Goal: Task Accomplishment & Management: Complete application form

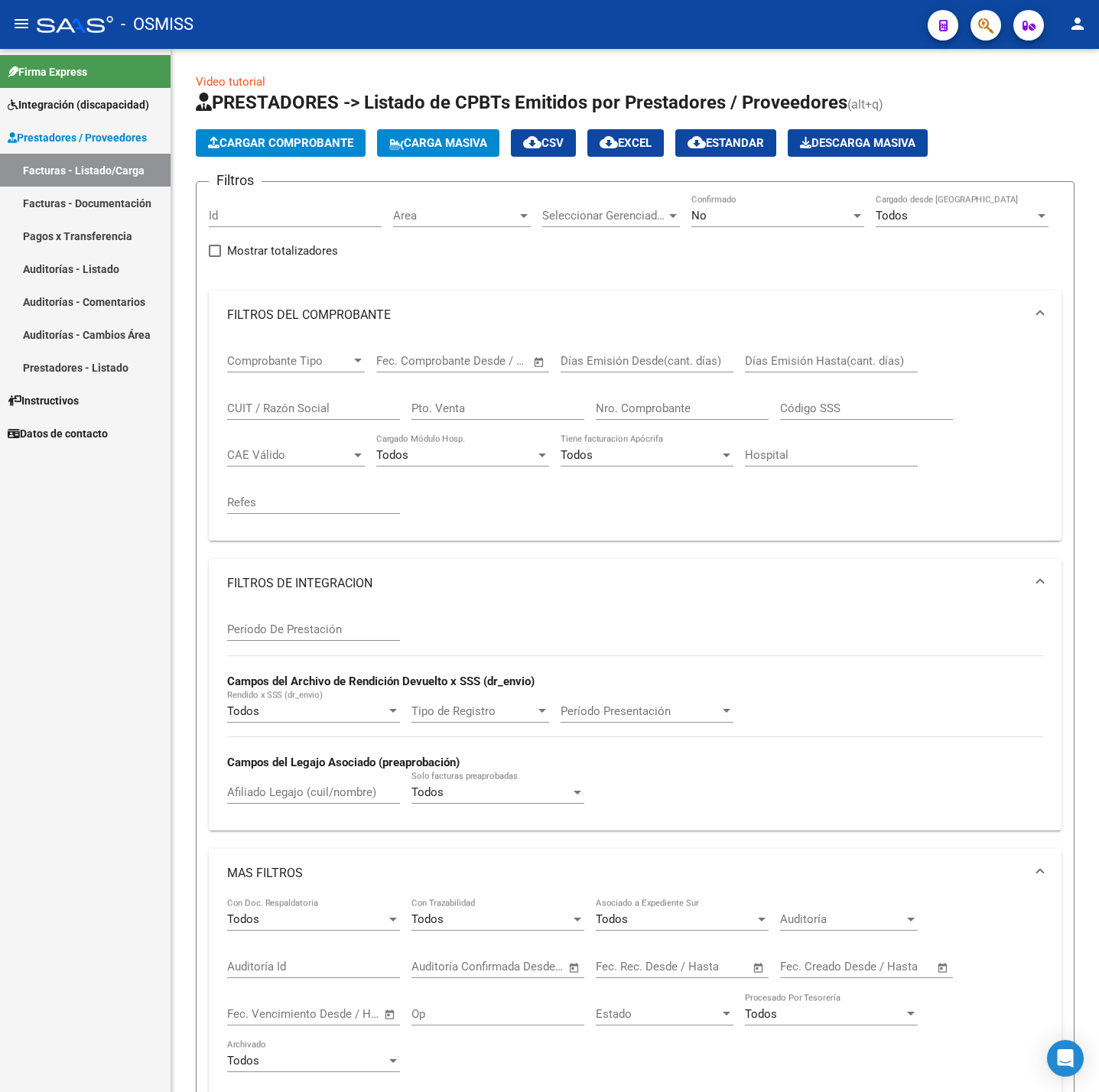
scroll to position [2, 0]
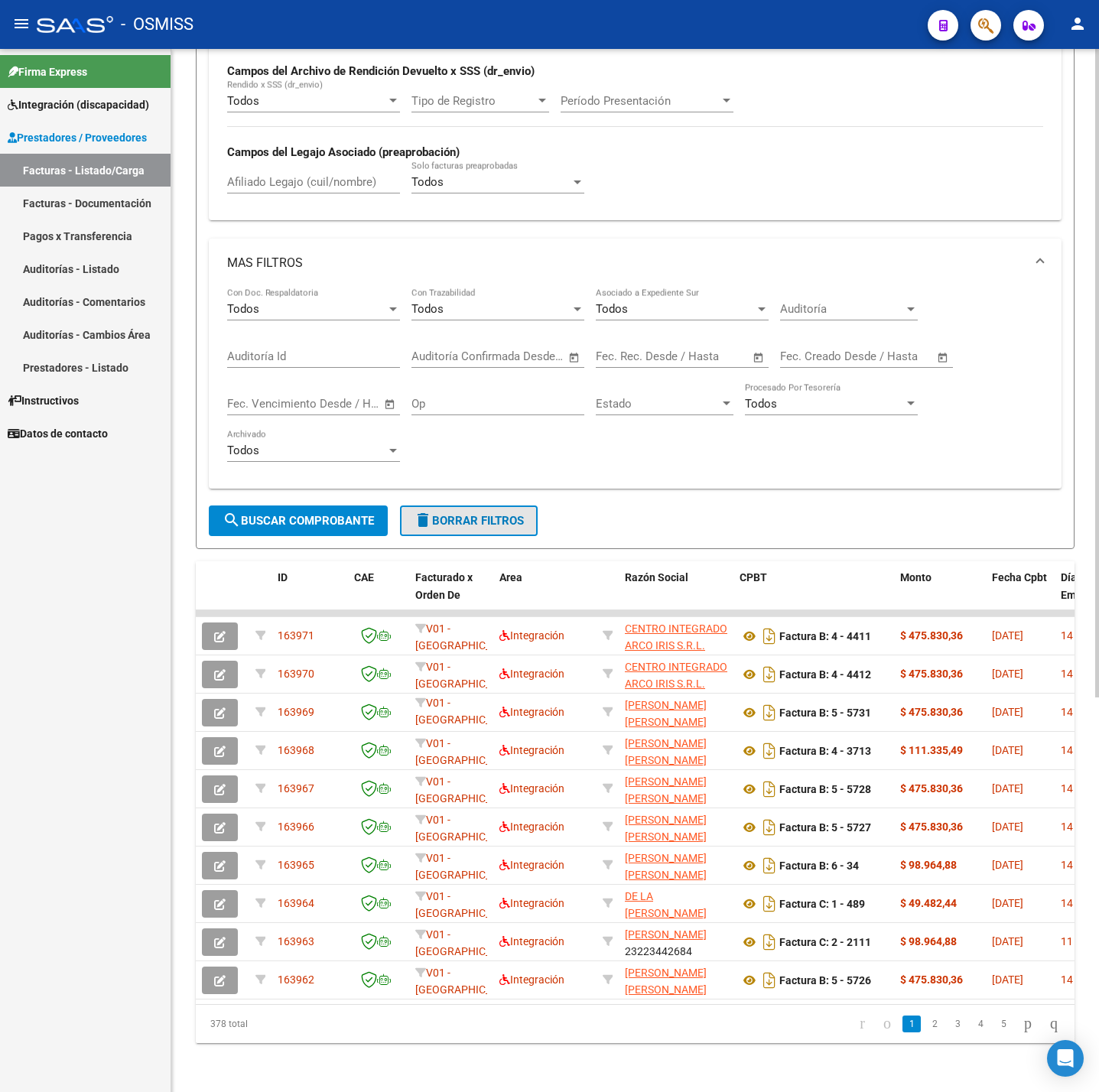
click at [517, 514] on span "delete Borrar Filtros" at bounding box center [469, 521] width 110 height 14
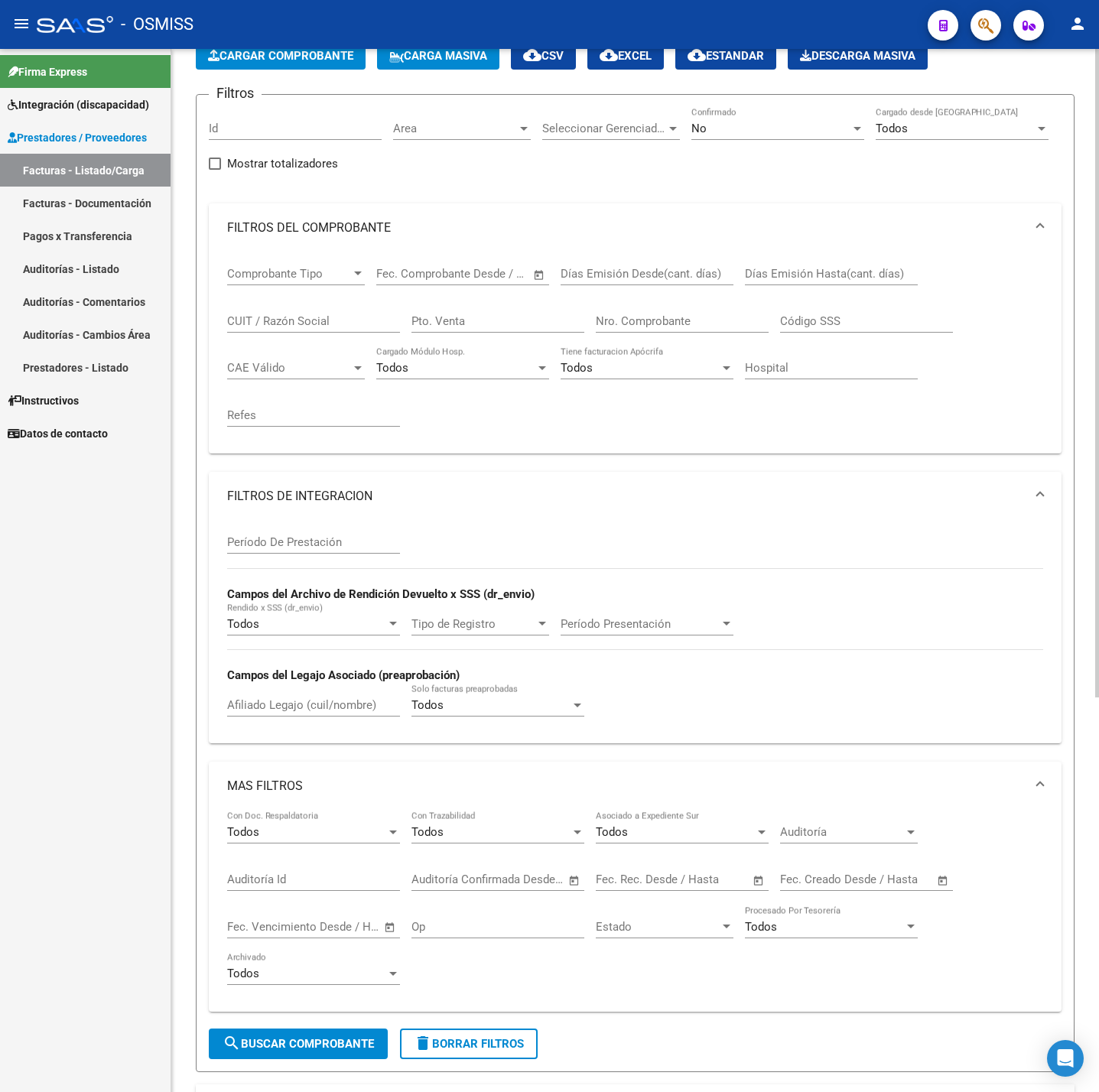
scroll to position [0, 0]
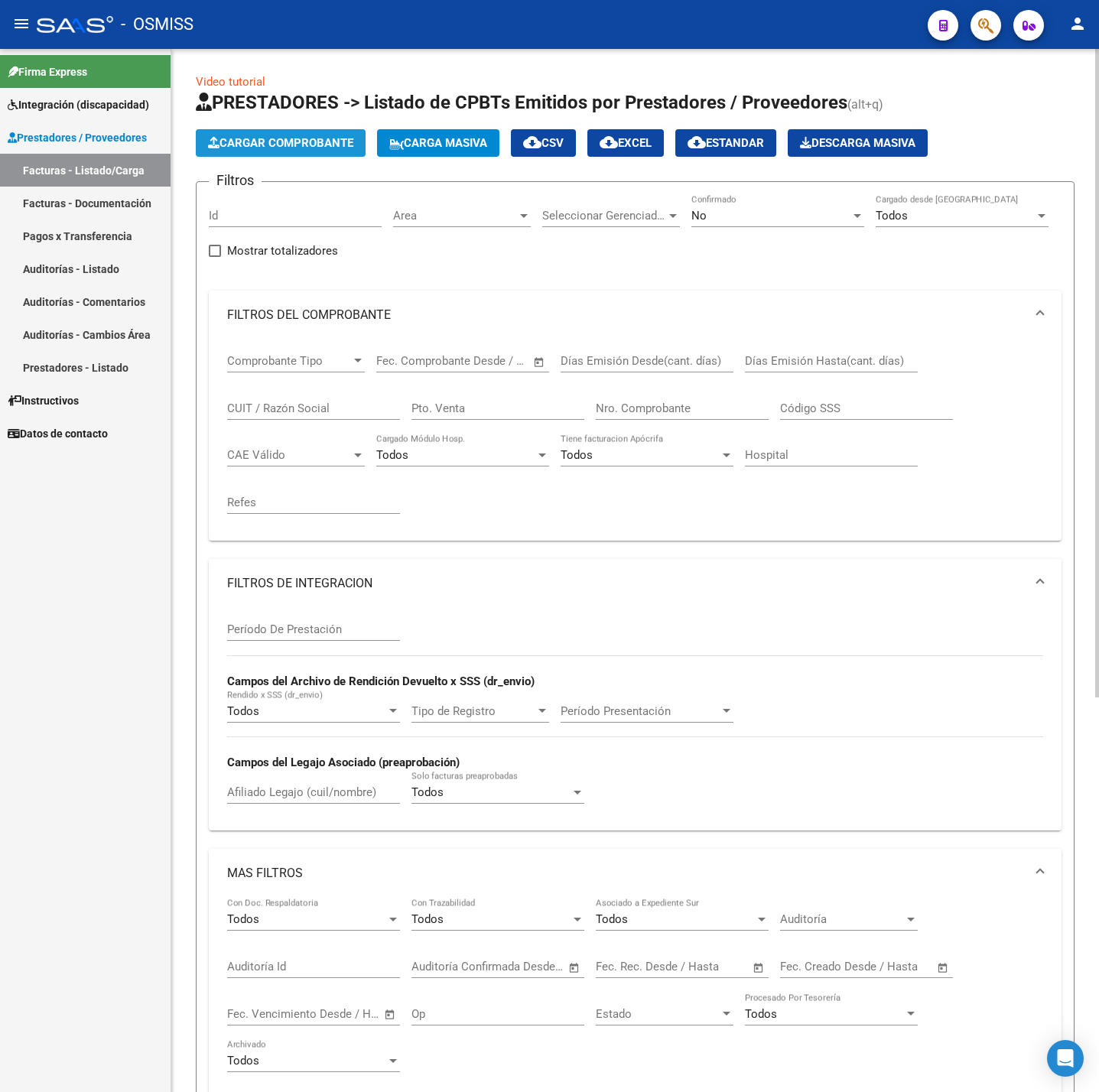
click at [267, 140] on span "Cargar Comprobante" at bounding box center [281, 143] width 145 height 14
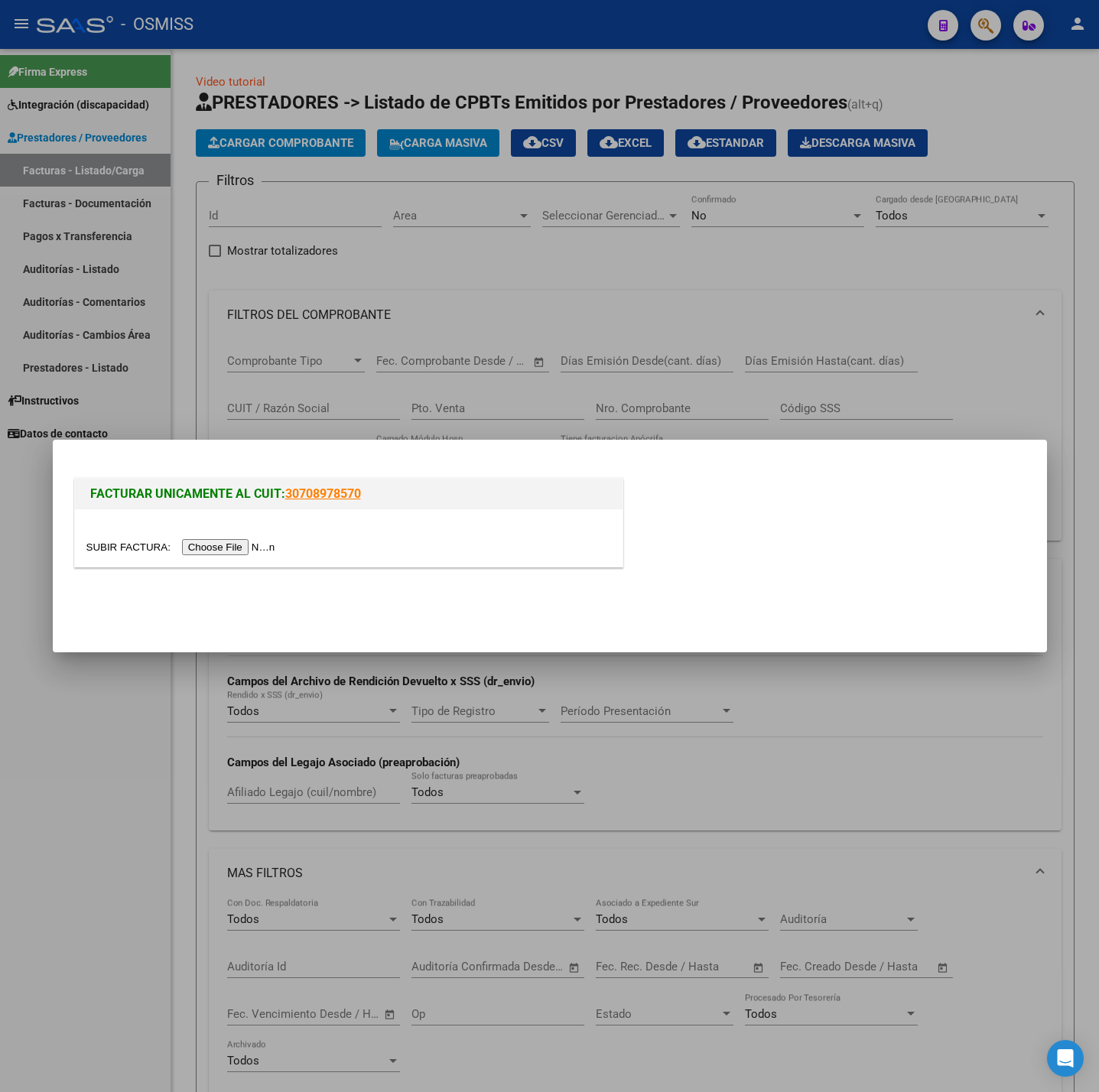
click at [261, 558] on div at bounding box center [349, 537] width 548 height 57
click at [257, 553] on input "file" at bounding box center [182, 547] width 193 height 16
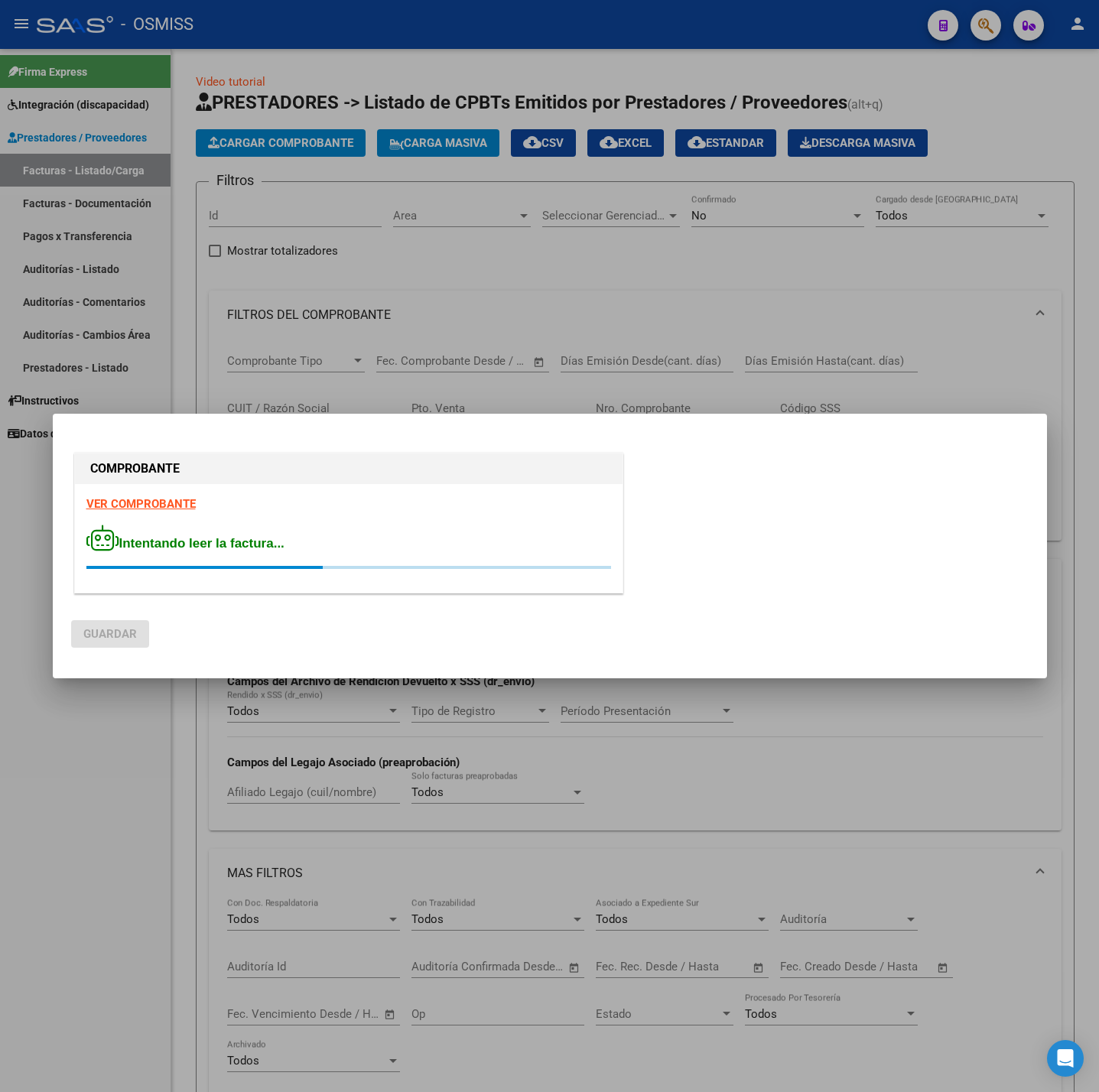
click at [152, 494] on div "VER COMPROBANTE Intentando leer la factura..." at bounding box center [349, 538] width 548 height 109
click at [158, 498] on strong "VER COMPROBANTE" at bounding box center [141, 505] width 110 height 14
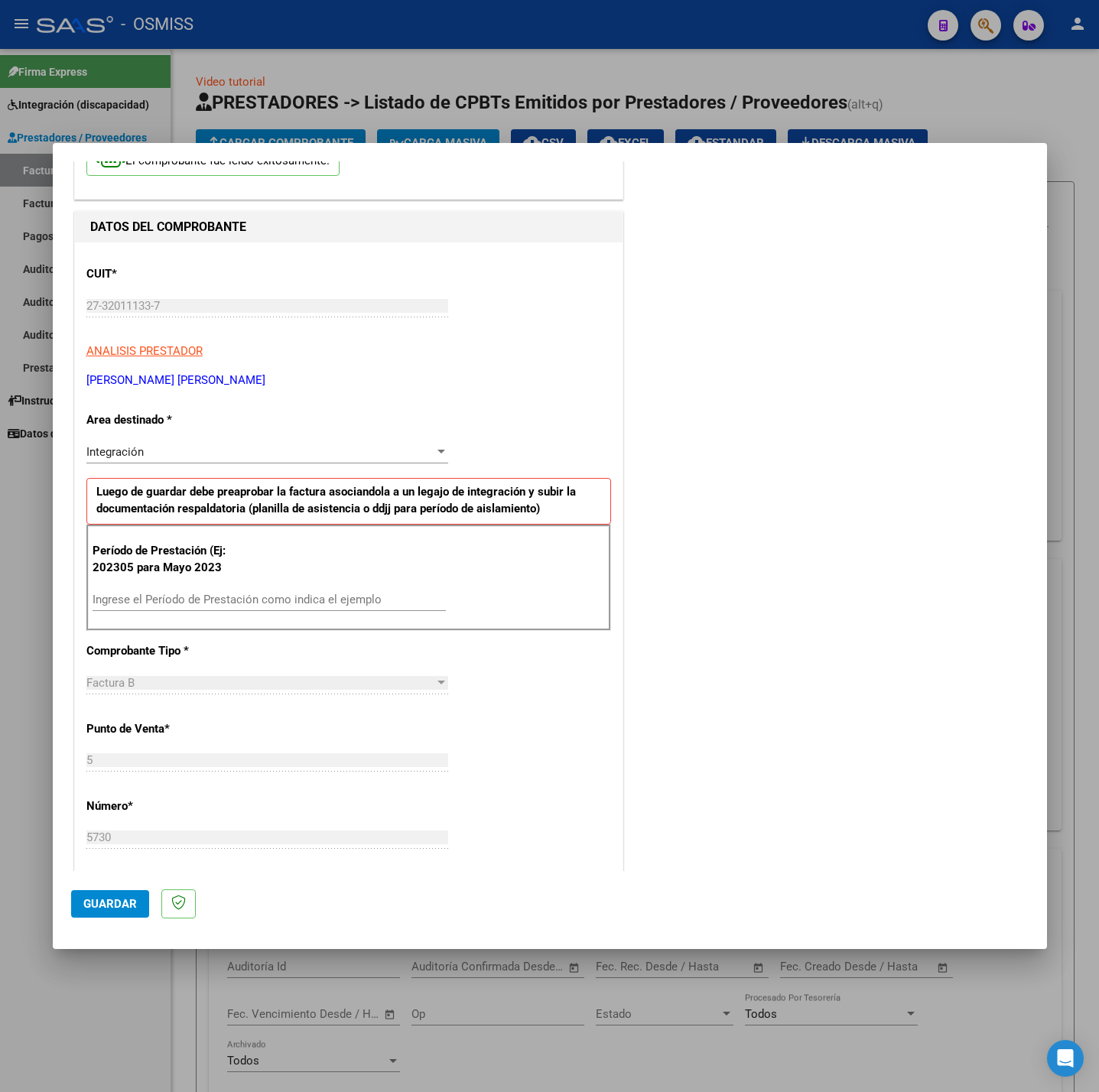
scroll to position [115, 0]
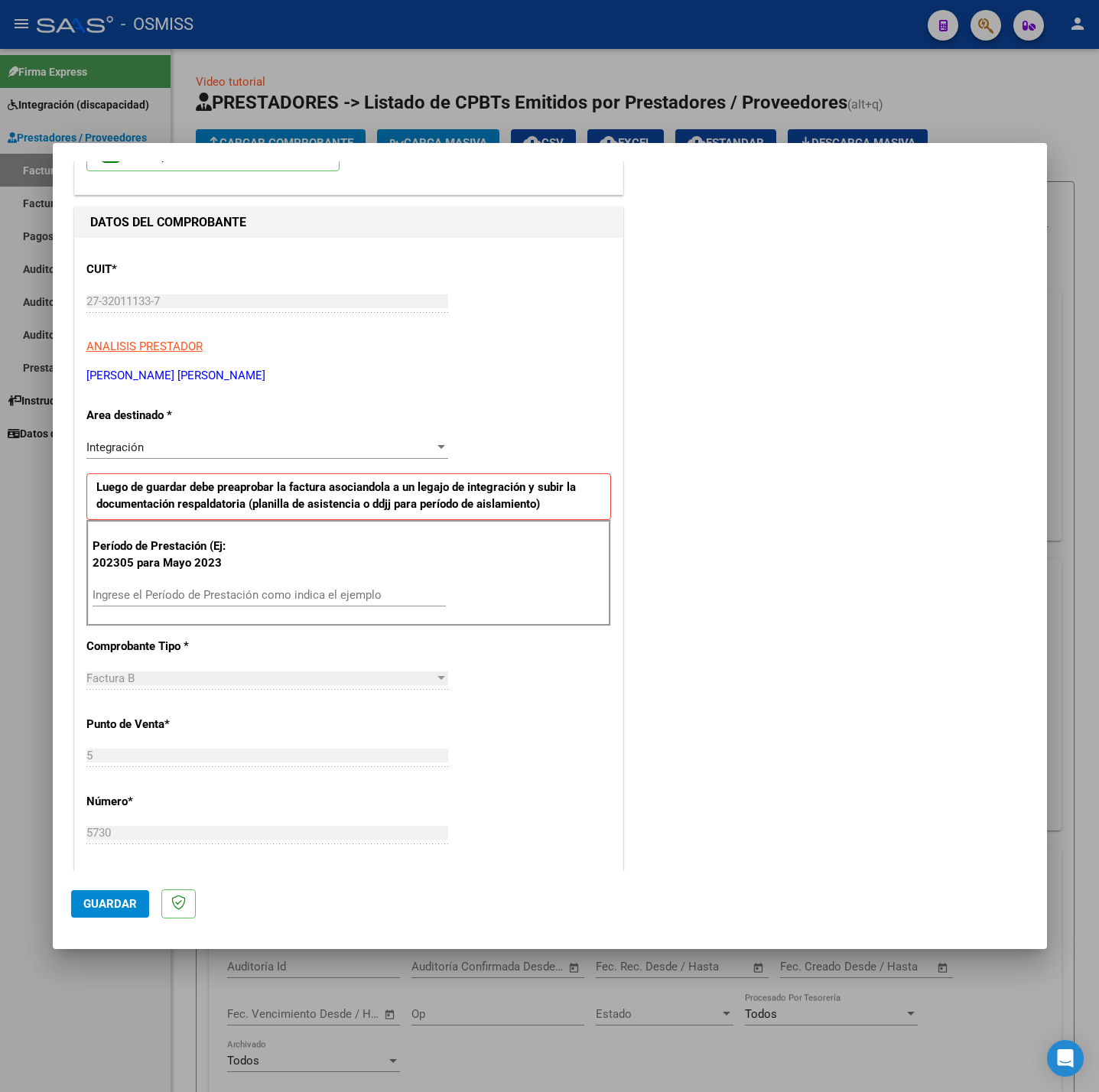
click at [332, 594] on input "Ingrese el Período de Prestación como indica el ejemplo" at bounding box center [269, 595] width 354 height 14
type input "202507"
click at [501, 662] on div "CUIT * 27-32011133-7 Ingresar CUIT ANALISIS PRESTADOR [PERSON_NAME] [PERSON_NAM…" at bounding box center [349, 813] width 548 height 1151
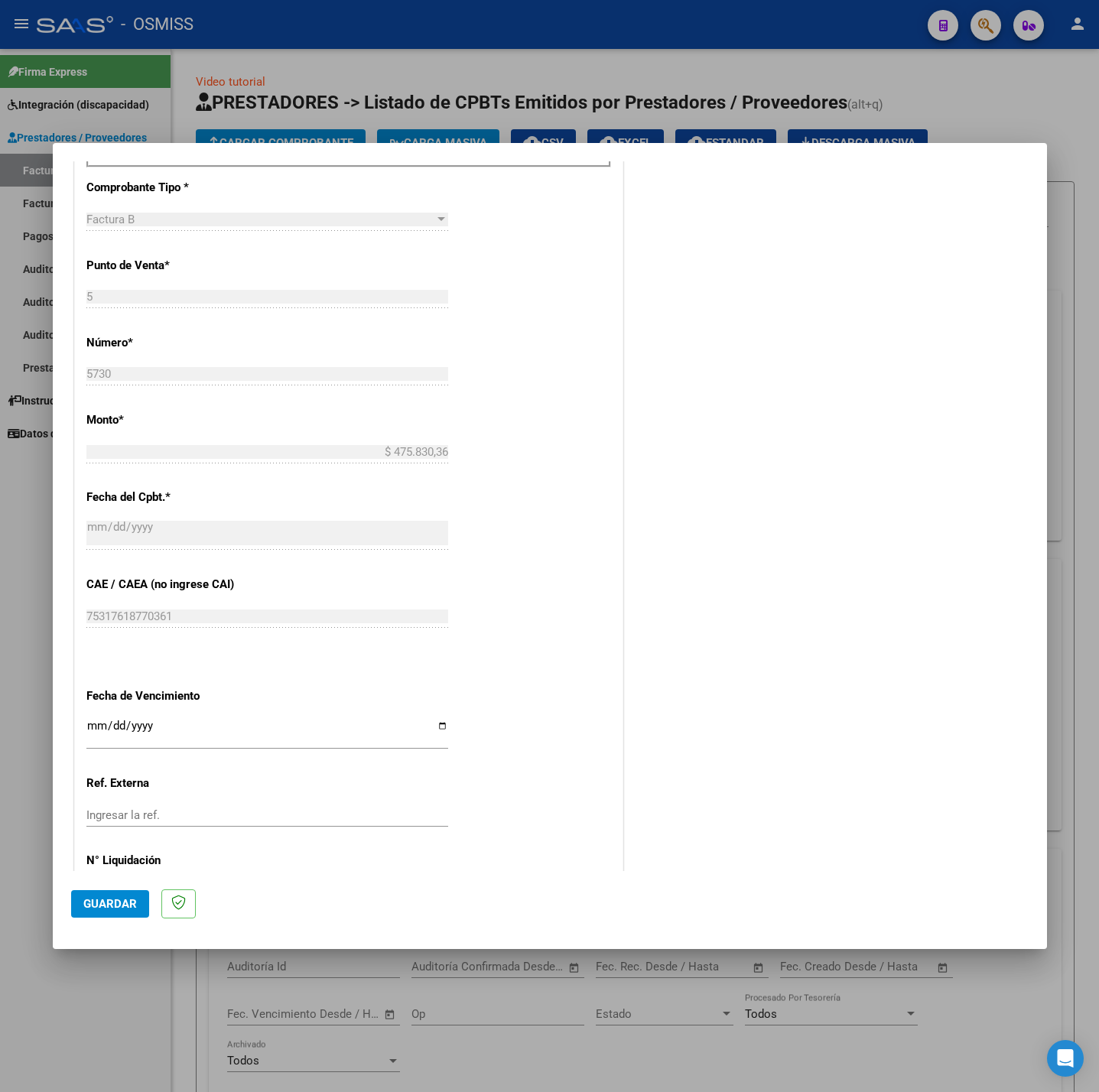
scroll to position [640, 0]
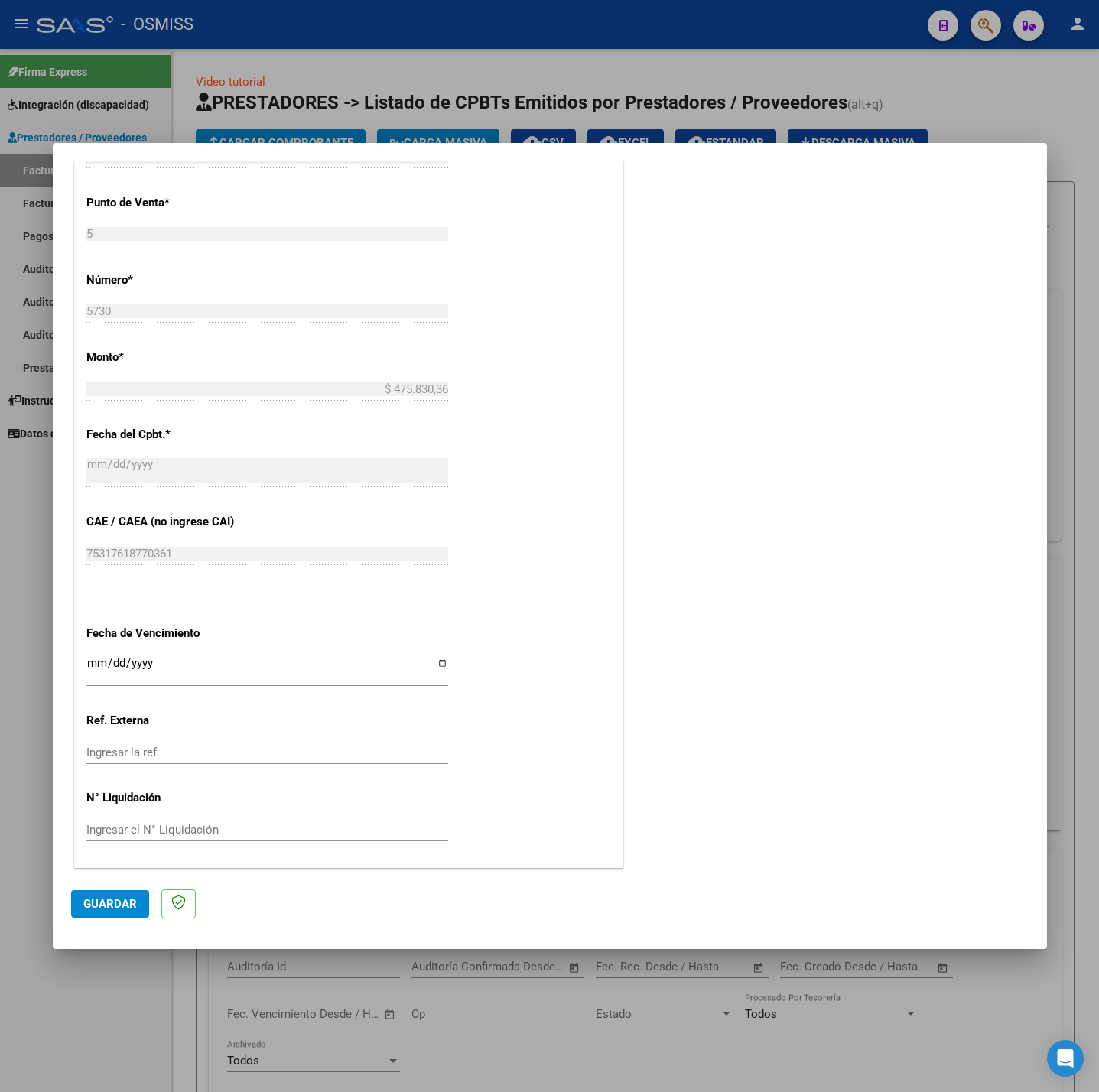
click at [87, 661] on input "Ingresar la fecha" at bounding box center [267, 669] width 361 height 24
type input "[DATE]"
click at [124, 909] on span "Guardar" at bounding box center [110, 904] width 53 height 14
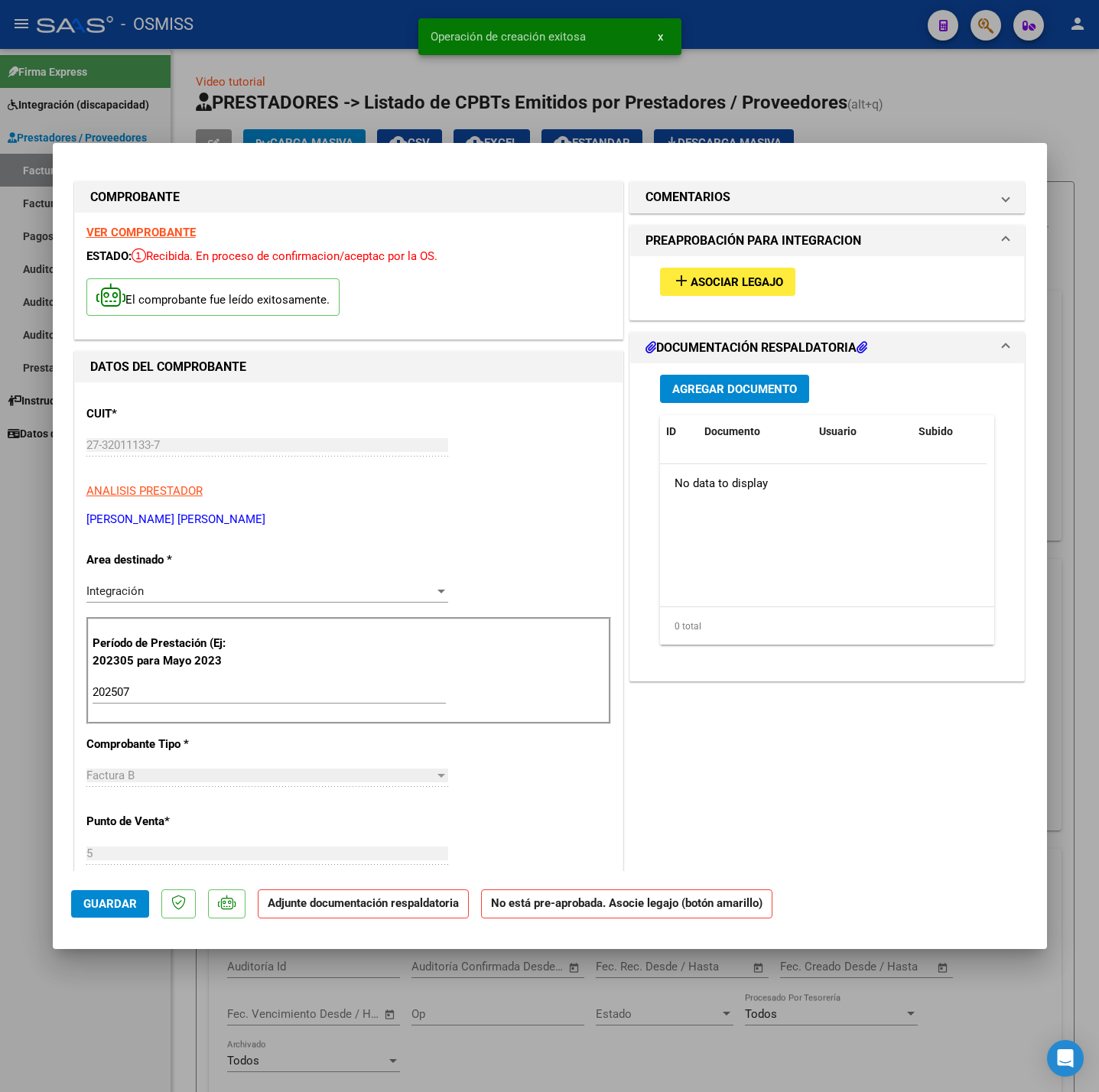
click at [756, 294] on button "add Asociar Legajo" at bounding box center [727, 282] width 135 height 28
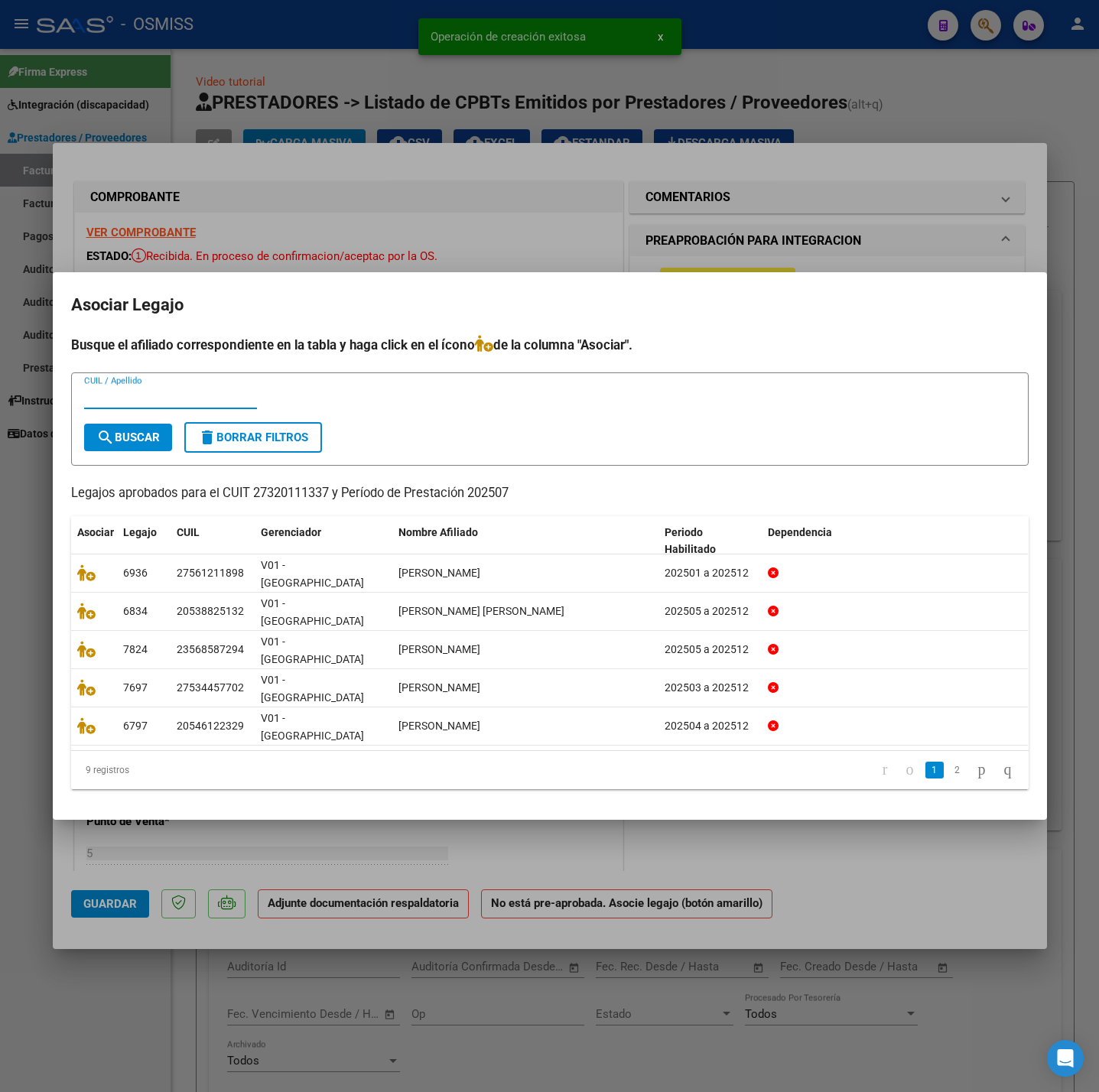
click at [163, 404] on input "CUIL / Apellido" at bounding box center [171, 397] width 173 height 14
type input "5666"
click at [140, 451] on button "search Buscar" at bounding box center [128, 437] width 88 height 27
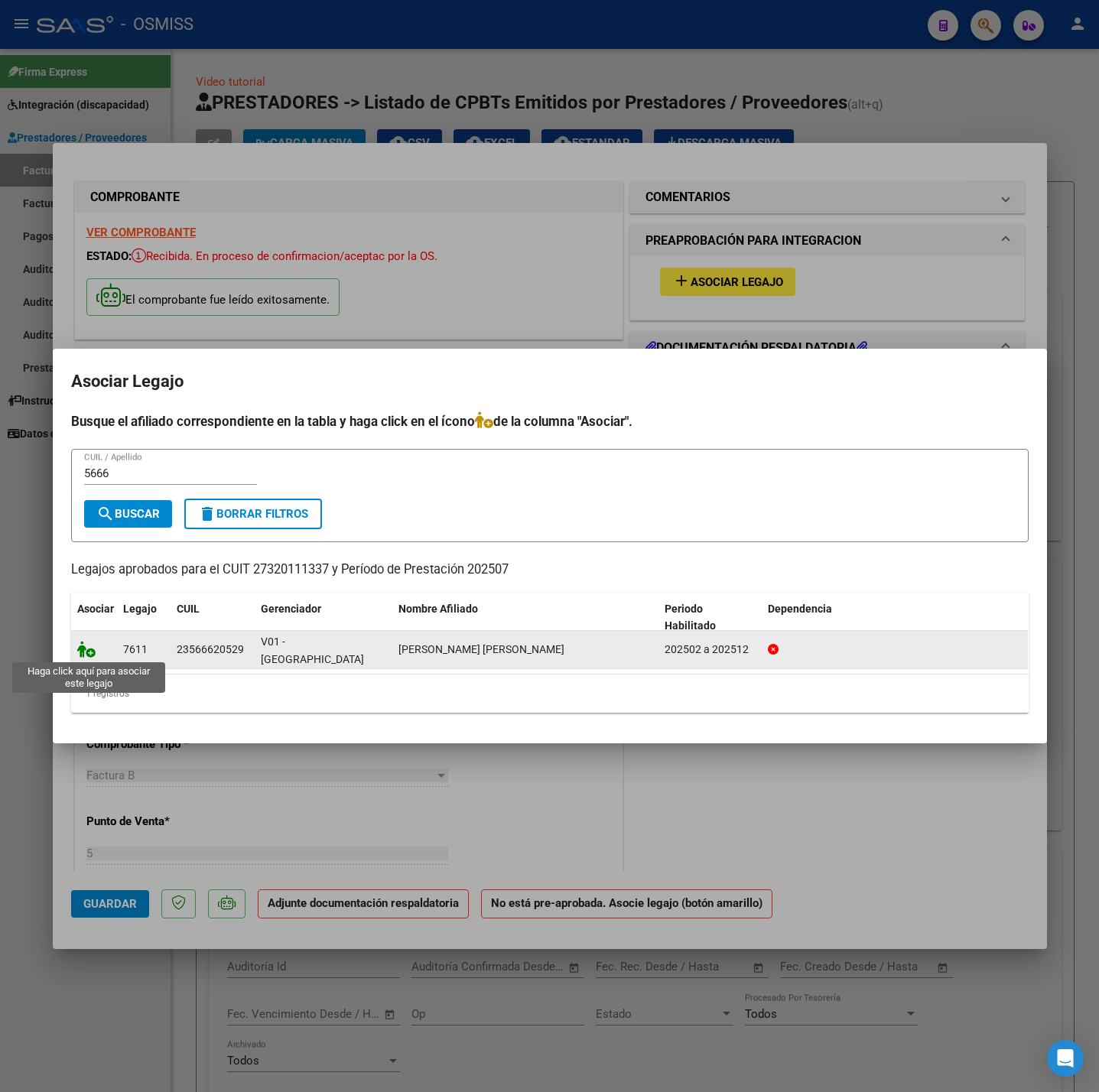
click at [84, 650] on icon at bounding box center [86, 649] width 18 height 17
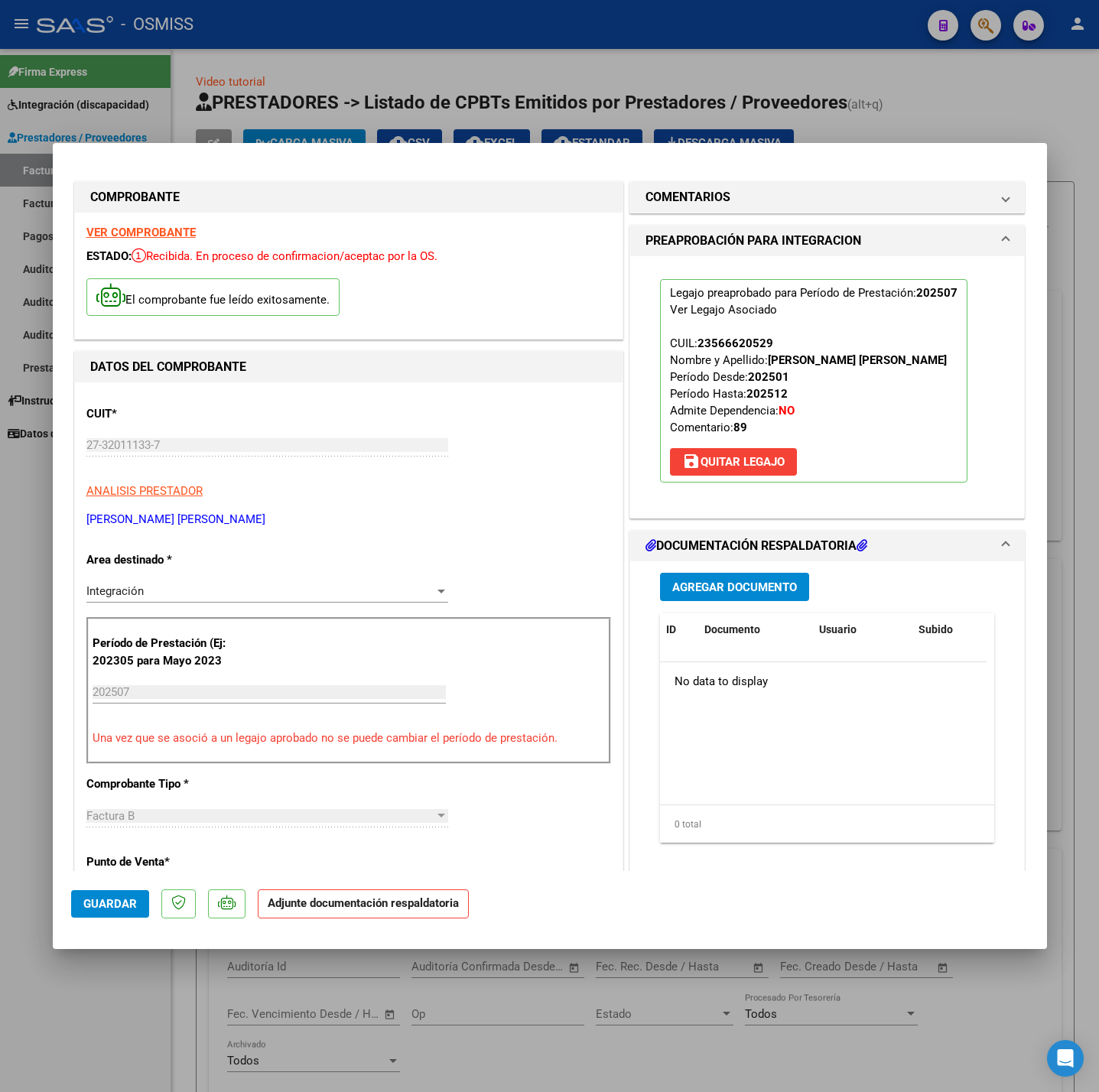
click at [727, 594] on span "Agregar Documento" at bounding box center [734, 587] width 124 height 14
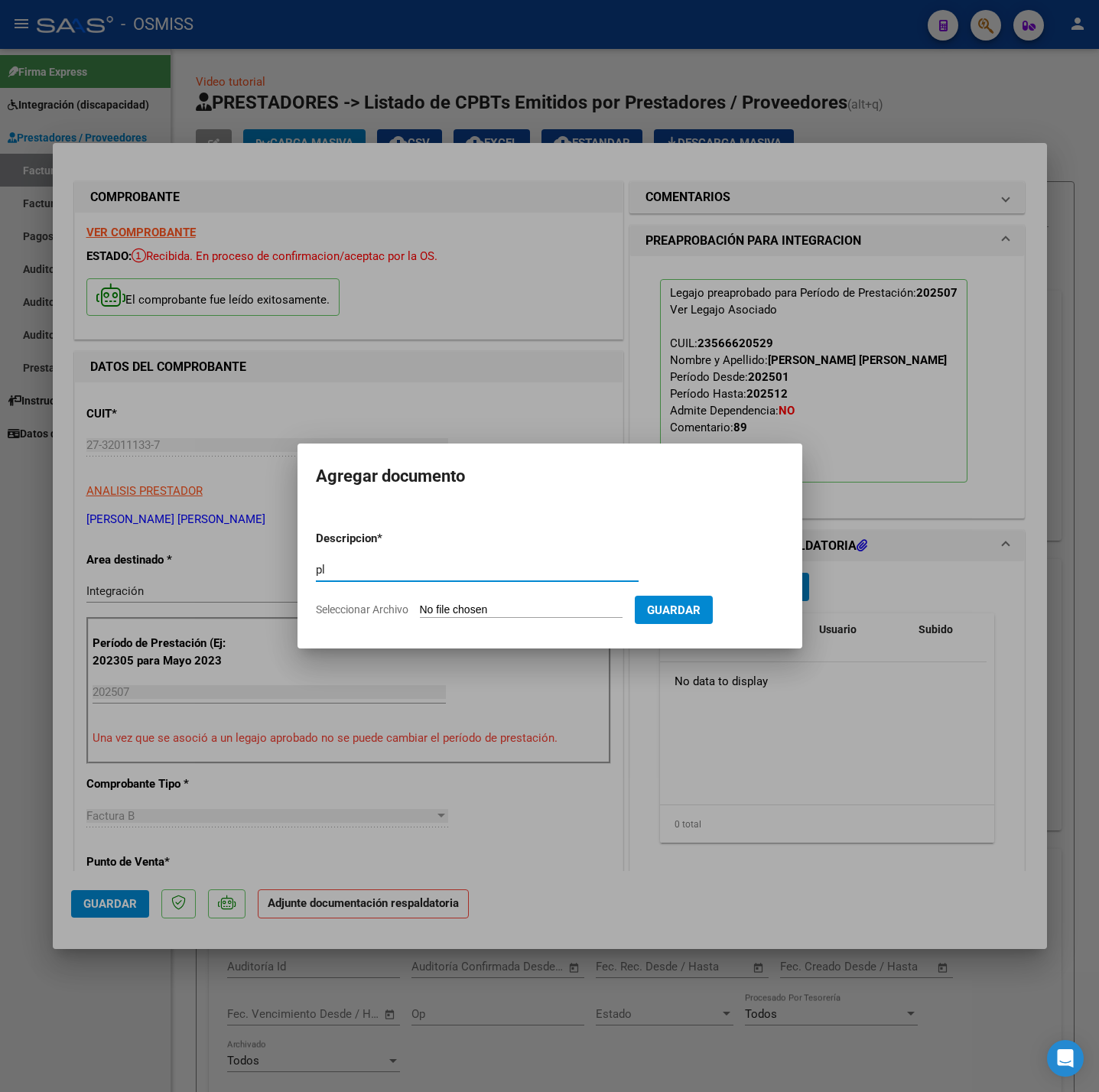
type input "pl"
click at [487, 606] on input "Seleccionar Archivo" at bounding box center [521, 610] width 203 height 15
type input "C:\fakepath\[PERSON_NAME] [PERSON_NAME] - TESORERIA EIM (1).pdf"
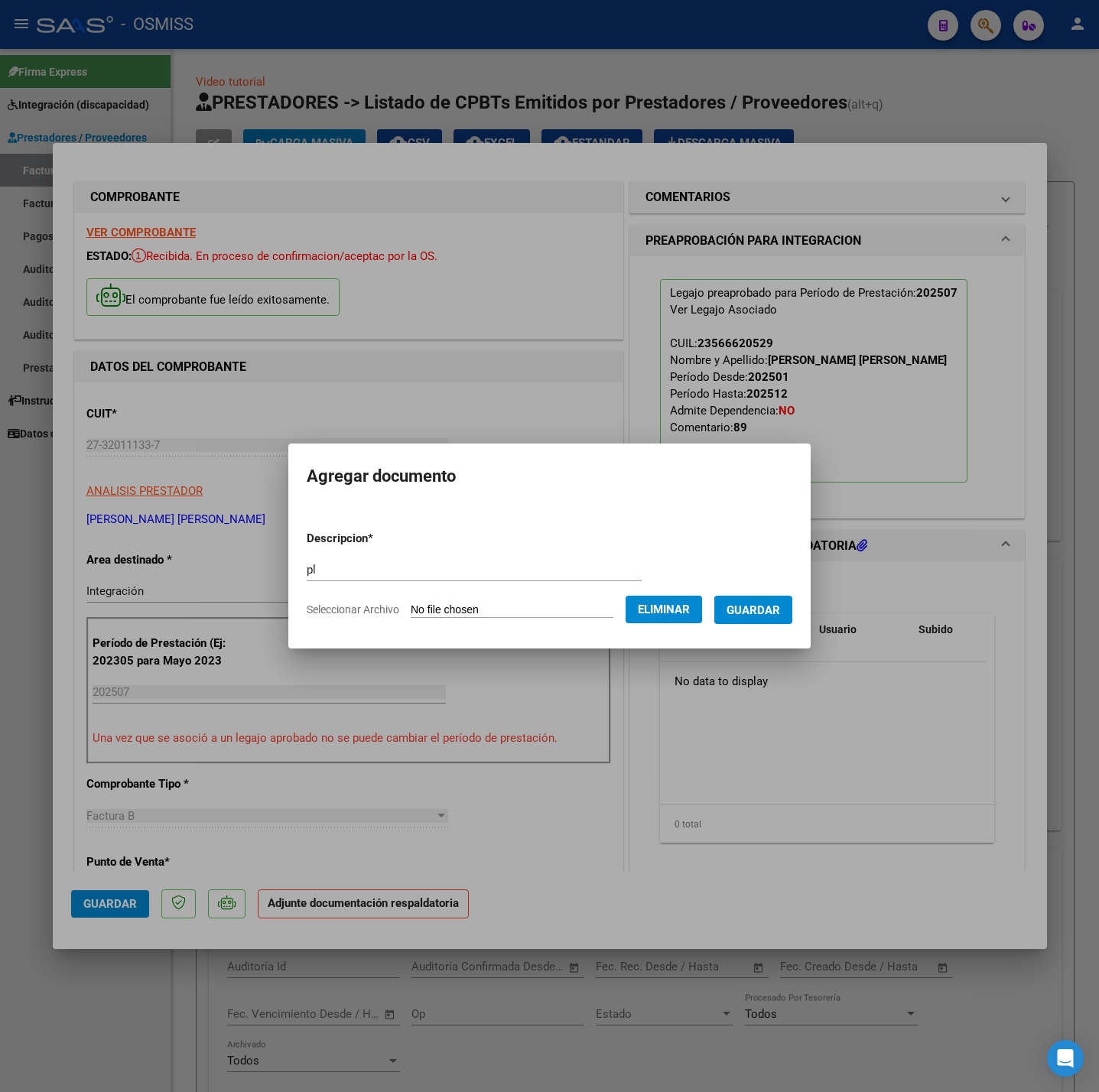
click at [757, 617] on button "Guardar" at bounding box center [753, 610] width 78 height 28
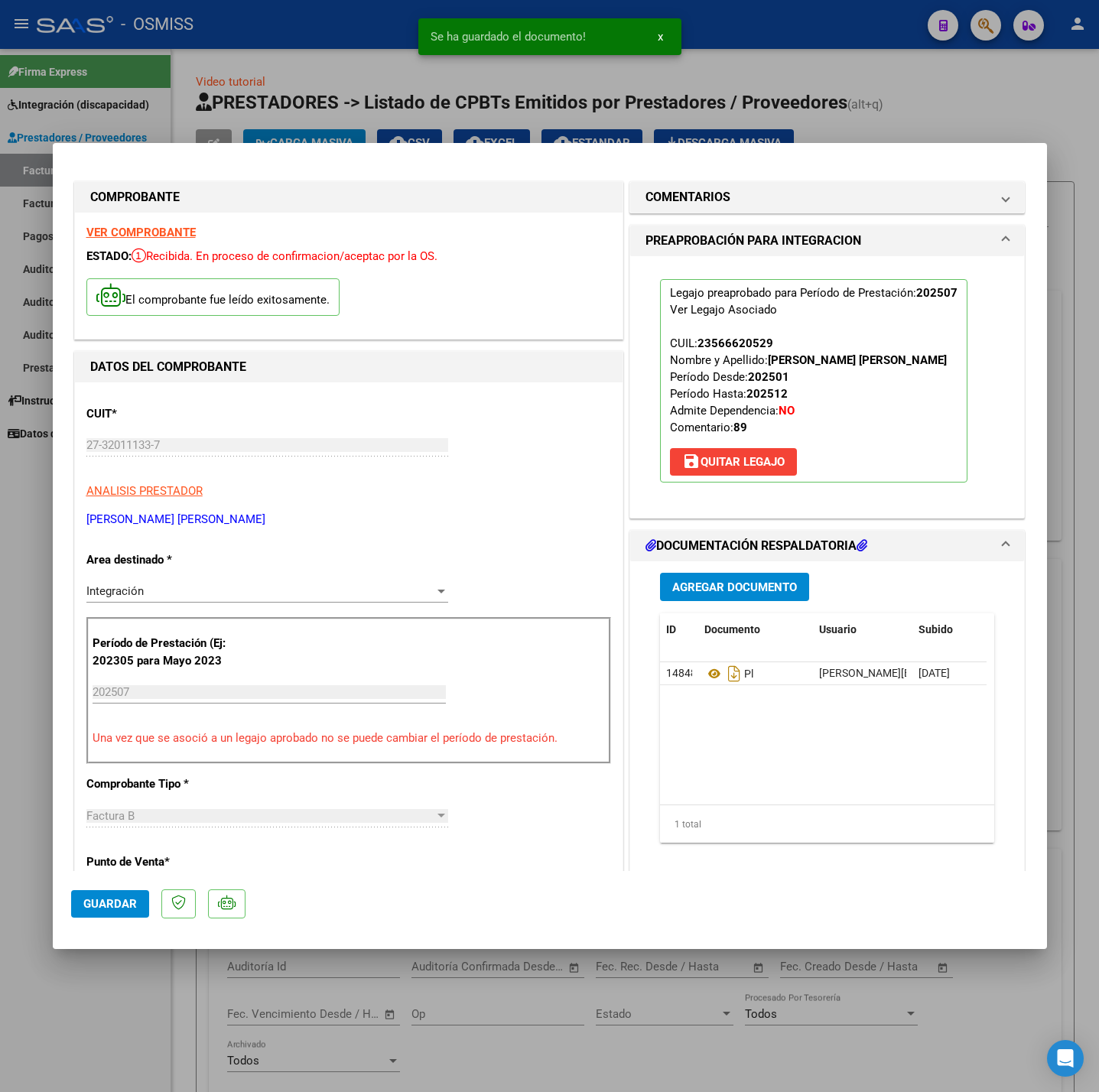
click at [149, 907] on mat-dialog-actions "Guardar" at bounding box center [550, 901] width 957 height 60
click at [131, 918] on mat-dialog-actions "Guardar" at bounding box center [550, 901] width 957 height 60
click at [97, 916] on button "Guardar" at bounding box center [110, 903] width 78 height 27
click at [124, 1030] on div at bounding box center [549, 546] width 1099 height 1092
type input "$ 0,00"
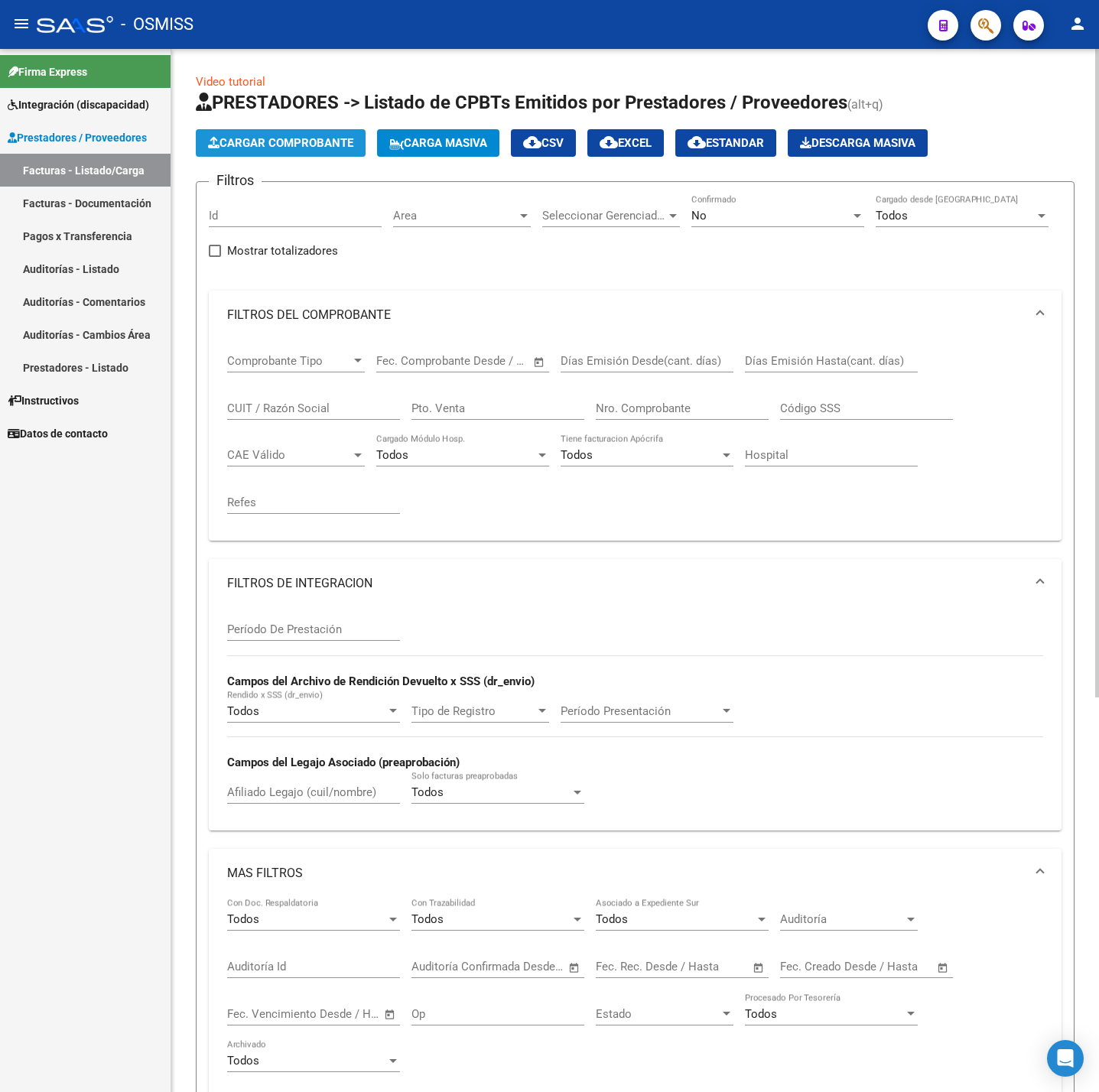
click at [268, 136] on span "Cargar Comprobante" at bounding box center [281, 143] width 145 height 14
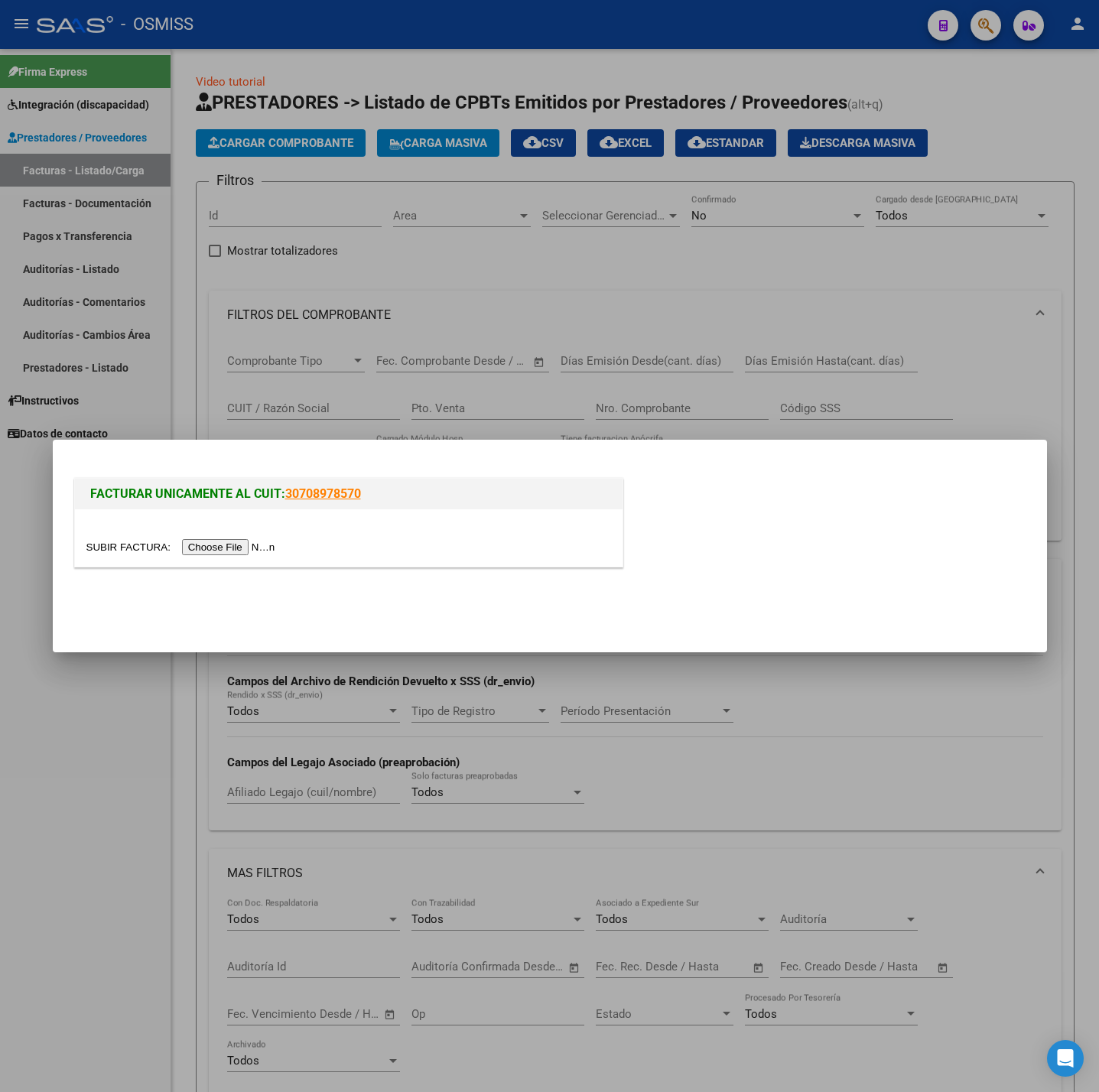
click at [214, 551] on input "file" at bounding box center [182, 547] width 193 height 16
click at [219, 531] on div at bounding box center [349, 537] width 548 height 57
click at [228, 548] on input "file" at bounding box center [182, 547] width 193 height 16
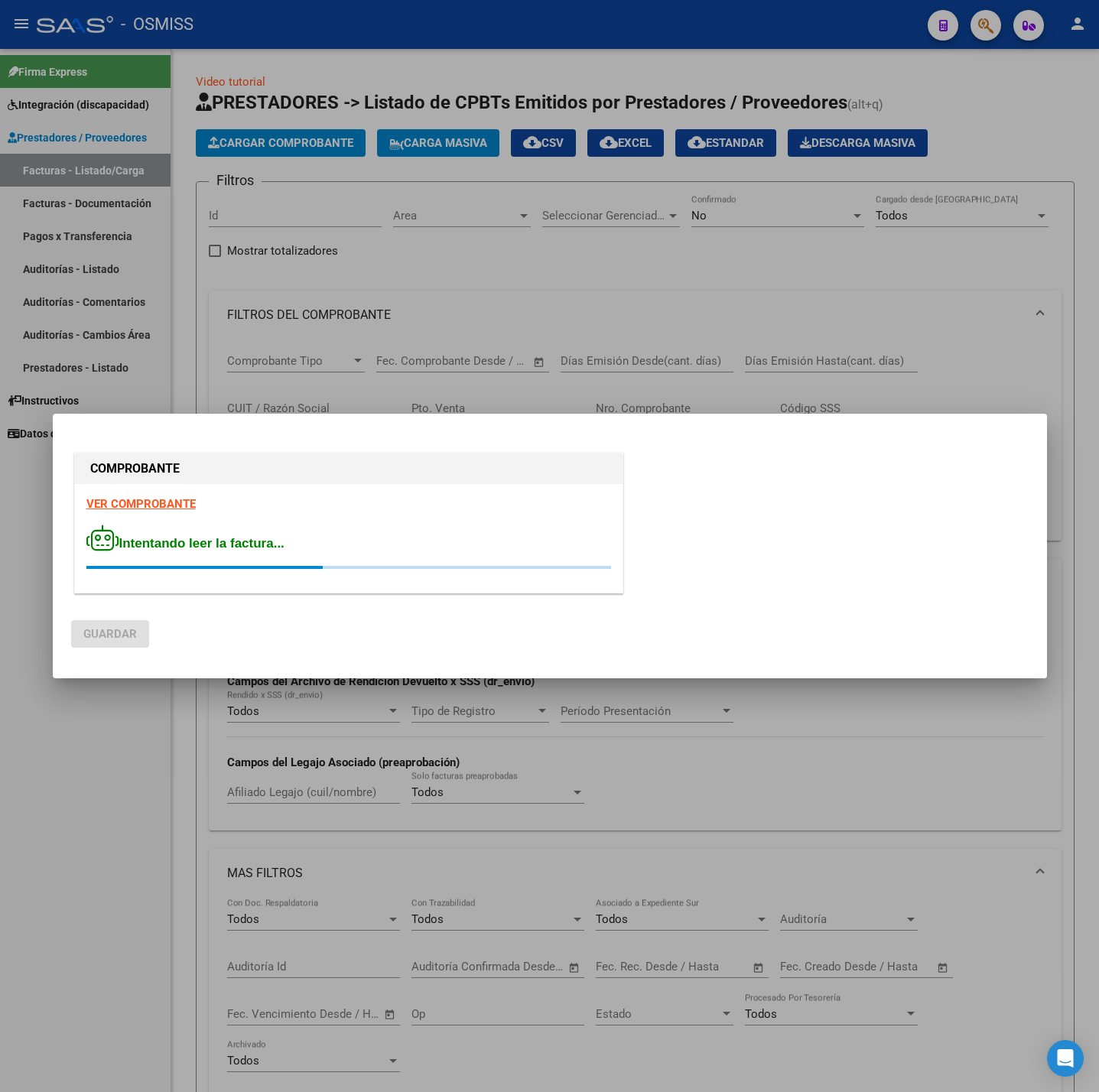
click at [165, 507] on strong "VER COMPROBANTE" at bounding box center [141, 505] width 110 height 14
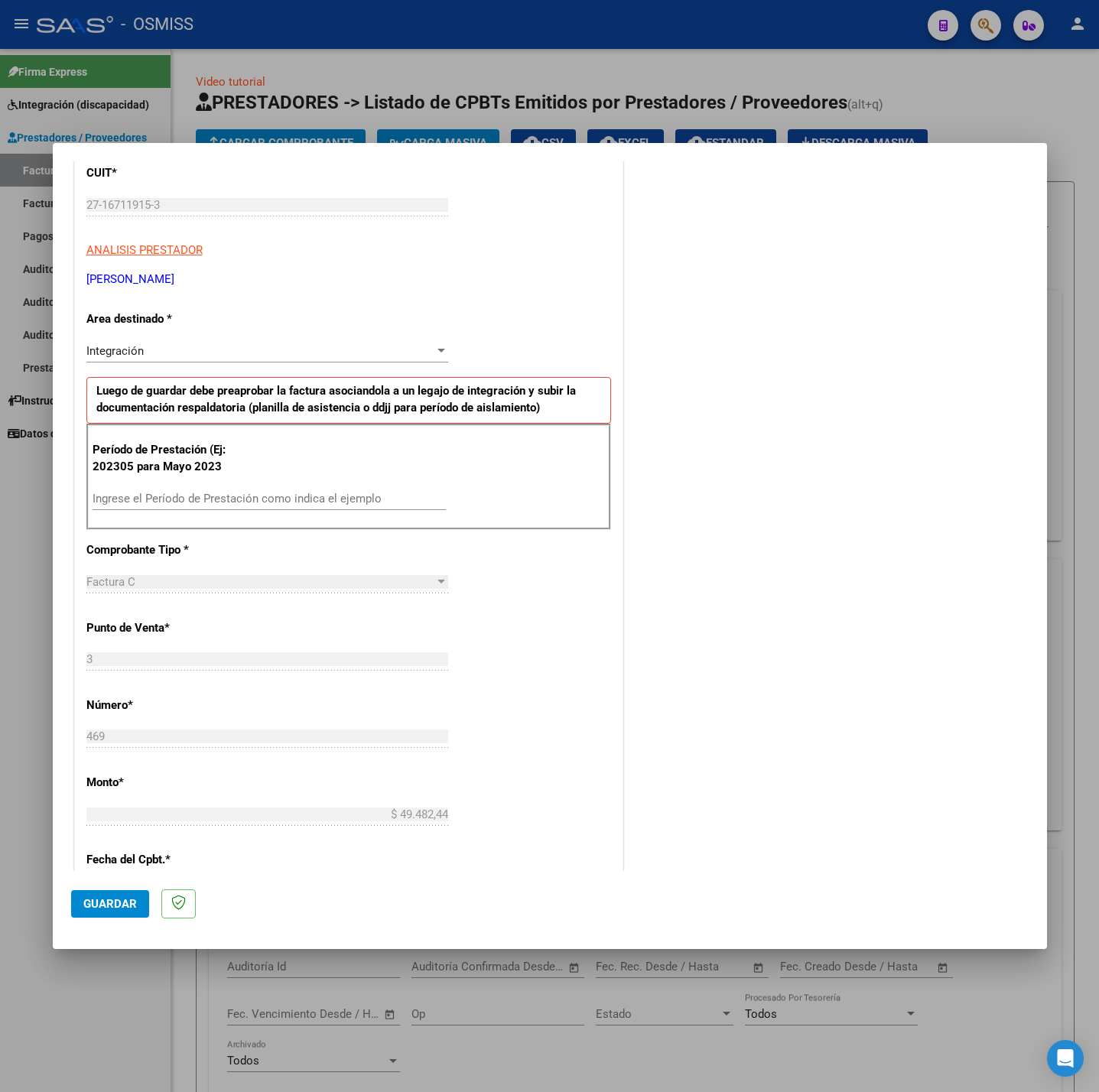
scroll to position [229, 0]
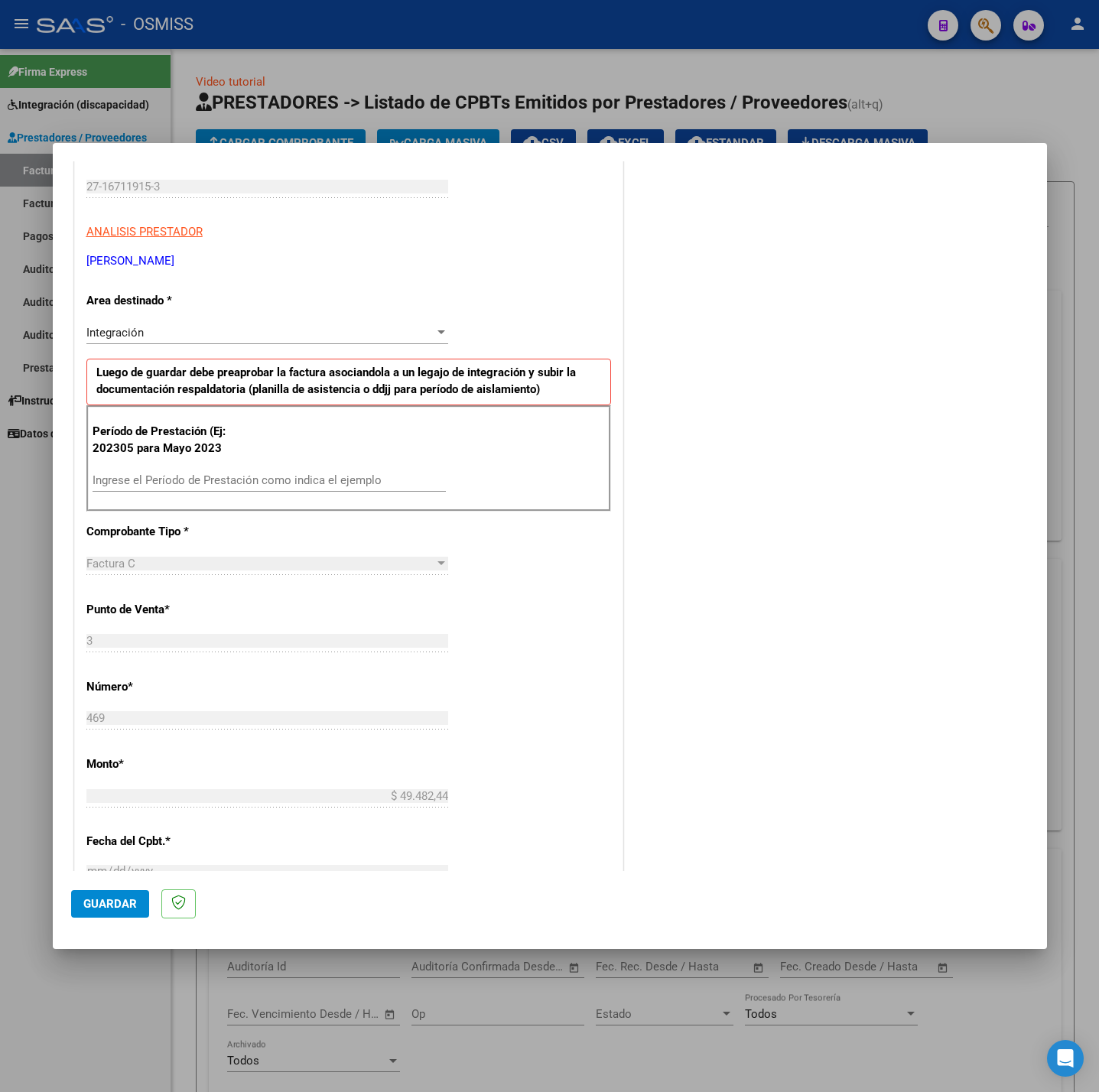
click at [221, 492] on div "Ingrese el Período de Prestación como indica el ejemplo" at bounding box center [269, 480] width 354 height 23
click at [219, 482] on input "Ingrese el Período de Prestación como indica el ejemplo" at bounding box center [269, 480] width 354 height 14
type input "202507"
click at [502, 623] on div "CUIT * 27-16711915-3 Ingresar CUIT ANALISIS PRESTADOR [PERSON_NAME] [PERSON_NAM…" at bounding box center [349, 698] width 548 height 1151
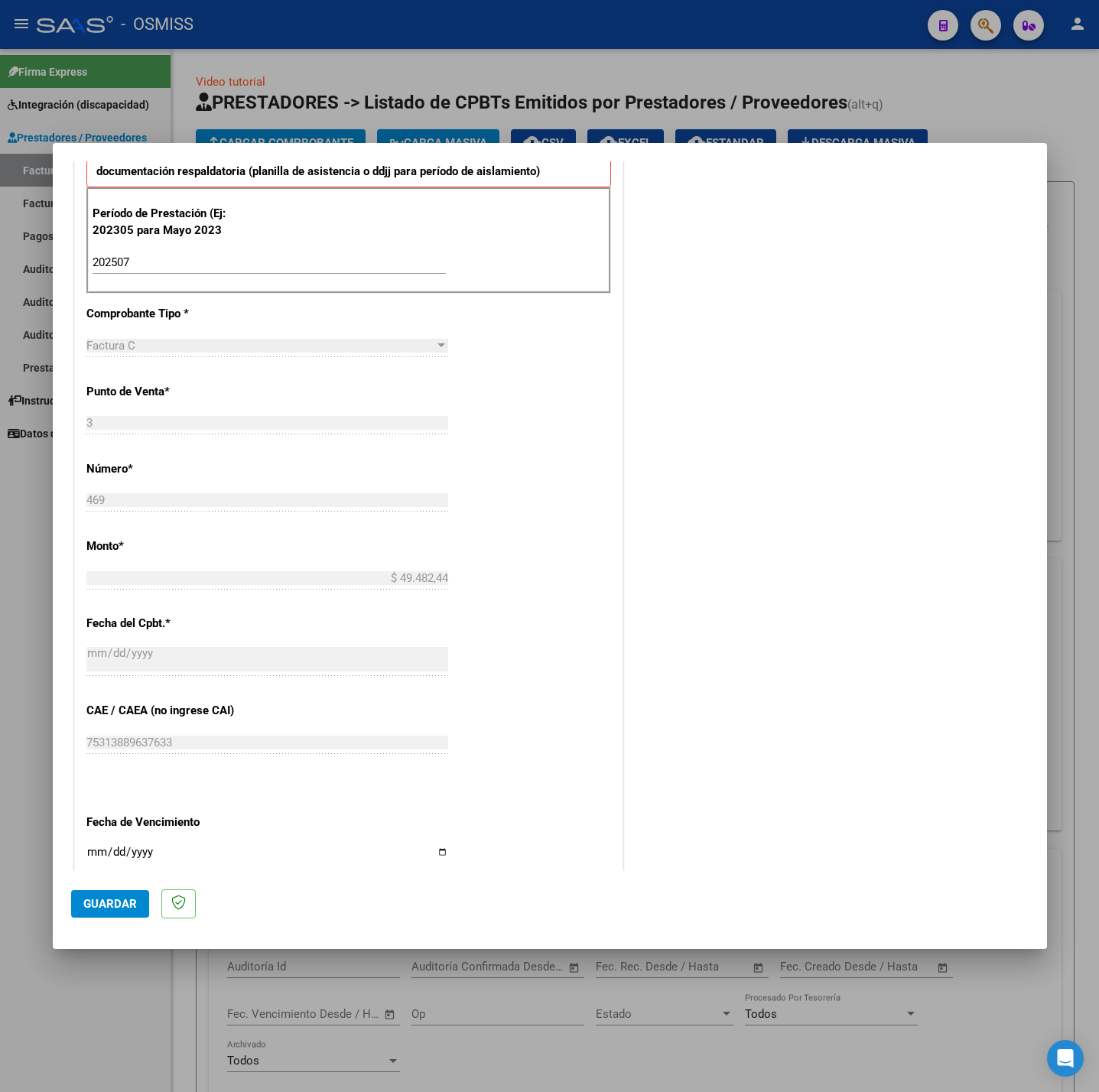
scroll to position [640, 0]
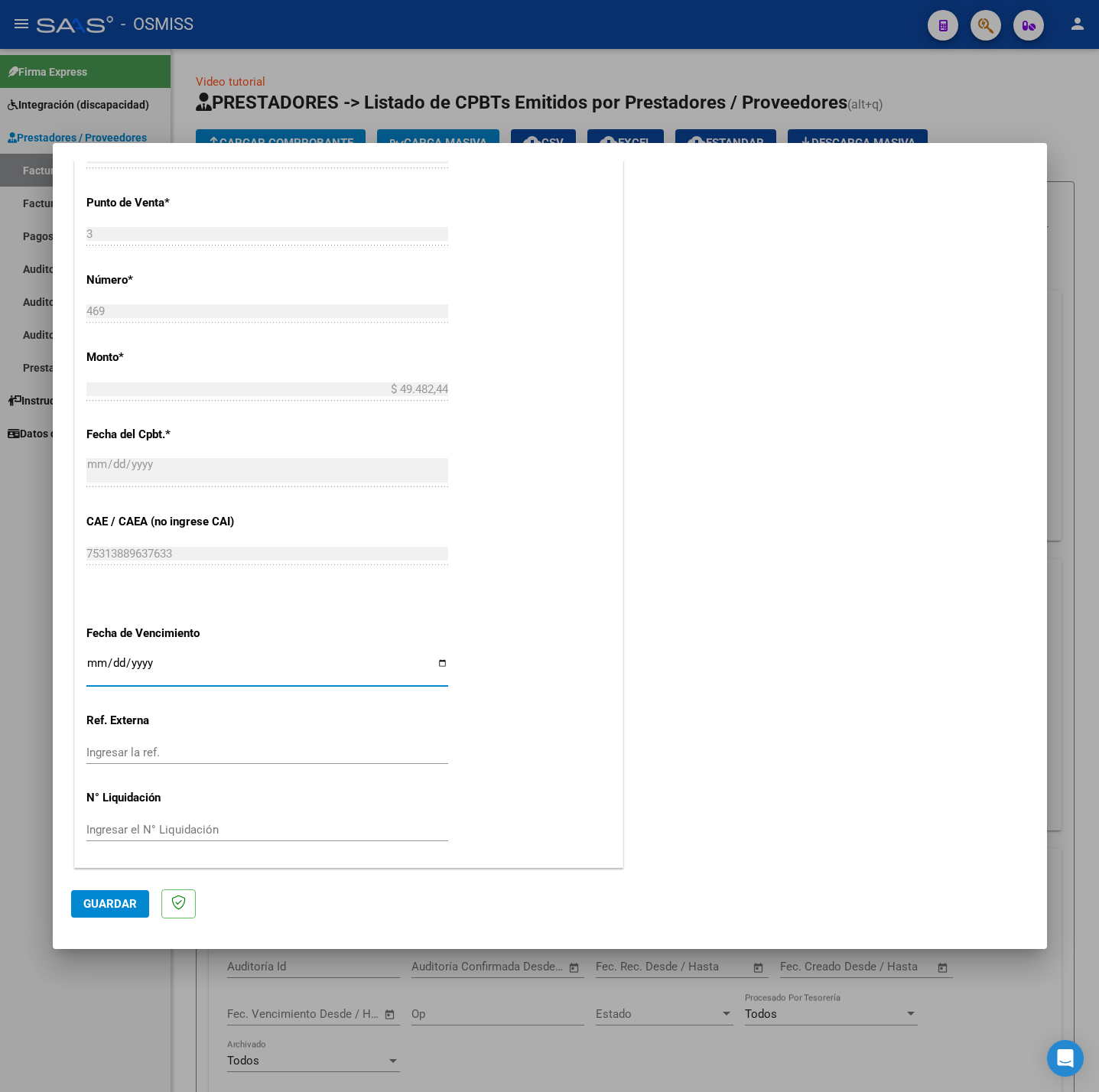
click at [92, 664] on input "Ingresar la fecha" at bounding box center [267, 669] width 361 height 24
type input "[DATE]"
click at [124, 898] on span "Guardar" at bounding box center [110, 904] width 53 height 14
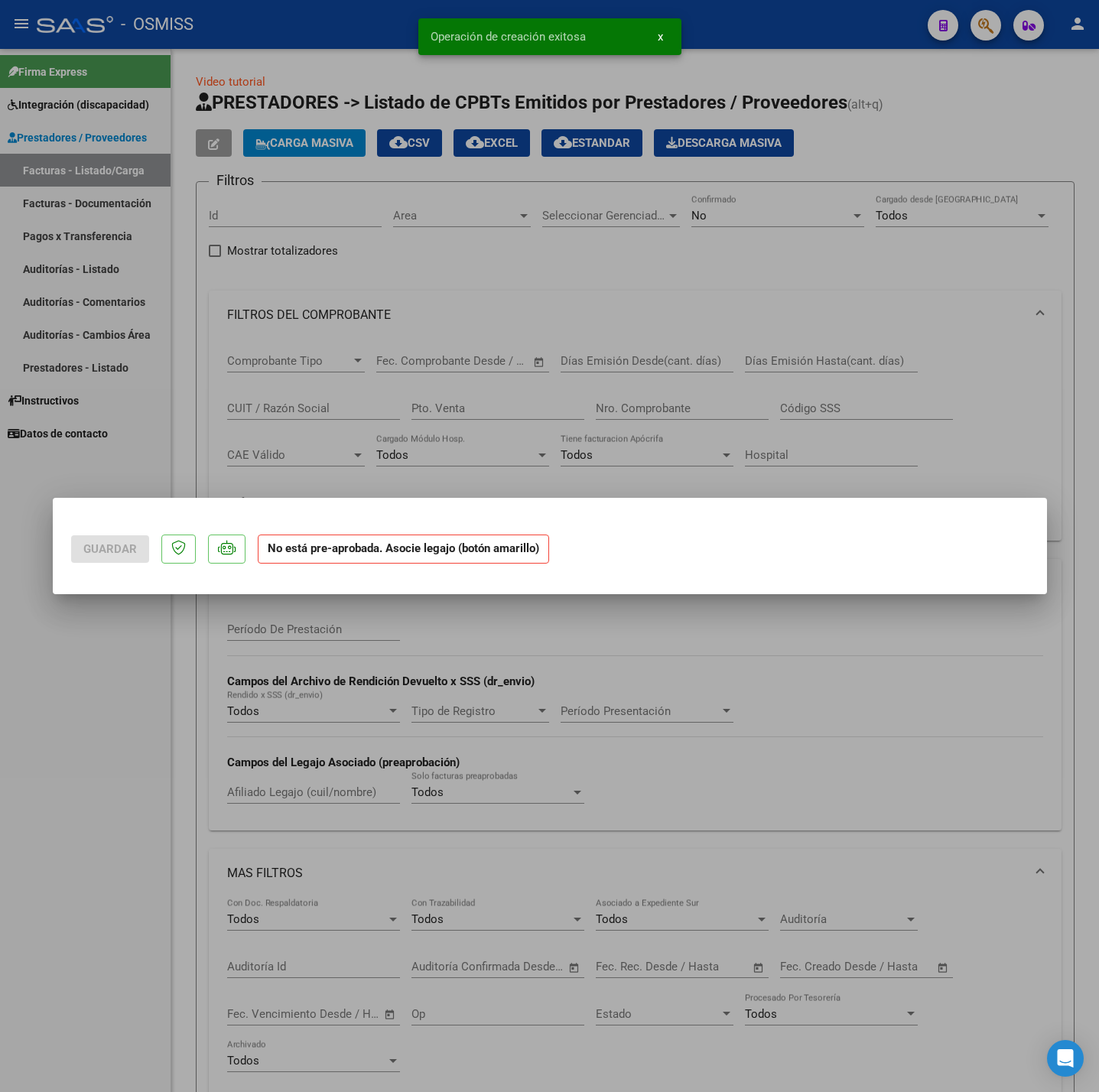
scroll to position [0, 0]
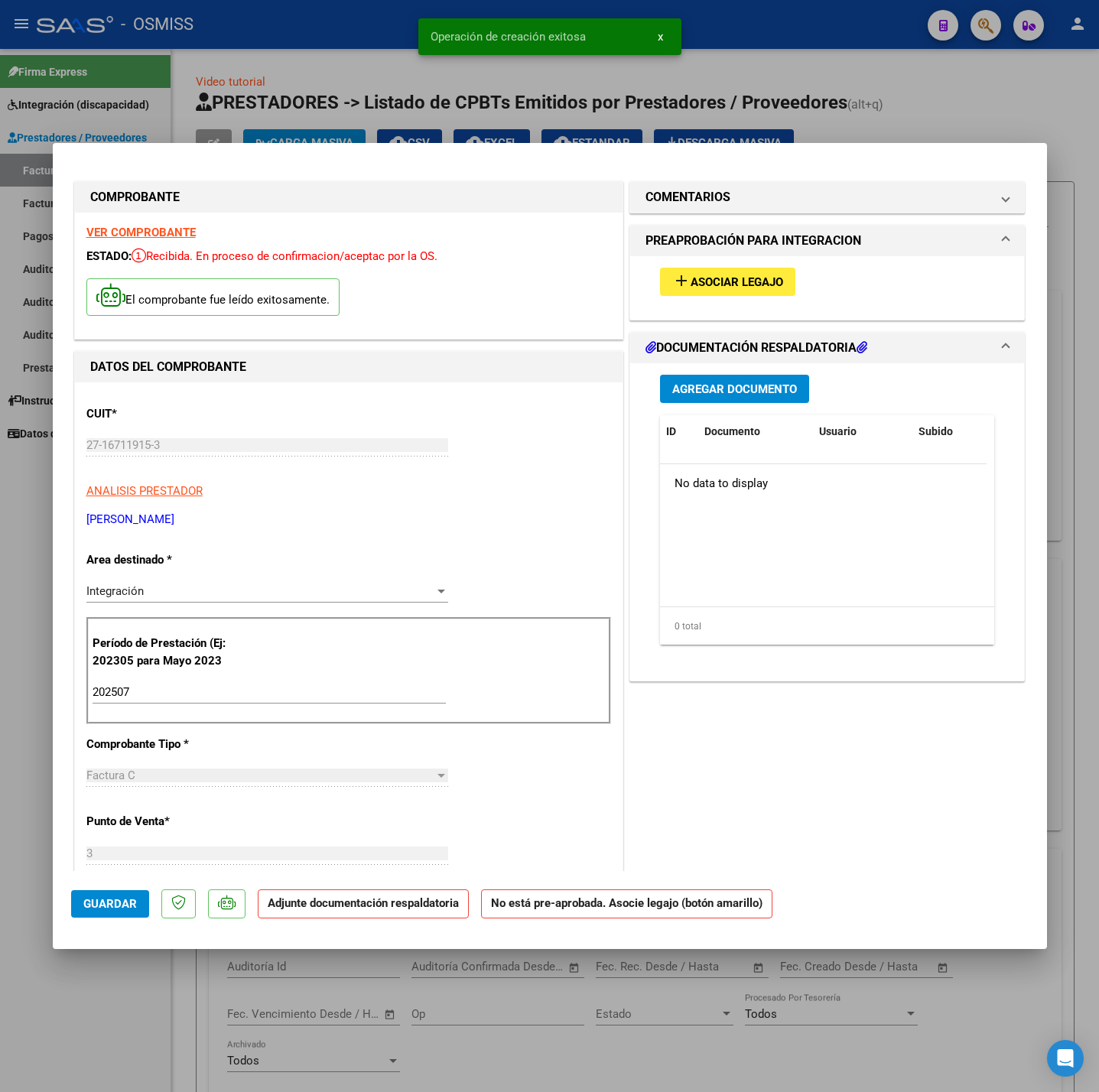
click at [724, 275] on span "Asociar Legajo" at bounding box center [737, 282] width 92 height 14
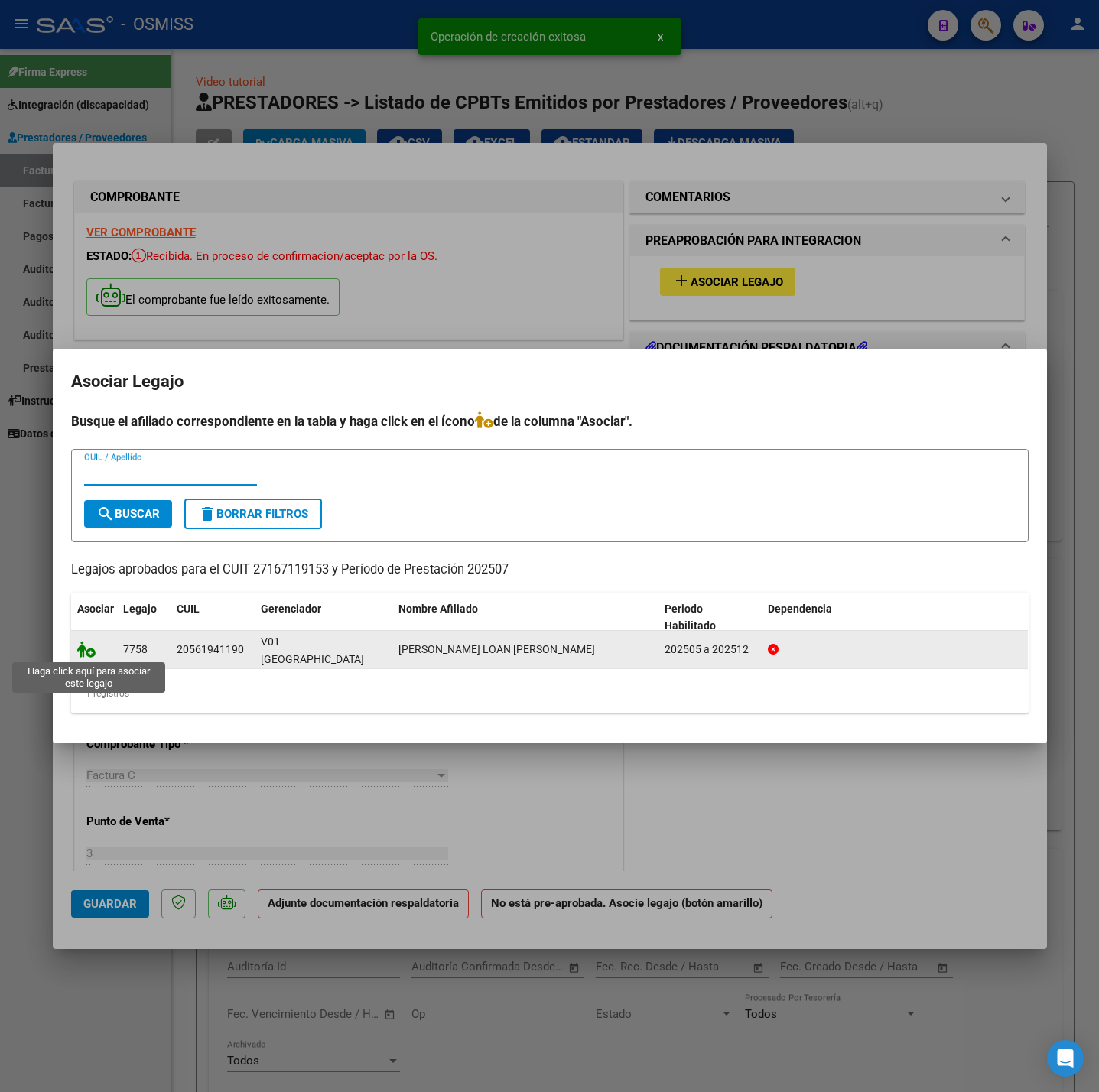
click at [89, 647] on icon at bounding box center [86, 649] width 18 height 17
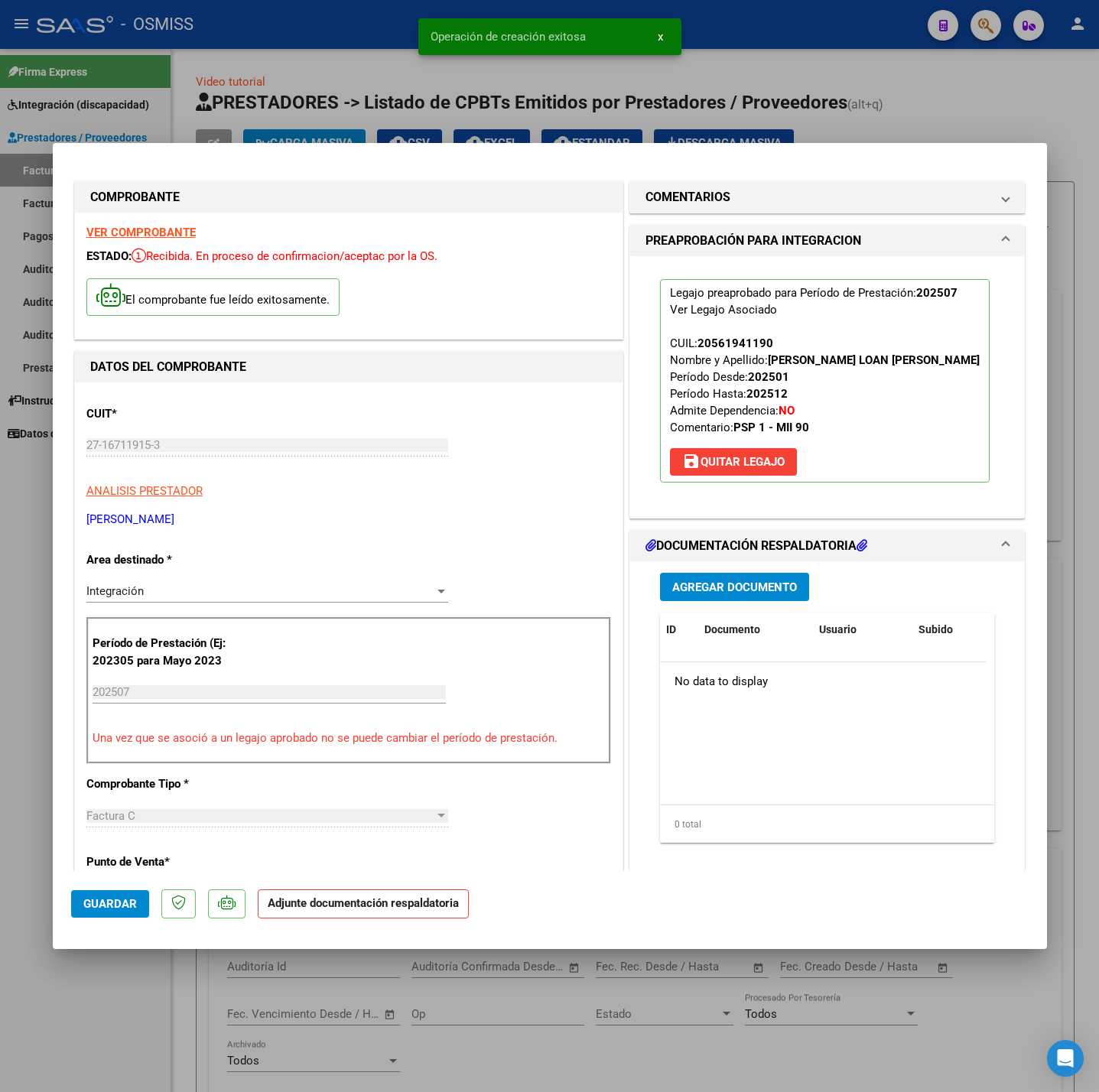
click at [743, 593] on span "Agregar Documento" at bounding box center [734, 587] width 124 height 14
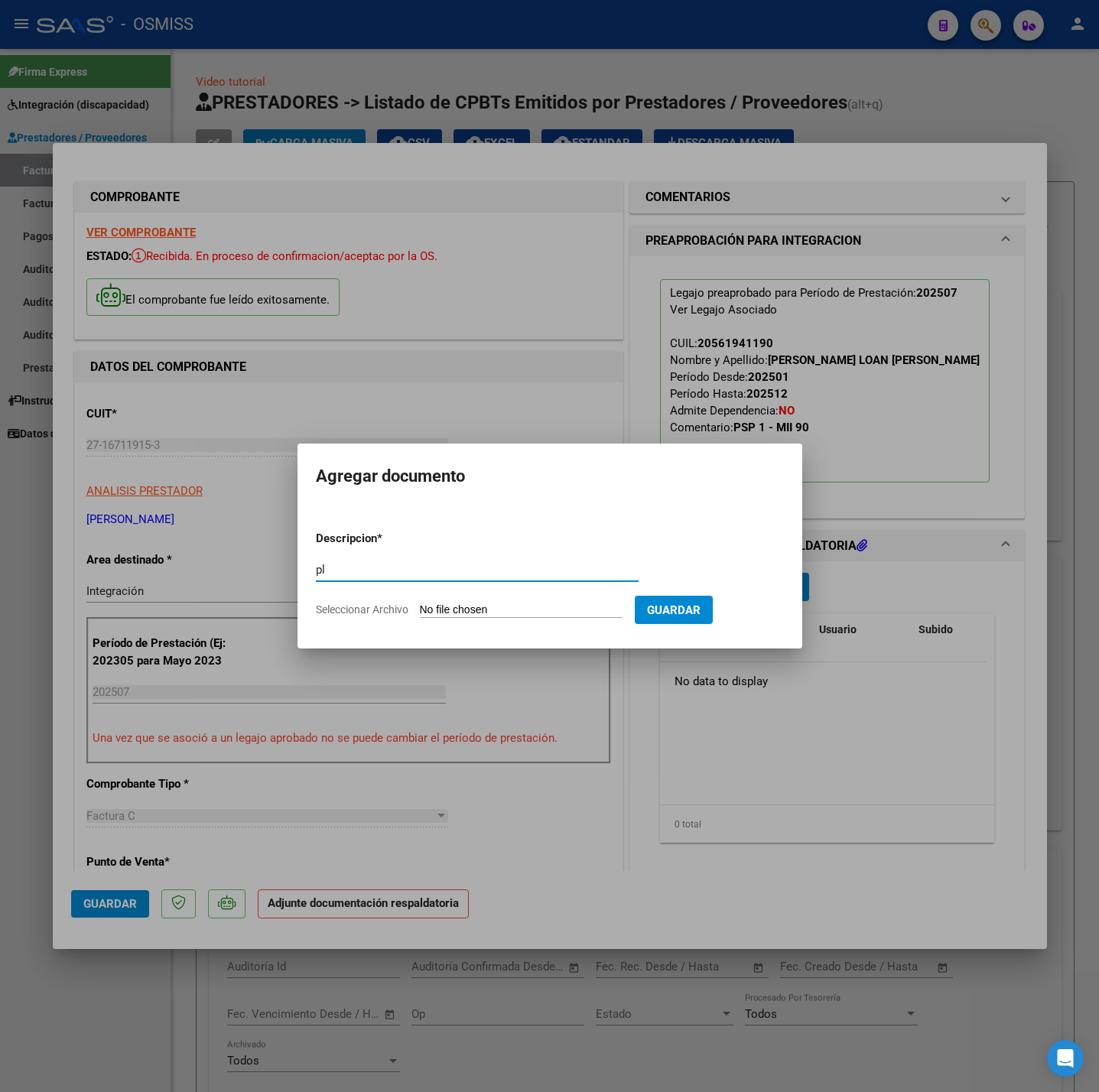
type input "pl"
click at [591, 611] on input "Seleccionar Archivo" at bounding box center [521, 610] width 203 height 15
type input "C:\fakepath\PLANILLA ASISTENCIA [PERSON_NAME] LOAN [DATE] - [PERSON_NAME].pdf"
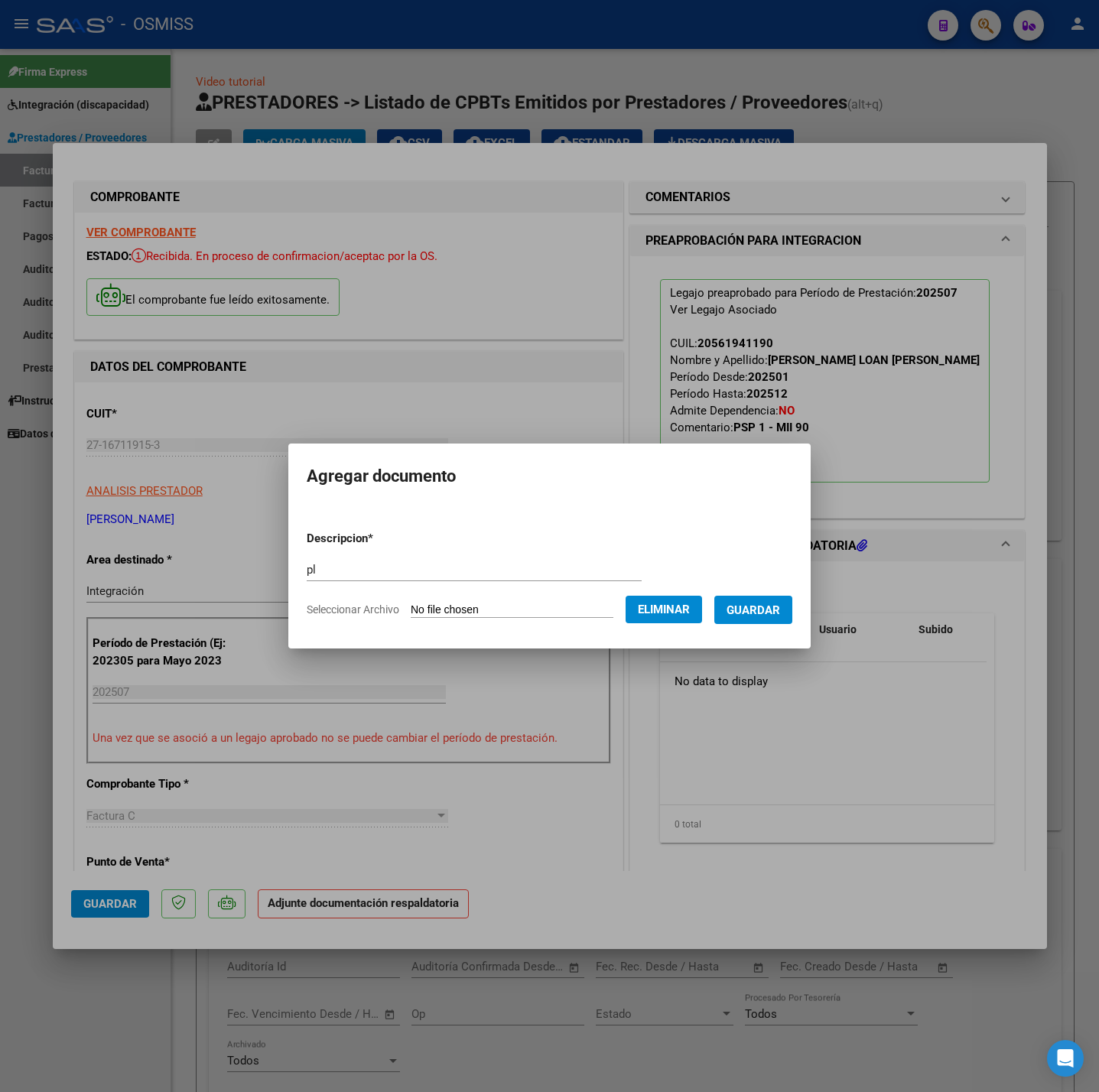
click at [765, 616] on span "Guardar" at bounding box center [753, 610] width 53 height 14
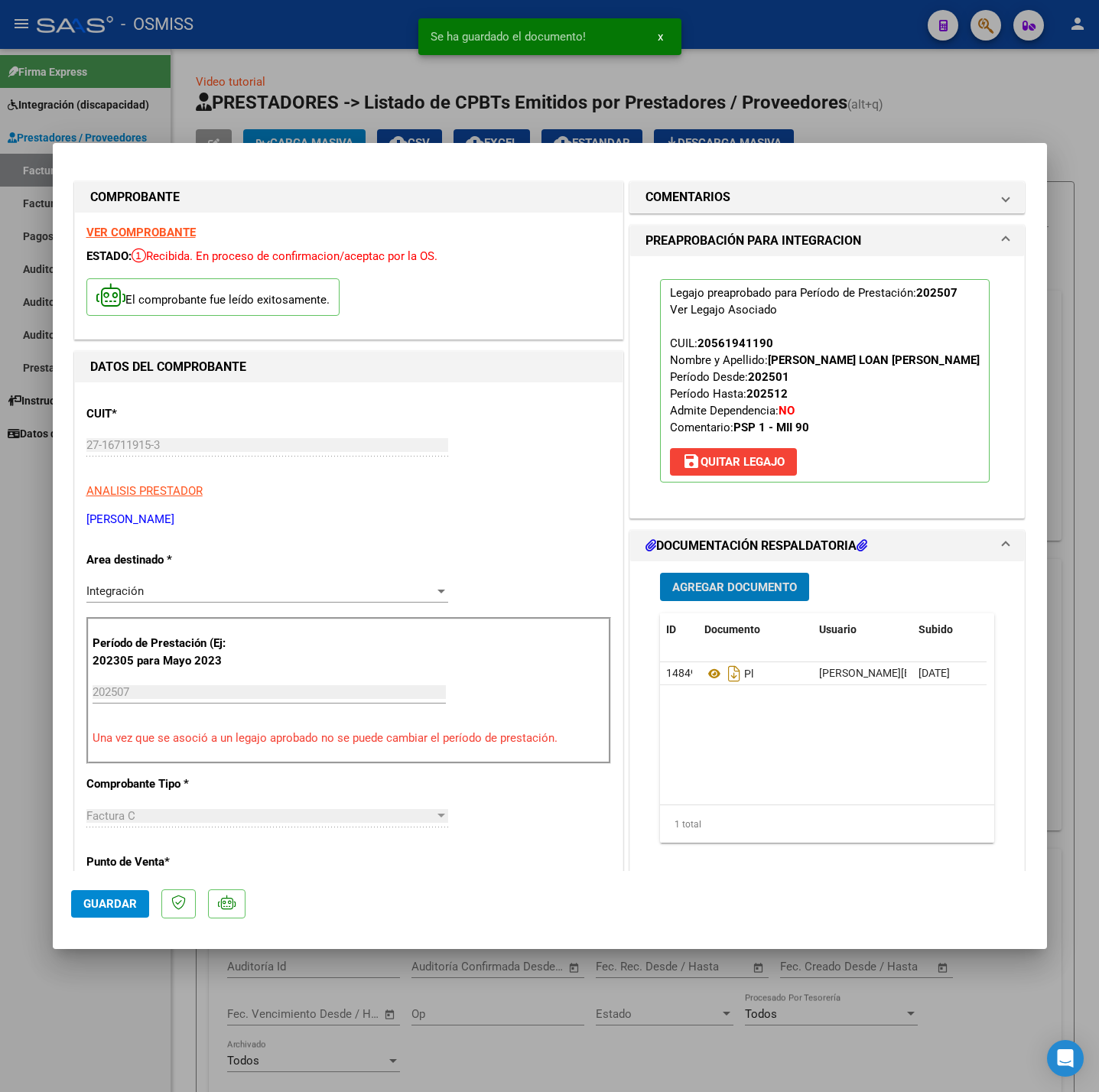
click at [133, 907] on span "Guardar" at bounding box center [110, 904] width 53 height 14
click at [124, 1026] on div at bounding box center [549, 546] width 1099 height 1092
type input "$ 0,00"
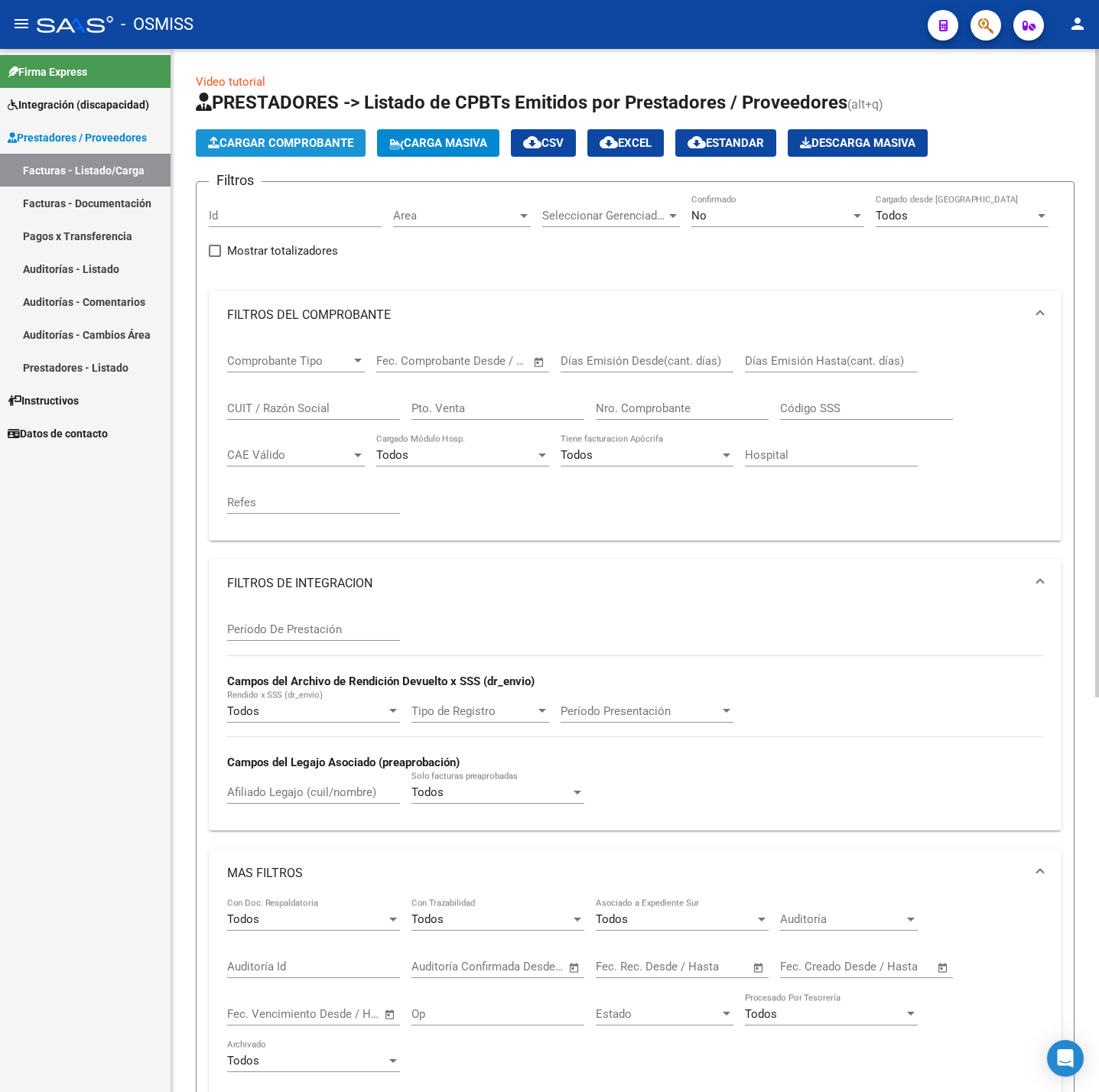
click at [300, 140] on span "Cargar Comprobante" at bounding box center [281, 143] width 145 height 14
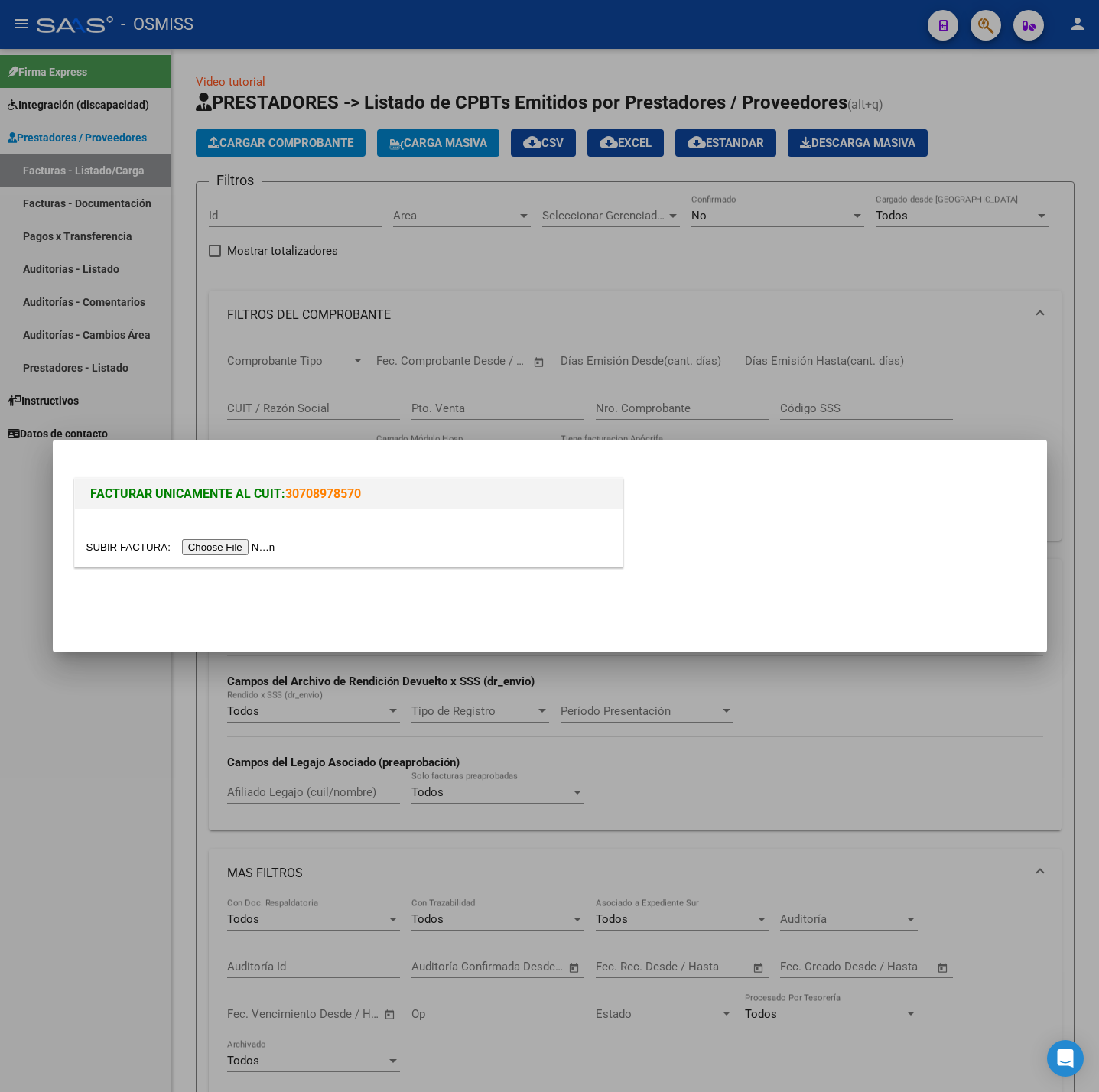
click at [257, 541] on input "file" at bounding box center [182, 547] width 193 height 16
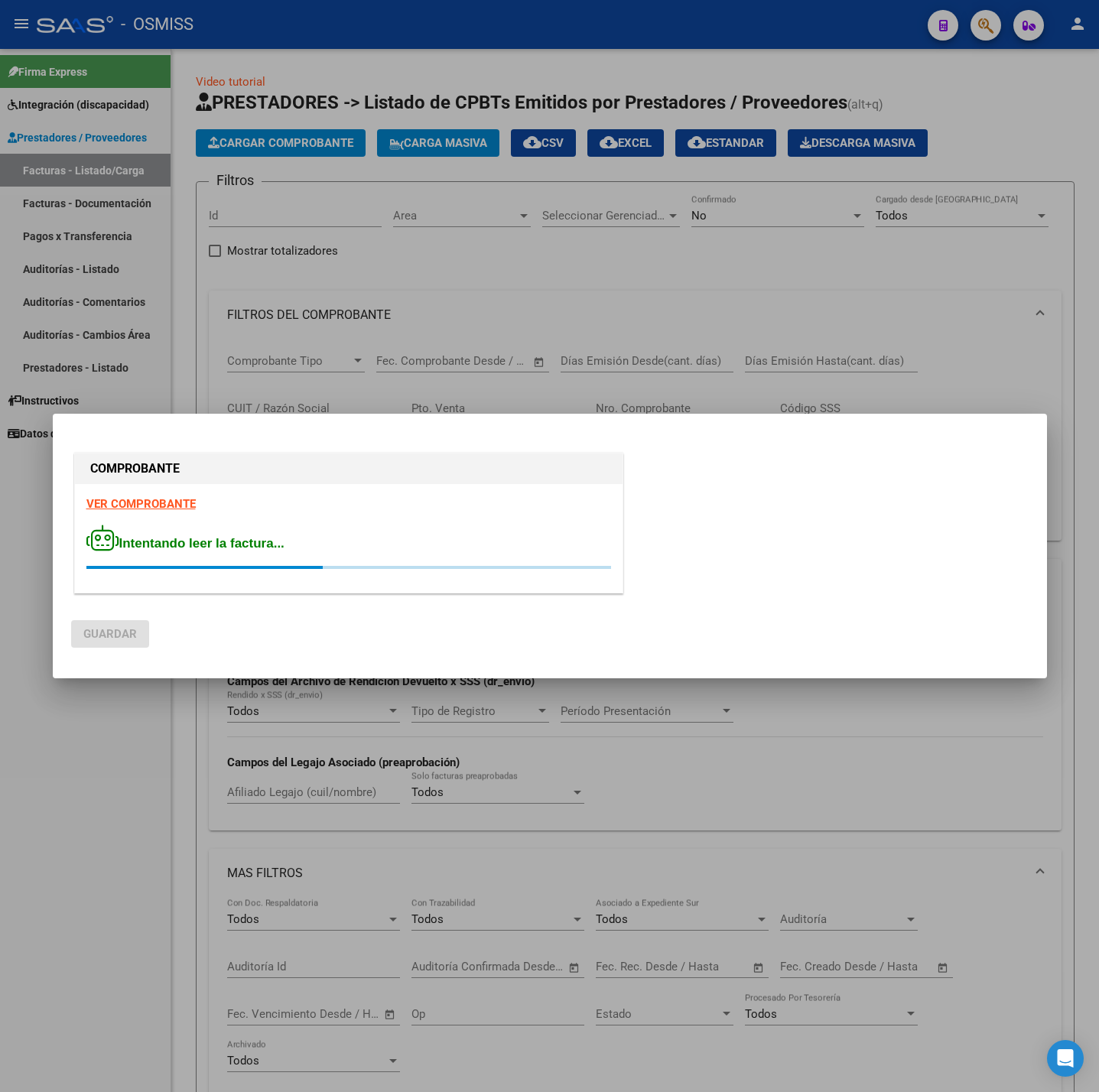
click at [156, 505] on strong "VER COMPROBANTE" at bounding box center [141, 505] width 110 height 14
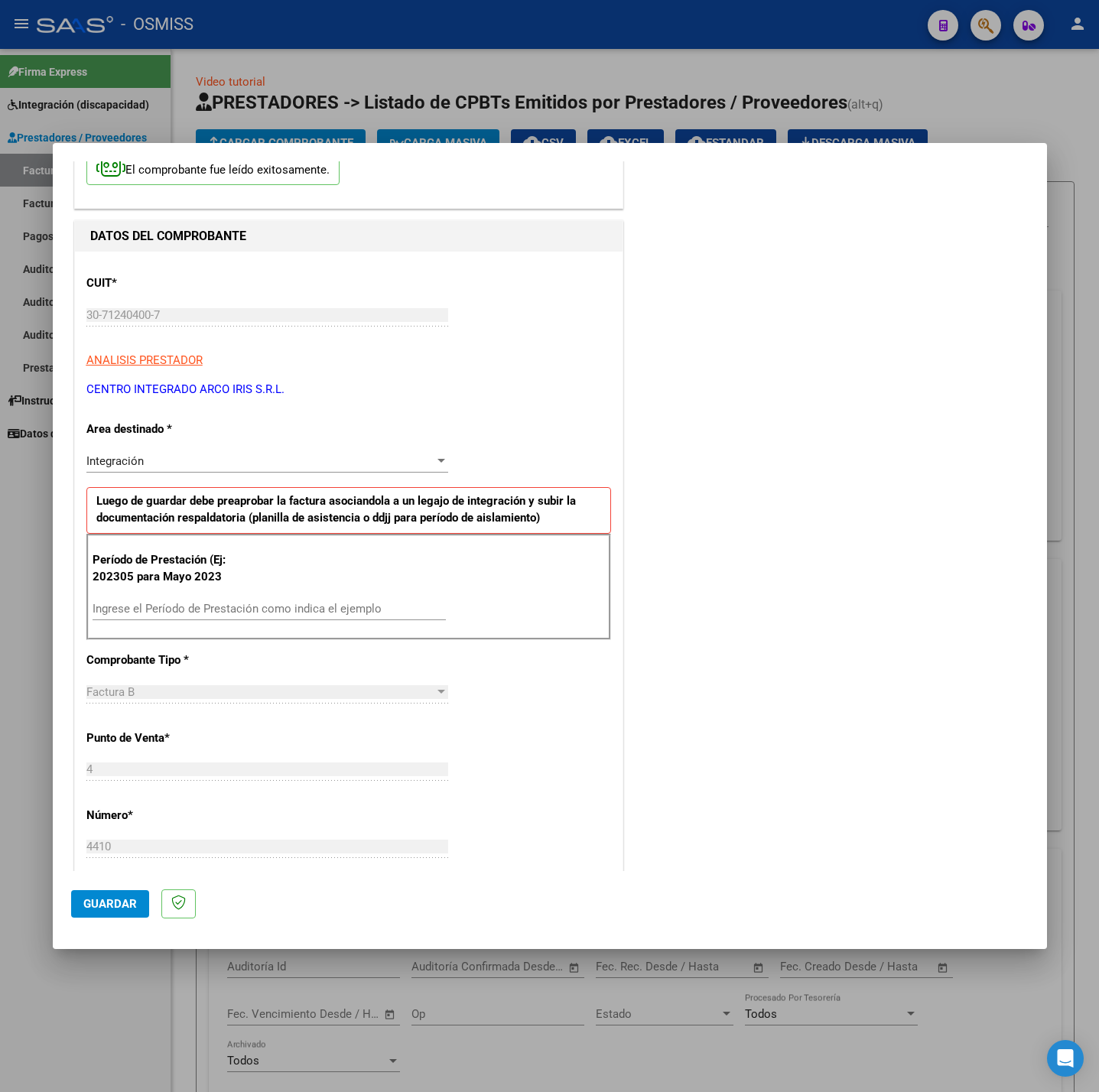
scroll to position [115, 0]
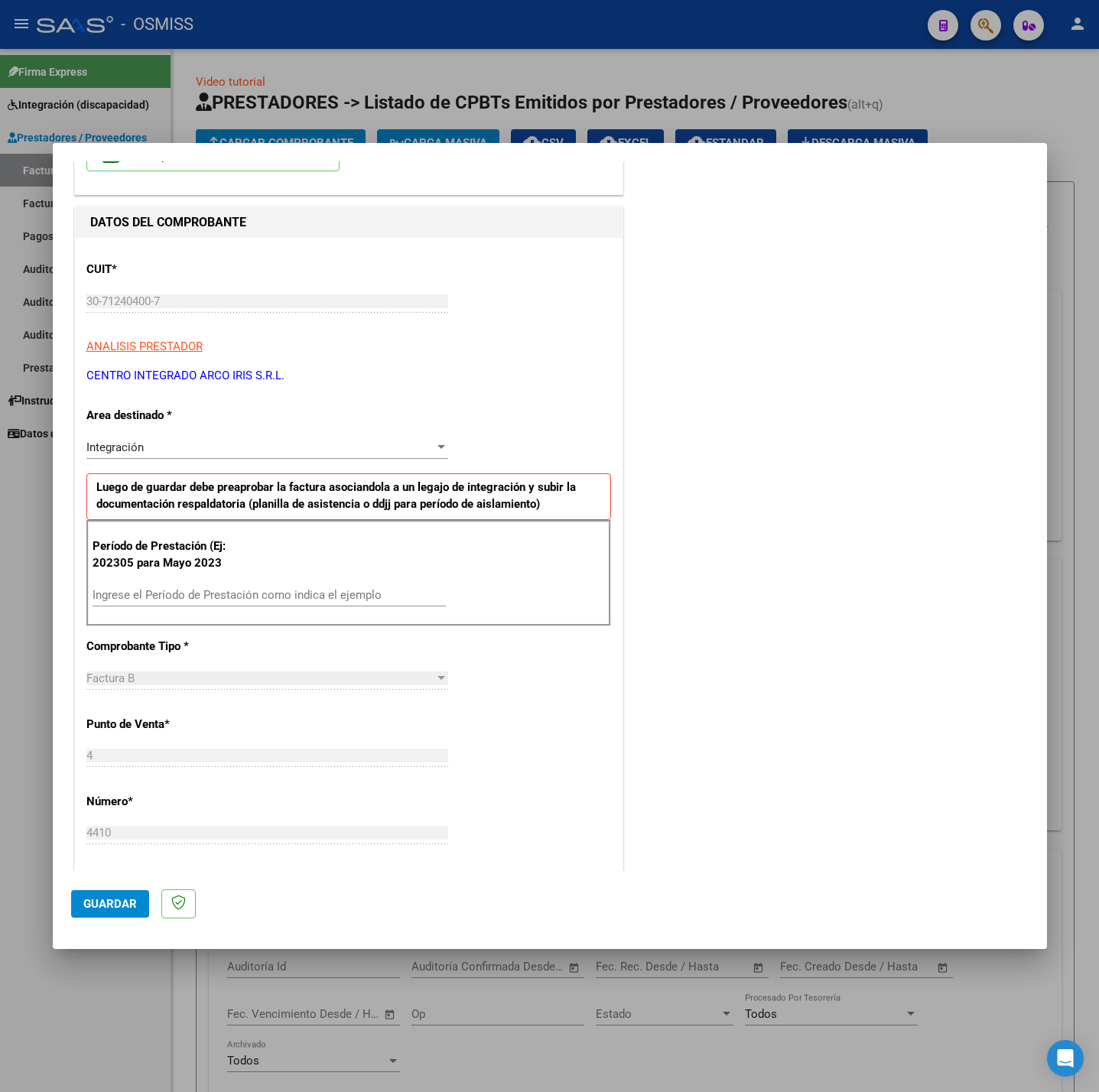
click at [228, 604] on div "Ingrese el Período de Prestación como indica el ejemplo" at bounding box center [269, 594] width 354 height 23
click at [218, 595] on input "Ingrese el Período de Prestación como indica el ejemplo" at bounding box center [269, 595] width 354 height 14
type input "202507"
click at [502, 693] on div "CUIT * 30-71240400-7 Ingresar CUIT ANALISIS PRESTADOR CENTRO INTEGRADO ARCO IRI…" at bounding box center [349, 813] width 548 height 1151
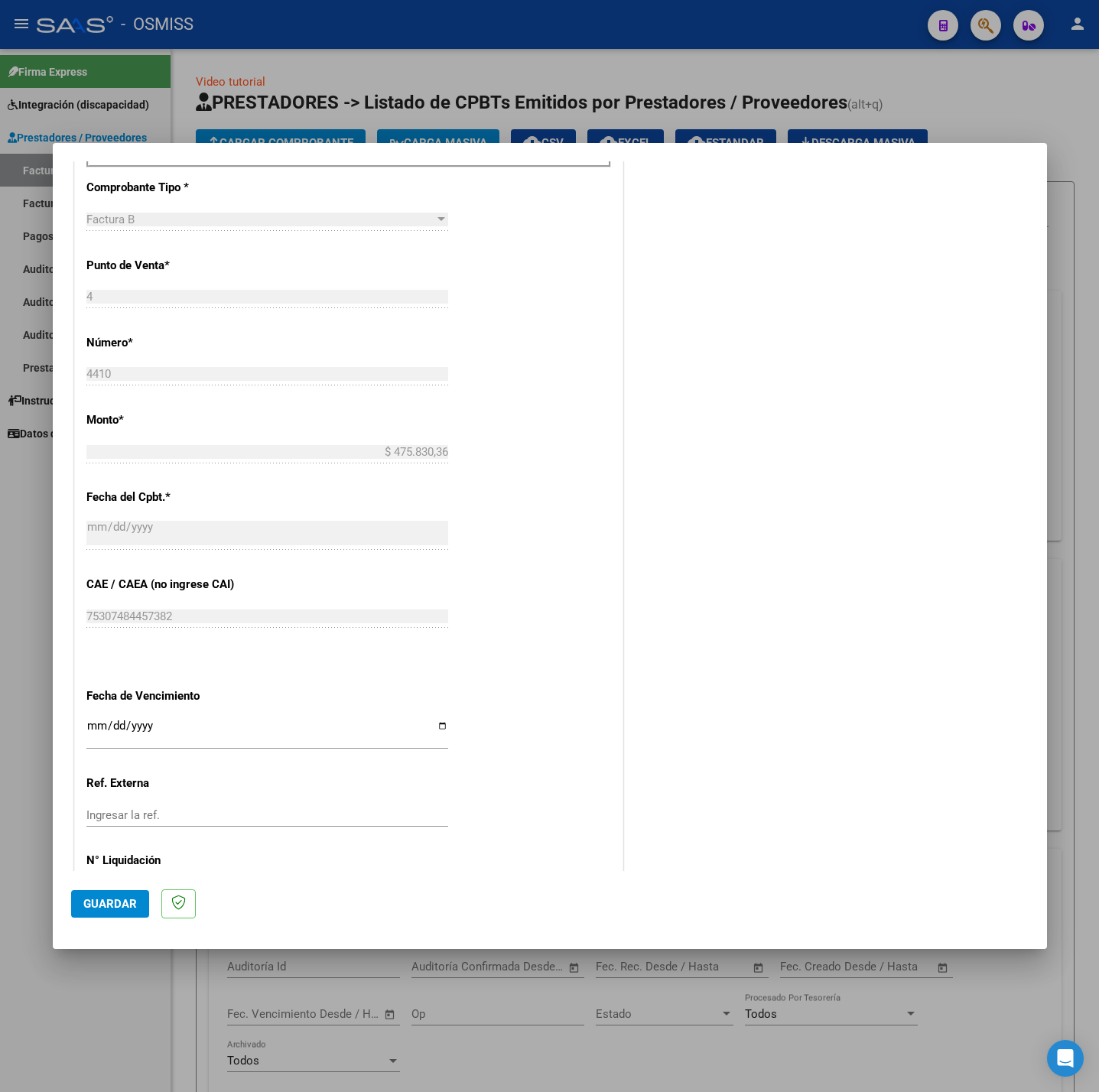
scroll to position [640, 0]
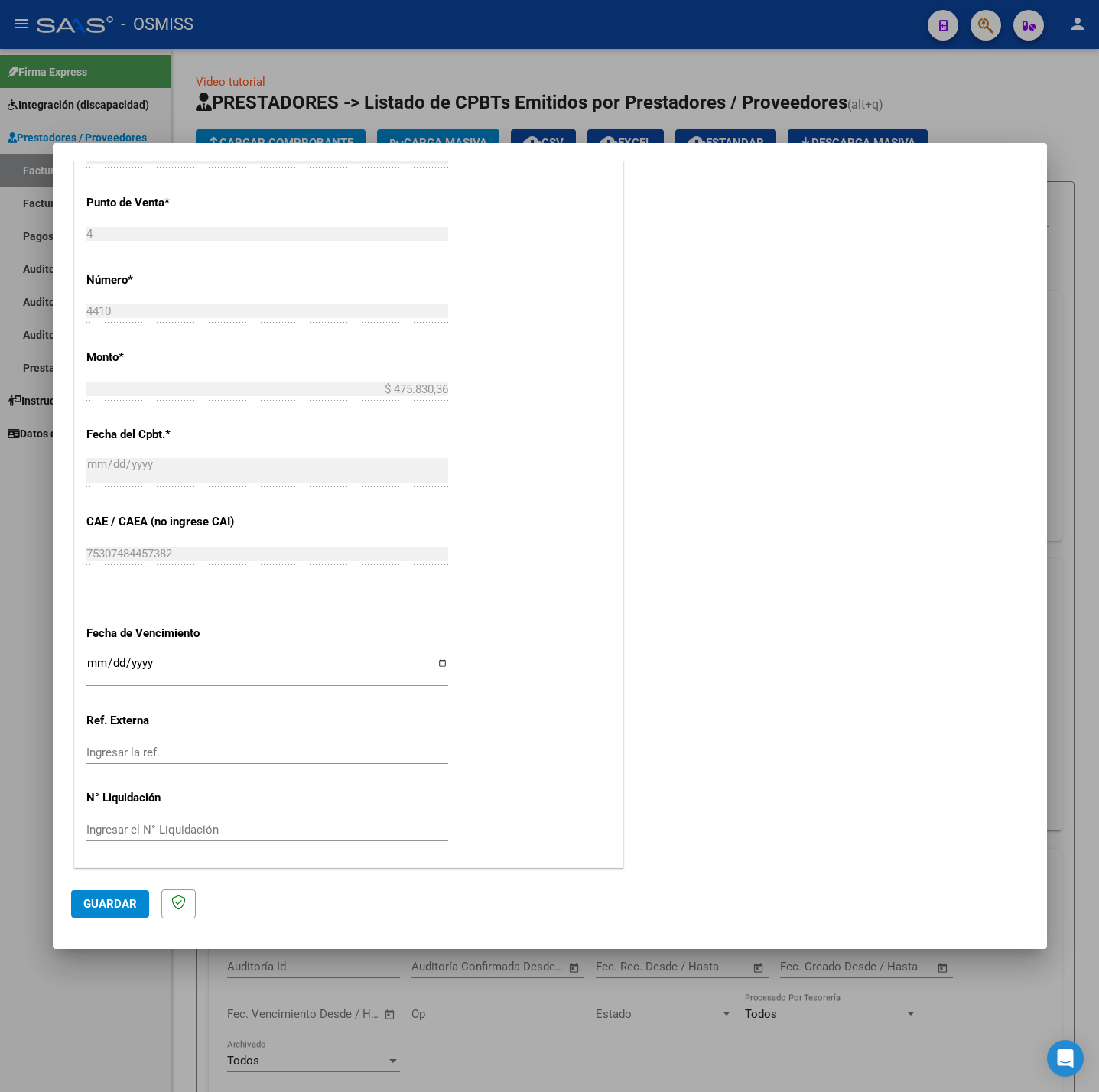
click at [90, 664] on input "Ingresar la fecha" at bounding box center [267, 669] width 361 height 24
type input "[DATE]"
click at [106, 897] on span "Guardar" at bounding box center [110, 904] width 53 height 14
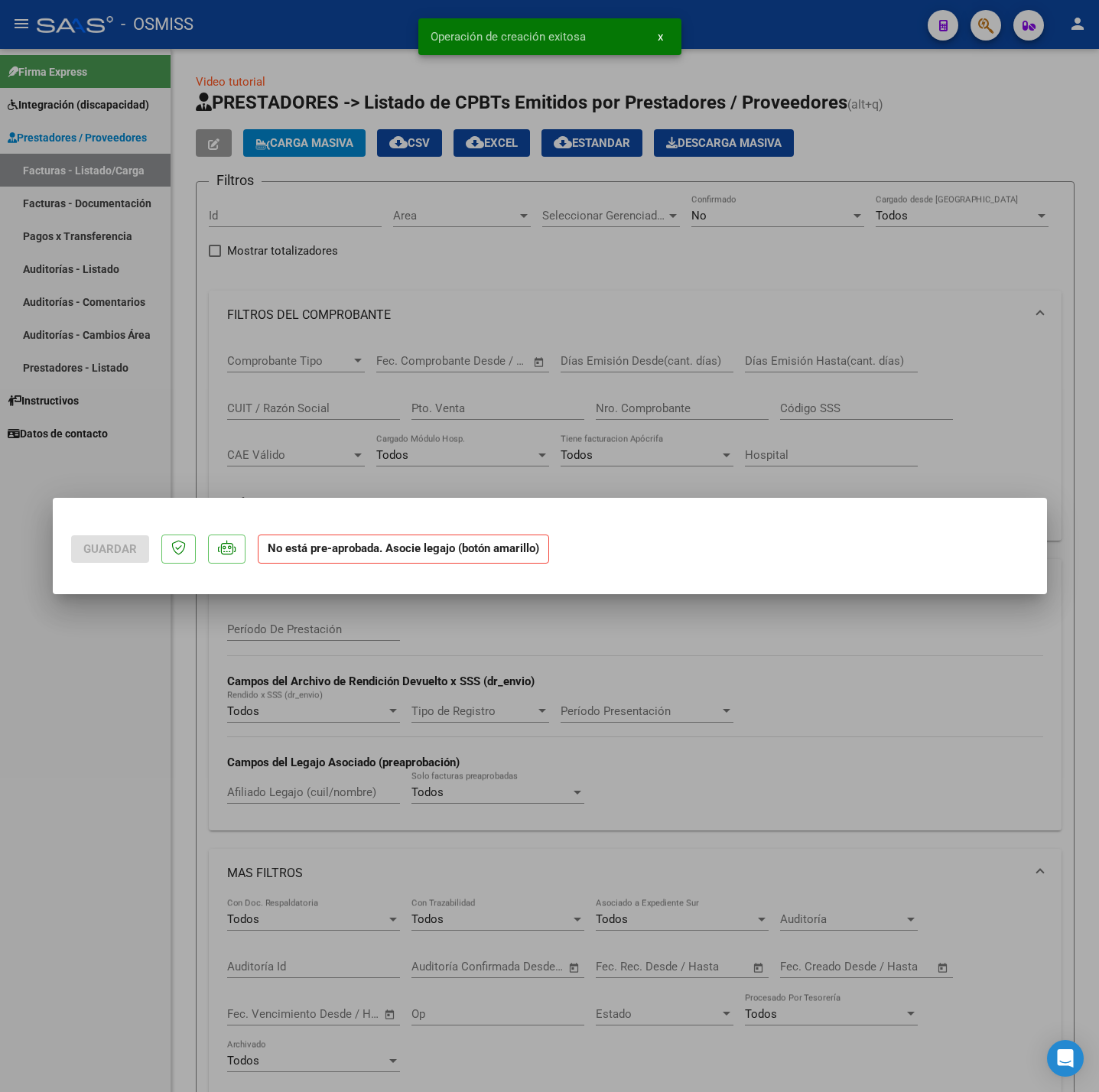
scroll to position [0, 0]
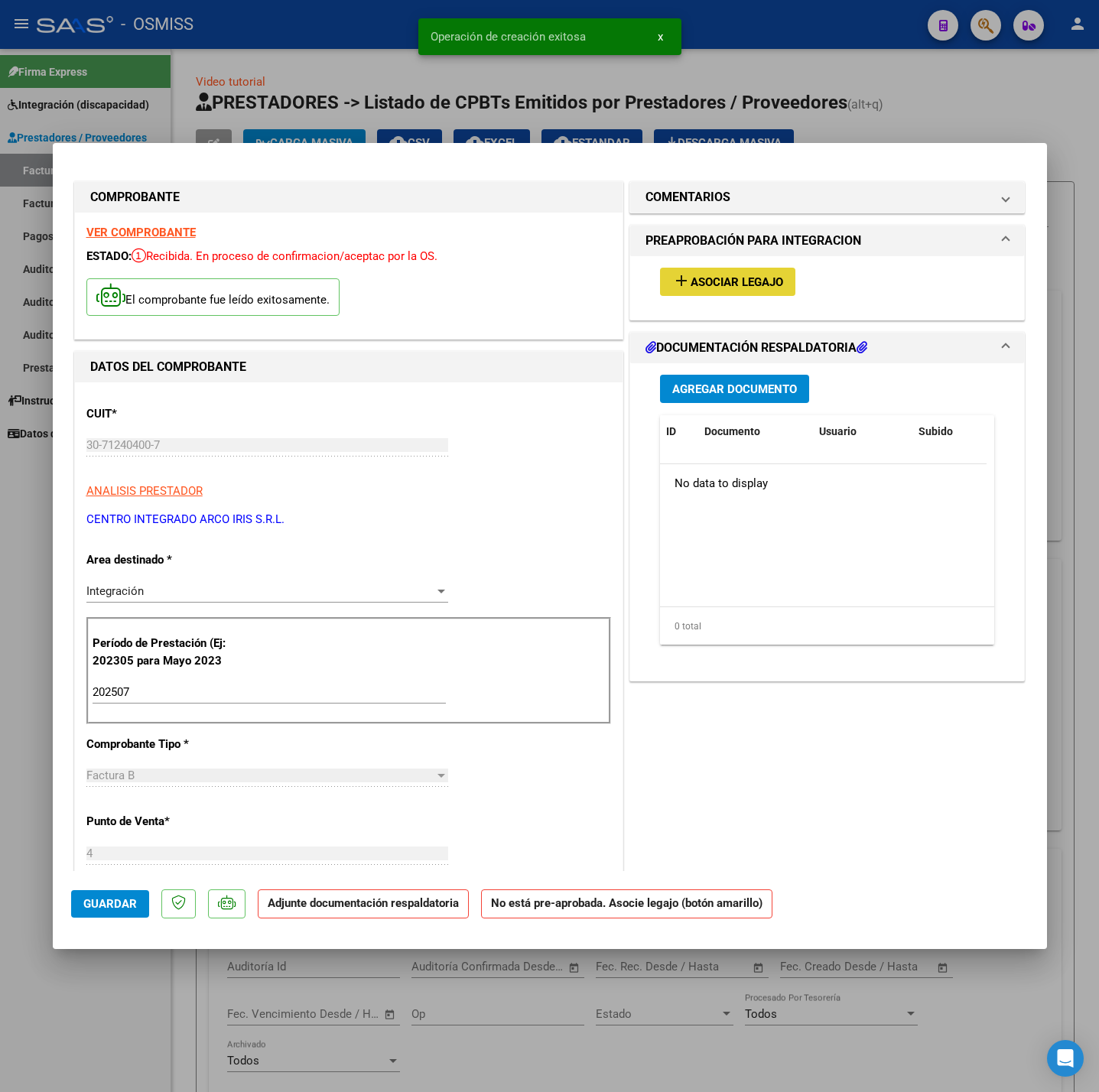
click at [778, 275] on button "add Asociar Legajo" at bounding box center [727, 282] width 135 height 28
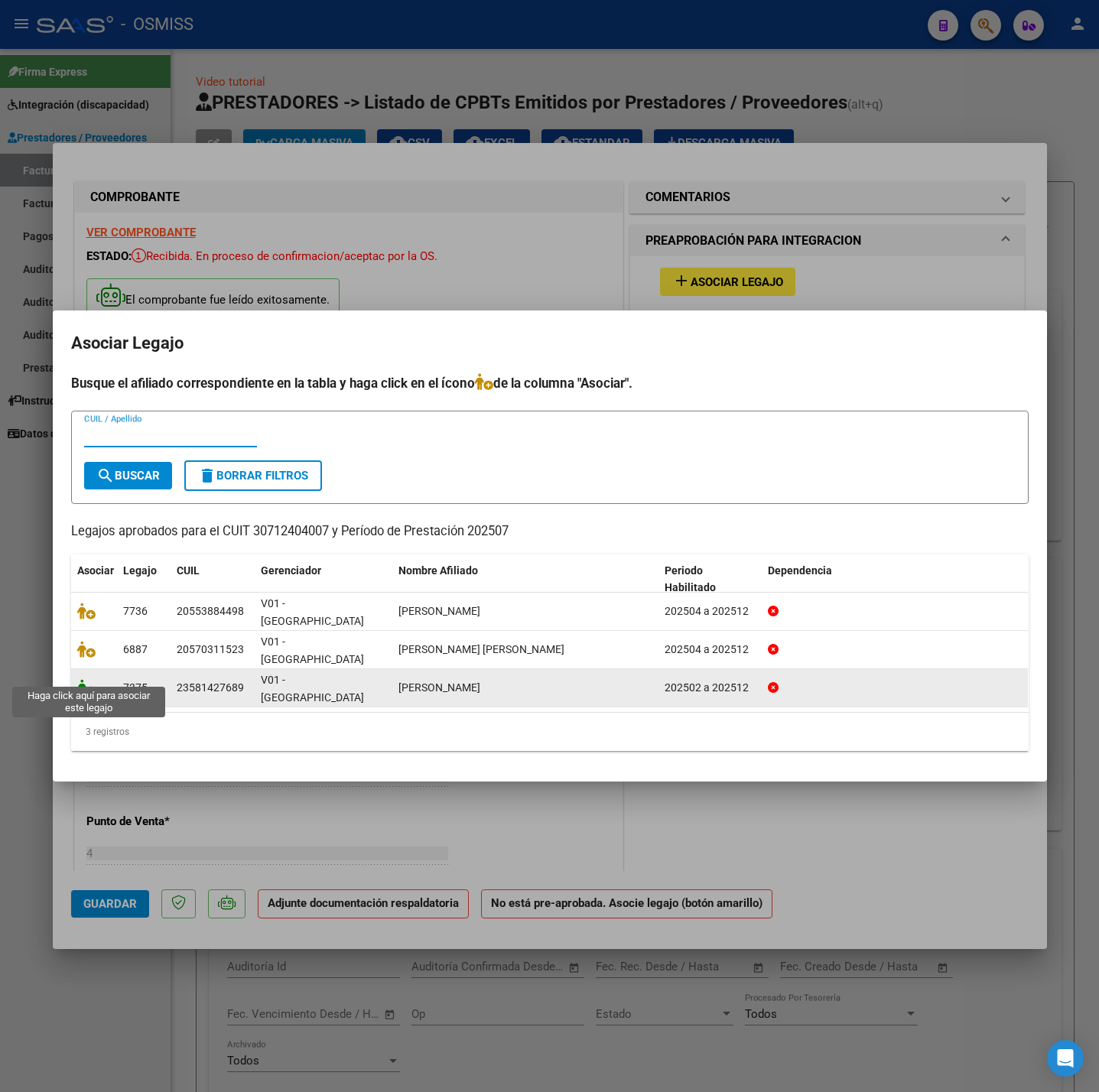
click at [81, 679] on icon at bounding box center [86, 688] width 18 height 17
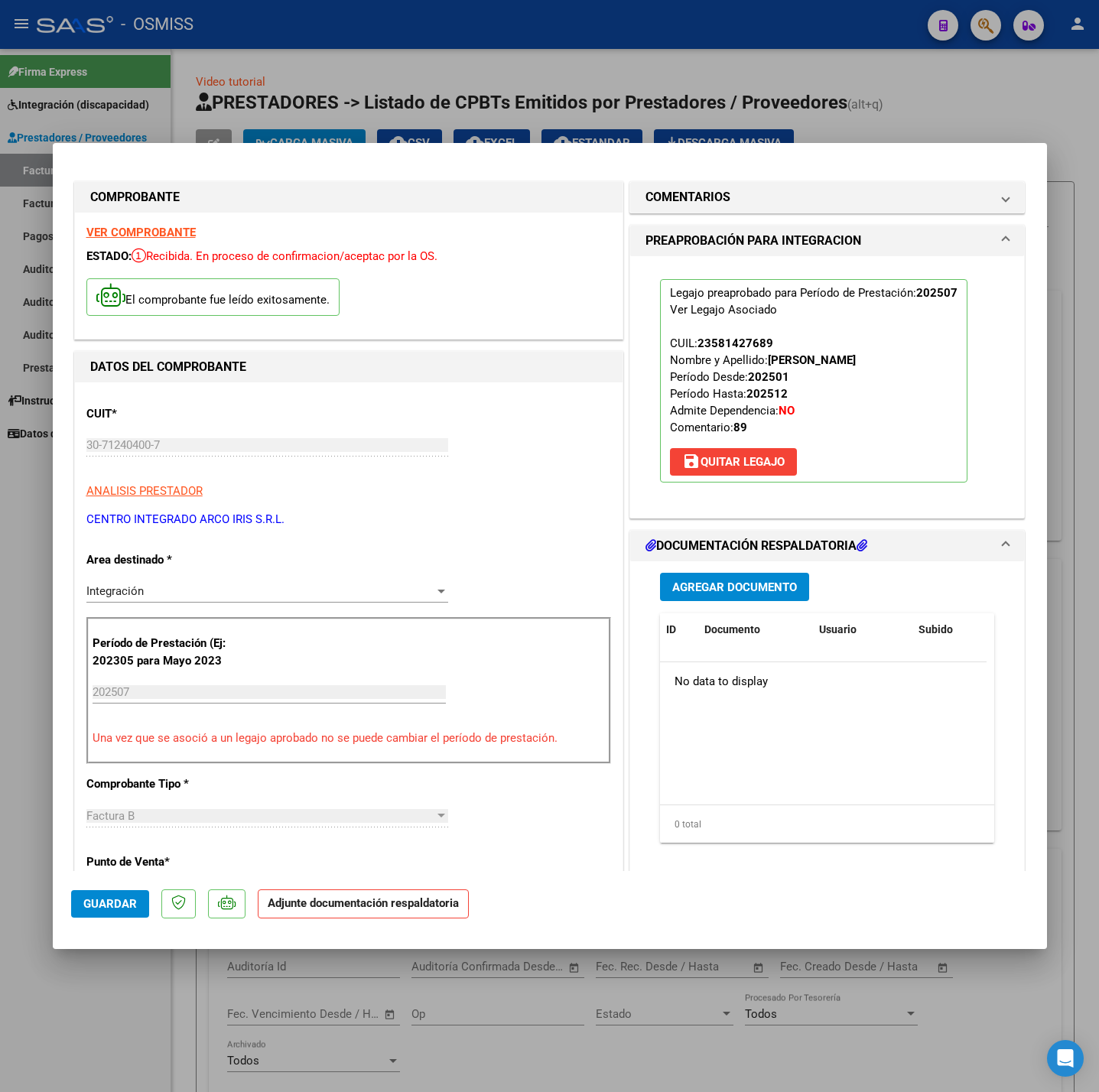
click at [718, 580] on span "Agregar Documento" at bounding box center [734, 587] width 124 height 14
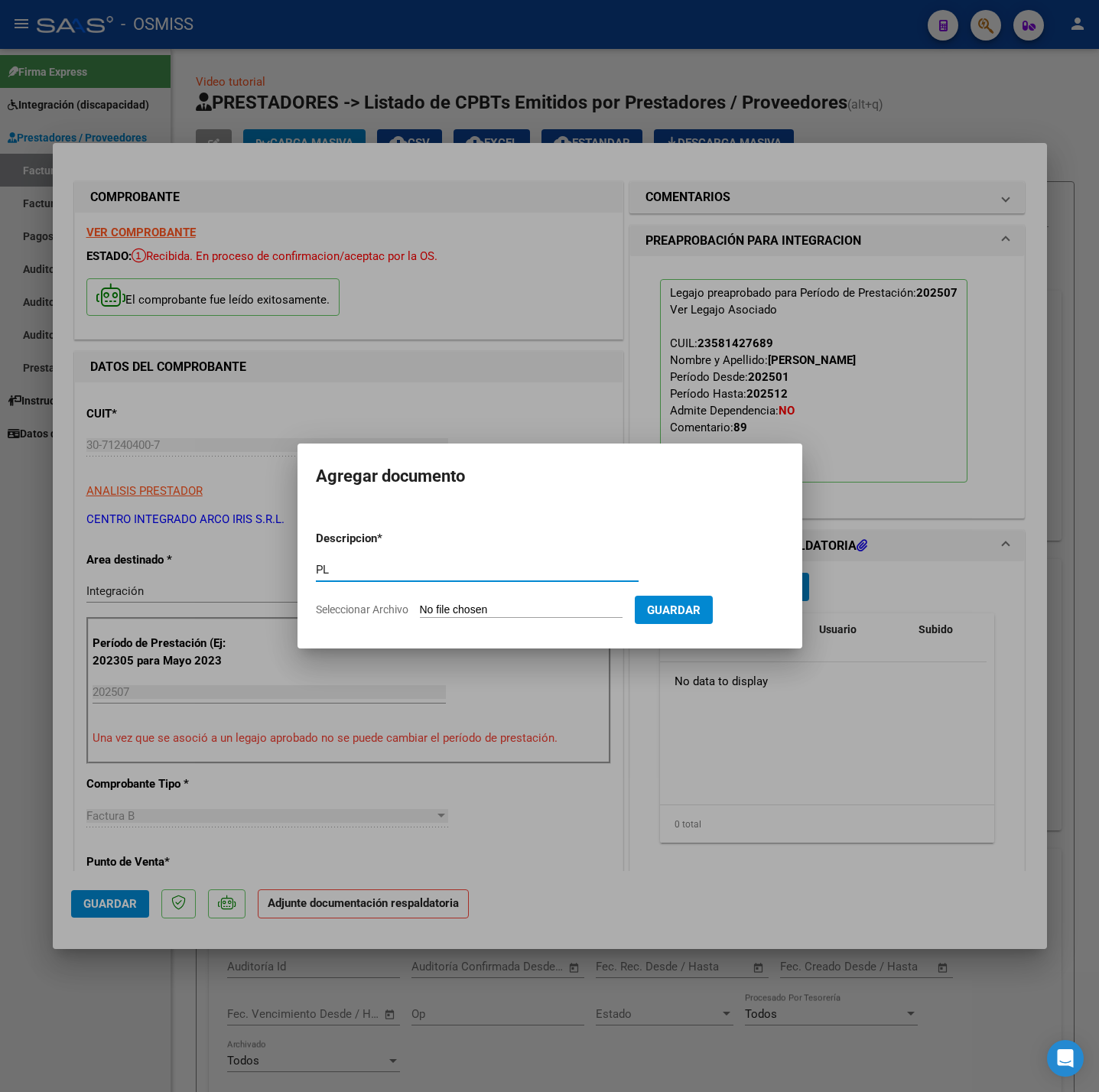
type input "PL"
click at [440, 622] on form "Descripcion * PL Escriba aquí una descripcion Seleccionar Archivo Guardar" at bounding box center [550, 574] width 468 height 112
click at [441, 620] on form "Descripcion * PL Escriba aquí una descripcion Seleccionar Archivo Guardar" at bounding box center [550, 574] width 468 height 112
click at [441, 612] on input "Seleccionar Archivo" at bounding box center [521, 610] width 203 height 15
type input "C:\fakepath\PLANILLA DE ASISTENCIA_30712404007_006_00004_00004410 - Administrac…"
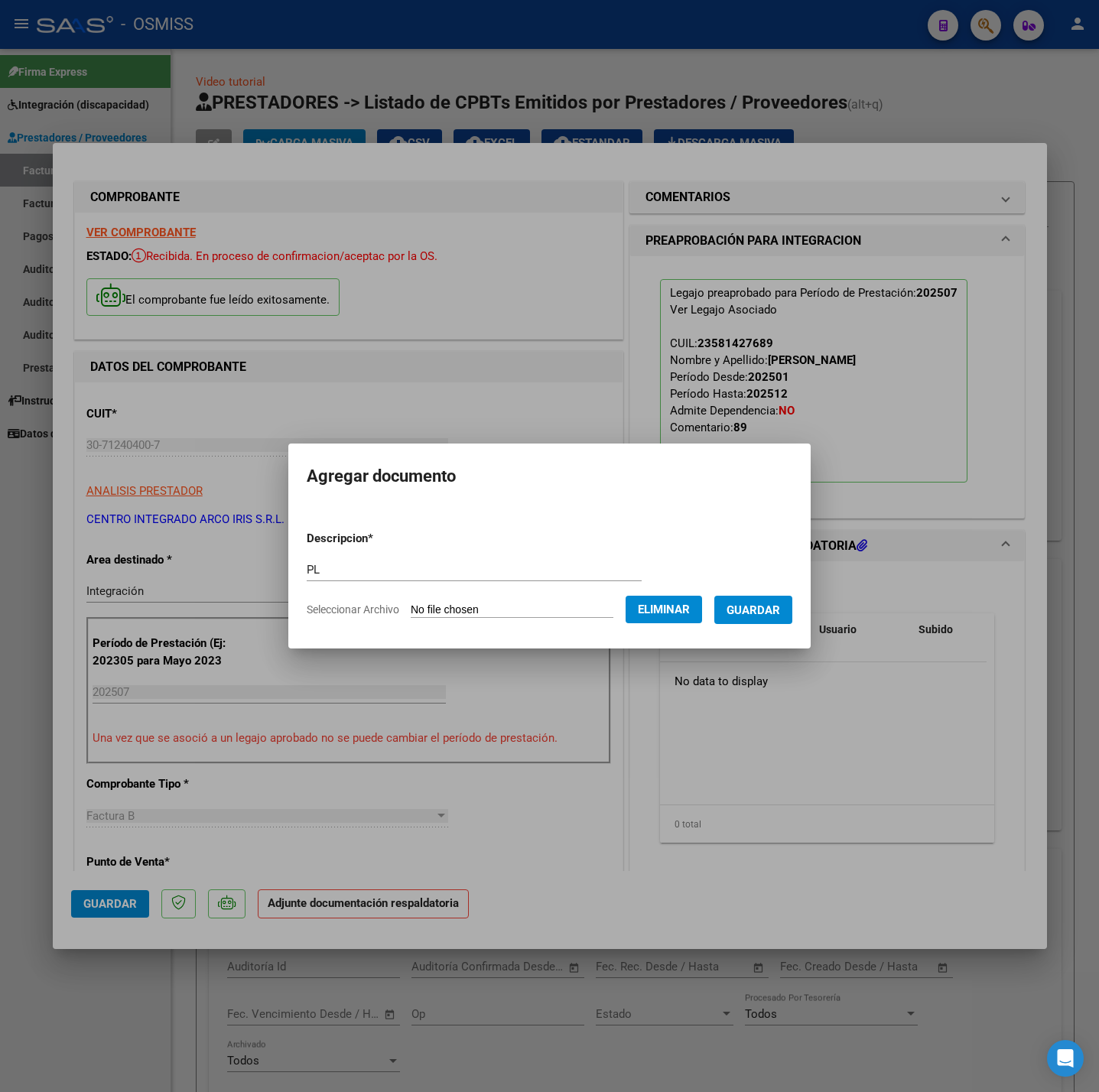
click at [771, 613] on span "Guardar" at bounding box center [753, 610] width 53 height 14
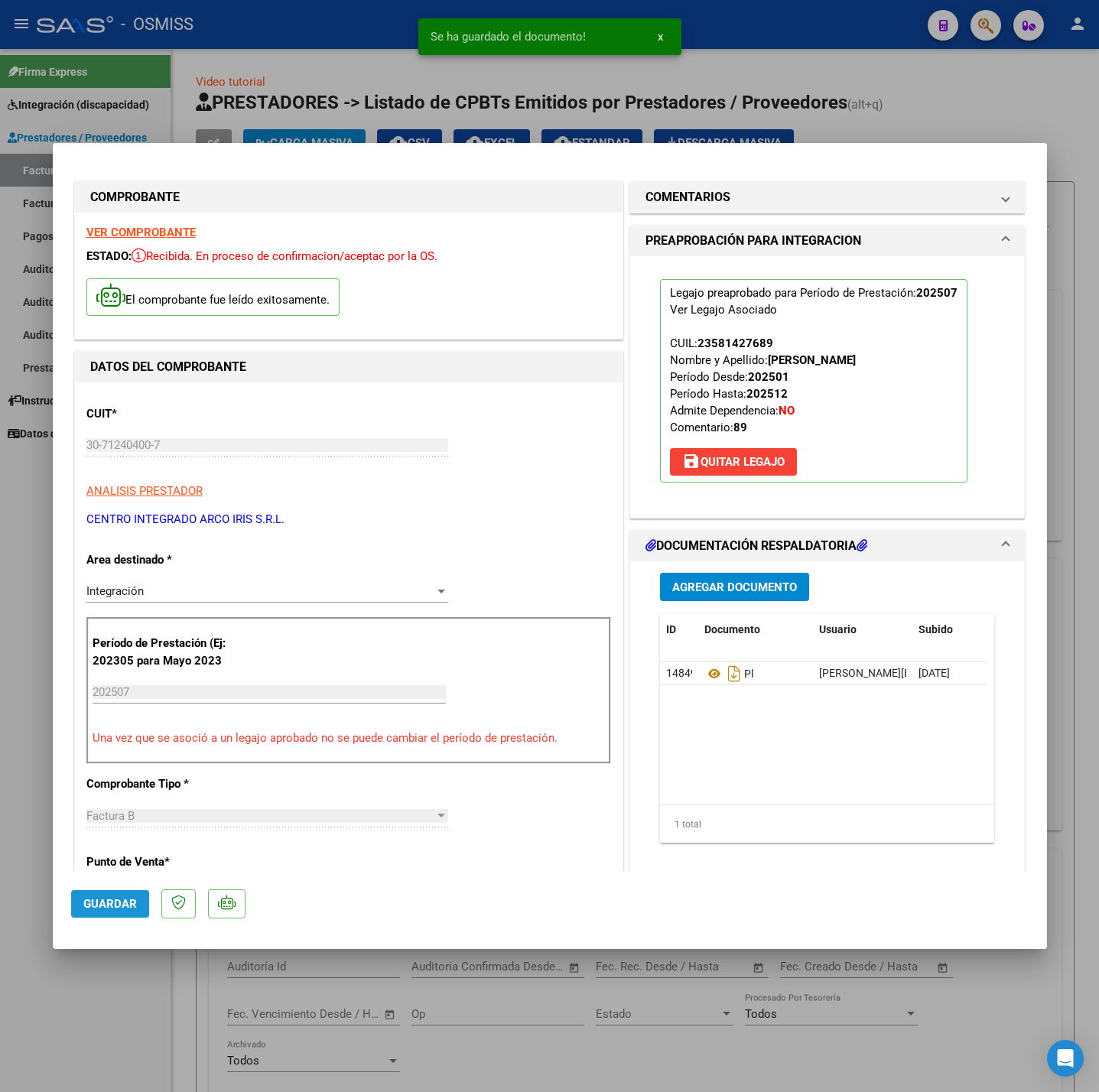
click at [118, 898] on span "Guardar" at bounding box center [110, 904] width 53 height 14
click at [110, 990] on div at bounding box center [549, 546] width 1099 height 1092
type input "$ 0,00"
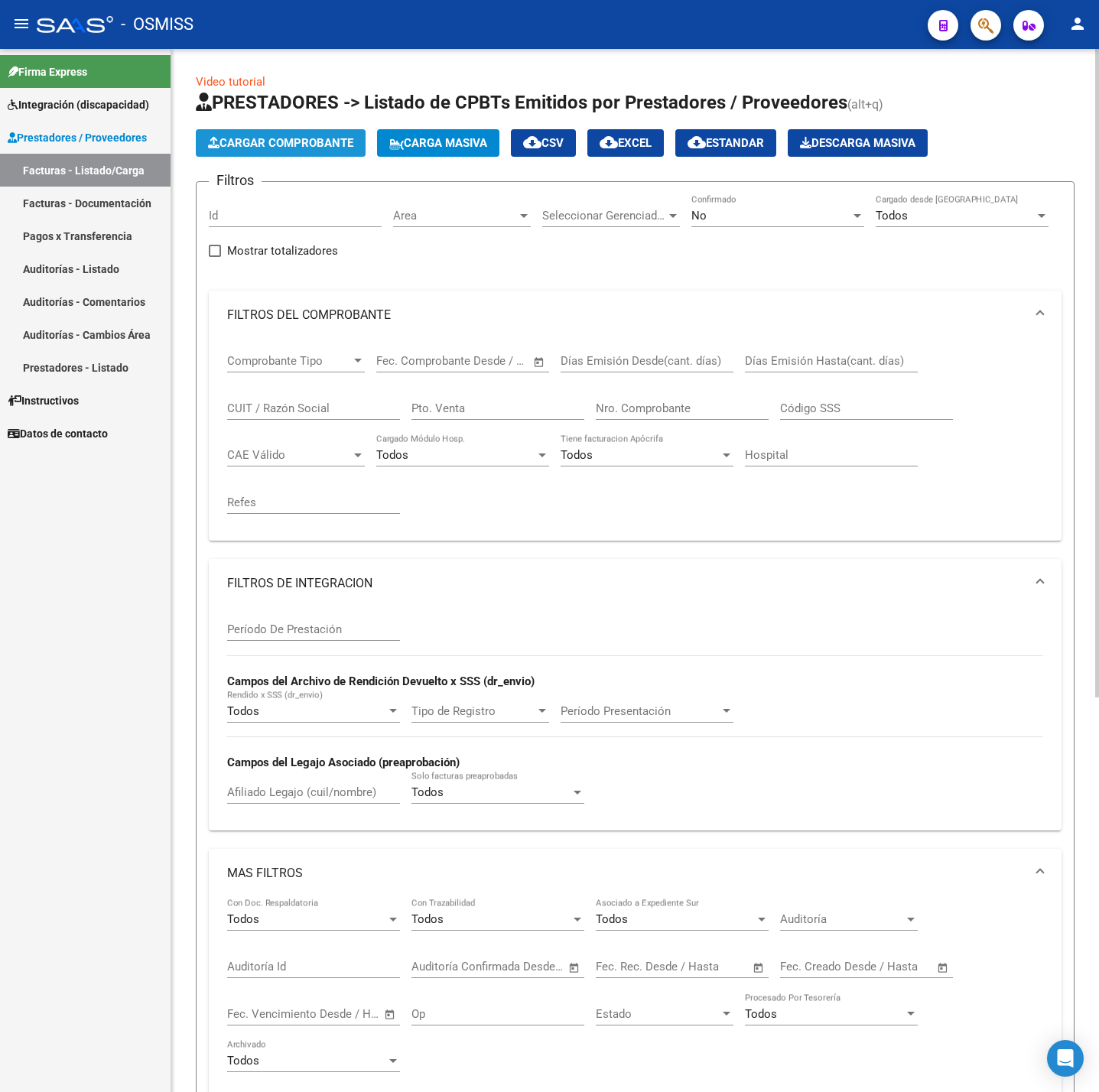
click at [241, 133] on button "Cargar Comprobante" at bounding box center [280, 142] width 170 height 27
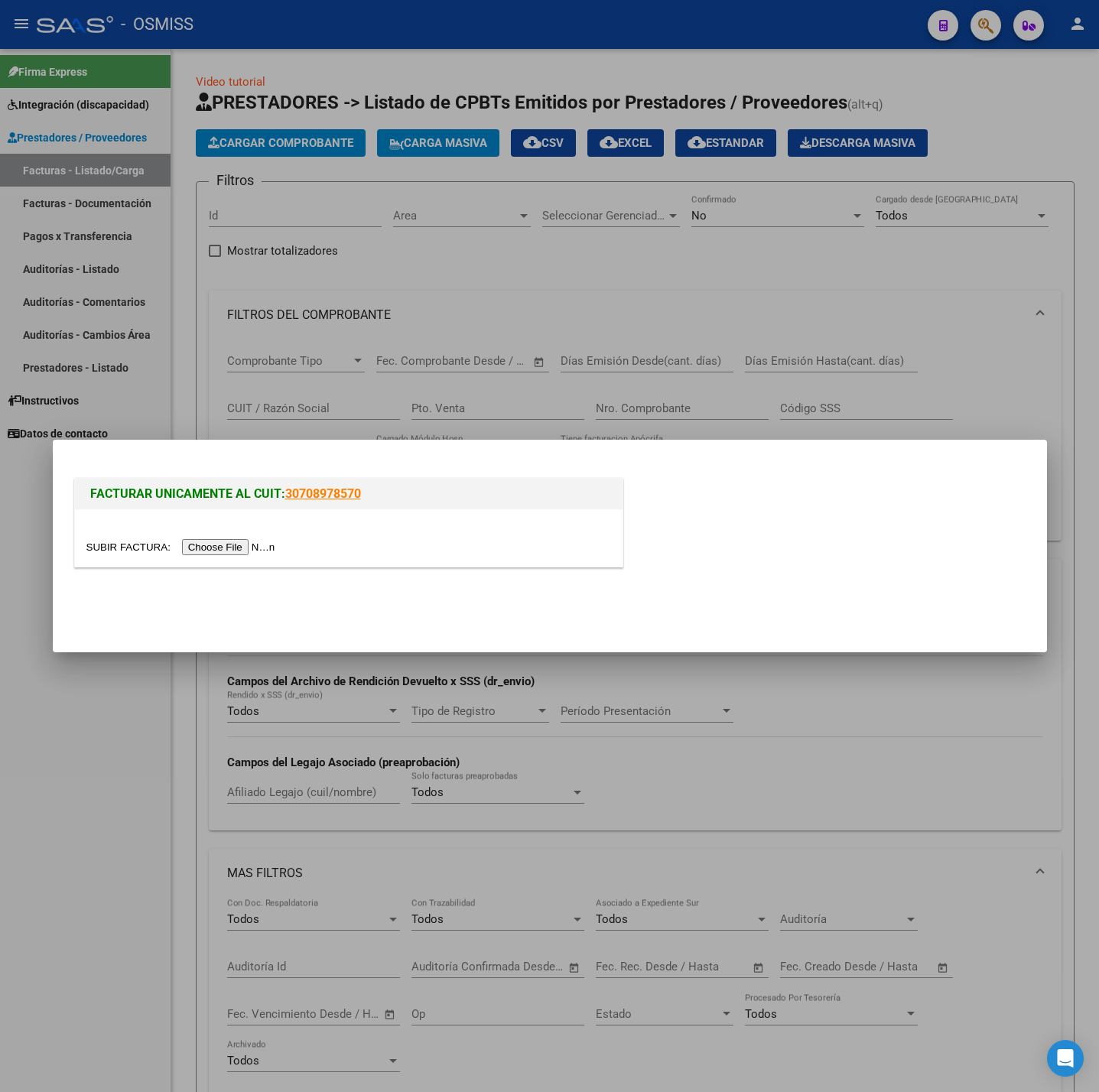
click at [243, 541] on input "file" at bounding box center [182, 547] width 193 height 16
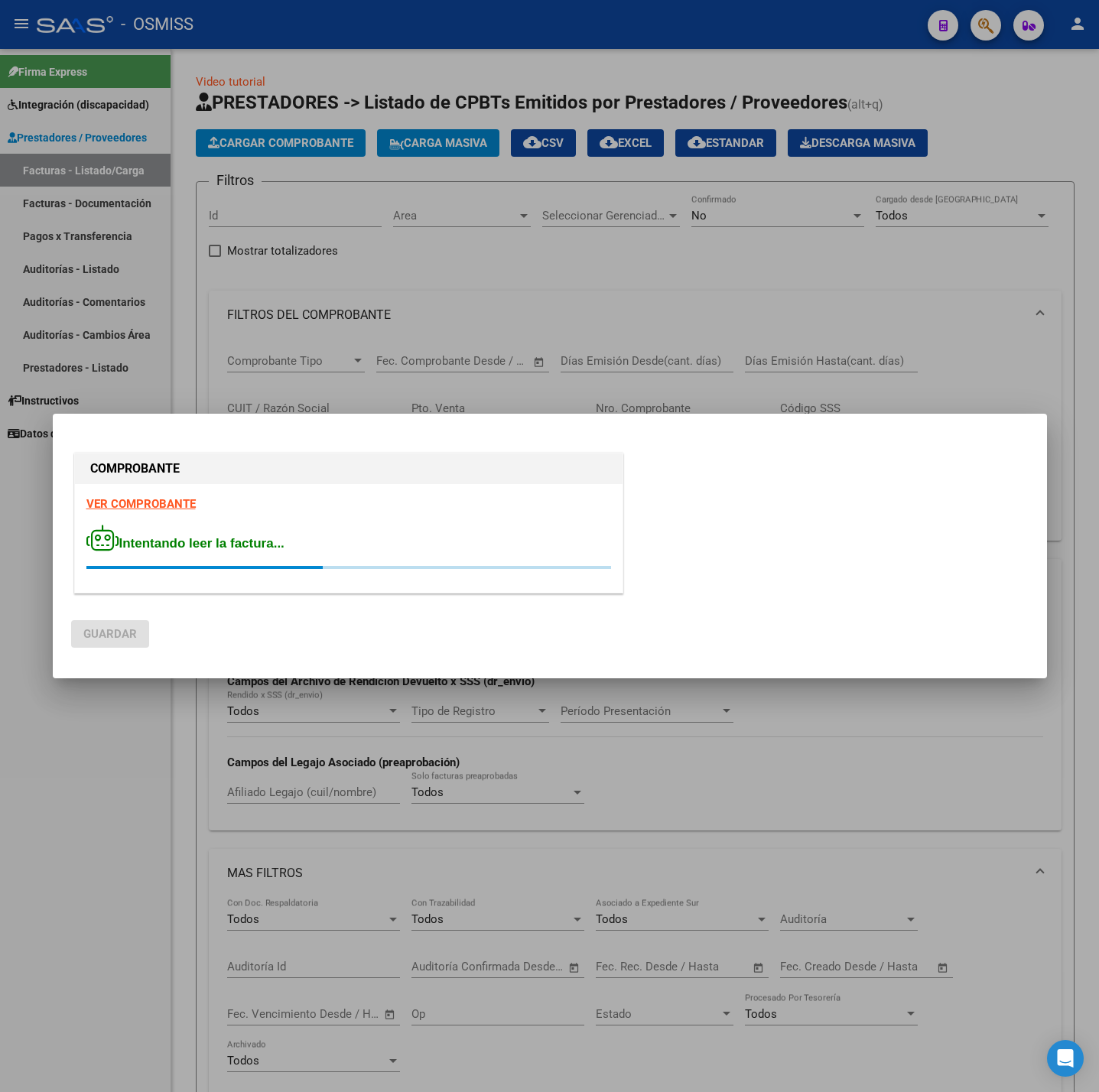
click at [184, 498] on strong "VER COMPROBANTE" at bounding box center [141, 505] width 110 height 14
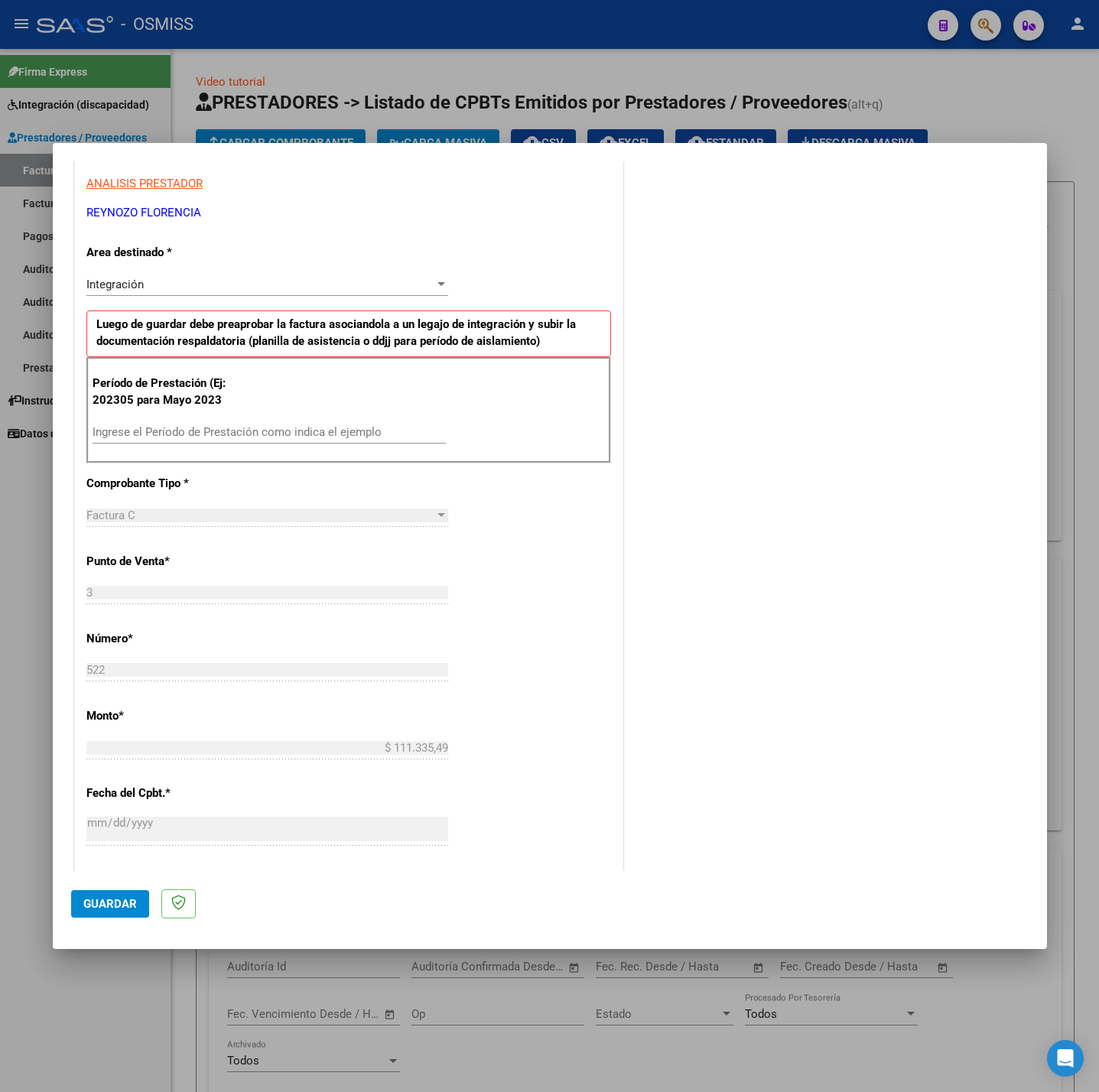
scroll to position [344, 0]
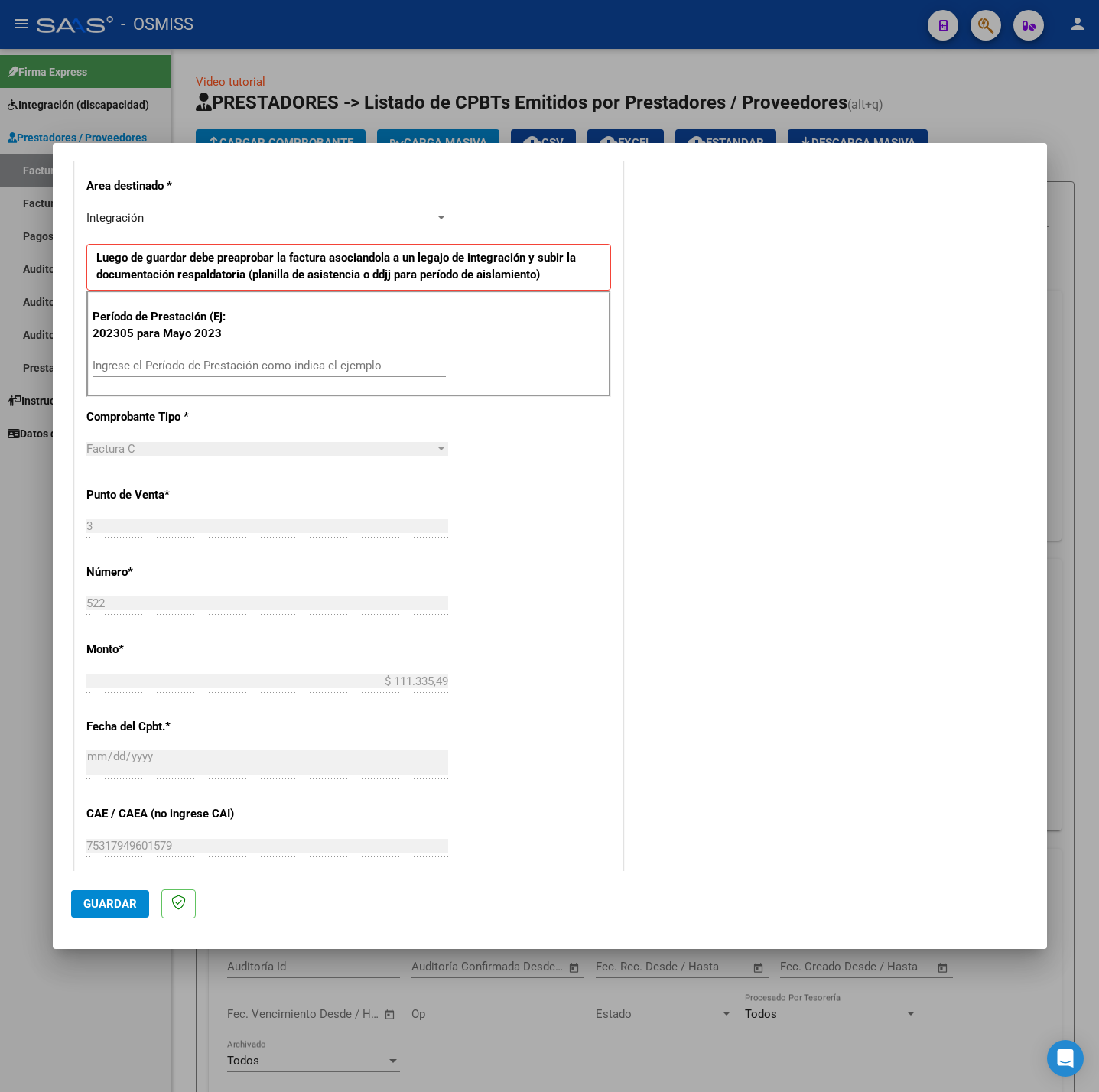
click at [296, 369] on input "Ingrese el Período de Prestación como indica el ejemplo" at bounding box center [269, 366] width 354 height 14
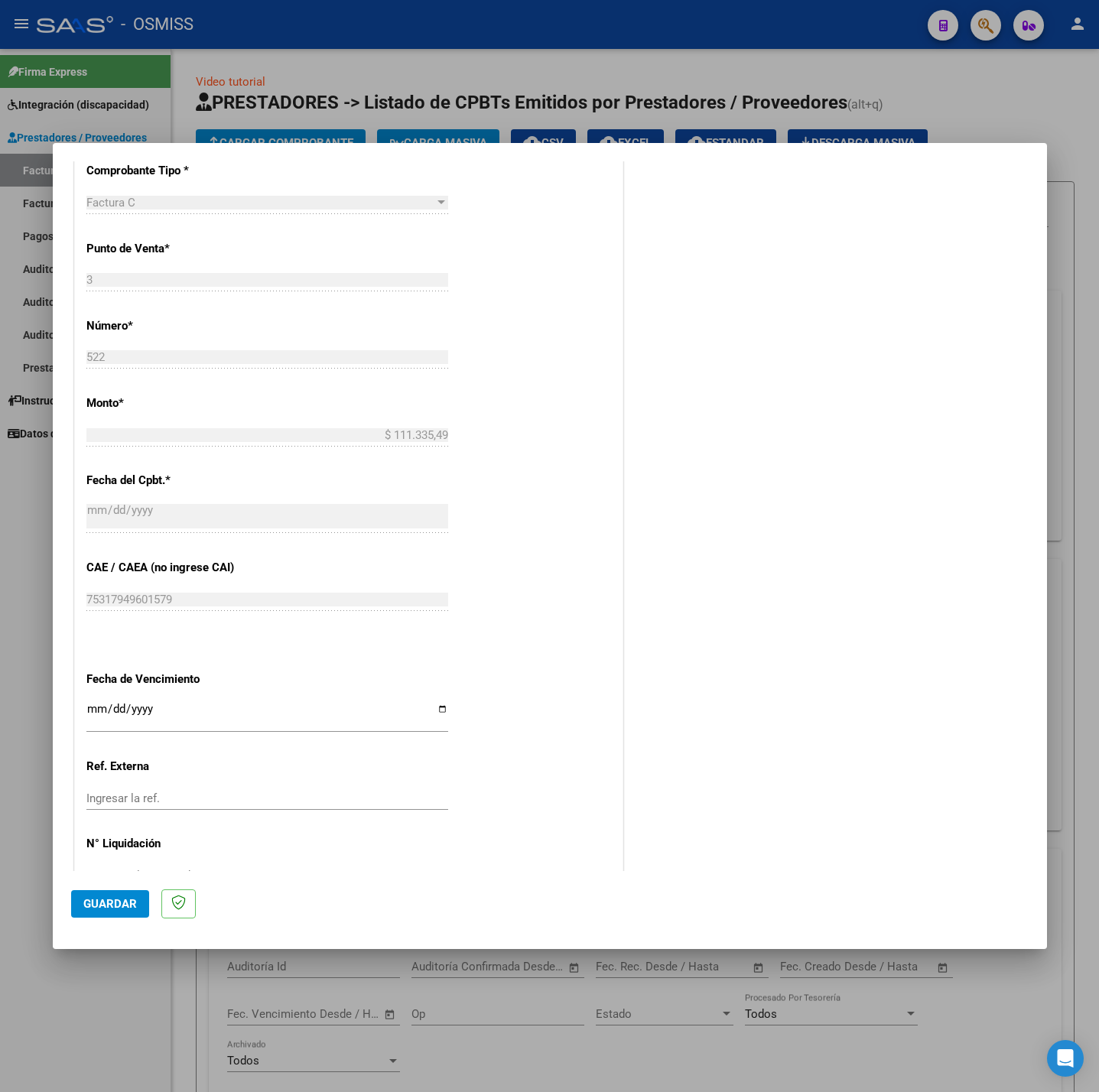
scroll to position [640, 0]
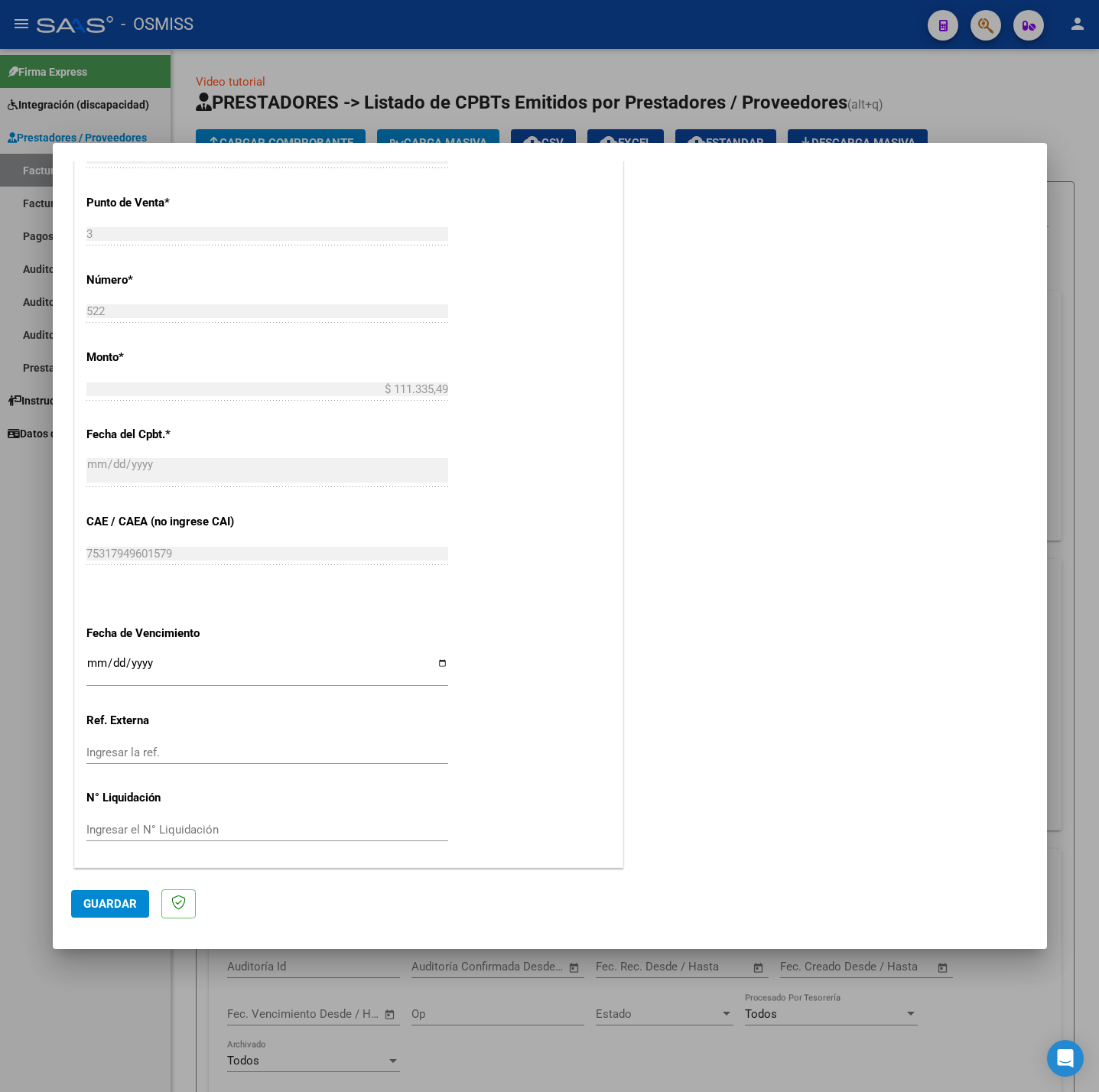
type input "202507"
click at [89, 669] on input "Ingresar la fecha" at bounding box center [267, 669] width 361 height 24
type input "[DATE]"
click at [97, 883] on mat-dialog-actions "Guardar" at bounding box center [550, 901] width 957 height 60
click at [104, 897] on span "Guardar" at bounding box center [110, 904] width 53 height 14
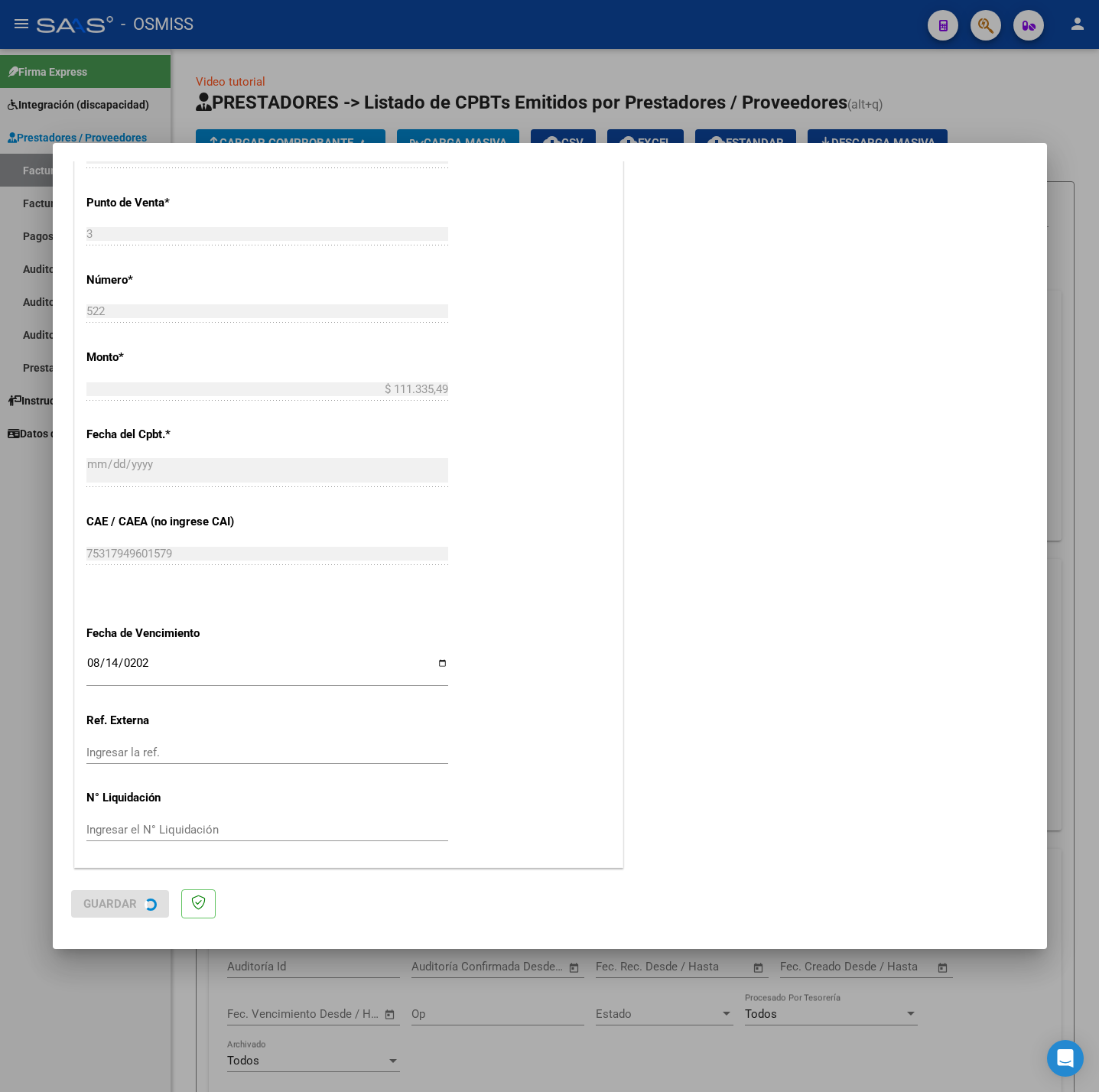
scroll to position [0, 0]
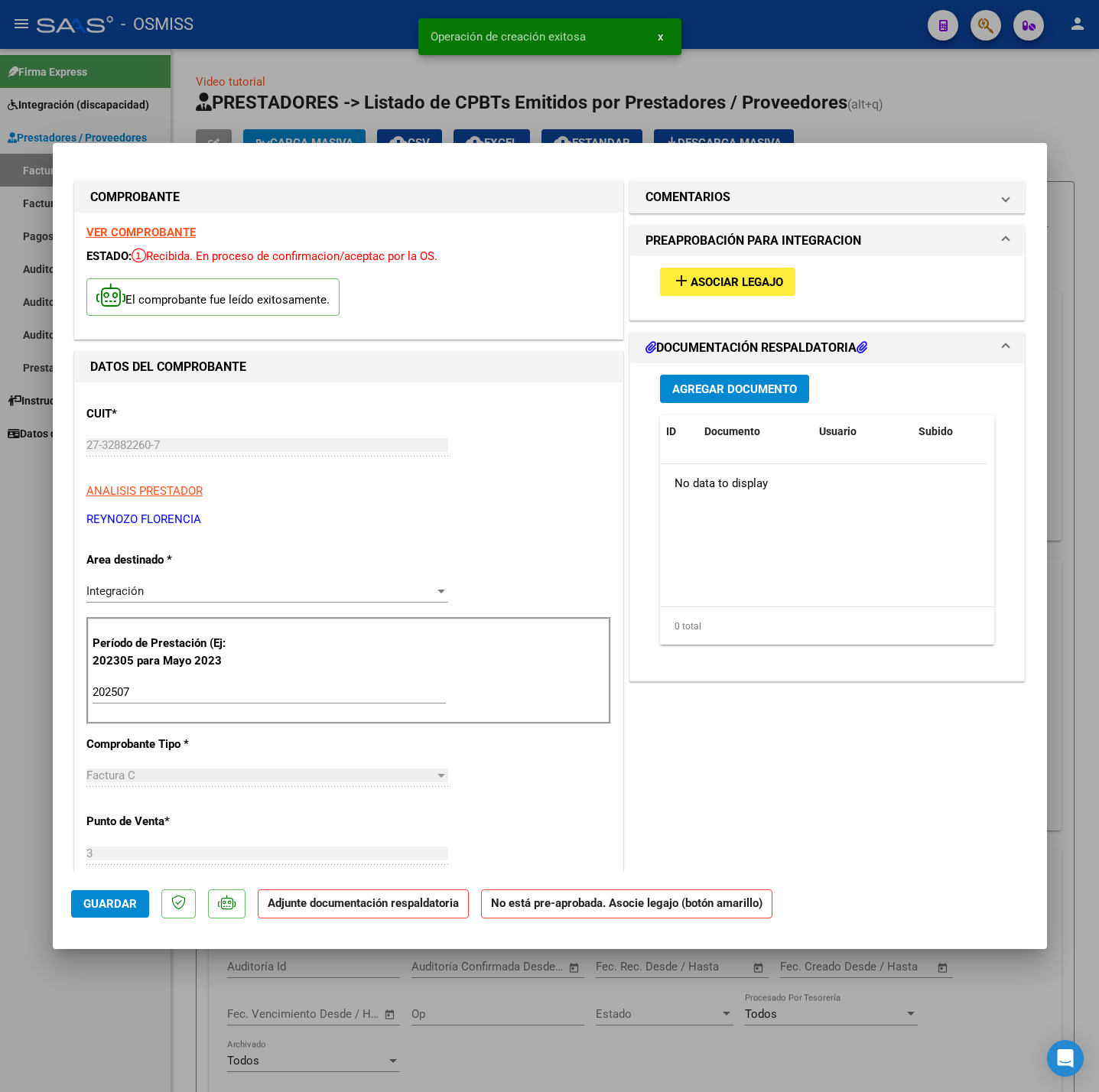
click at [775, 273] on button "add Asociar Legajo" at bounding box center [727, 282] width 135 height 28
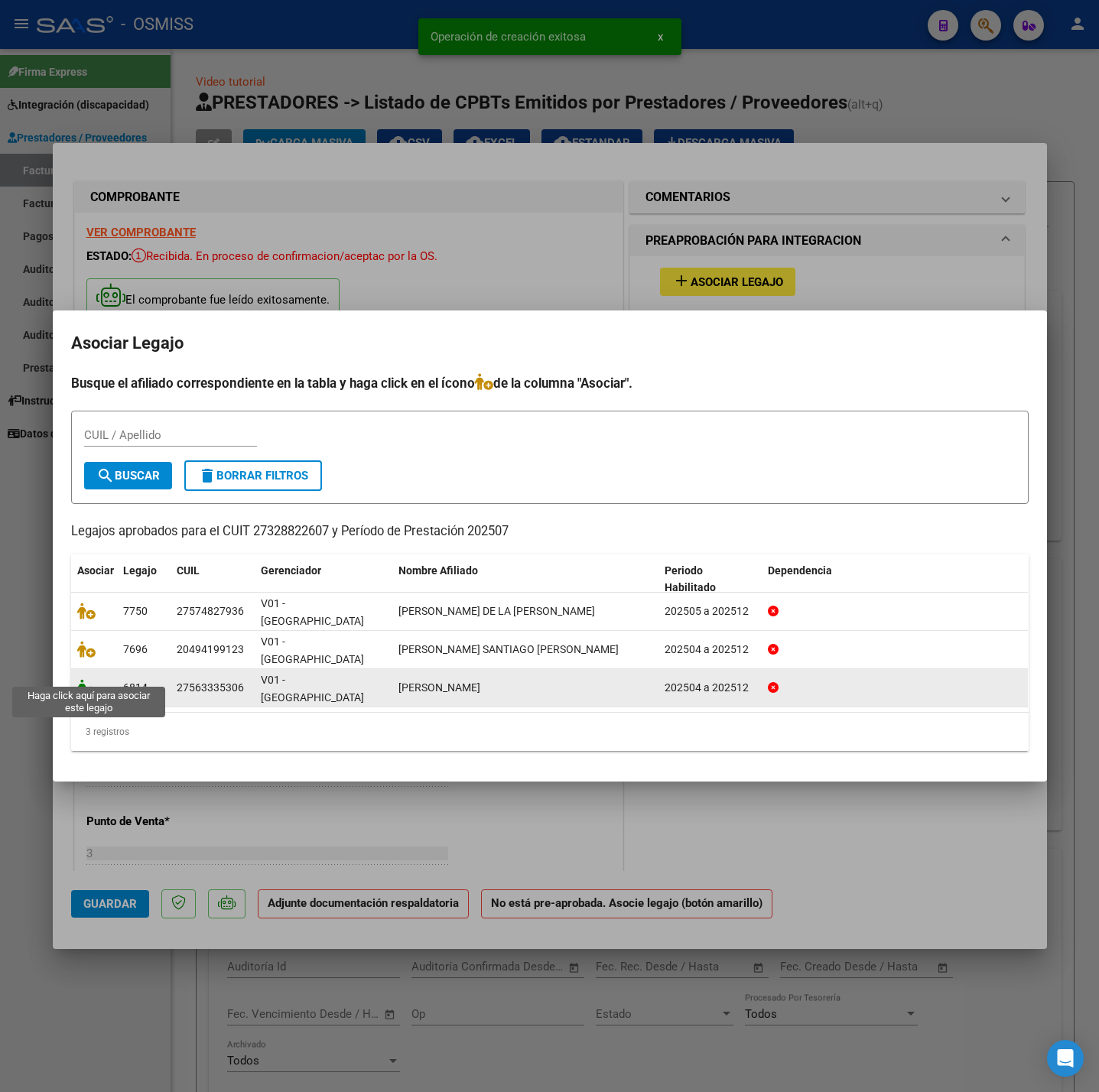
click at [90, 679] on icon at bounding box center [86, 688] width 18 height 17
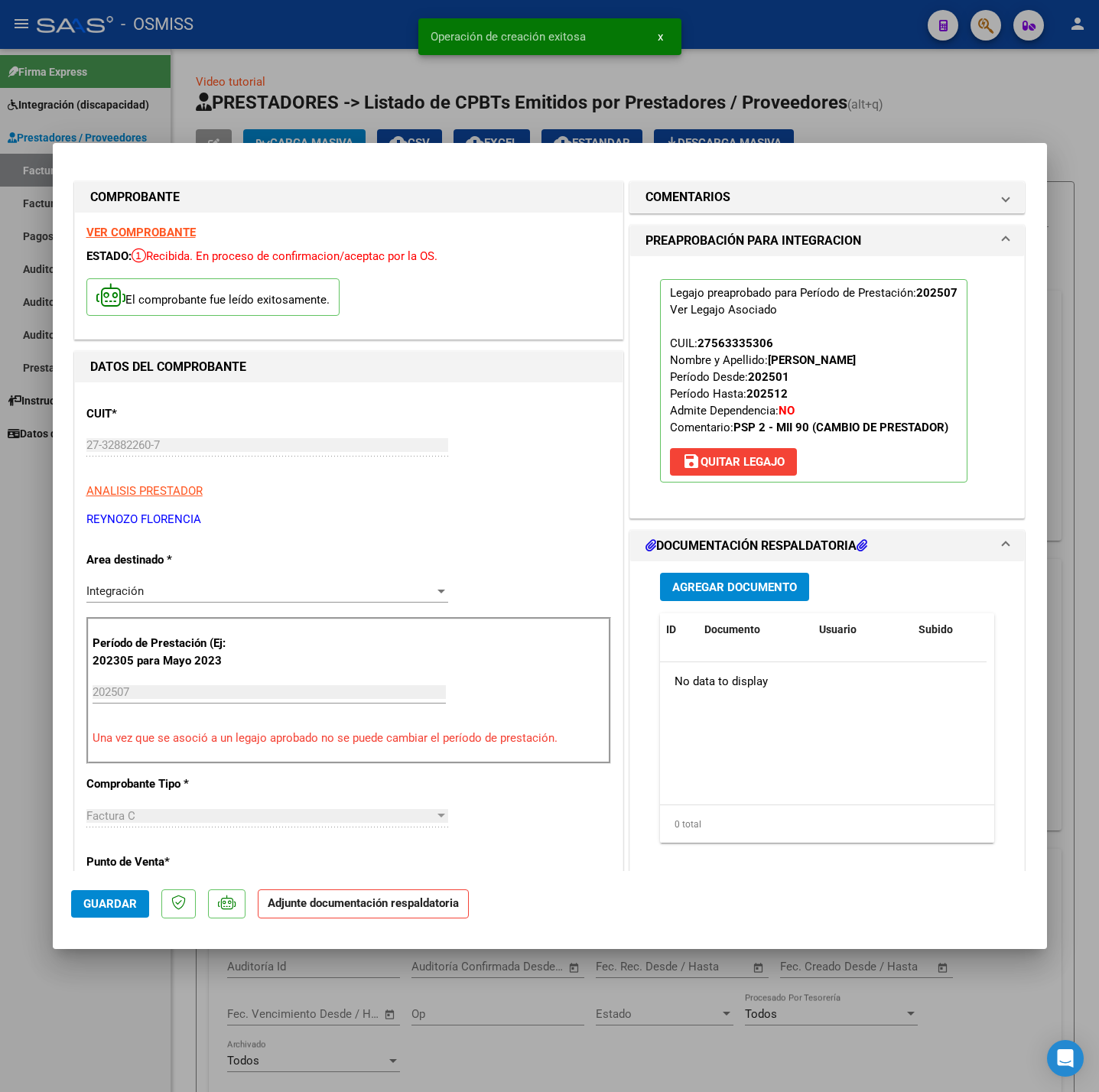
click at [735, 595] on button "Agregar Documento" at bounding box center [734, 587] width 149 height 28
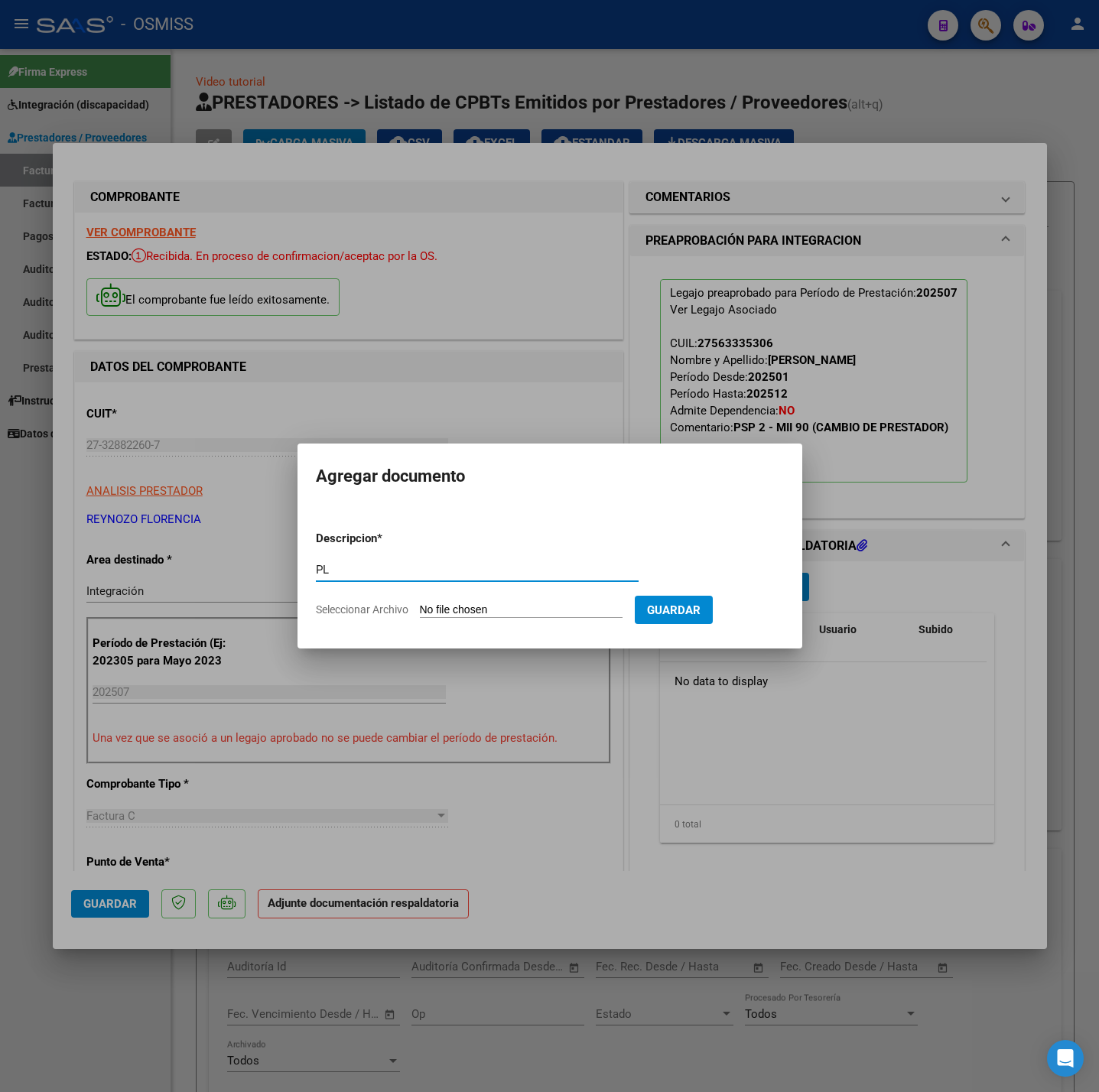
type input "PL"
click at [579, 612] on input "Seleccionar Archivo" at bounding box center [521, 610] width 203 height 15
type input "C:\fakepath\Planilla de asistencia [PERSON_NAME][GEOGRAPHIC_DATA] (1).pdf"
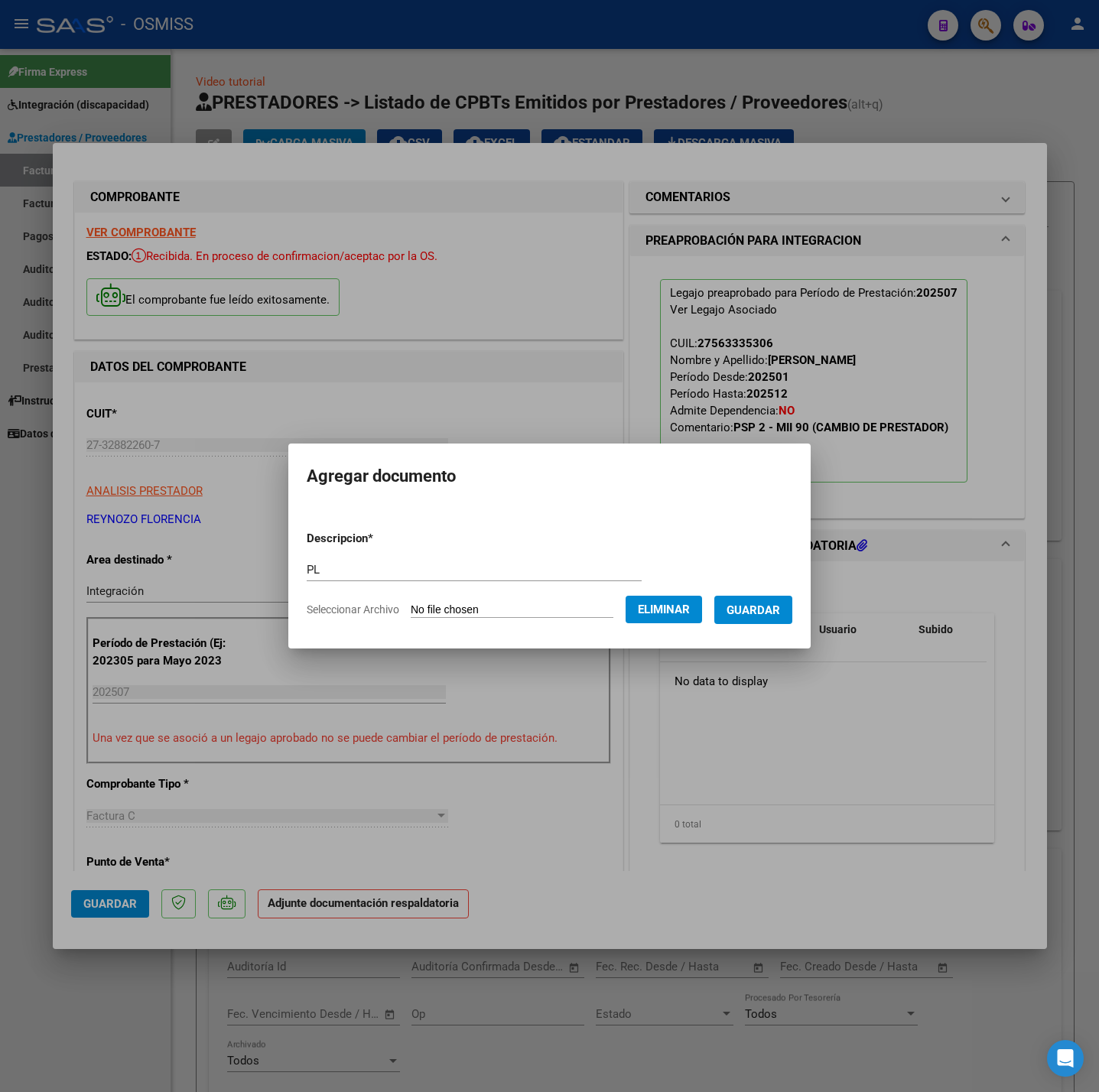
click at [767, 615] on span "Guardar" at bounding box center [753, 610] width 53 height 14
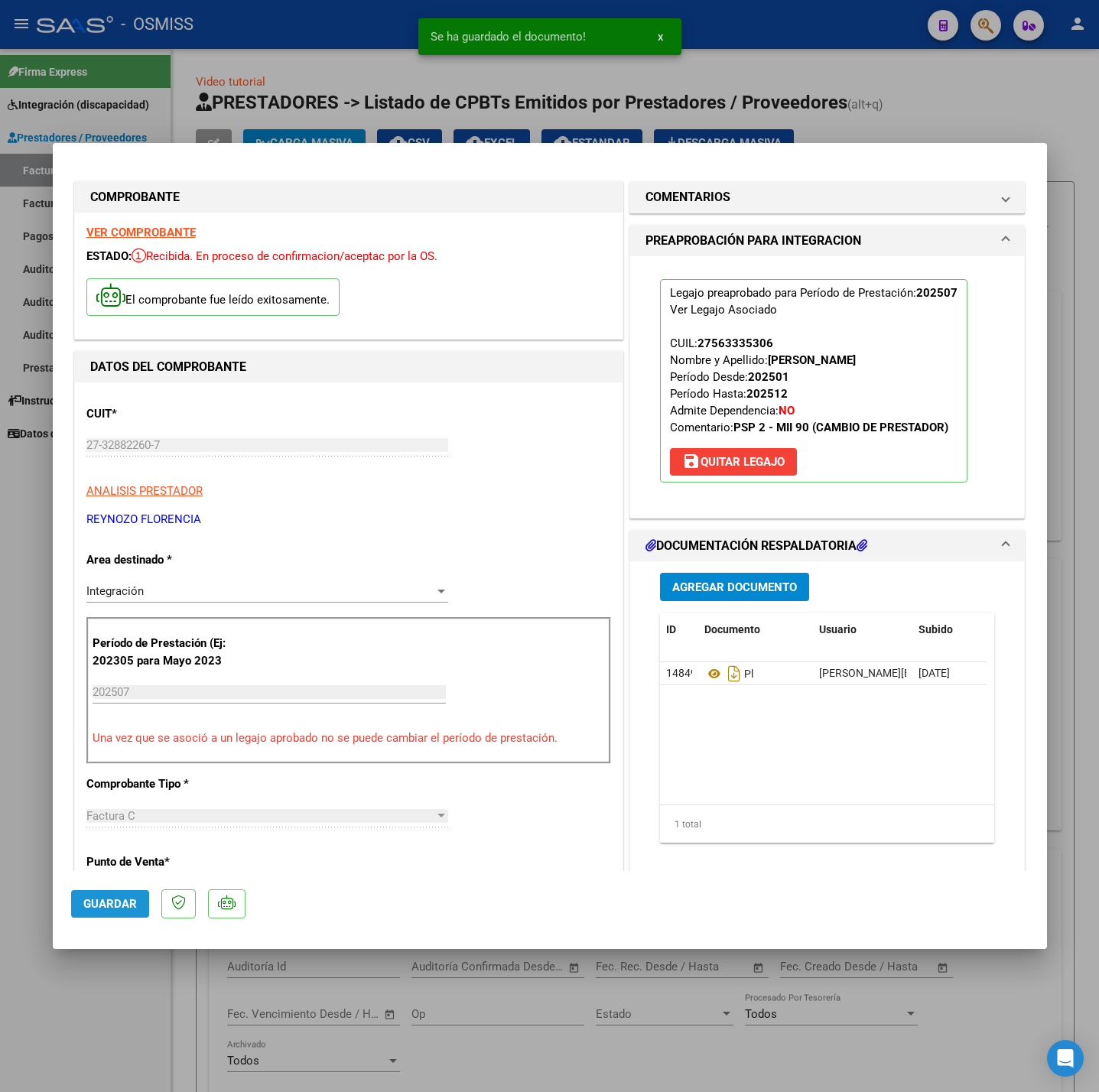
click at [120, 911] on span "Guardar" at bounding box center [110, 904] width 53 height 14
click at [77, 1018] on div at bounding box center [549, 546] width 1099 height 1092
type input "$ 0,00"
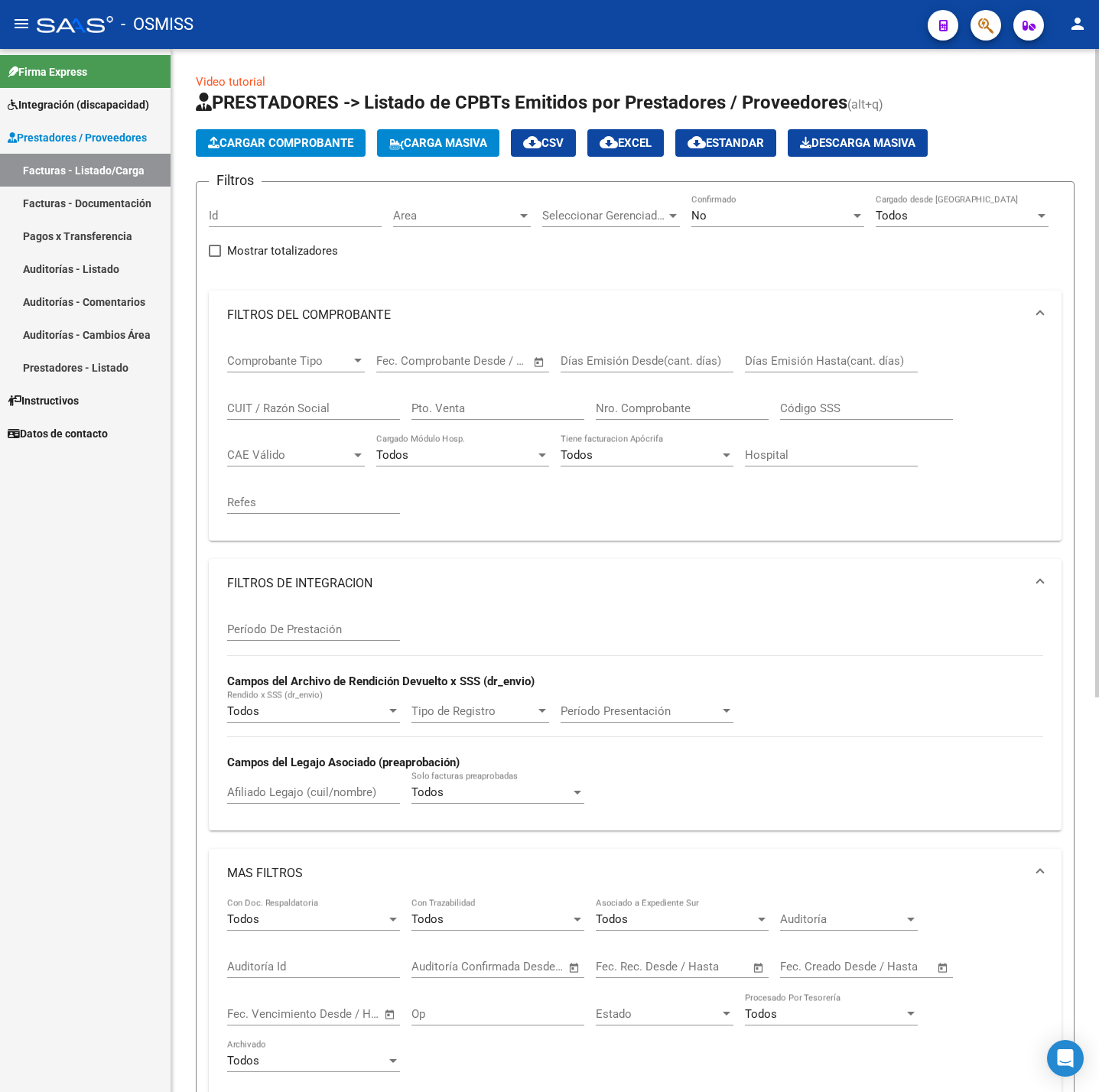
click at [280, 136] on span "Cargar Comprobante" at bounding box center [281, 143] width 145 height 14
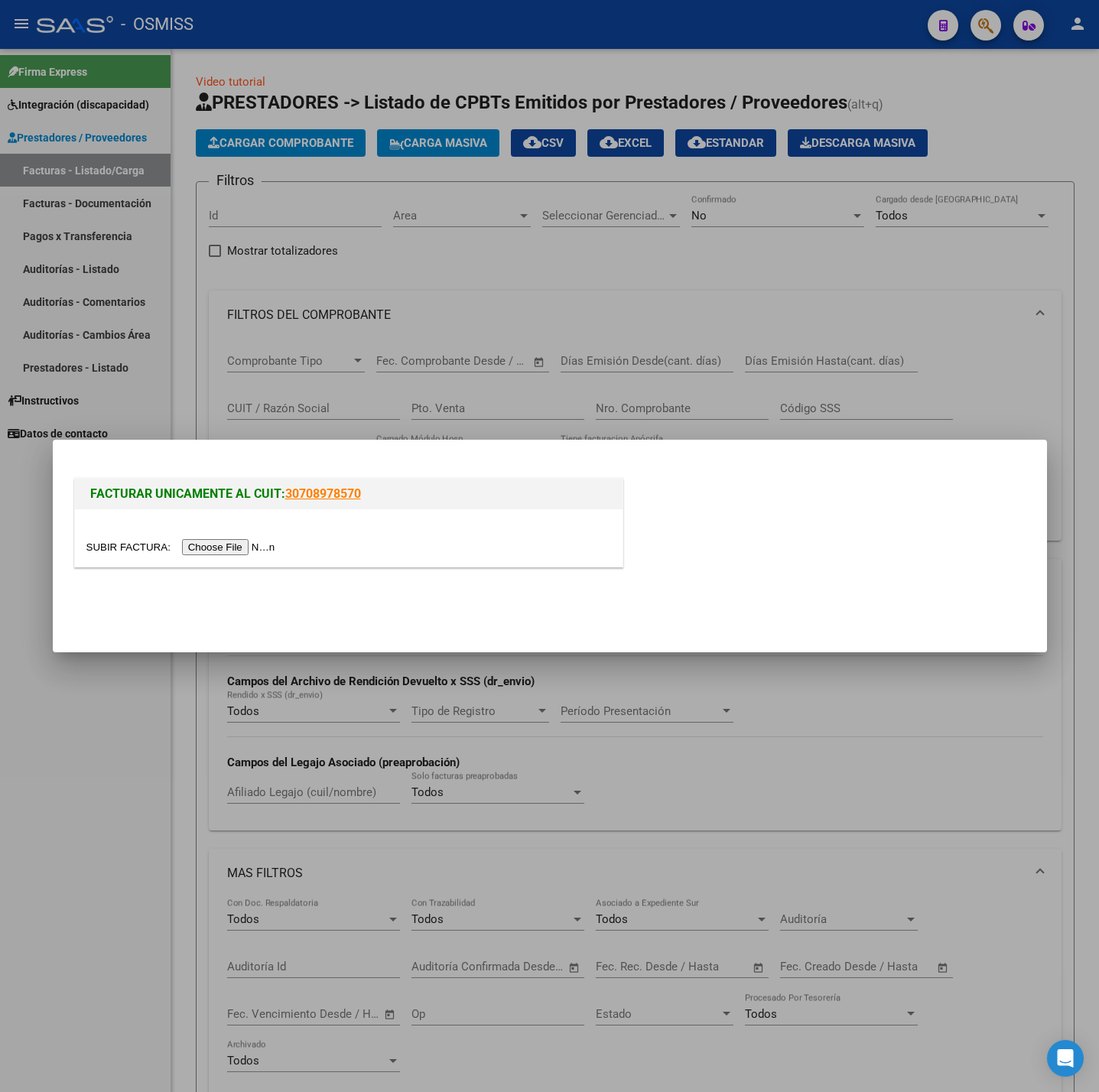
click at [243, 544] on input "file" at bounding box center [182, 547] width 193 height 16
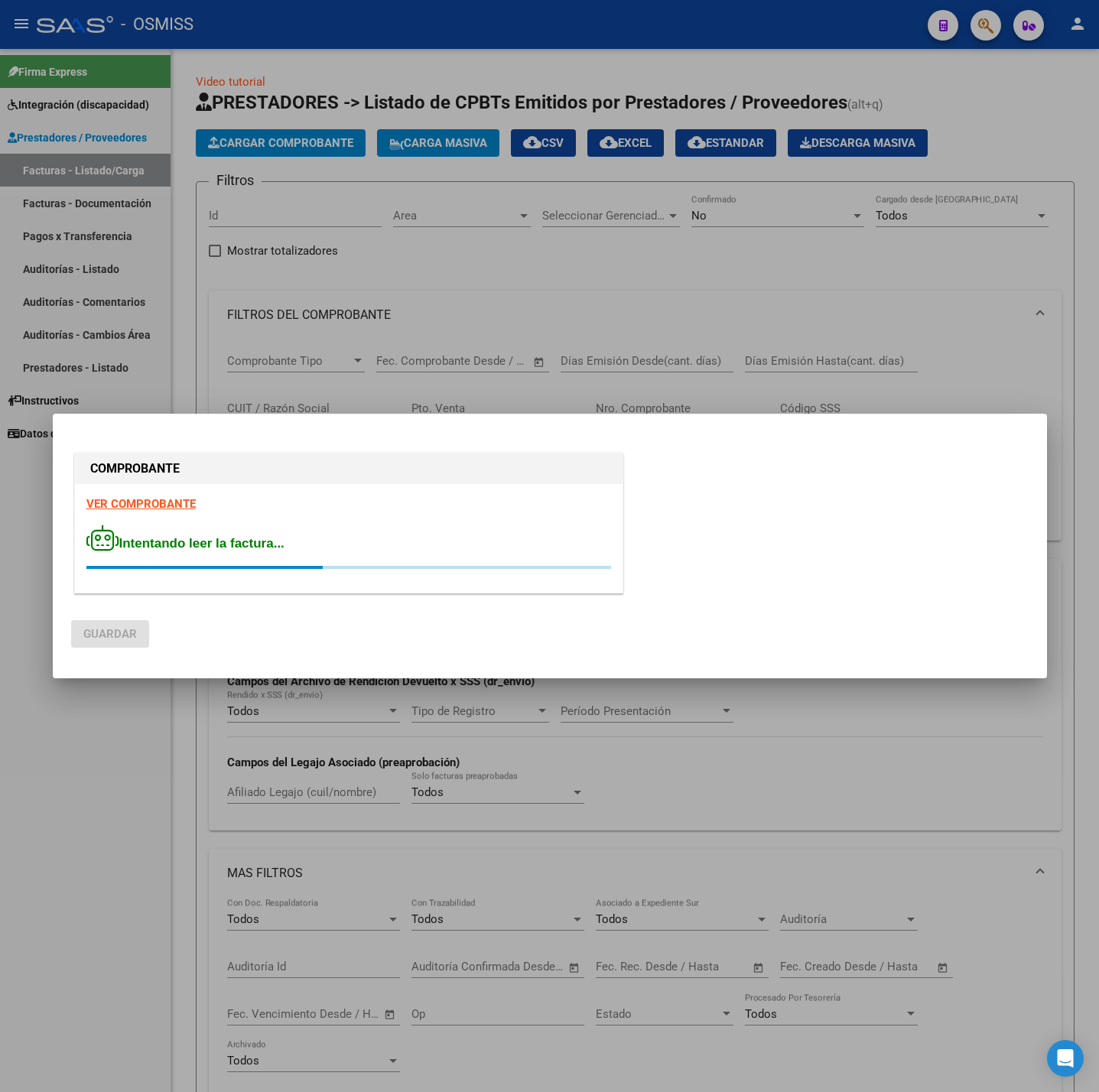
click at [166, 505] on strong "VER COMPROBANTE" at bounding box center [141, 505] width 110 height 14
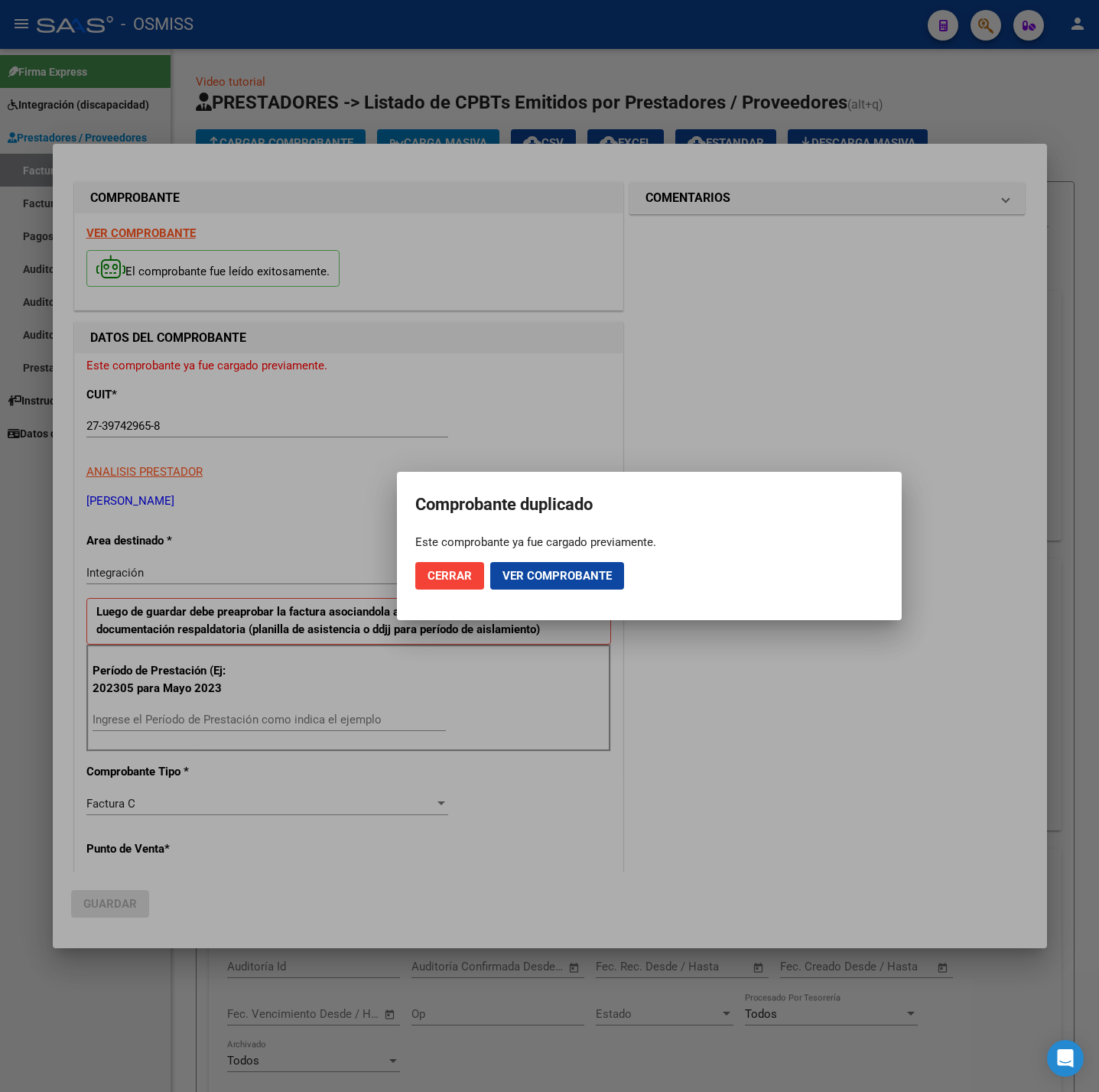
click at [118, 987] on div at bounding box center [549, 546] width 1099 height 1092
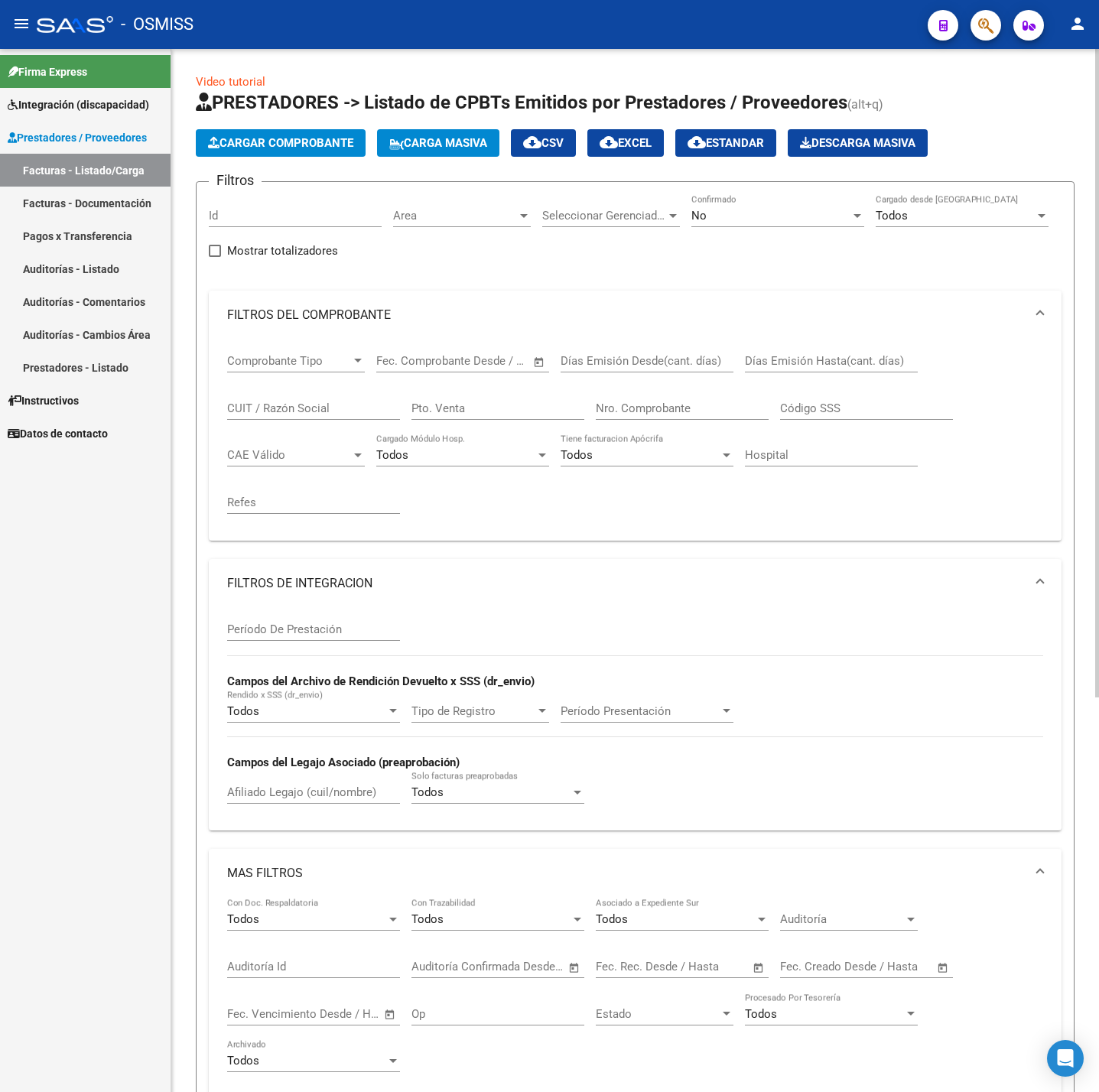
click at [281, 138] on span "Cargar Comprobante" at bounding box center [281, 143] width 145 height 14
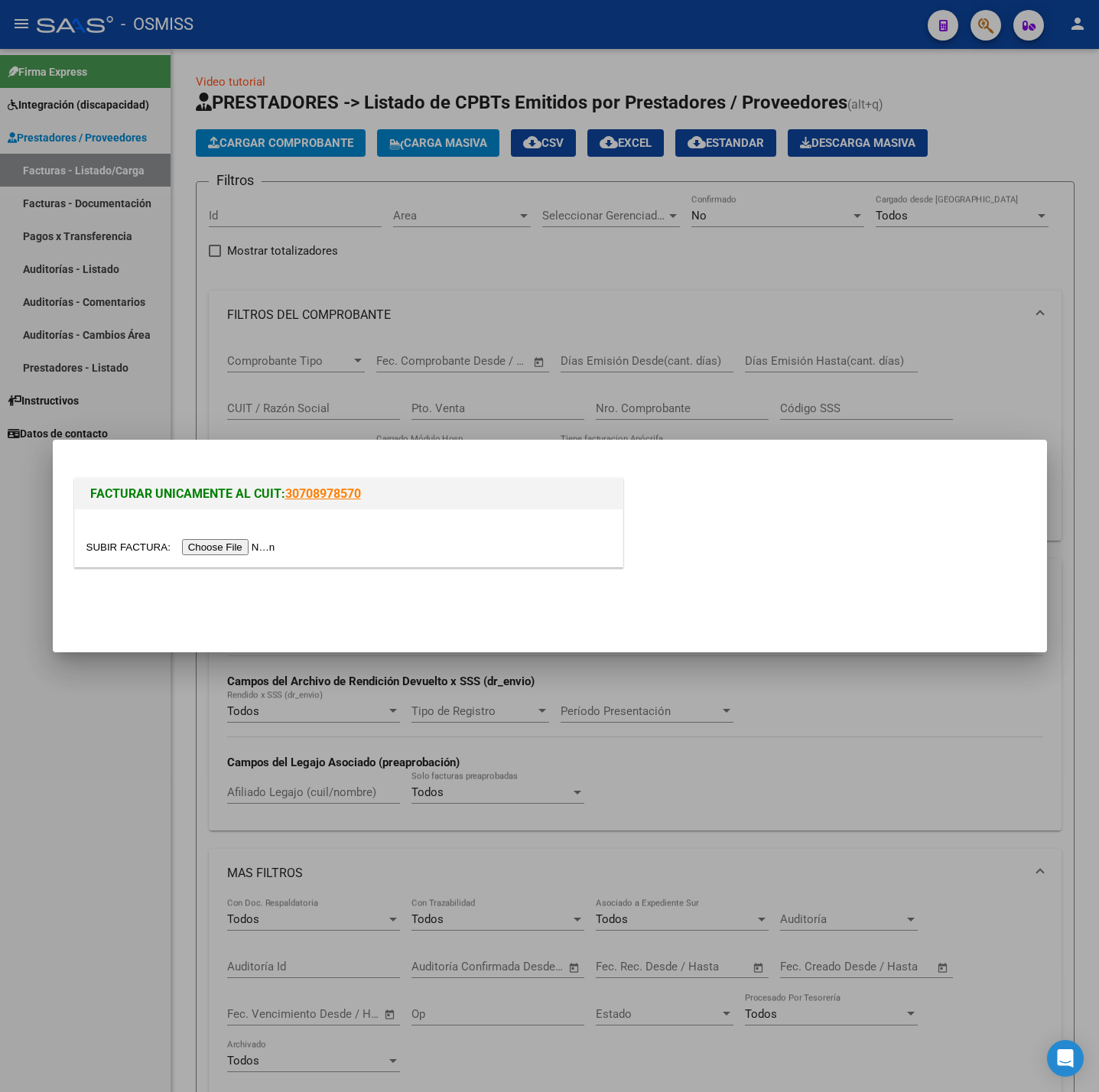
click at [242, 551] on input "file" at bounding box center [182, 547] width 193 height 16
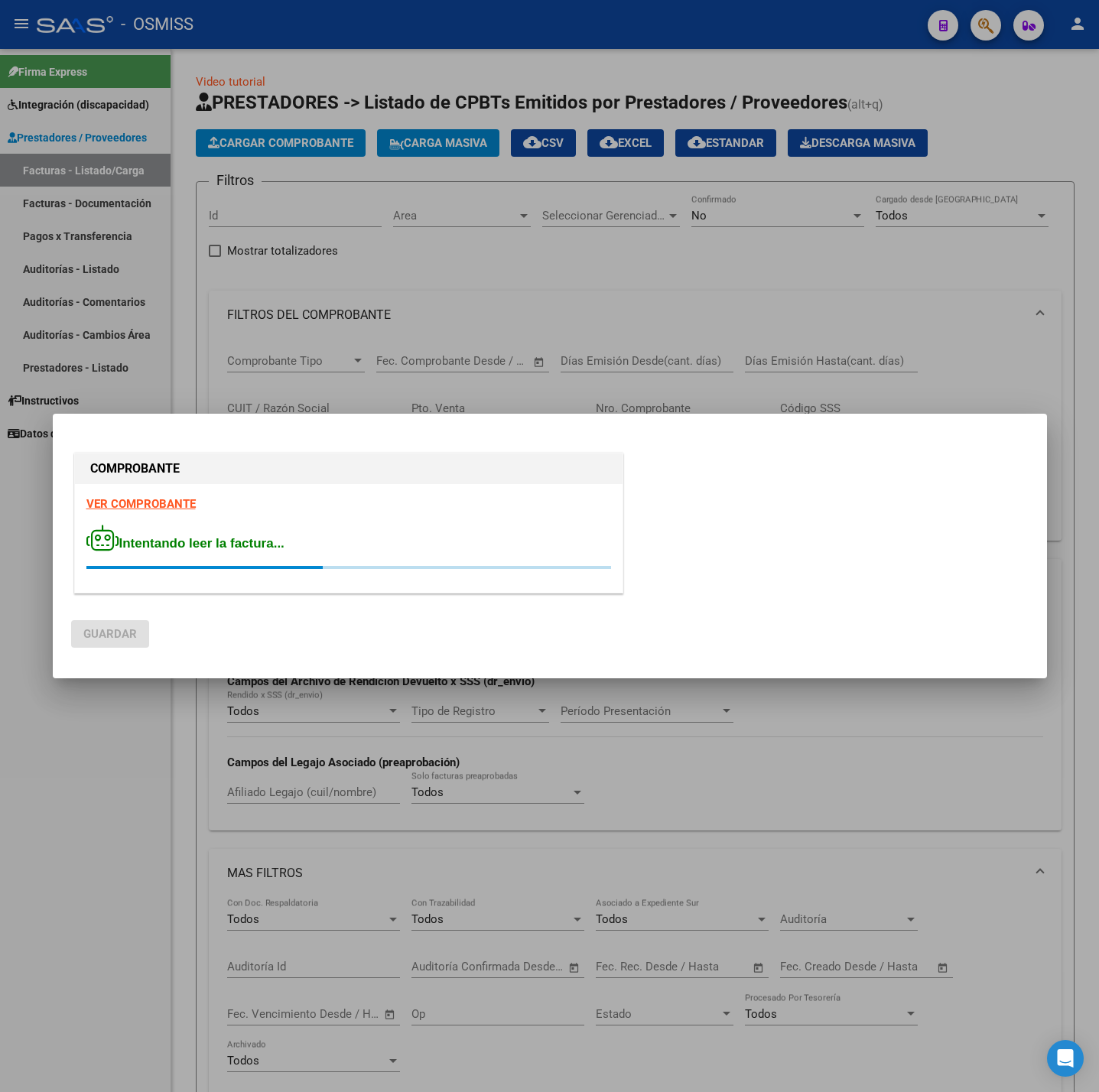
click at [145, 509] on strong "VER COMPROBANTE" at bounding box center [141, 505] width 110 height 14
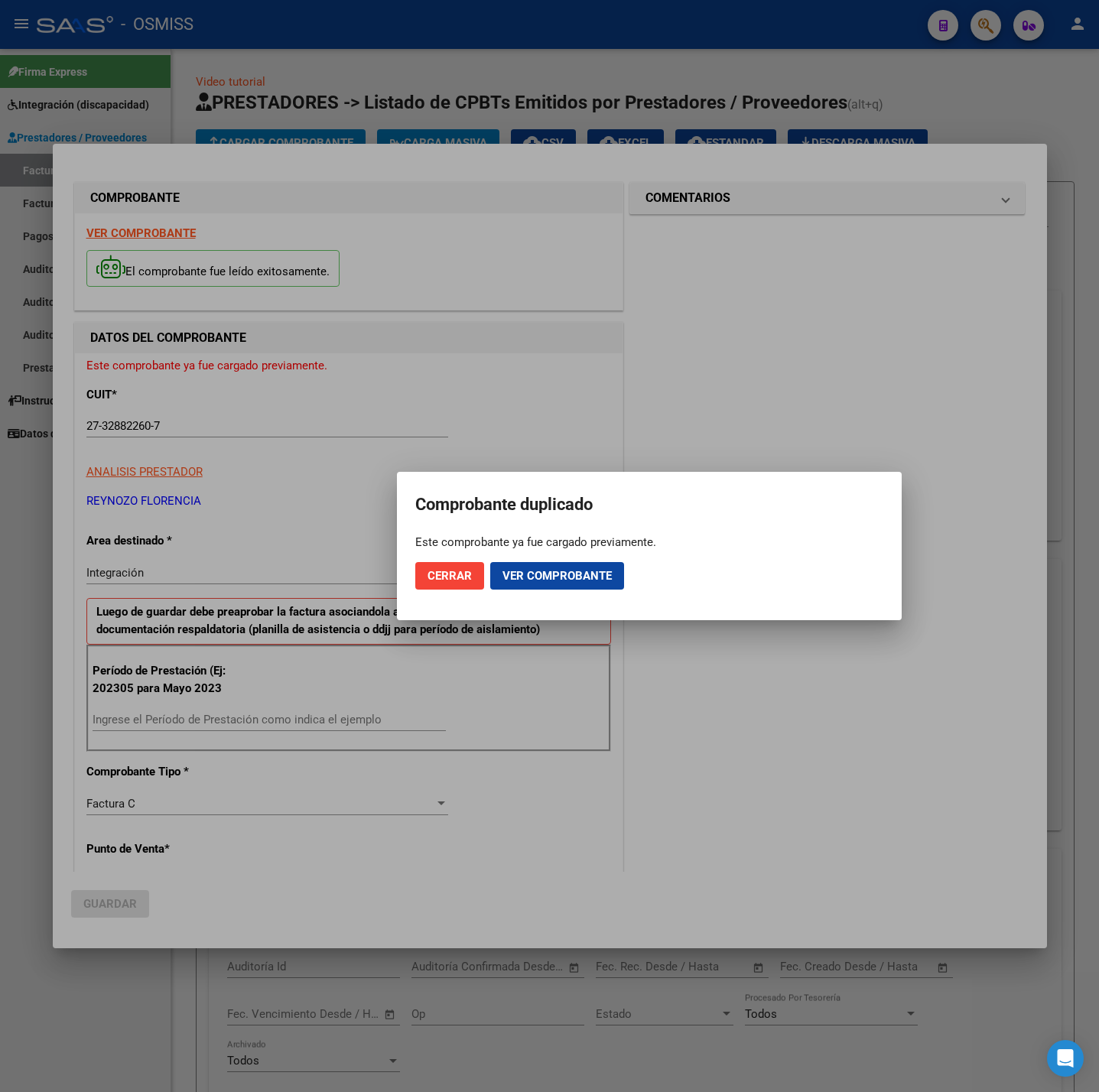
click at [333, 985] on div at bounding box center [549, 546] width 1099 height 1092
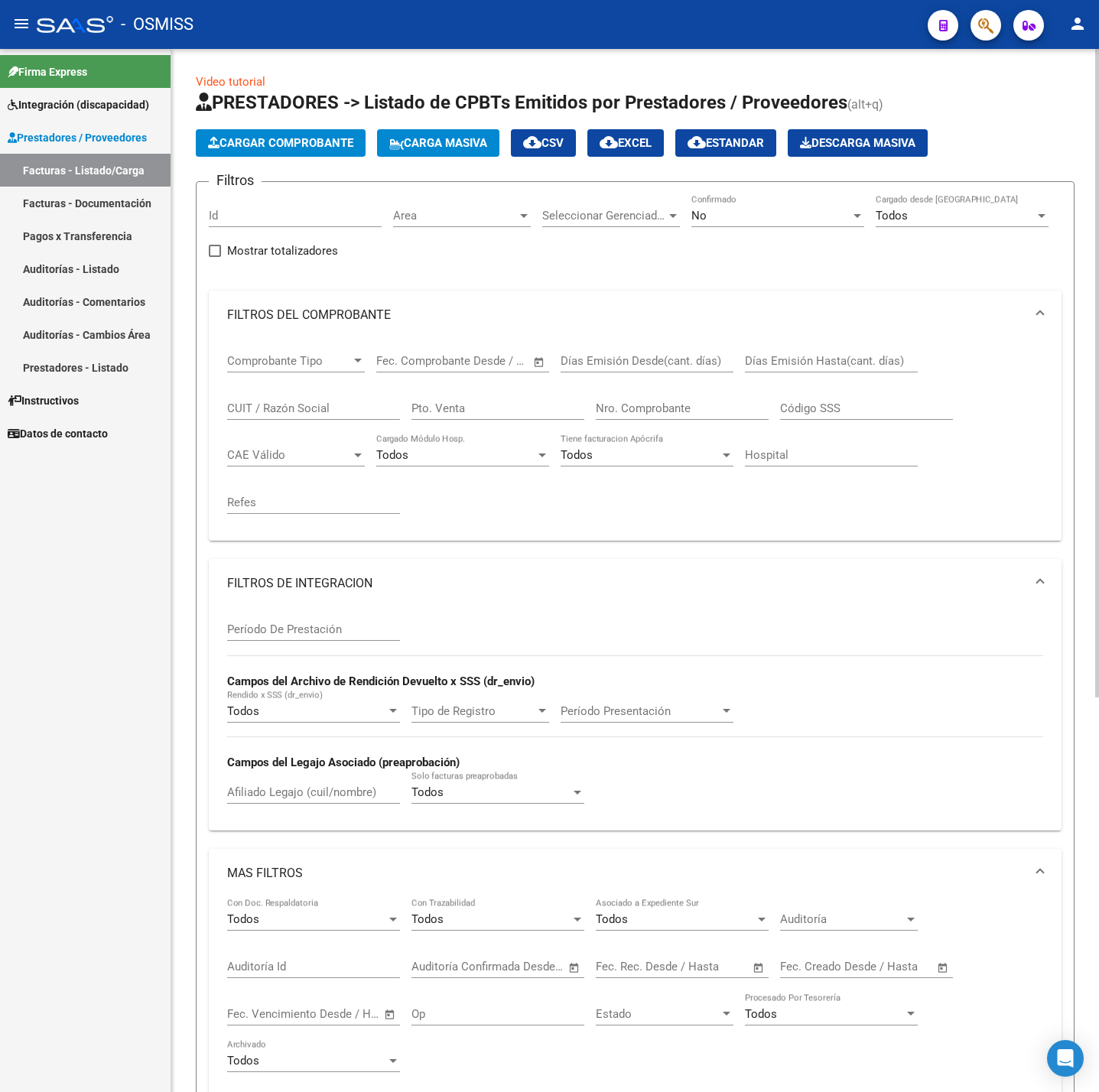
click at [707, 214] on div "No" at bounding box center [770, 216] width 159 height 14
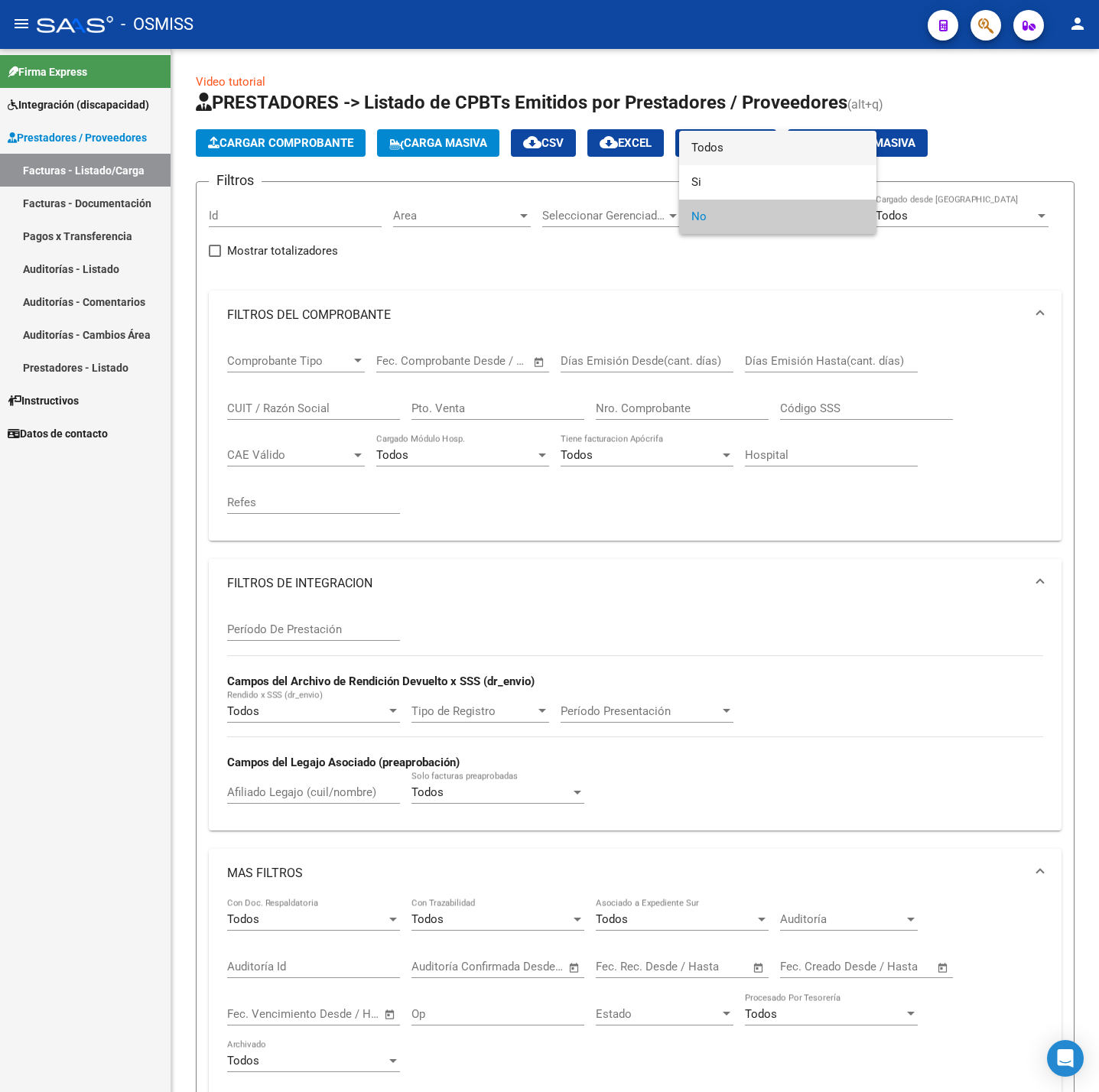
click at [718, 148] on span "Todos" at bounding box center [778, 148] width 173 height 34
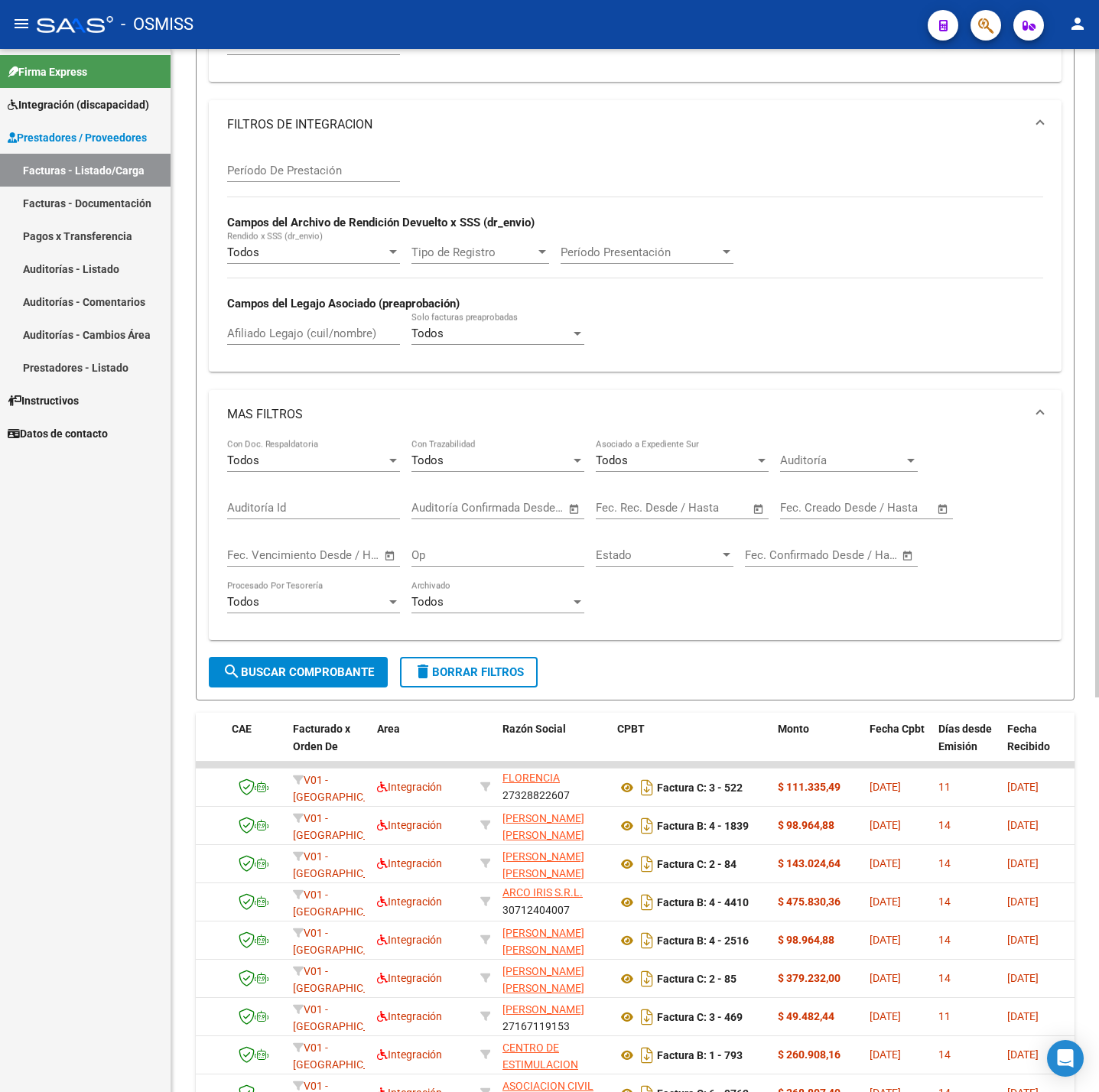
scroll to position [229, 0]
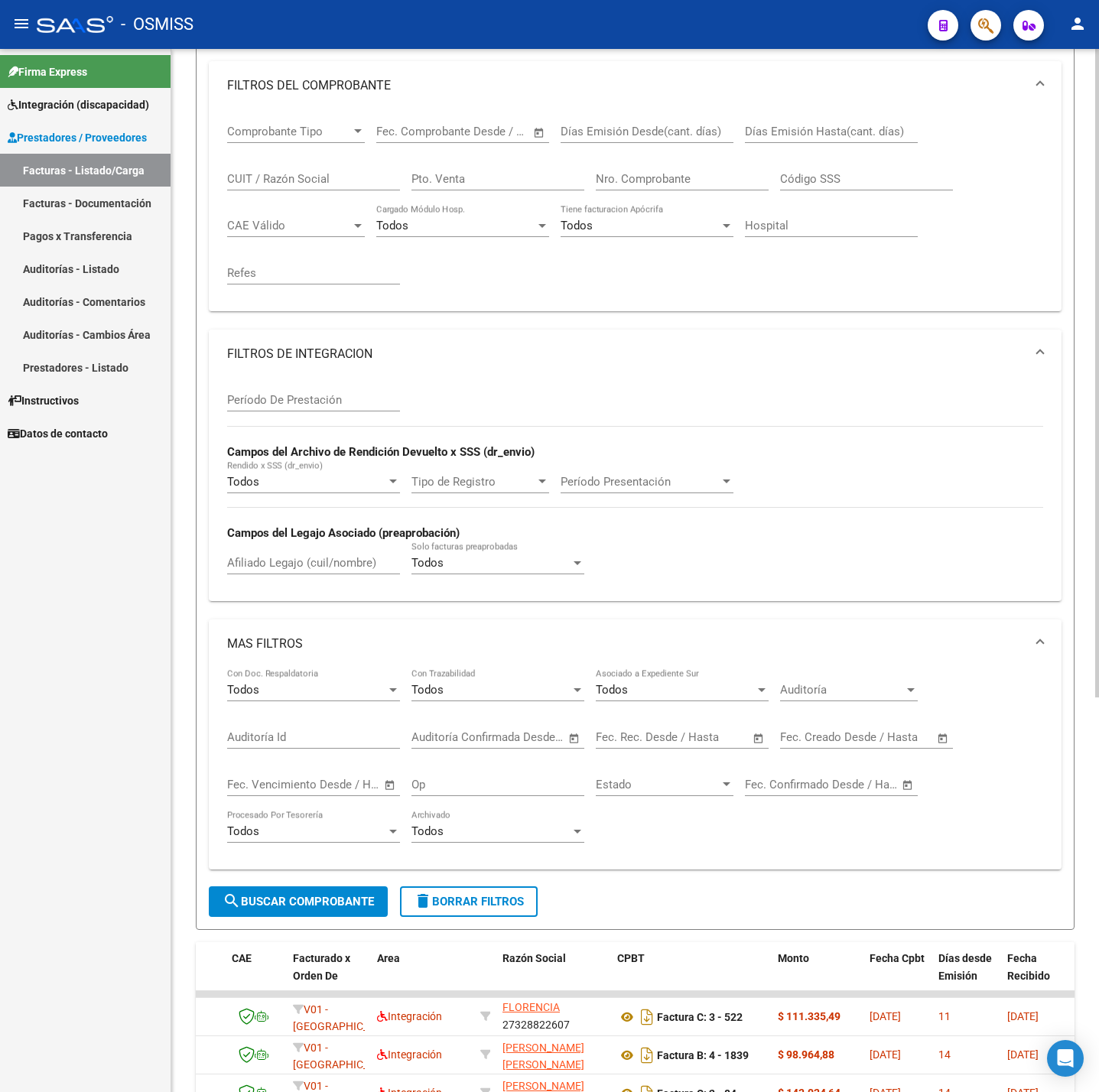
click at [462, 352] on mat-panel-title "FILTROS DE INTEGRACION" at bounding box center [626, 354] width 798 height 17
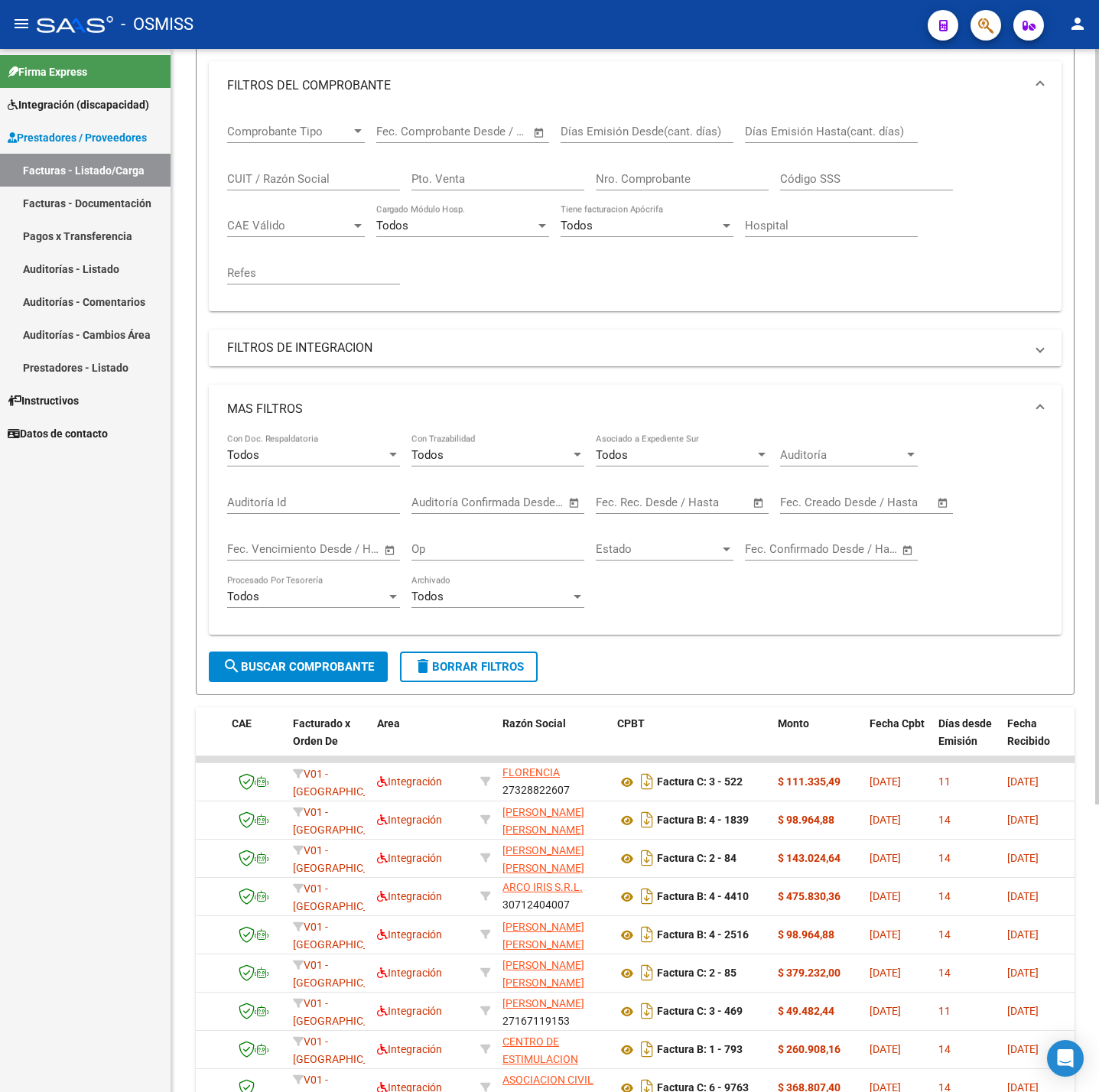
click at [429, 345] on mat-panel-title "FILTROS DE INTEGRACION" at bounding box center [626, 348] width 798 height 17
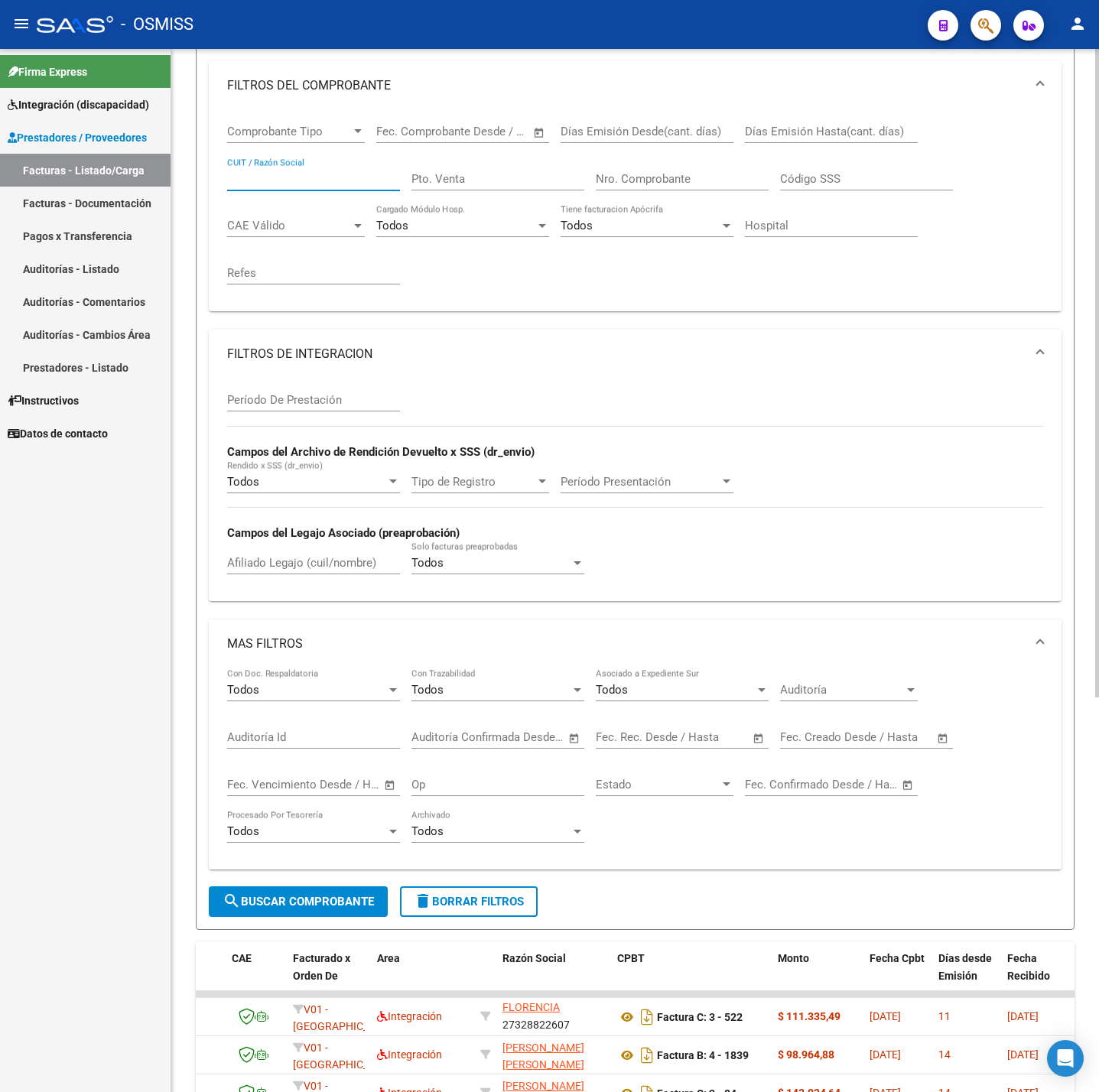
paste input "27397429658"
type input "27397429658"
click at [275, 909] on span "search Buscar Comprobante" at bounding box center [299, 902] width 152 height 14
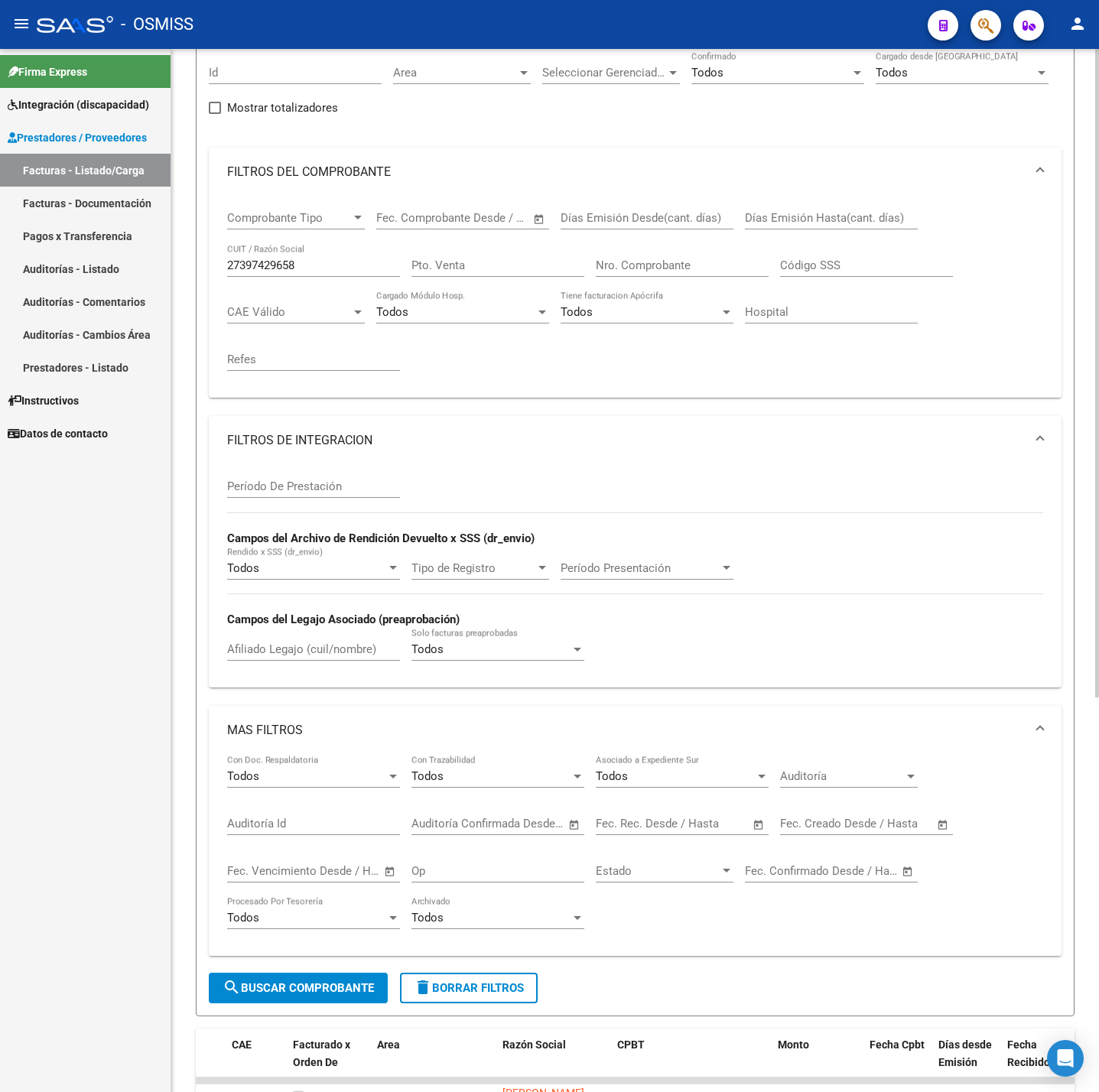
scroll to position [0, 0]
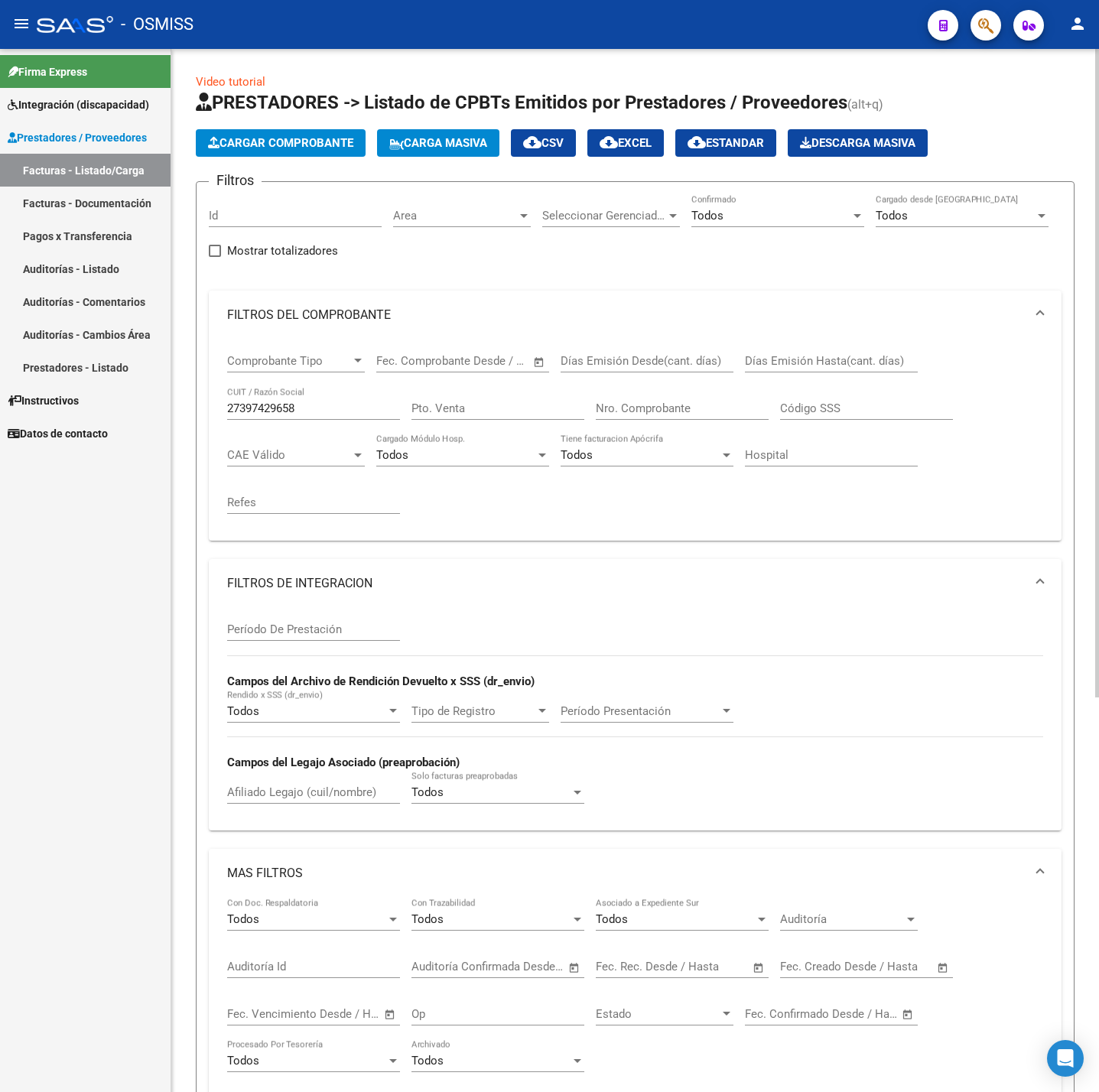
click at [339, 138] on span "Cargar Comprobante" at bounding box center [281, 143] width 145 height 14
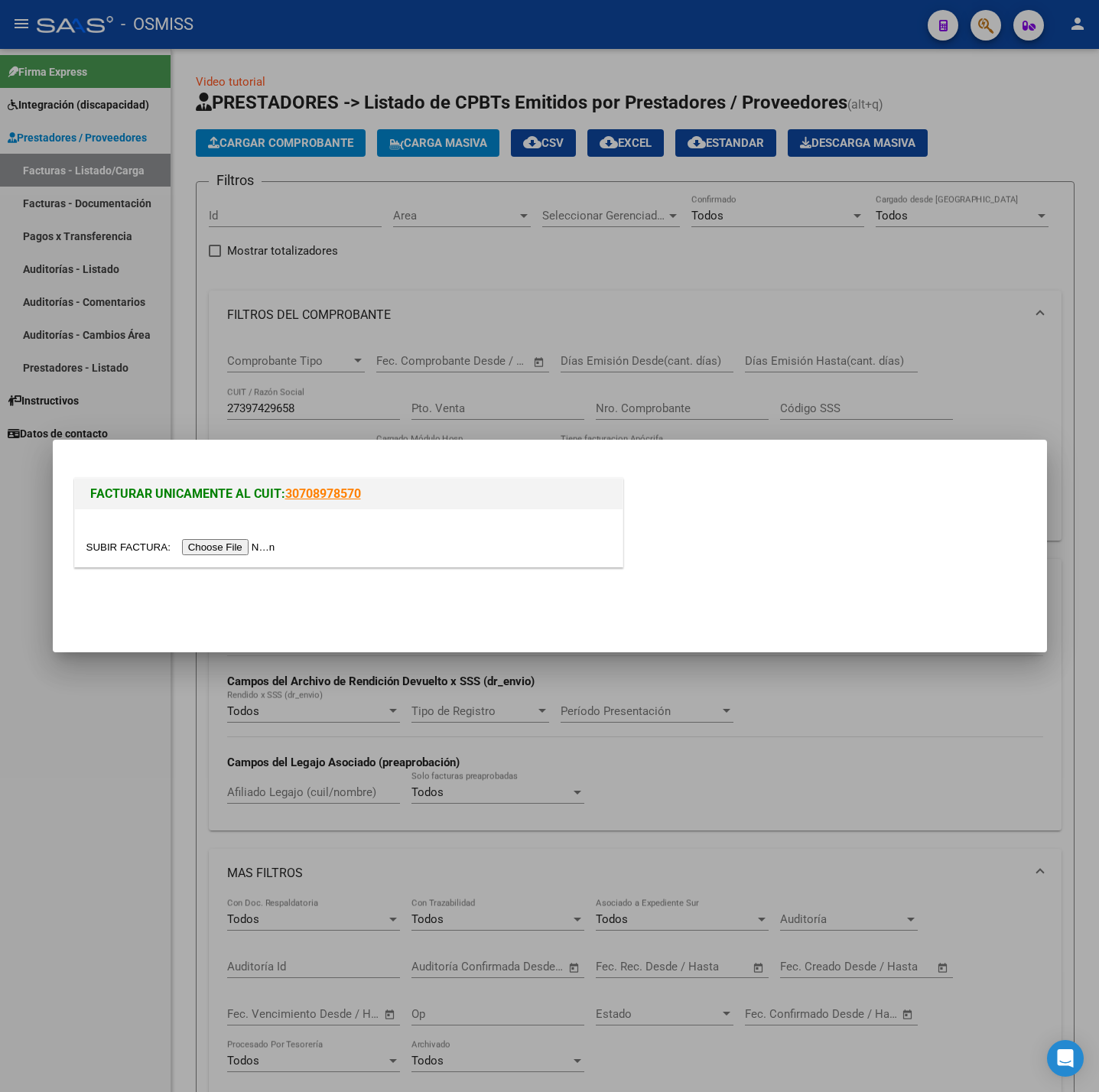
click at [223, 539] on input "file" at bounding box center [182, 547] width 193 height 16
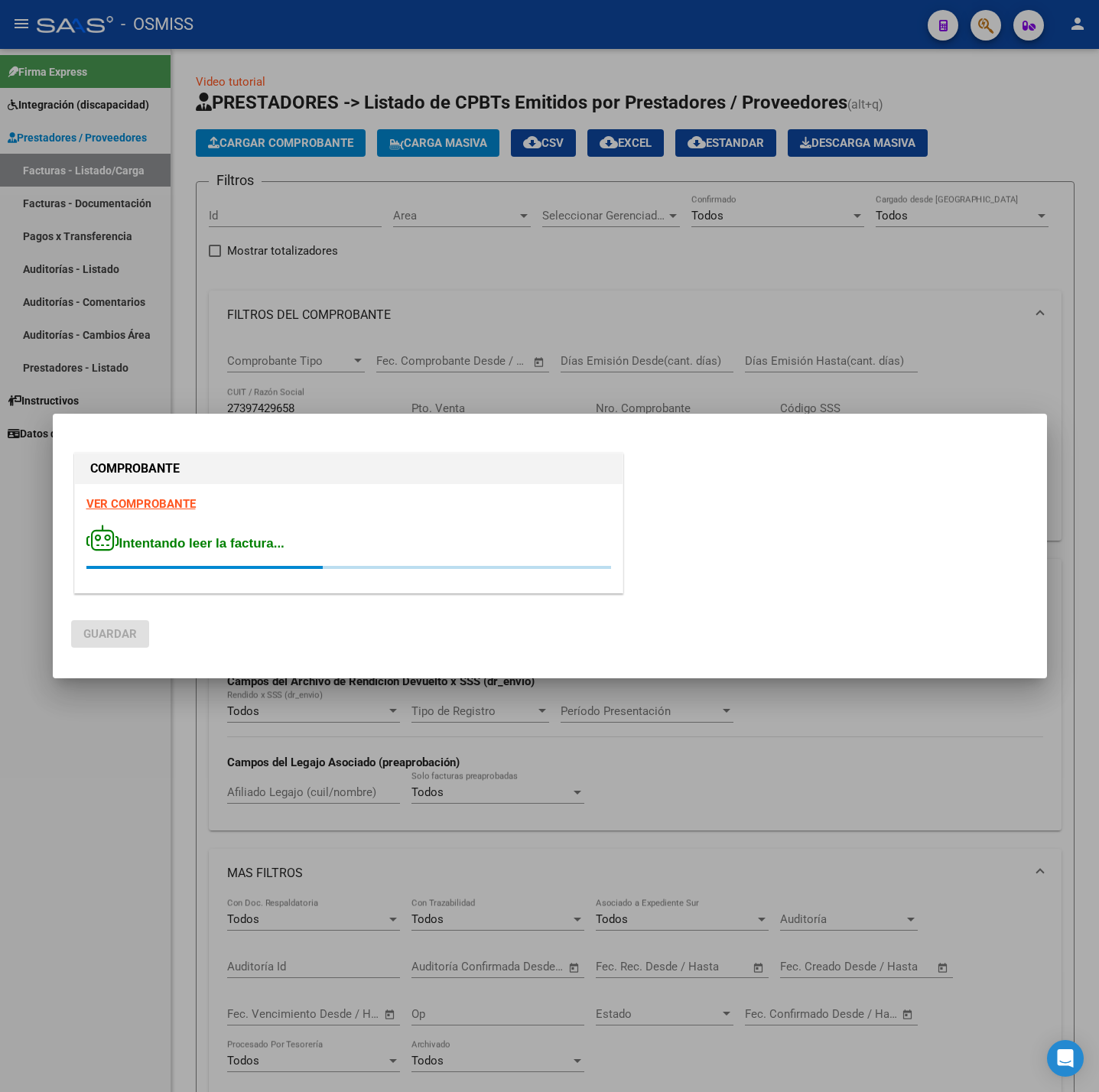
click at [158, 502] on div "COMPROBANTE VER COMPROBANTE Intentando leer la factura..." at bounding box center [349, 526] width 555 height 153
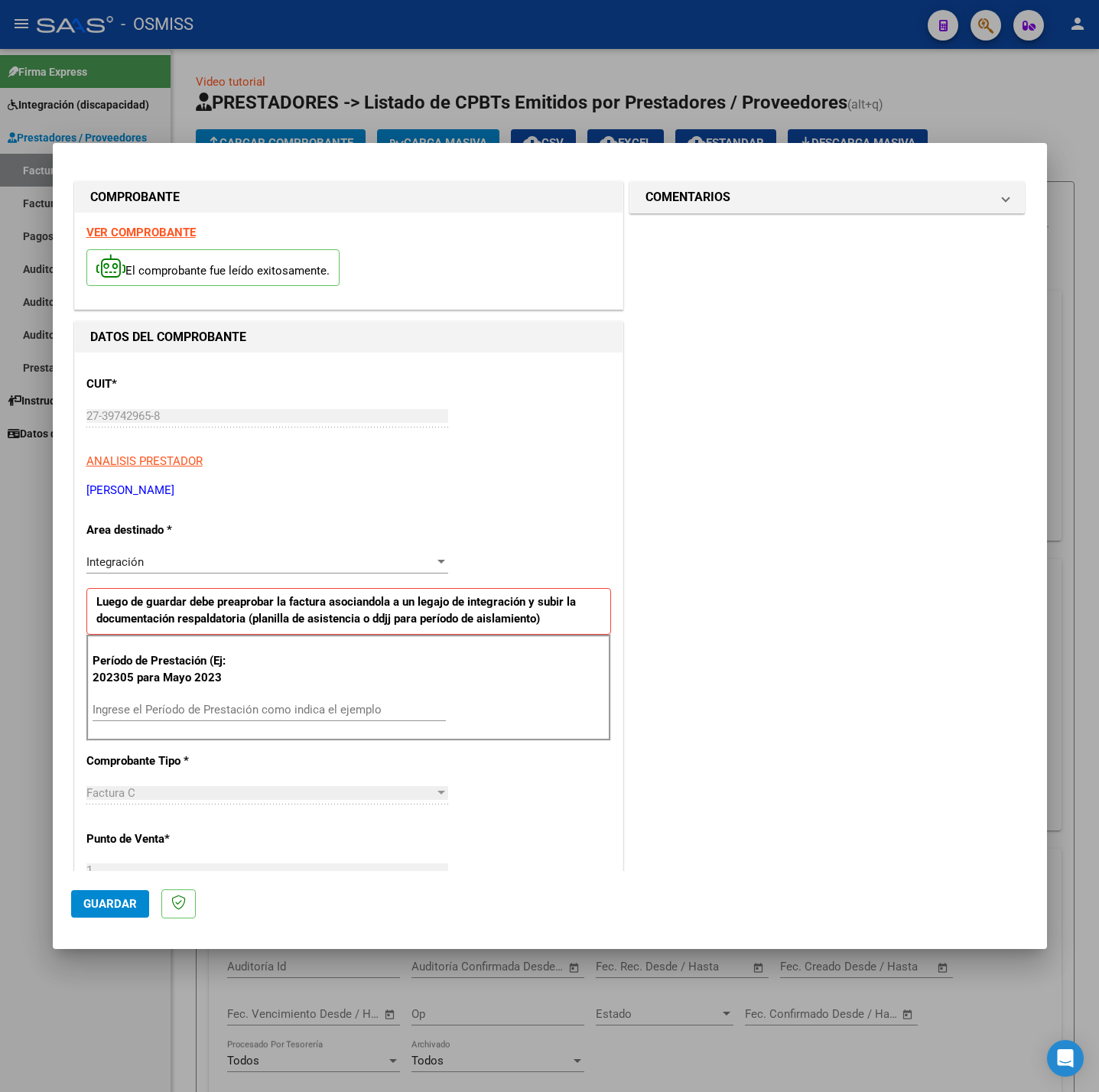
click at [153, 229] on strong "VER COMPROBANTE" at bounding box center [141, 232] width 110 height 14
click at [191, 704] on input "Ingrese el Período de Prestación como indica el ejemplo" at bounding box center [269, 710] width 354 height 14
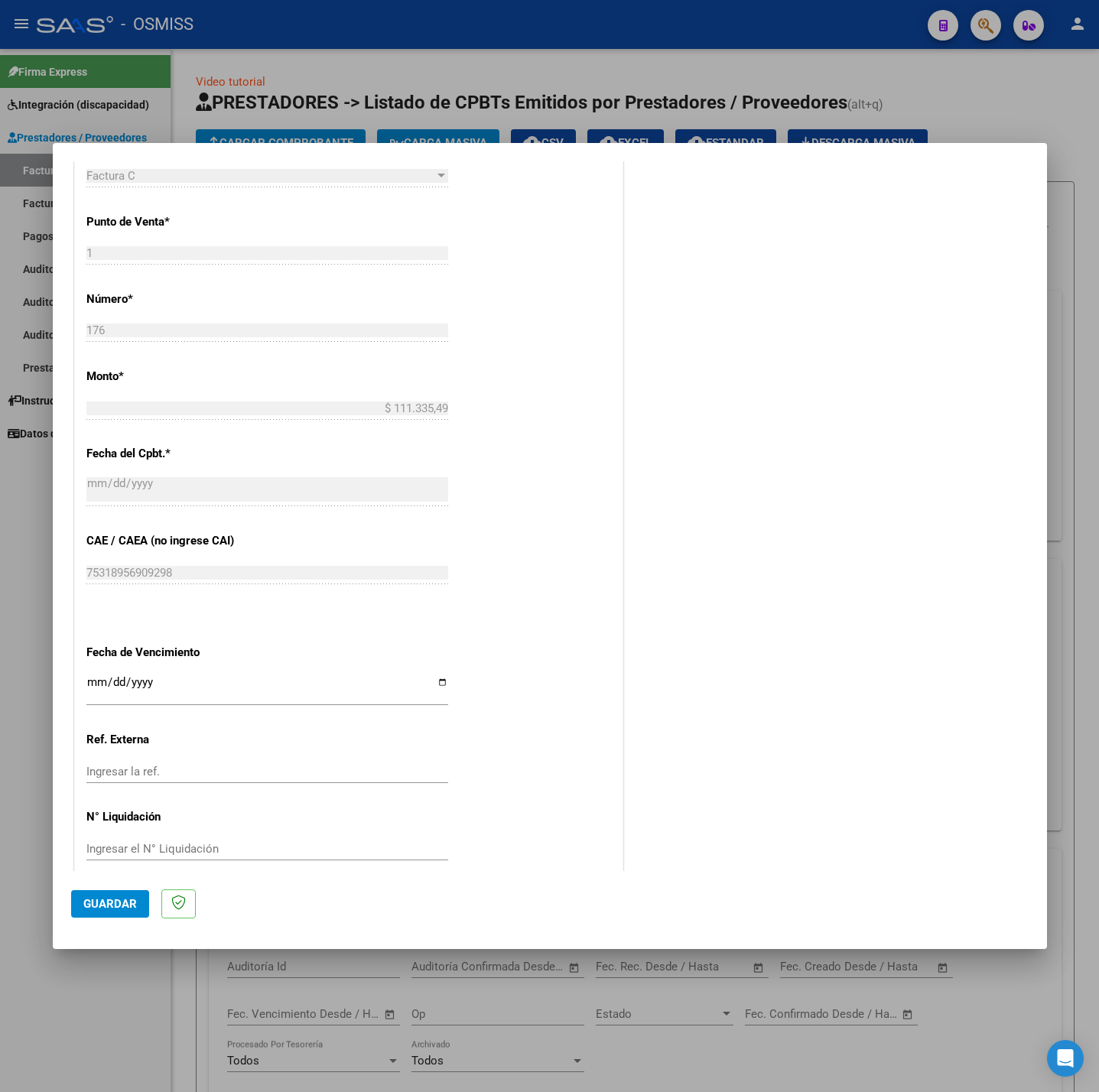
scroll to position [640, 0]
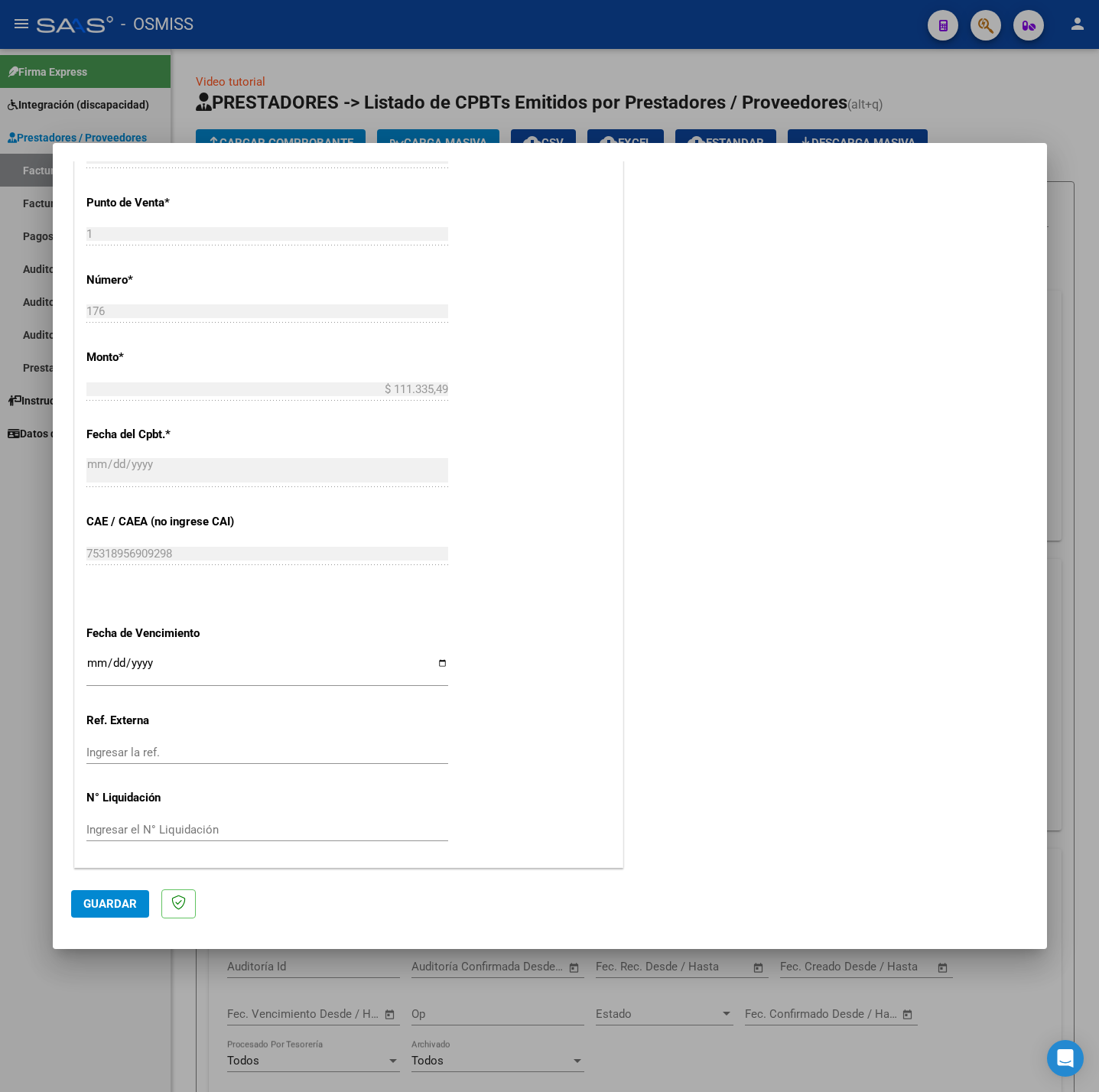
type input "202507"
click at [86, 666] on input "Ingresar la fecha" at bounding box center [267, 669] width 361 height 24
type input "0200-08-14"
type input "[DATE]"
click at [106, 907] on span "Guardar" at bounding box center [110, 904] width 53 height 14
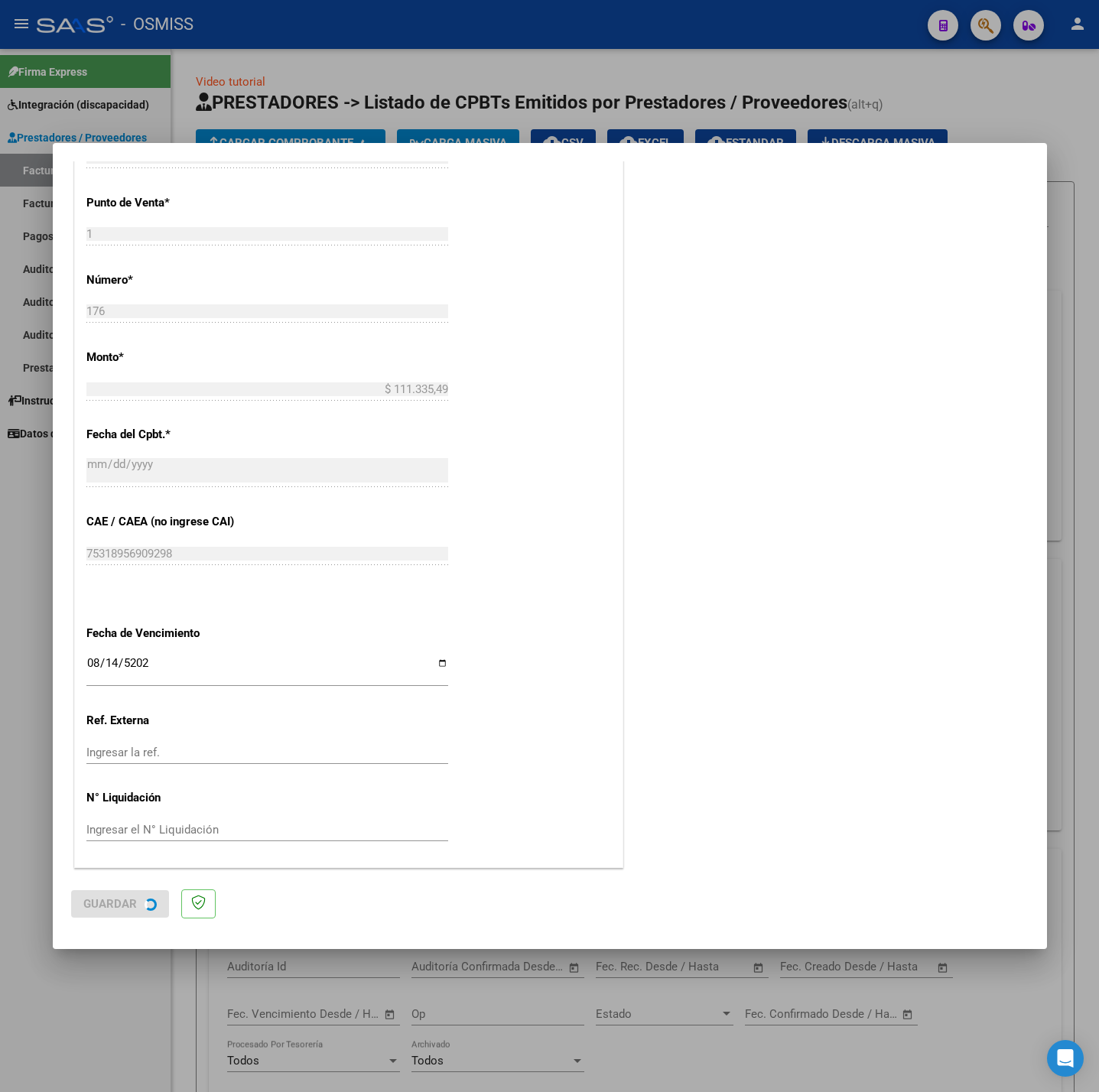
scroll to position [0, 0]
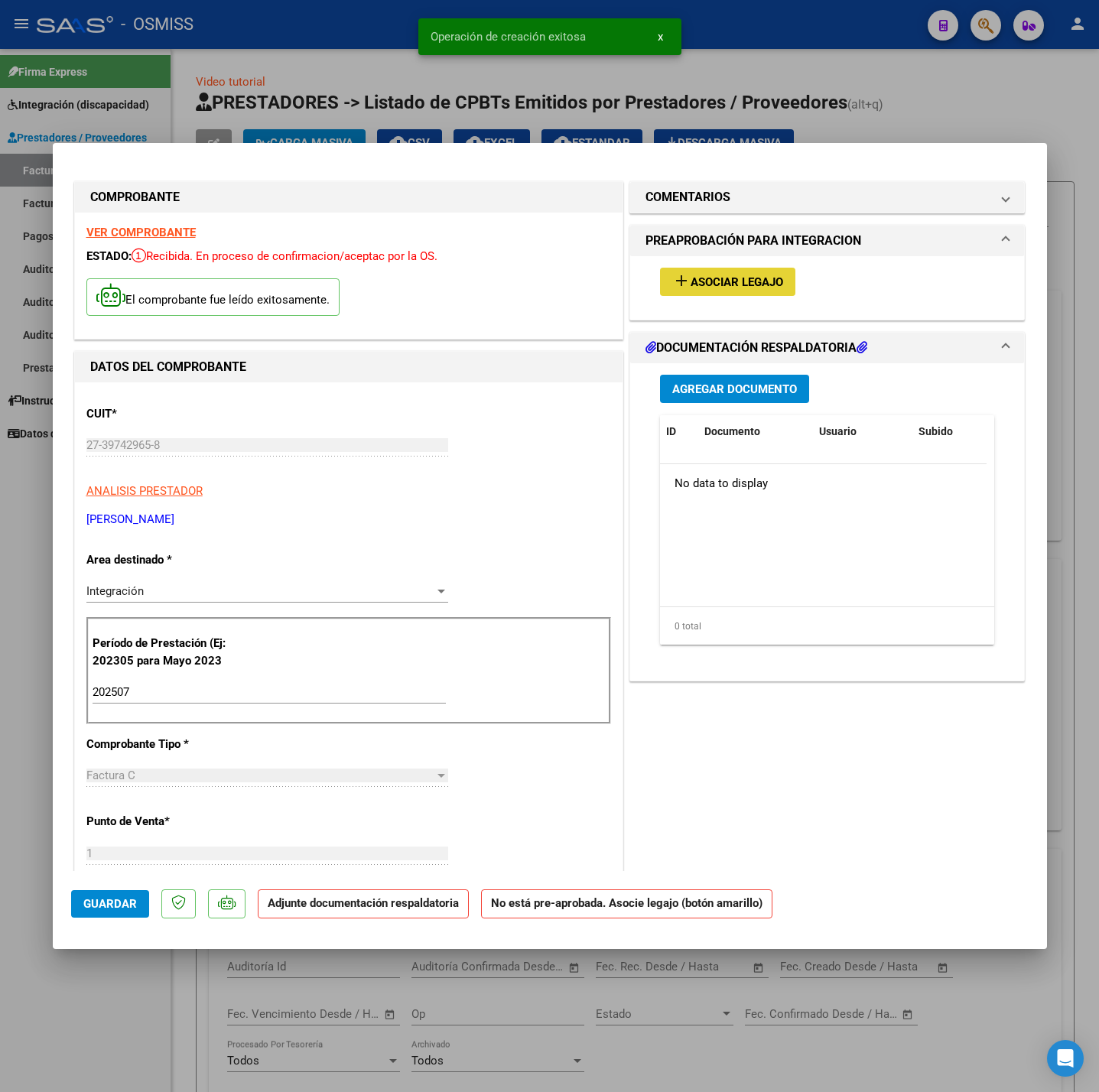
click at [709, 285] on span "Asociar Legajo" at bounding box center [737, 282] width 92 height 14
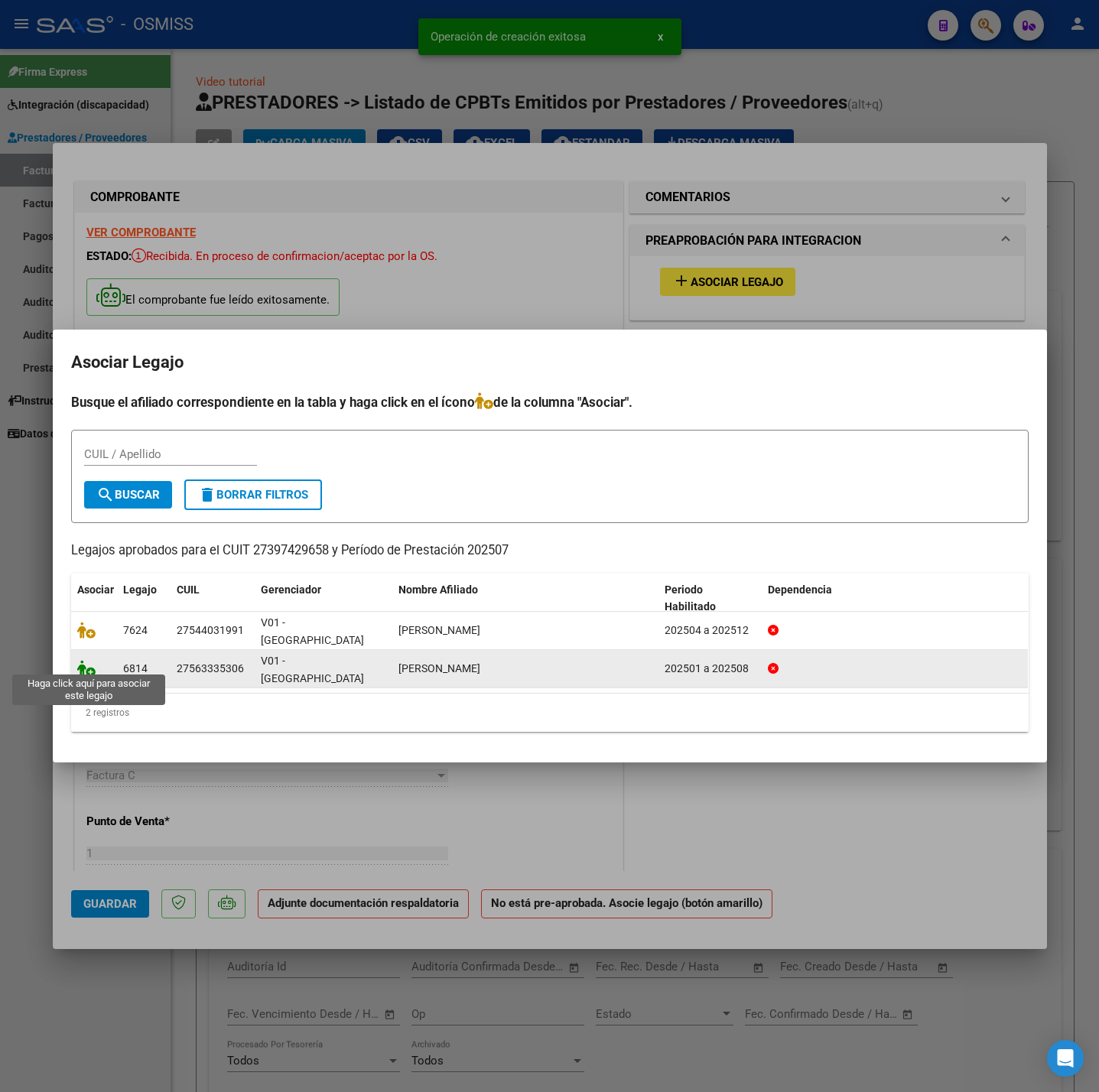
click at [84, 664] on icon at bounding box center [86, 669] width 18 height 17
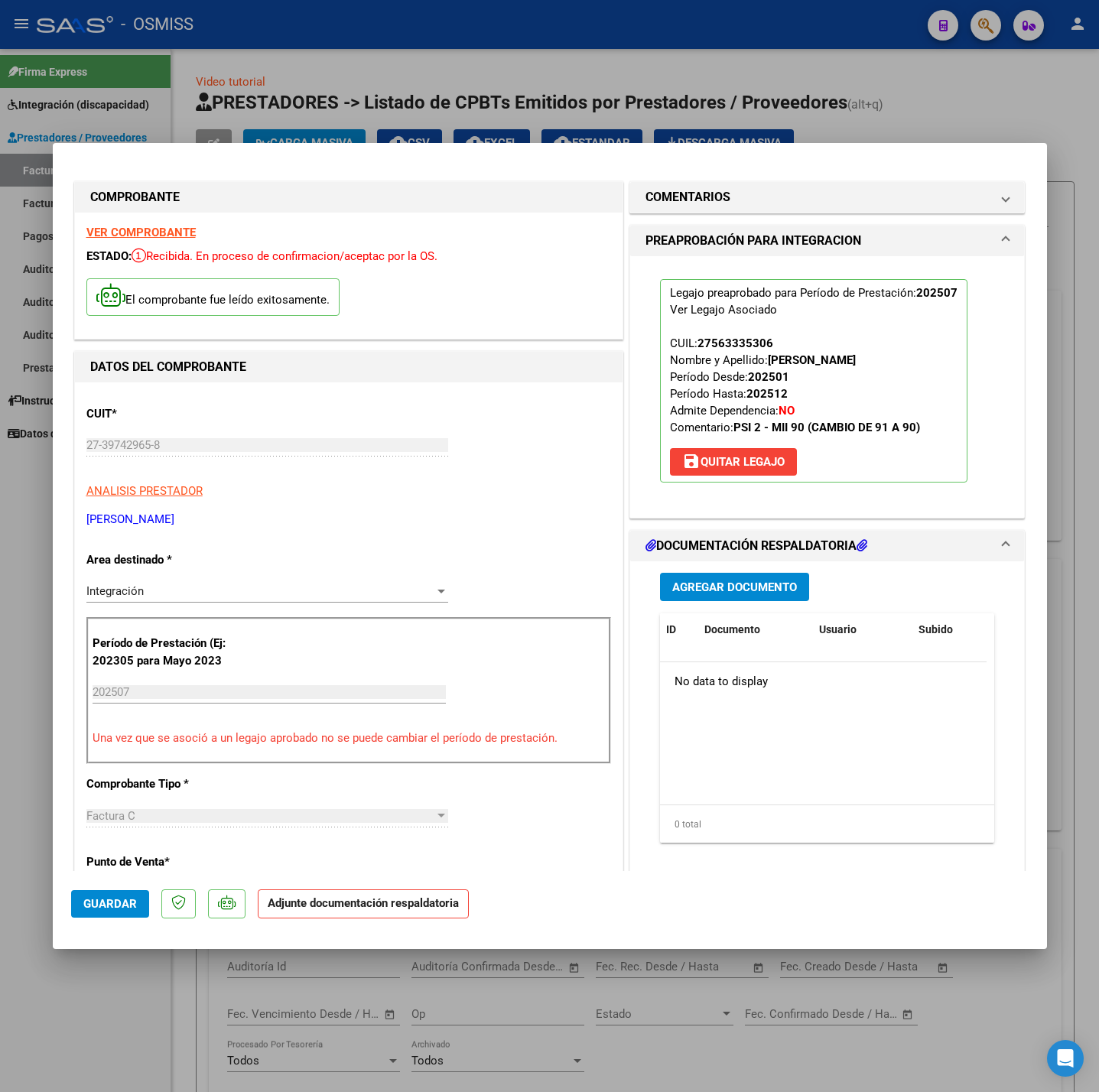
click at [724, 595] on button "Agregar Documento" at bounding box center [734, 587] width 149 height 28
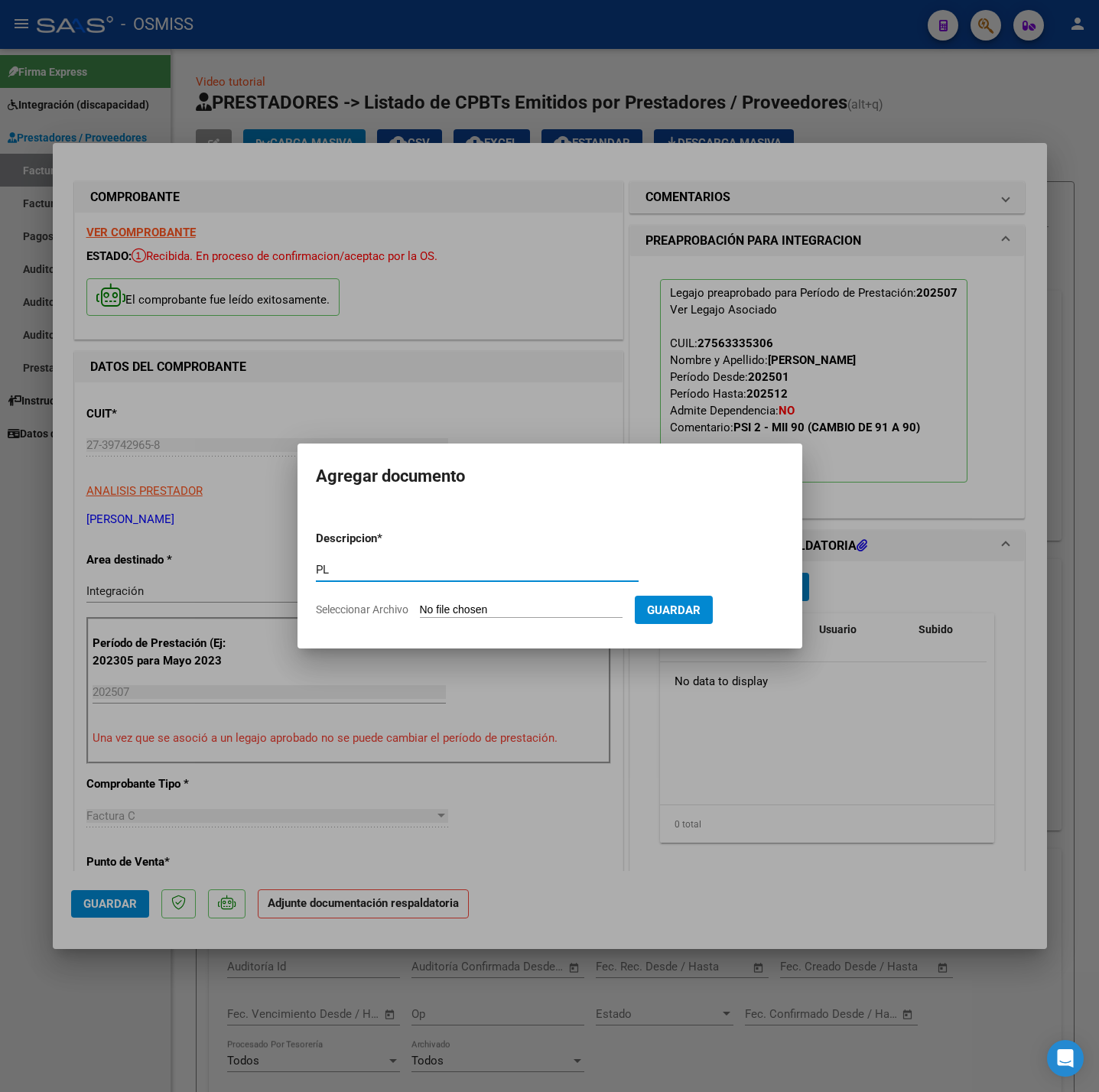
type input "PL"
click at [537, 612] on input "Seleccionar Archivo" at bounding box center [521, 610] width 203 height 15
type input "C:\fakepath\pl - [PERSON_NAME] (8).pdf"
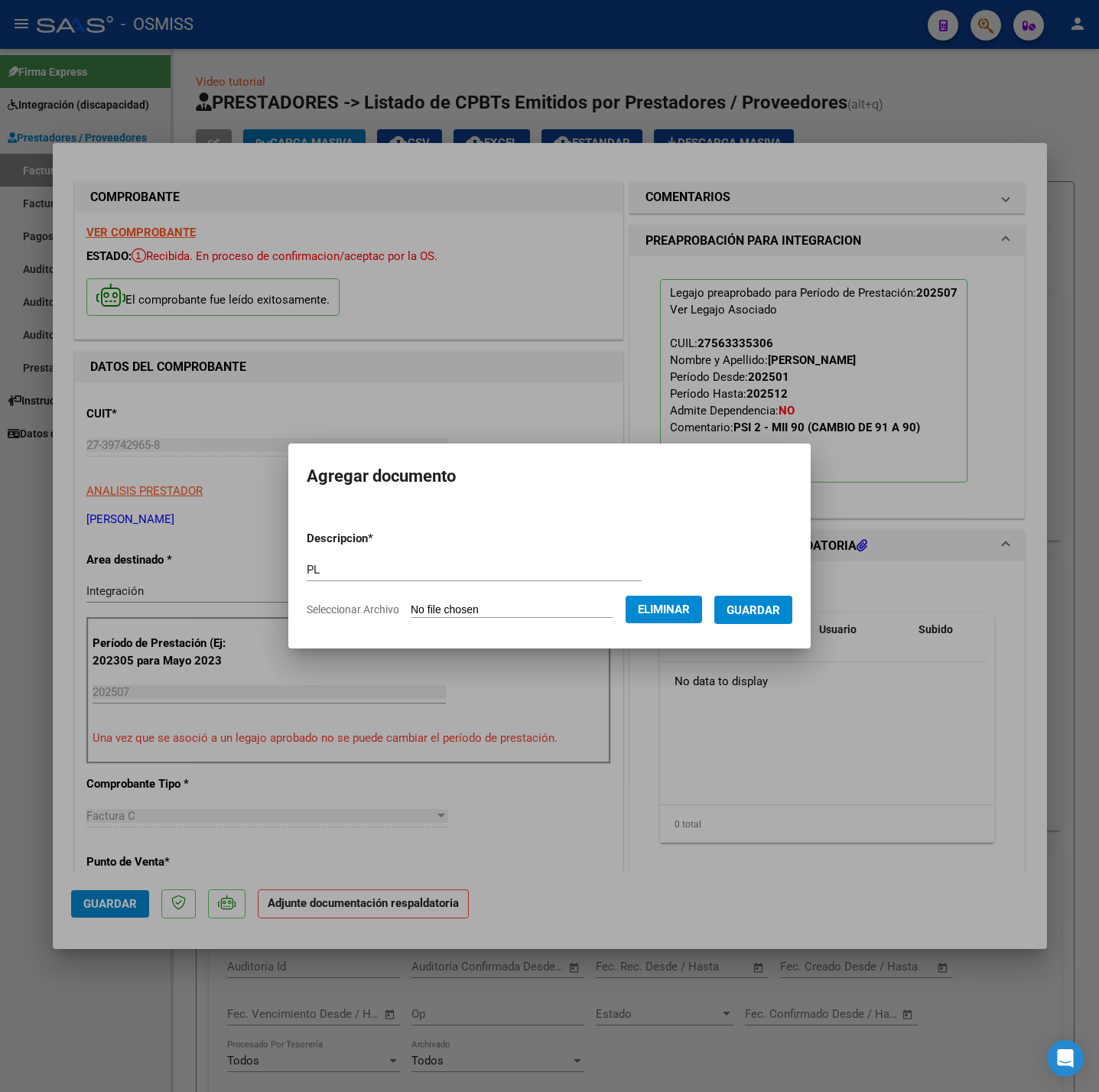
click at [762, 618] on button "Guardar" at bounding box center [753, 610] width 78 height 28
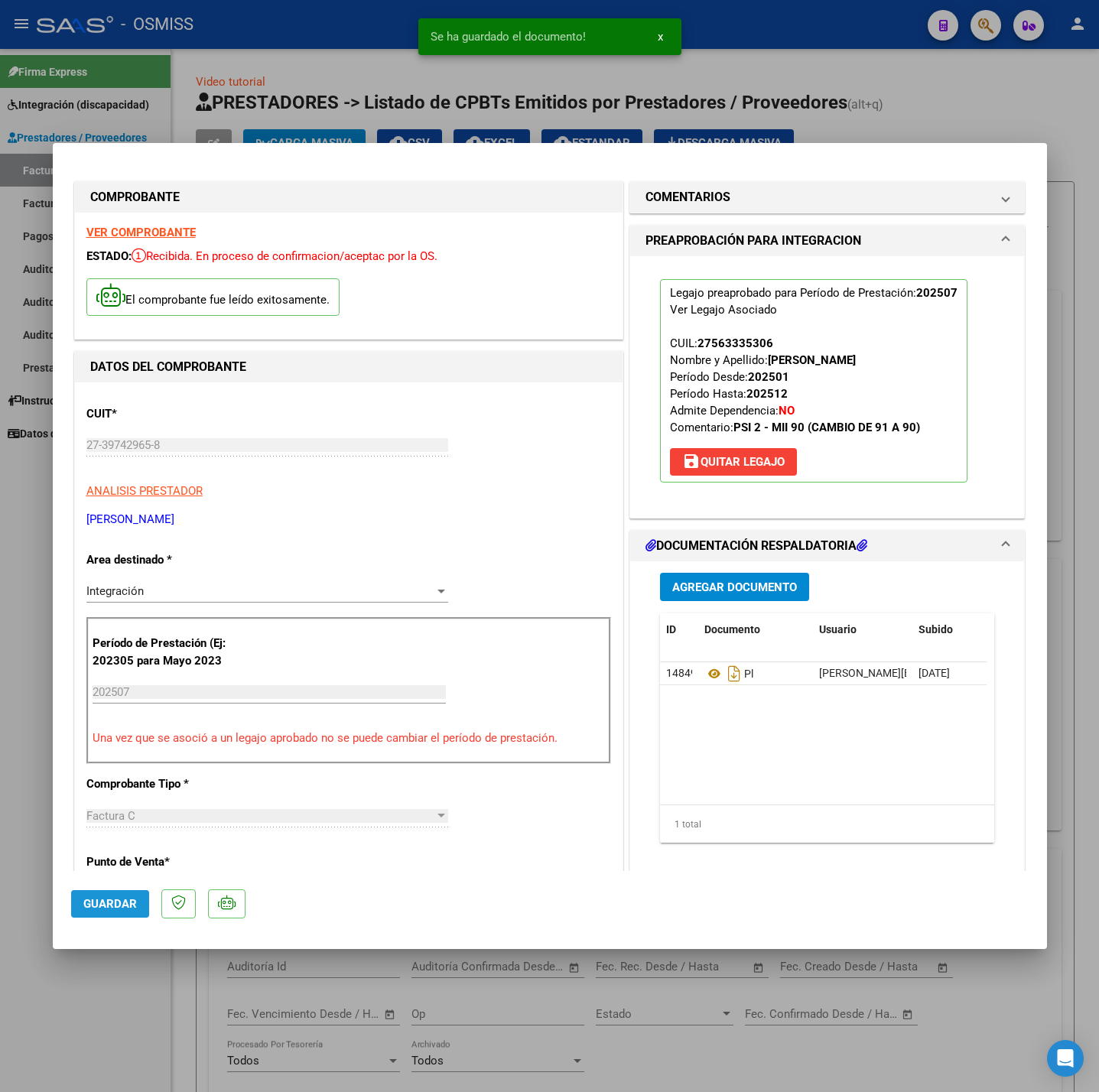
click at [109, 916] on button "Guardar" at bounding box center [110, 903] width 78 height 27
click at [108, 1008] on div at bounding box center [549, 546] width 1099 height 1092
type input "$ 0,00"
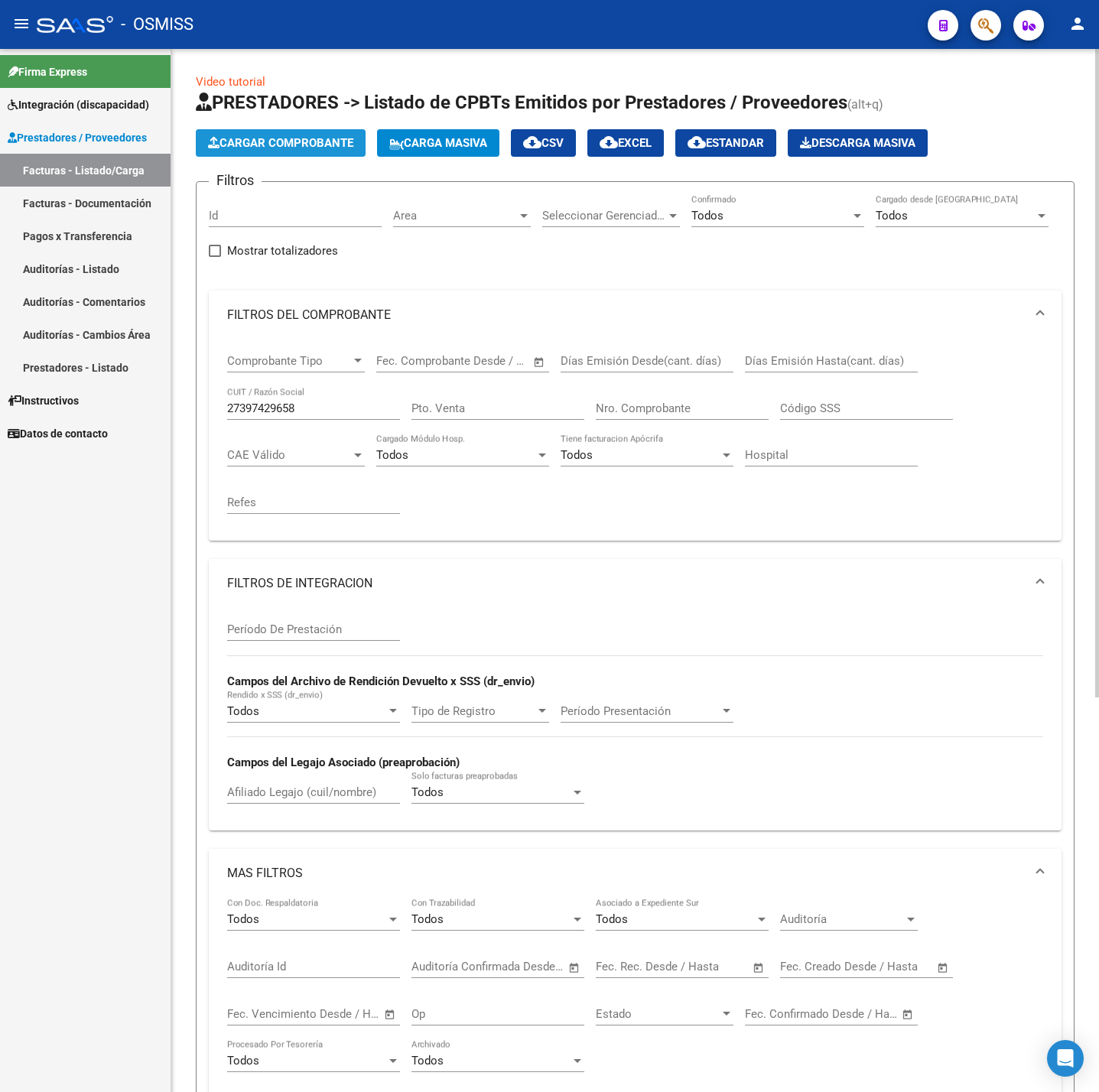
click at [264, 149] on span "Cargar Comprobante" at bounding box center [281, 143] width 145 height 14
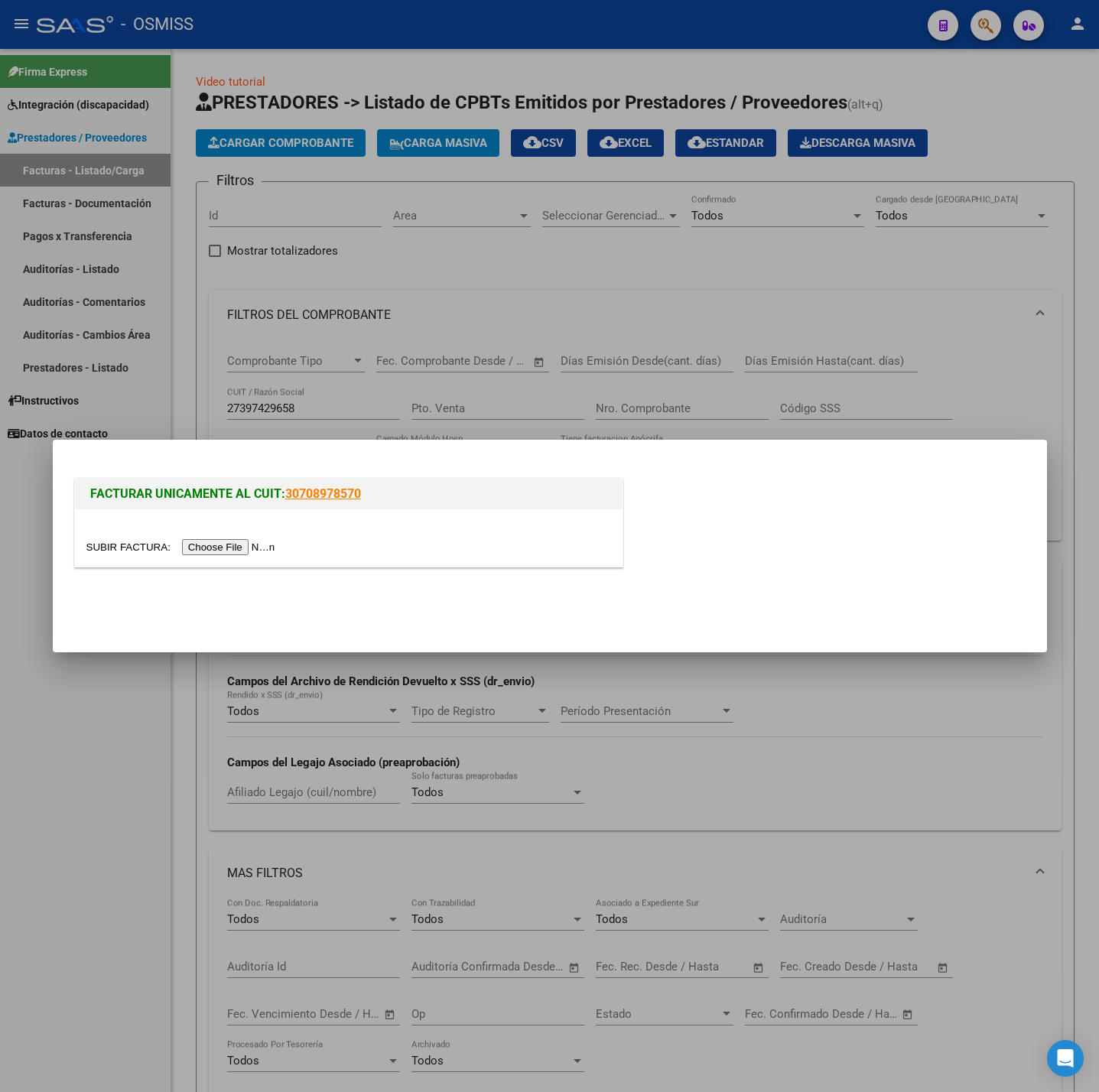
click at [256, 549] on input "file" at bounding box center [182, 547] width 193 height 16
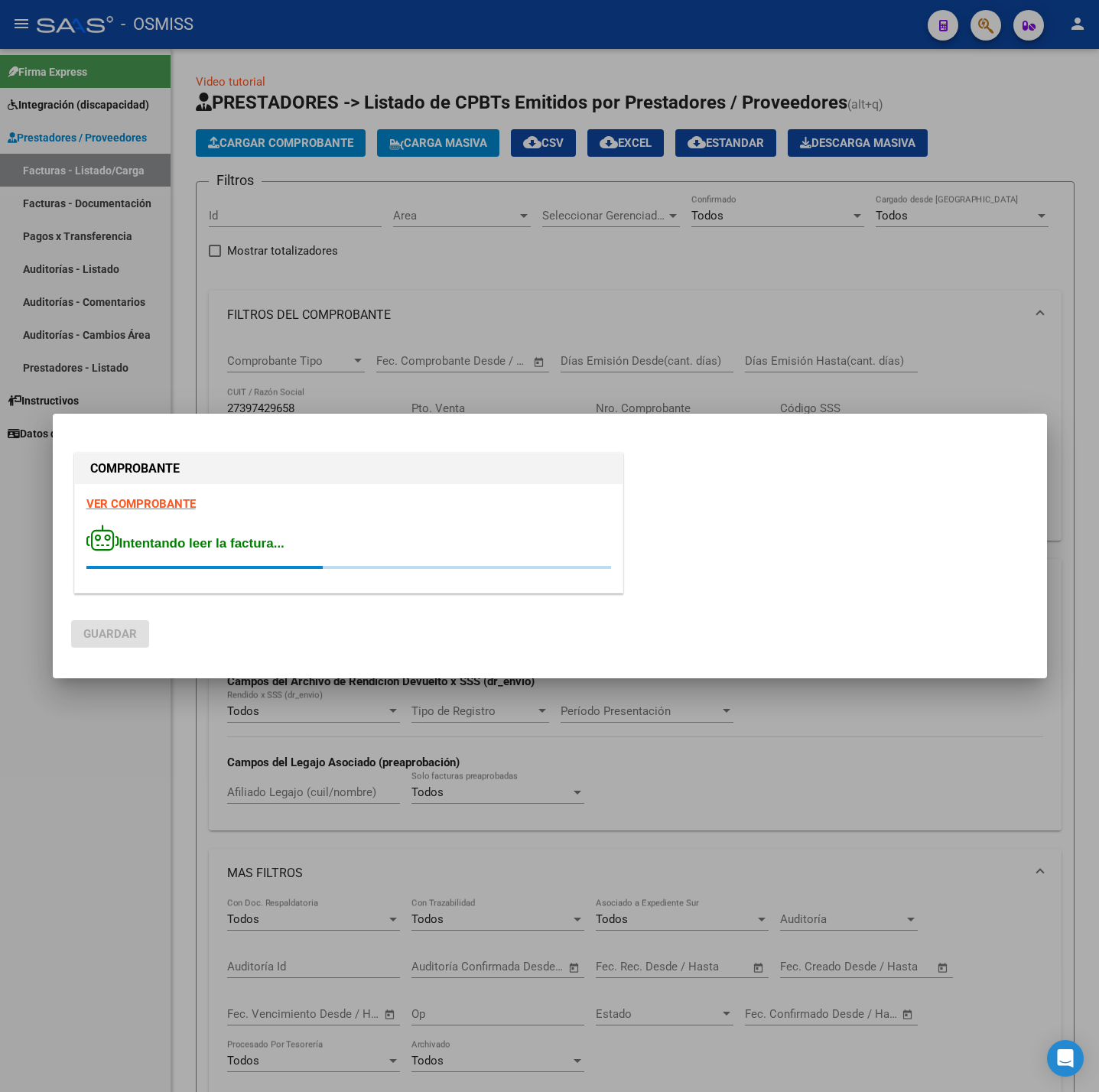
click at [156, 515] on div "VER COMPROBANTE Intentando leer la factura..." at bounding box center [349, 538] width 548 height 109
click at [156, 507] on strong "VER COMPROBANTE" at bounding box center [141, 505] width 110 height 14
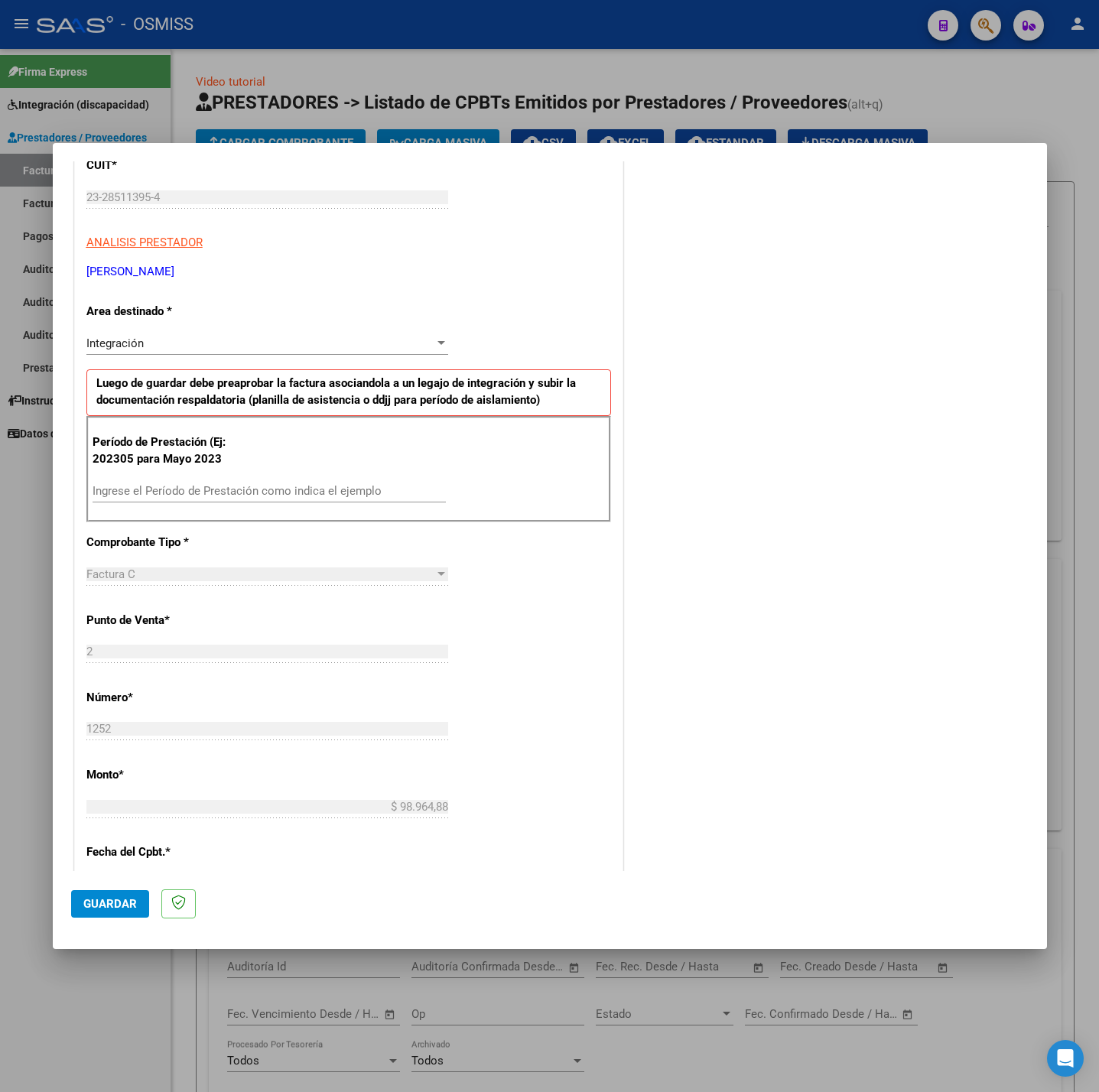
scroll to position [229, 0]
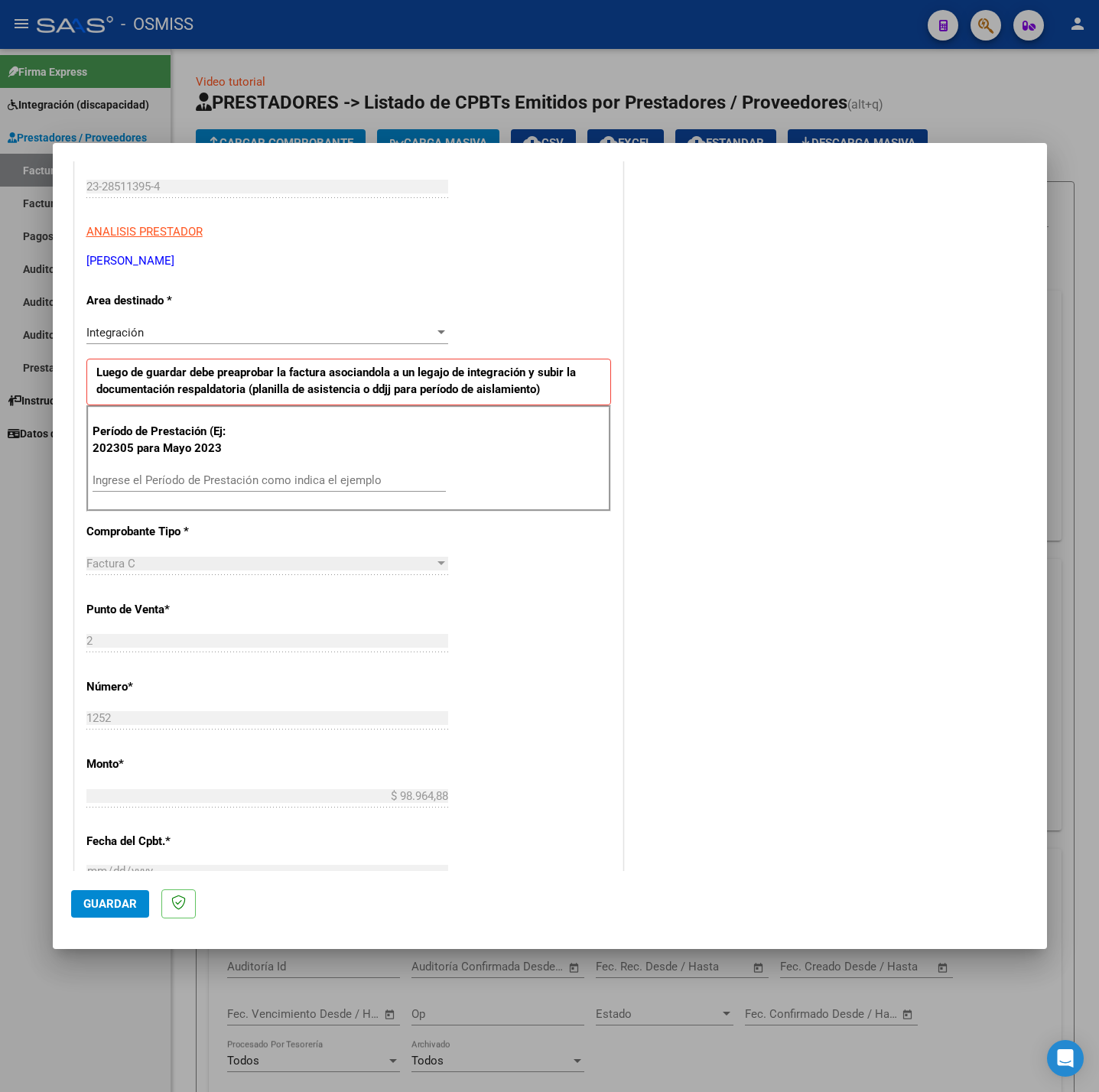
click at [276, 484] on input "Ingrese el Período de Prestación como indica el ejemplo" at bounding box center [269, 480] width 354 height 14
type input "202507"
click at [627, 701] on div "COMENTARIOS Comentarios del Prestador / Gerenciador:" at bounding box center [828, 612] width 402 height 1329
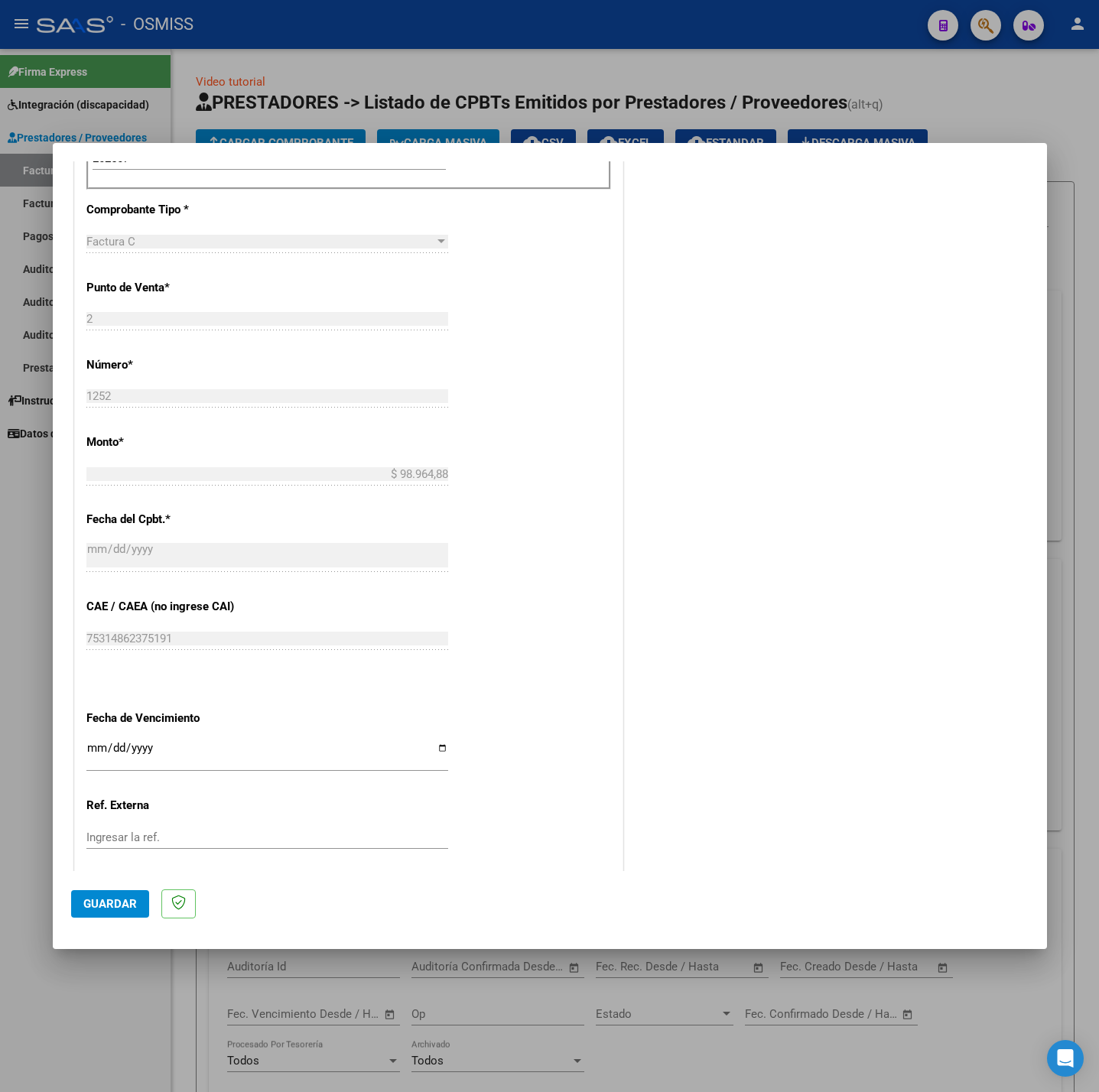
scroll to position [640, 0]
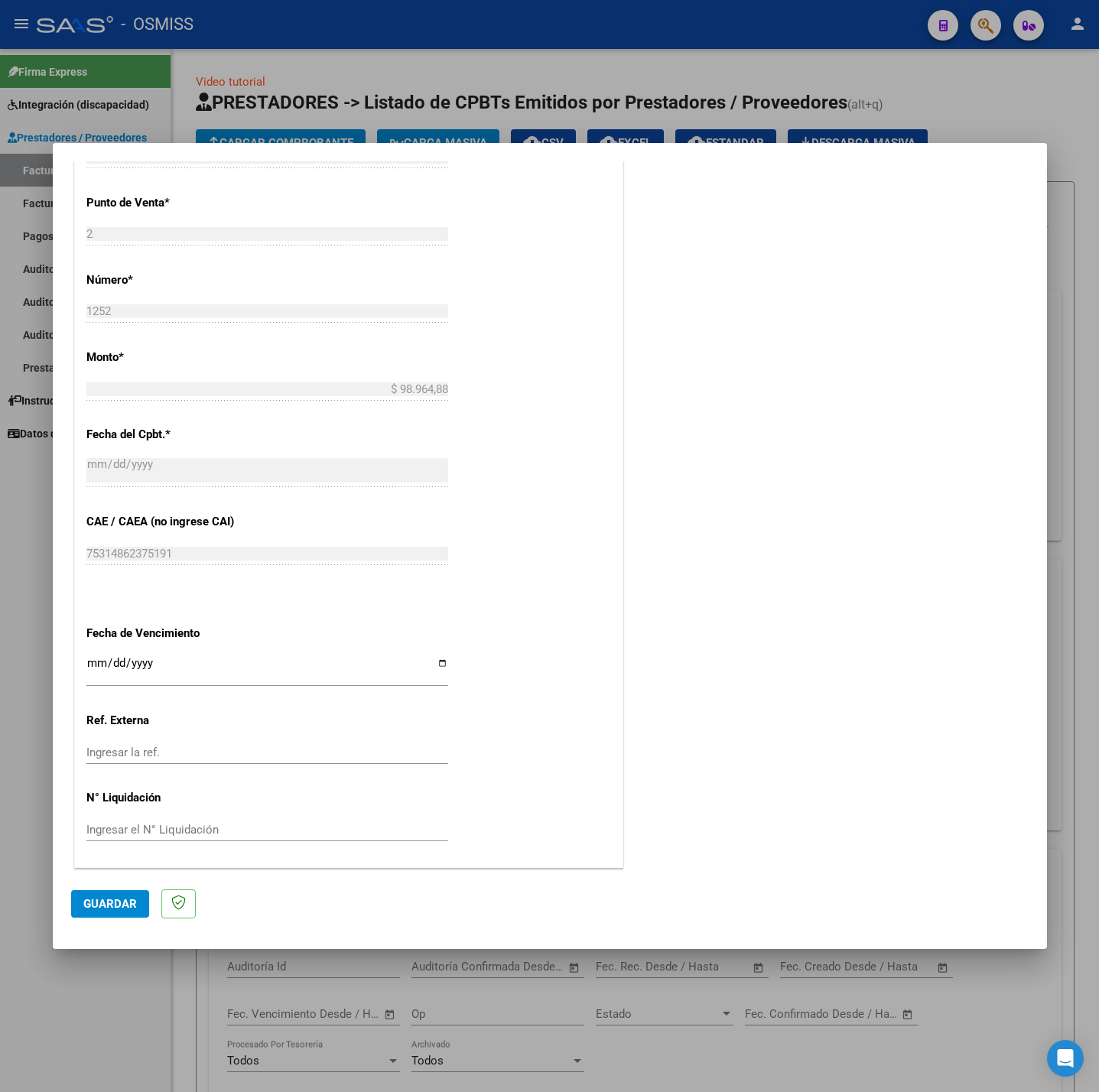
click at [88, 664] on input "Ingresar la fecha" at bounding box center [267, 669] width 361 height 24
type input "[DATE]"
click at [85, 890] on button "Guardar" at bounding box center [110, 903] width 78 height 27
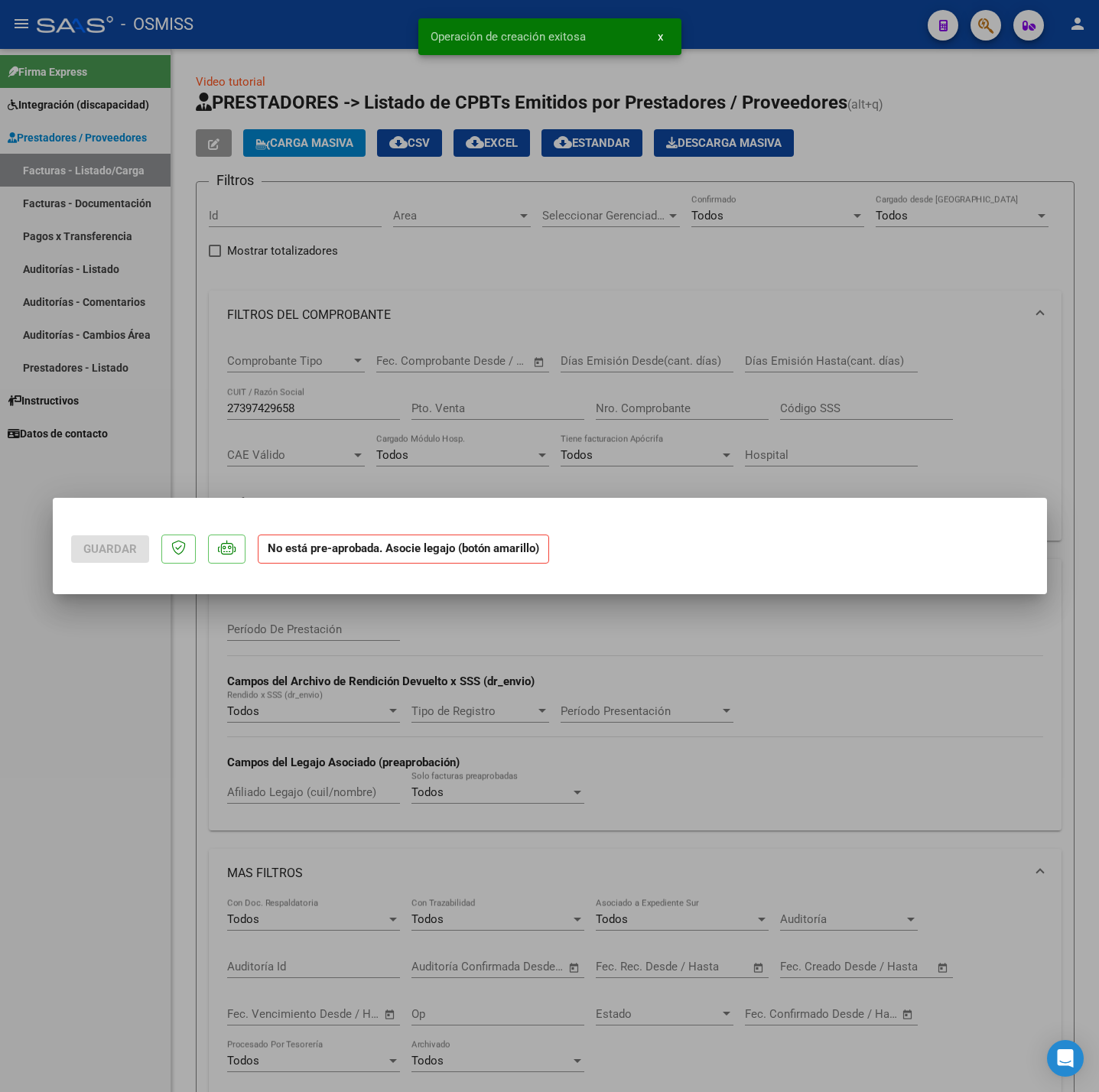
scroll to position [0, 0]
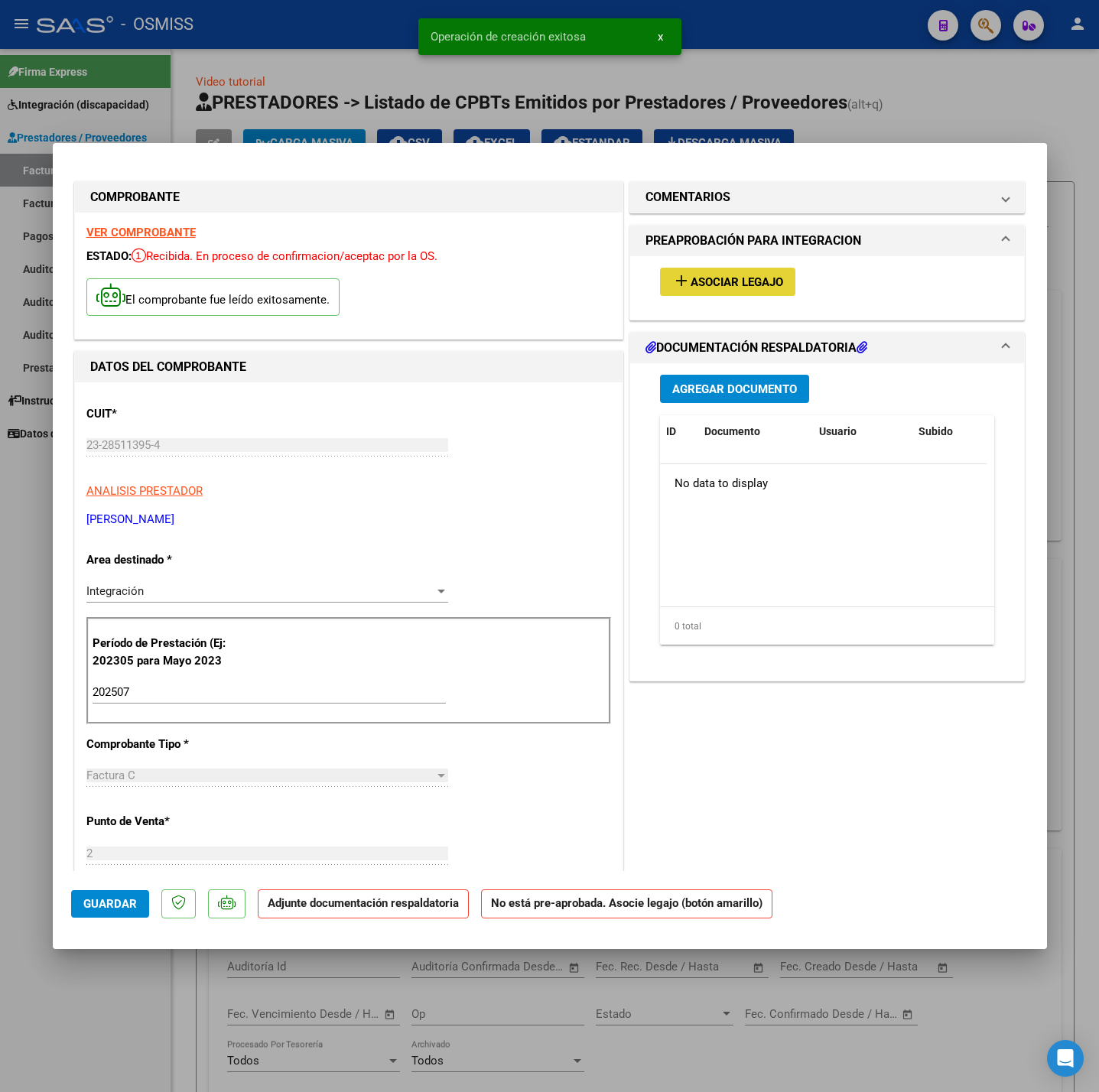
click at [723, 287] on span "Asociar Legajo" at bounding box center [737, 282] width 92 height 14
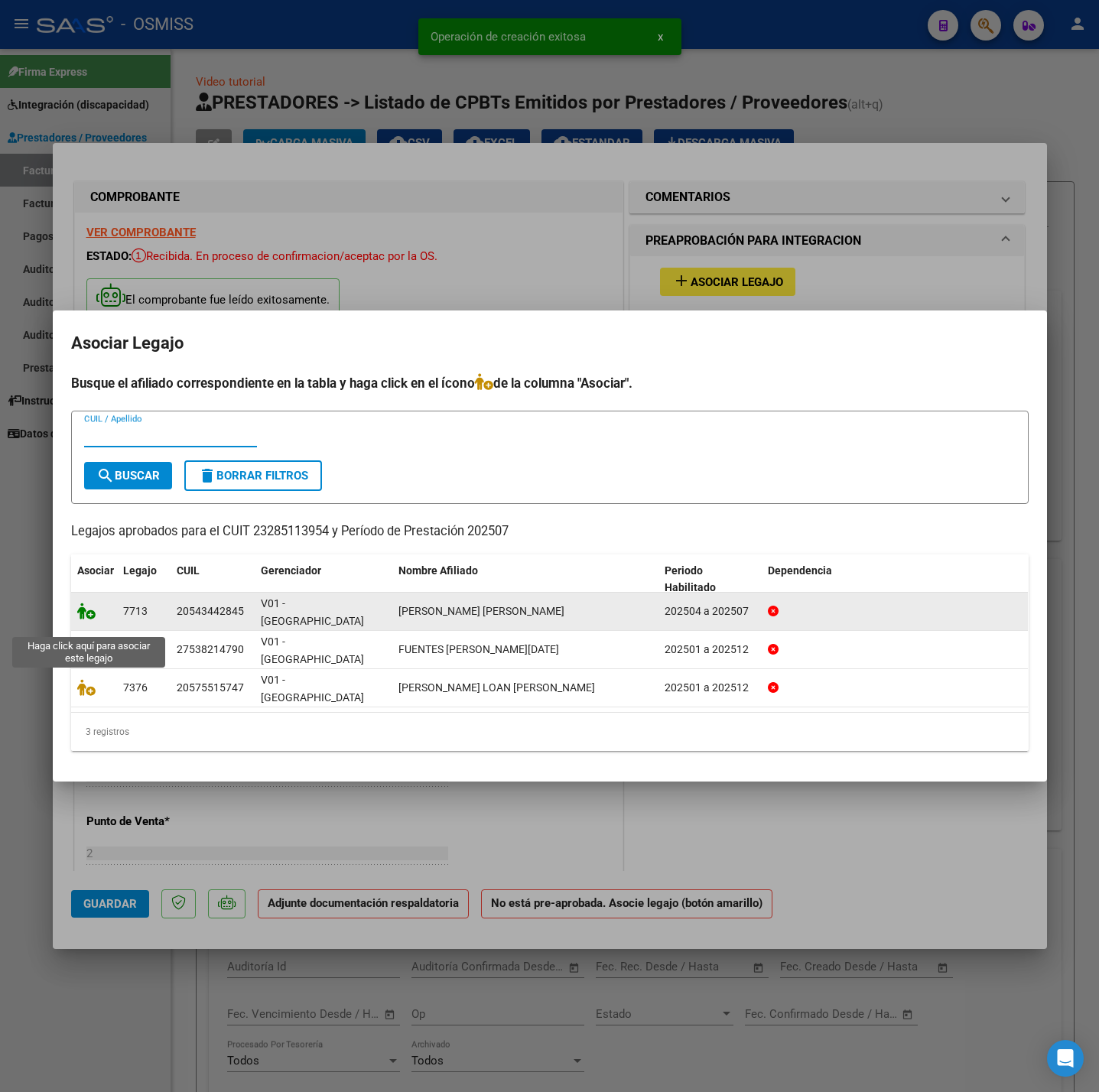
click at [87, 620] on icon at bounding box center [86, 611] width 18 height 17
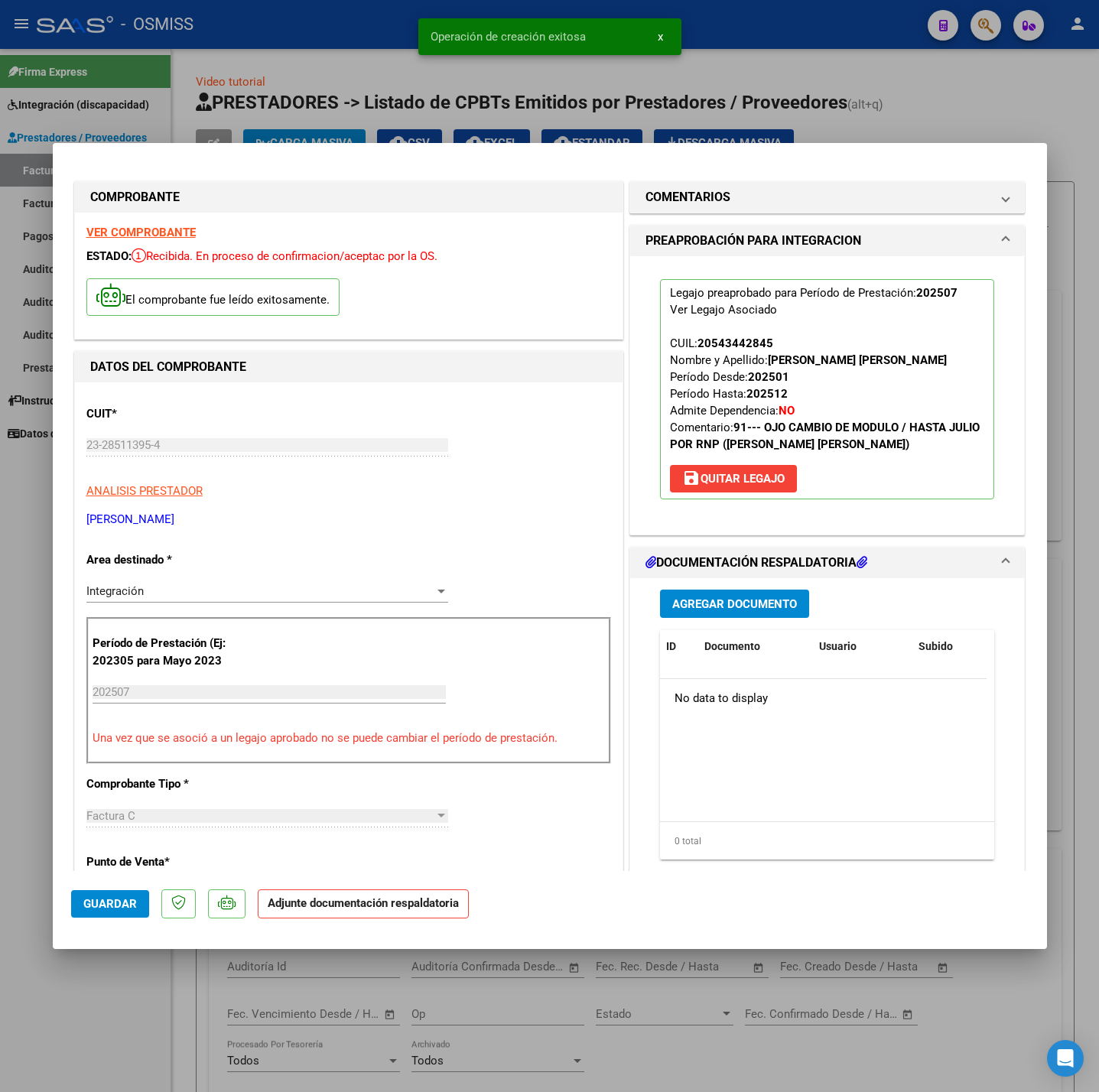
click at [726, 602] on span "Agregar Documento" at bounding box center [734, 605] width 124 height 14
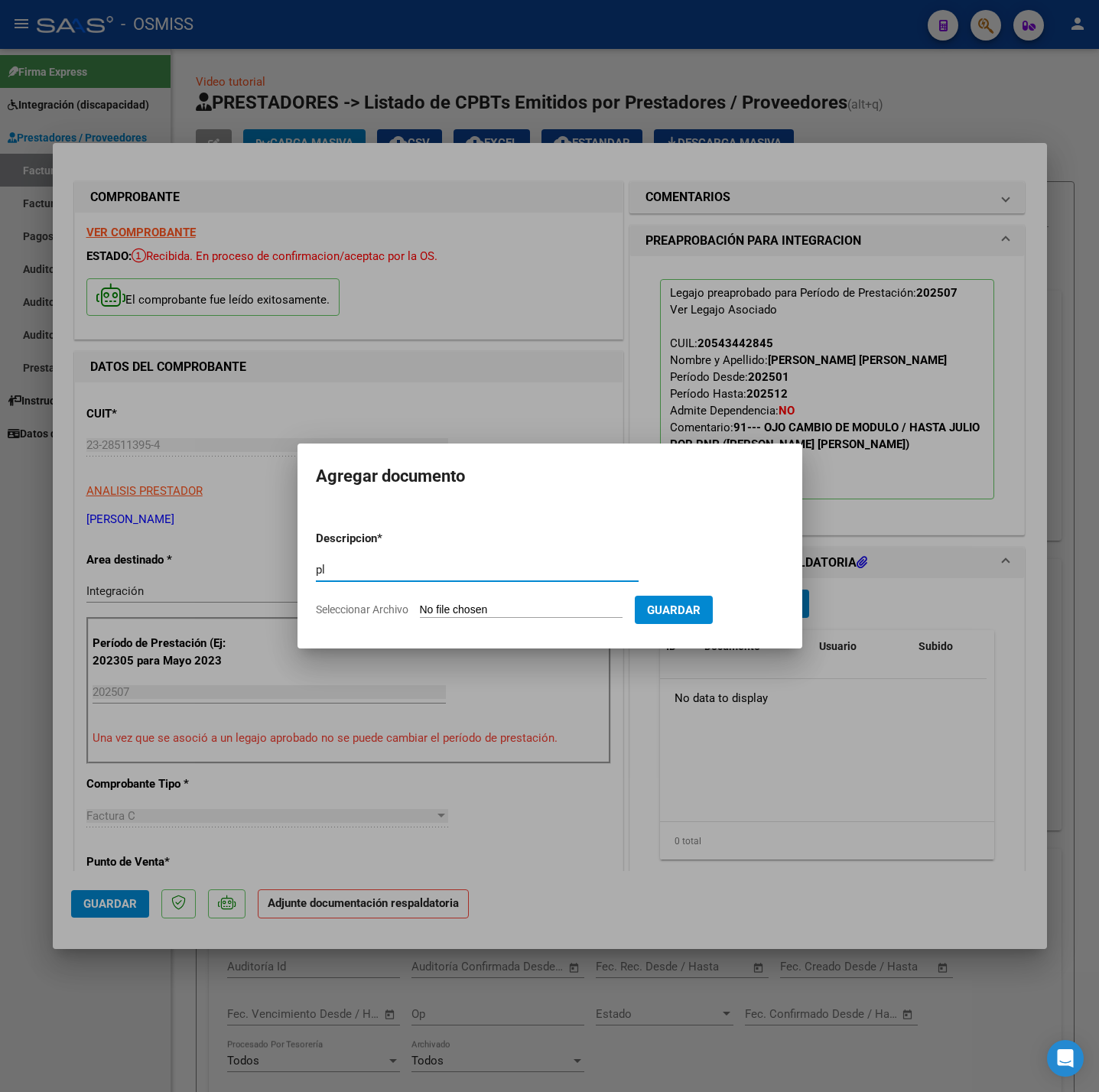
type input "pl"
click at [581, 605] on input "Seleccionar Archivo" at bounding box center [521, 610] width 203 height 15
type input "C:\fakepath\Asistencia [PERSON_NAME] - [PERSON_NAME] (1).pdf"
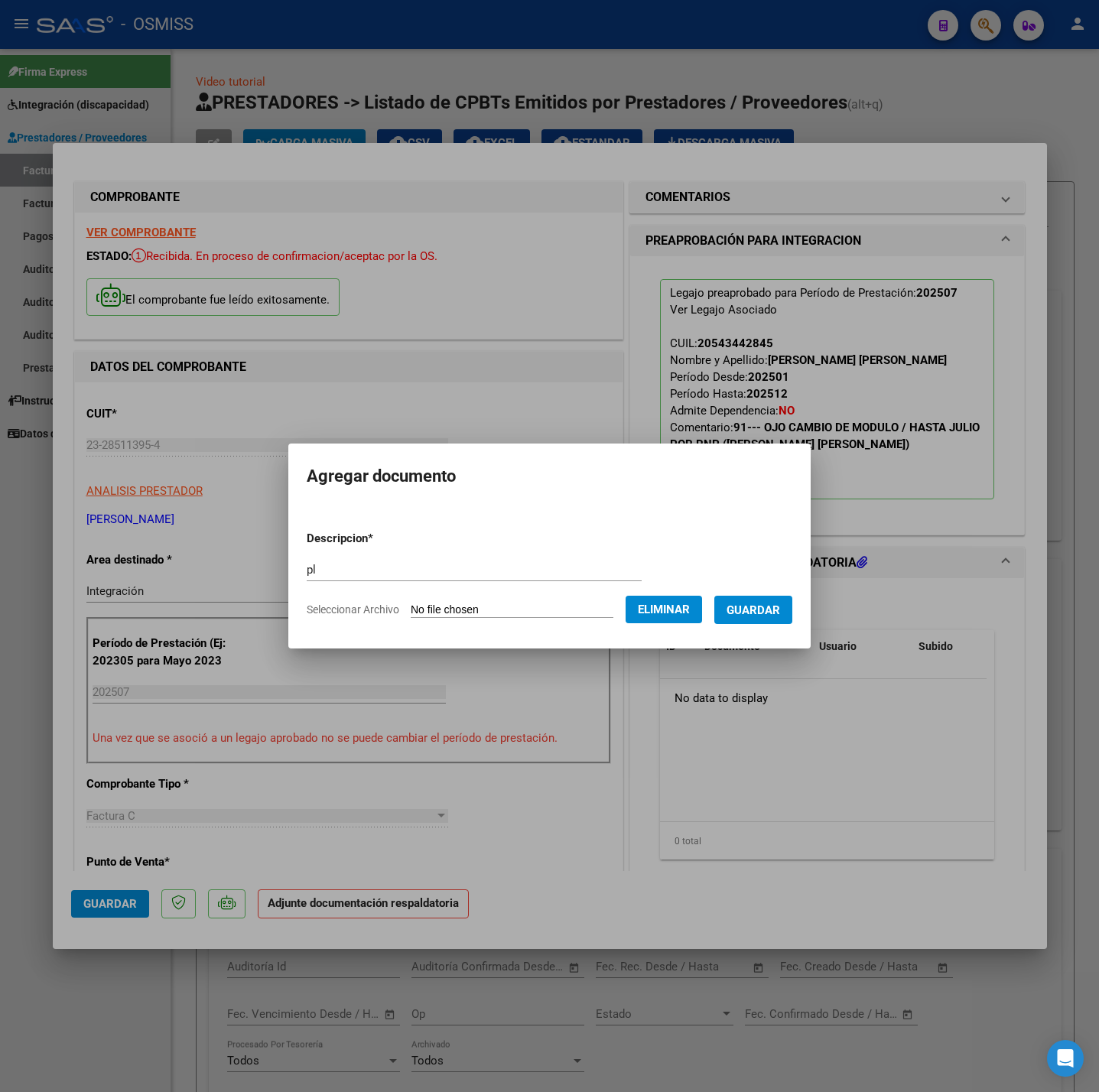
click at [771, 611] on span "Guardar" at bounding box center [753, 610] width 53 height 14
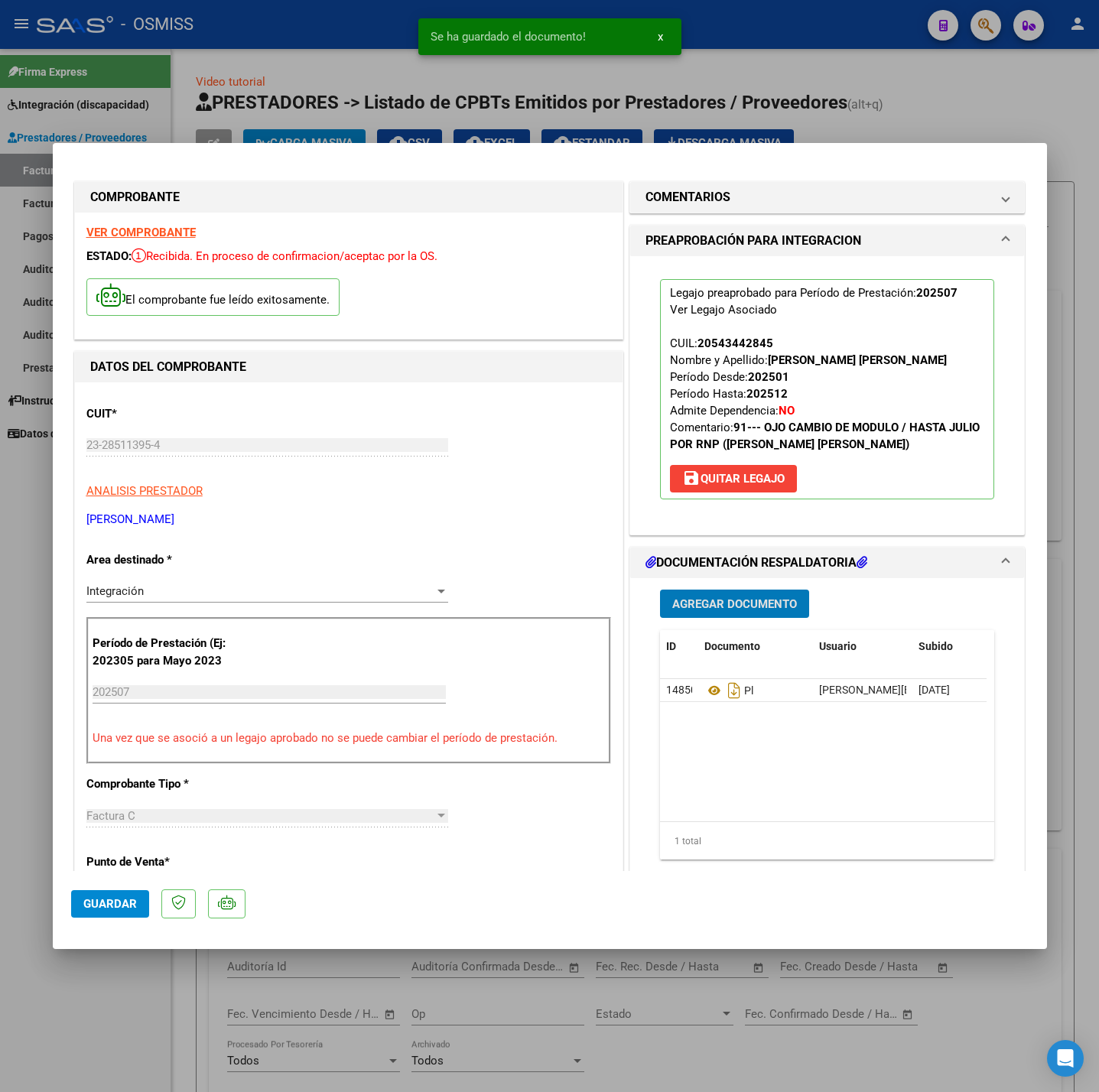
click at [134, 904] on span "Guardar" at bounding box center [110, 904] width 53 height 14
click at [99, 1017] on div at bounding box center [549, 546] width 1099 height 1092
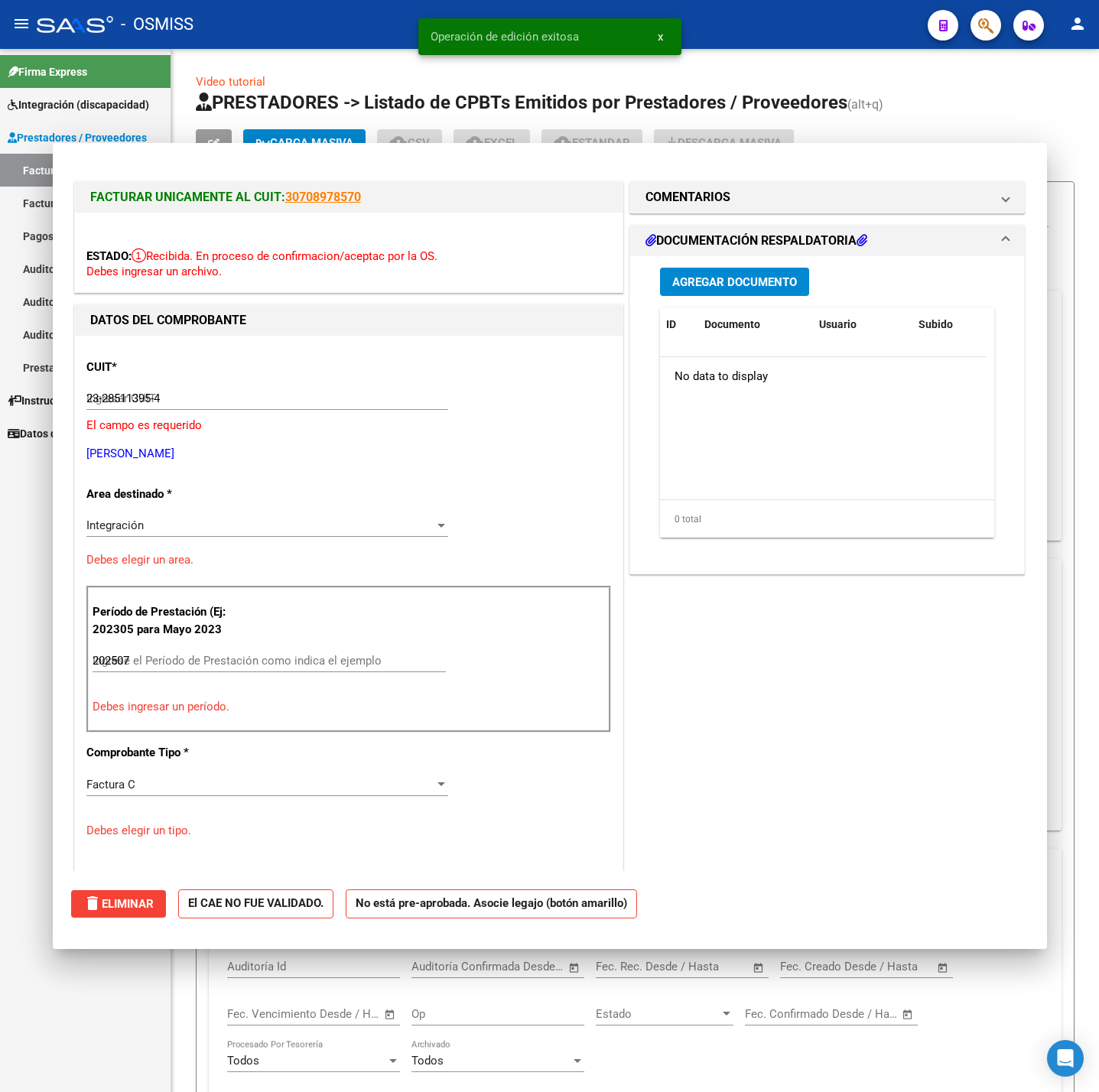
type input "$ 0,00"
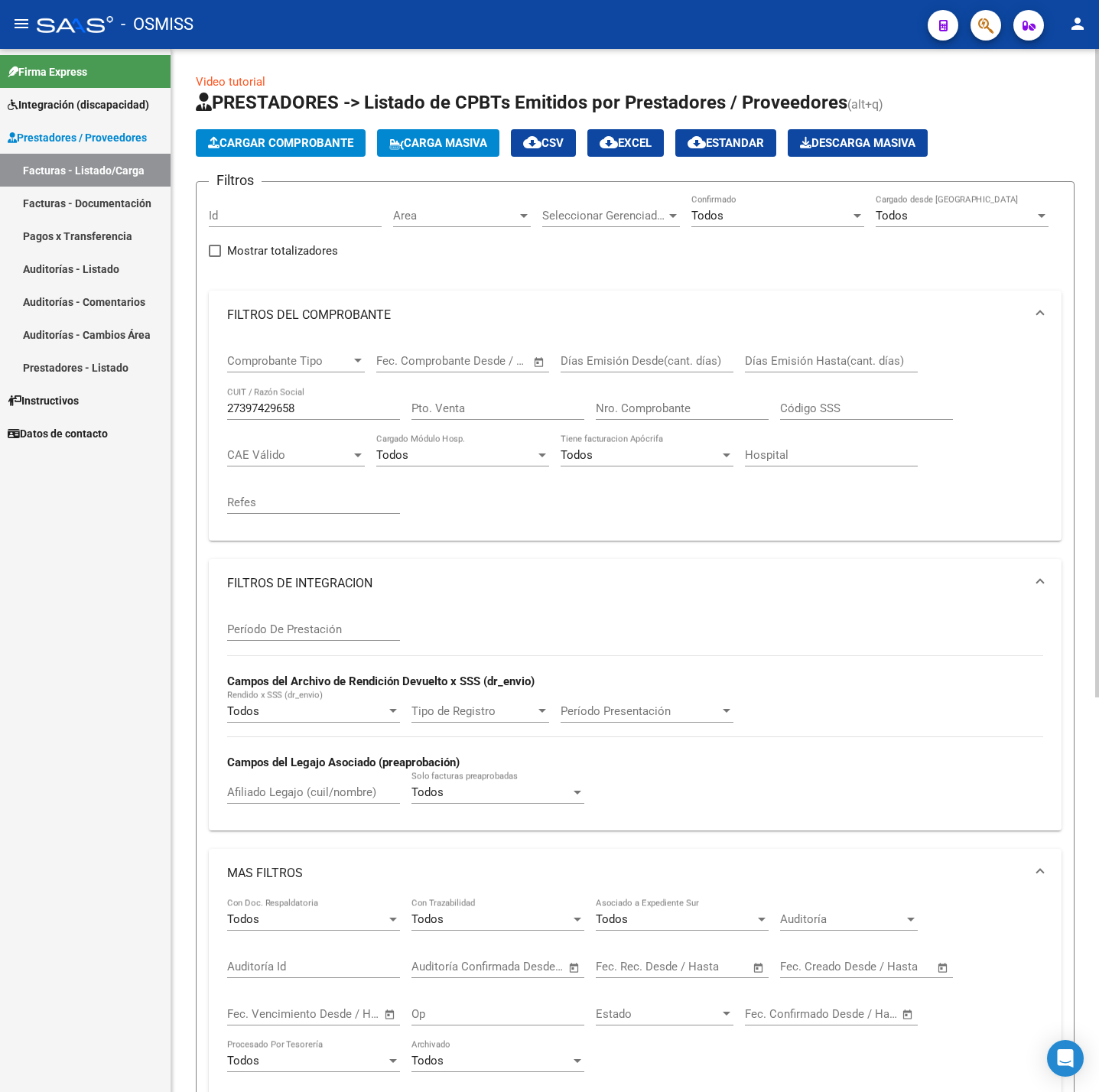
click at [292, 145] on span "Cargar Comprobante" at bounding box center [281, 143] width 145 height 14
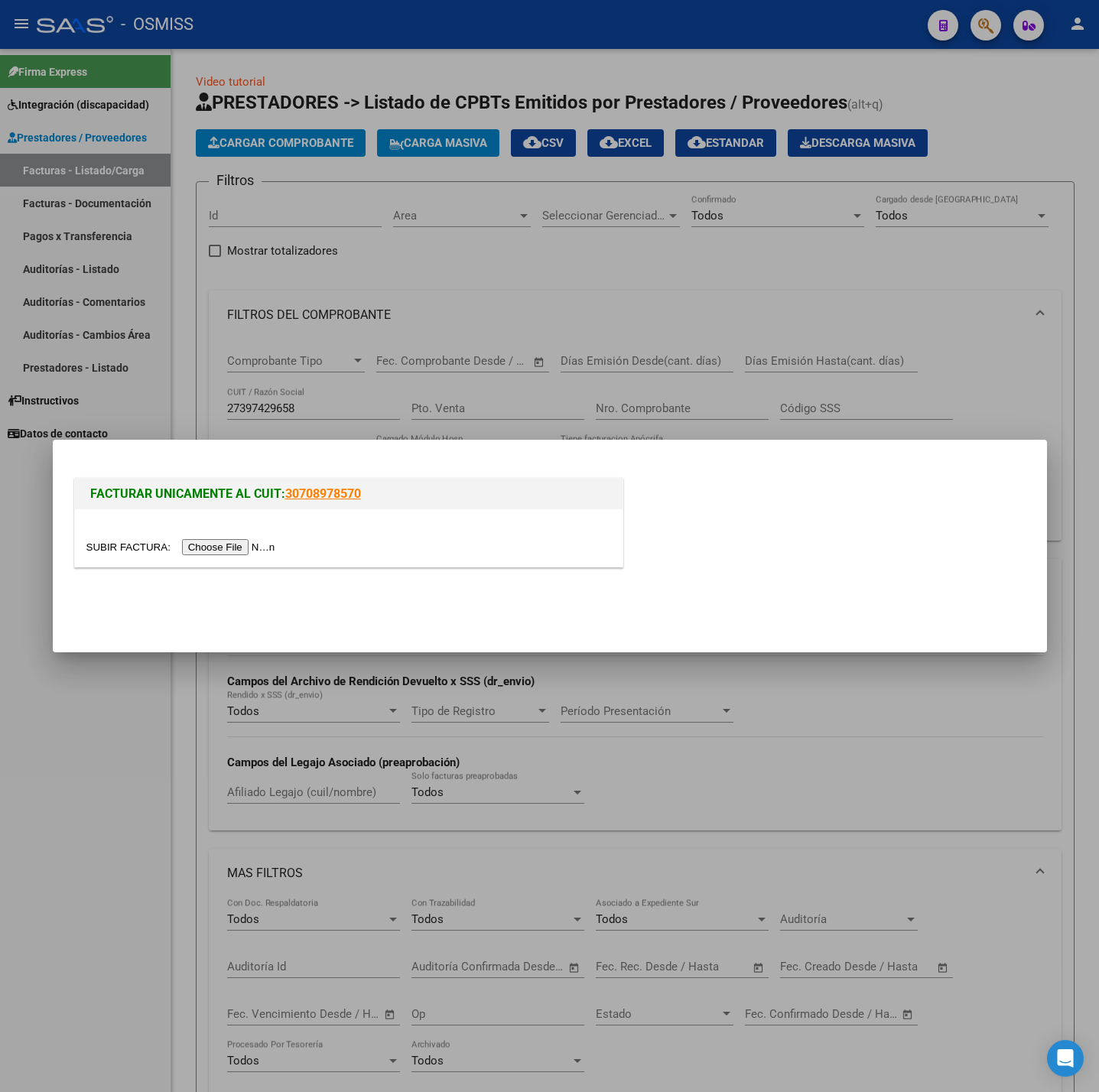
click at [232, 548] on input "file" at bounding box center [182, 547] width 193 height 16
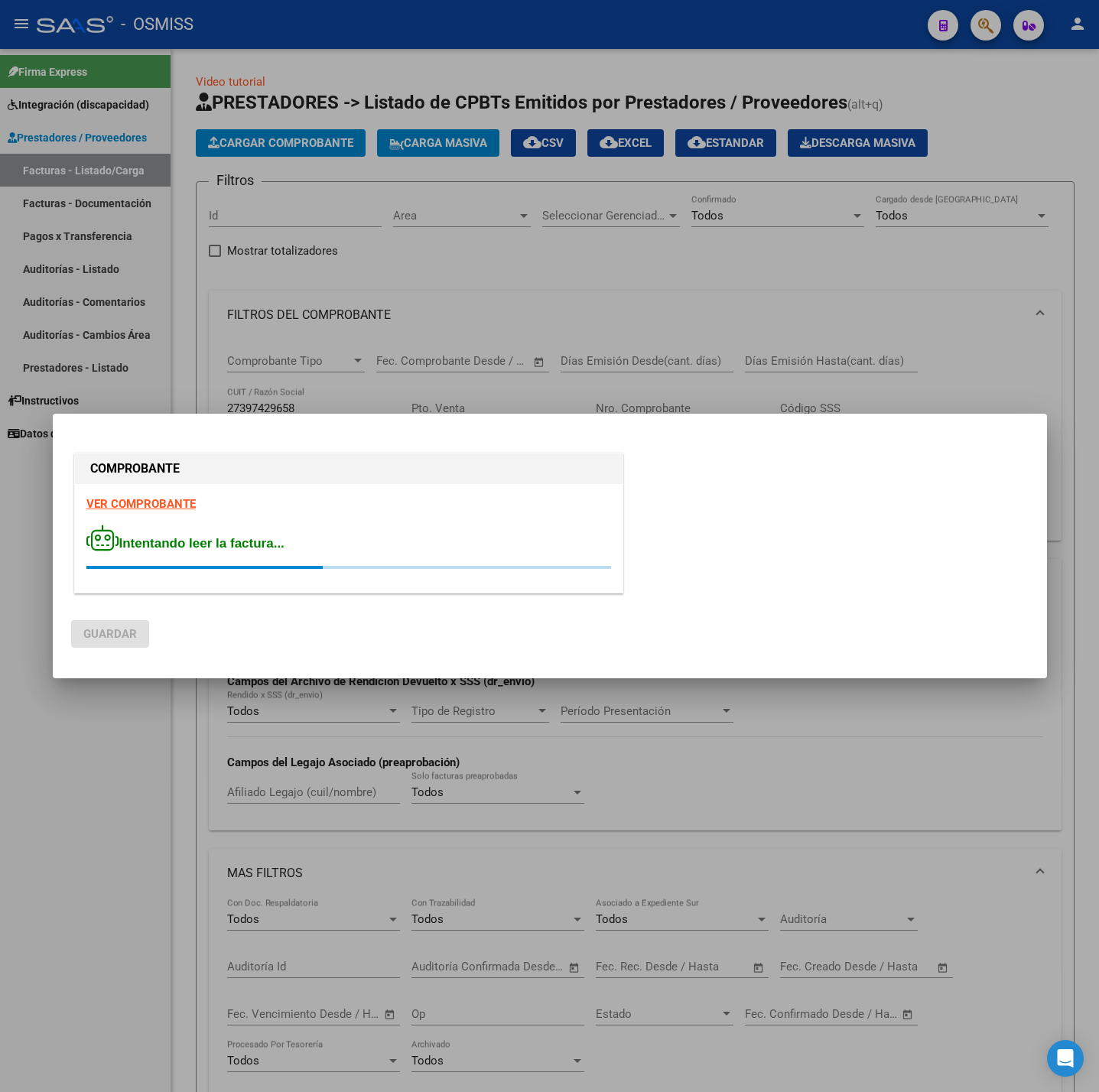
click at [182, 502] on strong "VER COMPROBANTE" at bounding box center [141, 505] width 110 height 14
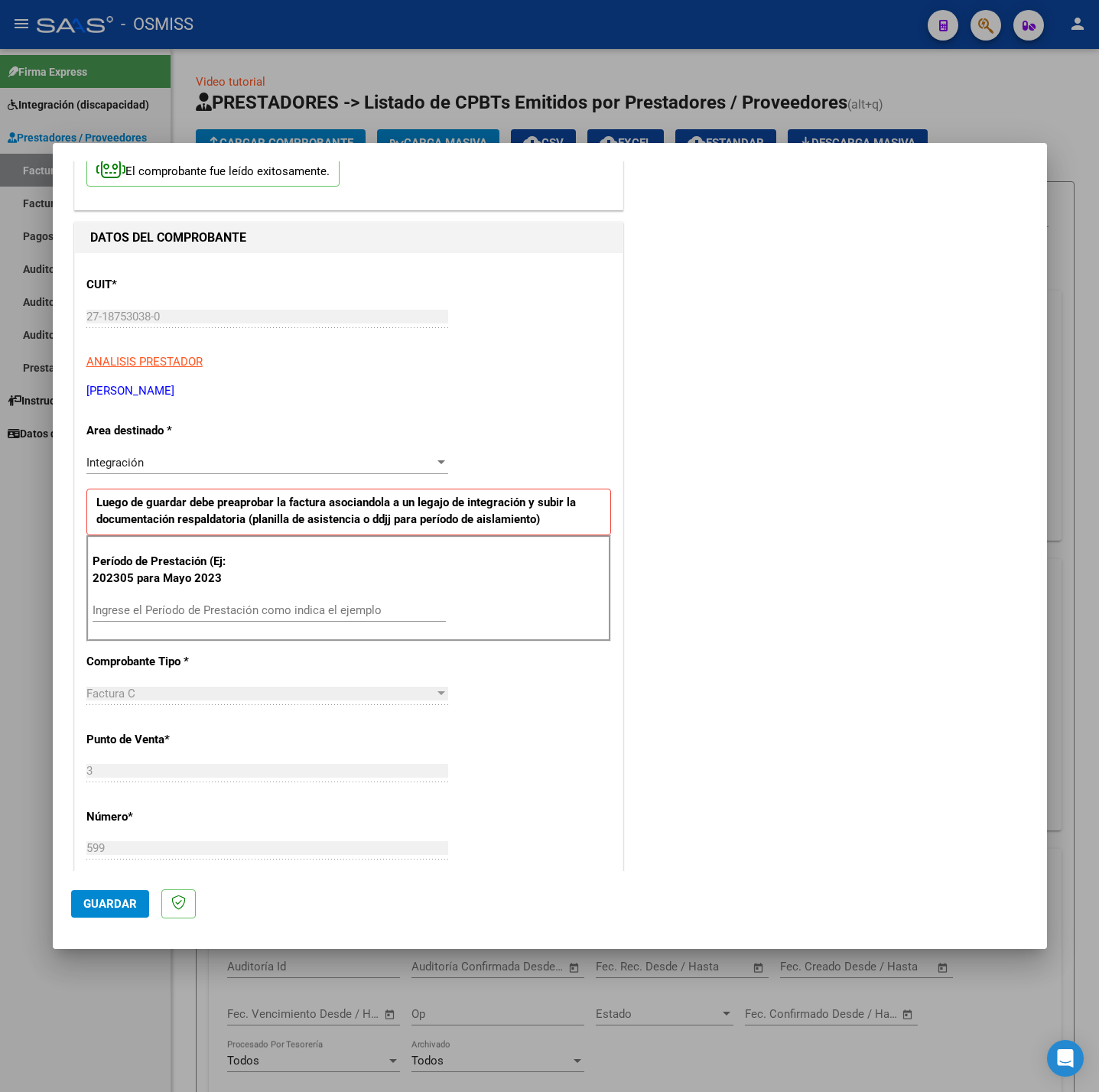
scroll to position [115, 0]
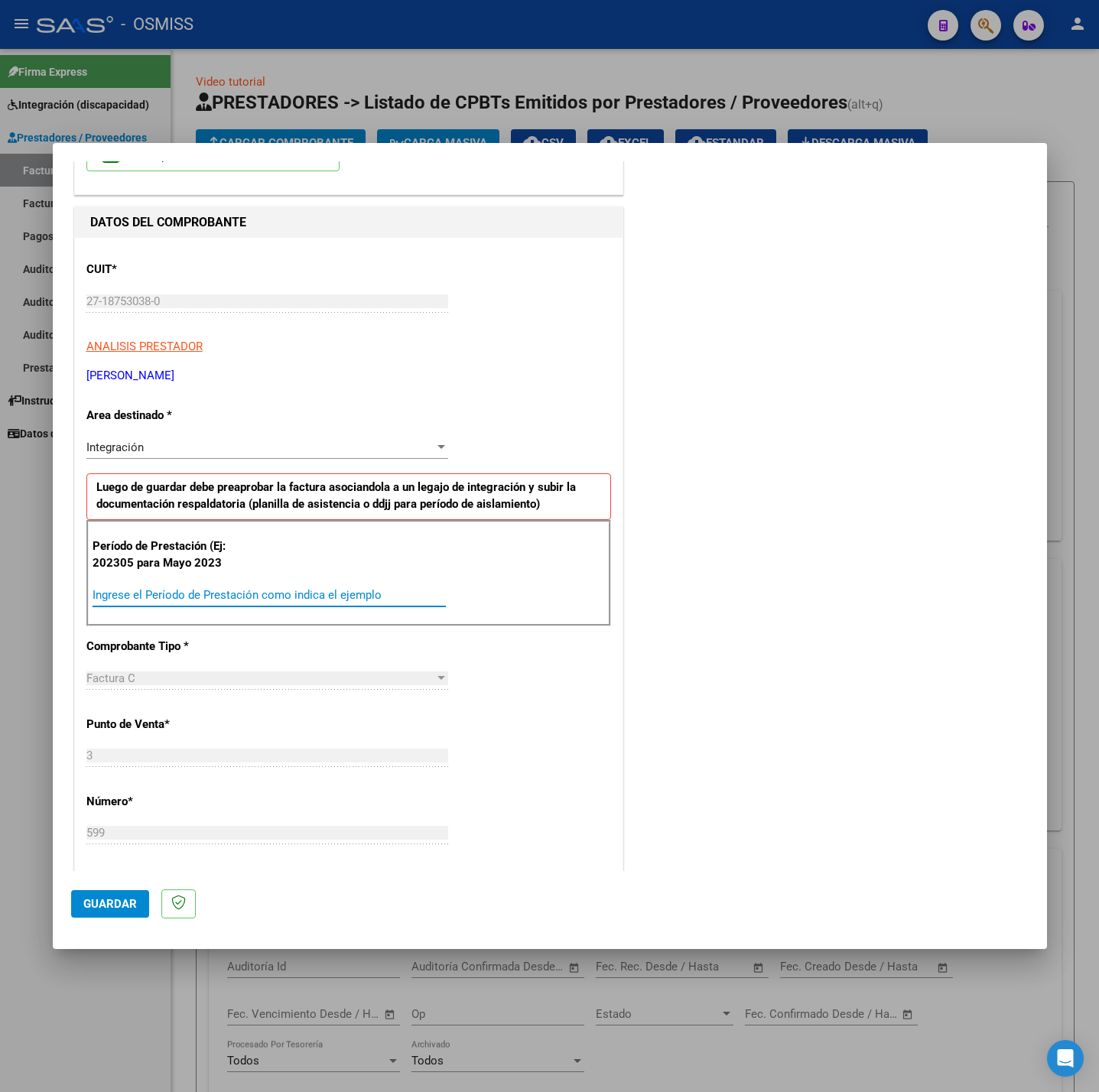
click at [322, 602] on input "Ingrese el Período de Prestación como indica el ejemplo" at bounding box center [269, 595] width 354 height 14
type input "202507"
click at [586, 679] on div "CUIT * 27-18753038-0 Ingresar CUIT ANALISIS PRESTADOR [PERSON_NAME] [PERSON_NAM…" at bounding box center [349, 813] width 548 height 1151
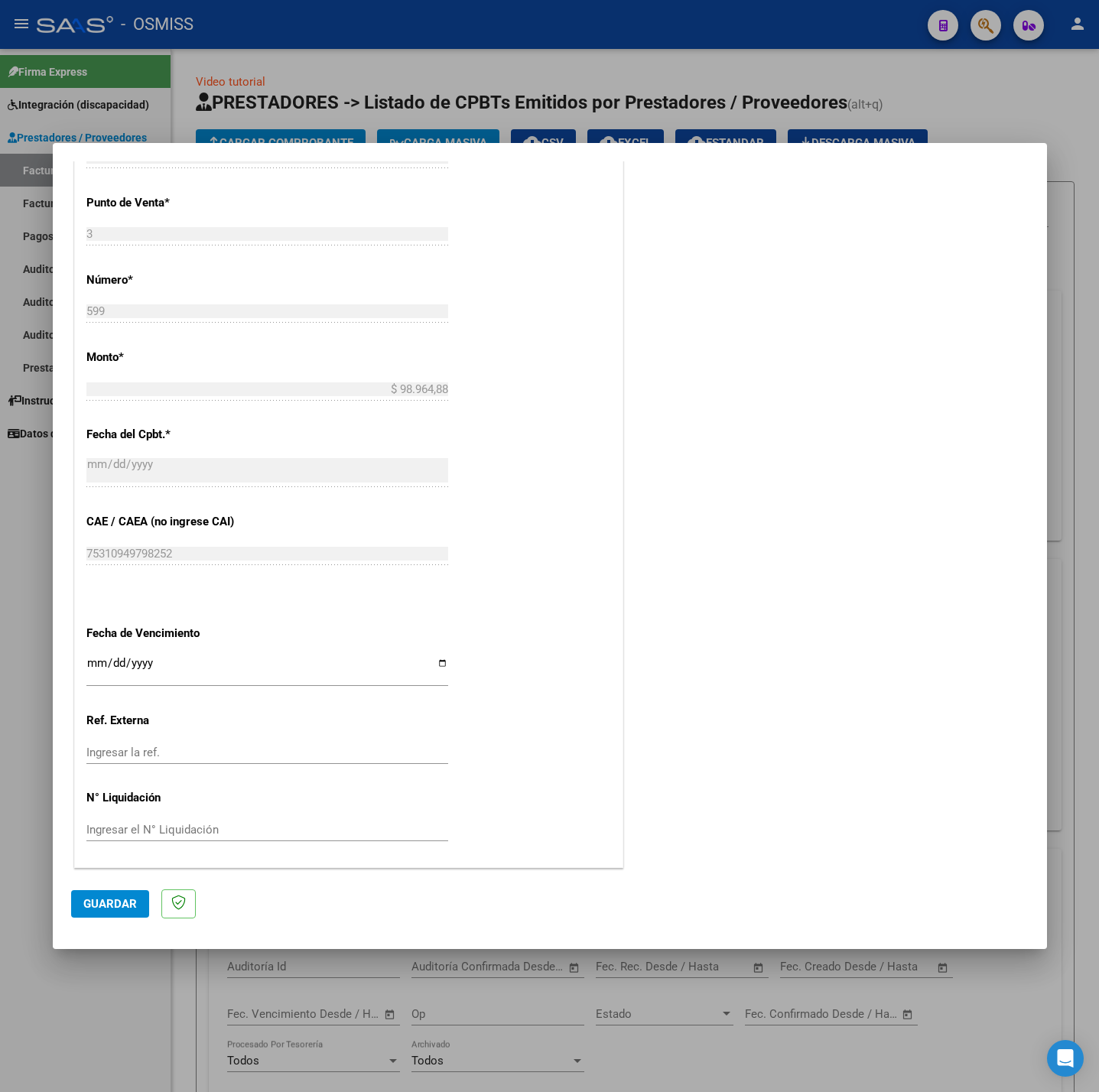
scroll to position [640, 0]
click at [87, 668] on input "Ingresar la fecha" at bounding box center [267, 669] width 361 height 24
type input "[DATE]"
click at [94, 905] on span "Guardar" at bounding box center [110, 904] width 53 height 14
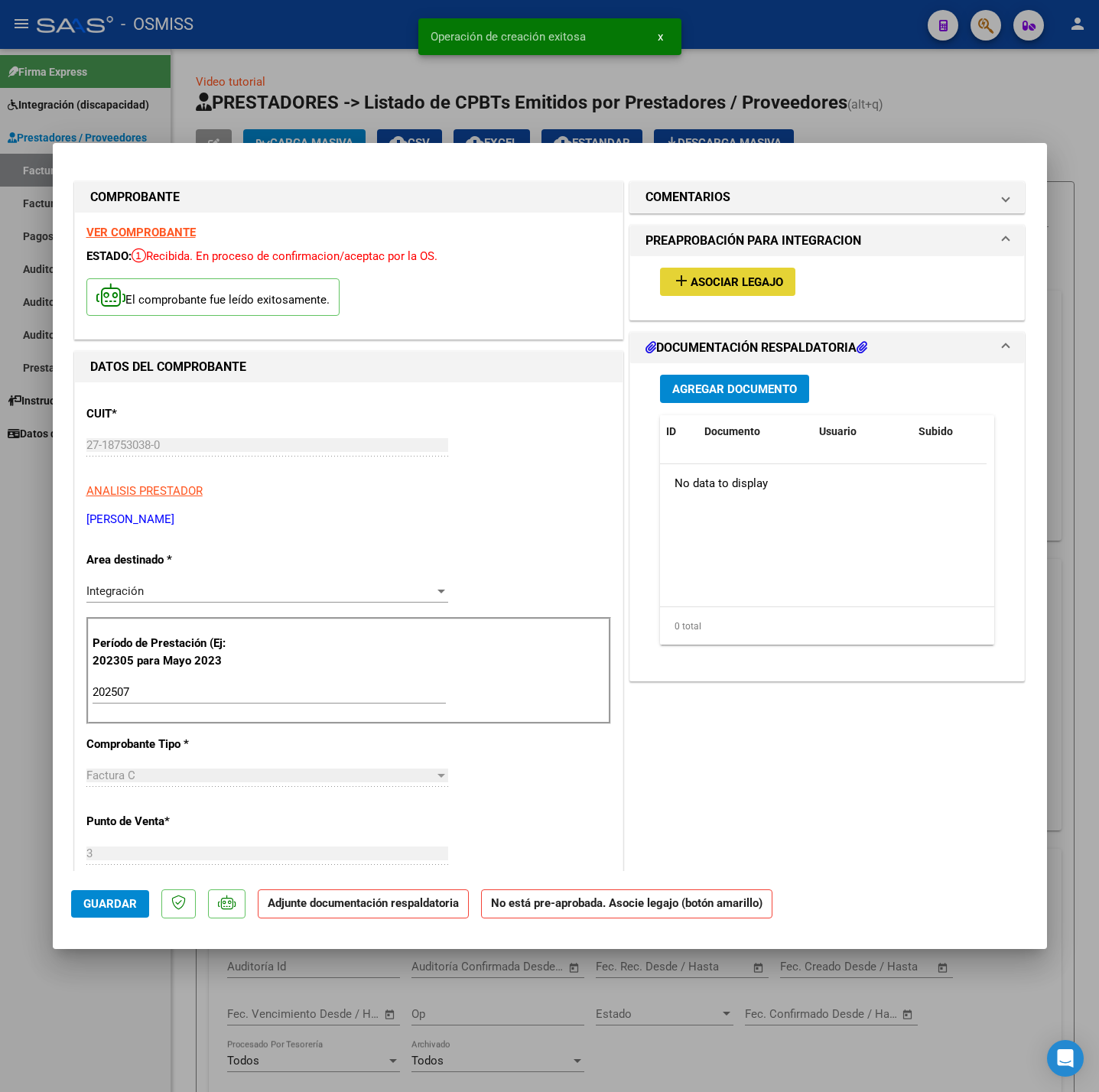
click at [751, 273] on button "add Asociar Legajo" at bounding box center [727, 282] width 135 height 28
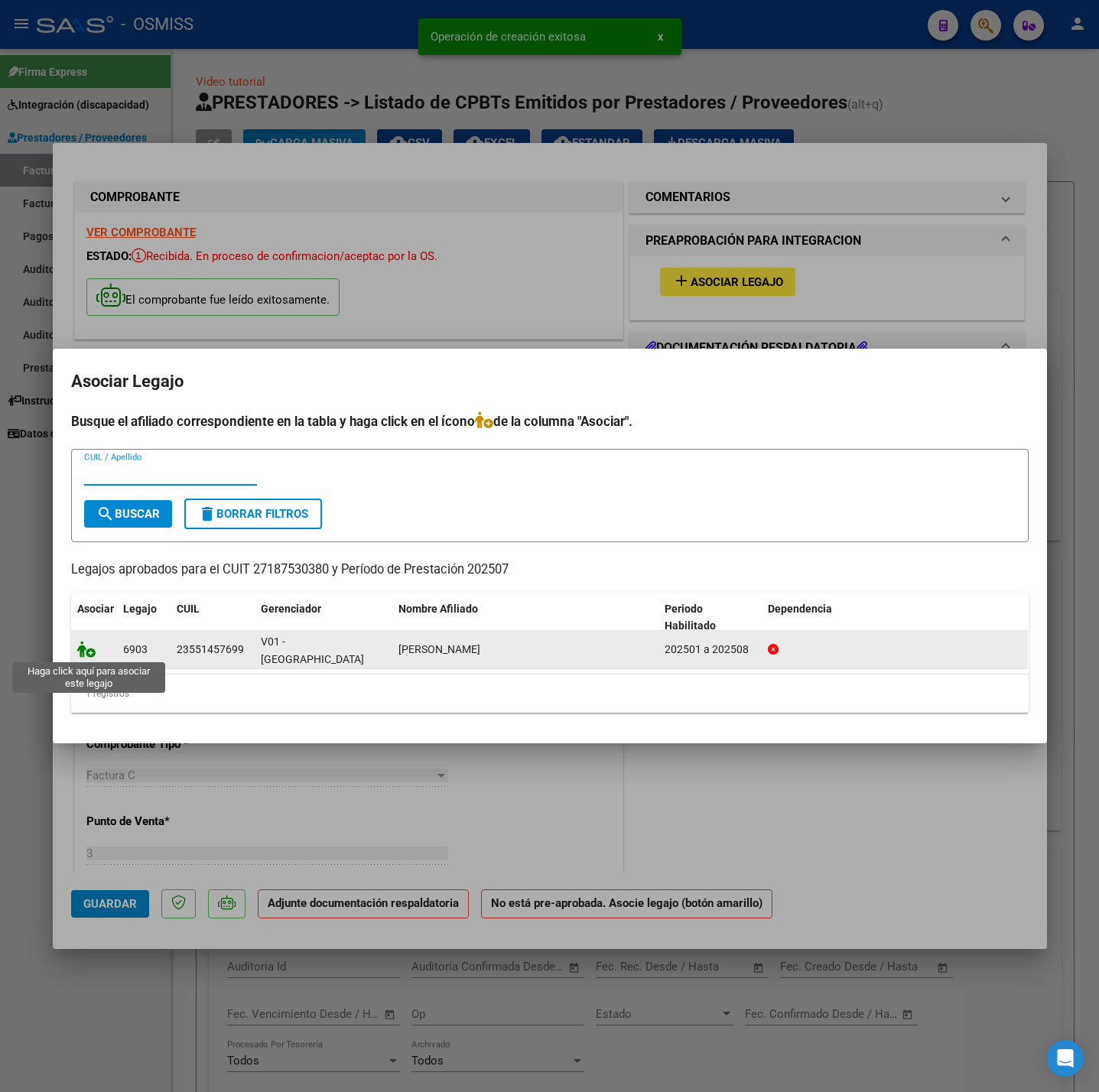
click at [88, 645] on icon at bounding box center [86, 649] width 18 height 17
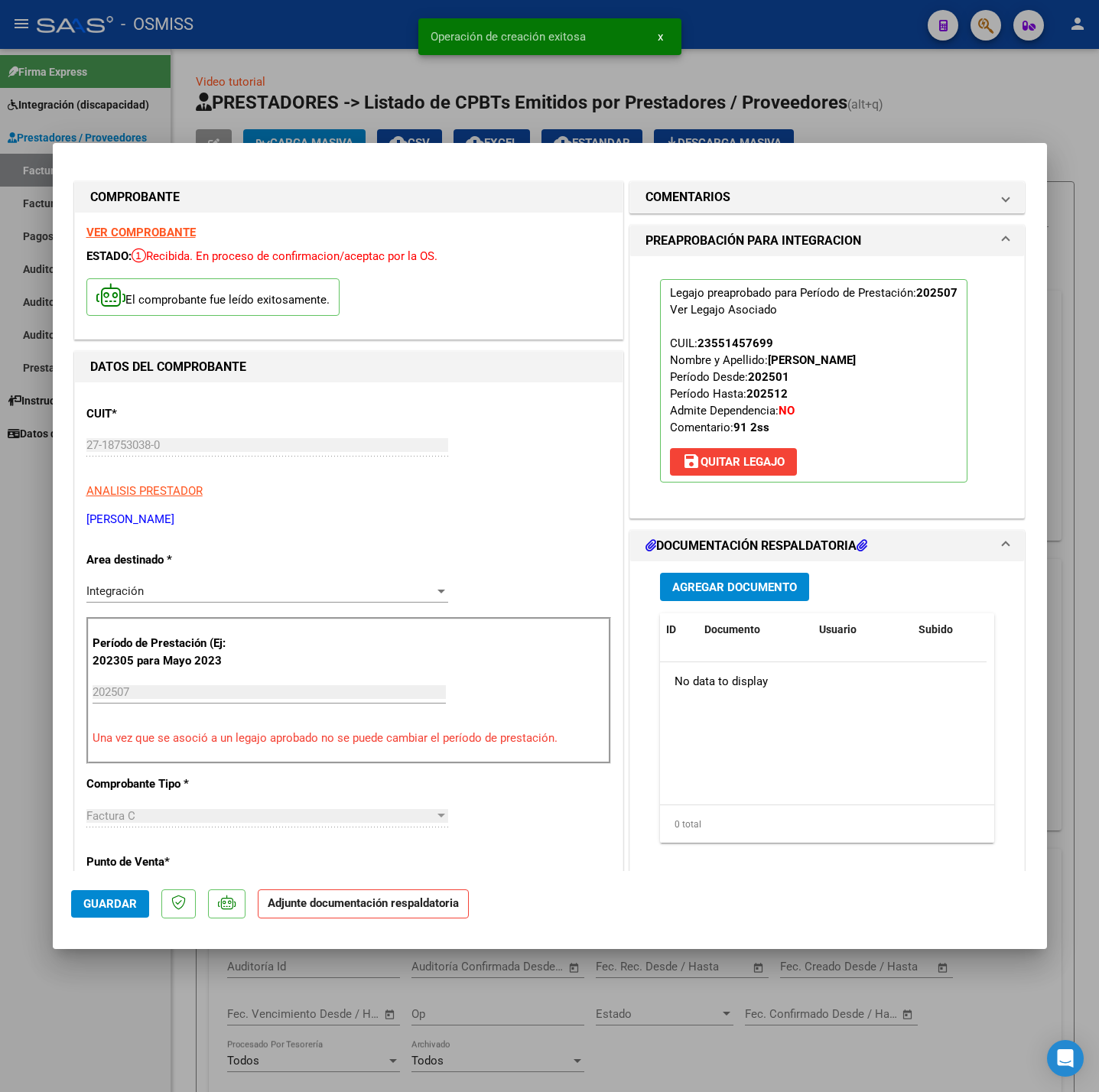
click at [720, 585] on span "Agregar Documento" at bounding box center [734, 587] width 124 height 14
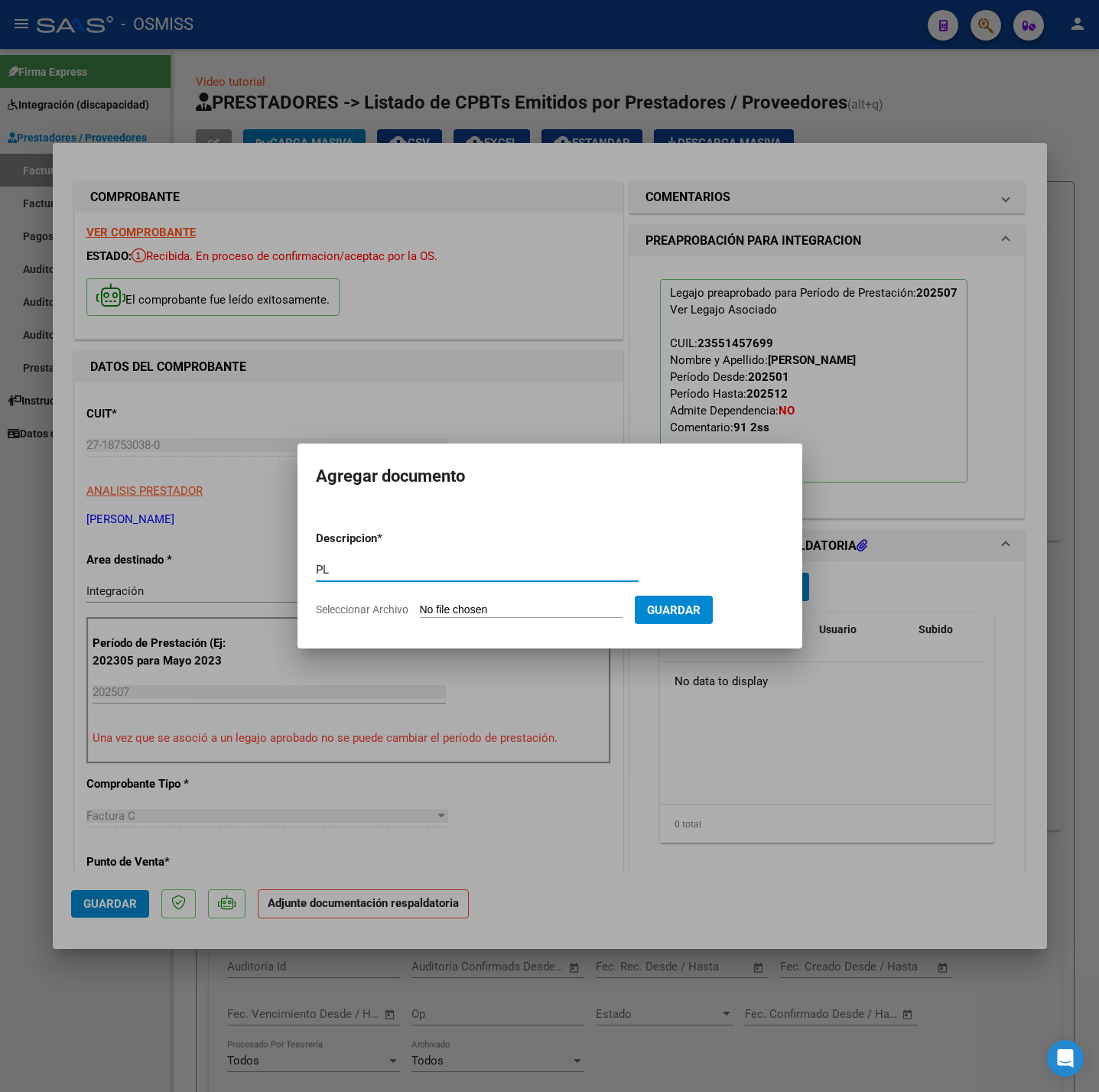
type input "PL"
click at [534, 602] on app-file-uploader "Seleccionar Archivo" at bounding box center [476, 609] width 319 height 14
click at [445, 608] on input "Seleccionar Archivo" at bounding box center [521, 610] width 203 height 15
type input "C:\fakepath\[PERSON_NAME] julio - [PERSON_NAME].pdf"
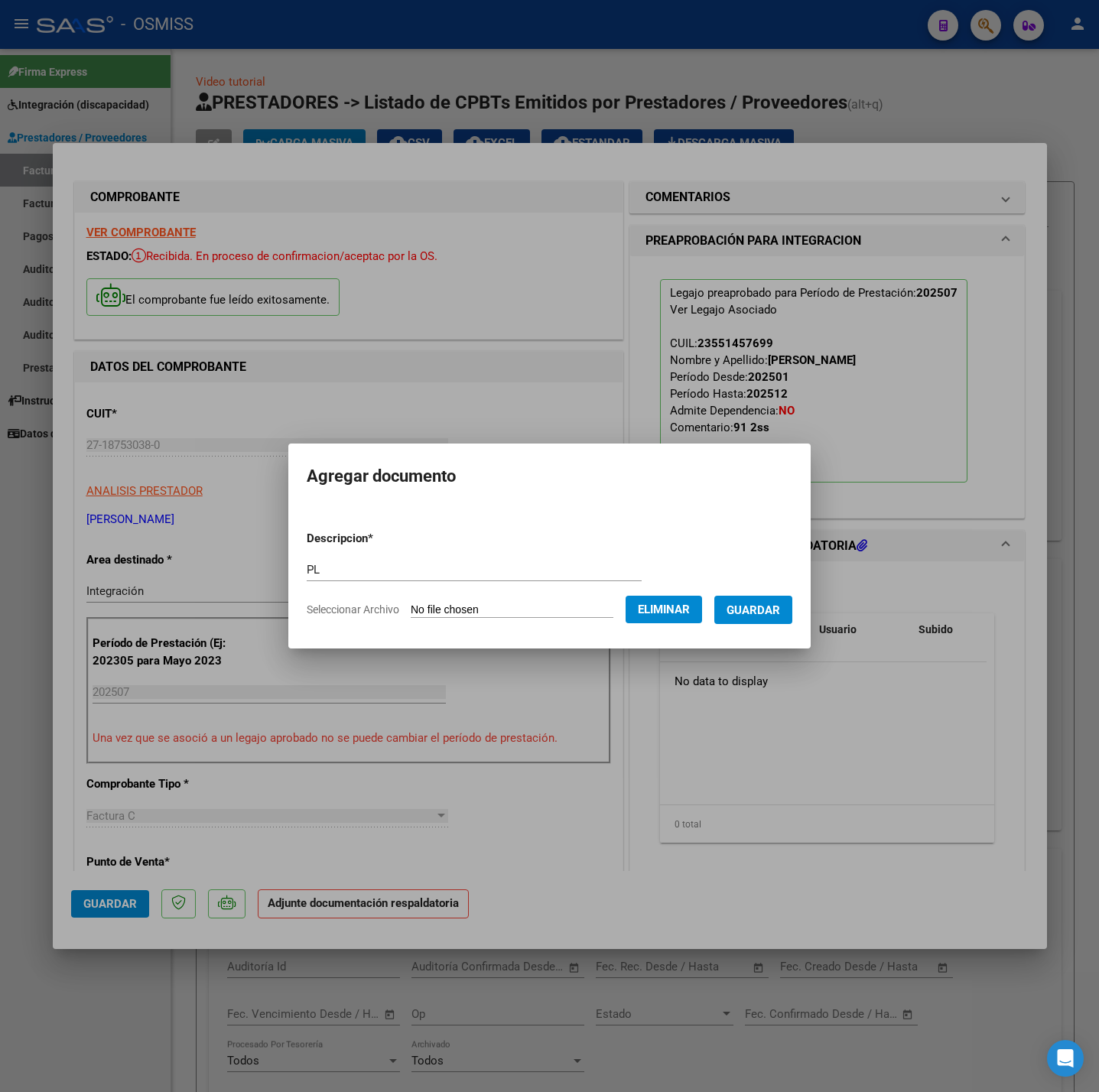
click at [746, 617] on button "Guardar" at bounding box center [753, 610] width 78 height 28
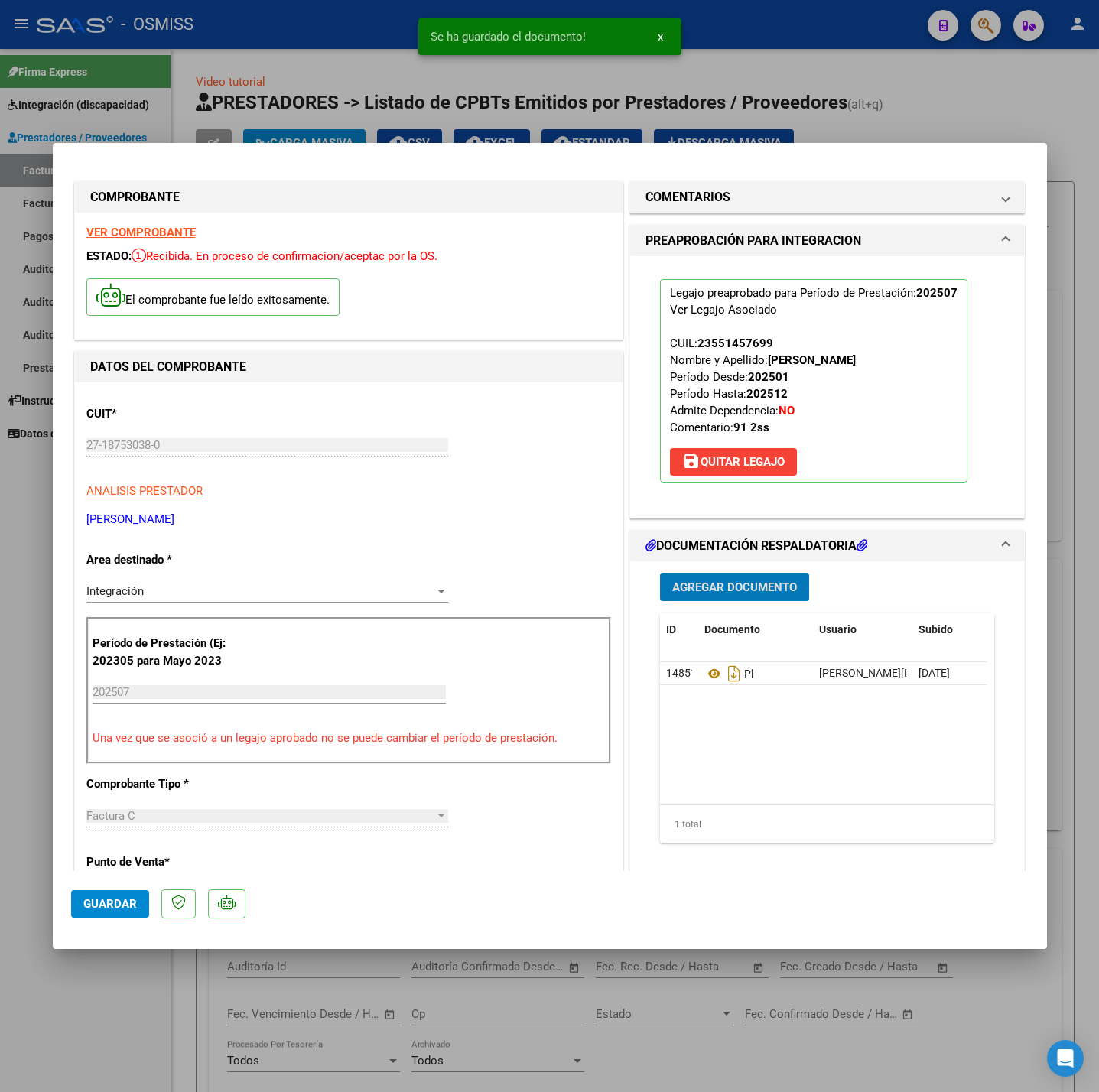
click at [109, 907] on span "Guardar" at bounding box center [110, 904] width 53 height 14
click at [101, 1015] on div at bounding box center [549, 546] width 1099 height 1092
type input "$ 0,00"
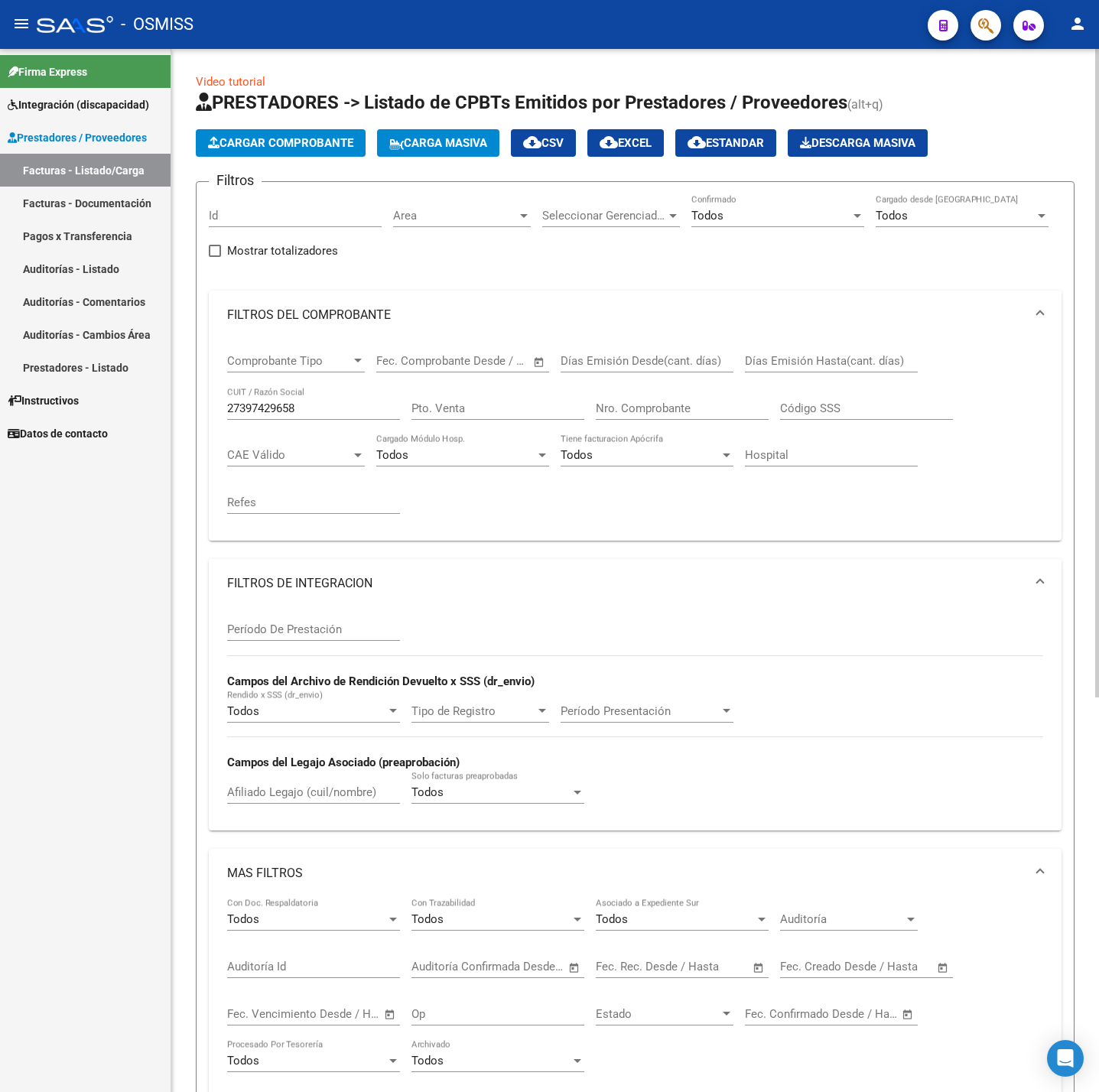
click at [271, 141] on span "Cargar Comprobante" at bounding box center [281, 143] width 145 height 14
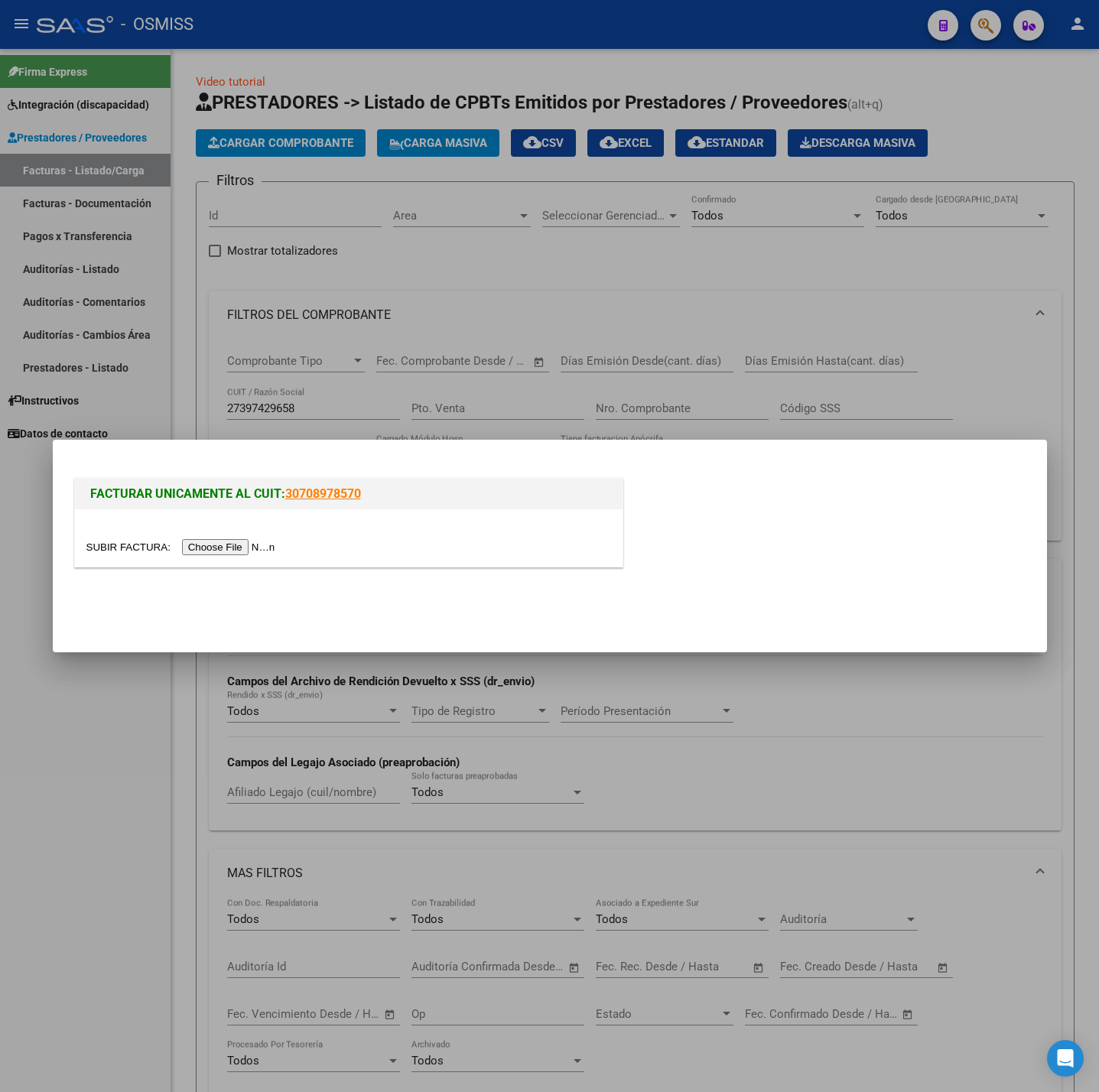
click at [227, 542] on input "file" at bounding box center [182, 547] width 193 height 16
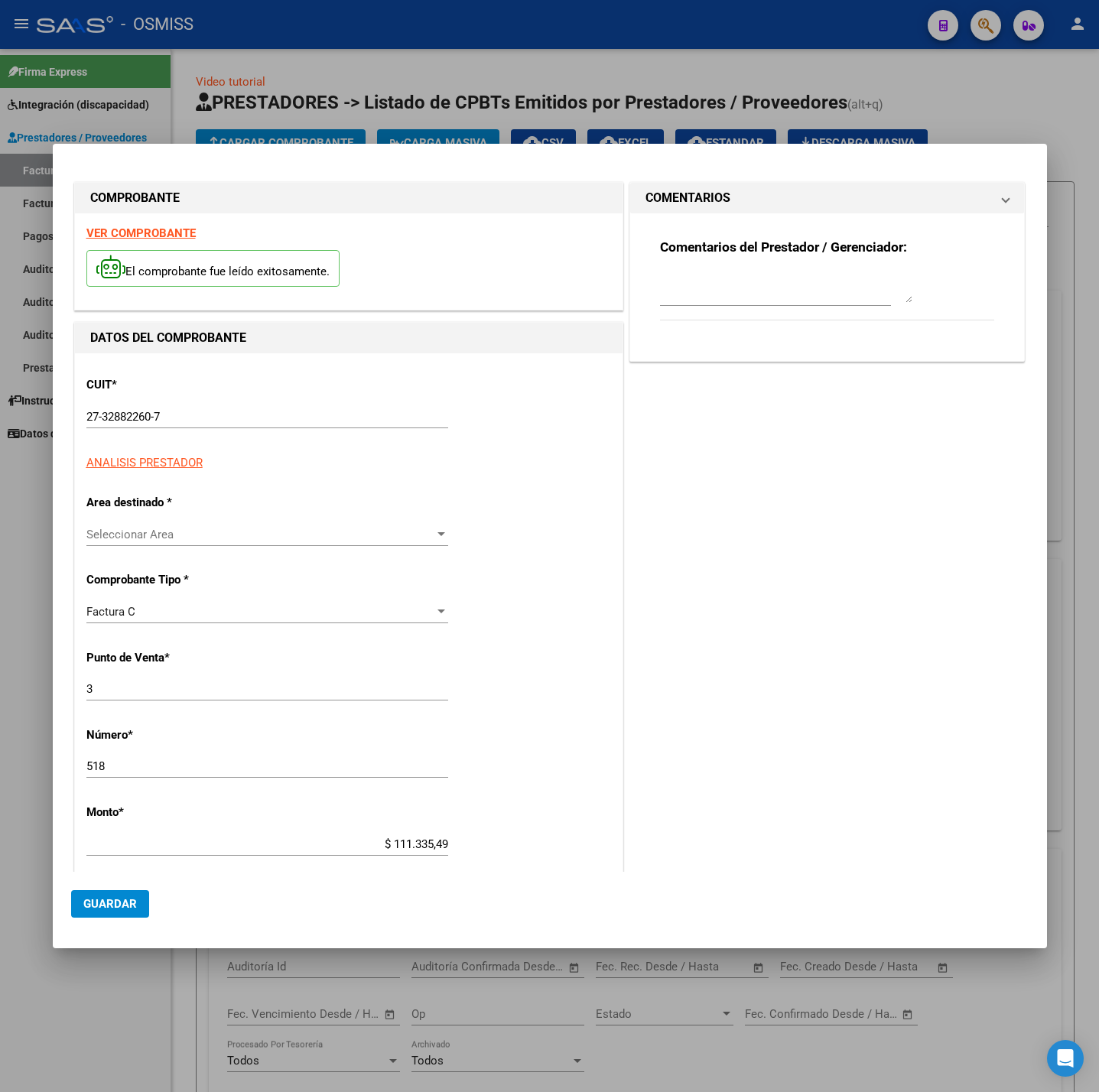
click at [135, 503] on div "COMPROBANTE VER COMPROBANTE El comprobante fue leído exitosamente. DATOS DEL CO…" at bounding box center [349, 753] width 555 height 1147
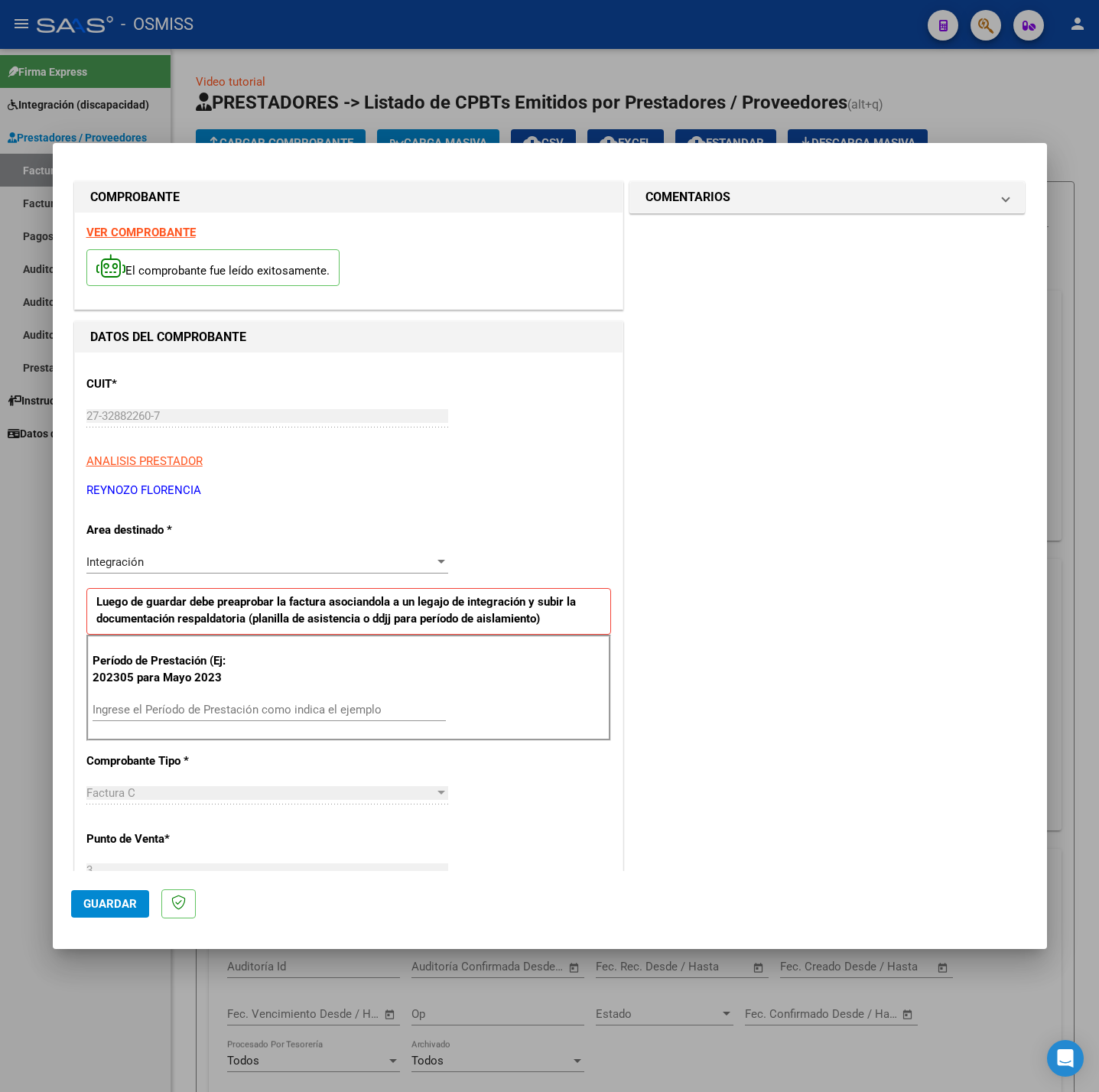
click at [153, 234] on strong "VER COMPROBANTE" at bounding box center [141, 232] width 110 height 14
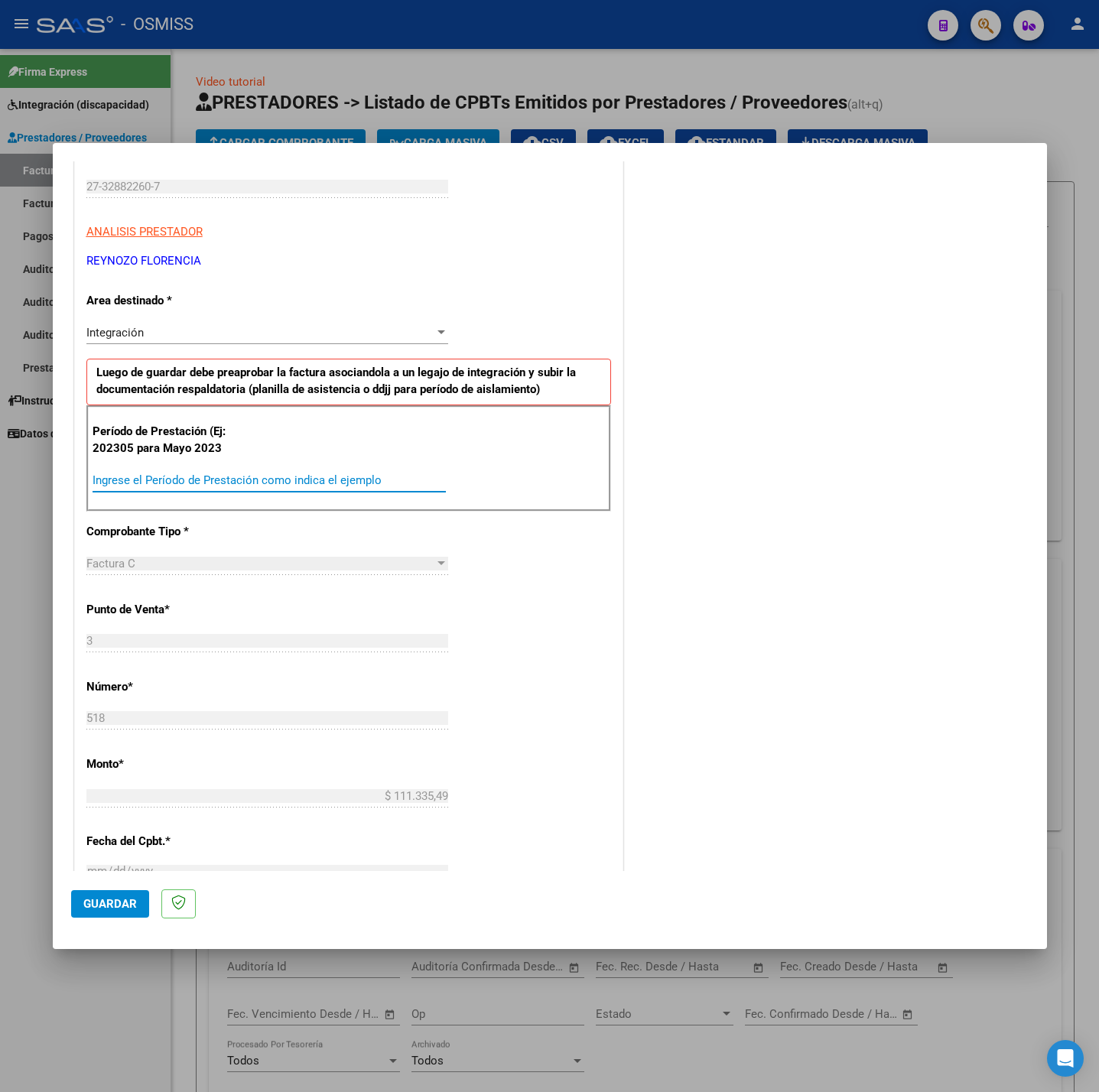
click at [298, 485] on input "Ingrese el Período de Prestación como indica el ejemplo" at bounding box center [269, 480] width 354 height 14
type input "202507"
click at [562, 610] on div "CUIT * 27-32882260-7 Ingresar CUIT ANALISIS PRESTADOR REYNOZO [GEOGRAPHIC_DATA]…" at bounding box center [349, 698] width 548 height 1151
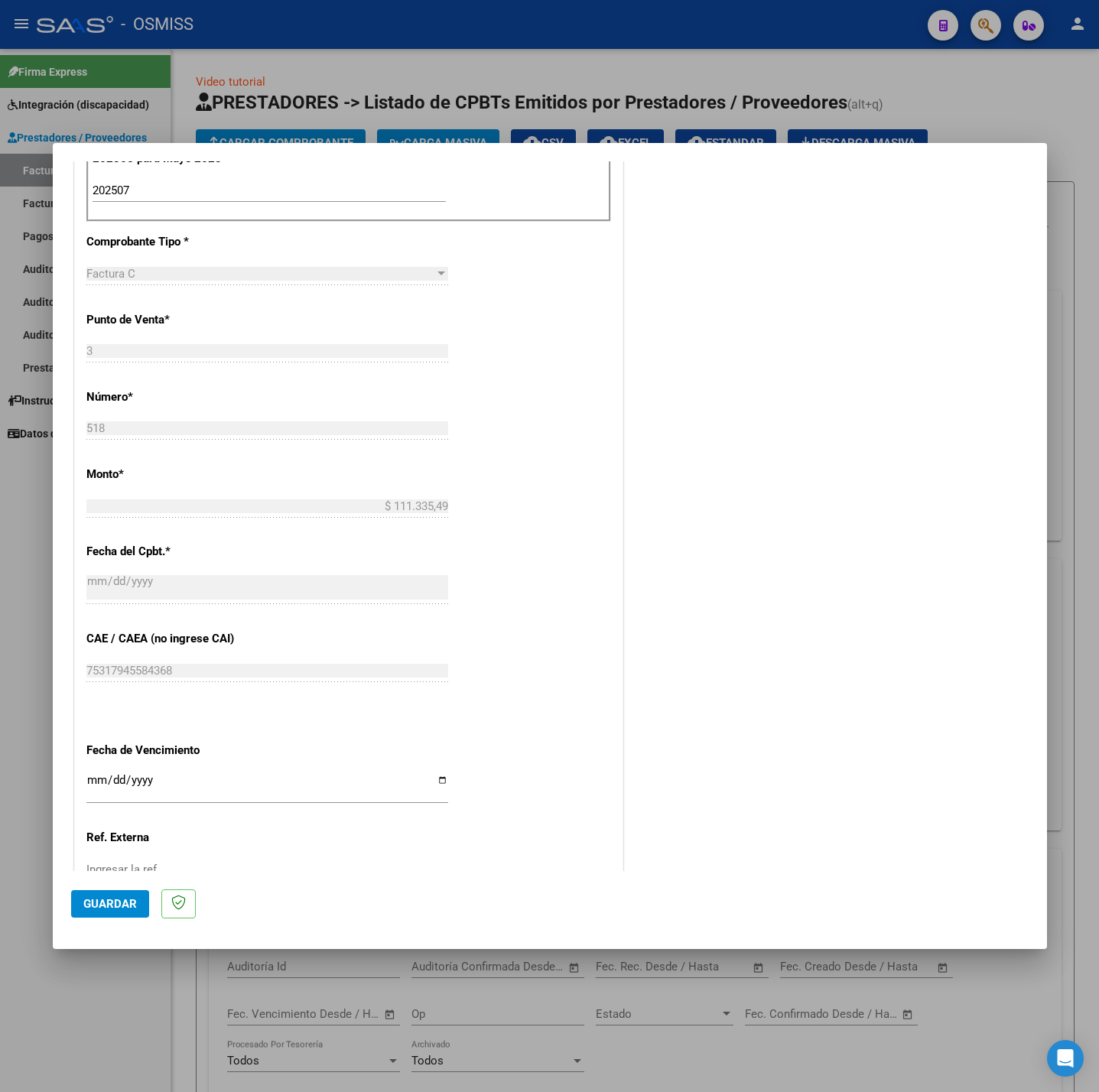
scroll to position [640, 0]
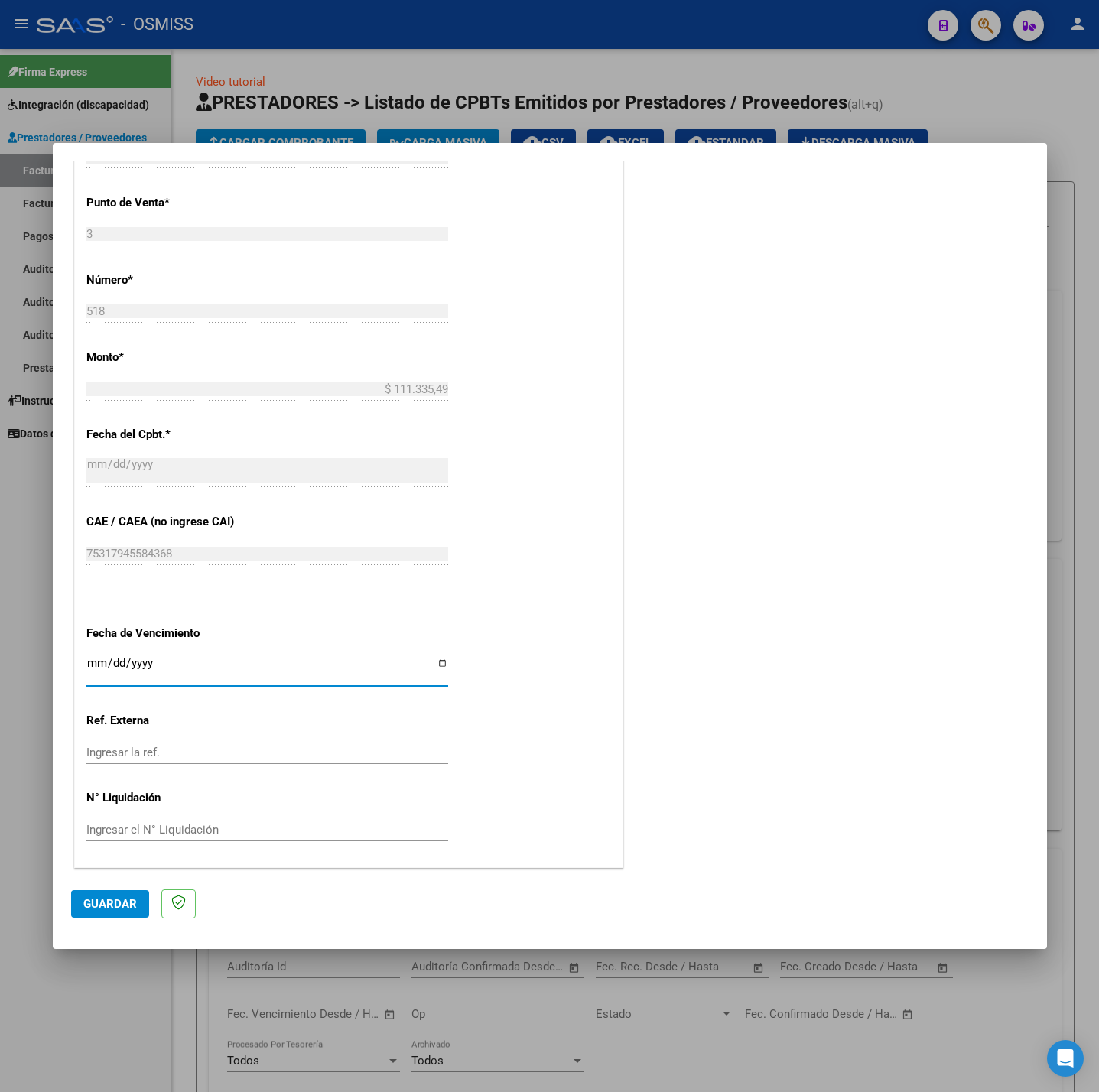
click at [95, 664] on input "Ingresar la fecha" at bounding box center [267, 669] width 361 height 24
type input "[DATE]"
click at [88, 915] on button "Guardar" at bounding box center [110, 903] width 78 height 27
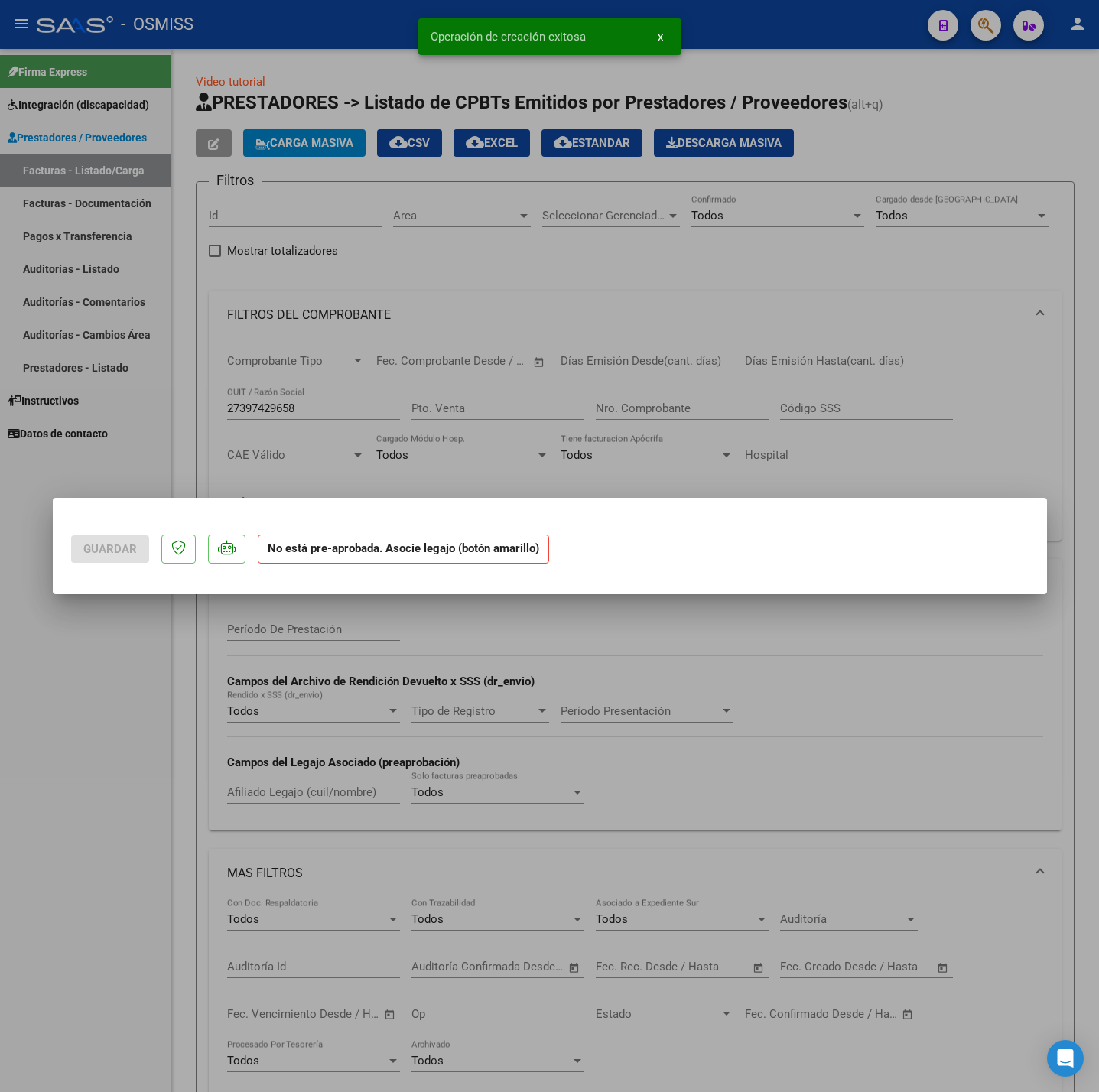
scroll to position [0, 0]
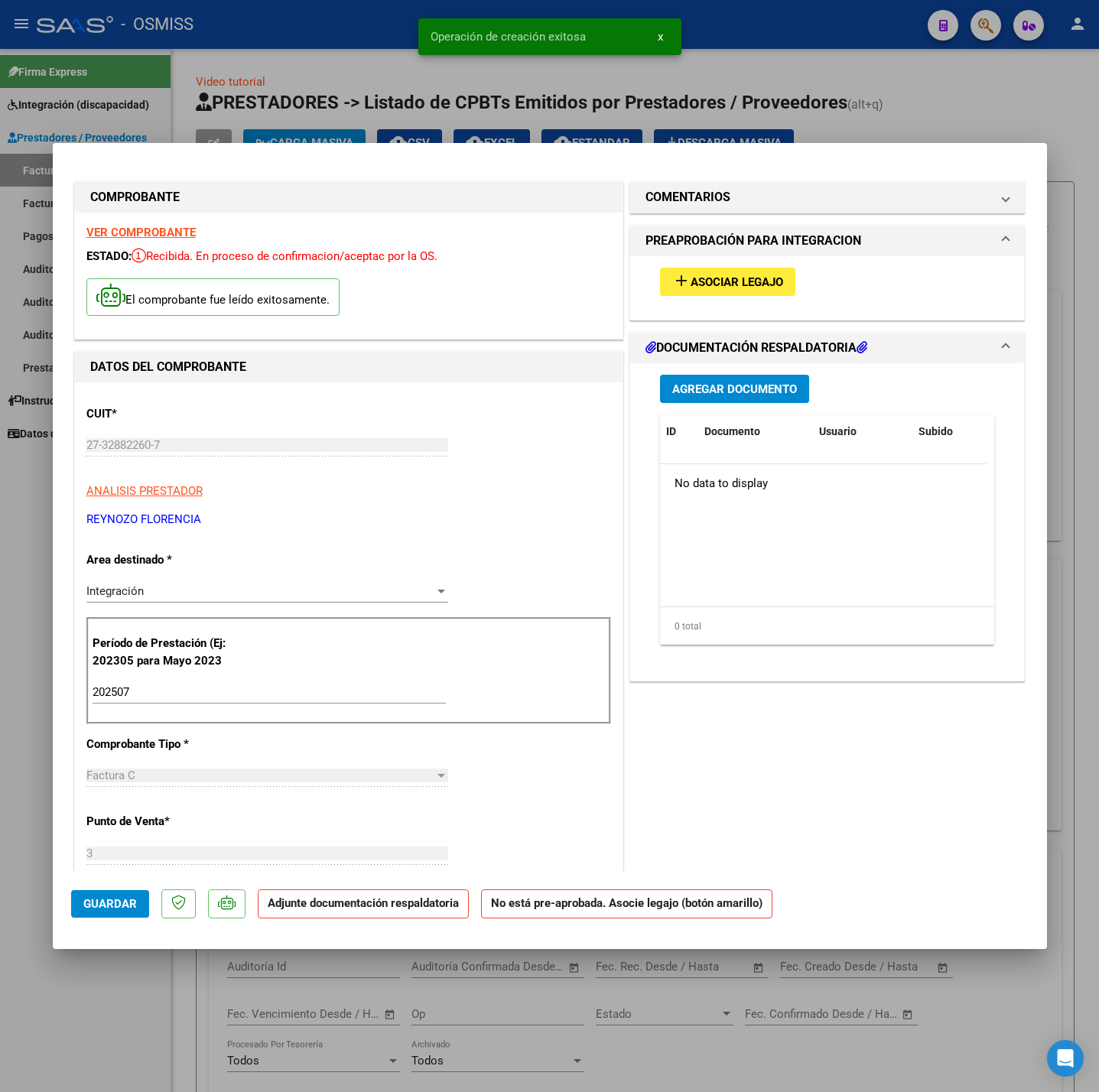
click at [727, 281] on span "Asociar Legajo" at bounding box center [737, 282] width 92 height 14
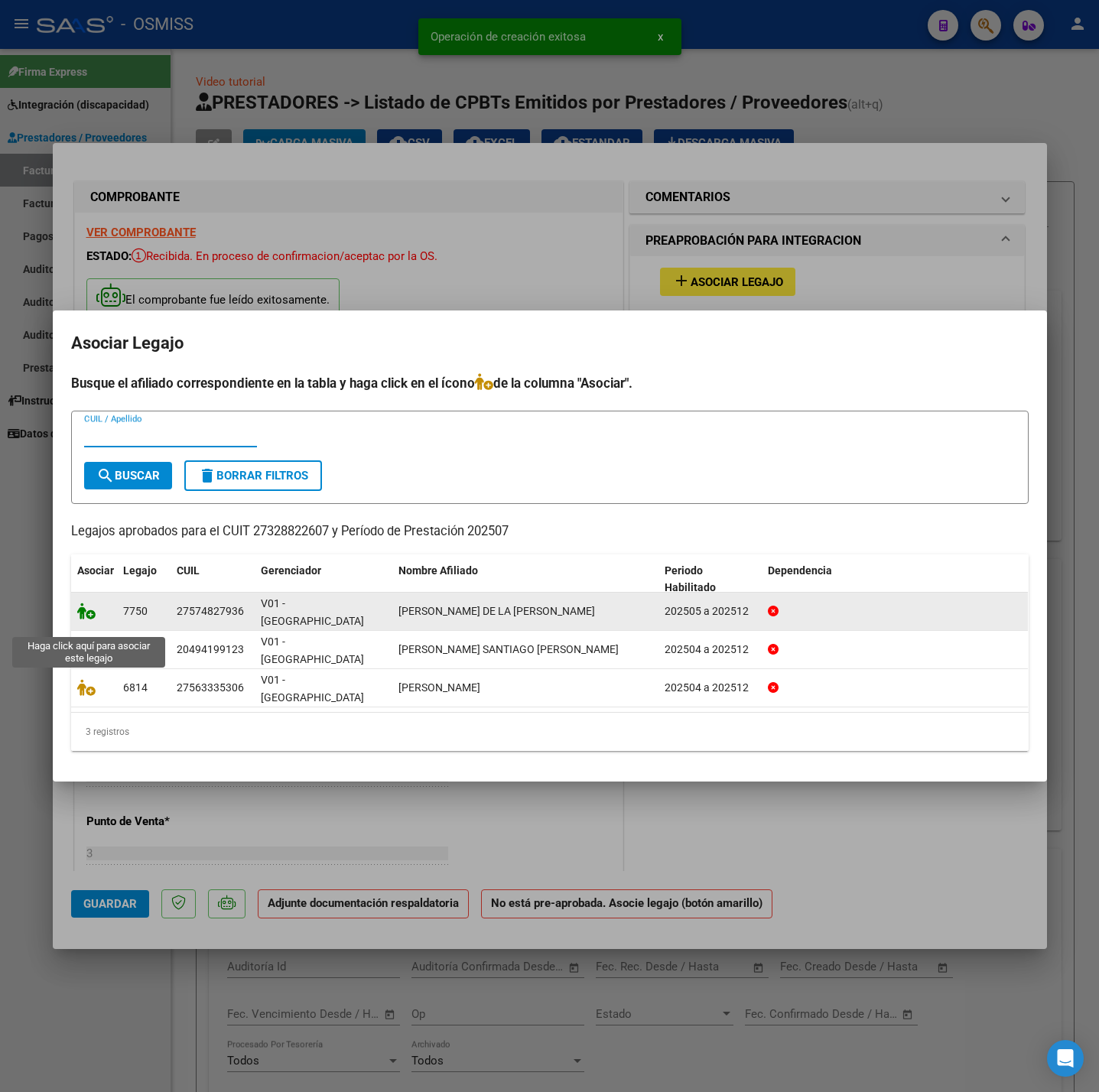
click at [86, 620] on icon at bounding box center [86, 611] width 18 height 17
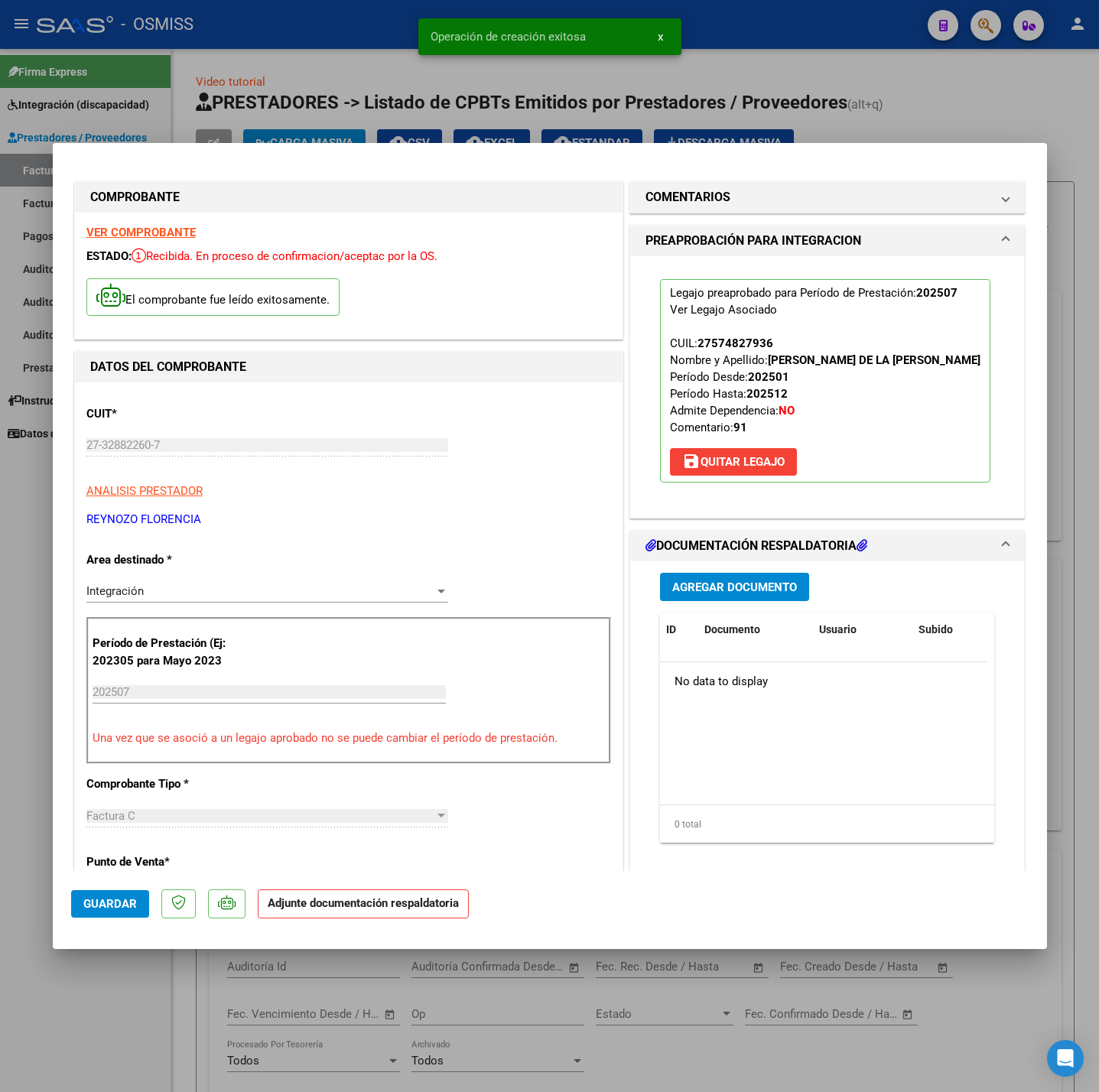
click at [677, 569] on div "Agregar Documento ID Documento Usuario Subido Acción No data to display 0 total…" at bounding box center [828, 714] width 358 height 305
click at [675, 574] on button "Agregar Documento" at bounding box center [734, 587] width 149 height 28
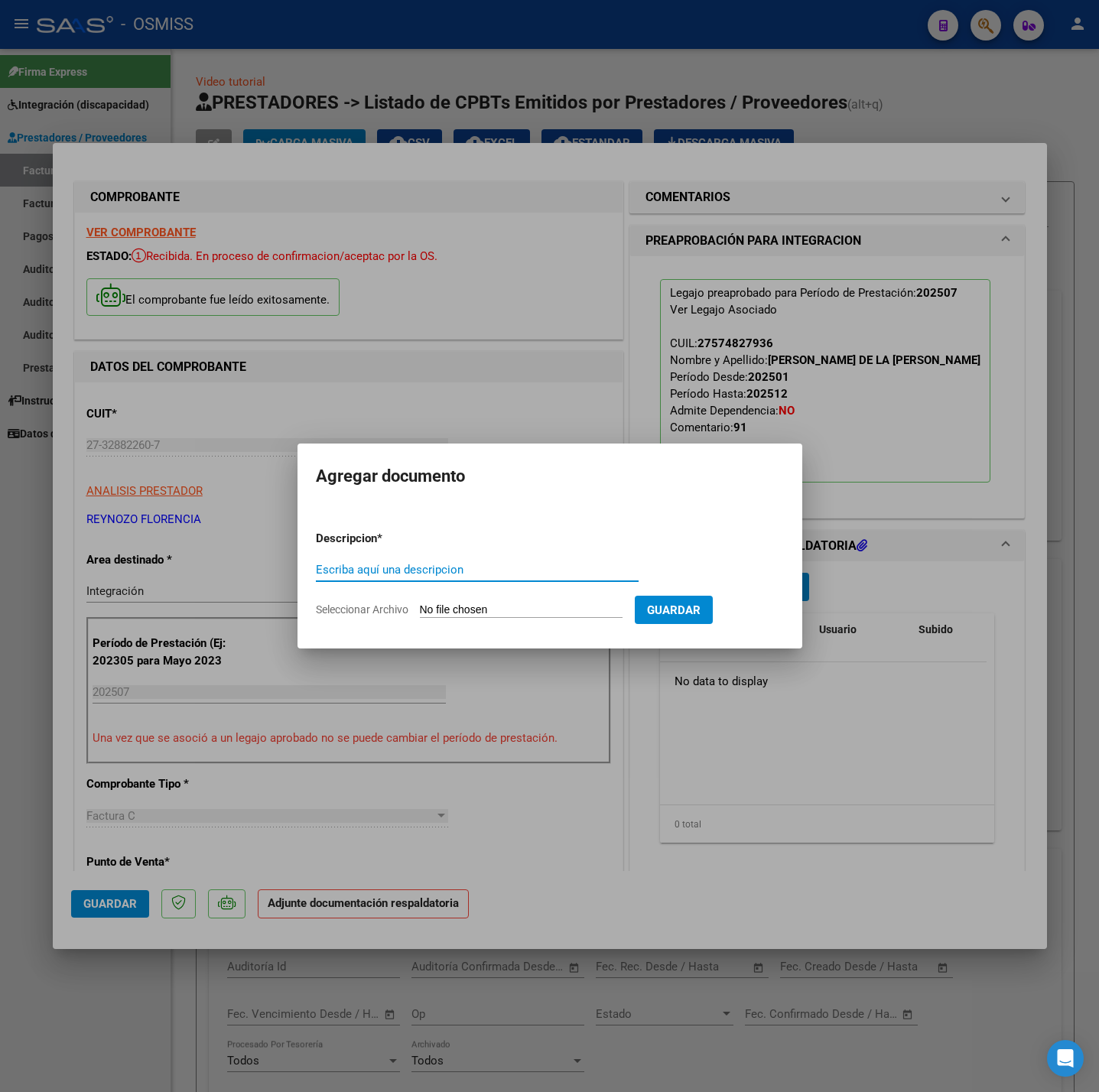
click at [447, 563] on input "Escriba aquí una descripcion" at bounding box center [477, 570] width 323 height 14
type input "PL"
click at [454, 600] on form "Descripcion * PL Escriba aquí una descripcion Seleccionar Archivo Guardar" at bounding box center [550, 574] width 468 height 112
click at [464, 603] on input "Seleccionar Archivo" at bounding box center [521, 610] width 203 height 15
type input "C:\fakepath\Planilla de asistencia [PERSON_NAME][GEOGRAPHIC_DATA]pdf"
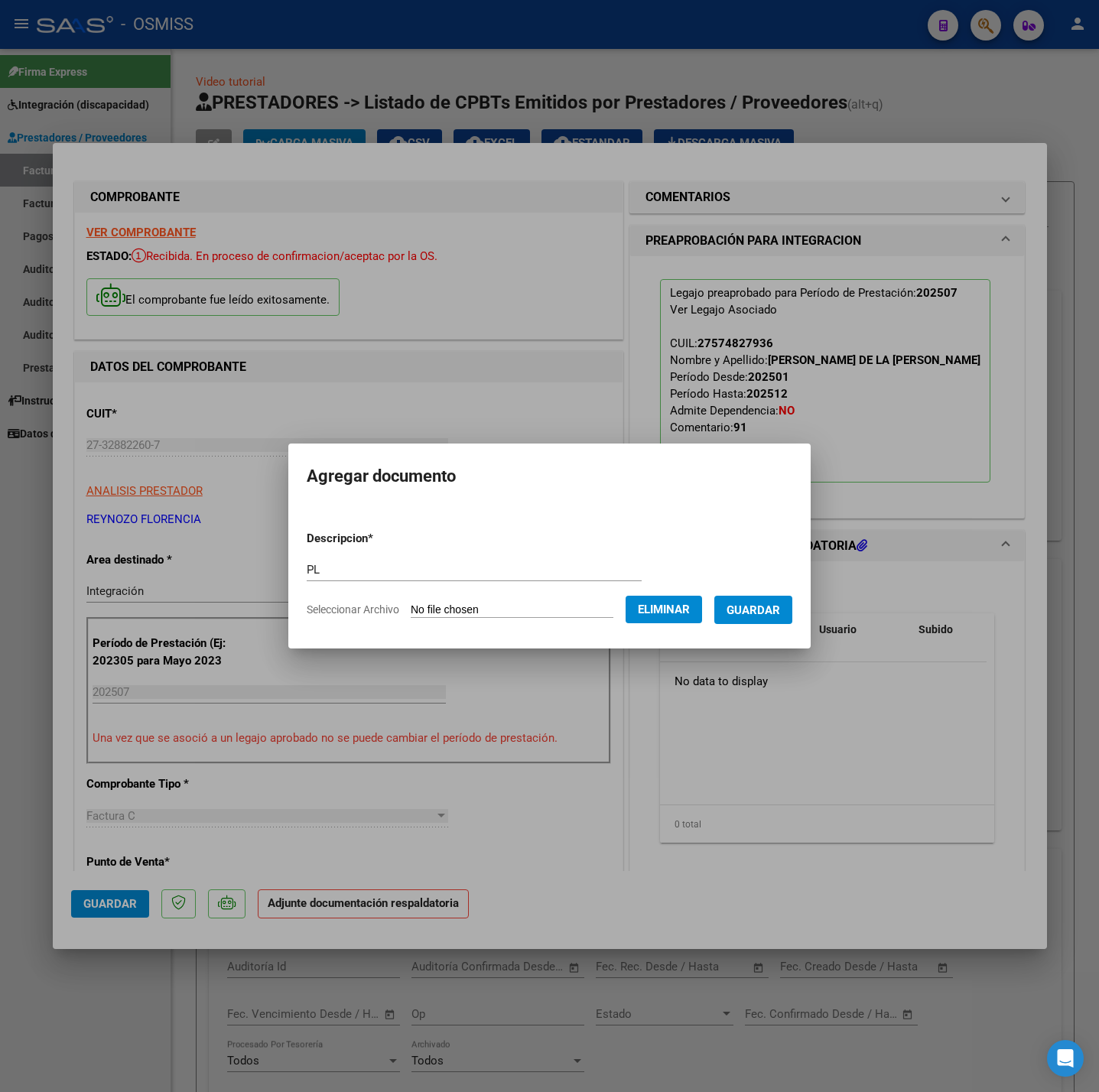
click at [751, 616] on span "Guardar" at bounding box center [753, 610] width 53 height 14
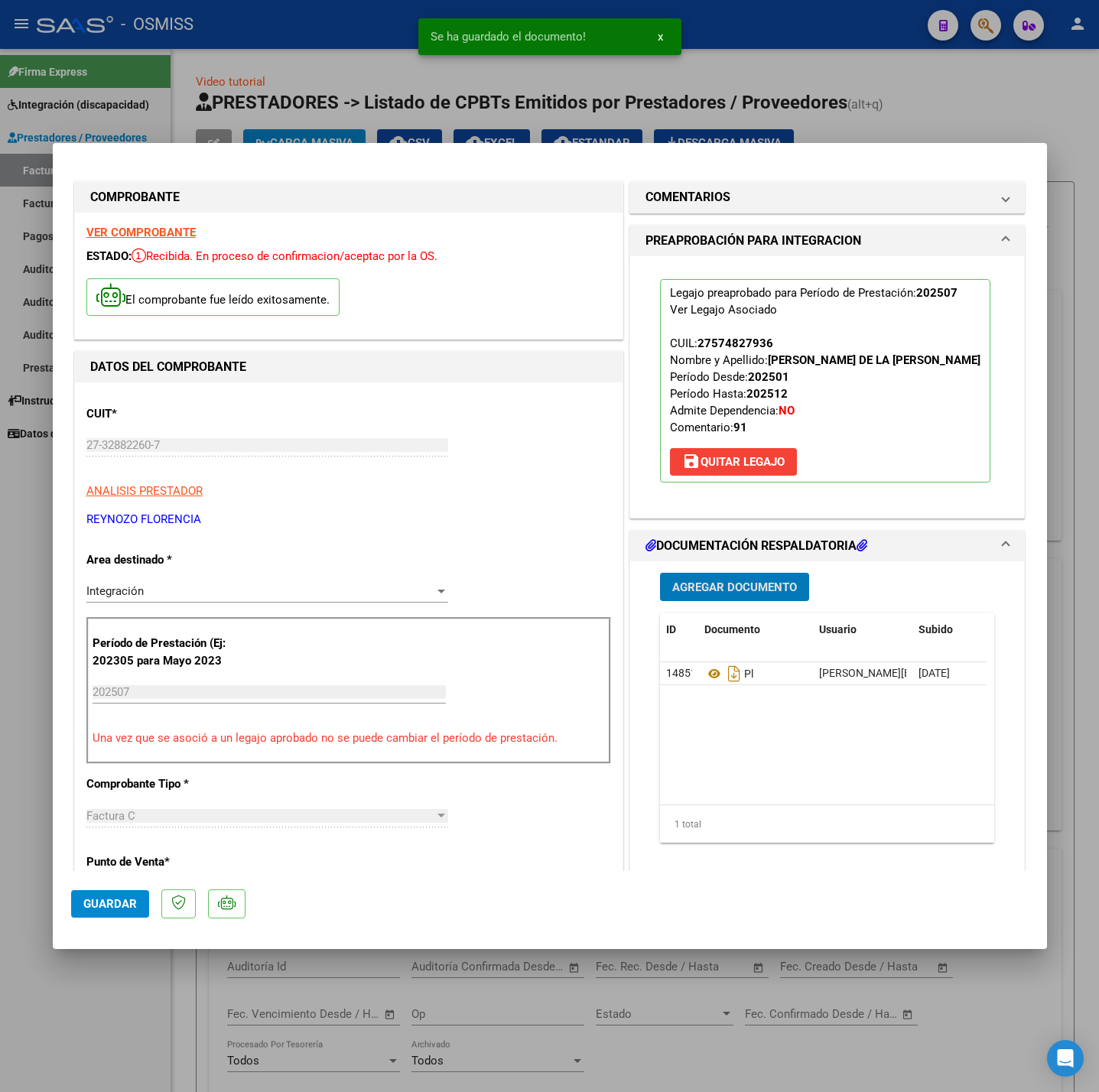
click at [95, 911] on span "Guardar" at bounding box center [110, 904] width 53 height 14
click at [115, 979] on div at bounding box center [549, 546] width 1099 height 1092
type input "$ 0,00"
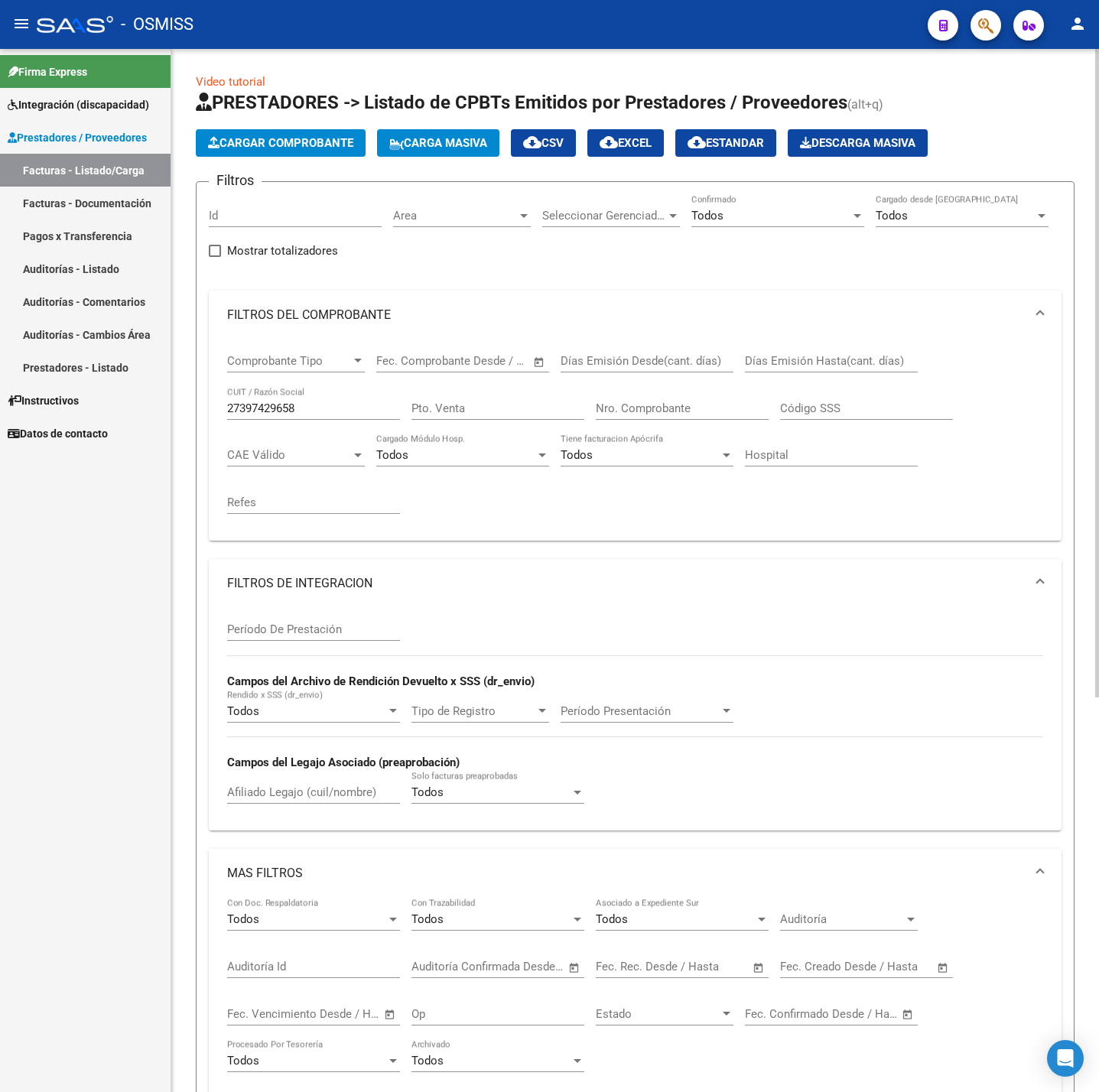
click at [243, 156] on app-list-header "PRESTADORES -> Listado de CPBTs Emitidos por Prestadores / Proveedores (alt+q) …" at bounding box center [634, 624] width 878 height 1069
click at [244, 149] on span "Cargar Comprobante" at bounding box center [281, 143] width 145 height 14
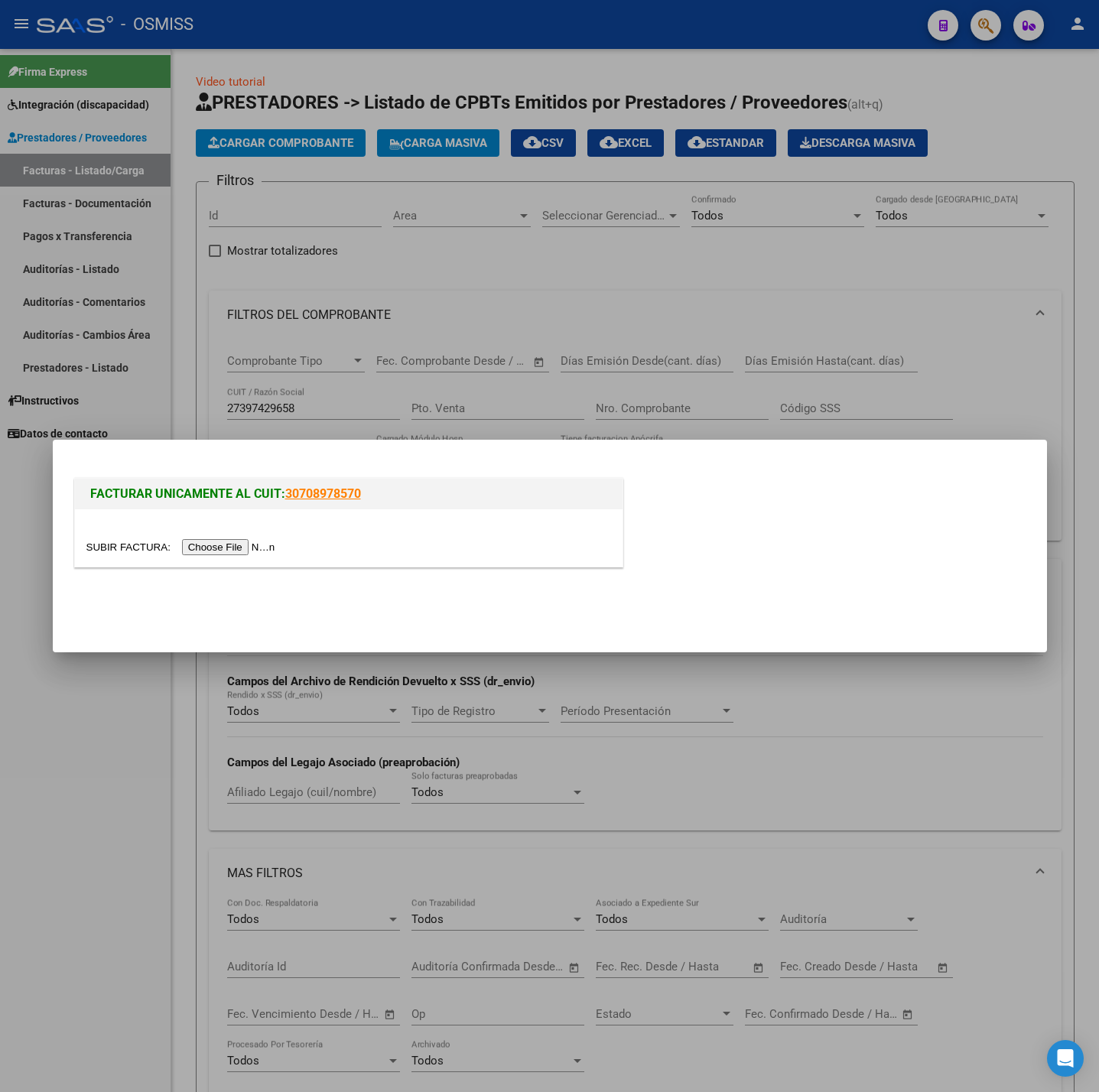
click at [249, 549] on input "file" at bounding box center [182, 547] width 193 height 16
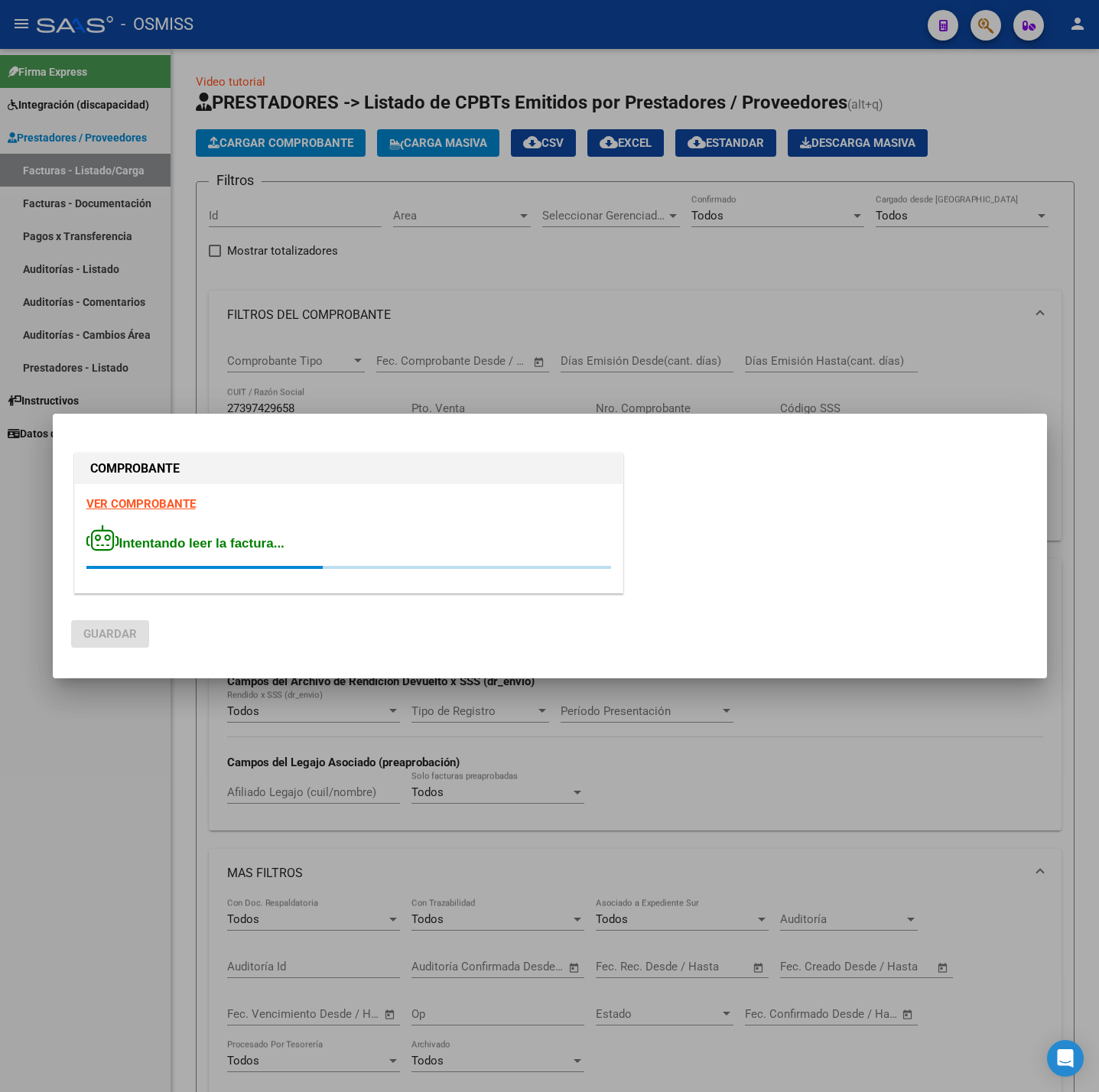
click at [160, 503] on strong "VER COMPROBANTE" at bounding box center [141, 505] width 110 height 14
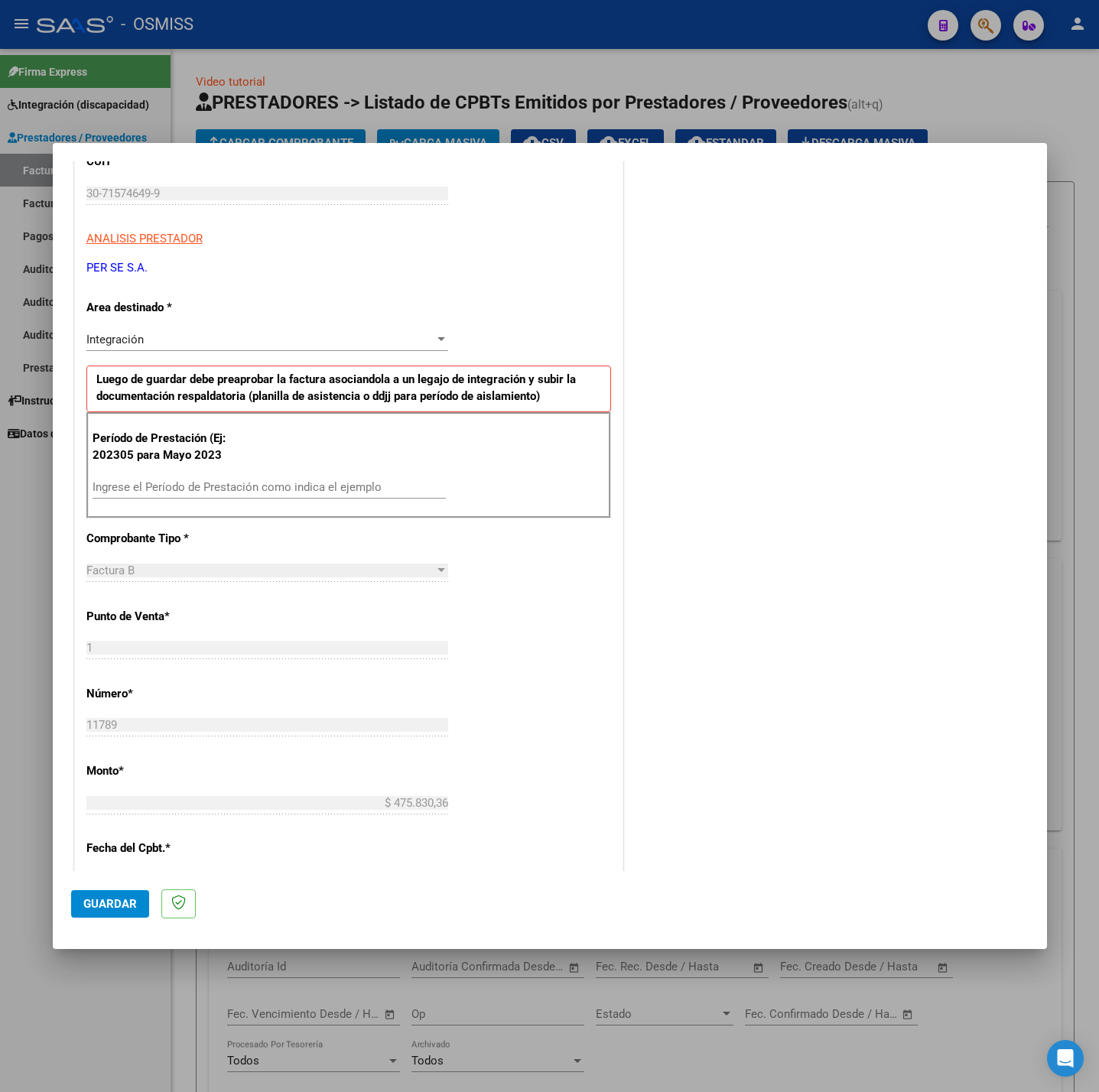
scroll to position [229, 0]
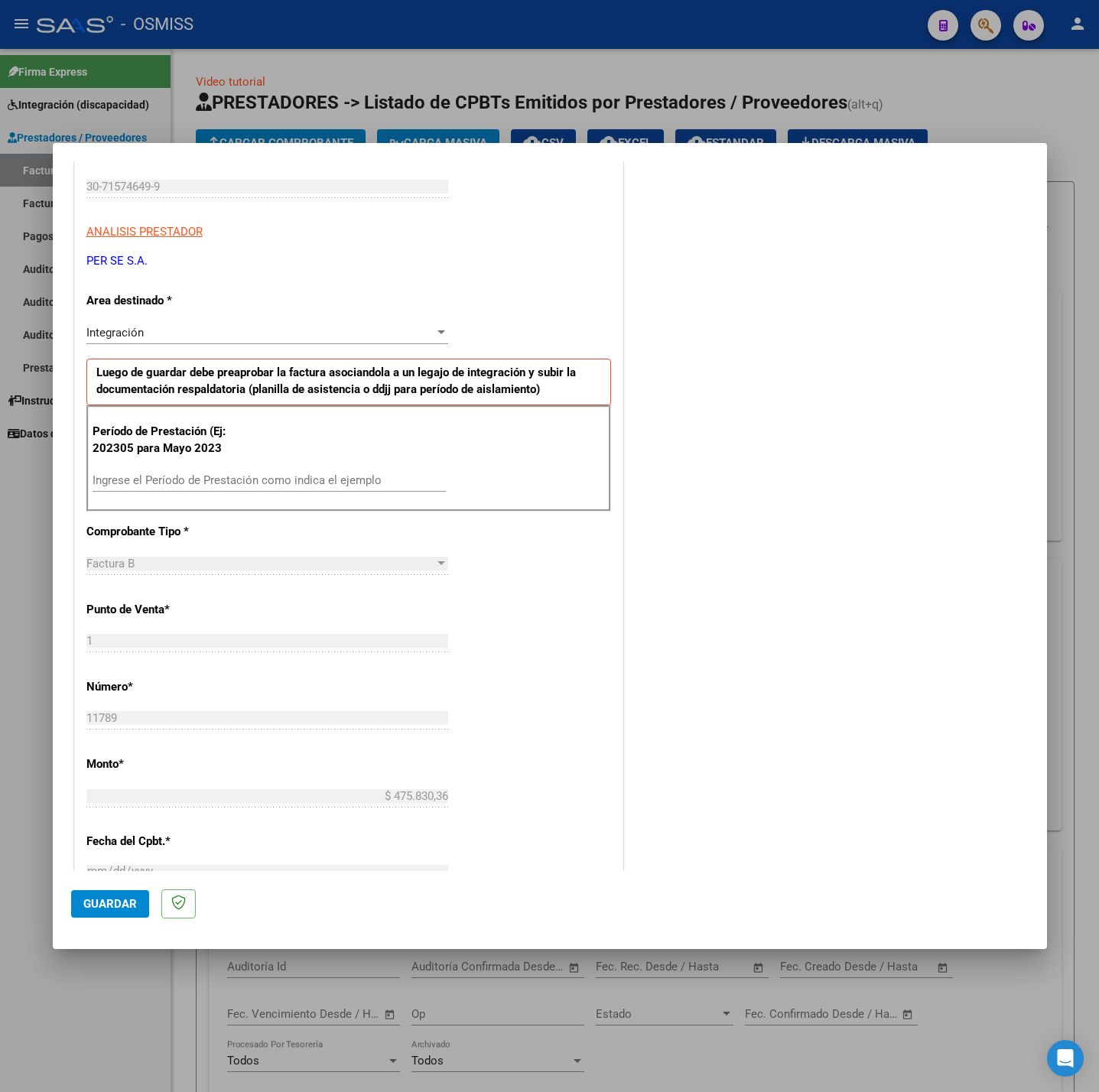
click at [232, 473] on div "Ingrese el Período de Prestación como indica el ejemplo" at bounding box center [269, 480] width 354 height 23
click at [232, 487] on input "Ingrese el Período de Prestación como indica el ejemplo" at bounding box center [269, 480] width 354 height 14
type input "202507"
click at [497, 606] on div "CUIT * 30-71574649-9 Ingresar CUIT ANALISIS PRESTADOR PER SE S.A. ARCA Padrón A…" at bounding box center [349, 698] width 548 height 1151
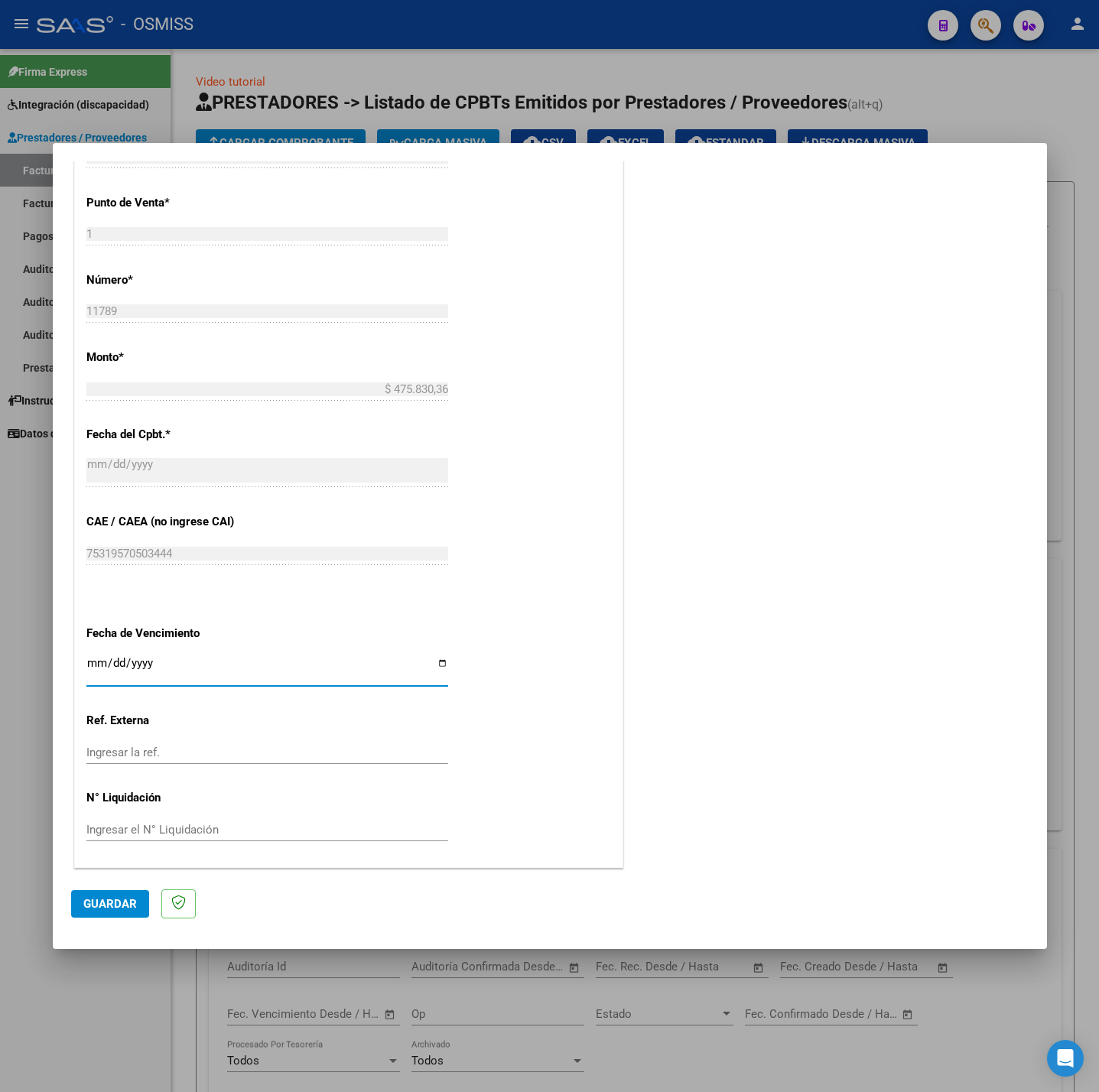
click at [87, 661] on input "Ingresar la fecha" at bounding box center [267, 669] width 361 height 24
type input "[DATE]"
click at [106, 891] on button "Guardar" at bounding box center [110, 903] width 78 height 27
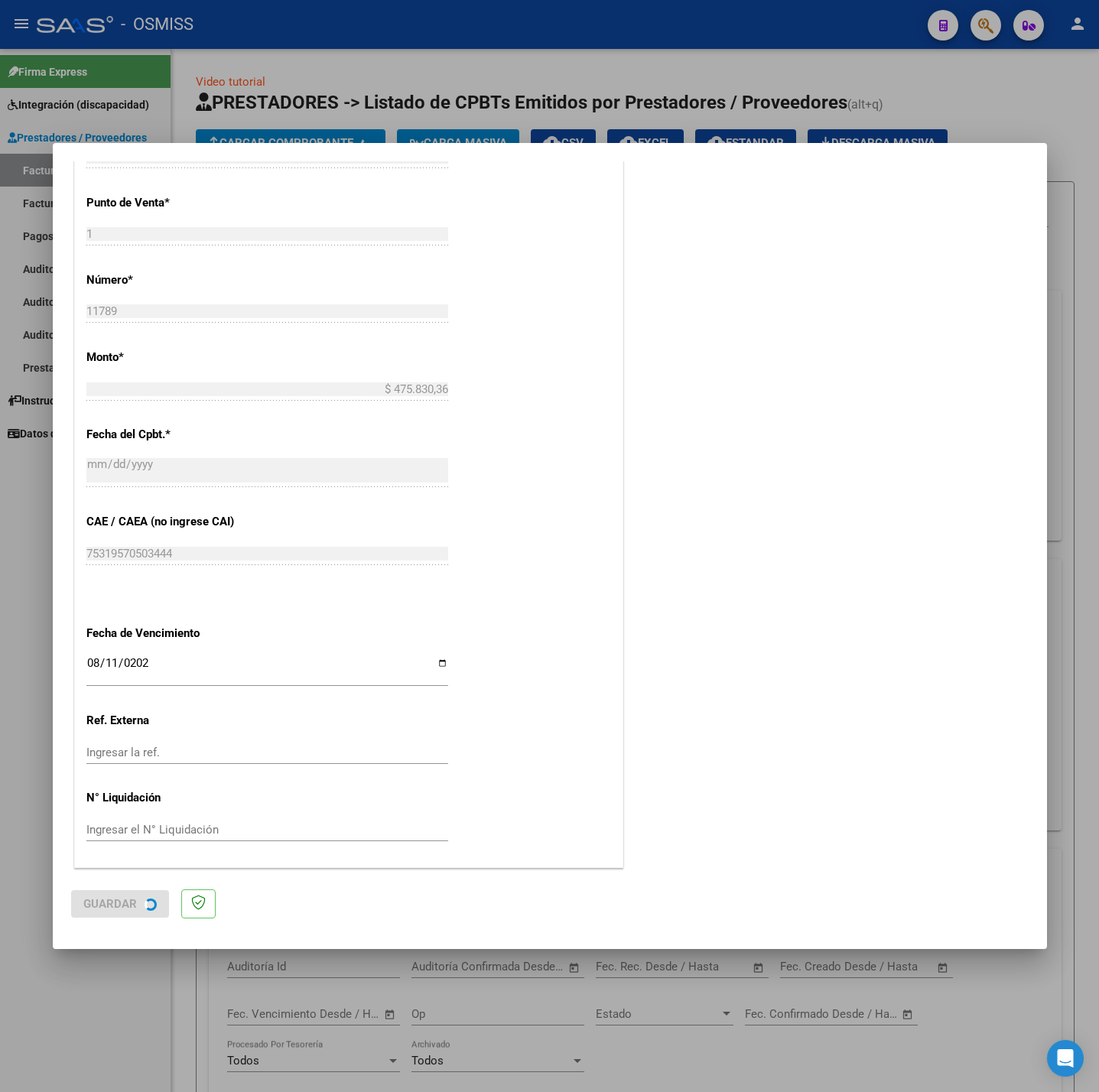
scroll to position [0, 0]
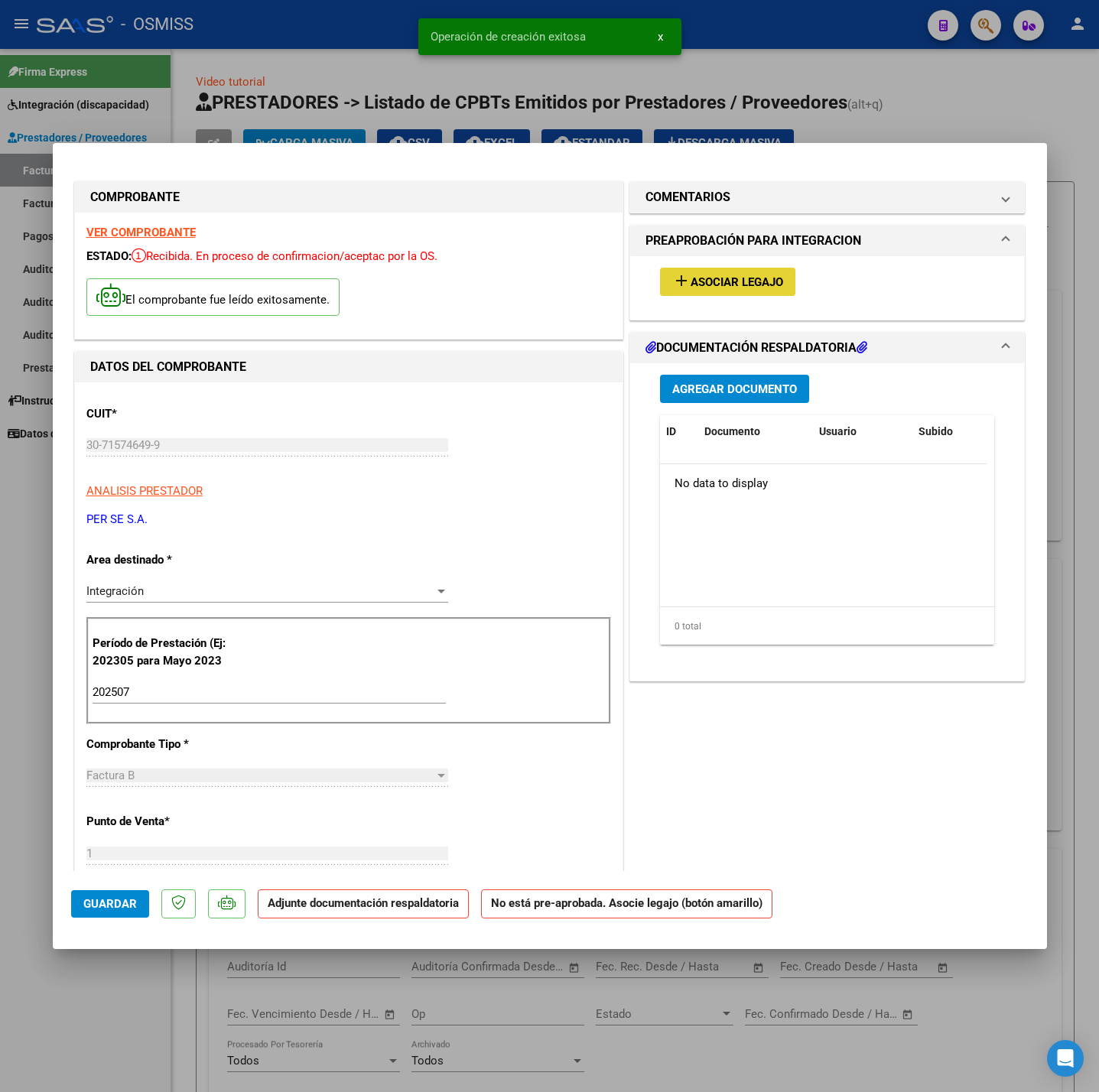
click at [700, 271] on button "add Asociar Legajo" at bounding box center [727, 282] width 135 height 28
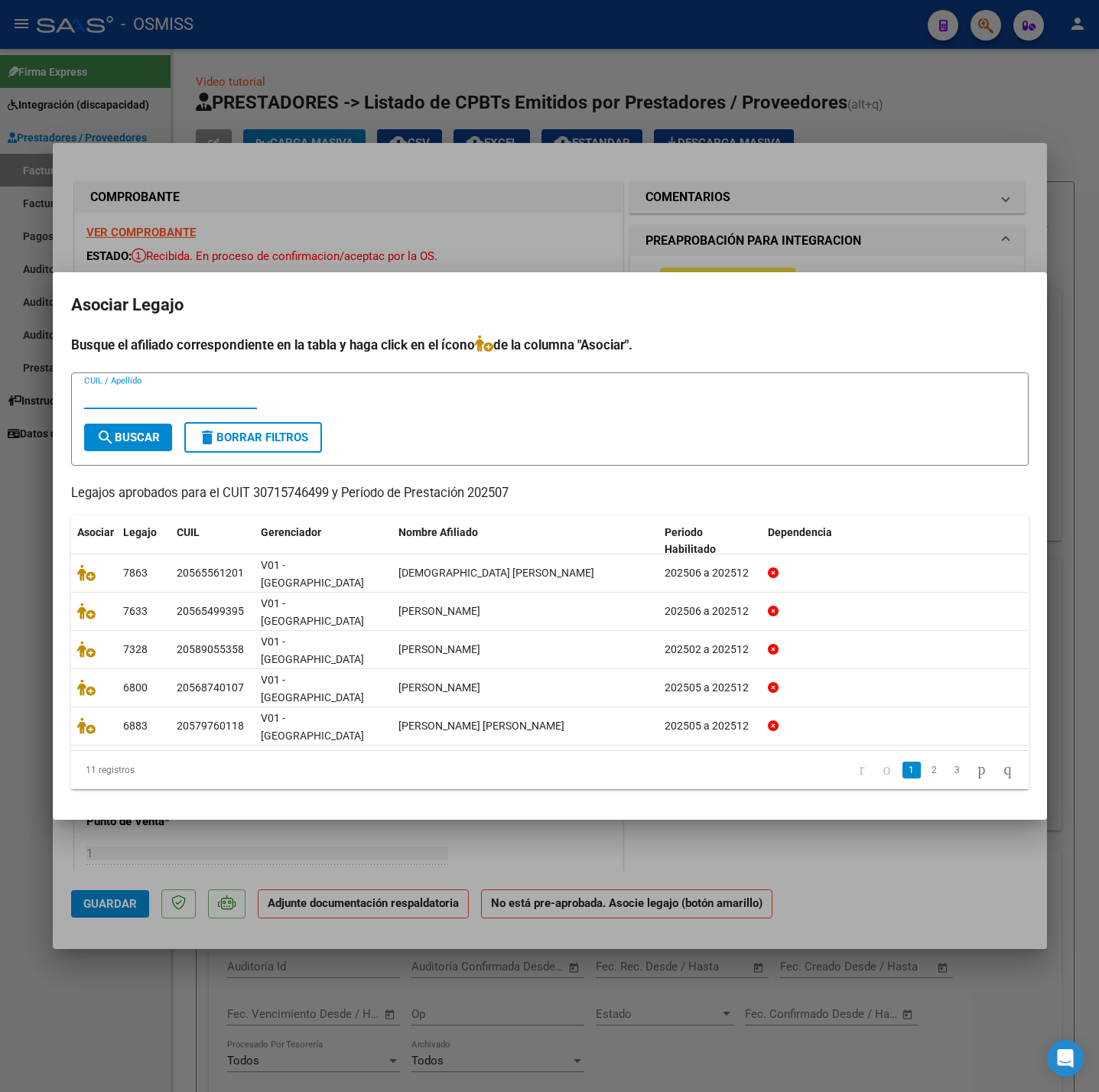
click at [187, 404] on input "CUIL / Apellido" at bounding box center [171, 397] width 173 height 14
type input "5482"
click at [161, 451] on button "search Buscar" at bounding box center [128, 437] width 88 height 27
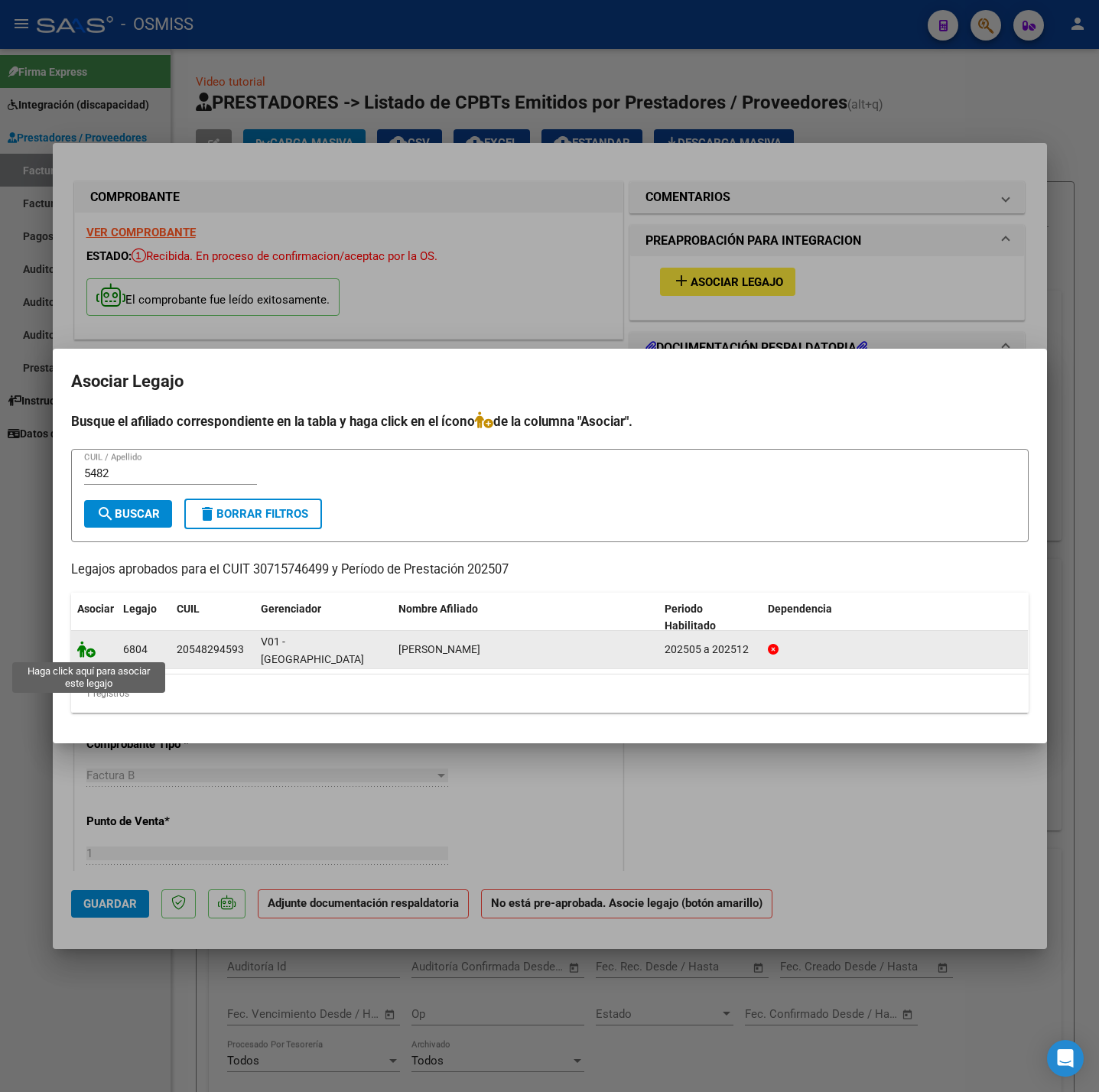
click at [86, 652] on icon at bounding box center [86, 649] width 18 height 17
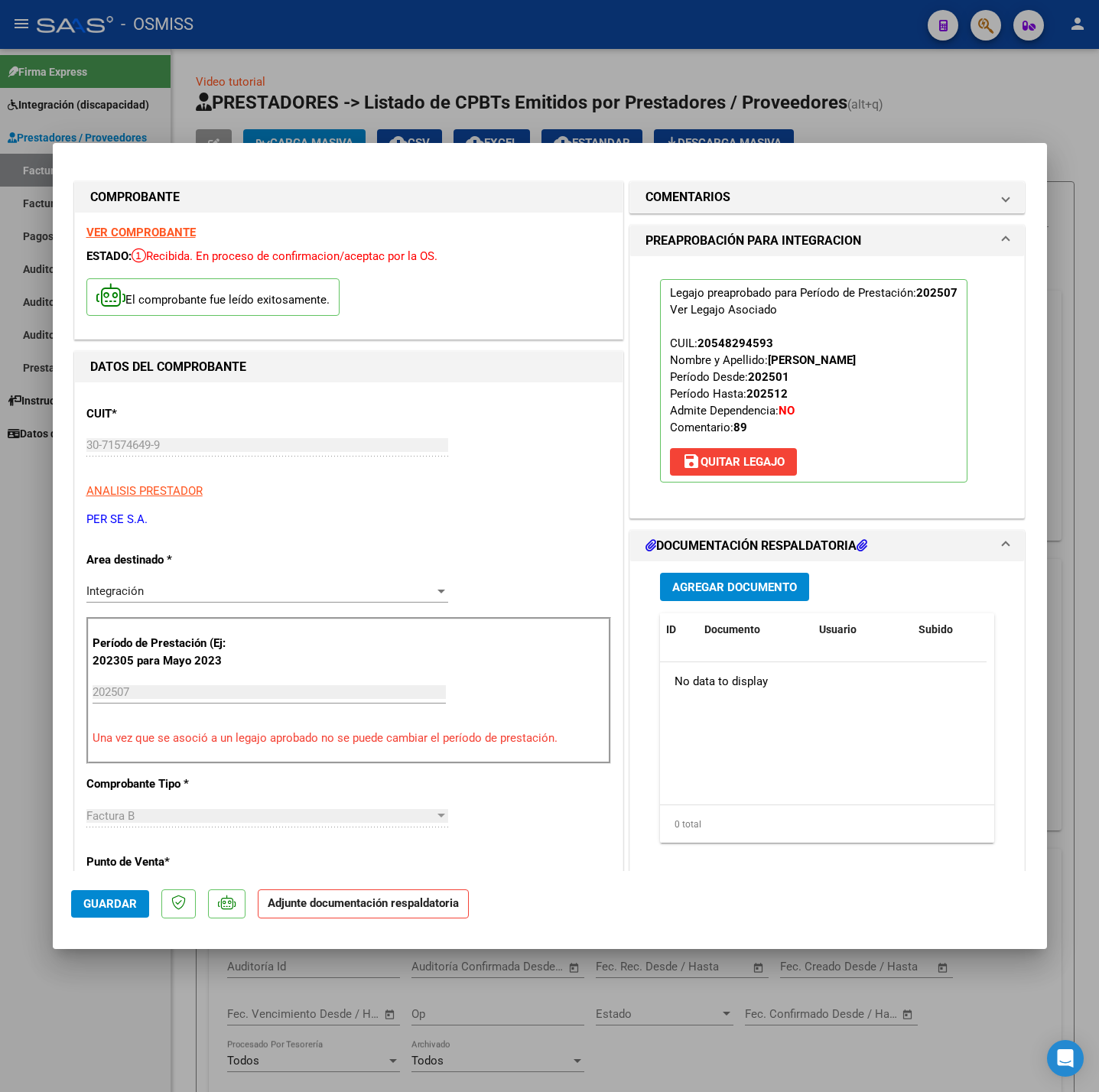
click at [681, 586] on span "Agregar Documento" at bounding box center [734, 587] width 124 height 14
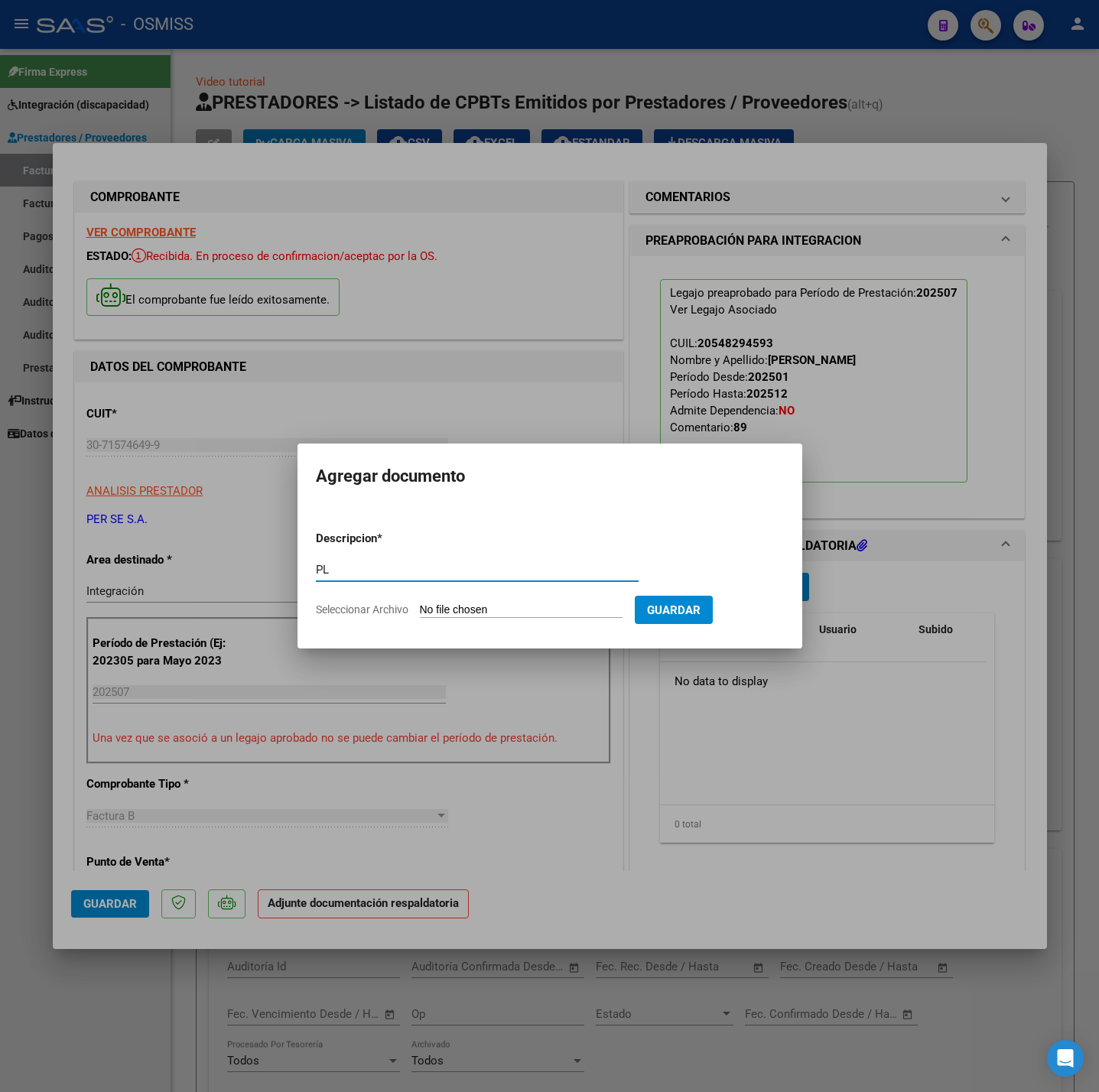
type input "PL"
click at [597, 608] on input "Seleccionar Archivo" at bounding box center [521, 610] width 203 height 15
type input "C:\fakepath\Planilla asistencia - [PERSON_NAME] (1).pdf"
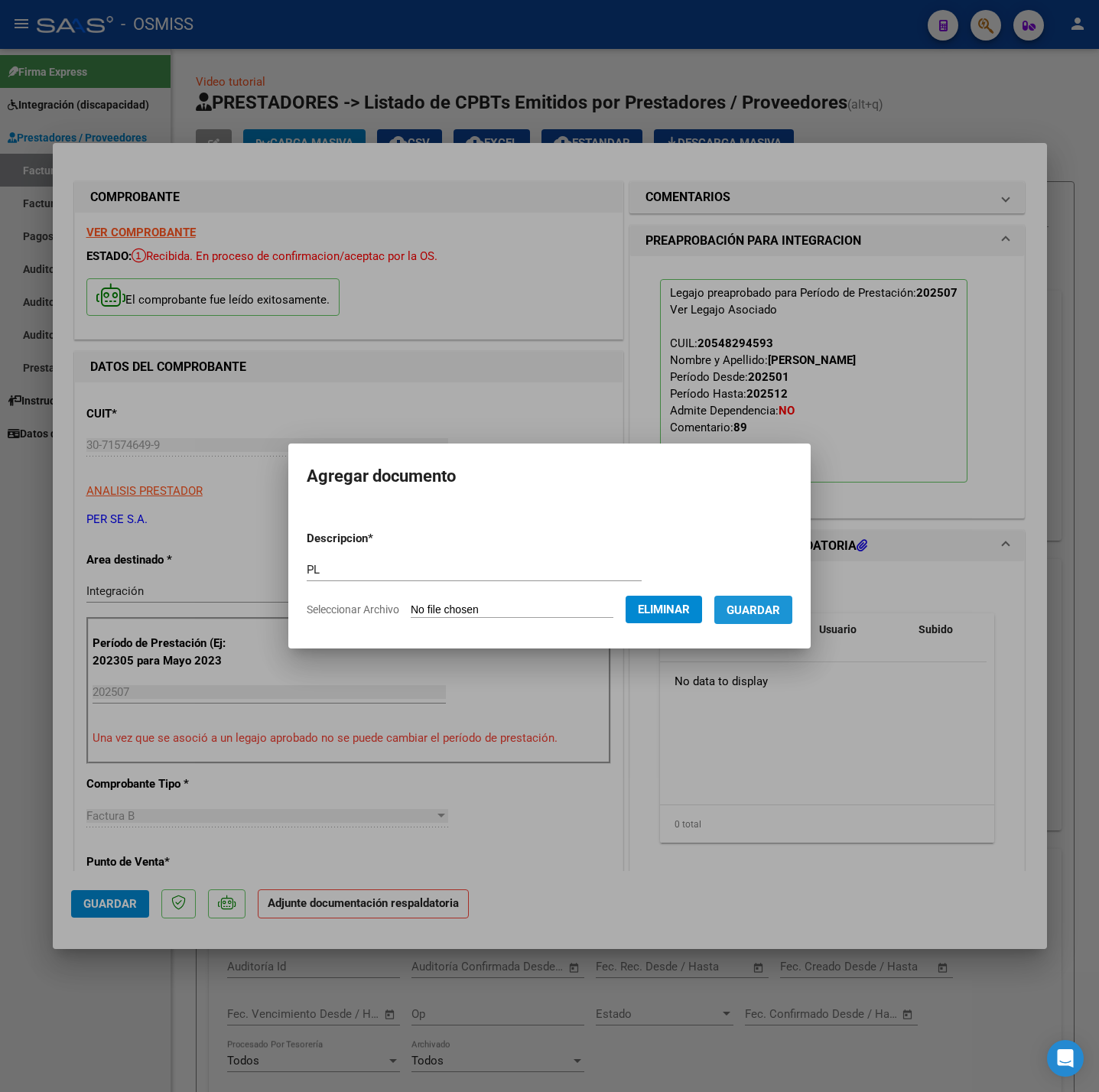
click at [750, 605] on span "Guardar" at bounding box center [753, 610] width 53 height 14
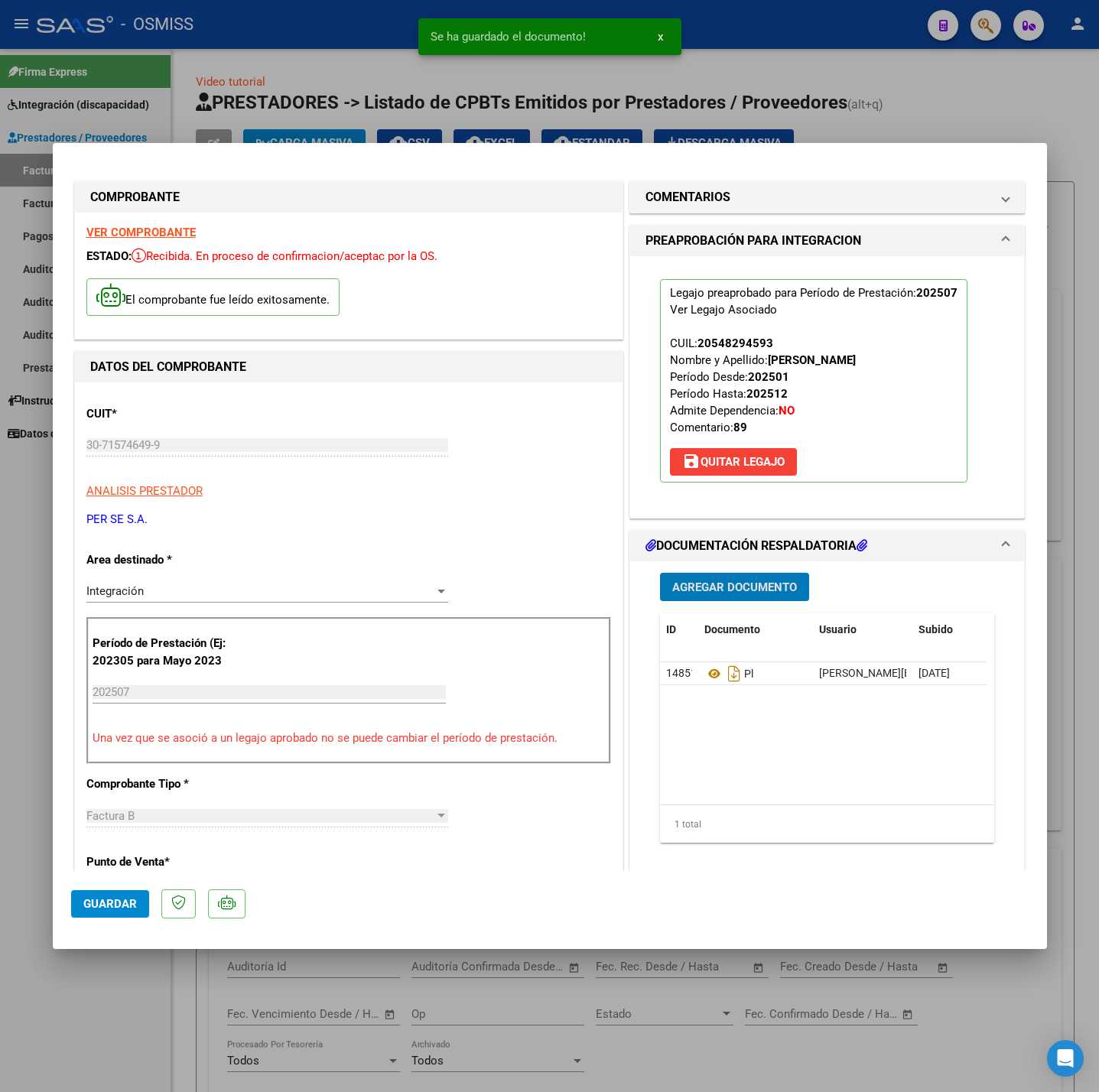
click at [96, 898] on span "Guardar" at bounding box center [110, 904] width 53 height 14
click at [94, 1031] on div at bounding box center [549, 546] width 1099 height 1092
type input "$ 0,00"
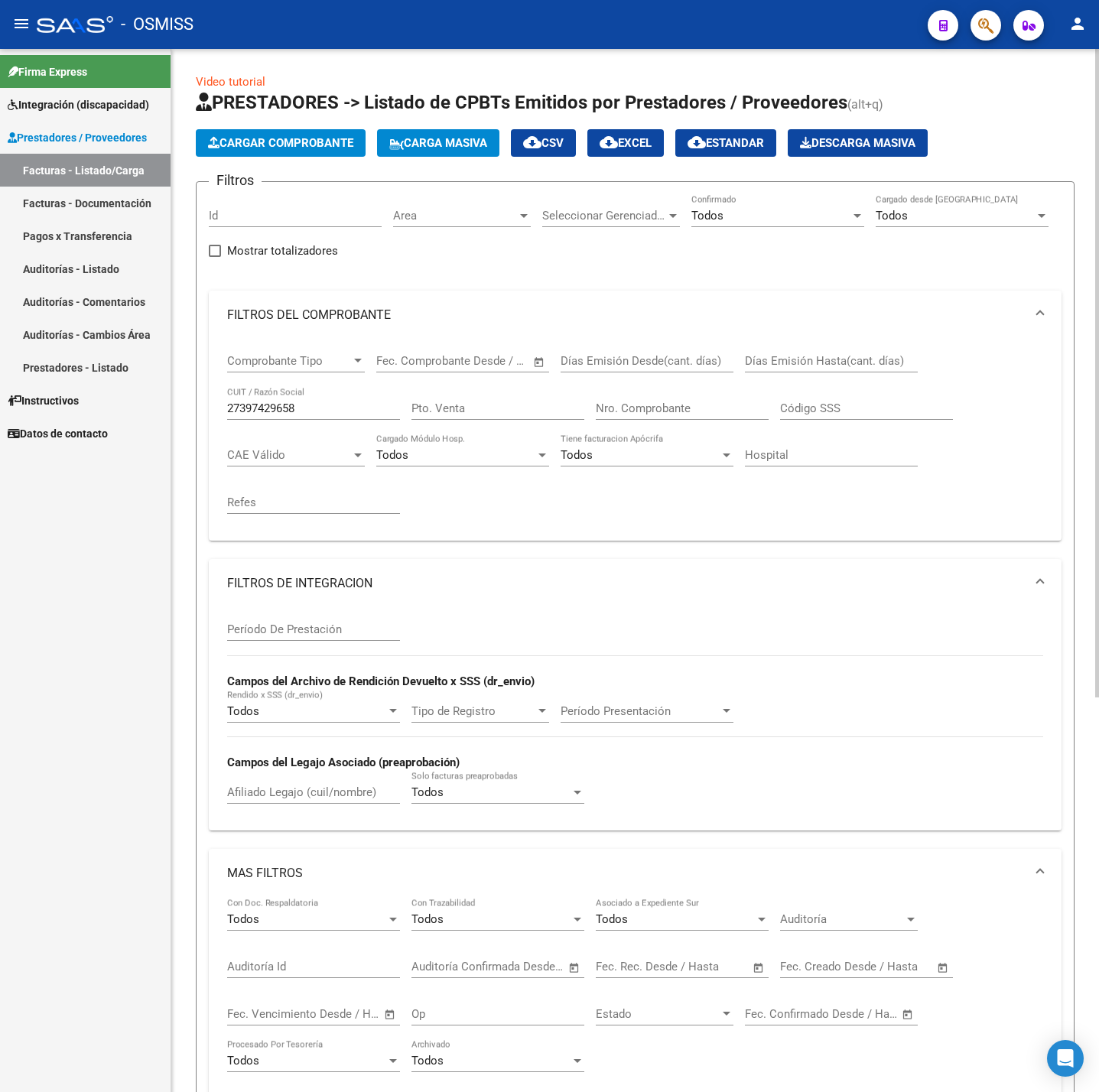
click at [313, 153] on button "Cargar Comprobante" at bounding box center [280, 142] width 170 height 27
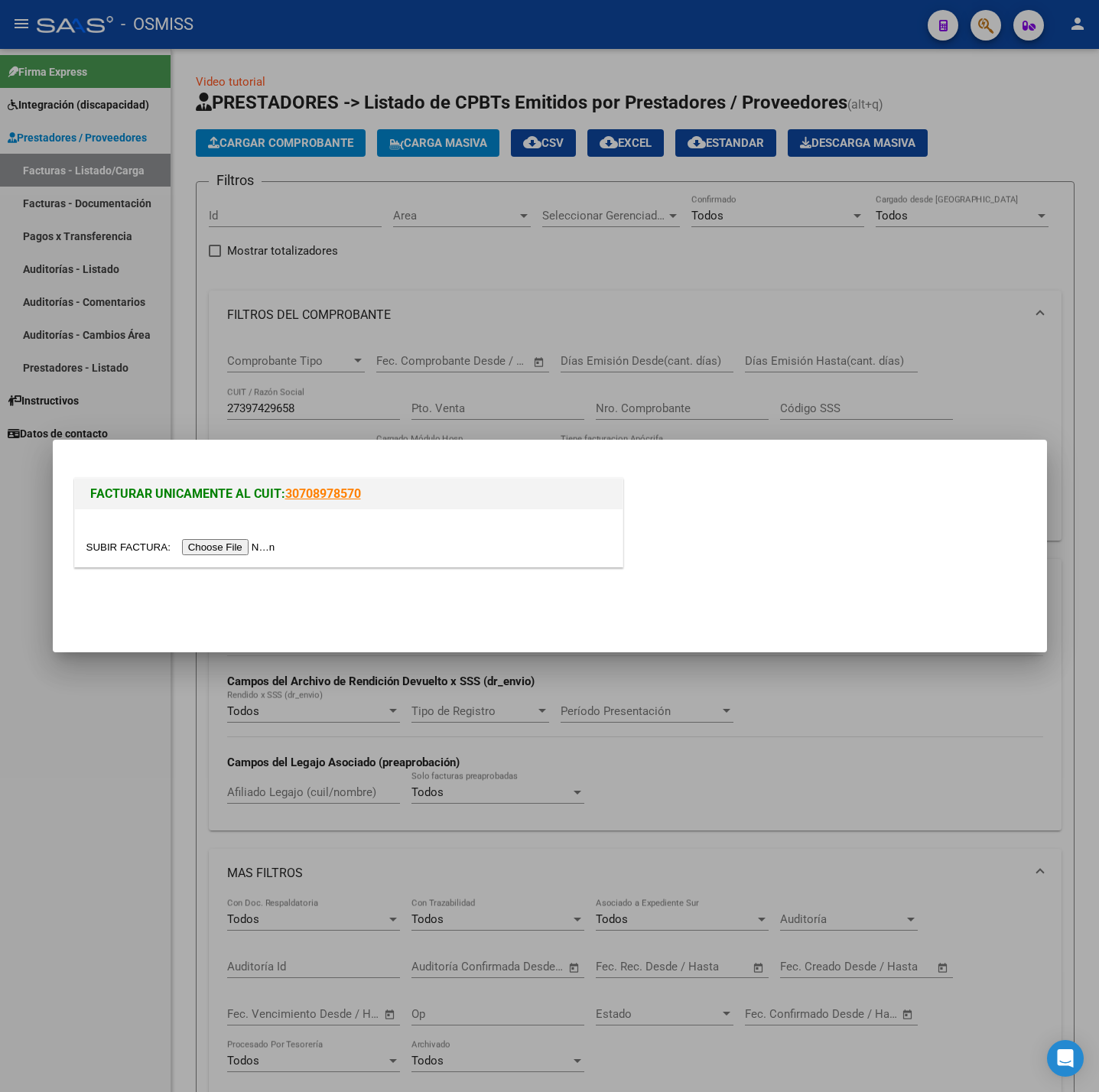
click at [227, 544] on input "file" at bounding box center [182, 547] width 193 height 16
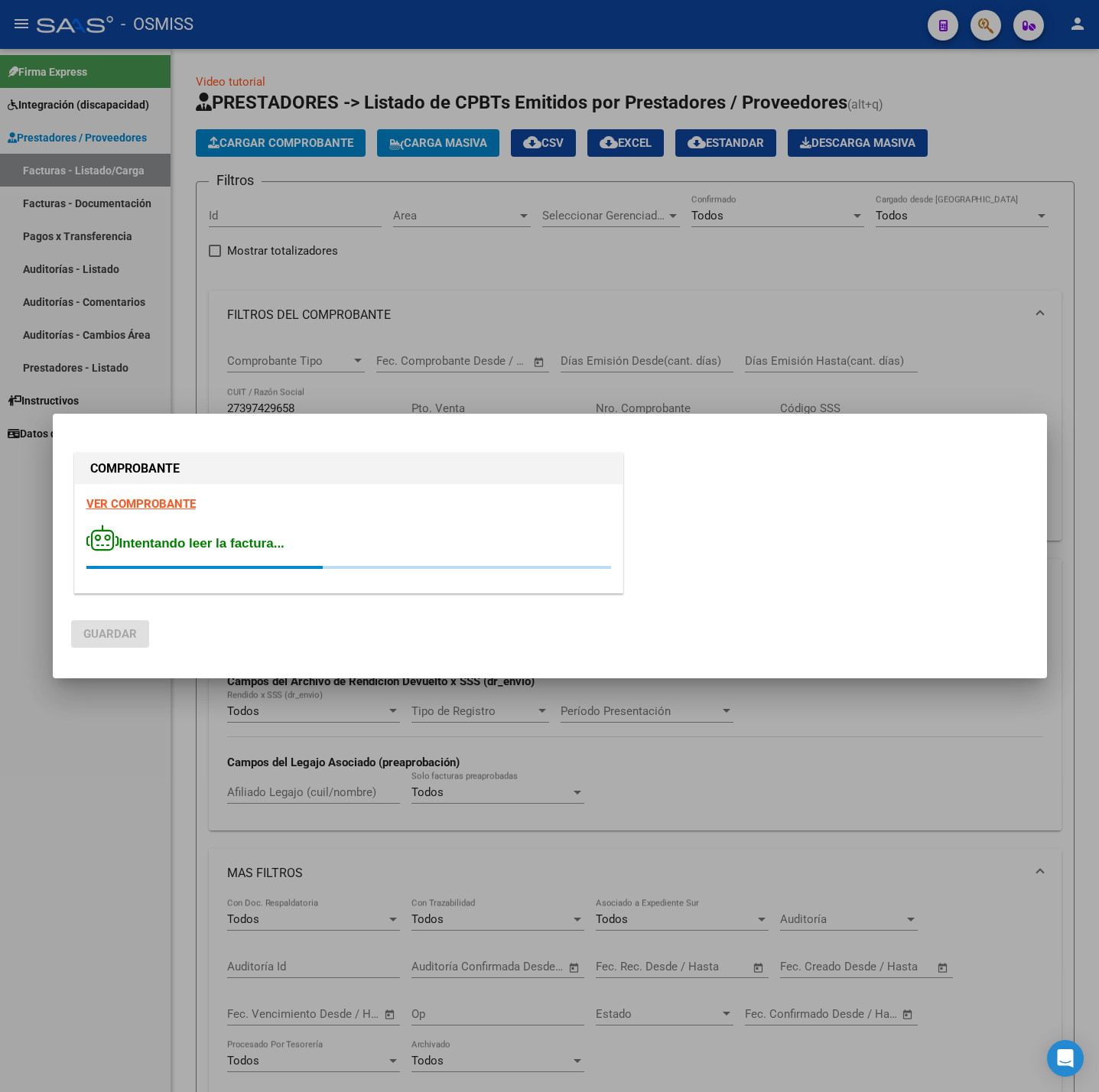
click at [145, 498] on strong "VER COMPROBANTE" at bounding box center [141, 505] width 110 height 14
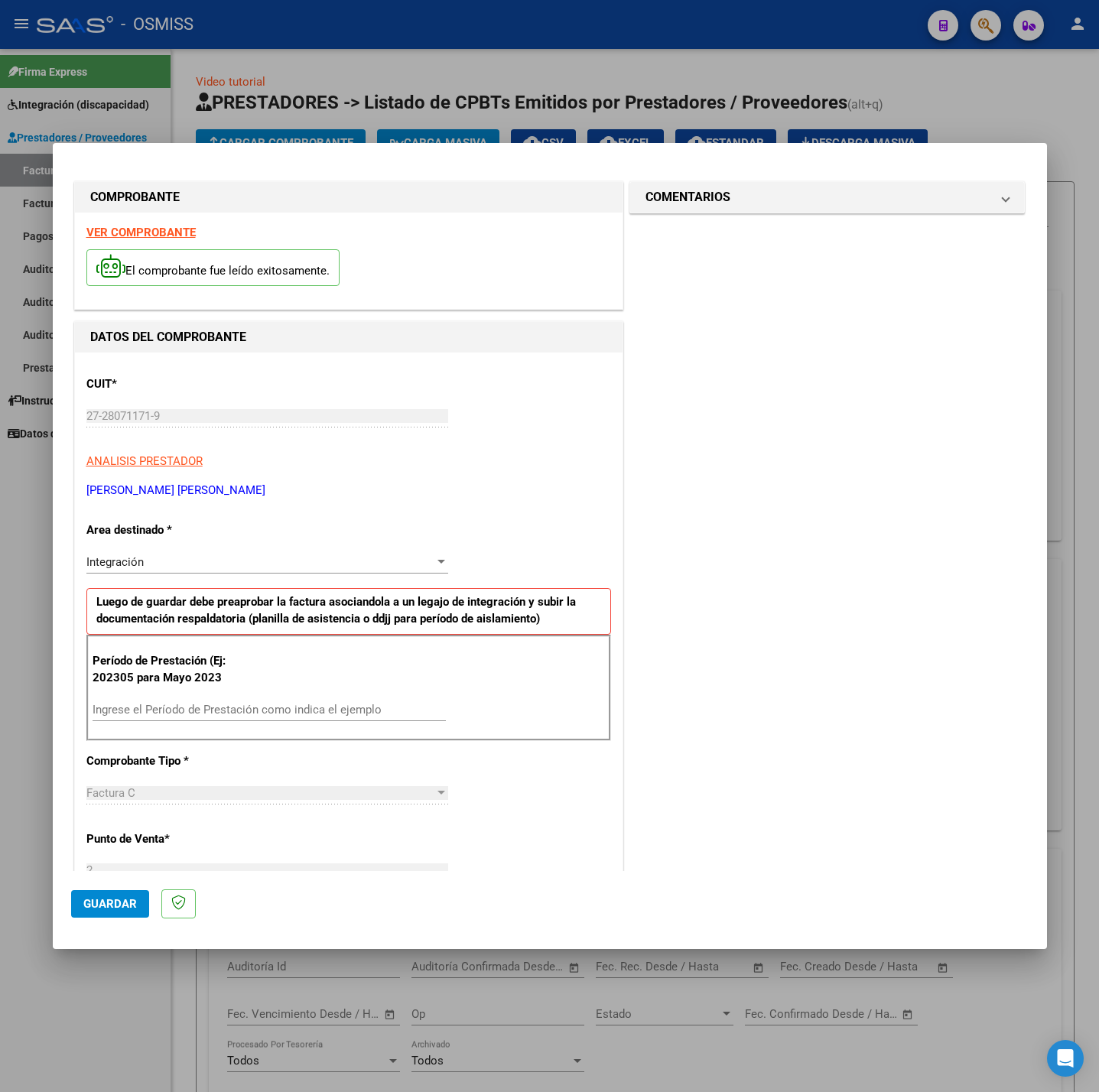
click at [152, 704] on input "Ingrese el Período de Prestación como indica el ejemplo" at bounding box center [269, 710] width 354 height 14
type input "202507"
click at [572, 803] on div "CUIT * 27-28071171-9 Ingresar CUIT ANALISIS PRESTADOR [PERSON_NAME] [PERSON_NAM…" at bounding box center [349, 928] width 548 height 1151
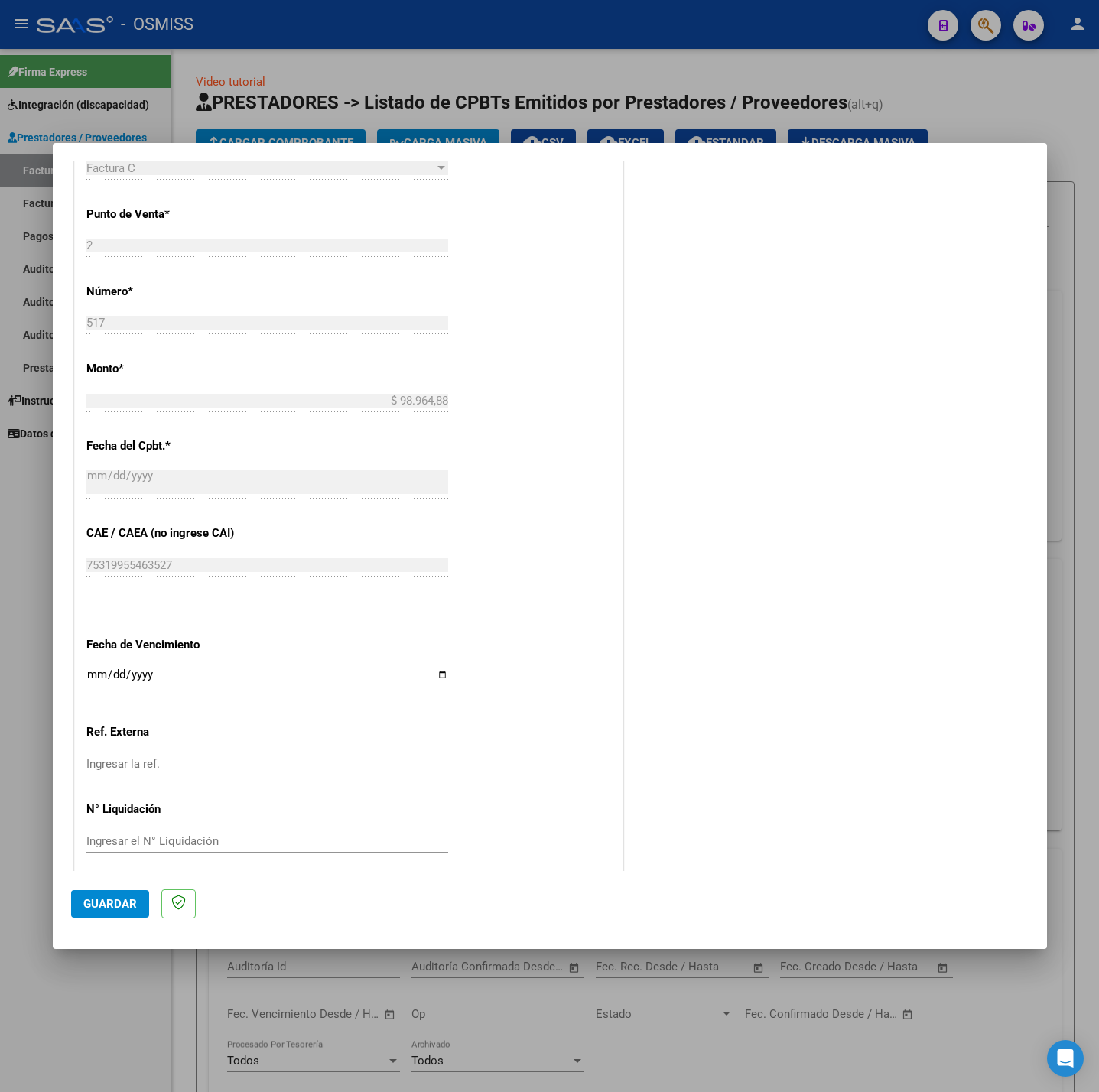
scroll to position [640, 0]
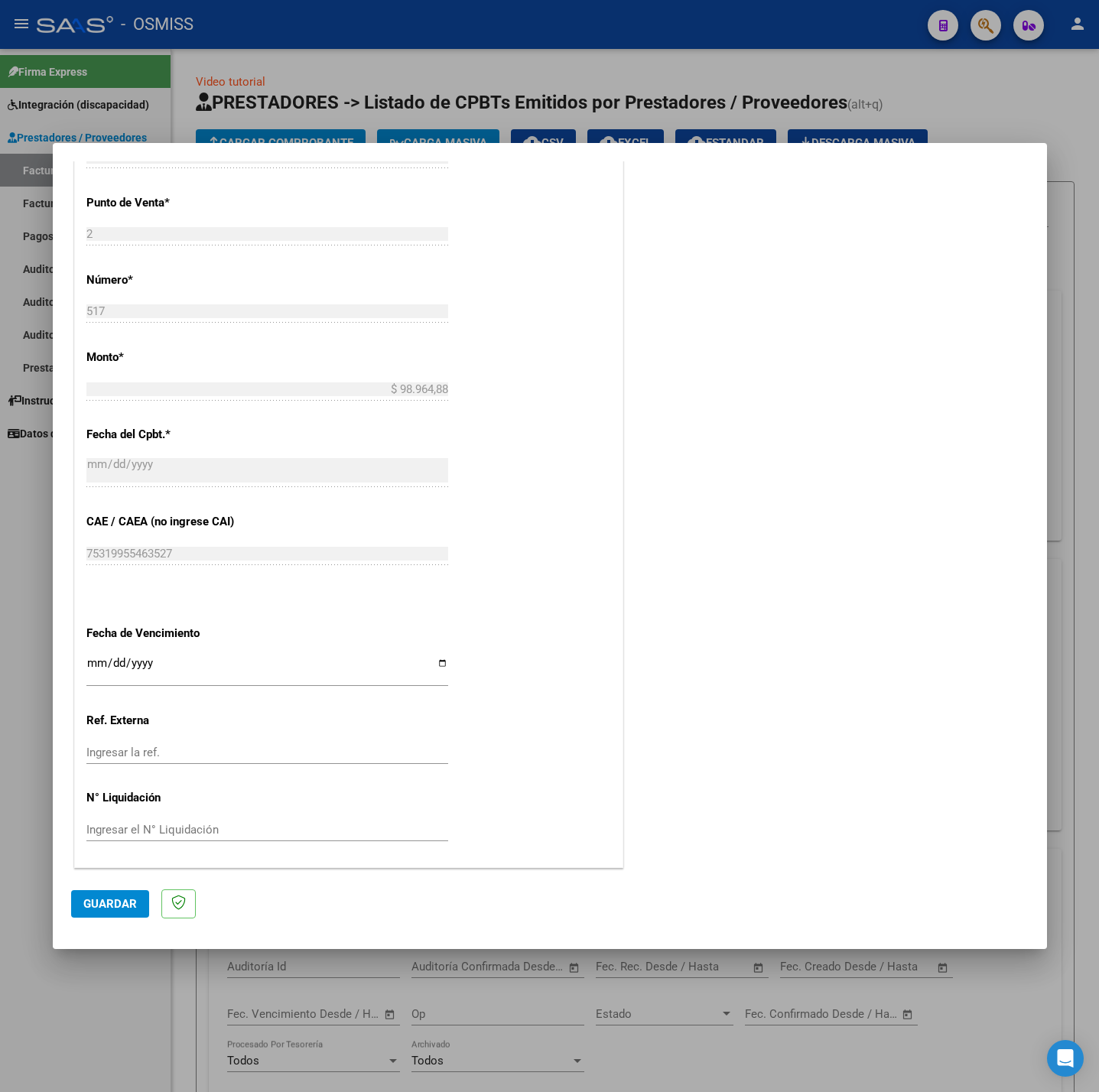
click at [97, 666] on input "Ingresar la fecha" at bounding box center [267, 669] width 361 height 24
type input "[DATE]"
click at [113, 900] on span "Guardar" at bounding box center [110, 904] width 53 height 14
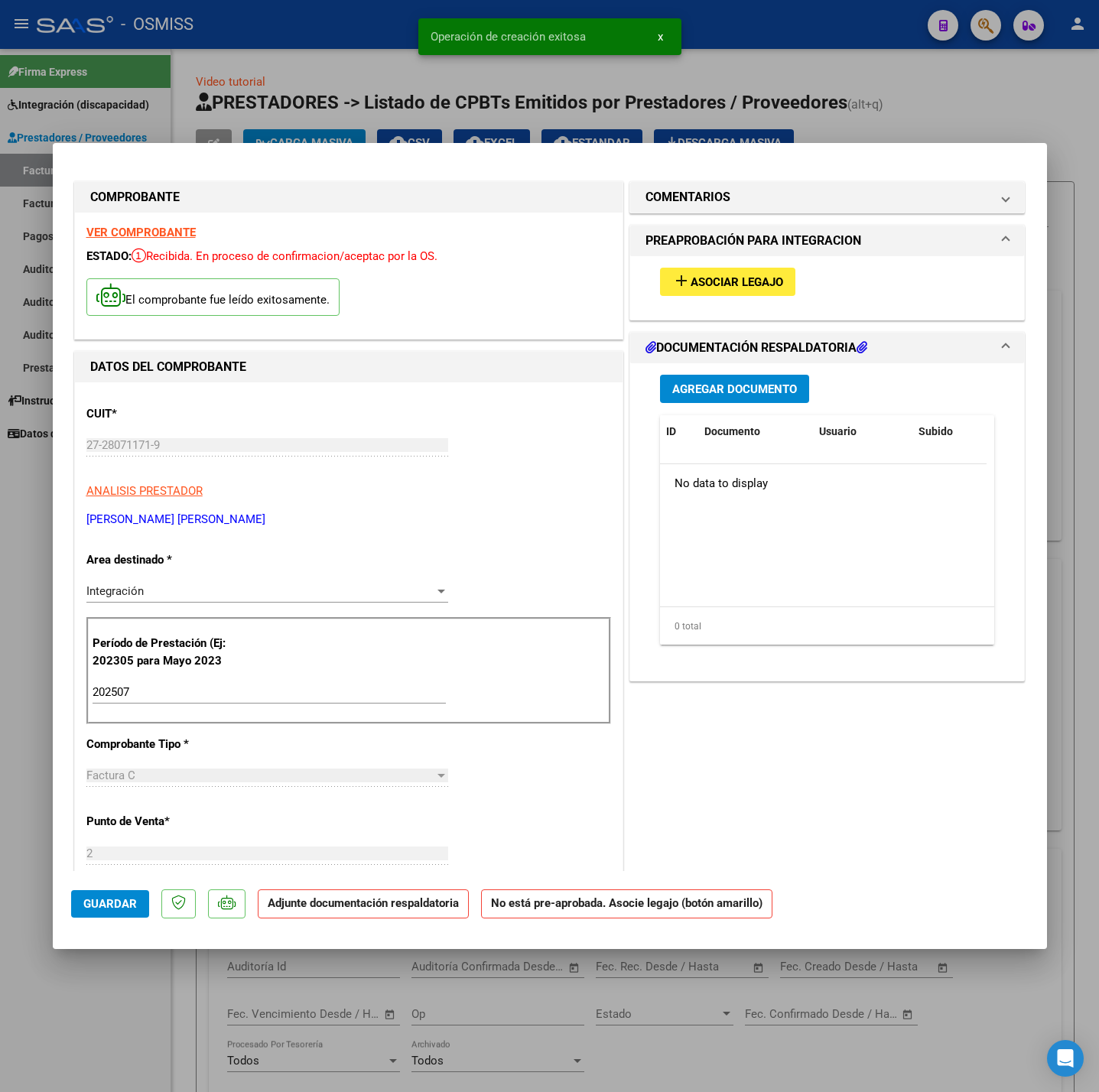
click at [764, 271] on button "add Asociar Legajo" at bounding box center [727, 282] width 135 height 28
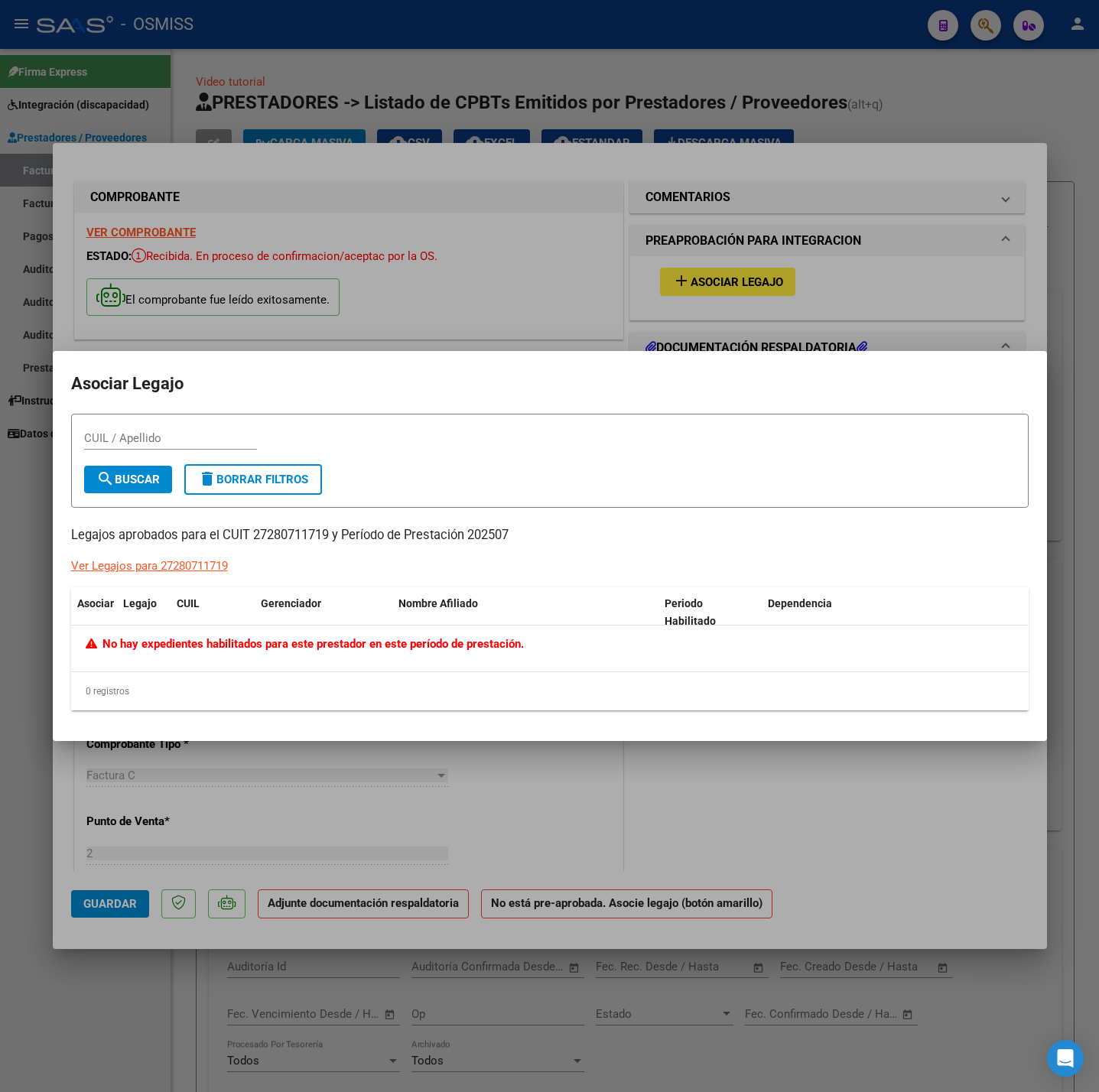
click at [603, 257] on div at bounding box center [549, 546] width 1099 height 1092
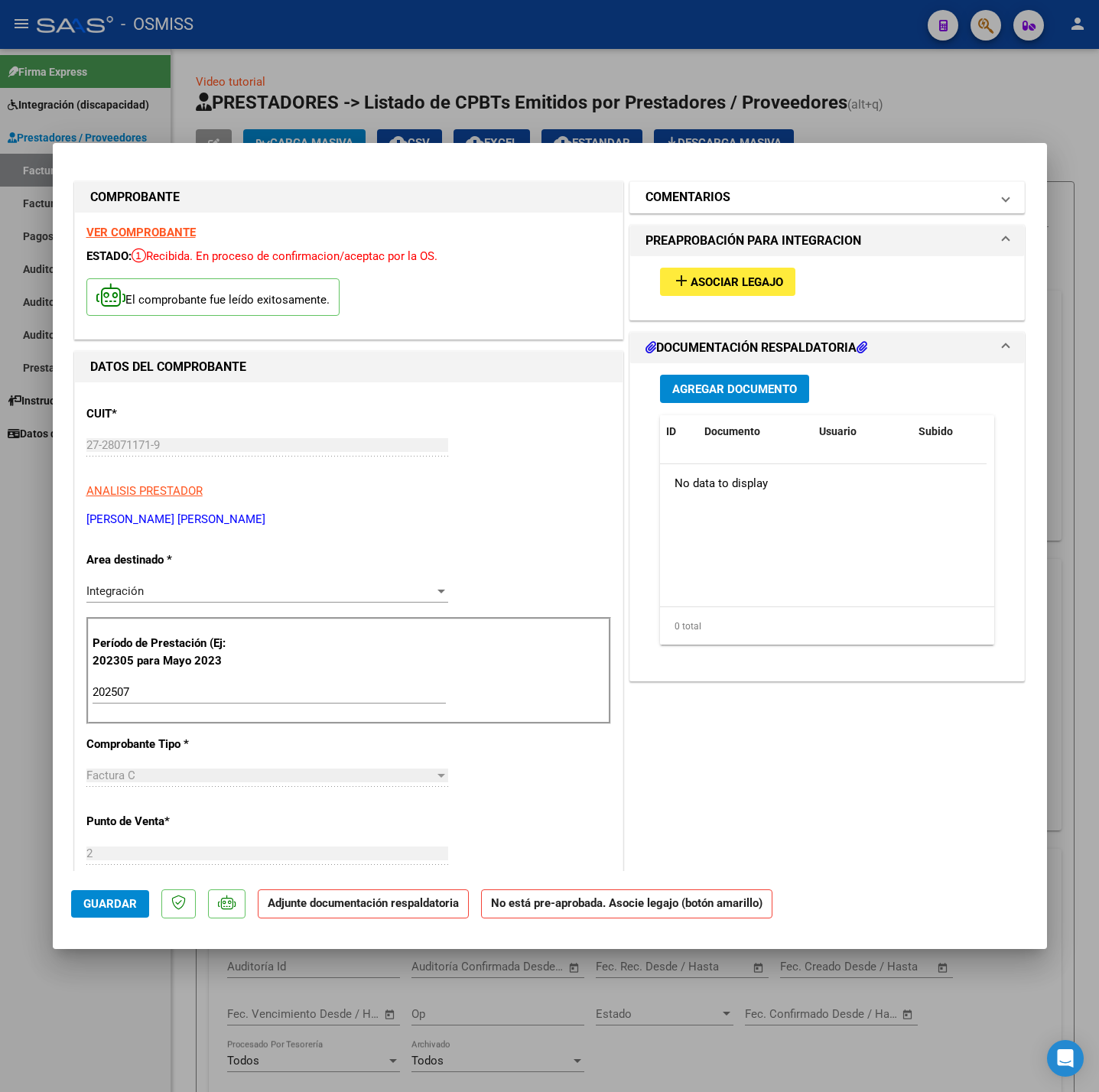
click at [680, 199] on h1 "COMENTARIOS" at bounding box center [688, 197] width 85 height 18
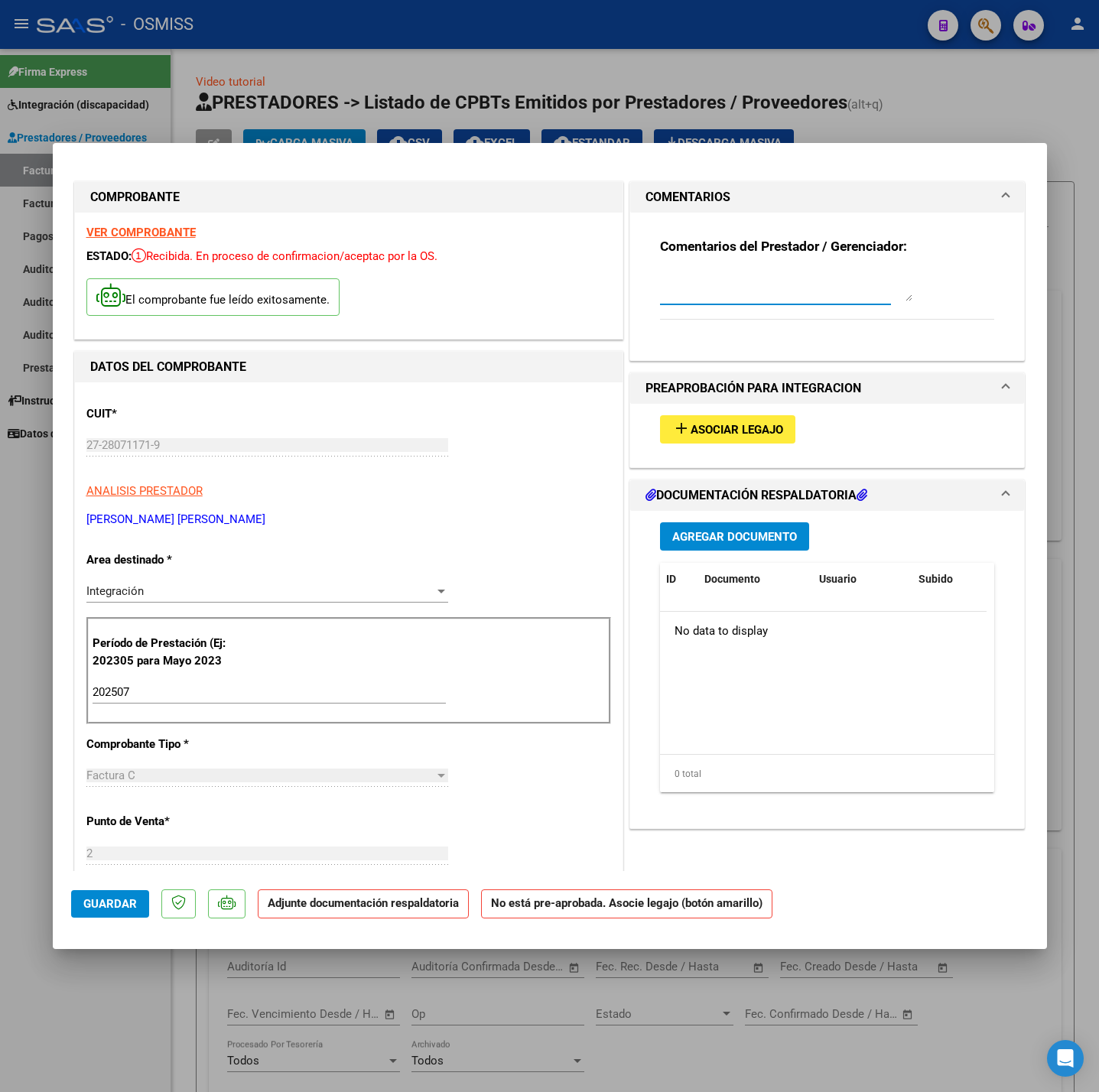
click at [664, 290] on textarea at bounding box center [786, 286] width 253 height 31
paste textarea "[PERSON_NAME]"
type textarea "15-08 SIN LEGAJO PARA ASOCIAR [PERSON_NAME] [PERSON_NAME]"
click at [698, 540] on span "Agregar Documento" at bounding box center [734, 537] width 124 height 14
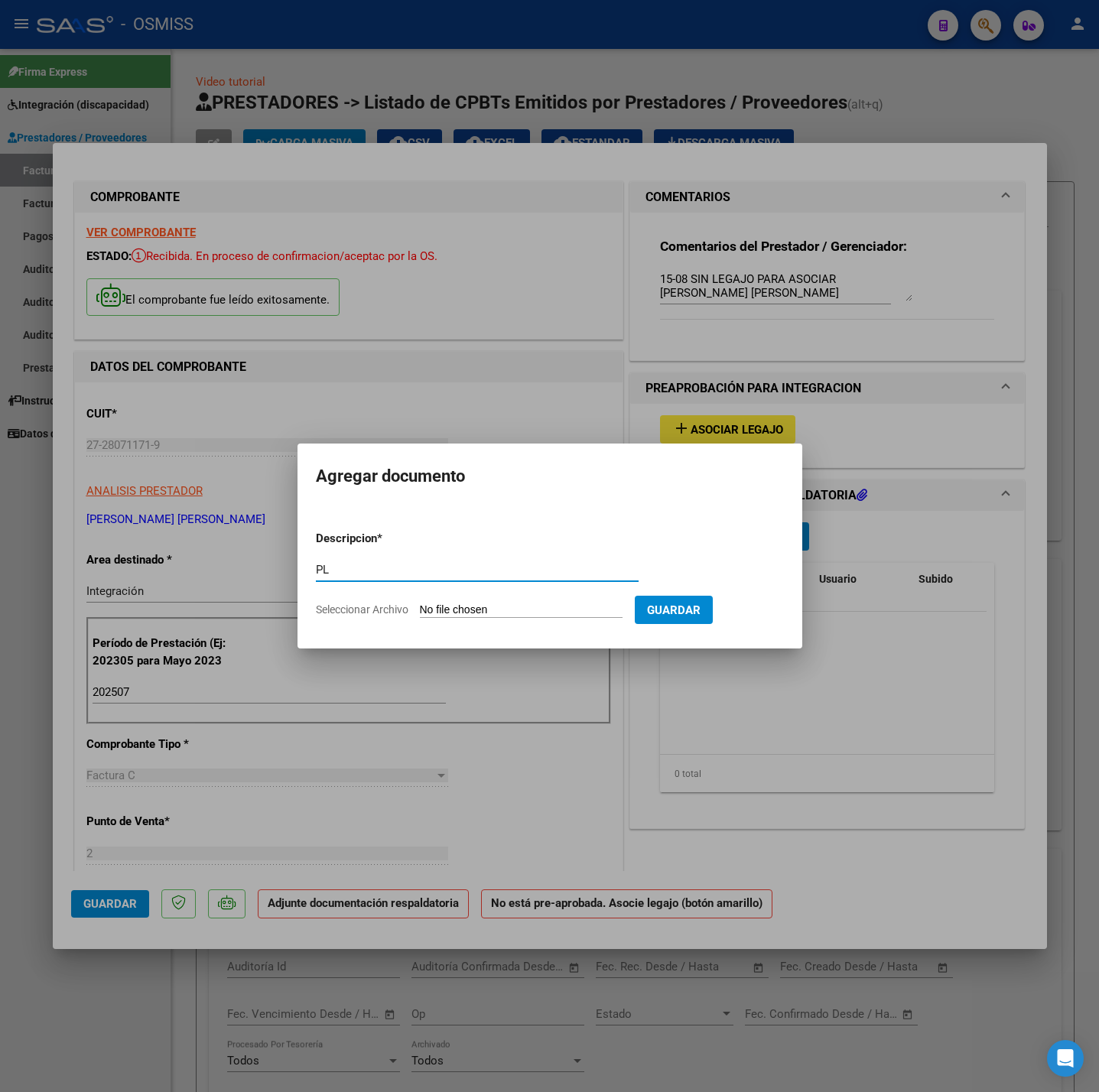
type input "PL"
click at [529, 609] on input "Seleccionar Archivo" at bounding box center [521, 610] width 203 height 15
type input "C:\fakepath\Planilla de Asistencia 07-2025 VIA [GEOGRAPHIC_DATA] - [GEOGRAPHIC_…"
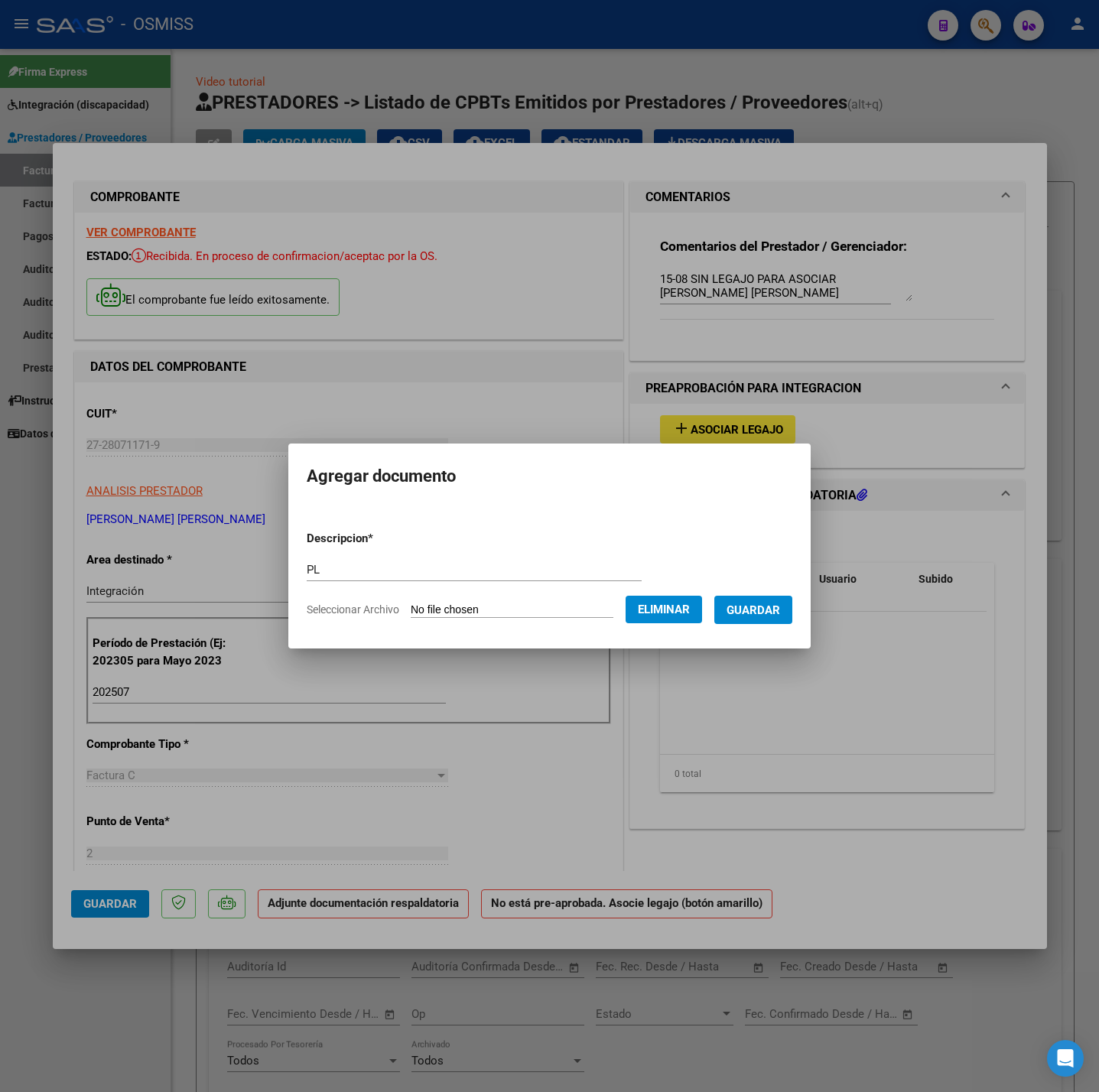
click at [765, 620] on button "Guardar" at bounding box center [753, 610] width 78 height 28
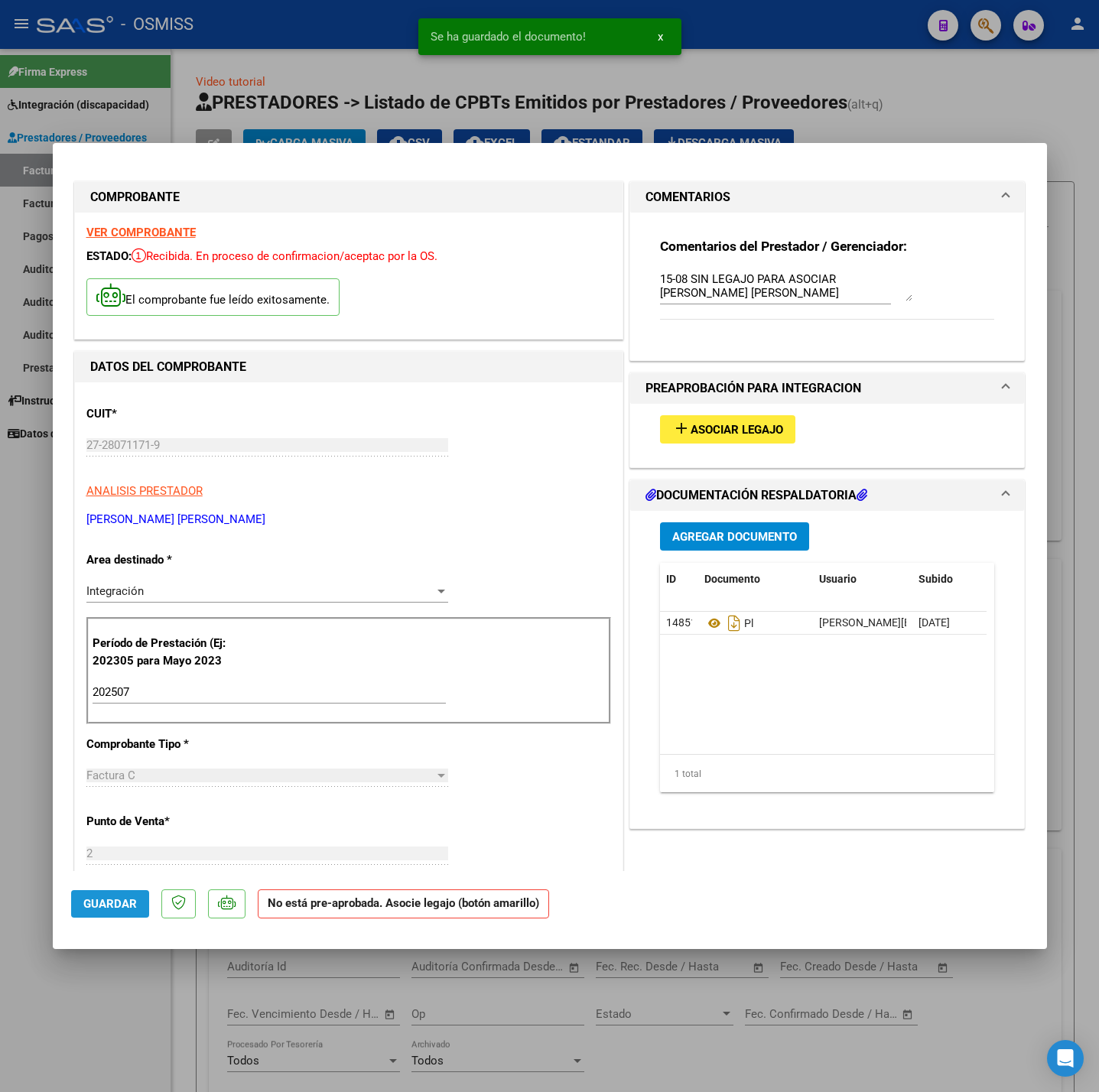
click at [127, 918] on button "Guardar" at bounding box center [110, 903] width 78 height 27
click at [143, 985] on div at bounding box center [549, 546] width 1099 height 1092
type input "$ 0,00"
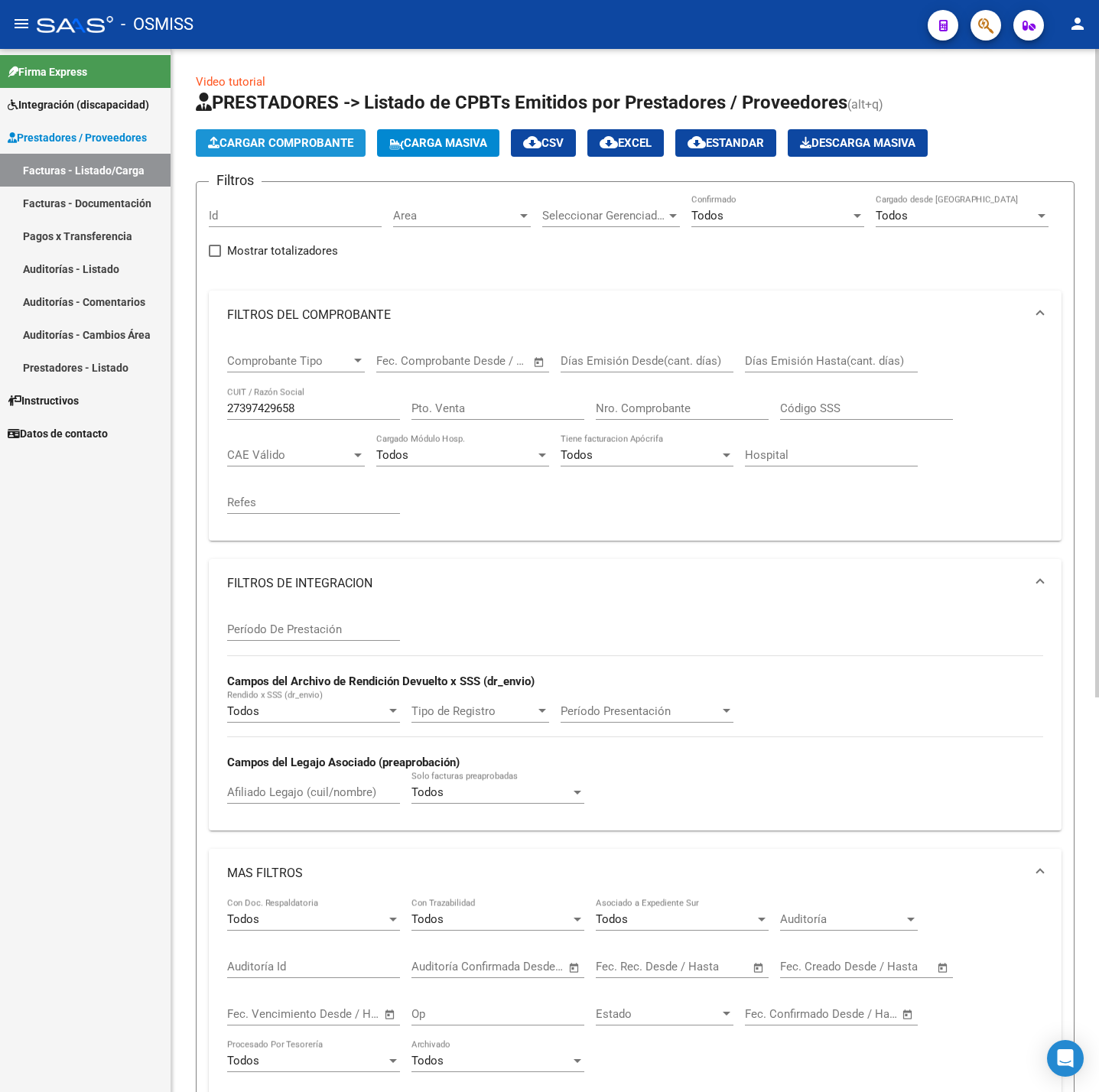
click at [320, 141] on span "Cargar Comprobante" at bounding box center [281, 143] width 145 height 14
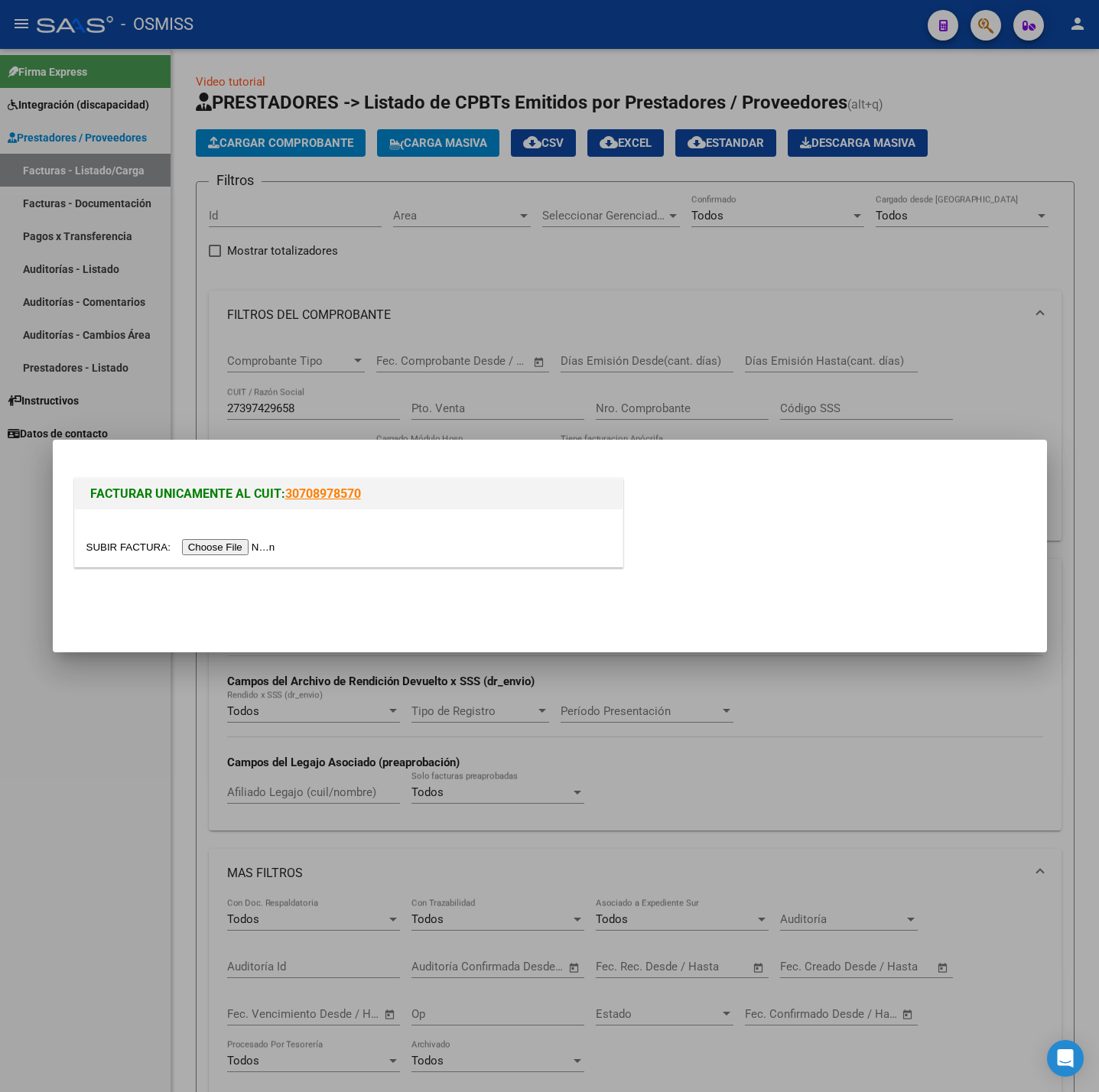
click at [232, 551] on input "file" at bounding box center [182, 547] width 193 height 16
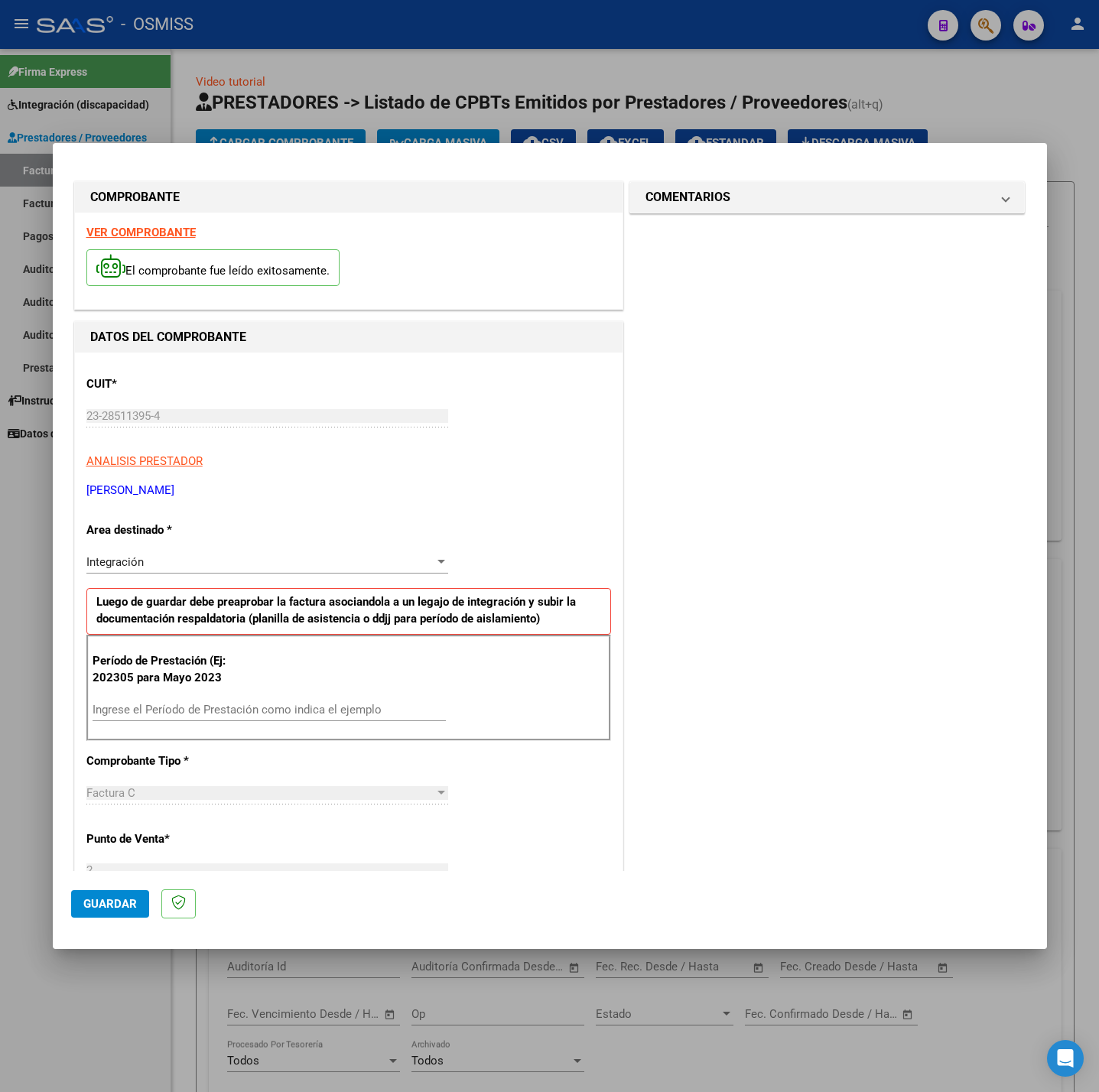
click at [204, 703] on div "Ingrese el Período de Prestación como indica el ejemplo" at bounding box center [269, 709] width 354 height 23
click at [224, 709] on input "Ingrese el Período de Prestación como indica el ejemplo" at bounding box center [269, 710] width 354 height 14
type input "202507"
click at [170, 234] on strong "VER COMPROBANTE" at bounding box center [141, 232] width 110 height 14
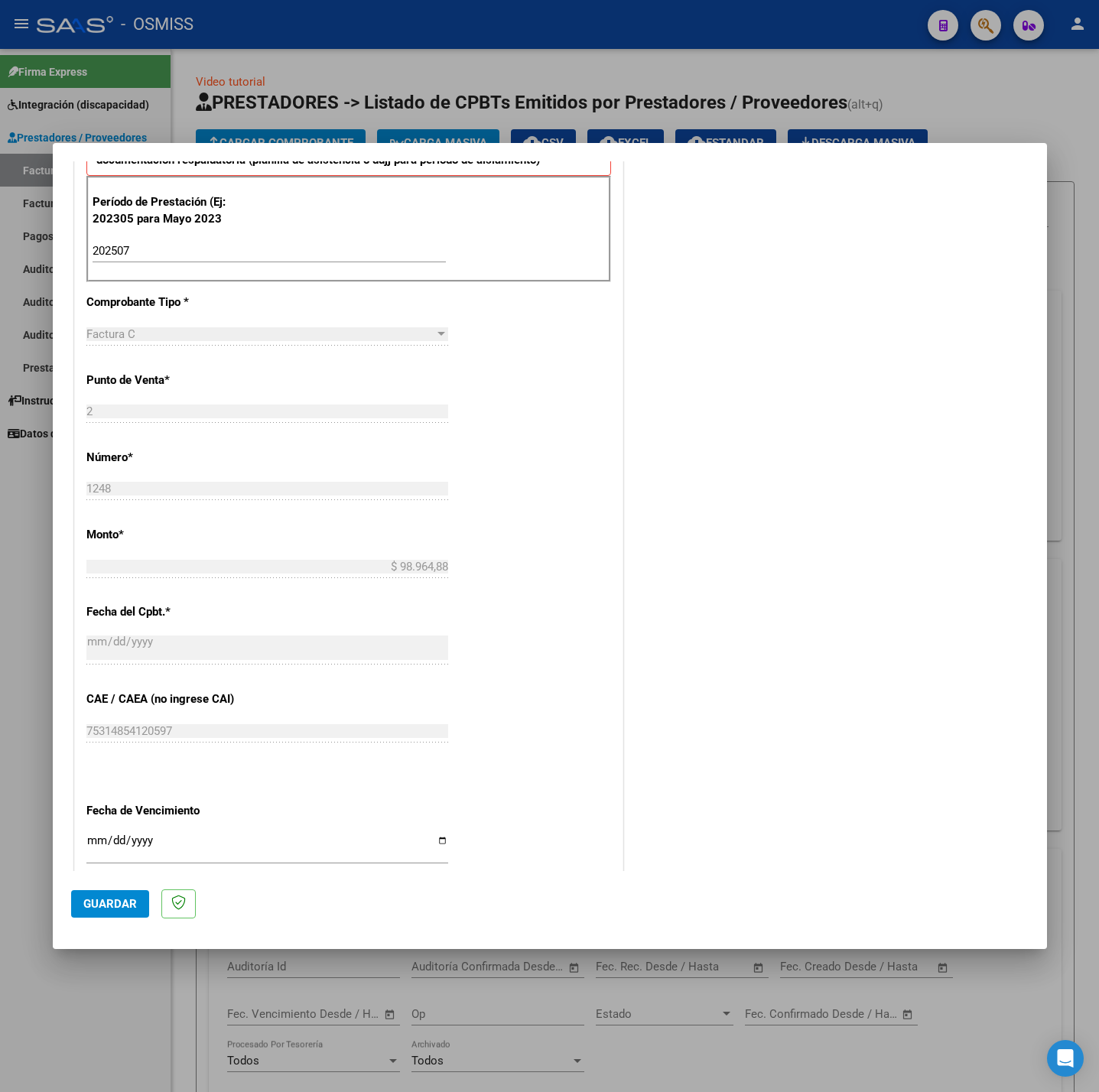
scroll to position [640, 0]
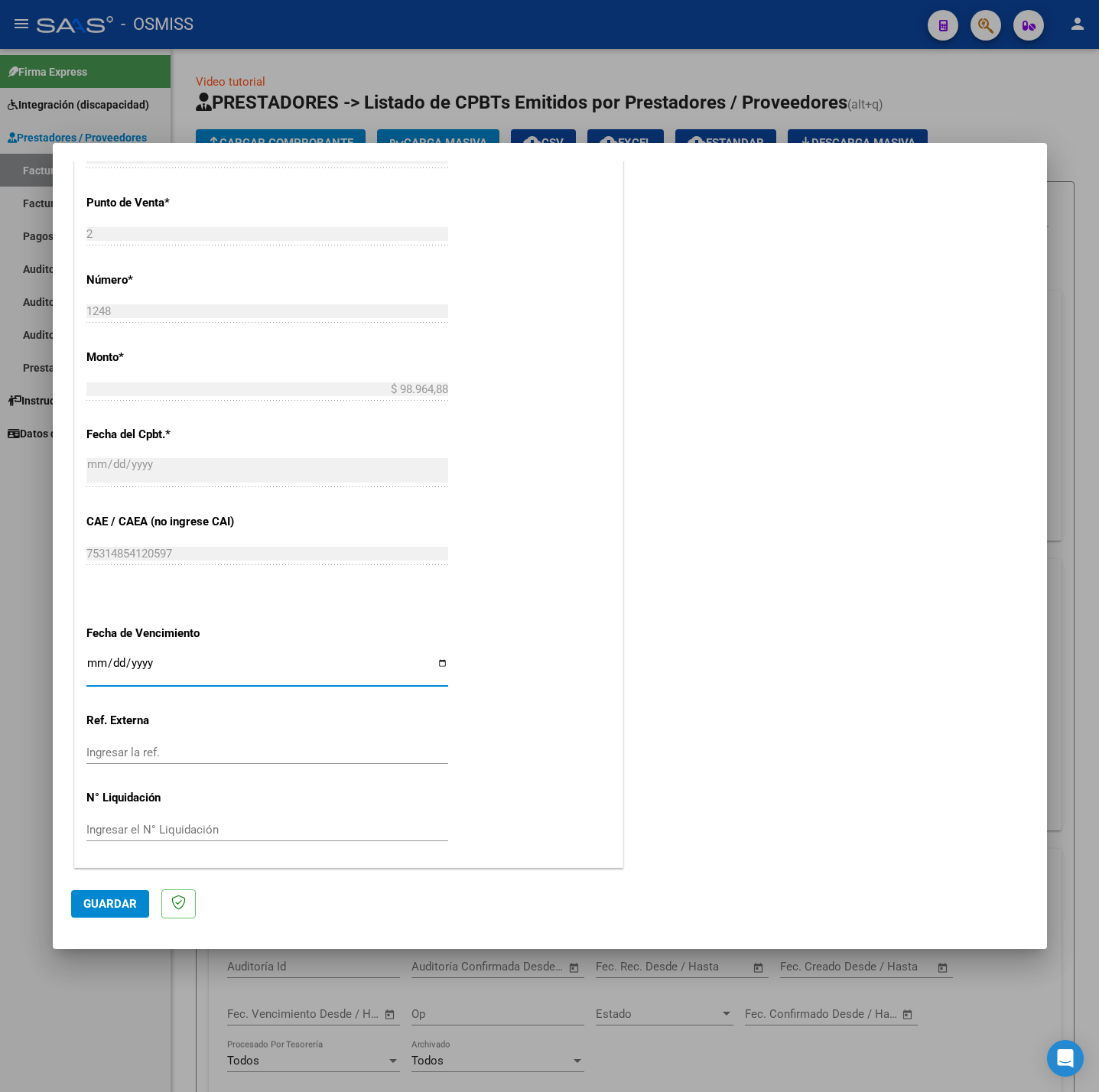
click at [92, 664] on input "Ingresar la fecha" at bounding box center [267, 669] width 361 height 24
type input "[DATE]"
click at [106, 903] on span "Guardar" at bounding box center [110, 904] width 53 height 14
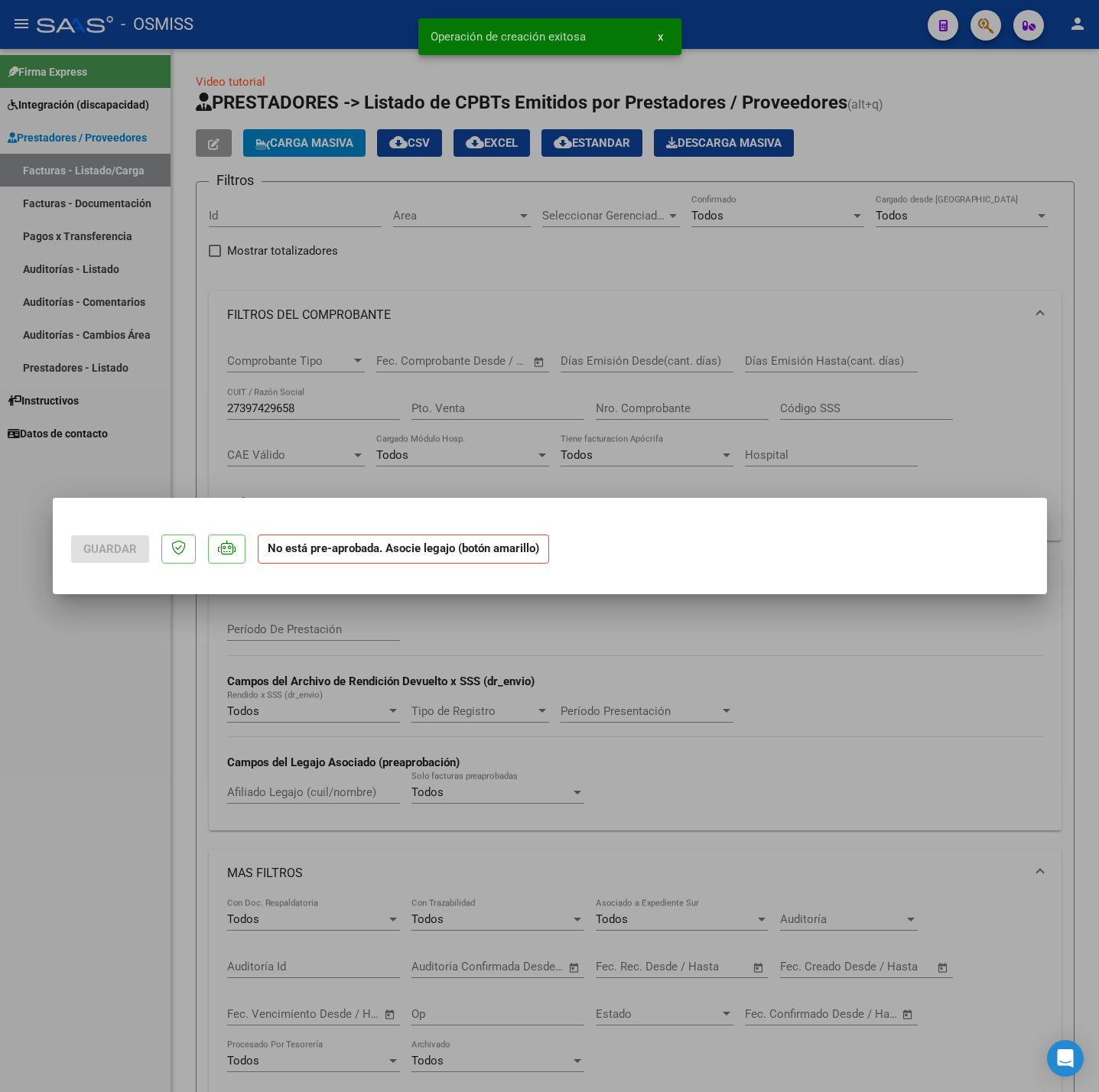
scroll to position [0, 0]
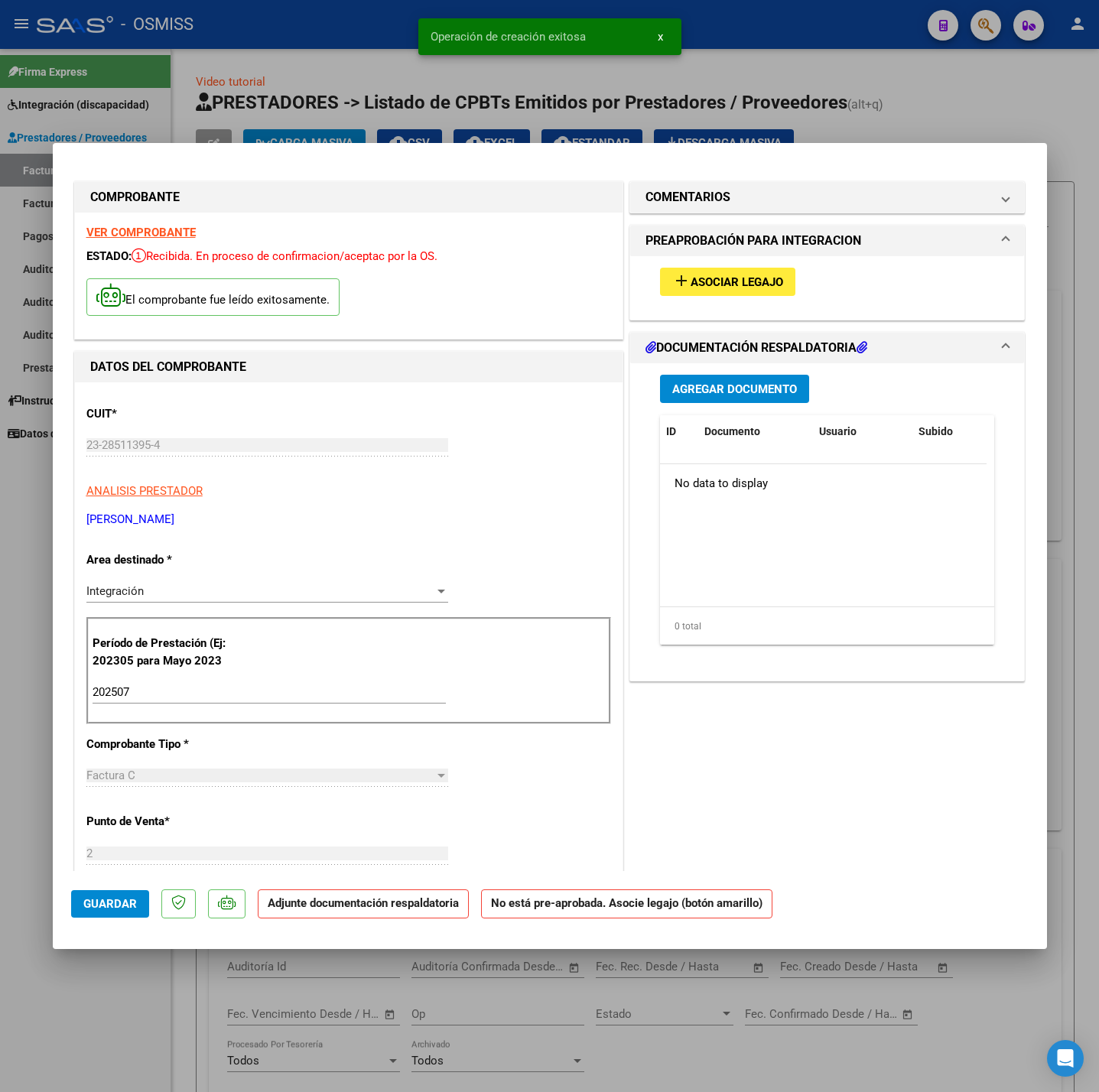
click at [767, 264] on div "add Asociar Legajo" at bounding box center [828, 282] width 358 height 52
click at [767, 278] on span "Asociar Legajo" at bounding box center [737, 282] width 92 height 14
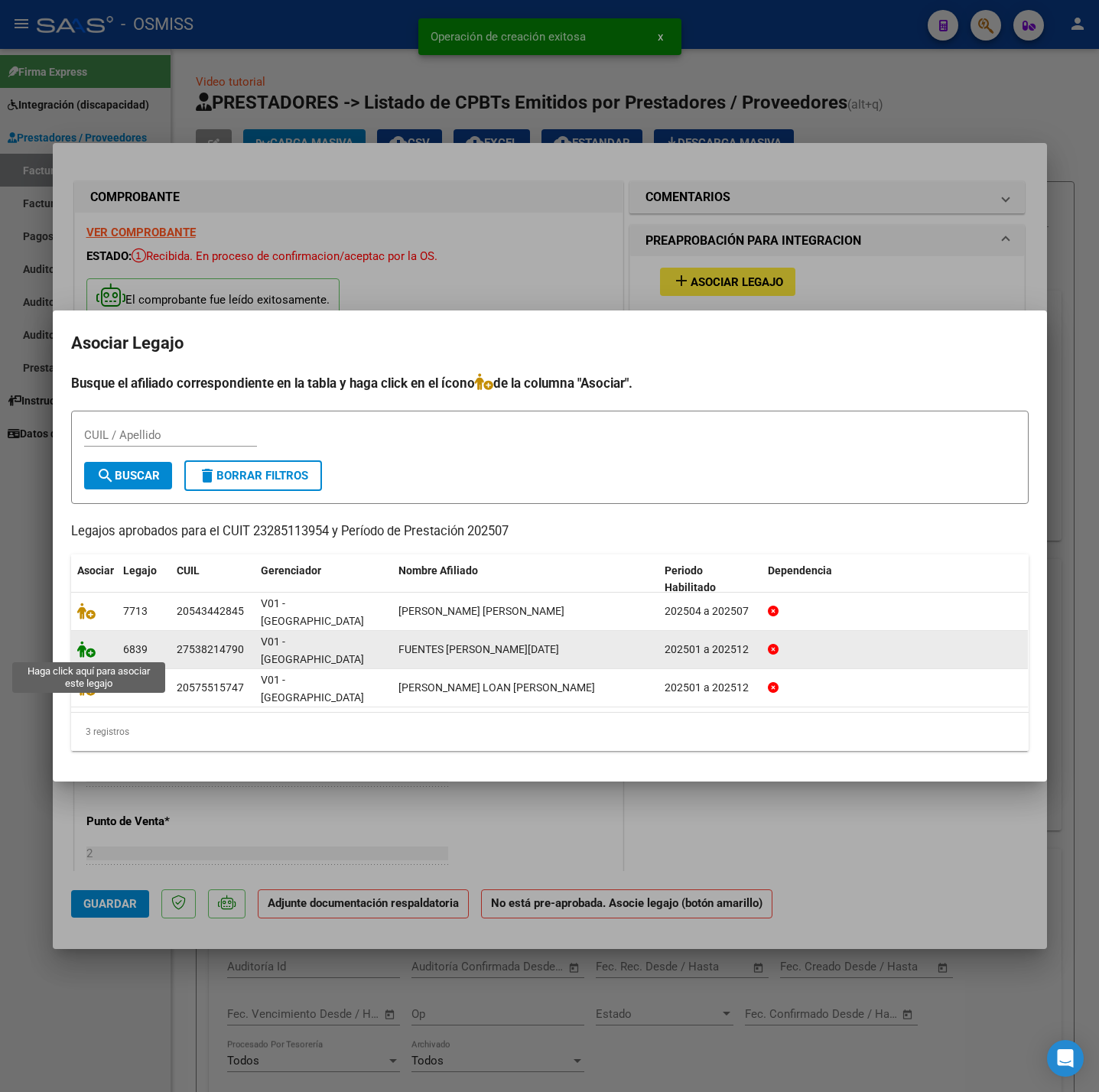
click at [85, 645] on icon at bounding box center [86, 649] width 18 height 17
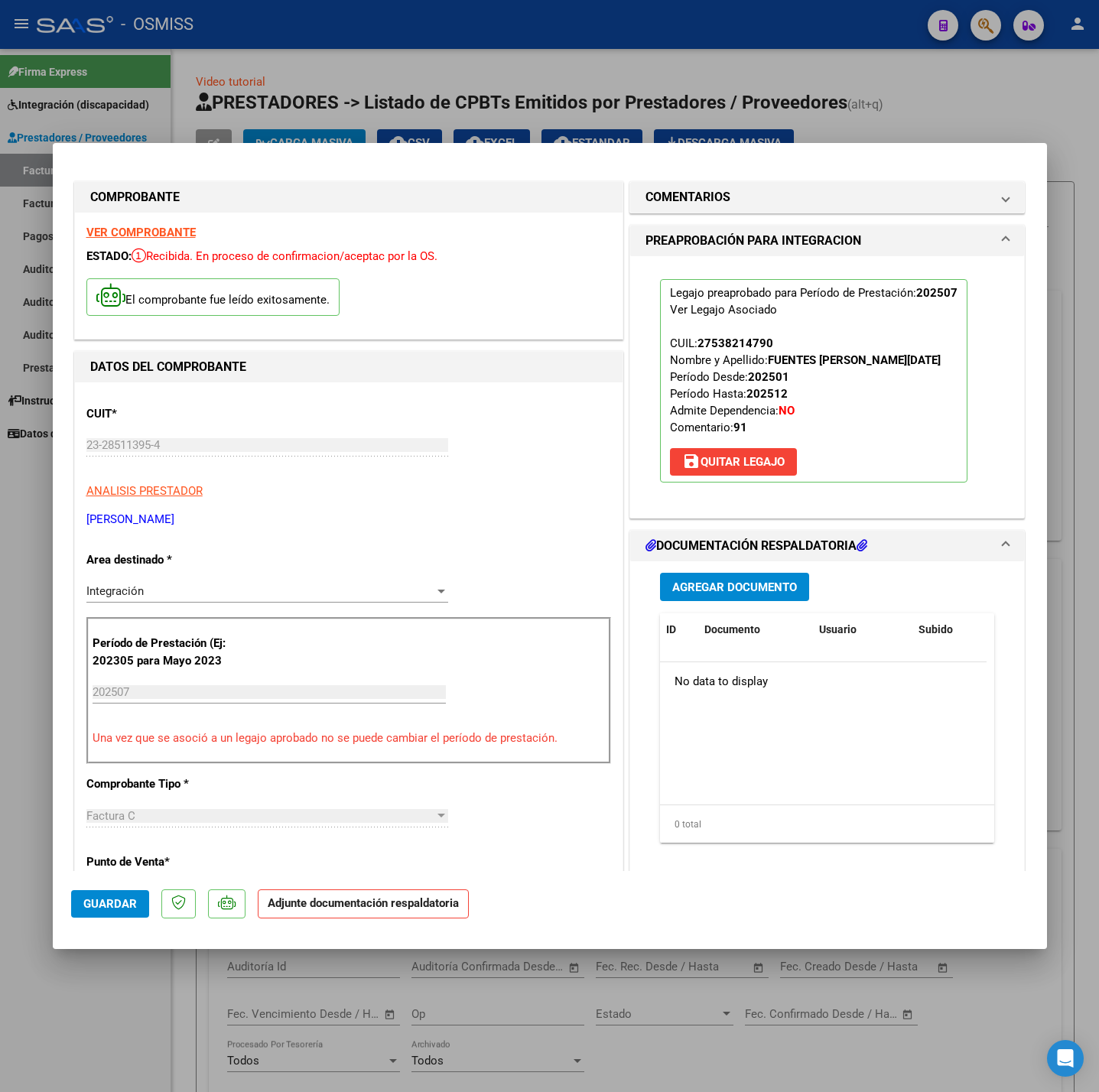
click at [727, 592] on span "Agregar Documento" at bounding box center [734, 587] width 124 height 14
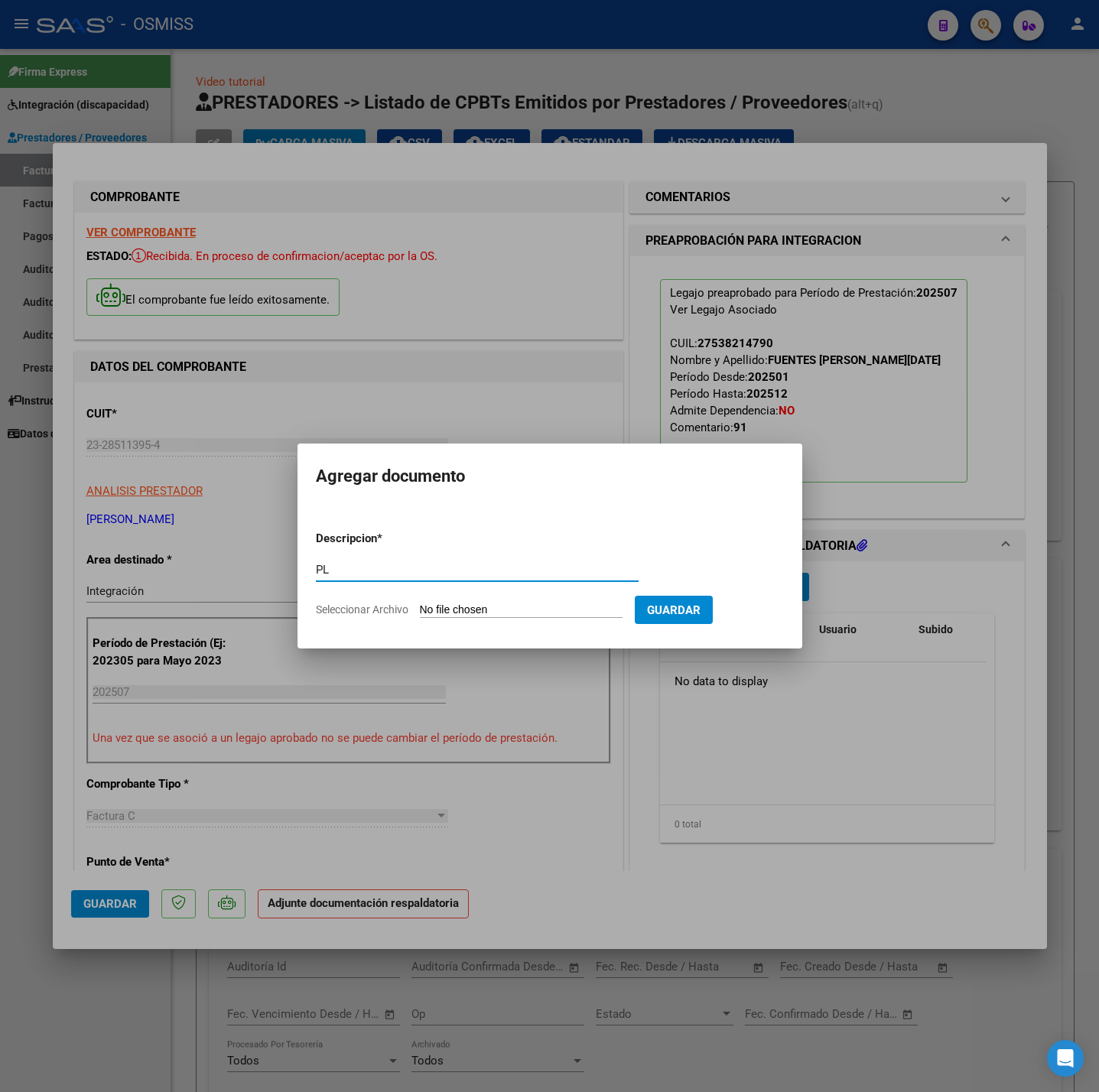
type input "PL"
click at [462, 613] on input "Seleccionar Archivo" at bounding box center [521, 610] width 203 height 15
type input "C:\fakepath\Asistencia [PERSON_NAME] - [PERSON_NAME].pdf"
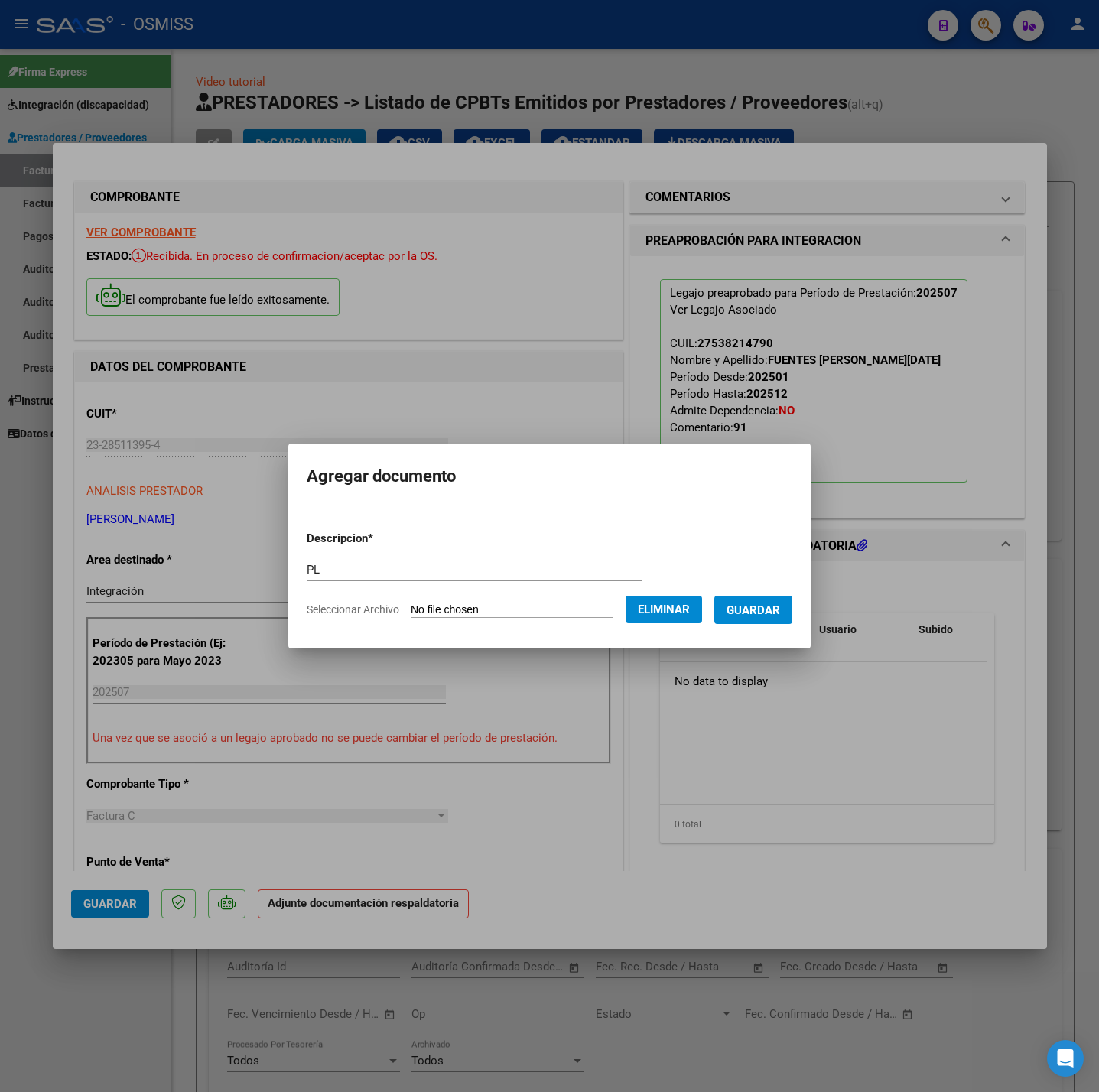
click at [752, 611] on span "Guardar" at bounding box center [753, 610] width 53 height 14
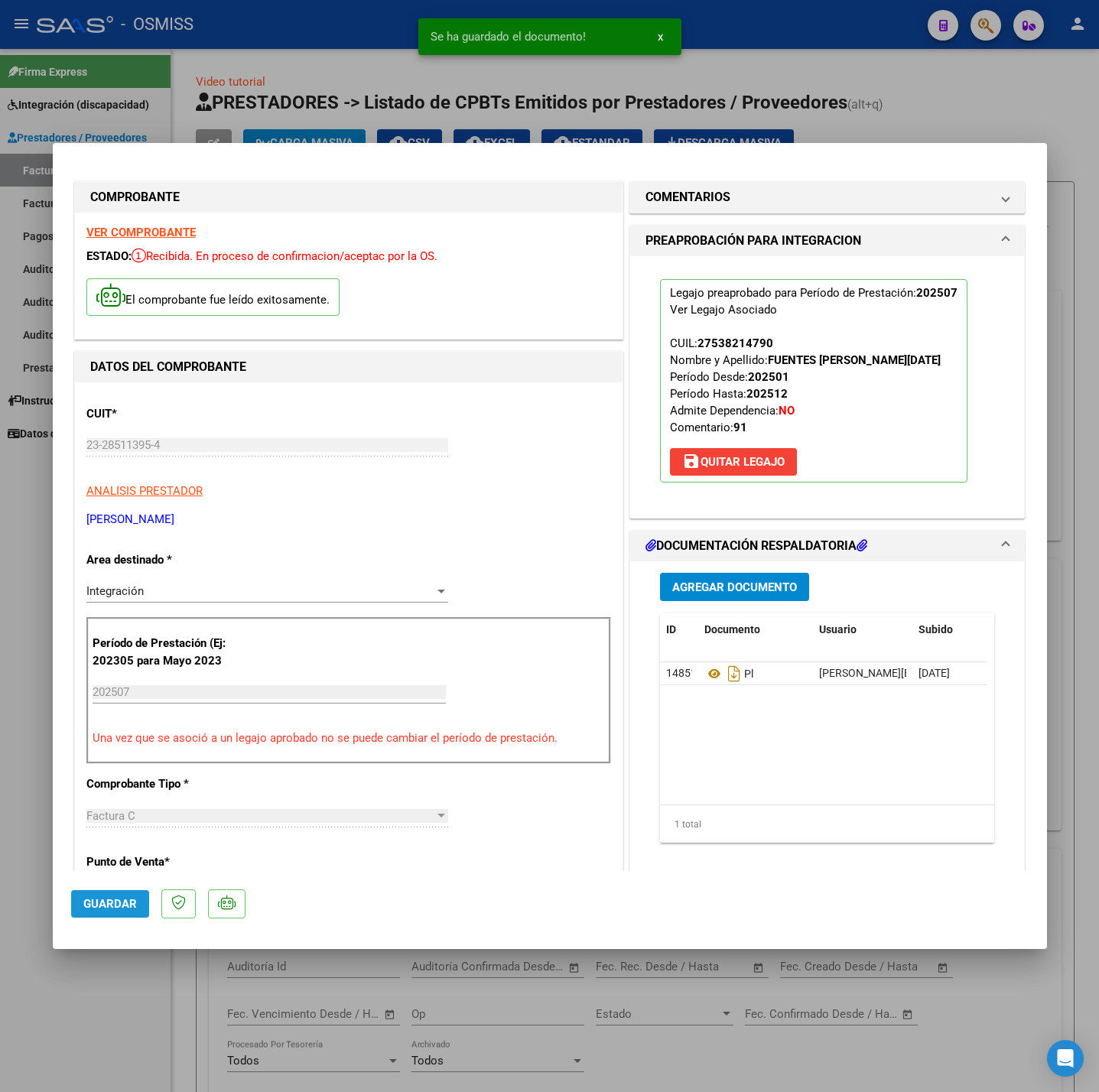
click at [96, 913] on button "Guardar" at bounding box center [110, 903] width 78 height 27
click at [86, 993] on div at bounding box center [549, 546] width 1099 height 1092
type input "$ 0,00"
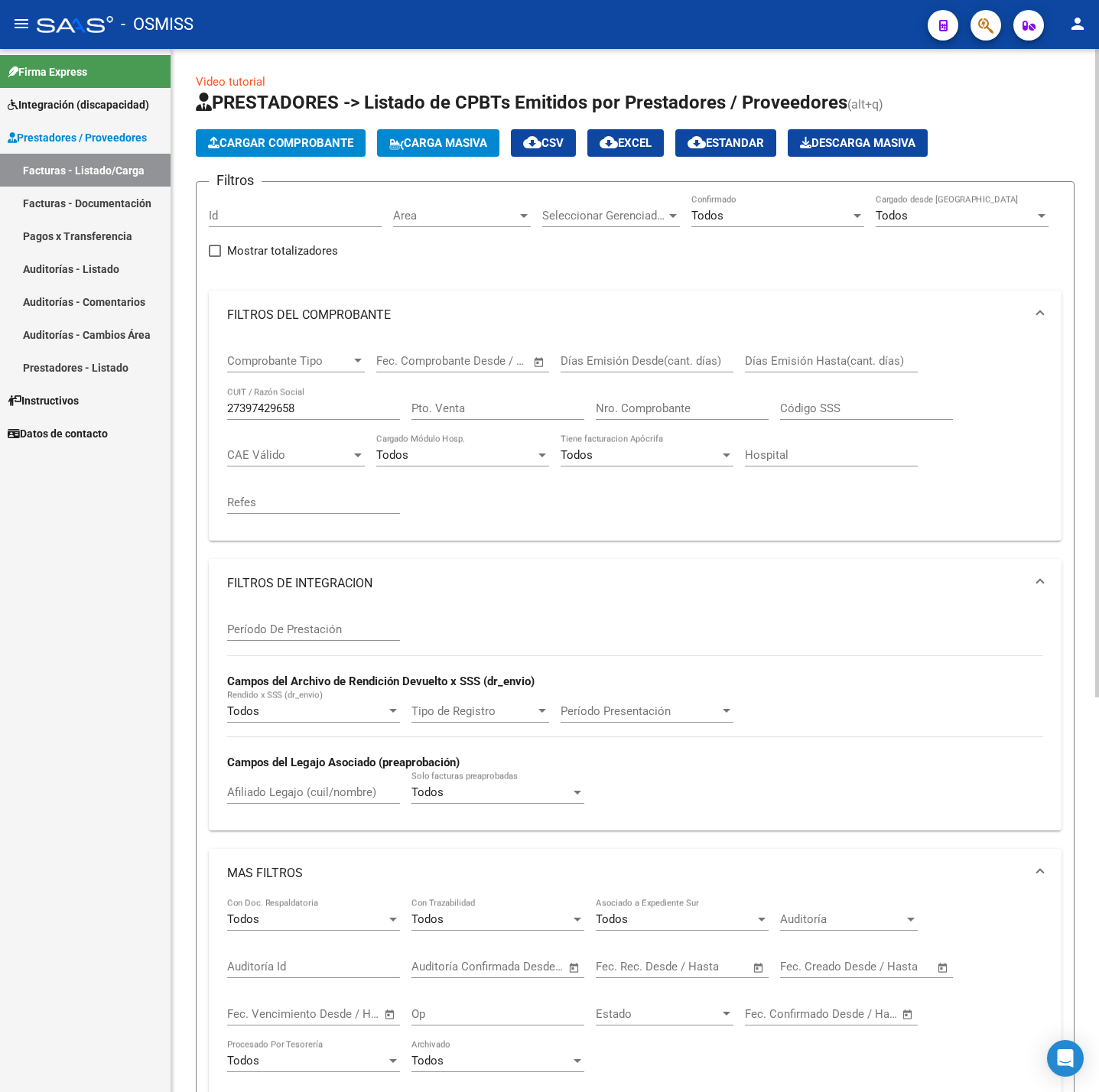
click at [278, 149] on span "Cargar Comprobante" at bounding box center [281, 143] width 145 height 14
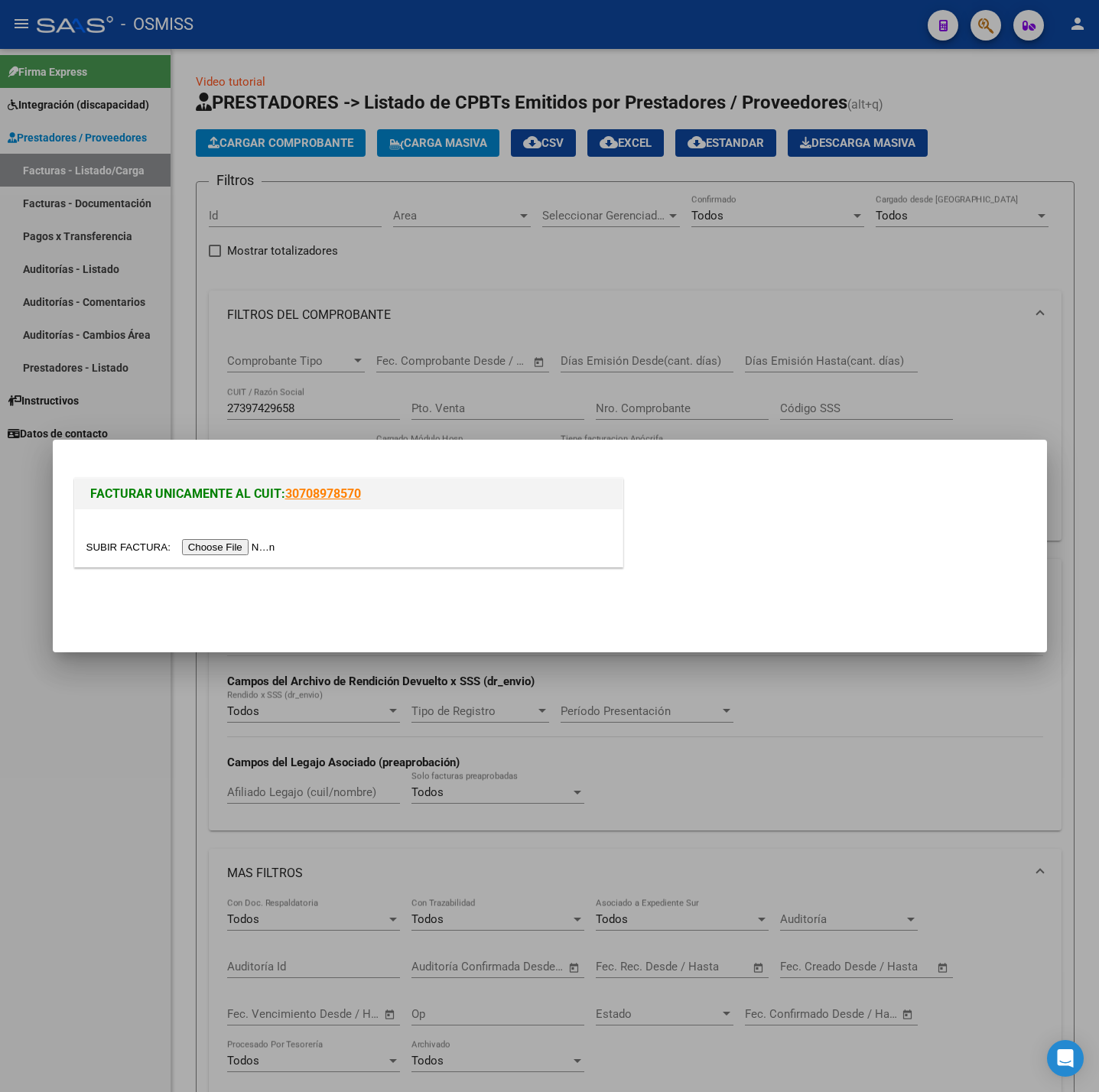
click at [256, 540] on input "file" at bounding box center [182, 547] width 193 height 16
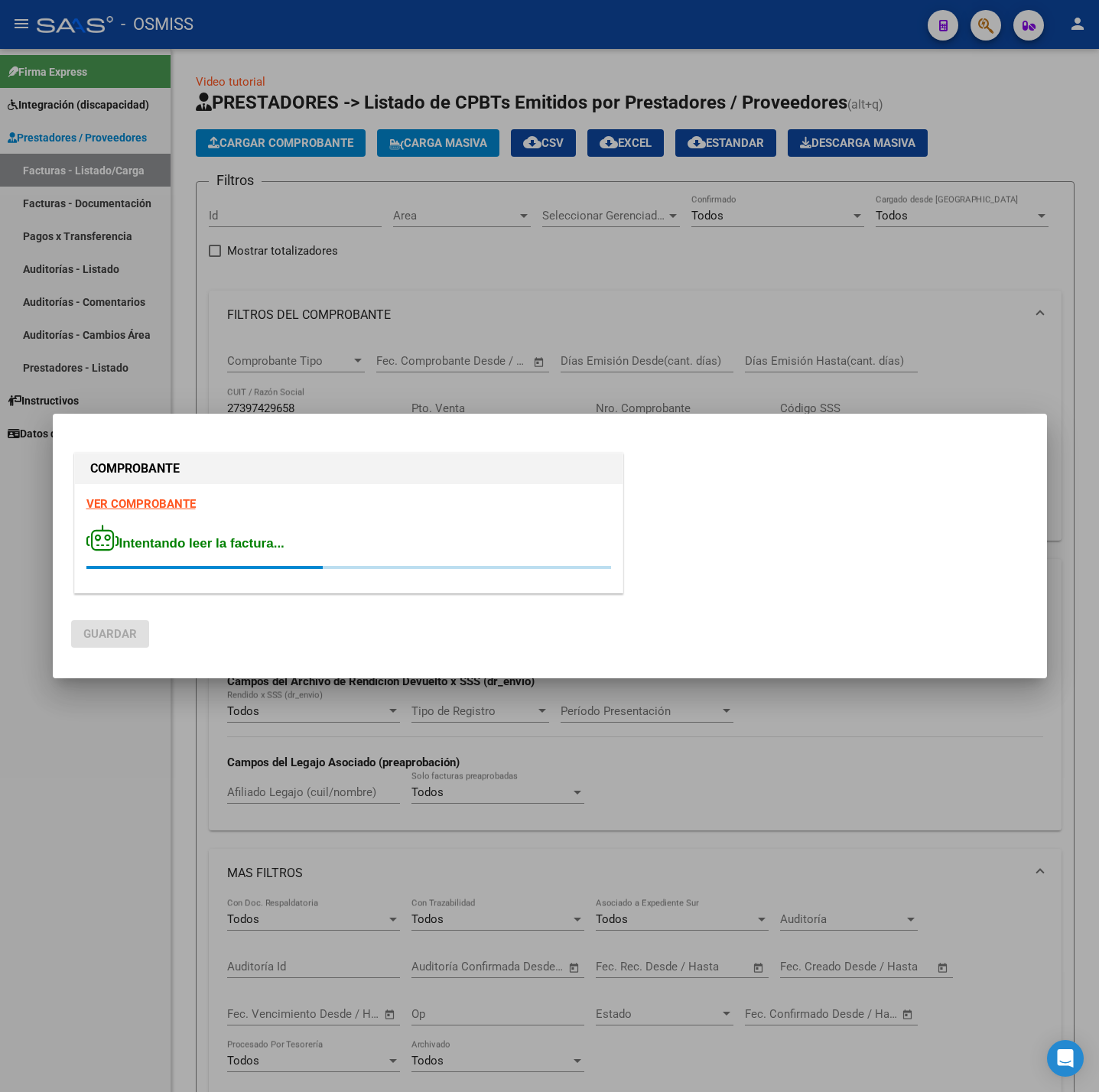
click at [147, 498] on strong "VER COMPROBANTE" at bounding box center [141, 505] width 110 height 14
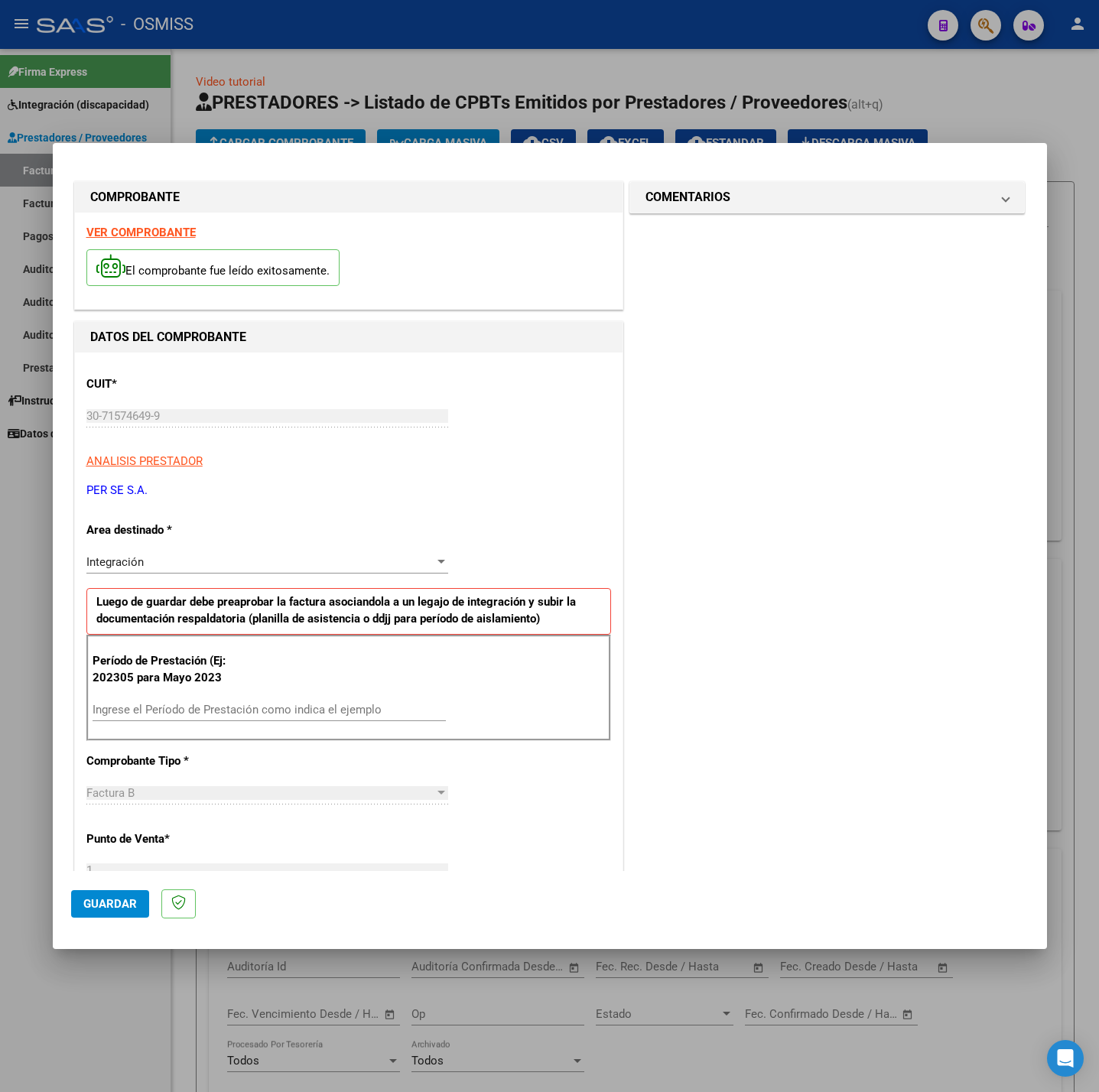
scroll to position [115, 0]
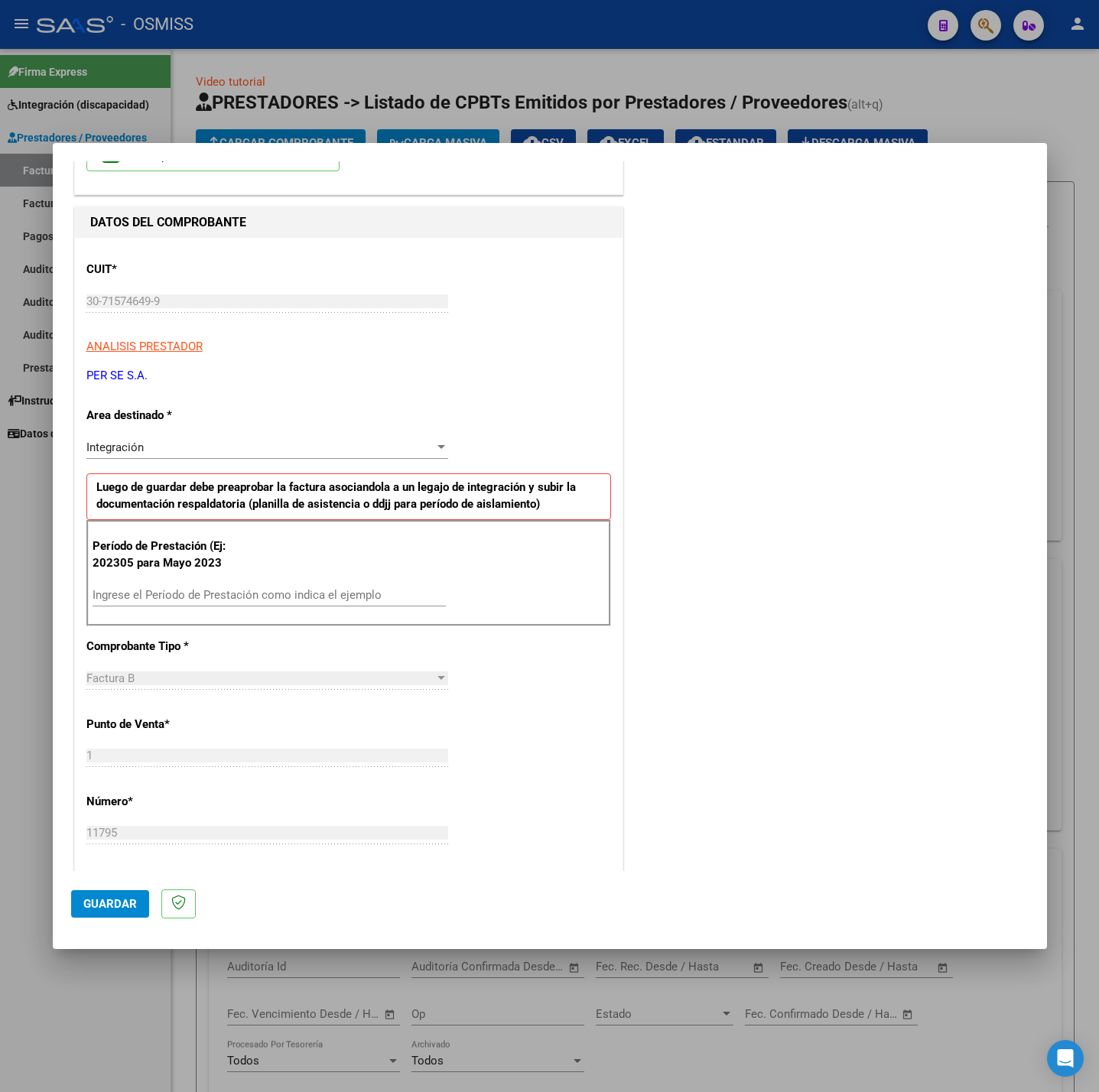
click at [223, 593] on input "Ingrese el Período de Prestación como indica el ejemplo" at bounding box center [269, 595] width 354 height 14
type input "202507"
click at [475, 659] on div "CUIT * 30-71574649-9 Ingresar CUIT ANALISIS PRESTADOR PER SE S.A. ARCA Padrón A…" at bounding box center [349, 813] width 548 height 1151
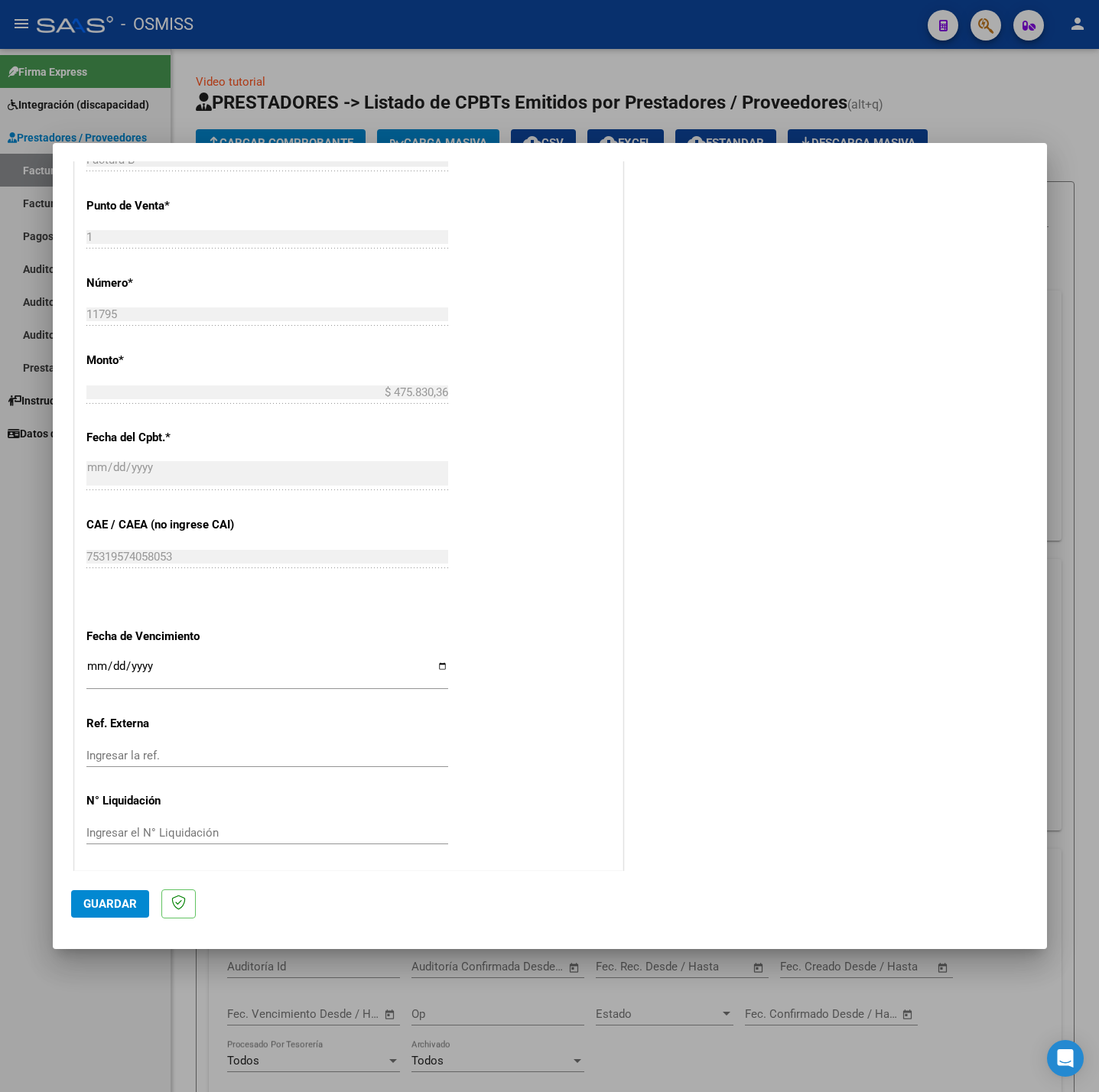
scroll to position [640, 0]
click at [88, 661] on input "Ingresar la fecha" at bounding box center [267, 669] width 361 height 24
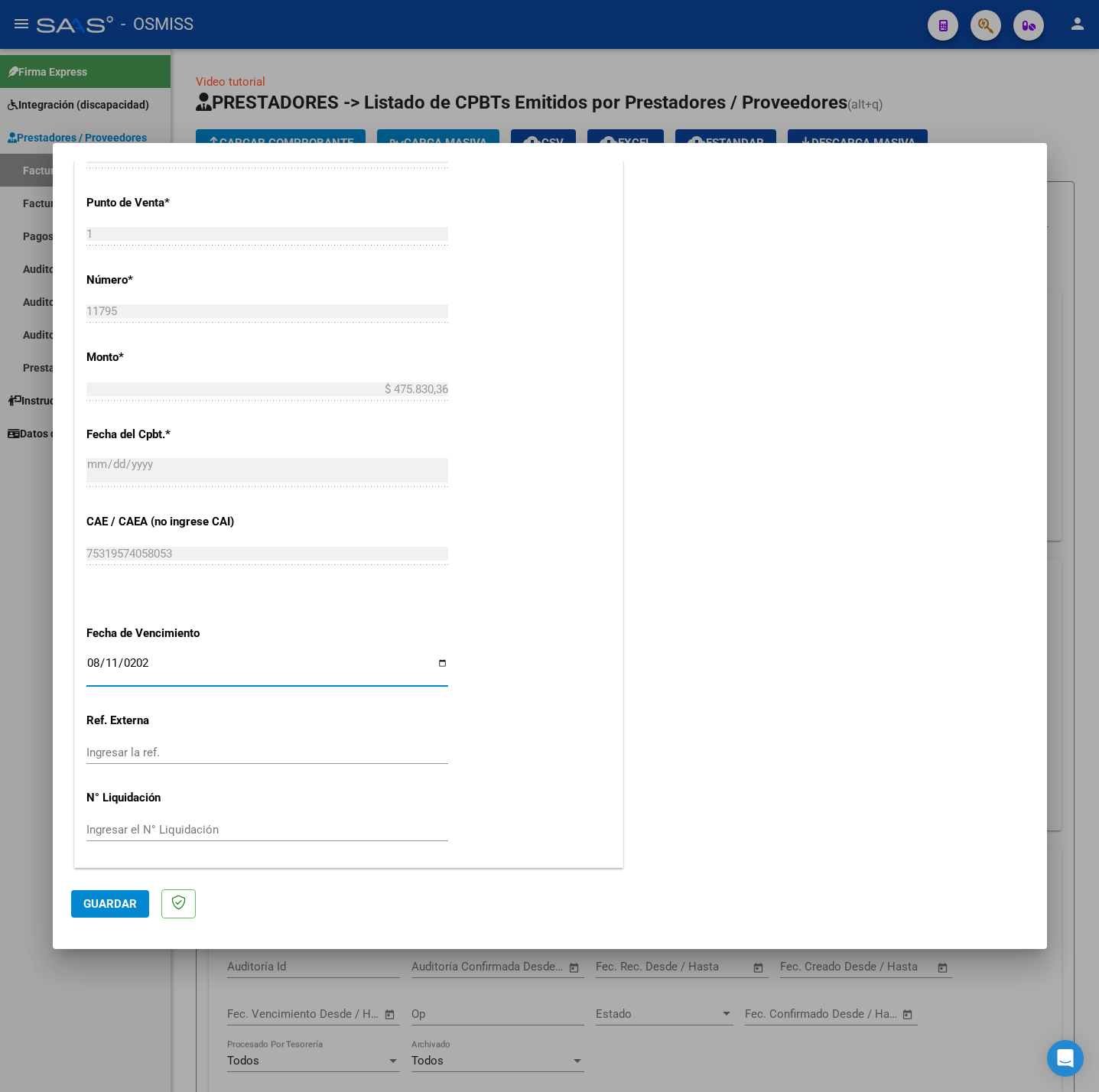
type input "[DATE]"
click at [141, 902] on button "Guardar" at bounding box center [110, 903] width 78 height 27
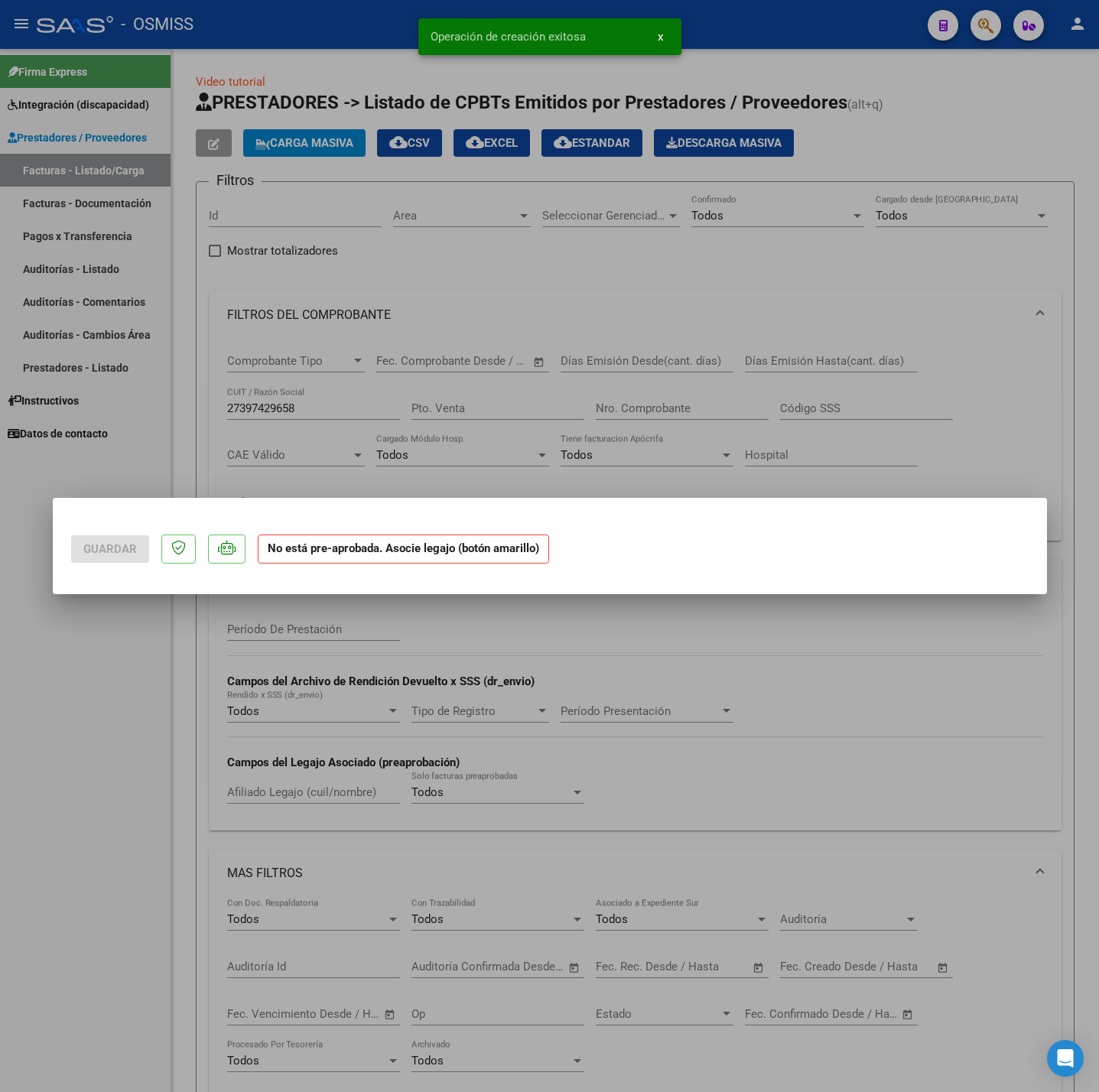
scroll to position [0, 0]
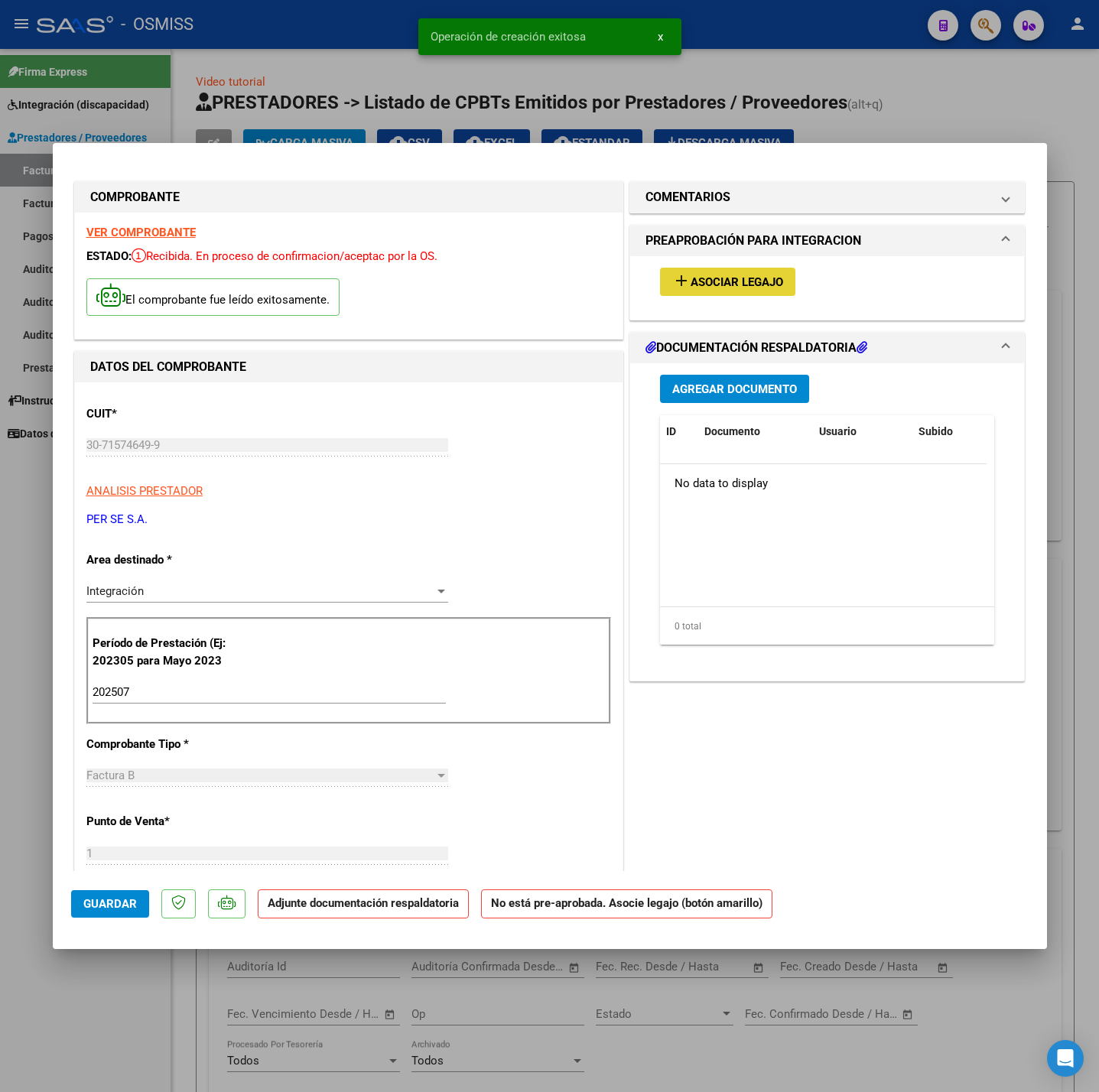
click at [724, 292] on button "add Asociar Legajo" at bounding box center [727, 282] width 135 height 28
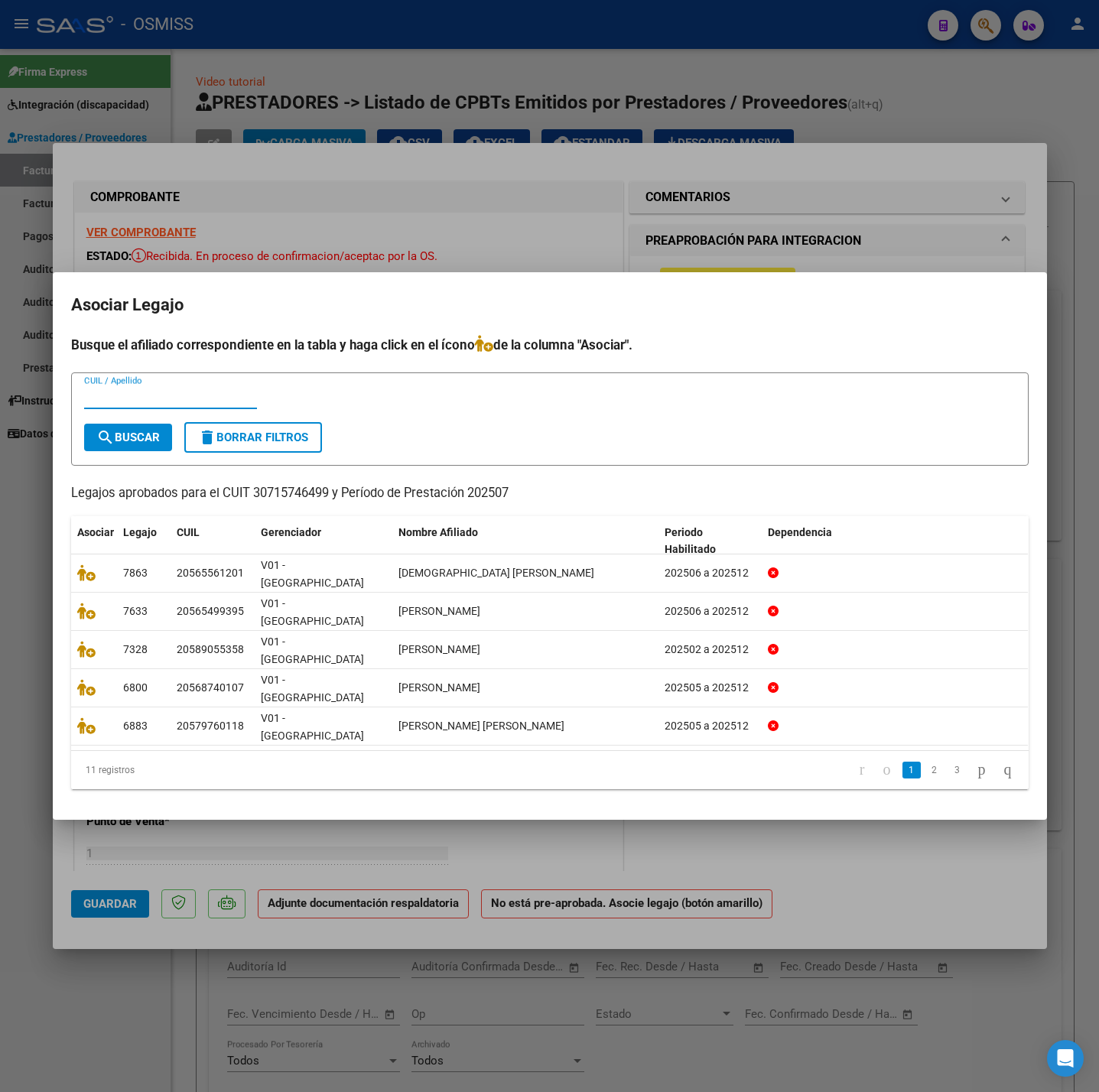
click at [129, 404] on input "CUIL / Apellido" at bounding box center [171, 397] width 173 height 14
type input "5890"
click at [136, 444] on span "search Buscar" at bounding box center [127, 437] width 63 height 14
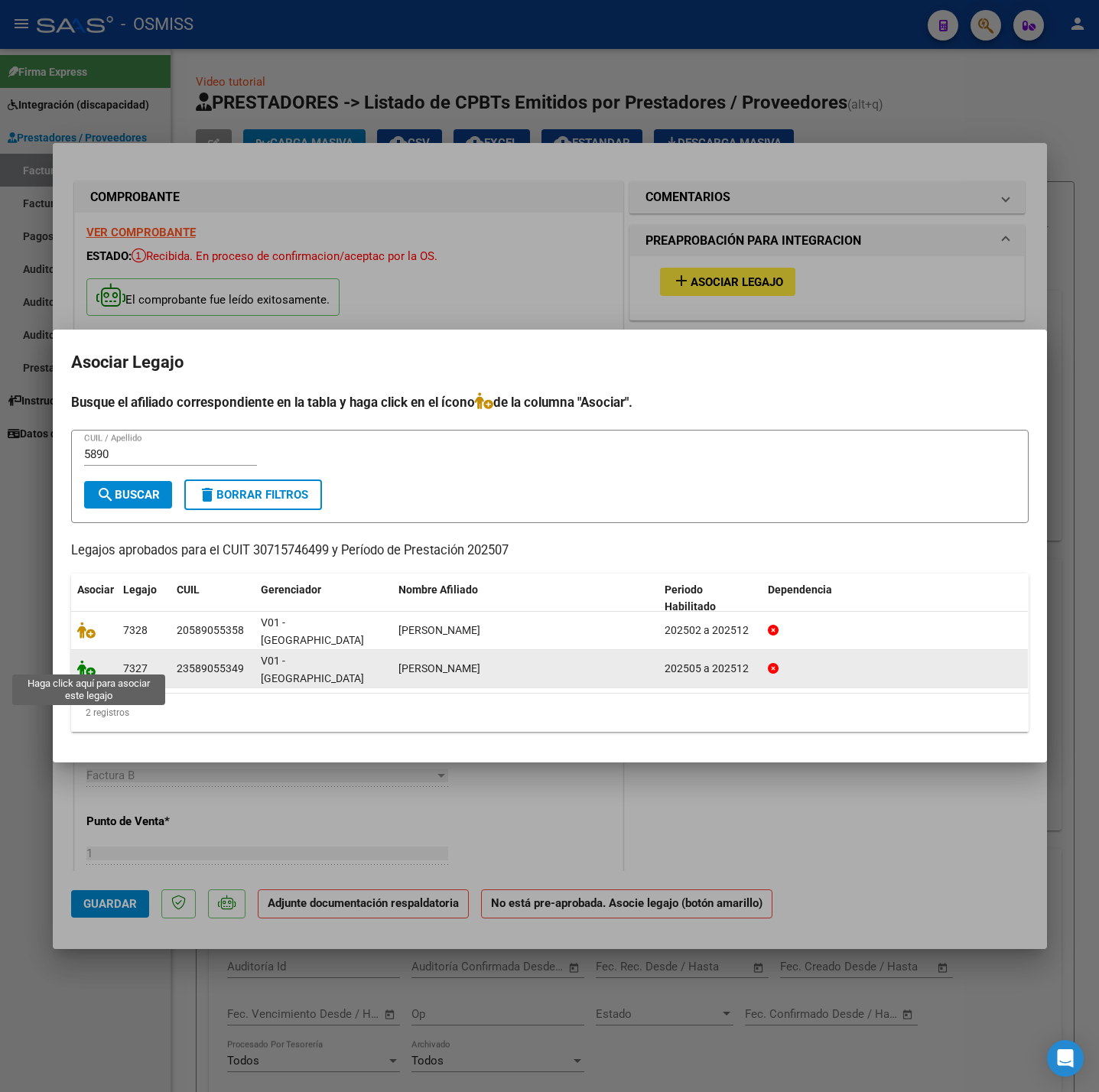
click at [85, 666] on icon at bounding box center [86, 669] width 18 height 17
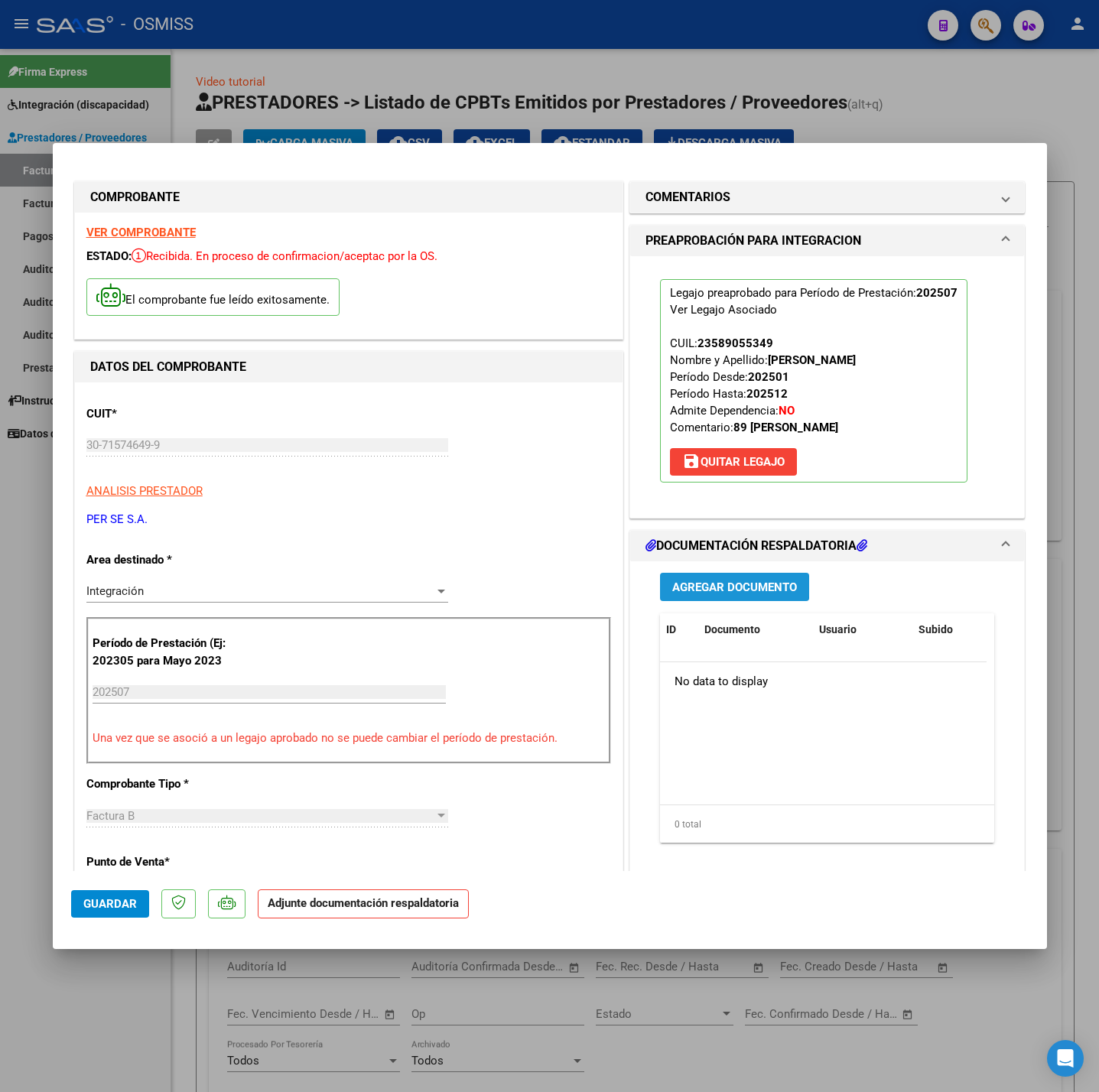
click at [677, 585] on span "Agregar Documento" at bounding box center [734, 587] width 124 height 14
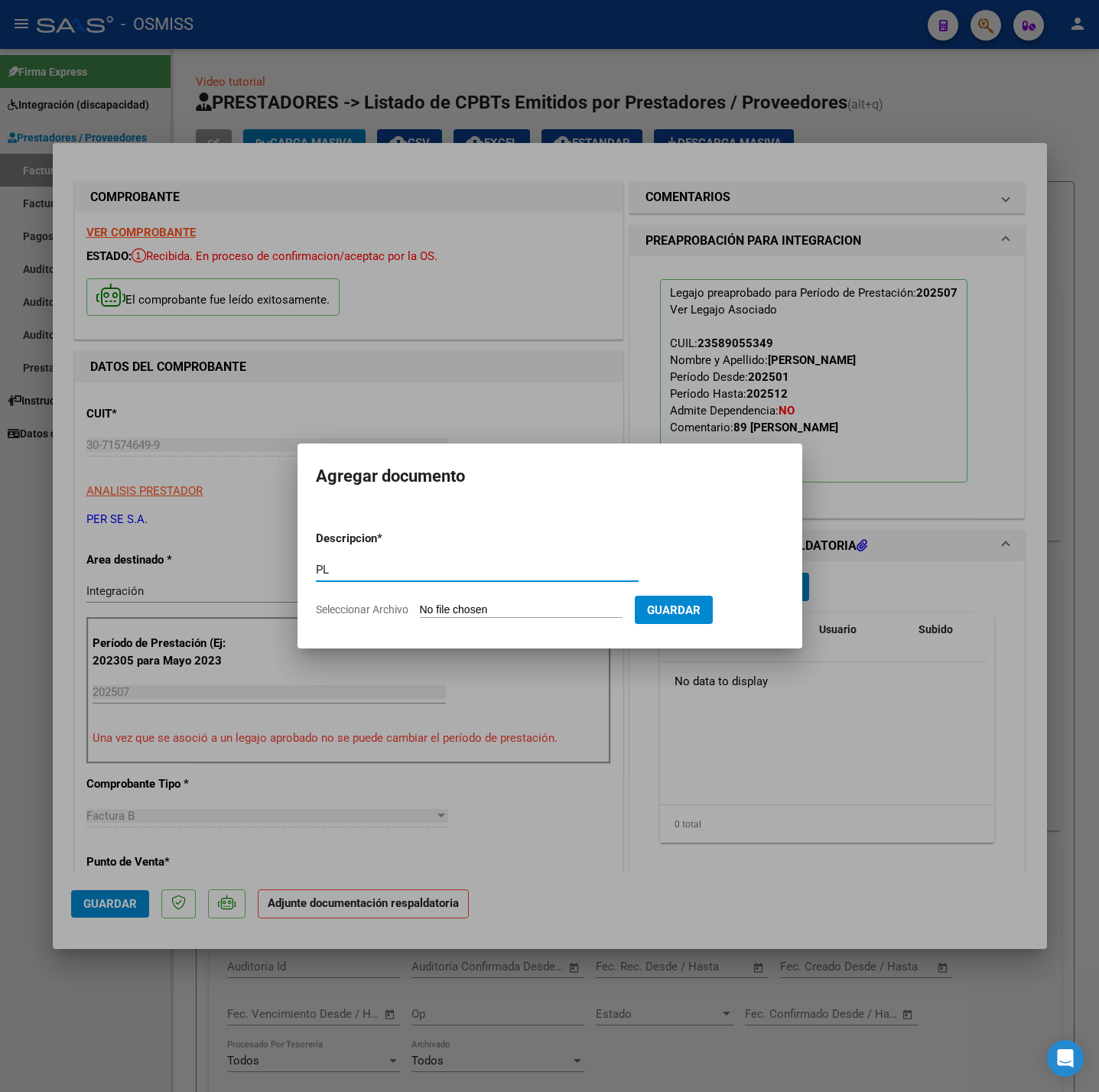
type input "PL"
click at [516, 606] on input "Seleccionar Archivo" at bounding box center [521, 610] width 203 height 15
type input "C:\fakepath\Planilla Asistencia - [PERSON_NAME] (5).pdf"
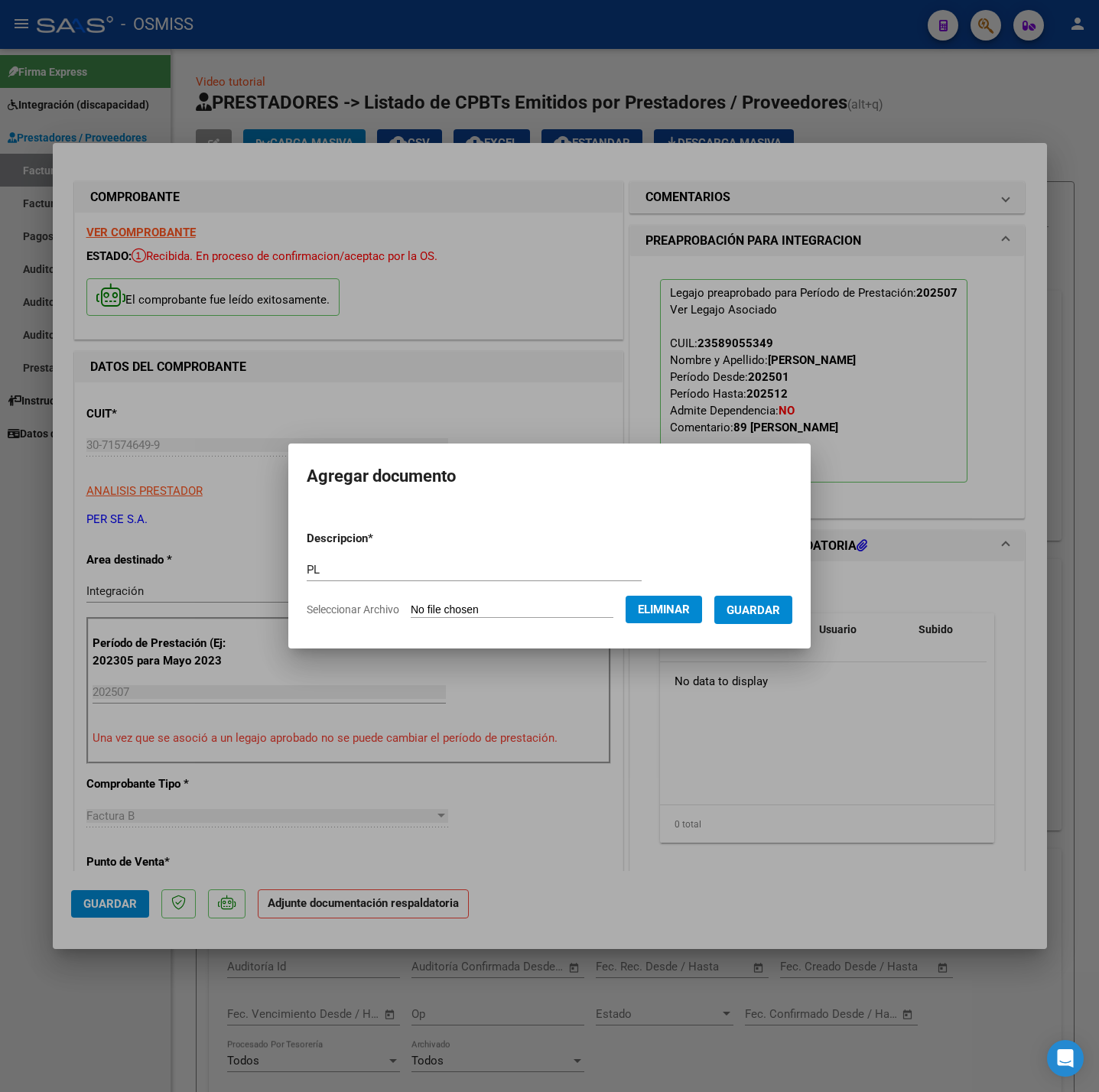
click at [755, 608] on span "Guardar" at bounding box center [753, 610] width 53 height 14
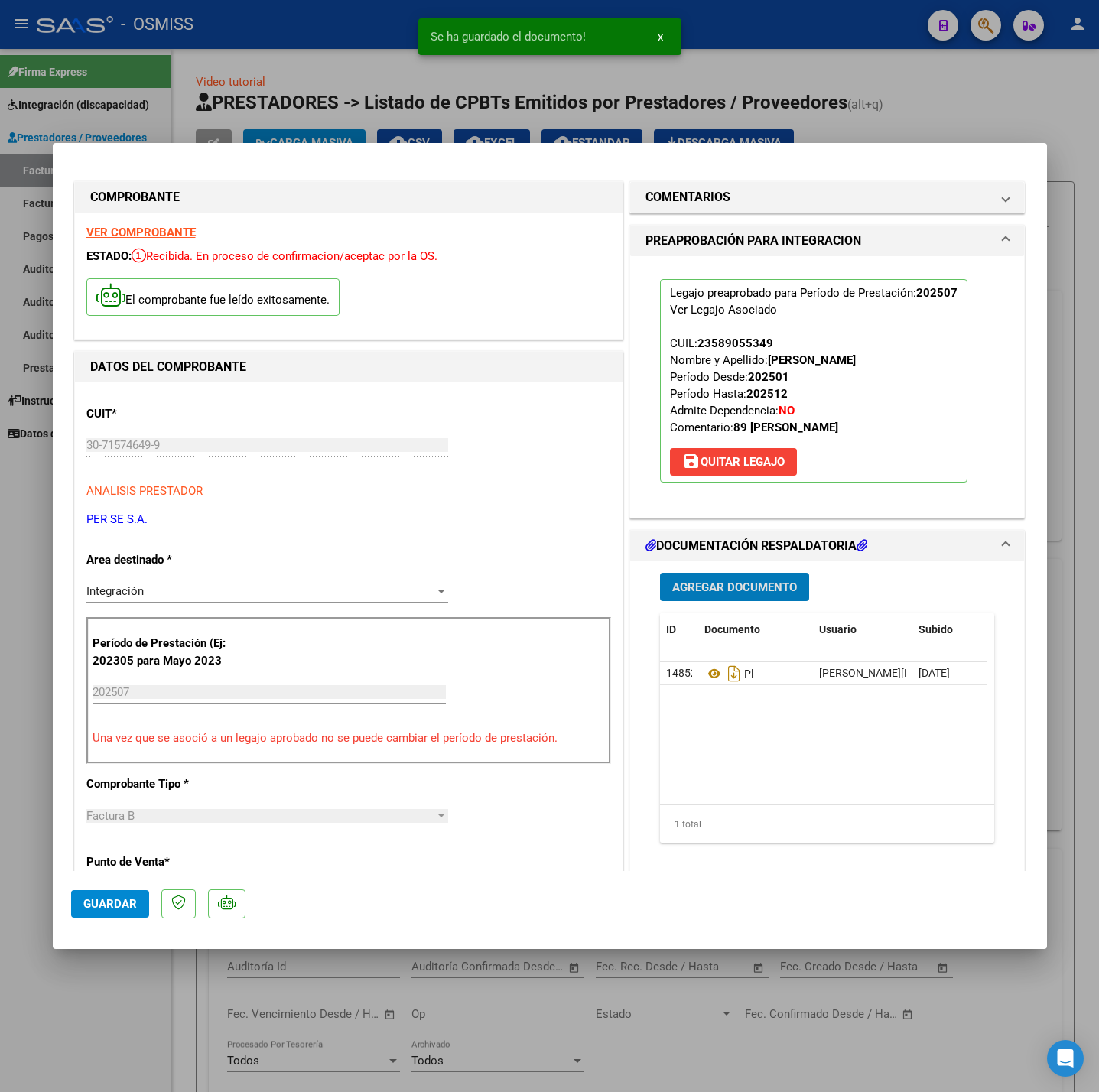
click at [121, 914] on button "Guardar" at bounding box center [110, 903] width 78 height 27
click at [122, 1010] on div at bounding box center [549, 546] width 1099 height 1092
type input "$ 0,00"
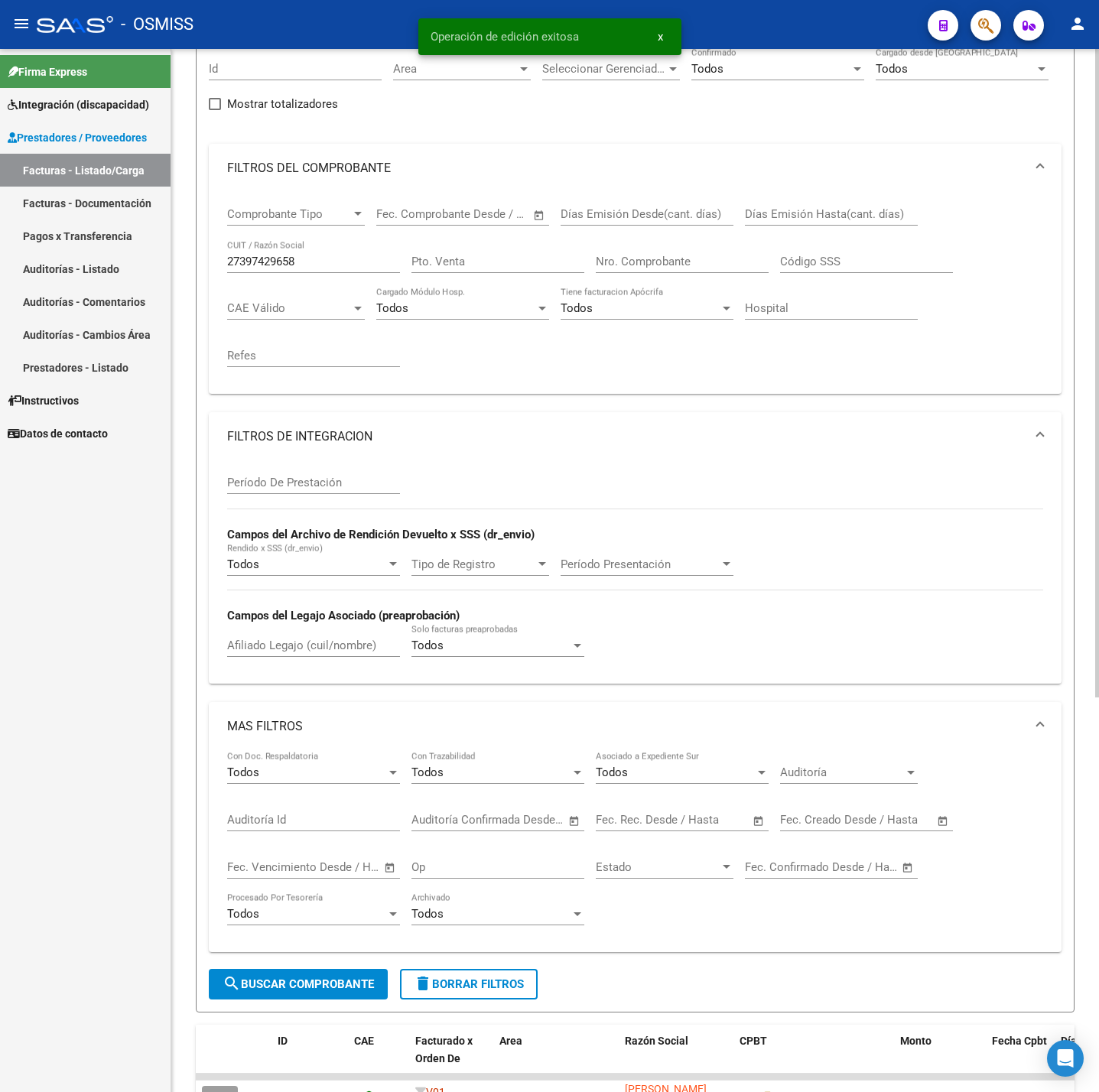
scroll to position [344, 0]
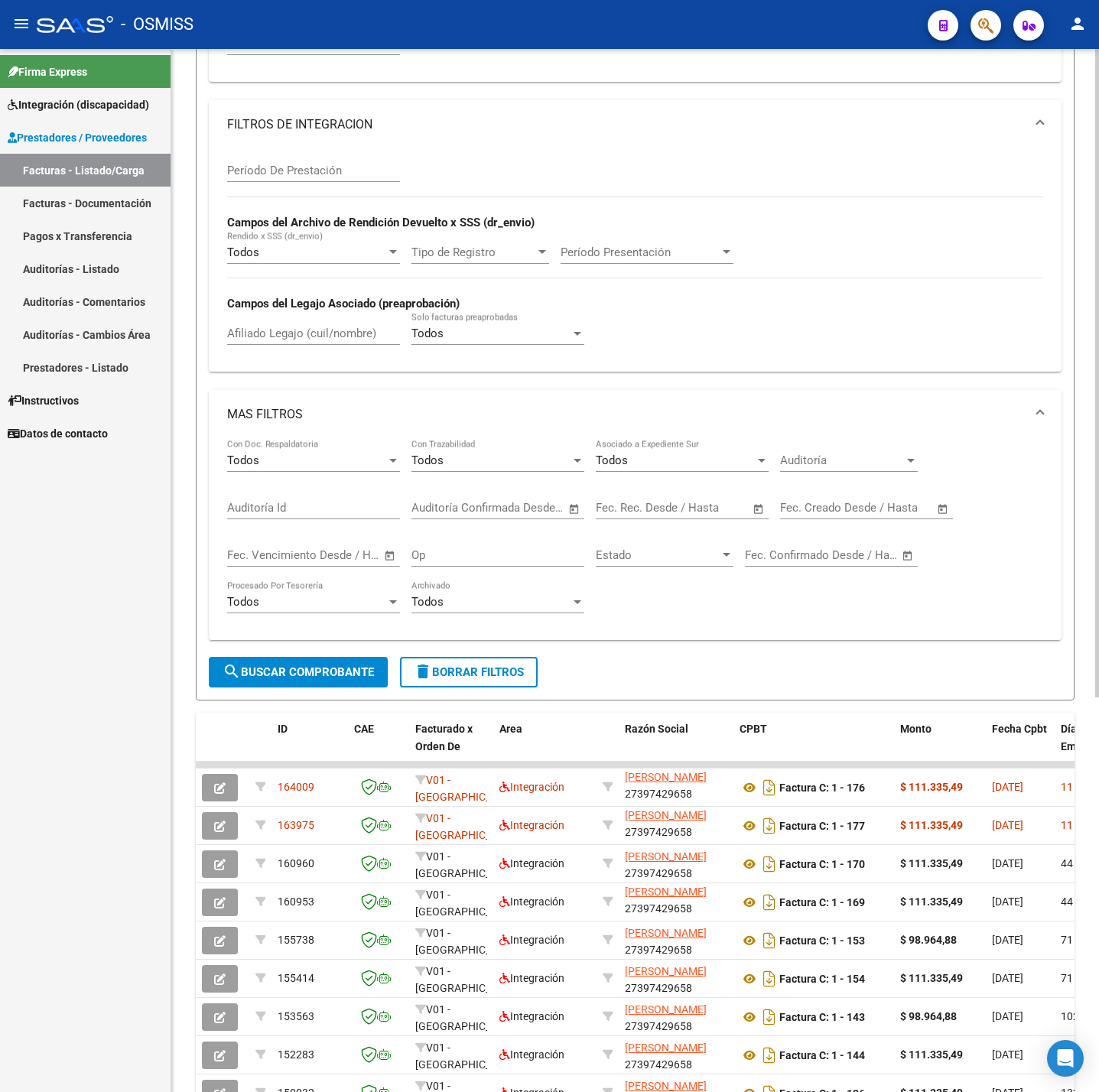
click at [487, 687] on button "delete Borrar Filtros" at bounding box center [469, 672] width 138 height 31
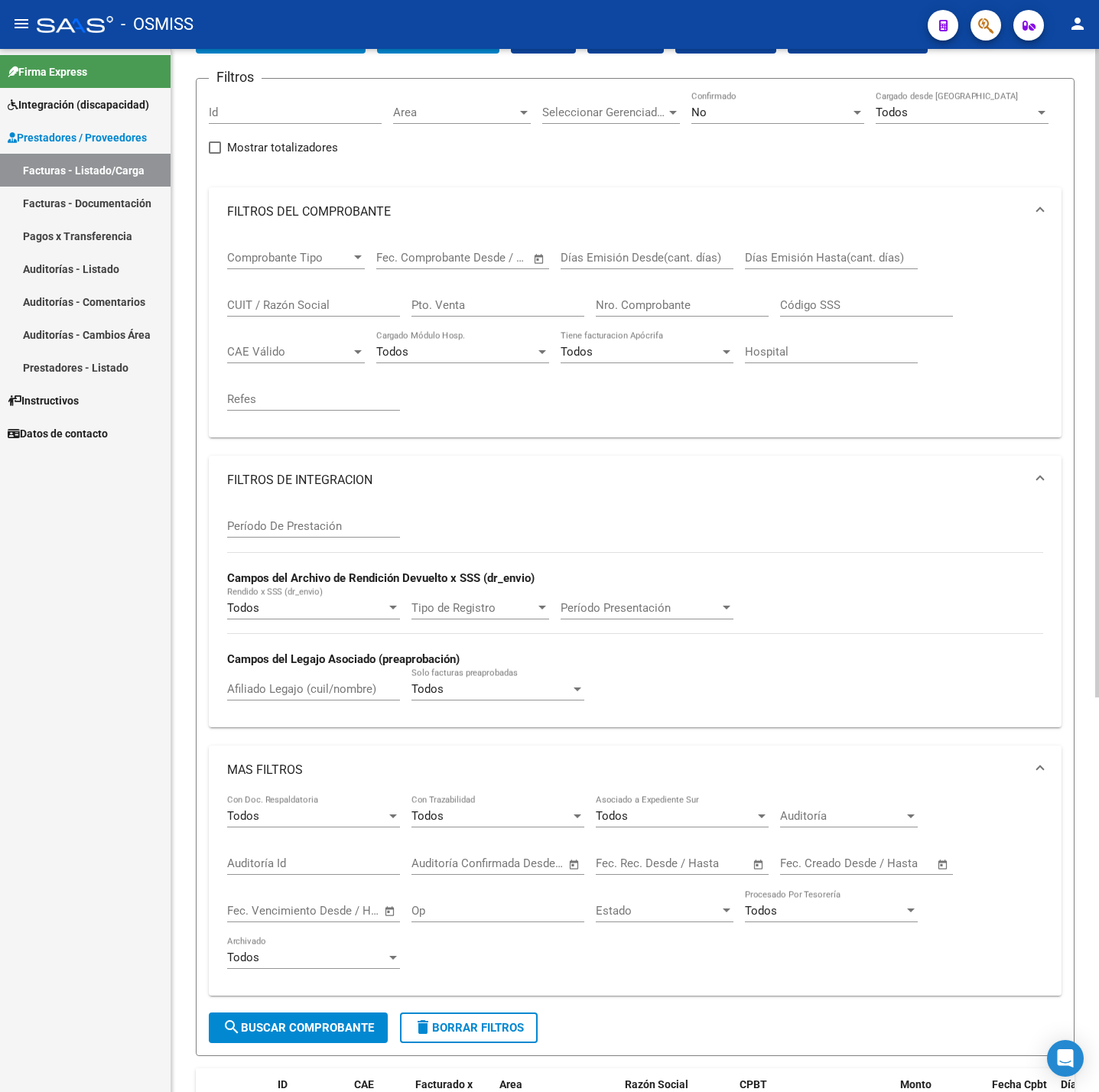
scroll to position [0, 0]
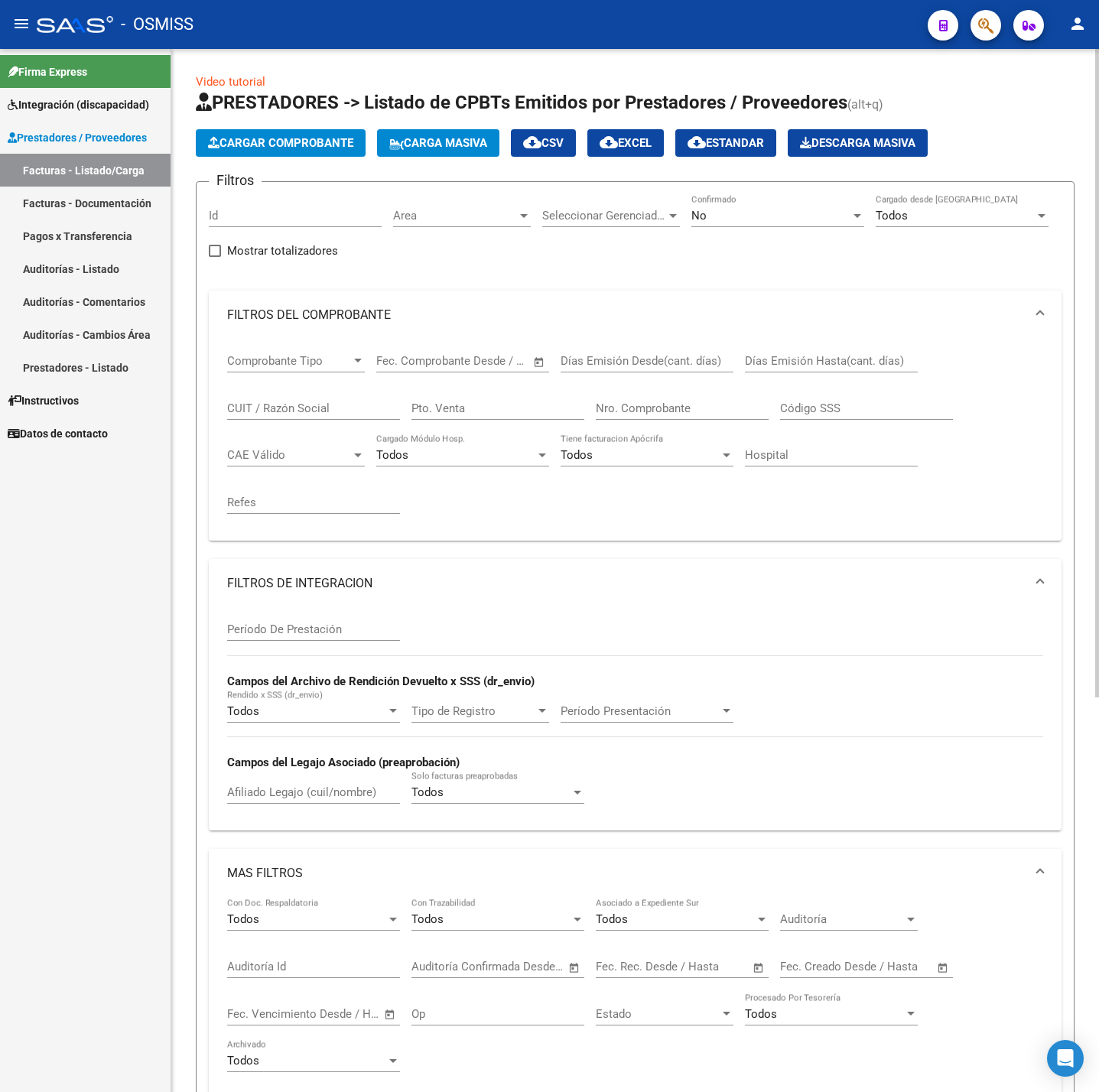
click at [315, 150] on button "Cargar Comprobante" at bounding box center [280, 142] width 170 height 27
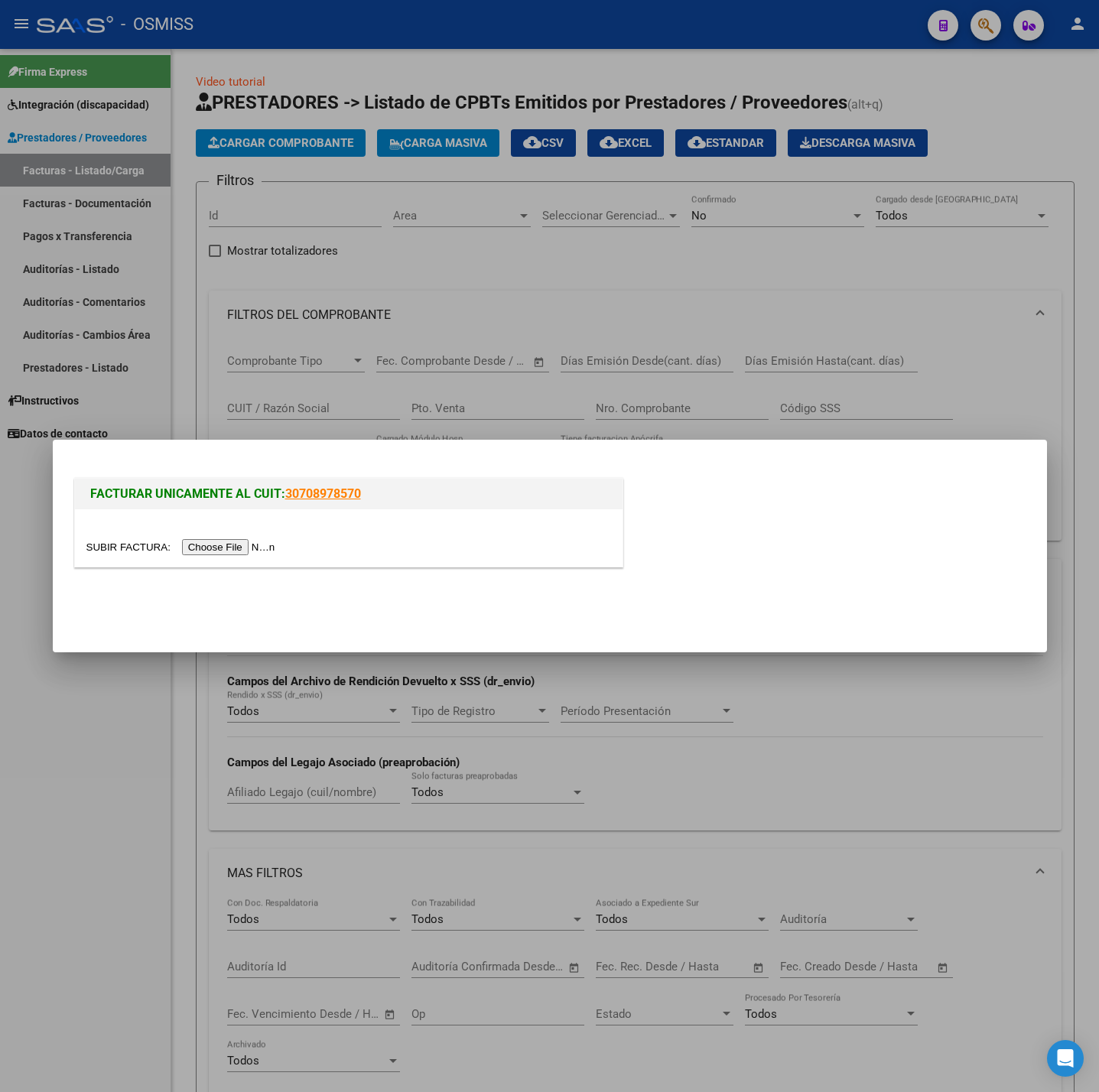
click at [234, 542] on input "file" at bounding box center [182, 547] width 193 height 16
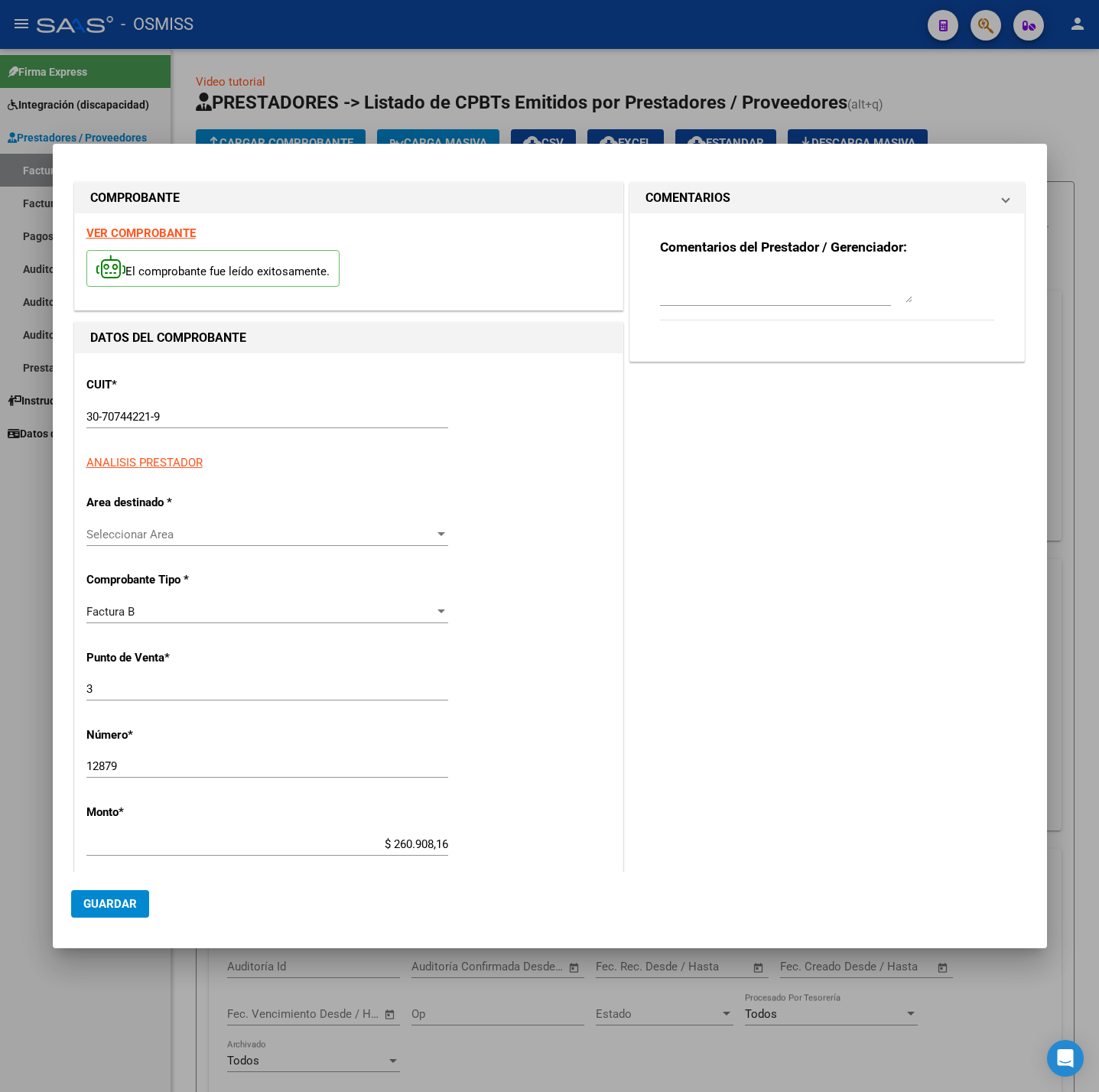
click at [163, 494] on div "CUIT * 30-70744221-9 Ingresar CUIT ANALISIS PRESTADOR ARCA Padrón Area destinad…" at bounding box center [349, 838] width 548 height 968
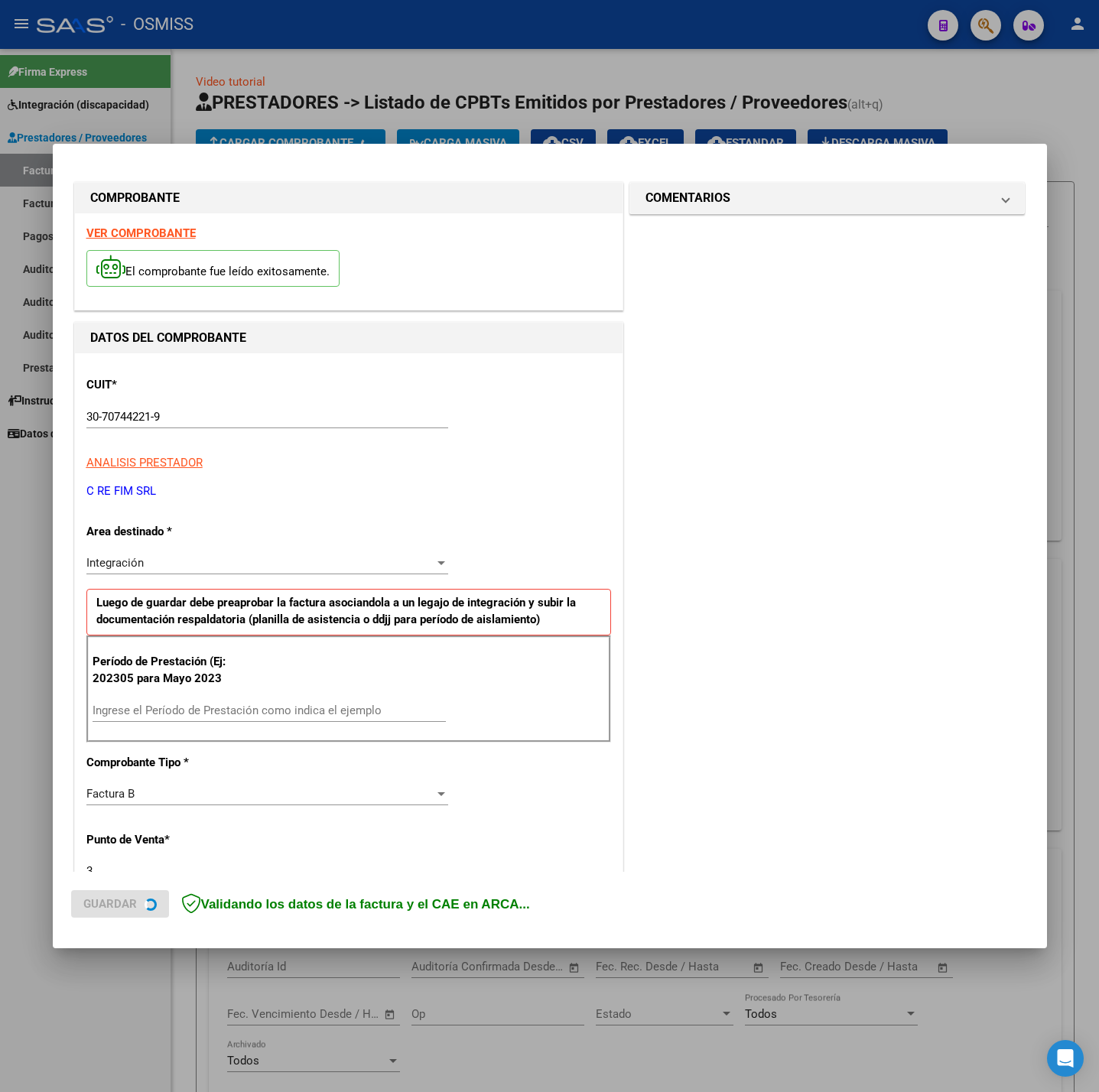
click at [149, 230] on strong "VER COMPROBANTE" at bounding box center [141, 233] width 110 height 14
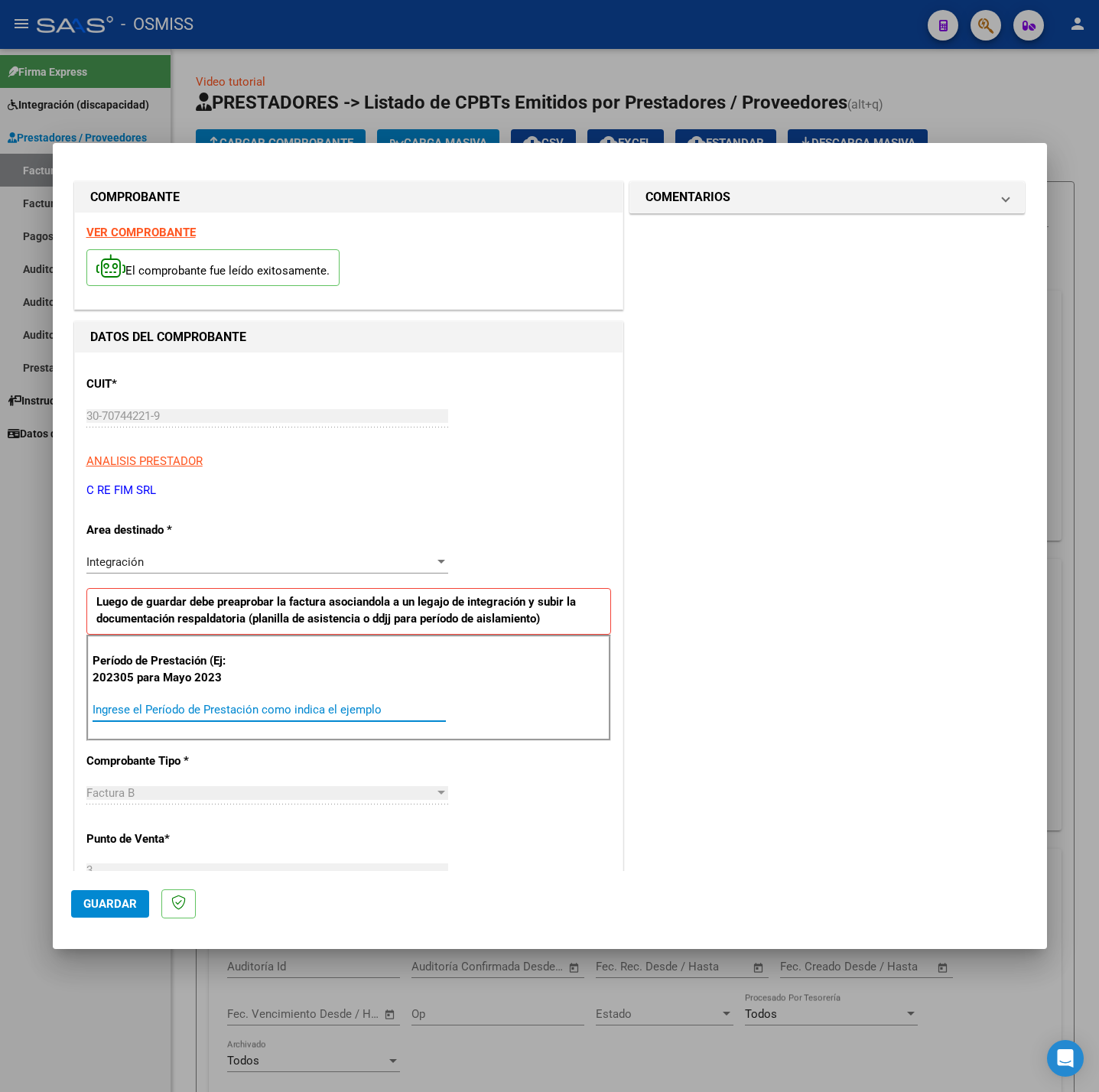
click at [198, 714] on input "Ingrese el Período de Prestación como indica el ejemplo" at bounding box center [269, 710] width 354 height 14
type input "202507"
click at [494, 826] on div "CUIT * 30-70744221-9 Ingresar CUIT ANALISIS PRESTADOR C RE FIM SRL ARCA Padrón …" at bounding box center [349, 928] width 548 height 1151
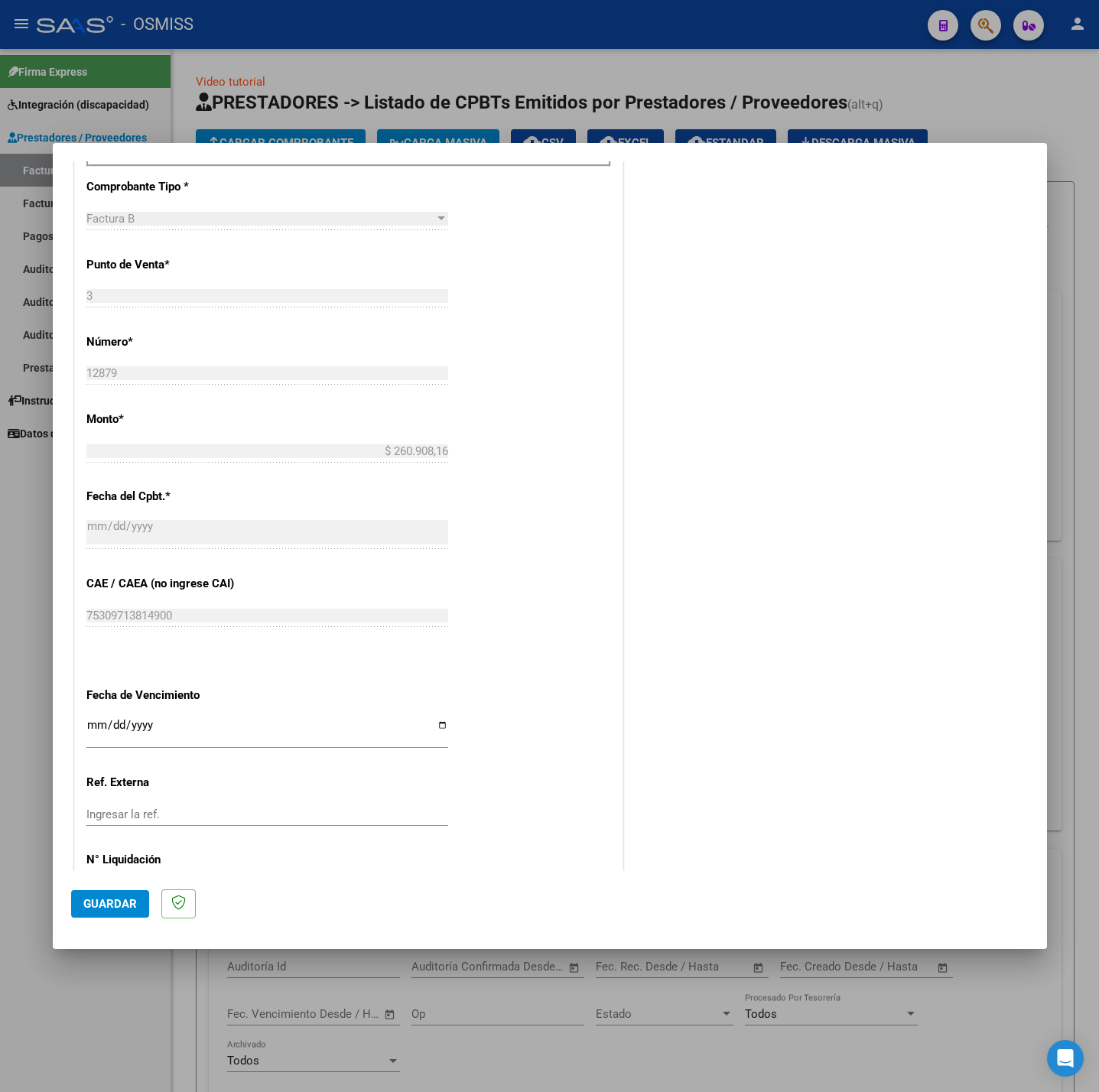
scroll to position [640, 0]
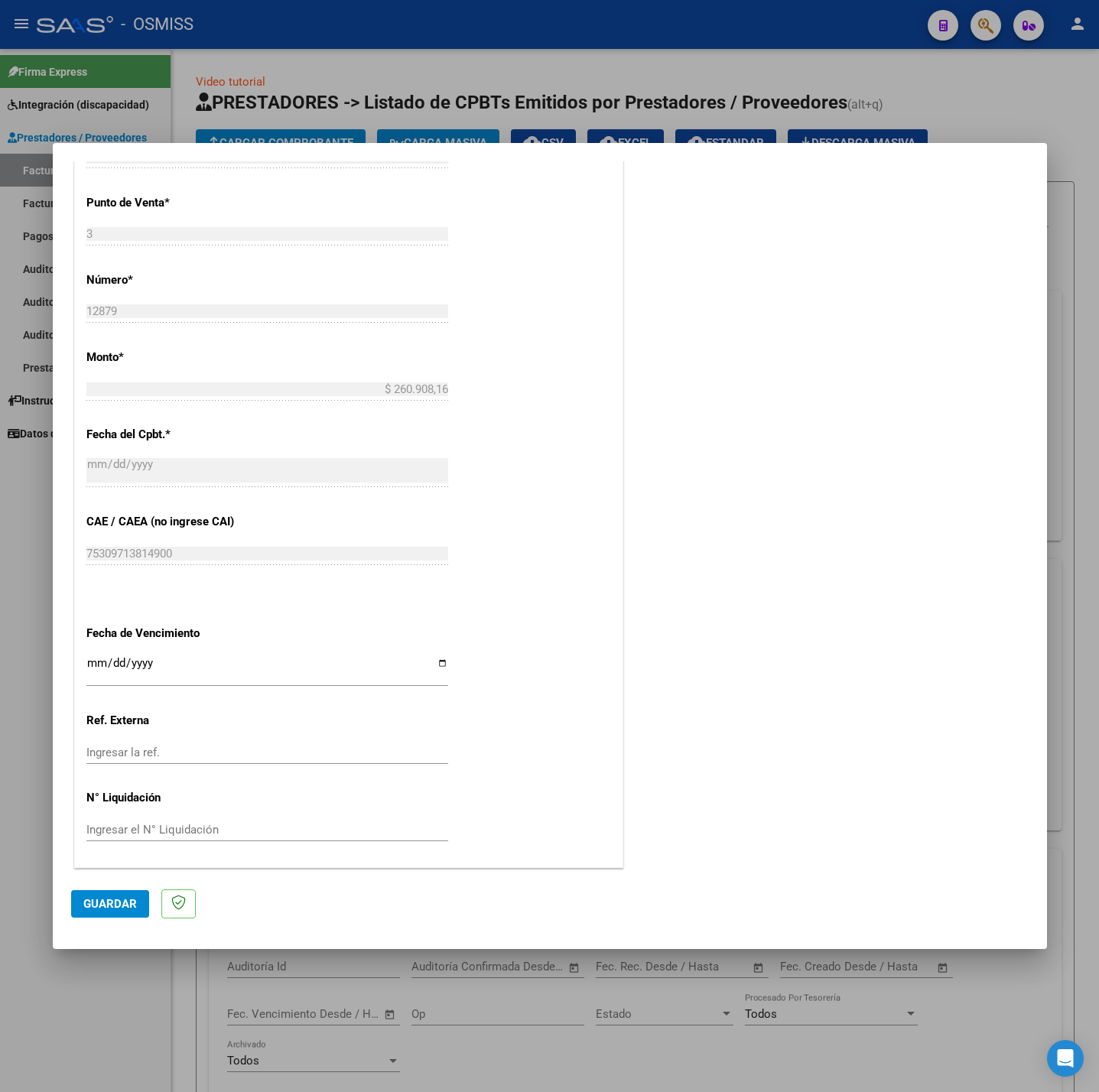
click at [97, 670] on input "Ingresar la fecha" at bounding box center [267, 669] width 361 height 24
type input "[DATE]"
click at [124, 916] on button "Guardar" at bounding box center [110, 903] width 78 height 27
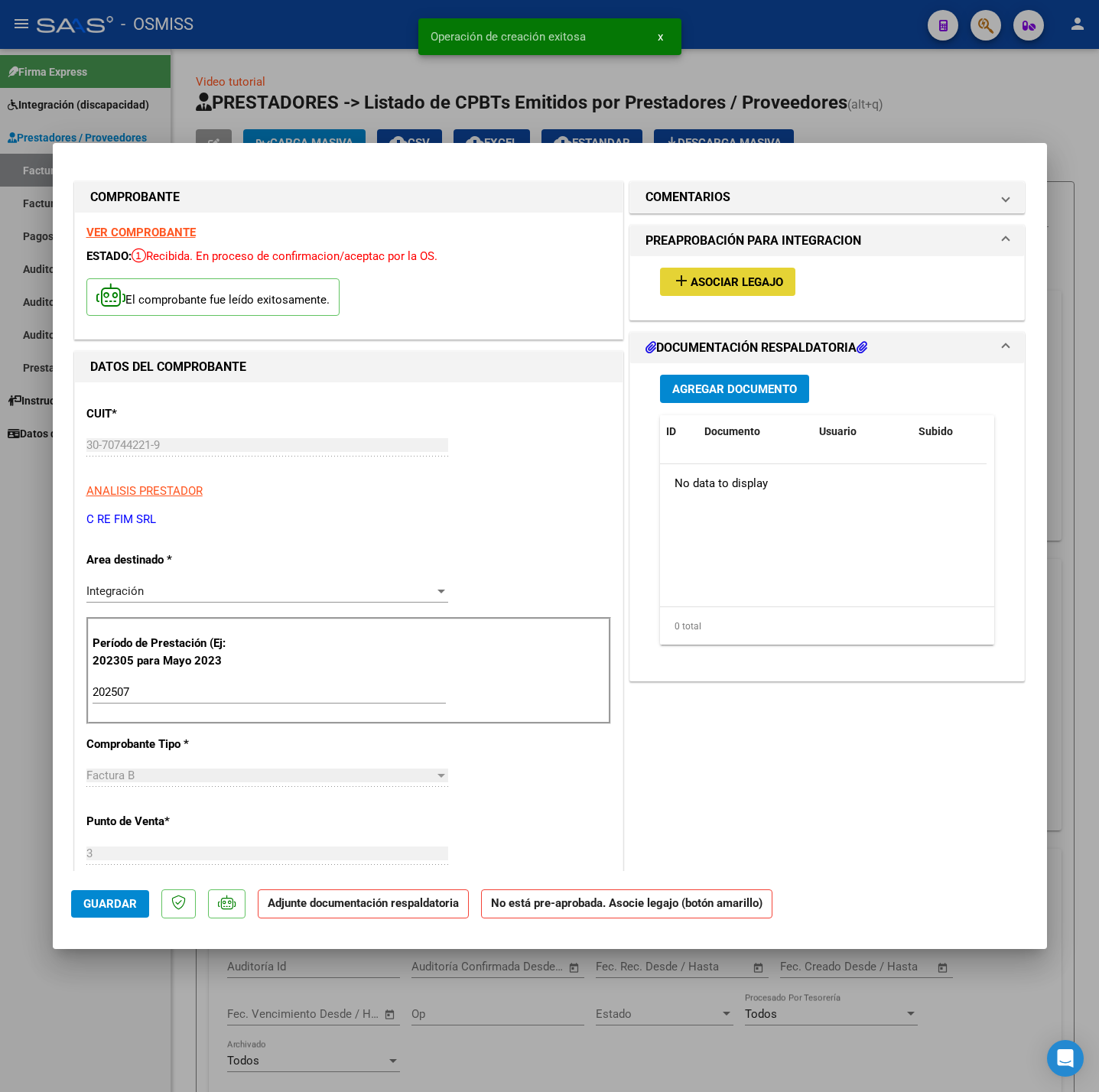
click at [765, 275] on span "Asociar Legajo" at bounding box center [737, 282] width 92 height 14
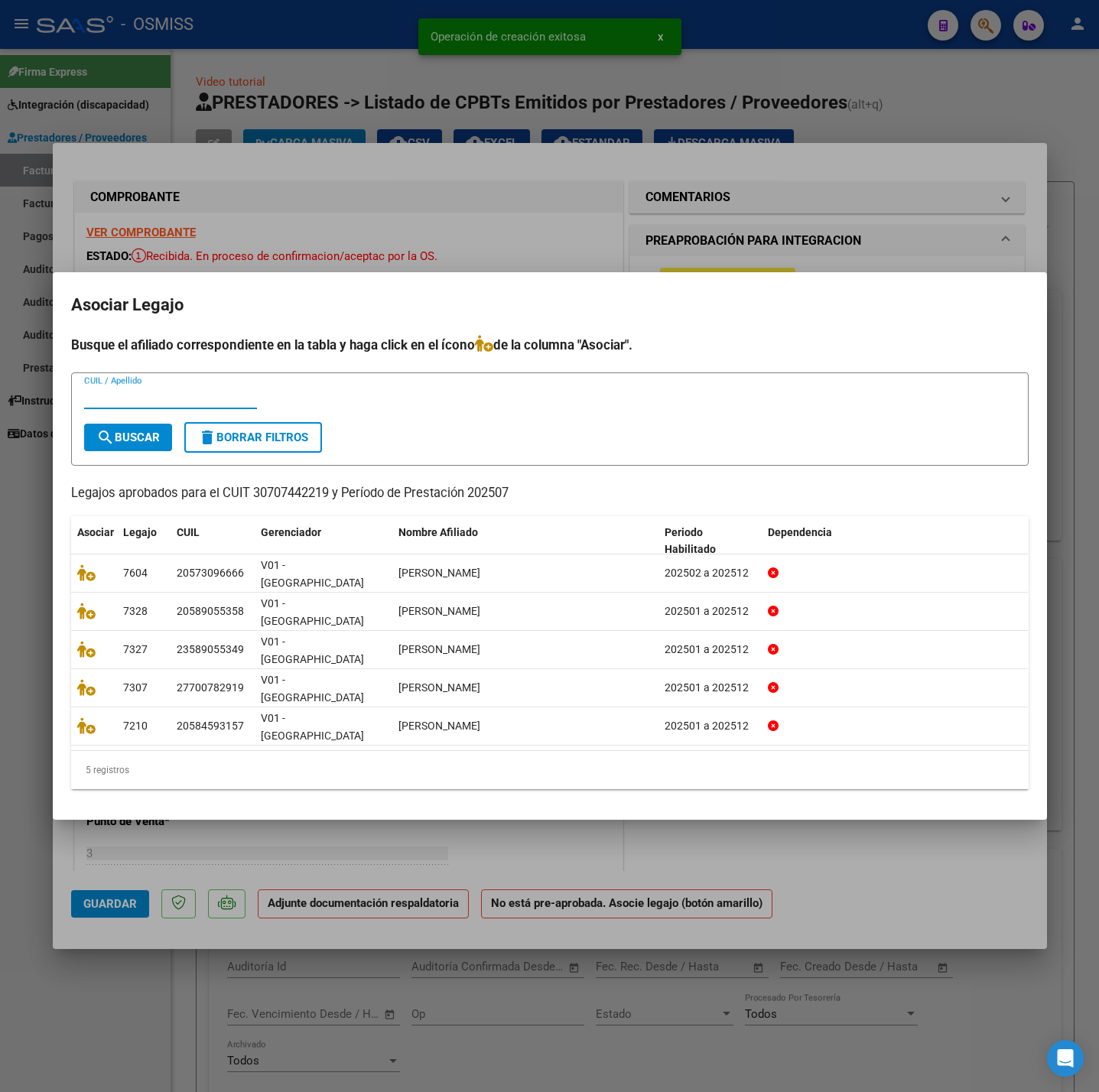
click at [142, 404] on input "CUIL / Apellido" at bounding box center [171, 397] width 173 height 14
type input "58905534"
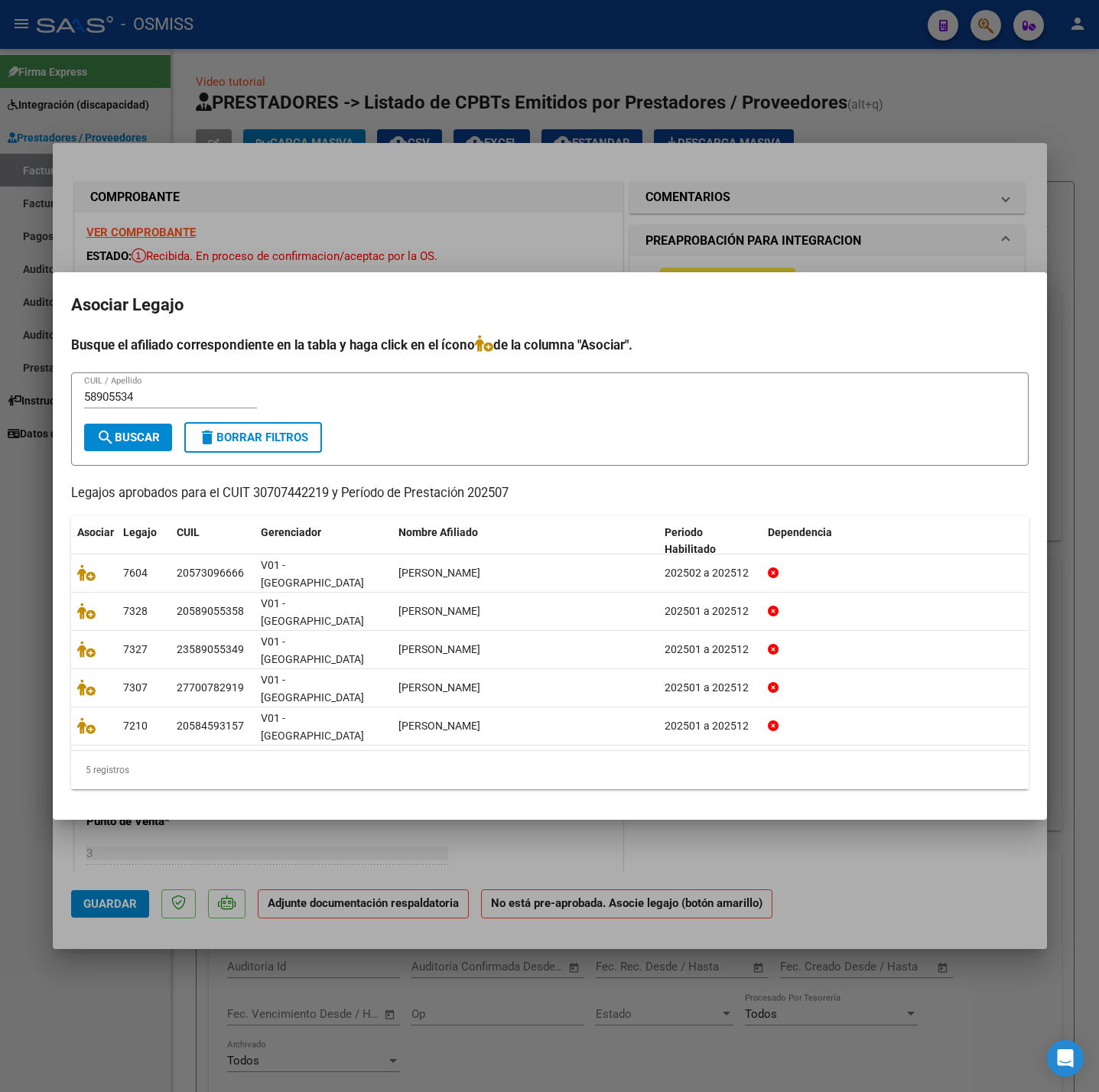
click at [131, 423] on div "58905534 CUIL / Apellido" at bounding box center [171, 404] width 173 height 38
click at [138, 444] on span "search Buscar" at bounding box center [127, 437] width 63 height 14
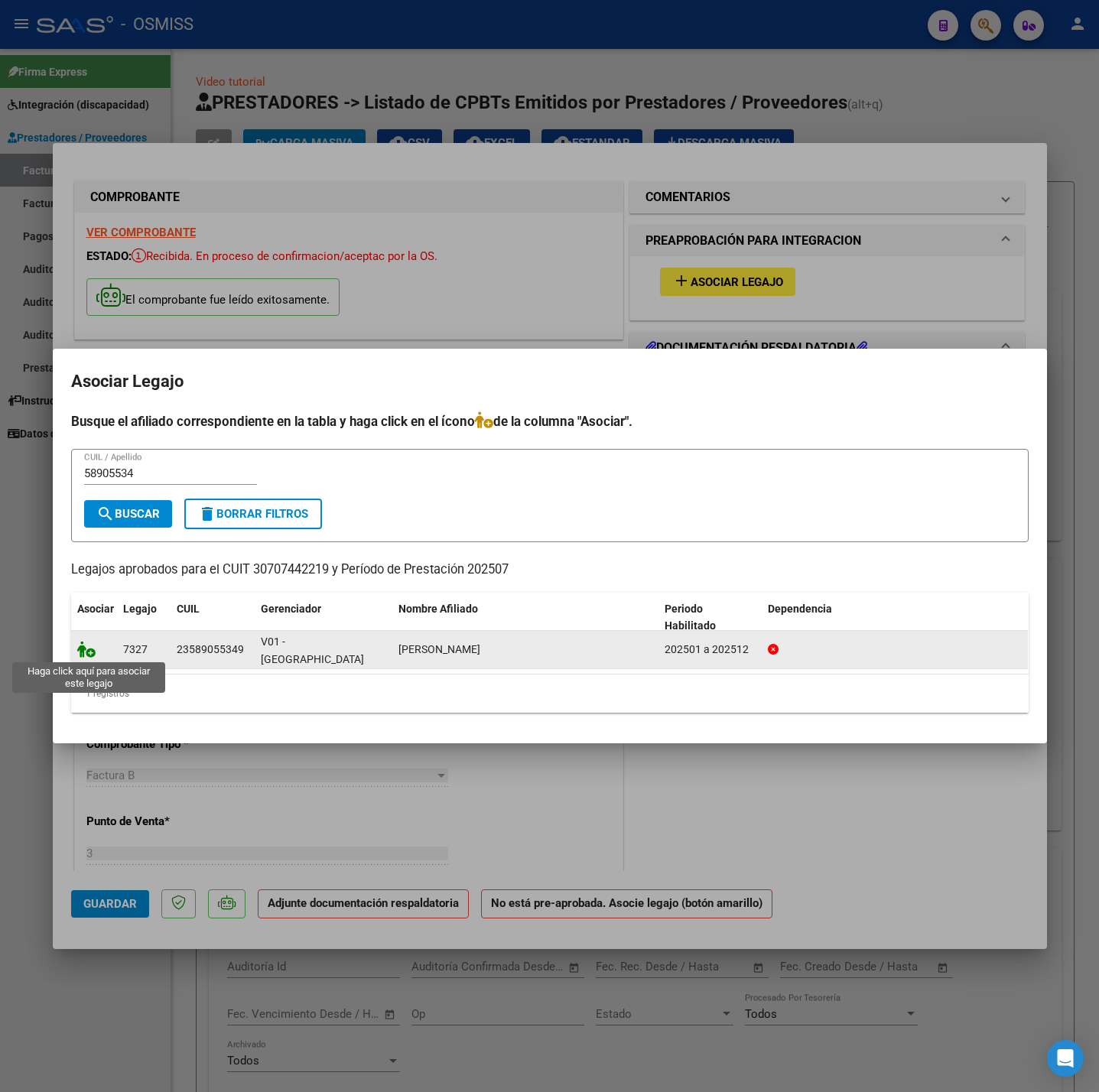
click at [84, 652] on icon at bounding box center [86, 649] width 18 height 17
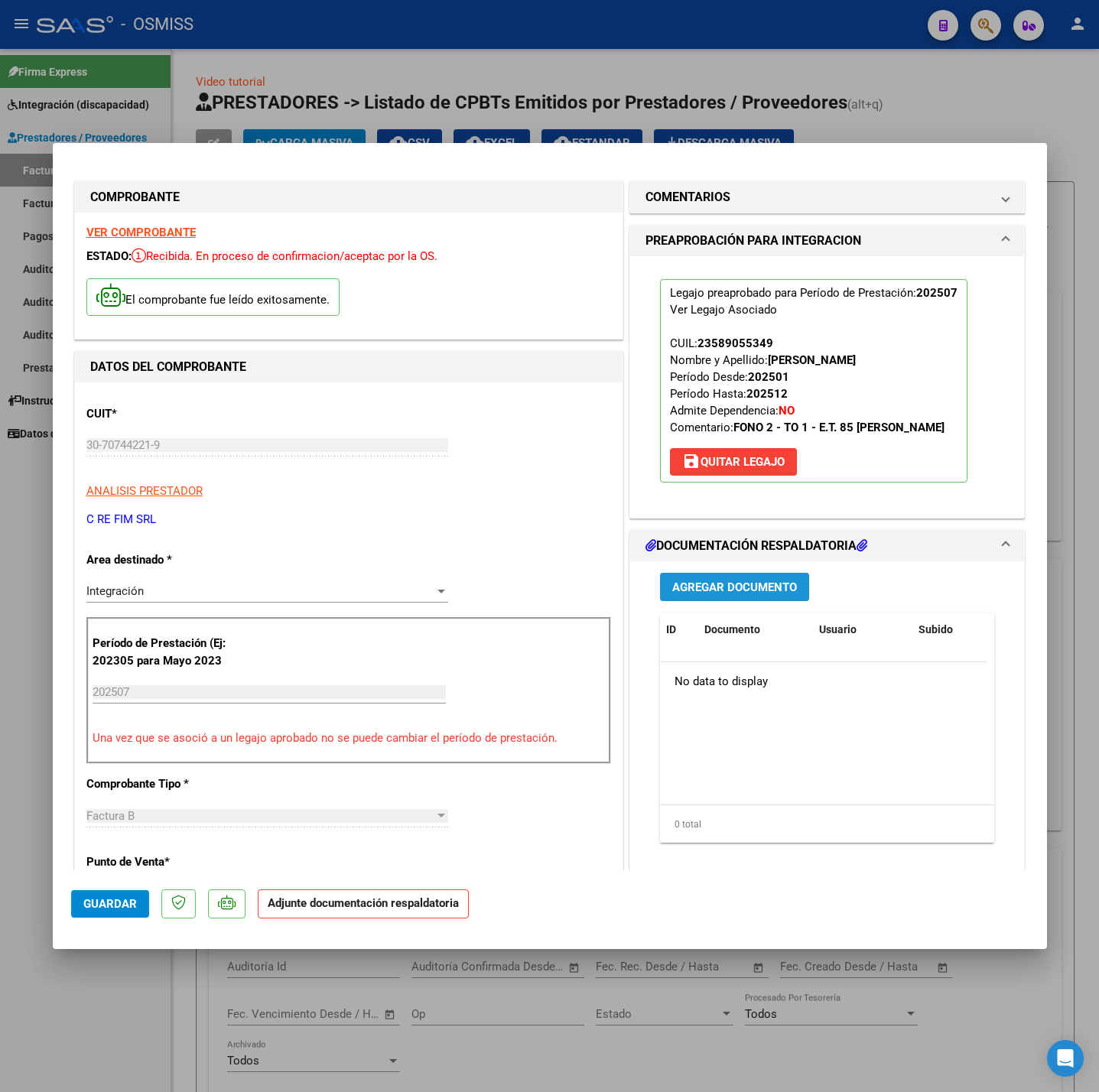
click at [745, 594] on span "Agregar Documento" at bounding box center [734, 587] width 124 height 14
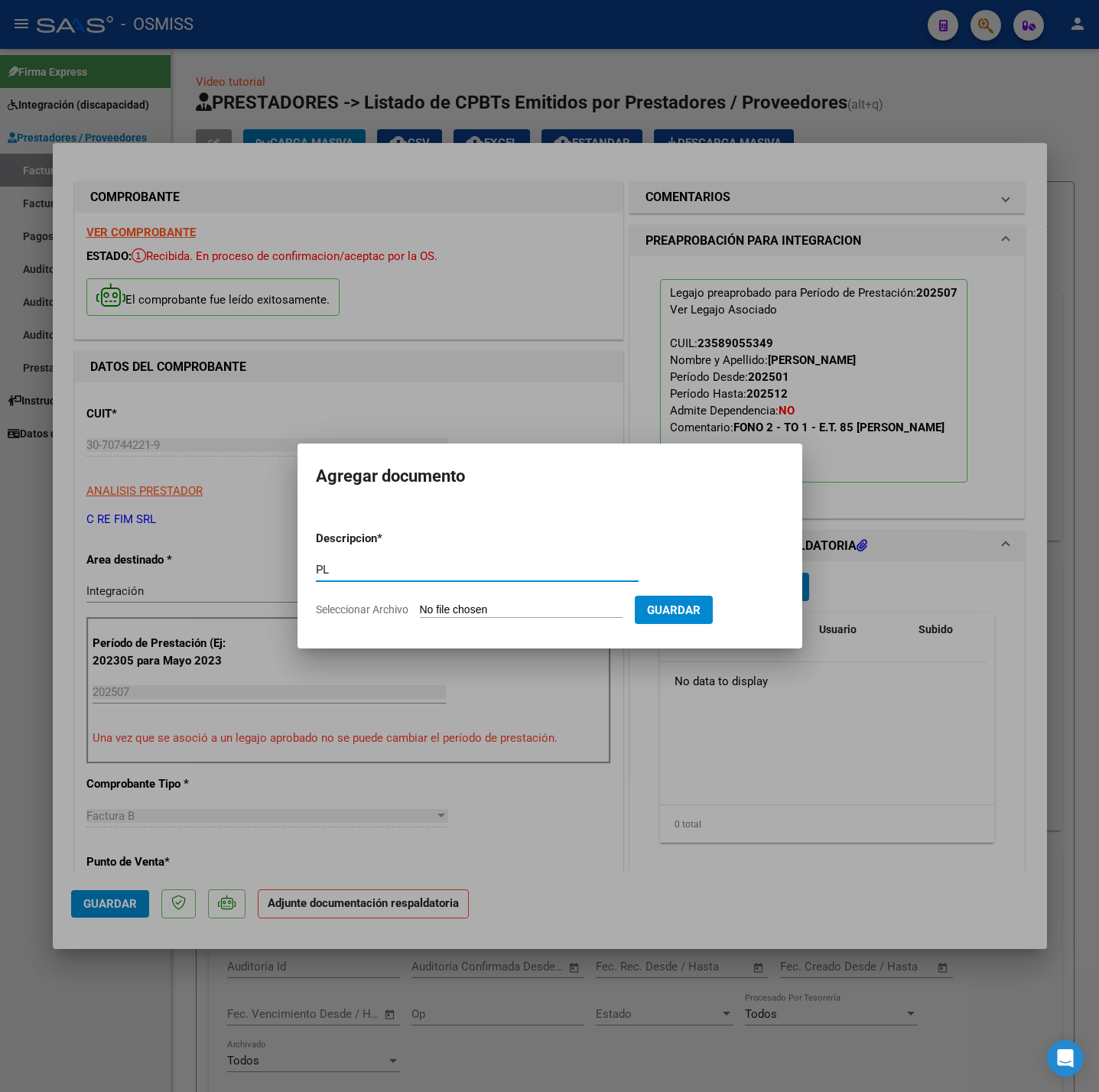
type input "PL"
click at [584, 610] on input "Seleccionar Archivo" at bounding box center [521, 610] width 203 height 15
type input "C:\fakepath\[PERSON_NAME] - crefim [PERSON_NAME] (4).pdf"
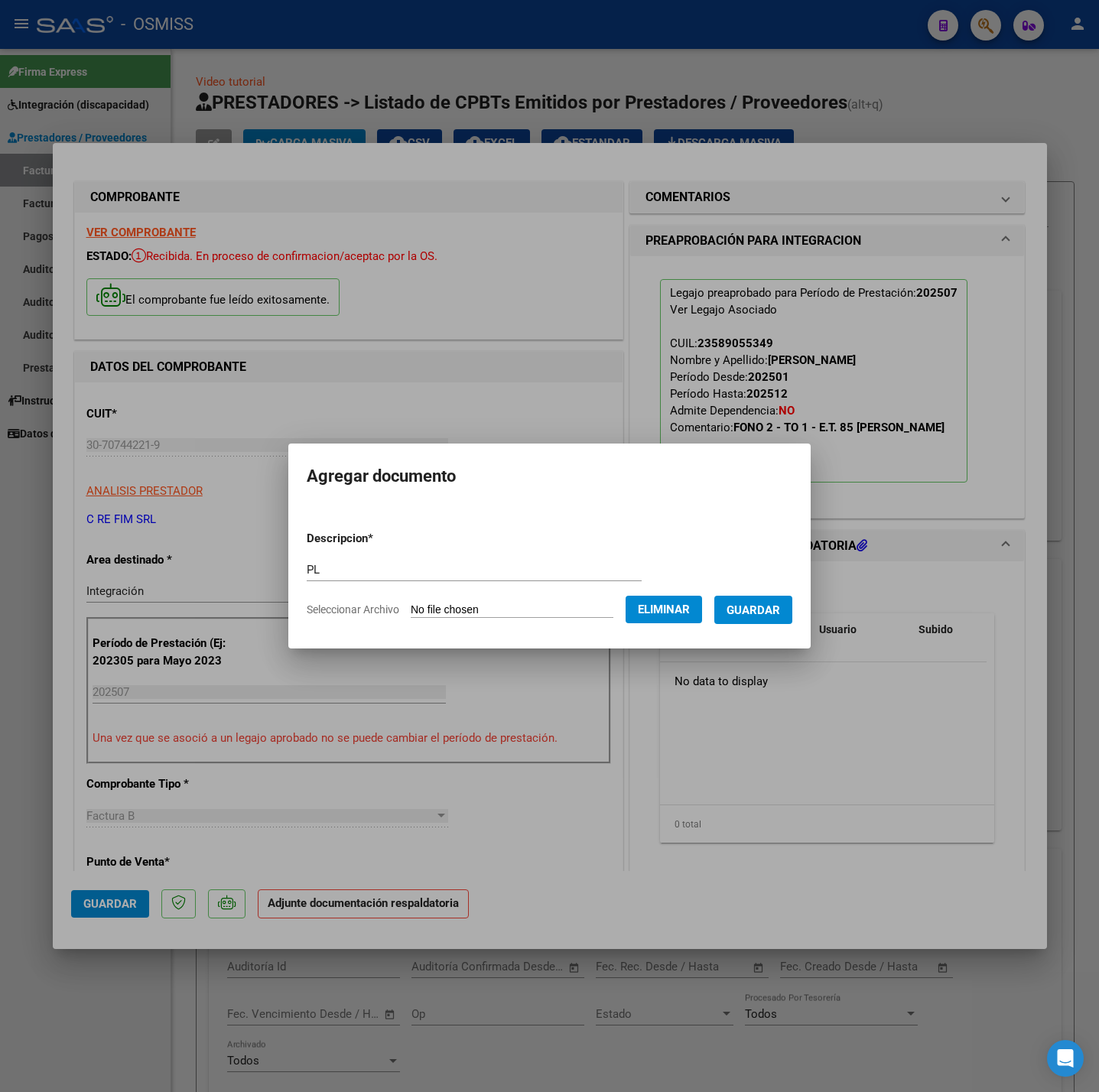
click at [763, 612] on span "Guardar" at bounding box center [753, 610] width 53 height 14
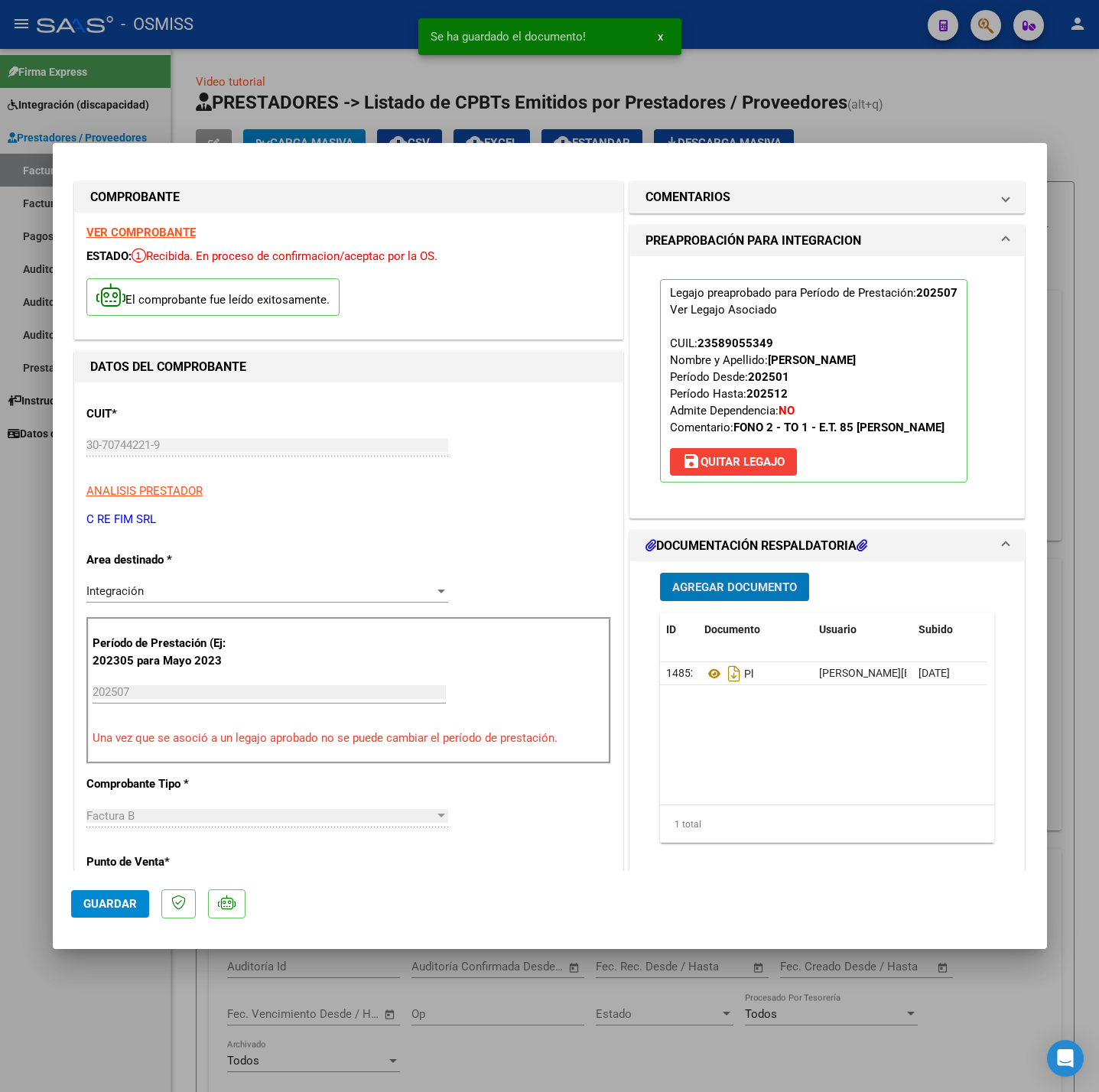
click at [124, 907] on span "Guardar" at bounding box center [110, 904] width 53 height 14
click at [122, 1047] on div at bounding box center [549, 546] width 1099 height 1092
type input "$ 0,00"
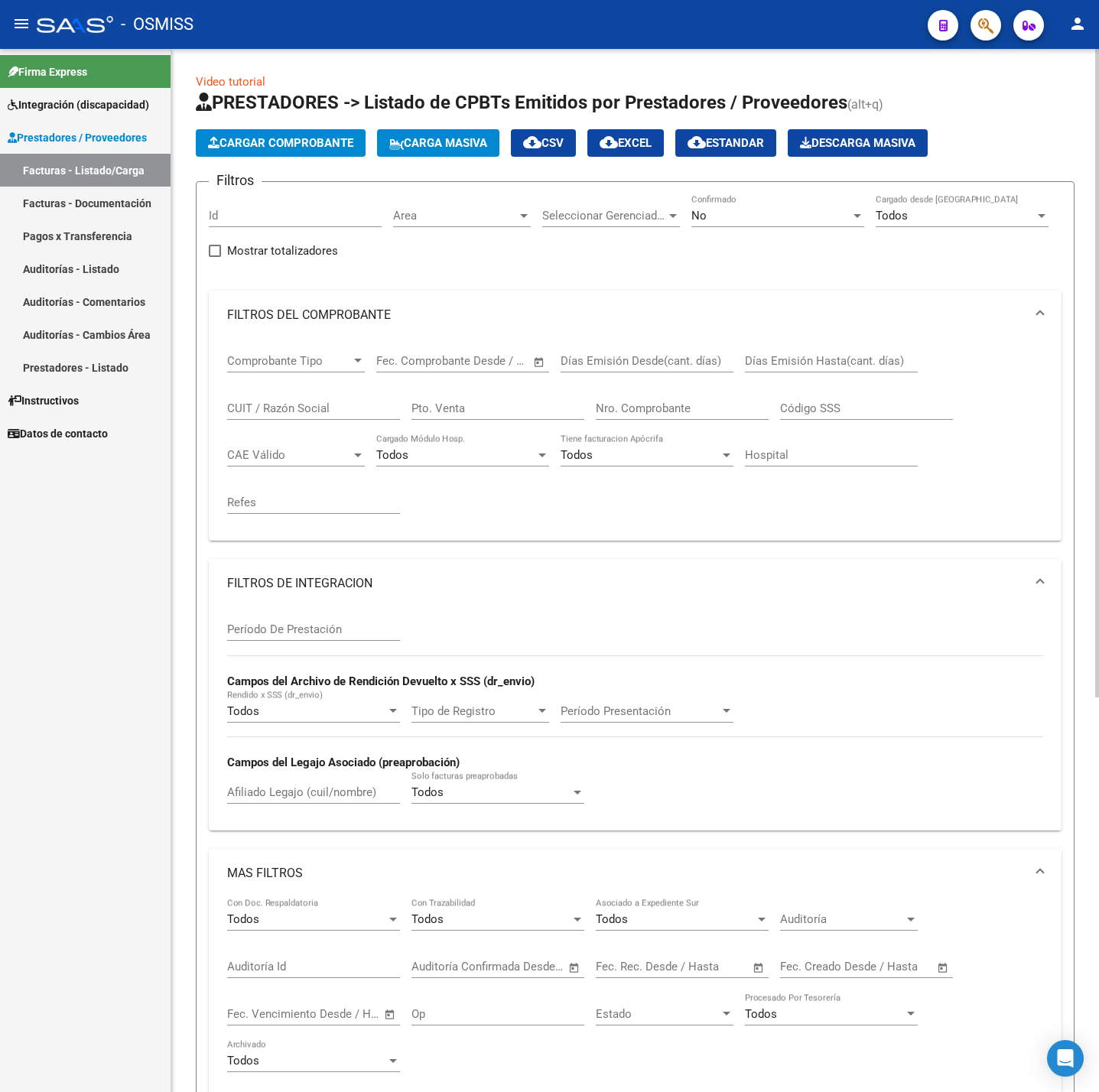
click at [303, 136] on span "Cargar Comprobante" at bounding box center [281, 143] width 145 height 14
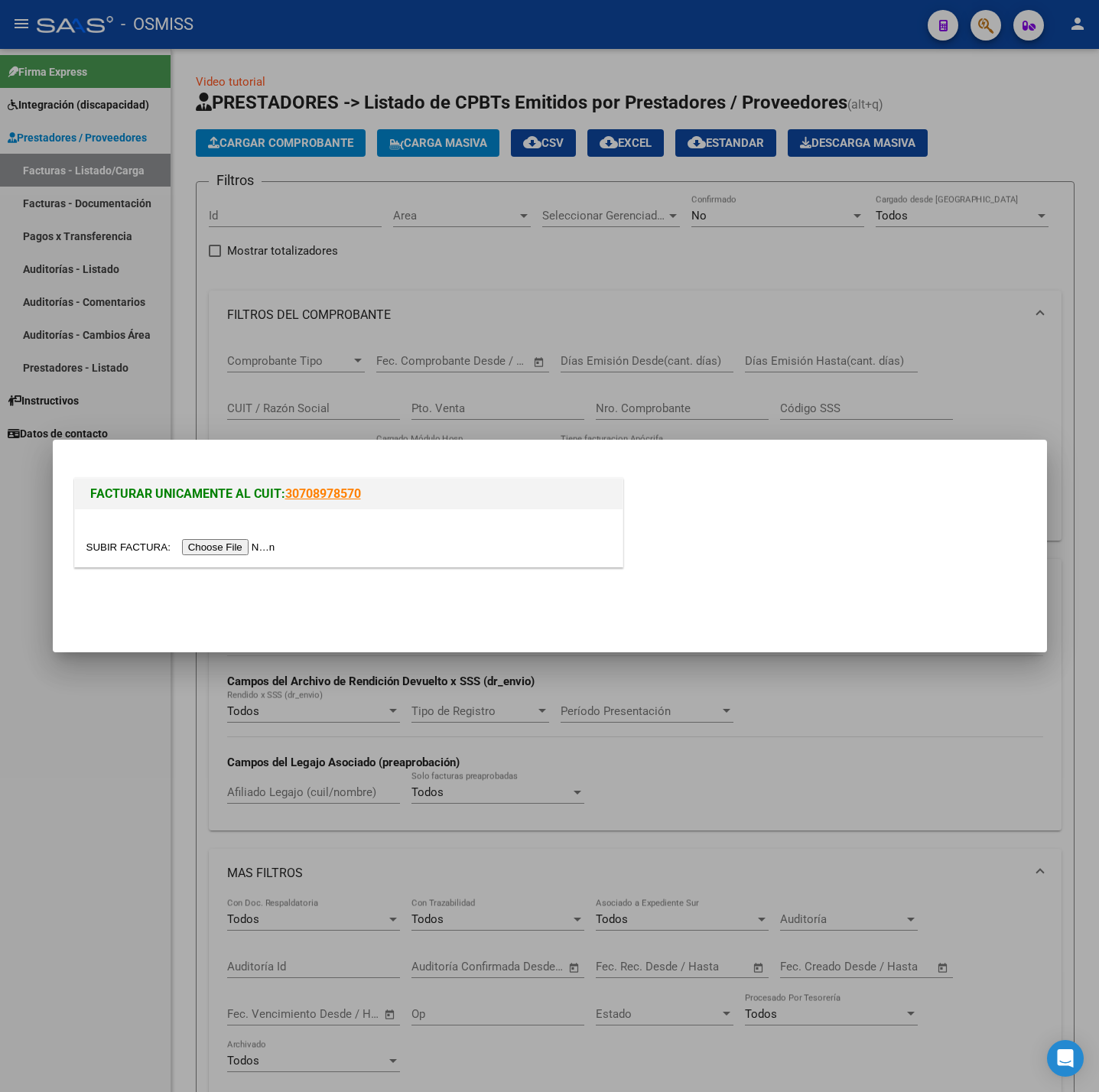
click at [253, 549] on input "file" at bounding box center [182, 547] width 193 height 16
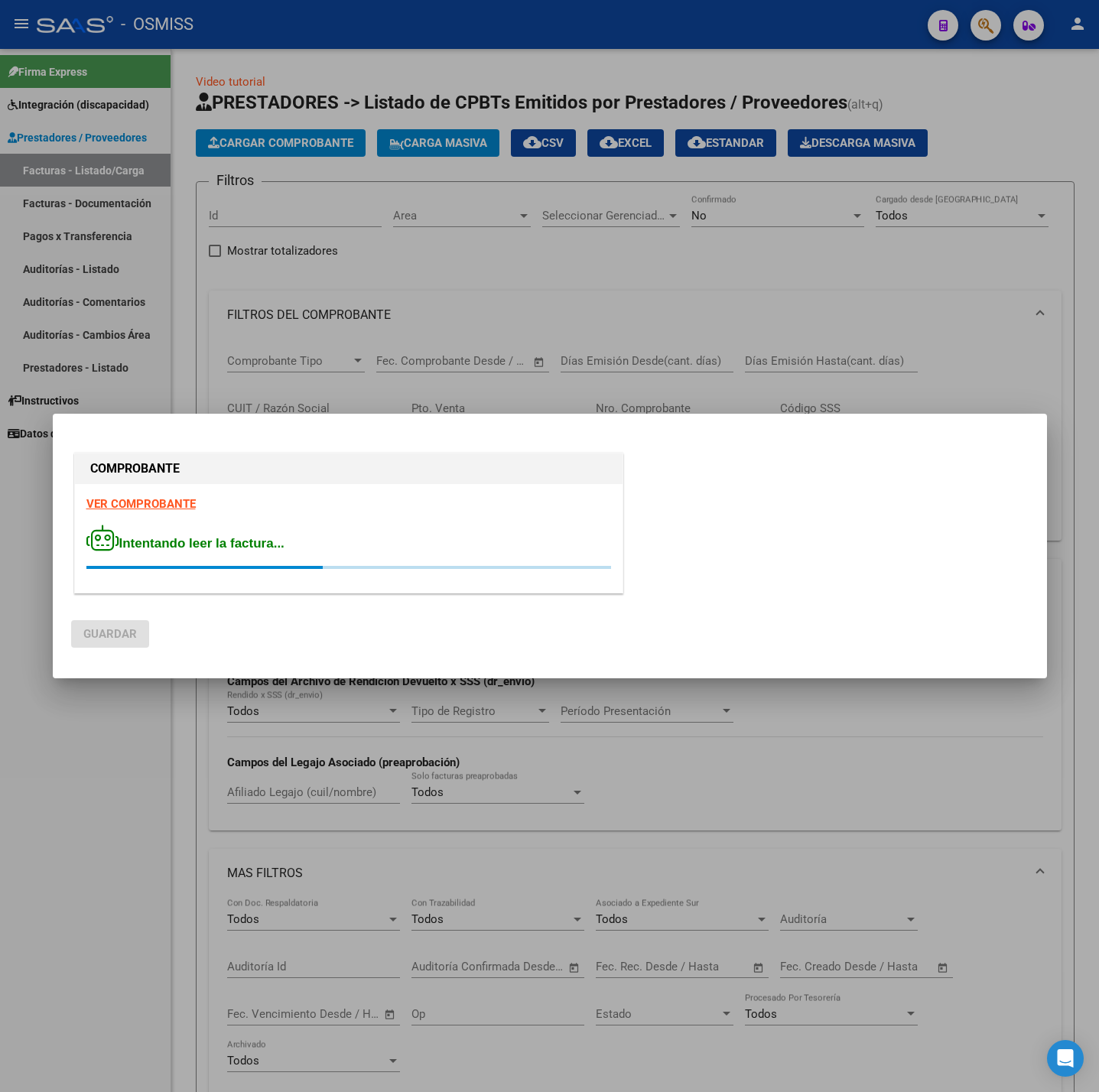
click at [171, 498] on strong "VER COMPROBANTE" at bounding box center [141, 505] width 110 height 14
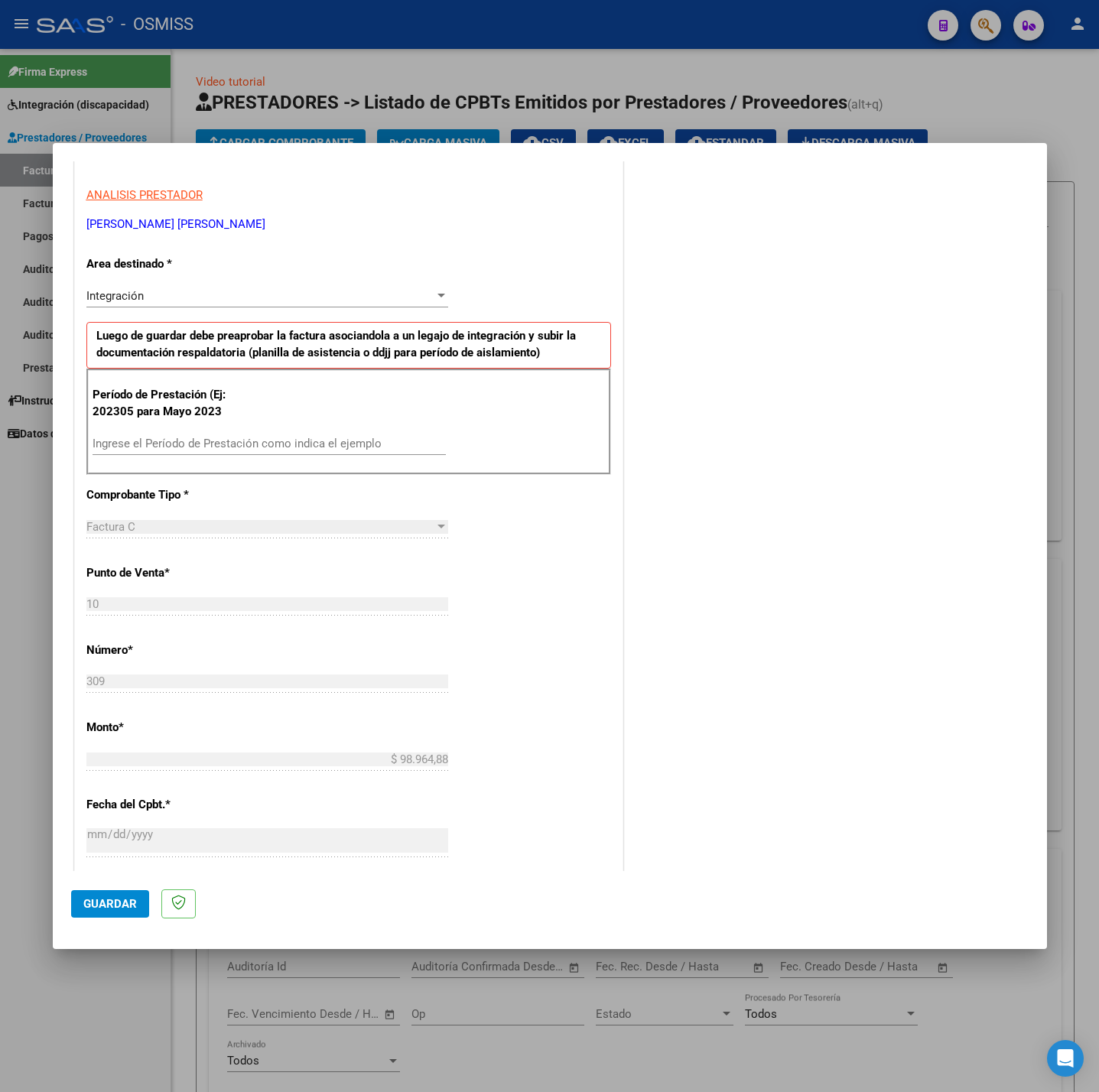
scroll to position [344, 0]
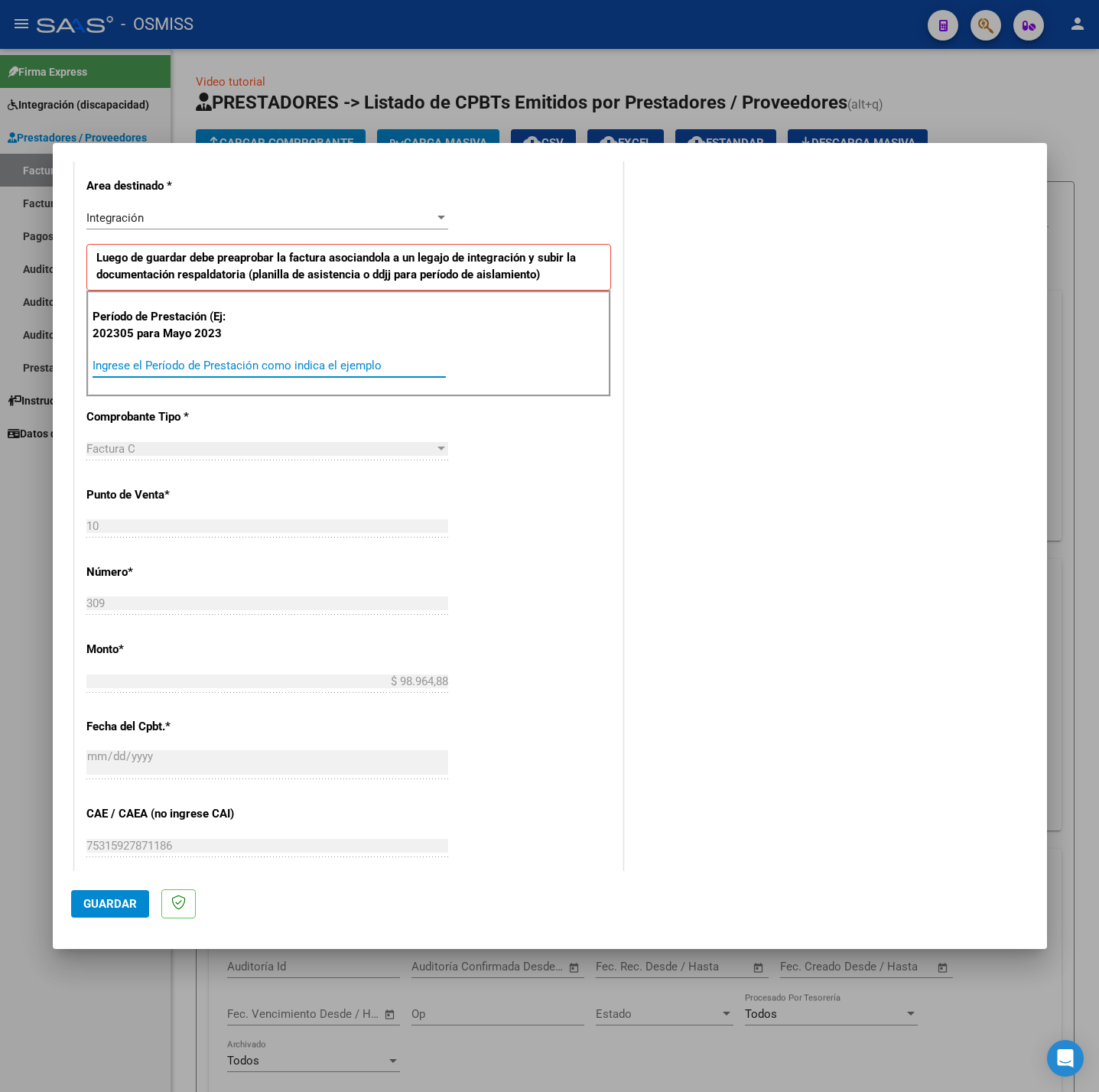
click at [282, 365] on input "Ingrese el Período de Prestación como indica el ejemplo" at bounding box center [269, 366] width 354 height 14
type input "202507"
click at [599, 591] on div "CUIT * 27-39835723-5 Ingresar CUIT ANALISIS PRESTADOR [PERSON_NAME] [PERSON_NAM…" at bounding box center [349, 584] width 548 height 1151
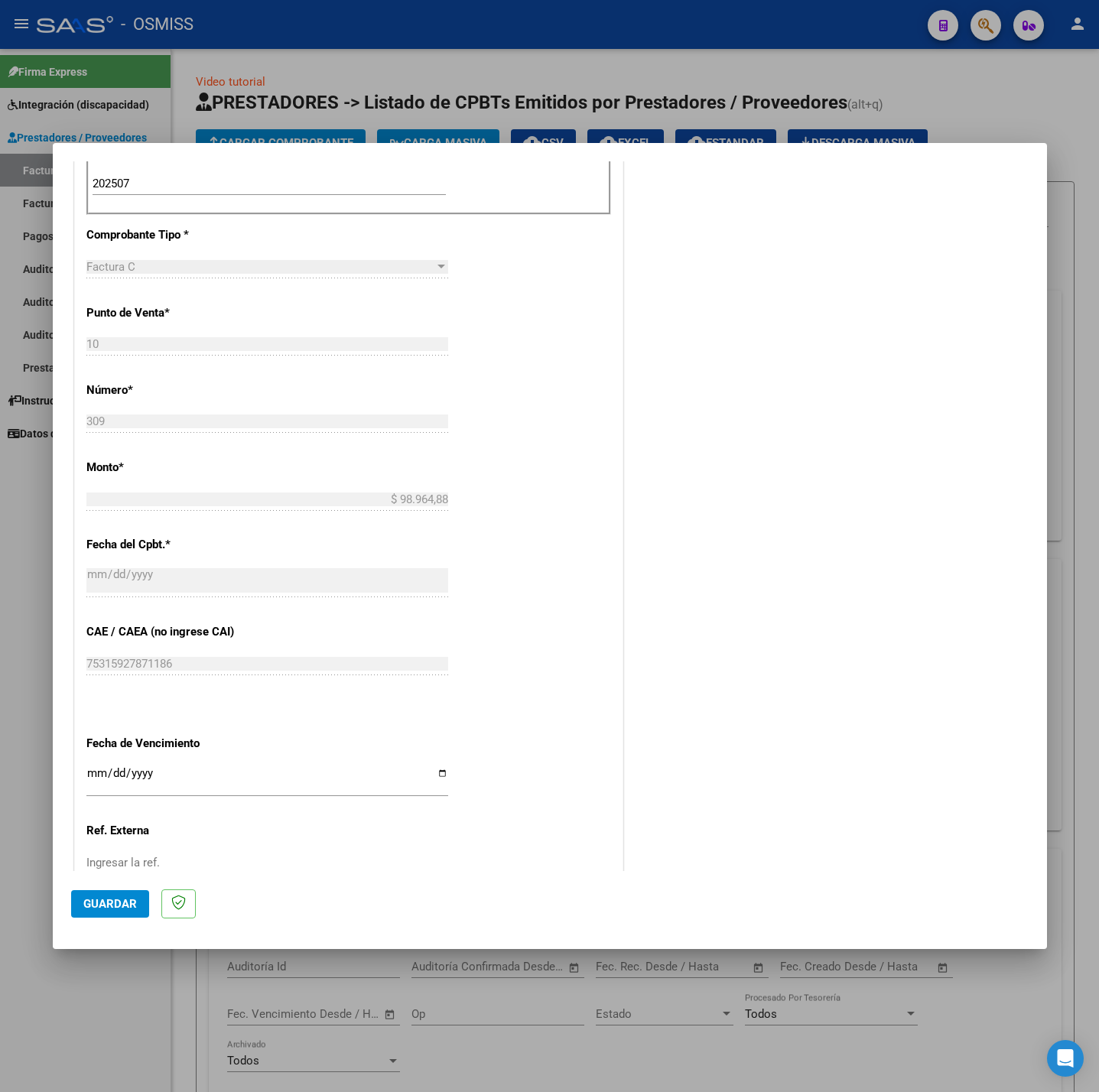
scroll to position [640, 0]
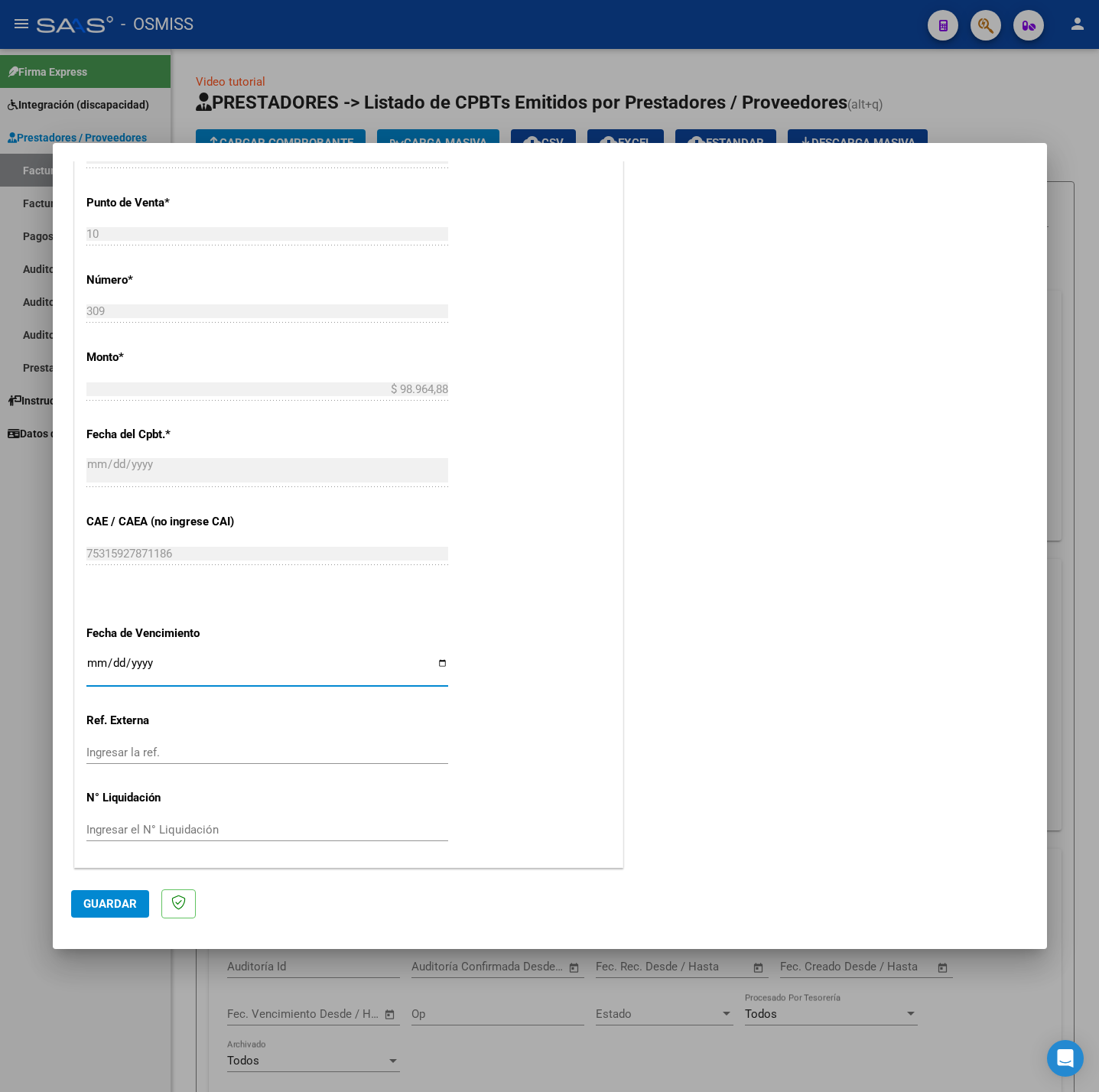
click at [94, 663] on input "Ingresar la fecha" at bounding box center [267, 669] width 361 height 24
type input "[DATE]"
click at [101, 907] on span "Guardar" at bounding box center [110, 904] width 53 height 14
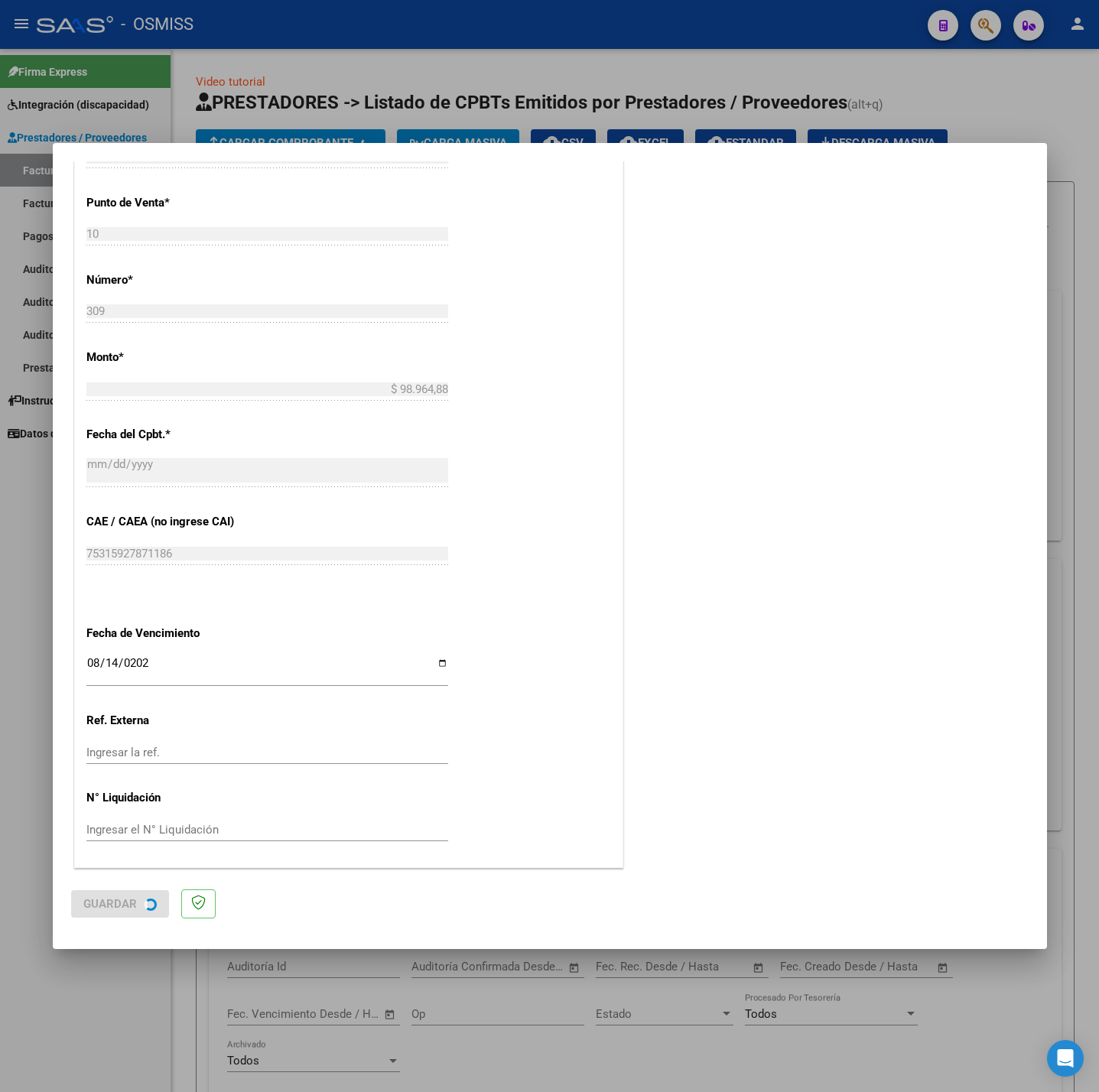
scroll to position [0, 0]
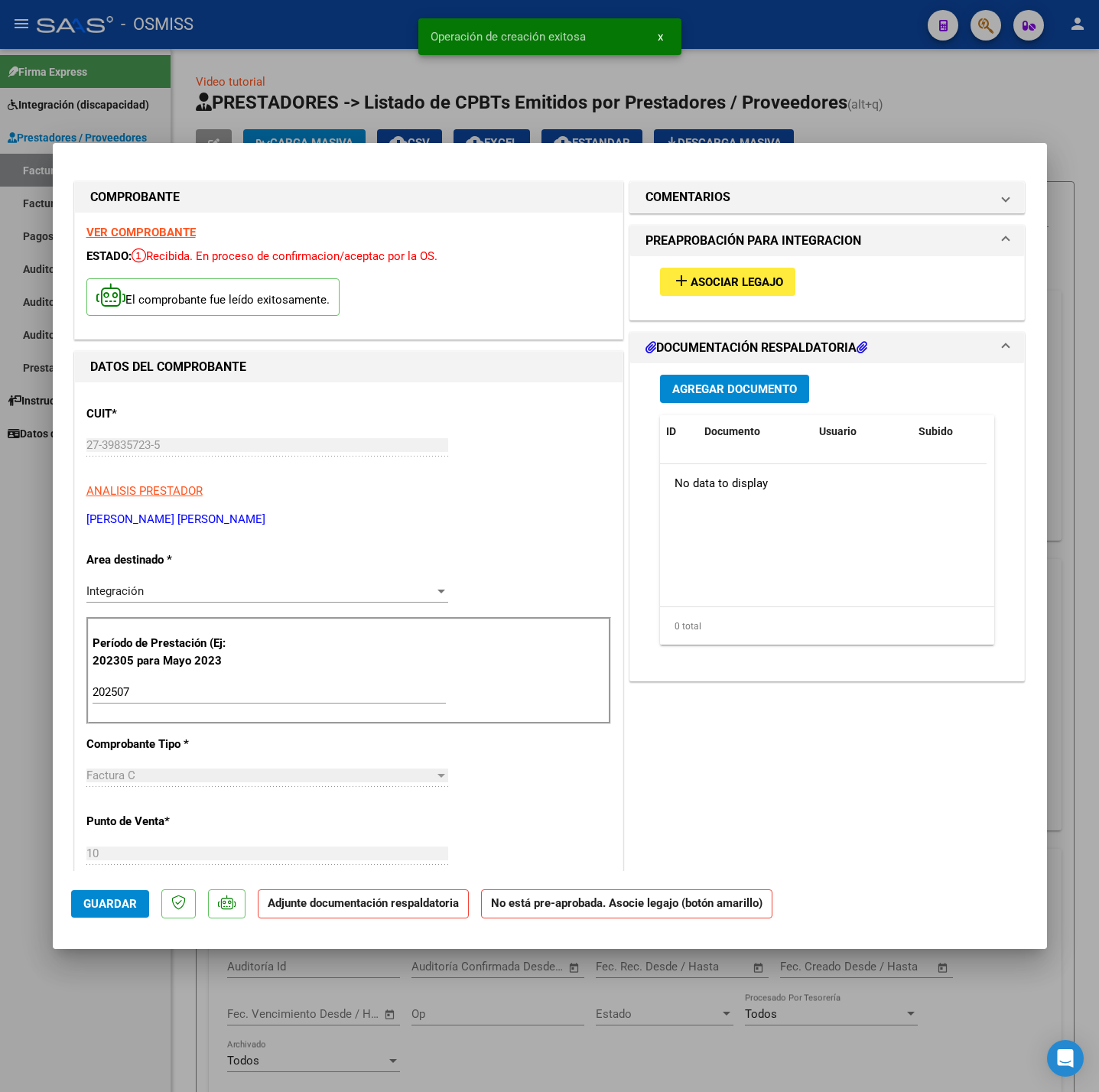
click at [746, 275] on span "Asociar Legajo" at bounding box center [737, 282] width 92 height 14
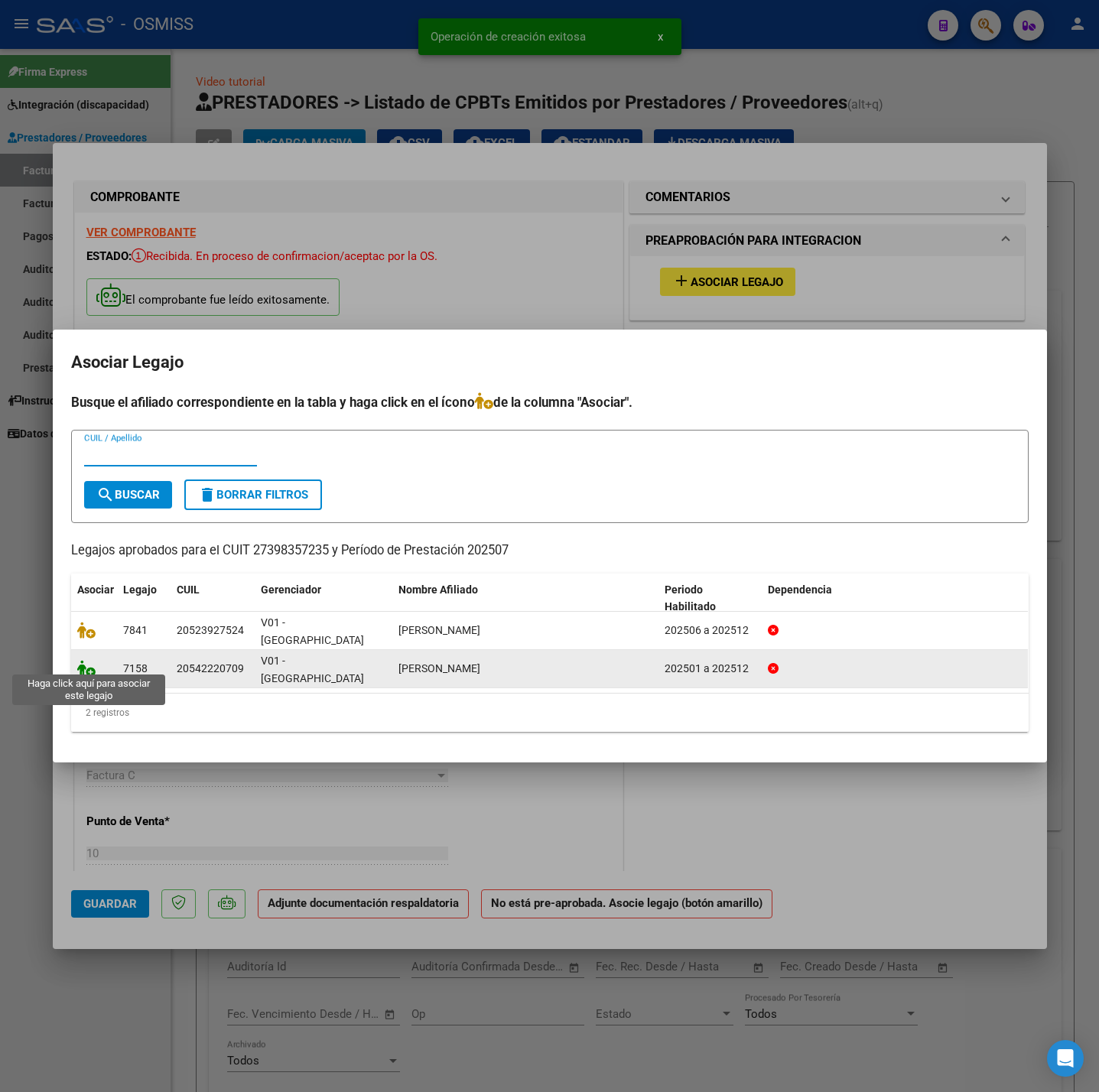
click at [86, 664] on icon at bounding box center [86, 669] width 18 height 17
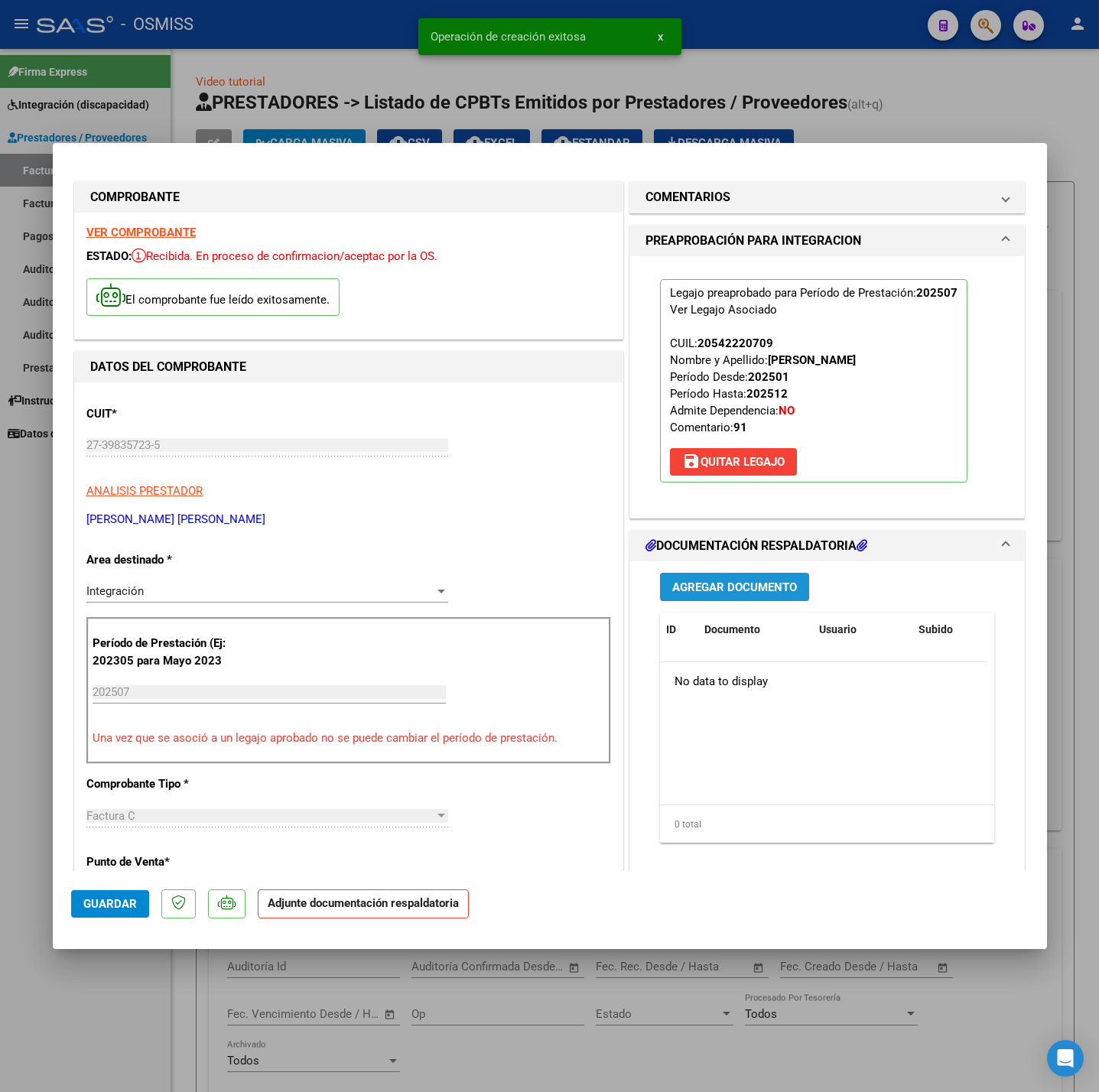
click at [727, 584] on span "Agregar Documento" at bounding box center [734, 587] width 124 height 14
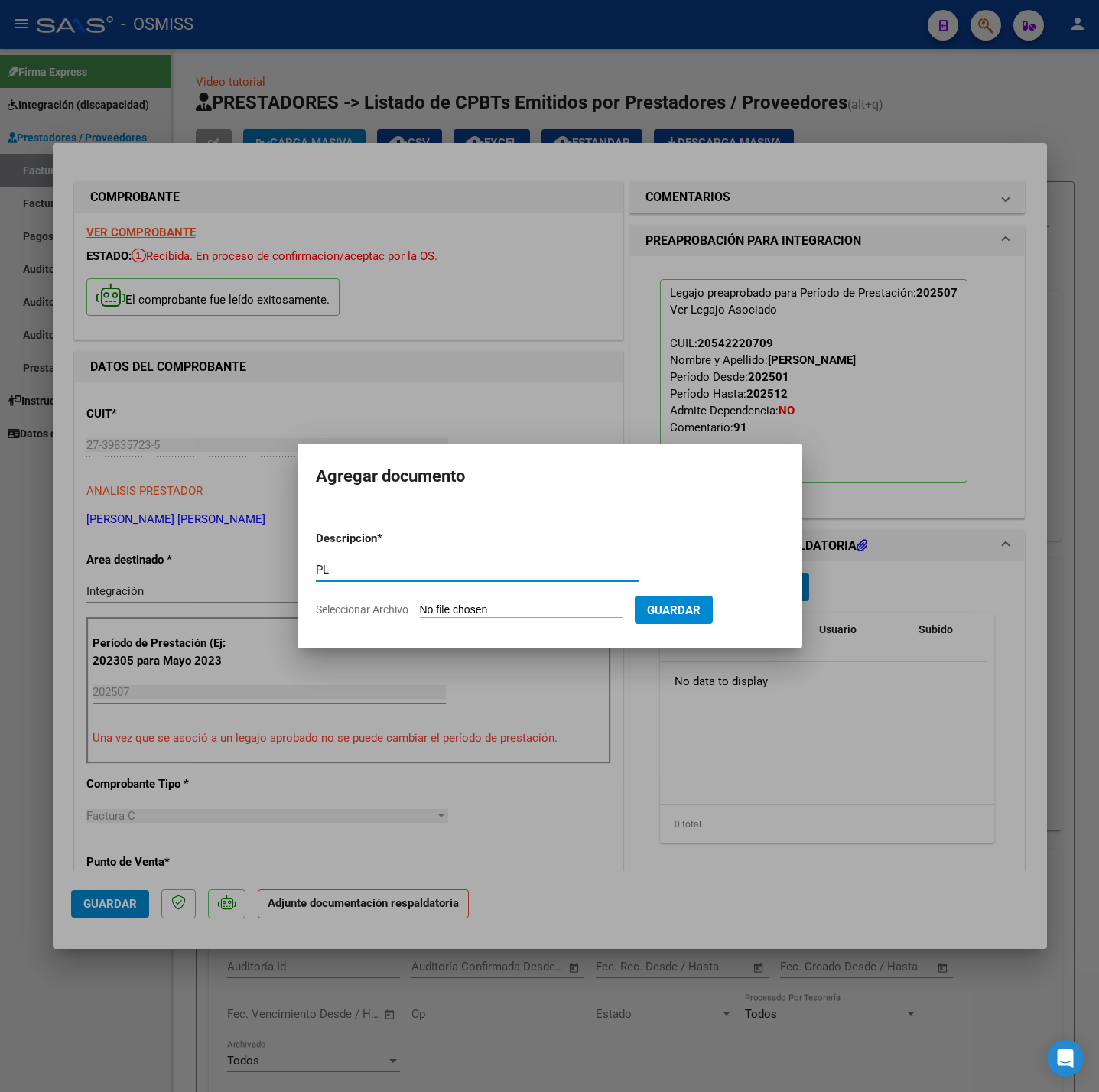
type input "PL"
click at [522, 608] on input "Seleccionar Archivo" at bounding box center [521, 610] width 203 height 15
type input "C:\fakepath\[PERSON_NAME] - PSP - [PERSON_NAME] (8).pdf"
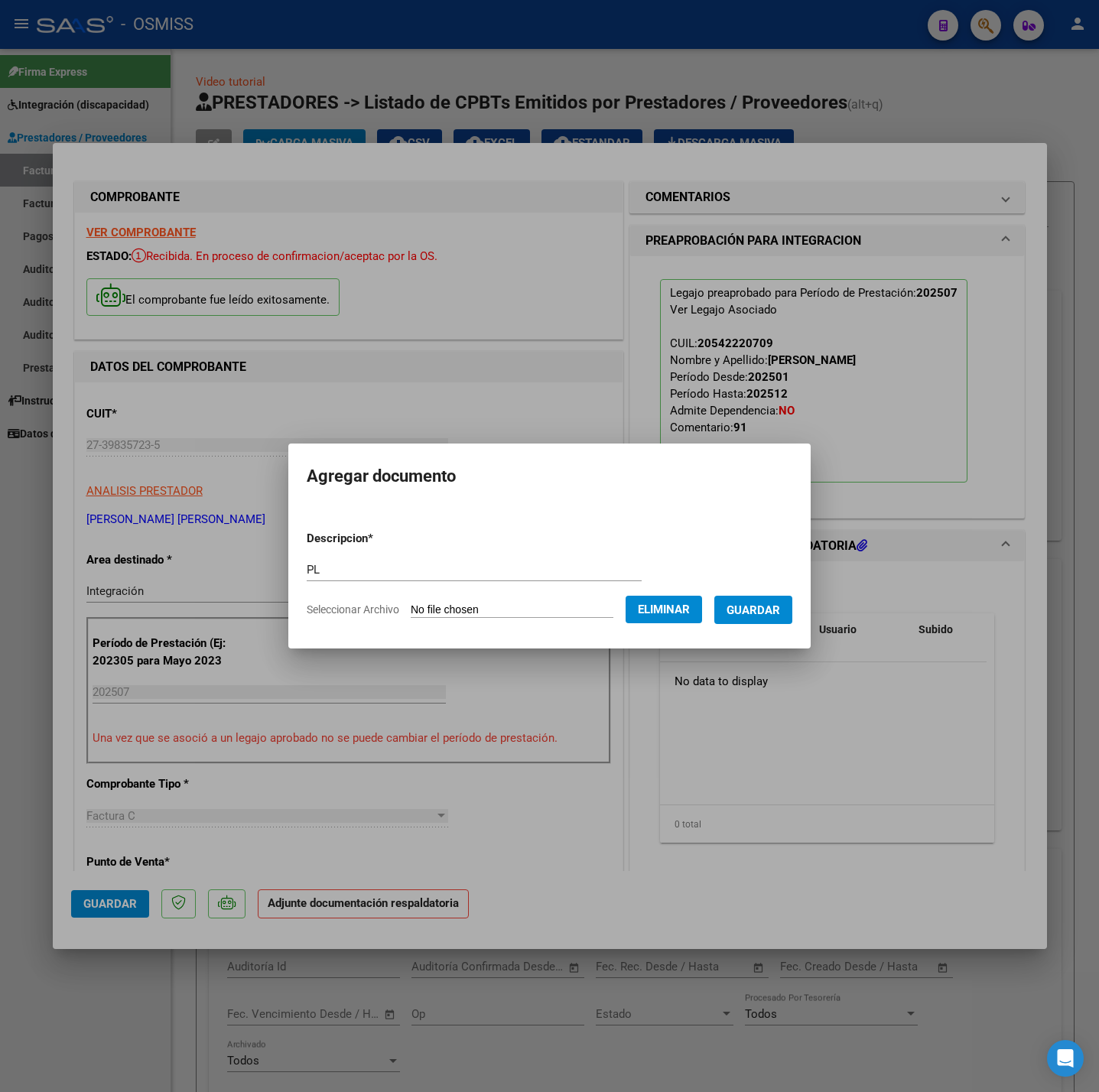
click at [767, 613] on span "Guardar" at bounding box center [753, 610] width 53 height 14
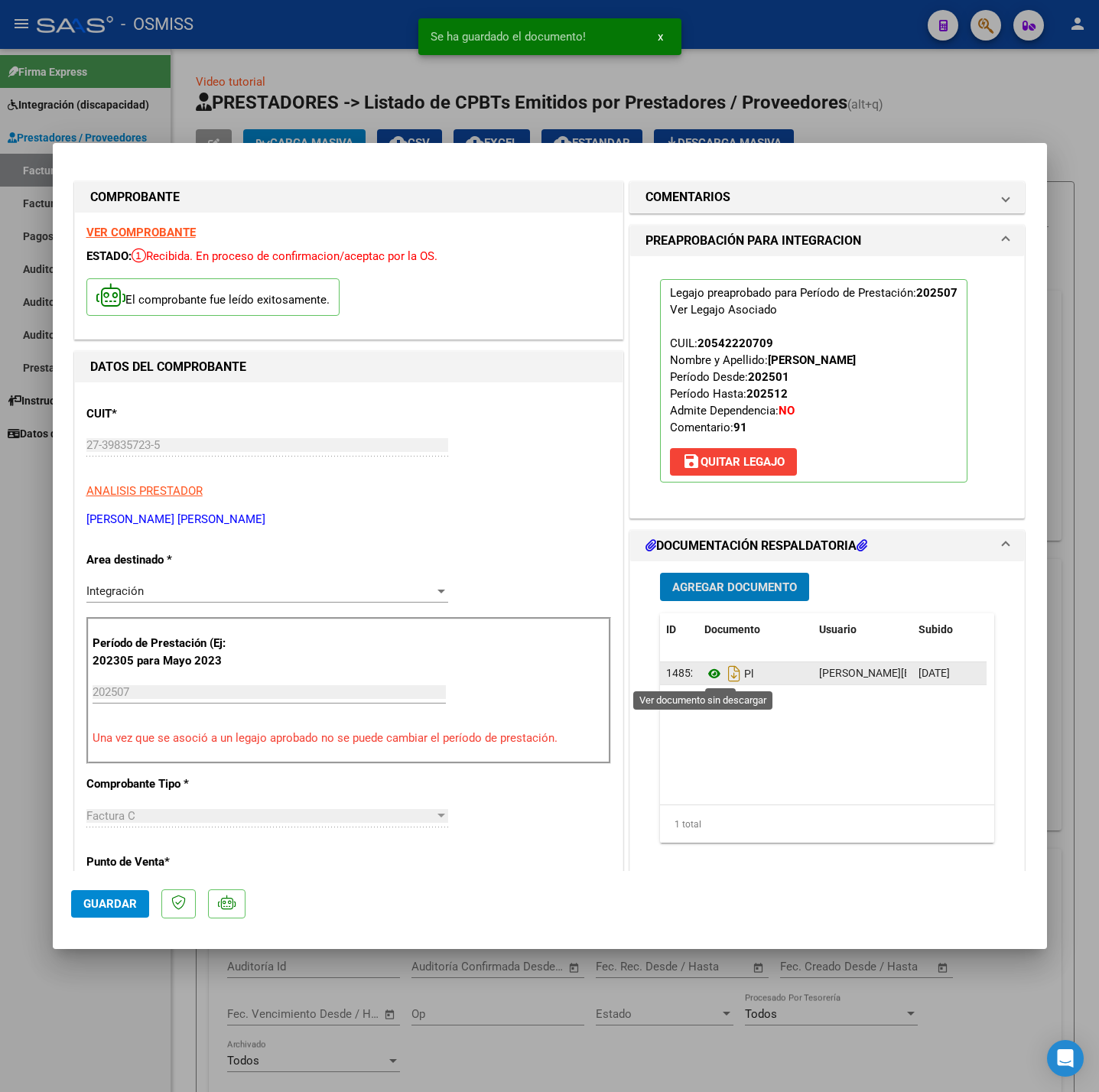
click at [704, 669] on icon at bounding box center [713, 674] width 20 height 18
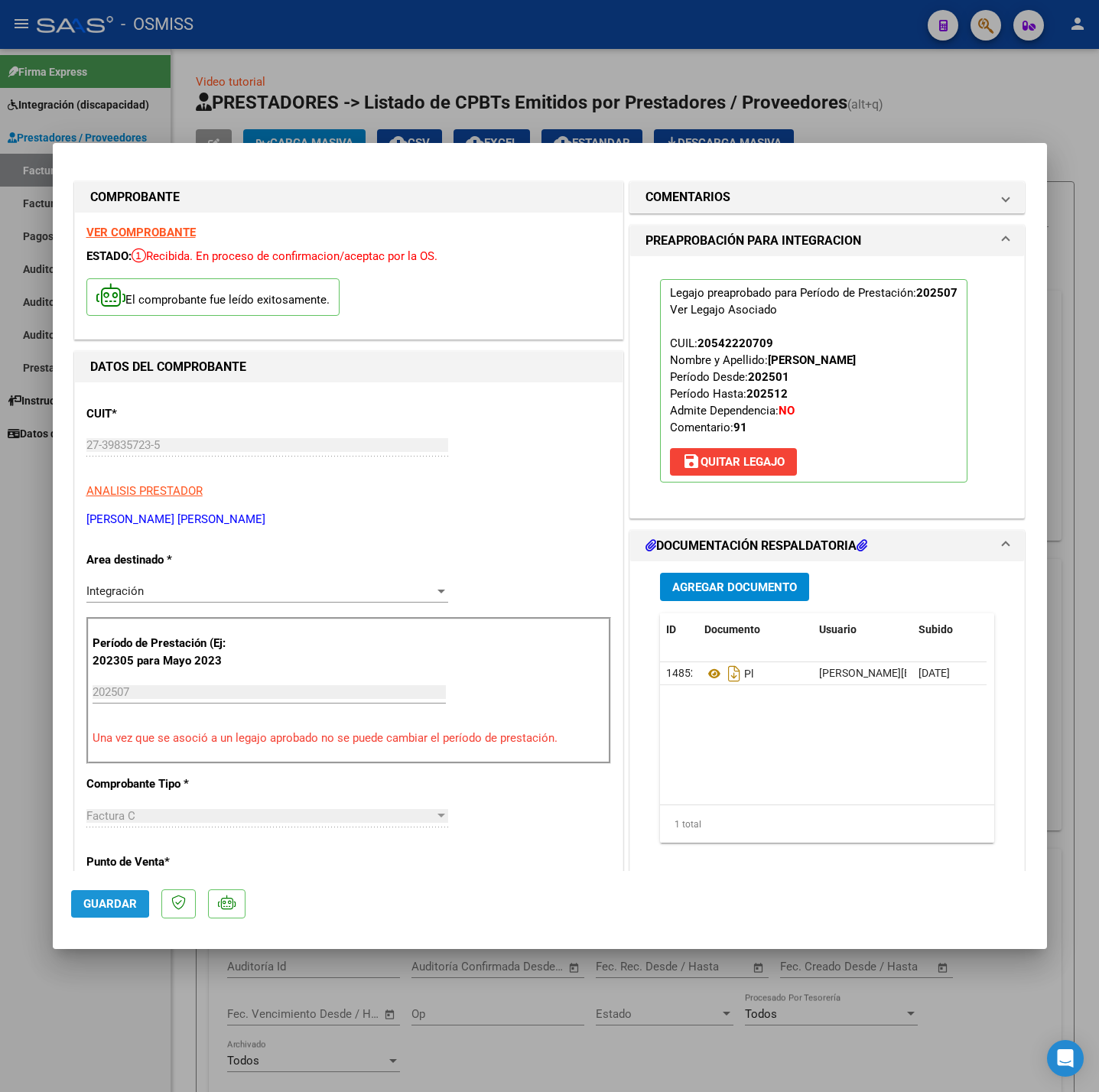
click at [106, 904] on span "Guardar" at bounding box center [110, 904] width 53 height 14
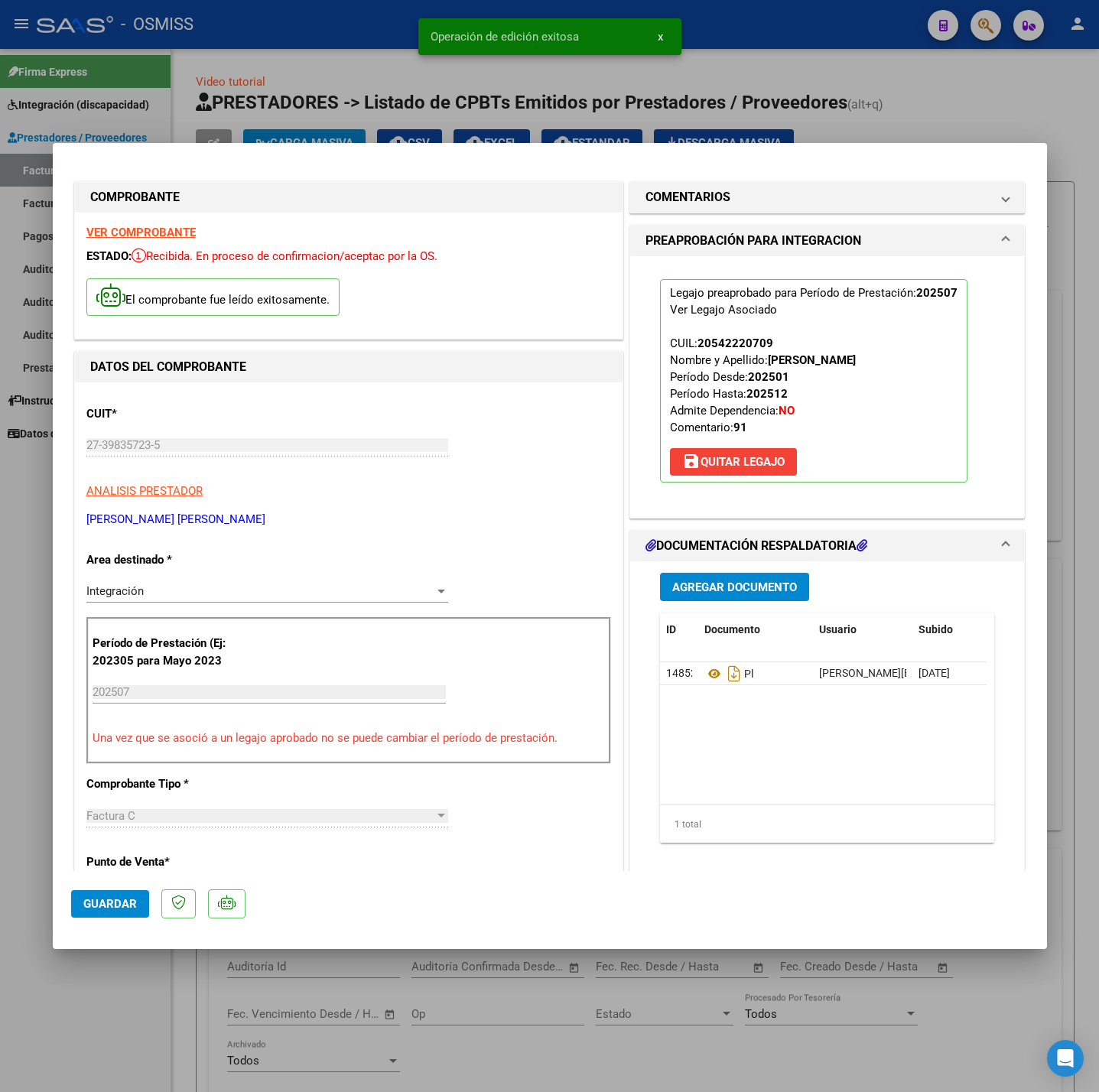
click at [99, 1026] on div at bounding box center [549, 546] width 1099 height 1092
type input "$ 0,00"
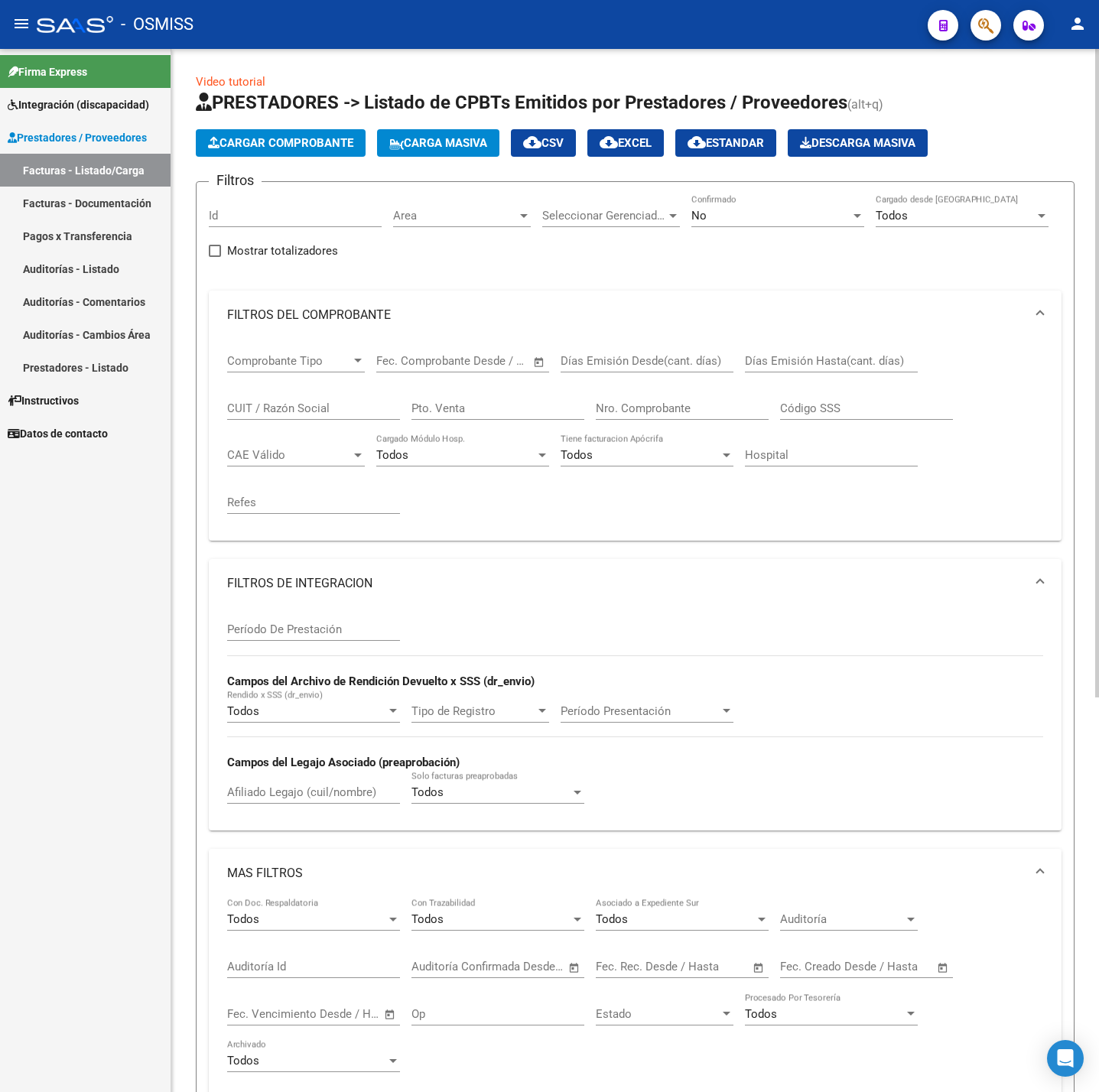
click at [271, 145] on span "Cargar Comprobante" at bounding box center [281, 143] width 145 height 14
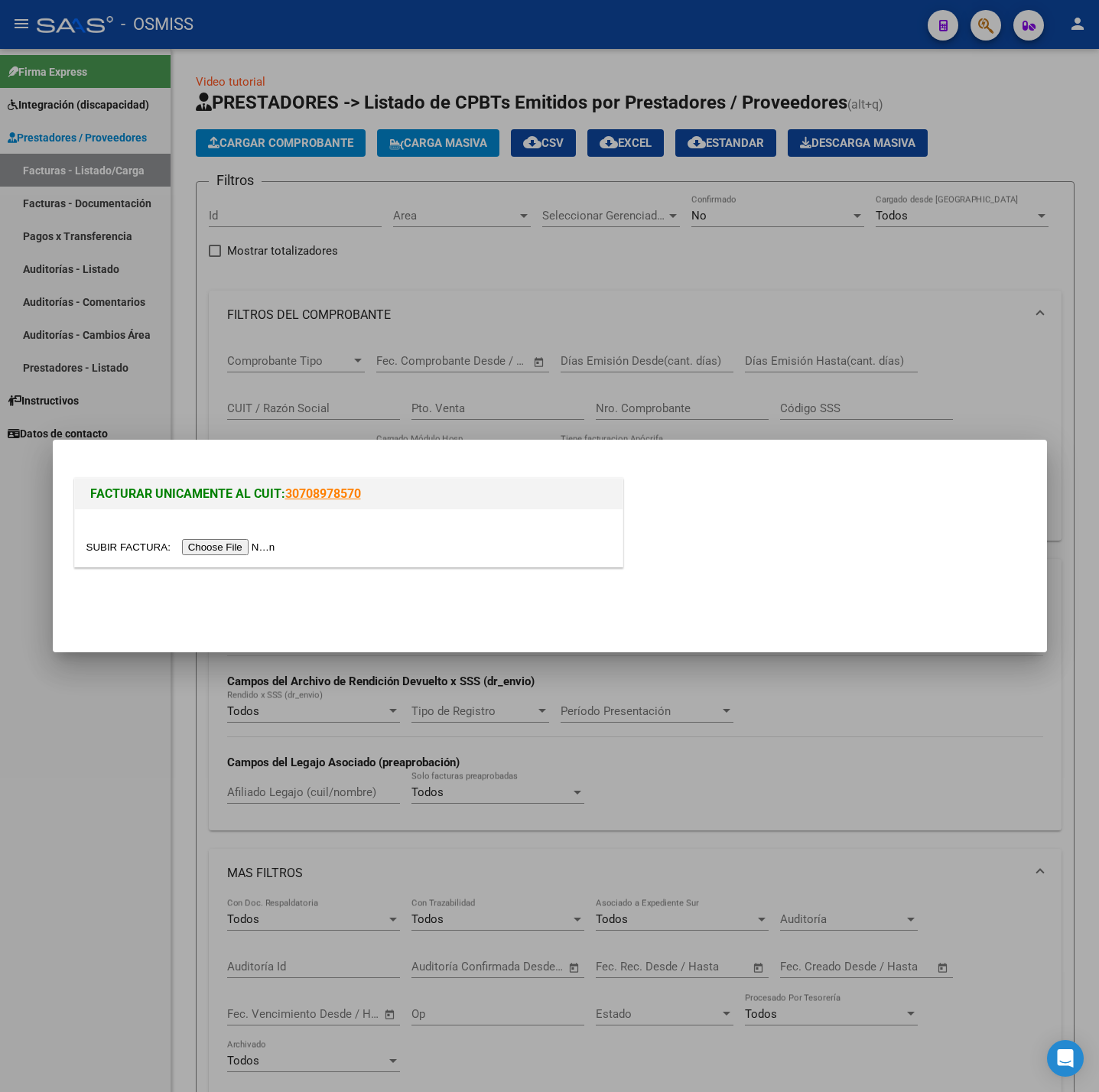
click at [217, 546] on input "file" at bounding box center [182, 547] width 193 height 16
click at [145, 711] on div at bounding box center [549, 546] width 1099 height 1092
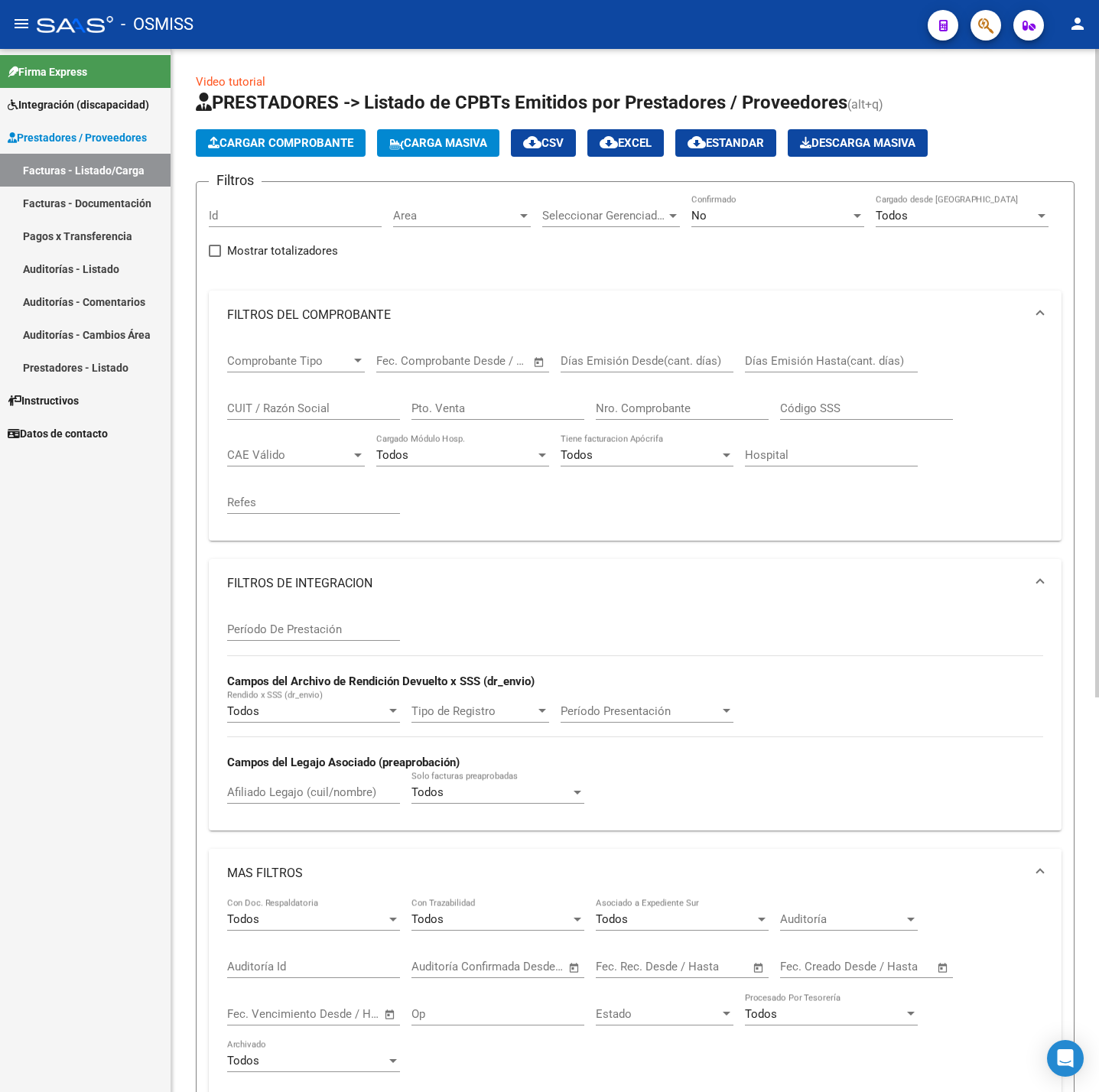
scroll to position [229, 0]
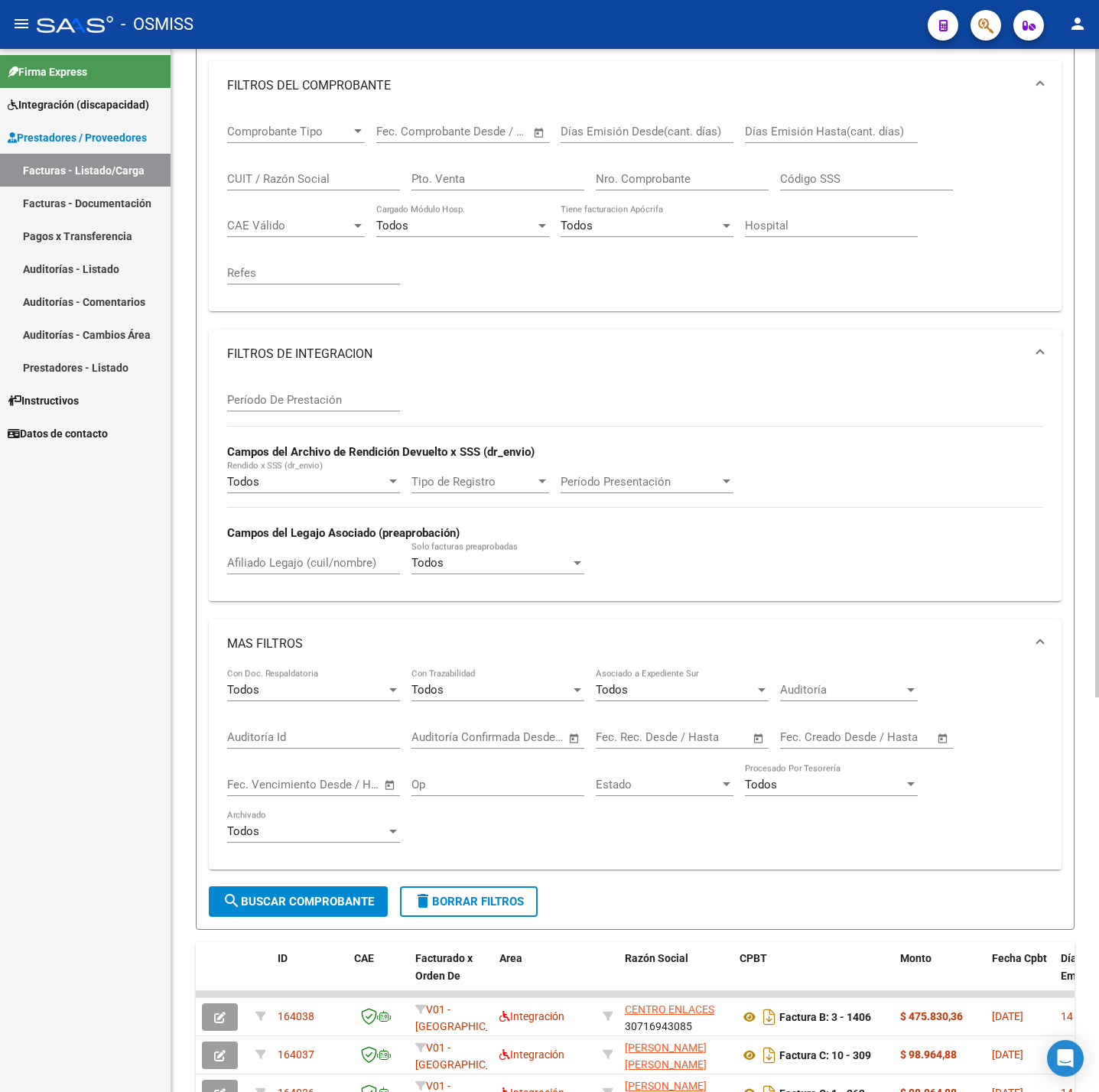
click at [487, 907] on span "delete Borrar Filtros" at bounding box center [469, 902] width 110 height 14
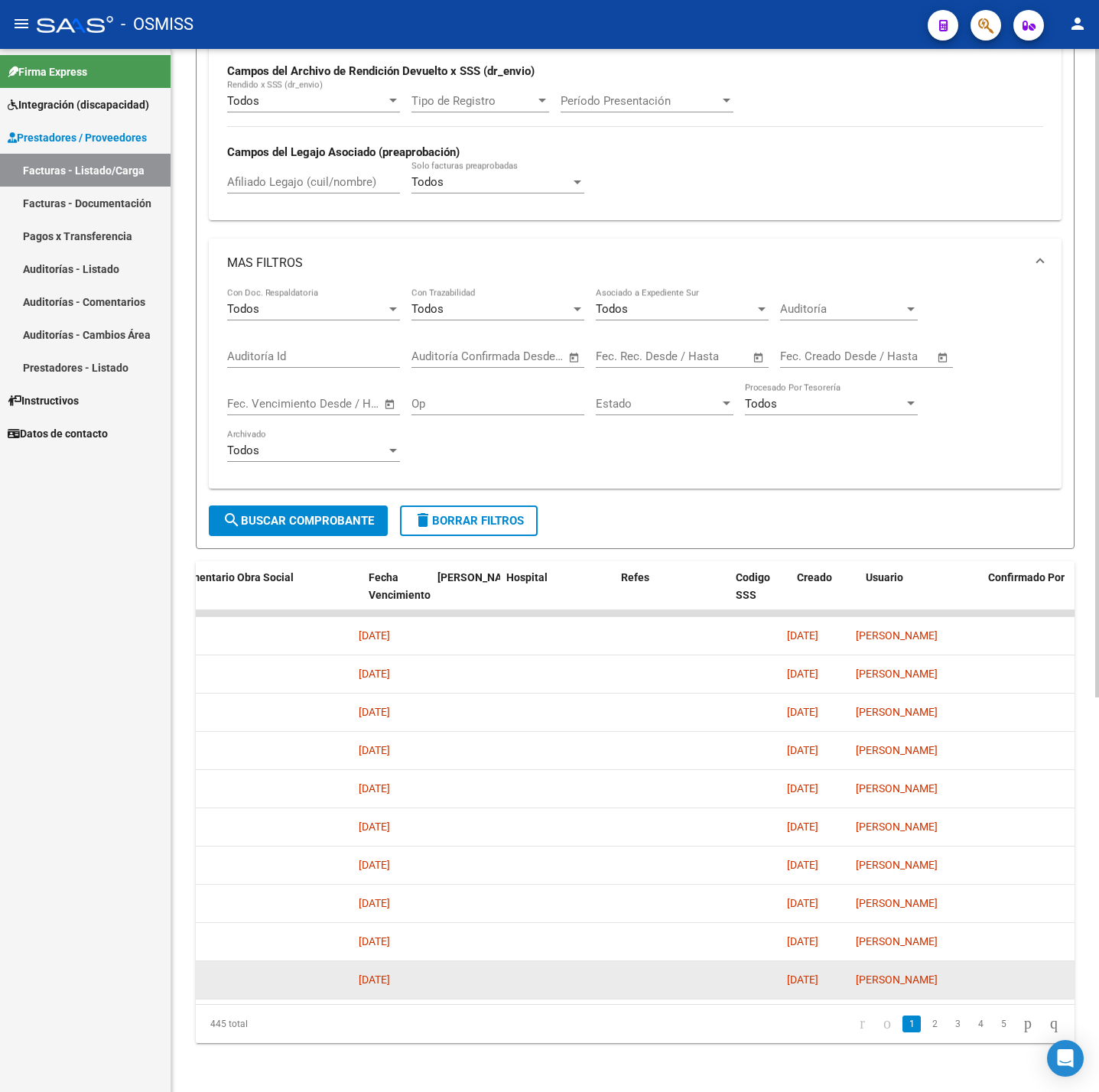
scroll to position [0, 2652]
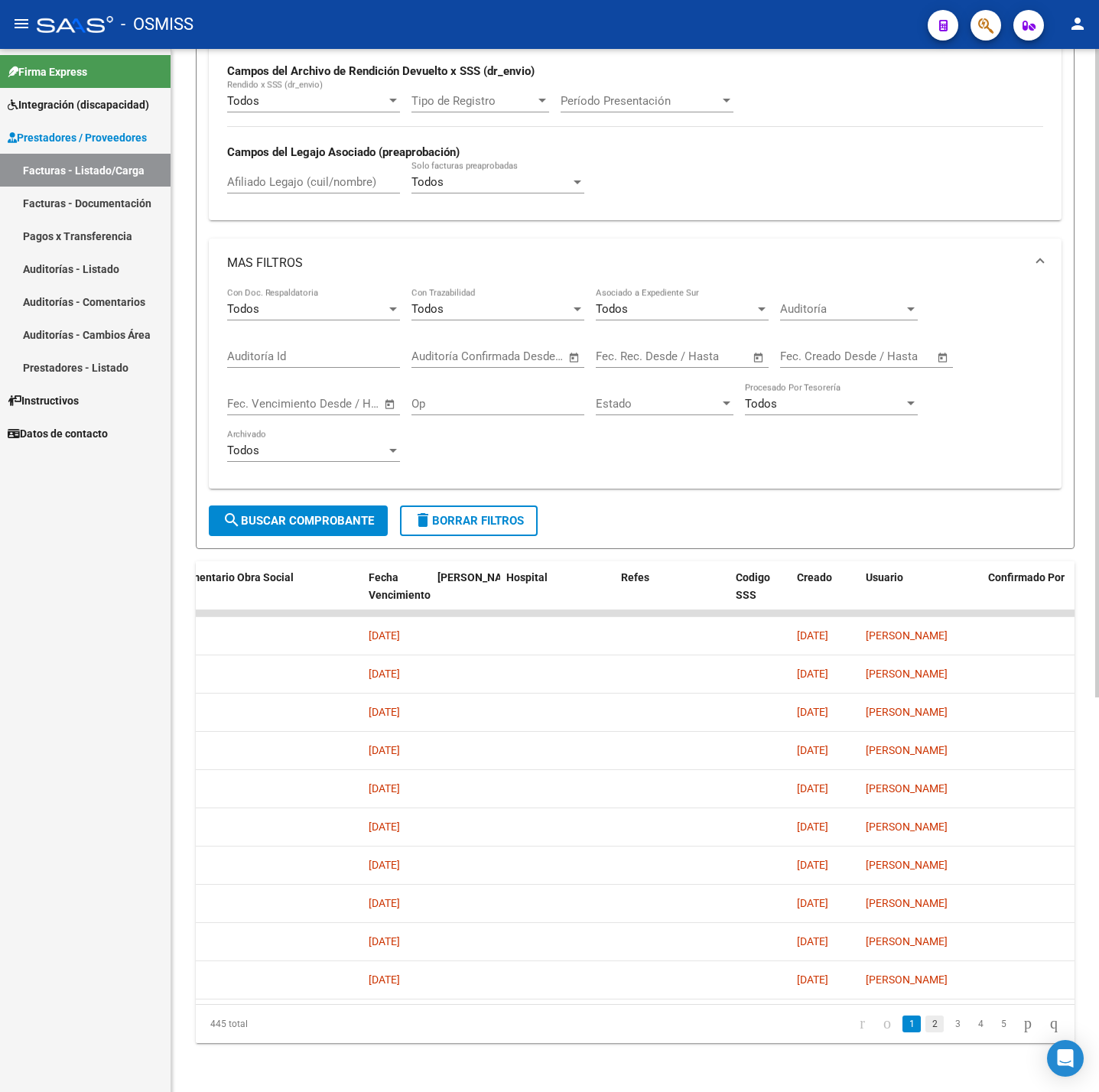
click at [925, 1029] on link "2" at bounding box center [934, 1024] width 18 height 17
click at [948, 1022] on link "3" at bounding box center [957, 1024] width 18 height 17
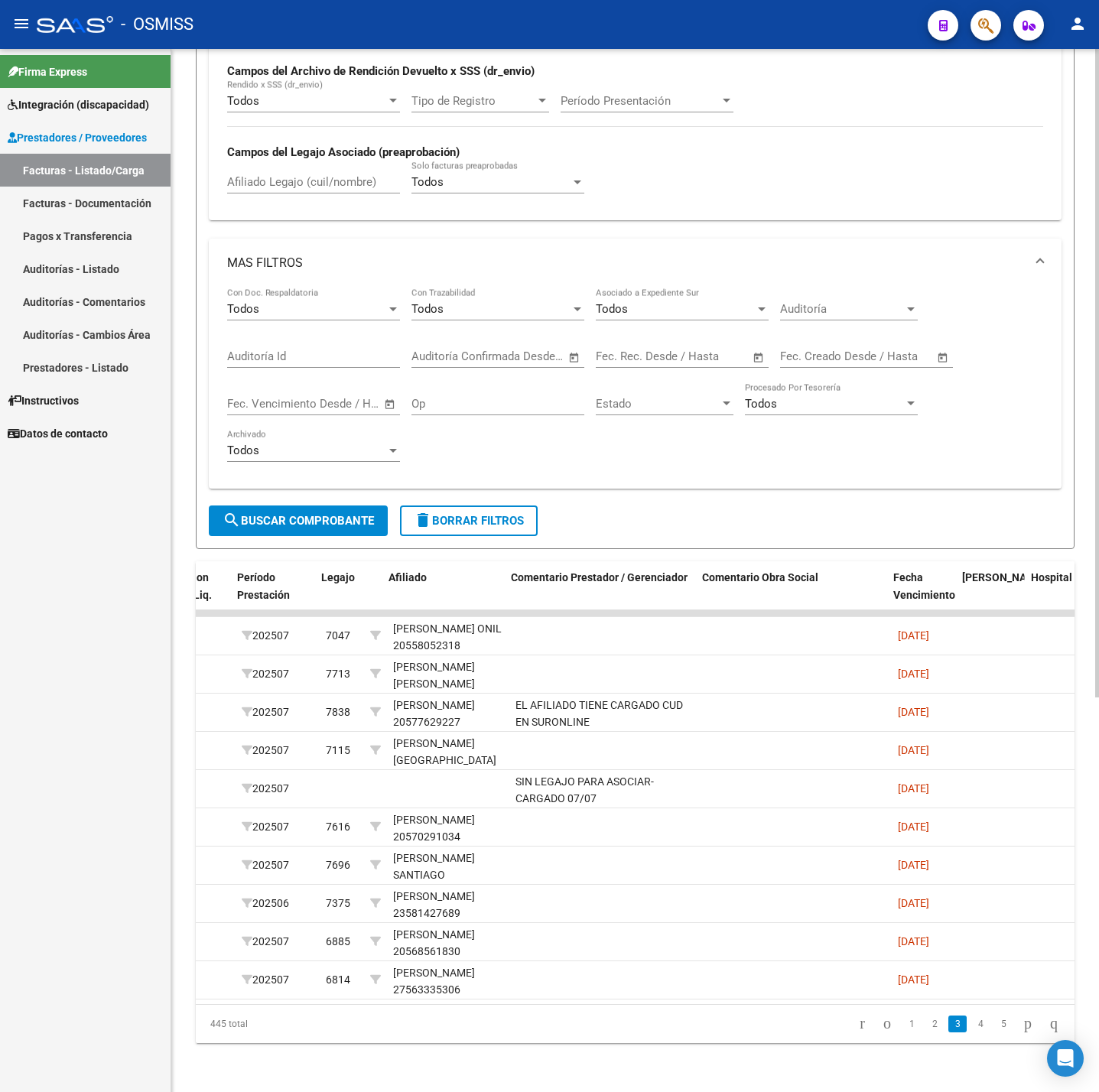
scroll to position [0, 2128]
click at [925, 1031] on link "2" at bounding box center [934, 1024] width 18 height 17
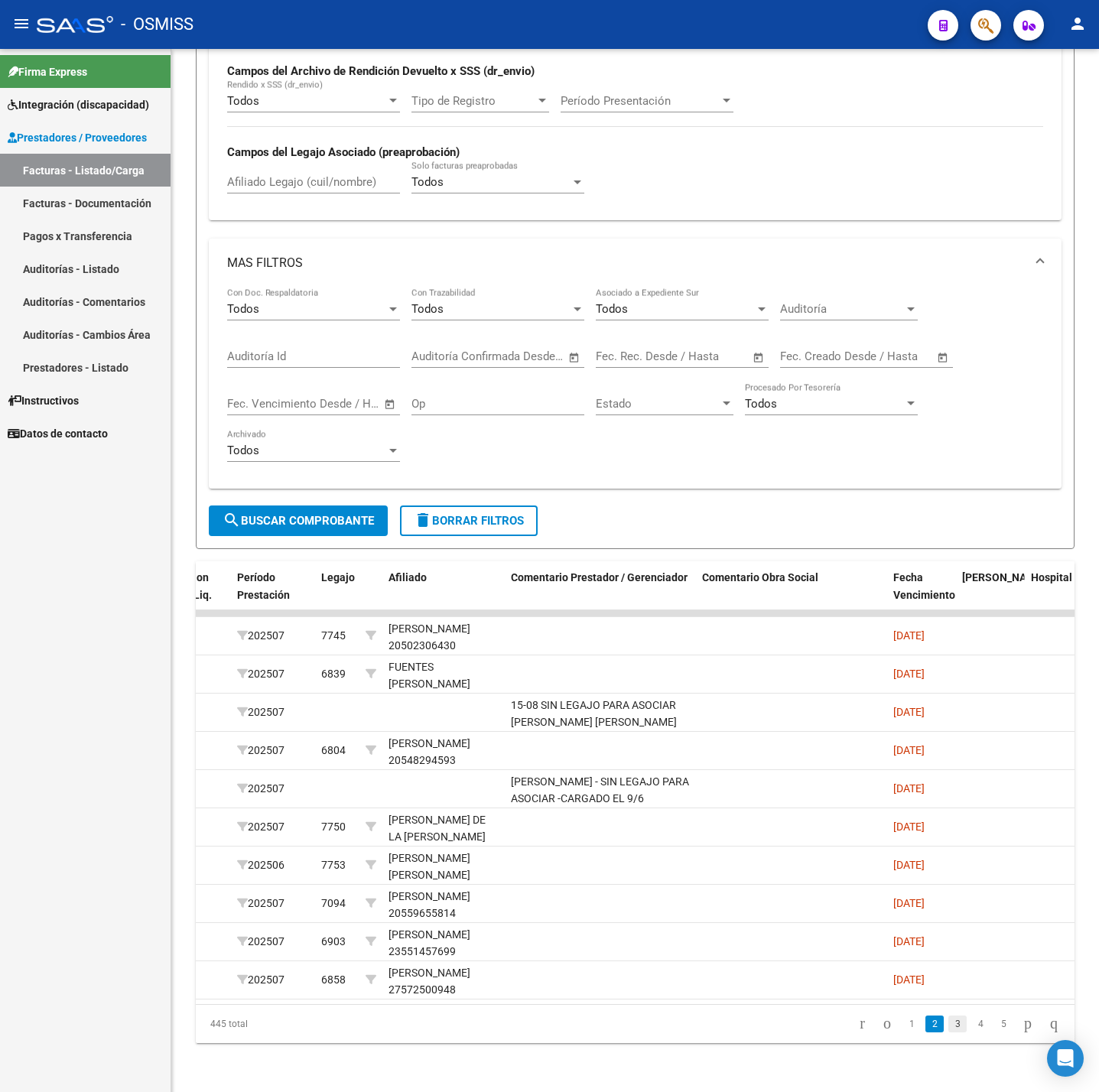
click at [948, 1028] on link "3" at bounding box center [957, 1024] width 18 height 17
click at [972, 1023] on link "4" at bounding box center [980, 1024] width 18 height 17
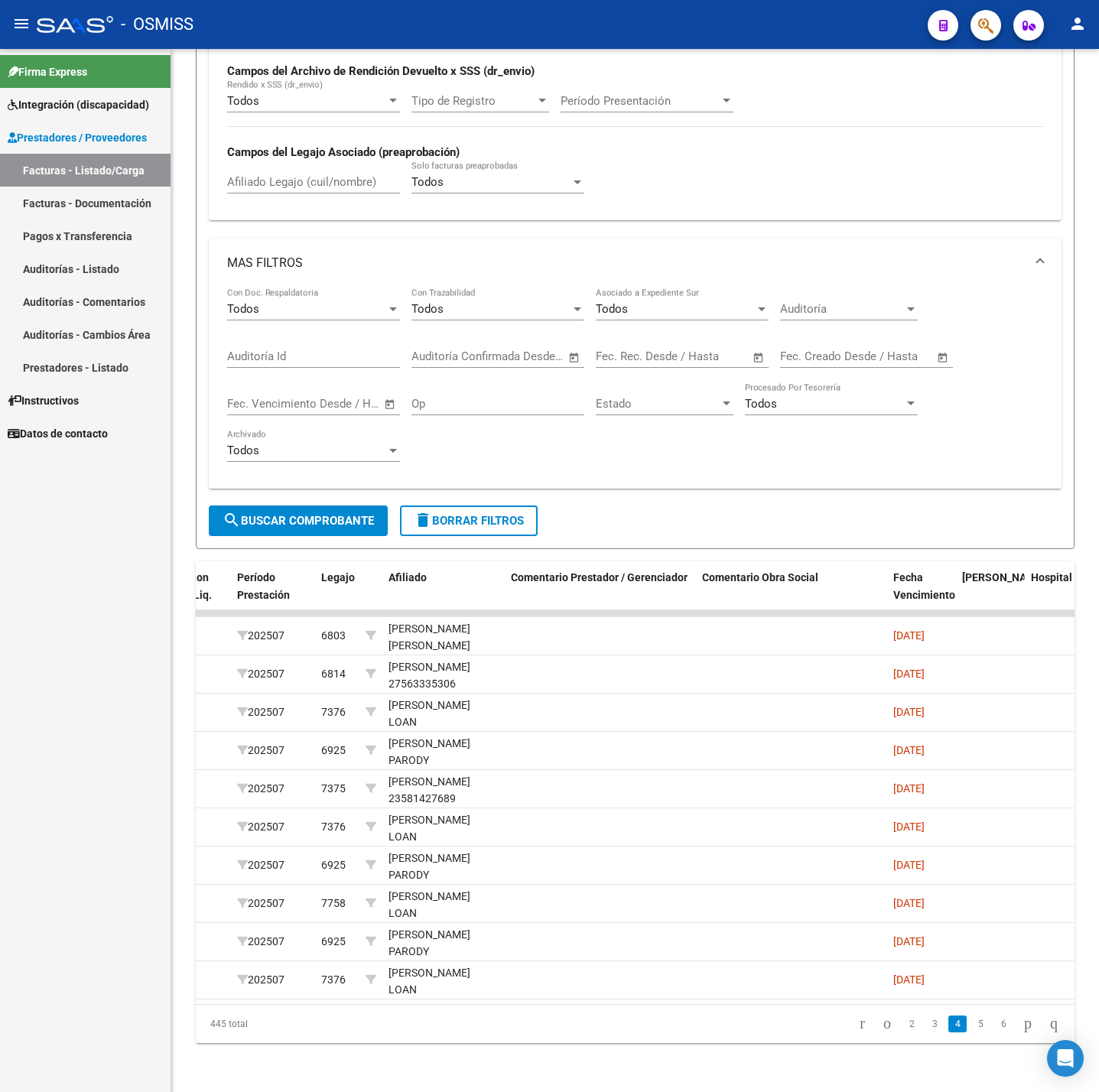
click at [972, 1023] on link "5" at bounding box center [980, 1024] width 18 height 17
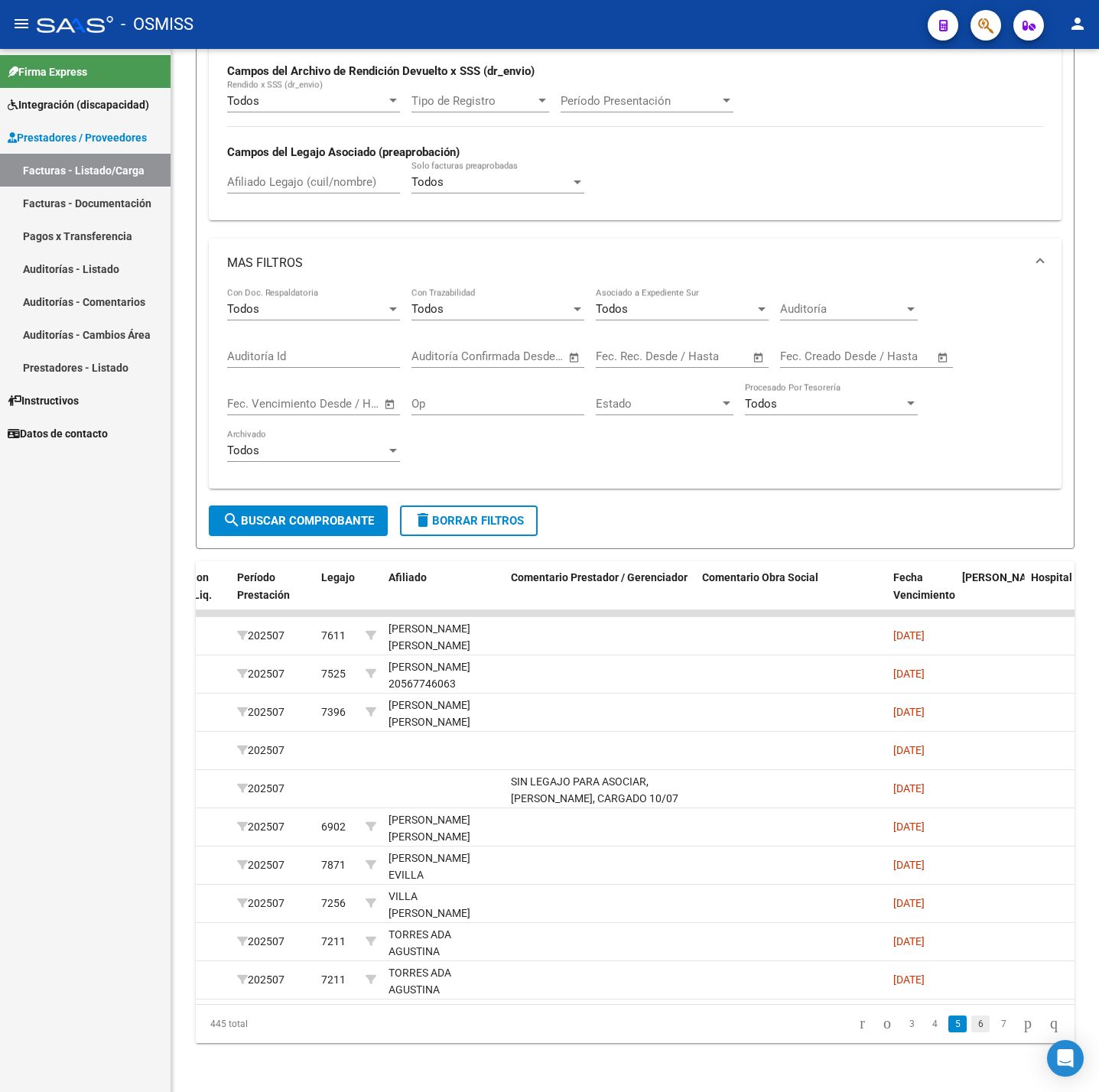
click at [972, 1023] on link "6" at bounding box center [980, 1024] width 18 height 17
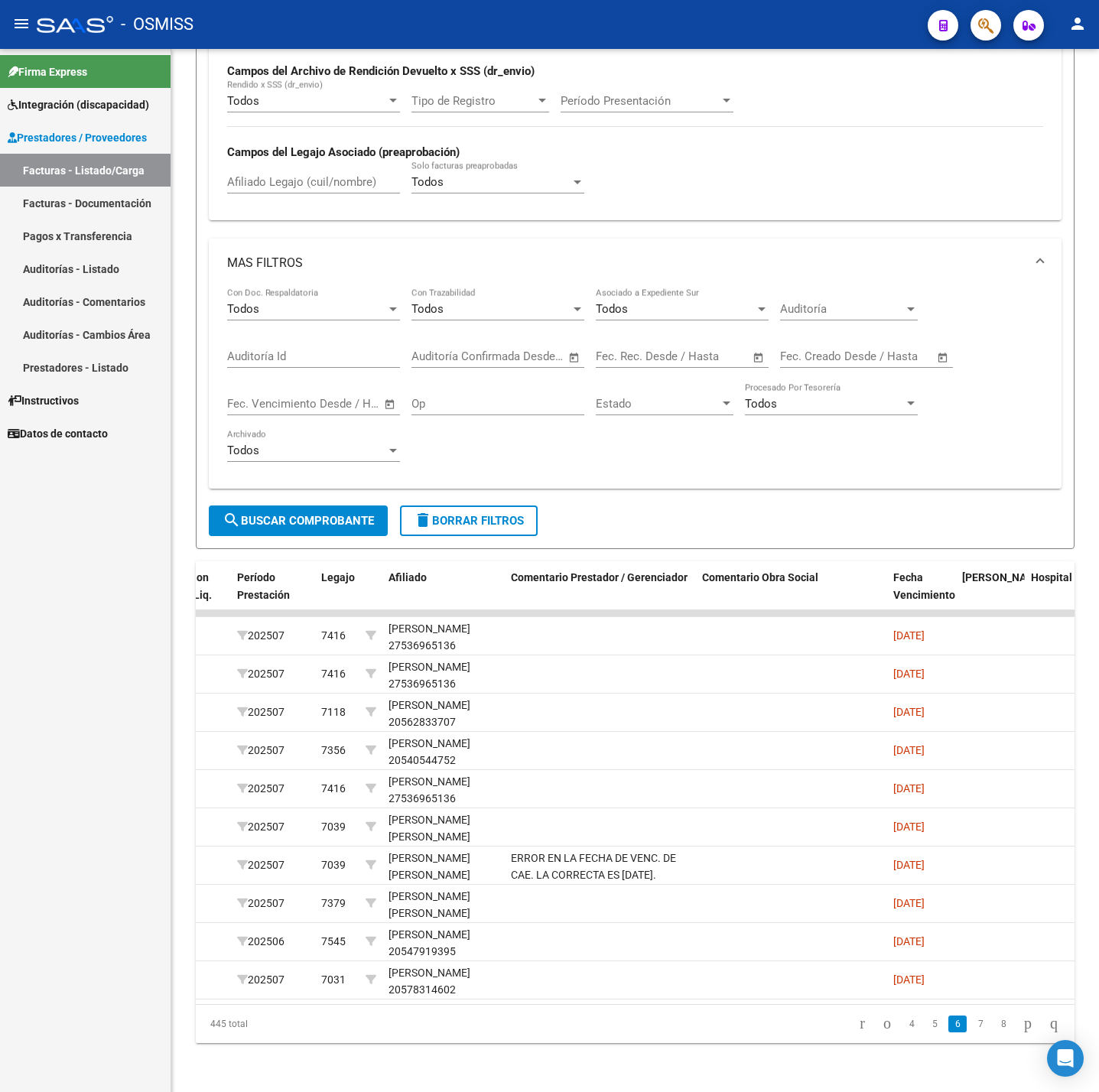
click at [972, 1023] on link "7" at bounding box center [980, 1024] width 18 height 17
click at [925, 1026] on link "6" at bounding box center [934, 1024] width 18 height 17
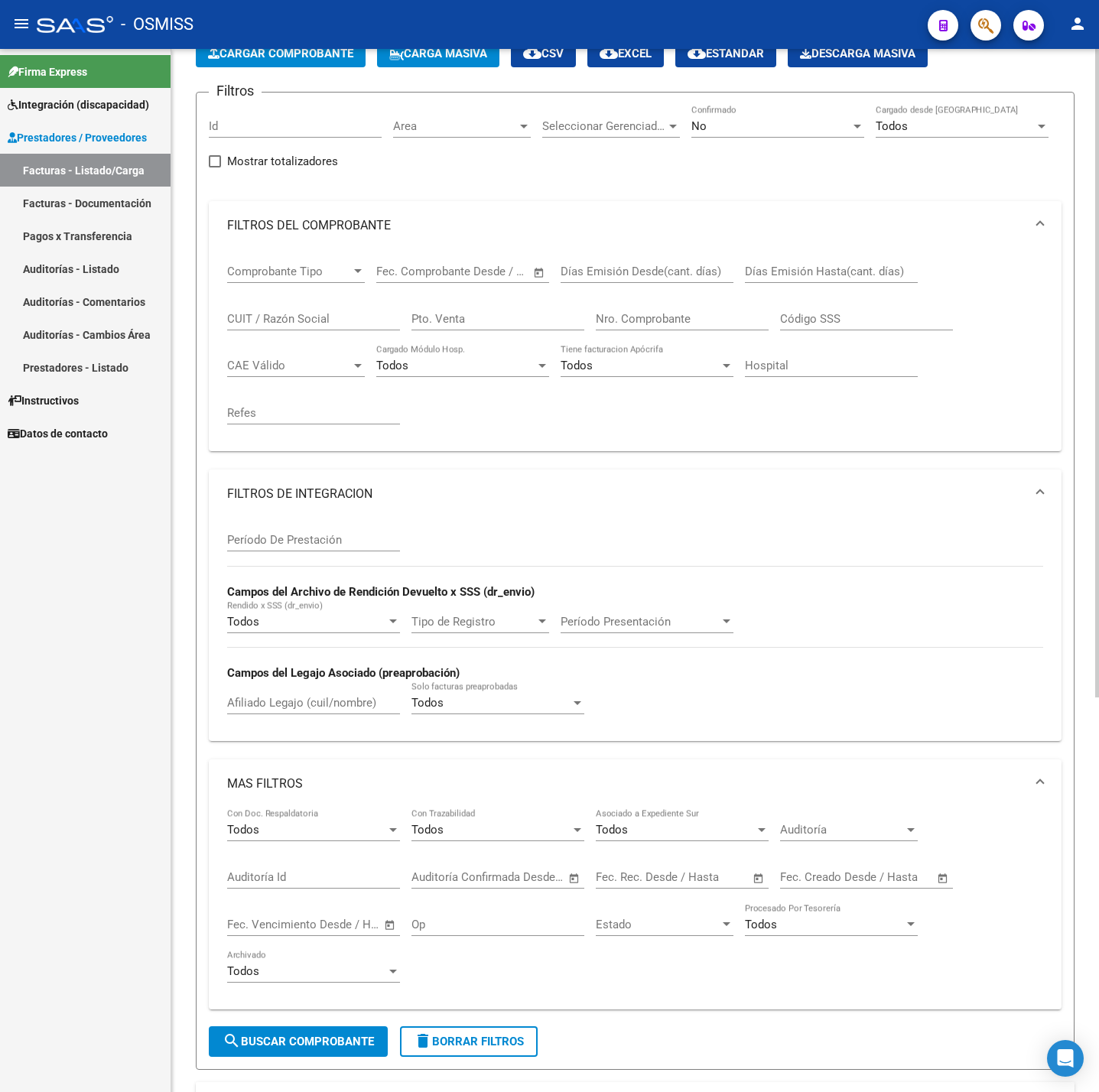
scroll to position [0, 0]
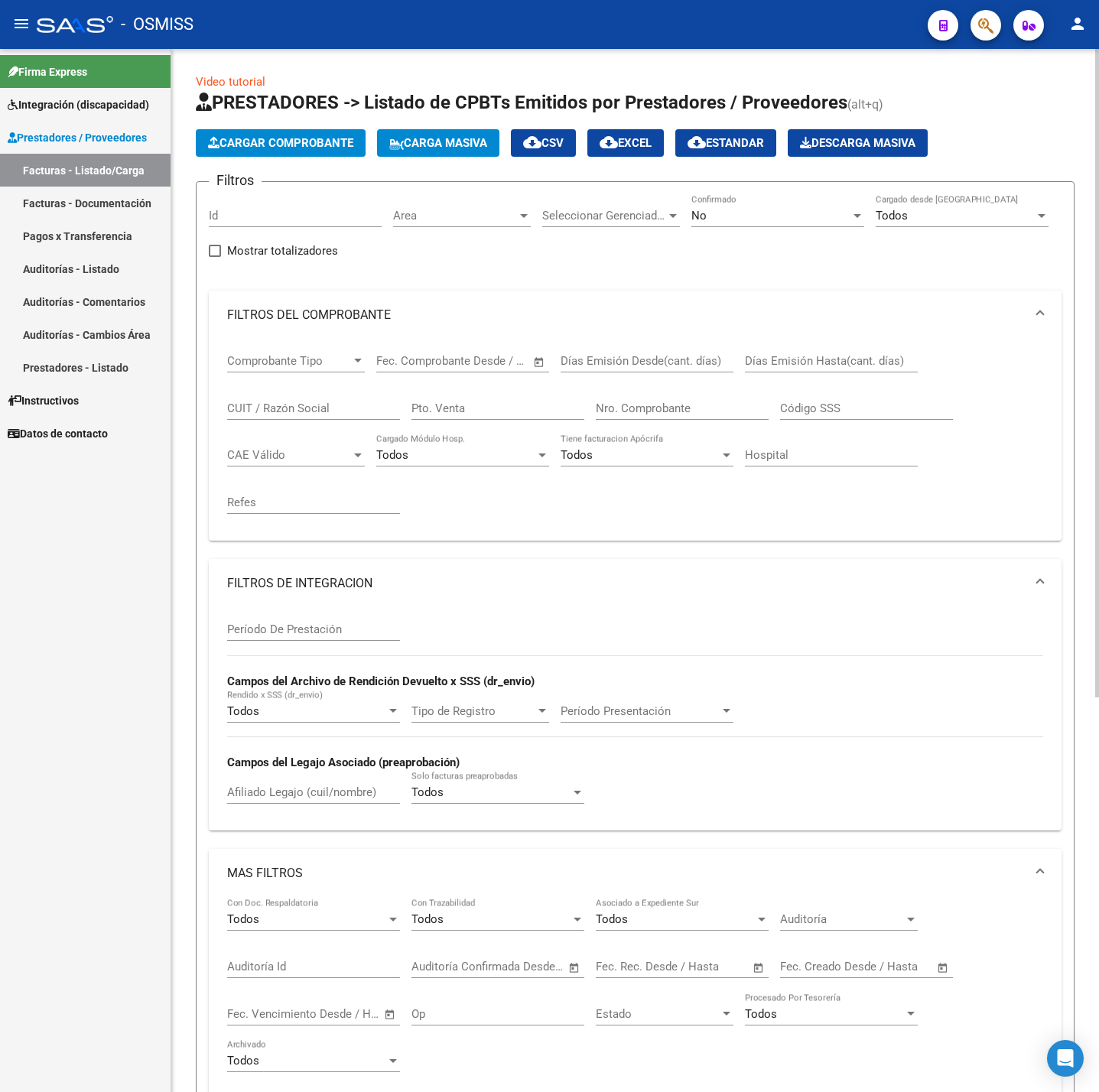
click at [274, 148] on span "Cargar Comprobante" at bounding box center [281, 143] width 145 height 14
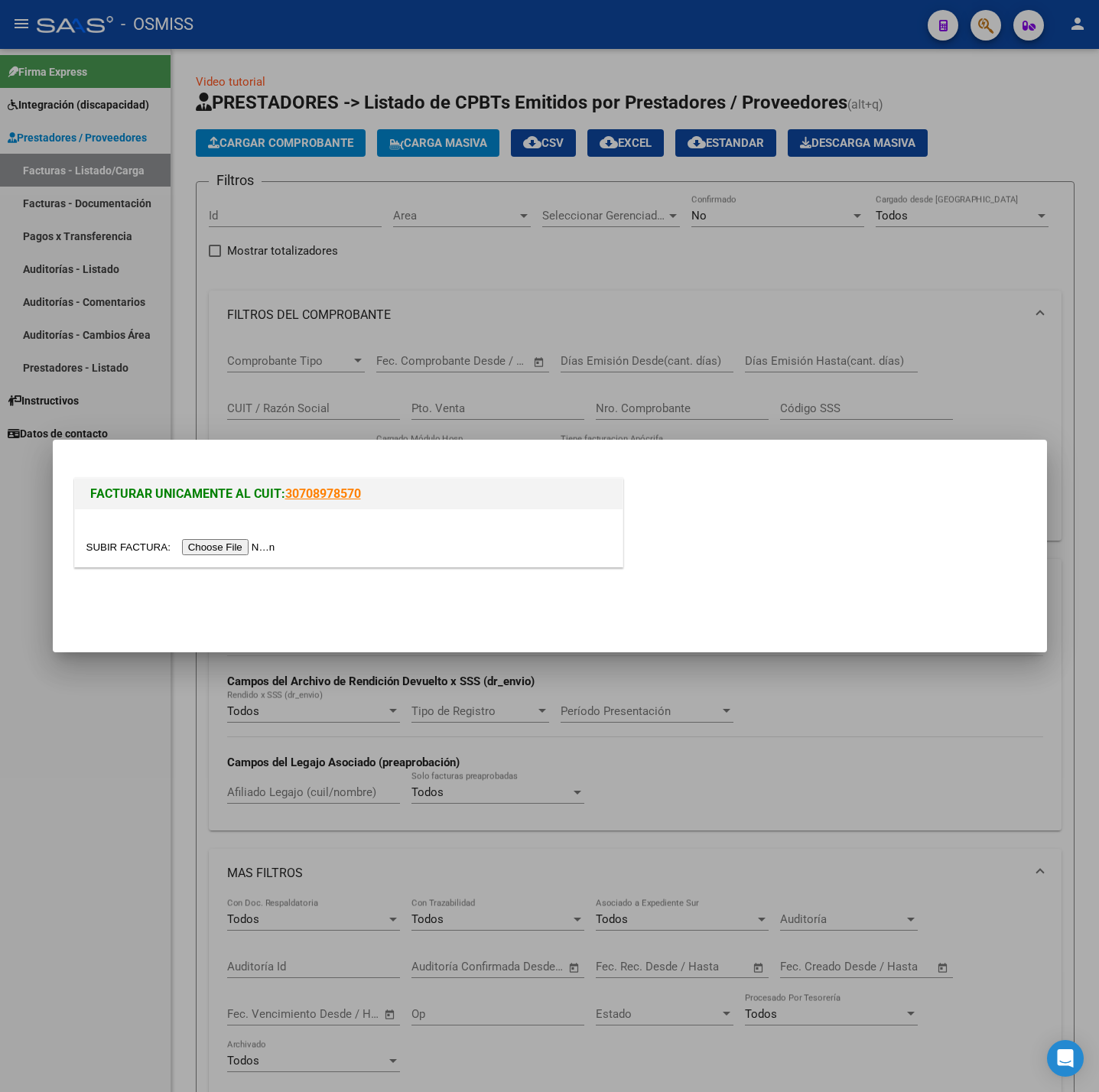
drag, startPoint x: 266, startPoint y: 531, endPoint x: 268, endPoint y: 554, distance: 23.1
click at [268, 537] on div at bounding box center [349, 537] width 548 height 57
click at [268, 555] on div at bounding box center [348, 547] width 525 height 17
click at [234, 542] on input "file" at bounding box center [182, 547] width 193 height 16
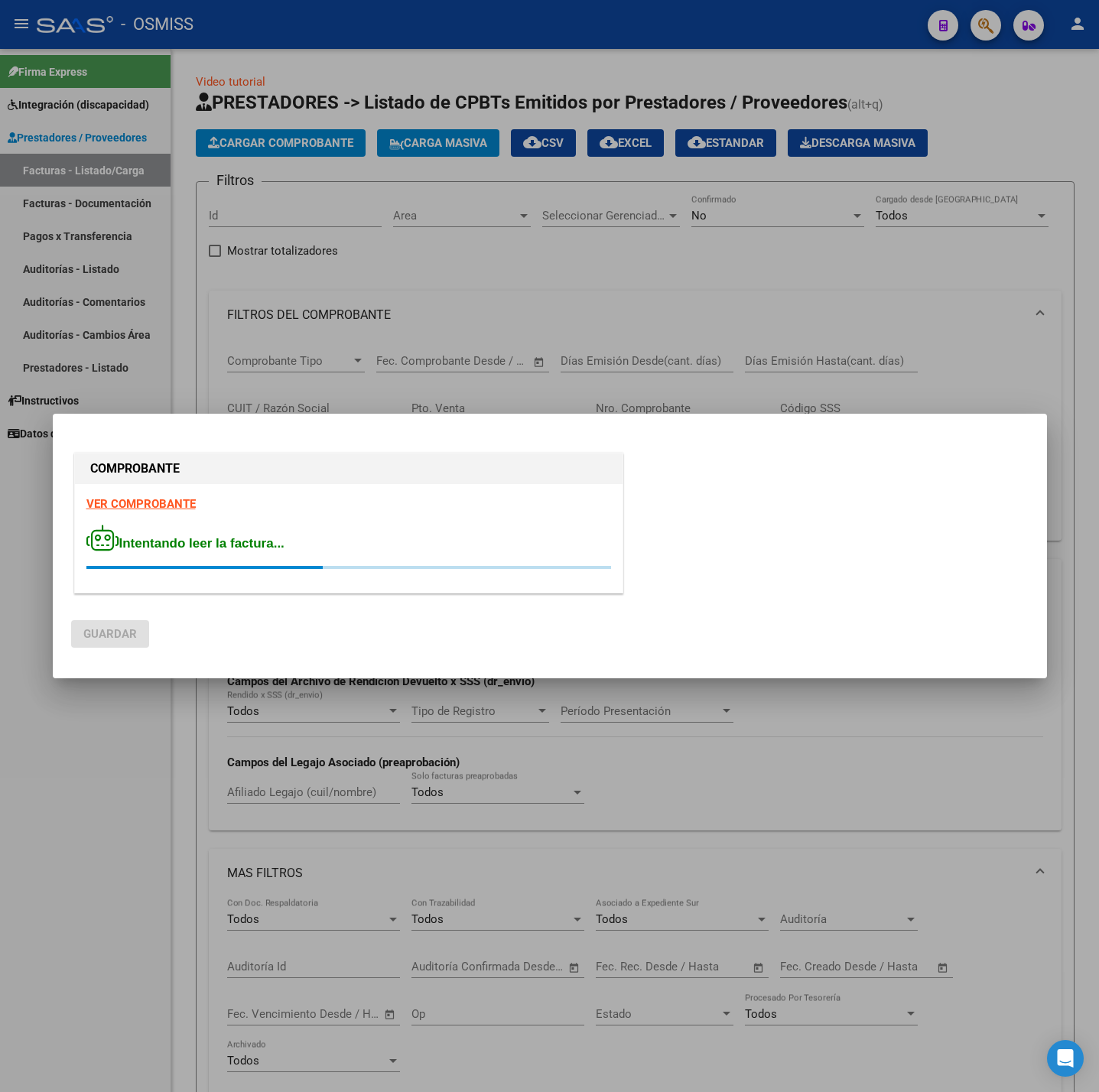
click at [145, 505] on strong "VER COMPROBANTE" at bounding box center [141, 505] width 110 height 14
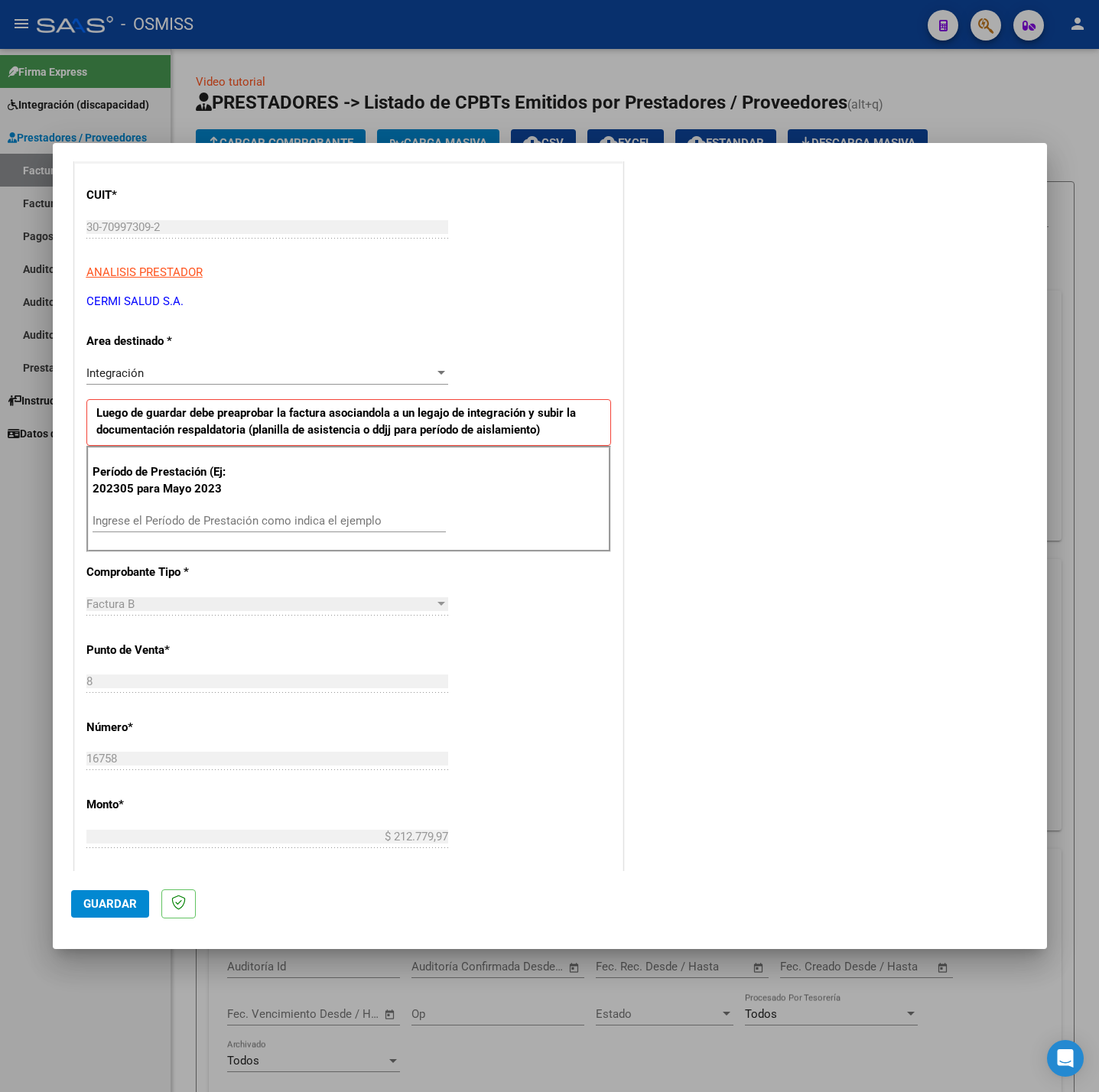
scroll to position [229, 0]
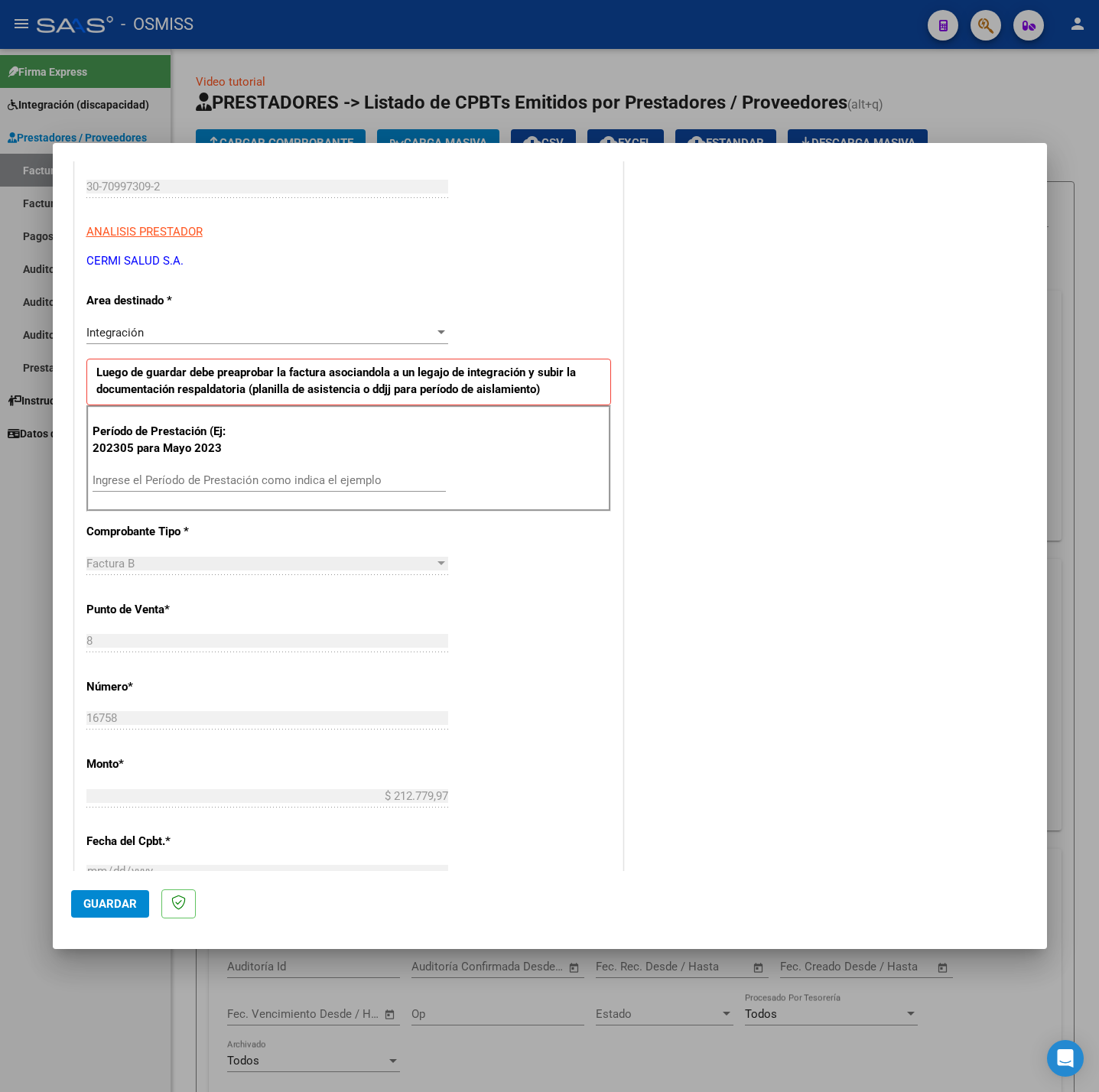
click at [300, 484] on input "Ingrese el Período de Prestación como indica el ejemplo" at bounding box center [269, 480] width 354 height 14
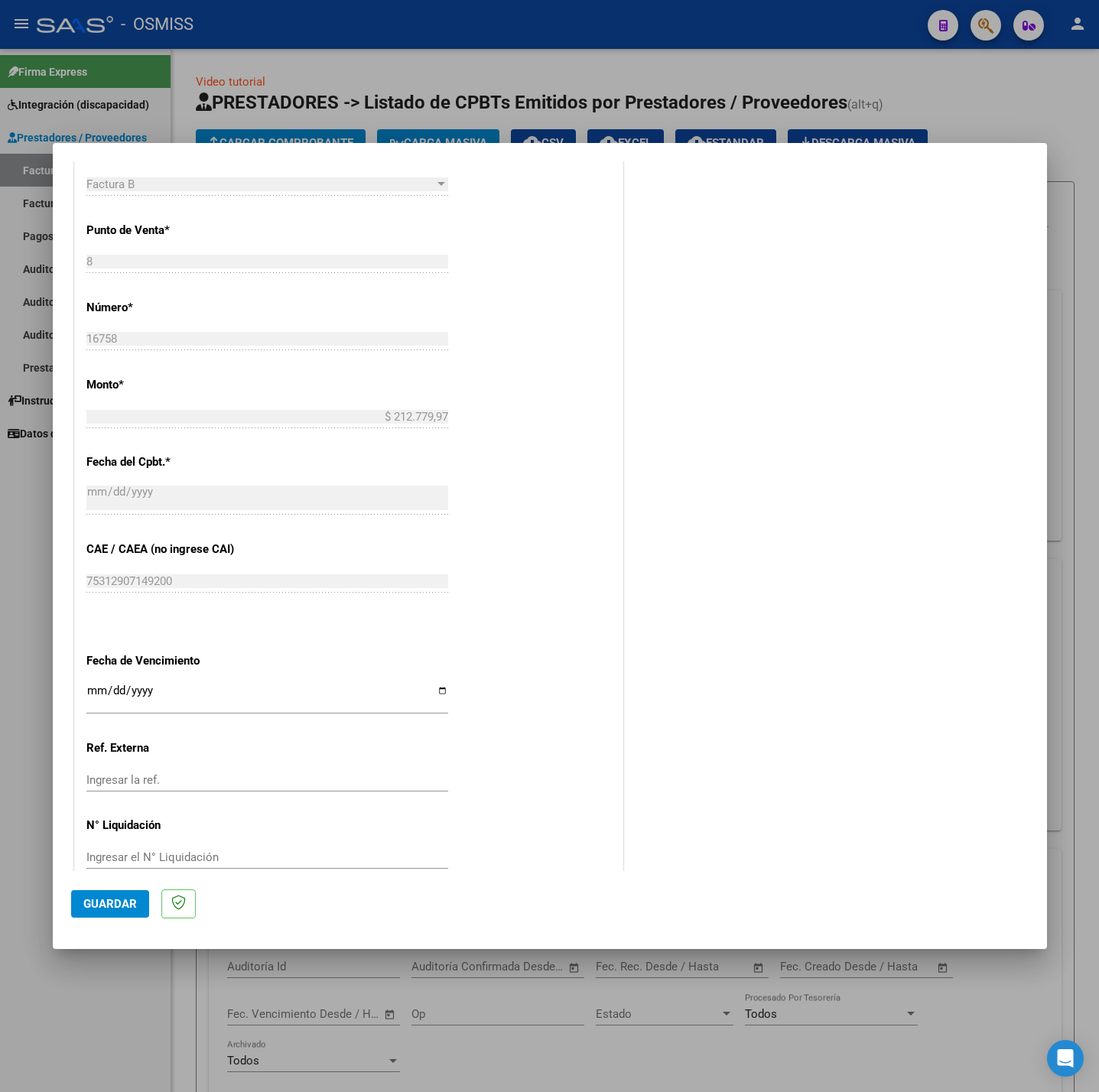
scroll to position [640, 0]
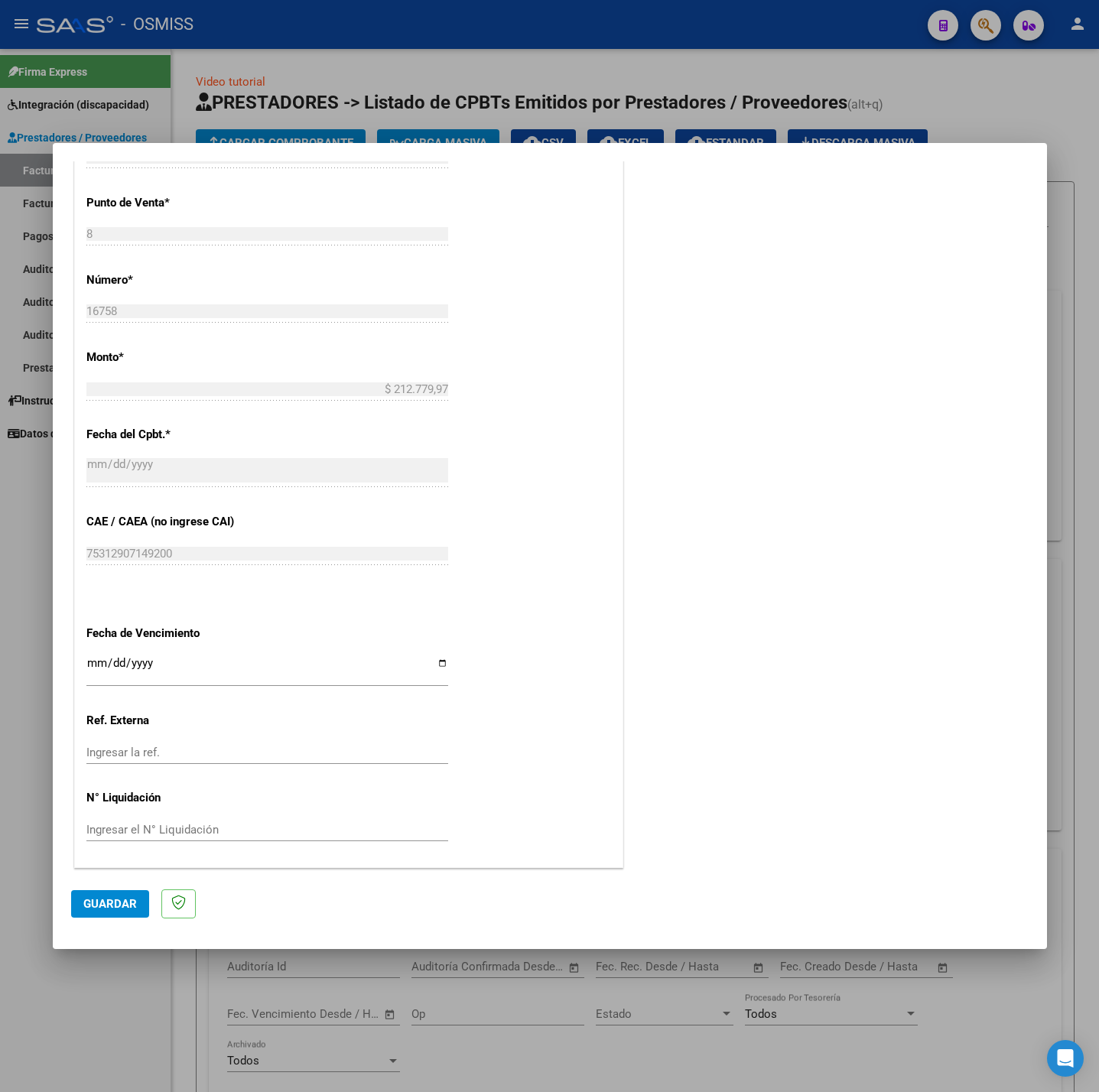
type input "202507"
click at [95, 664] on input "Ingresar la fecha" at bounding box center [267, 669] width 361 height 24
type input "[DATE]"
click at [110, 897] on span "Guardar" at bounding box center [110, 904] width 53 height 14
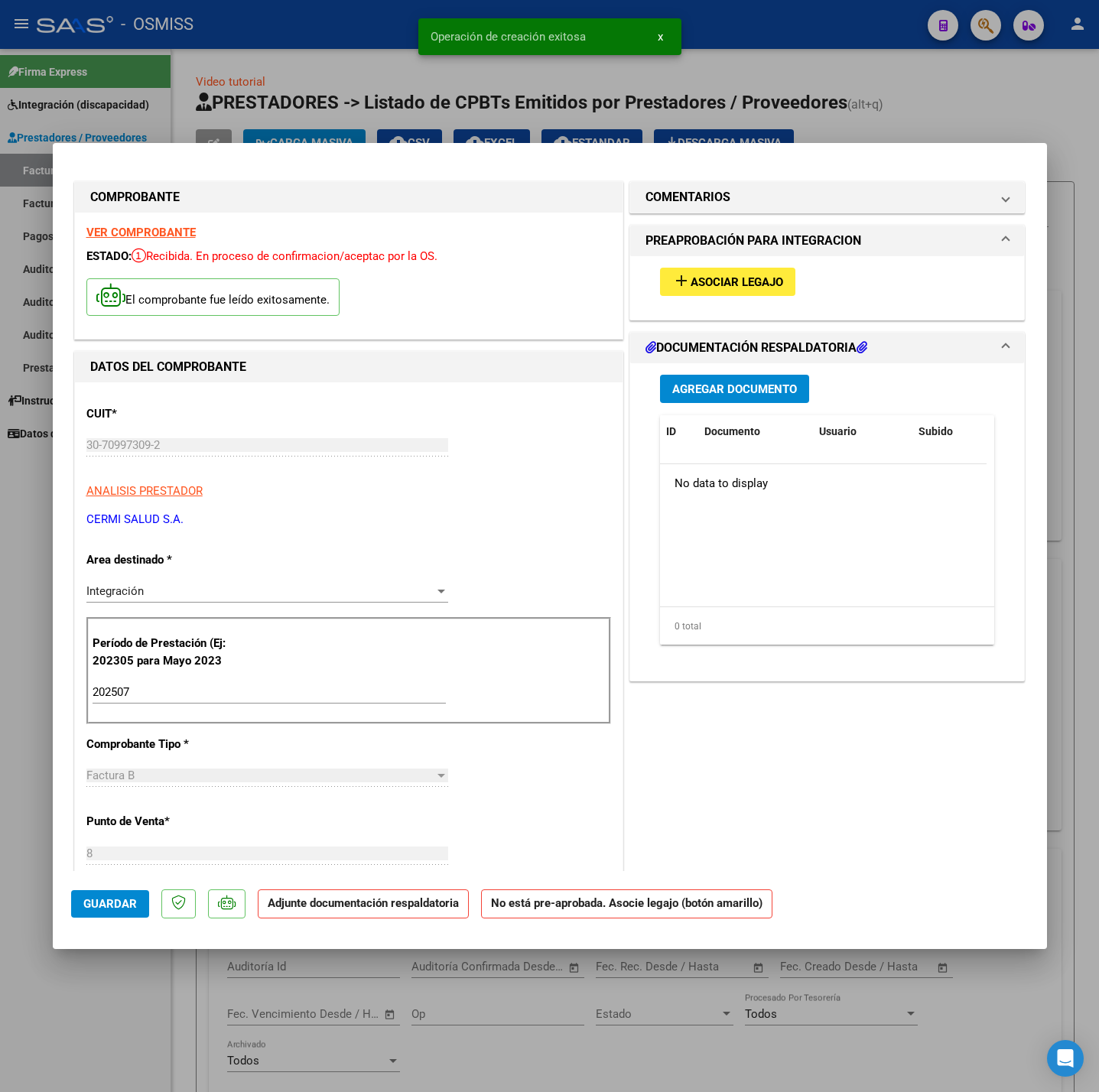
click at [750, 283] on span "Asociar Legajo" at bounding box center [737, 282] width 92 height 14
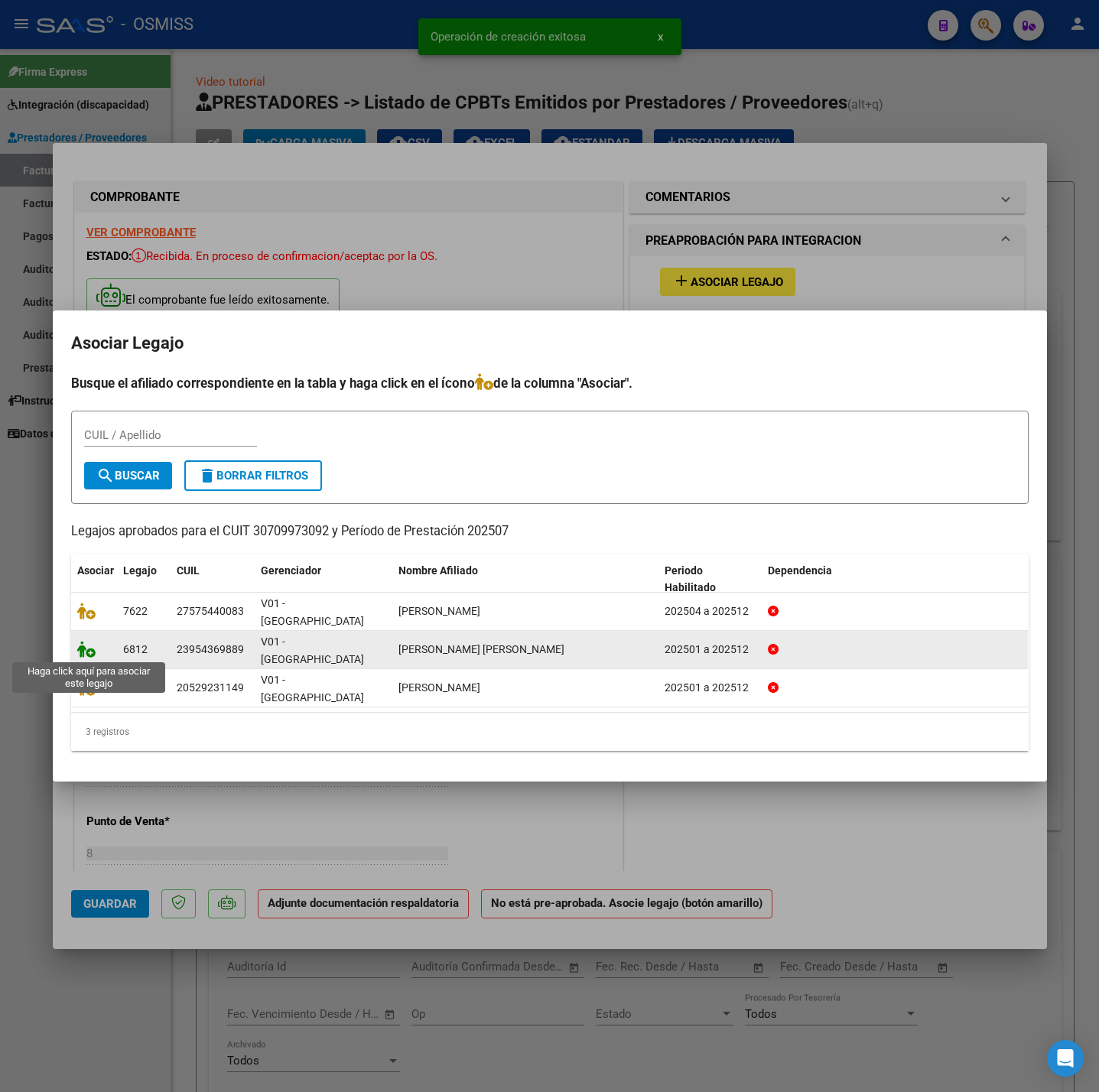
click at [87, 647] on icon at bounding box center [86, 649] width 18 height 17
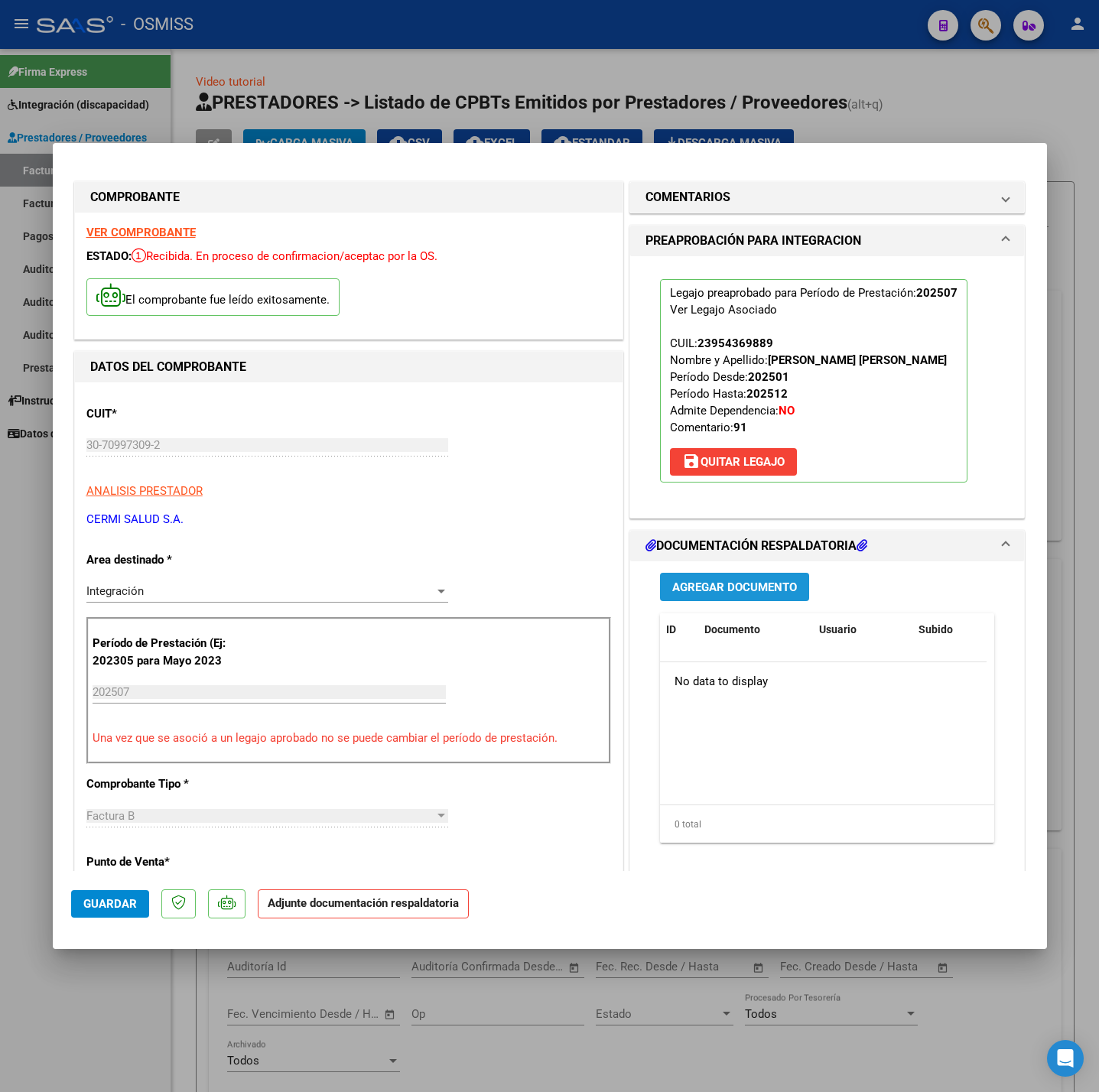
click at [756, 584] on span "Agregar Documento" at bounding box center [734, 587] width 124 height 14
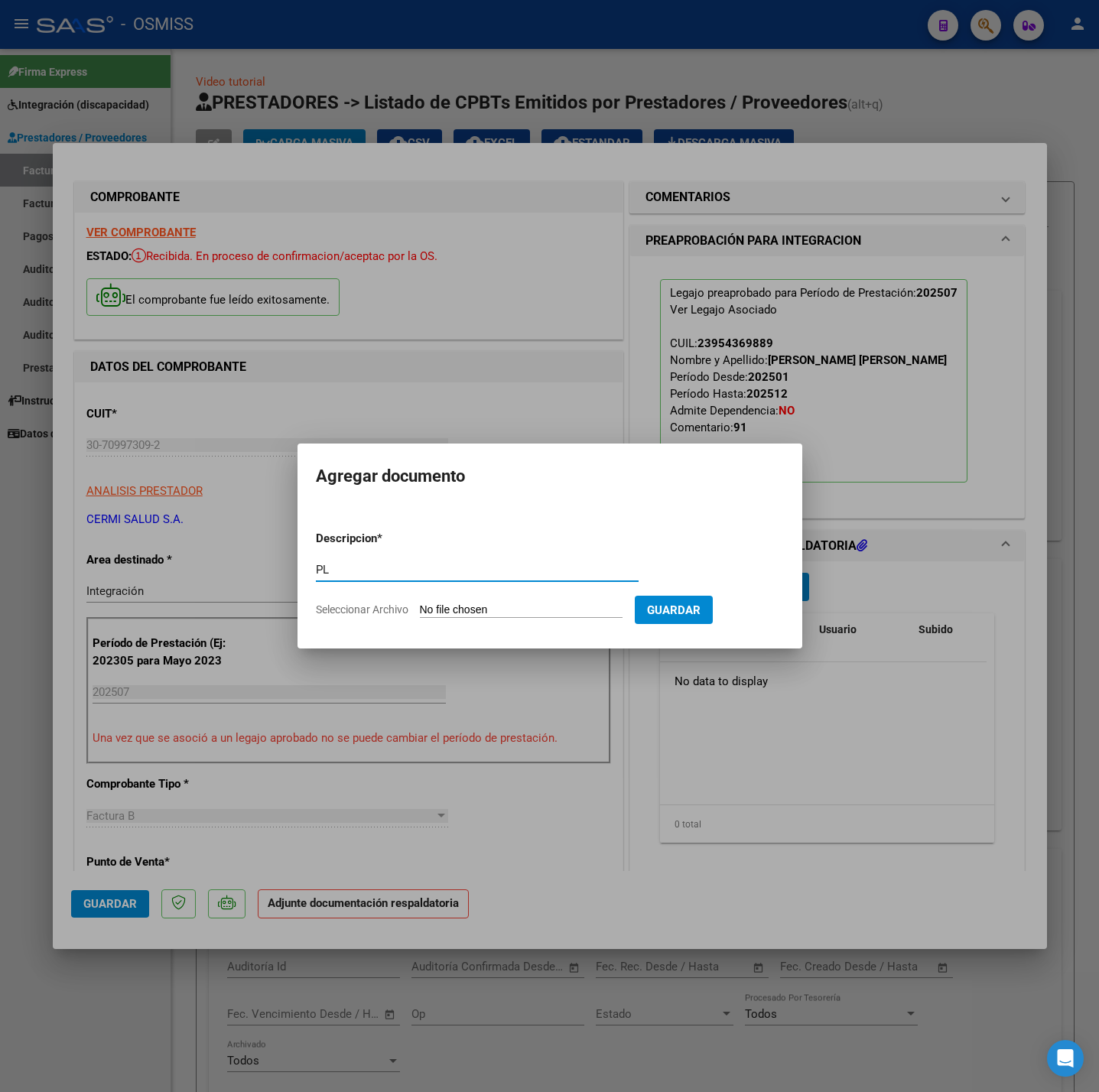
type input "PL"
click at [487, 612] on input "Seleccionar Archivo" at bounding box center [521, 610] width 203 height 15
type input "C:\fakepath\[PERSON_NAME] SALUD S.A (9).pdf"
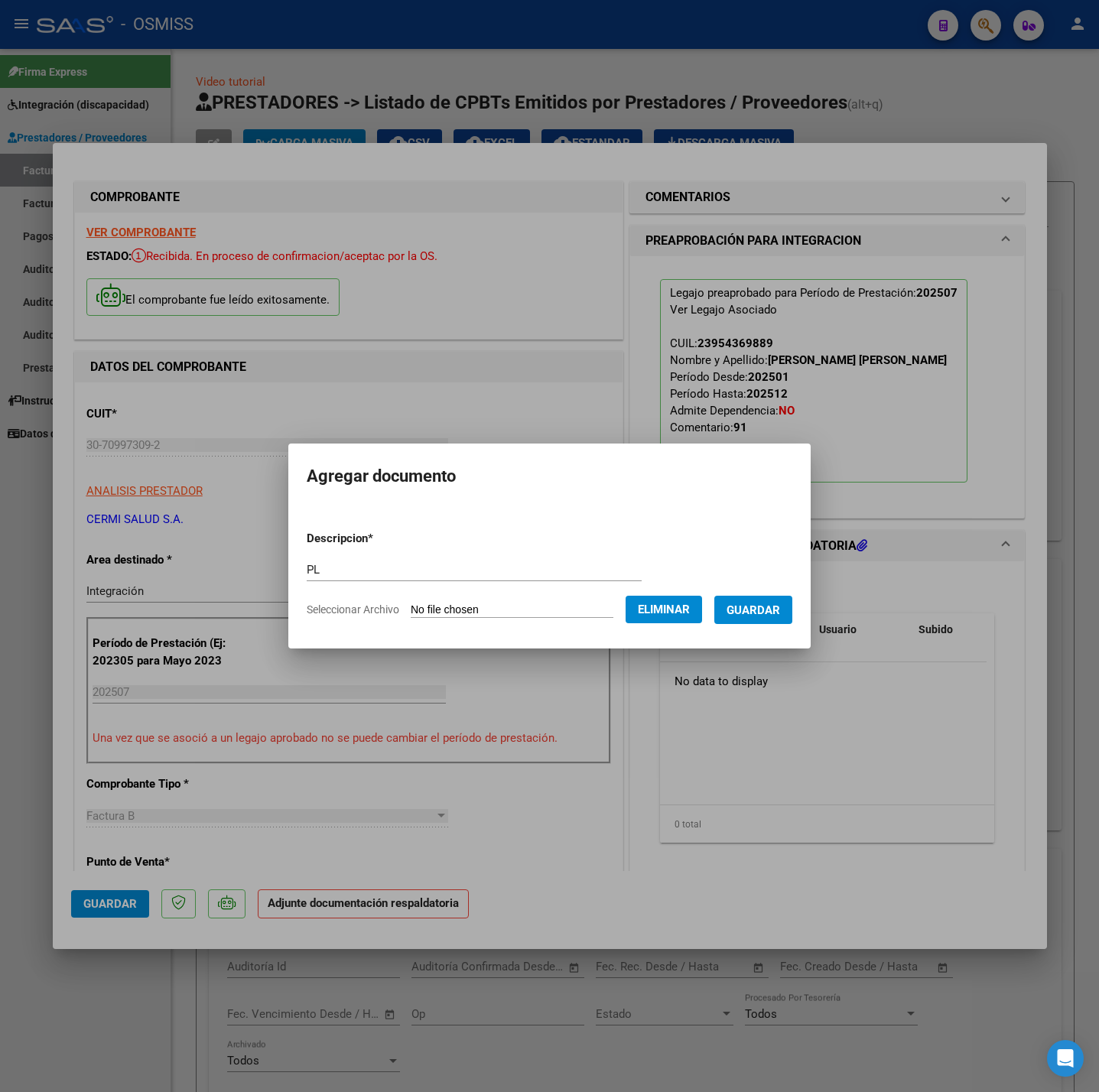
click at [750, 618] on button "Guardar" at bounding box center [753, 610] width 78 height 28
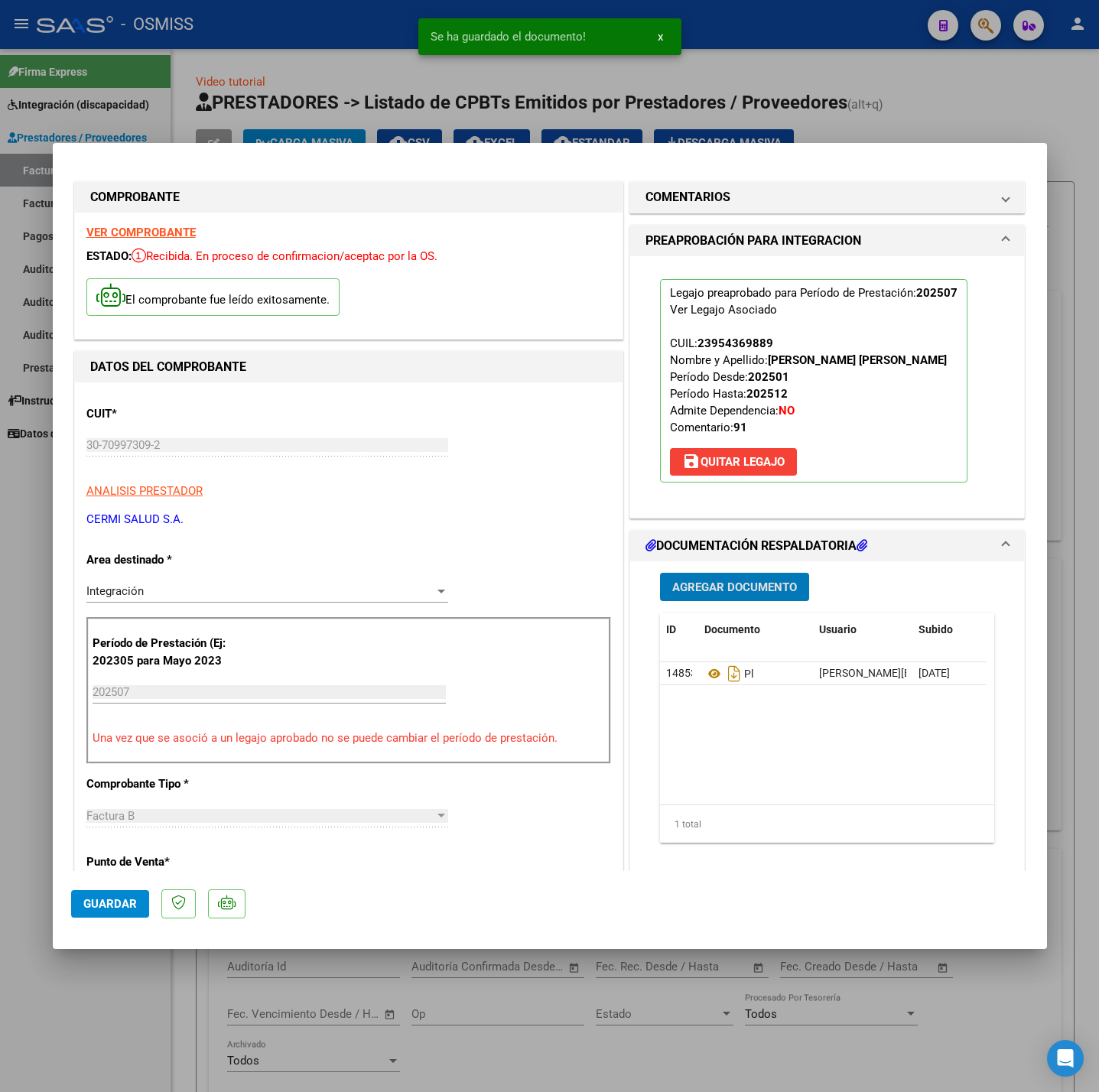
click at [124, 904] on span "Guardar" at bounding box center [110, 904] width 53 height 14
click at [110, 999] on div at bounding box center [549, 546] width 1099 height 1092
type input "$ 0,00"
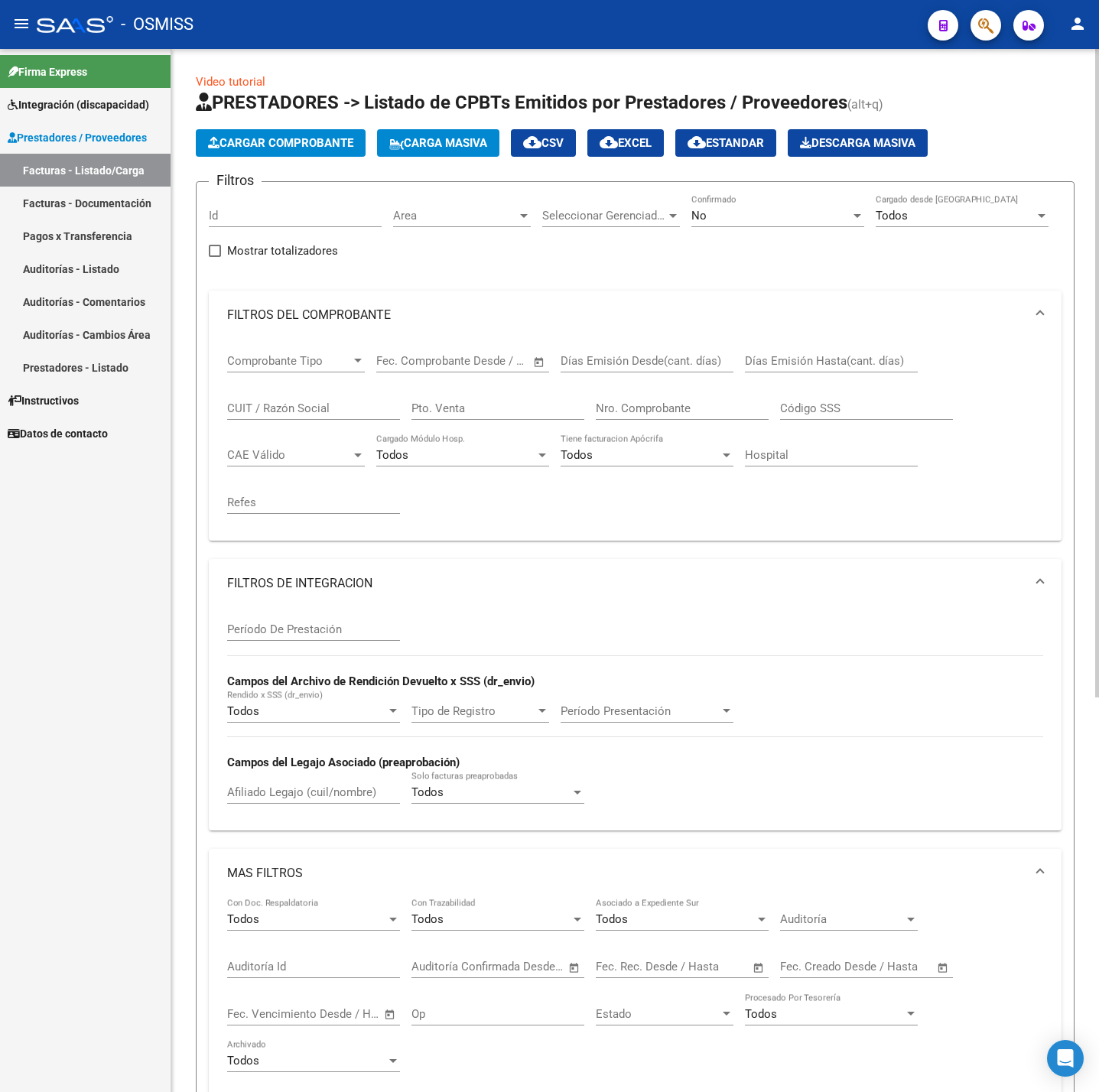
click at [271, 143] on span "Cargar Comprobante" at bounding box center [281, 143] width 145 height 14
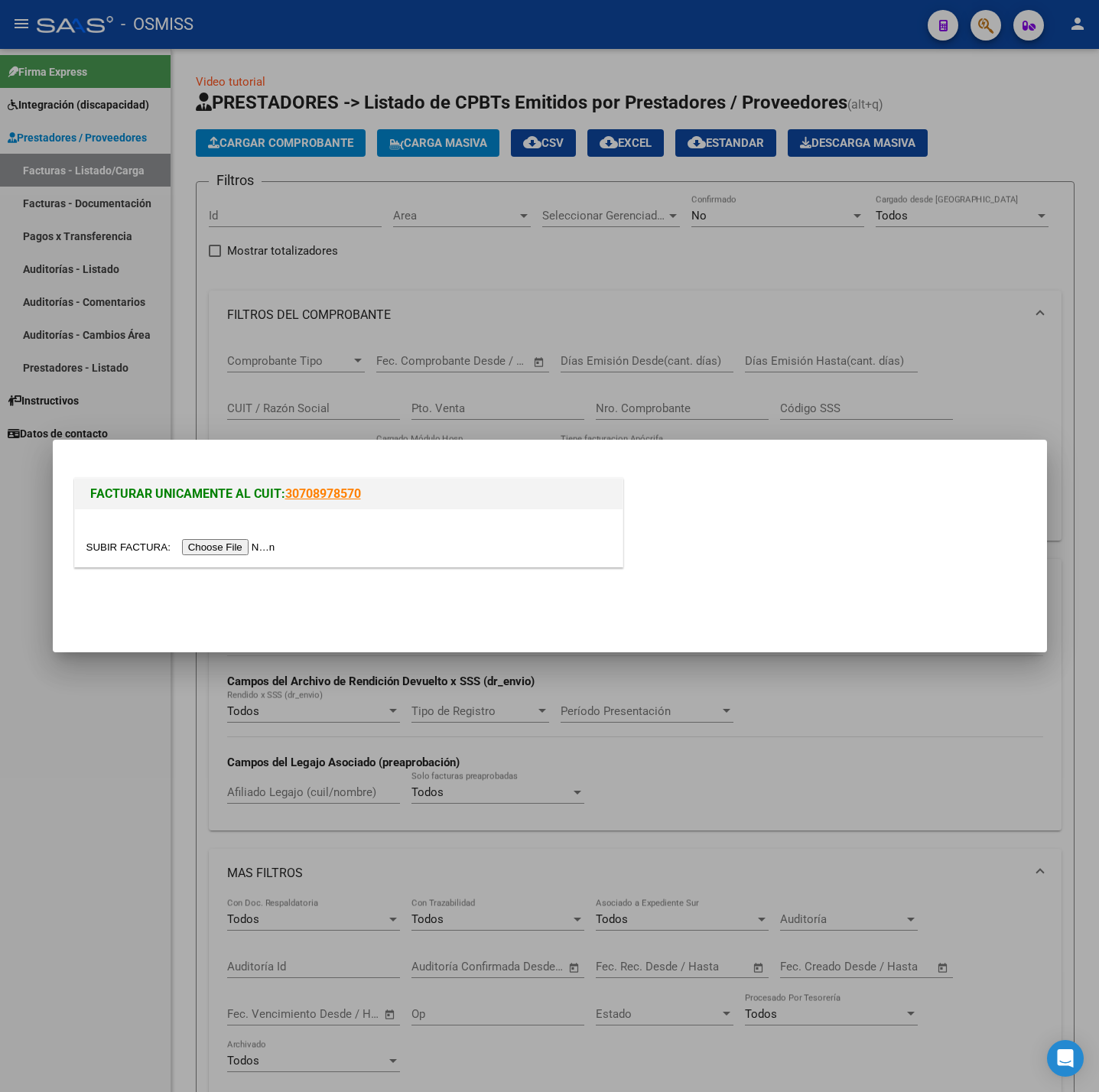
click at [253, 546] on input "file" at bounding box center [182, 547] width 193 height 16
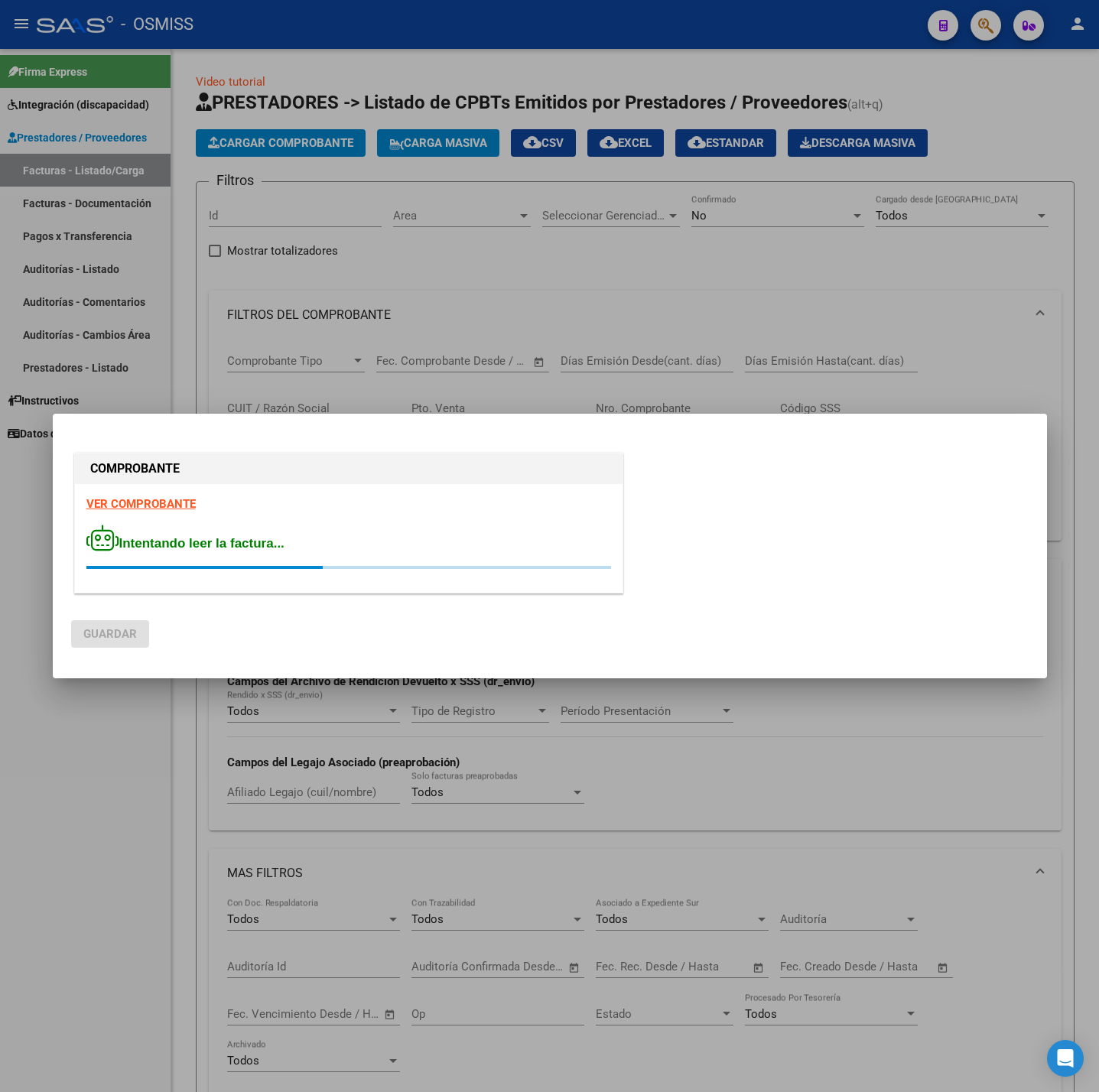
click at [138, 501] on strong "VER COMPROBANTE" at bounding box center [141, 505] width 110 height 14
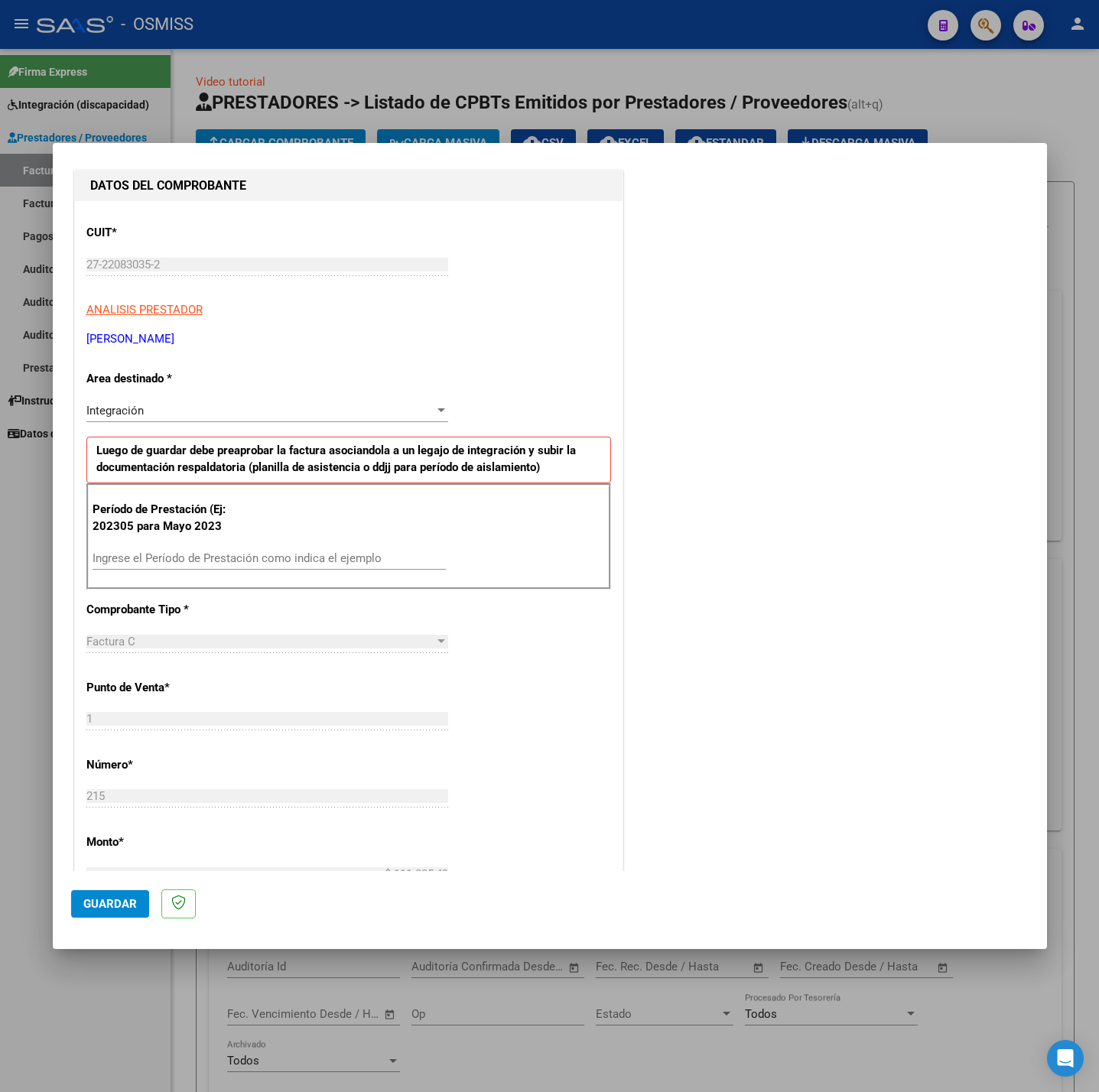
scroll to position [229, 0]
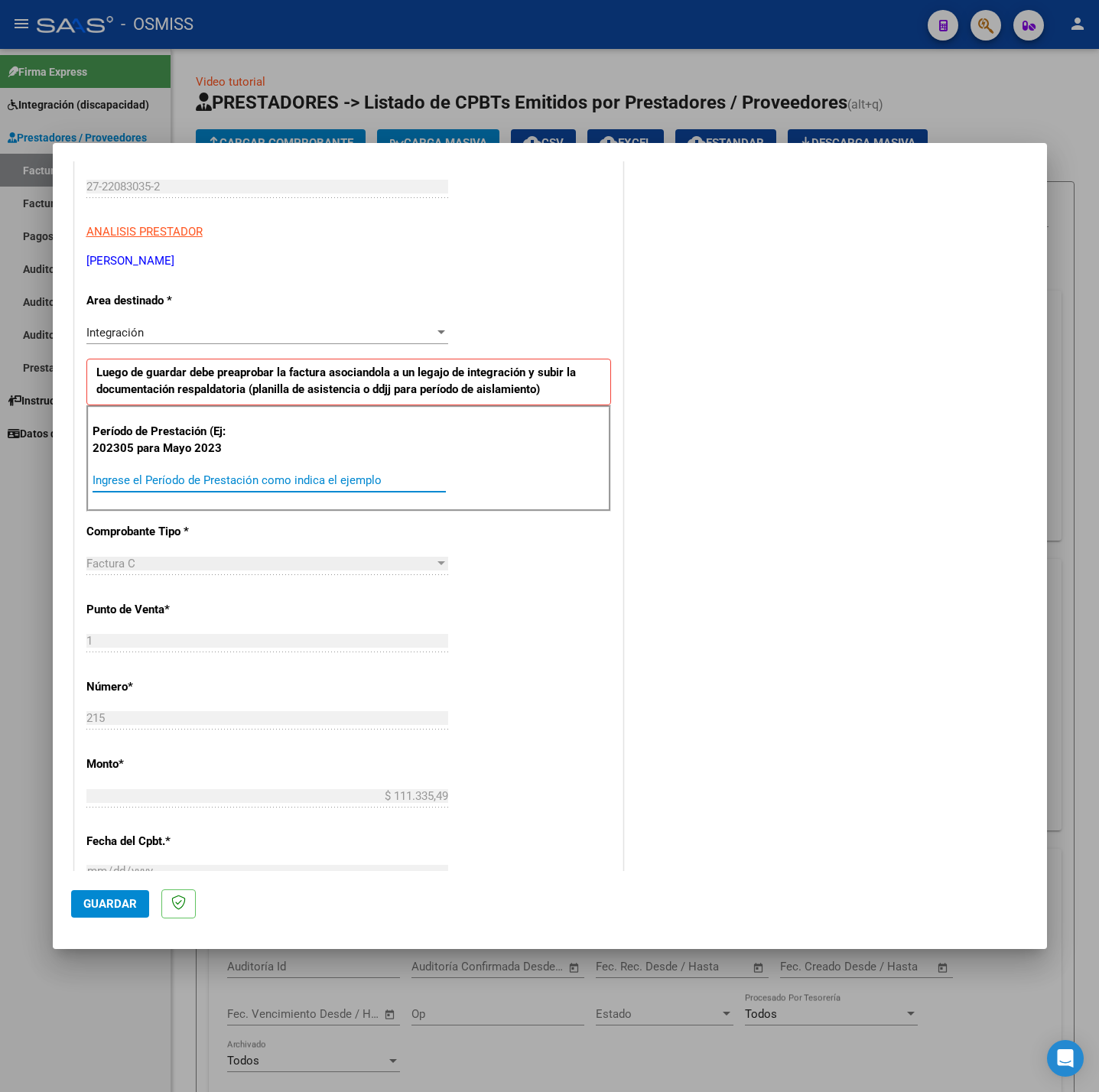
click at [185, 482] on input "Ingrese el Período de Prestación como indica el ejemplo" at bounding box center [269, 480] width 354 height 14
type input "202507"
click at [551, 645] on div "CUIT * 27-22083035-2 Ingresar CUIT ANALISIS PRESTADOR [PERSON_NAME] [PERSON_NAM…" at bounding box center [349, 698] width 548 height 1151
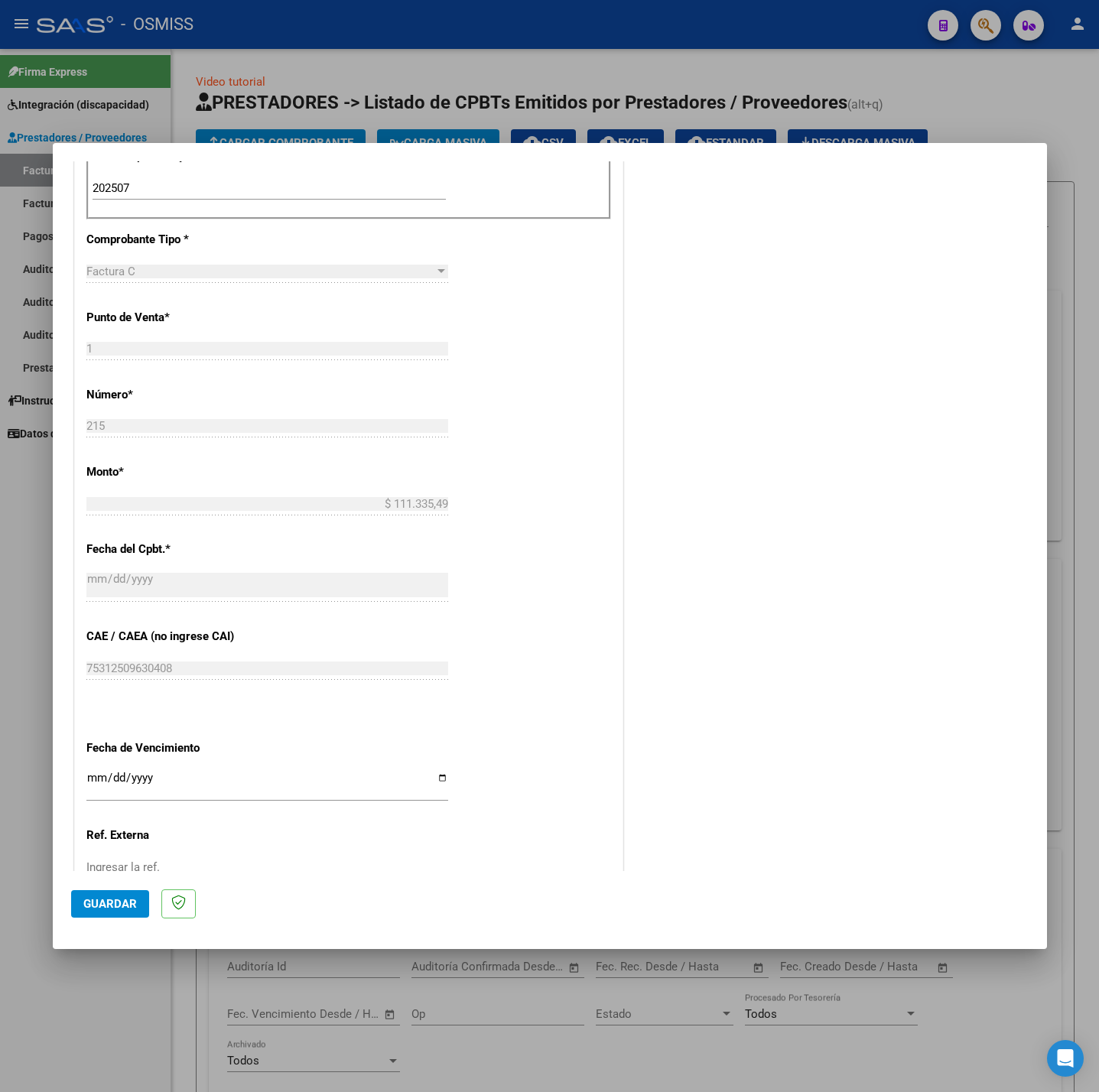
scroll to position [640, 0]
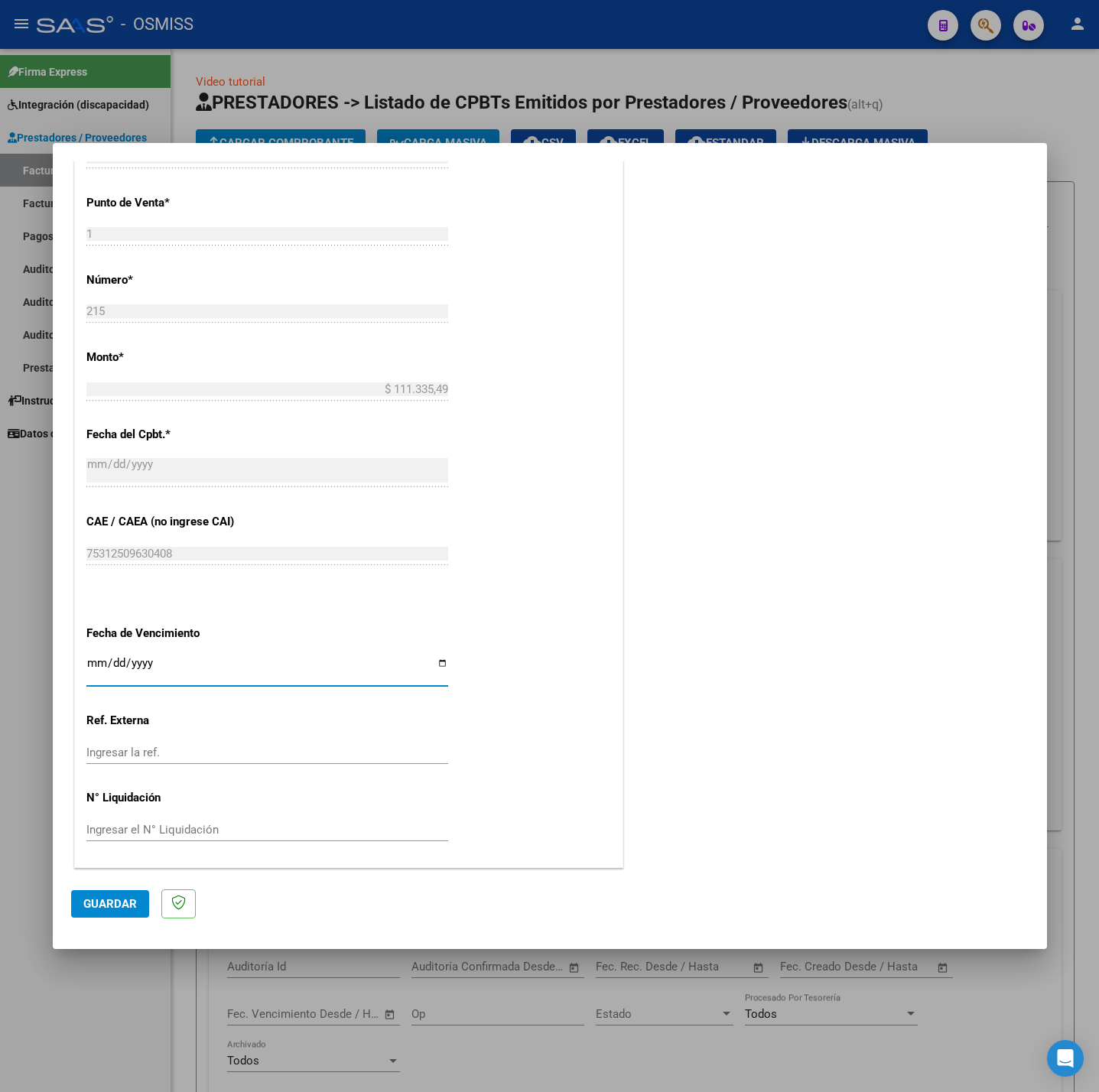
click at [99, 664] on input "Ingresar la fecha" at bounding box center [267, 669] width 361 height 24
type input "[DATE]"
click at [108, 911] on span "Guardar" at bounding box center [110, 904] width 53 height 14
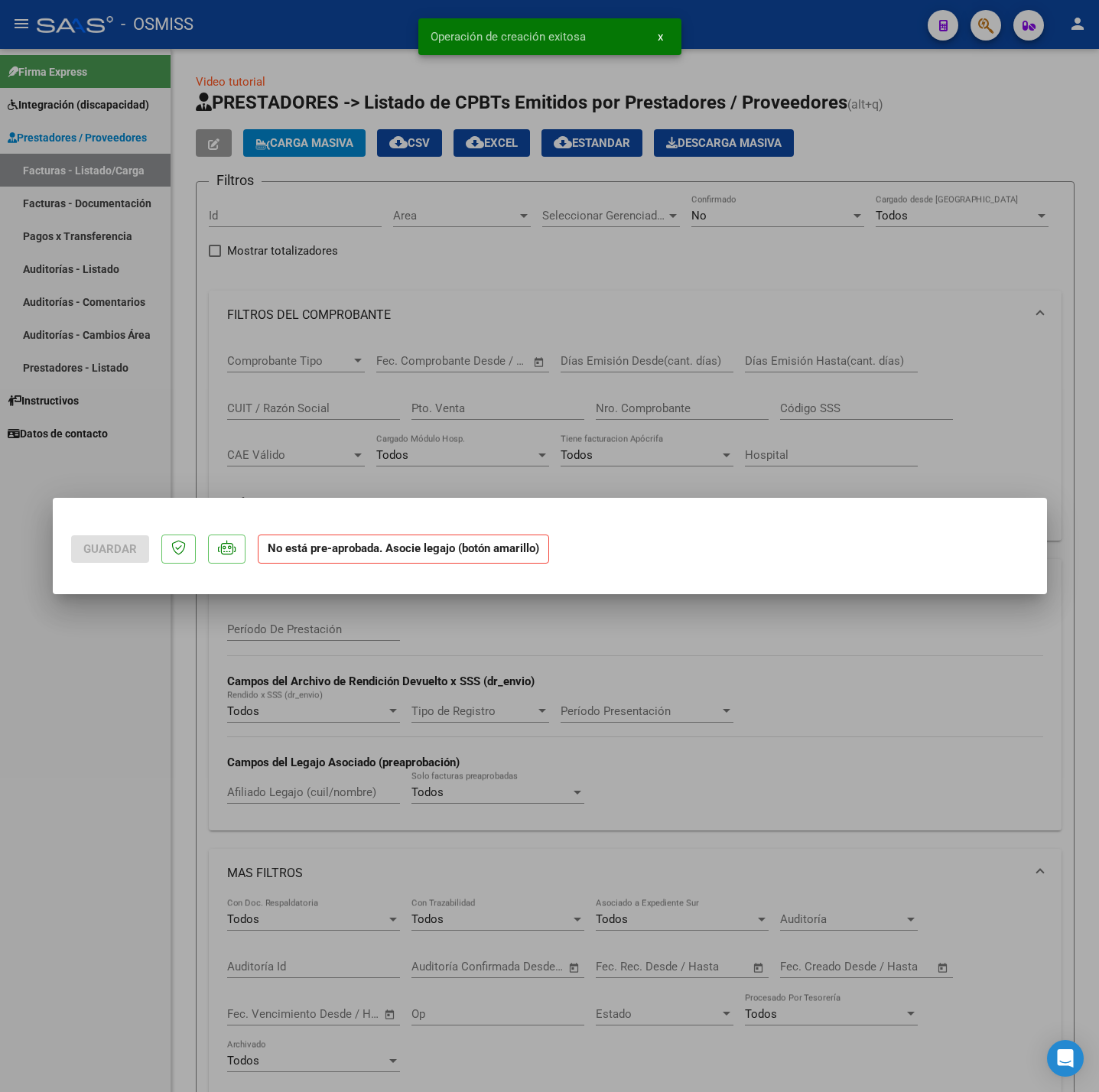
scroll to position [0, 0]
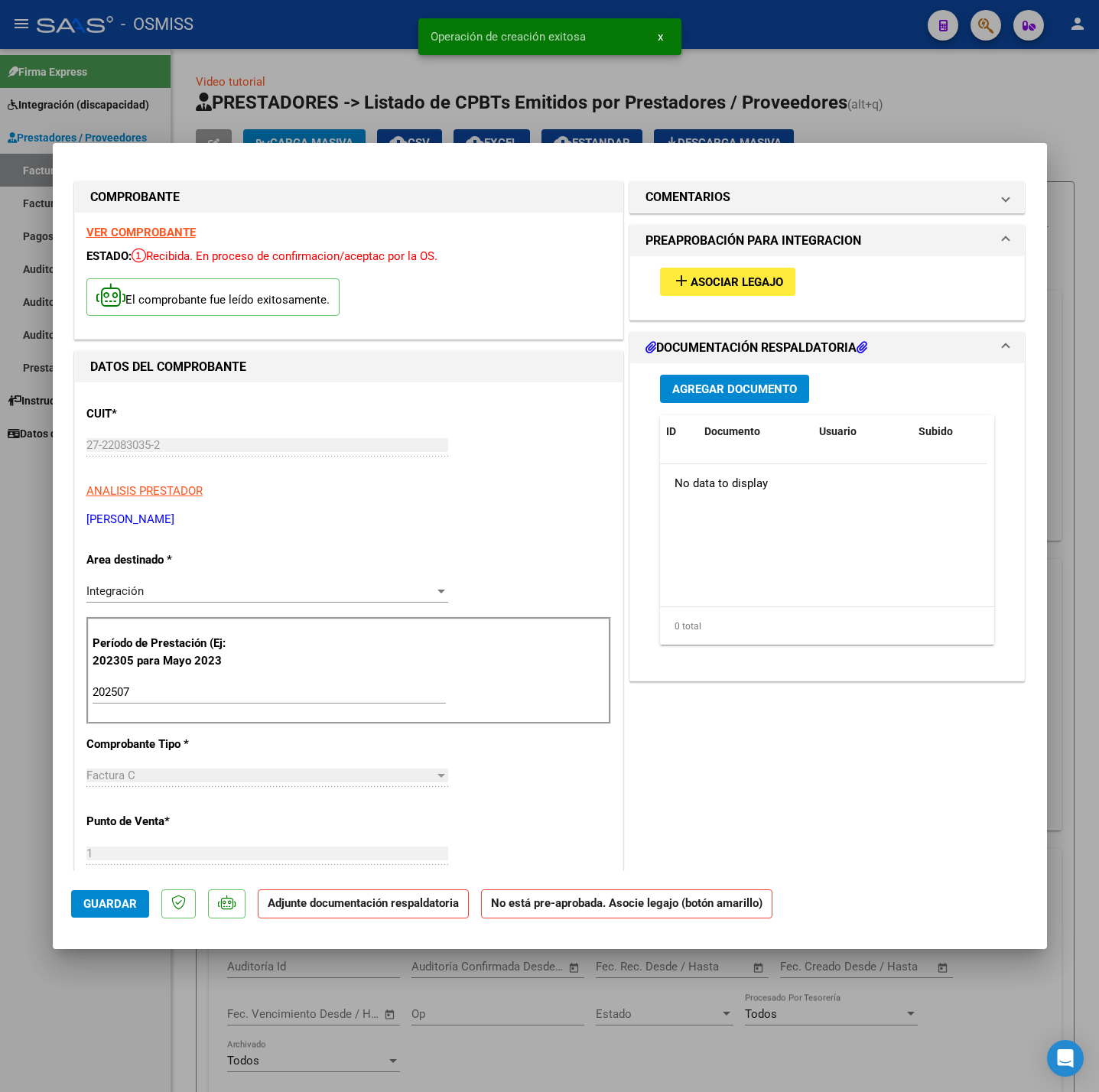
click at [752, 285] on span "Asociar Legajo" at bounding box center [737, 282] width 92 height 14
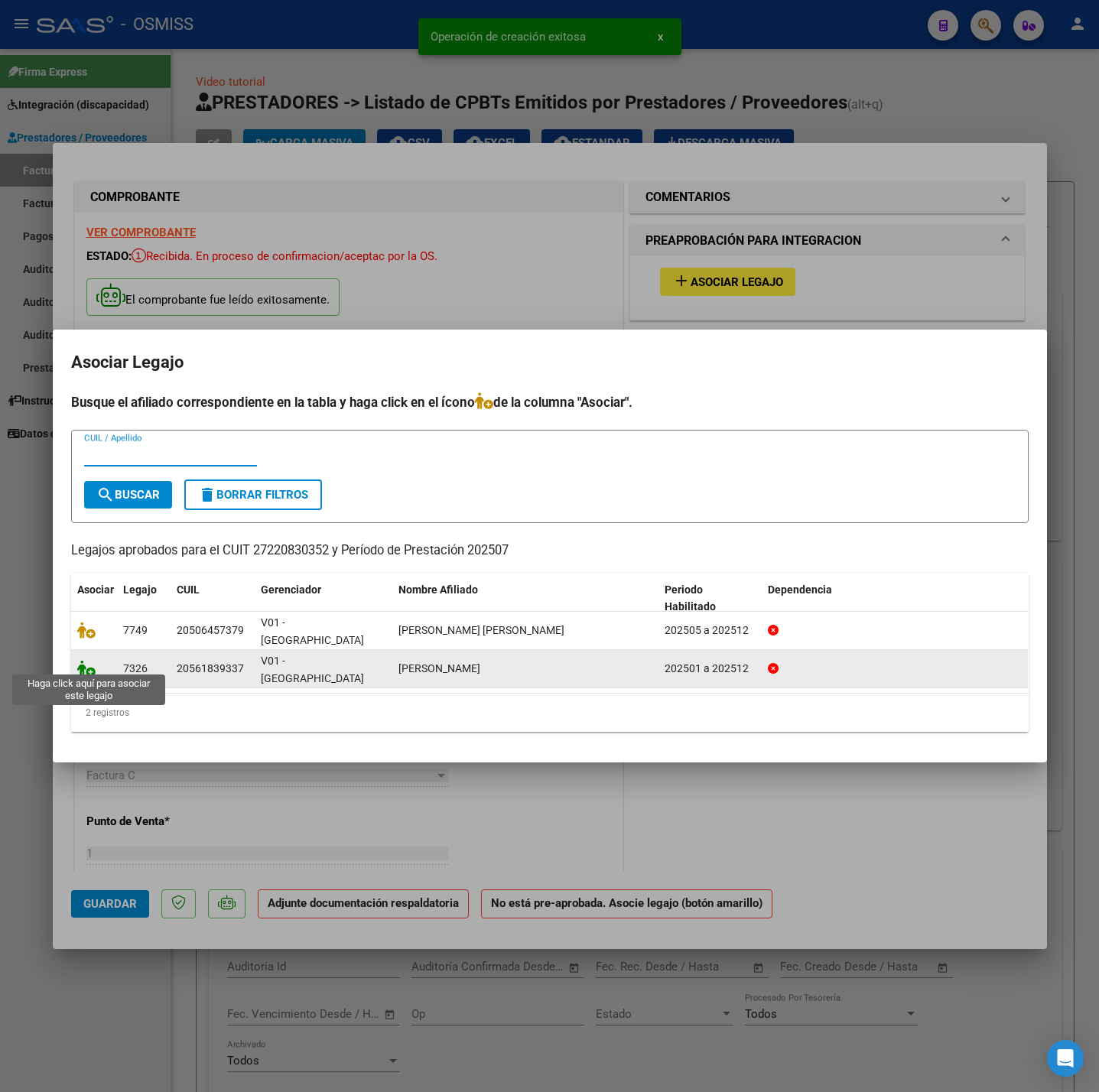
click at [83, 662] on icon at bounding box center [86, 669] width 18 height 17
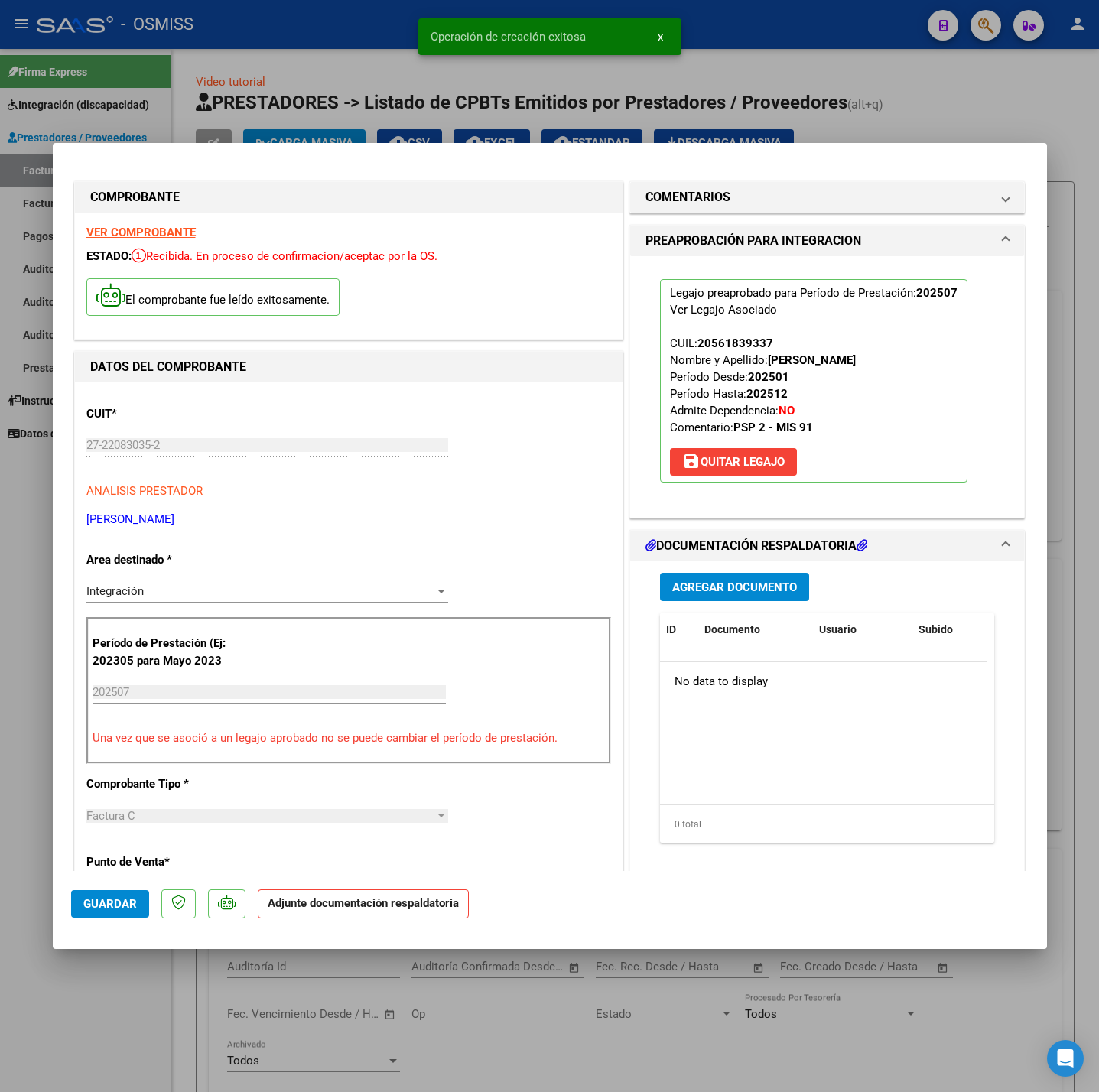
click at [745, 584] on span "Agregar Documento" at bounding box center [734, 587] width 124 height 14
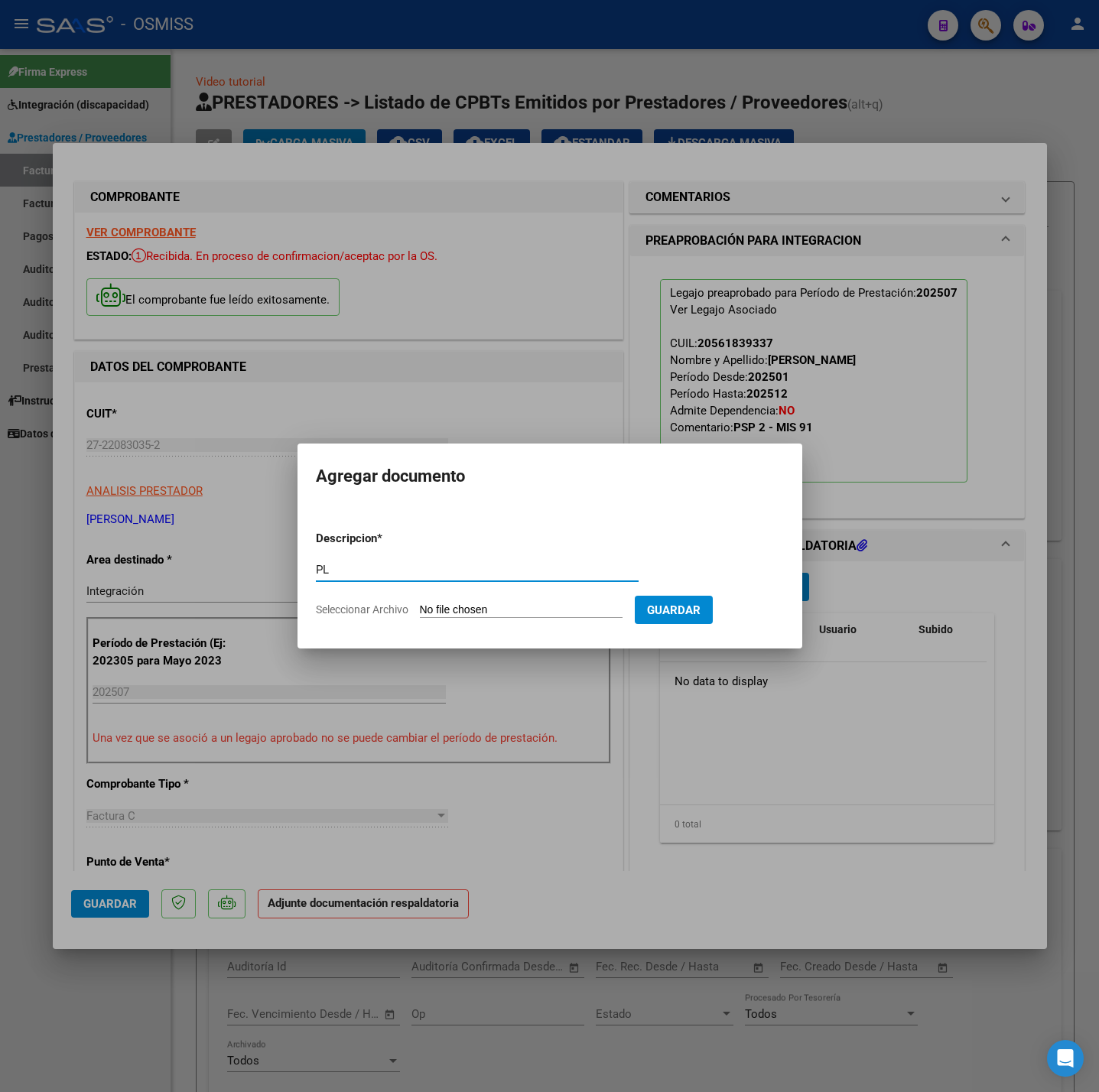
type input "PL"
click at [457, 612] on input "Seleccionar Archivo" at bounding box center [521, 610] width 203 height 15
type input "C:\fakepath\P.A. [PERSON_NAME] [DATE] - [PERSON_NAME].pdf"
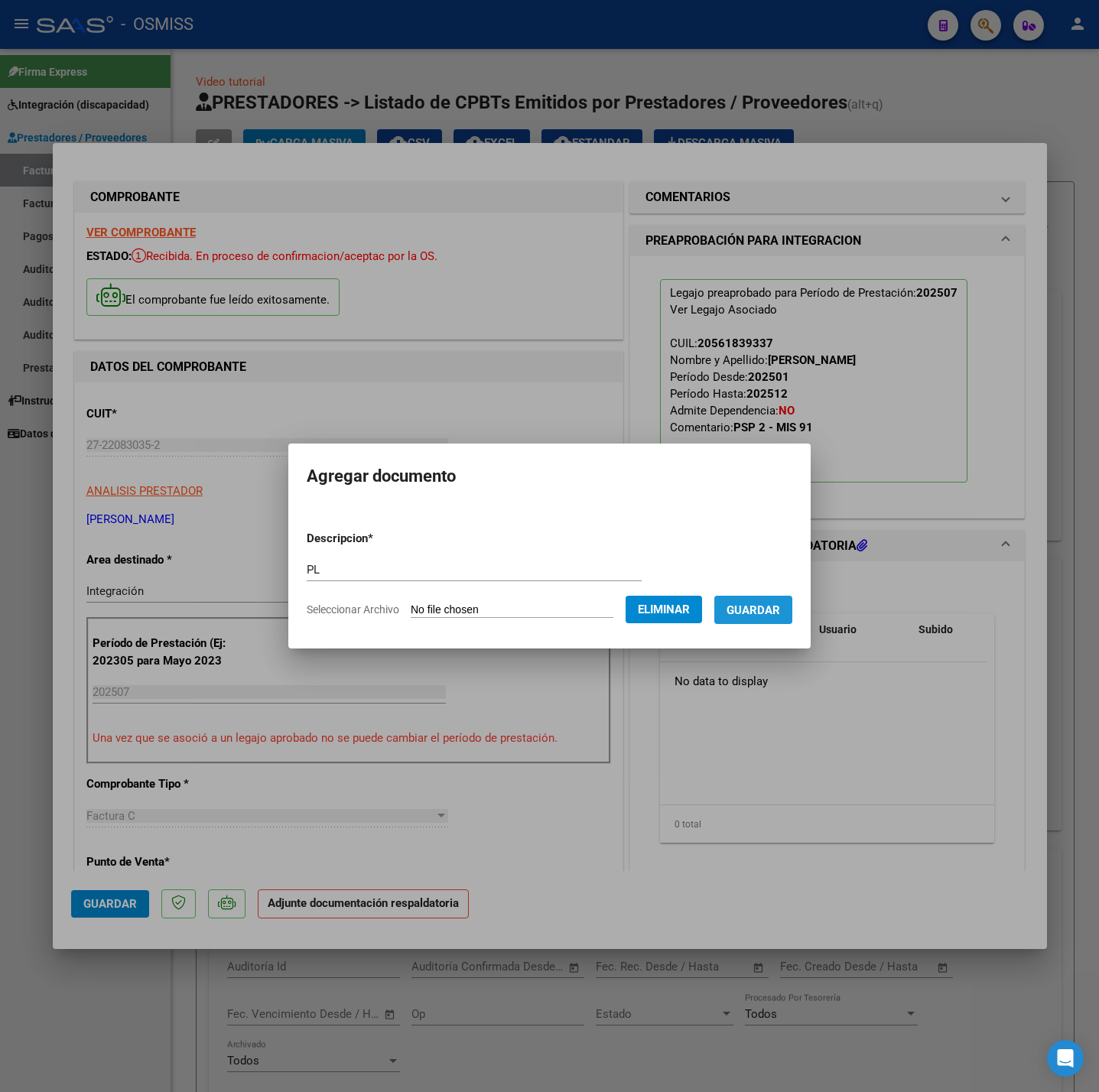
click at [753, 610] on span "Guardar" at bounding box center [753, 610] width 53 height 14
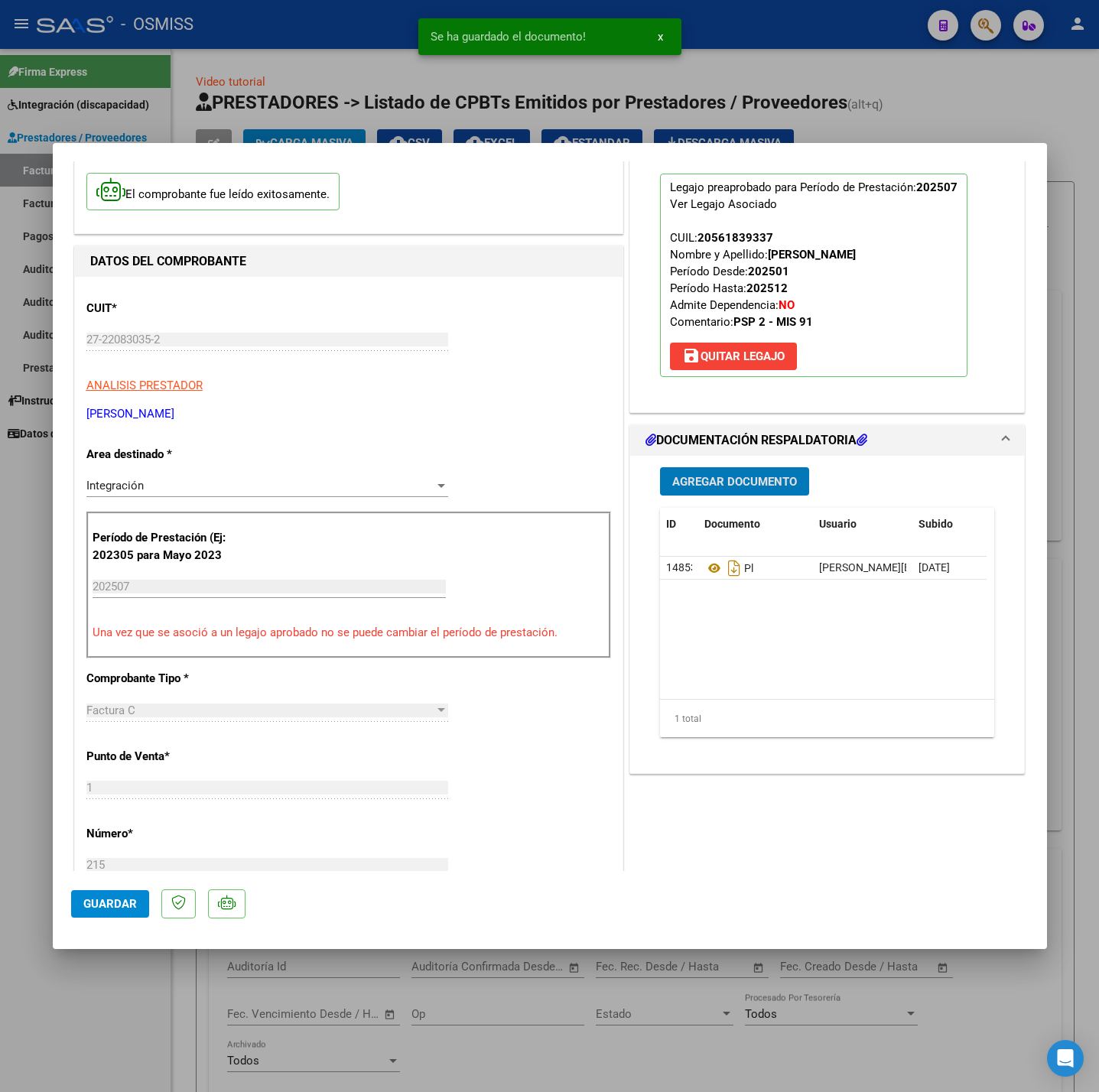
scroll to position [115, 0]
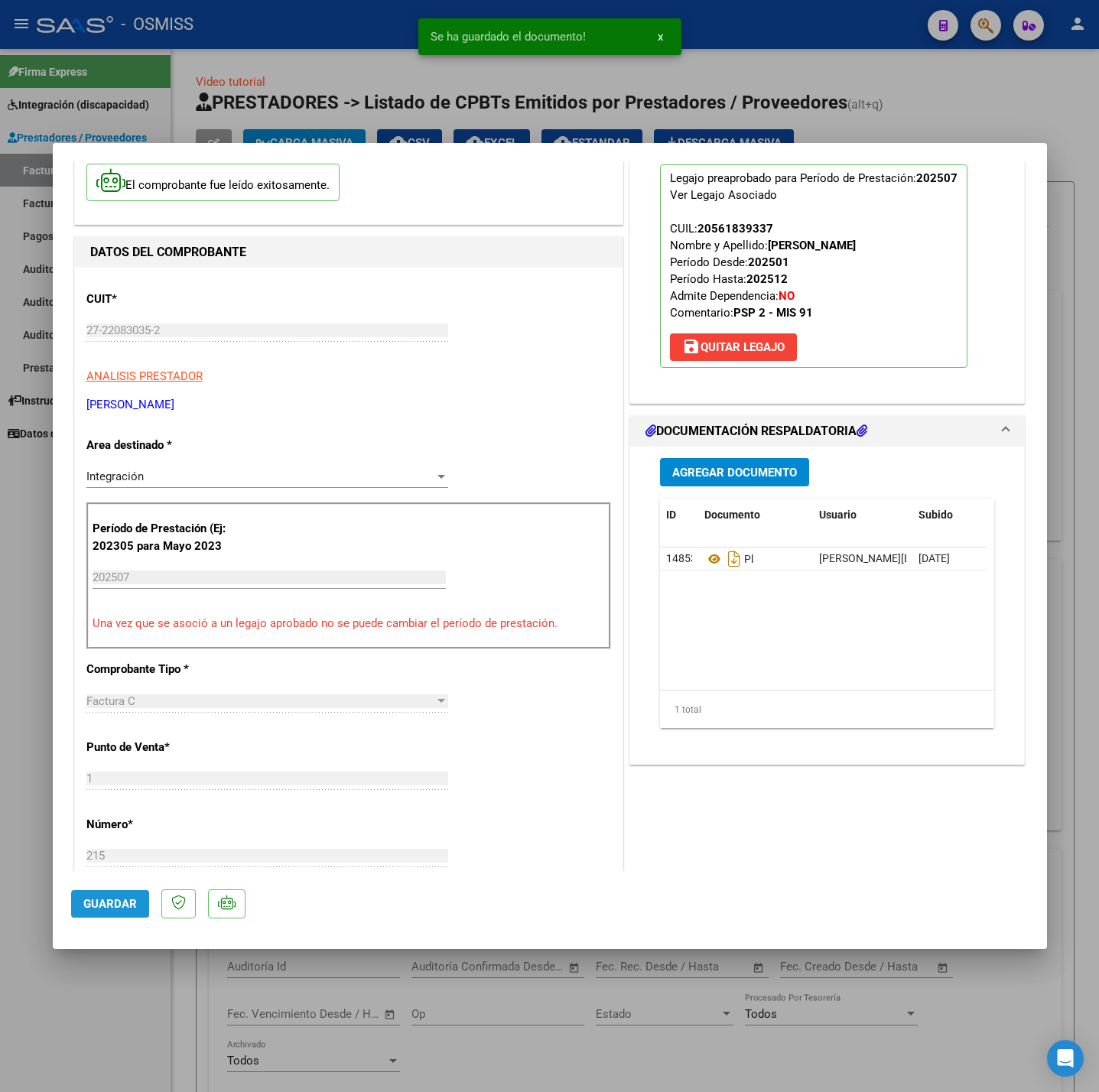
click at [120, 903] on span "Guardar" at bounding box center [110, 904] width 53 height 14
click at [150, 1010] on div at bounding box center [549, 546] width 1099 height 1092
type input "$ 0,00"
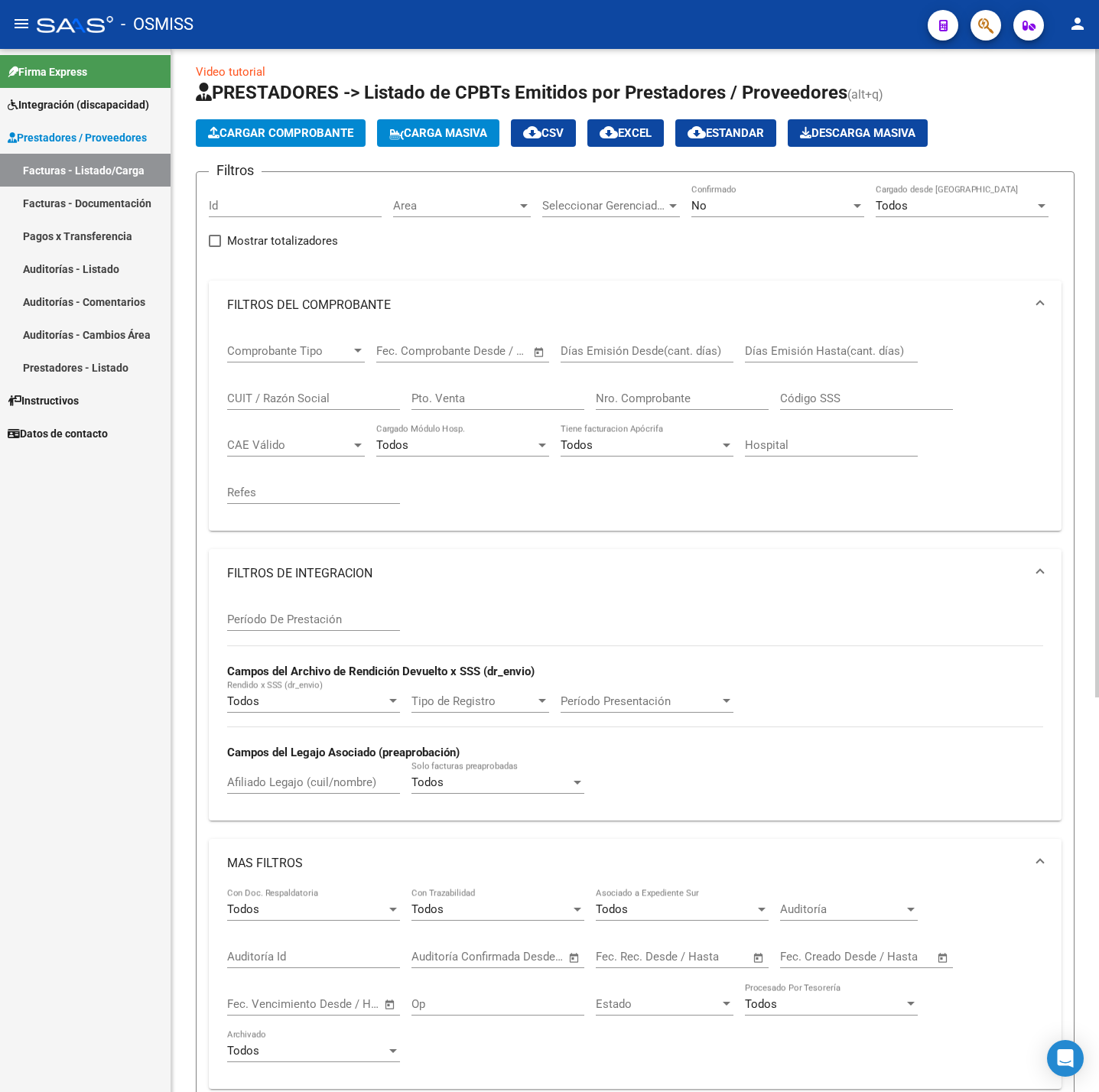
scroll to position [0, 0]
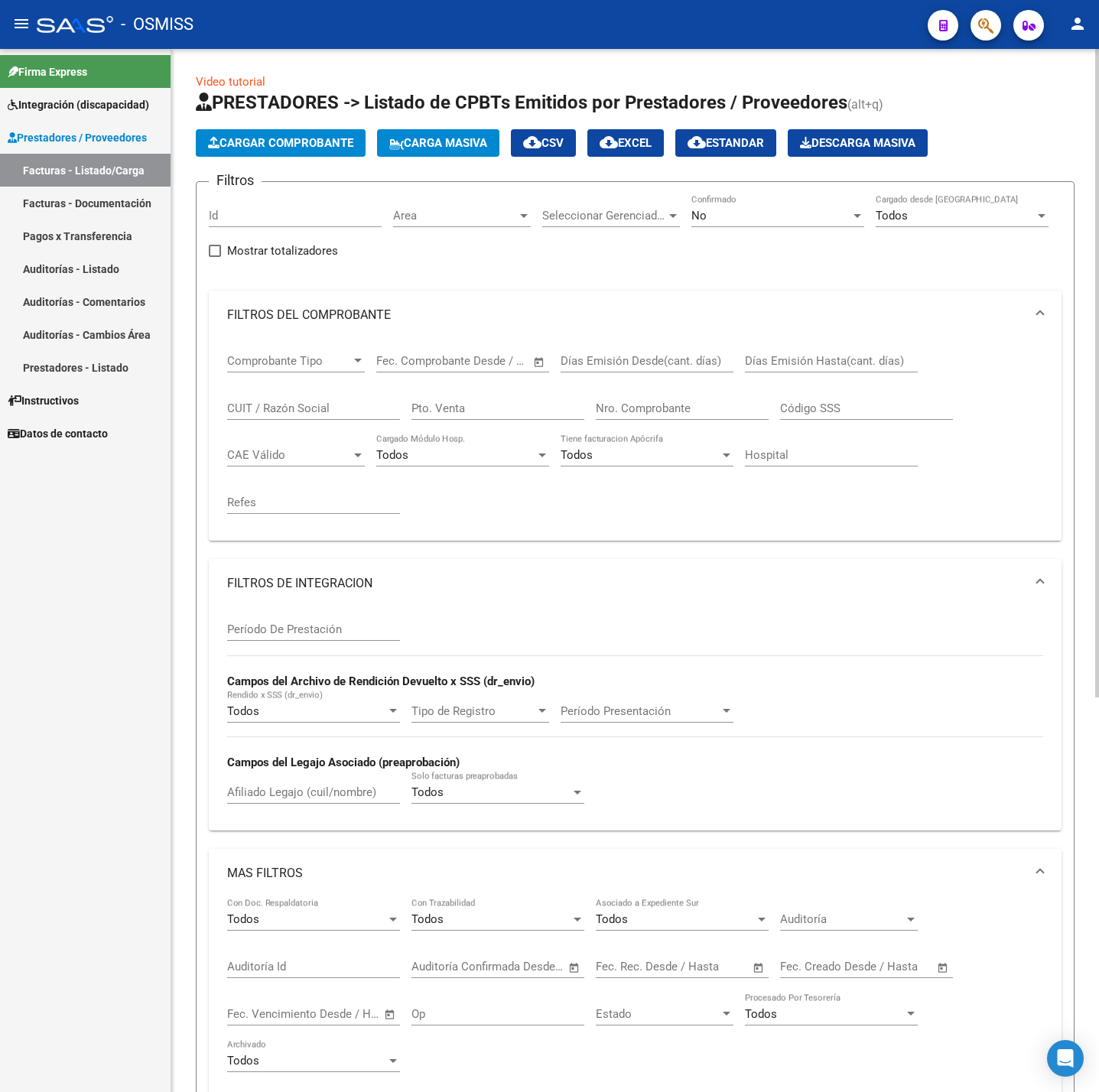
click at [303, 148] on span "Cargar Comprobante" at bounding box center [281, 143] width 145 height 14
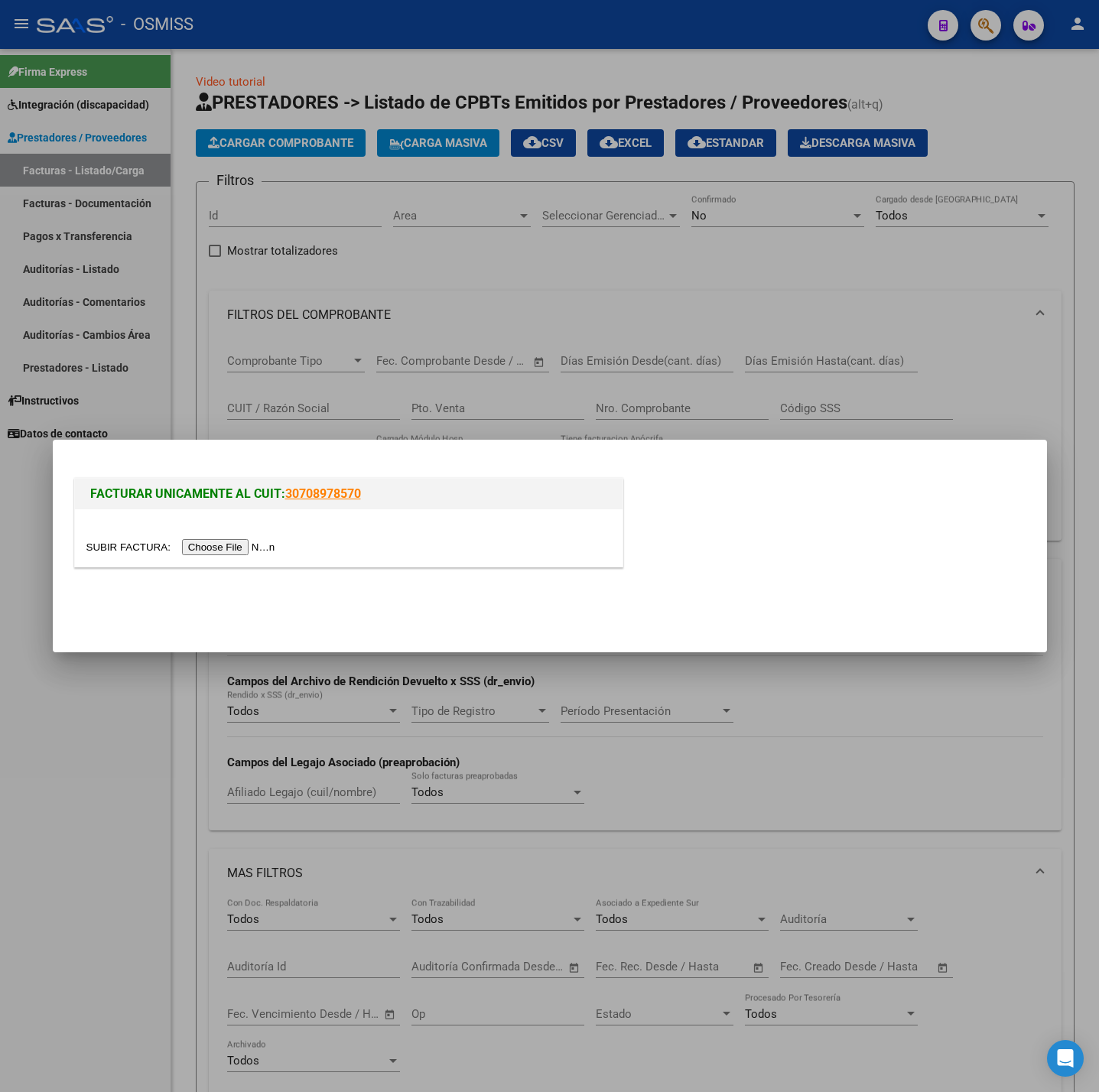
click at [253, 544] on div at bounding box center [349, 537] width 548 height 57
click at [217, 554] on input "file" at bounding box center [182, 547] width 193 height 16
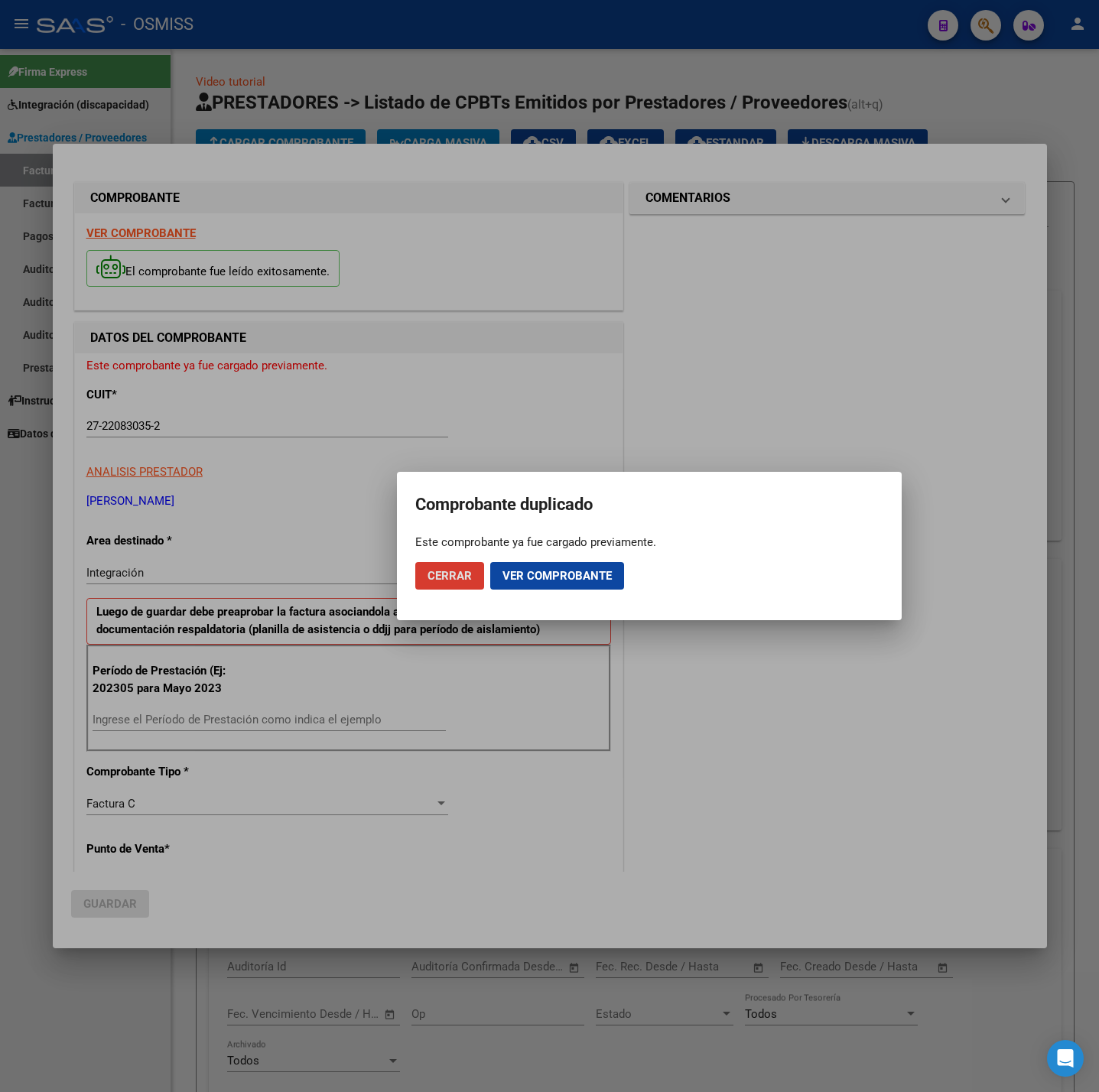
click at [471, 577] on button "Cerrar" at bounding box center [450, 576] width 69 height 27
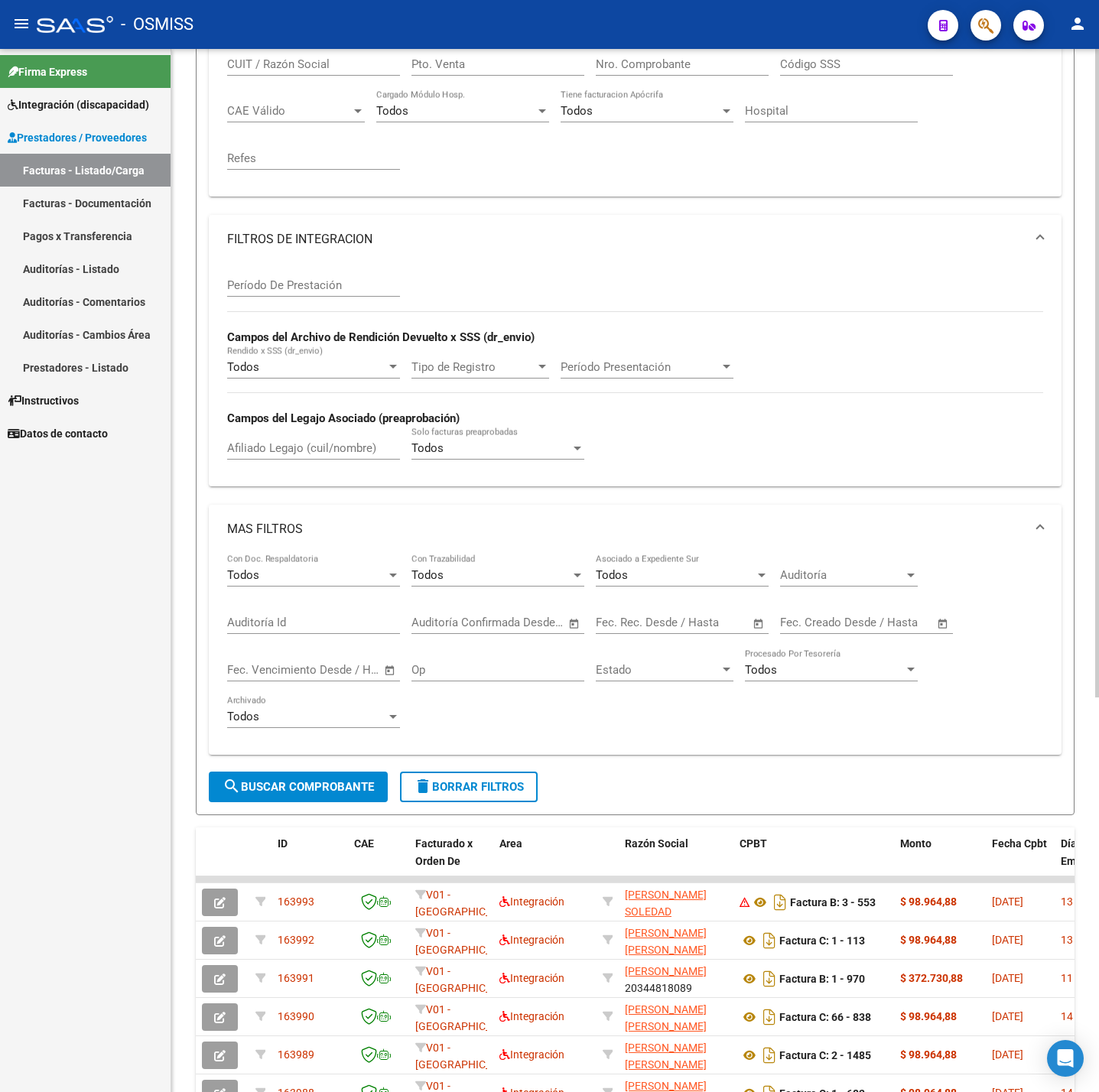
click at [498, 792] on span "delete Borrar Filtros" at bounding box center [469, 787] width 110 height 14
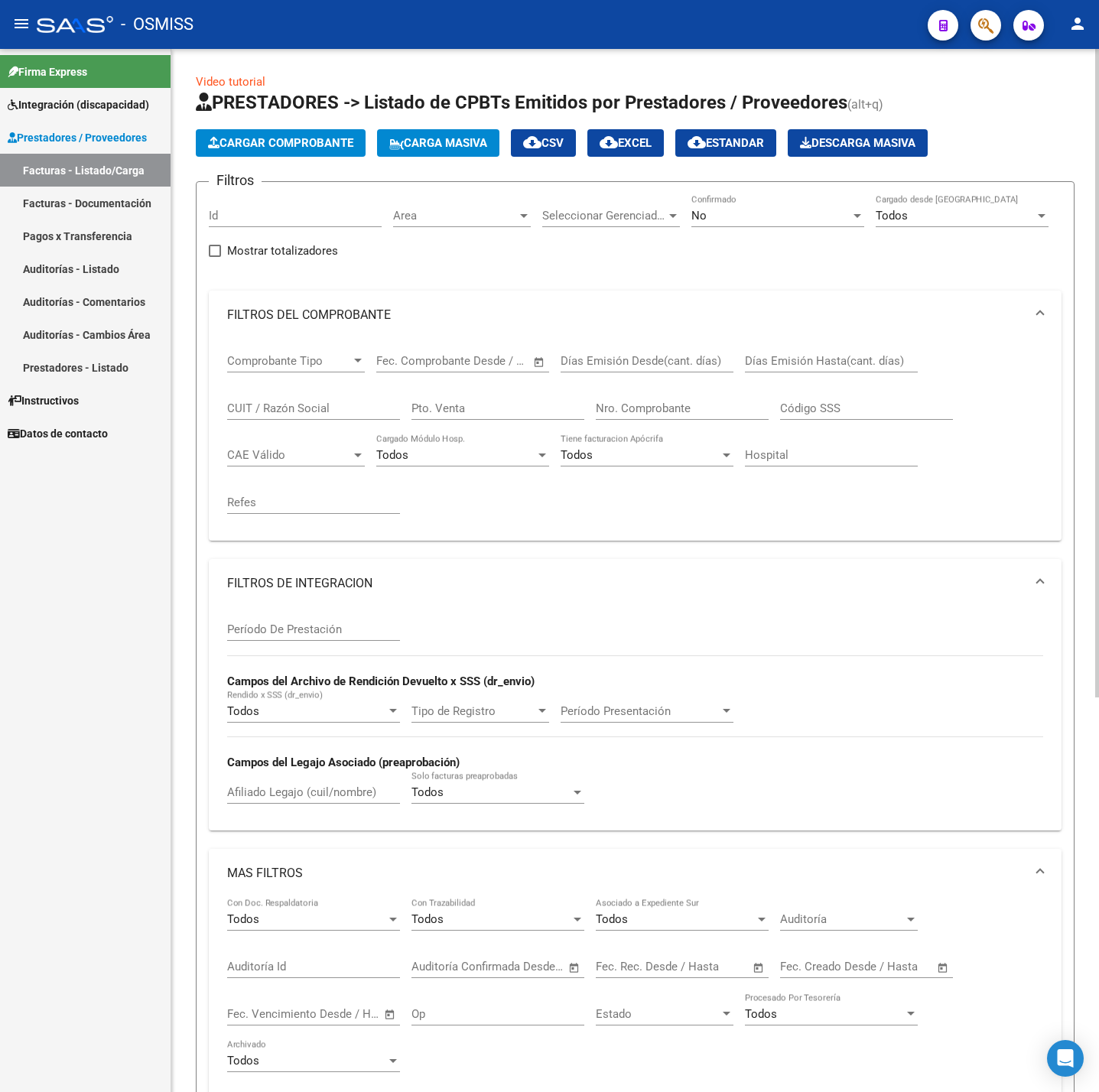
click at [300, 145] on span "Cargar Comprobante" at bounding box center [281, 143] width 145 height 14
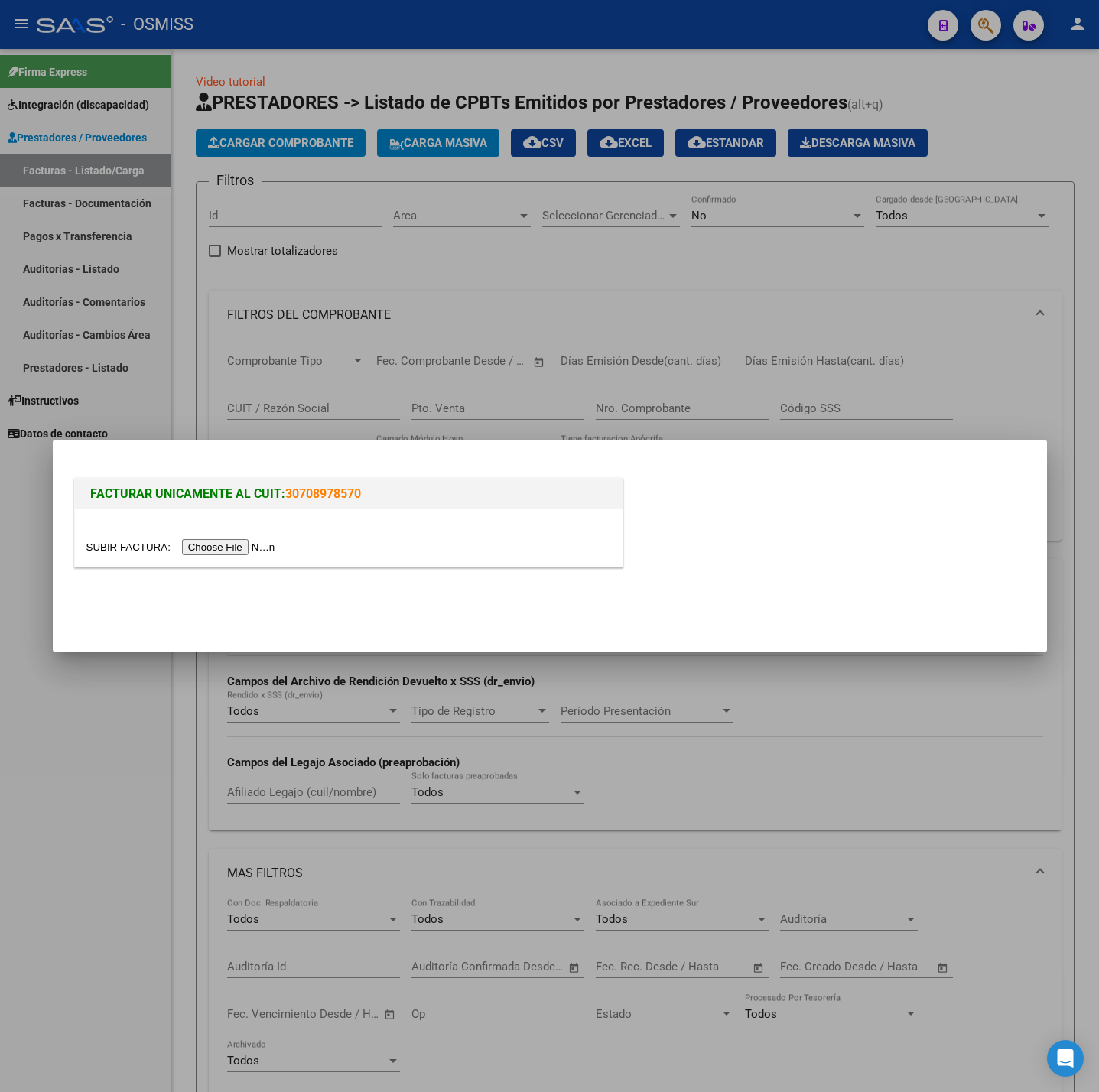
click at [232, 546] on input "file" at bounding box center [182, 547] width 193 height 16
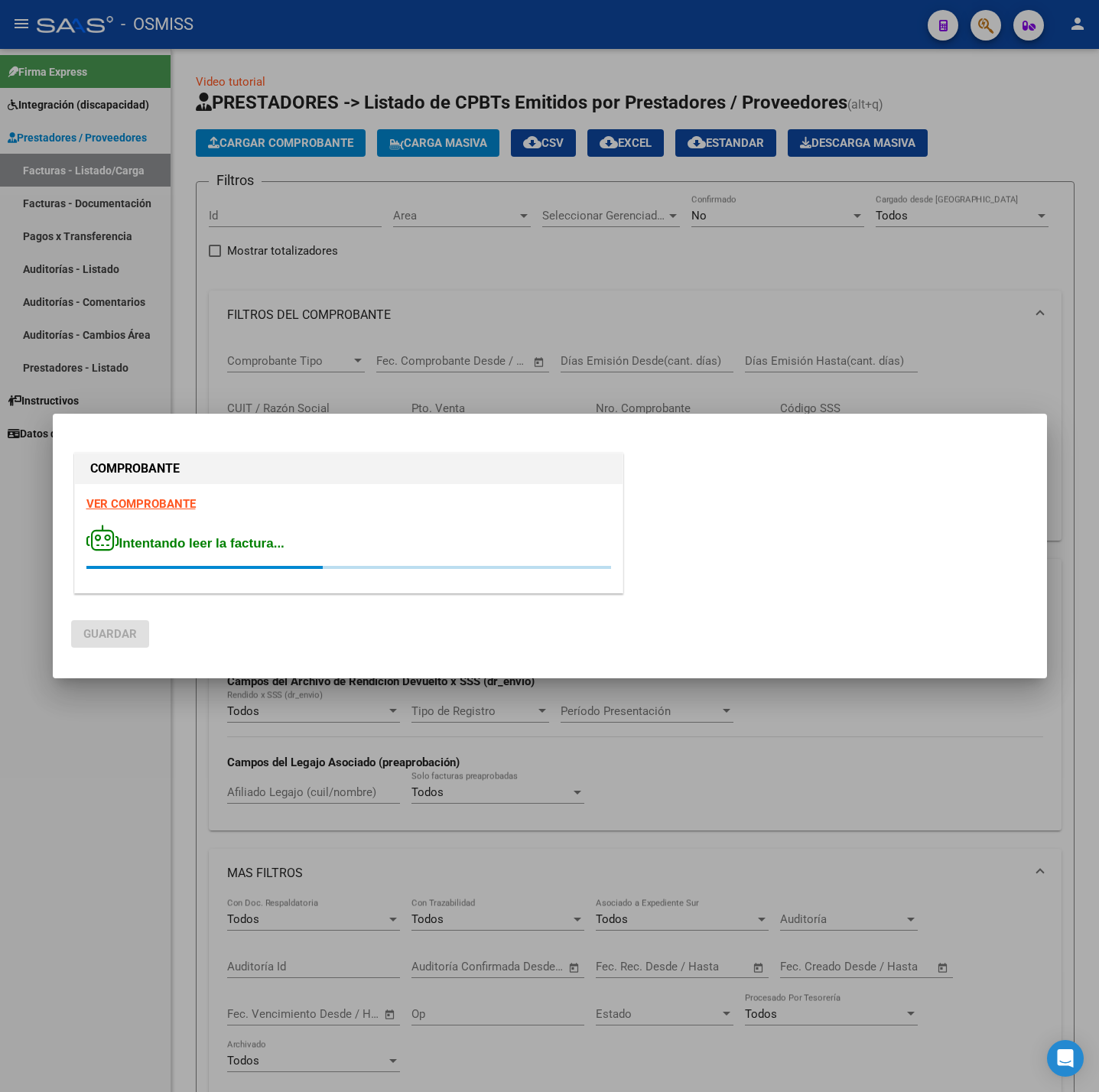
click at [111, 498] on strong "VER COMPROBANTE" at bounding box center [141, 505] width 110 height 14
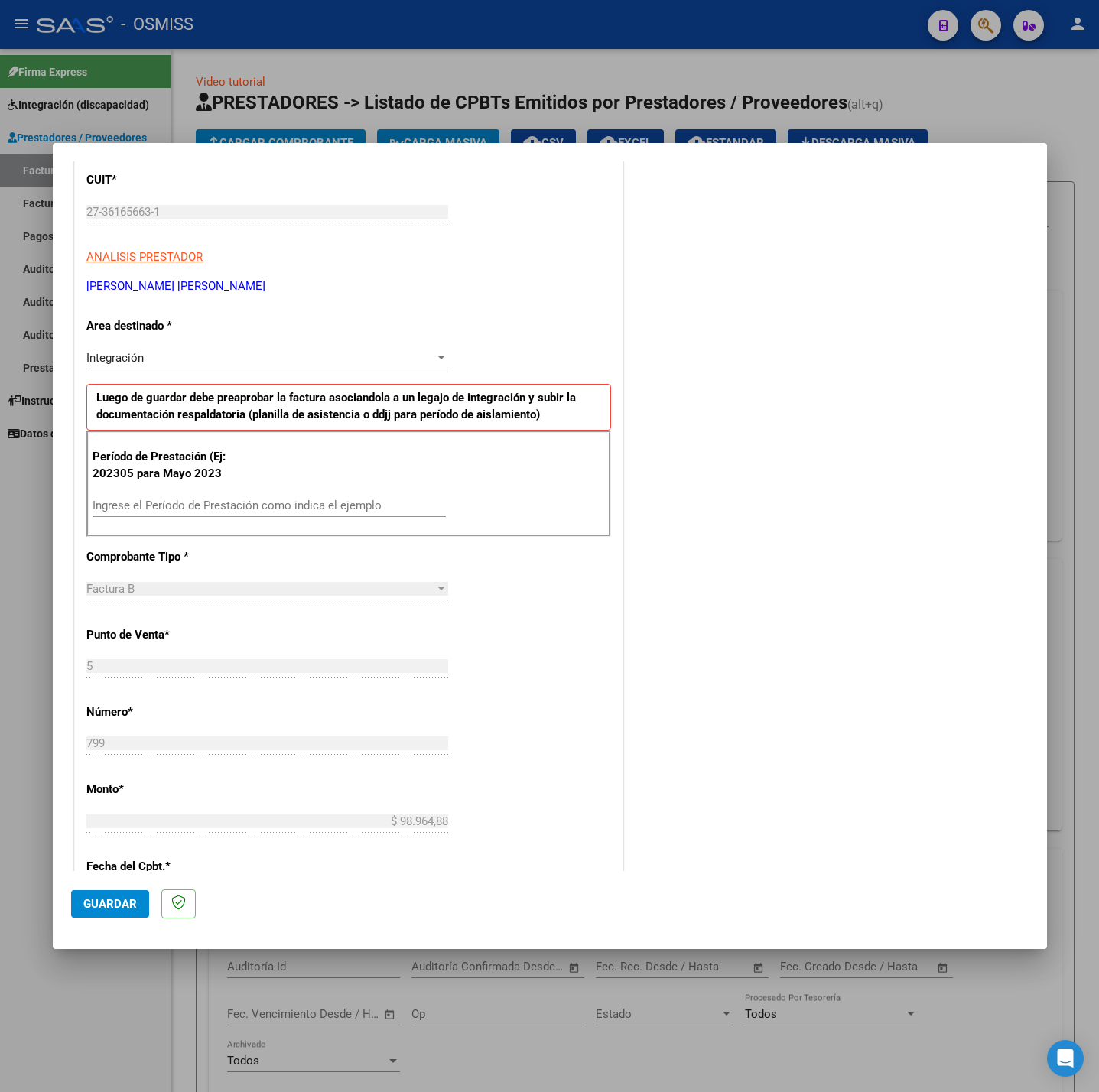
scroll to position [229, 0]
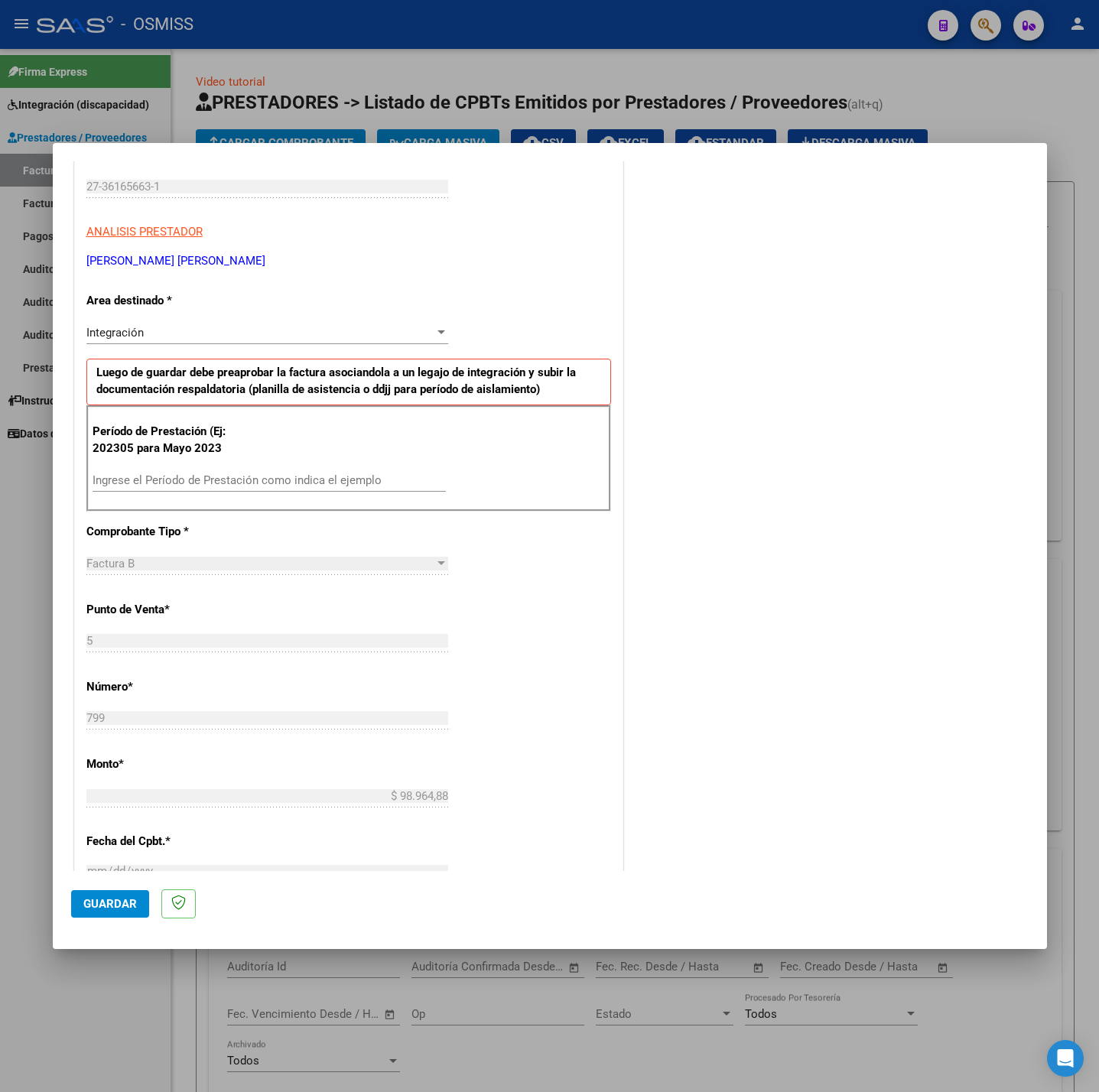
click at [214, 485] on input "Ingrese el Período de Prestación como indica el ejemplo" at bounding box center [269, 480] width 354 height 14
click at [580, 576] on div "CUIT * 27-36165663-1 Ingresar CUIT ANALISIS PRESTADOR [PERSON_NAME] [PERSON_NAM…" at bounding box center [349, 698] width 548 height 1151
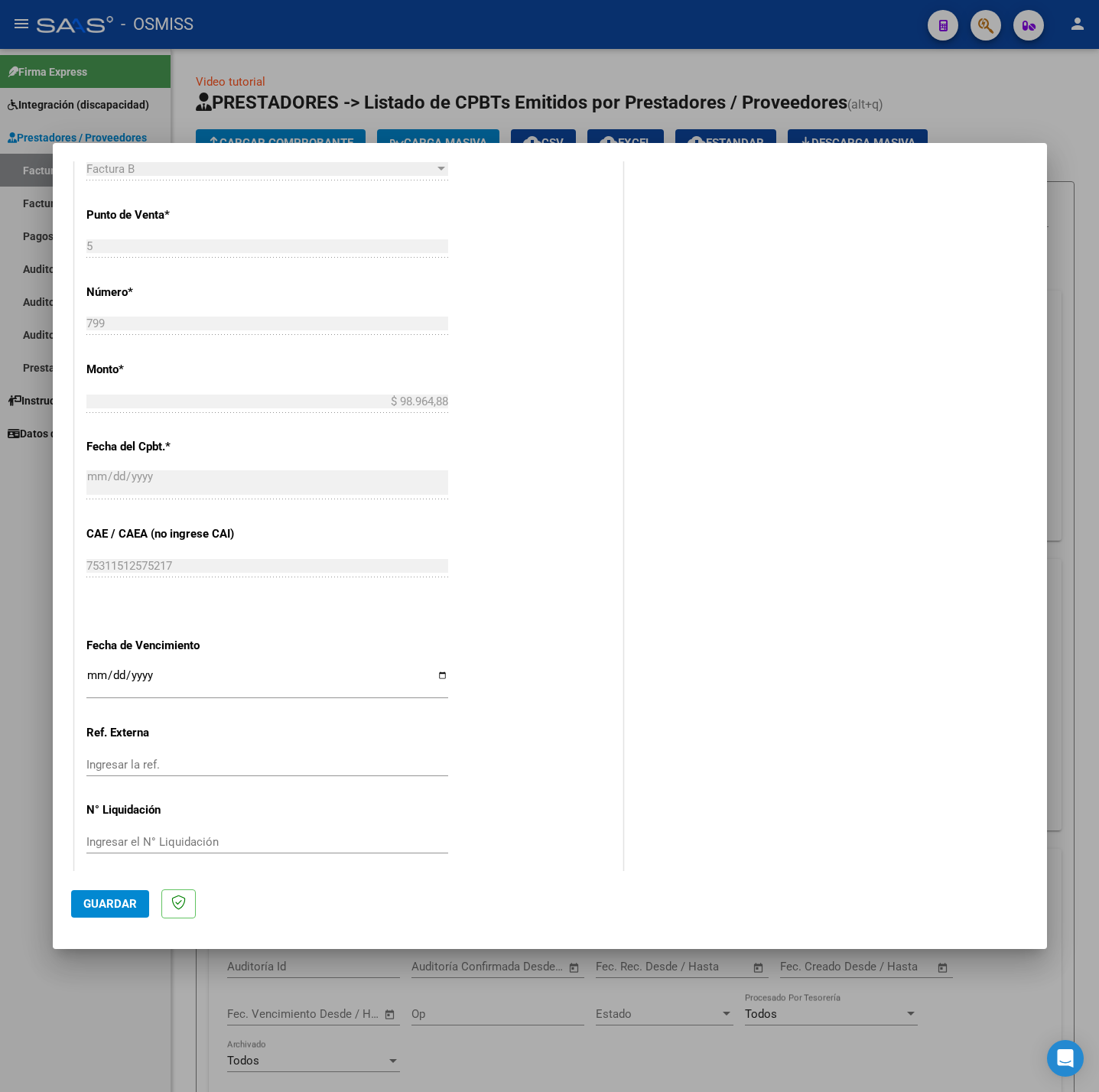
scroll to position [640, 0]
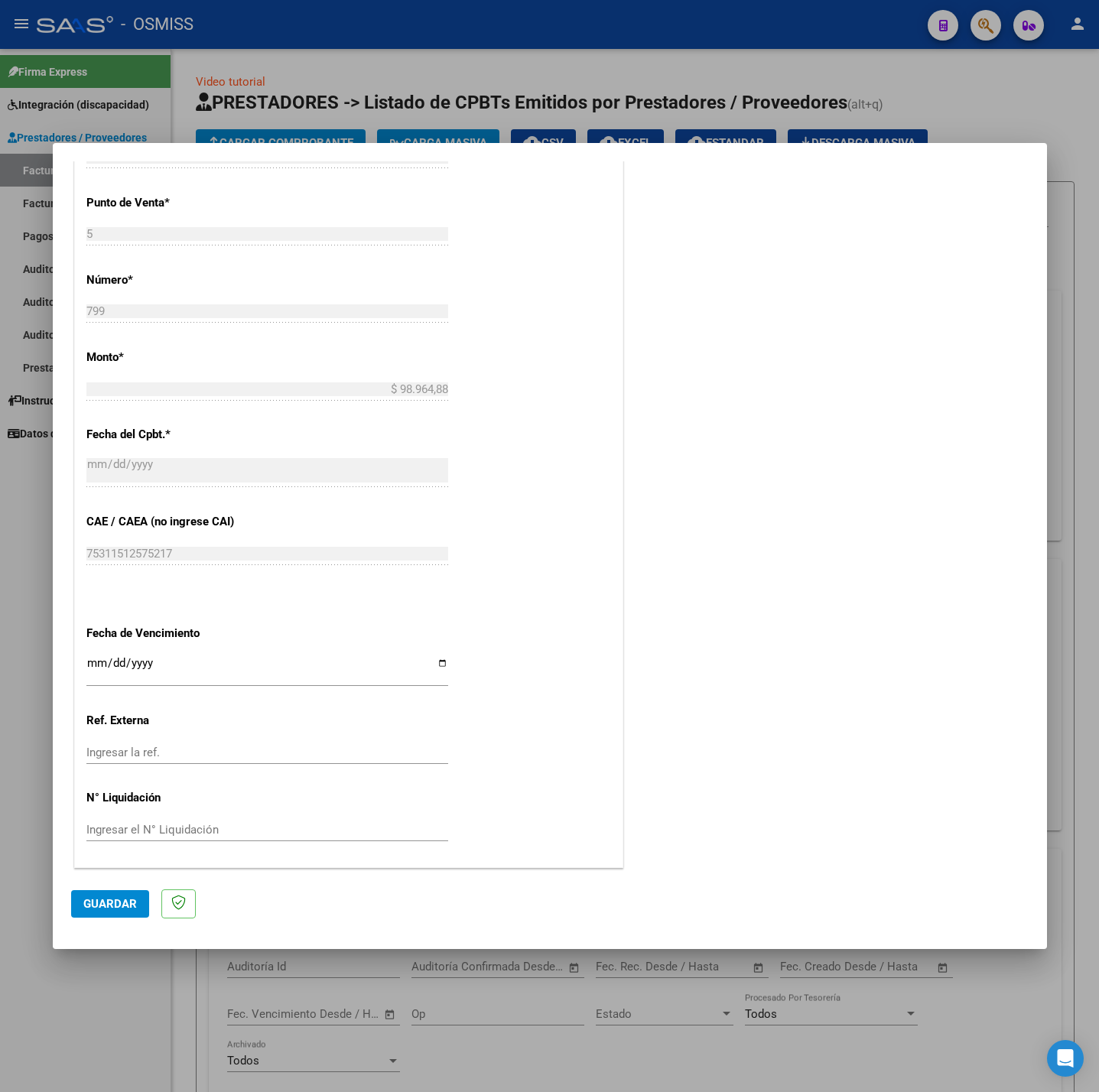
click at [94, 666] on input "Ingresar la fecha" at bounding box center [267, 669] width 361 height 24
click at [94, 902] on span "Guardar" at bounding box center [110, 904] width 53 height 14
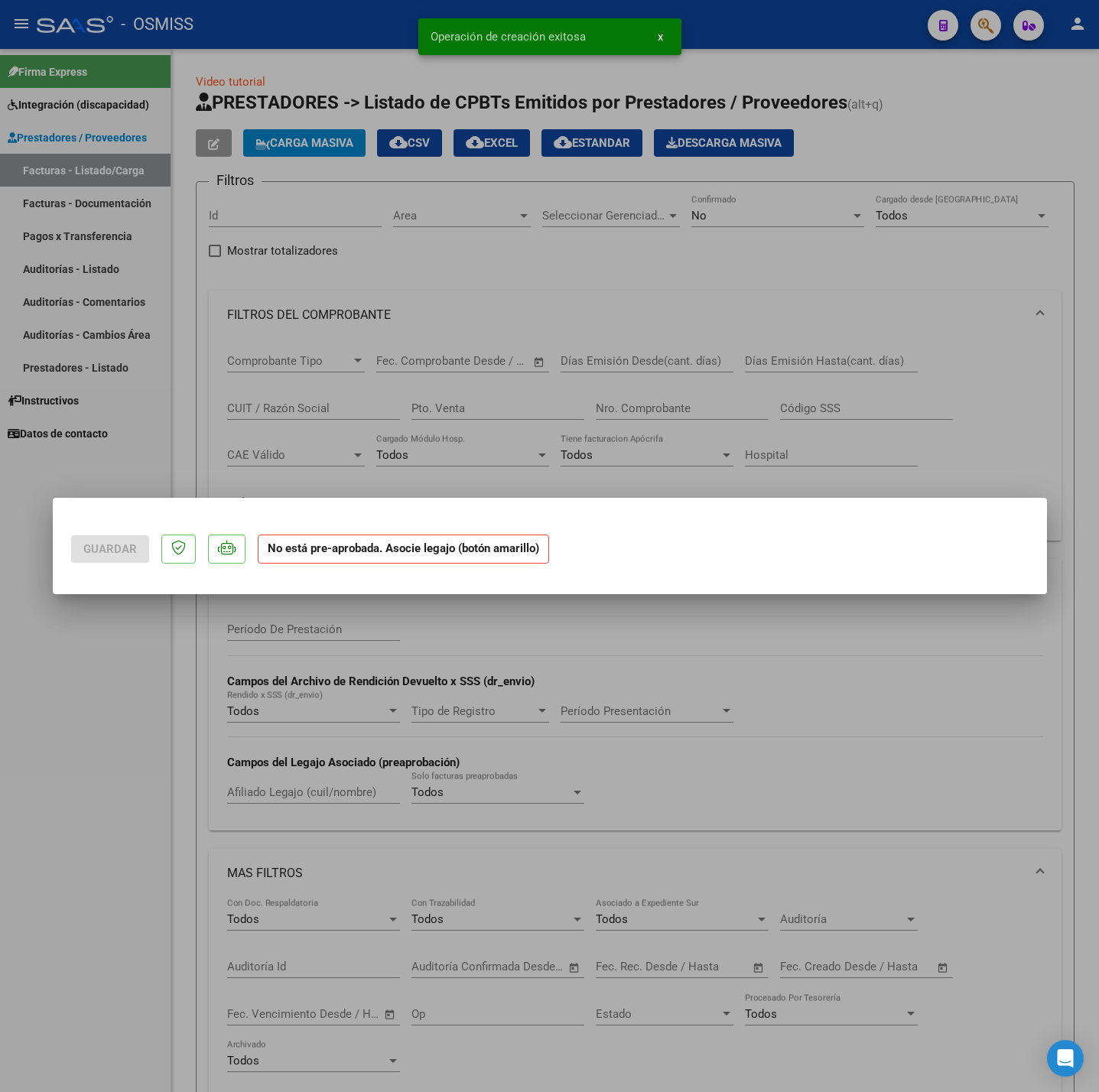
scroll to position [0, 0]
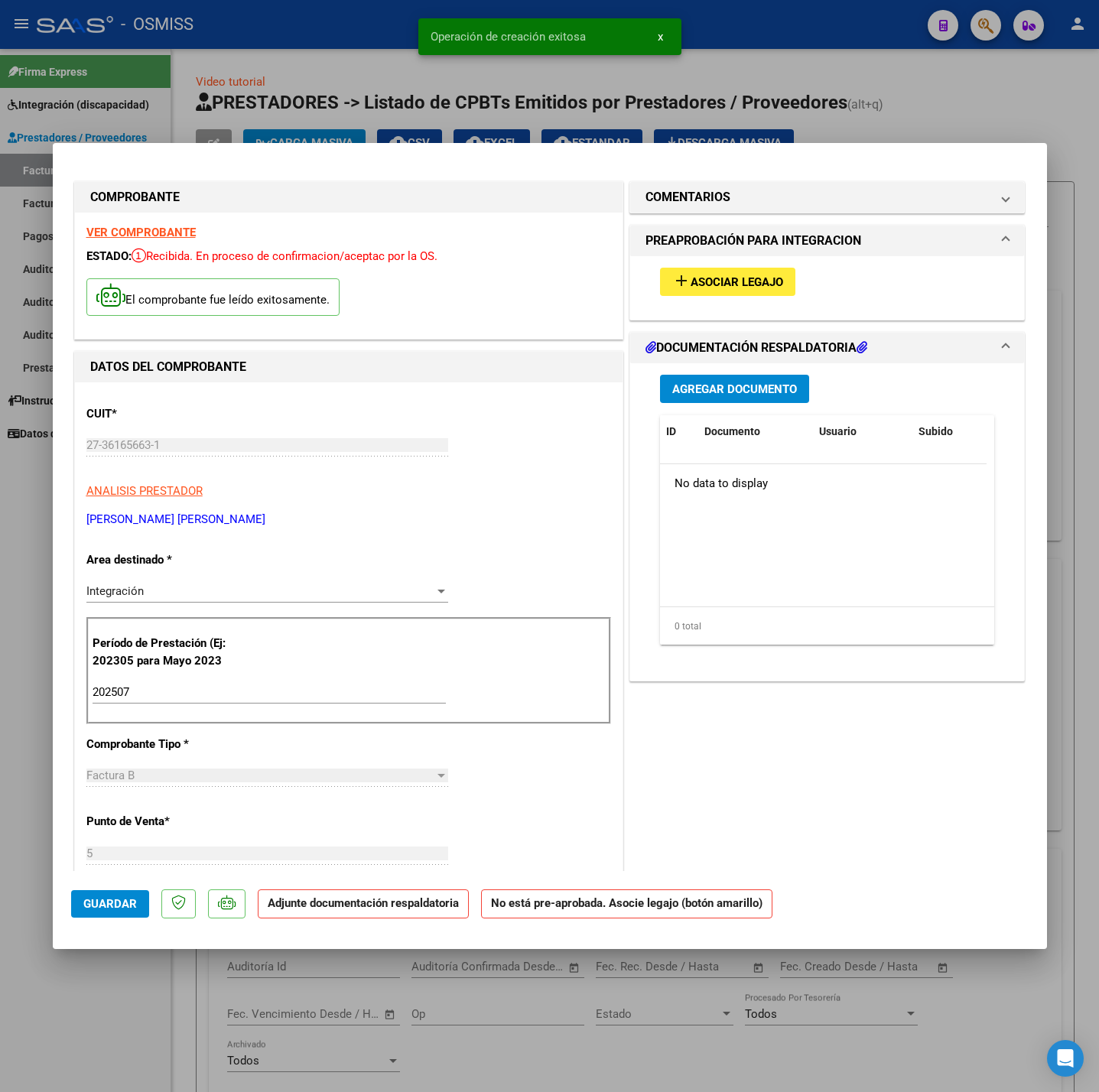
click at [762, 293] on button "add Asociar Legajo" at bounding box center [727, 282] width 135 height 28
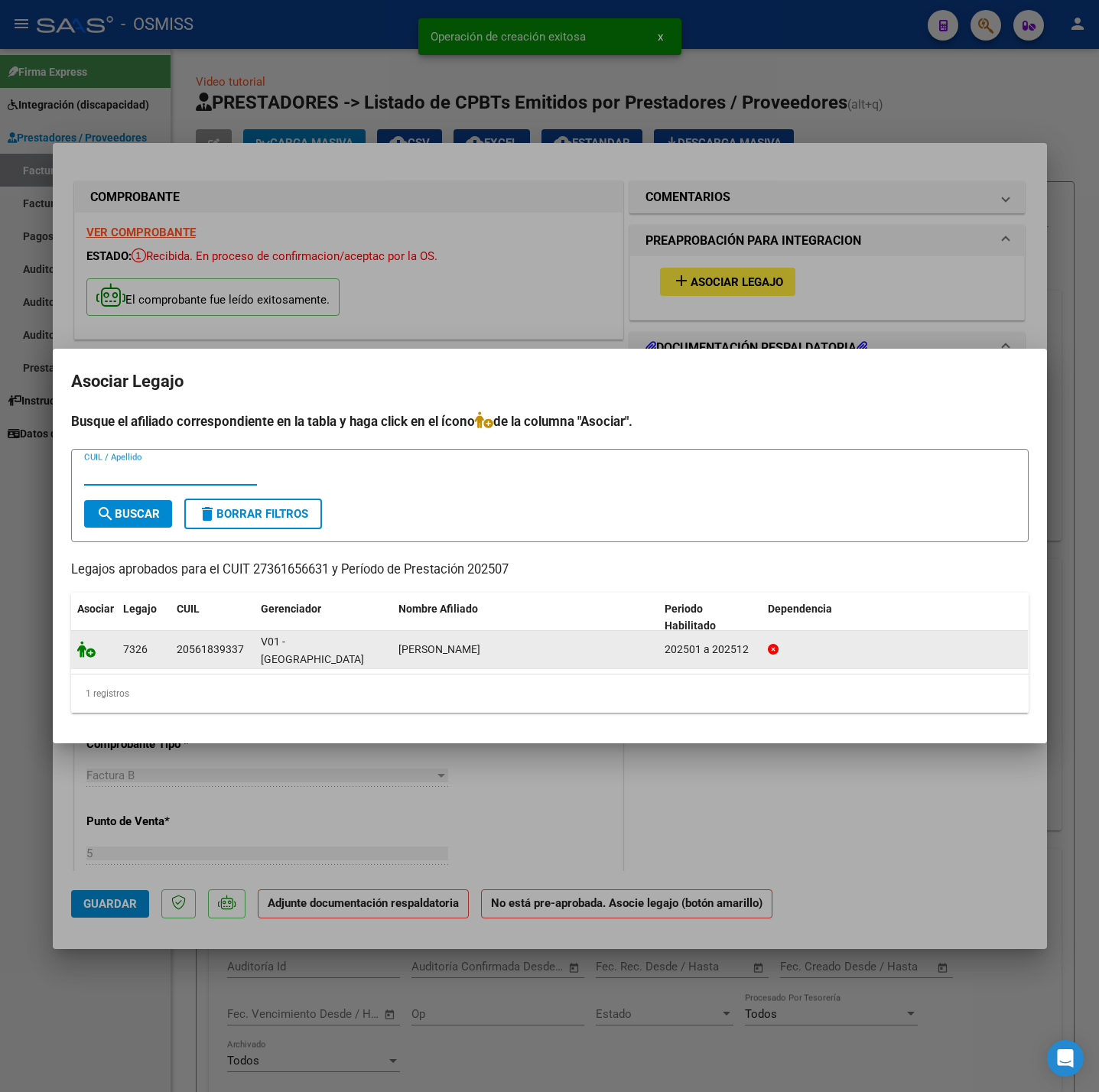
click at [79, 650] on icon at bounding box center [86, 649] width 18 height 17
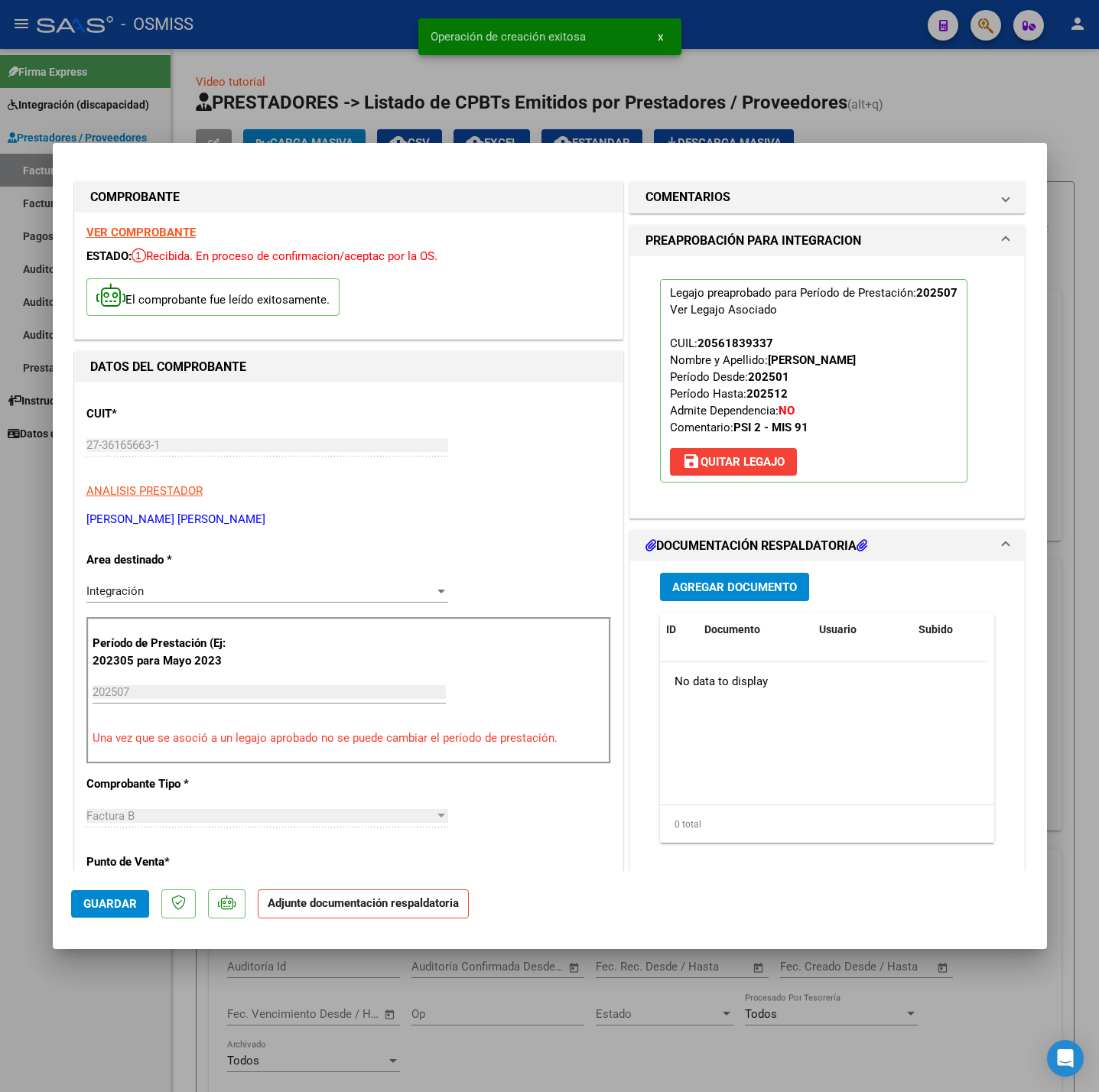
click at [797, 586] on button "Agregar Documento" at bounding box center [734, 587] width 149 height 28
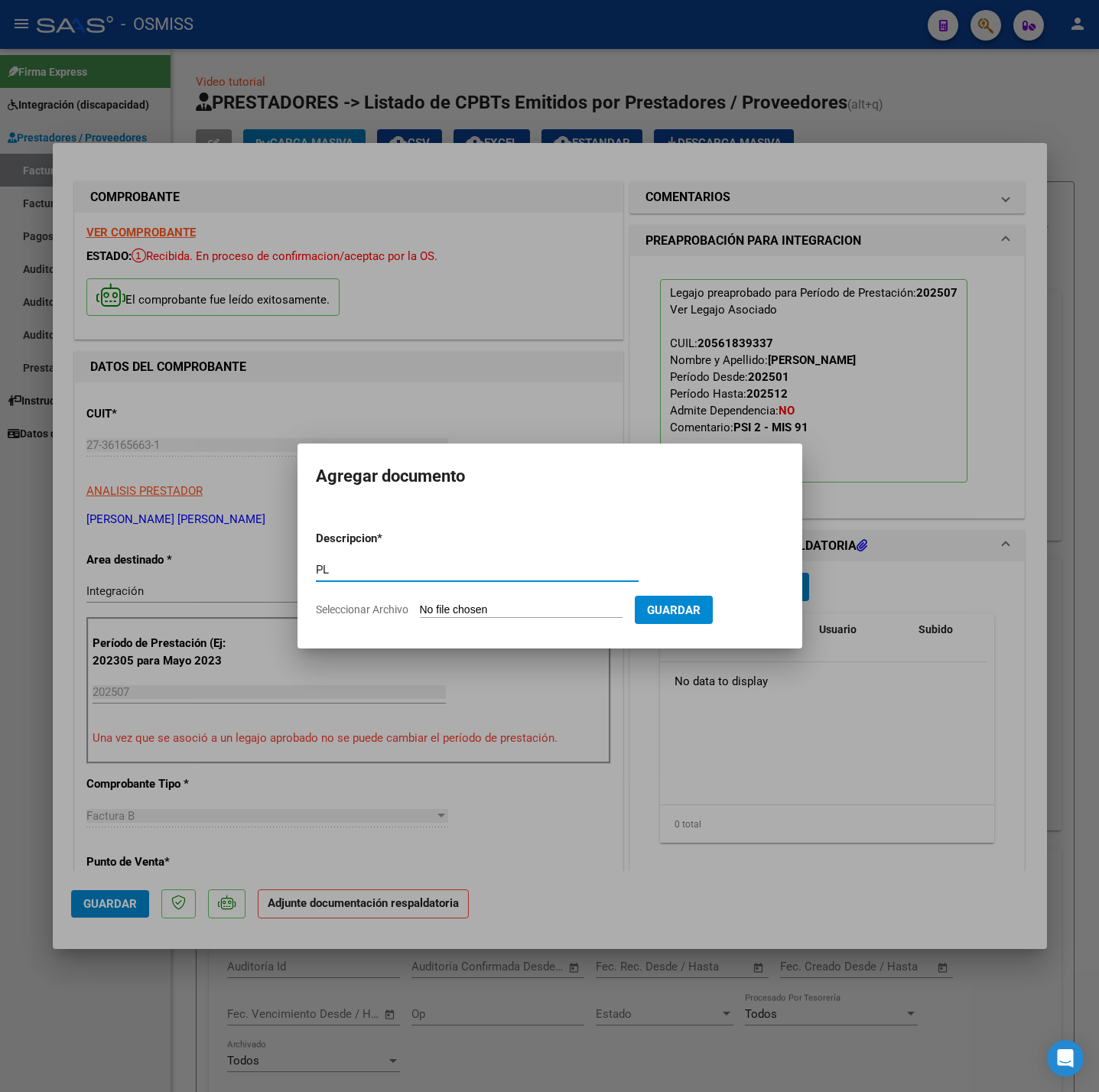
click at [523, 609] on input "Seleccionar Archivo" at bounding box center [521, 610] width 203 height 15
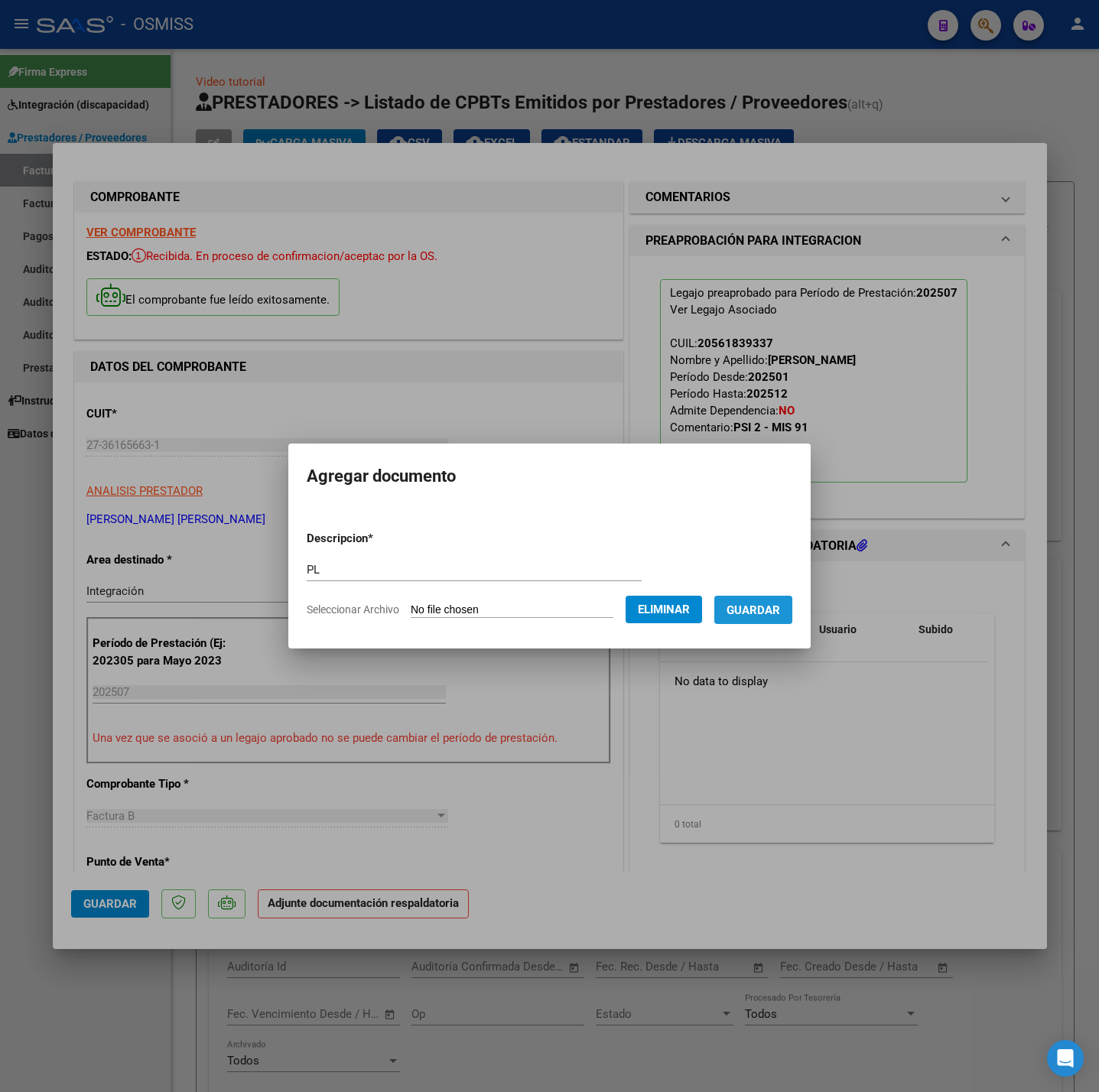
click at [763, 617] on button "Guardar" at bounding box center [753, 610] width 78 height 28
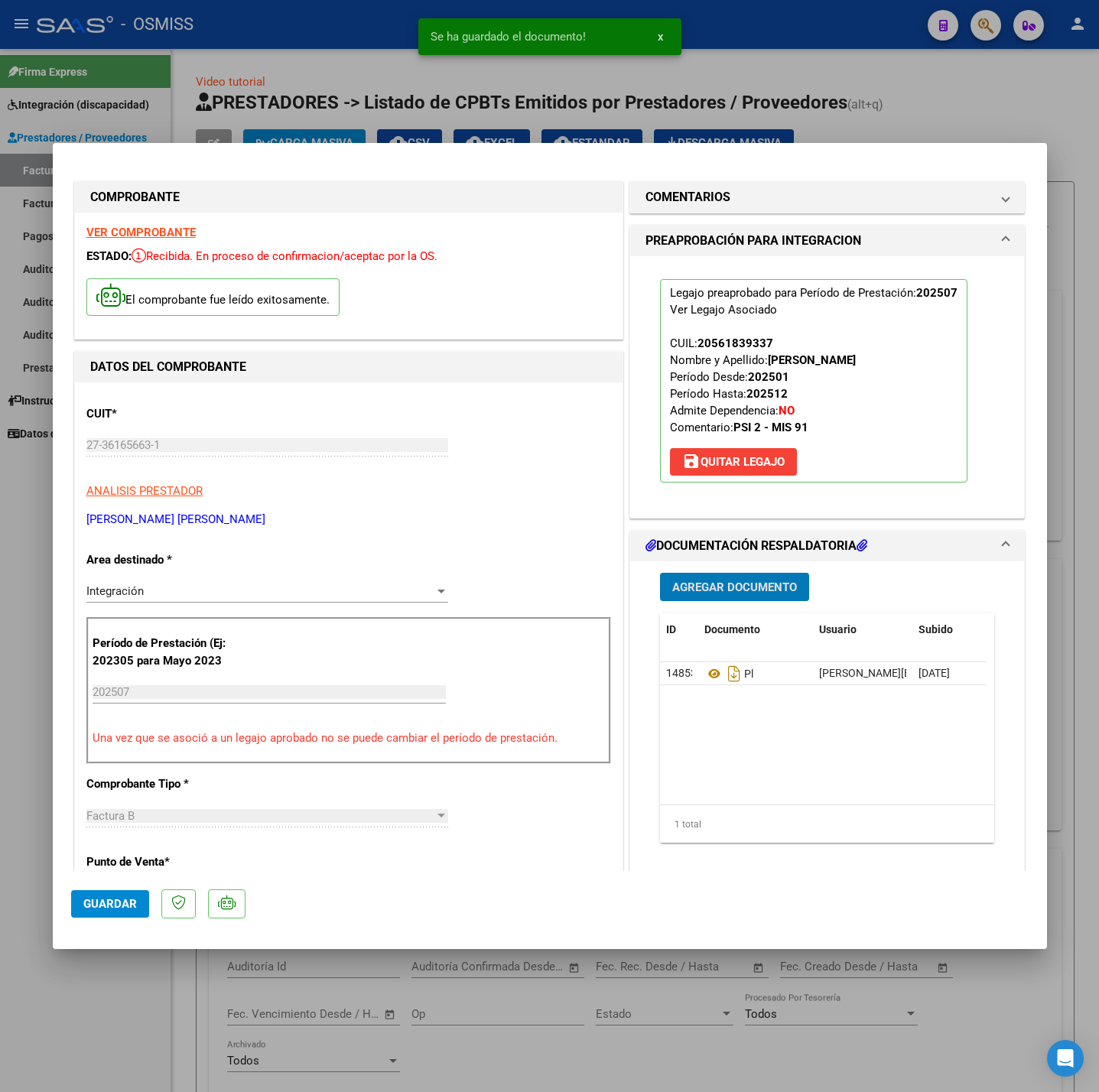
click at [118, 903] on span "Guardar" at bounding box center [110, 904] width 53 height 14
click at [135, 1022] on div at bounding box center [549, 546] width 1099 height 1092
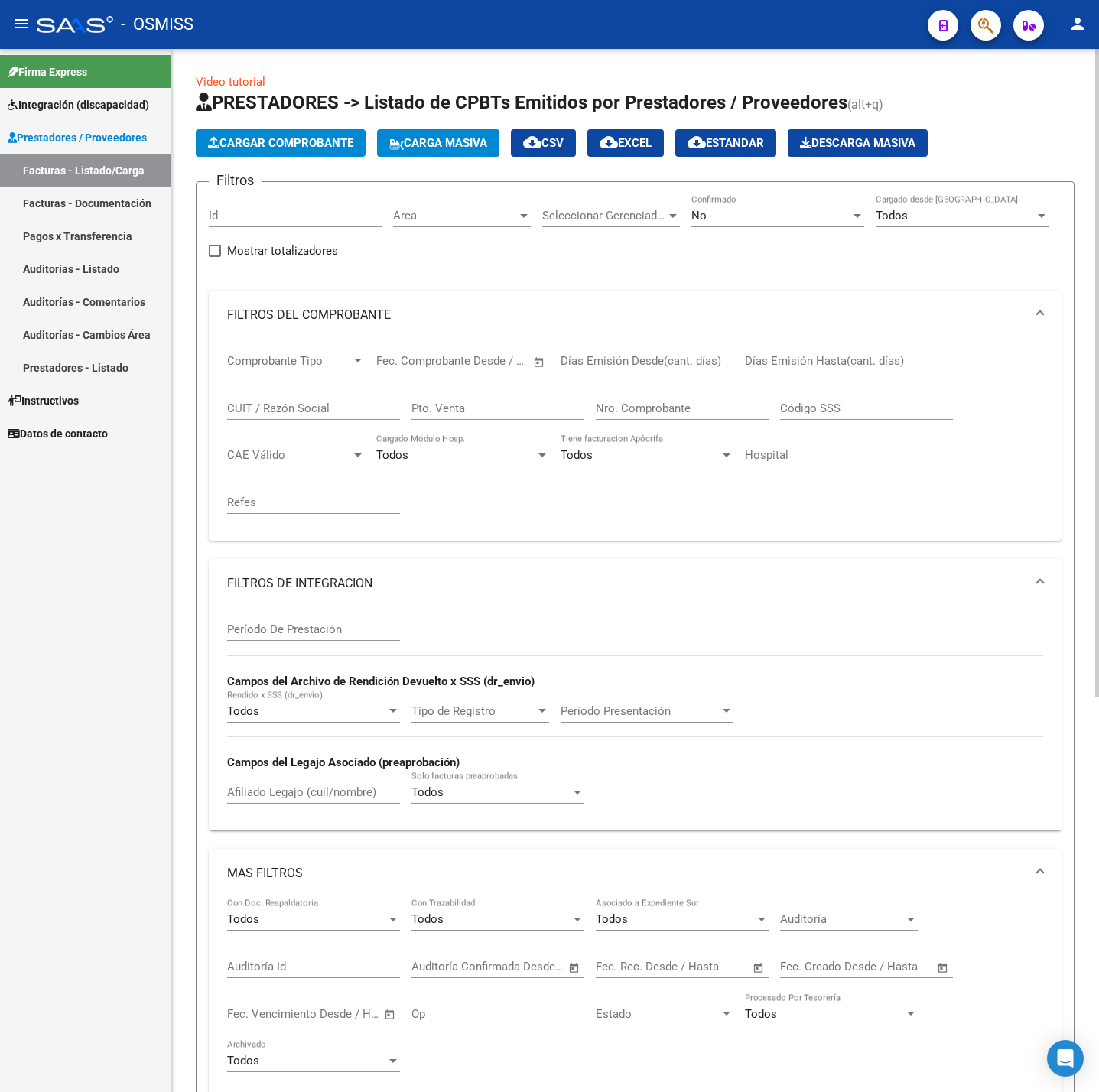
click at [281, 136] on span "Cargar Comprobante" at bounding box center [281, 143] width 145 height 14
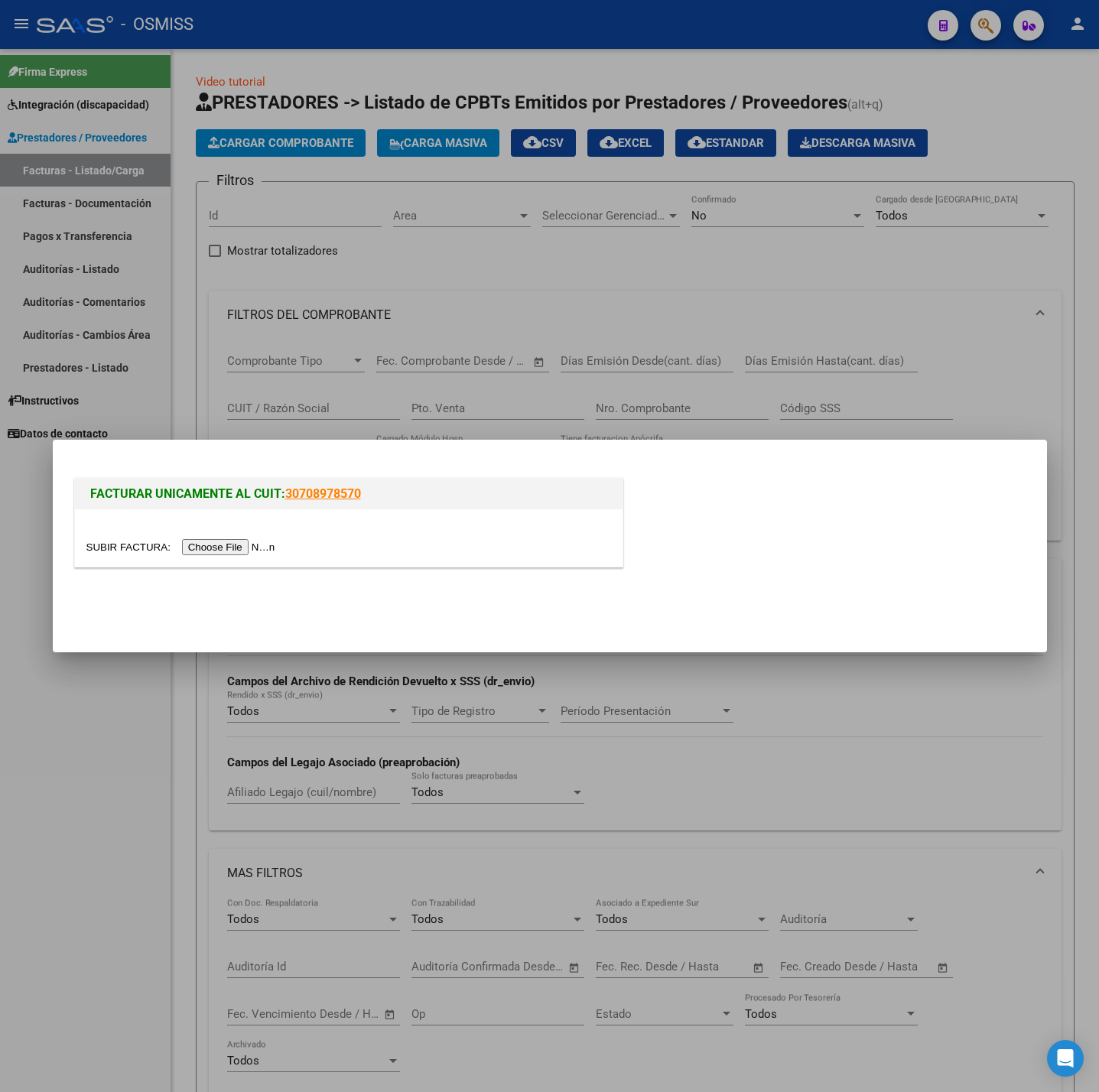
click at [235, 547] on input "file" at bounding box center [182, 547] width 193 height 16
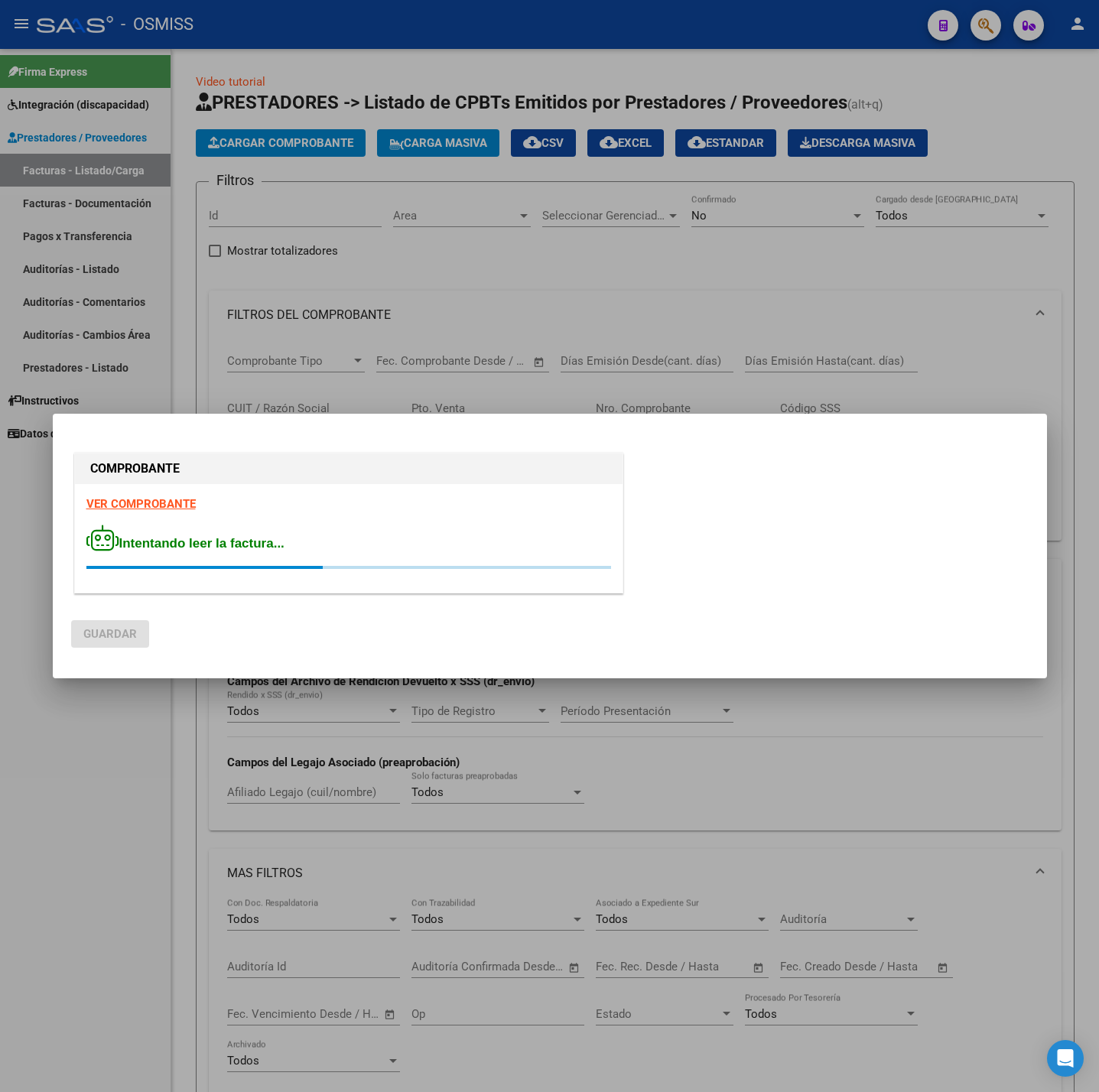
click at [179, 505] on strong "VER COMPROBANTE" at bounding box center [141, 505] width 110 height 14
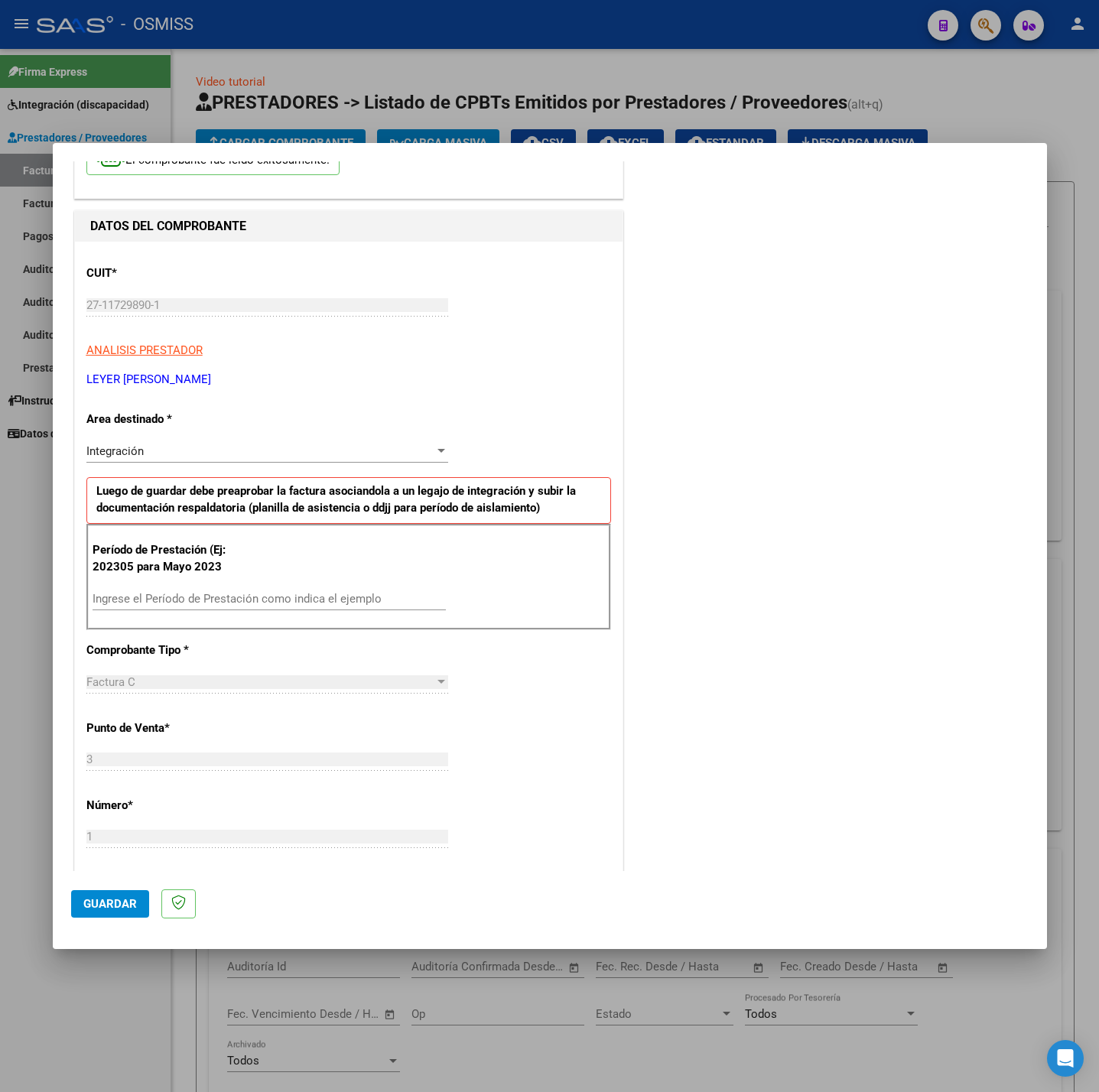
scroll to position [115, 0]
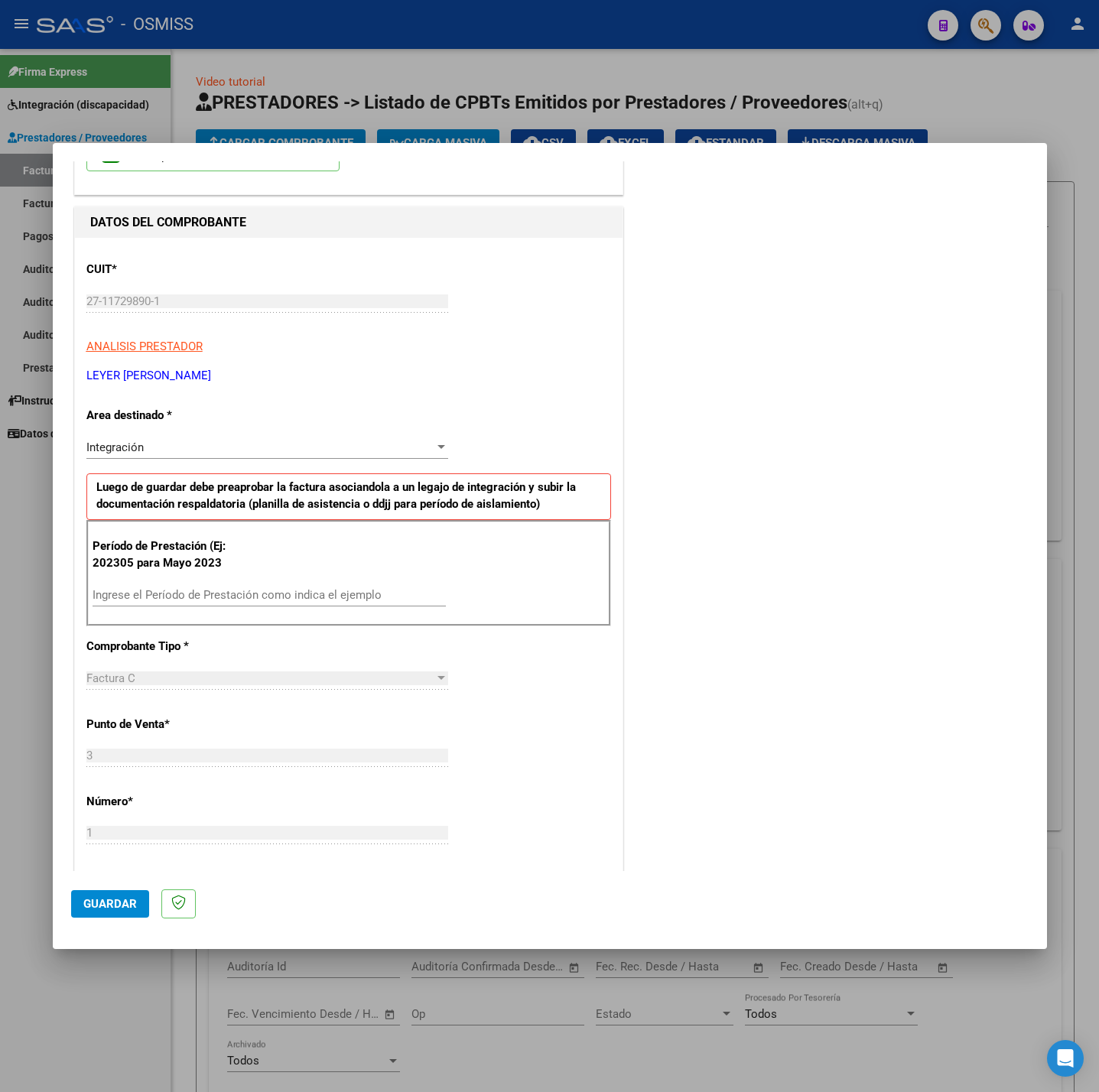
click at [255, 602] on input "Ingrese el Período de Prestación como indica el ejemplo" at bounding box center [269, 595] width 354 height 14
click at [523, 693] on div "CUIT * 27-11729890-1 Ingresar CUIT ANALISIS PRESTADOR LEYER [PERSON_NAME] Area …" at bounding box center [349, 813] width 548 height 1151
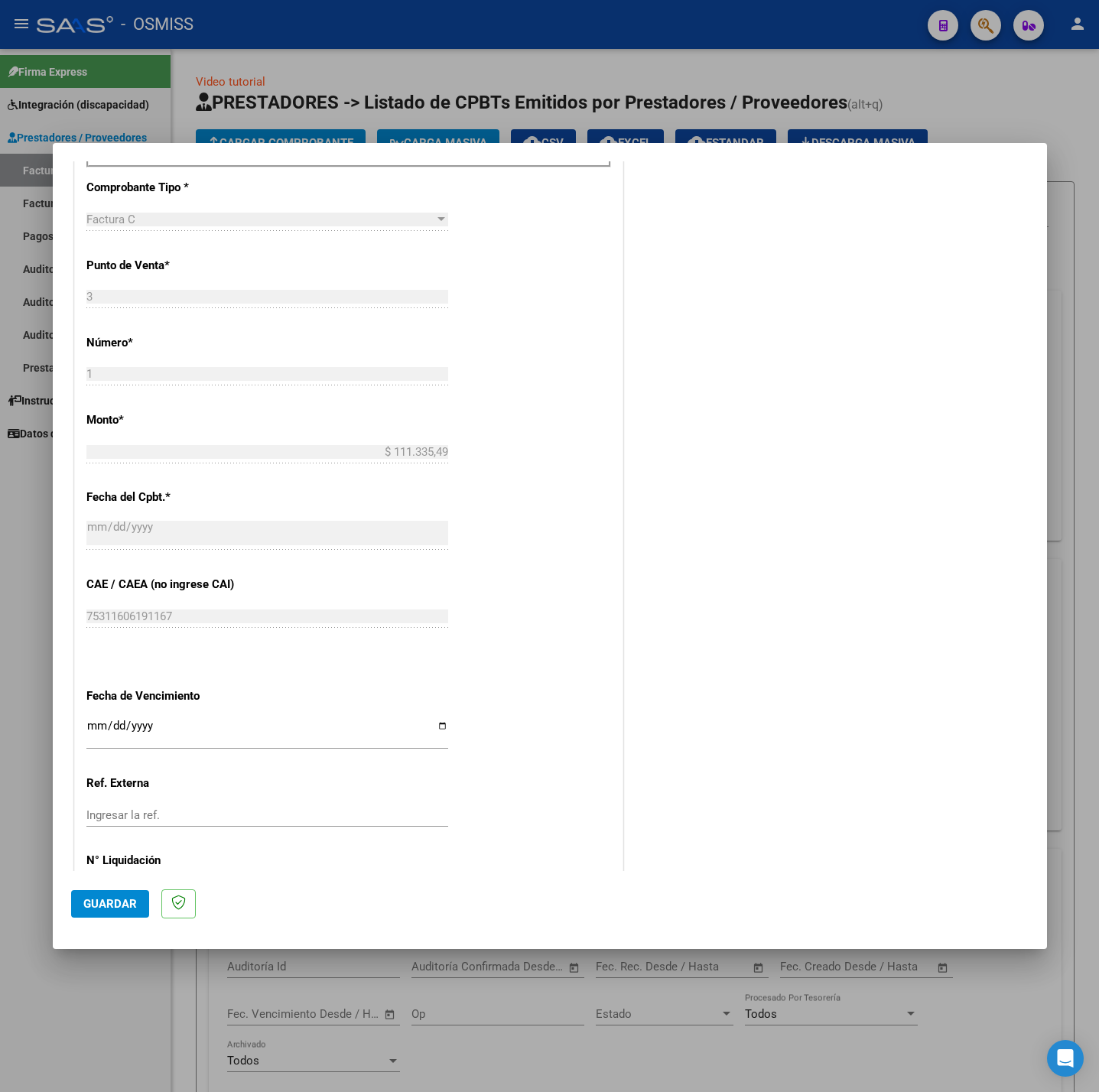
scroll to position [640, 0]
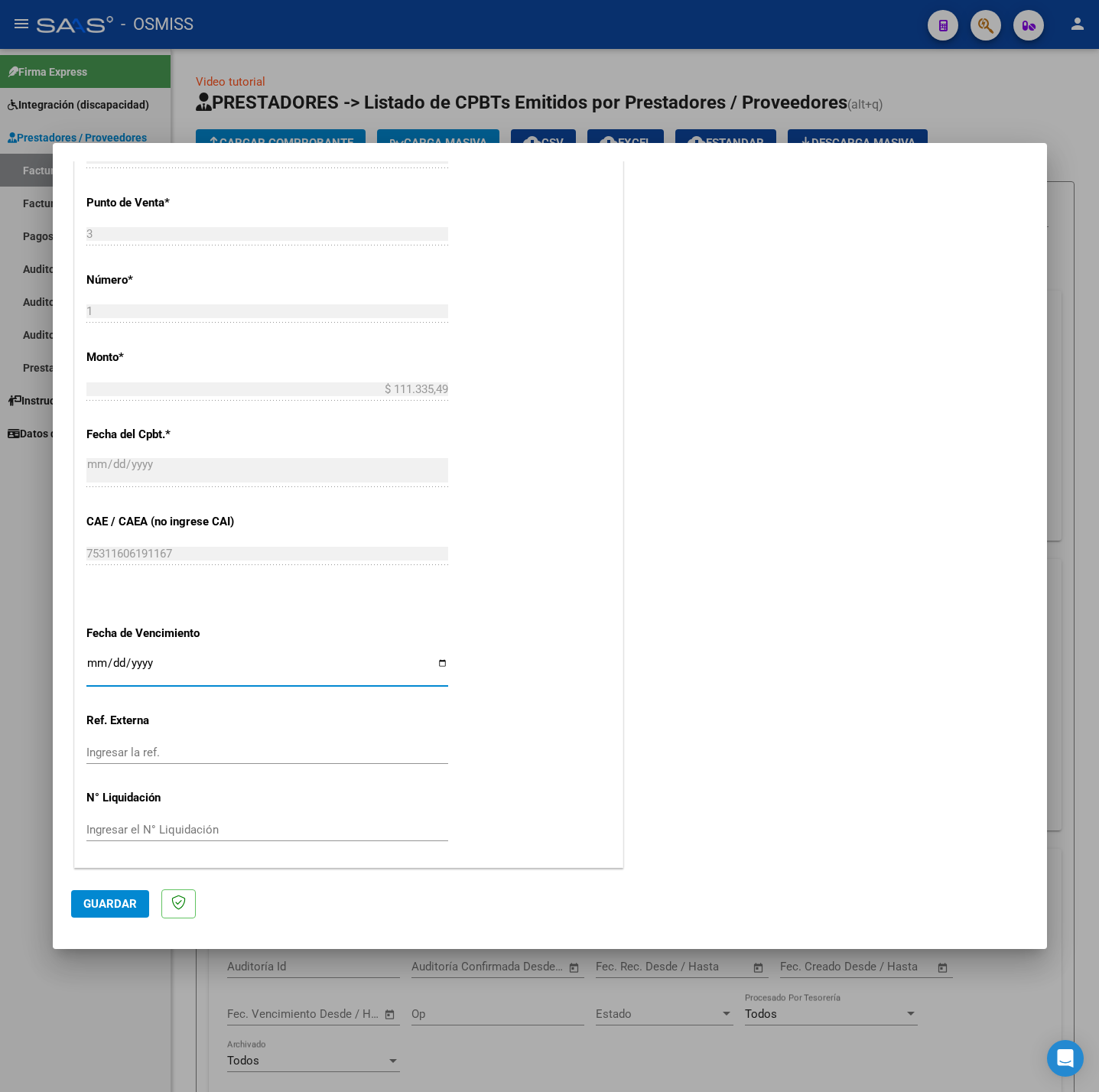
click at [88, 662] on input "Ingresar la fecha" at bounding box center [267, 669] width 361 height 24
click at [120, 905] on span "Guardar" at bounding box center [110, 904] width 53 height 14
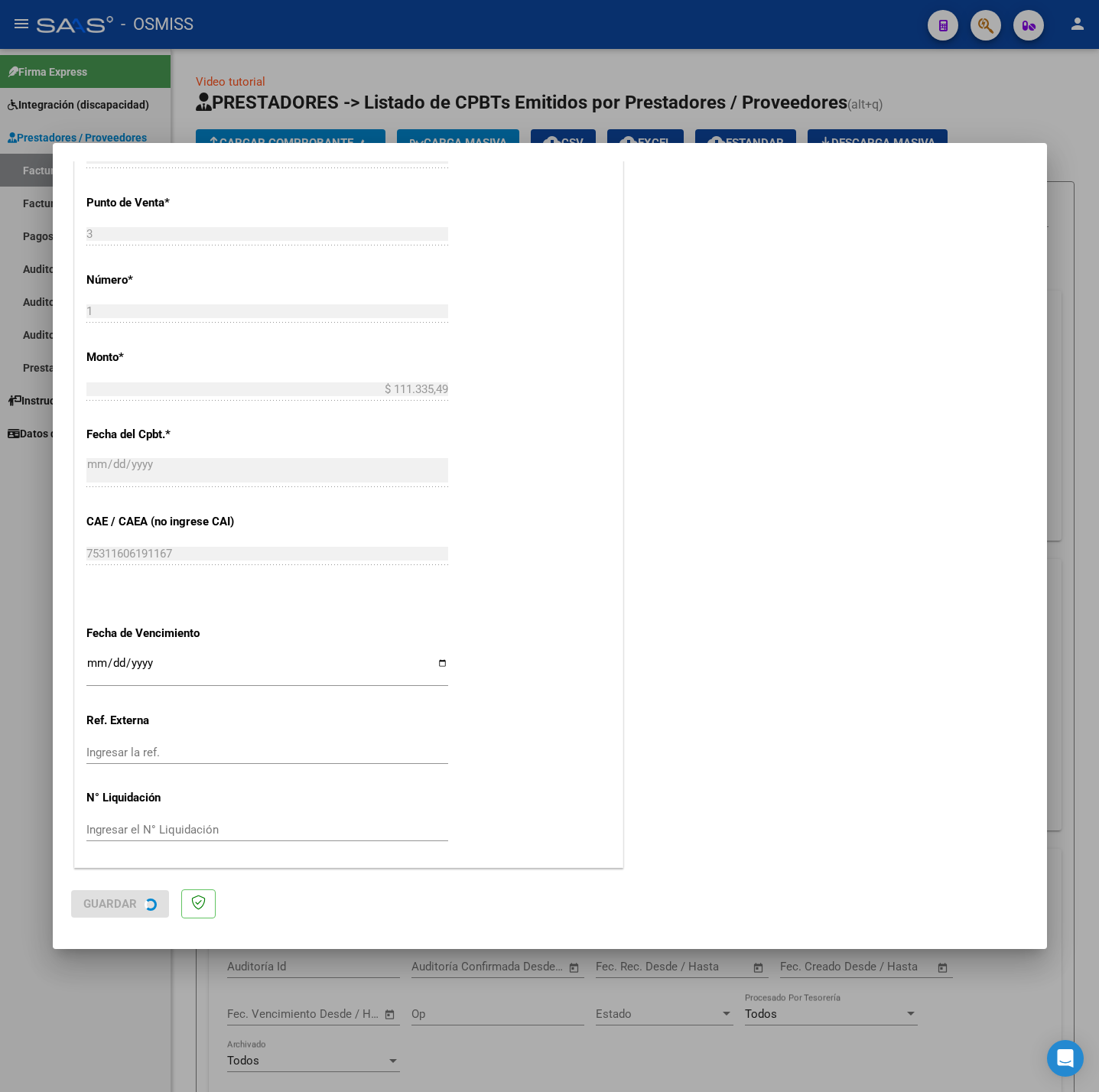
scroll to position [0, 0]
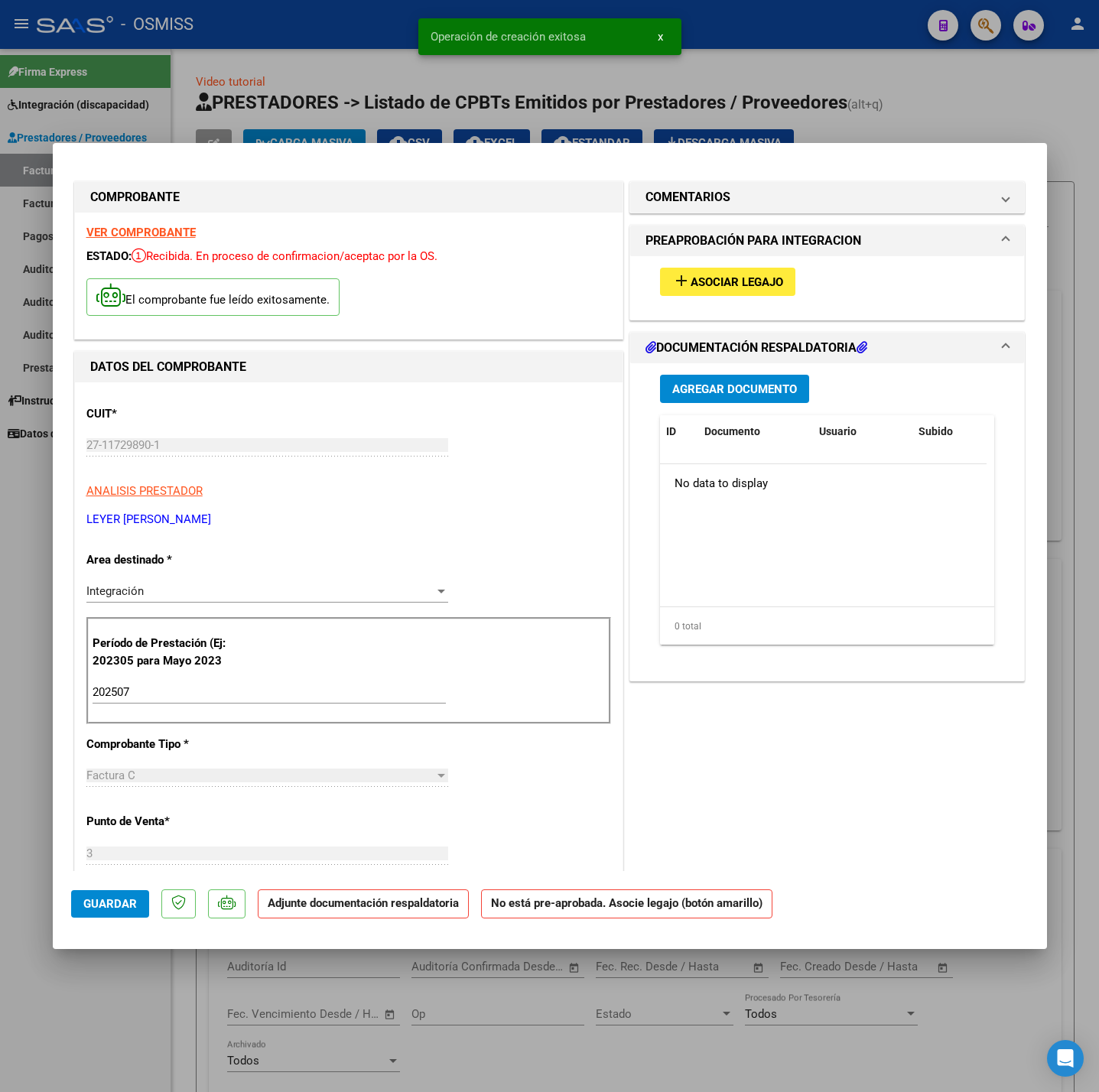
click at [709, 288] on span "Asociar Legajo" at bounding box center [737, 282] width 92 height 14
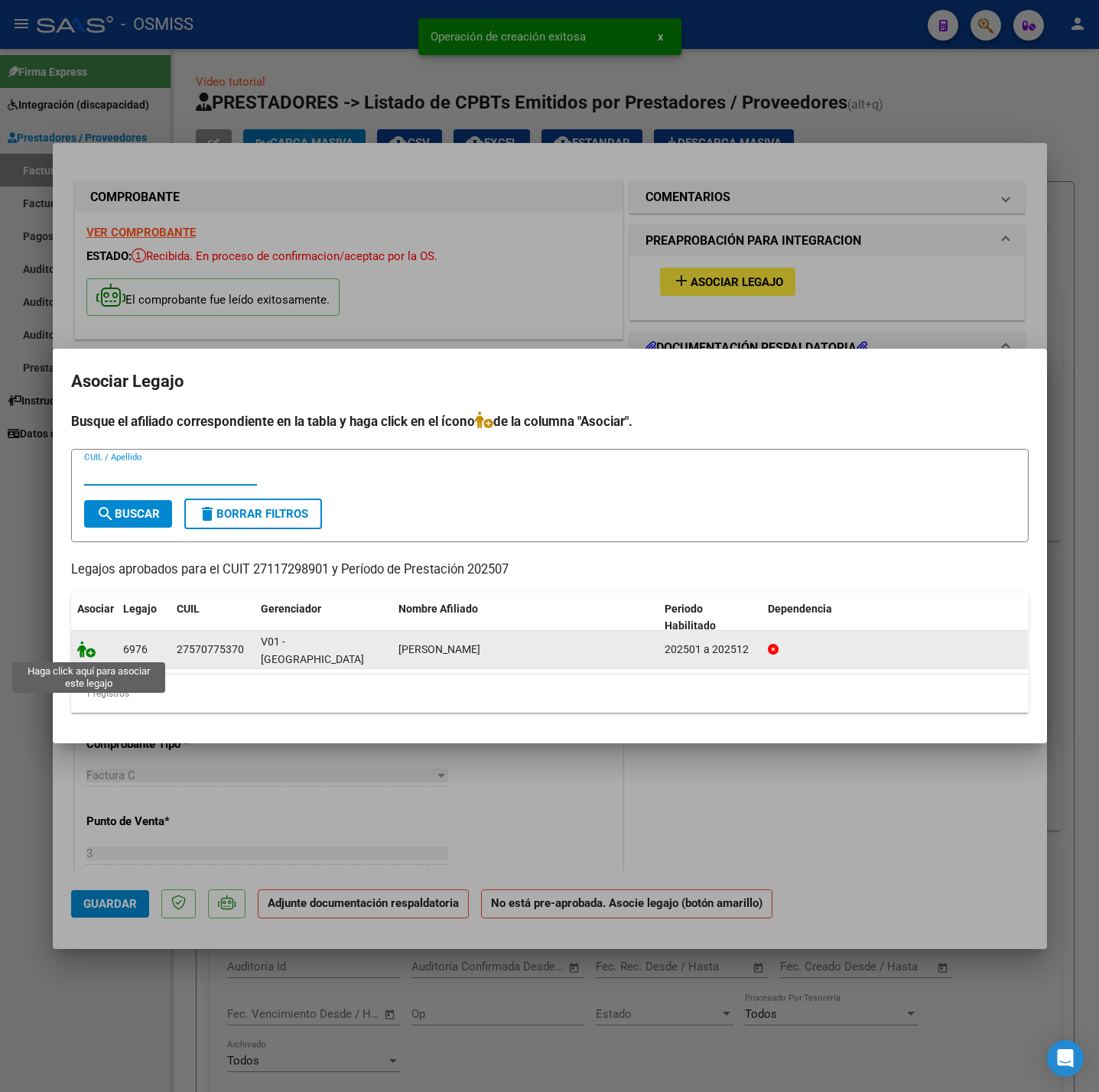
click at [88, 643] on icon at bounding box center [86, 649] width 18 height 17
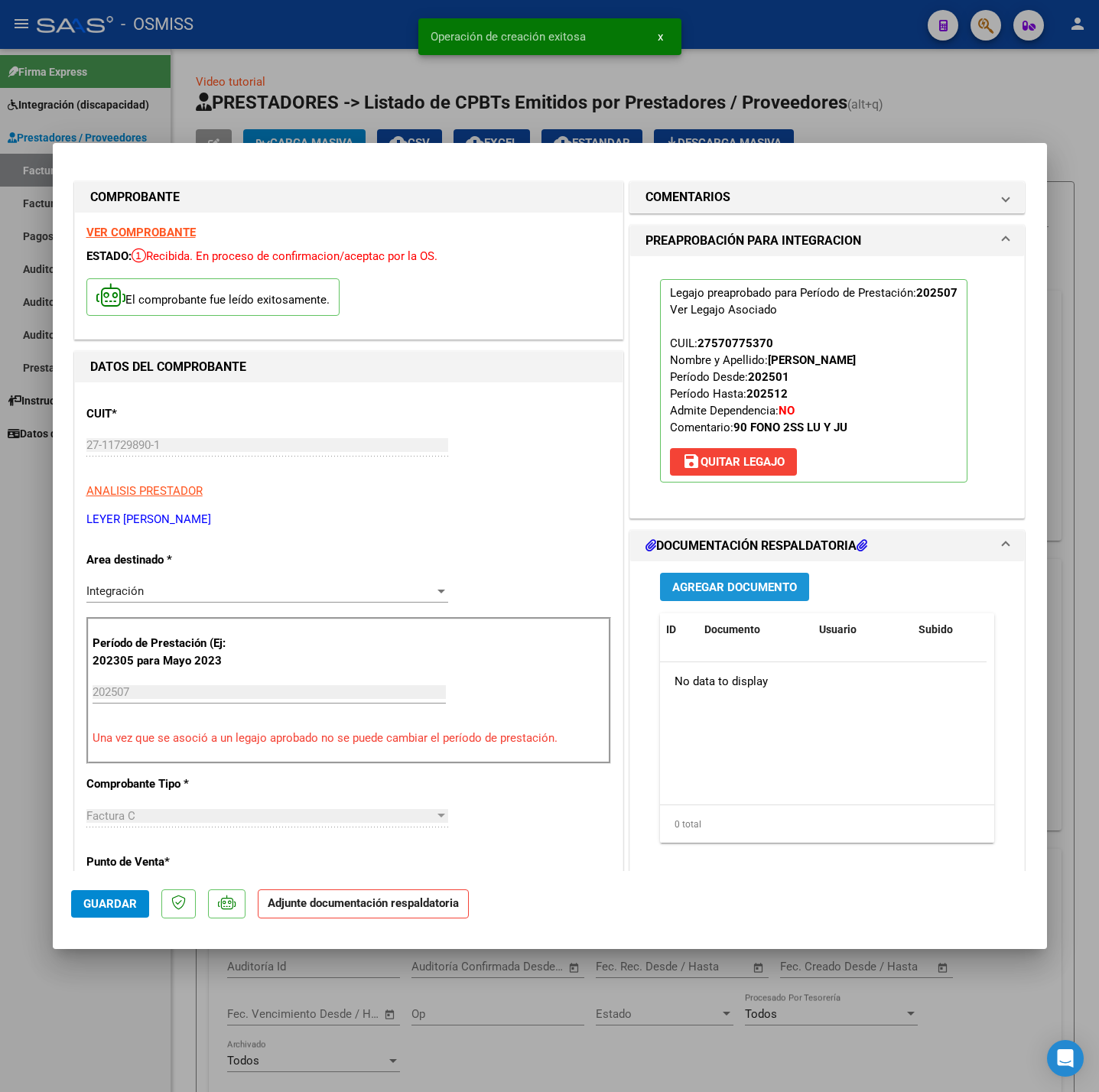
click at [726, 578] on button "Agregar Documento" at bounding box center [734, 587] width 149 height 28
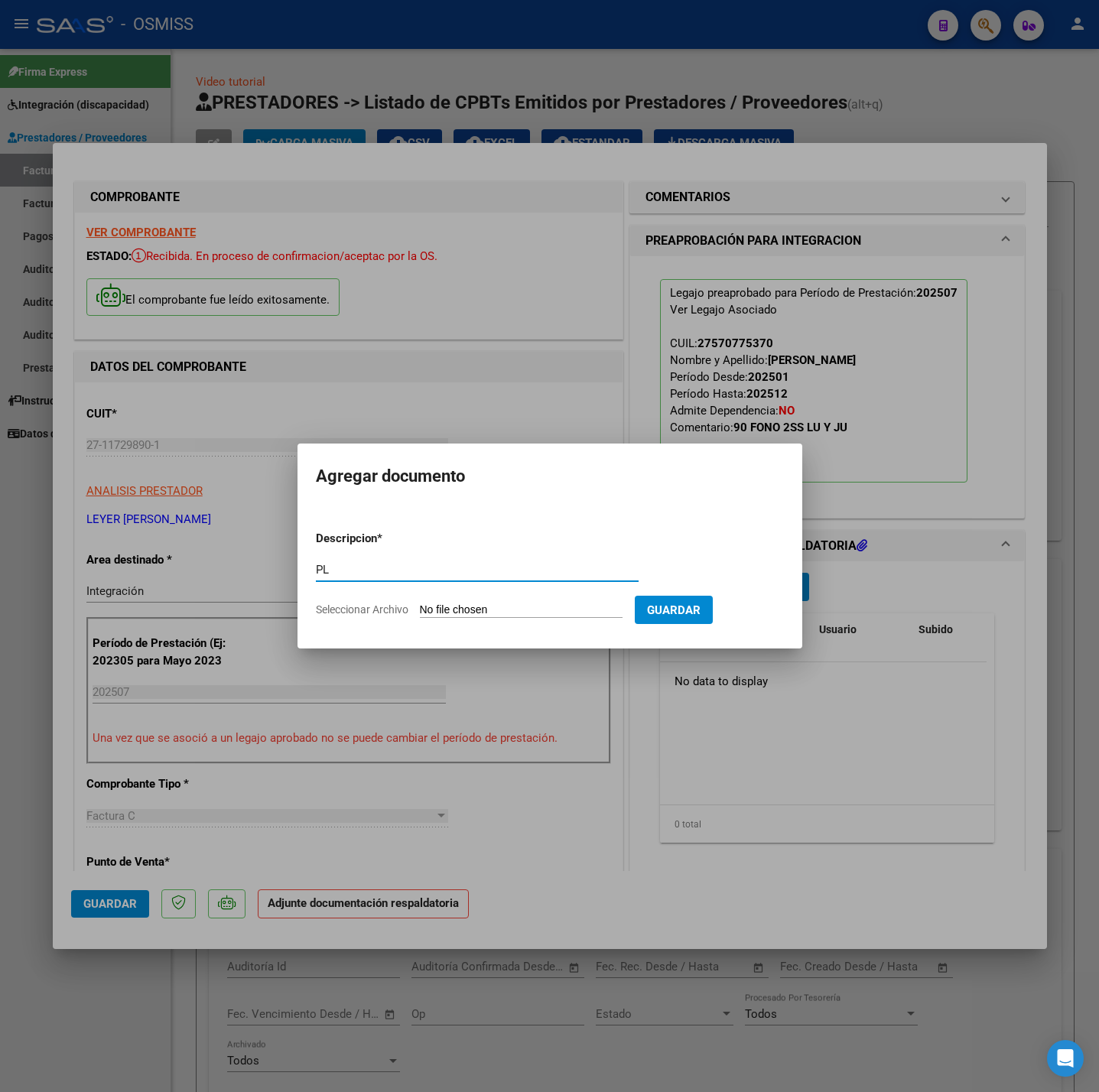
click at [457, 600] on form "Descripcion * PL Escriba aquí una descripcion Seleccionar Archivo Guardar" at bounding box center [550, 574] width 468 height 112
click at [464, 603] on input "Seleccionar Archivo" at bounding box center [521, 610] width 203 height 15
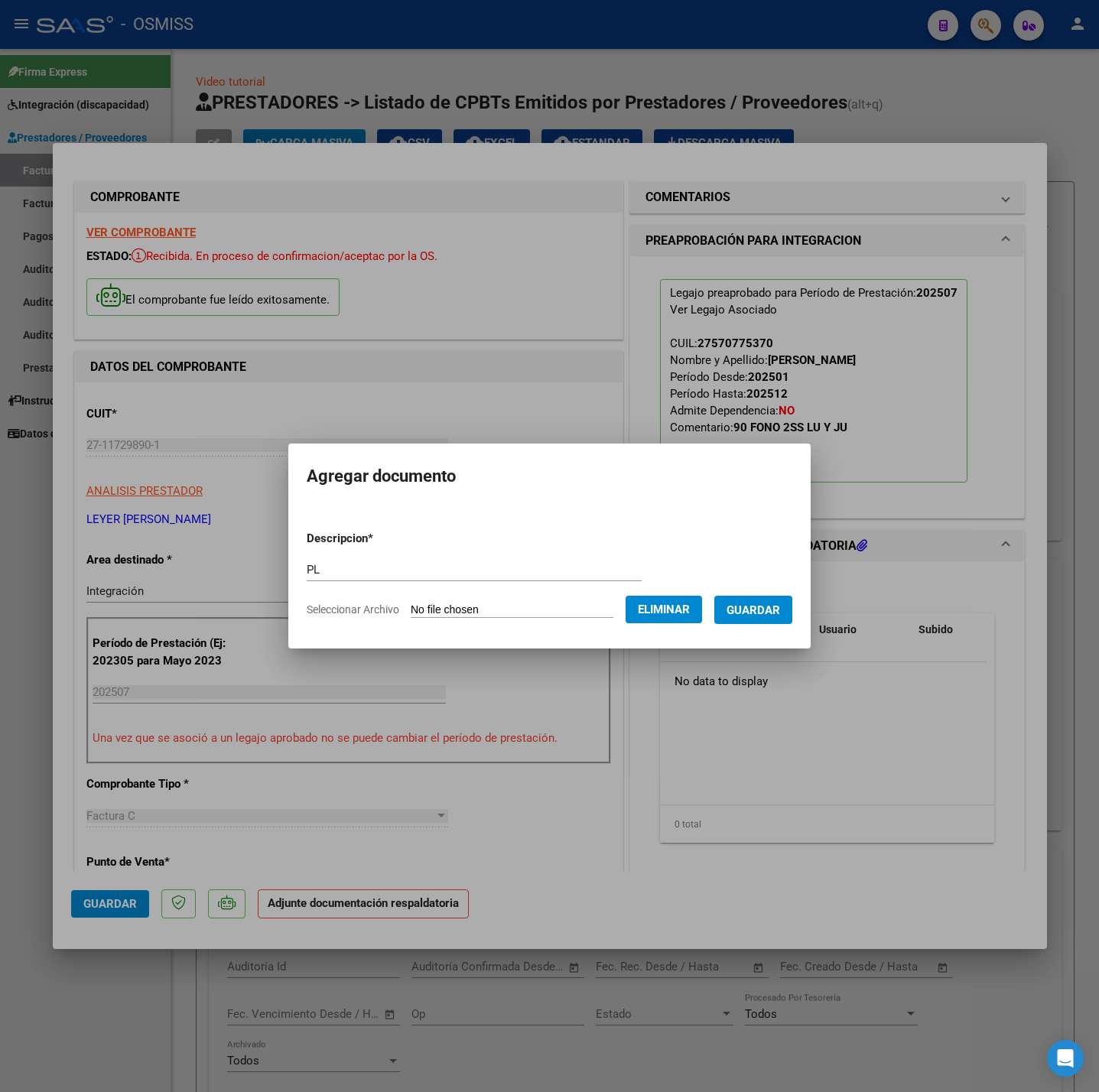
click at [780, 615] on span "Guardar" at bounding box center [753, 610] width 53 height 14
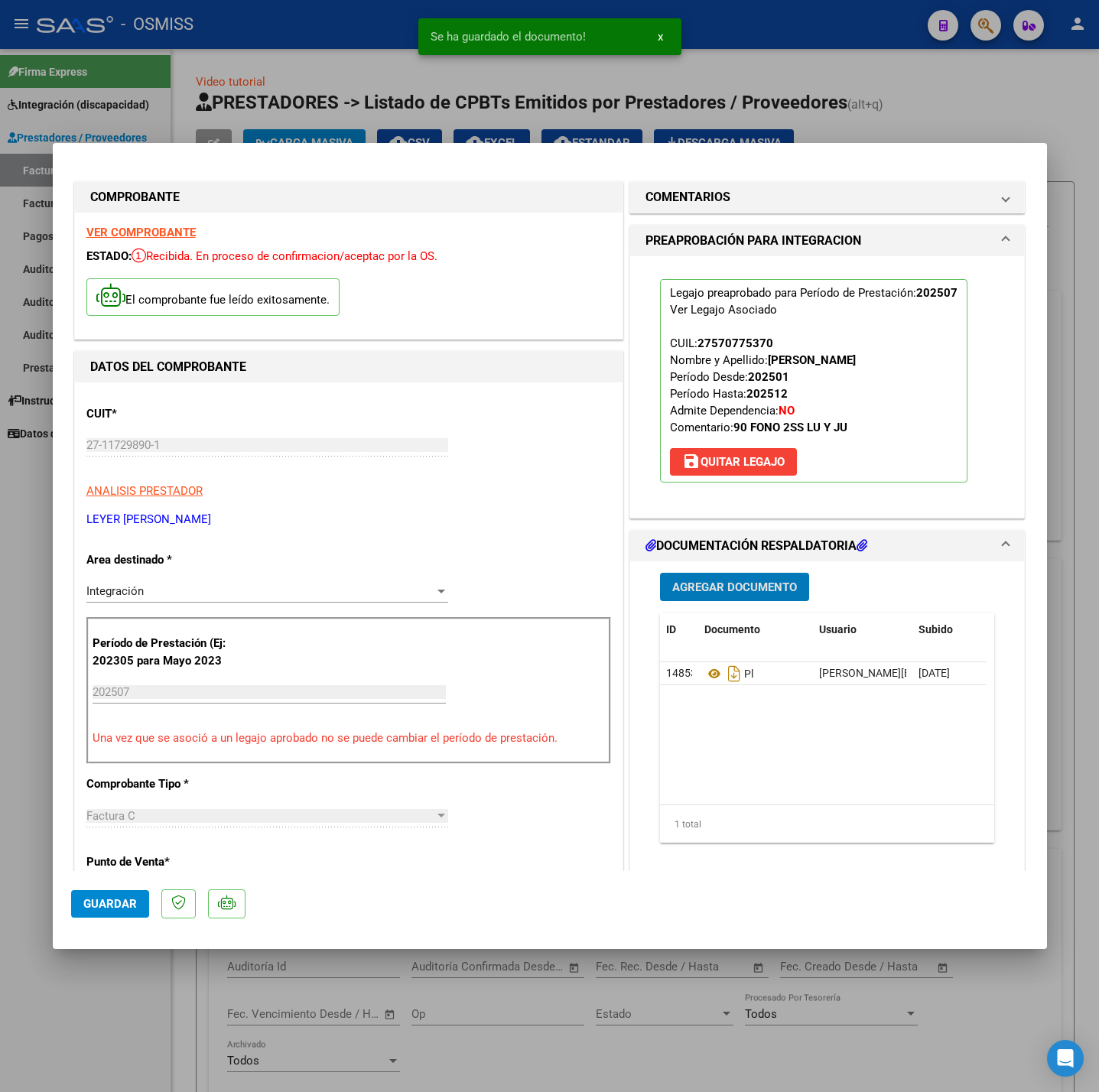
click at [99, 903] on span "Guardar" at bounding box center [110, 904] width 53 height 14
click at [99, 1033] on div at bounding box center [549, 546] width 1099 height 1092
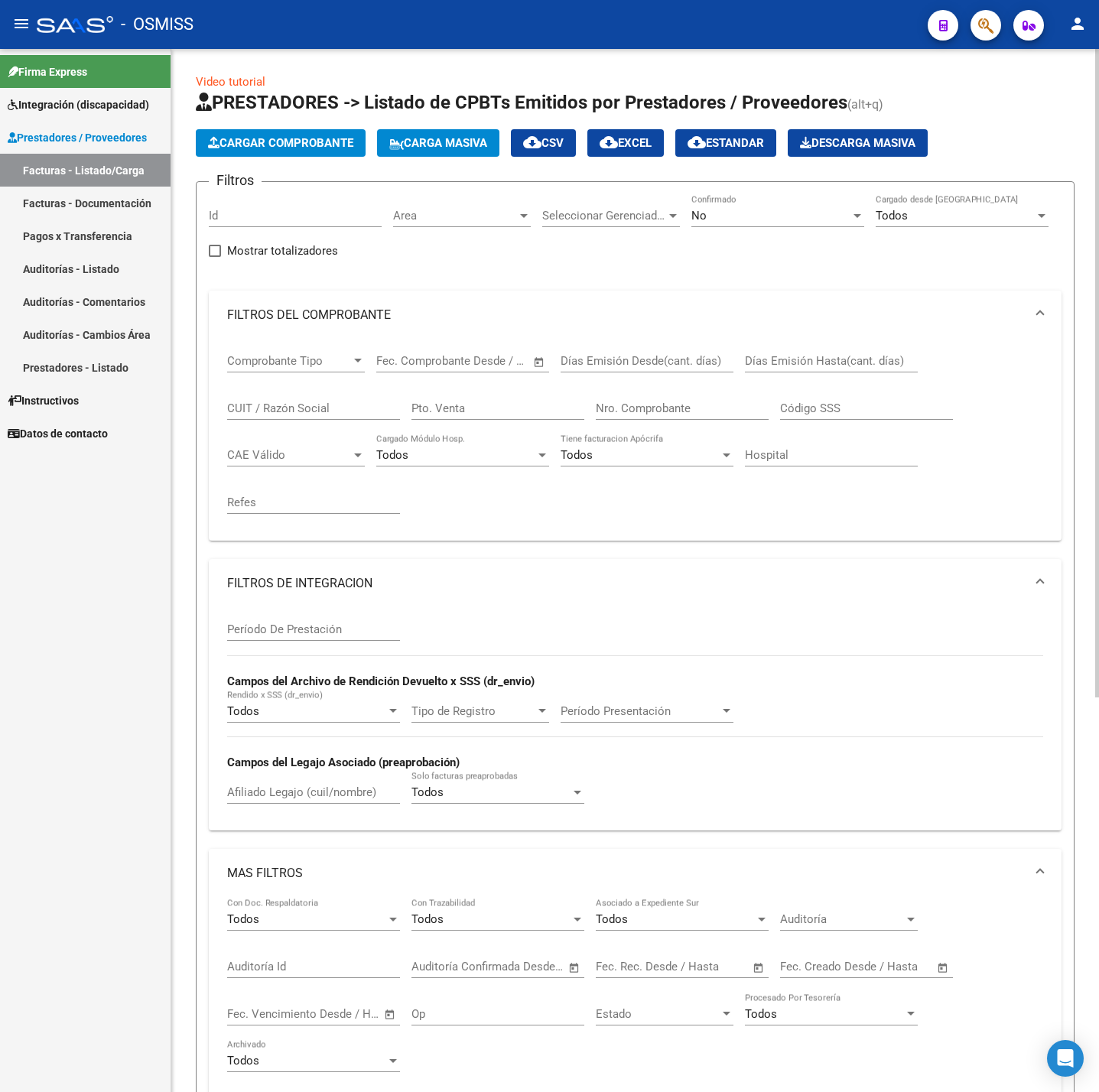
click at [336, 148] on span "Cargar Comprobante" at bounding box center [281, 143] width 145 height 14
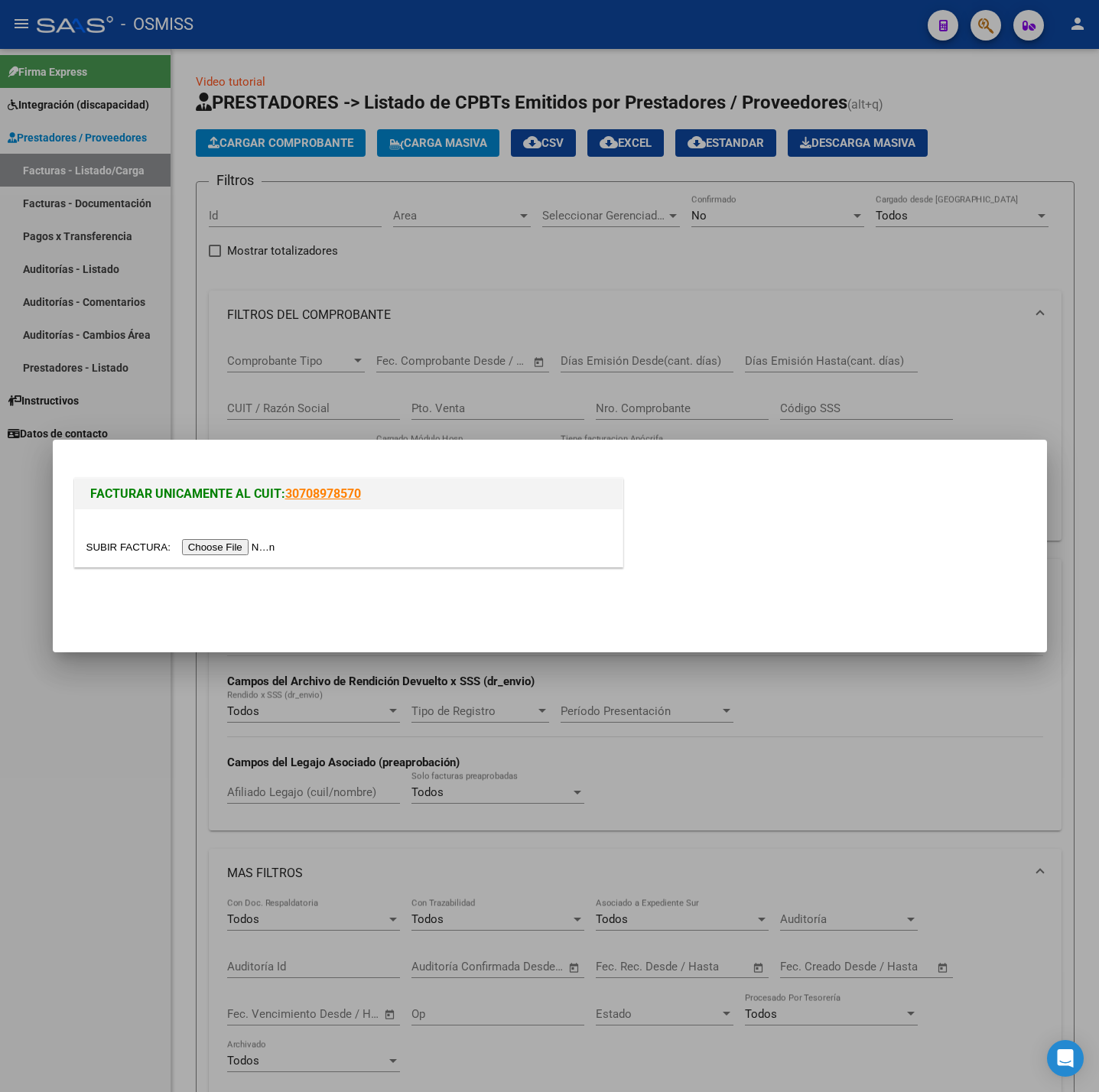
click at [223, 562] on div at bounding box center [349, 537] width 548 height 57
click at [210, 544] on input "file" at bounding box center [182, 547] width 193 height 16
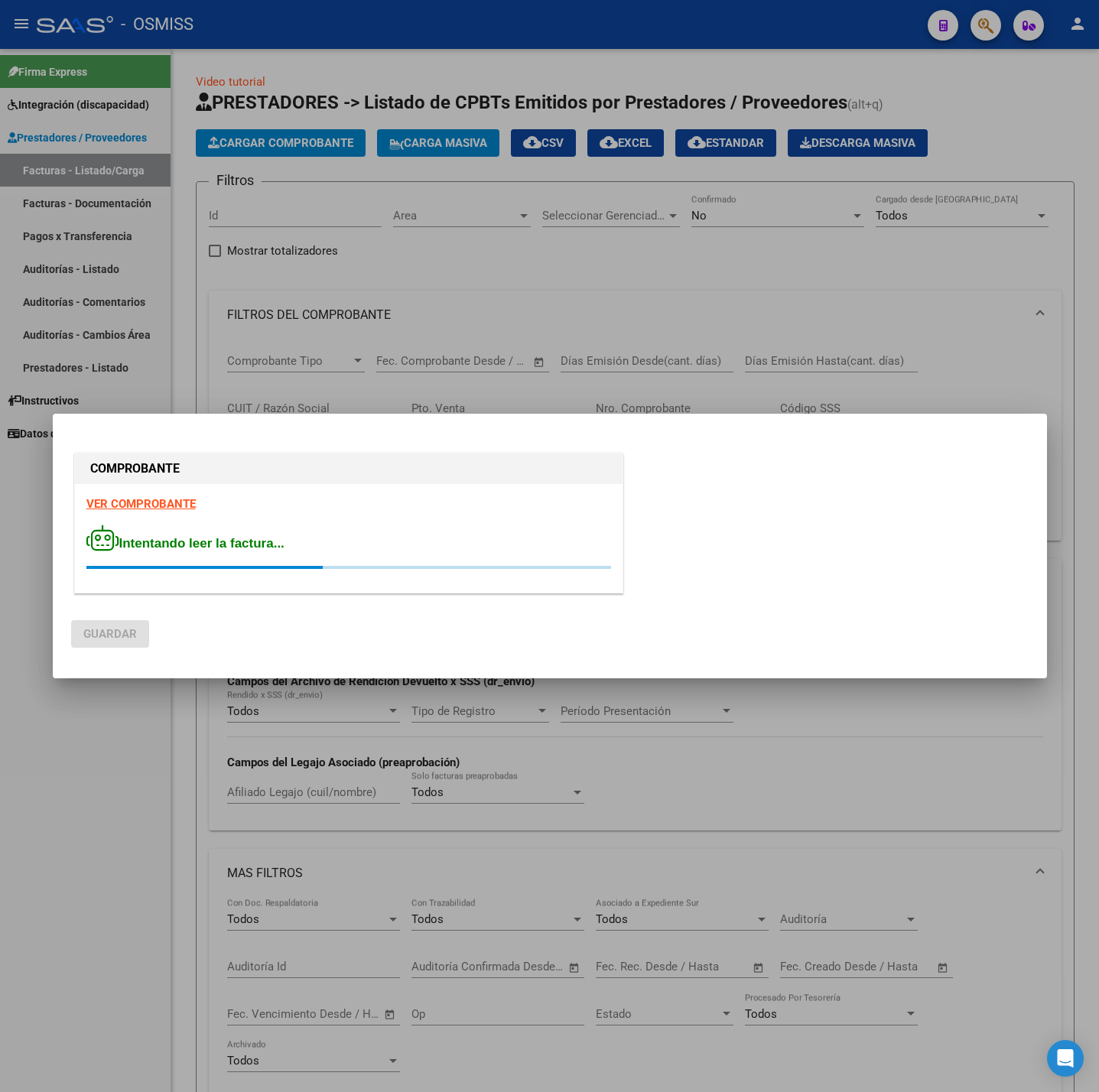
click at [168, 502] on strong "VER COMPROBANTE" at bounding box center [141, 505] width 110 height 14
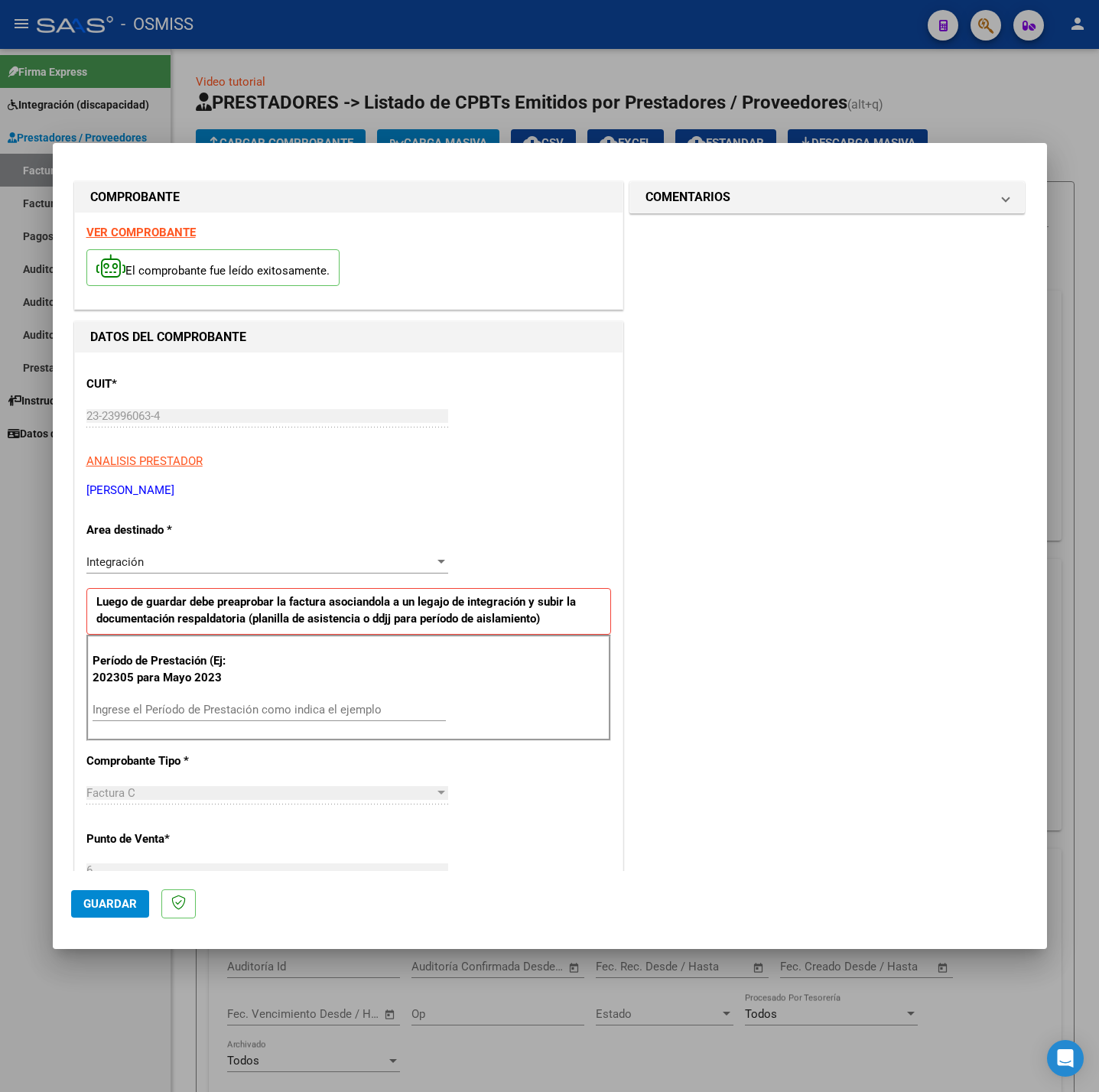
click at [227, 716] on input "Ingrese el Período de Prestación como indica el ejemplo" at bounding box center [269, 710] width 354 height 14
click at [516, 783] on div "CUIT * 23-23996063-4 Ingresar CUIT ANALISIS PRESTADOR [PERSON_NAME] [PERSON_NAM…" at bounding box center [349, 928] width 548 height 1151
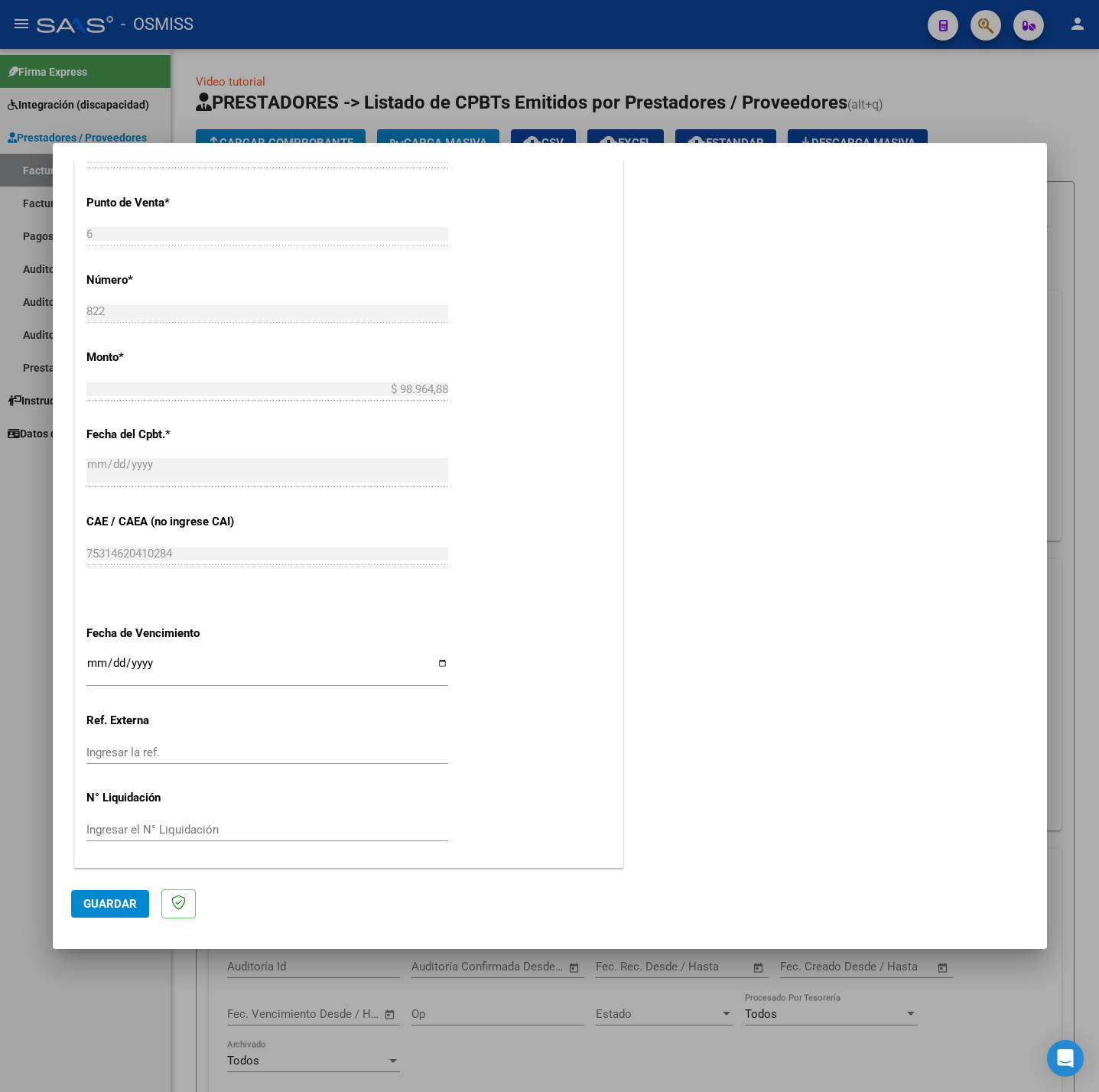
scroll to position [640, 0]
click at [94, 659] on input "Ingresar la fecha" at bounding box center [267, 669] width 361 height 24
click at [74, 907] on button "Guardar" at bounding box center [110, 903] width 78 height 27
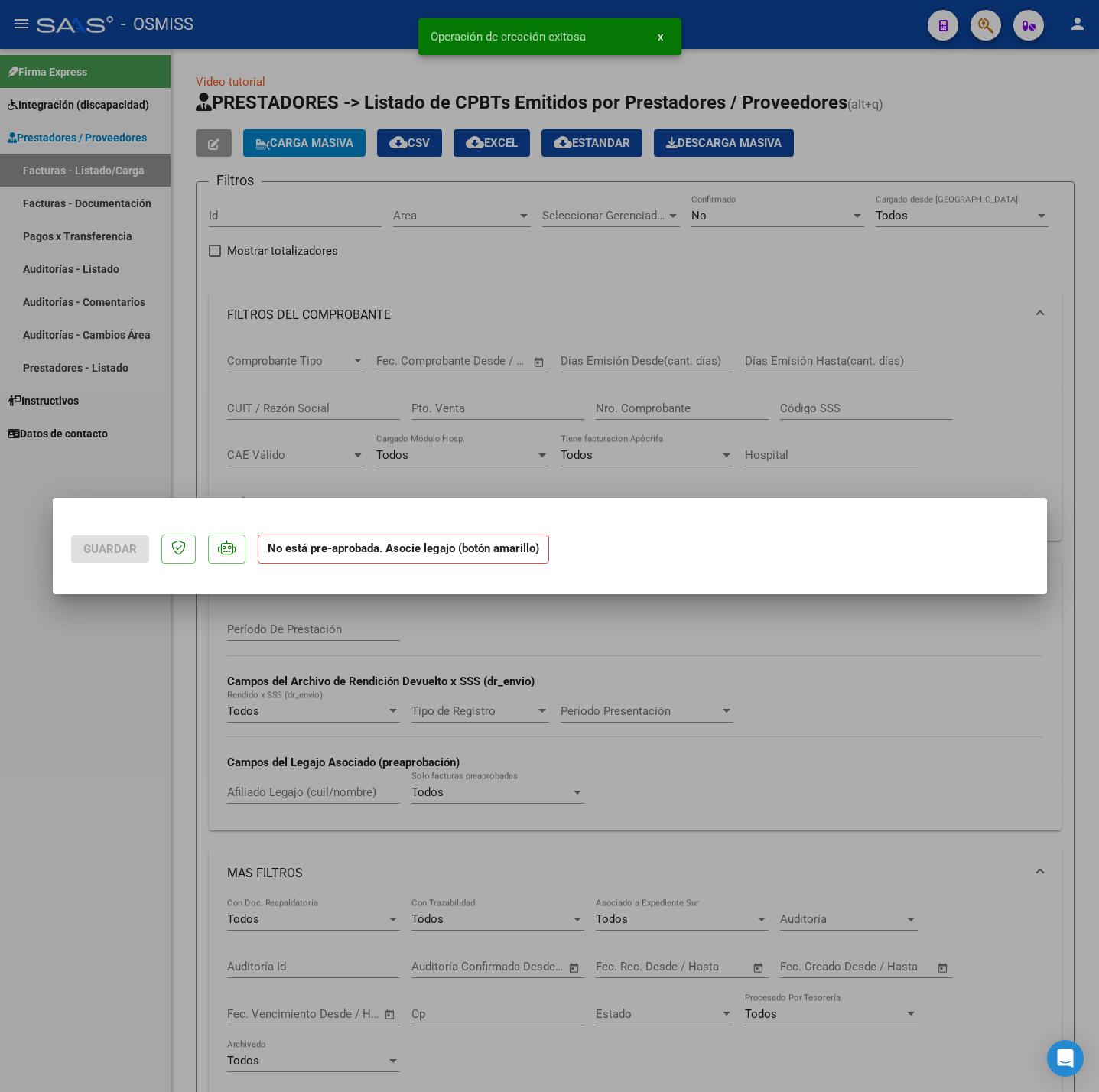
scroll to position [0, 0]
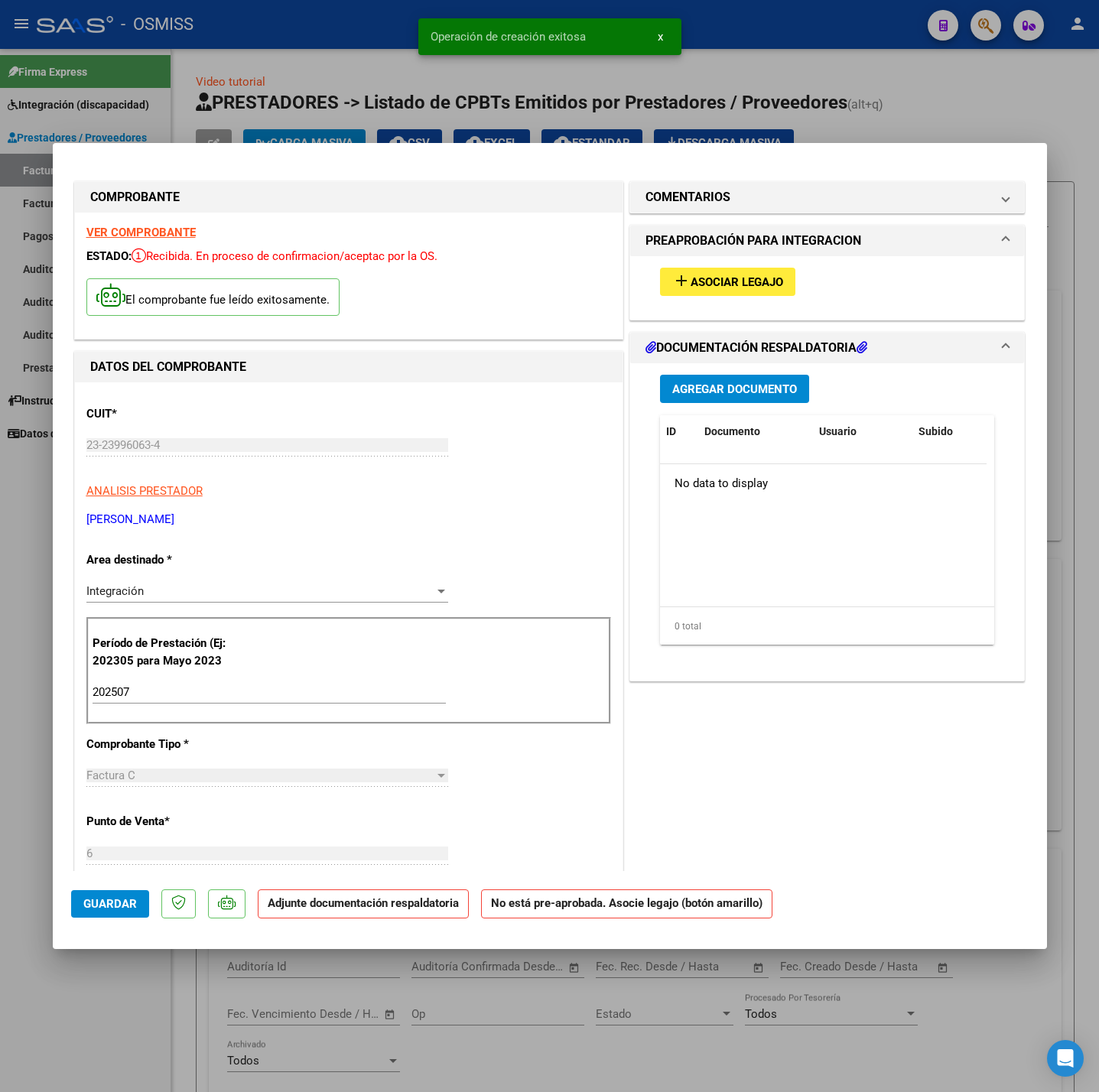
click at [725, 271] on button "add Asociar Legajo" at bounding box center [727, 282] width 135 height 28
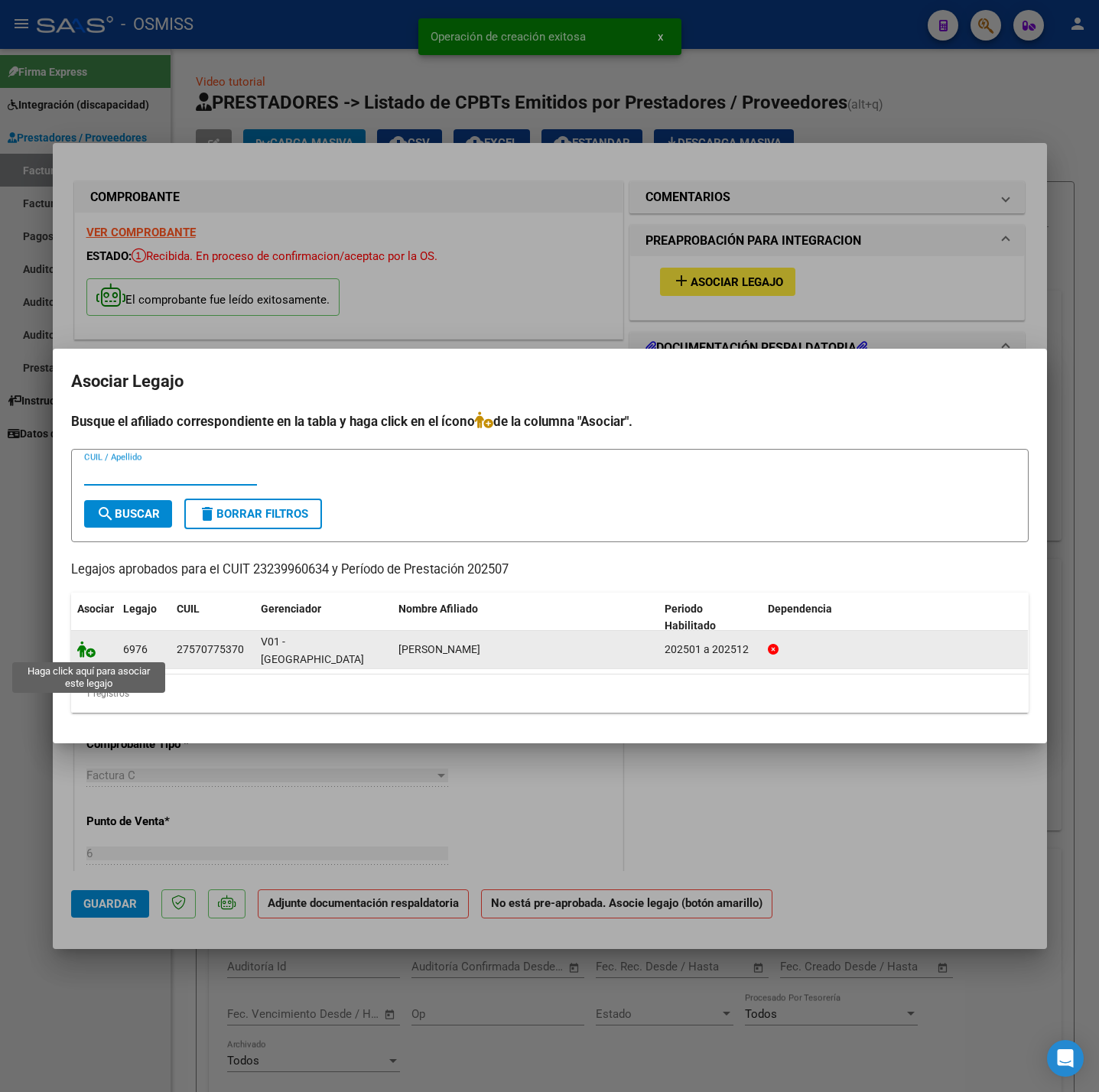
click at [90, 648] on icon at bounding box center [86, 649] width 18 height 17
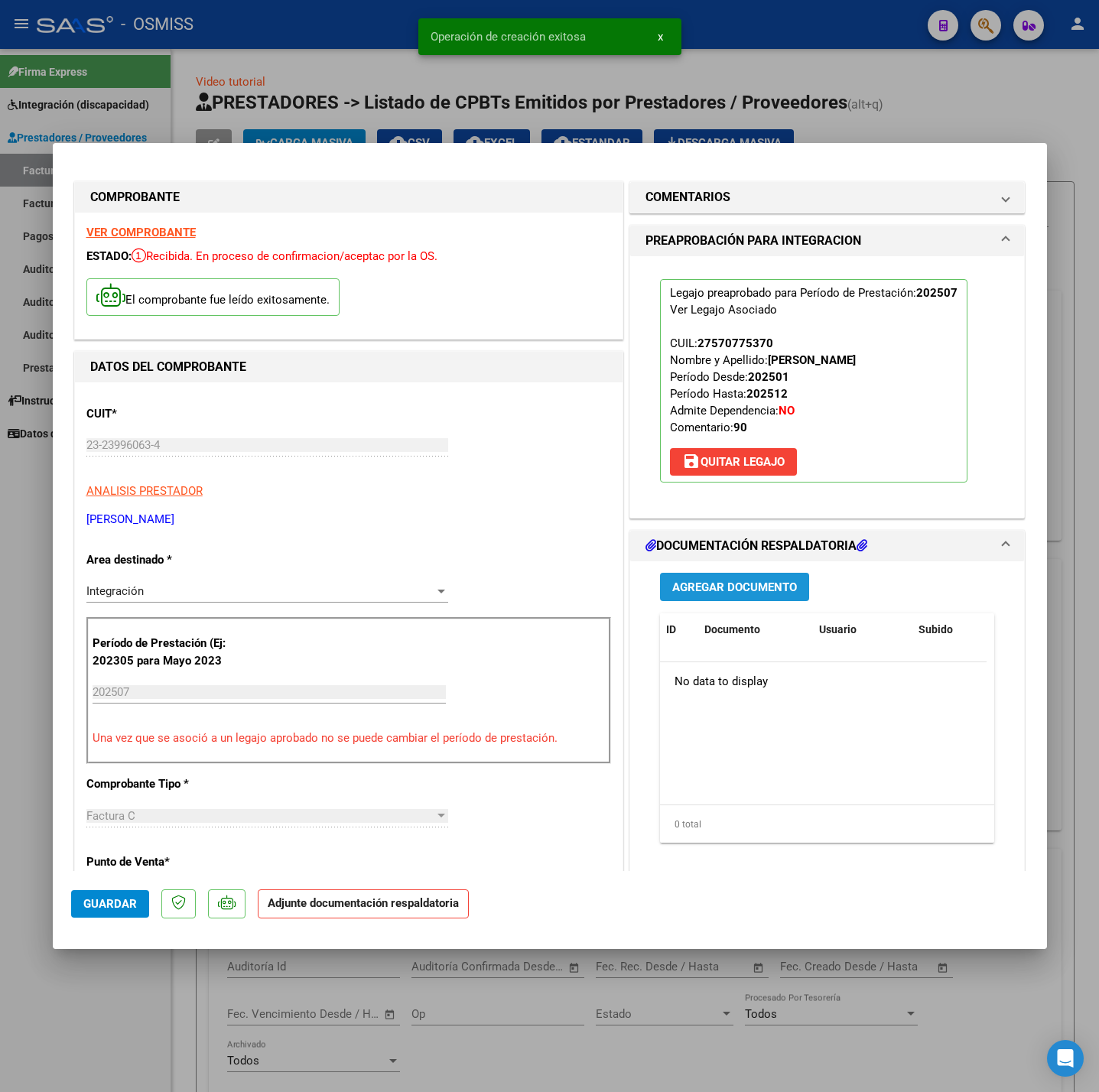
click at [750, 590] on span "Agregar Documento" at bounding box center [734, 587] width 124 height 14
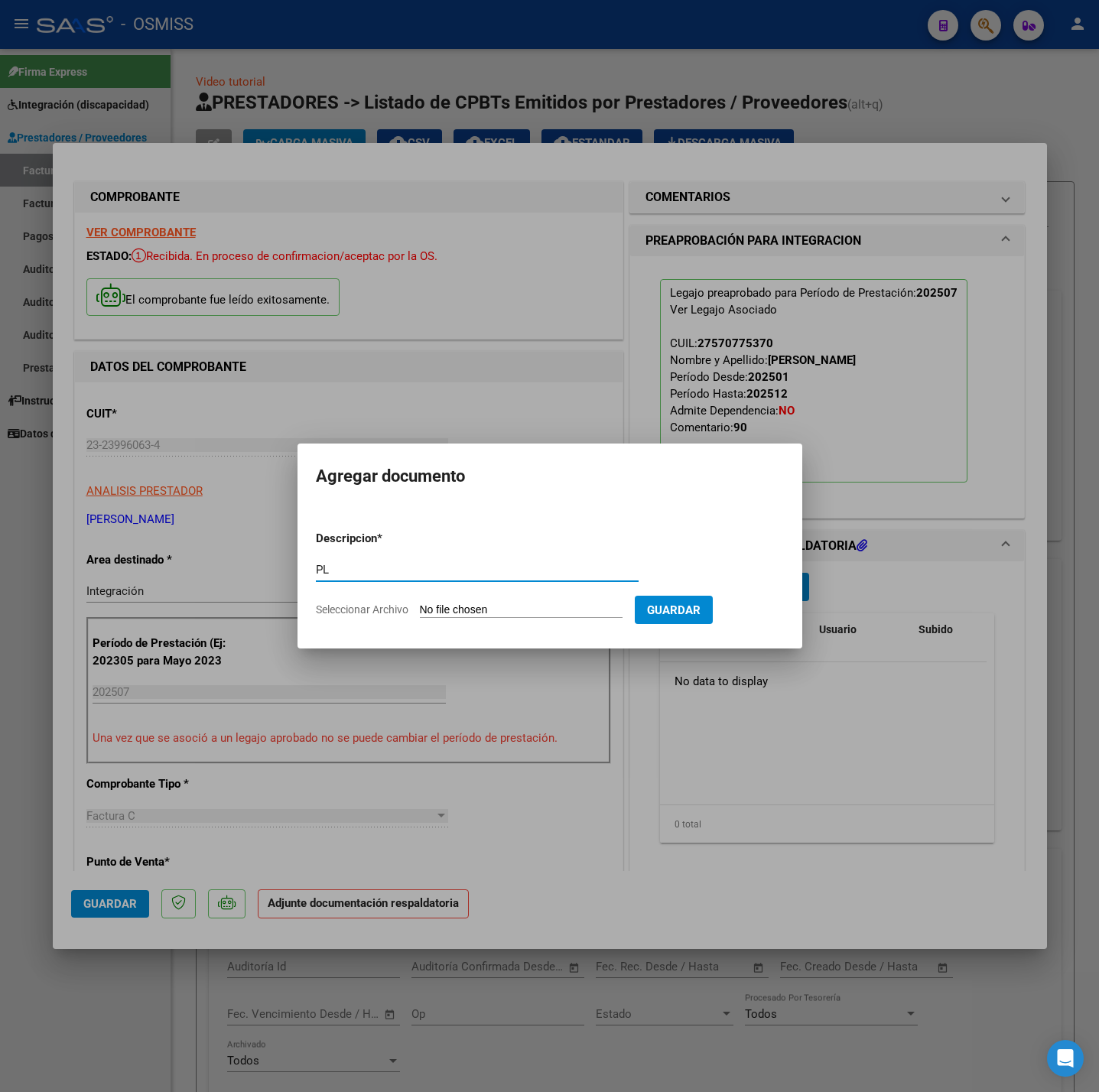
click at [539, 610] on input "Seleccionar Archivo" at bounding box center [521, 610] width 203 height 15
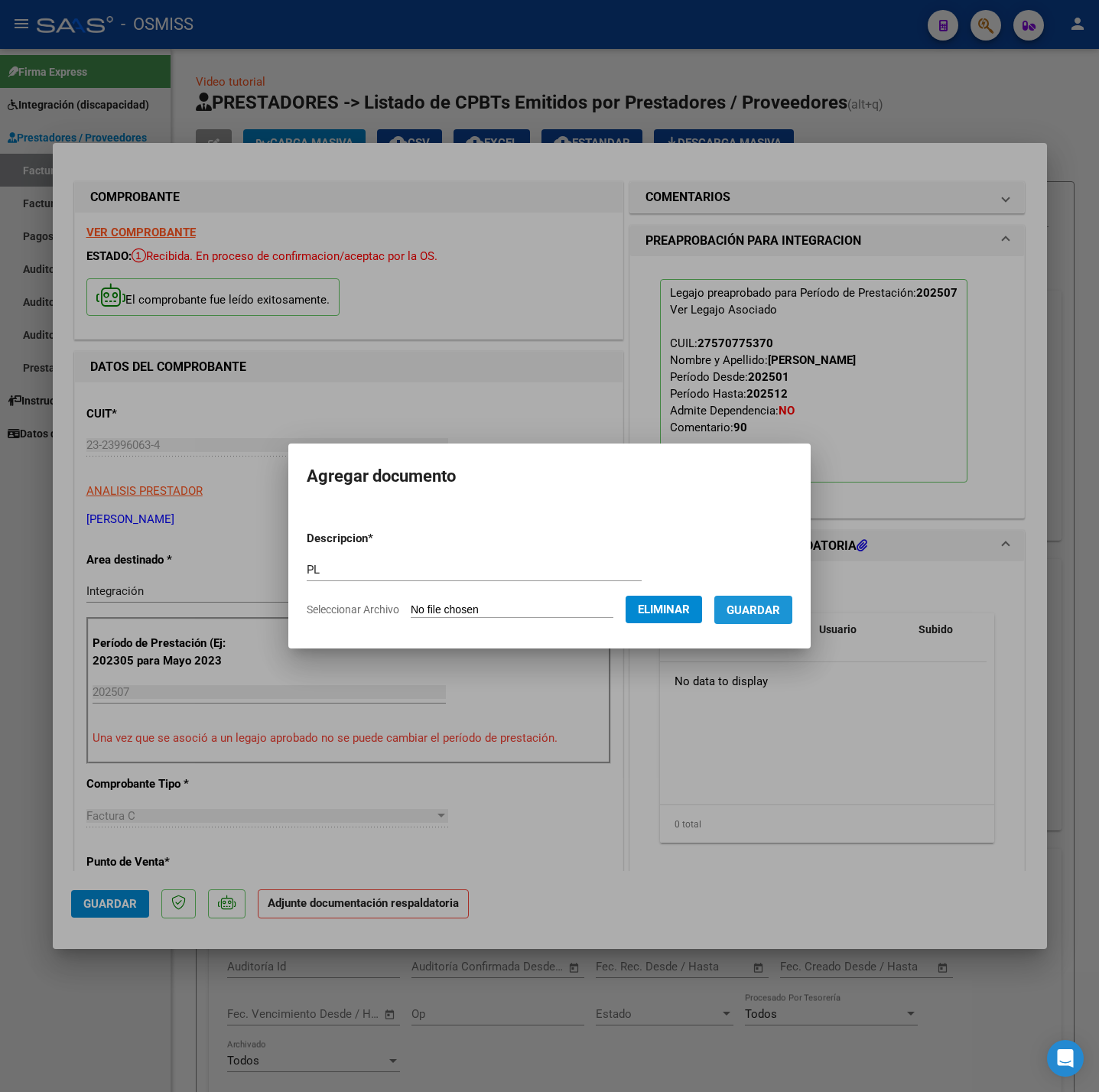
click at [772, 618] on button "Guardar" at bounding box center [753, 610] width 78 height 28
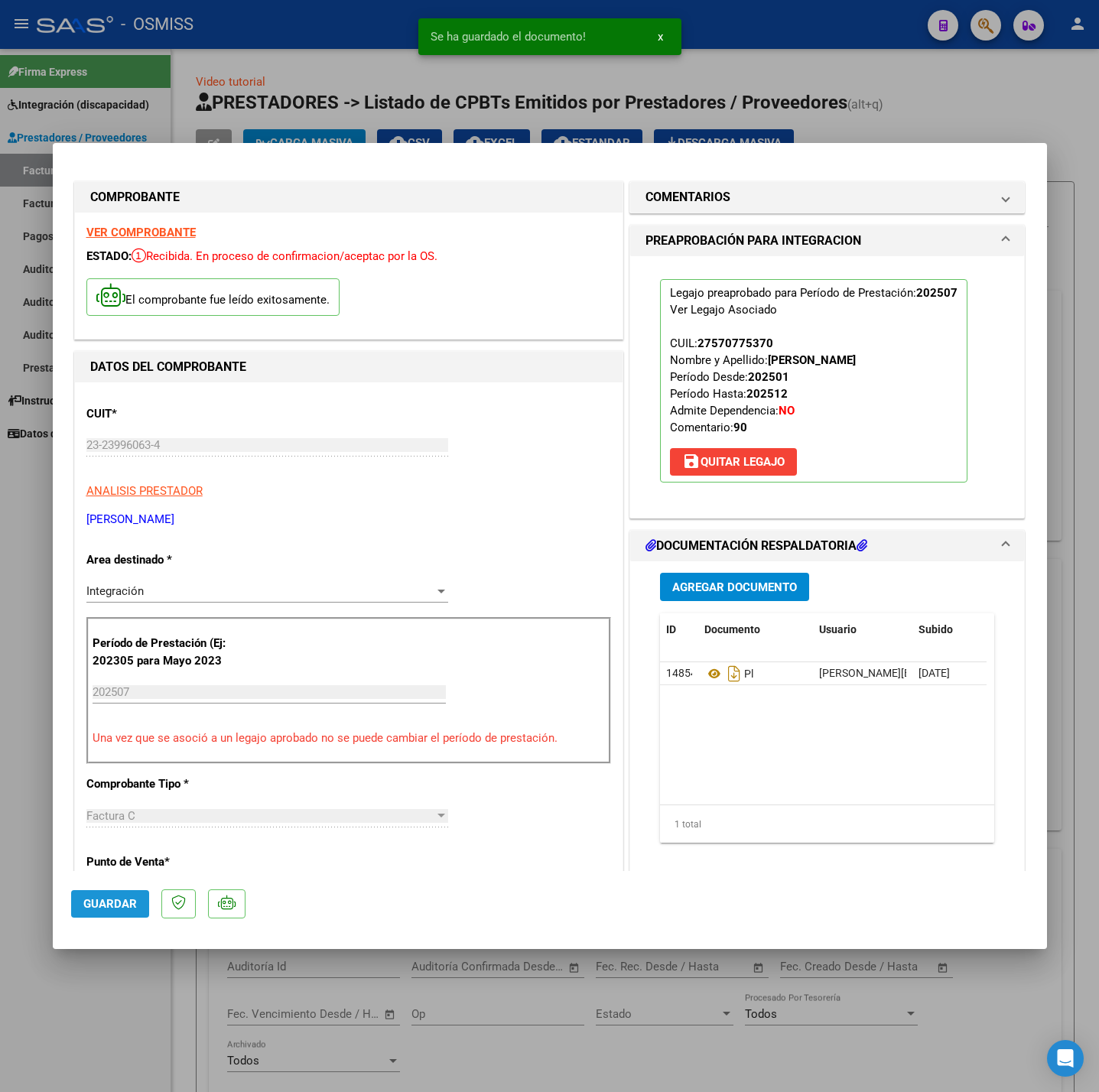
click at [110, 893] on button "Guardar" at bounding box center [110, 903] width 78 height 27
click at [148, 1016] on div at bounding box center [549, 546] width 1099 height 1092
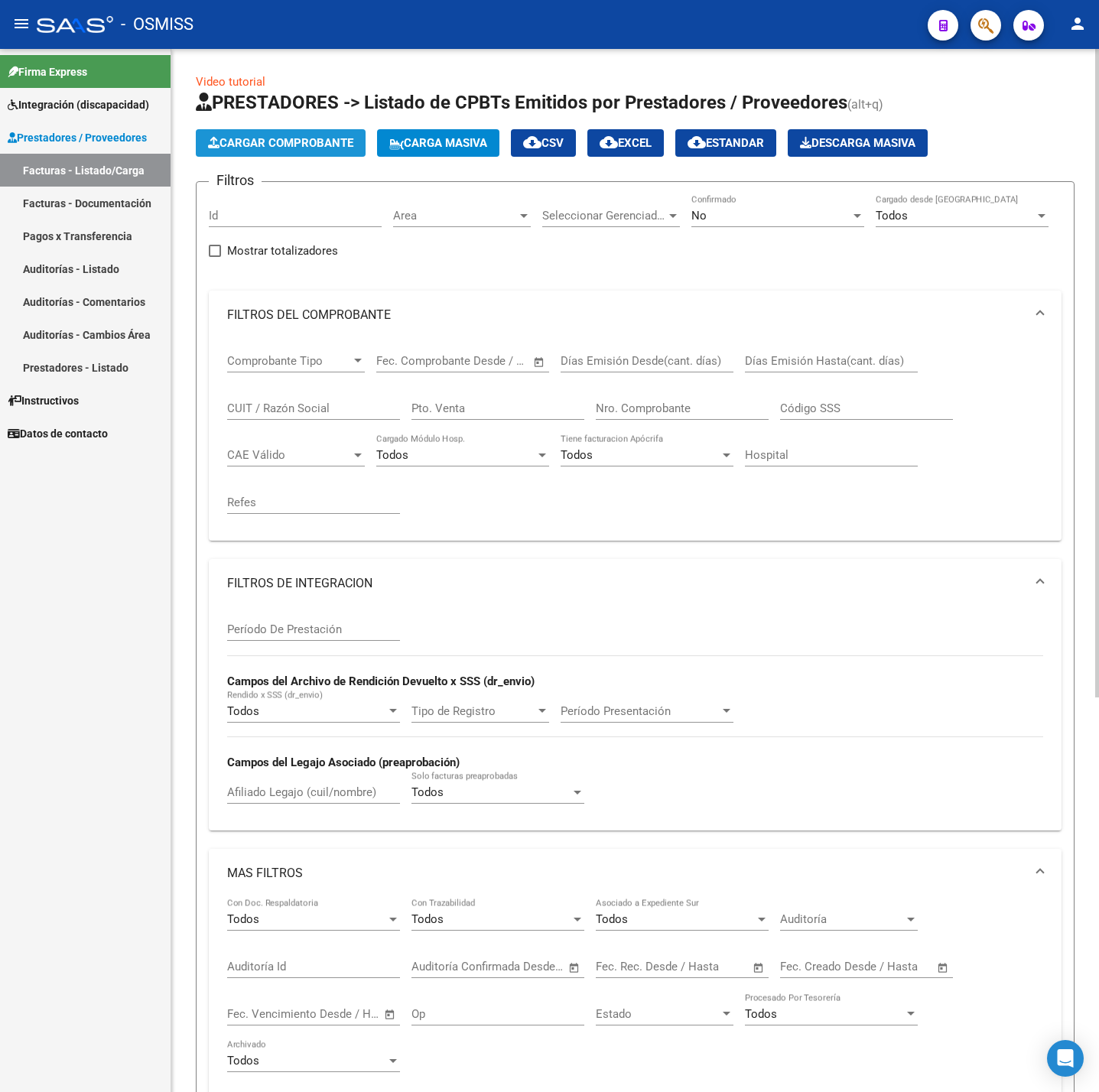
click at [289, 145] on span "Cargar Comprobante" at bounding box center [281, 143] width 145 height 14
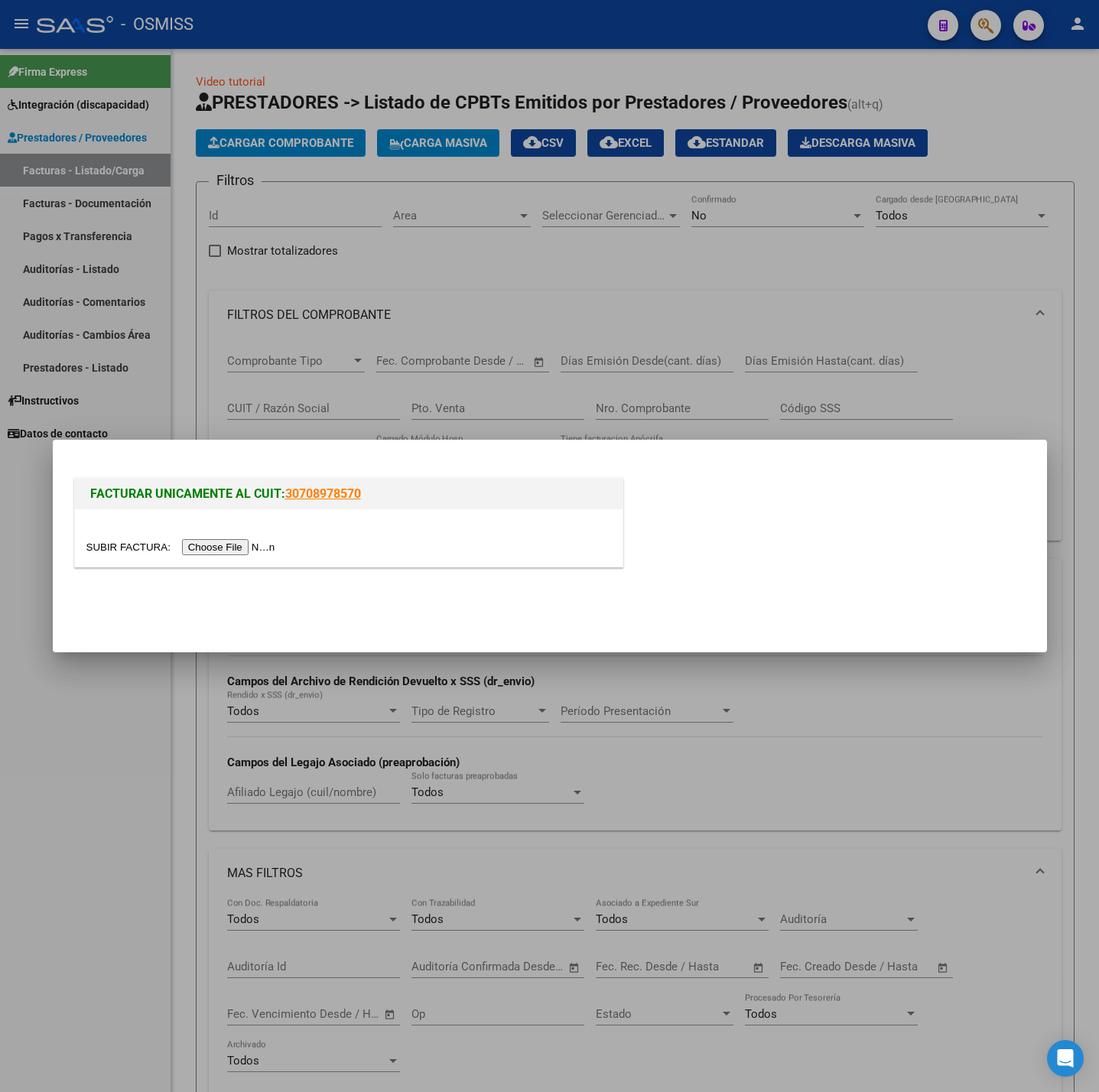
click at [262, 541] on input "file" at bounding box center [182, 547] width 193 height 16
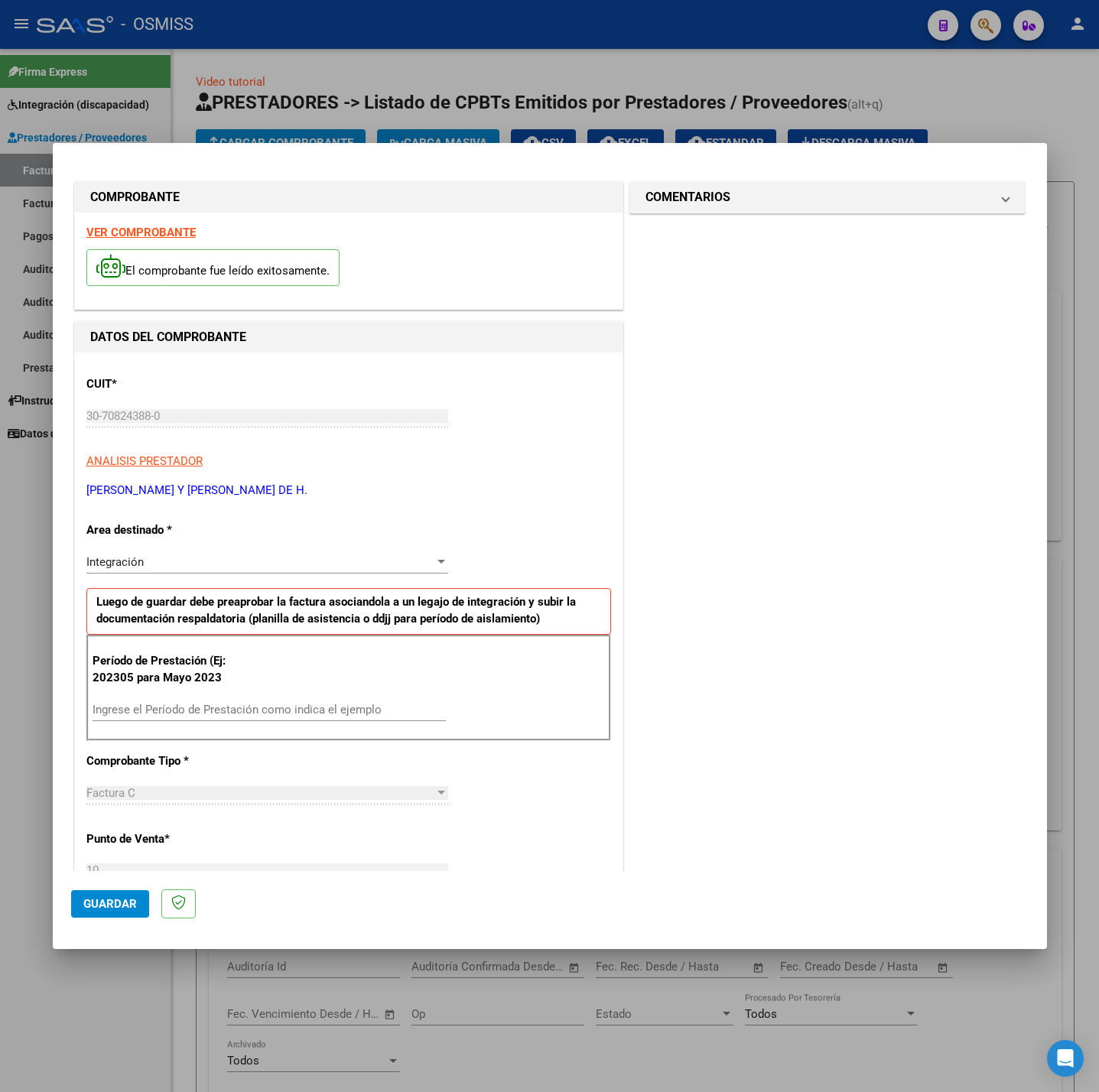
click at [145, 235] on strong "VER COMPROBANTE" at bounding box center [141, 232] width 110 height 14
click at [276, 717] on input "Ingrese el Período de Prestación como indica el ejemplo" at bounding box center [269, 710] width 354 height 14
click at [526, 778] on div "CUIT * 30-70824388-0 Ingresar CUIT ANALISIS PRESTADOR [PERSON_NAME] Y [PERSON_N…" at bounding box center [349, 928] width 548 height 1151
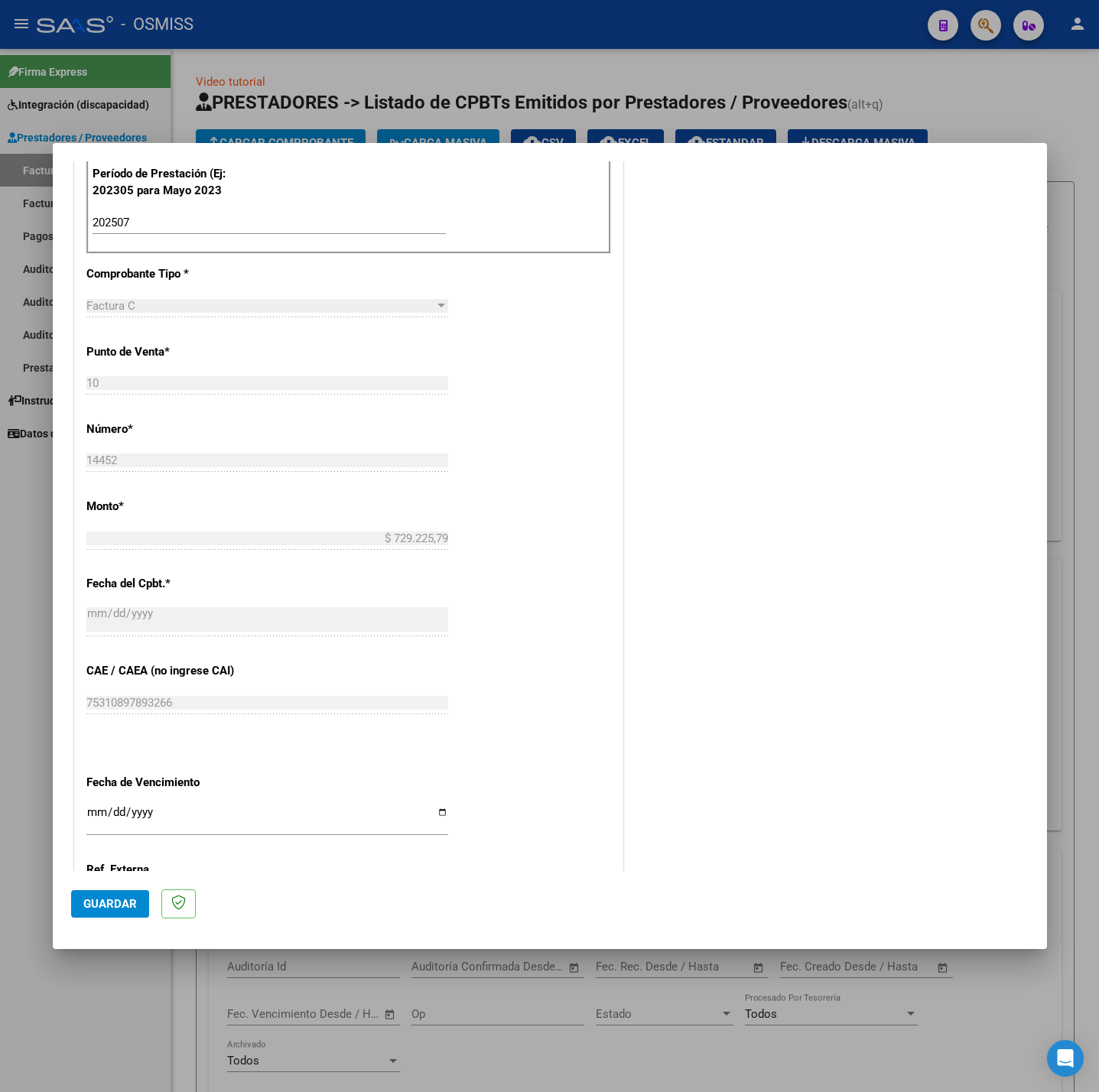
scroll to position [640, 0]
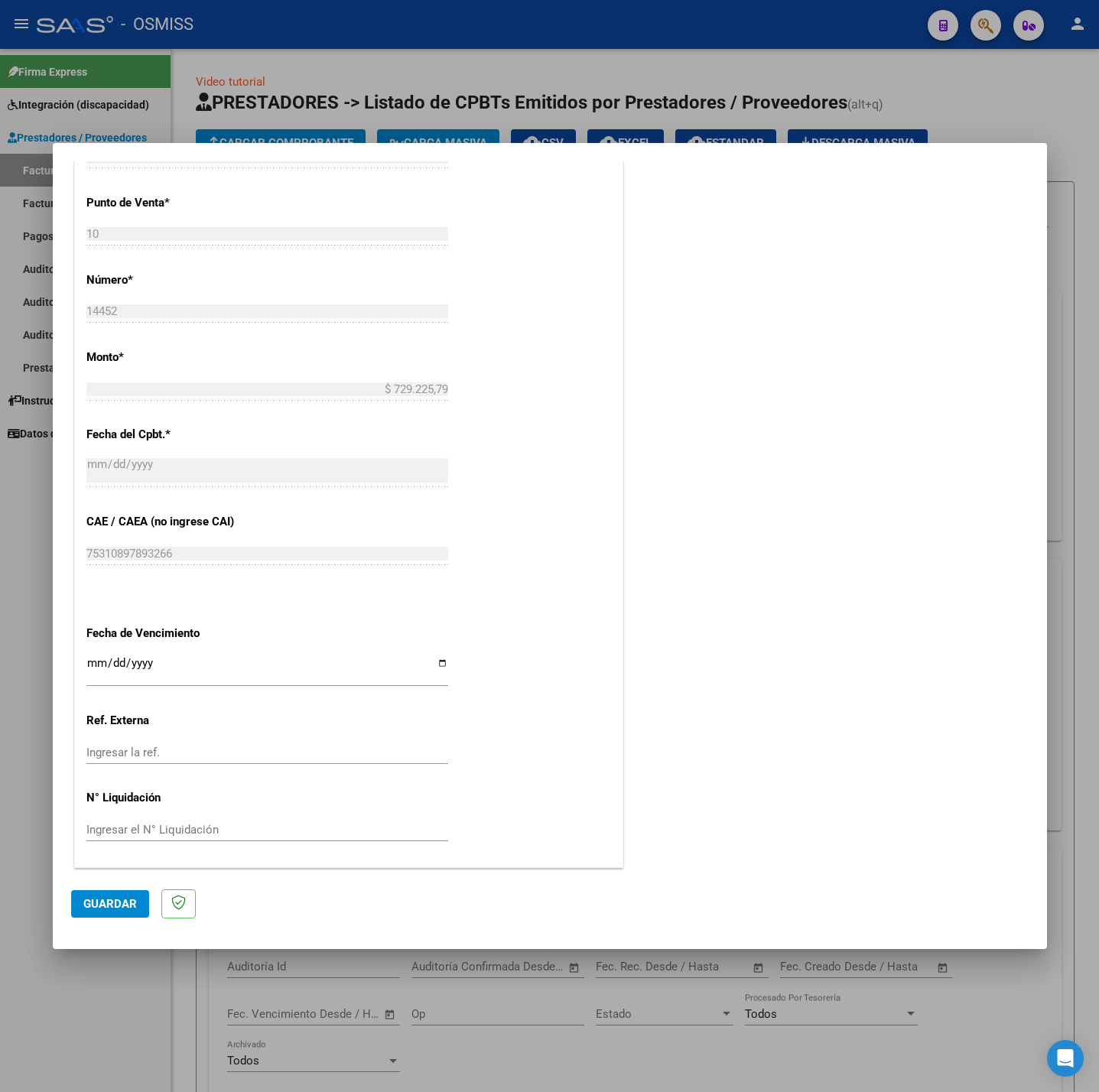
click at [92, 666] on input "Ingresar la fecha" at bounding box center [267, 669] width 361 height 24
click at [102, 903] on span "Guardar" at bounding box center [110, 904] width 53 height 14
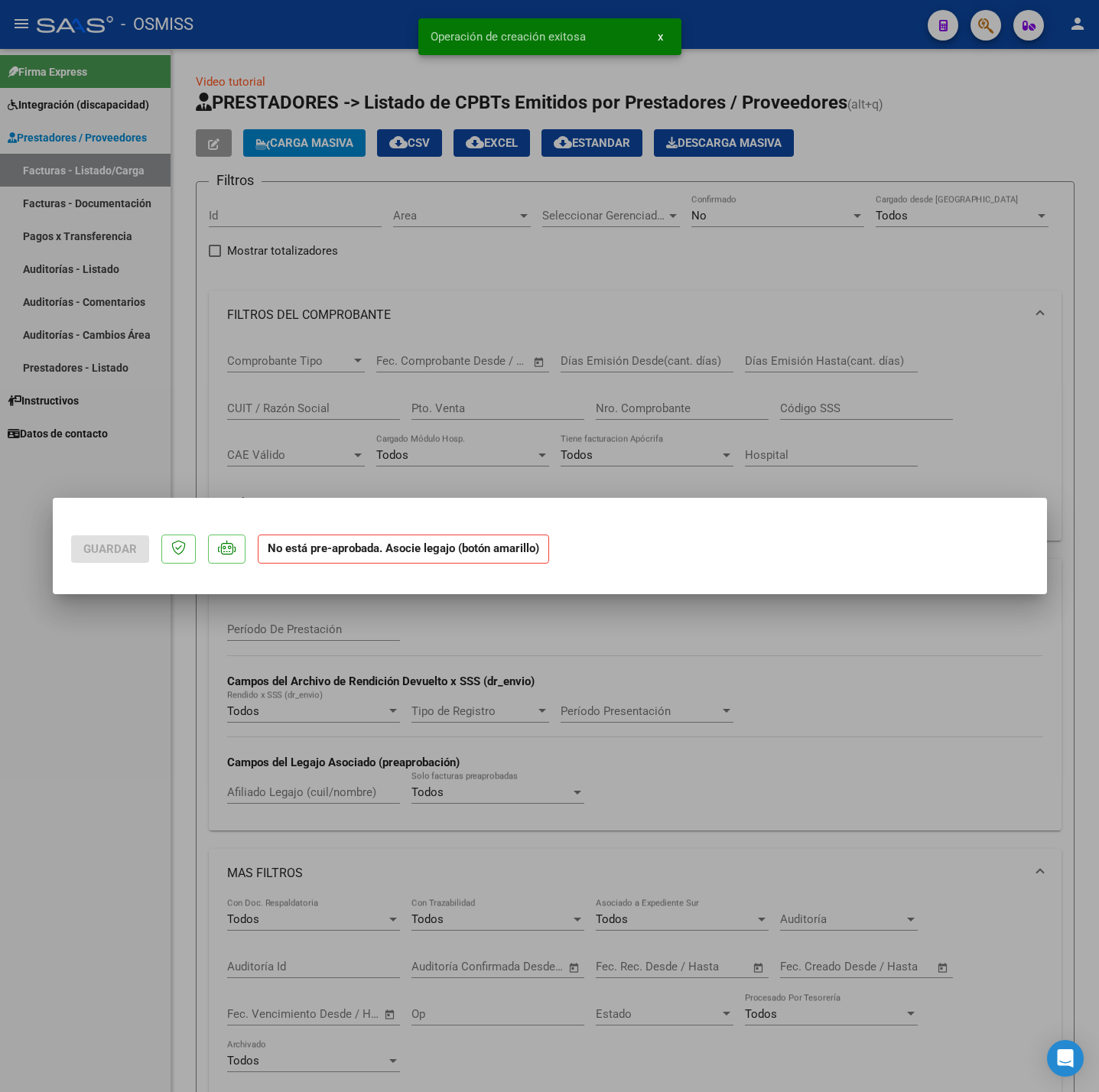
scroll to position [0, 0]
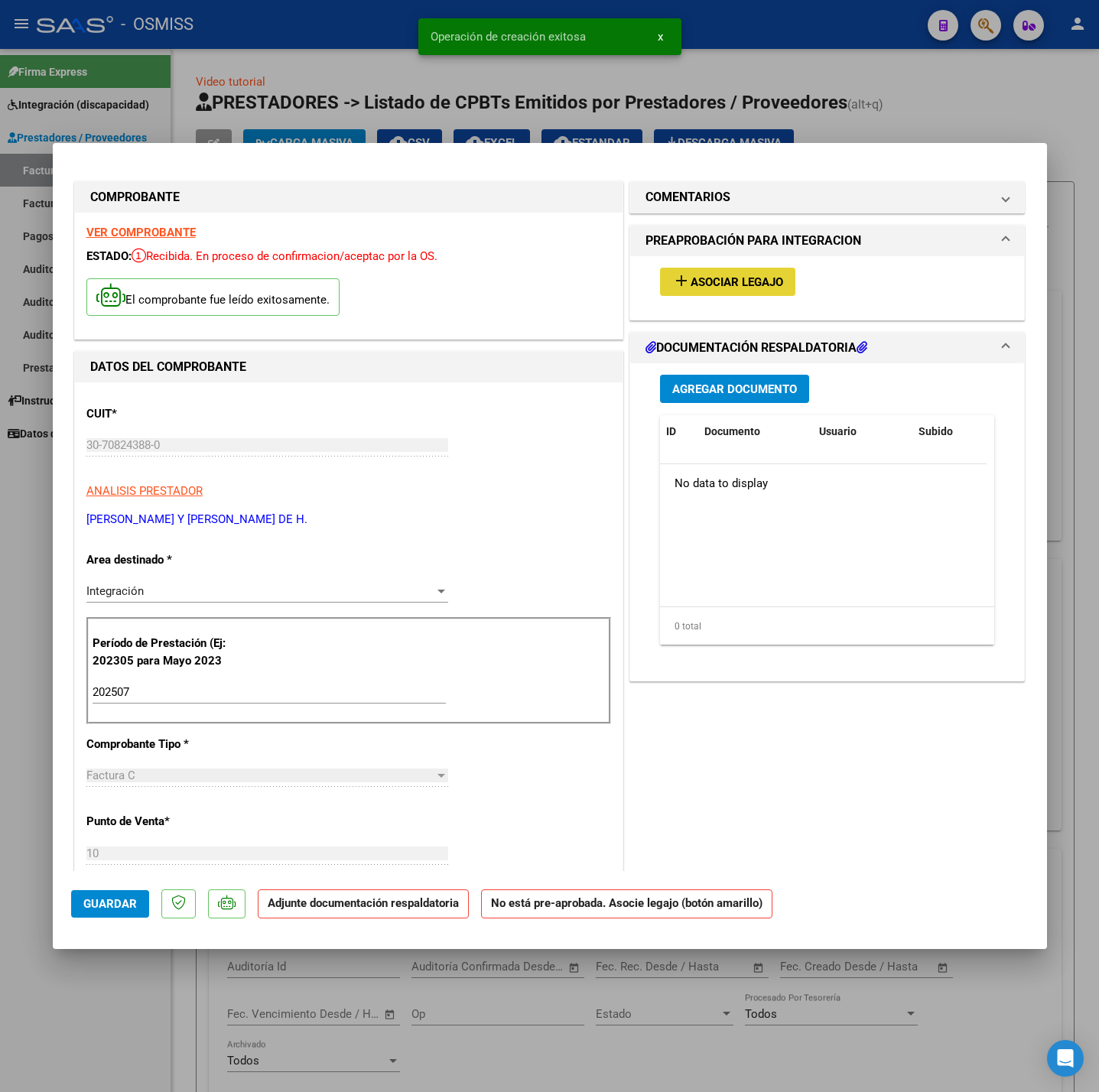
click at [738, 285] on span "Asociar Legajo" at bounding box center [737, 282] width 92 height 14
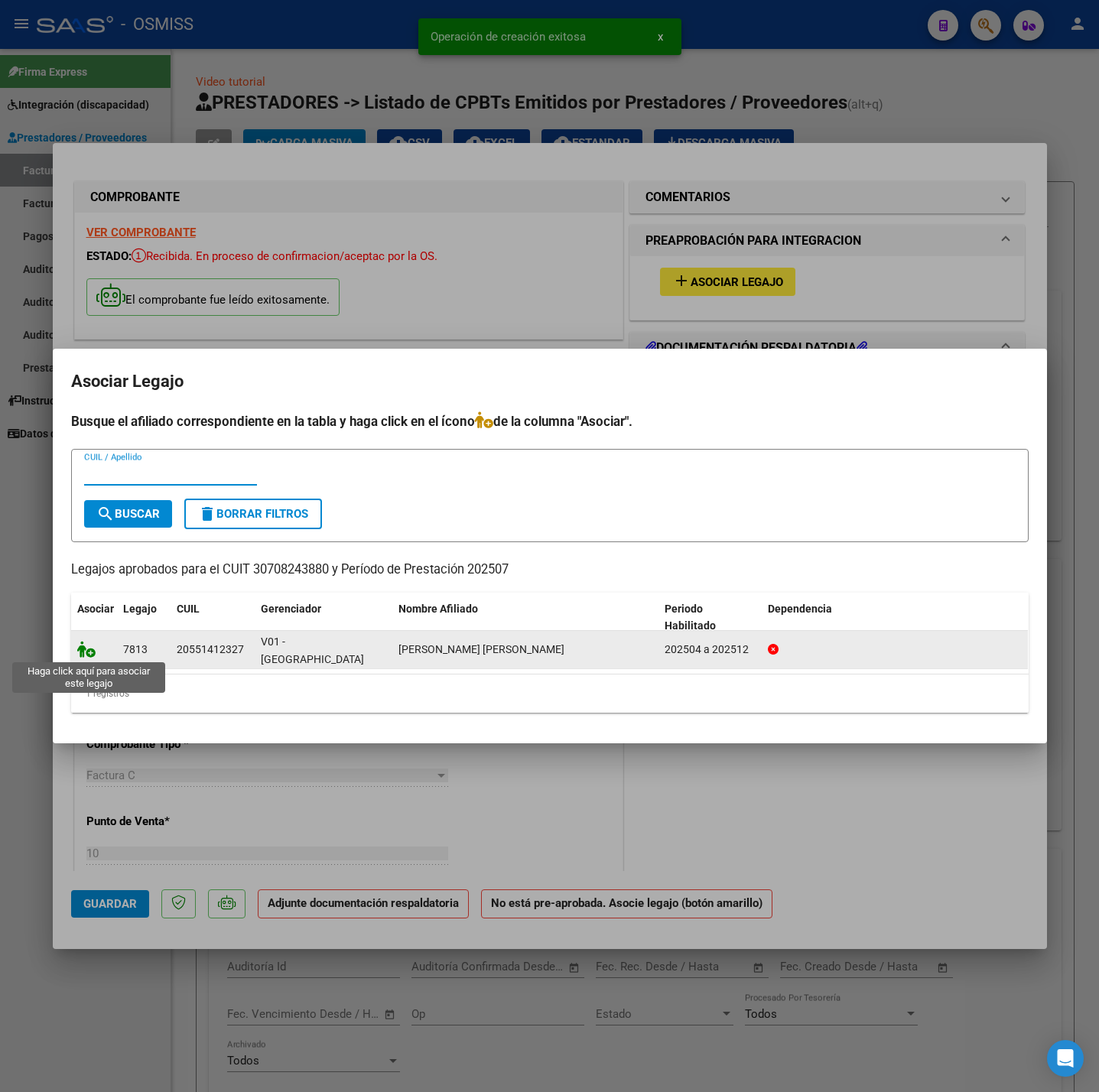
click at [84, 642] on icon at bounding box center [86, 649] width 18 height 17
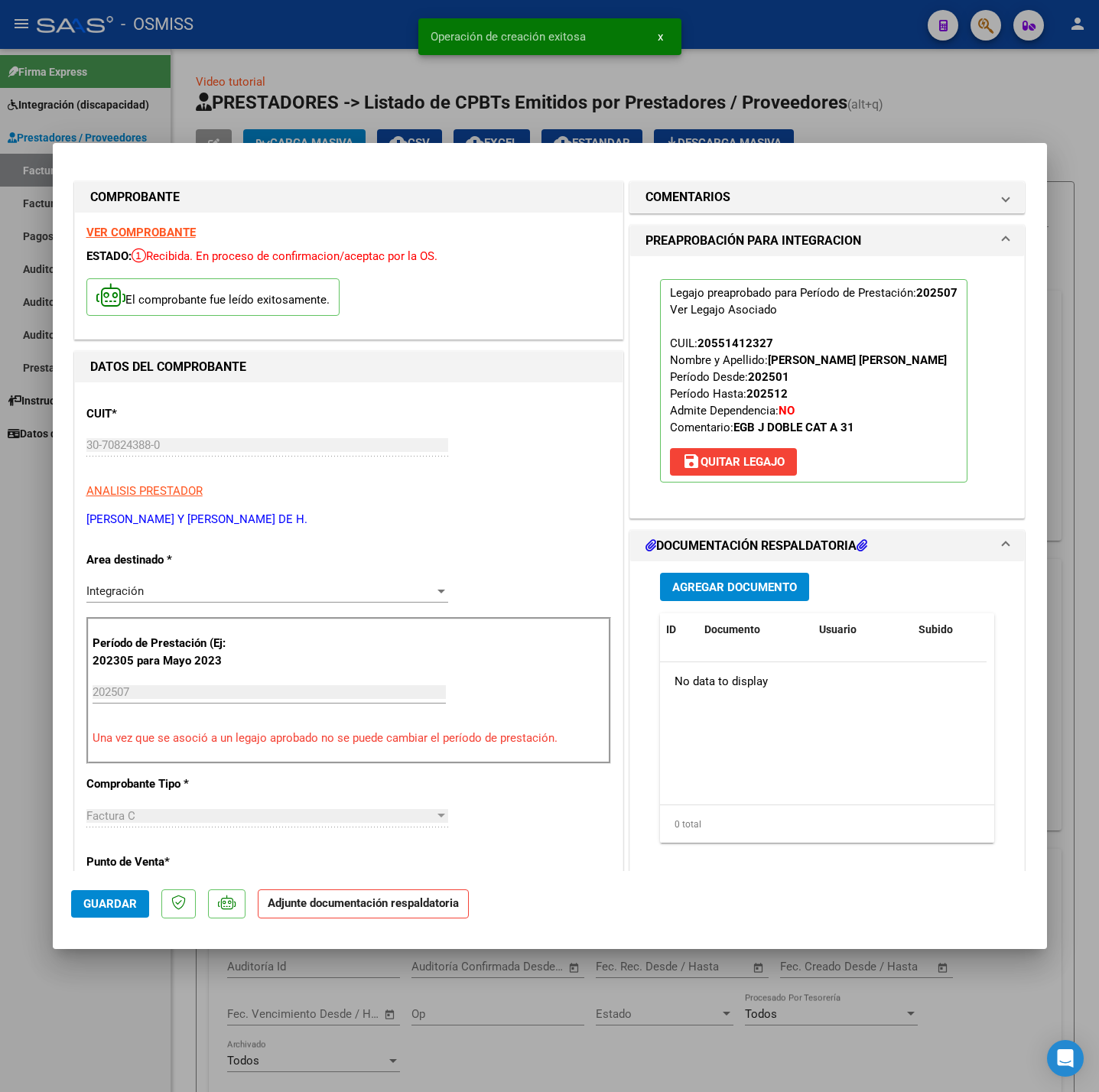
click at [763, 594] on span "Agregar Documento" at bounding box center [734, 587] width 124 height 14
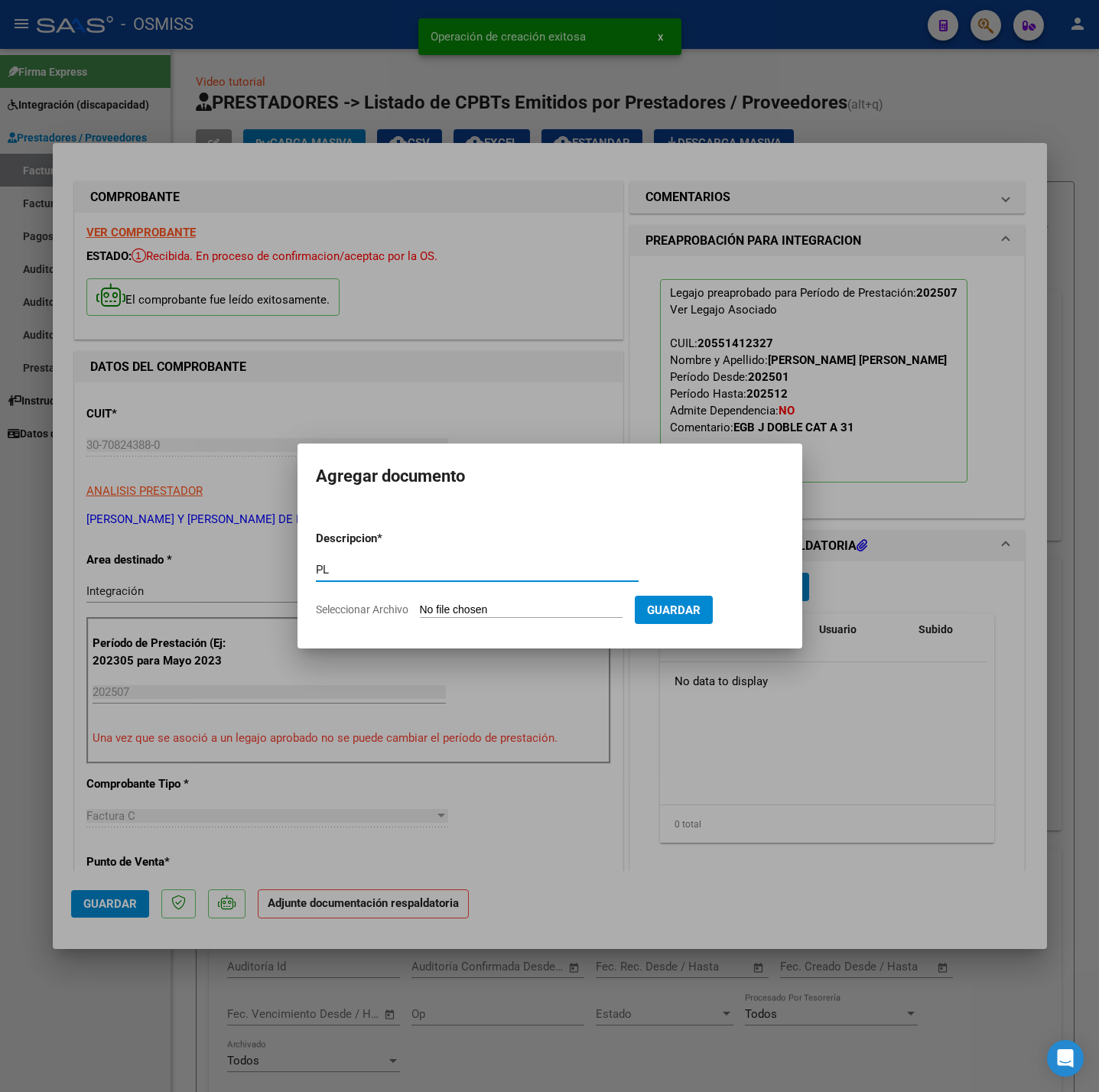
click at [533, 604] on input "Seleccionar Archivo" at bounding box center [521, 610] width 203 height 15
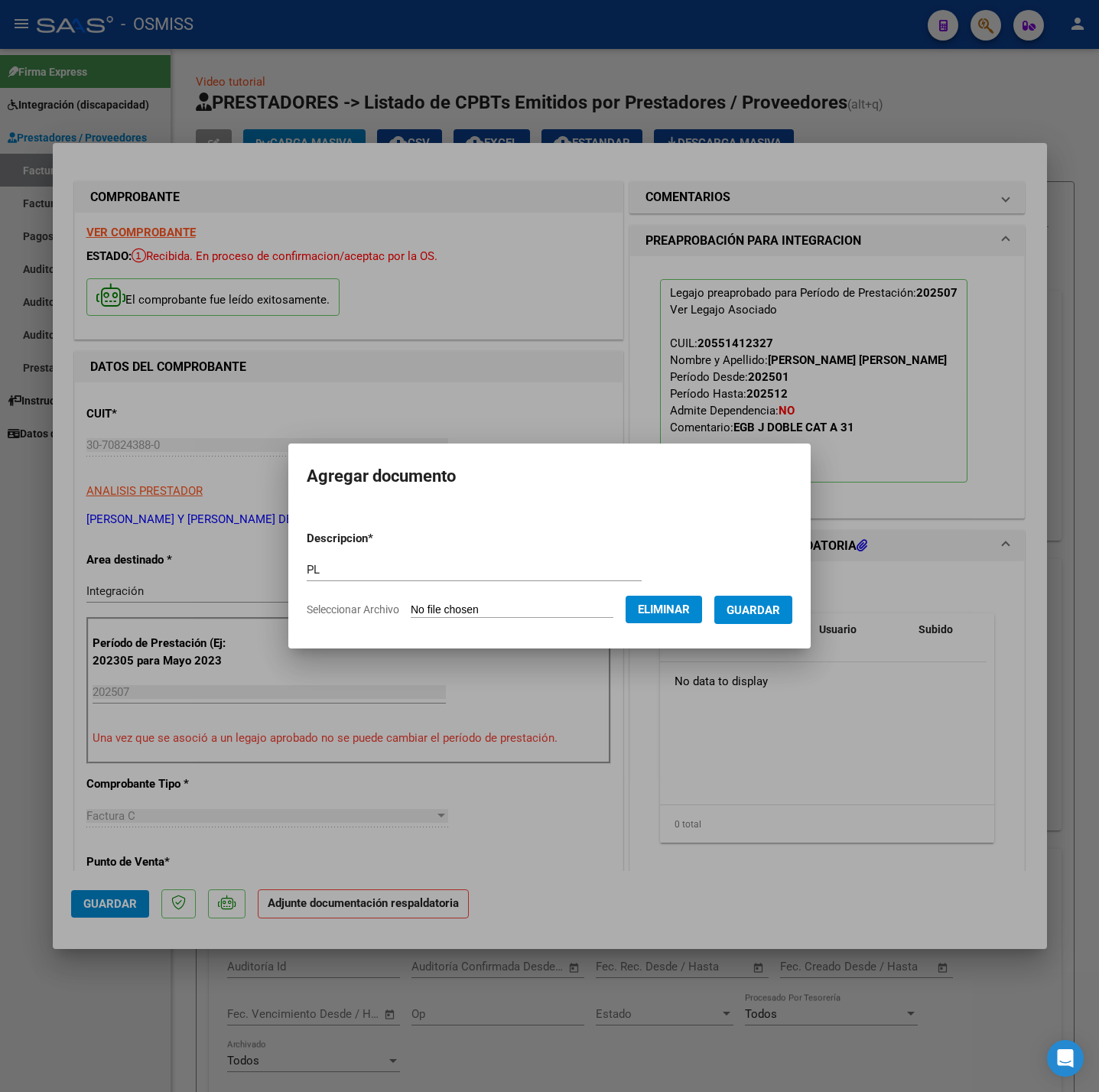
click at [767, 627] on form "Descripcion * PL Escriba aquí una descripcion Seleccionar Archivo Eliminar Guar…" at bounding box center [549, 574] width 486 height 112
click at [764, 606] on span "Guardar" at bounding box center [753, 610] width 53 height 14
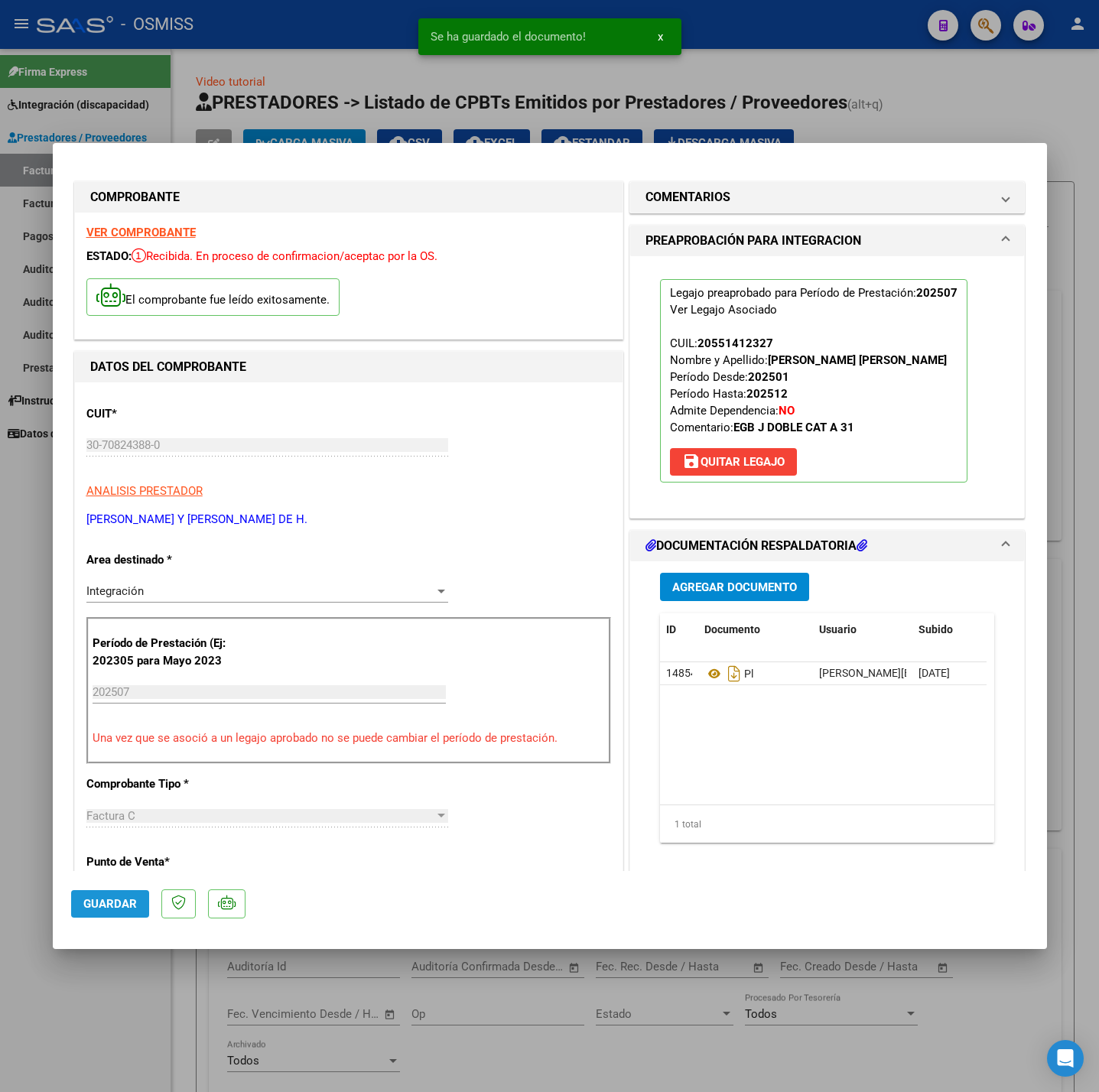
click at [145, 903] on button "Guardar" at bounding box center [110, 903] width 78 height 27
click at [165, 992] on div at bounding box center [549, 546] width 1099 height 1092
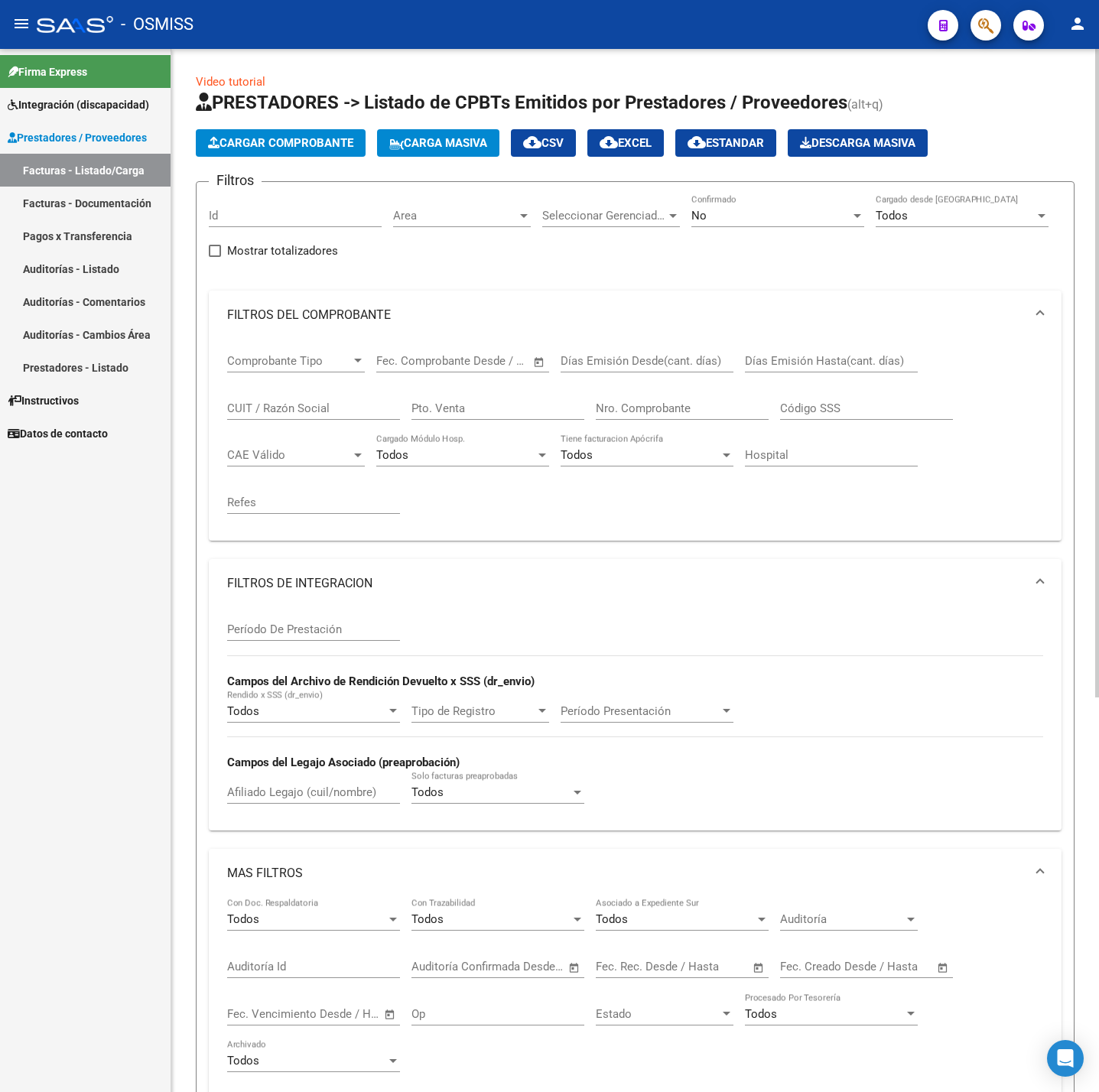
click at [290, 147] on span "Cargar Comprobante" at bounding box center [281, 143] width 145 height 14
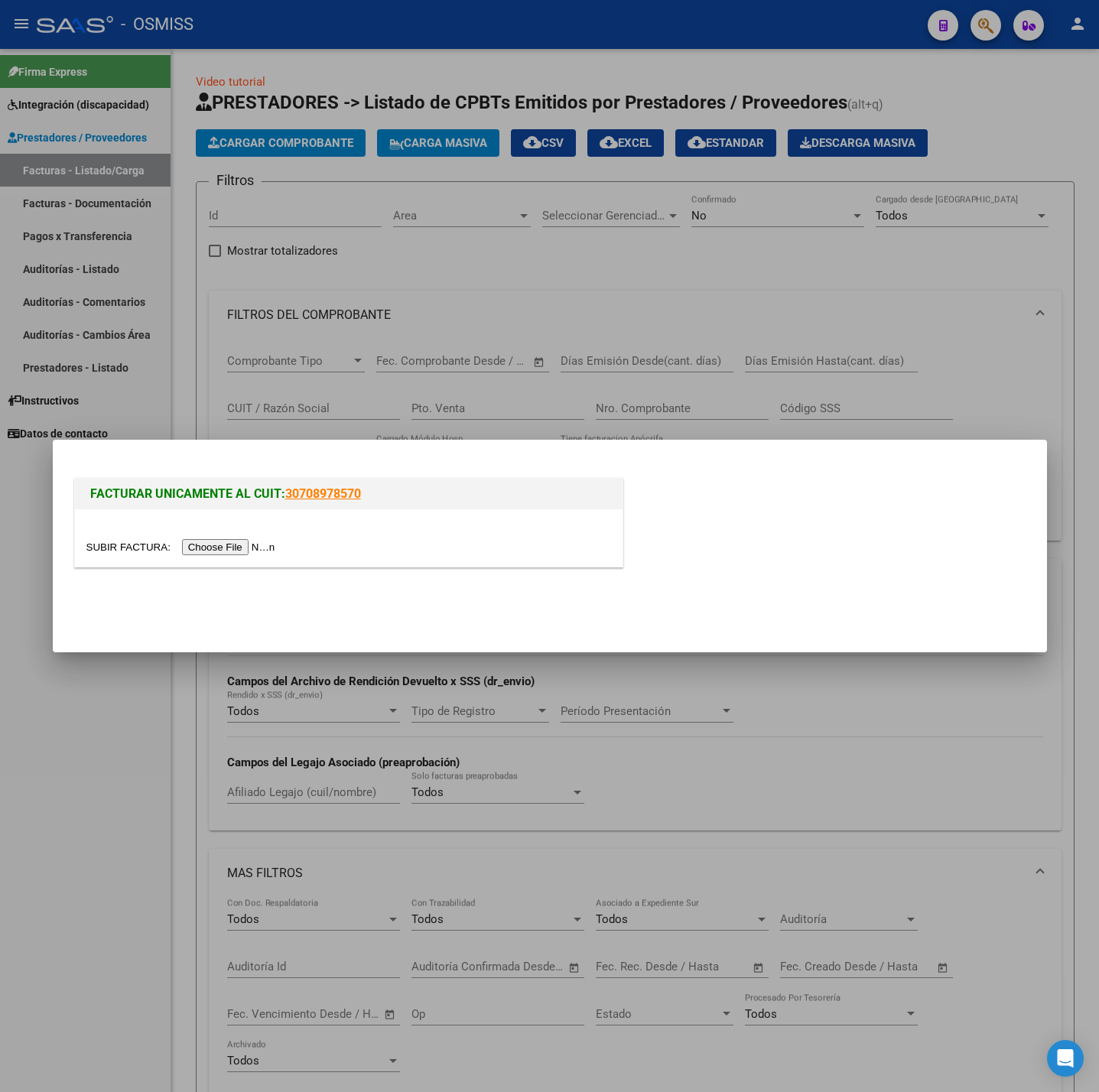
click at [207, 542] on input "file" at bounding box center [182, 547] width 193 height 16
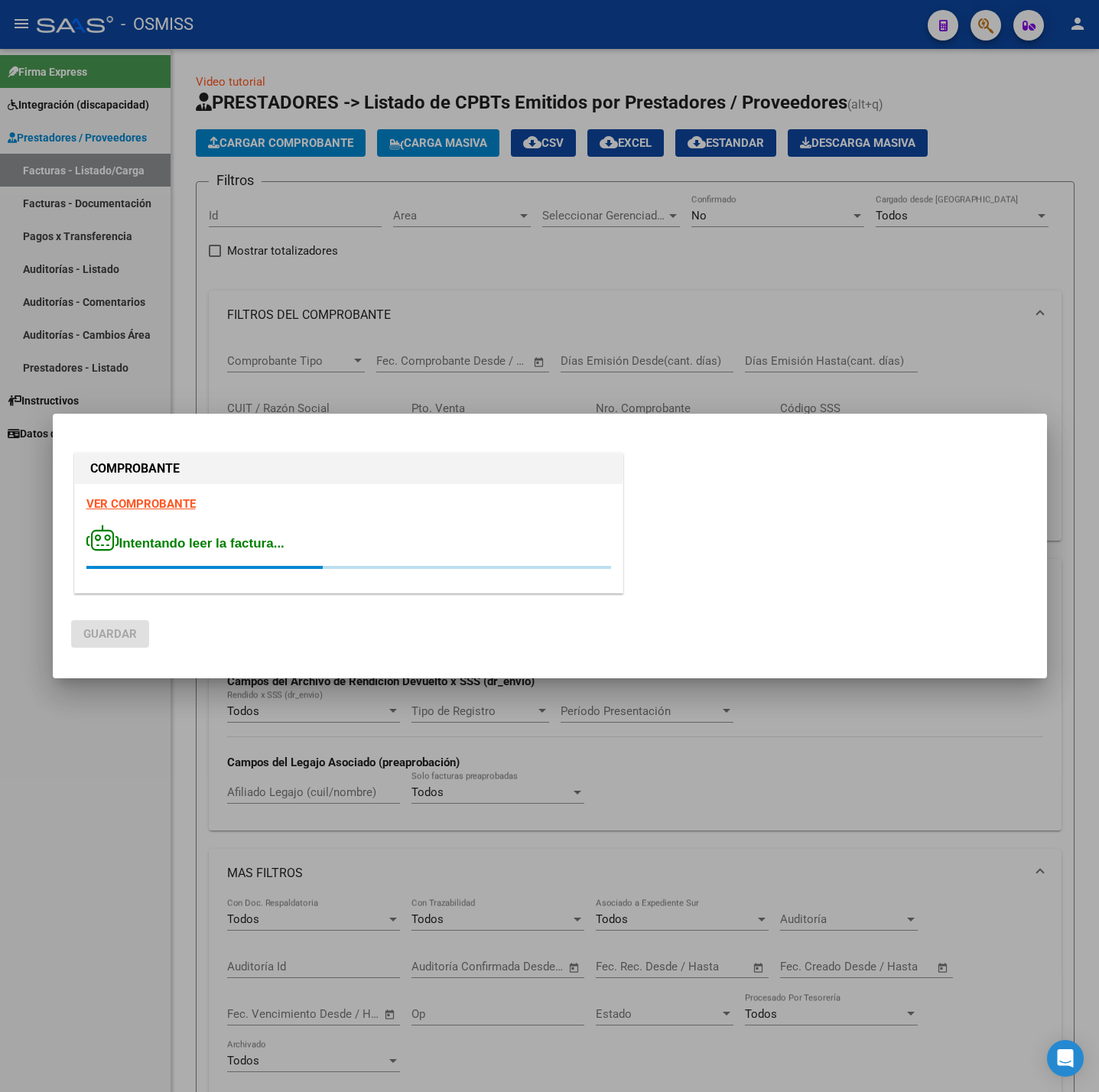
click at [138, 501] on strong "VER COMPROBANTE" at bounding box center [141, 505] width 110 height 14
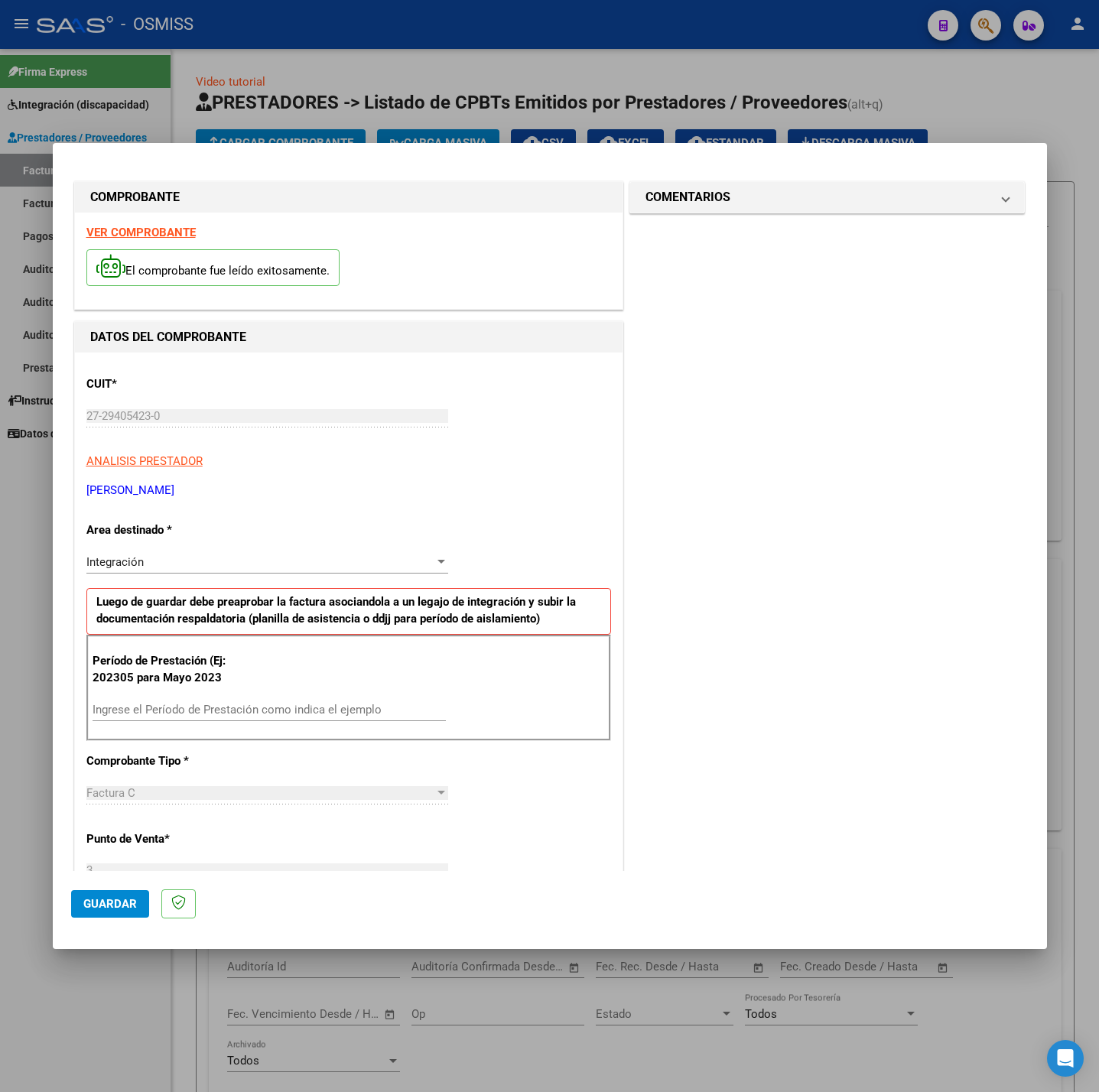
click at [268, 707] on input "Ingrese el Período de Prestación como indica el ejemplo" at bounding box center [269, 710] width 354 height 14
click at [542, 781] on div "CUIT * 27-29405423-0 Ingresar CUIT ANALISIS PRESTADOR [PERSON_NAME] [PERSON_NAM…" at bounding box center [349, 928] width 548 height 1151
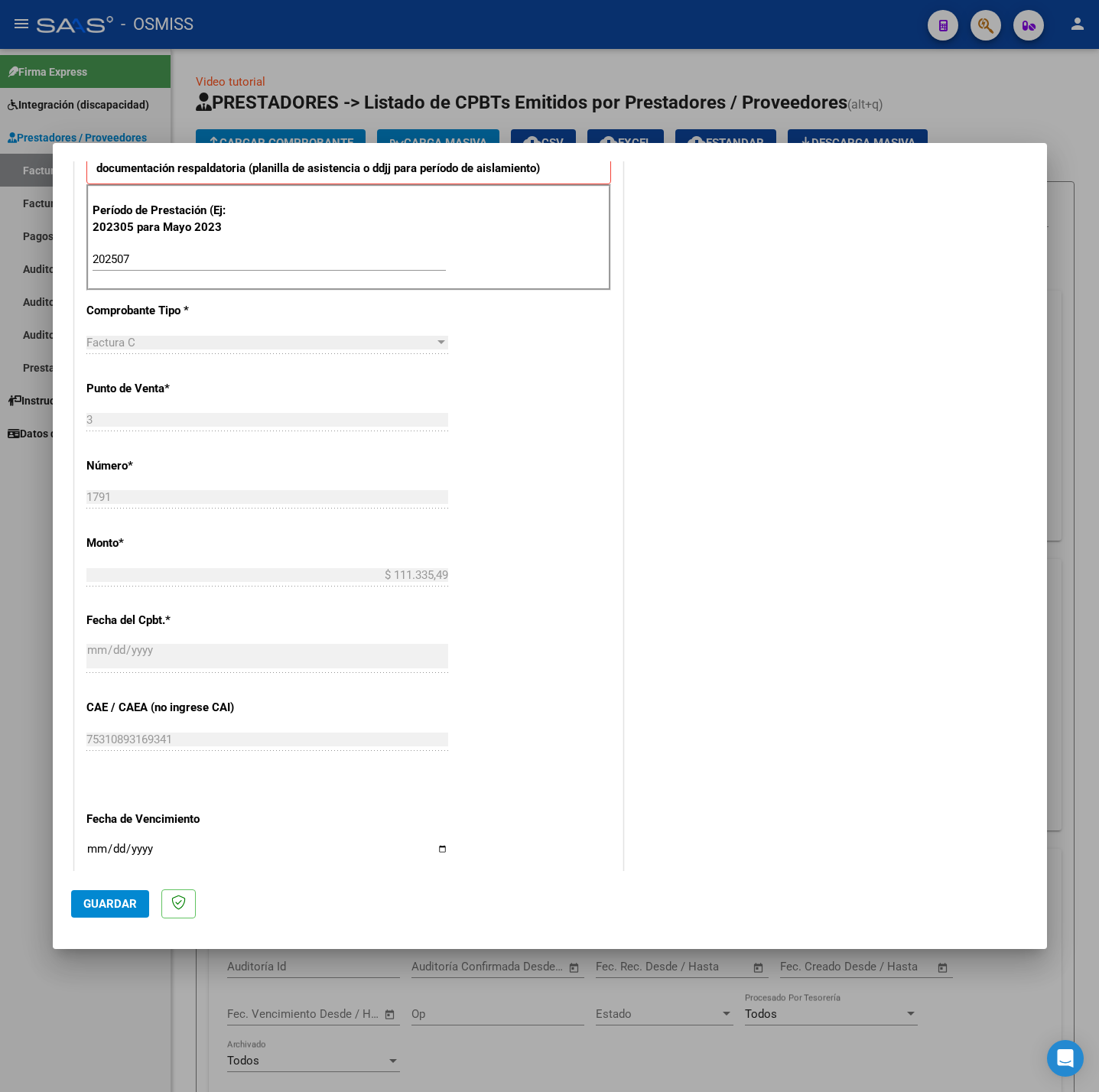
scroll to position [459, 0]
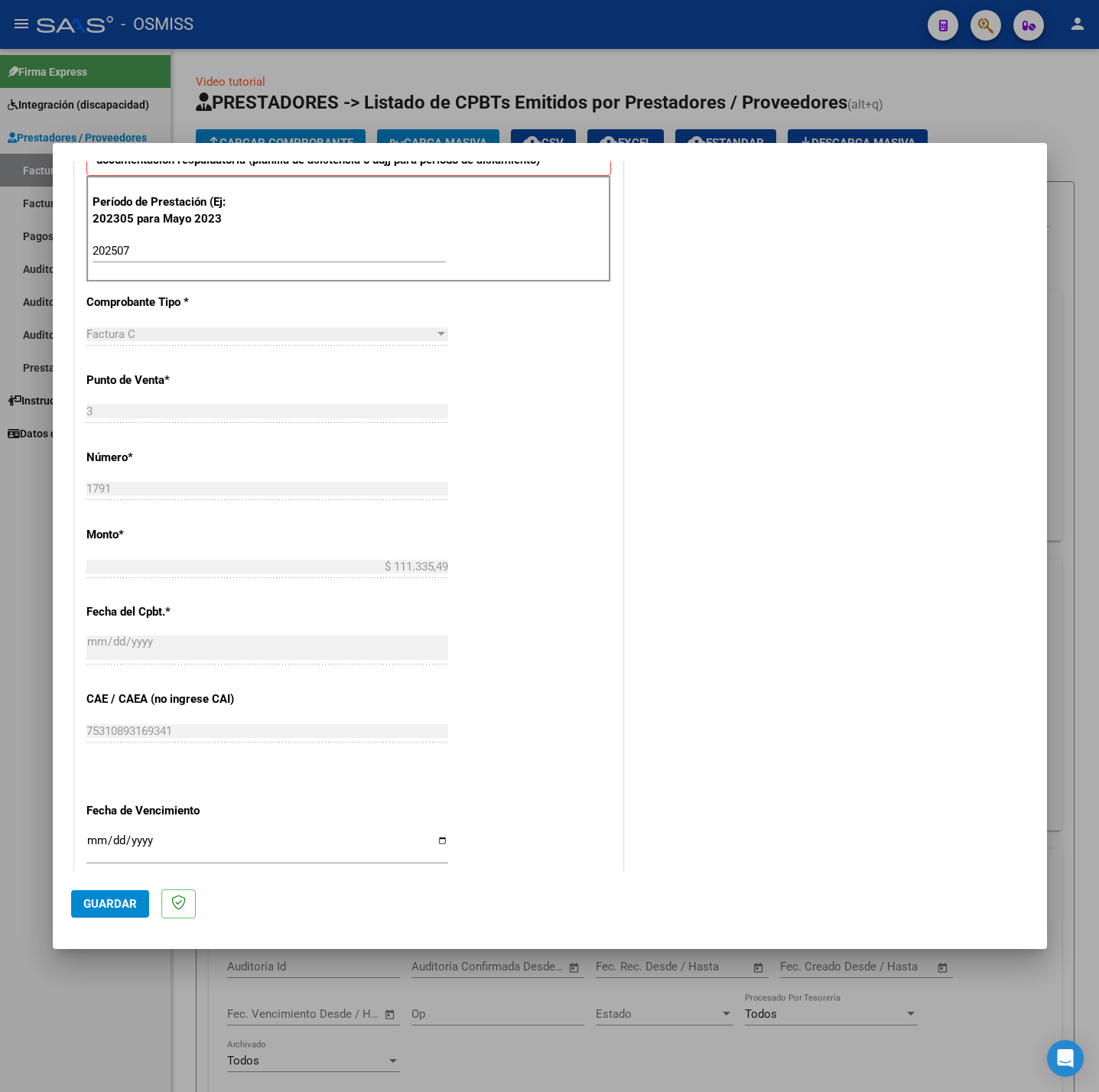
click at [96, 845] on input "Ingresar la fecha" at bounding box center [267, 846] width 361 height 24
click at [124, 918] on mat-dialog-actions "Guardar" at bounding box center [550, 901] width 957 height 60
click at [122, 915] on button "Guardar" at bounding box center [110, 903] width 78 height 27
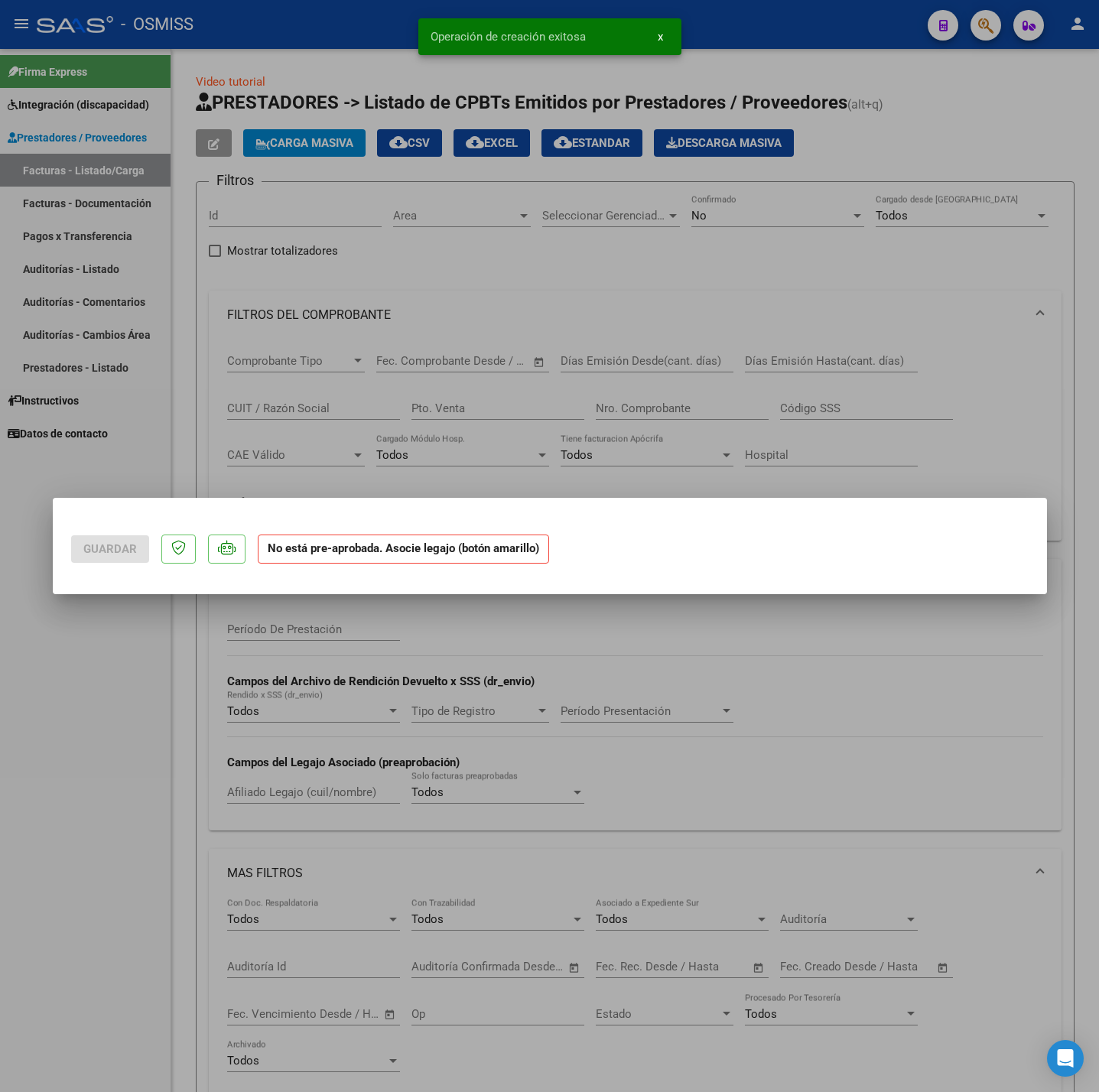
scroll to position [0, 0]
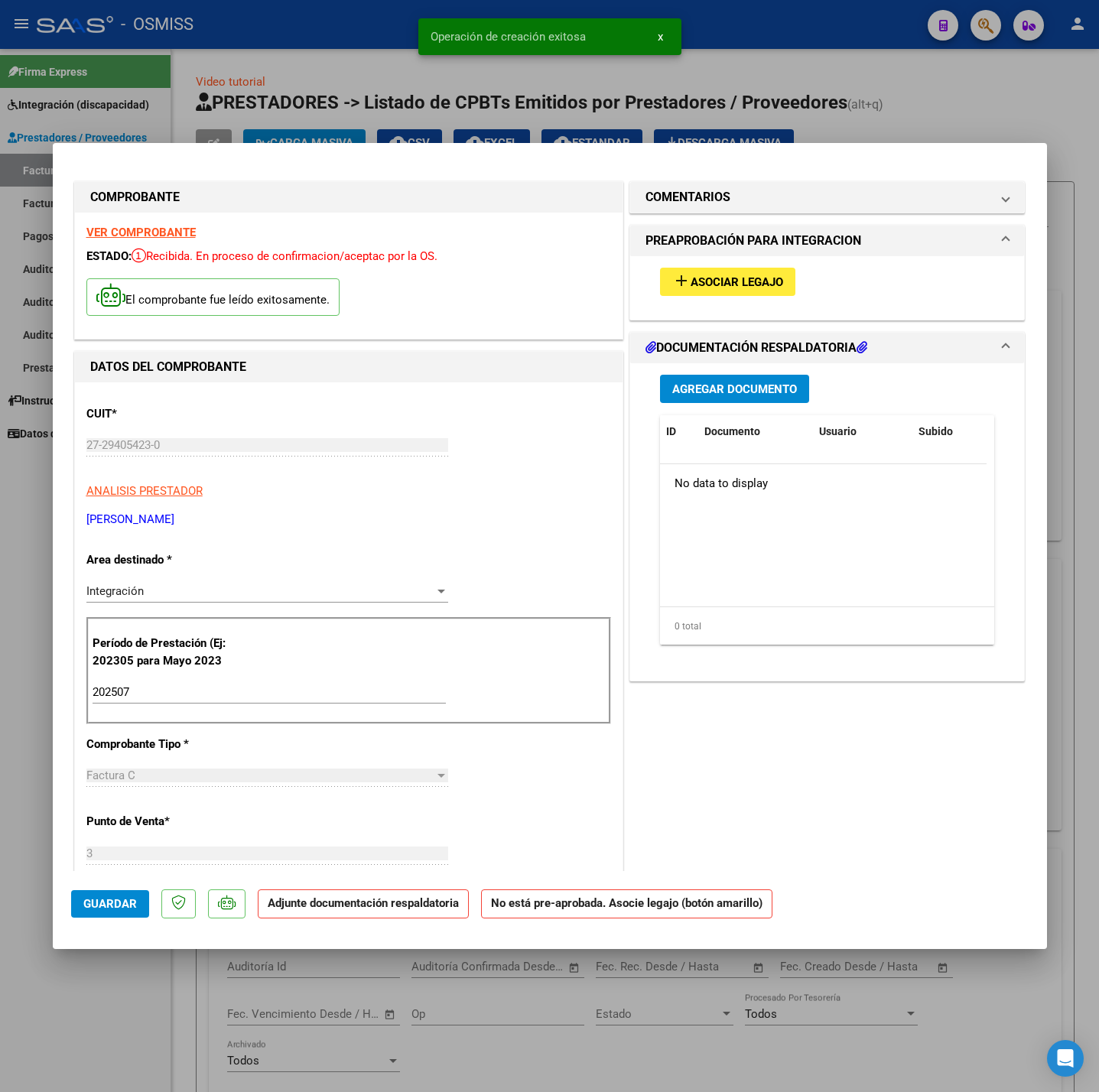
click at [746, 278] on span "Asociar Legajo" at bounding box center [737, 282] width 92 height 14
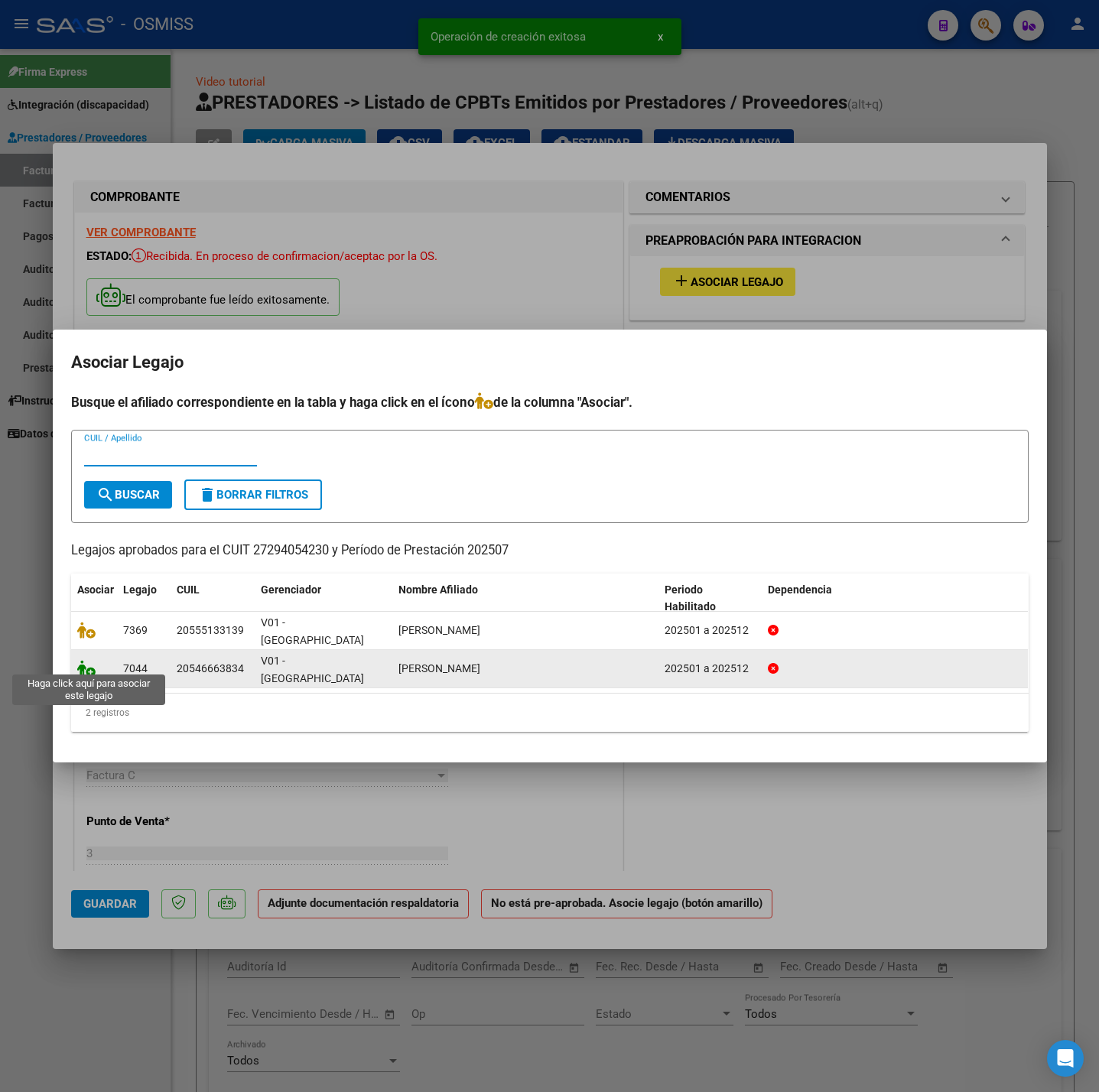
click at [86, 666] on icon at bounding box center [86, 669] width 18 height 17
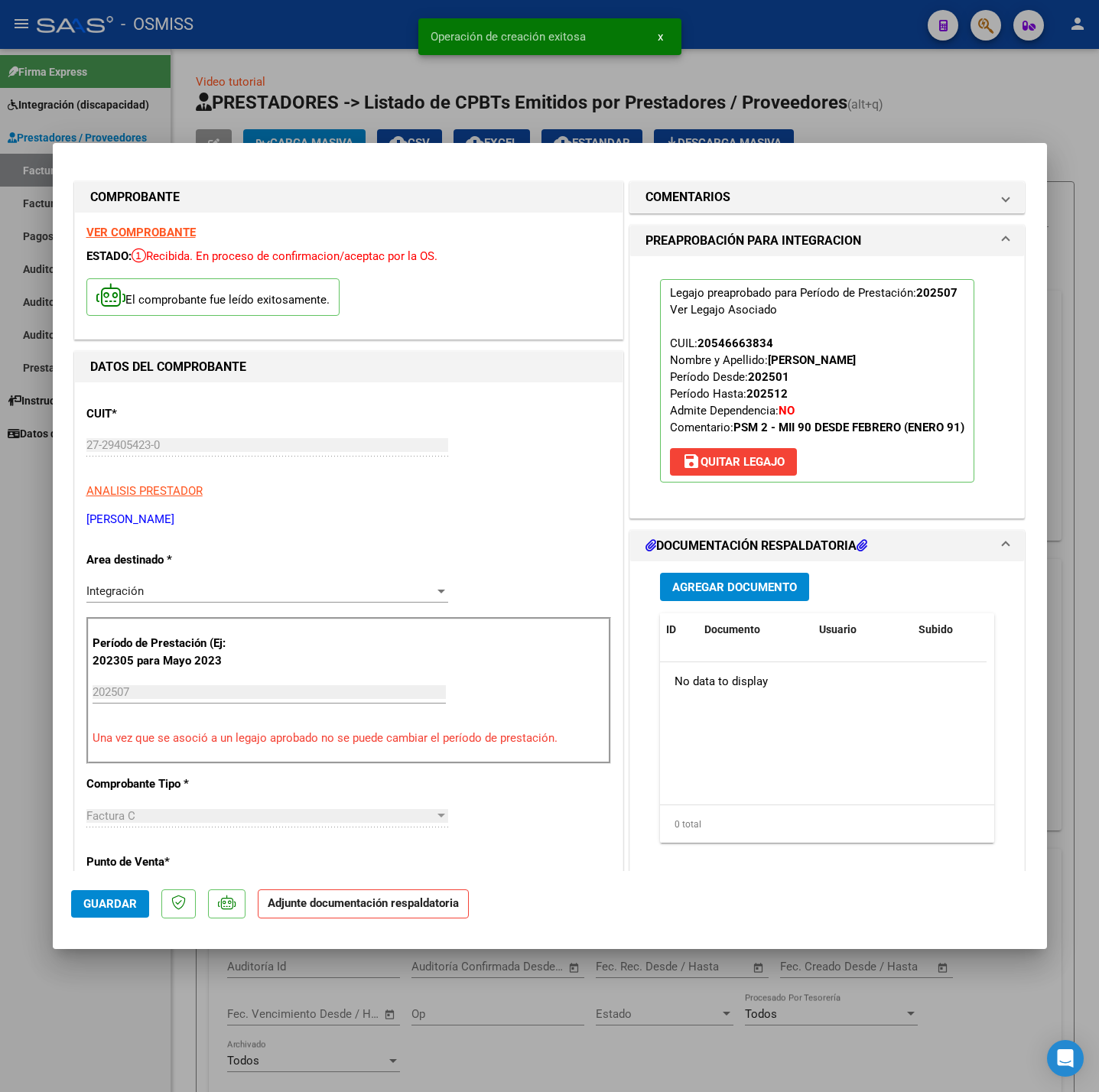
click at [698, 567] on div "Agregar Documento ID Documento Usuario Subido Acción No data to display 0 total…" at bounding box center [828, 714] width 358 height 305
click at [706, 583] on span "Agregar Documento" at bounding box center [734, 587] width 124 height 14
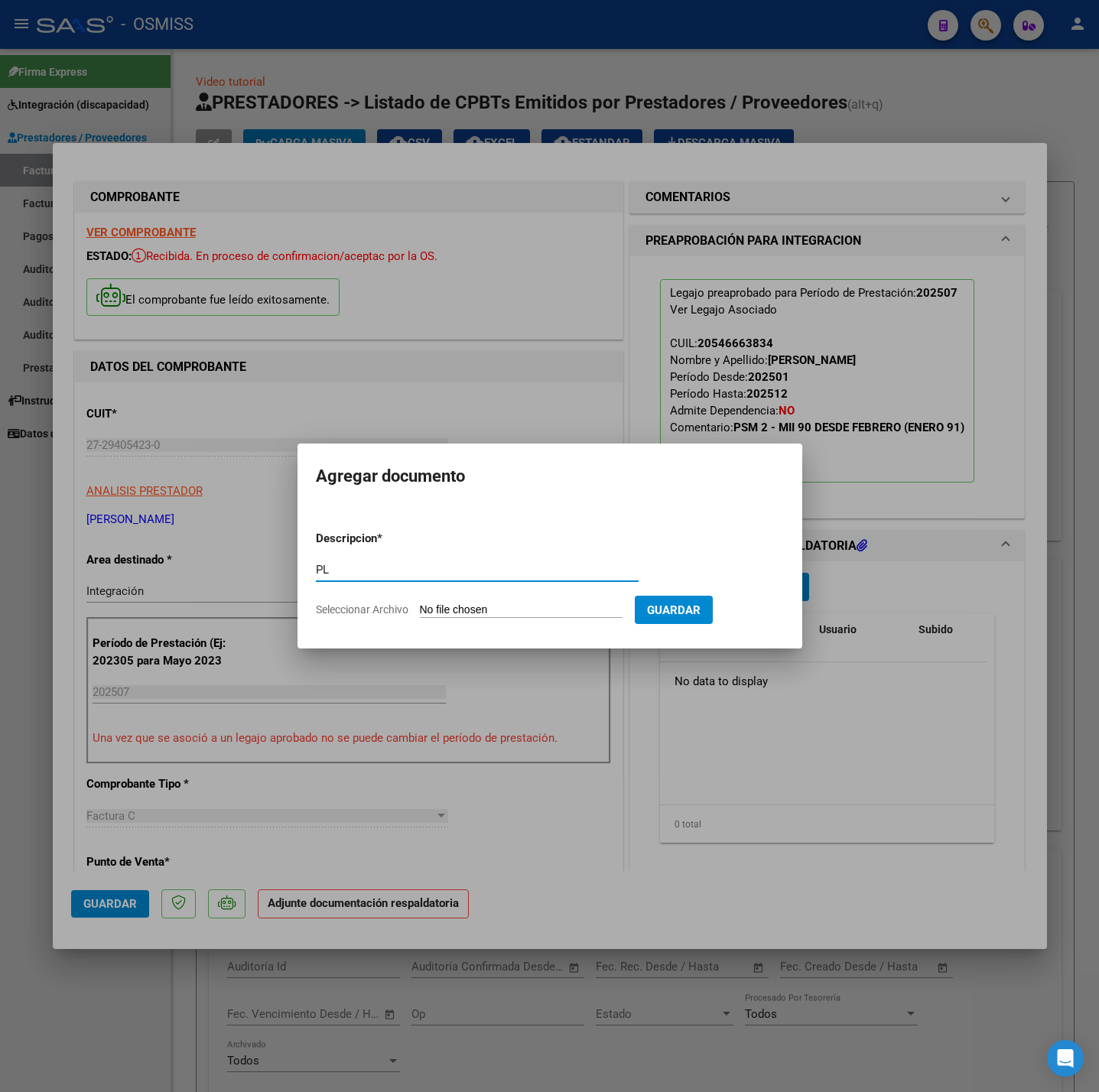
click at [447, 610] on input "Seleccionar Archivo" at bounding box center [521, 610] width 203 height 15
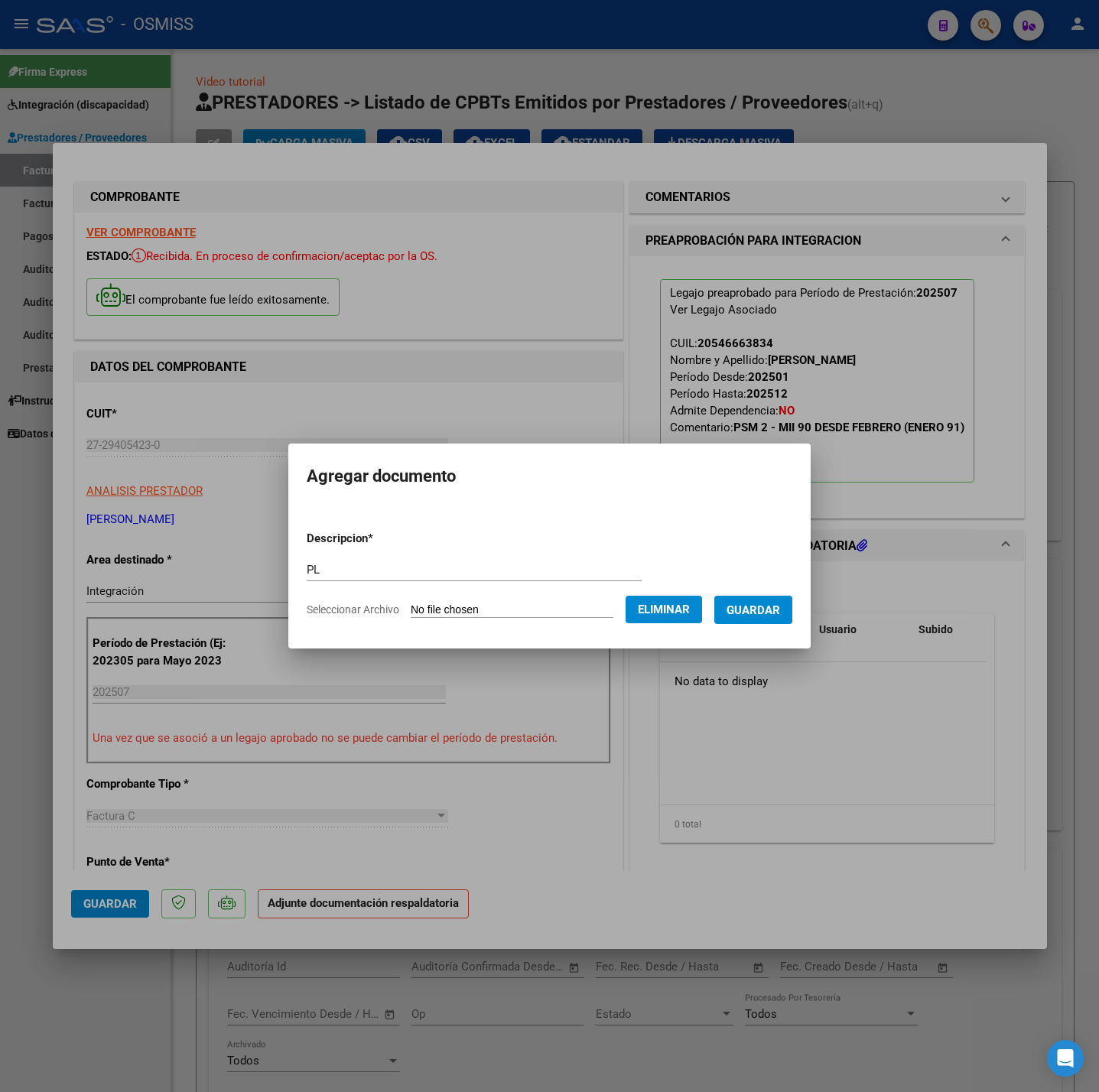
click at [756, 610] on span "Guardar" at bounding box center [753, 610] width 53 height 14
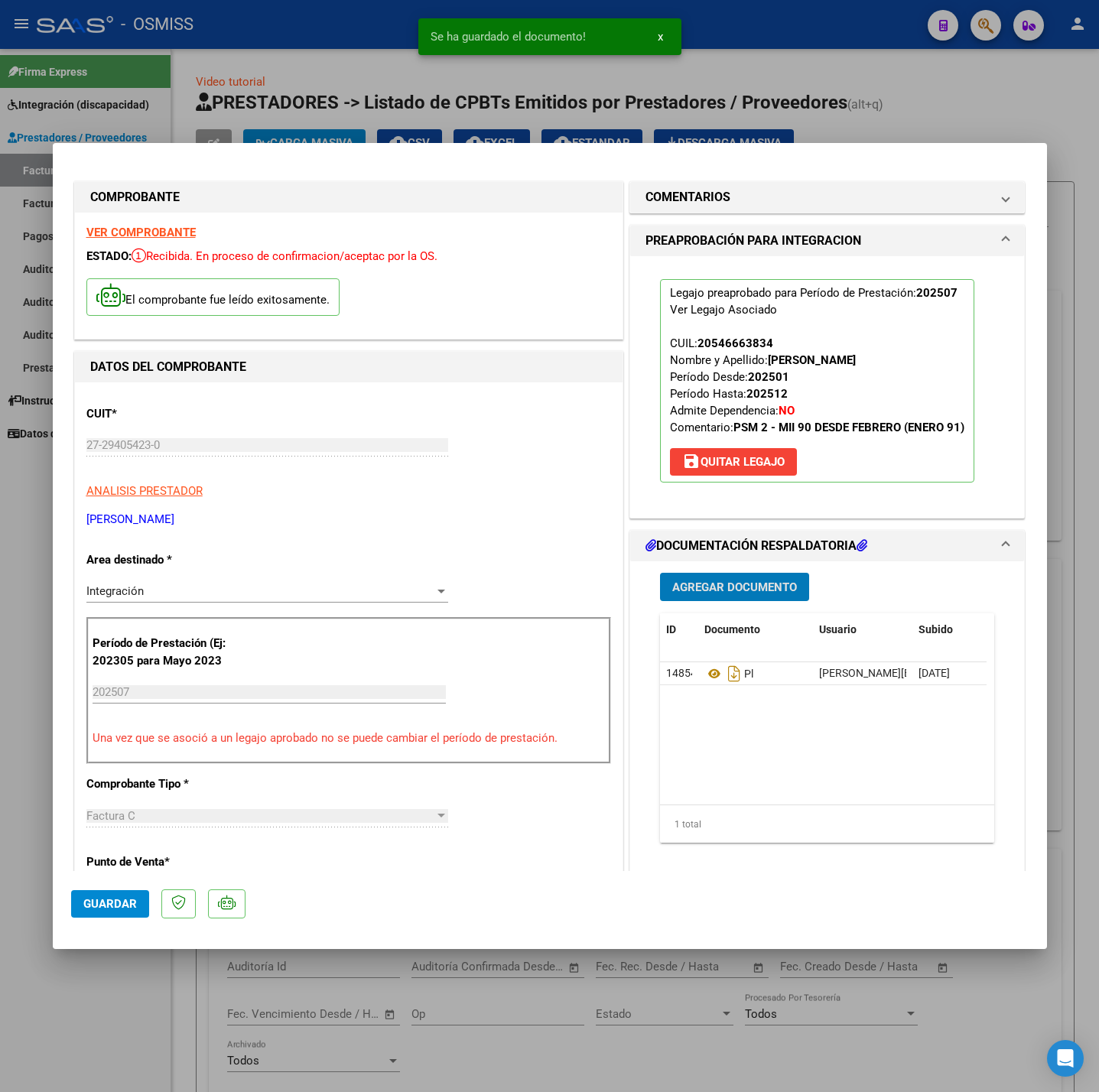
click at [121, 903] on span "Guardar" at bounding box center [110, 904] width 53 height 14
click at [121, 1026] on div at bounding box center [549, 546] width 1099 height 1092
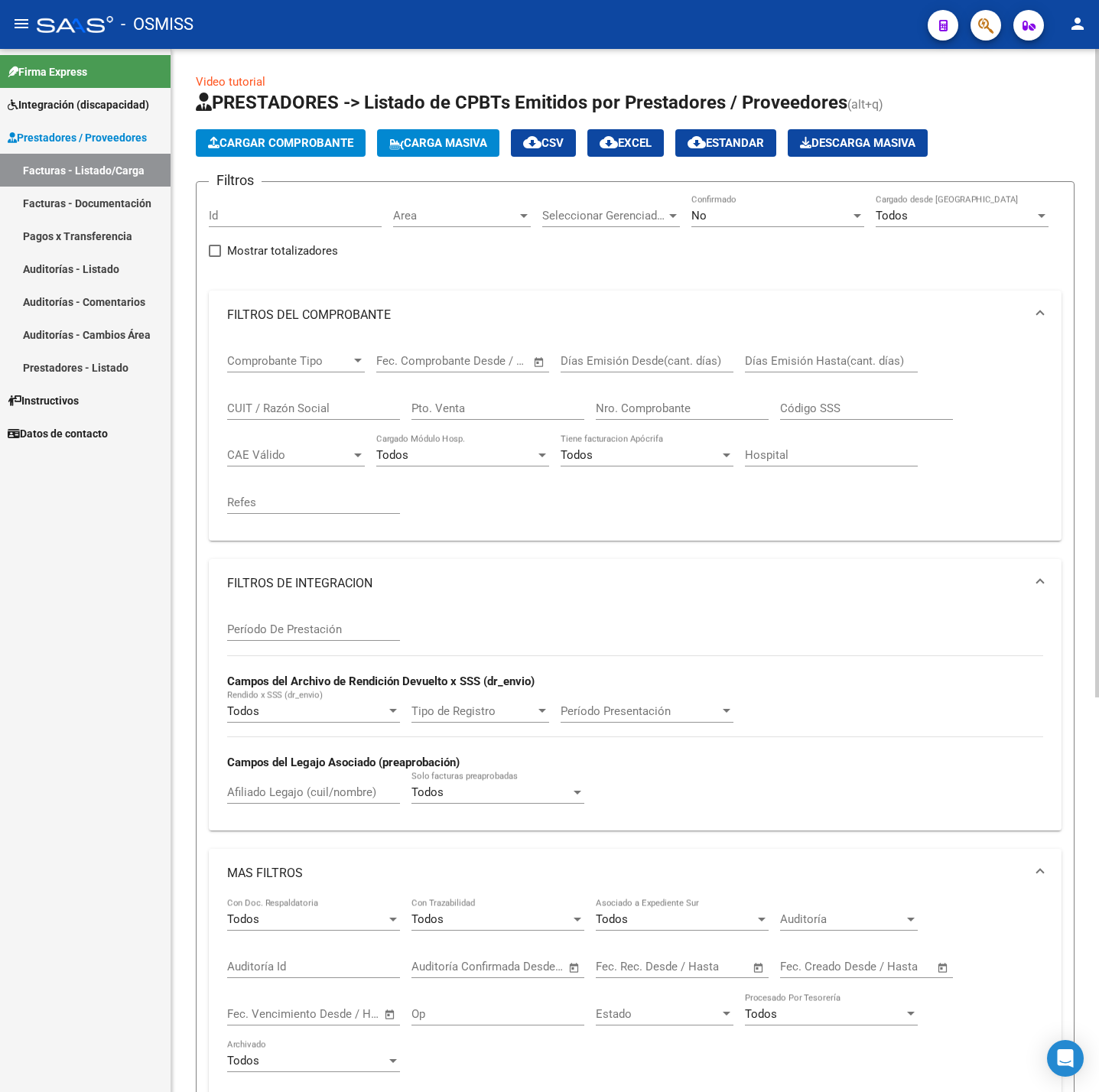
click at [276, 136] on span "Cargar Comprobante" at bounding box center [281, 143] width 145 height 14
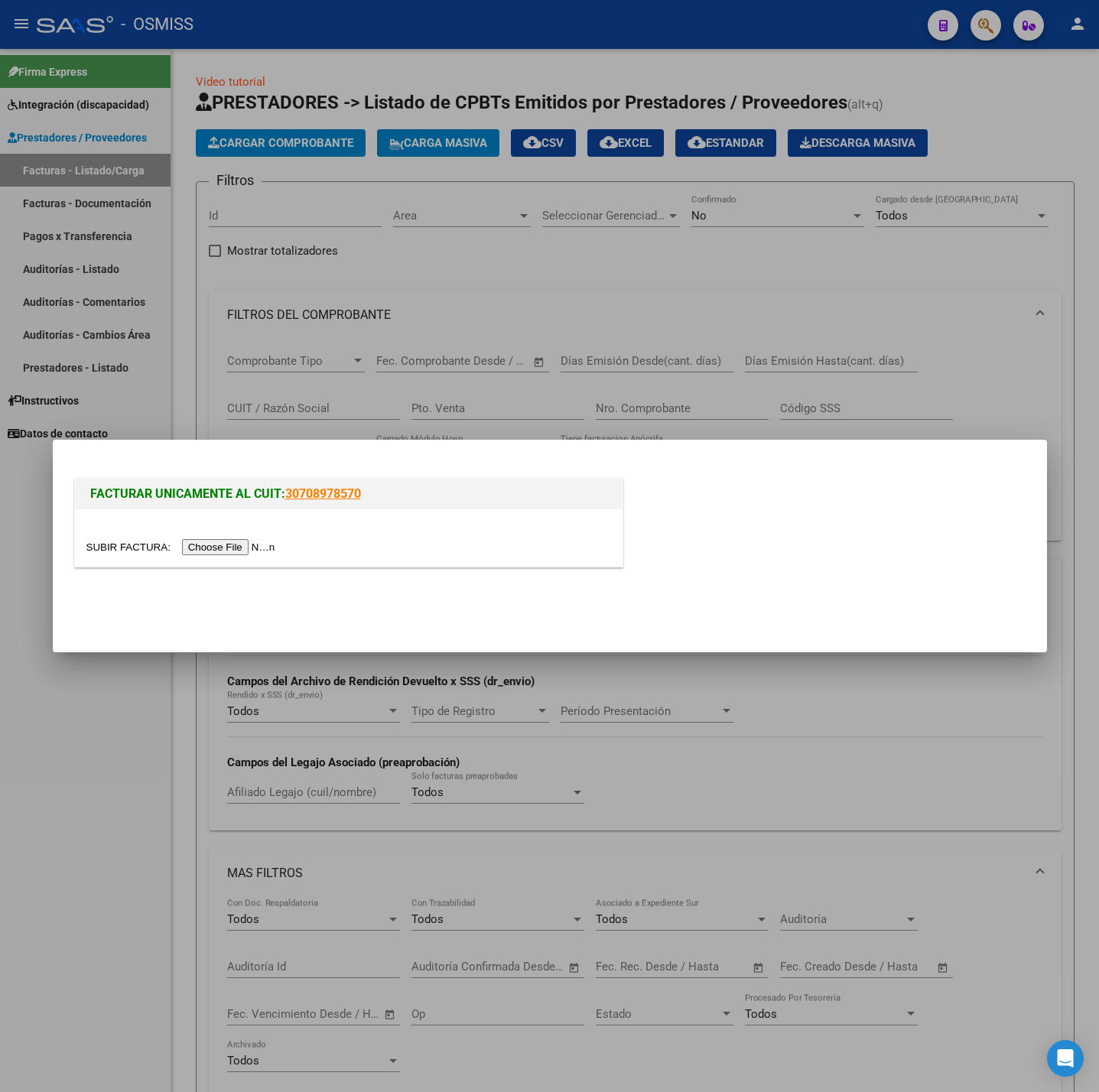
click at [209, 542] on input "file" at bounding box center [182, 547] width 193 height 16
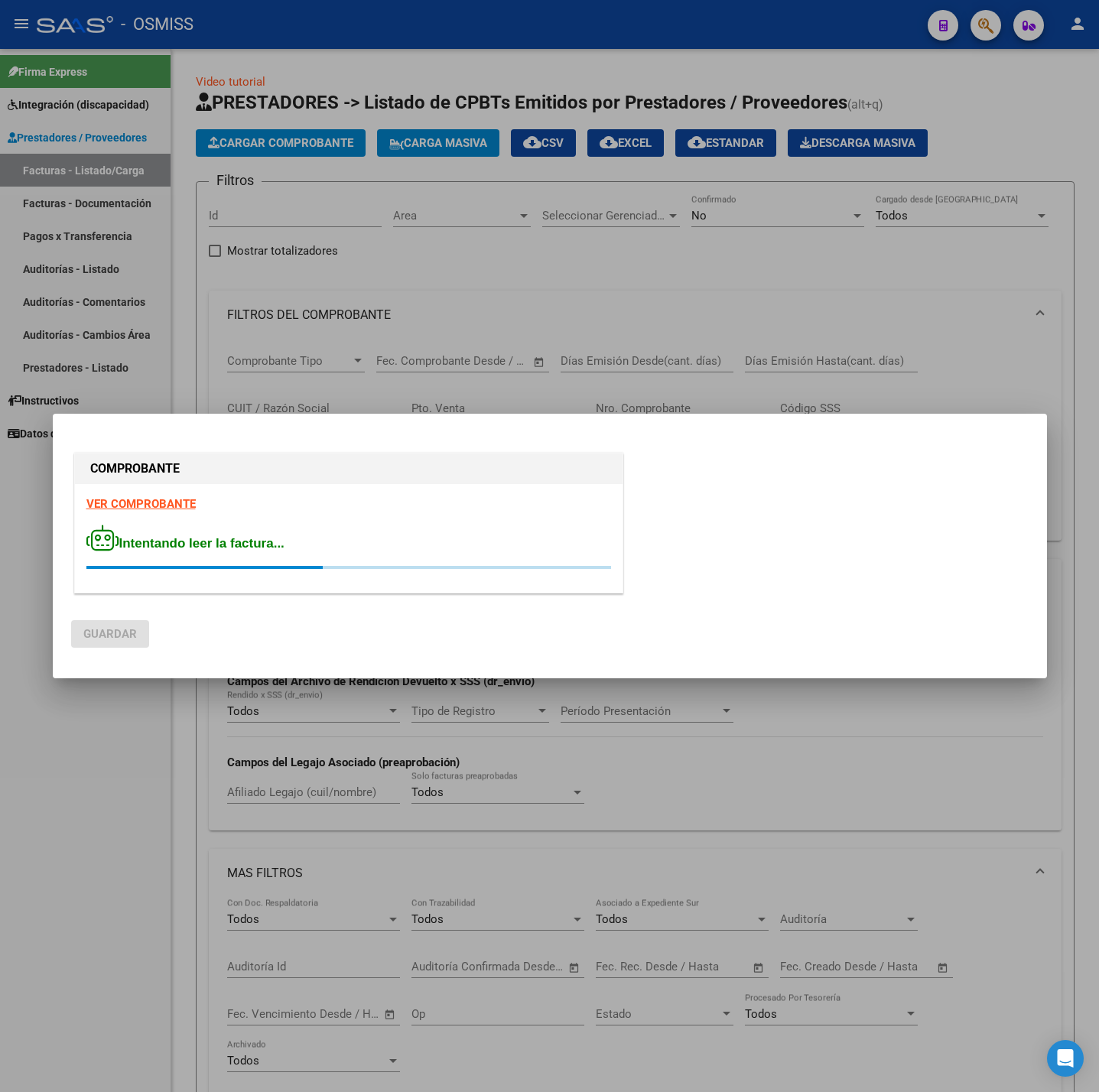
click at [154, 500] on strong "VER COMPROBANTE" at bounding box center [141, 505] width 110 height 14
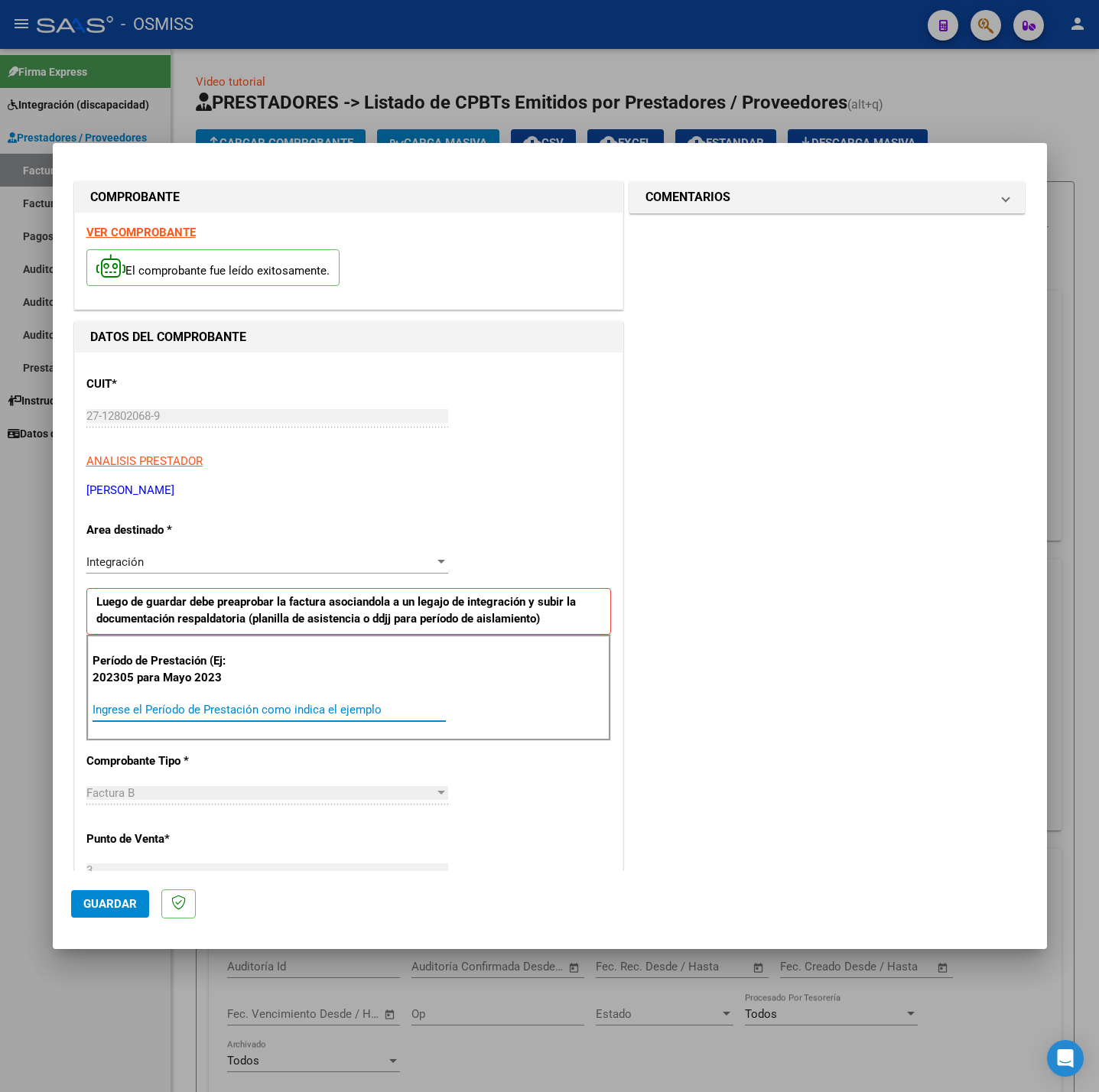
click at [216, 706] on input "Ingrese el Período de Prestación como indica el ejemplo" at bounding box center [269, 710] width 354 height 14
click at [537, 796] on div "CUIT * 27-12802068-9 Ingresar CUIT ANALISIS PRESTADOR [PERSON_NAME] [PERSON_NAM…" at bounding box center [349, 928] width 548 height 1151
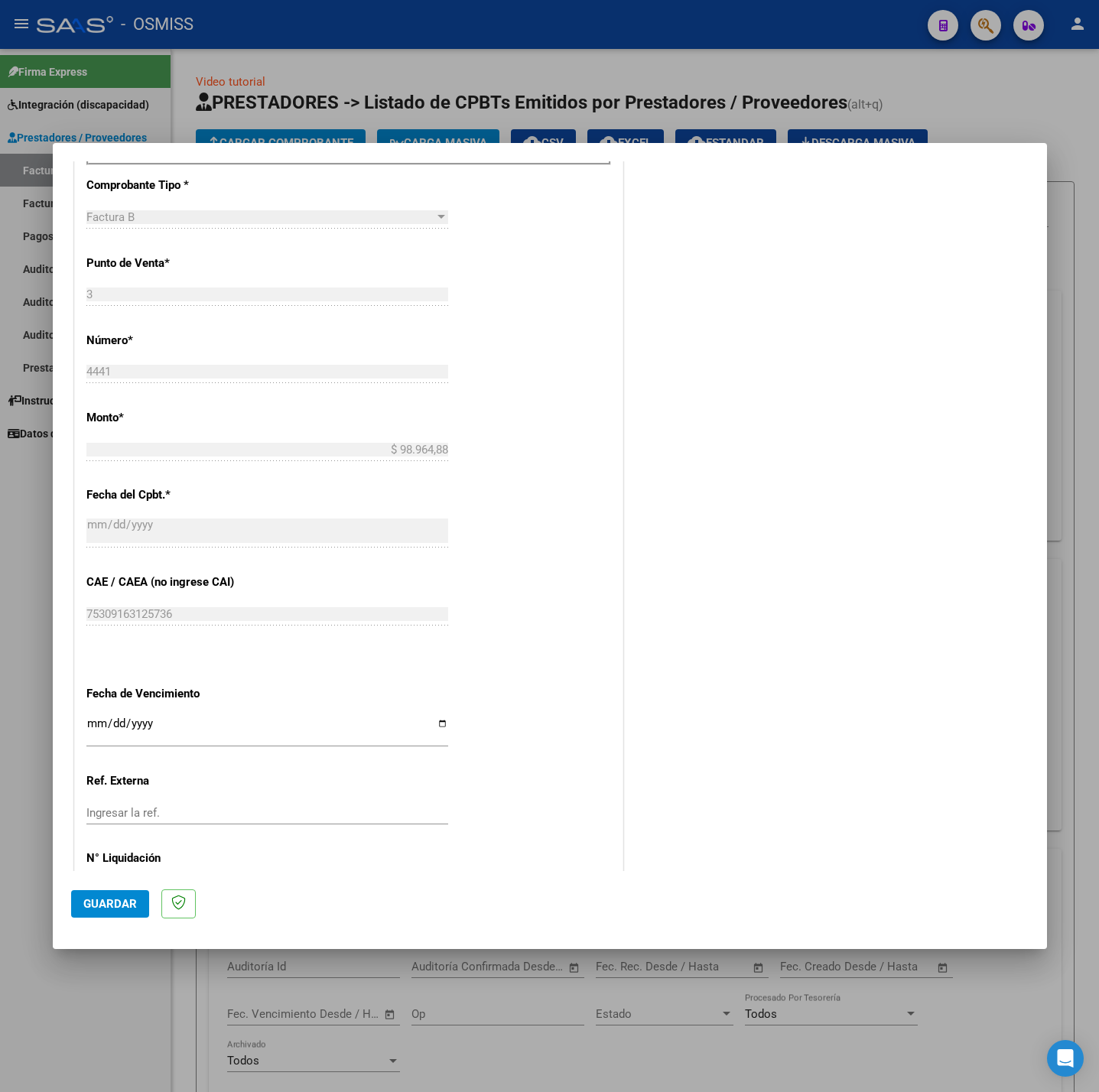
scroll to position [640, 0]
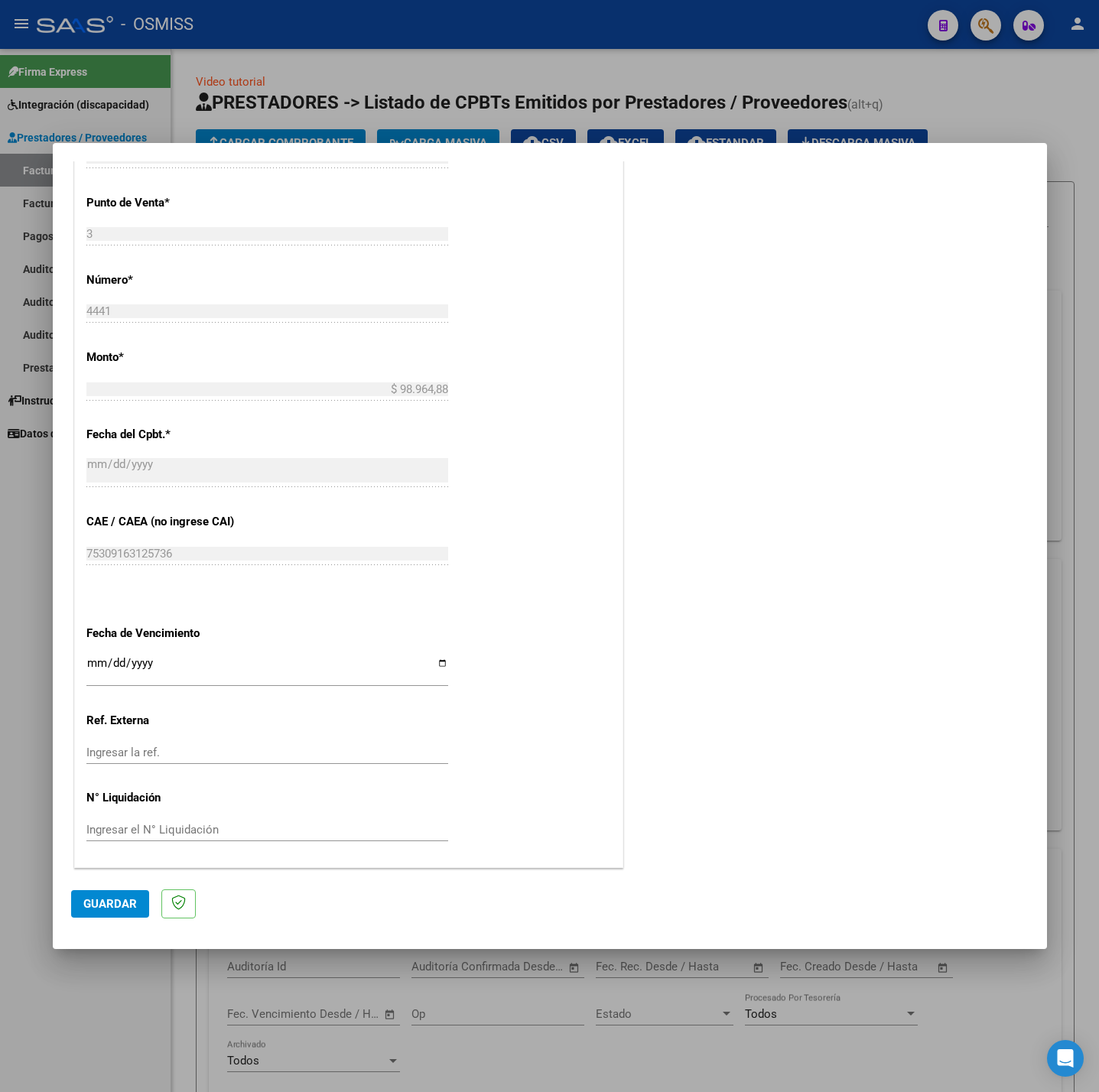
click at [92, 666] on input "Ingresar la fecha" at bounding box center [267, 669] width 361 height 24
click at [111, 904] on span "Guardar" at bounding box center [110, 904] width 53 height 14
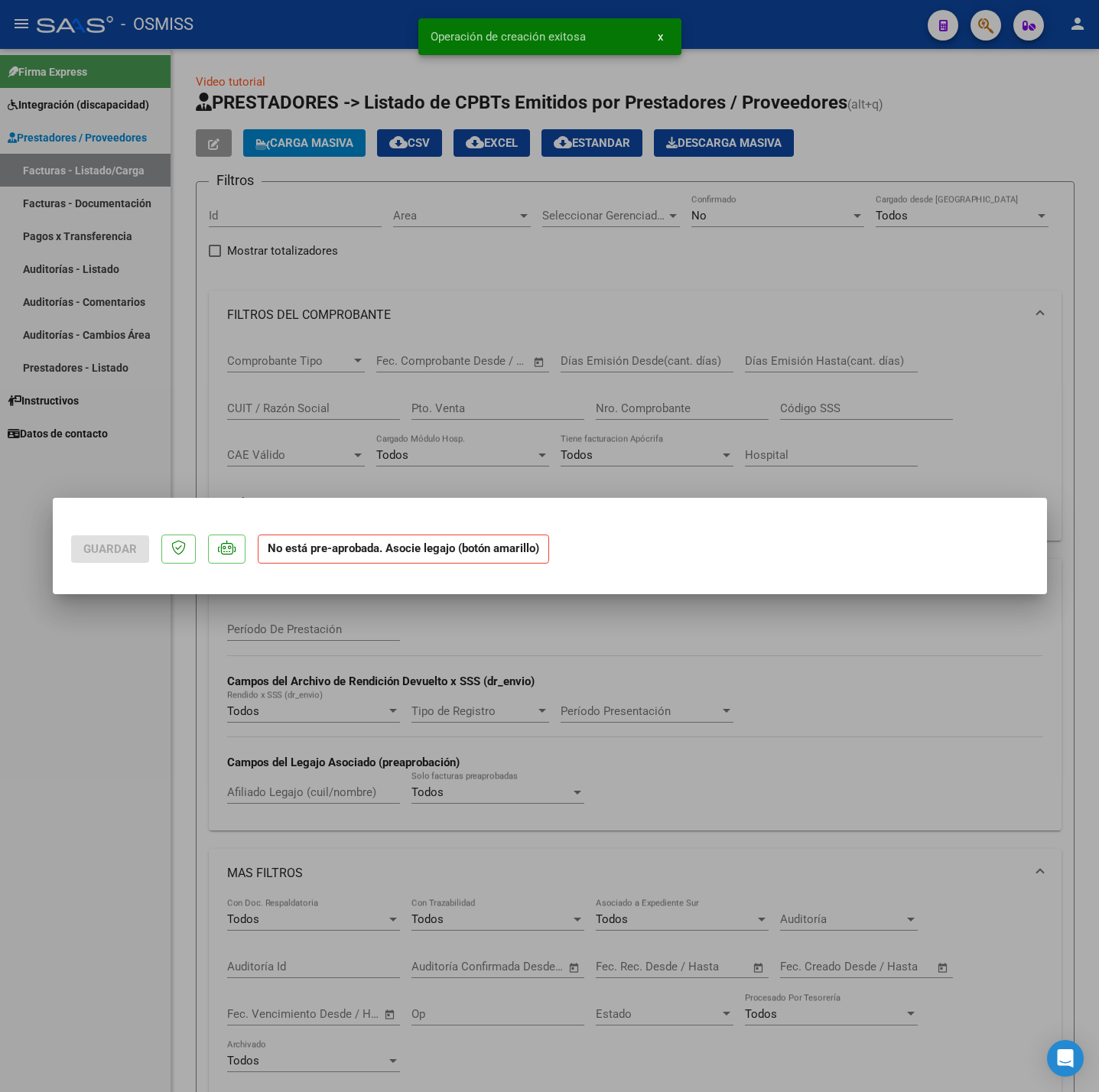
scroll to position [0, 0]
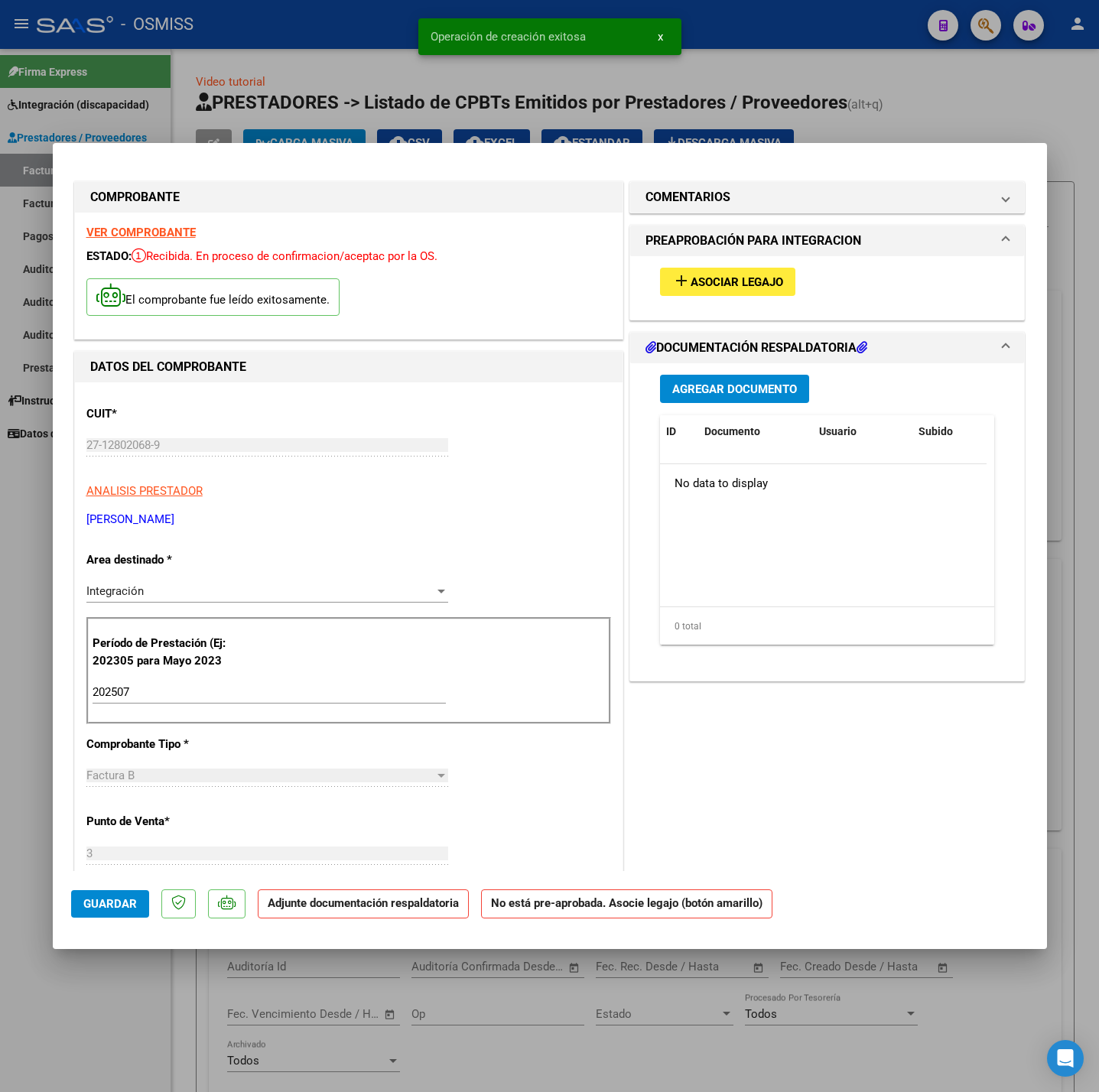
click at [701, 268] on button "add Asociar Legajo" at bounding box center [727, 282] width 135 height 28
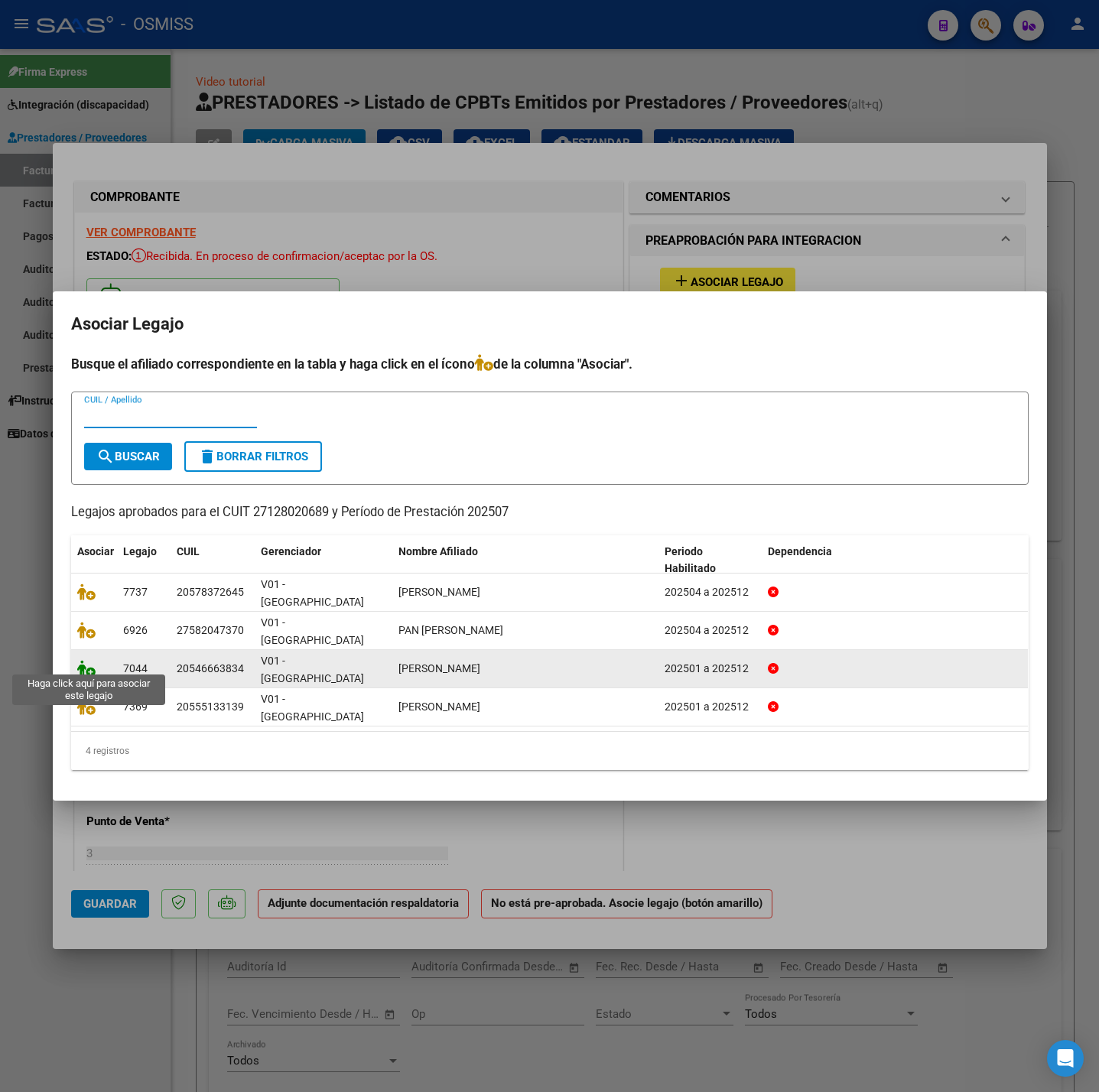
click at [90, 660] on icon at bounding box center [86, 669] width 18 height 17
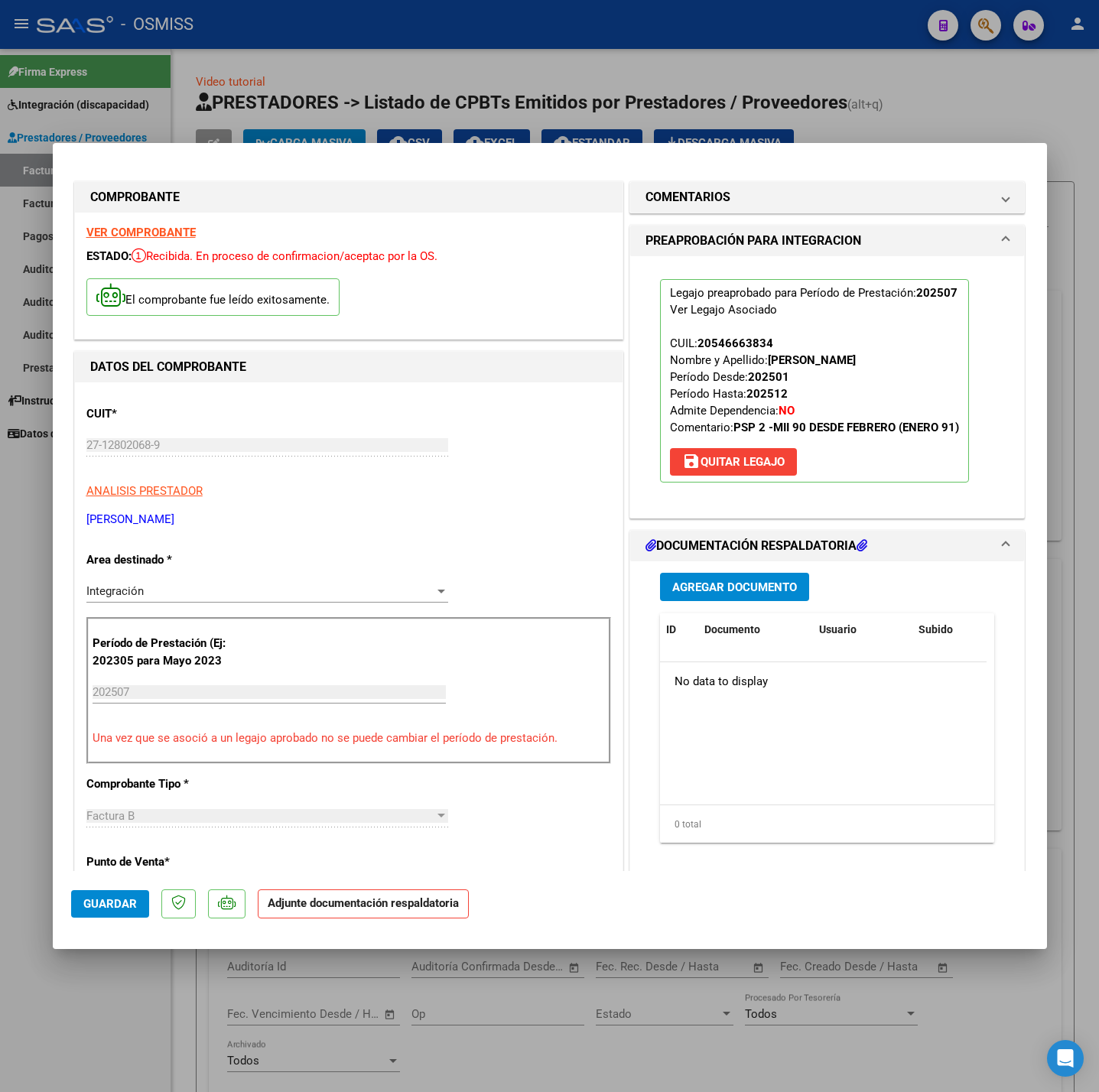
click at [682, 578] on button "Agregar Documento" at bounding box center [734, 587] width 149 height 28
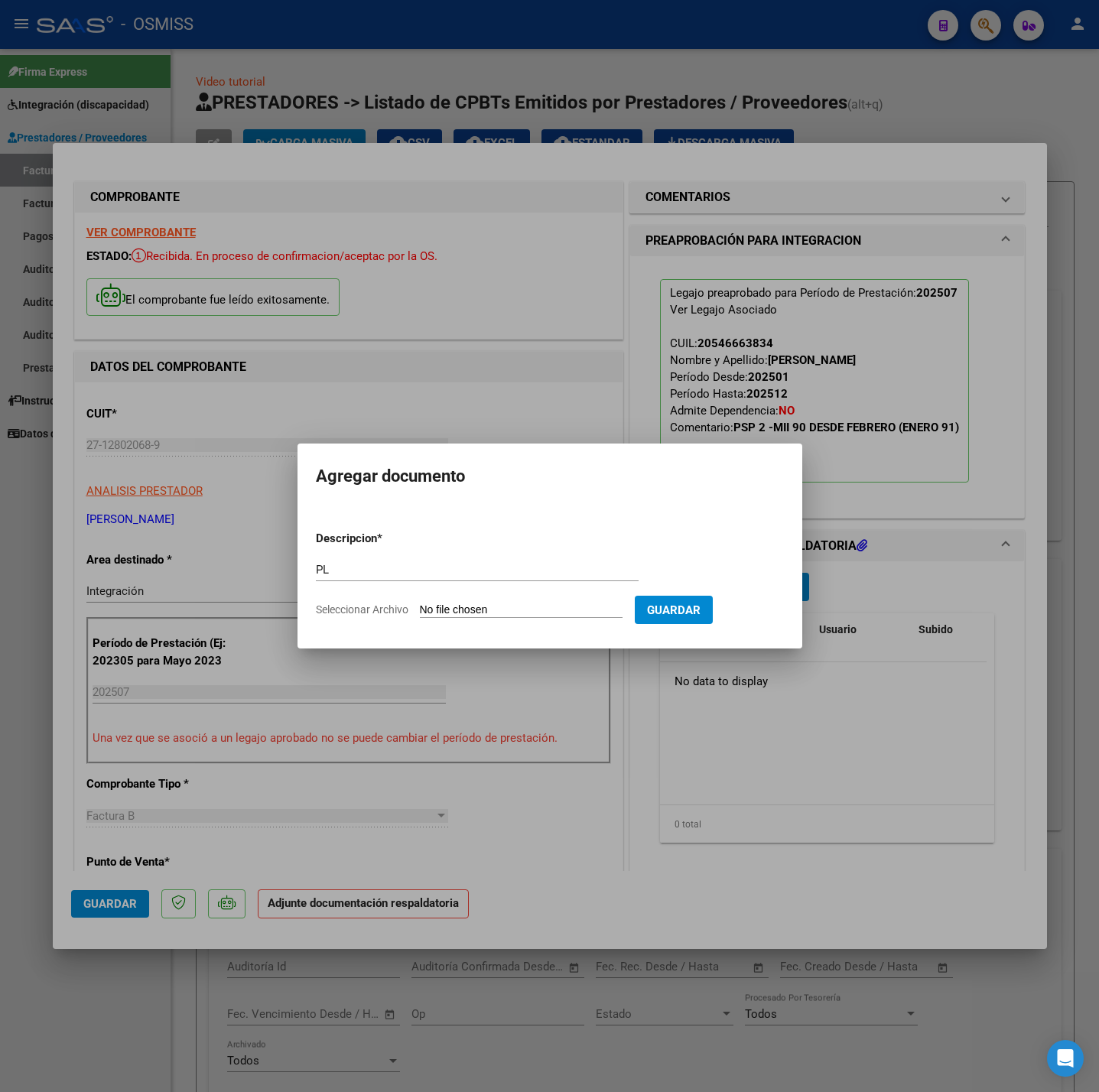
click at [573, 602] on app-file-uploader "Seleccionar Archivo" at bounding box center [476, 609] width 319 height 14
click at [503, 613] on input "Seleccionar Archivo" at bounding box center [521, 610] width 203 height 15
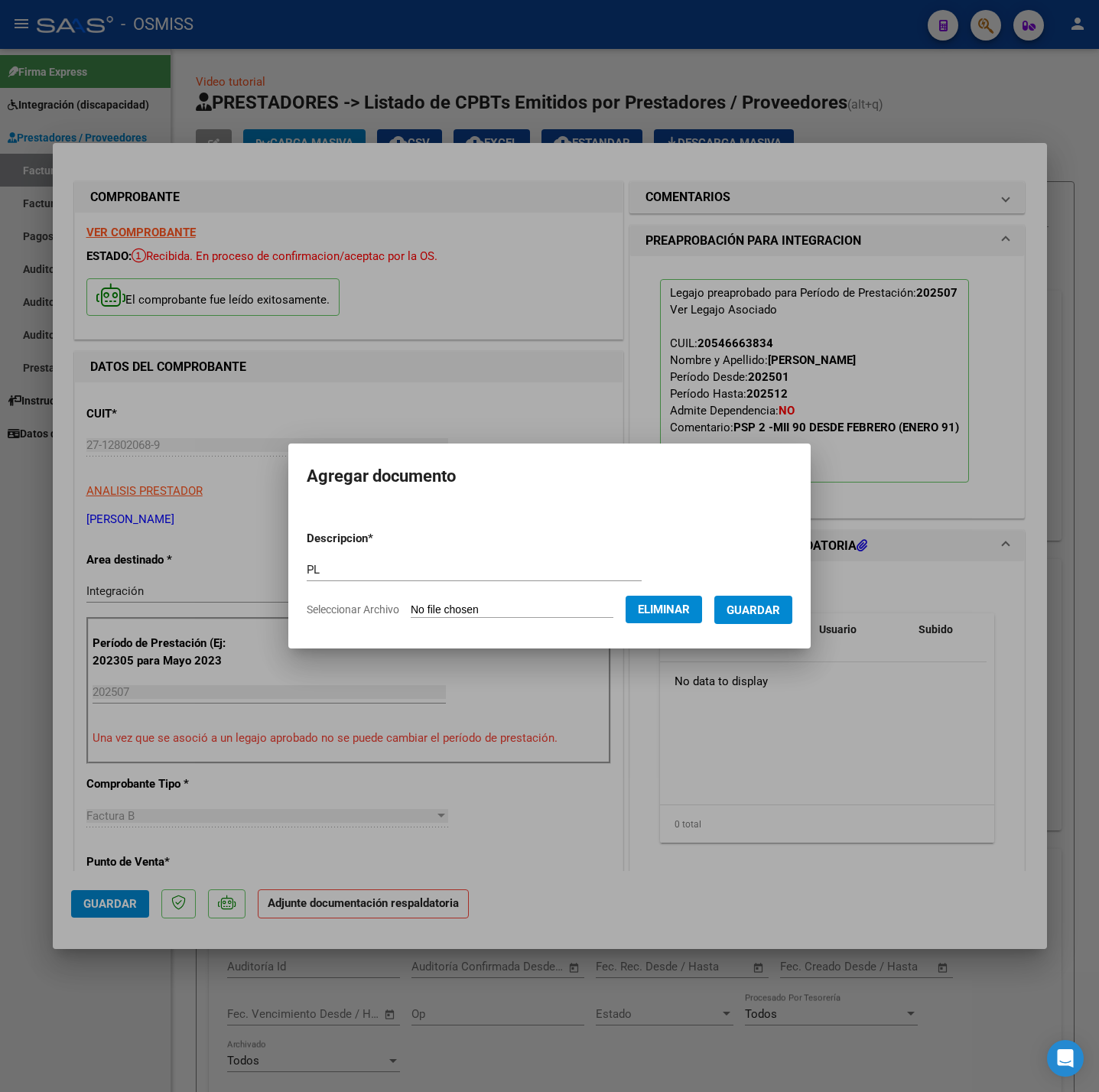
click at [774, 615] on span "Guardar" at bounding box center [753, 610] width 53 height 14
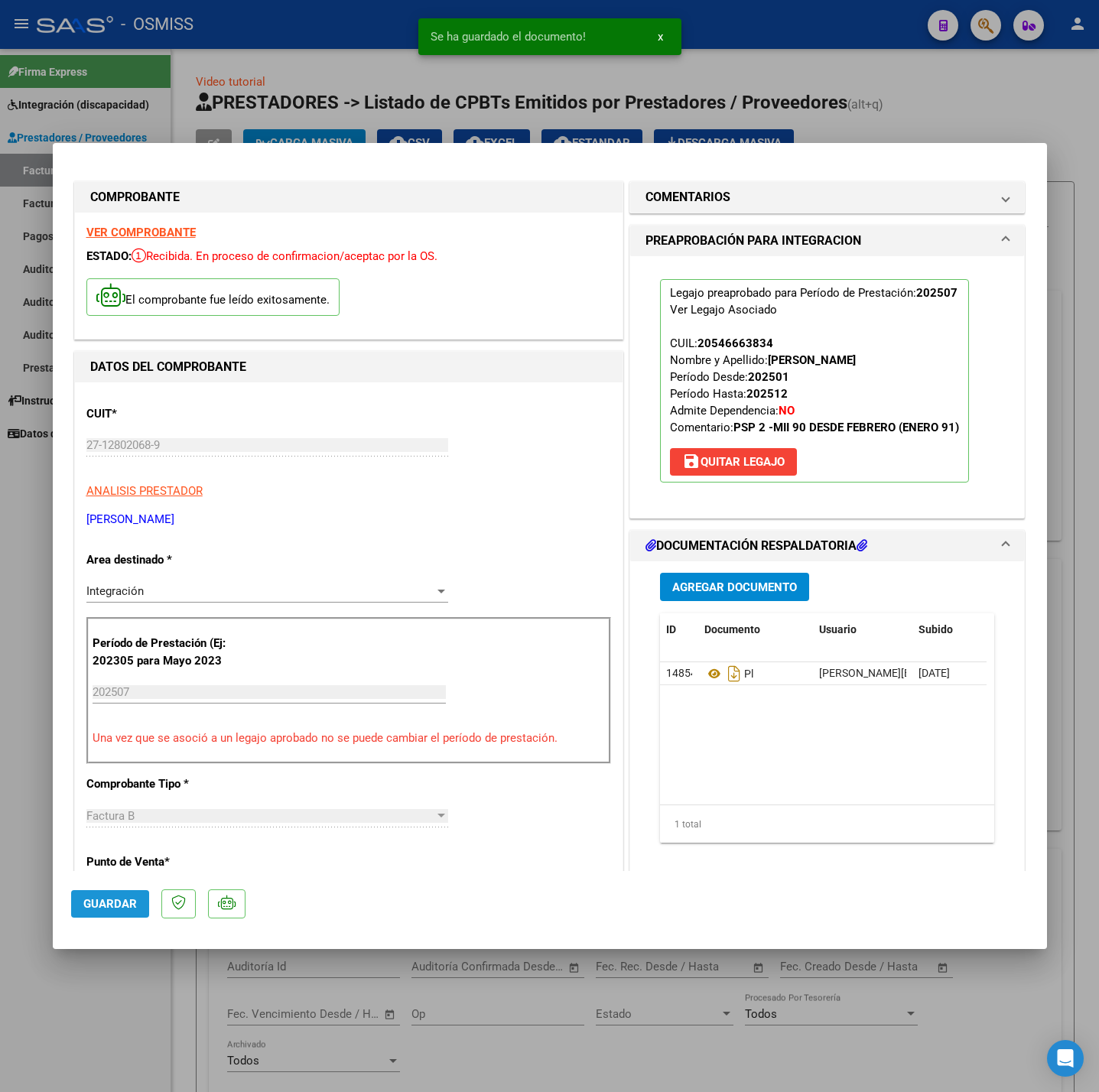
click at [99, 911] on span "Guardar" at bounding box center [110, 904] width 53 height 14
click at [120, 984] on div at bounding box center [549, 546] width 1099 height 1092
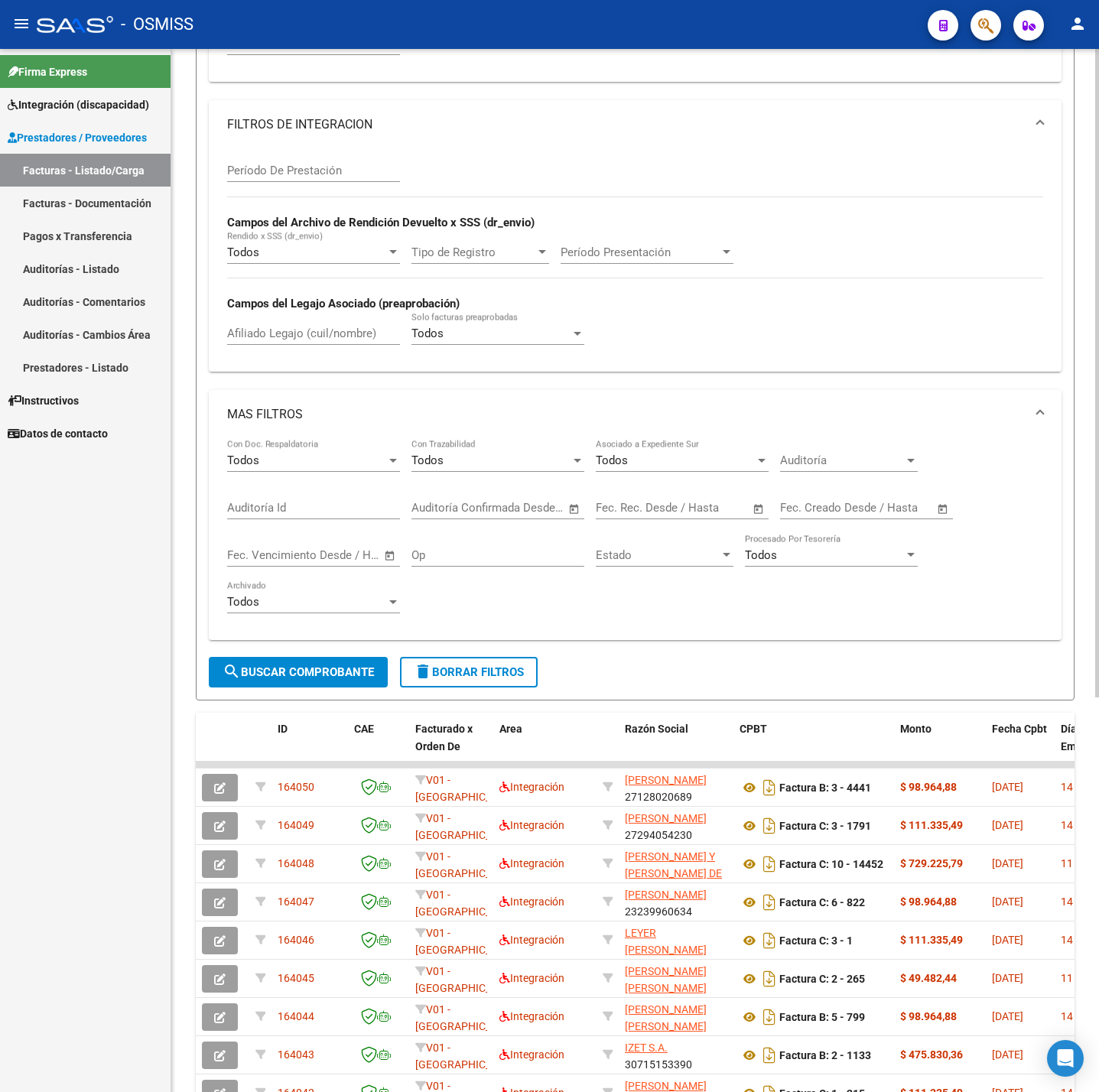
click at [492, 688] on button "delete Borrar Filtros" at bounding box center [469, 672] width 138 height 31
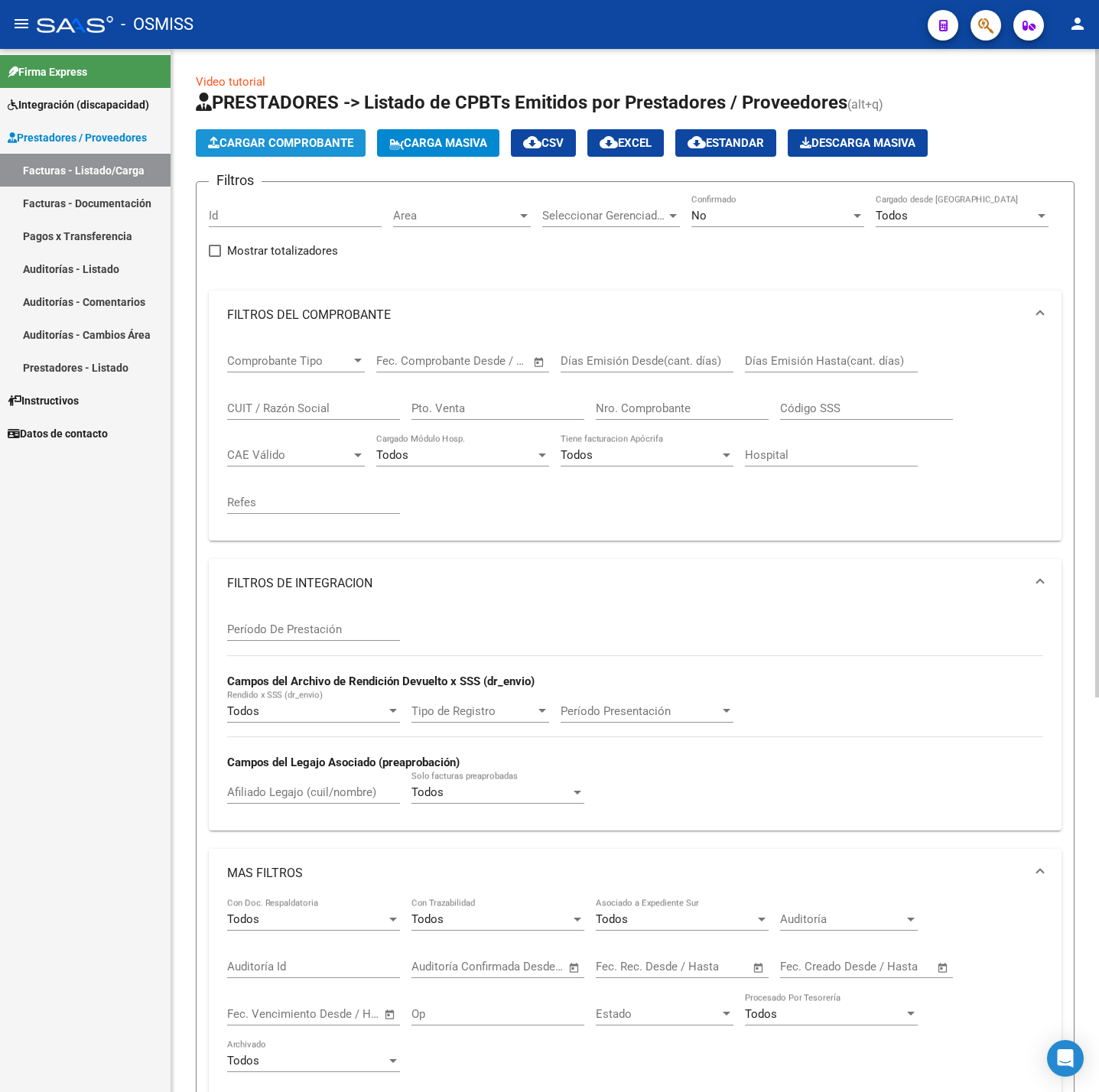
click at [271, 145] on span "Cargar Comprobante" at bounding box center [281, 143] width 145 height 14
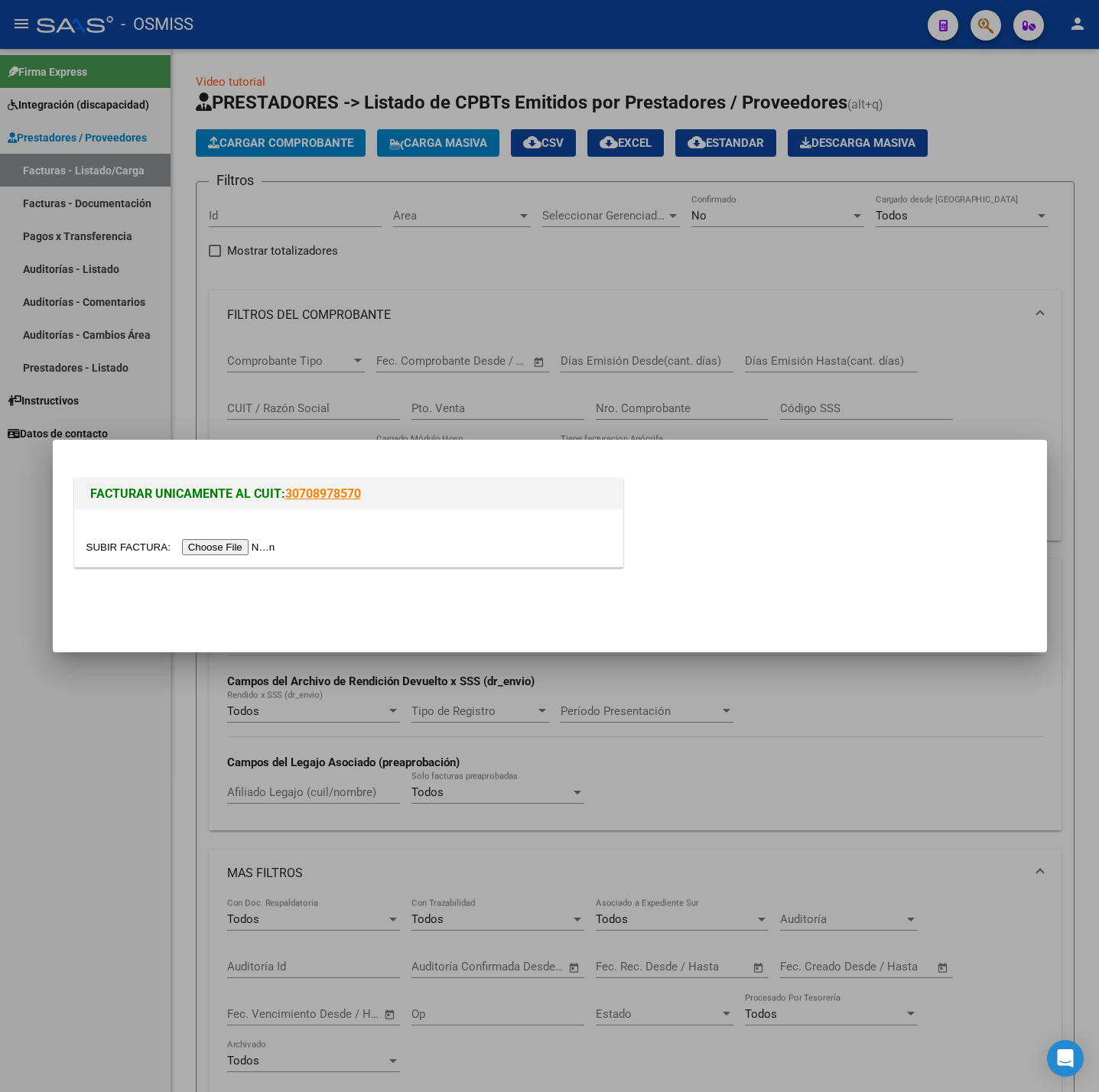
click at [239, 546] on input "file" at bounding box center [182, 547] width 193 height 16
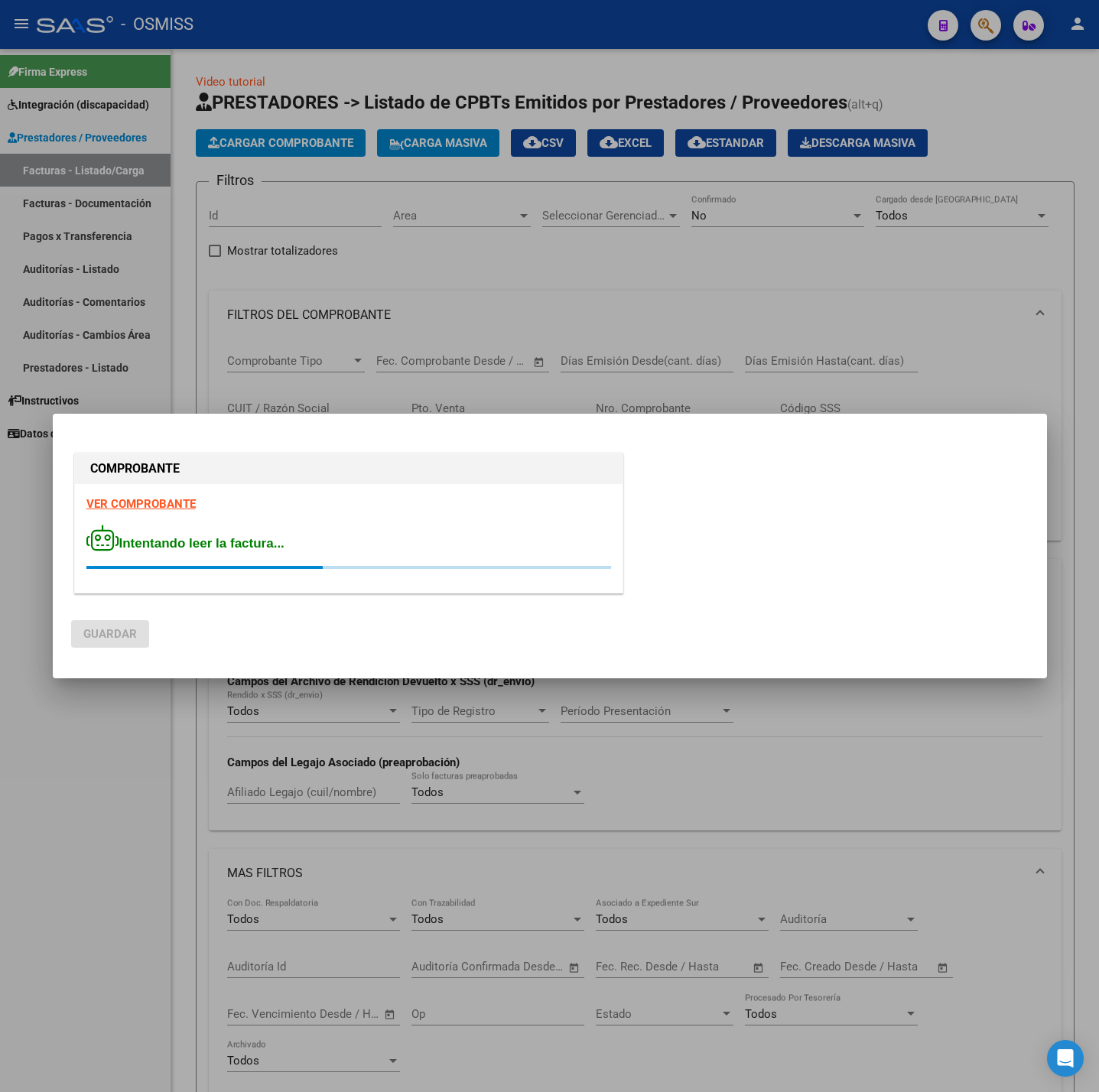
click at [159, 507] on strong "VER COMPROBANTE" at bounding box center [141, 505] width 110 height 14
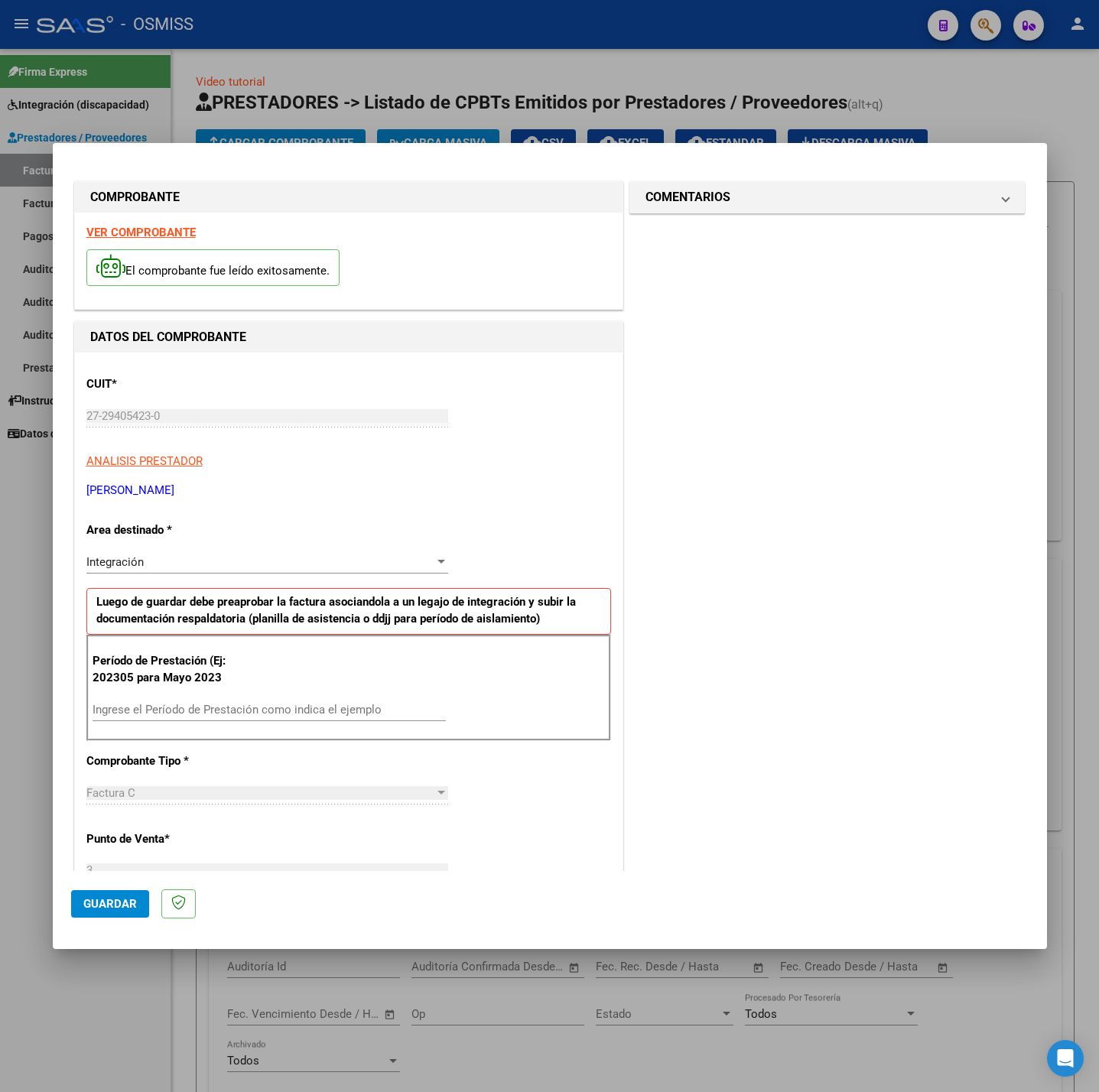
scroll to position [115, 0]
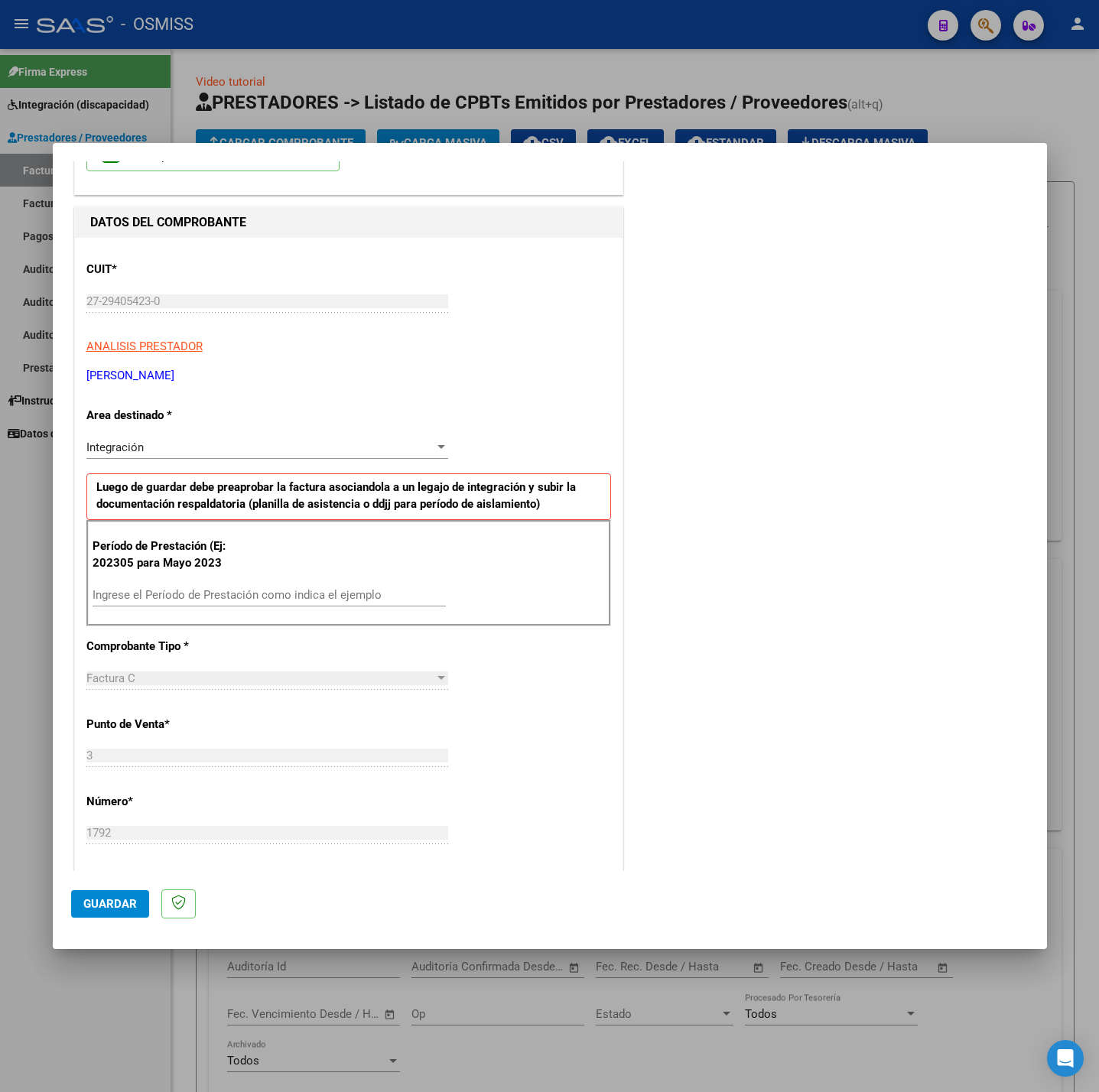
click at [243, 592] on input "Ingrese el Período de Prestación como indica el ejemplo" at bounding box center [269, 595] width 354 height 14
click at [569, 725] on div "CUIT * 27-29405423-0 Ingresar CUIT ANALISIS PRESTADOR [PERSON_NAME] [PERSON_NAM…" at bounding box center [349, 813] width 548 height 1151
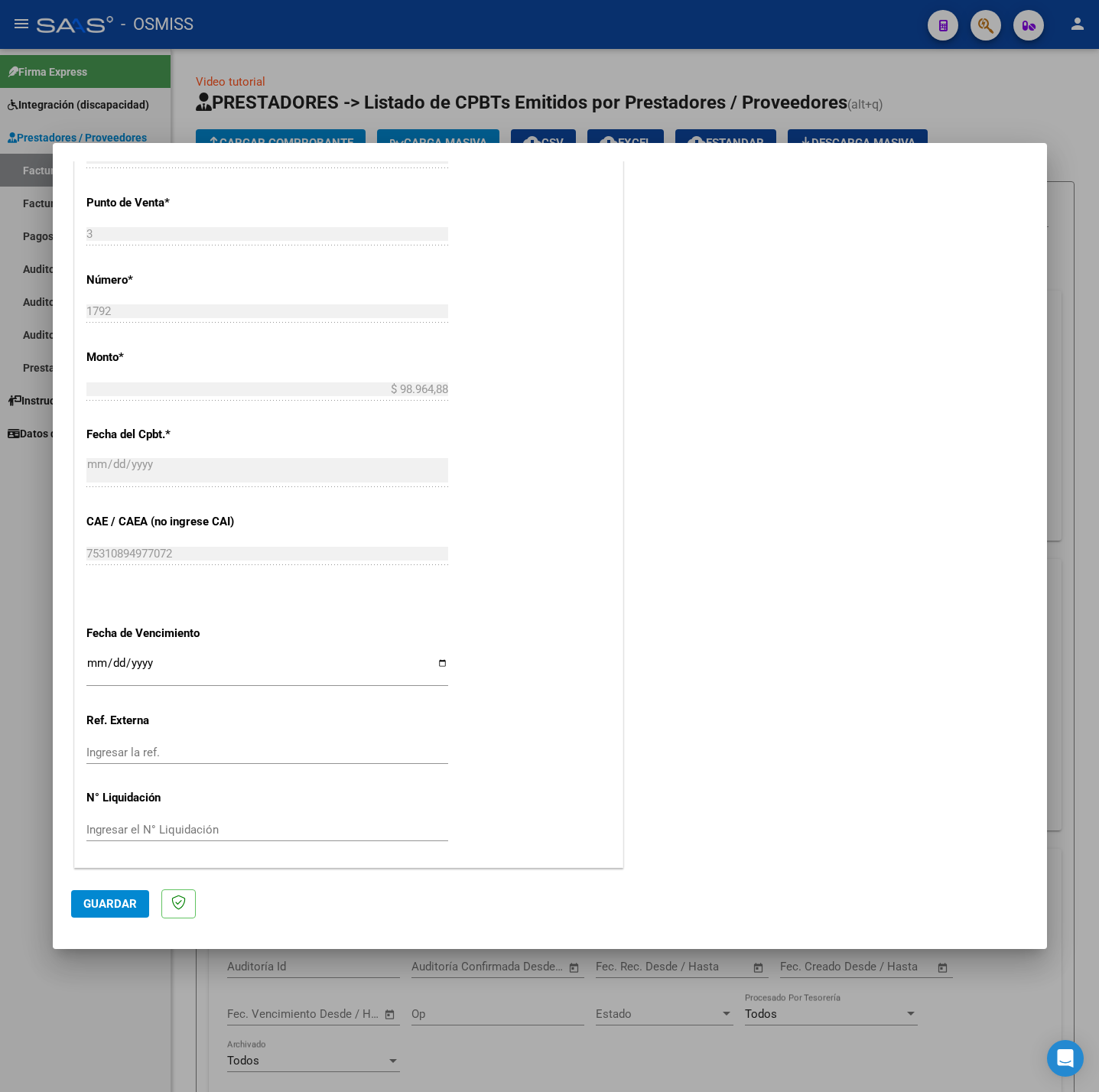
scroll to position [640, 0]
click at [90, 663] on input "Ingresar la fecha" at bounding box center [267, 669] width 361 height 24
click at [110, 898] on span "Guardar" at bounding box center [110, 904] width 53 height 14
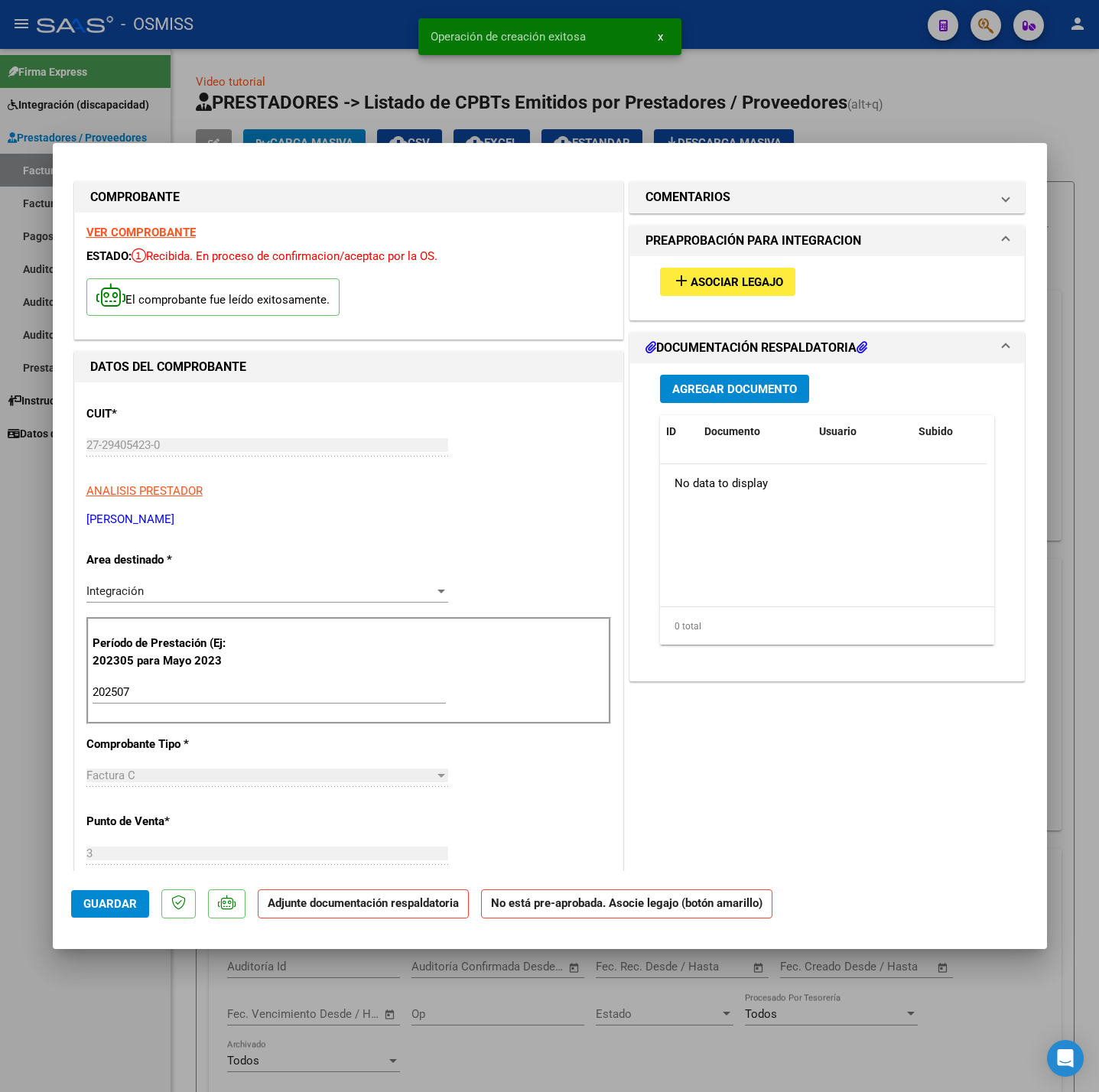
click at [701, 288] on span "Asociar Legajo" at bounding box center [737, 282] width 92 height 14
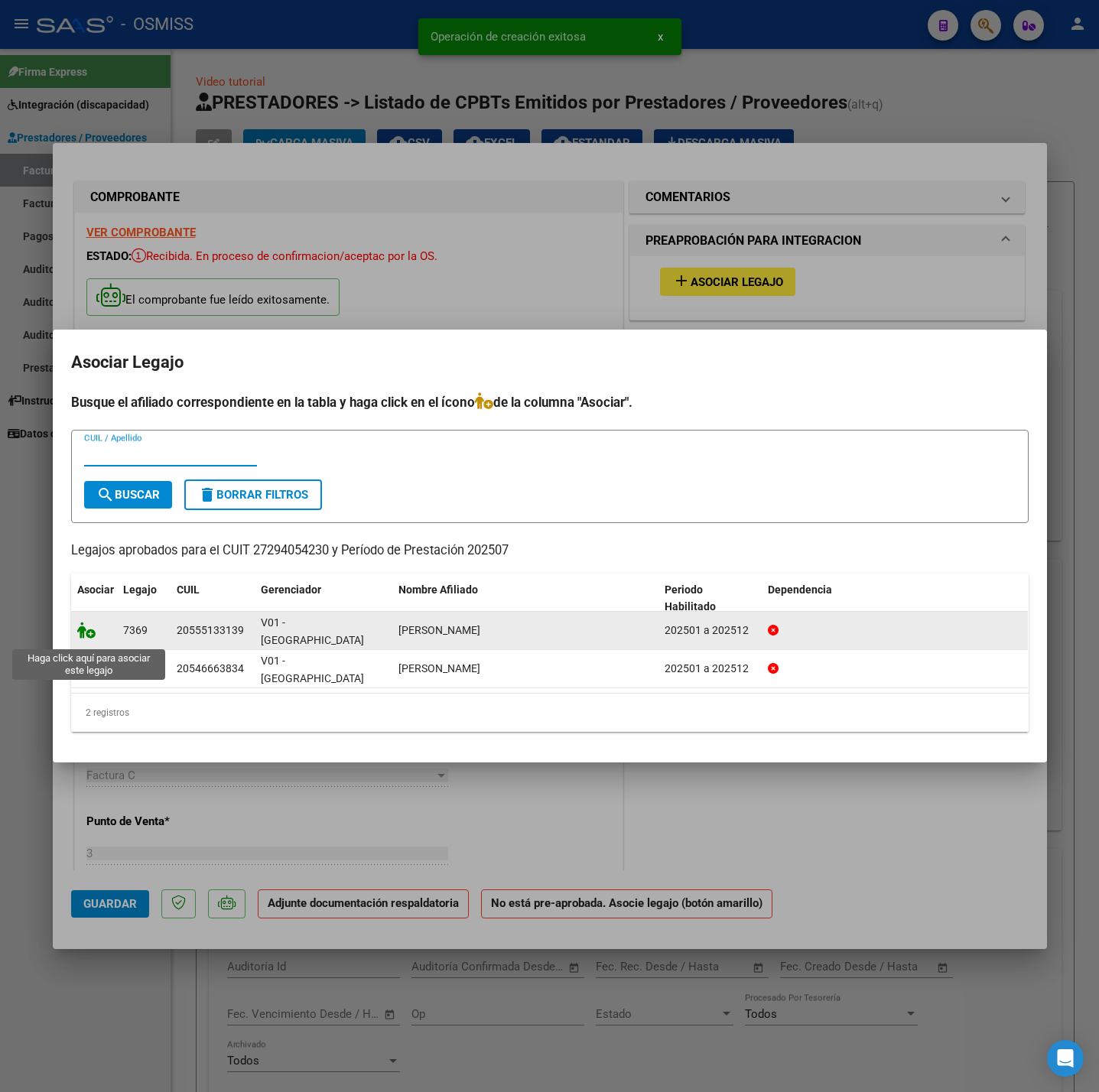
click at [84, 638] on icon at bounding box center [86, 630] width 18 height 17
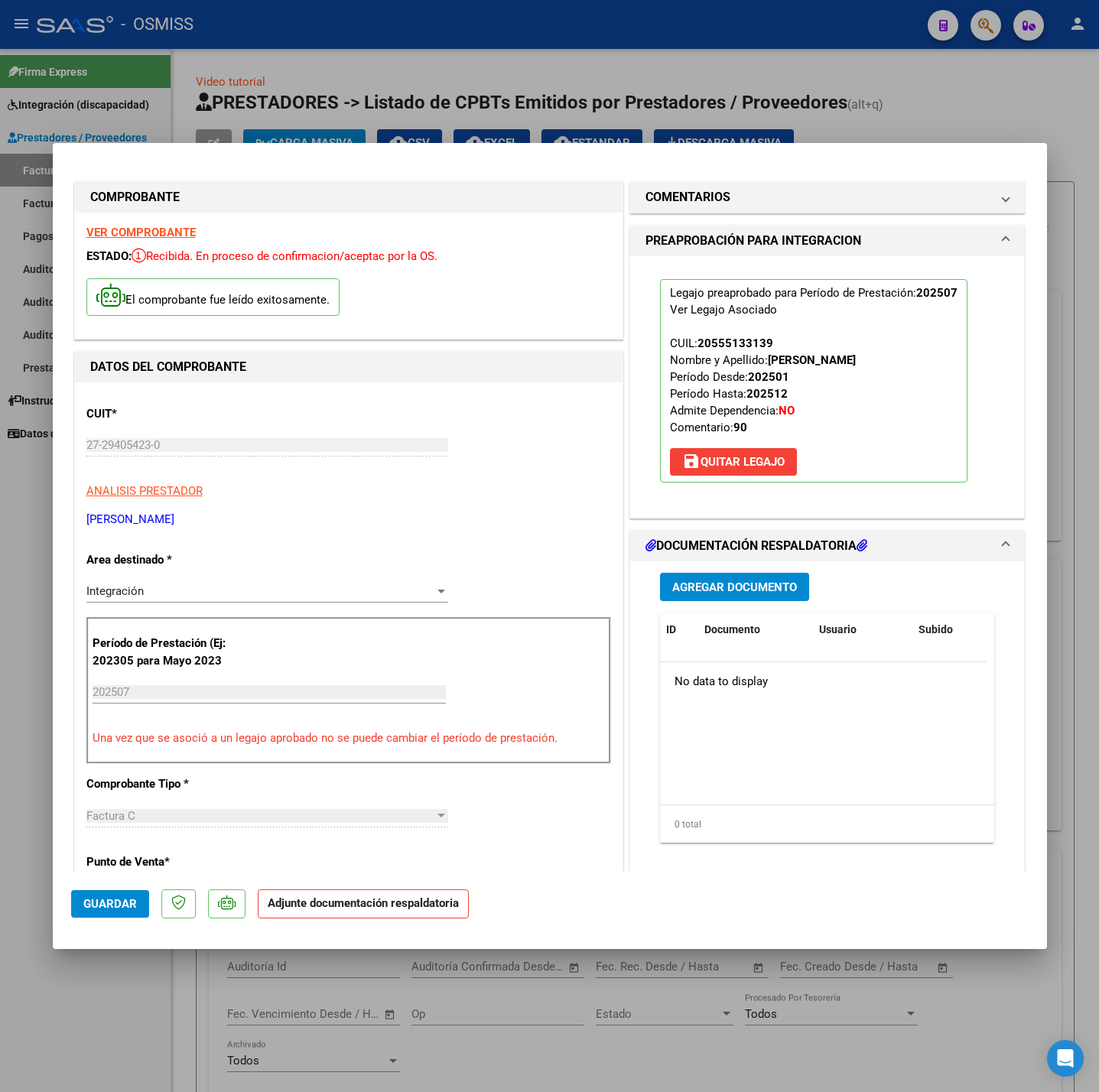
click at [738, 581] on span "Agregar Documento" at bounding box center [734, 587] width 124 height 14
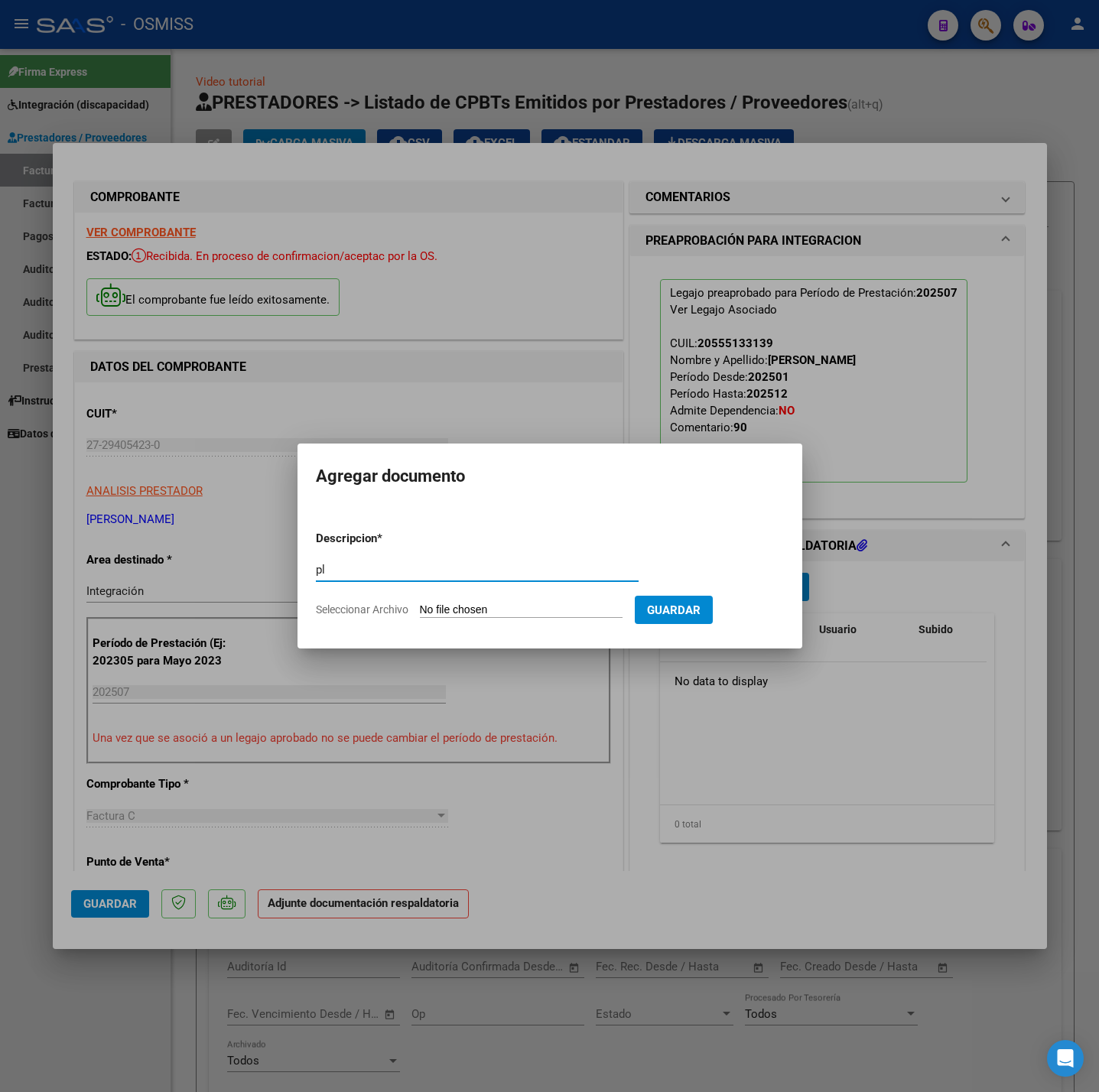
click at [551, 613] on input "Seleccionar Archivo" at bounding box center [521, 610] width 203 height 15
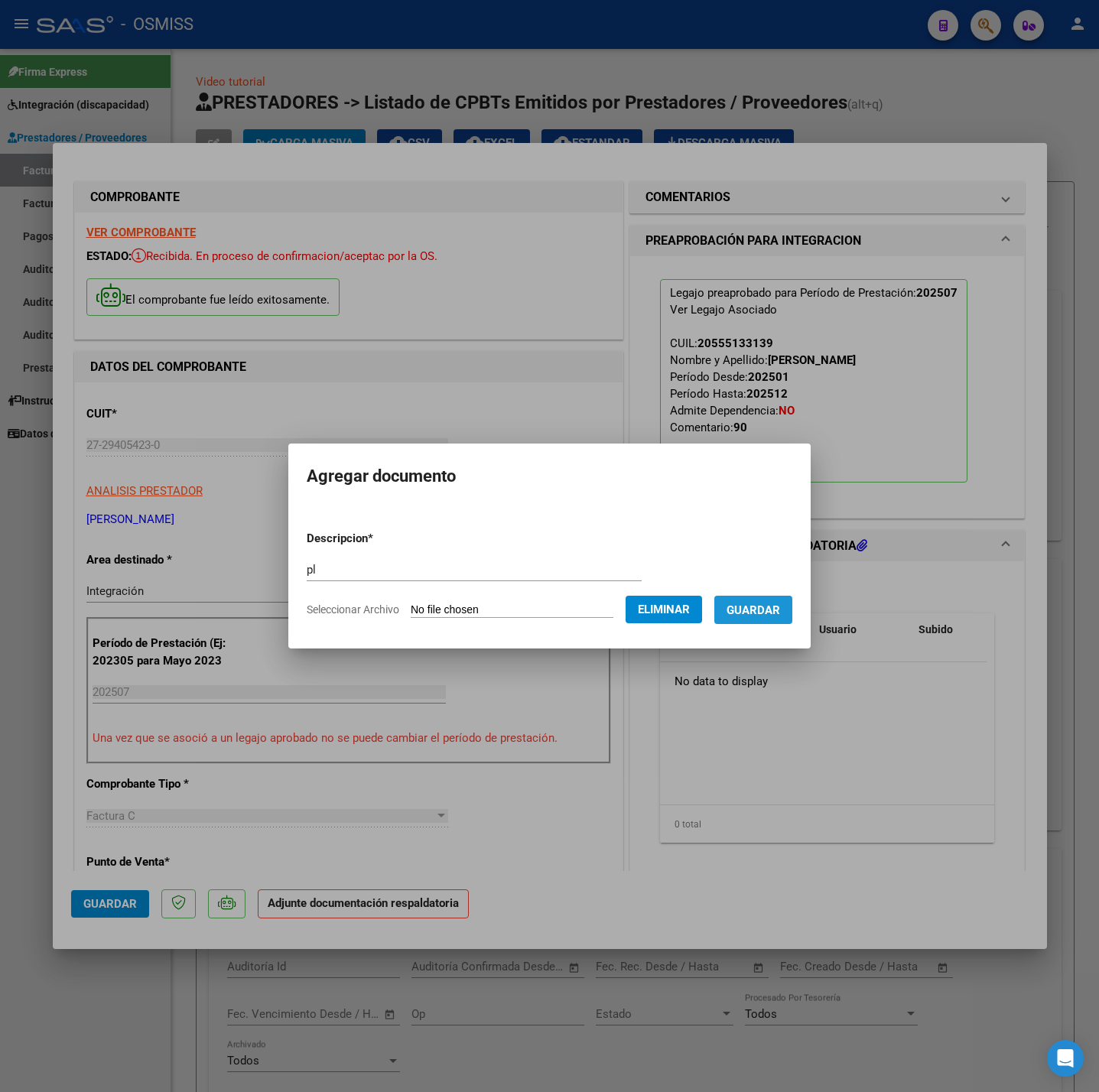
click at [770, 617] on button "Guardar" at bounding box center [753, 610] width 78 height 28
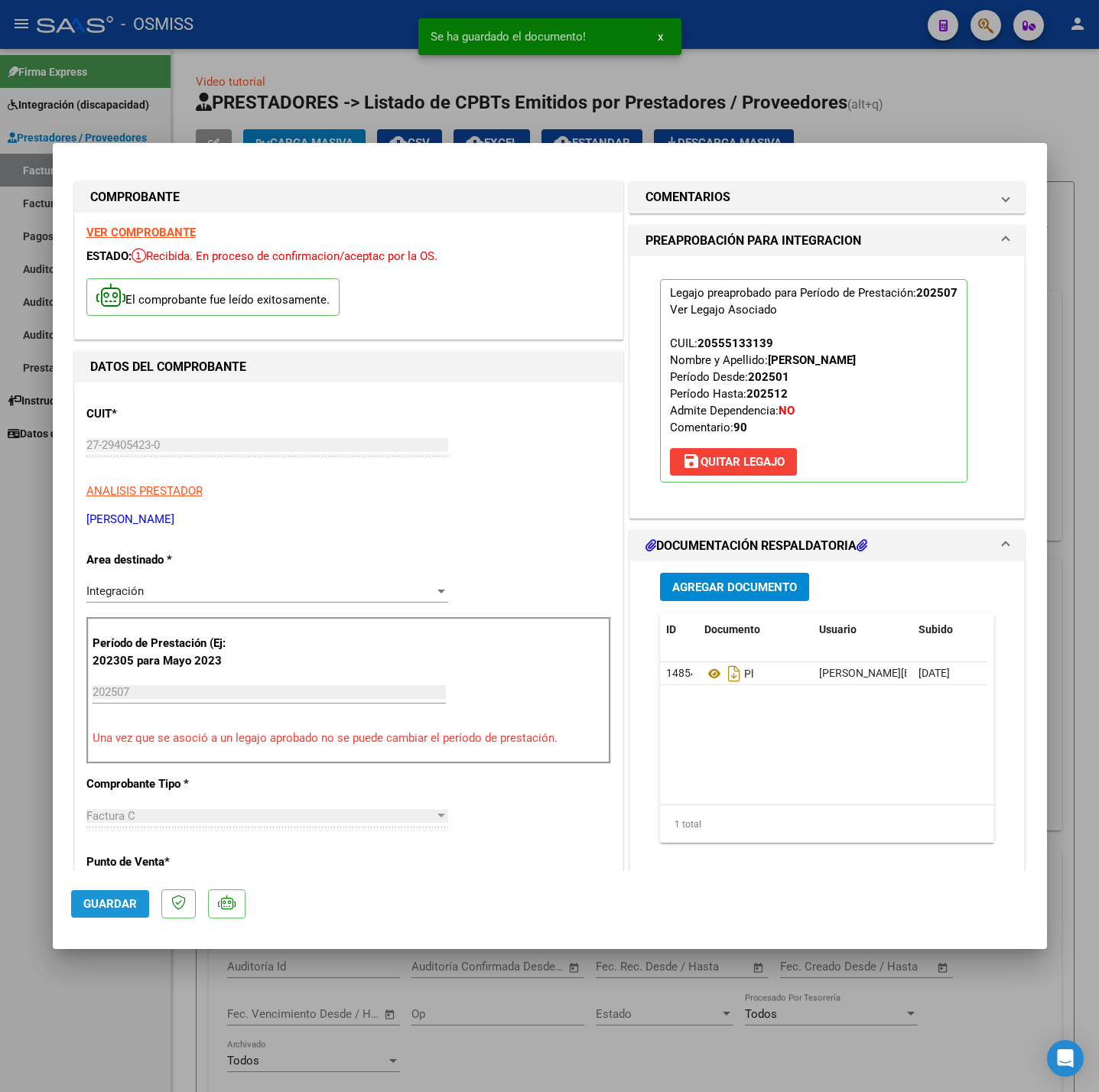
click at [126, 890] on button "Guardar" at bounding box center [110, 903] width 78 height 27
click at [131, 987] on div at bounding box center [549, 546] width 1099 height 1092
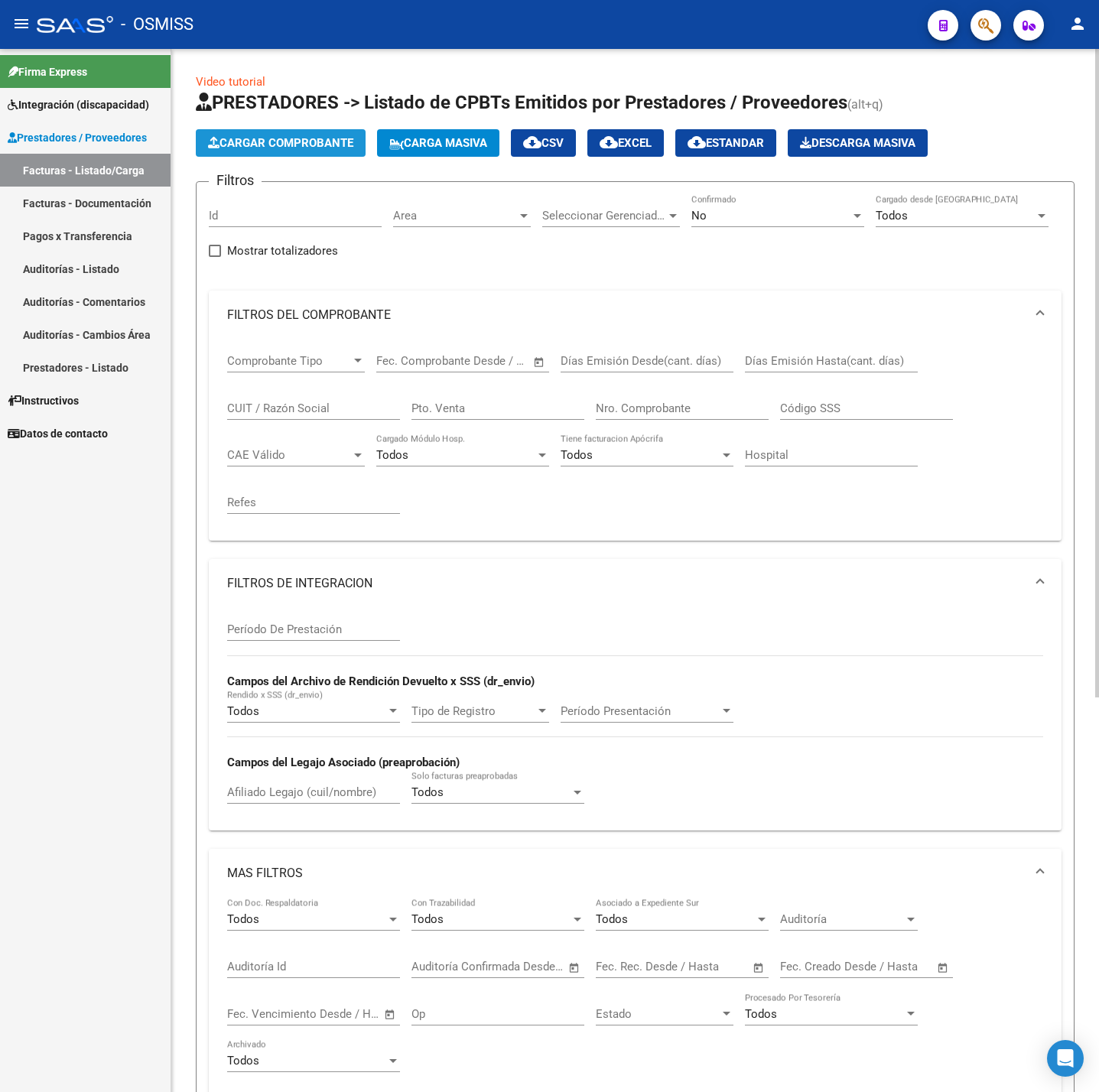
click at [313, 140] on span "Cargar Comprobante" at bounding box center [281, 143] width 145 height 14
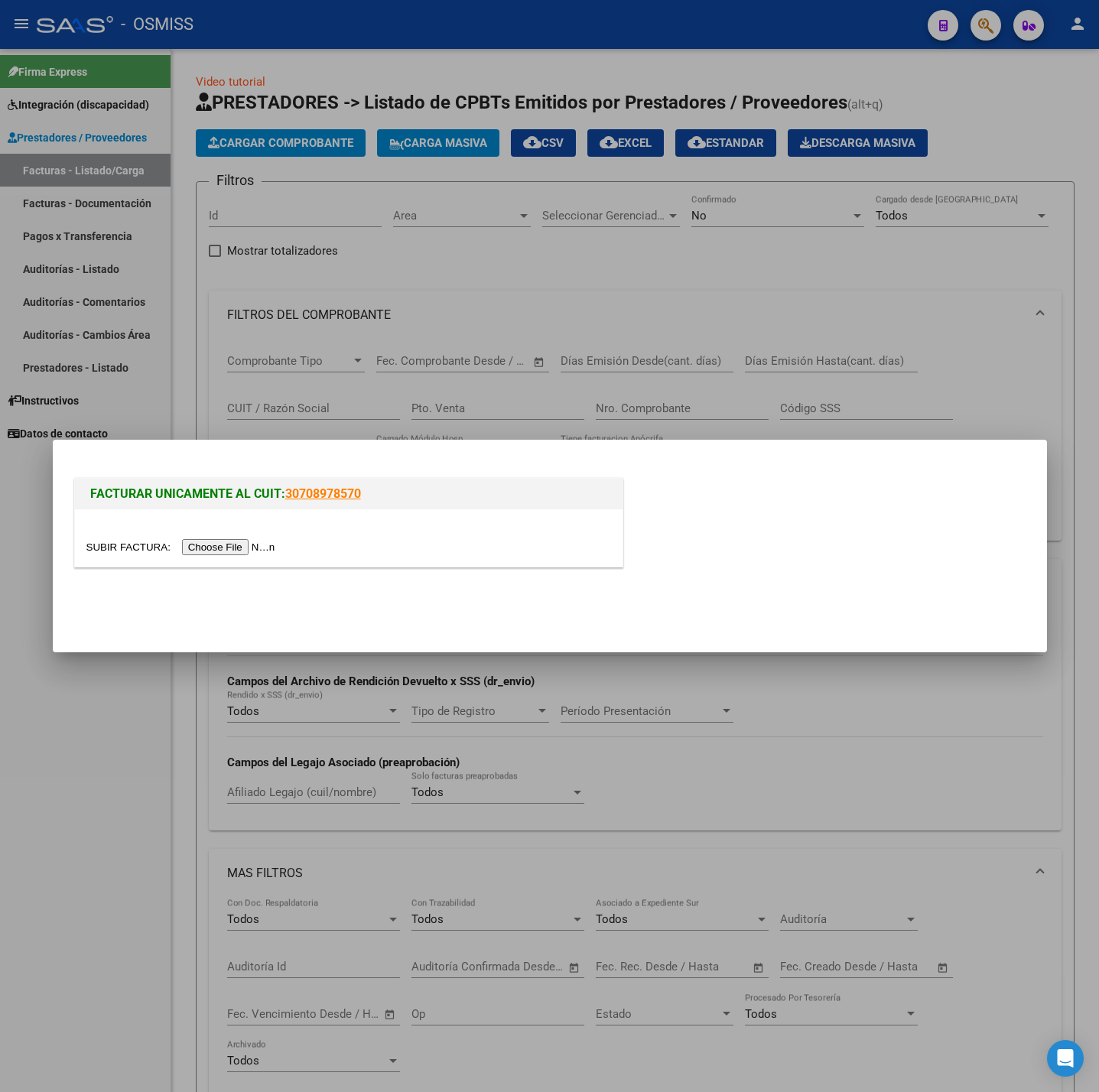
click at [248, 544] on input "file" at bounding box center [182, 547] width 193 height 16
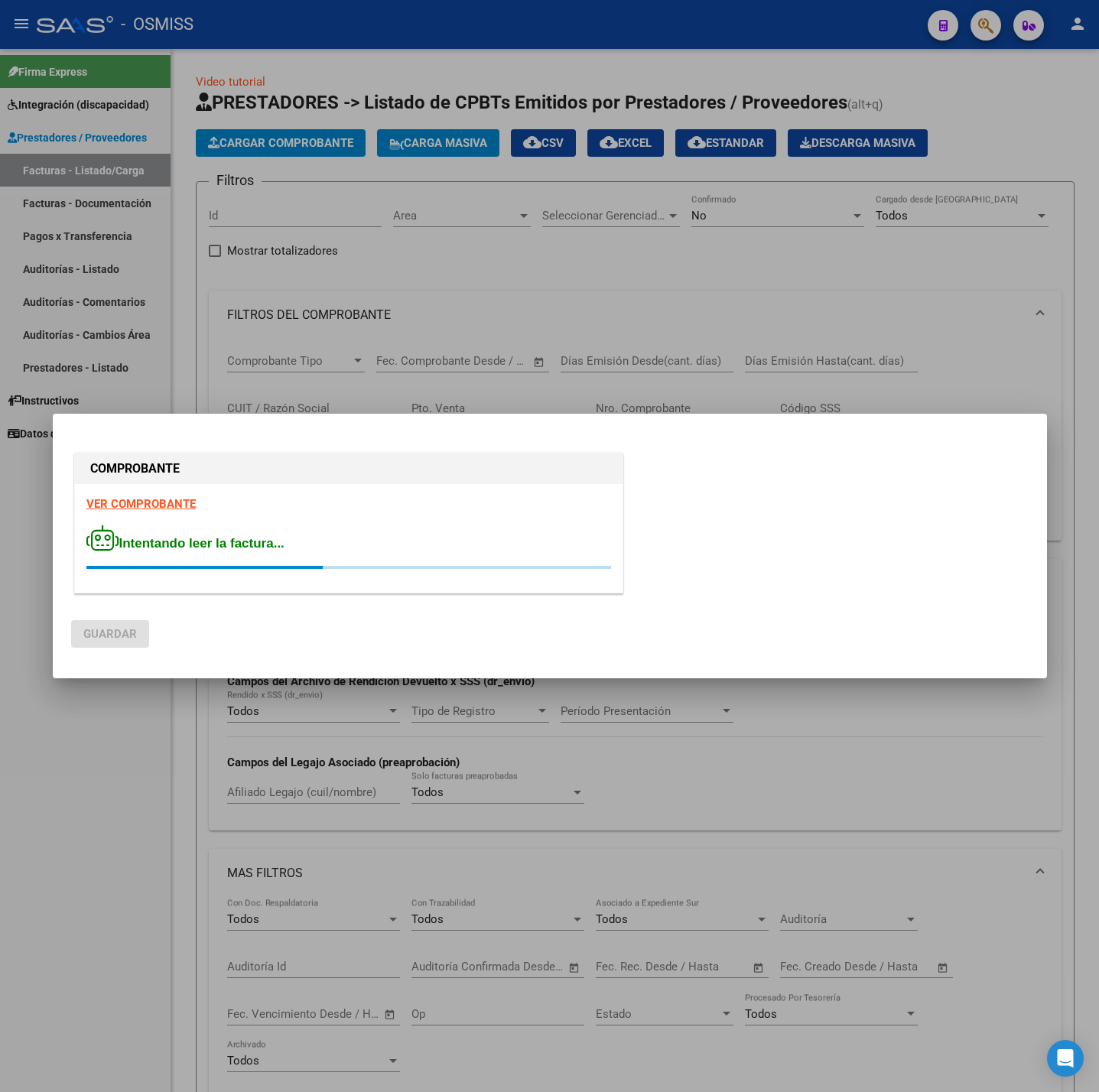
click at [178, 502] on strong "VER COMPROBANTE" at bounding box center [141, 505] width 110 height 14
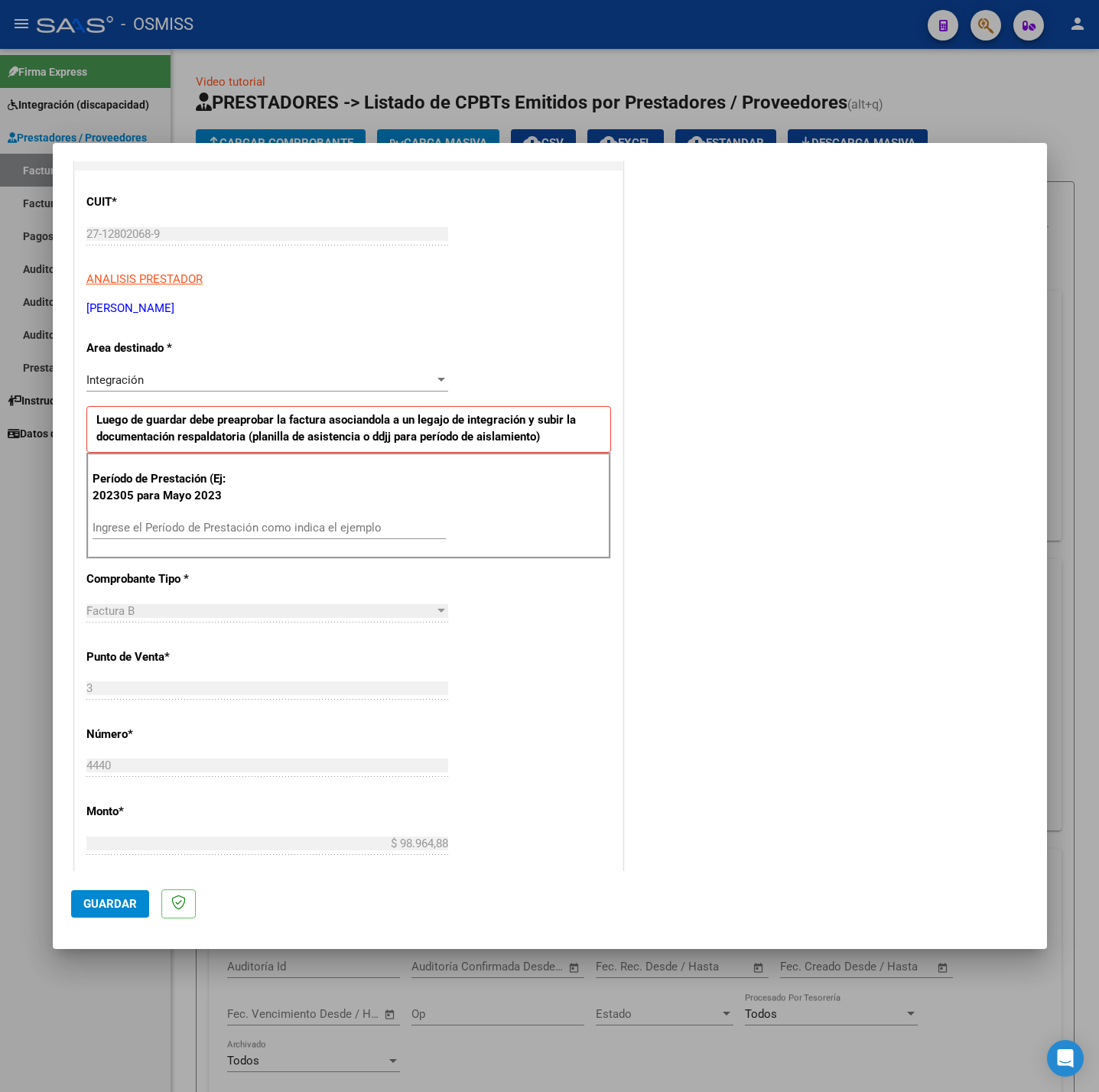
scroll to position [229, 0]
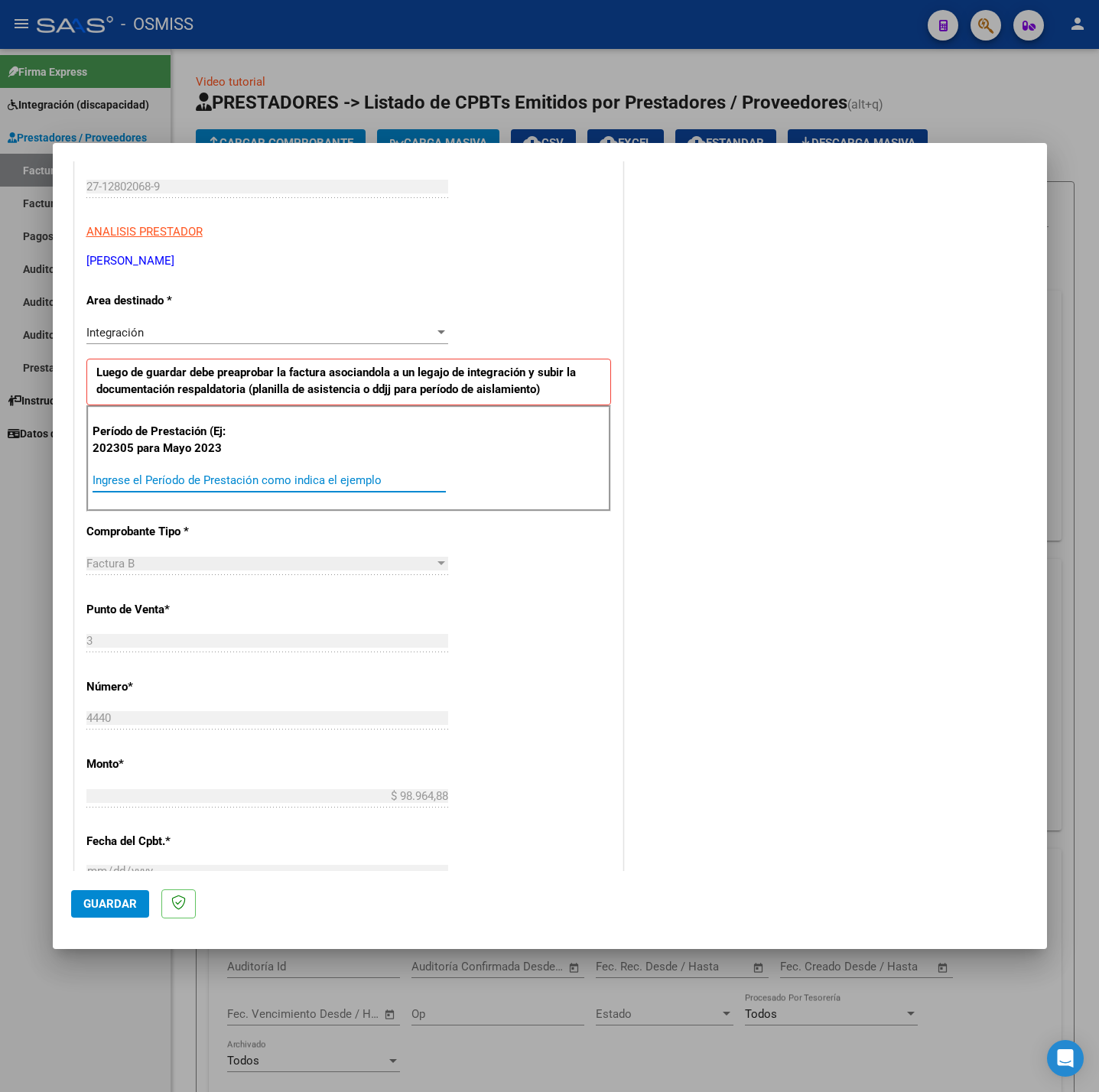
click at [248, 484] on input "Ingrese el Período de Prestación como indica el ejemplo" at bounding box center [269, 480] width 354 height 14
click at [497, 636] on div "CUIT * 27-12802068-9 Ingresar CUIT ANALISIS PRESTADOR [PERSON_NAME] [PERSON_NAM…" at bounding box center [349, 698] width 548 height 1151
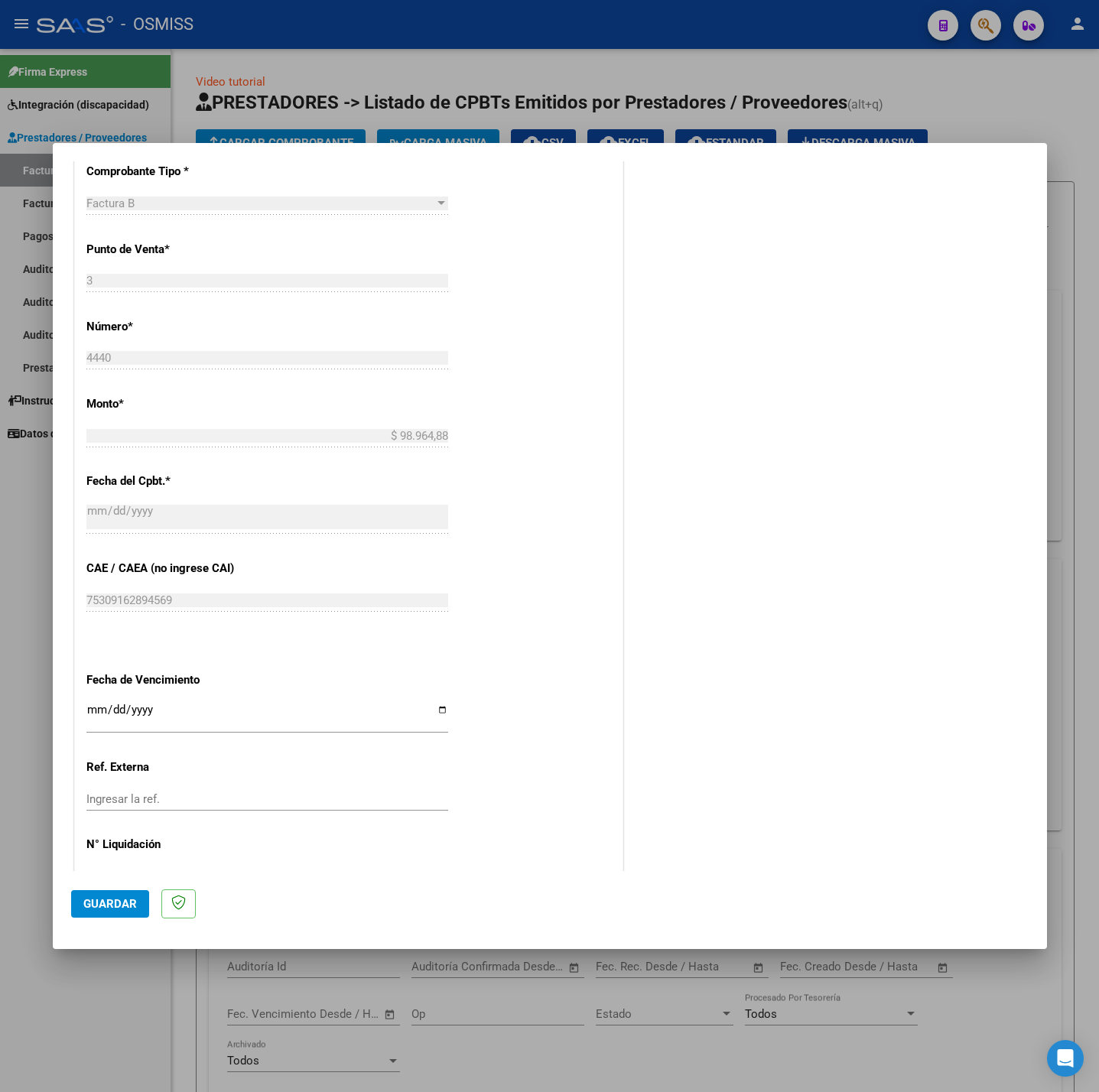
scroll to position [640, 0]
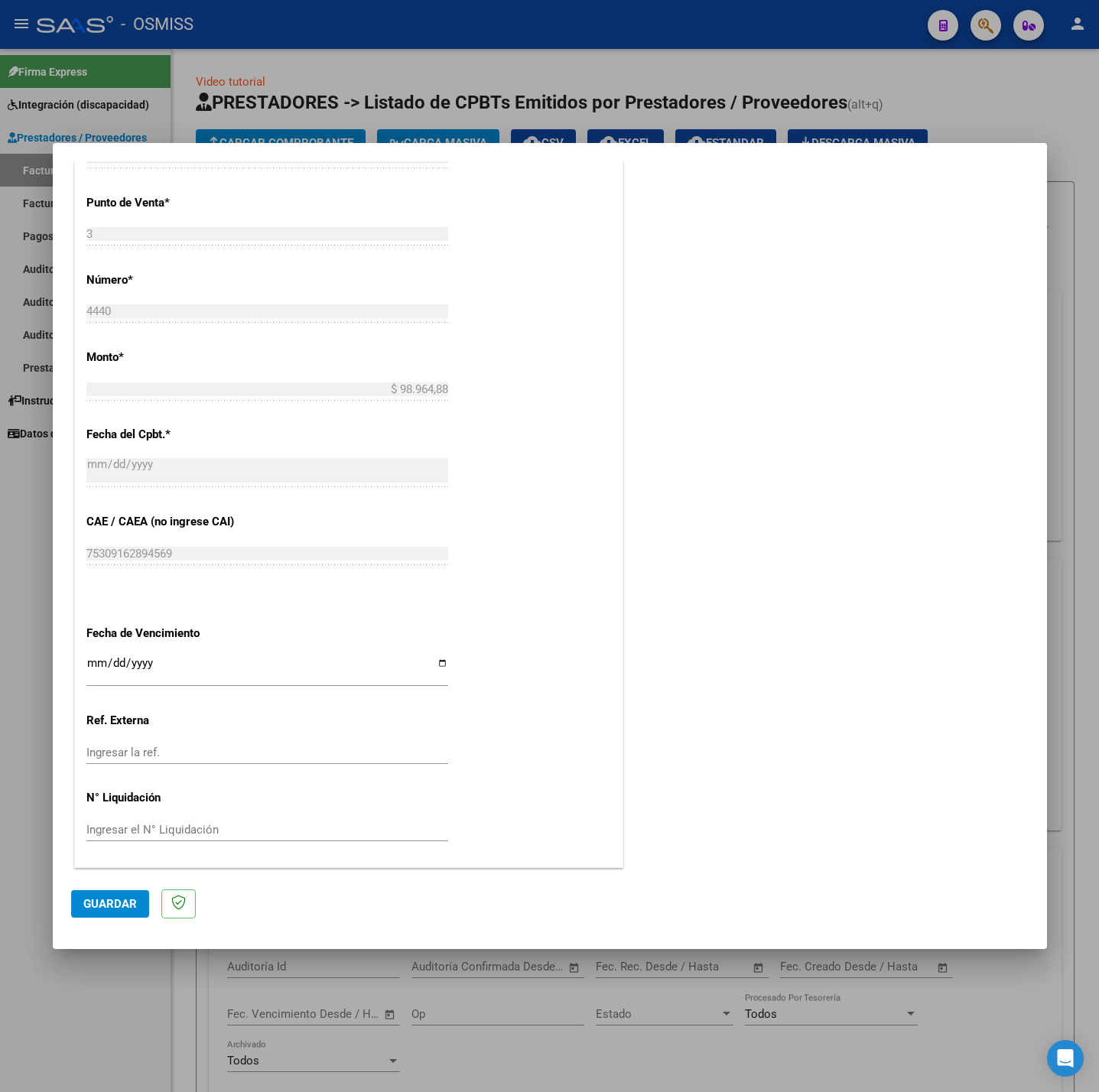
click at [95, 662] on input "Ingresar la fecha" at bounding box center [267, 669] width 361 height 24
click at [116, 888] on mat-dialog-actions "Guardar" at bounding box center [550, 901] width 957 height 60
click at [116, 889] on mat-dialog-actions "Guardar" at bounding box center [550, 901] width 957 height 60
click at [116, 893] on button "Guardar" at bounding box center [110, 903] width 78 height 27
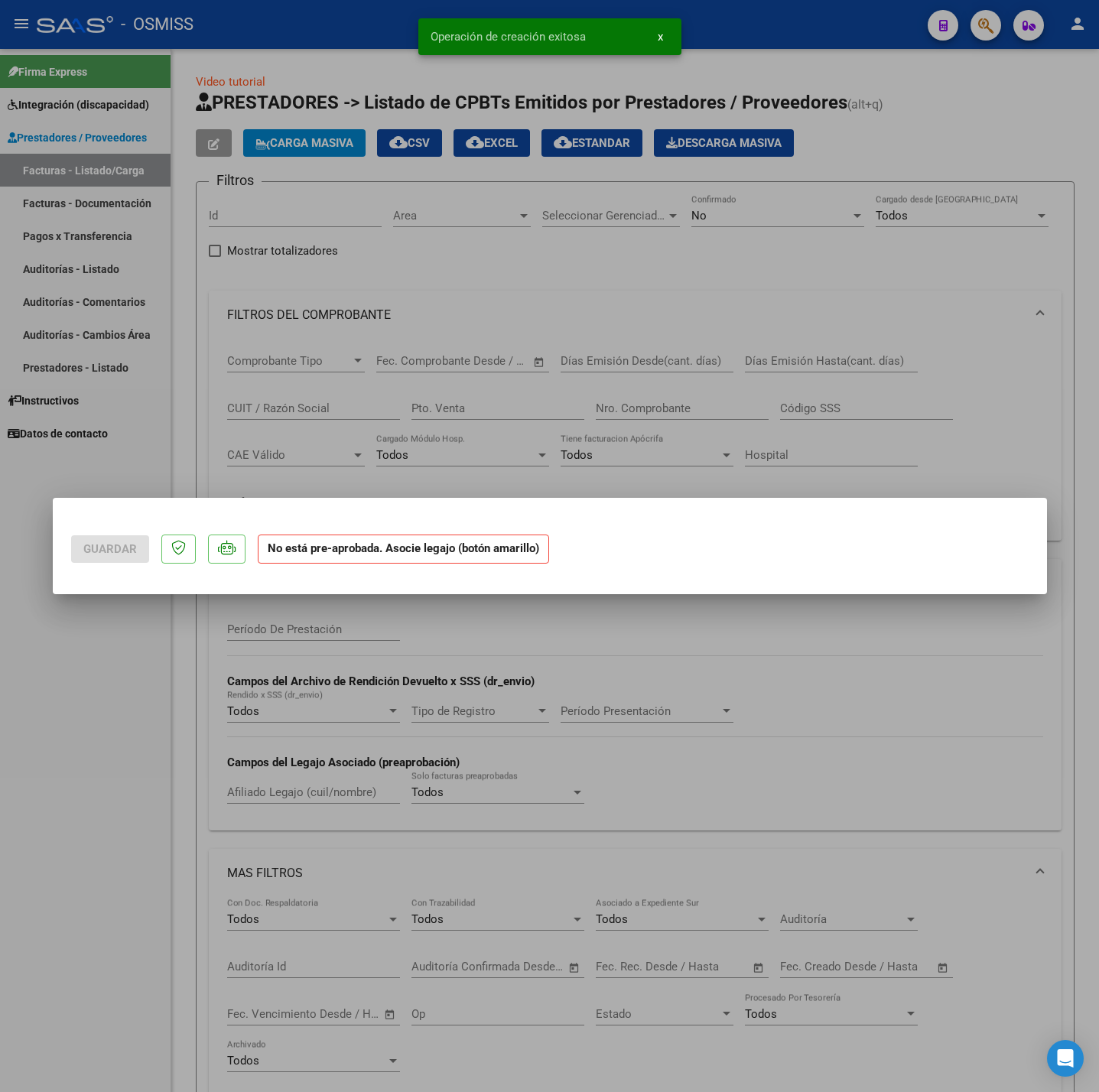
scroll to position [0, 0]
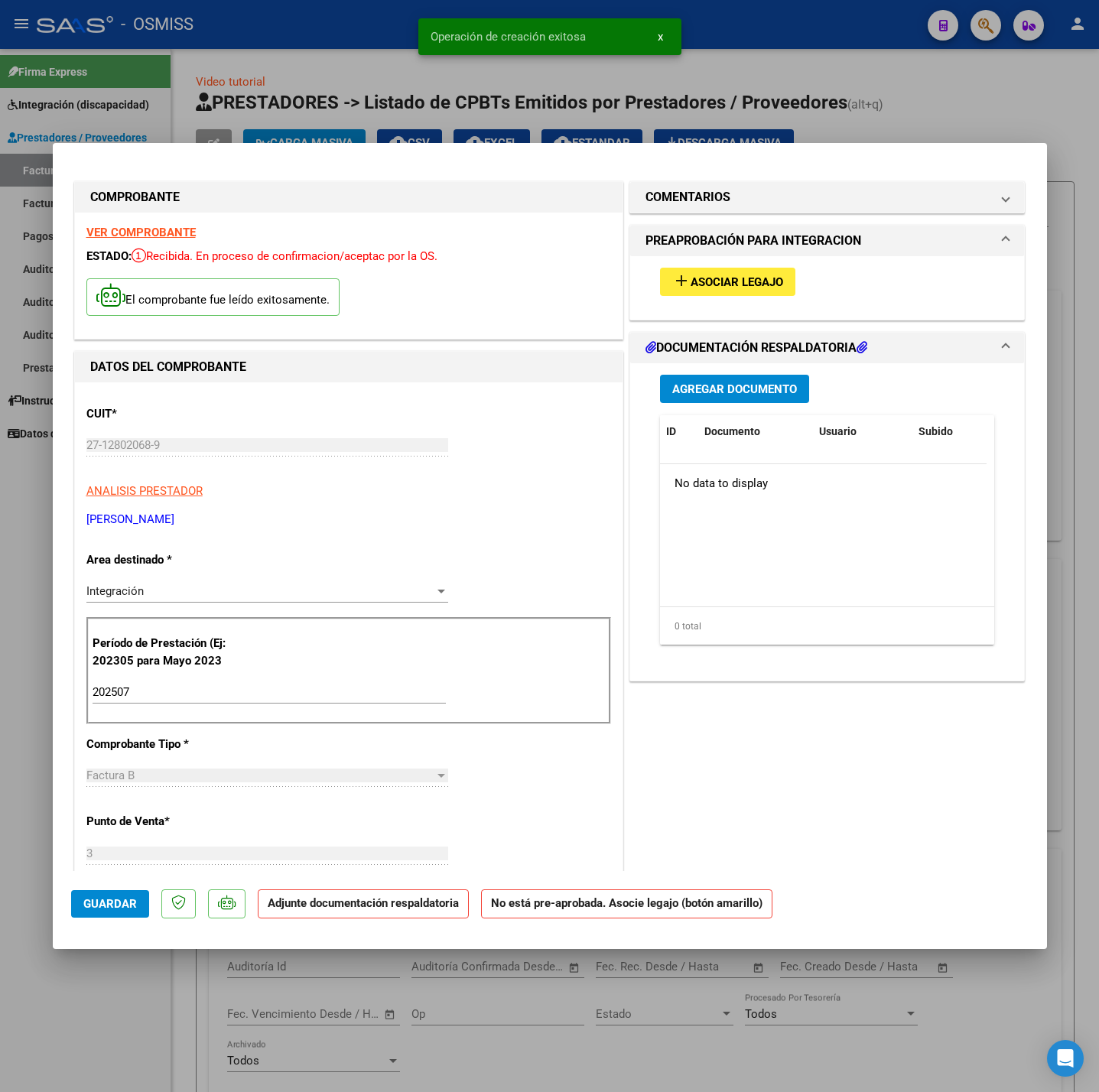
click at [703, 273] on button "add Asociar Legajo" at bounding box center [727, 282] width 135 height 28
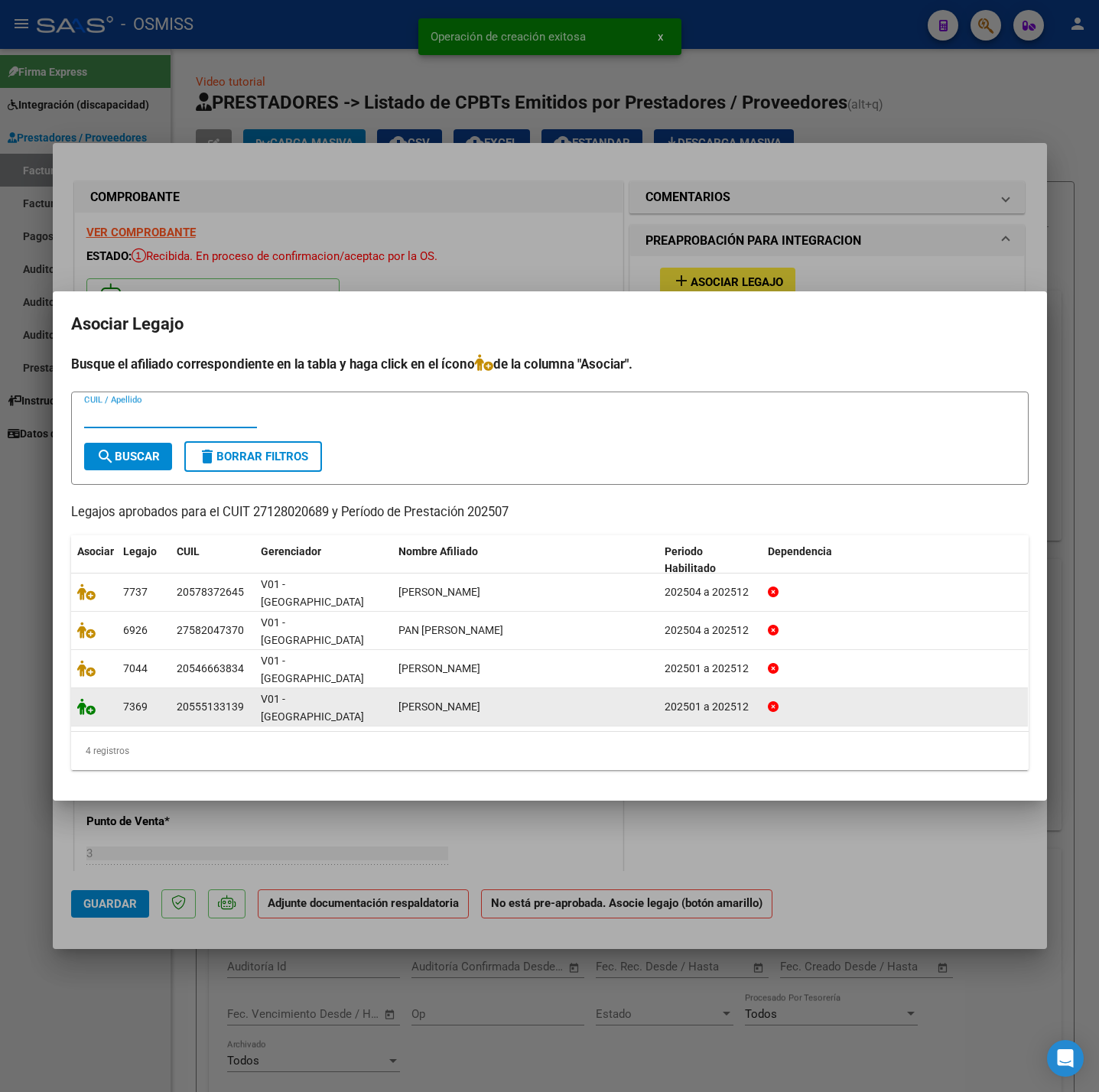
click at [88, 699] on icon at bounding box center [86, 707] width 18 height 17
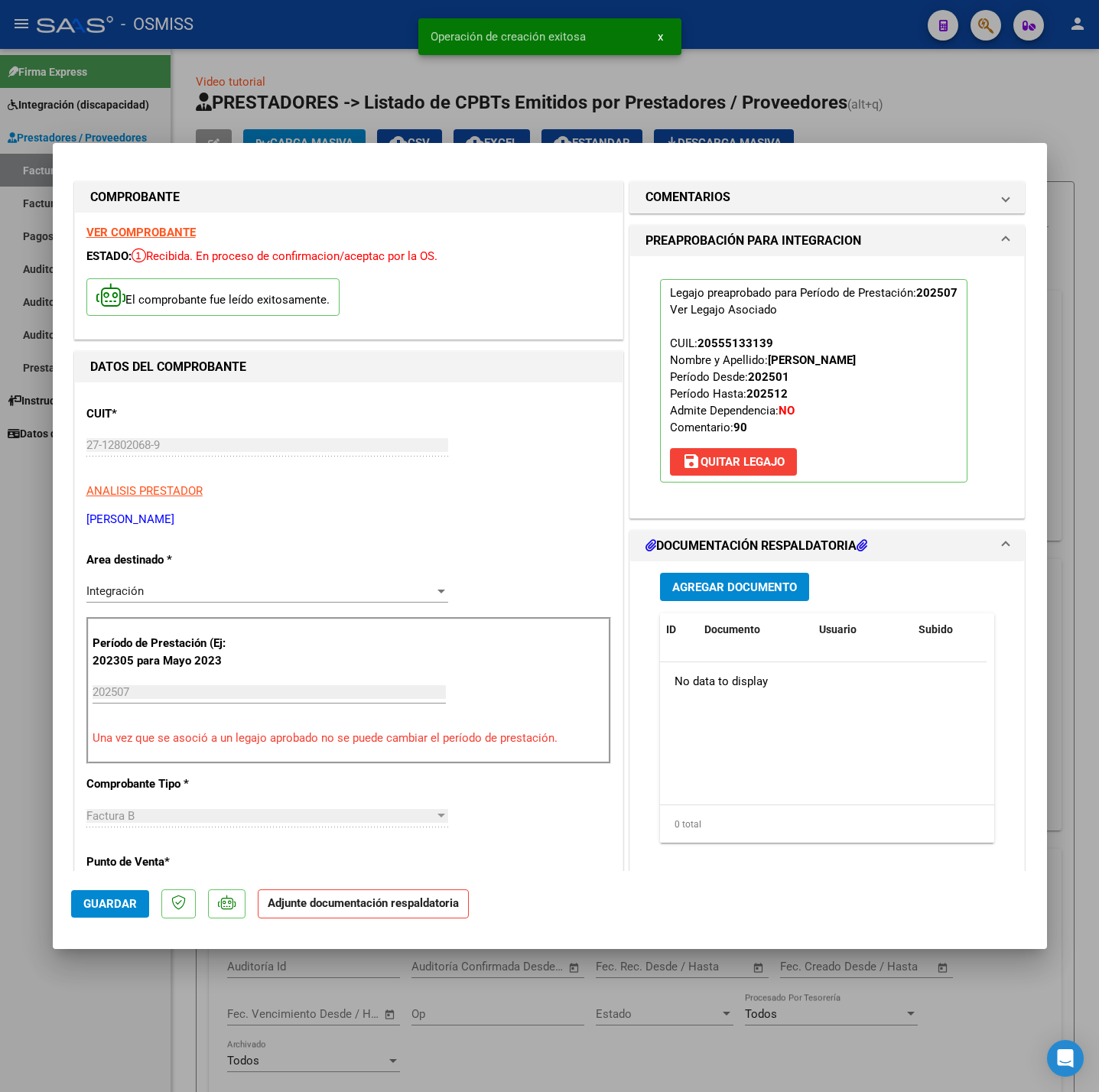
click at [709, 598] on button "Agregar Documento" at bounding box center [734, 587] width 149 height 28
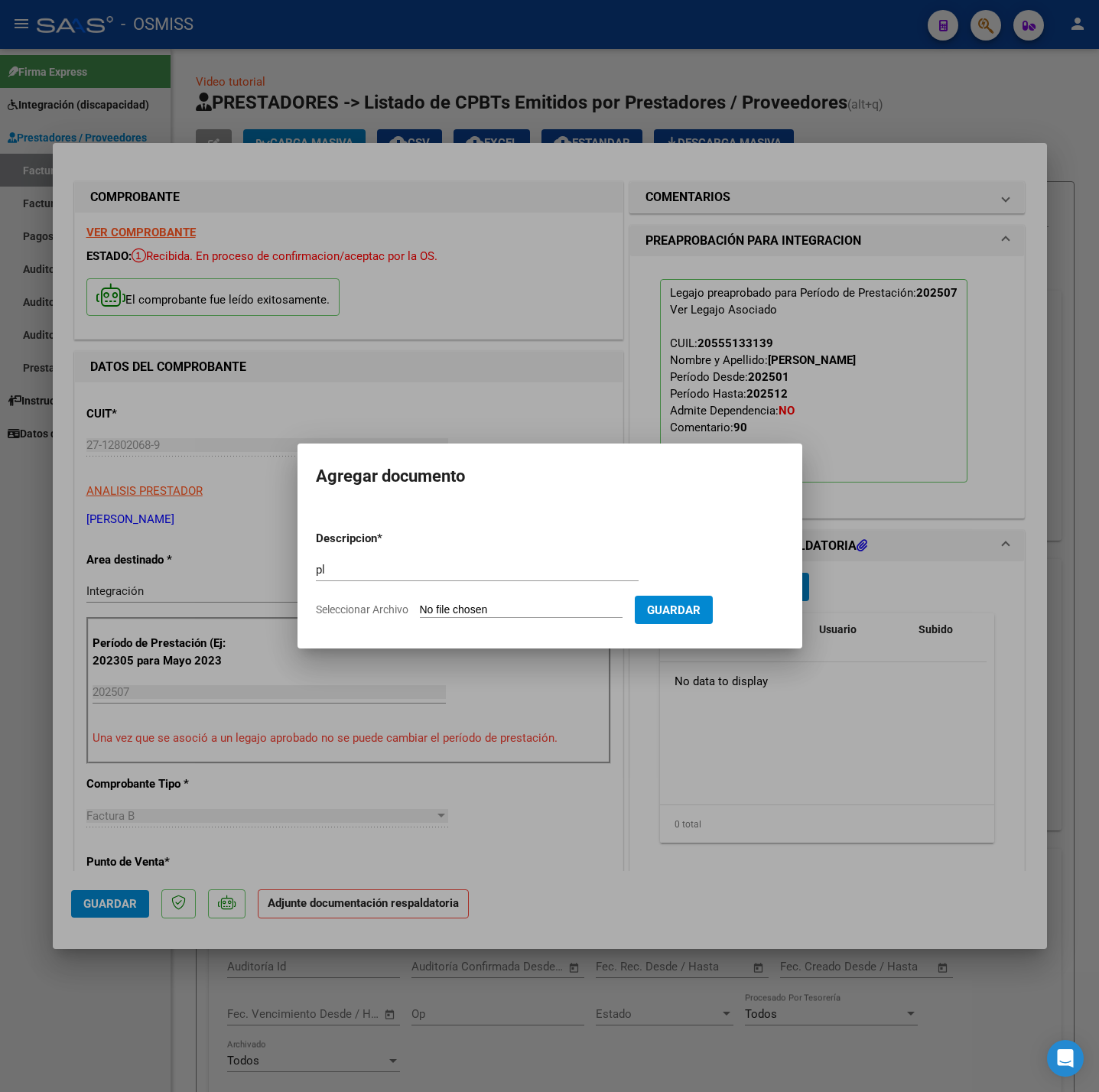
click at [572, 598] on form "Descripcion * pl Escriba aquí una descripcion Seleccionar Archivo Guardar" at bounding box center [550, 574] width 468 height 112
click at [573, 609] on input "Seleccionar Archivo" at bounding box center [521, 610] width 203 height 15
click at [413, 571] on input "pl" at bounding box center [477, 570] width 323 height 14
click at [440, 616] on input "Seleccionar Archivo" at bounding box center [521, 610] width 203 height 15
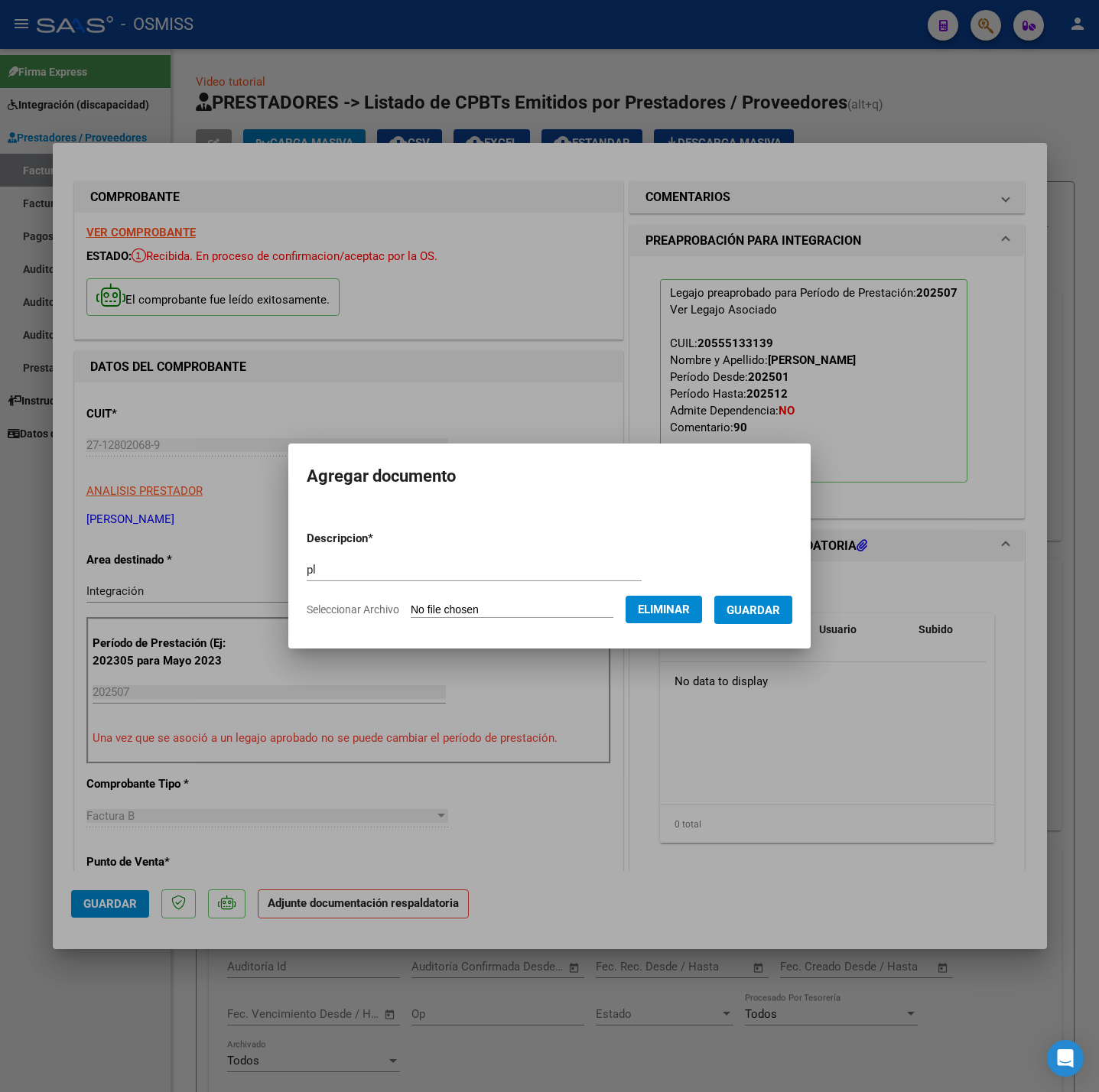
click at [773, 613] on span "Guardar" at bounding box center [753, 610] width 53 height 14
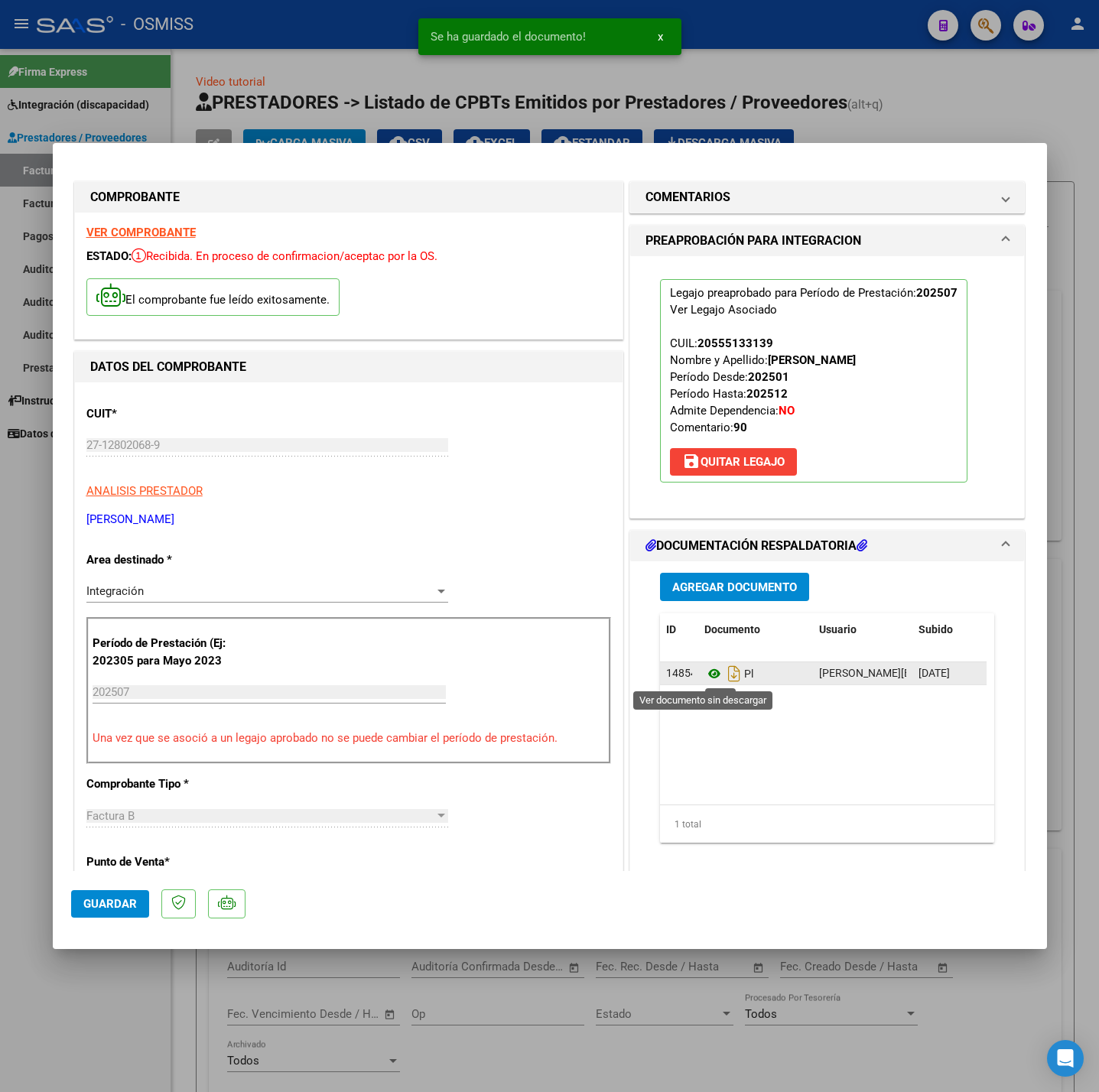
click at [704, 669] on icon at bounding box center [713, 674] width 20 height 18
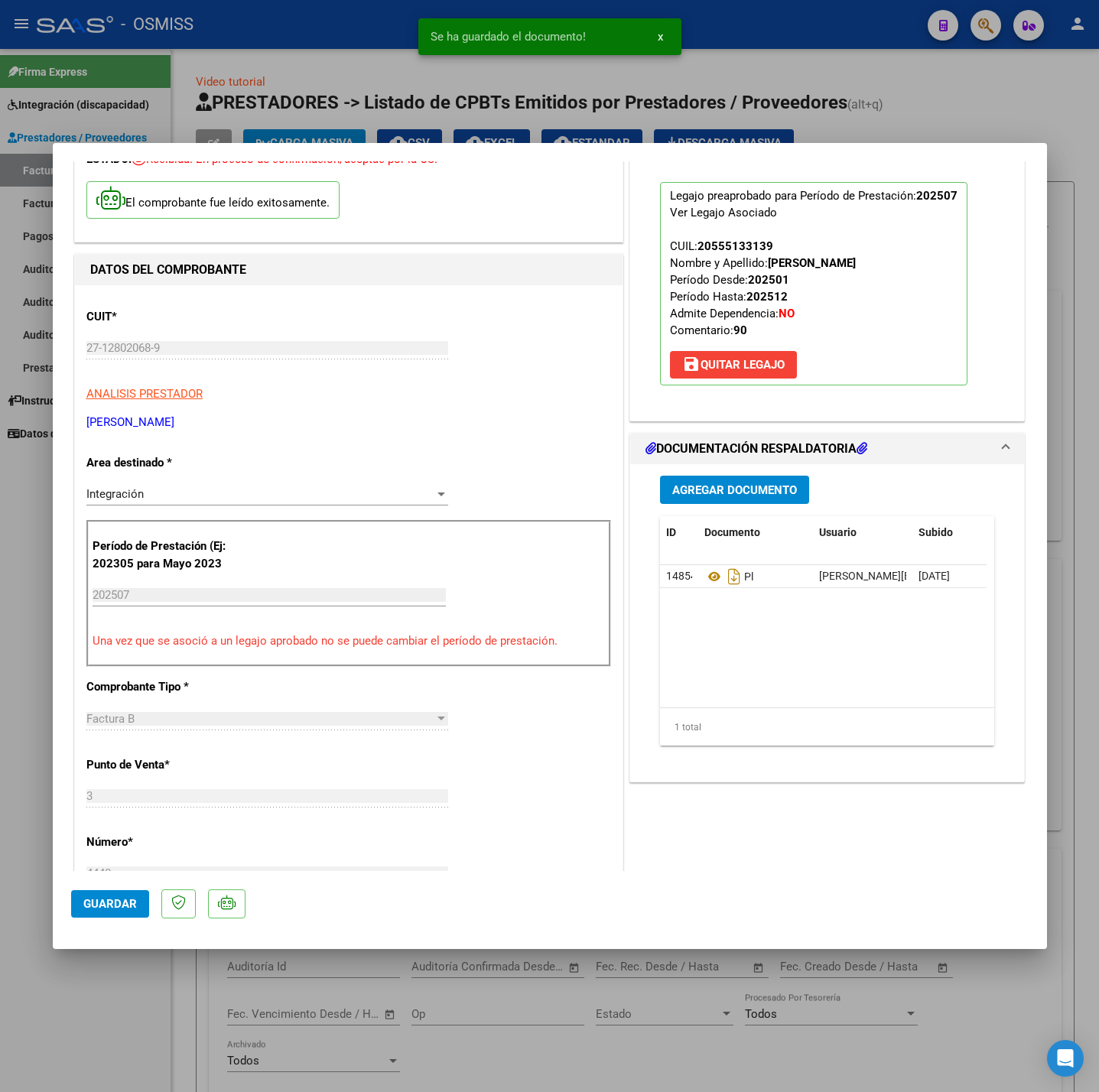
scroll to position [229, 0]
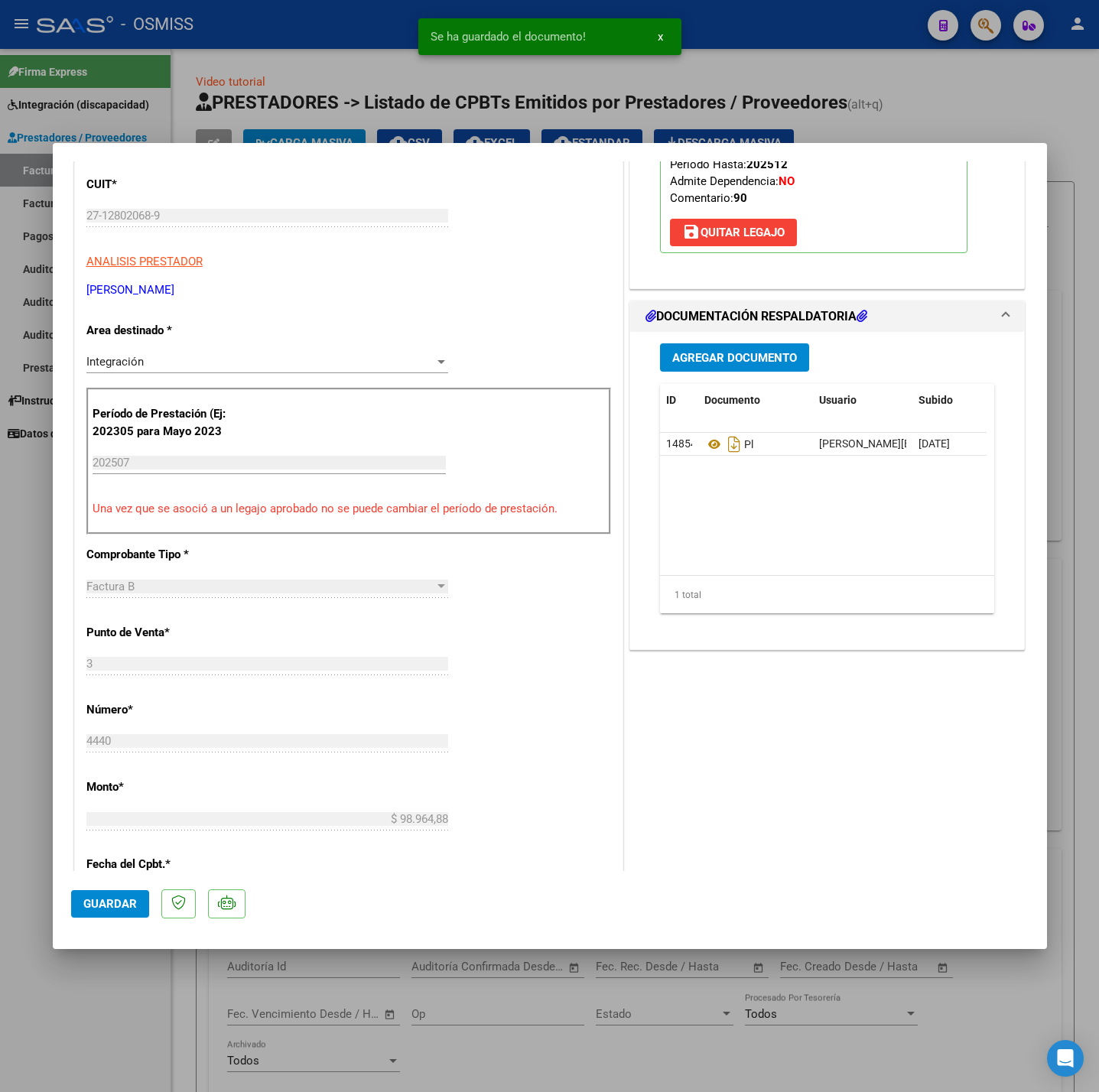
click at [113, 895] on button "Guardar" at bounding box center [110, 903] width 78 height 27
click at [106, 997] on div at bounding box center [549, 546] width 1099 height 1092
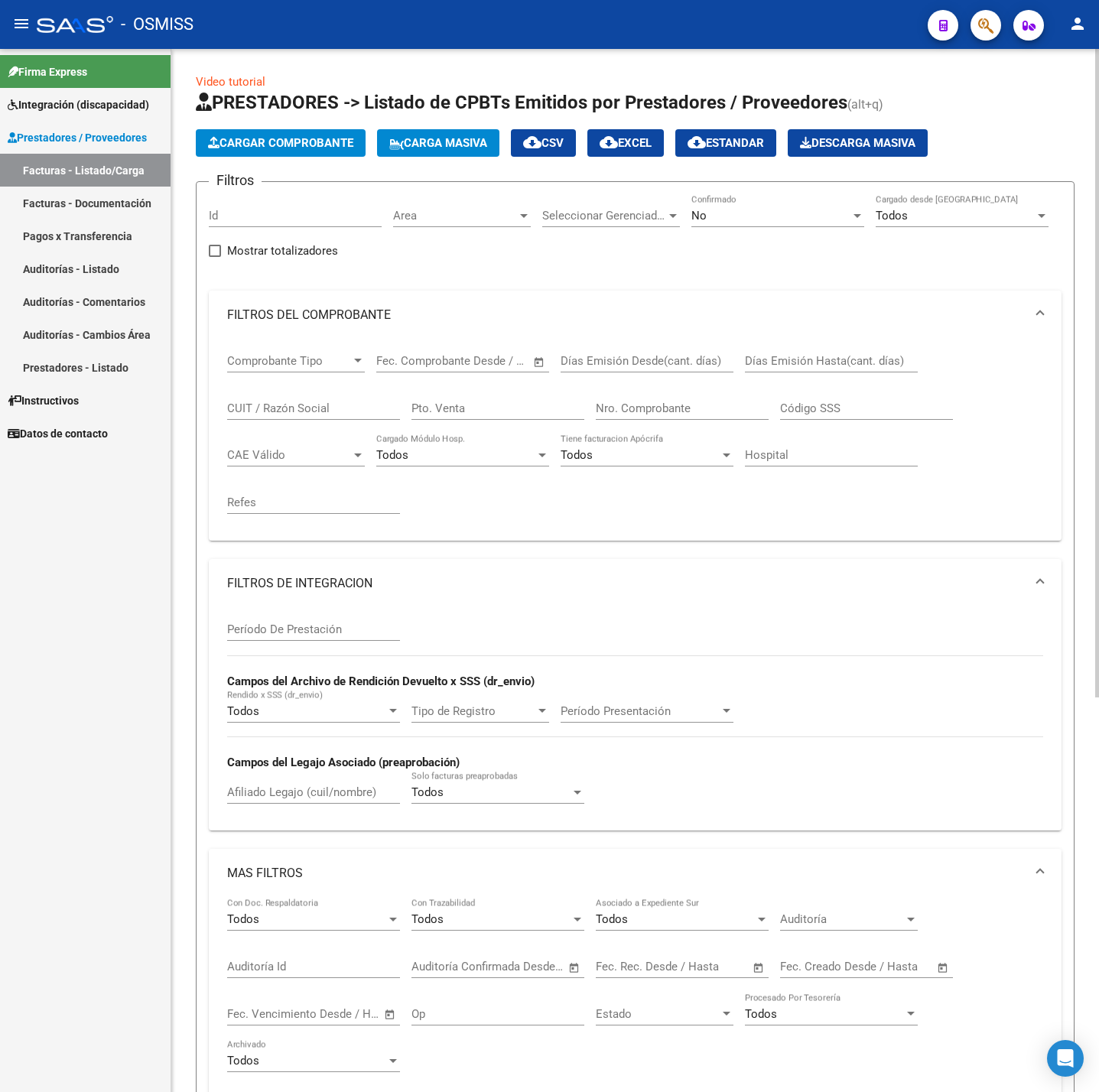
click at [271, 150] on button "Cargar Comprobante" at bounding box center [280, 142] width 170 height 27
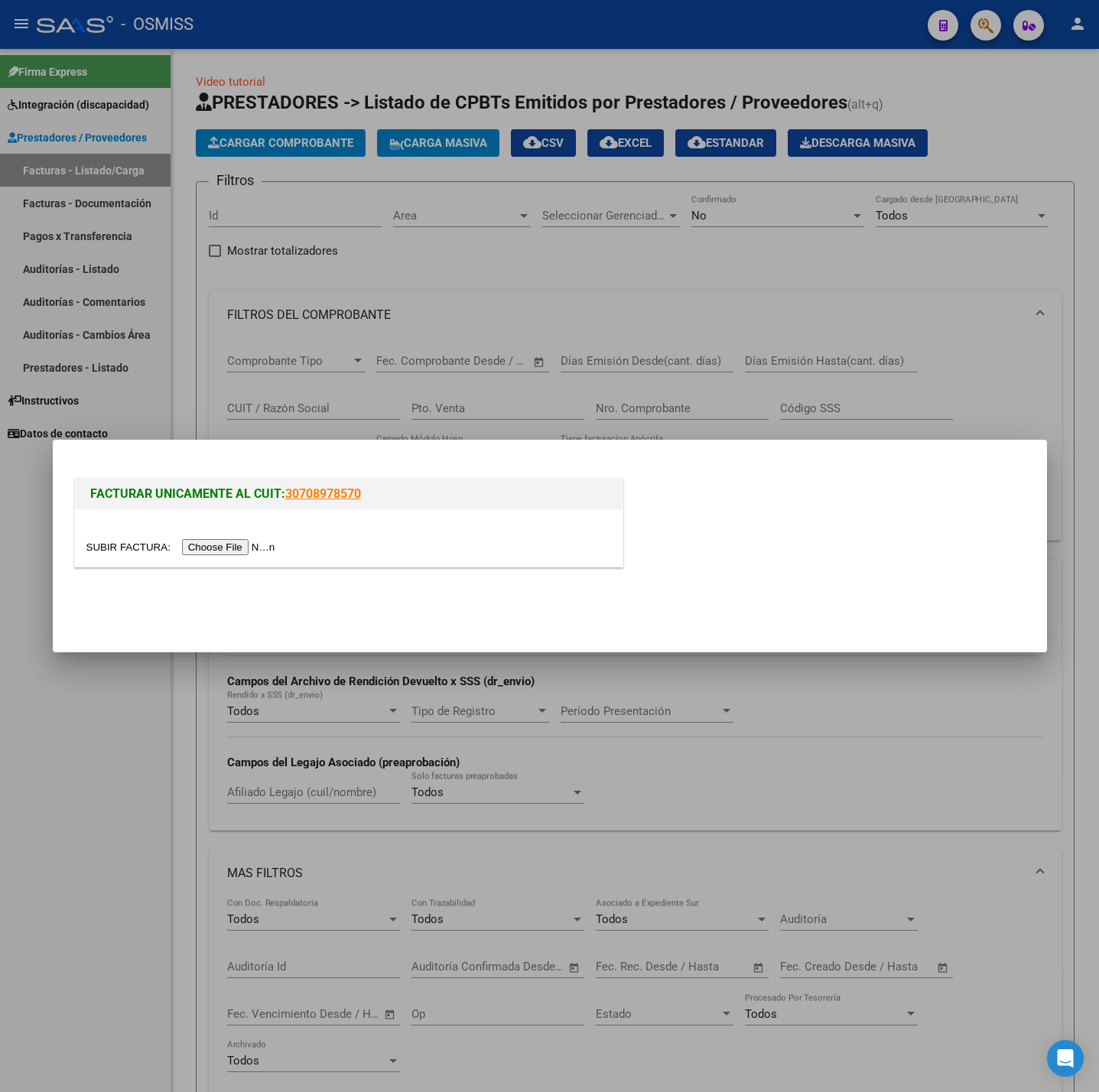
click at [253, 540] on input "file" at bounding box center [182, 547] width 193 height 16
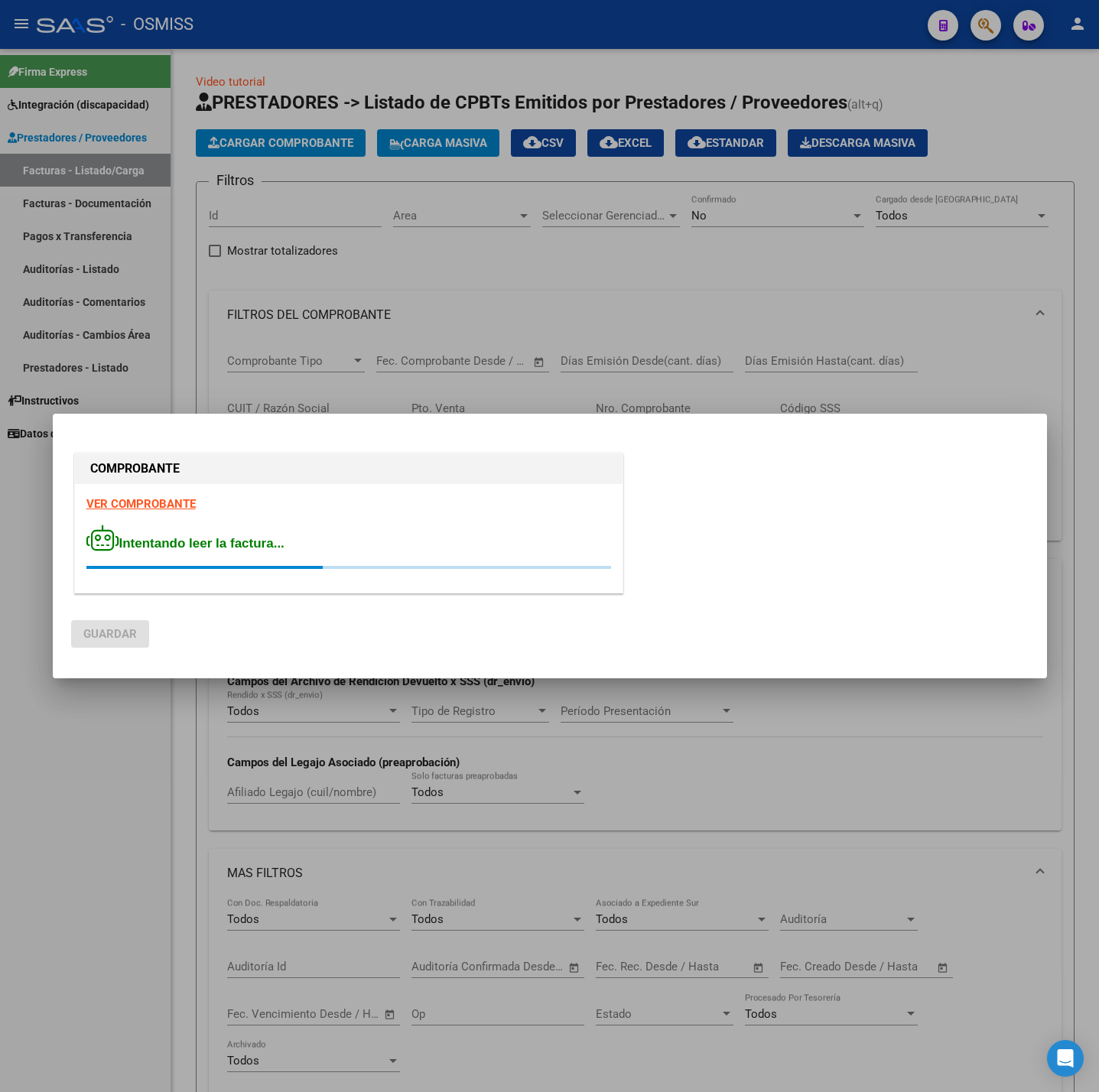
click at [120, 501] on strong "VER COMPROBANTE" at bounding box center [141, 505] width 110 height 14
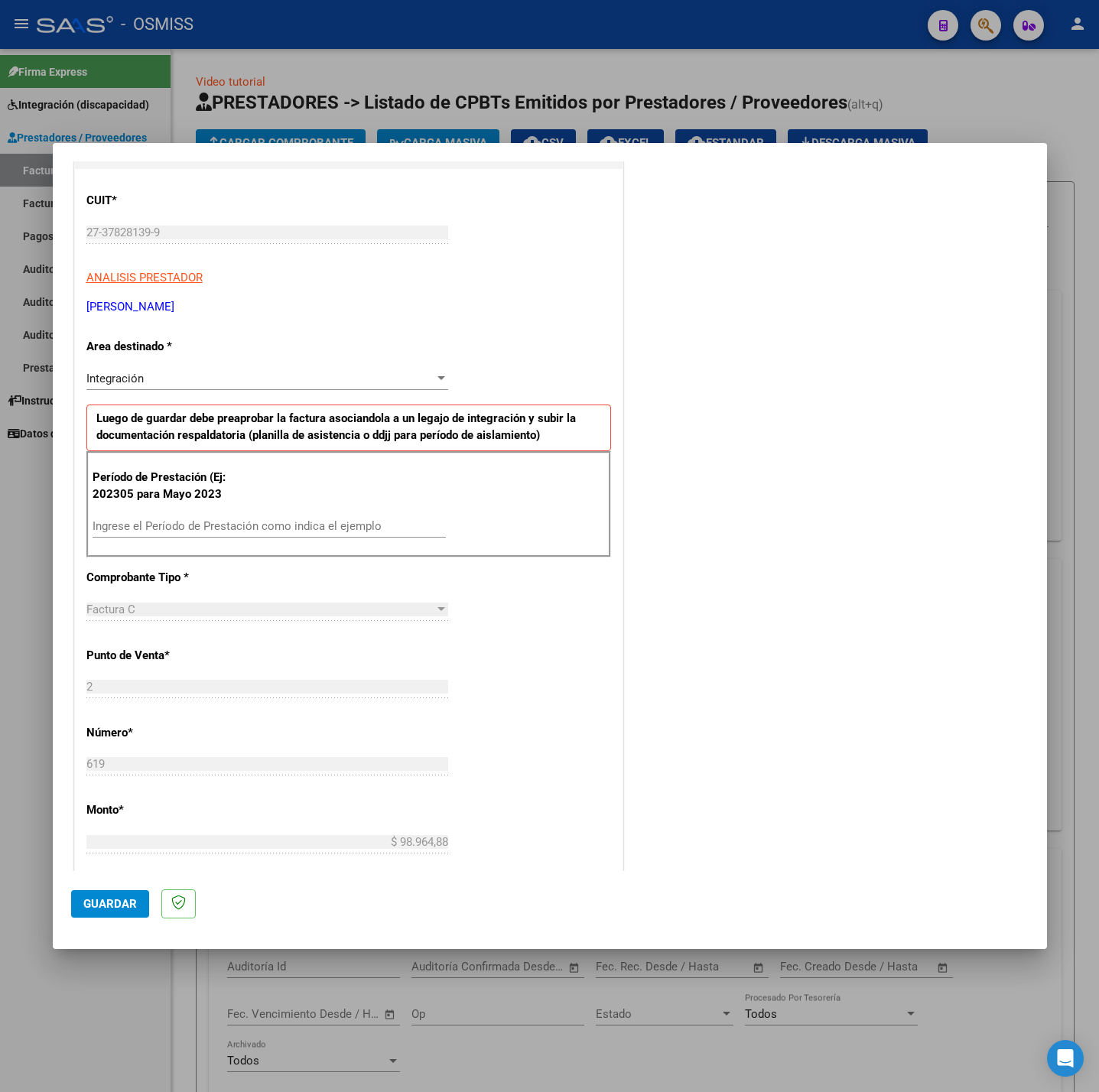
scroll to position [229, 0]
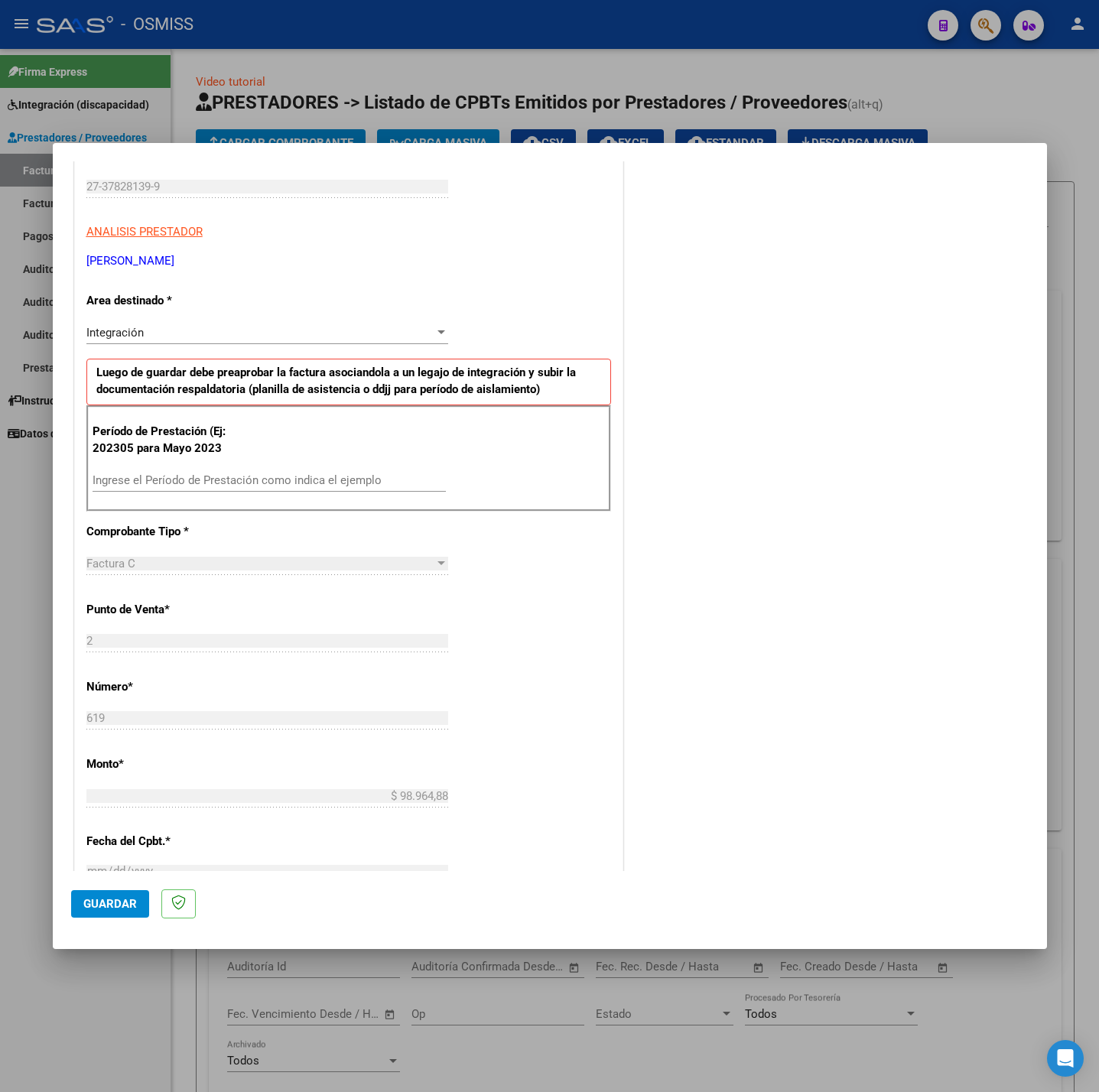
click at [271, 485] on input "Ingrese el Período de Prestación como indica el ejemplo" at bounding box center [269, 480] width 354 height 14
click at [489, 571] on div "CUIT * 27-37828139-9 Ingresar CUIT ANALISIS PRESTADOR [PERSON_NAME] [PERSON_NAM…" at bounding box center [349, 698] width 548 height 1151
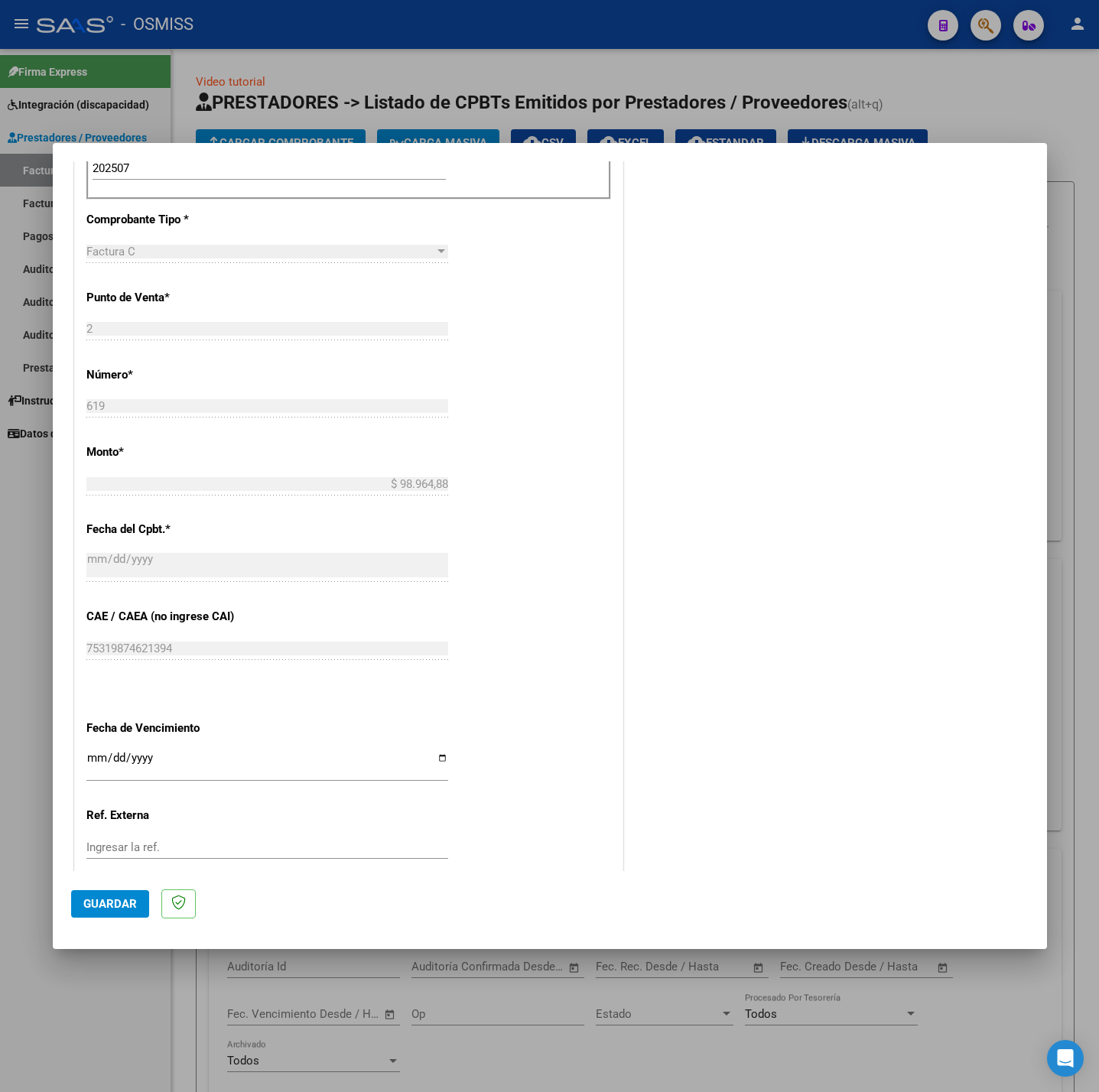
scroll to position [640, 0]
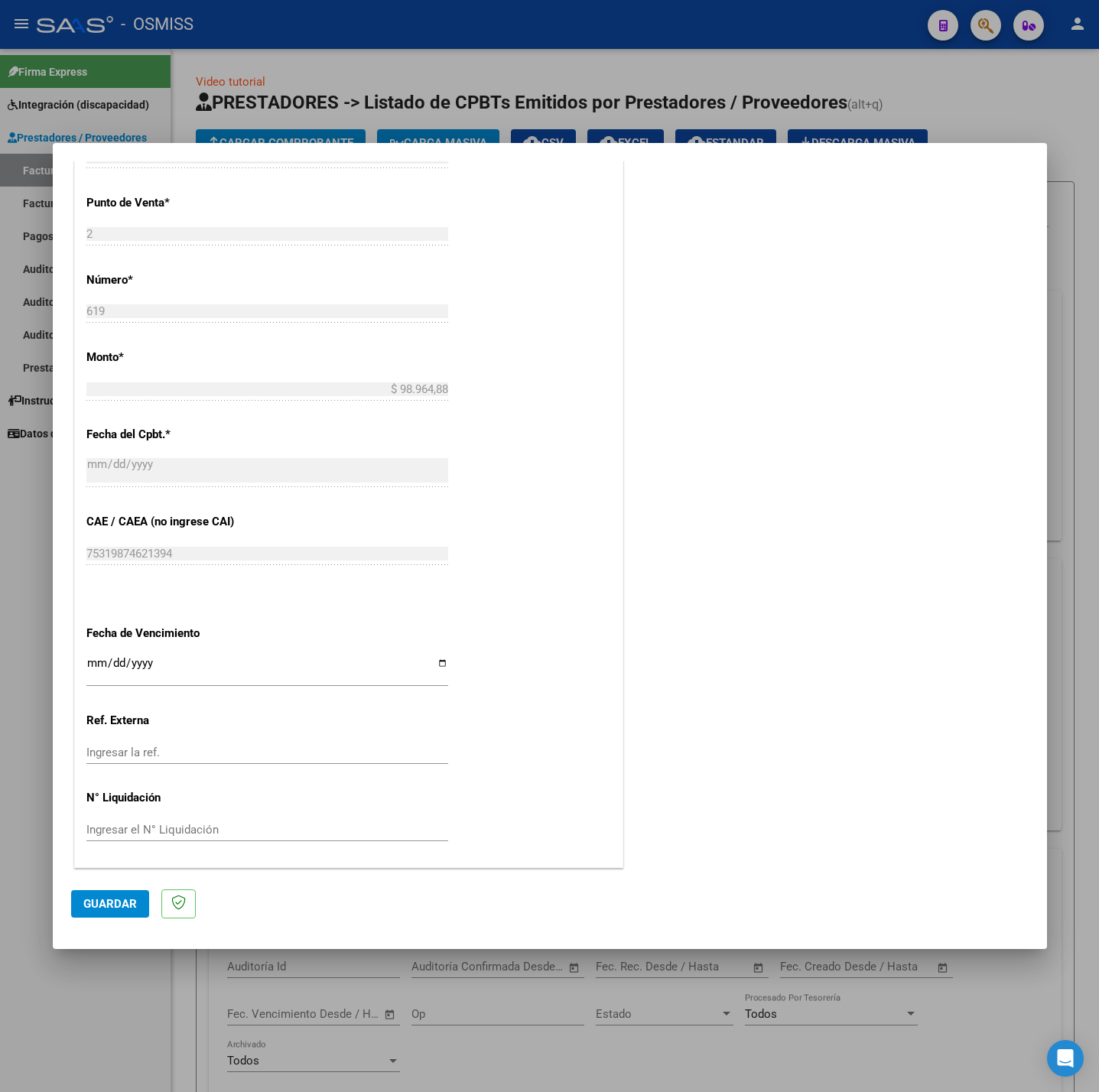
click at [90, 670] on input "Ingresar la fecha" at bounding box center [267, 669] width 361 height 24
click at [115, 893] on button "Guardar" at bounding box center [110, 903] width 78 height 27
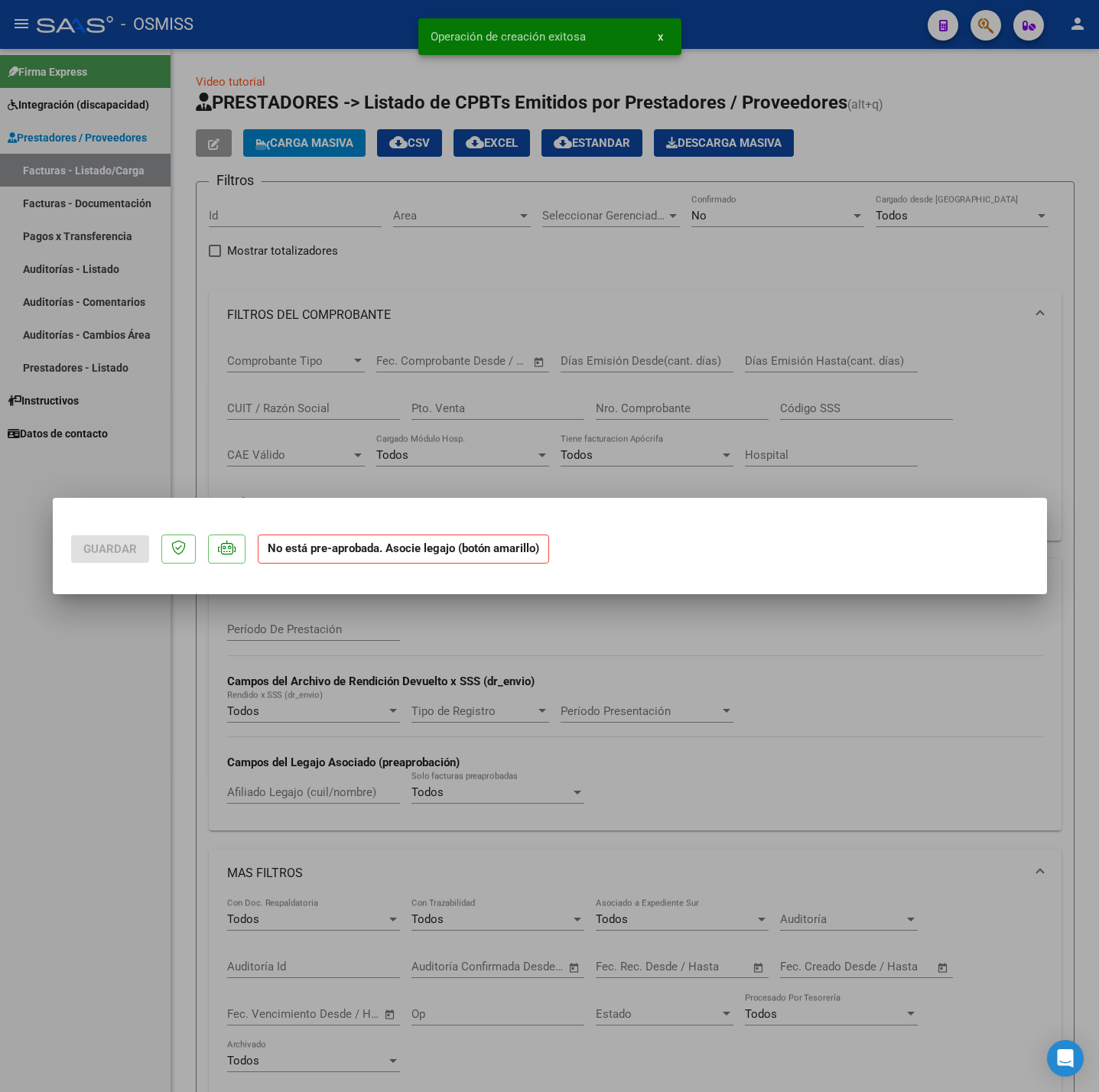
scroll to position [0, 0]
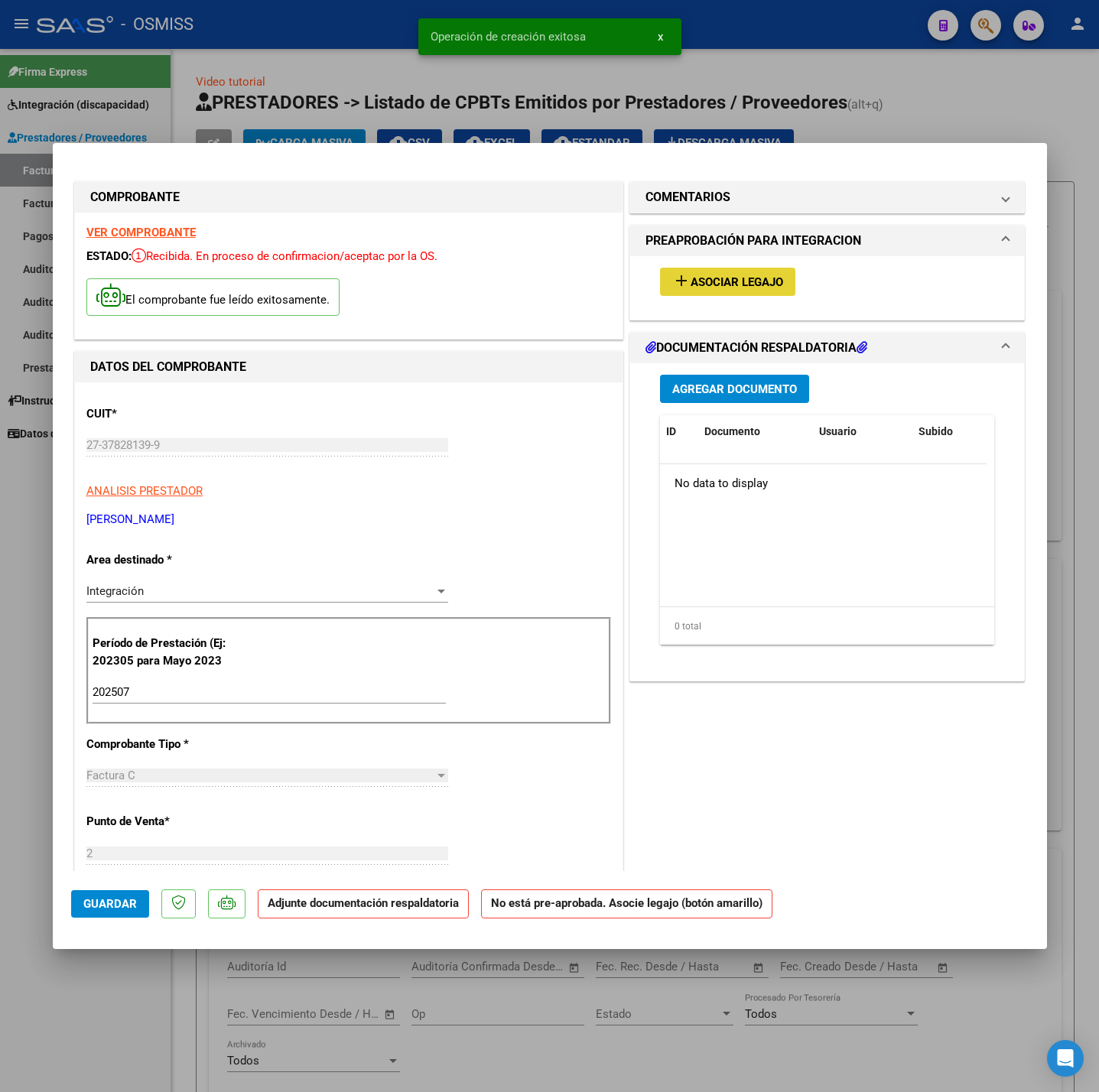
click at [726, 278] on span "Asociar Legajo" at bounding box center [737, 282] width 92 height 14
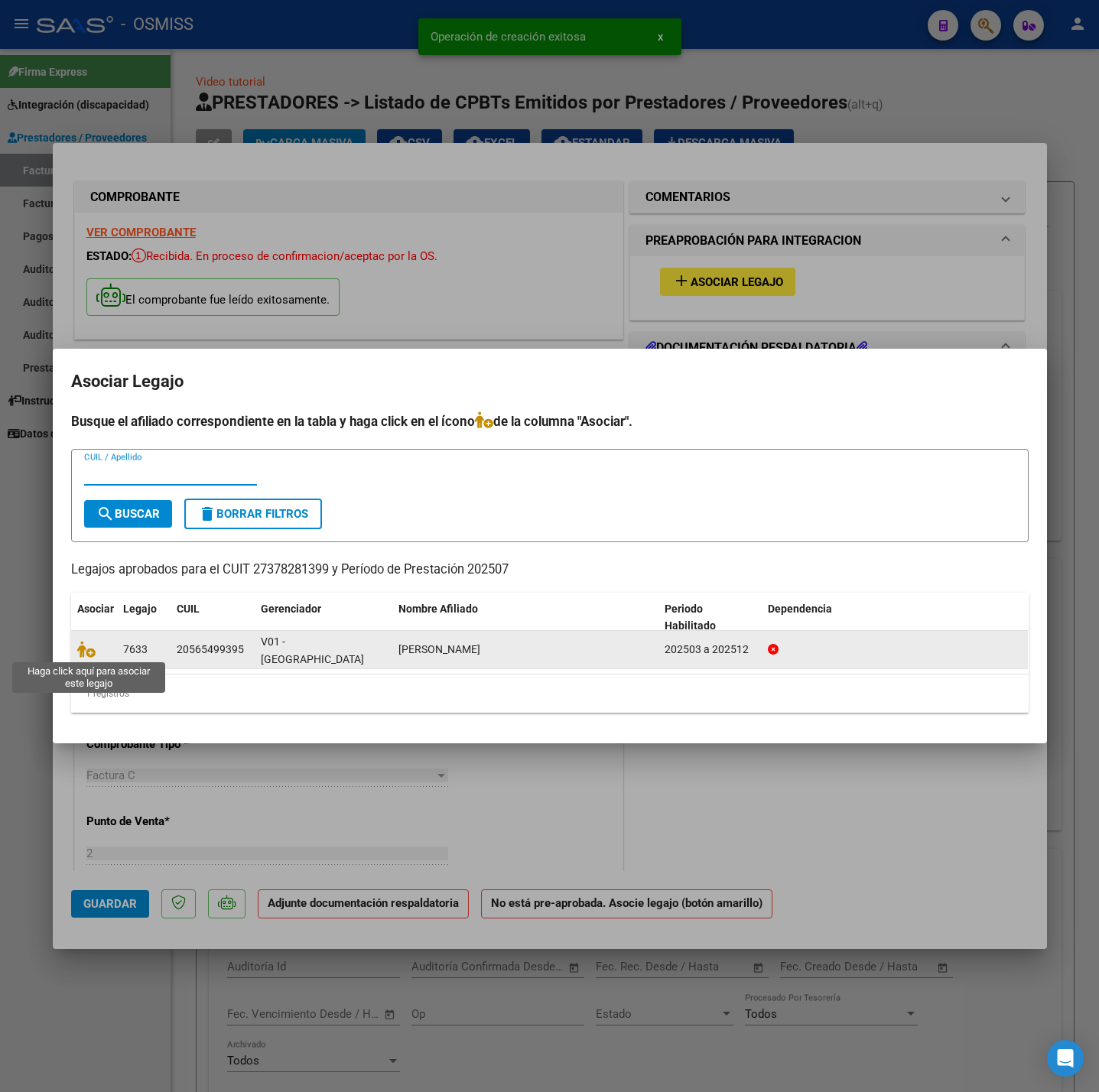
click at [86, 649] on icon at bounding box center [86, 649] width 18 height 17
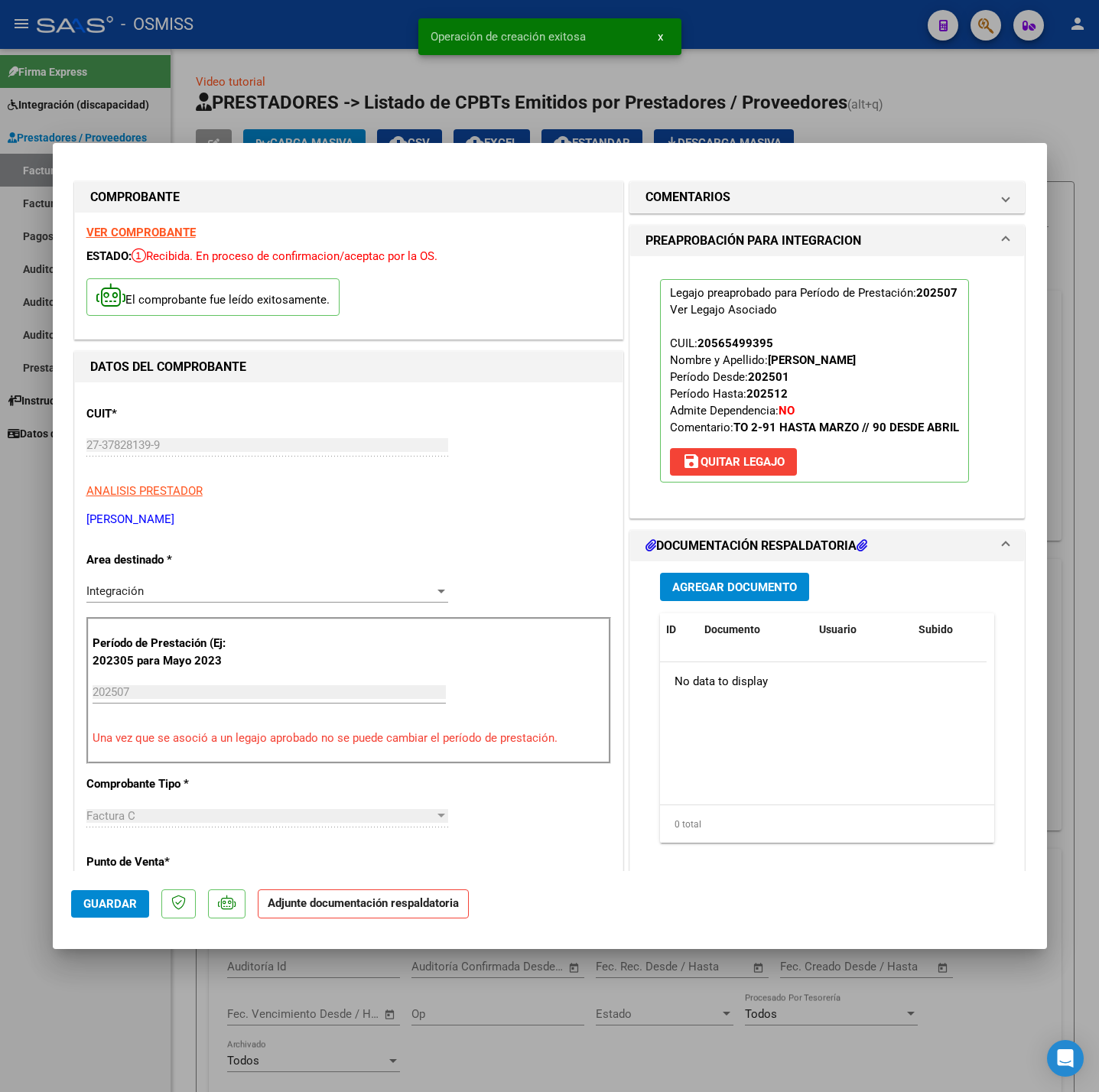
drag, startPoint x: 749, startPoint y: 571, endPoint x: 745, endPoint y: 593, distance: 22.4
click at [745, 593] on div "Agregar Documento ID Documento Usuario Subido Acción No data to display 0 total…" at bounding box center [828, 714] width 358 height 305
click at [741, 594] on span "Agregar Documento" at bounding box center [734, 587] width 124 height 14
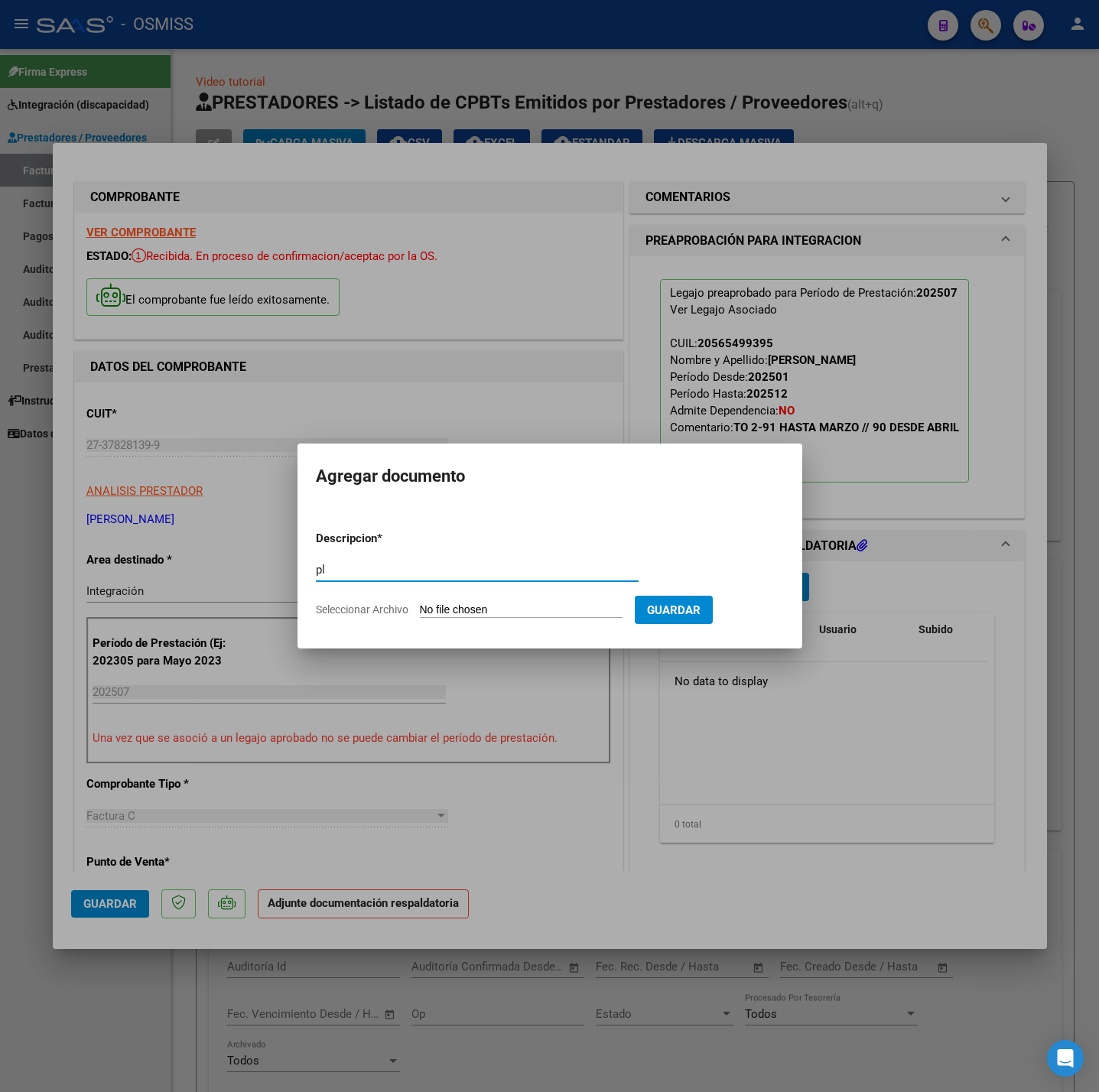
click at [498, 608] on input "Seleccionar Archivo" at bounding box center [521, 610] width 203 height 15
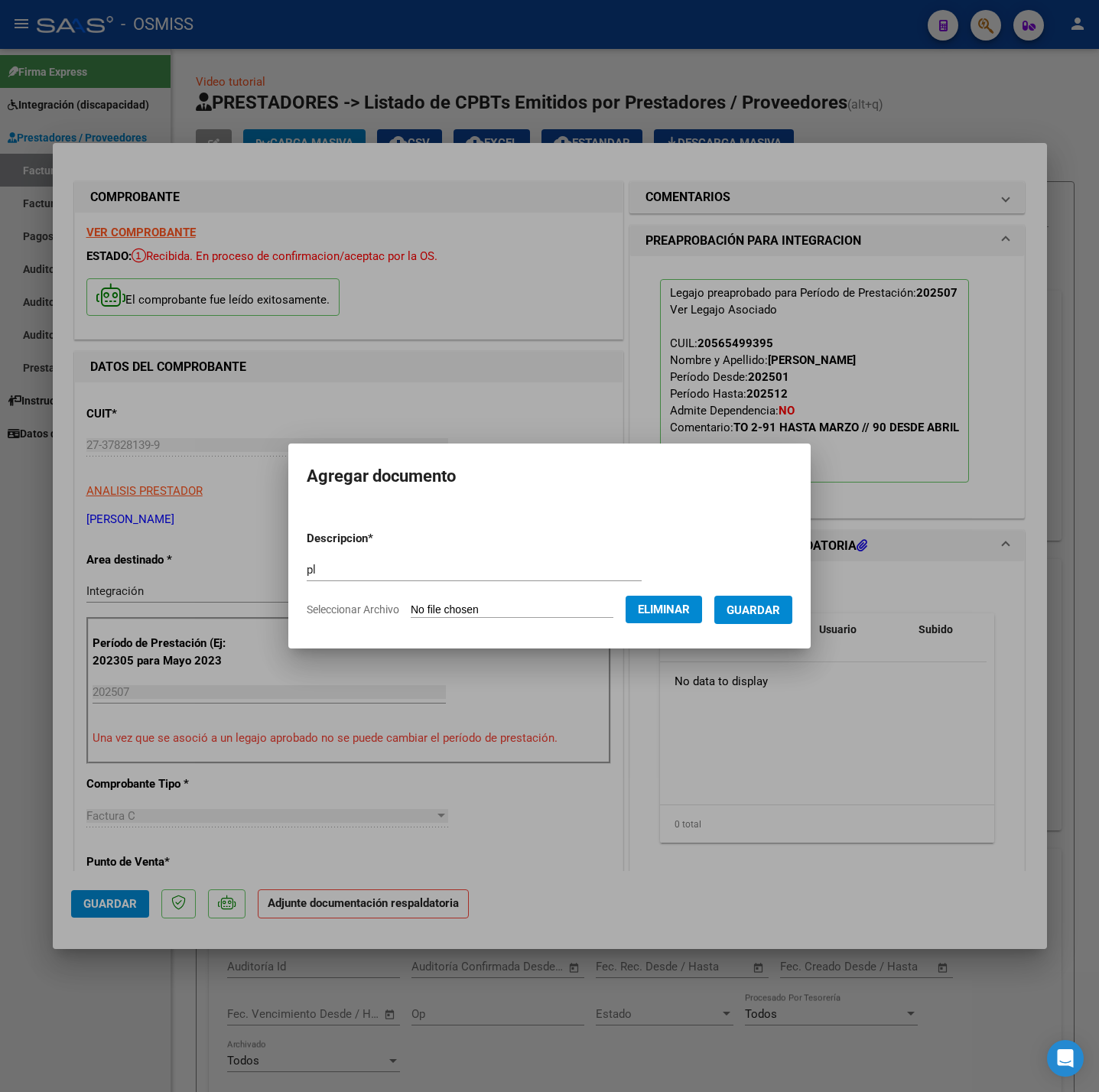
click at [773, 620] on button "Guardar" at bounding box center [753, 610] width 78 height 28
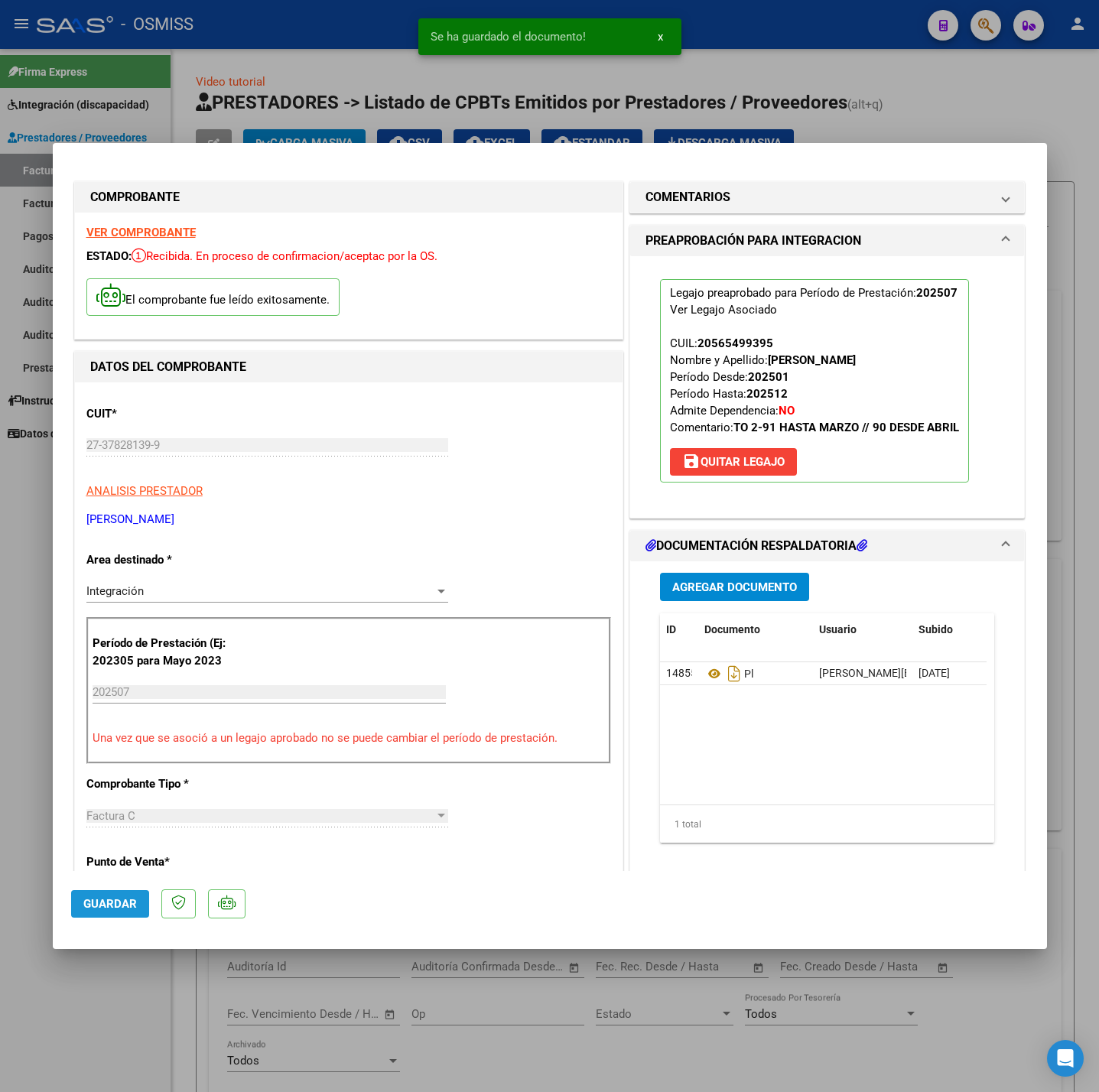
click at [104, 915] on button "Guardar" at bounding box center [110, 903] width 78 height 27
drag, startPoint x: 101, startPoint y: 1008, endPoint x: 92, endPoint y: 952, distance: 56.7
click at [102, 1008] on div at bounding box center [549, 546] width 1099 height 1092
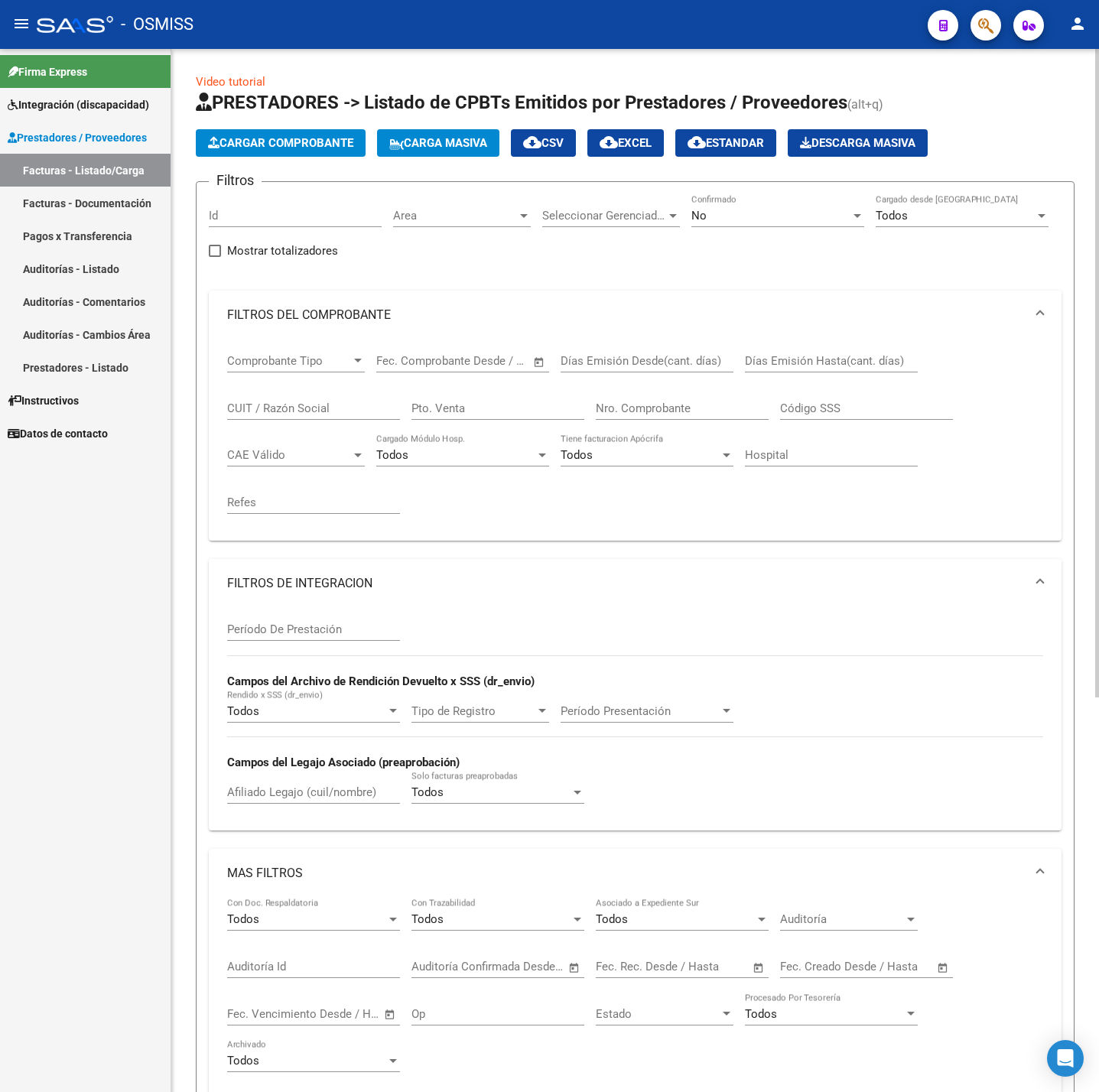
click at [311, 148] on span "Cargar Comprobante" at bounding box center [281, 143] width 145 height 14
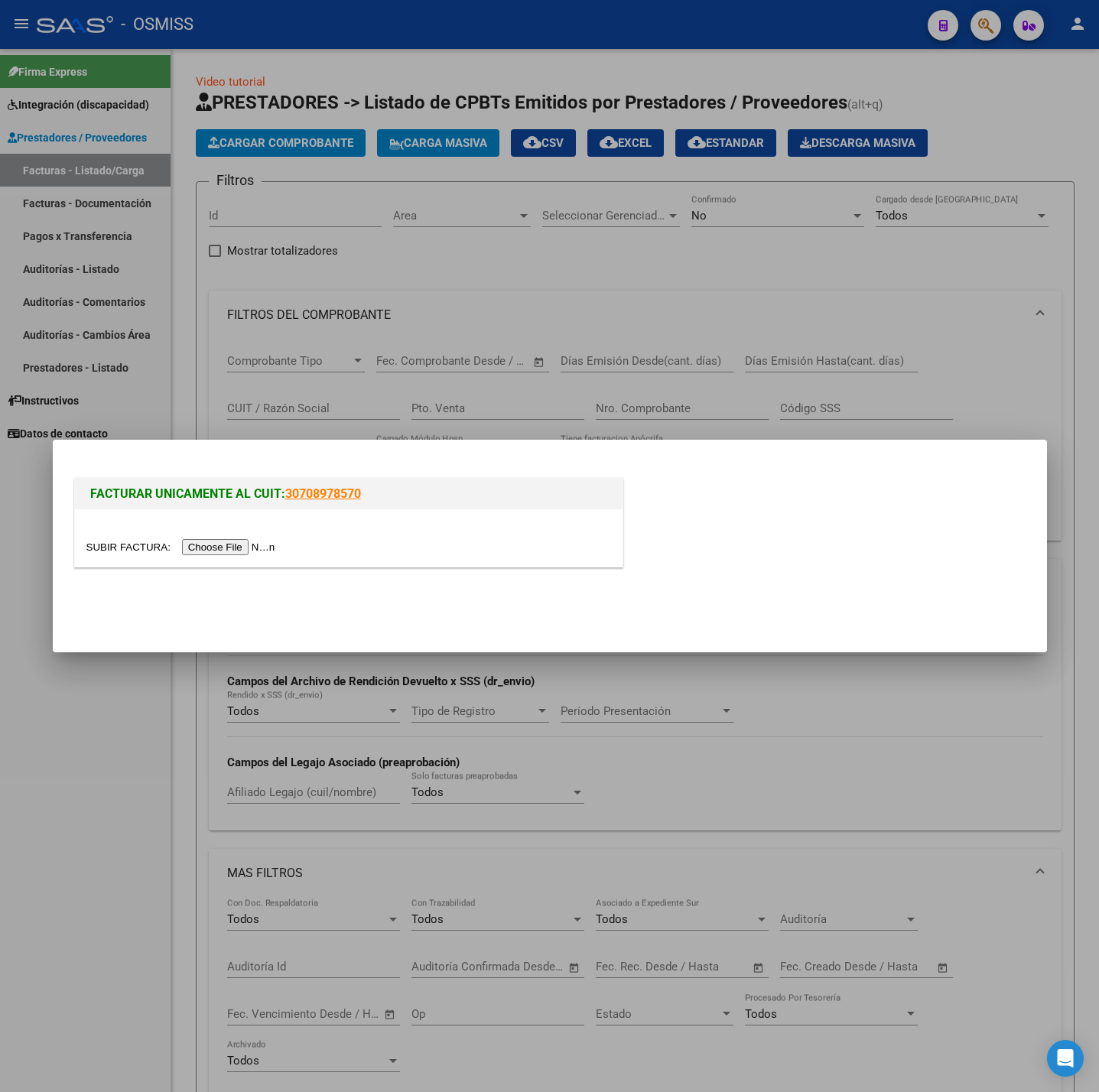
click at [255, 546] on input "file" at bounding box center [182, 547] width 193 height 16
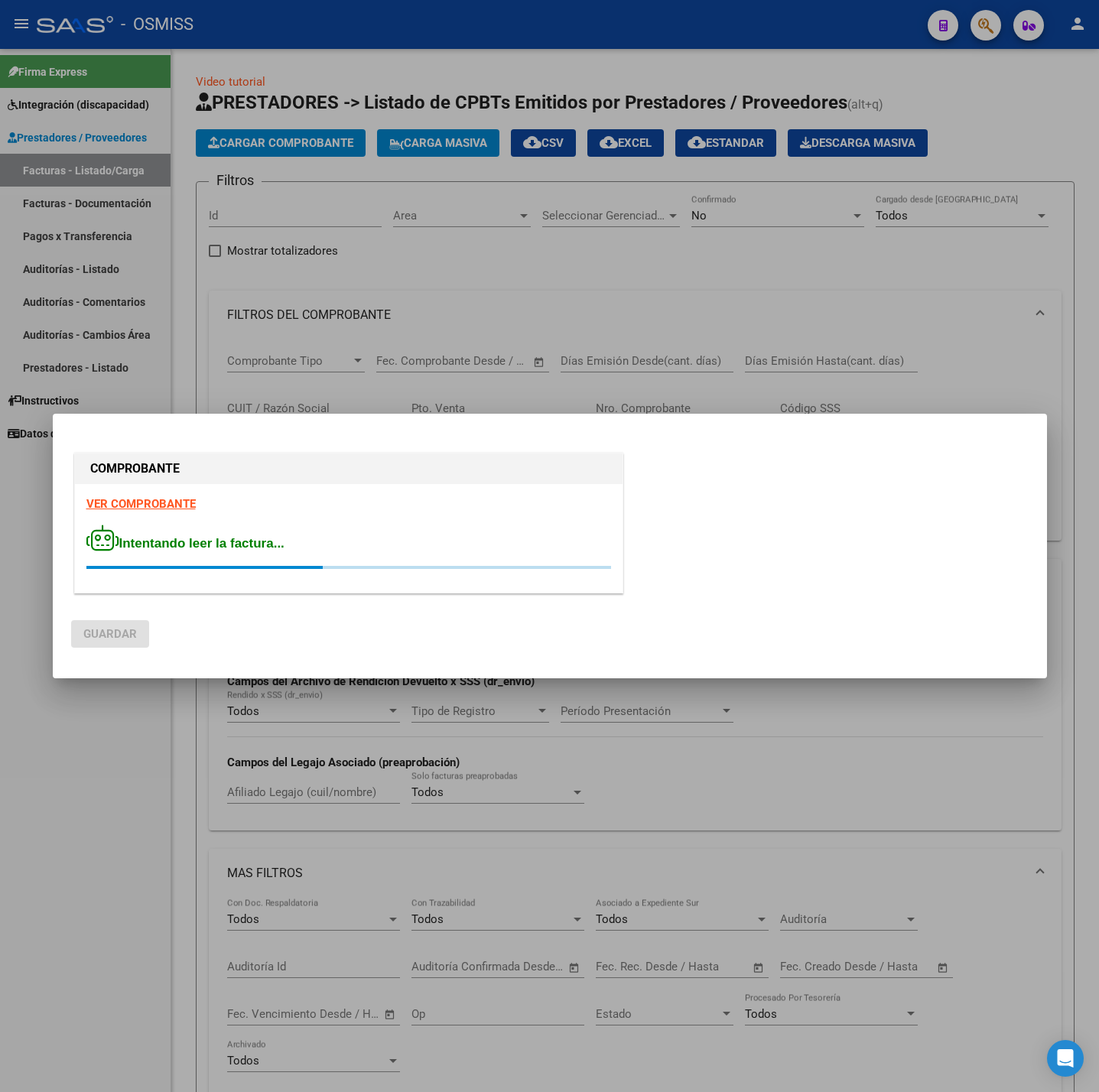
click at [152, 498] on strong "VER COMPROBANTE" at bounding box center [141, 505] width 110 height 14
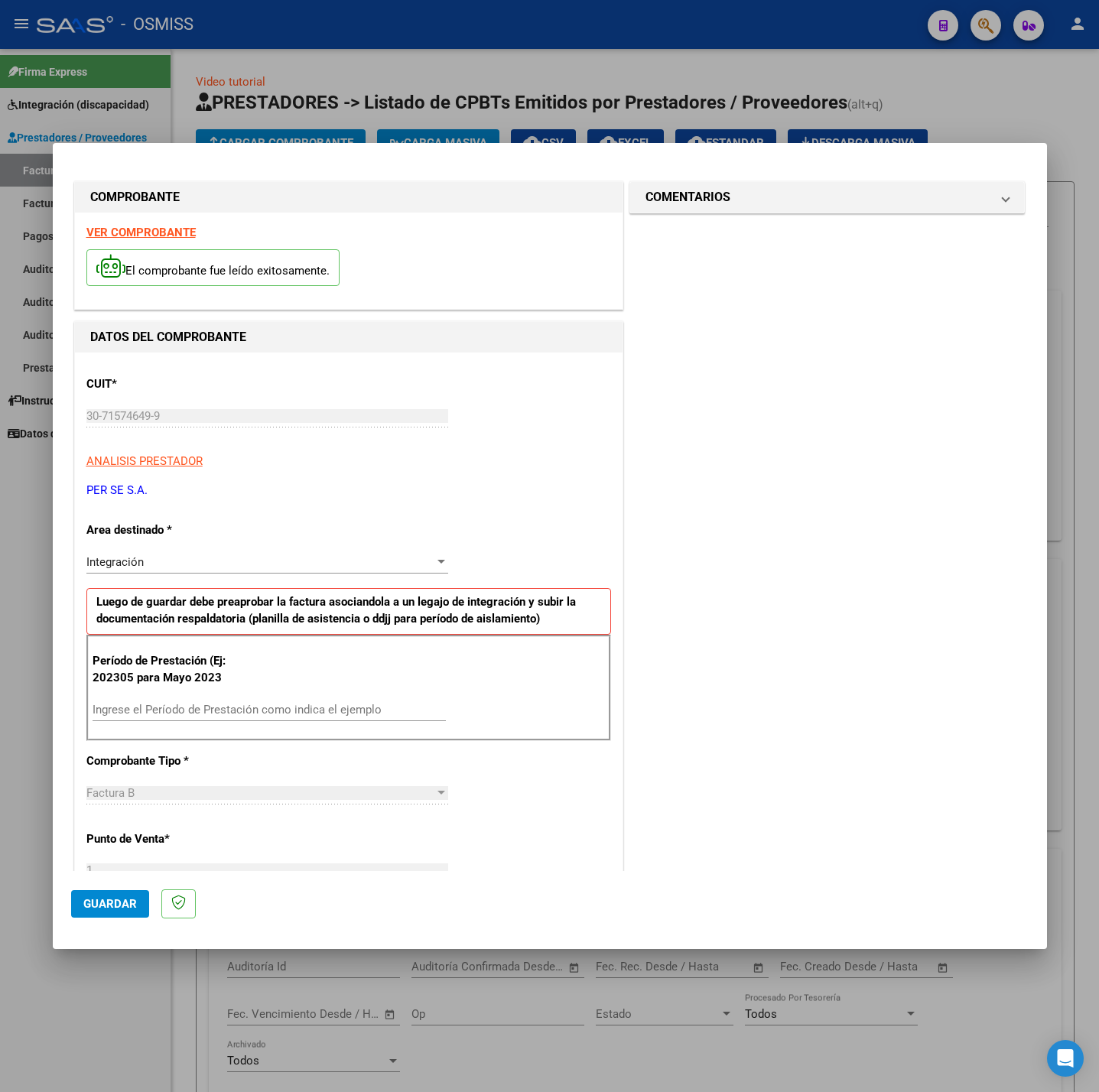
click at [193, 707] on input "Ingrese el Período de Prestación como indica el ejemplo" at bounding box center [269, 710] width 354 height 14
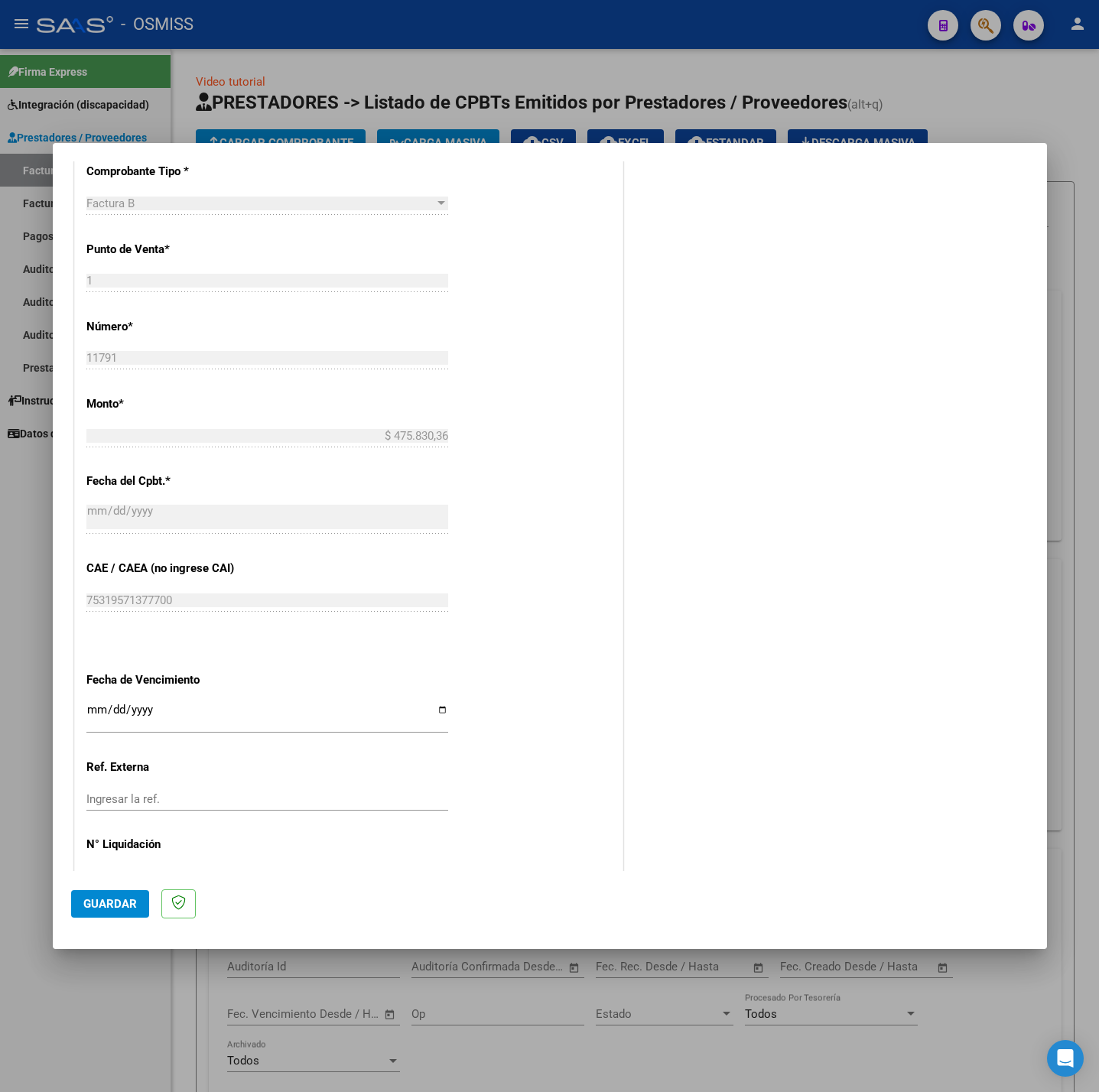
scroll to position [640, 0]
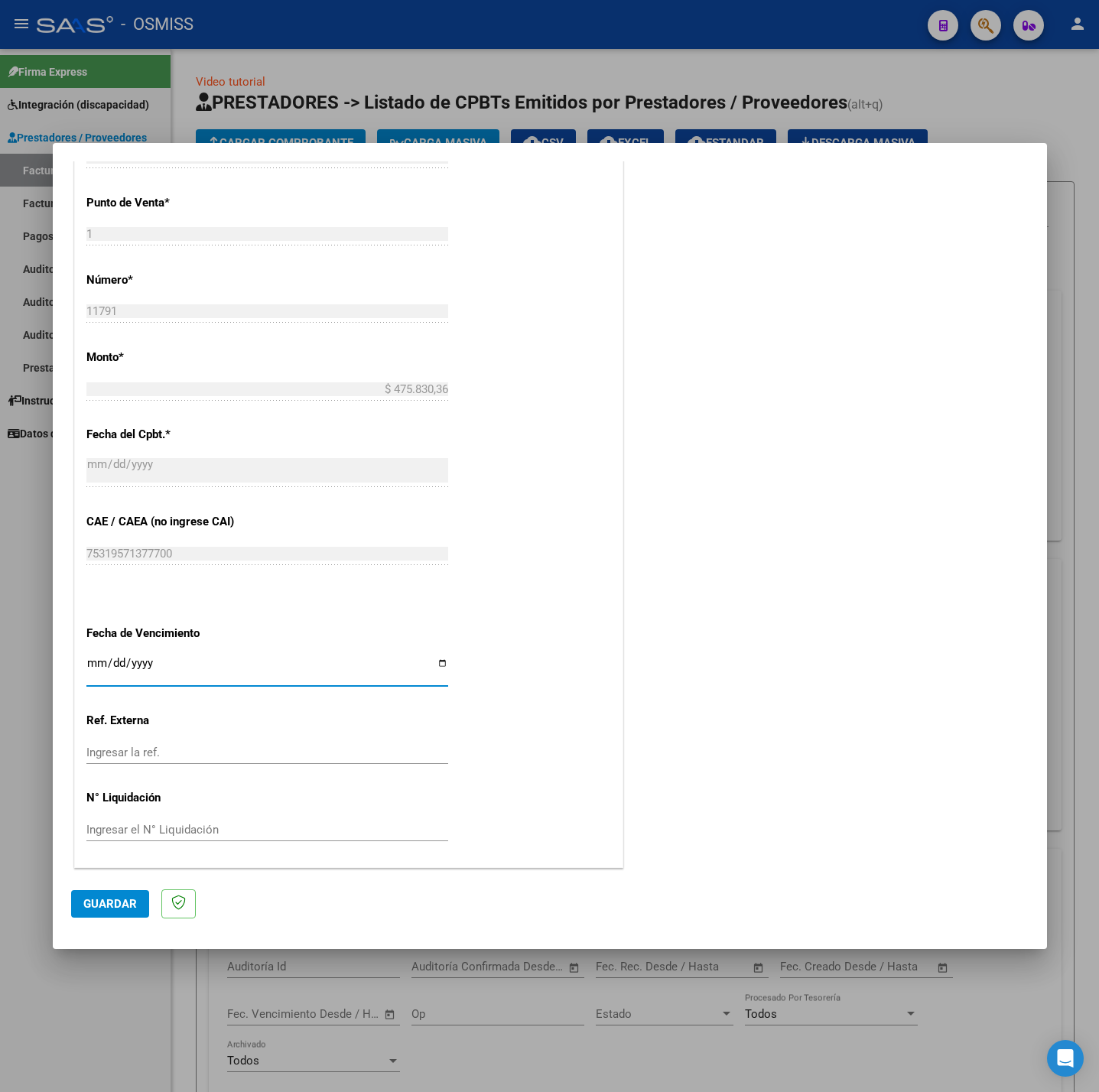
click at [90, 663] on input "Ingresar la fecha" at bounding box center [267, 669] width 361 height 24
click at [128, 893] on button "Guardar" at bounding box center [110, 903] width 78 height 27
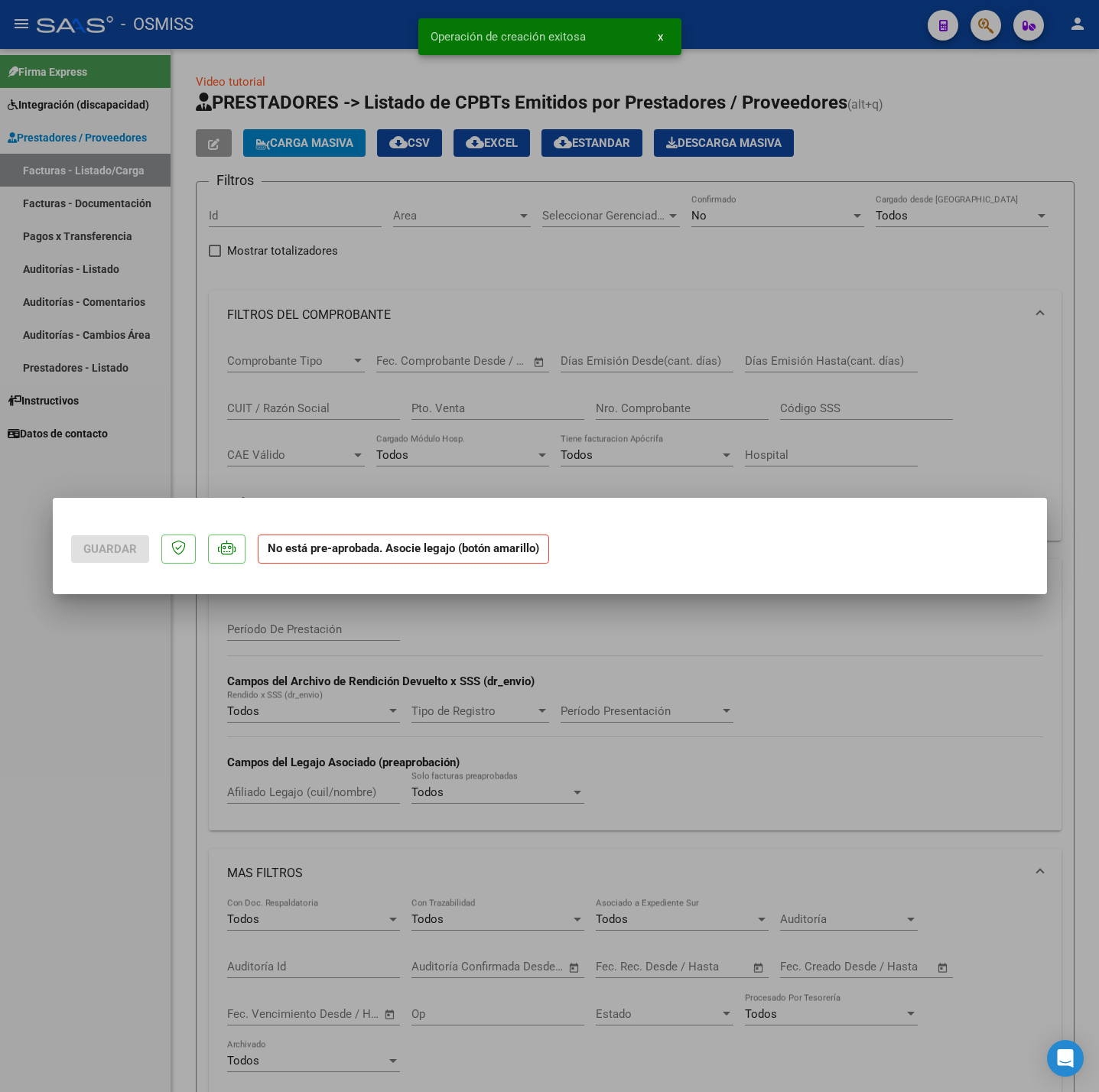
scroll to position [0, 0]
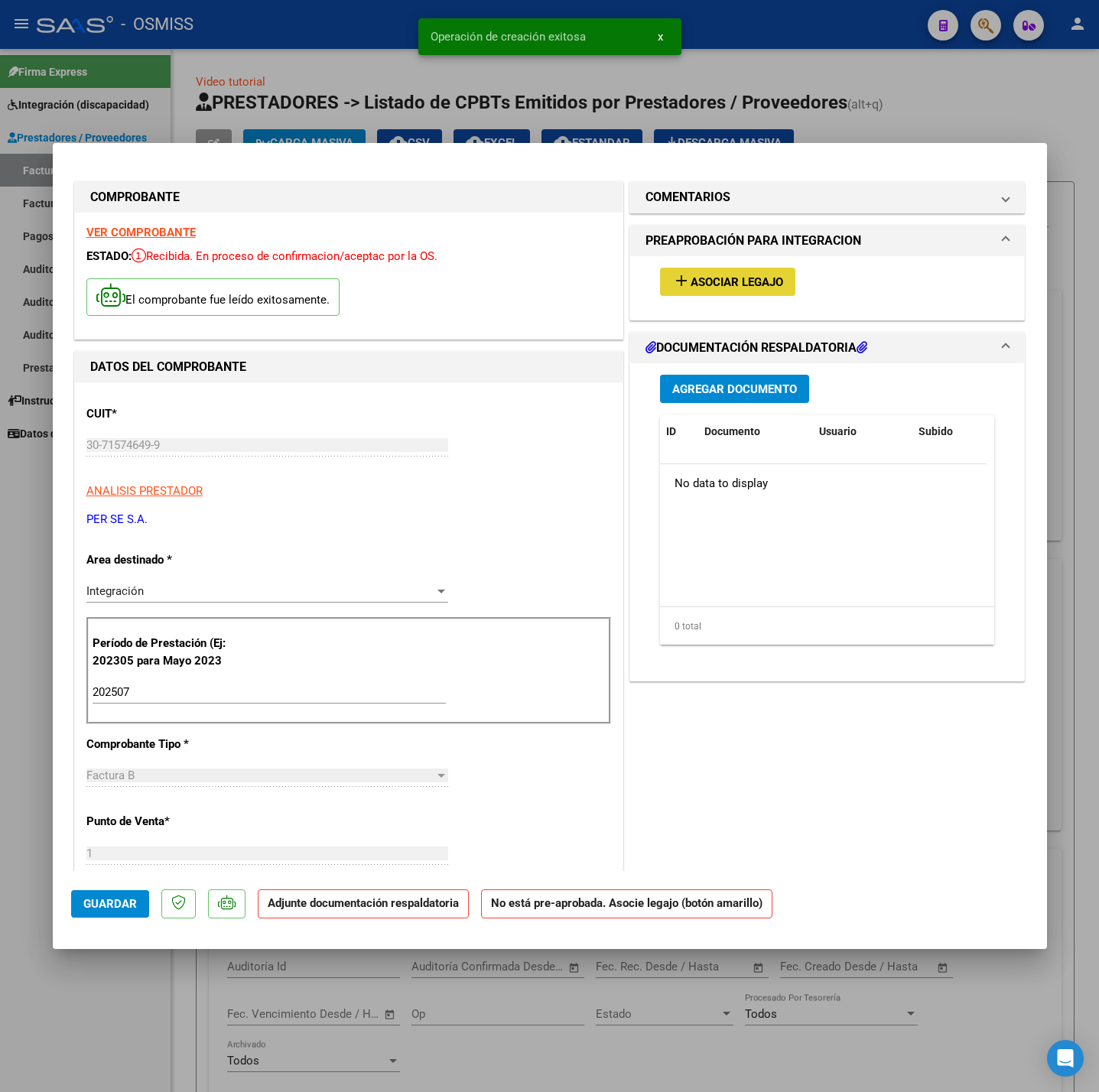
click at [709, 283] on span "Asociar Legajo" at bounding box center [737, 282] width 92 height 14
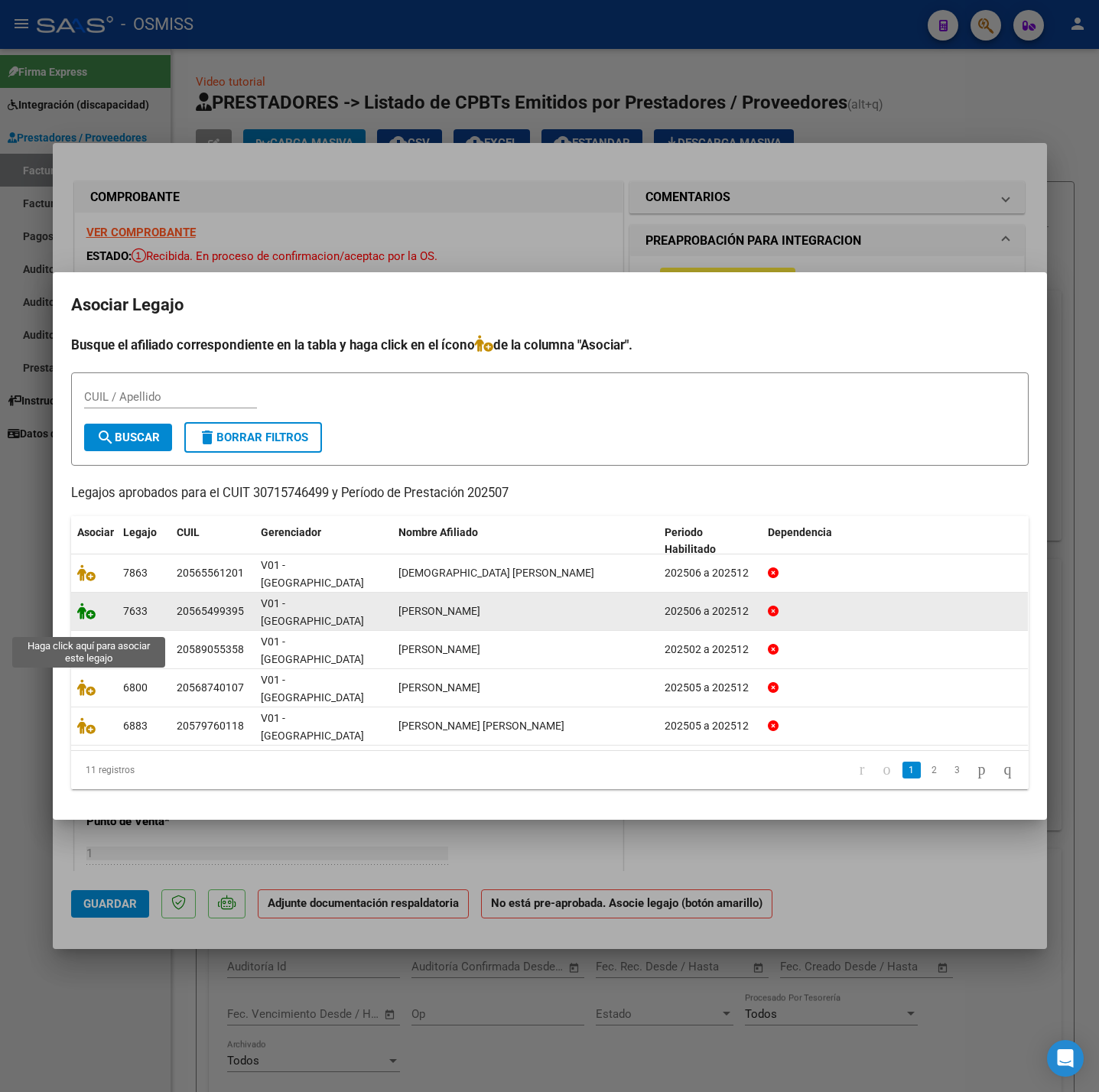
click at [81, 620] on icon at bounding box center [86, 611] width 18 height 17
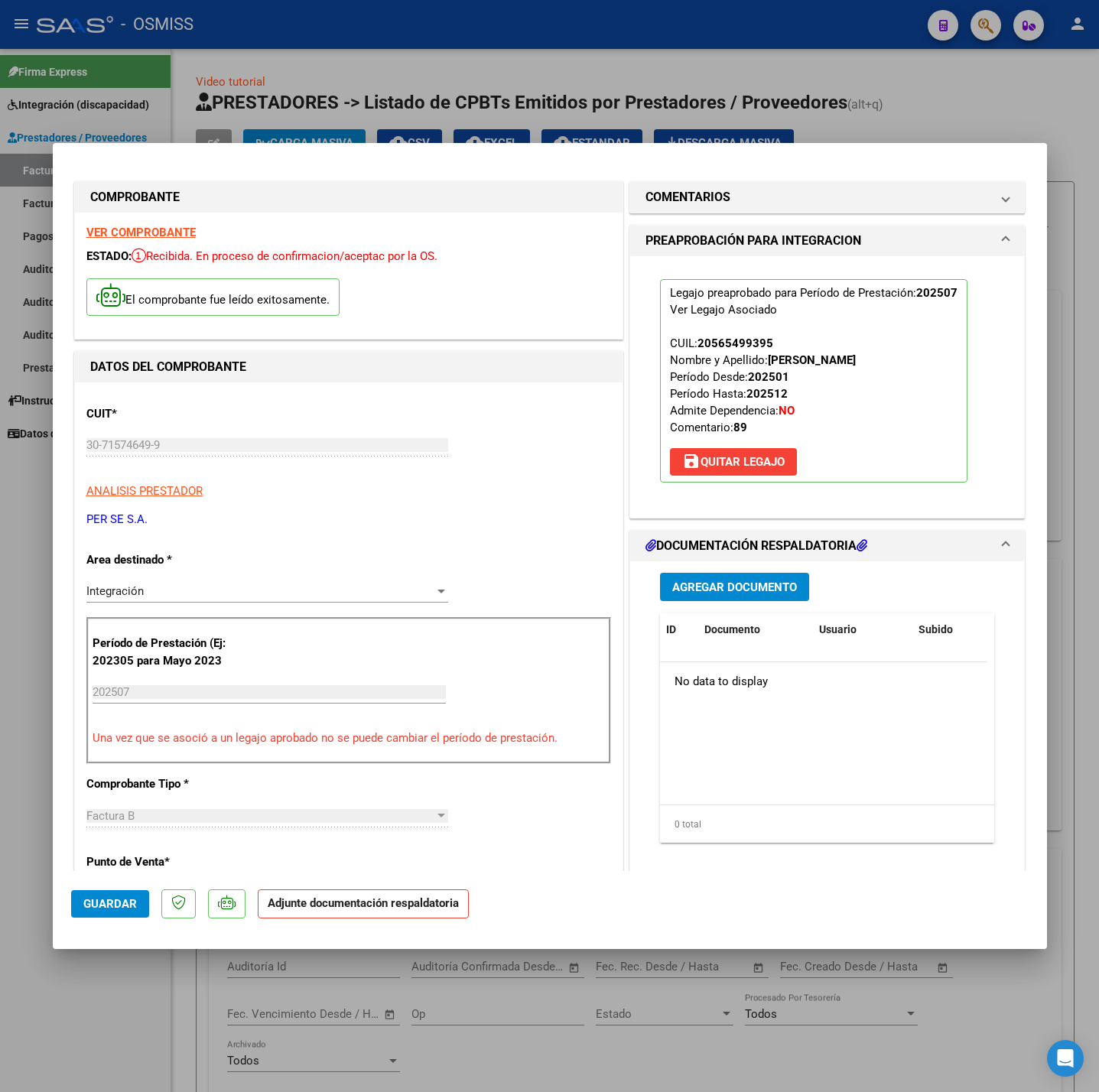
click at [677, 590] on span "Agregar Documento" at bounding box center [734, 587] width 124 height 14
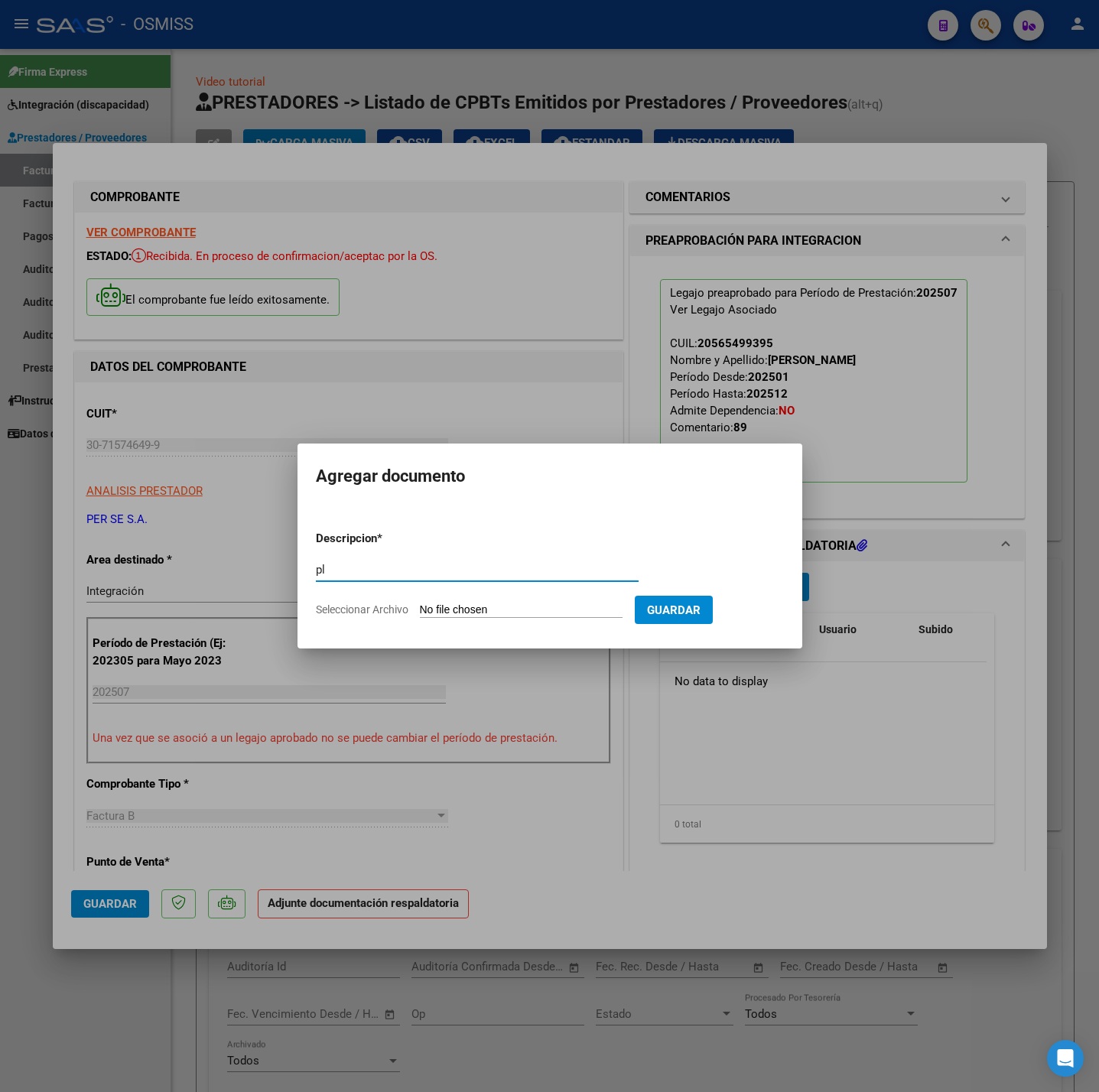
click at [535, 617] on input "Seleccionar Archivo" at bounding box center [521, 610] width 203 height 15
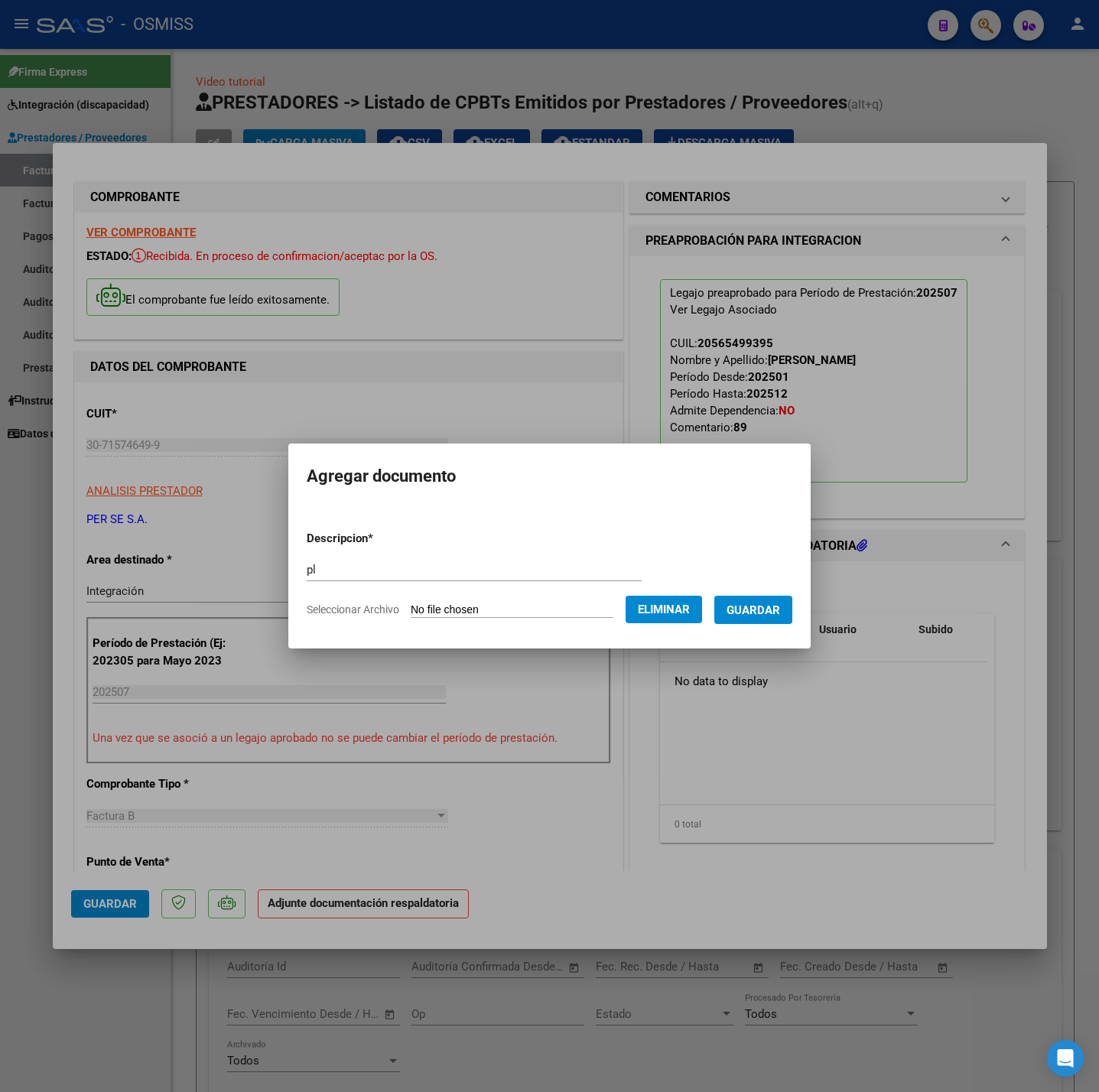
click at [773, 616] on span "Guardar" at bounding box center [753, 610] width 53 height 14
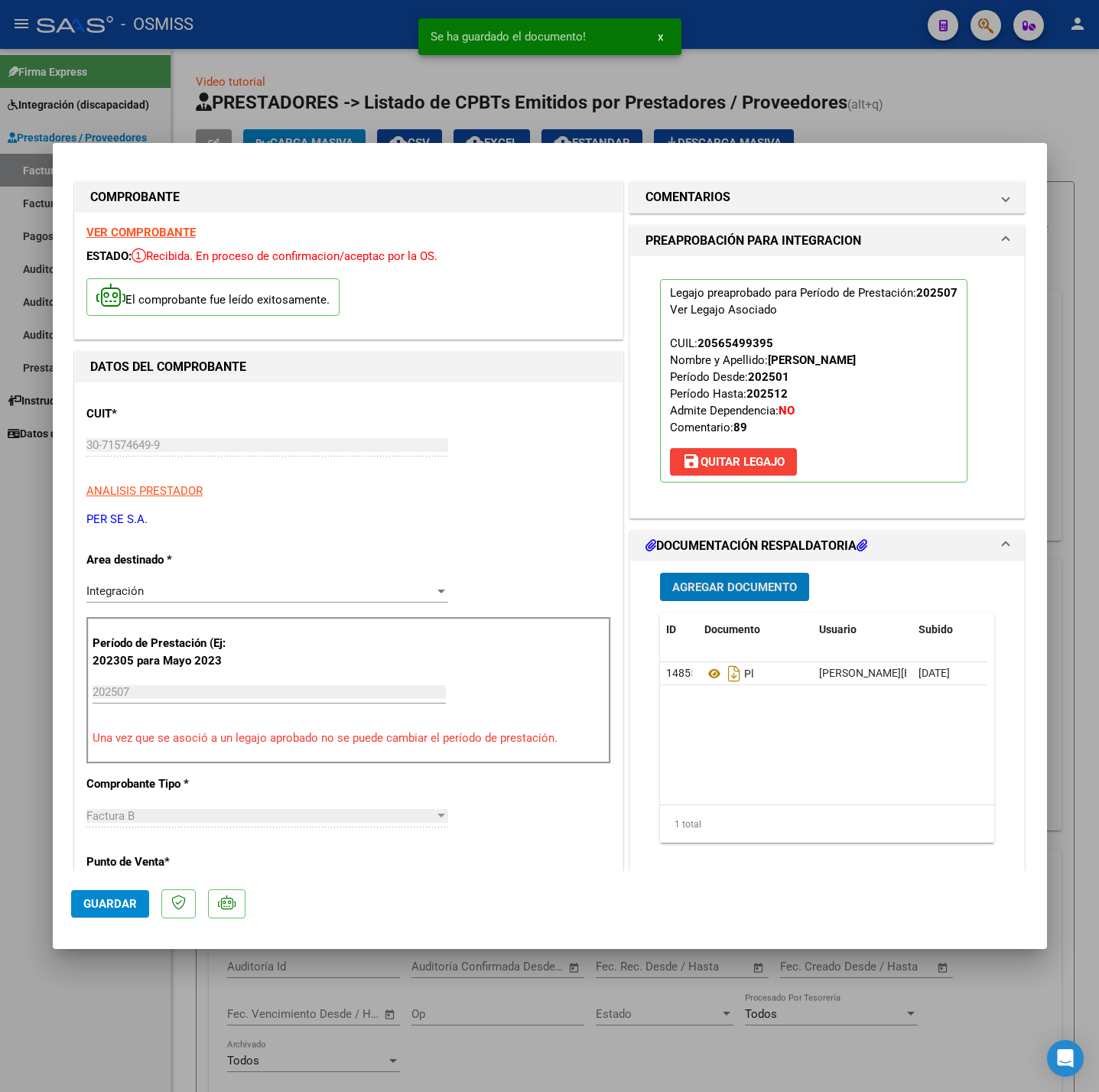
click at [71, 911] on button "Guardar" at bounding box center [110, 903] width 78 height 27
click at [97, 982] on div at bounding box center [549, 546] width 1099 height 1092
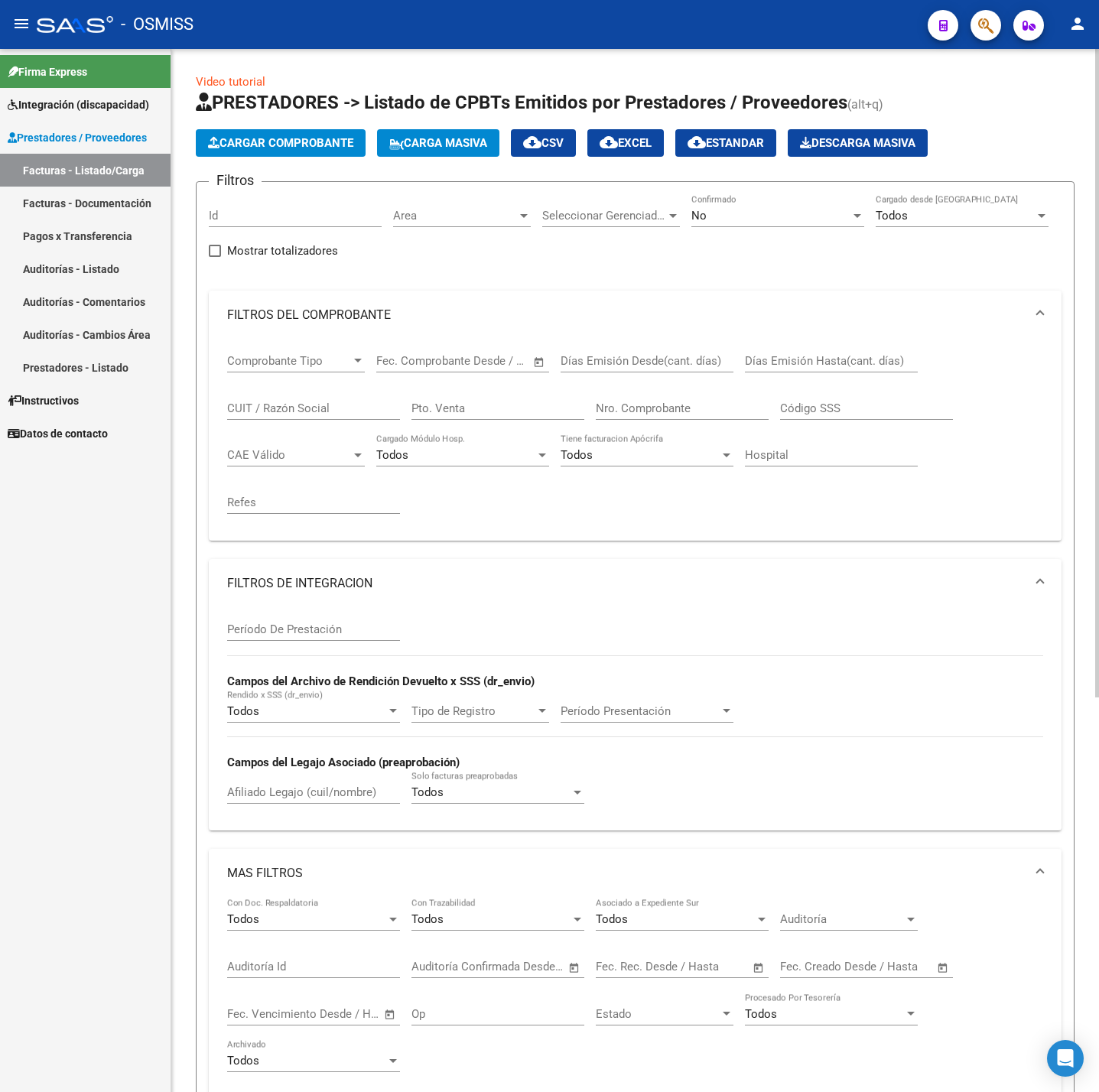
click at [287, 148] on span "Cargar Comprobante" at bounding box center [281, 143] width 145 height 14
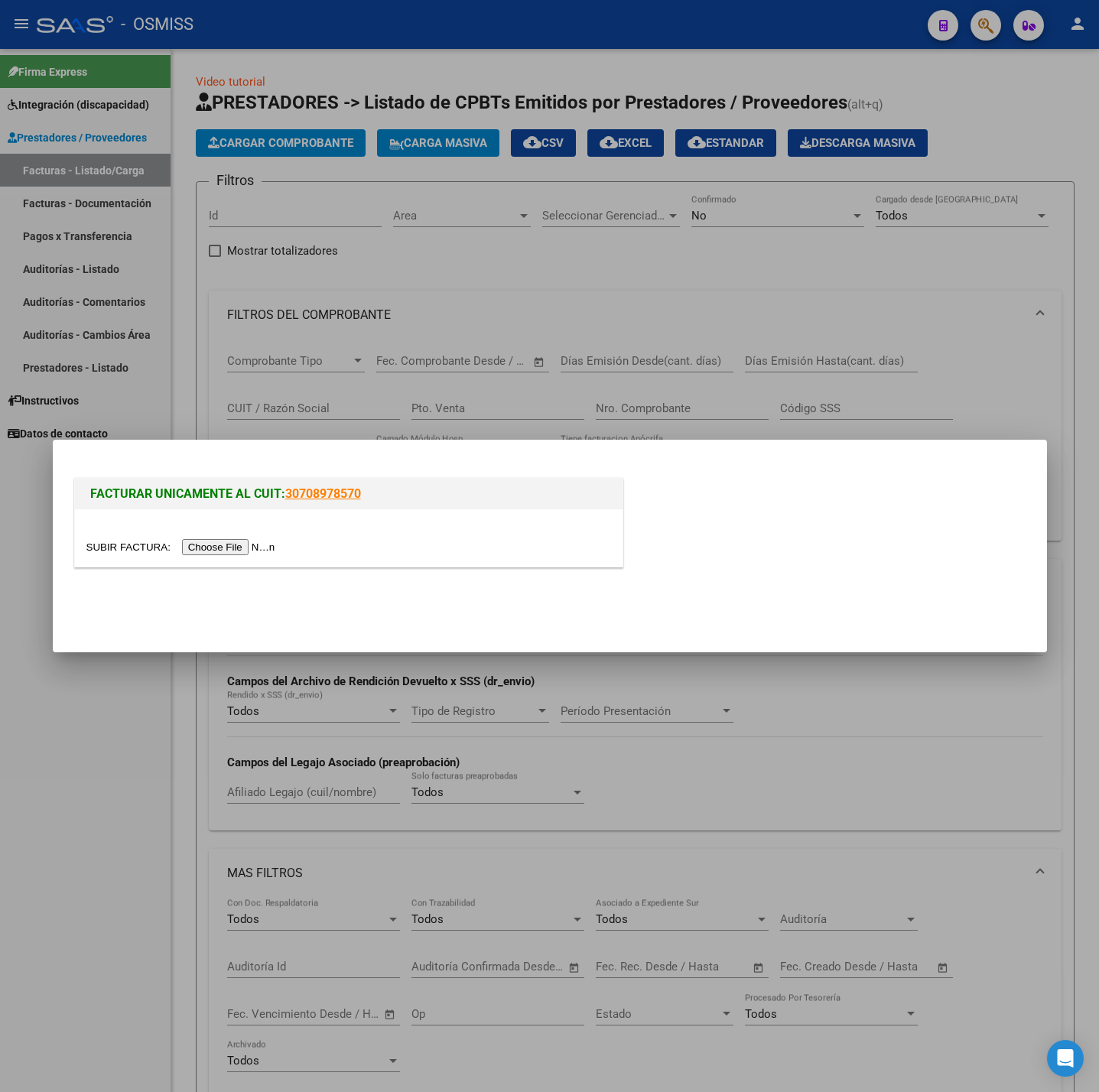
click at [209, 546] on input "file" at bounding box center [182, 547] width 193 height 16
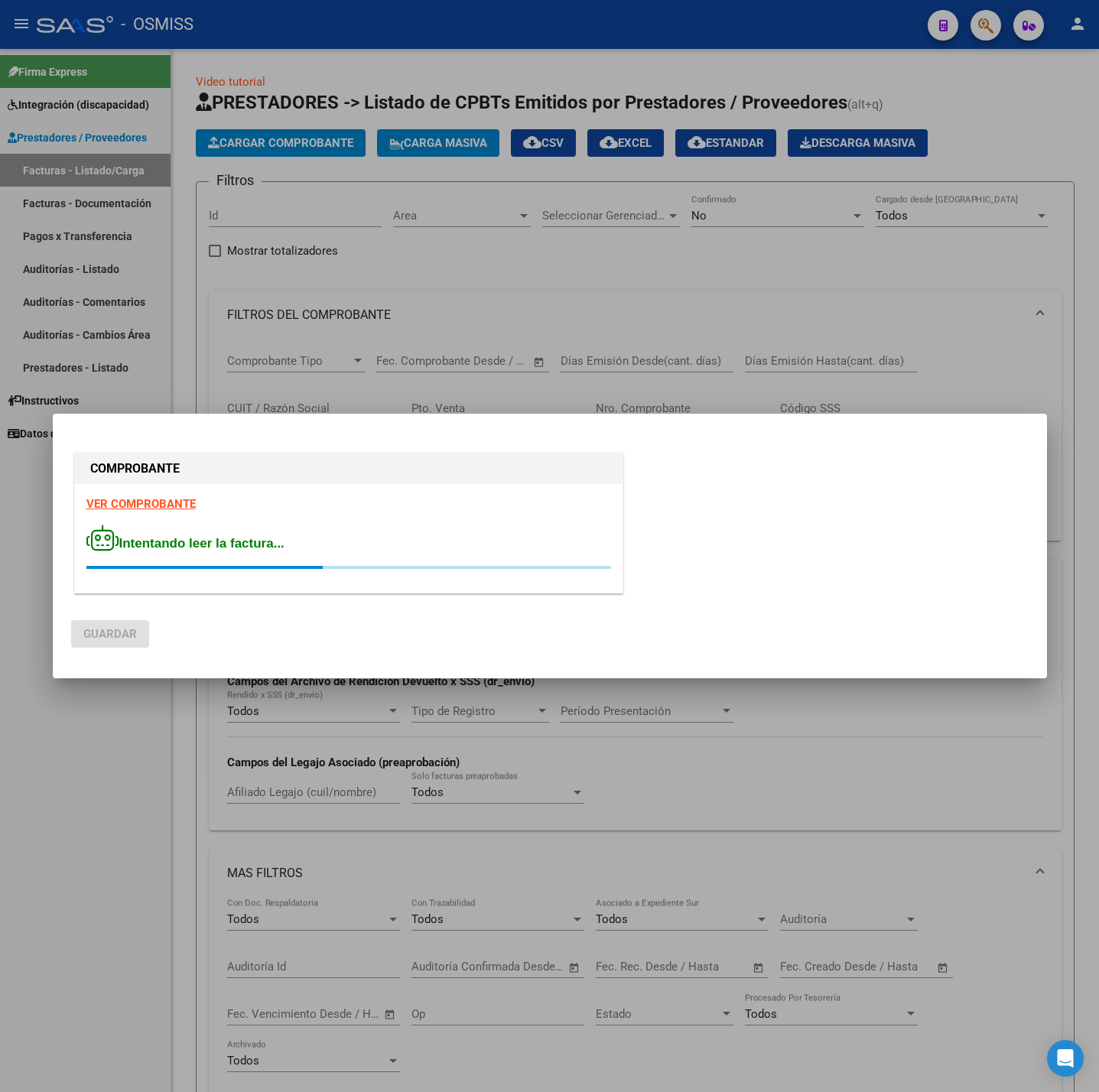
click at [124, 508] on strong "VER COMPROBANTE" at bounding box center [141, 505] width 110 height 14
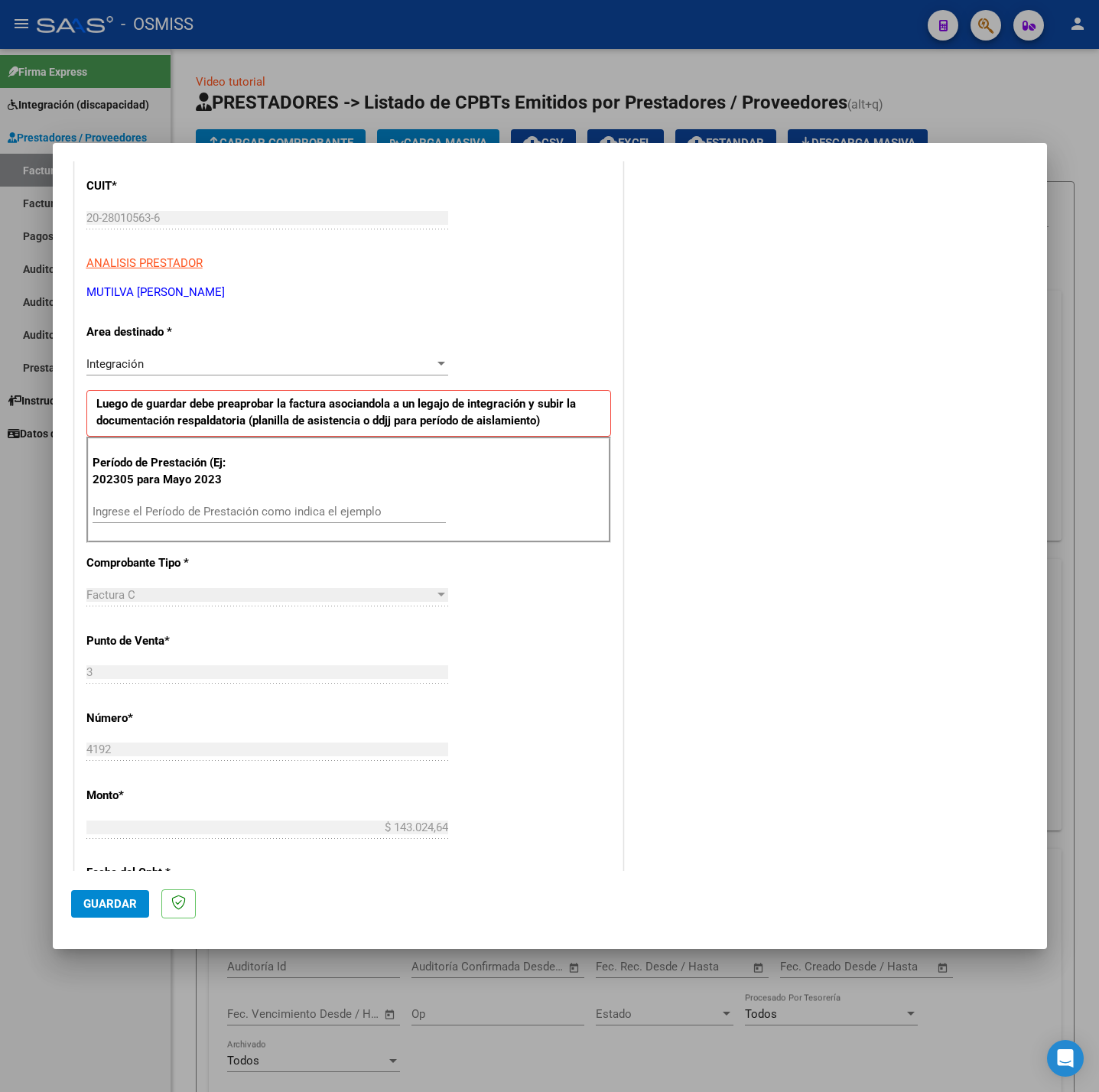
scroll to position [229, 0]
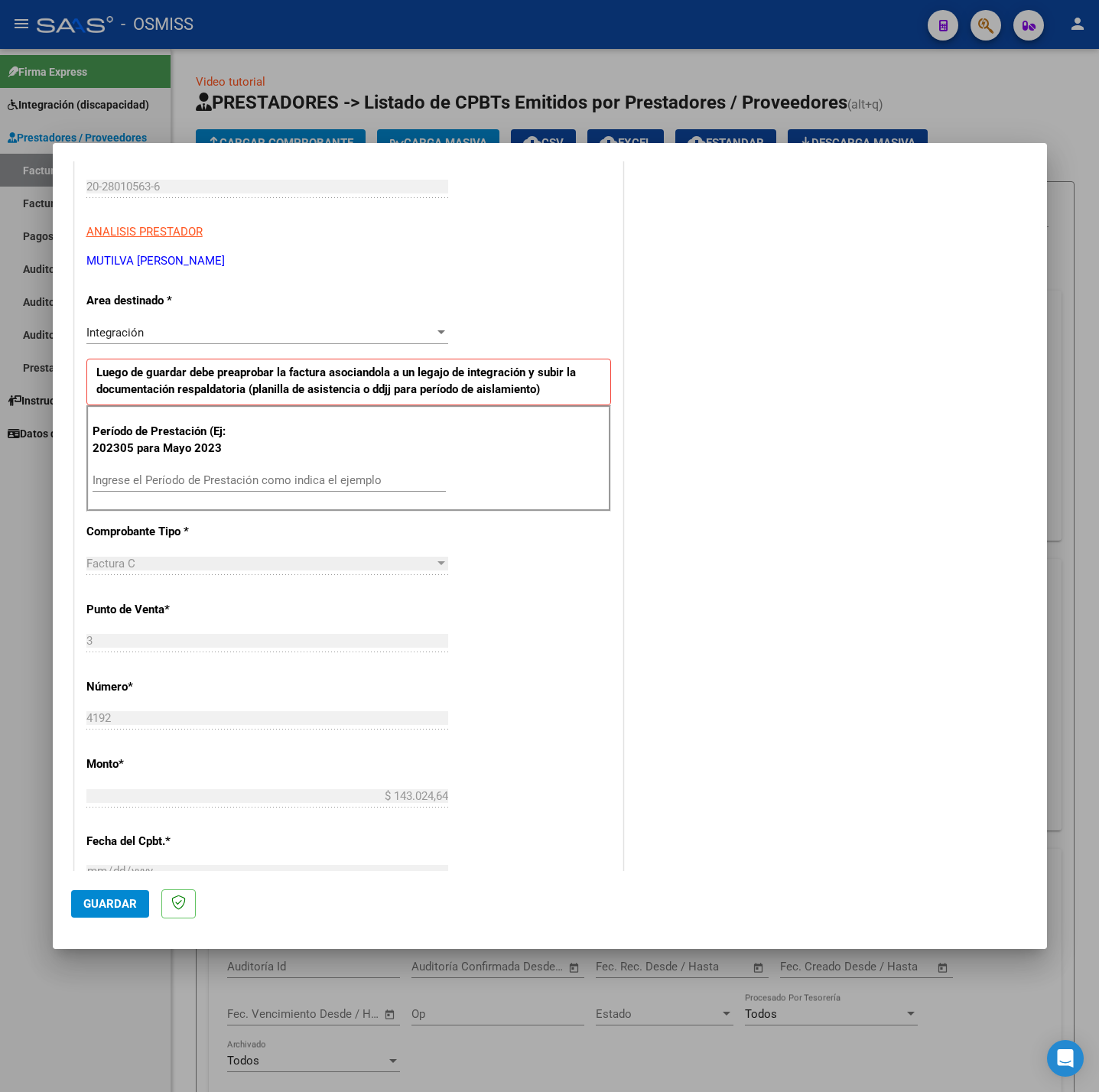
drag, startPoint x: 236, startPoint y: 469, endPoint x: 274, endPoint y: 496, distance: 46.6
click at [236, 469] on div "Período de Prestación (Ej: 202305 para Mayo 2023 Ingrese el Período de Prestaci…" at bounding box center [348, 458] width 525 height 107
click at [274, 487] on input "Ingrese el Período de Prestación como indica el ejemplo" at bounding box center [269, 480] width 354 height 14
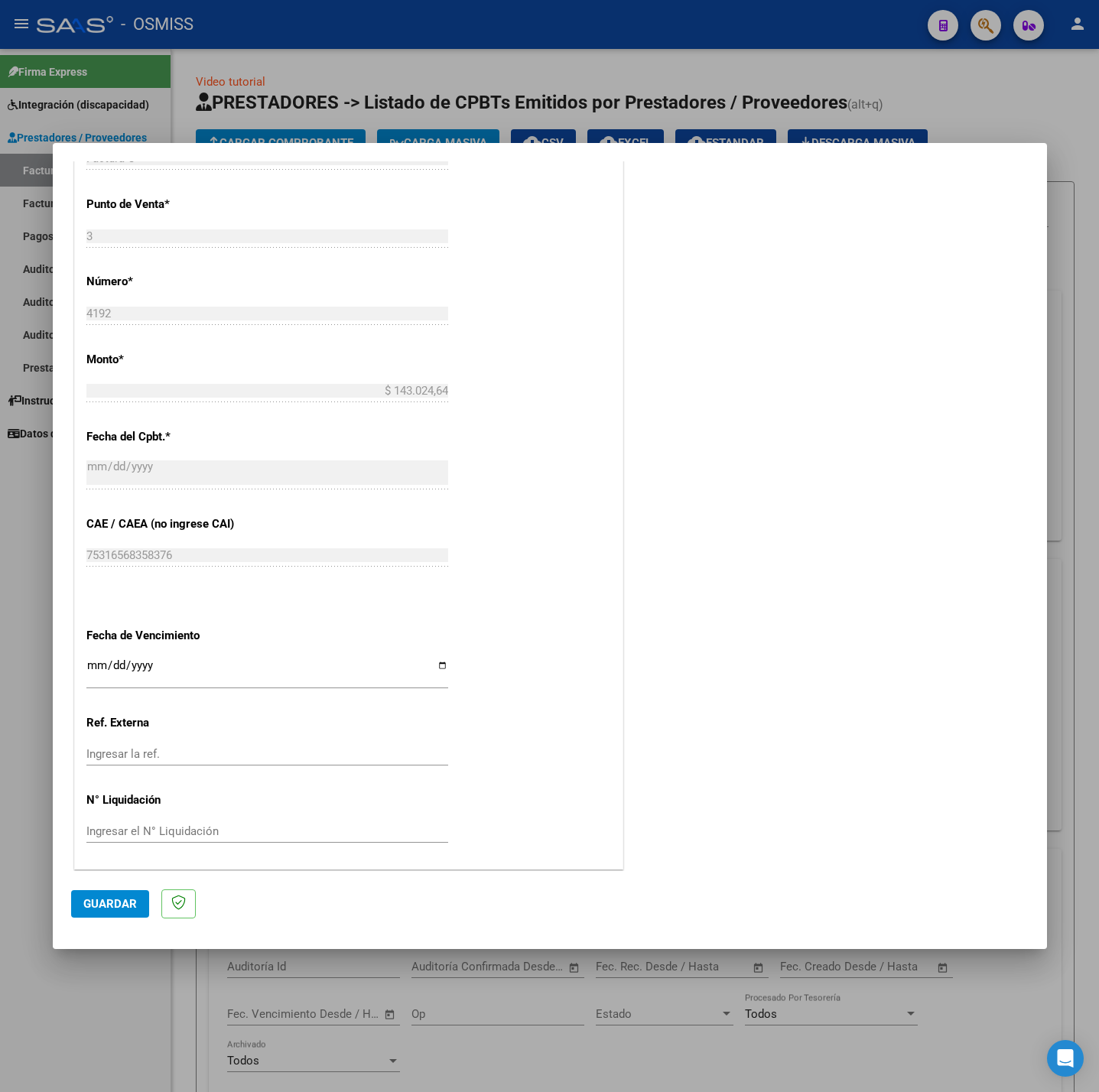
scroll to position [680, 0]
type input "2025"
click at [92, 663] on input "Ingresar la fecha" at bounding box center [267, 669] width 361 height 24
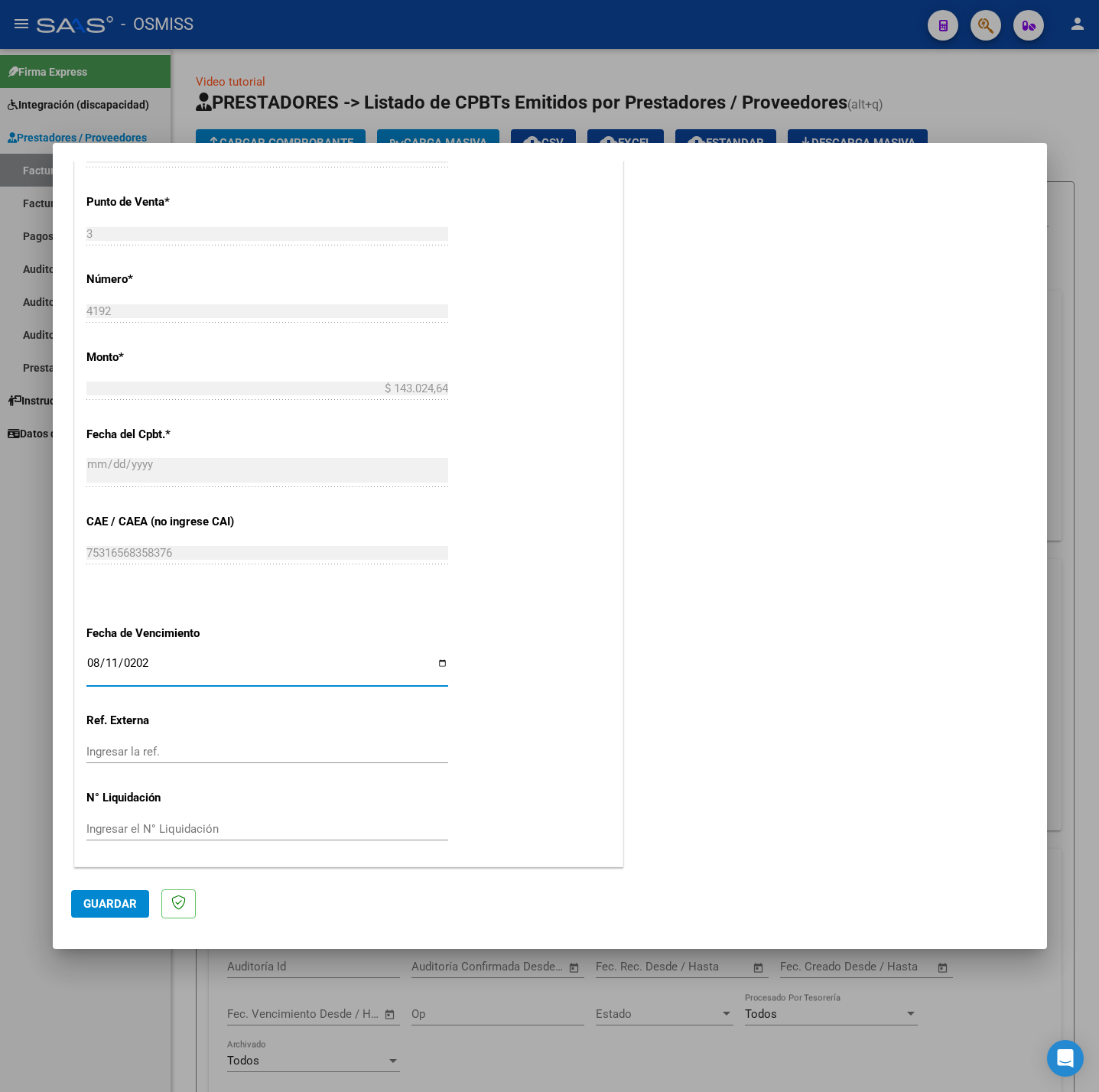
type input "[DATE]"
click at [94, 897] on span "Guardar" at bounding box center [110, 904] width 53 height 14
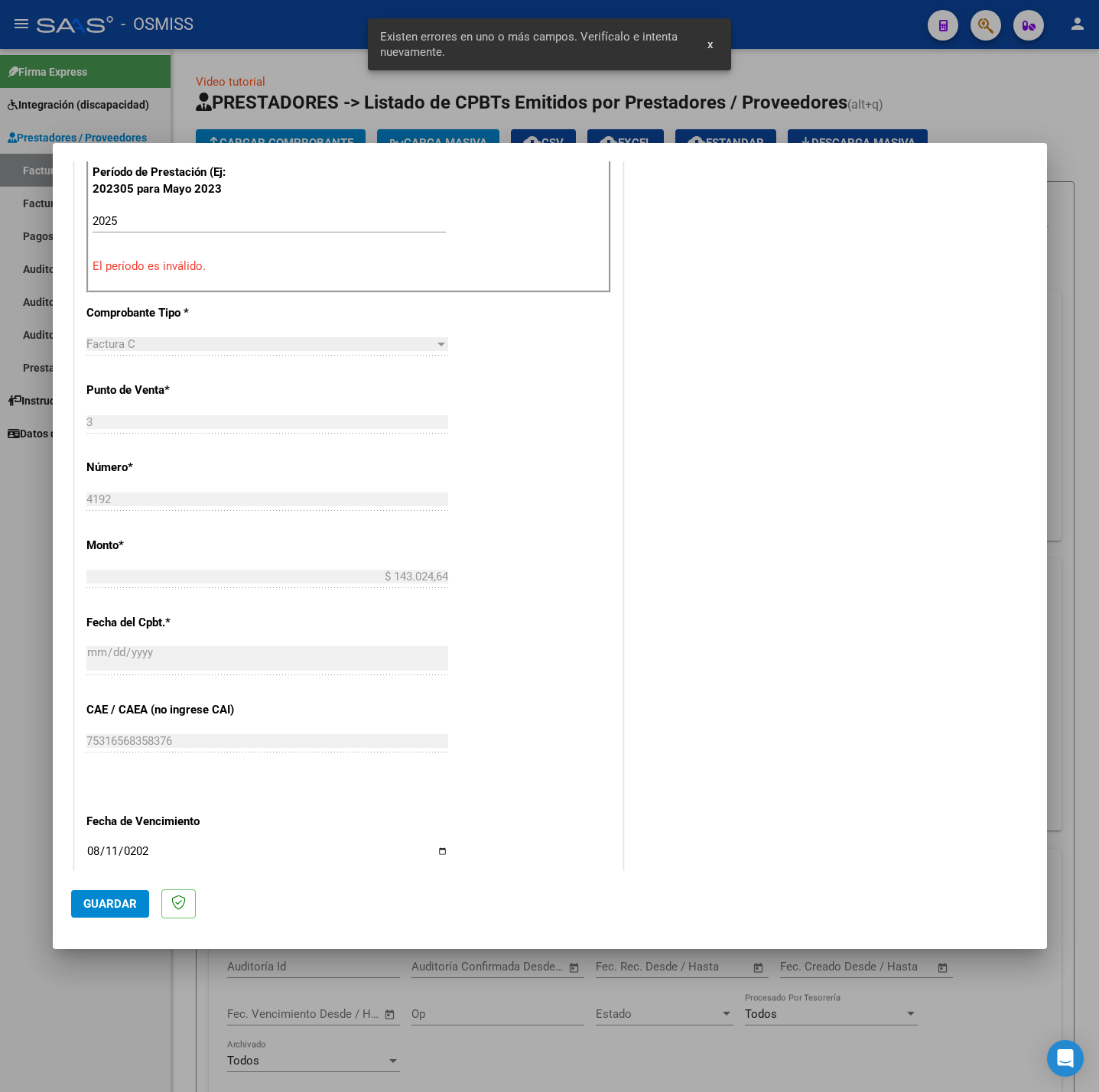
scroll to position [180, 0]
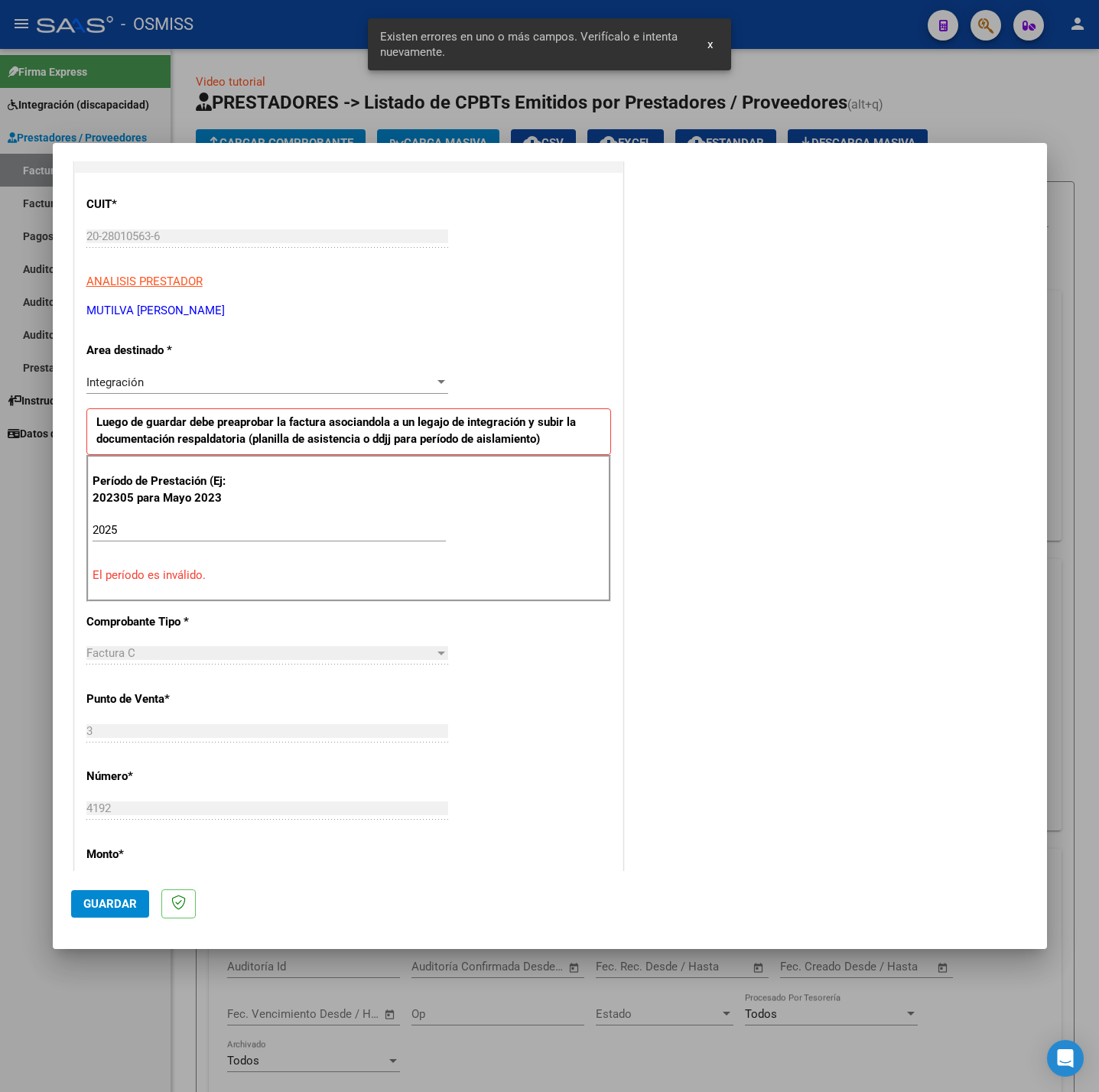
click at [225, 524] on input "2025" at bounding box center [269, 530] width 354 height 14
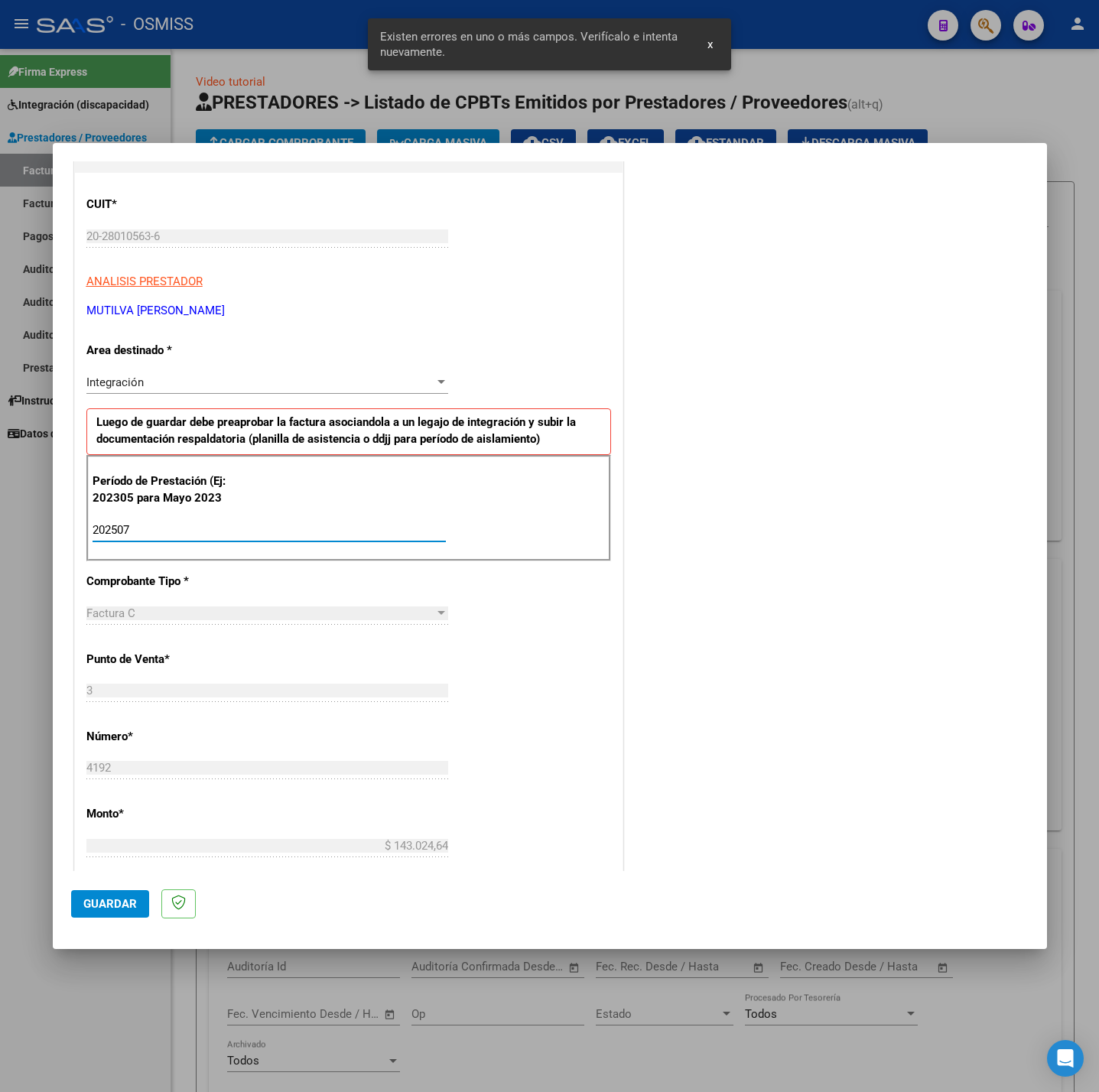
type input "202507"
click at [473, 691] on div "CUIT * 20-28010563-6 Ingresar CUIT ANALISIS PRESTADOR MUTILVA SEBASTIAN ALBERTO…" at bounding box center [349, 748] width 548 height 1151
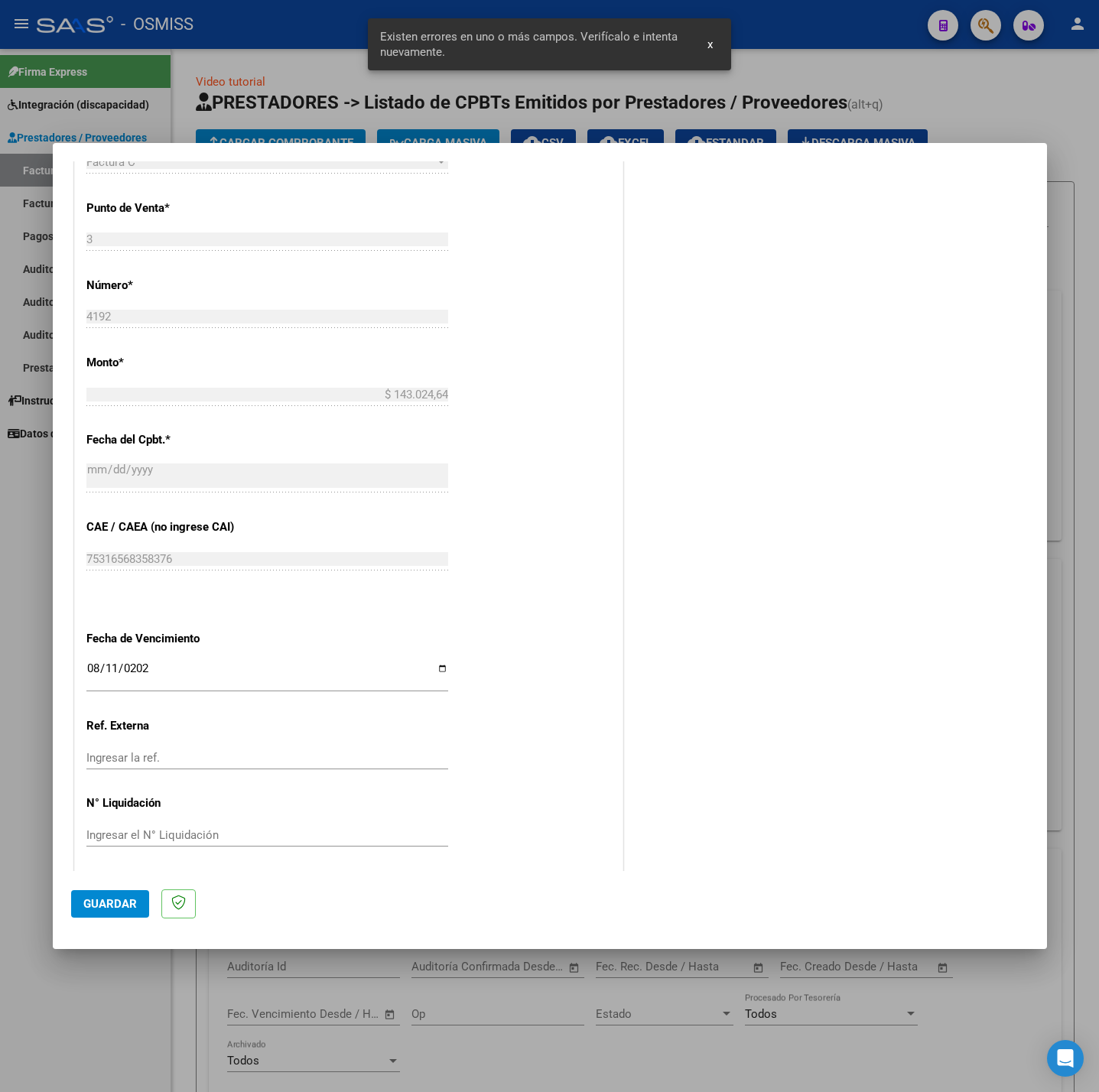
scroll to position [638, 0]
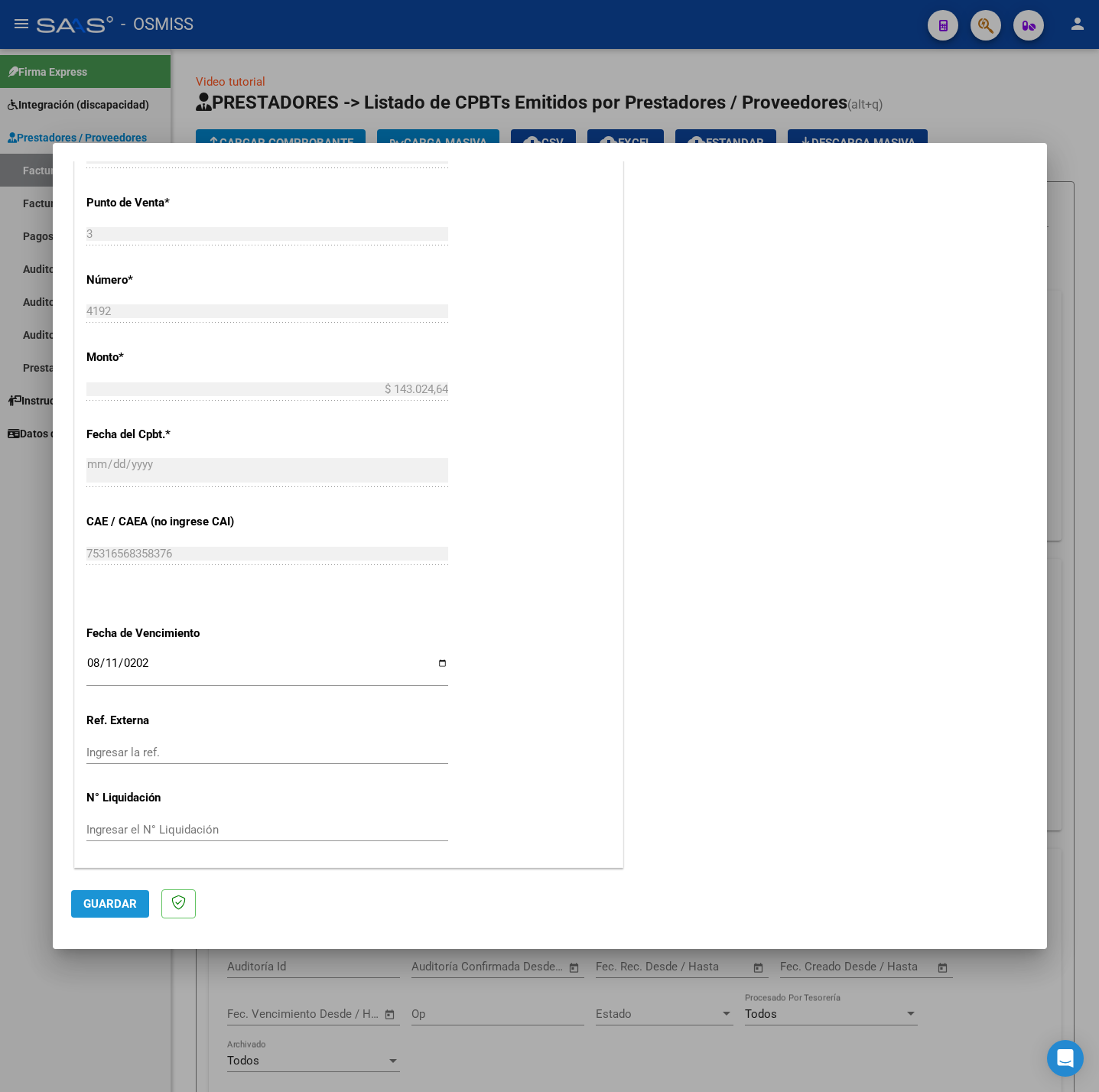
click at [115, 911] on button "Guardar" at bounding box center [110, 903] width 78 height 27
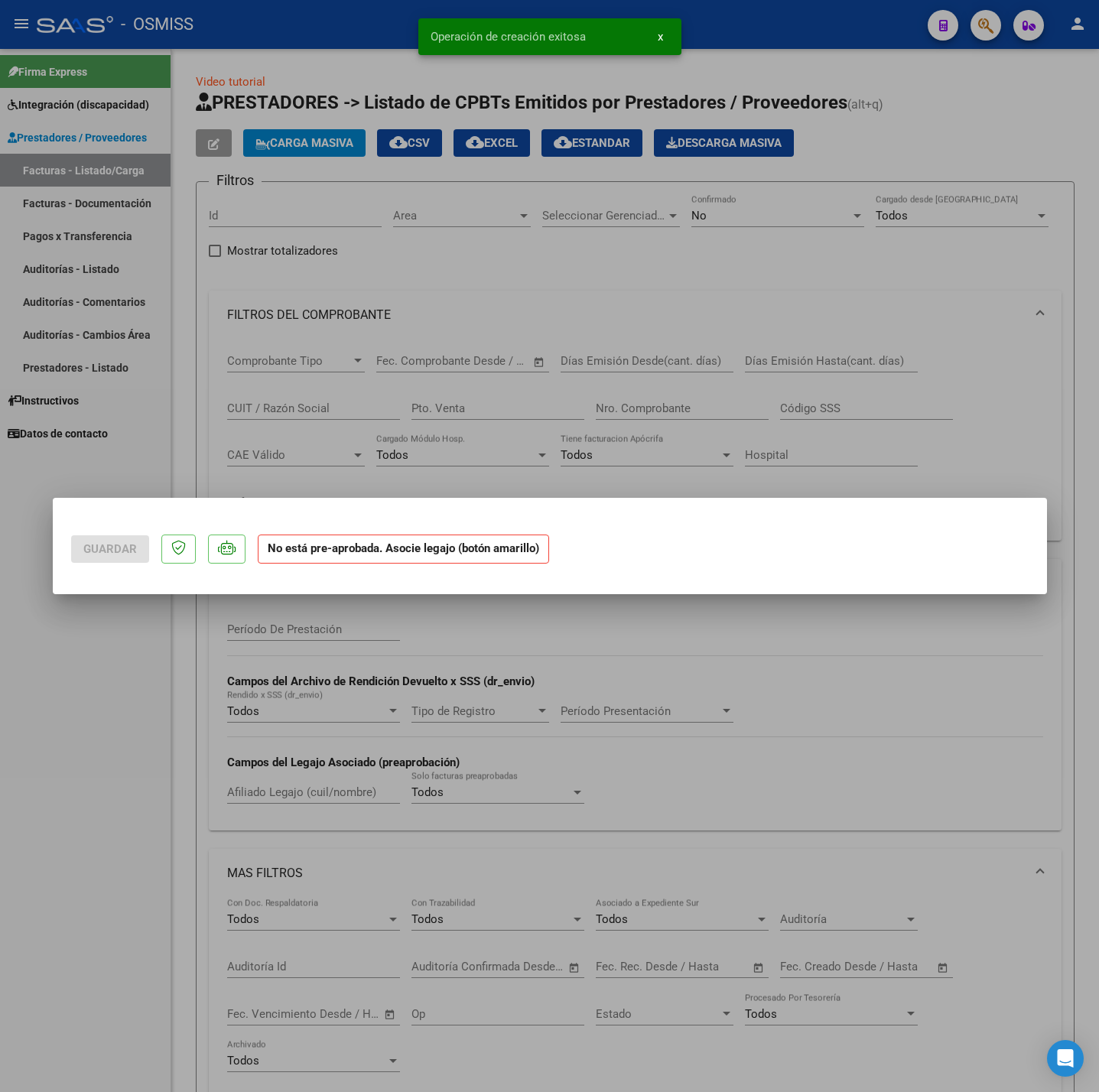
scroll to position [0, 0]
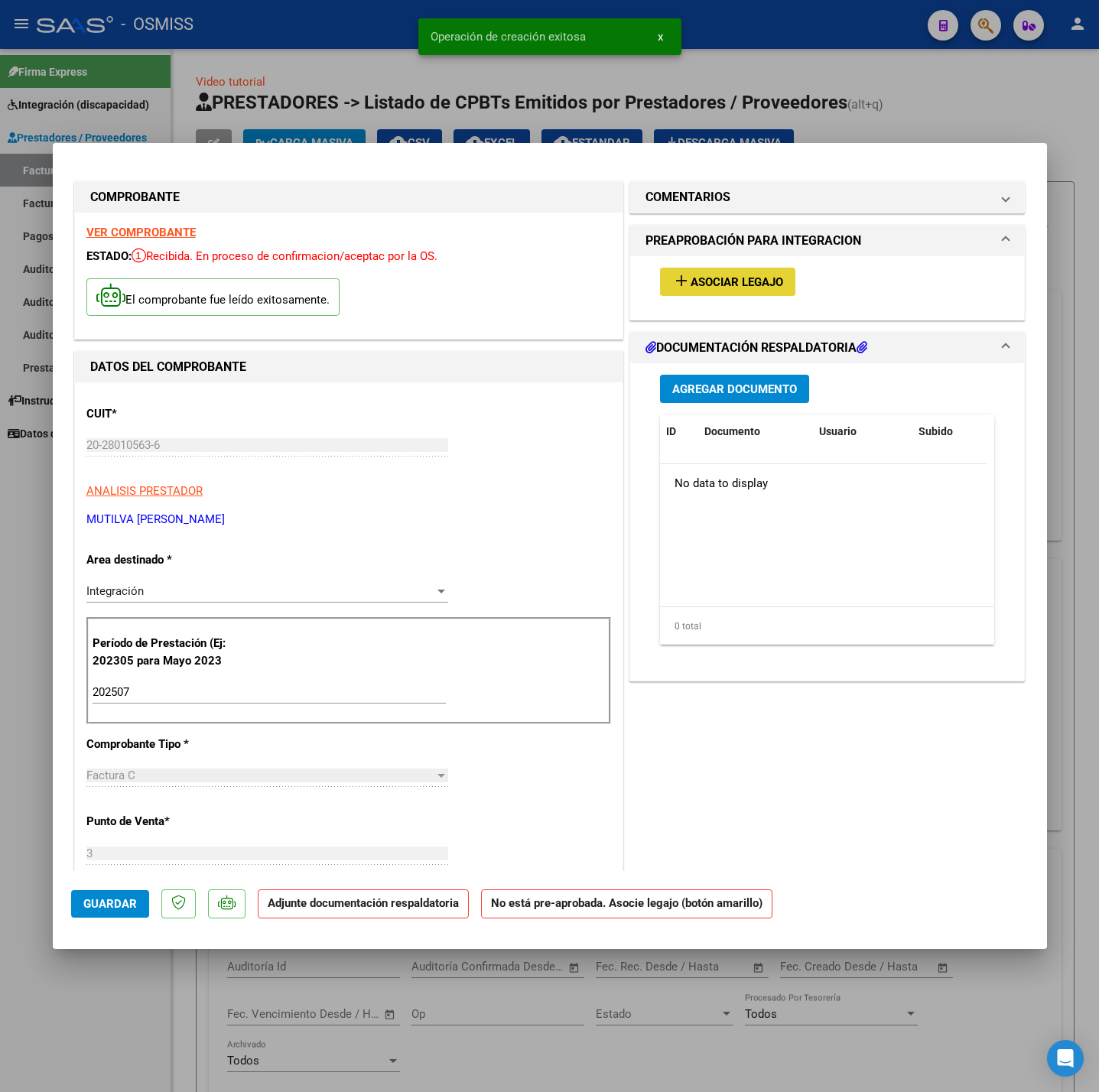
click at [705, 292] on button "add Asociar Legajo" at bounding box center [727, 282] width 135 height 28
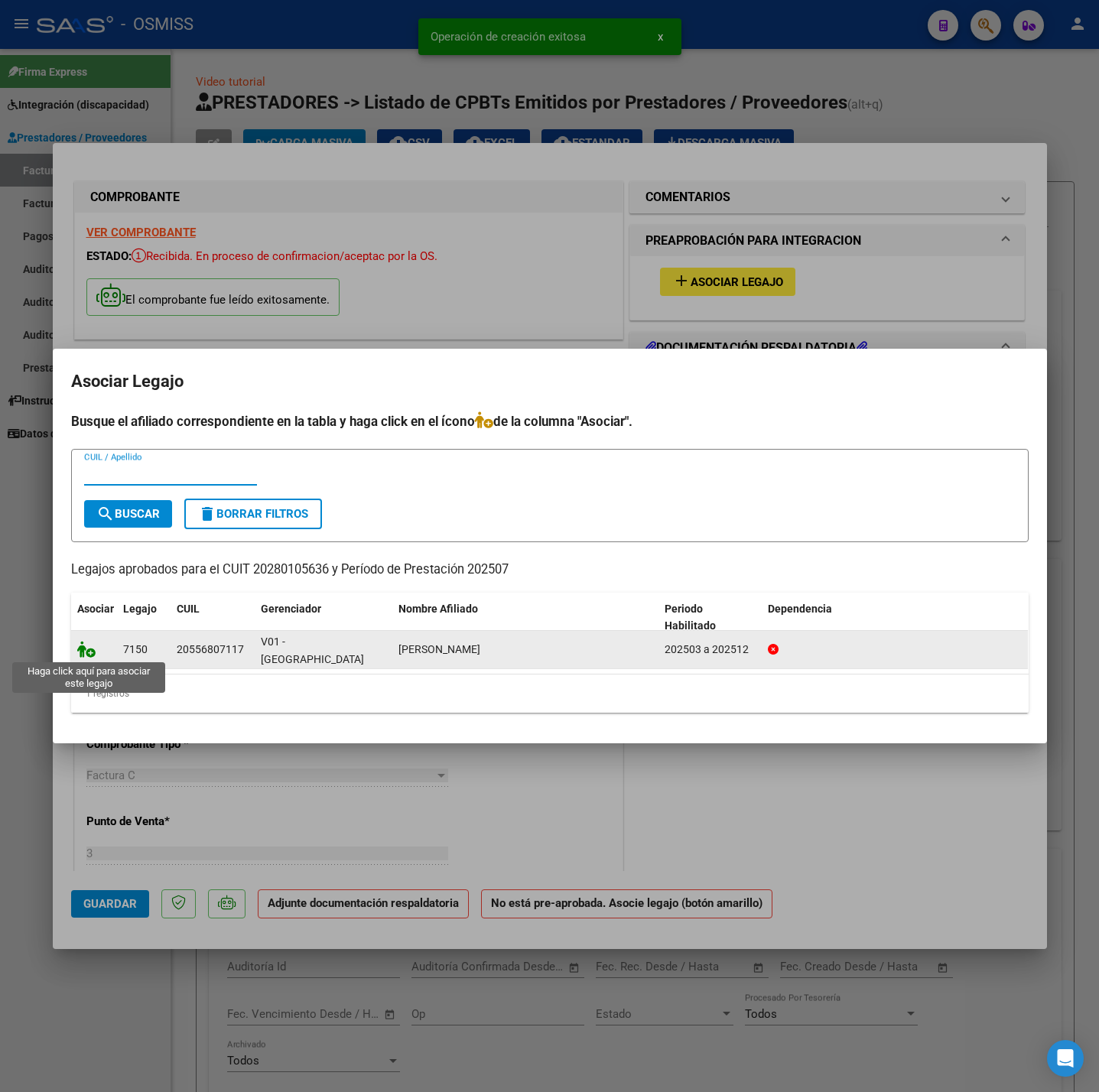
click at [89, 645] on icon at bounding box center [86, 649] width 18 height 17
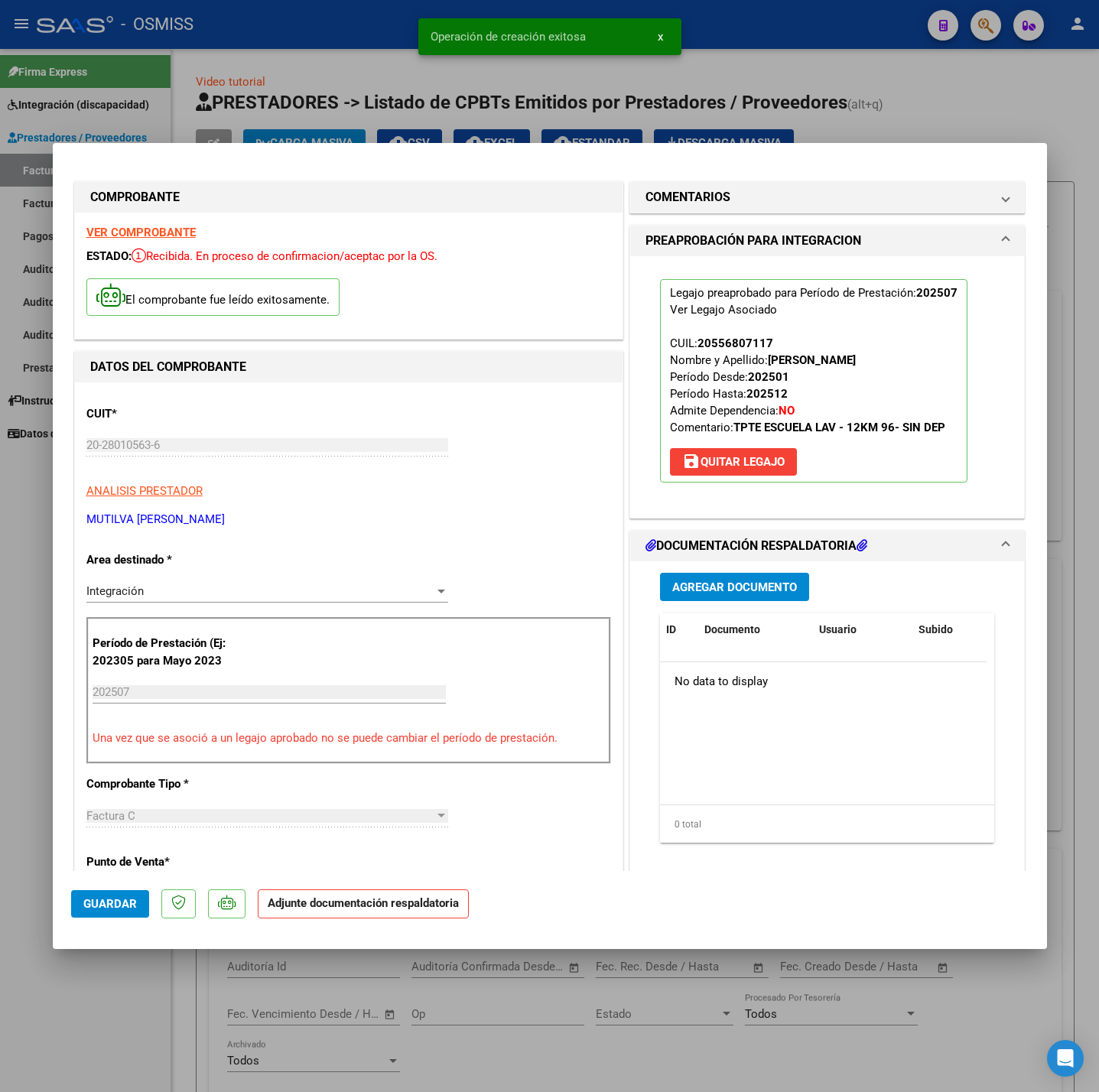
click at [716, 576] on button "Agregar Documento" at bounding box center [734, 587] width 149 height 28
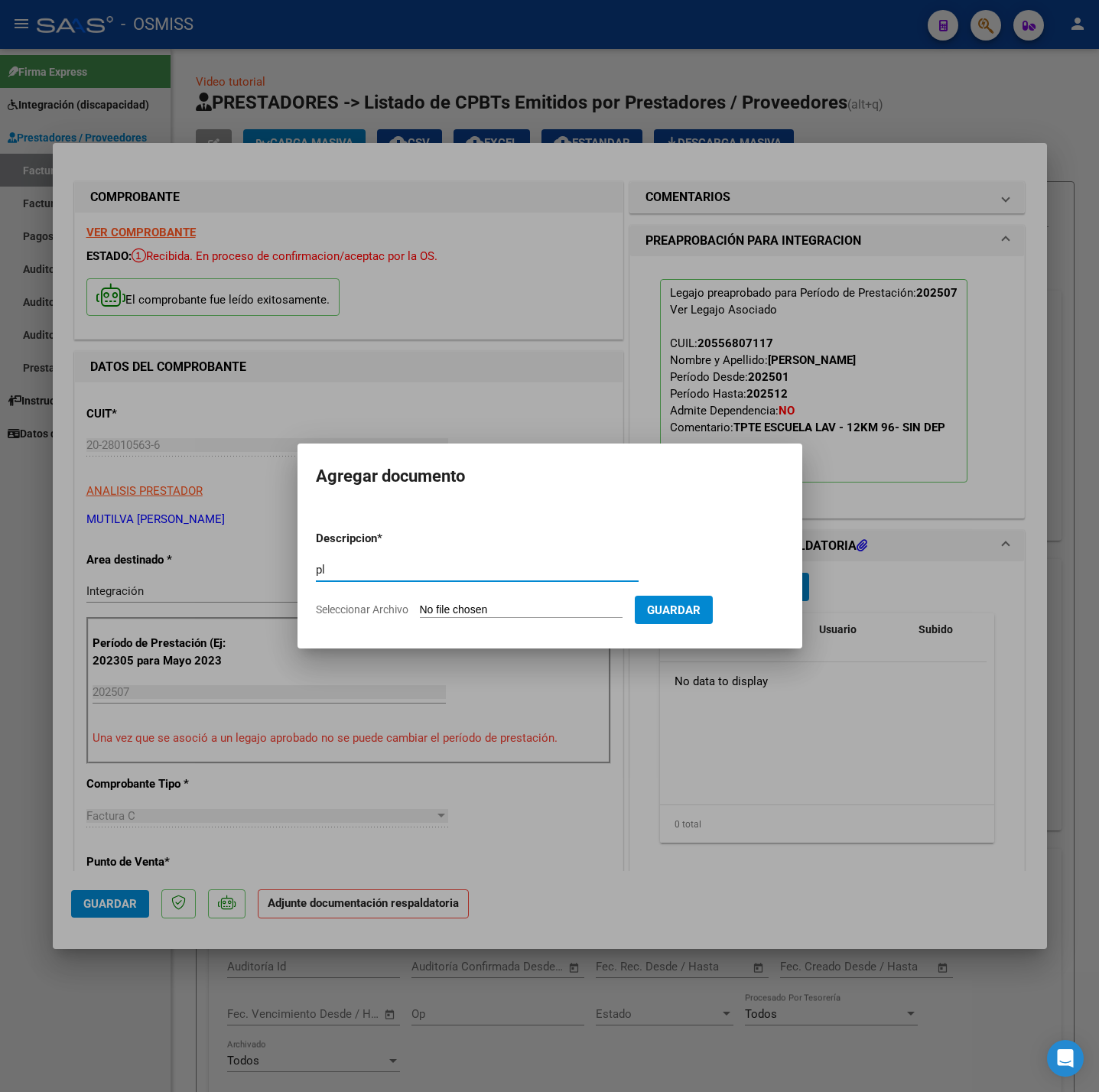
drag, startPoint x: 407, startPoint y: 562, endPoint x: 296, endPoint y: 553, distance: 111.4
click at [296, 553] on div "COMPROBANTE VER COMPROBANTE ESTADO: Recibida. En proceso de confirmacion/acepta…" at bounding box center [549, 546] width 1099 height 1092
type input "PL"
click at [445, 604] on input "Seleccionar Archivo" at bounding box center [521, 610] width 203 height 15
type input "C:\fakepath\JAROL CARDOZO PLANILLA - lilia Mutilva (2).pdf"
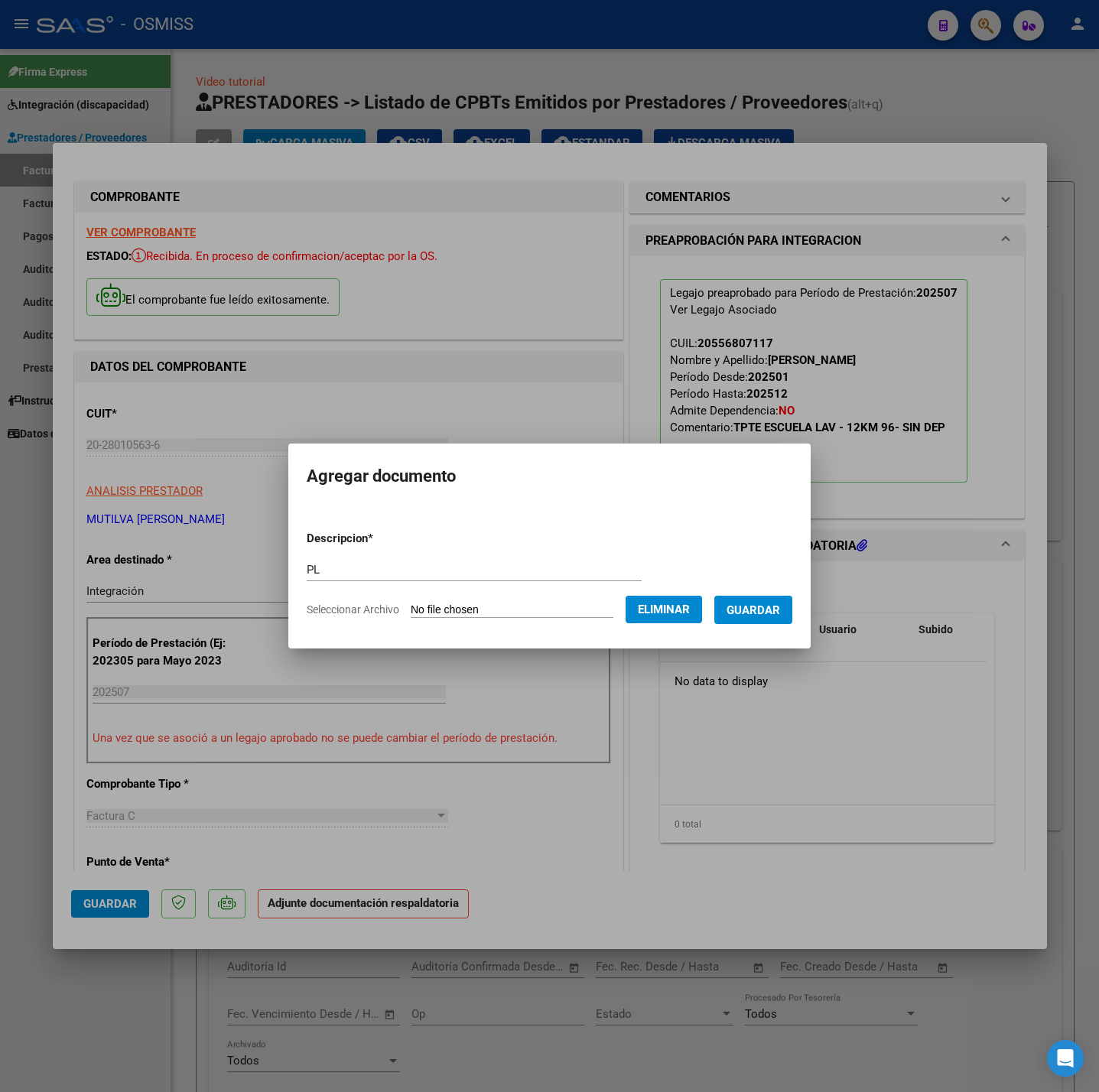
click at [776, 617] on button "Guardar" at bounding box center [753, 610] width 78 height 28
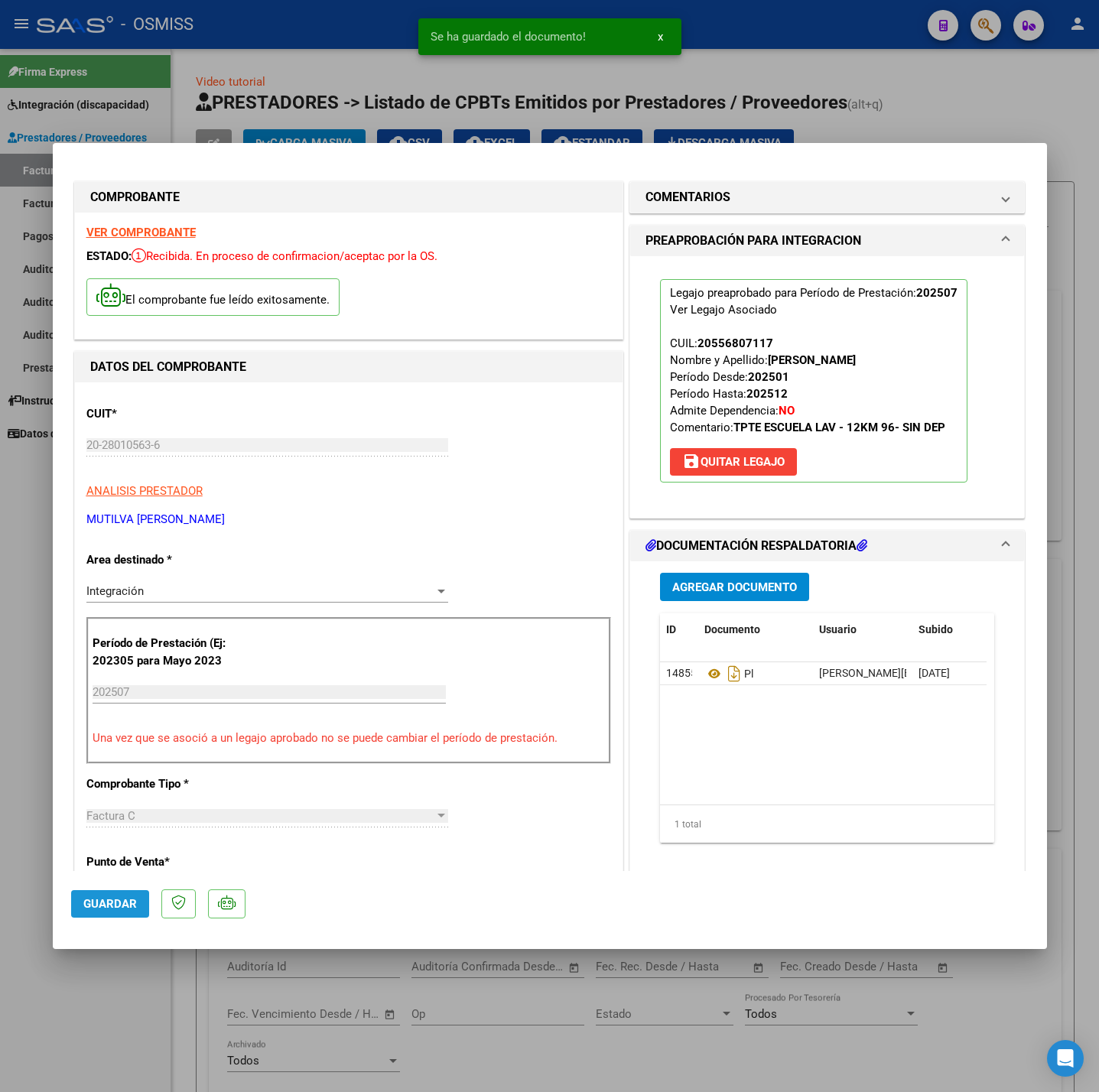
click at [136, 910] on button "Guardar" at bounding box center [110, 903] width 78 height 27
click at [127, 1001] on div at bounding box center [549, 546] width 1099 height 1092
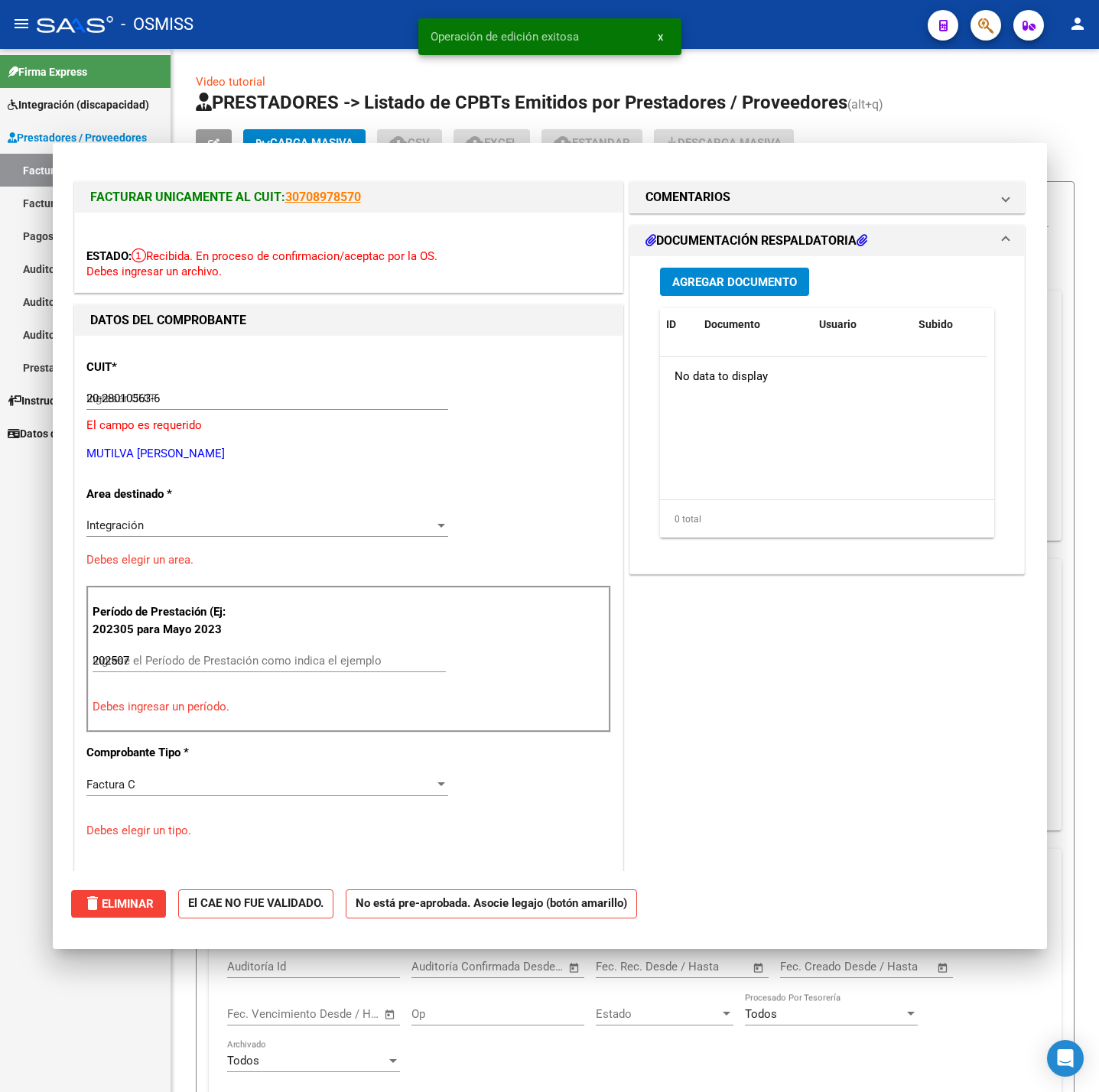
type input "$ 0,00"
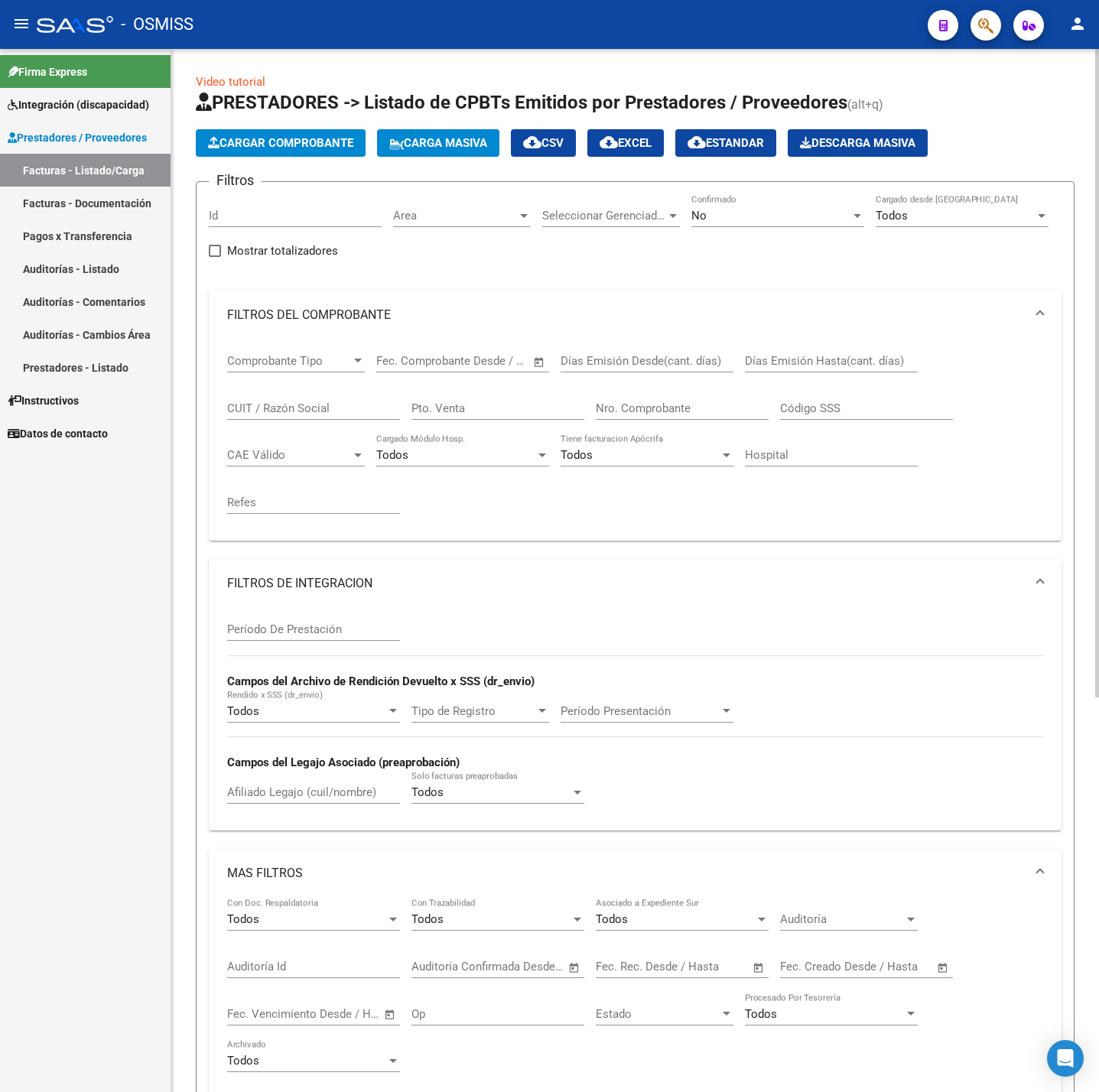
click at [303, 145] on span "Cargar Comprobante" at bounding box center [281, 143] width 145 height 14
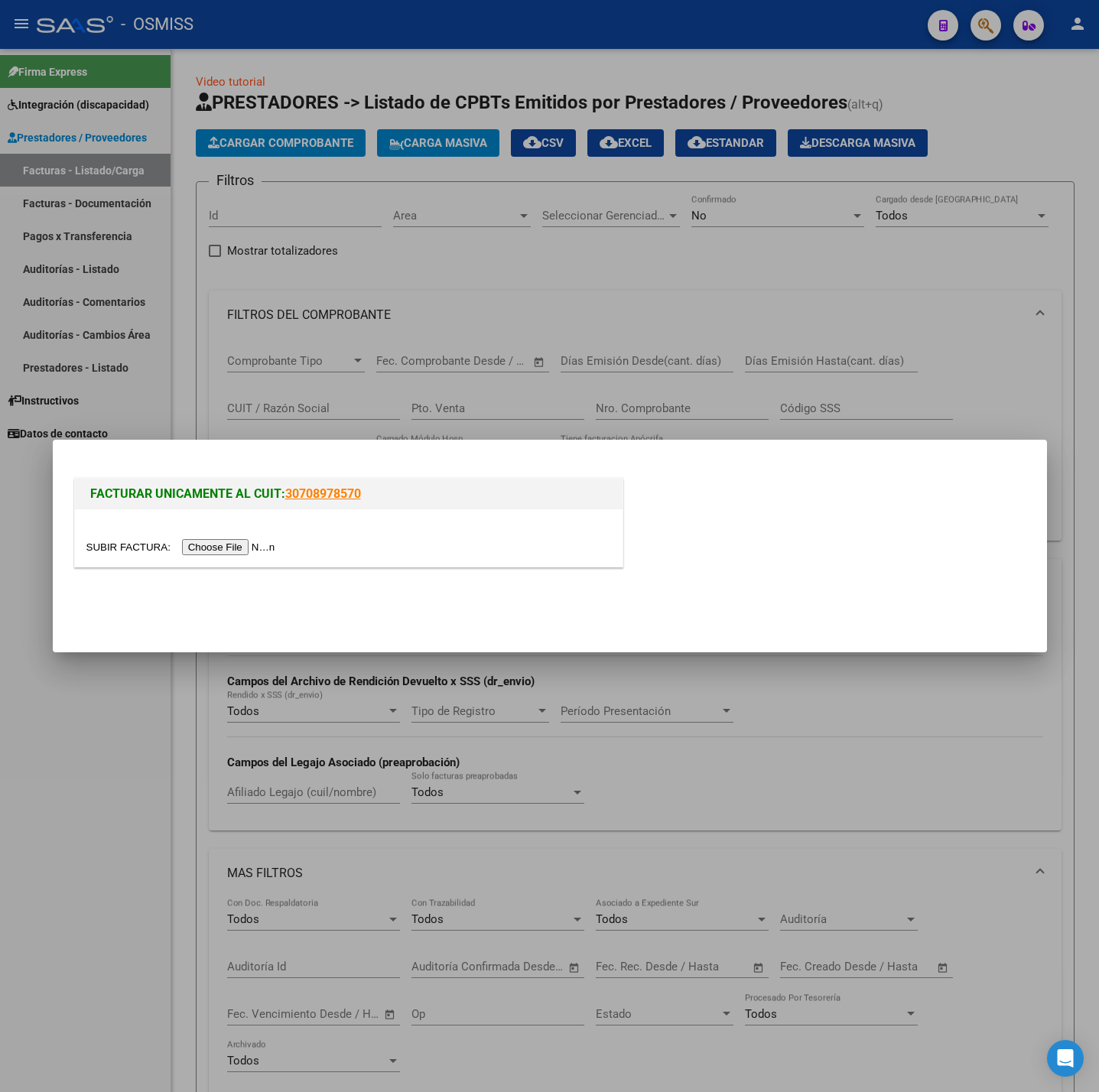
click at [225, 540] on input "file" at bounding box center [182, 547] width 193 height 16
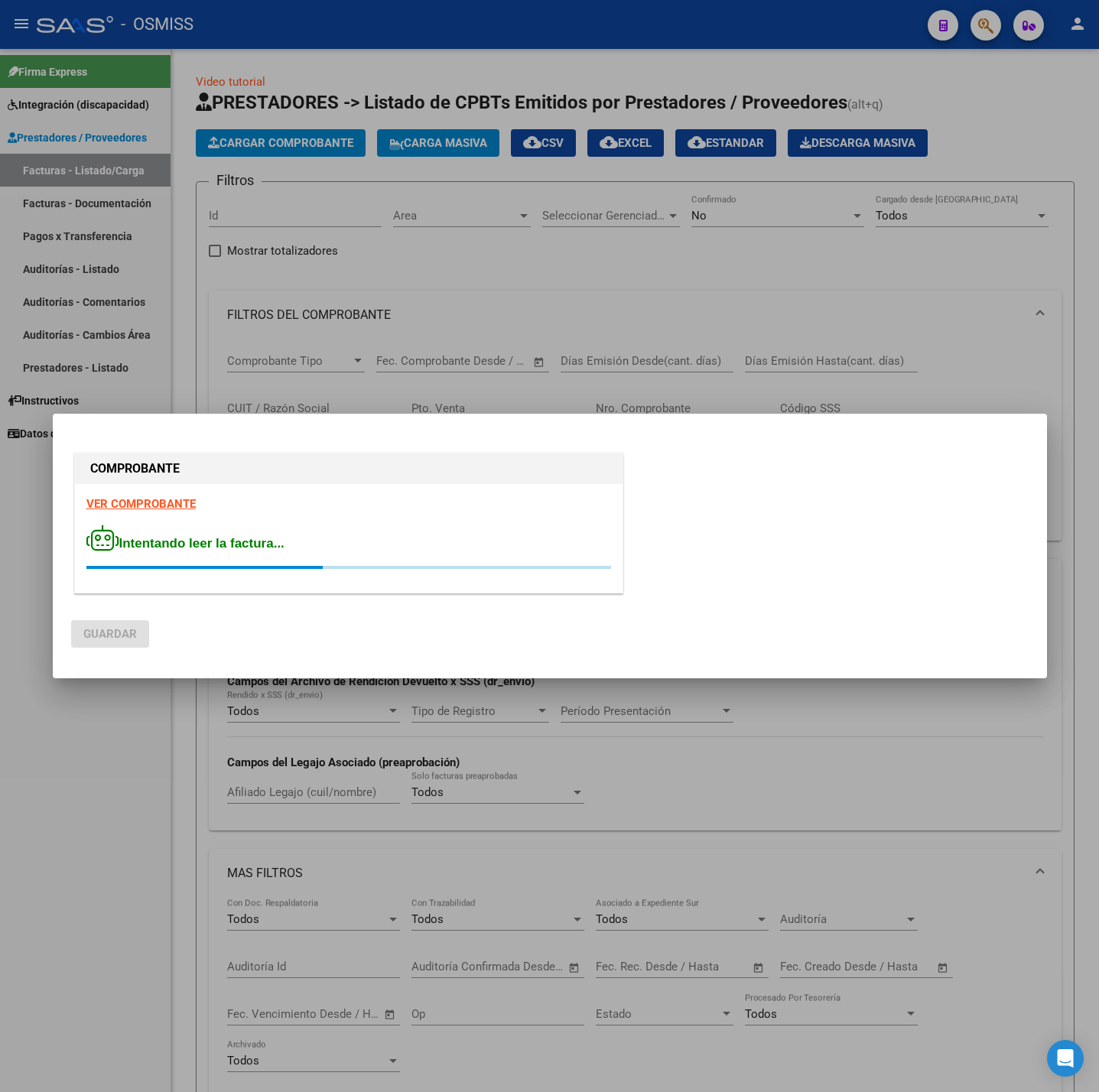
click at [156, 507] on strong "VER COMPROBANTE" at bounding box center [141, 505] width 110 height 14
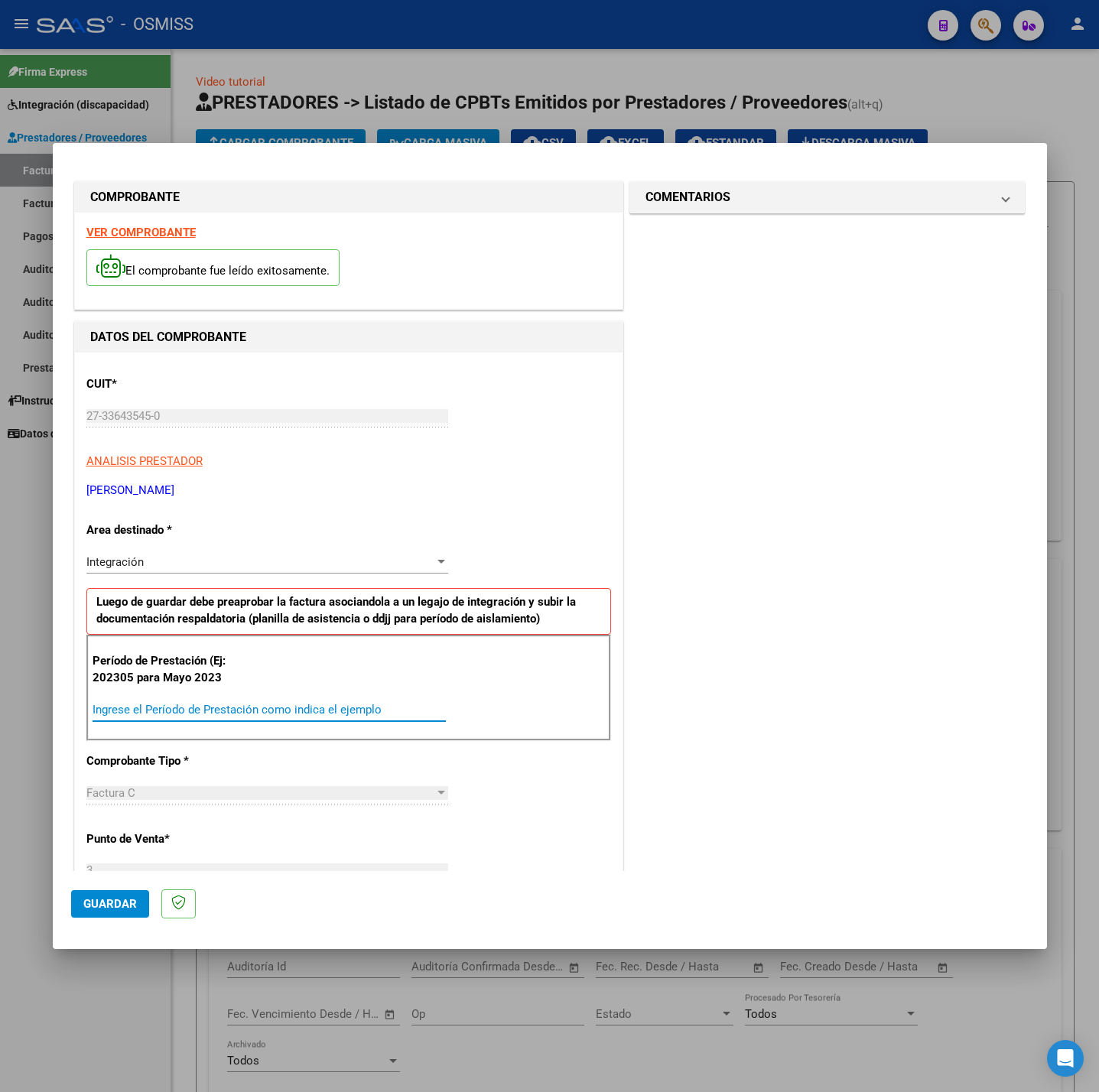
click at [244, 709] on input "Ingrese el Período de Prestación como indica el ejemplo" at bounding box center [269, 710] width 354 height 14
type input "202507"
click at [592, 797] on div "CUIT * 27-33643545-0 Ingresar CUIT ANALISIS PRESTADOR RUIZ SOFIA LAURA ARCA Pad…" at bounding box center [349, 928] width 548 height 1151
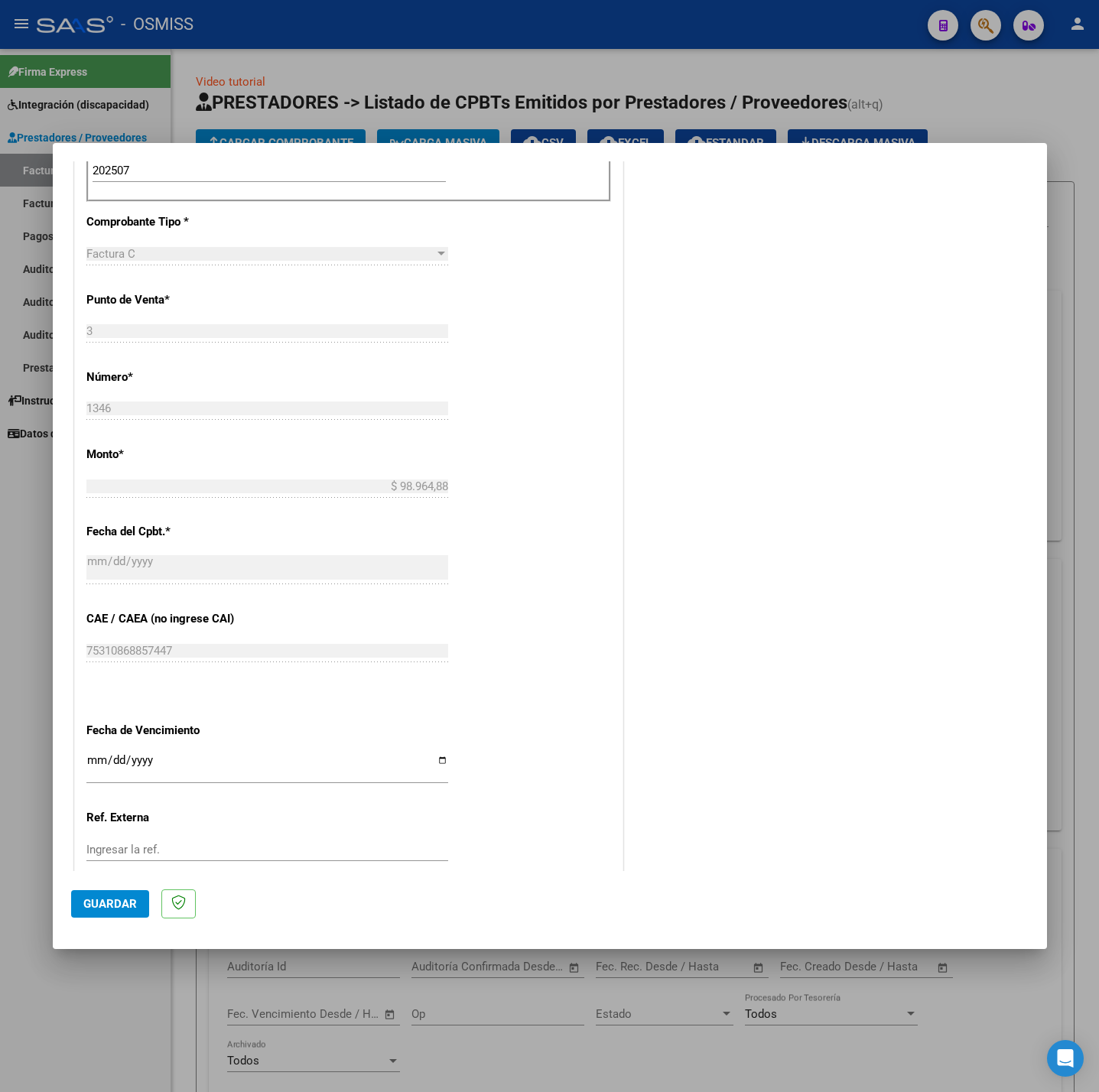
scroll to position [573, 0]
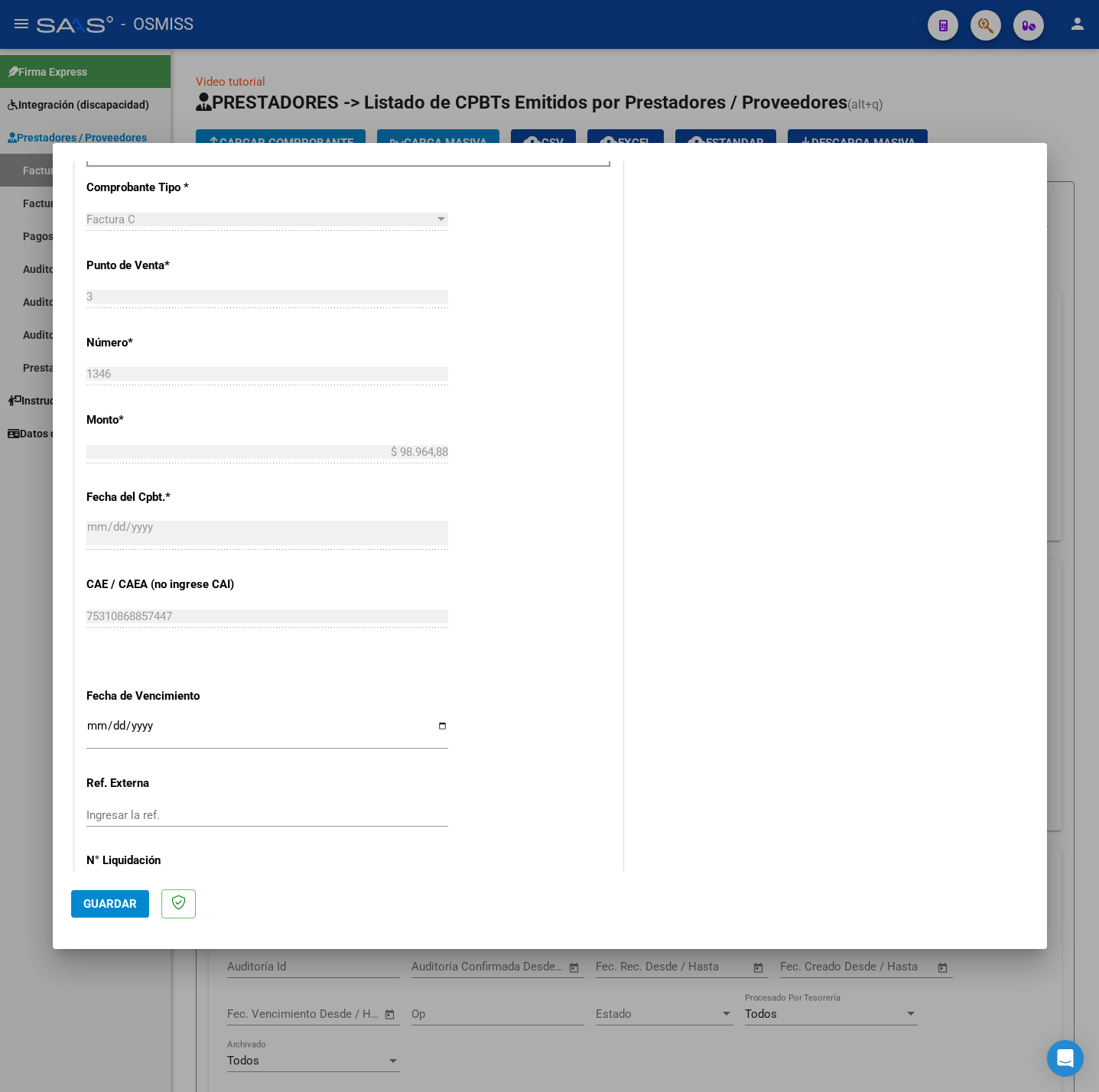
click at [92, 719] on div "Ingresar la fecha" at bounding box center [267, 733] width 361 height 33
type input "[DATE]"
click at [106, 911] on button "Guardar" at bounding box center [110, 903] width 78 height 27
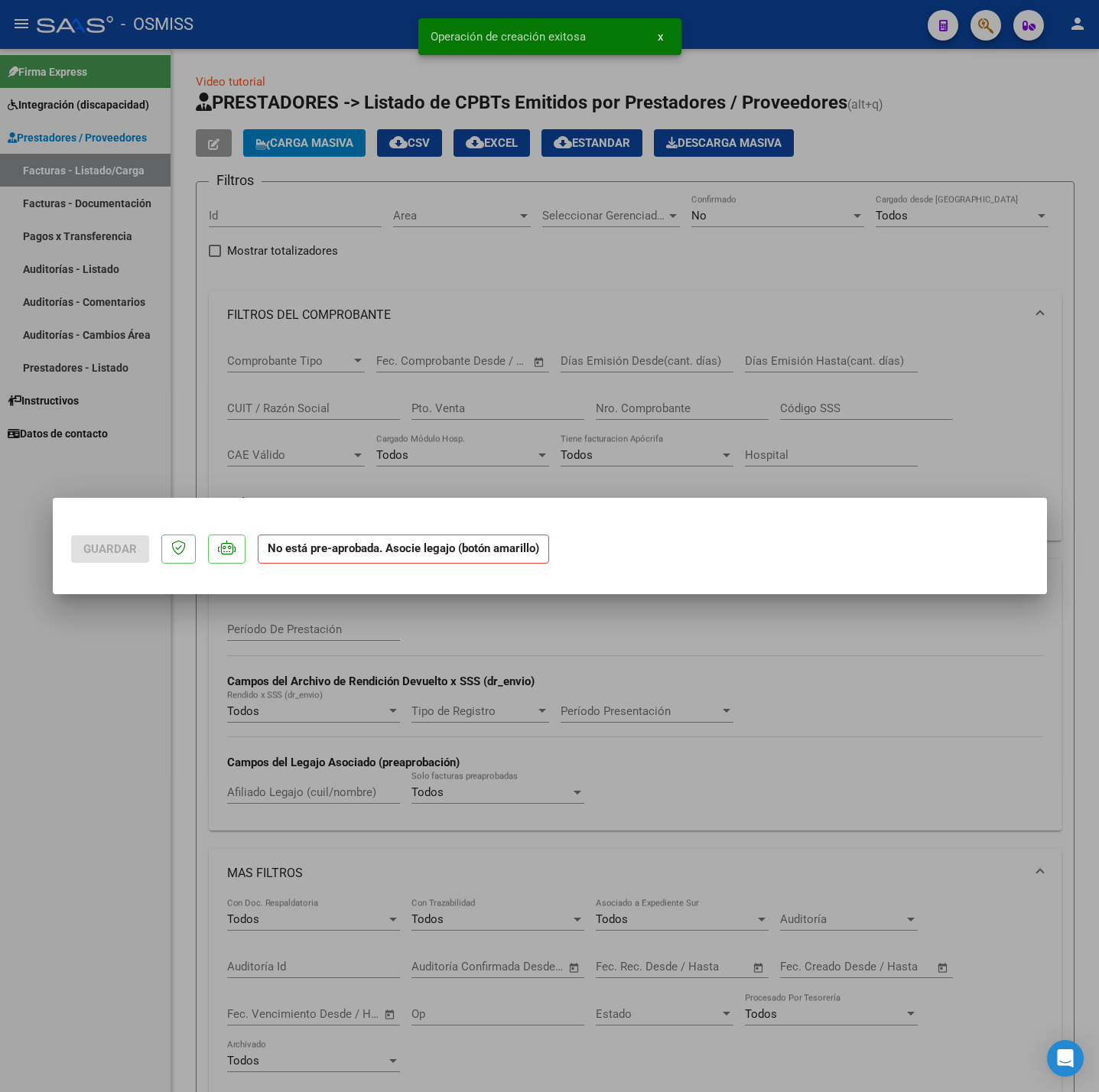
scroll to position [0, 0]
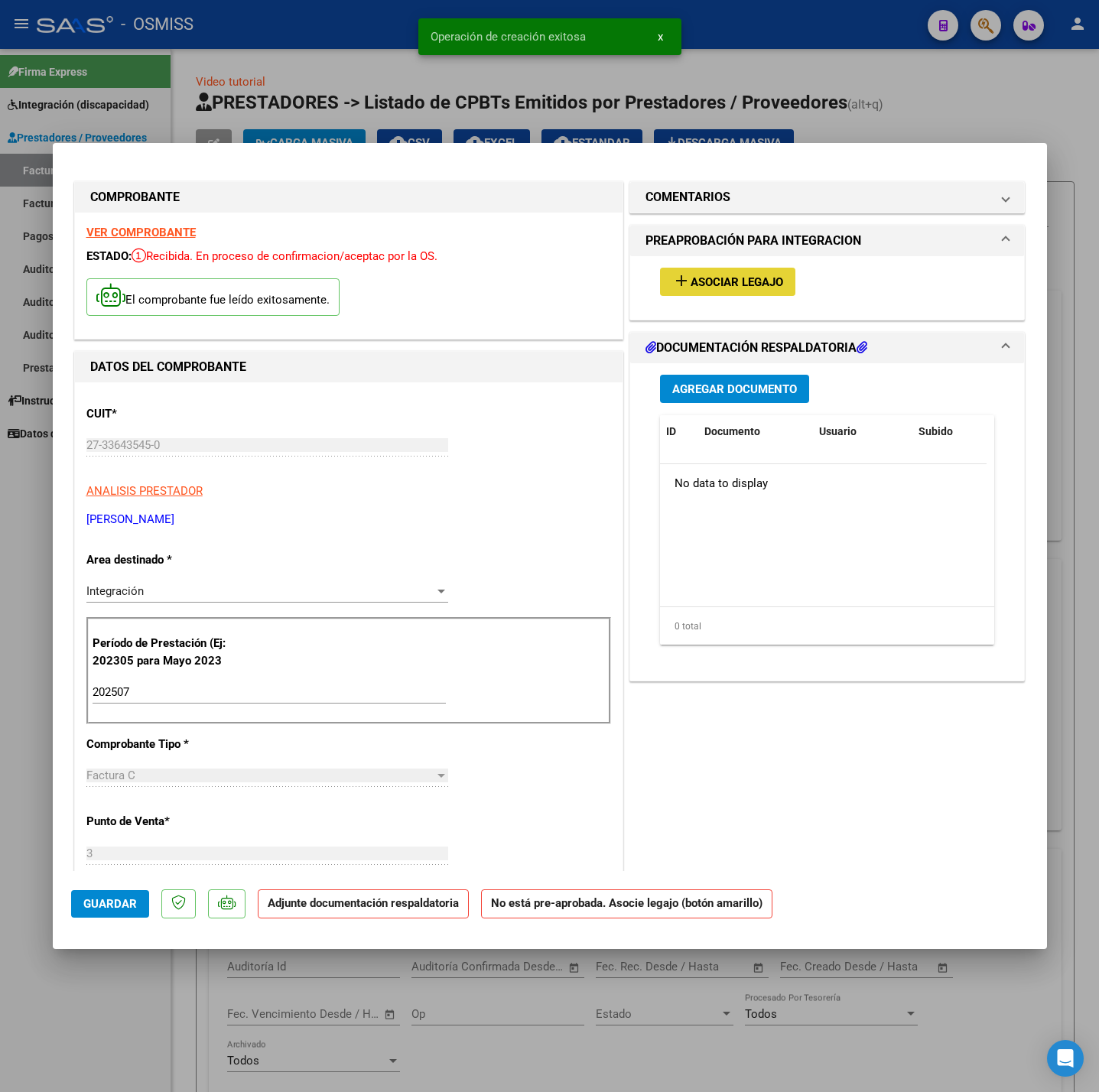
click at [691, 287] on span "Asociar Legajo" at bounding box center [737, 282] width 92 height 14
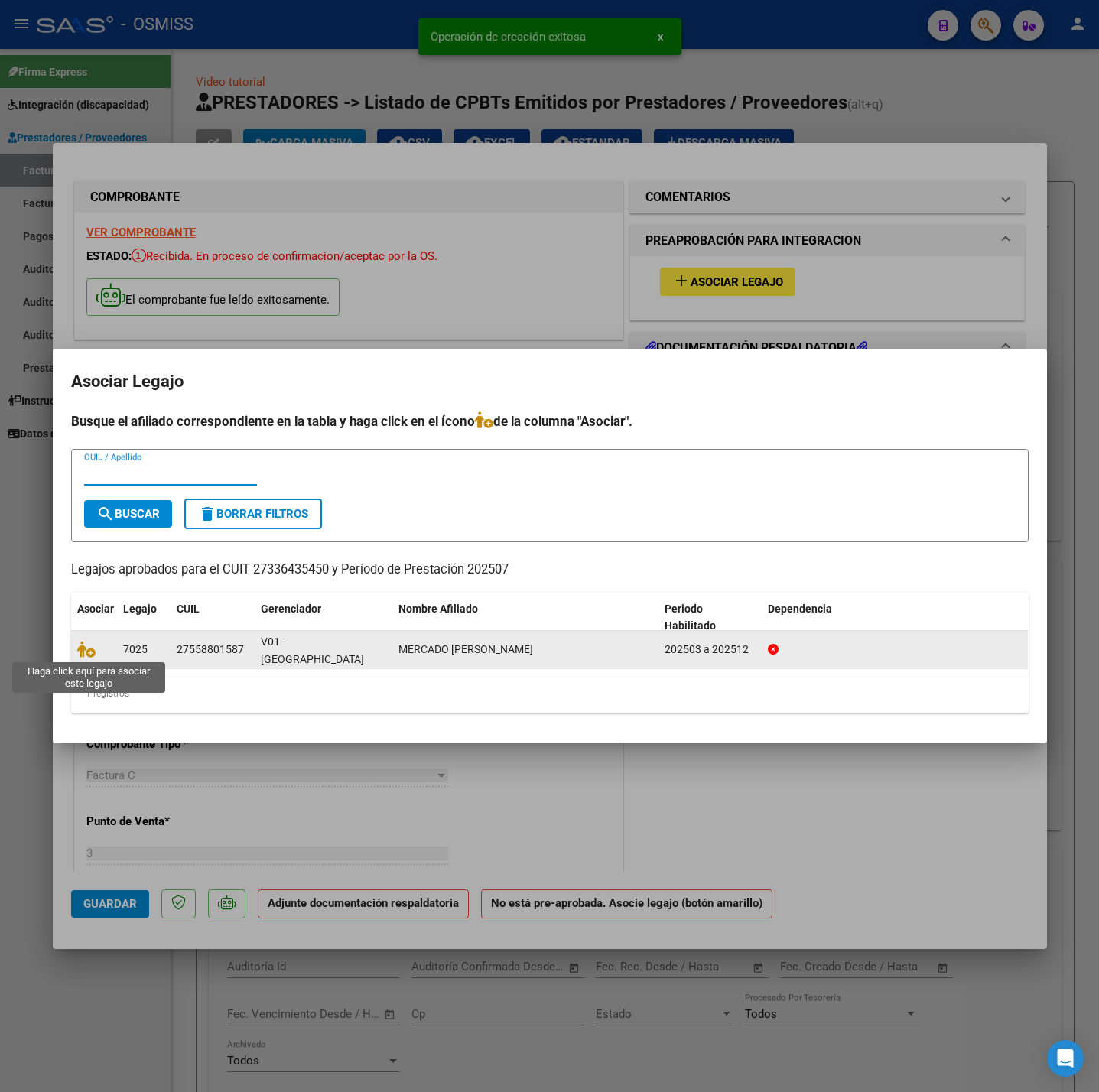
click at [94, 650] on span at bounding box center [88, 649] width 23 height 13
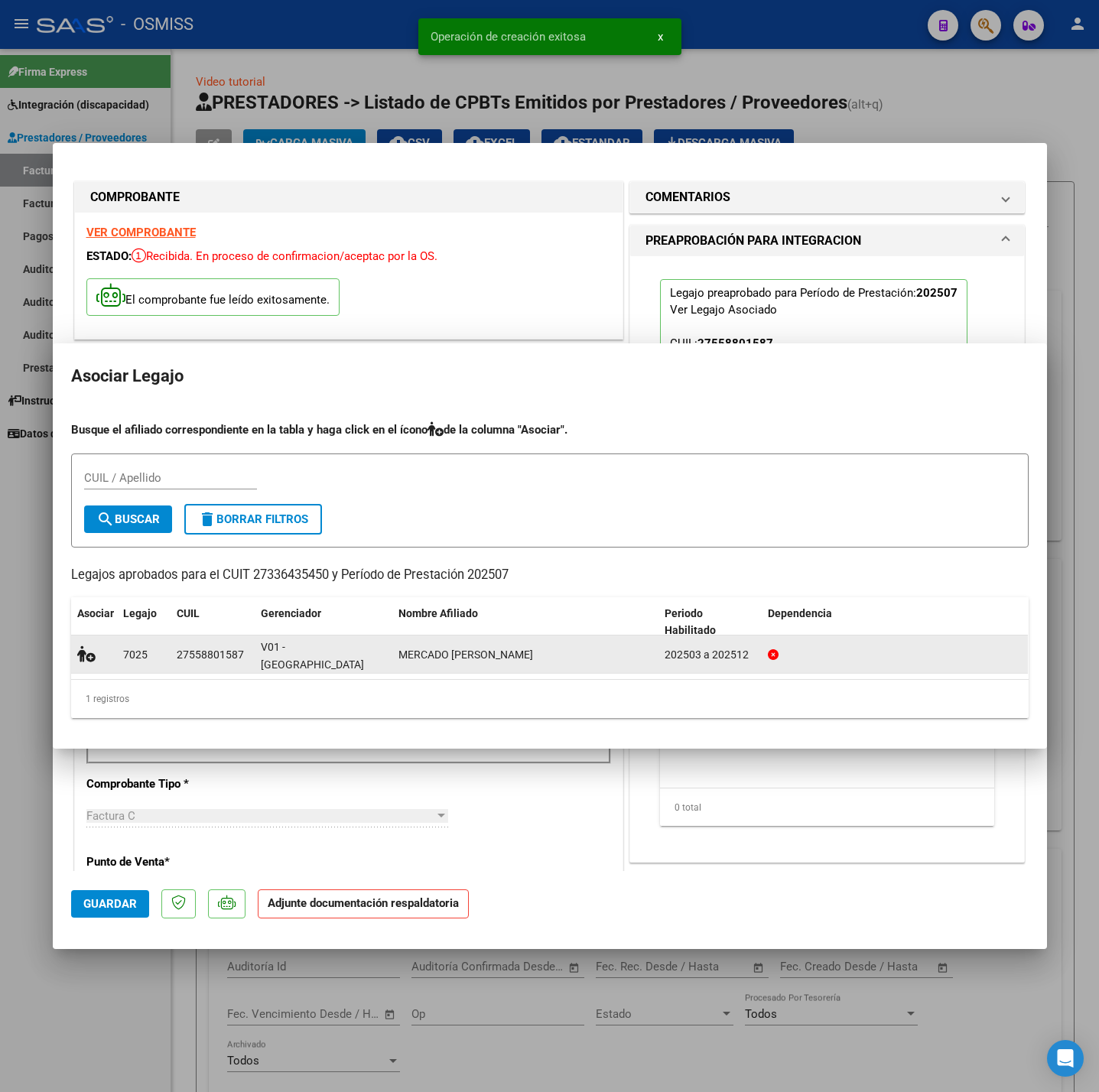
click at [81, 648] on icon at bounding box center [86, 654] width 18 height 17
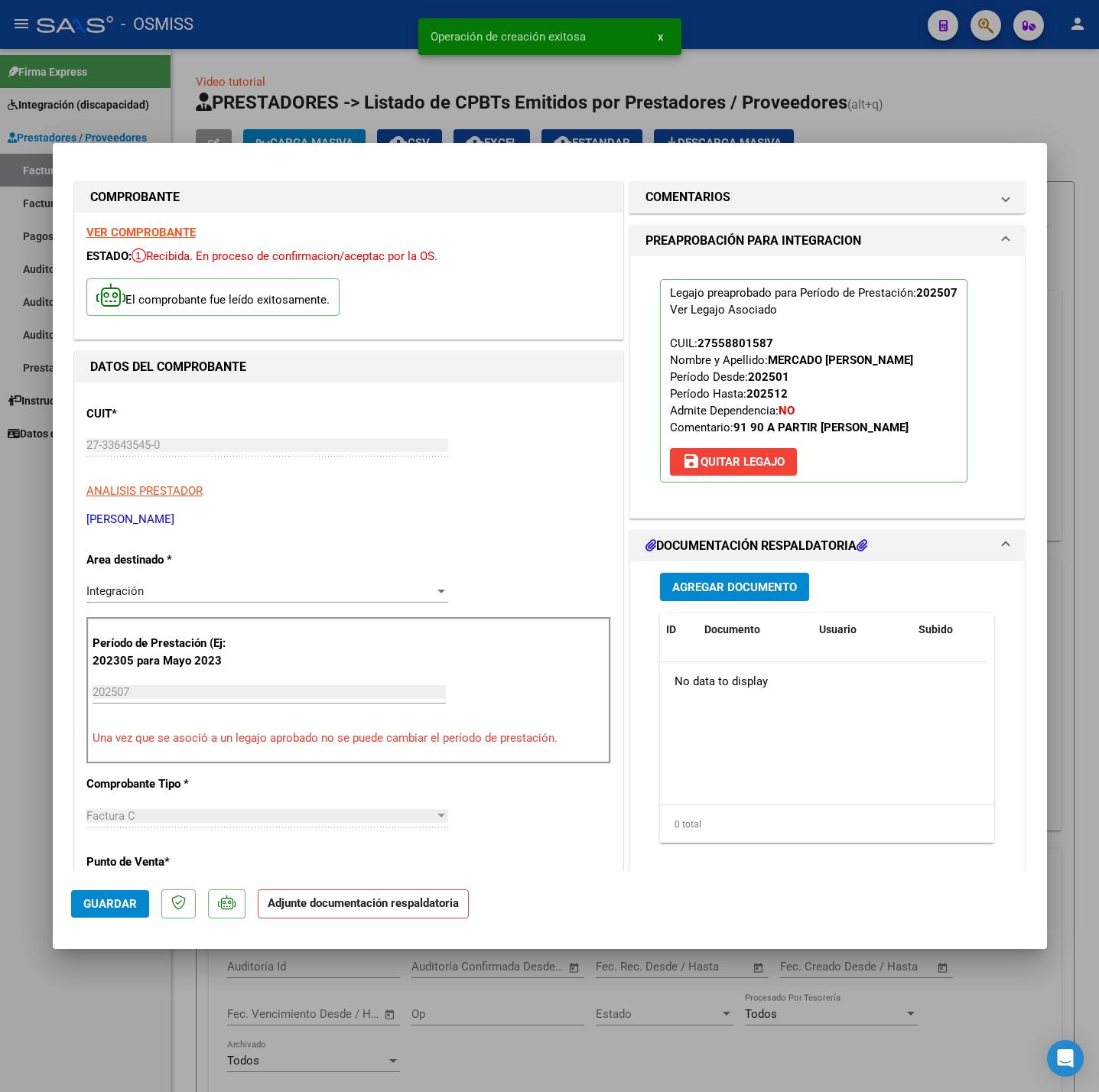
click at [703, 602] on button "Agregar Documento" at bounding box center [734, 587] width 149 height 28
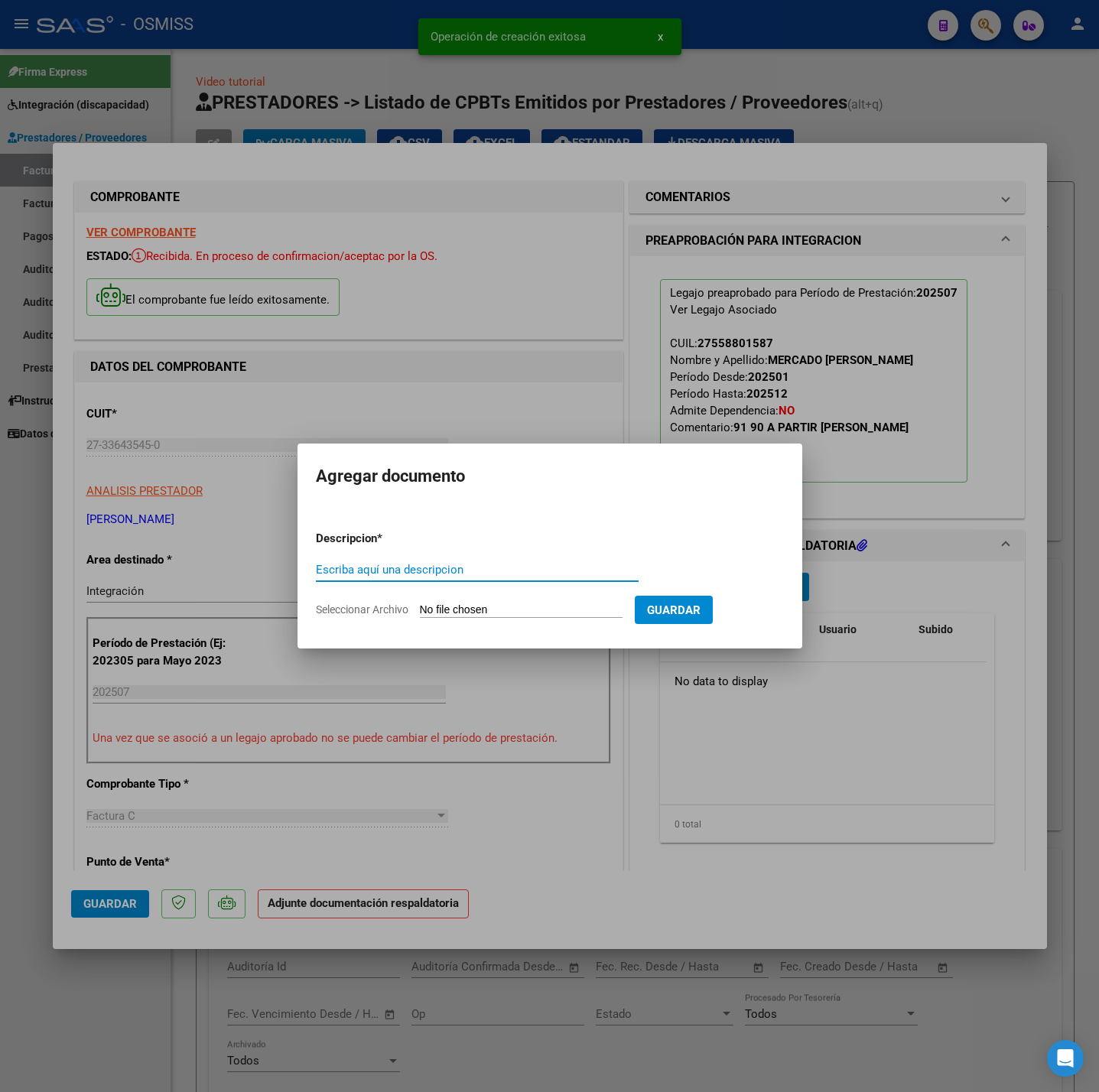
click at [516, 573] on input "Escriba aquí una descripcion" at bounding box center [477, 570] width 323 height 14
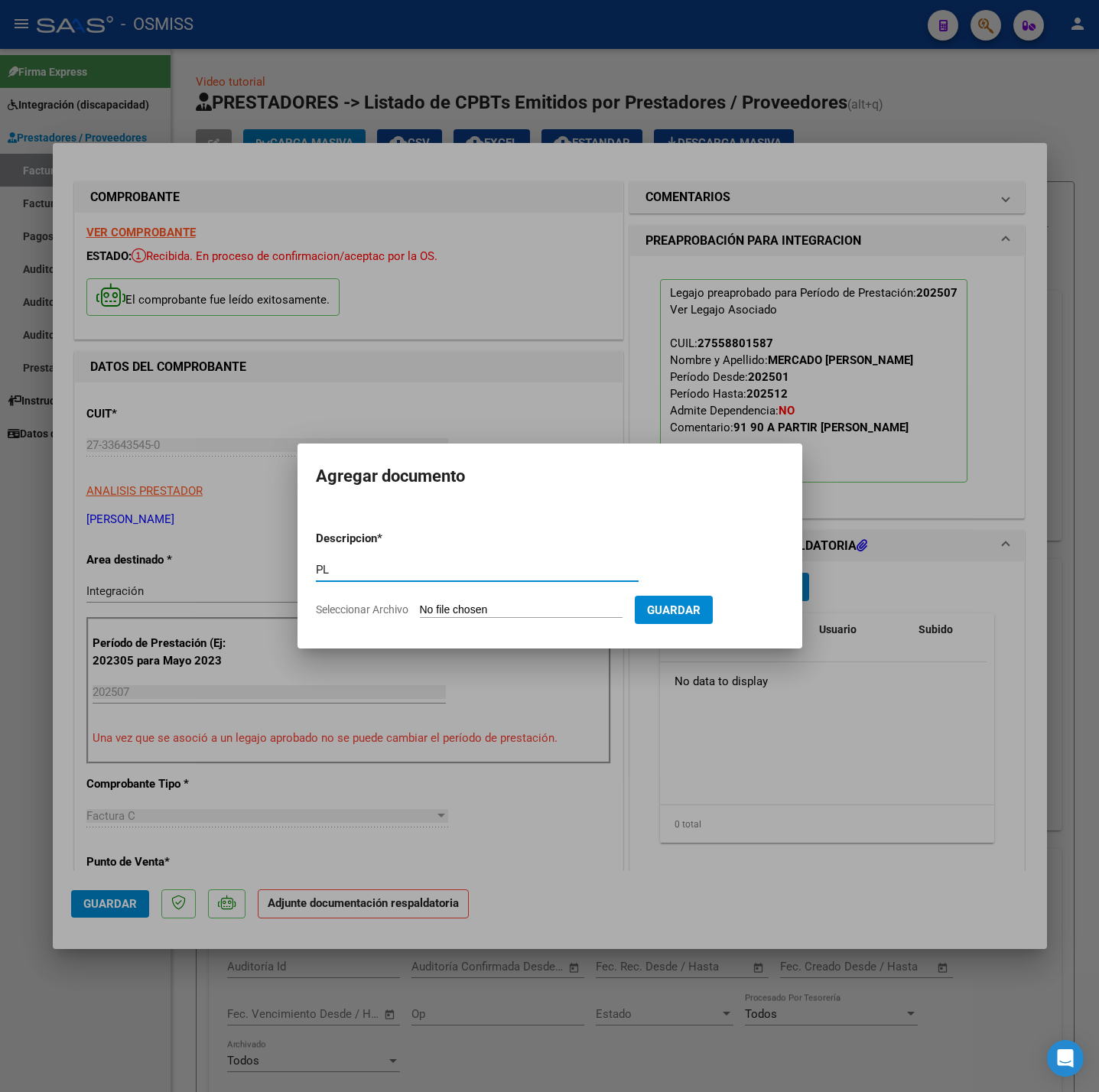
type input "PL"
click at [487, 597] on form "Descripcion * PL Escriba aquí una descripcion Seleccionar Archivo Guardar" at bounding box center [550, 574] width 468 height 112
click at [502, 603] on app-file-uploader "Seleccionar Archivo" at bounding box center [476, 609] width 319 height 14
click at [451, 615] on input "Seleccionar Archivo" at bounding box center [521, 610] width 203 height 15
type input "C:\fakepath\MERCADO SERRANO ELIZABETH - PSI - rodrigo garcia (2).pdf"
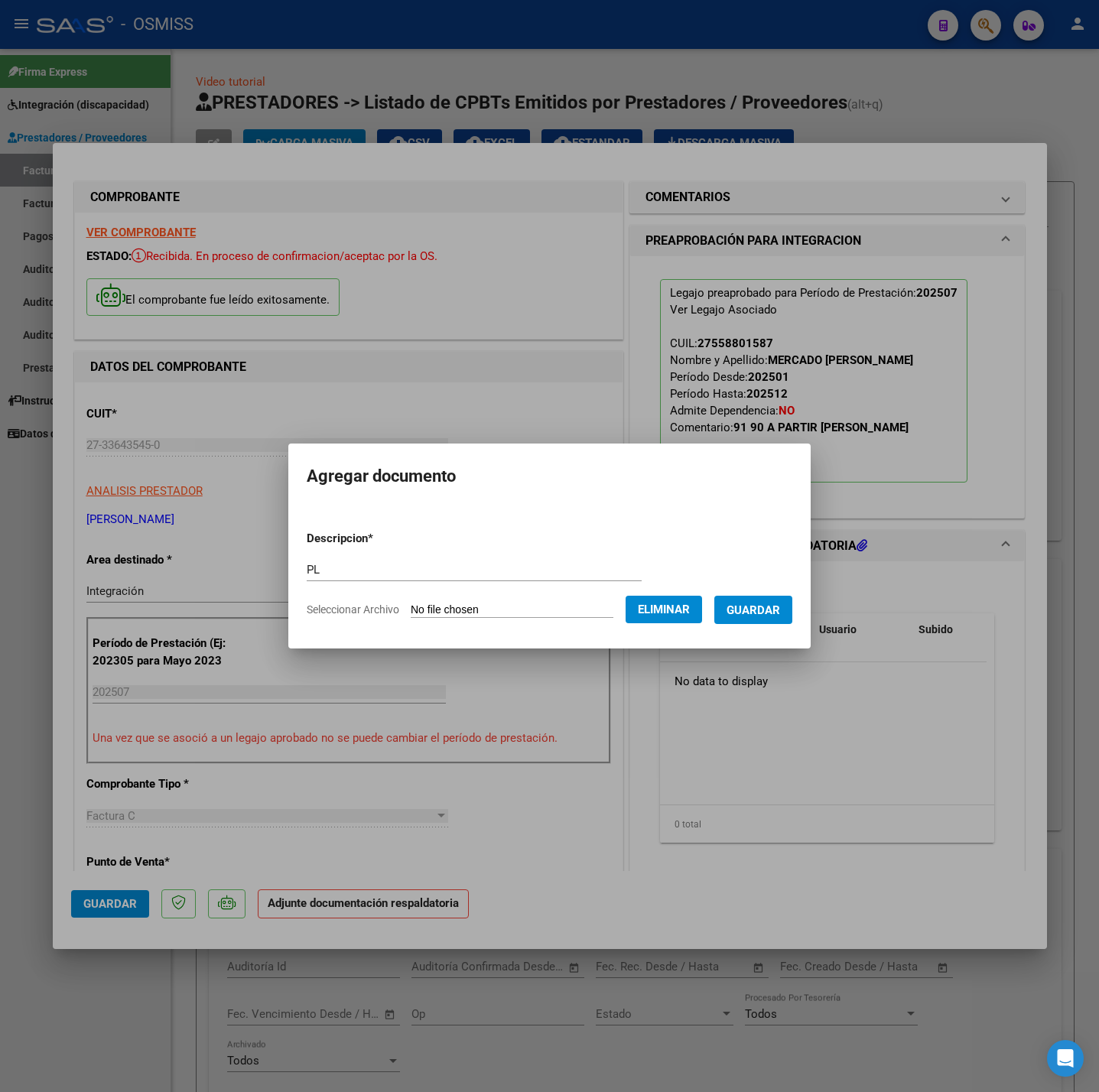
click at [760, 616] on span "Guardar" at bounding box center [753, 610] width 53 height 14
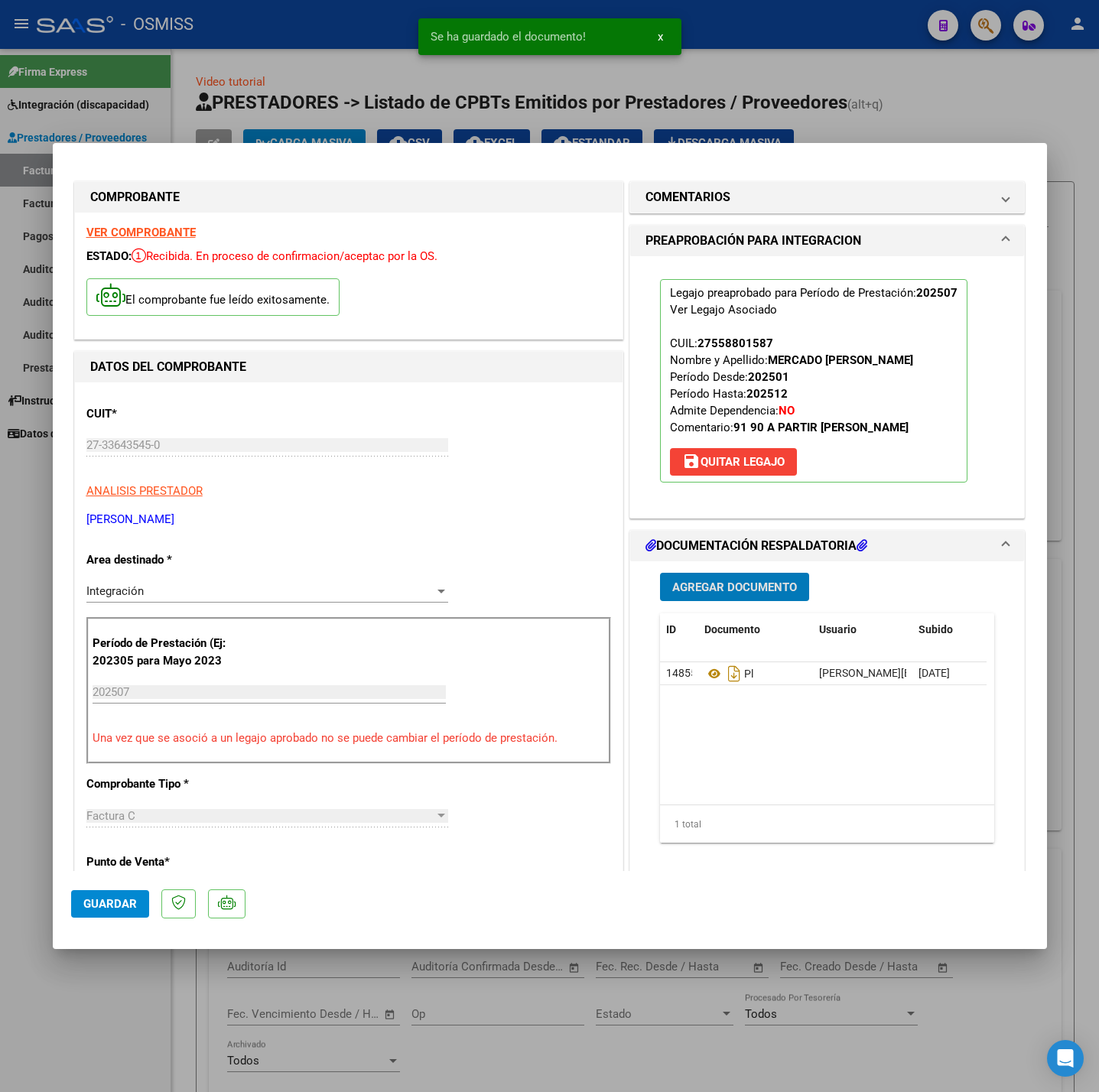
click at [97, 910] on span "Guardar" at bounding box center [110, 904] width 53 height 14
click at [94, 991] on div at bounding box center [549, 546] width 1099 height 1092
type input "$ 0,00"
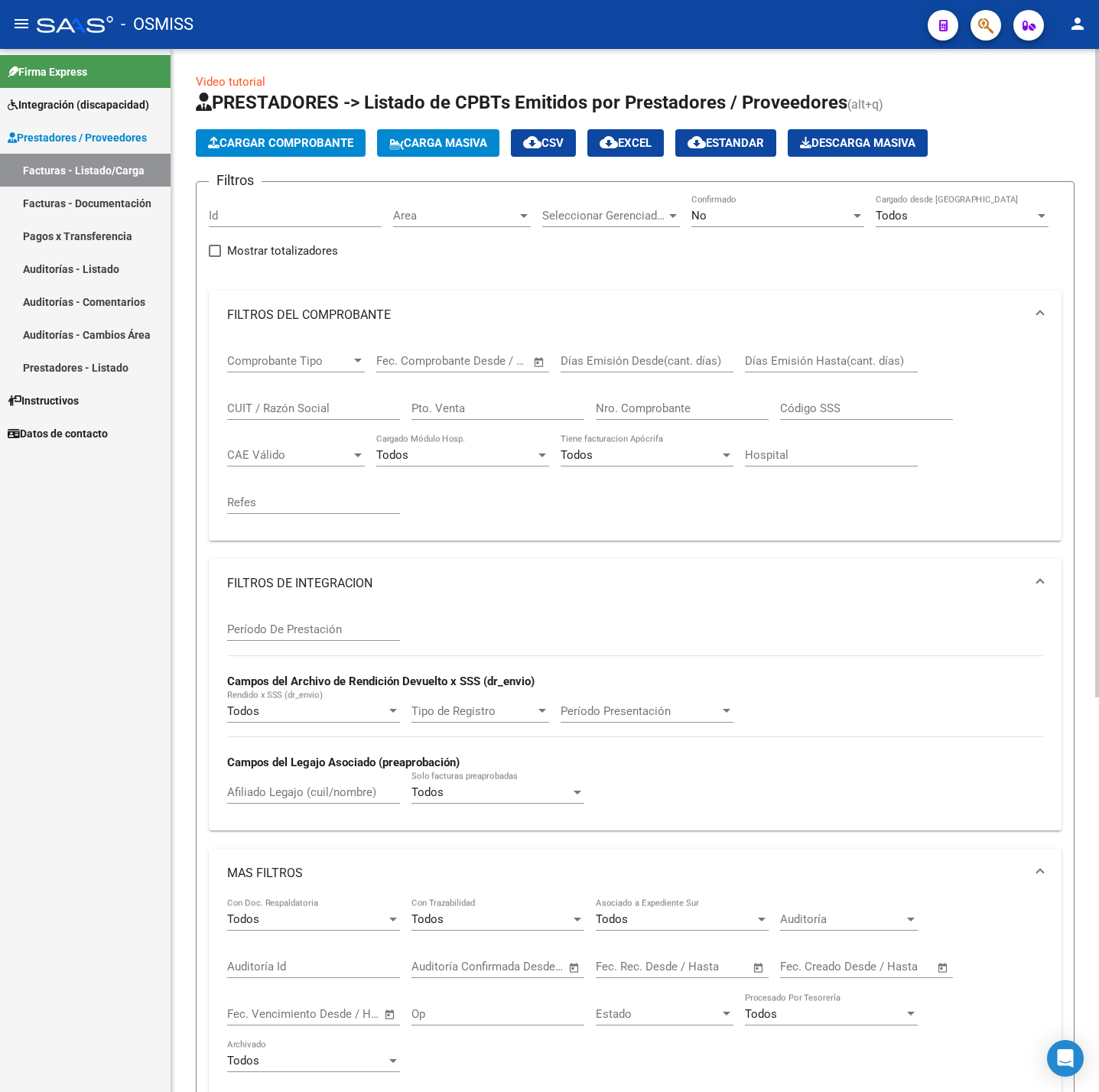
click at [308, 133] on button "Cargar Comprobante" at bounding box center [280, 142] width 170 height 27
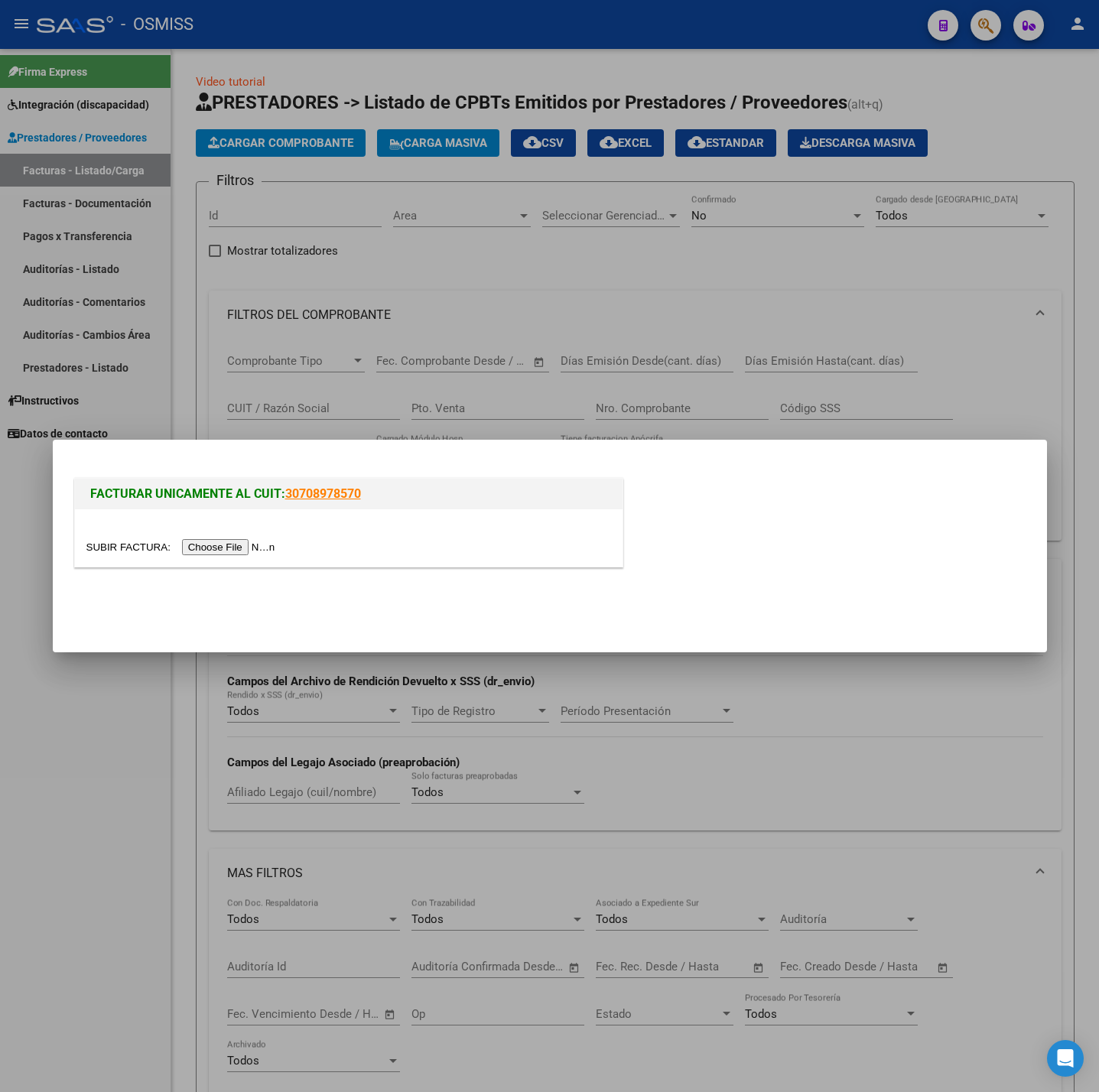
click at [223, 559] on div at bounding box center [349, 537] width 548 height 57
click at [218, 541] on input "file" at bounding box center [182, 547] width 193 height 16
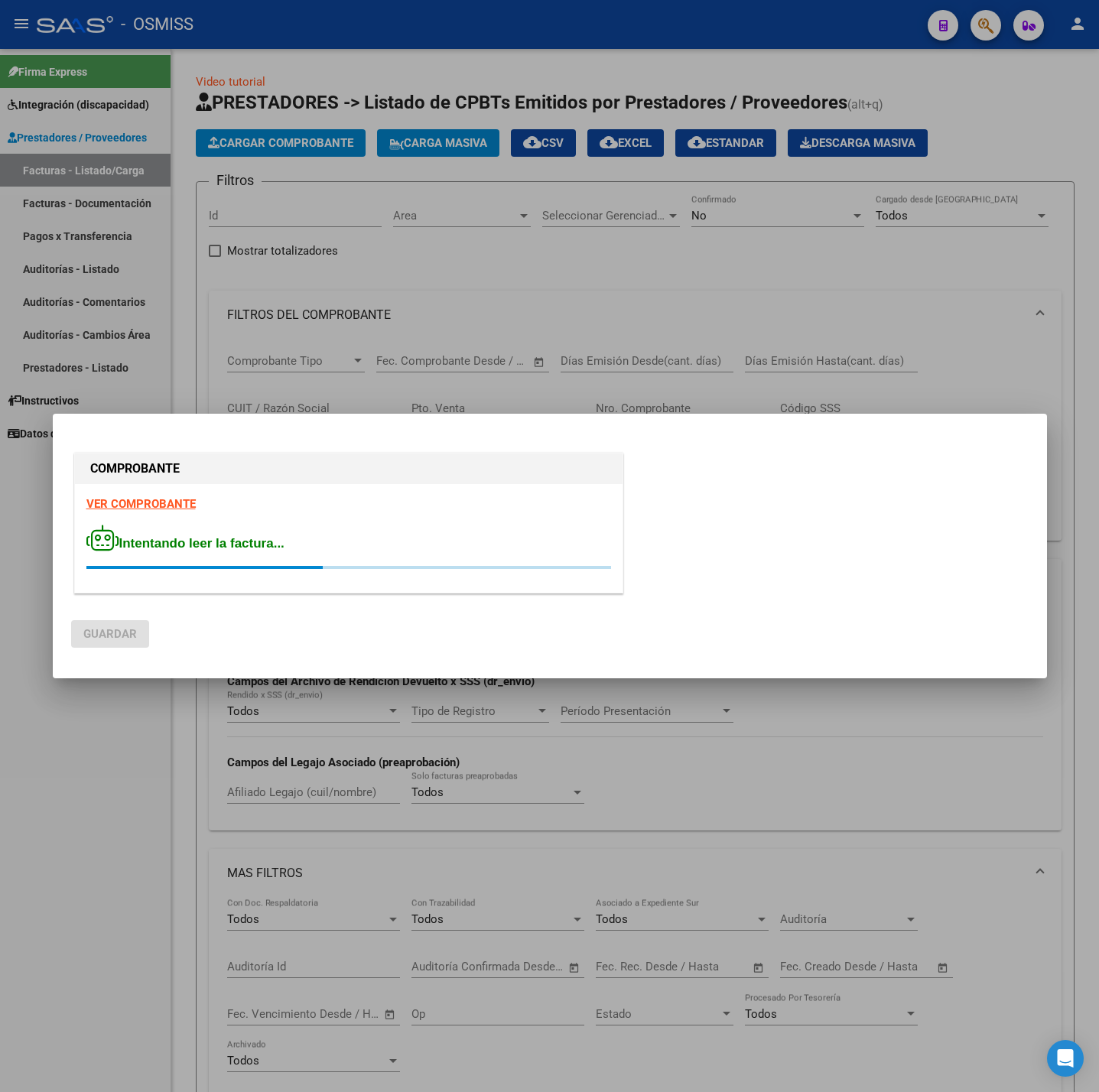
click at [171, 505] on strong "VER COMPROBANTE" at bounding box center [141, 505] width 110 height 14
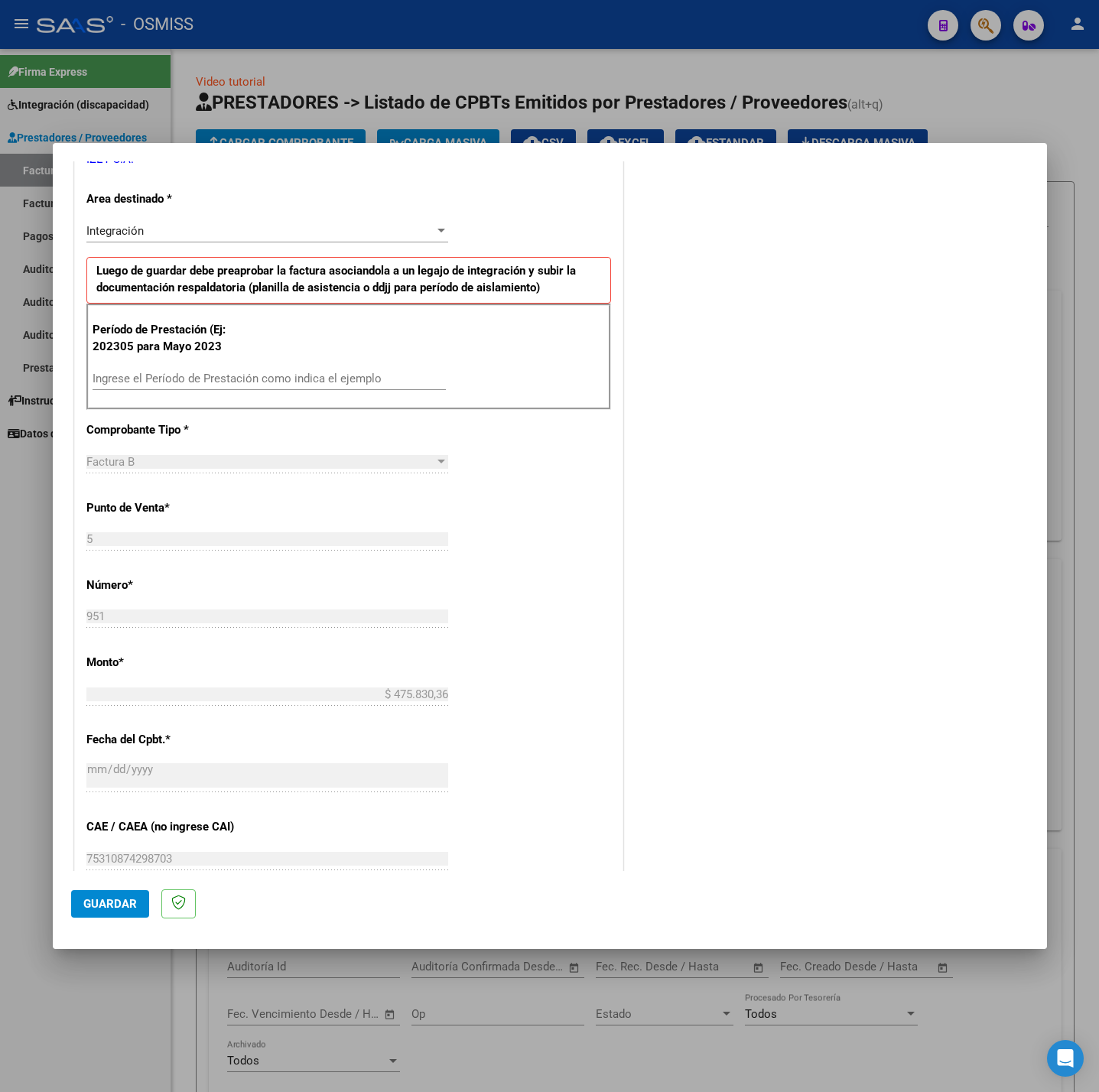
scroll to position [344, 0]
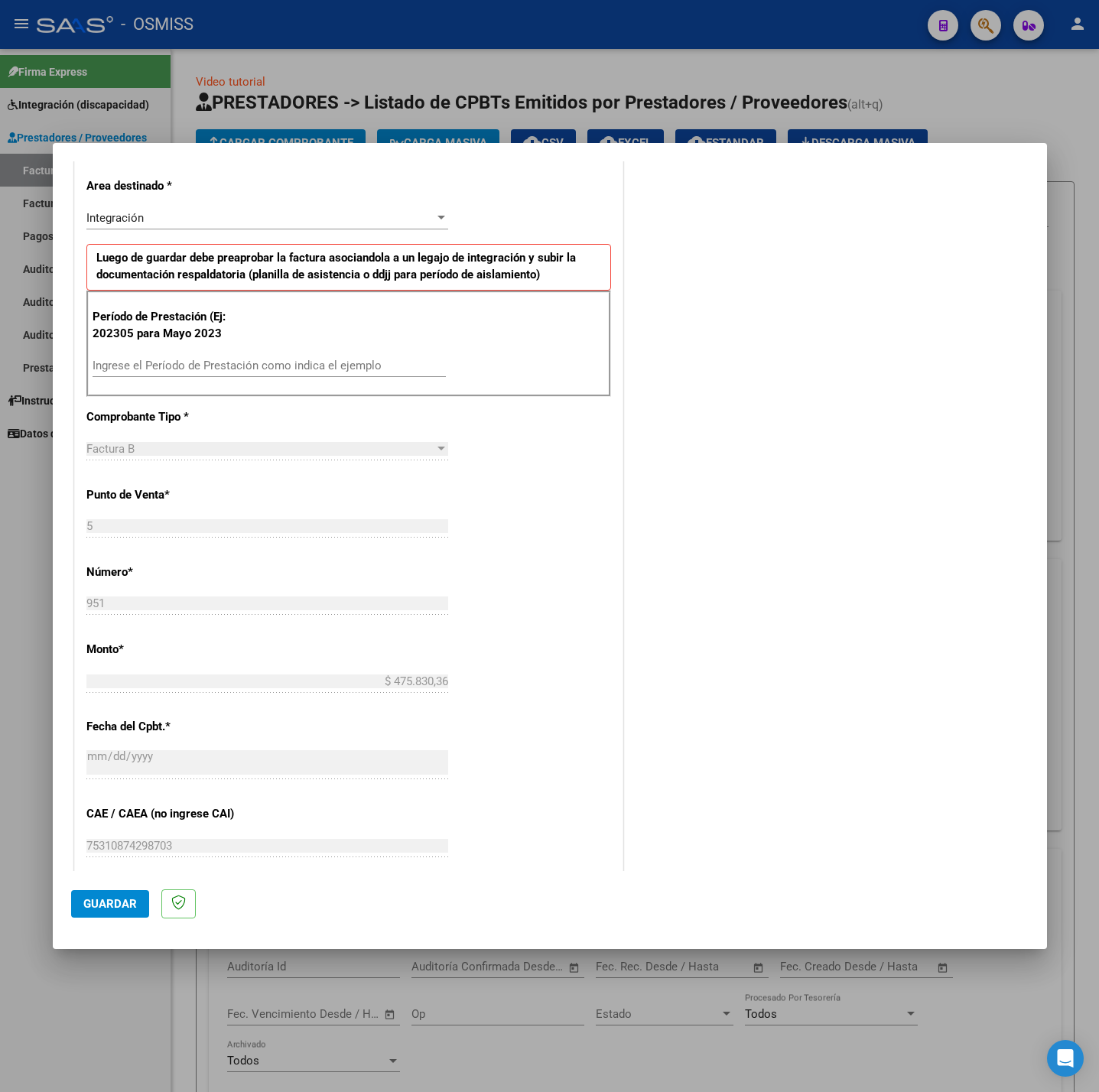
click at [255, 368] on input "Ingrese el Período de Prestación como indica el ejemplo" at bounding box center [269, 366] width 354 height 14
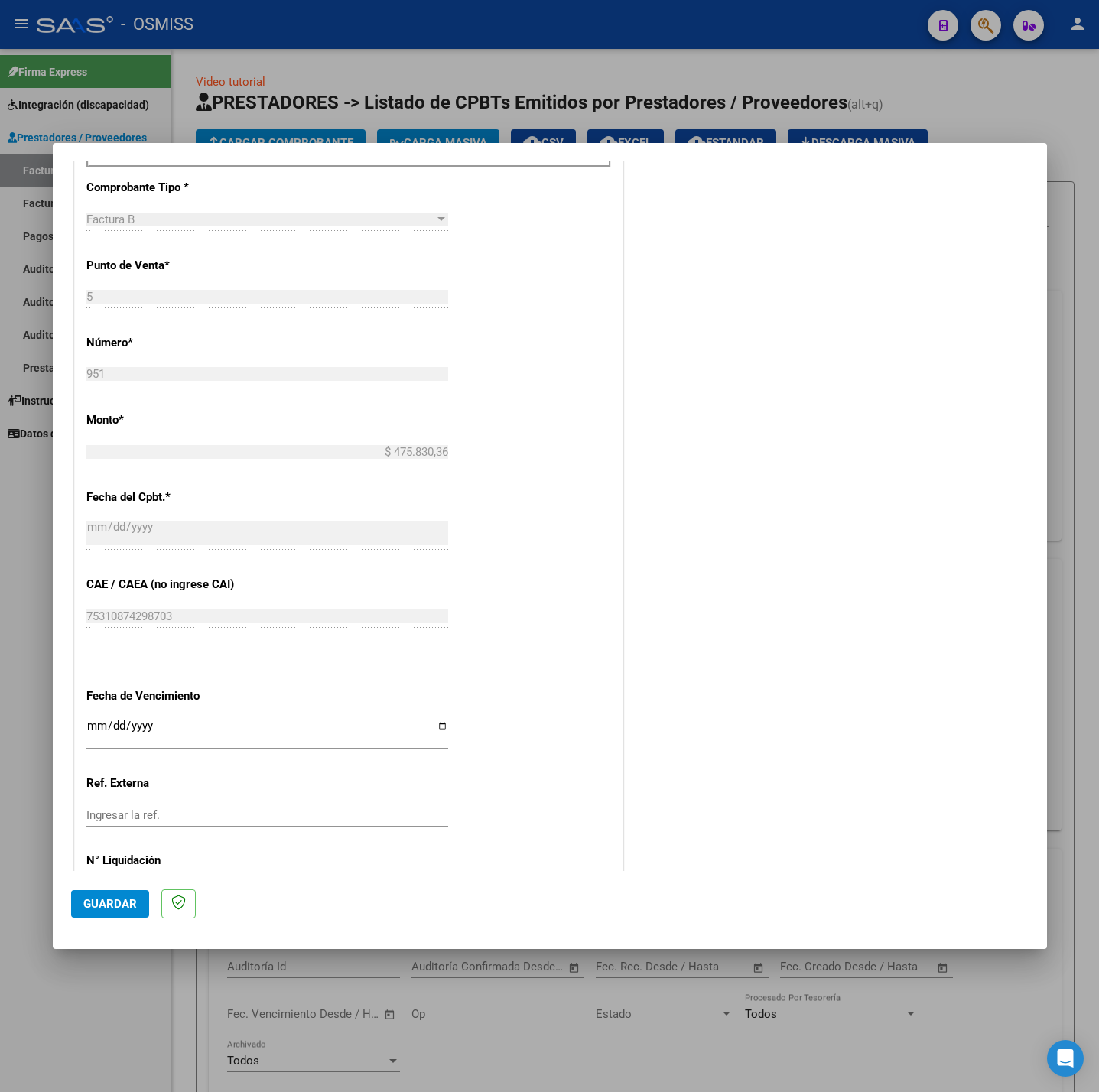
scroll to position [640, 0]
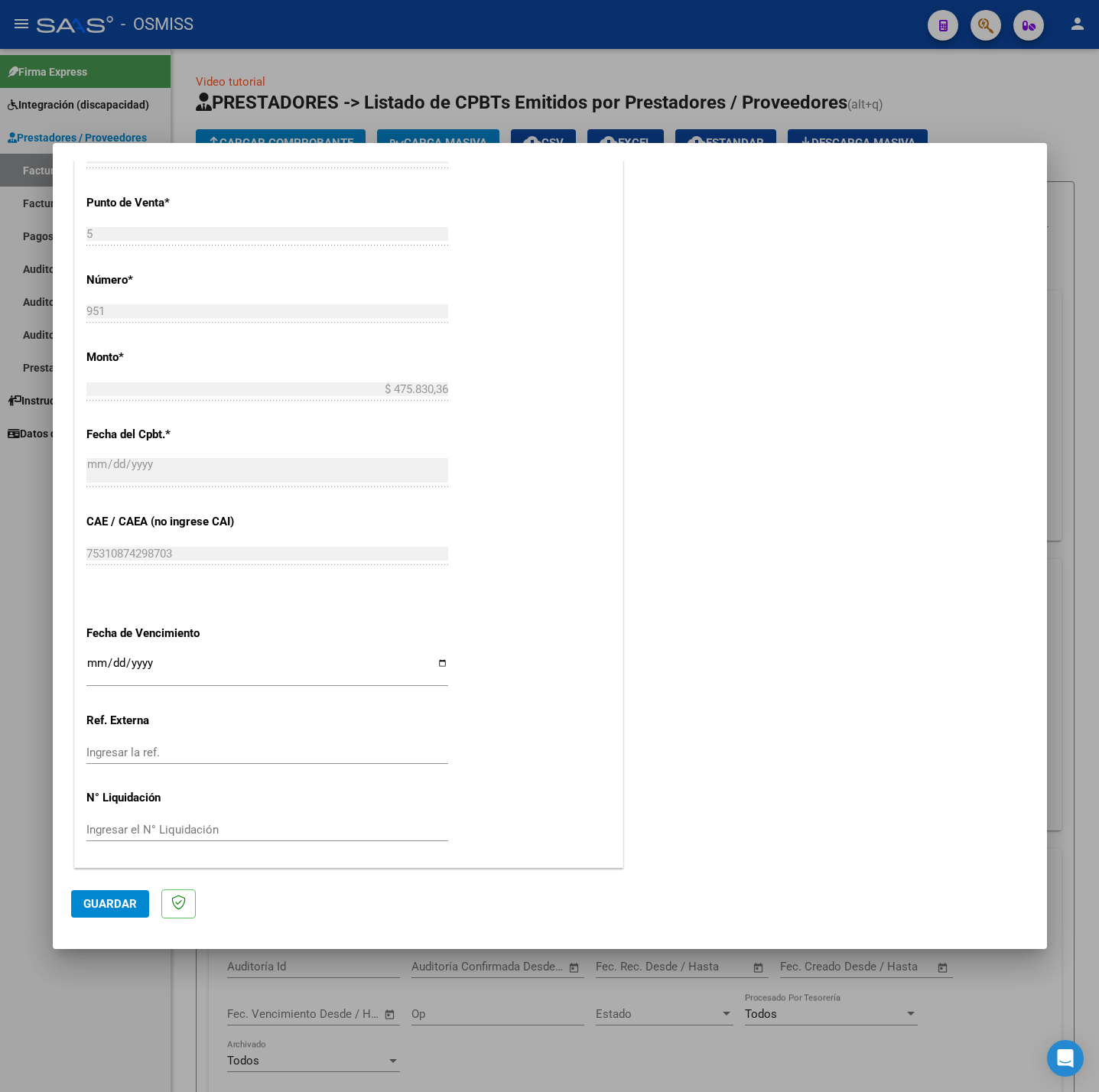
type input "202507"
click at [92, 659] on input "Ingresar la fecha" at bounding box center [267, 669] width 361 height 24
type input "[DATE]"
click at [133, 898] on span "Guardar" at bounding box center [110, 904] width 53 height 14
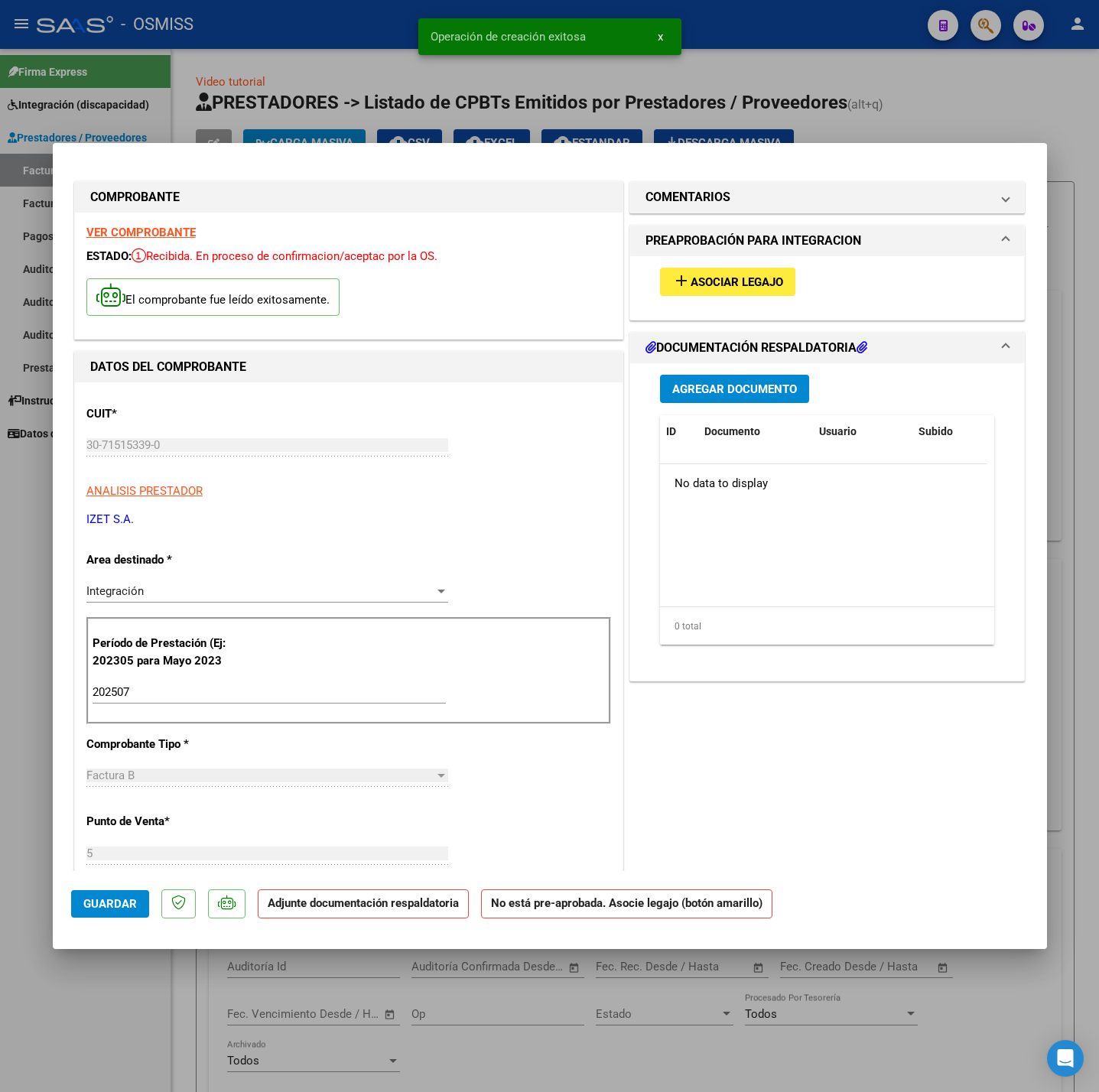
click at [707, 290] on button "add Asociar Legajo" at bounding box center [727, 282] width 135 height 28
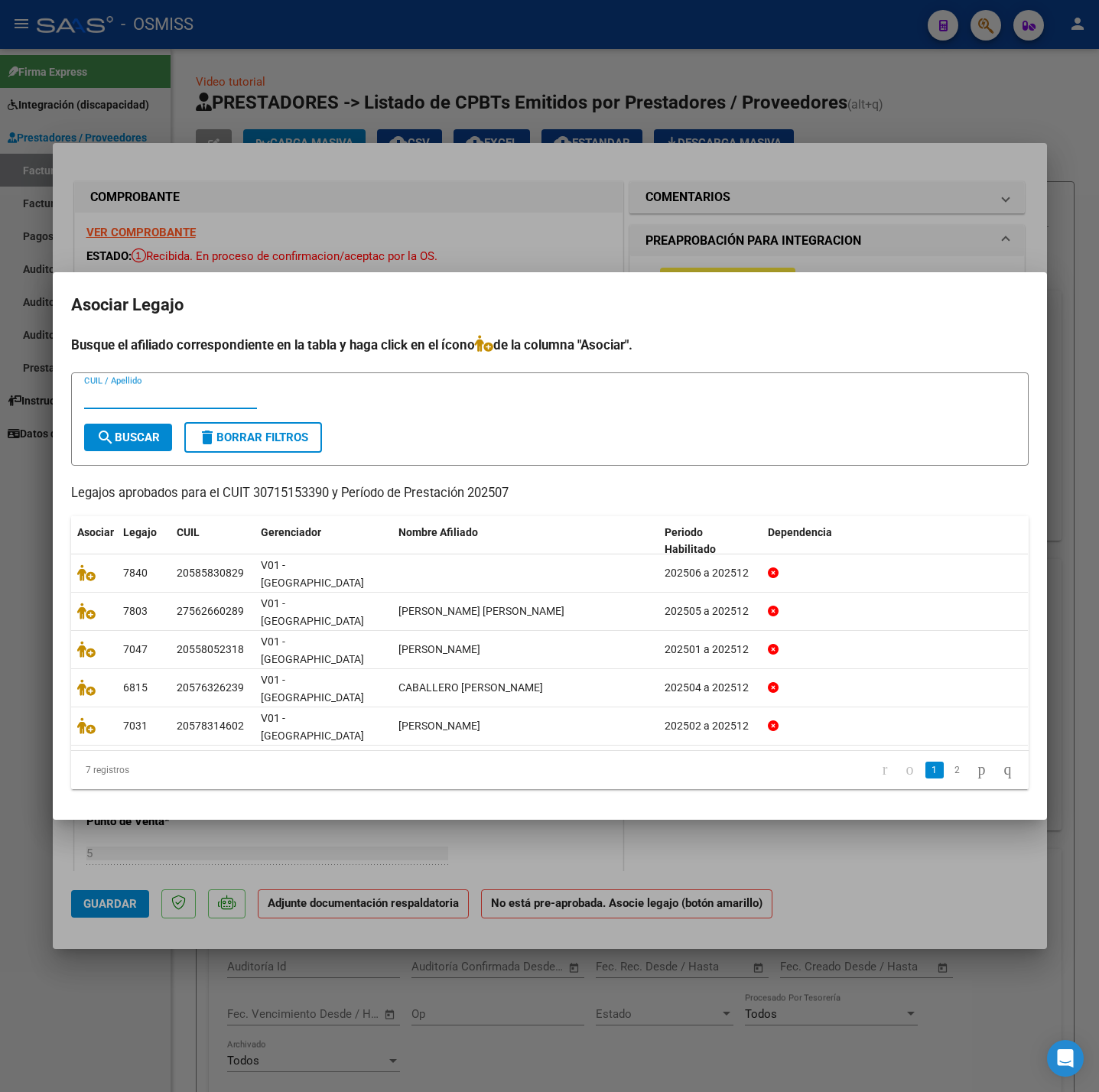
click at [210, 404] on input "CUIL / Apellido" at bounding box center [171, 397] width 173 height 14
type input "558801"
click at [150, 444] on span "search Buscar" at bounding box center [127, 437] width 63 height 14
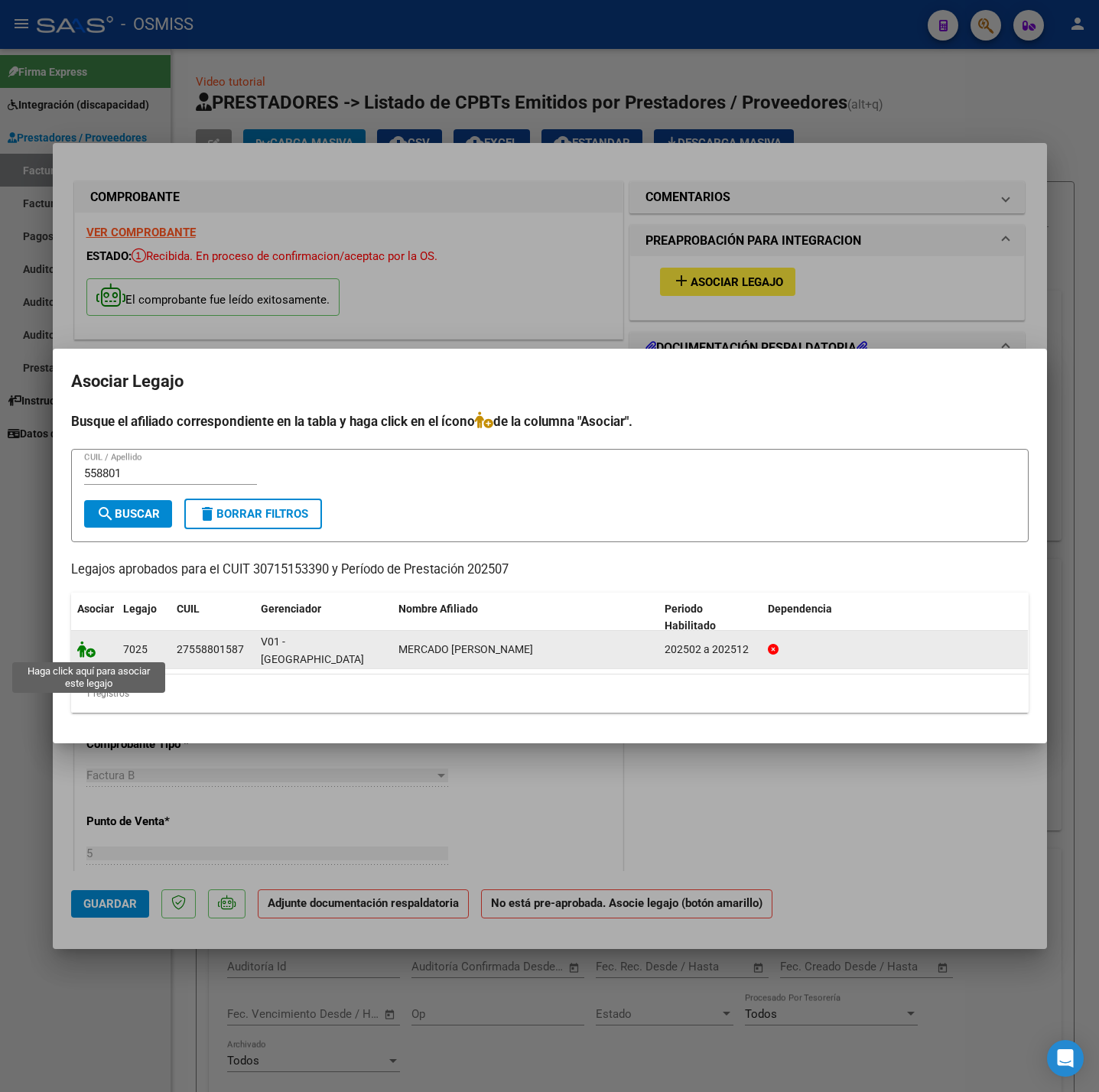
click at [92, 645] on icon at bounding box center [86, 649] width 18 height 17
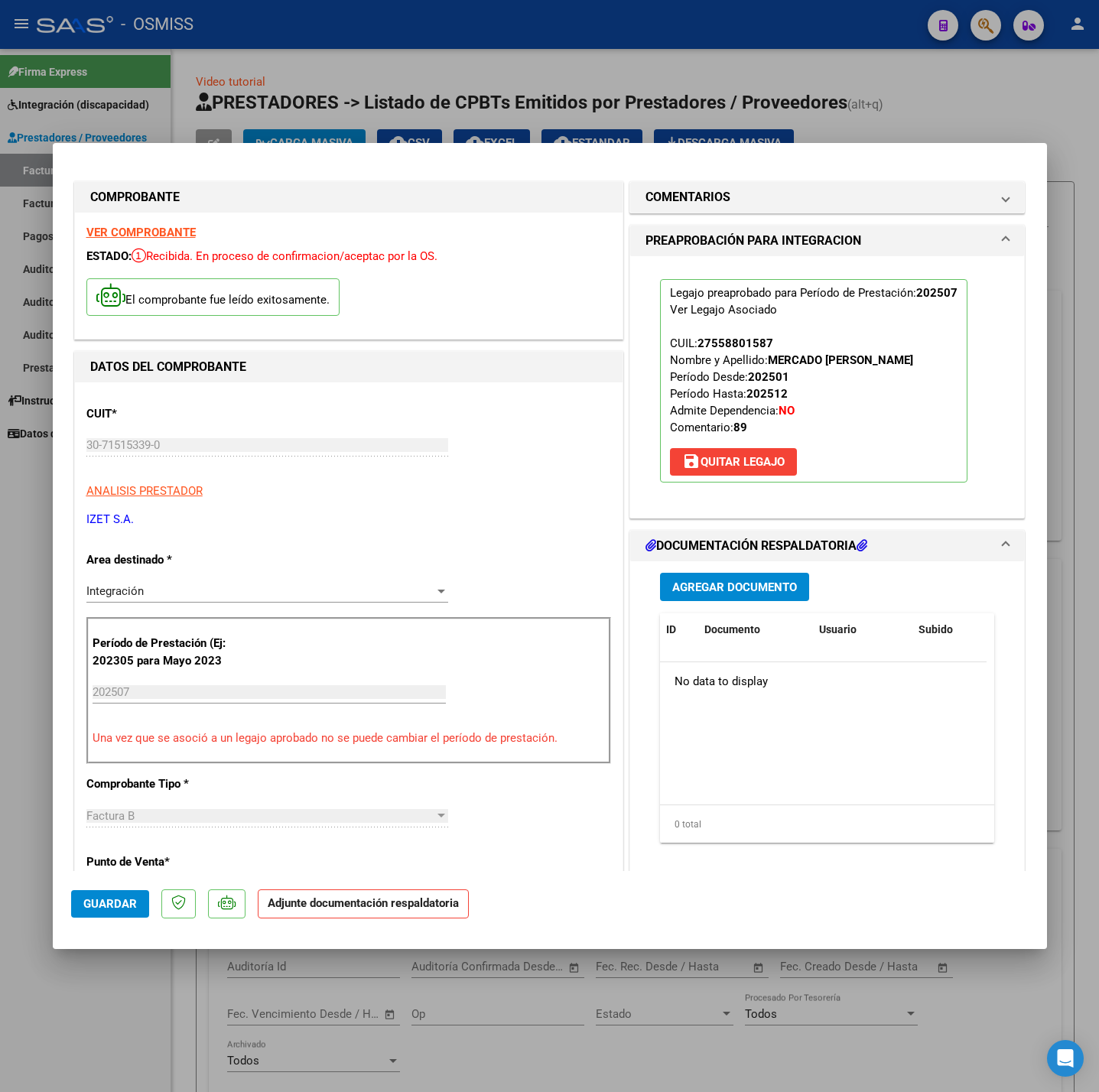
click at [689, 594] on span "Agregar Documento" at bounding box center [734, 587] width 124 height 14
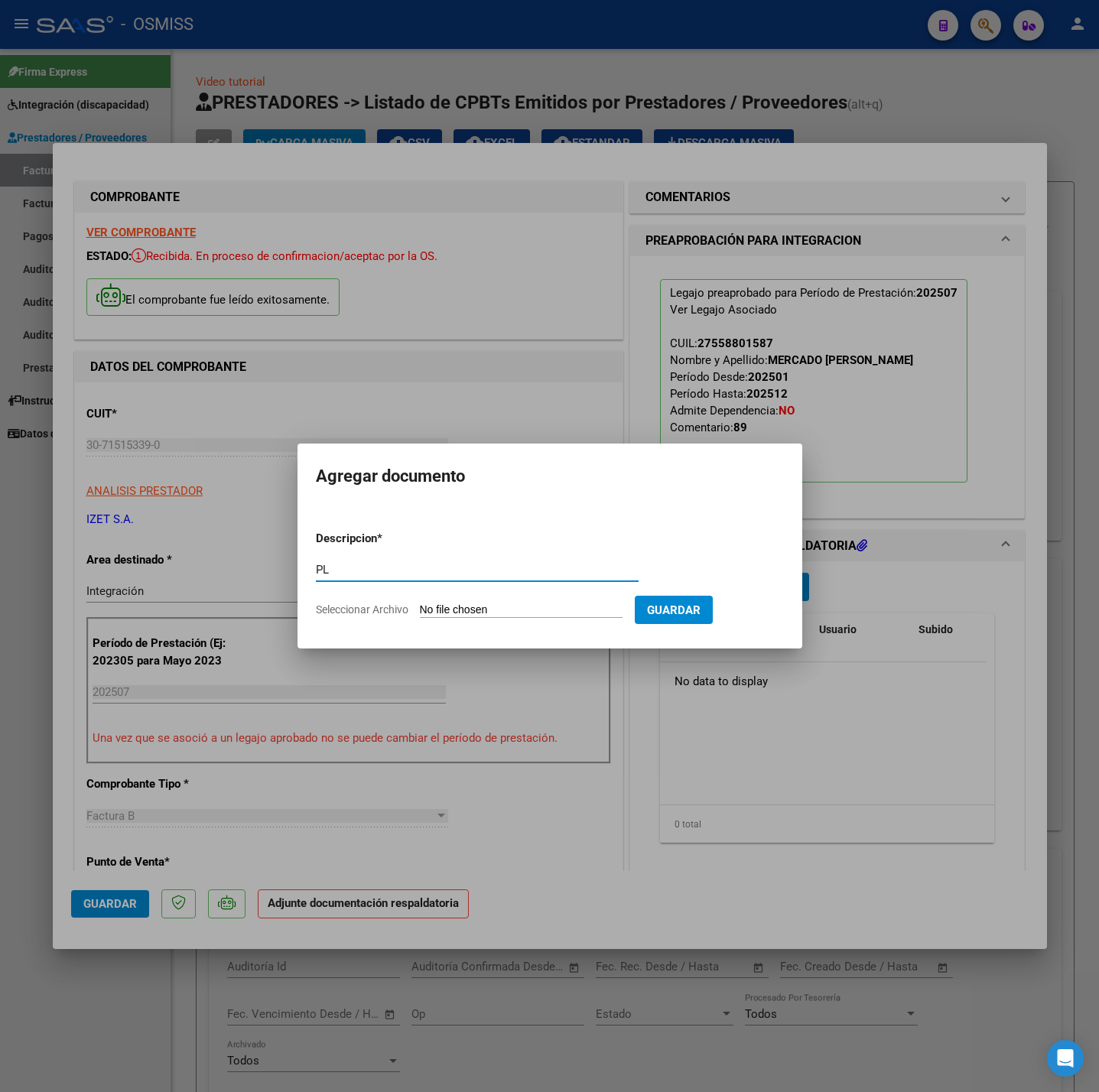
type input "PL"
click at [529, 603] on input "Seleccionar Archivo" at bounding box center [521, 610] width 203 height 15
type input "C:\fakepath\MERCADO- ASISTENCIA JULIO - IZET S.A..pdf"
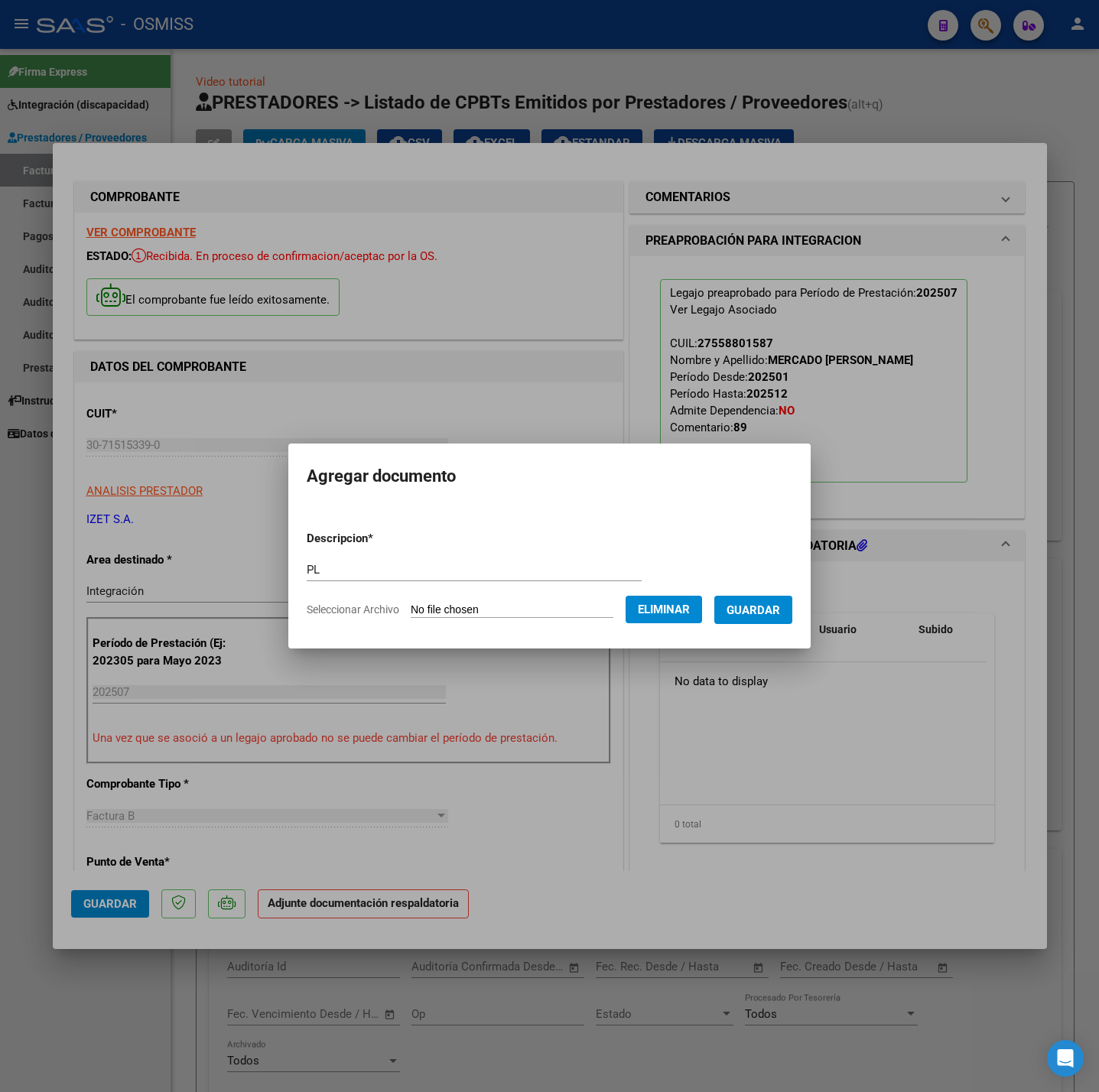
click at [760, 605] on span "Guardar" at bounding box center [753, 610] width 53 height 14
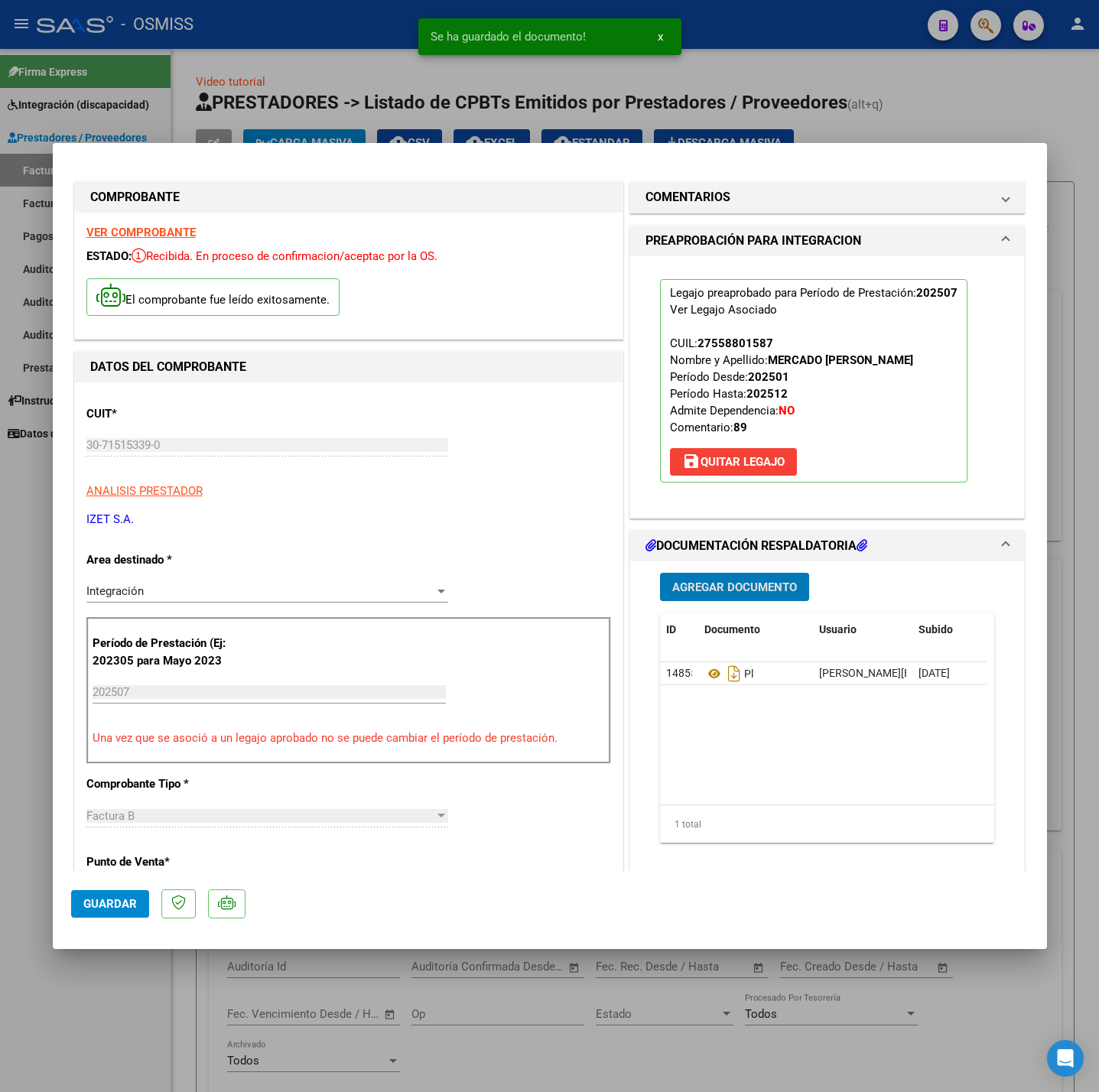
click at [120, 913] on button "Guardar" at bounding box center [110, 903] width 78 height 27
click at [150, 1003] on div at bounding box center [549, 546] width 1099 height 1092
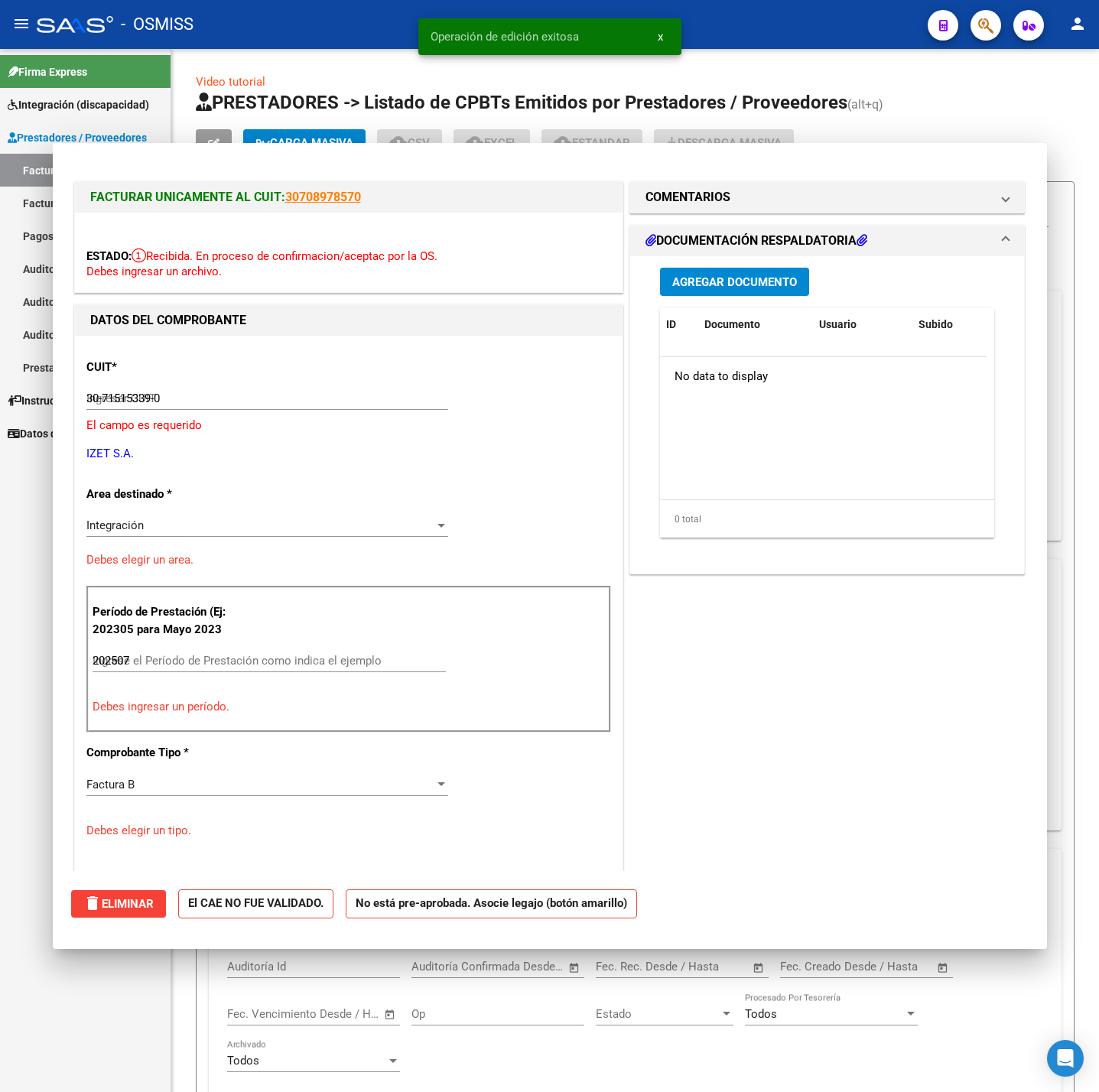
type input "$ 0,00"
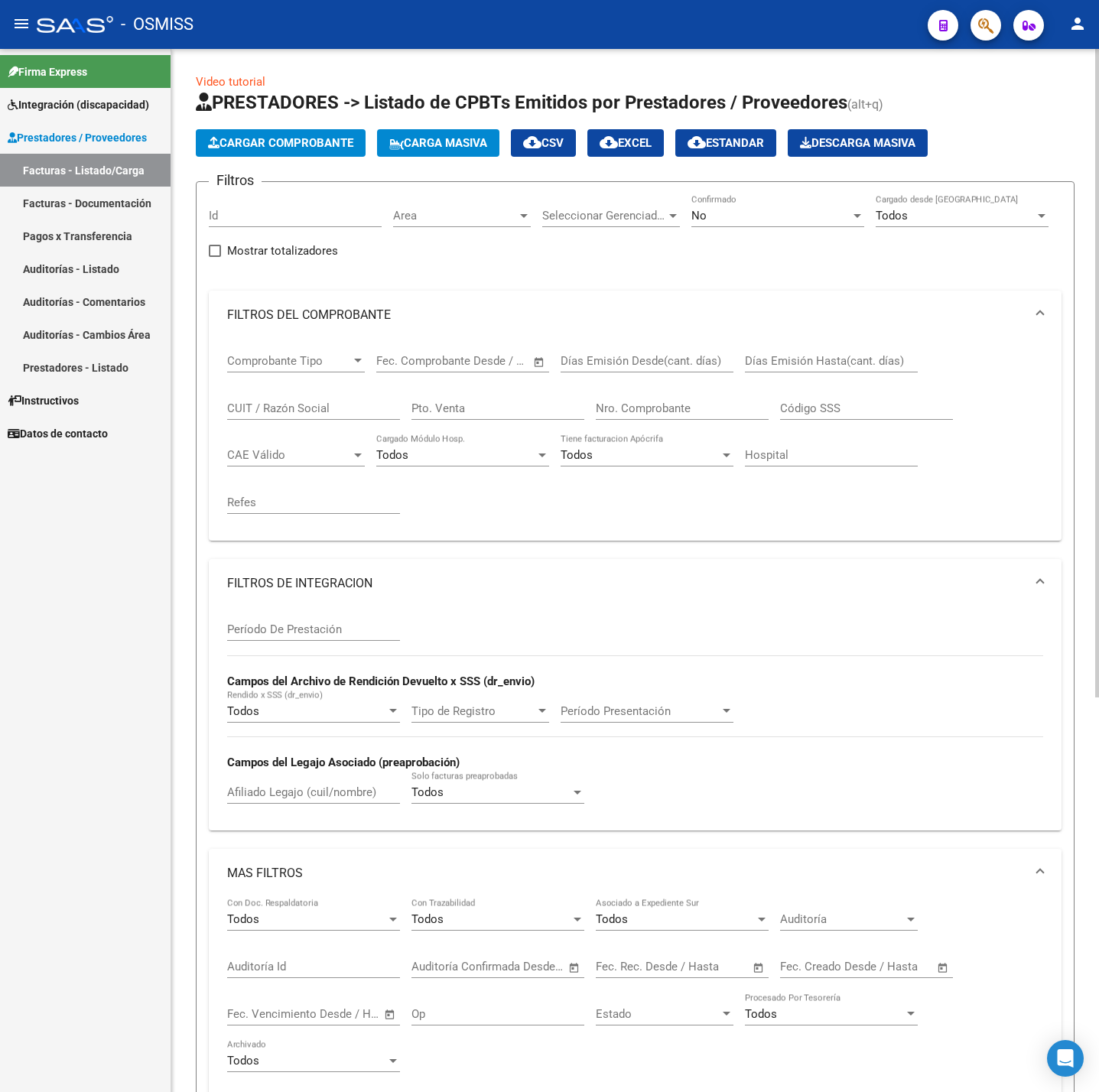
click at [278, 142] on span "Cargar Comprobante" at bounding box center [281, 143] width 145 height 14
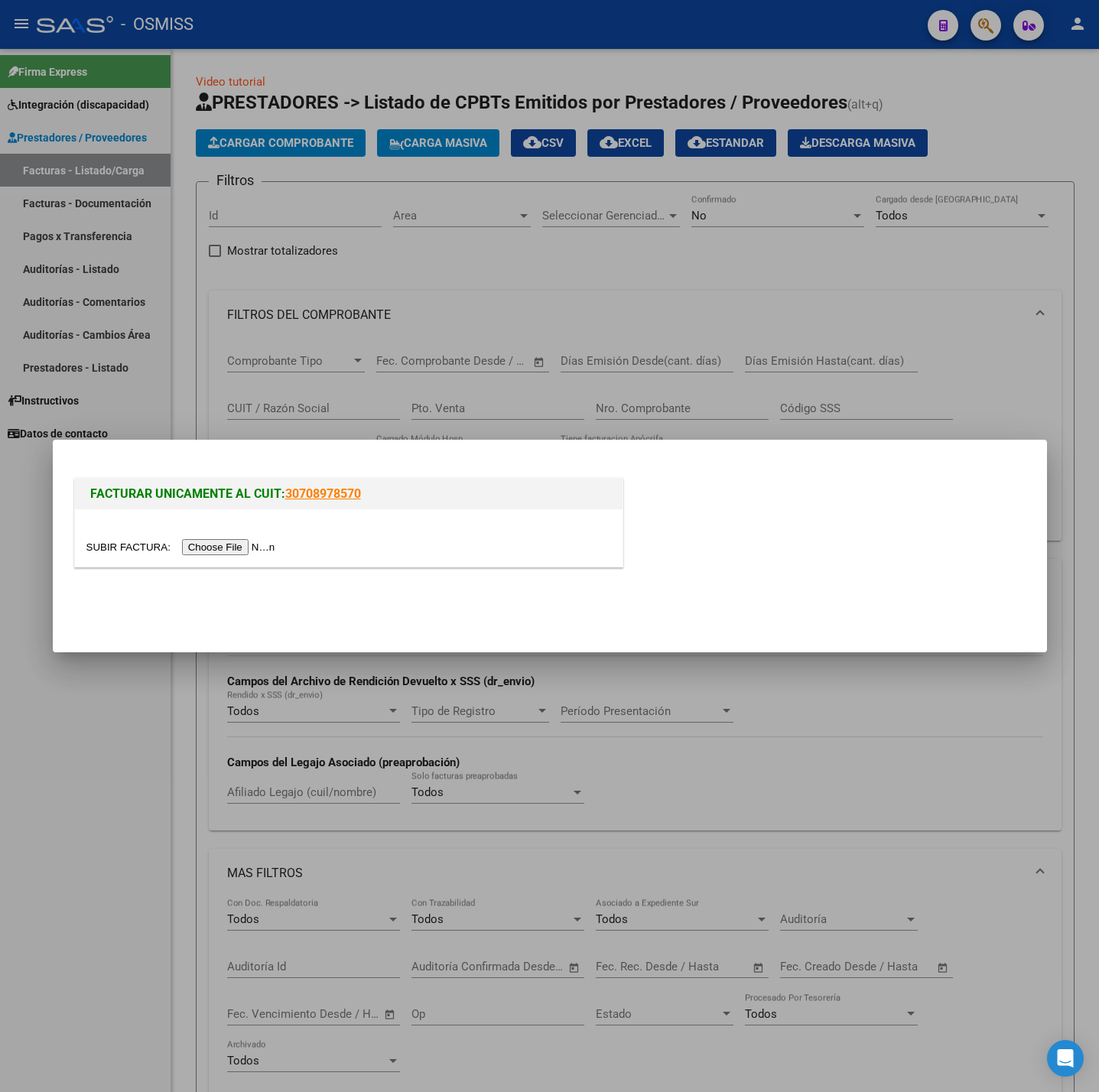
click at [243, 549] on input "file" at bounding box center [182, 547] width 193 height 16
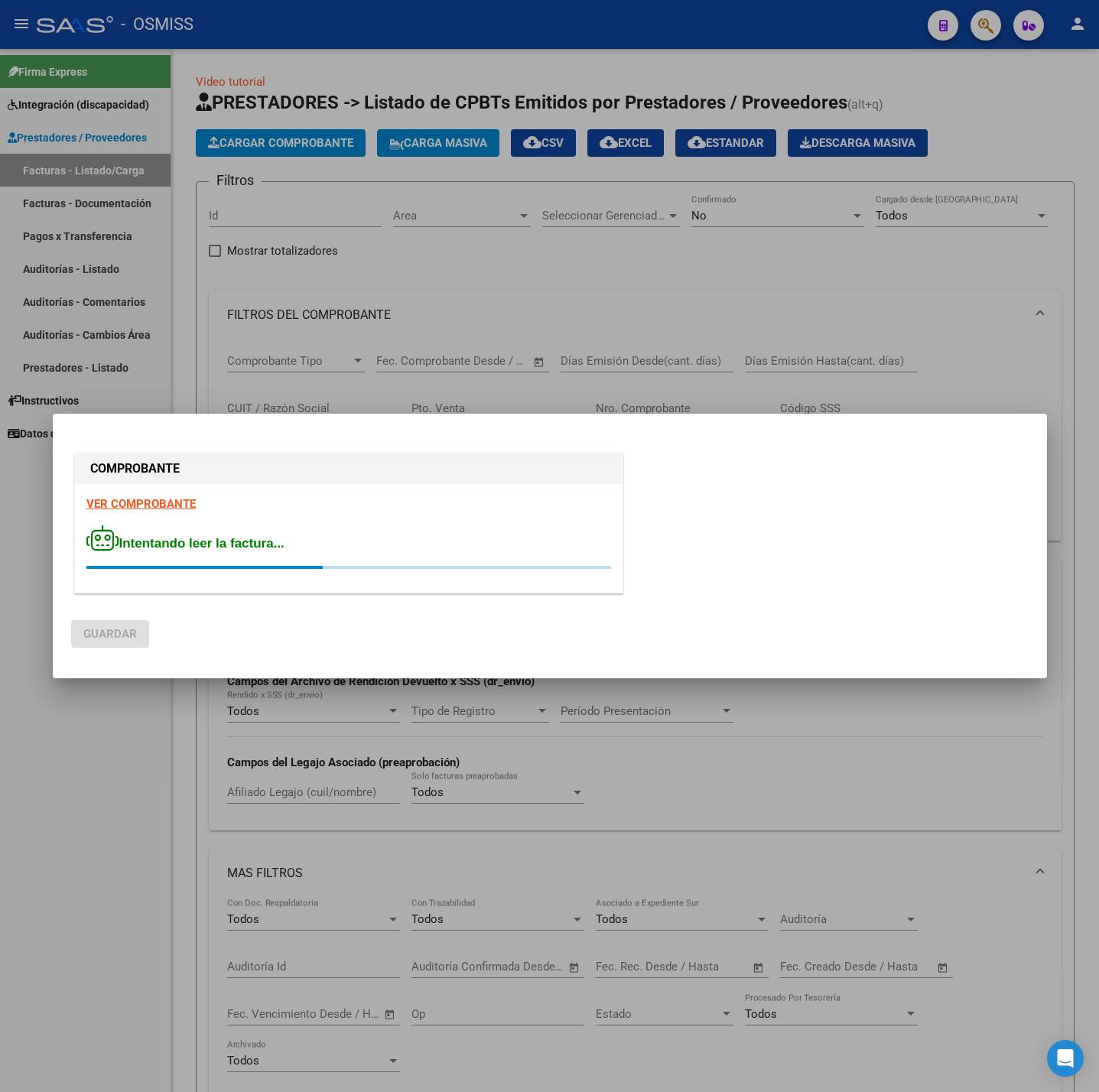
click at [155, 501] on strong "VER COMPROBANTE" at bounding box center [141, 505] width 110 height 14
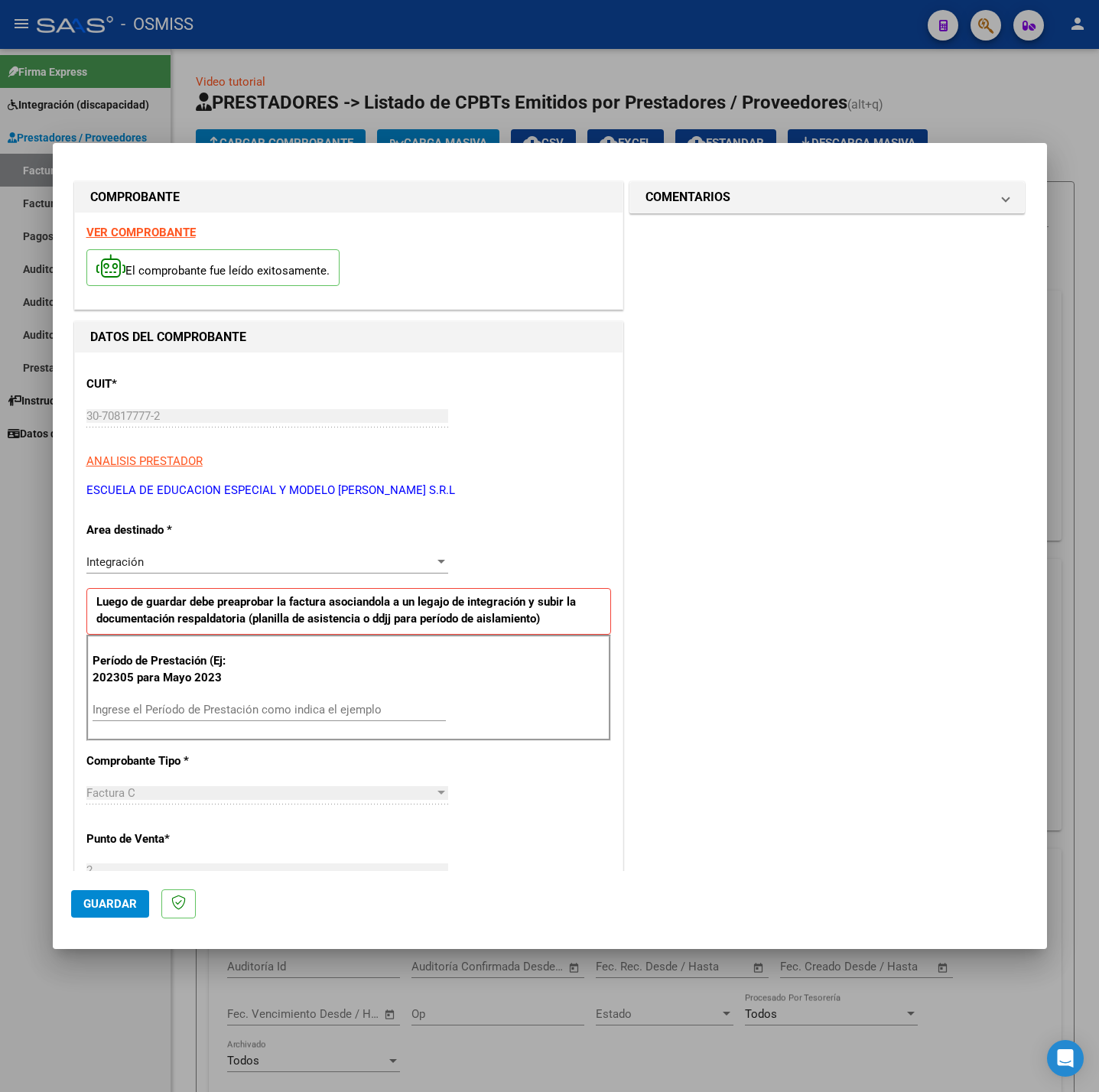
click at [274, 721] on div "Ingrese el Período de Prestación como indica el ejemplo" at bounding box center [269, 717] width 354 height 38
click at [273, 714] on input "Ingrese el Período de Prestación como indica el ejemplo" at bounding box center [269, 710] width 354 height 14
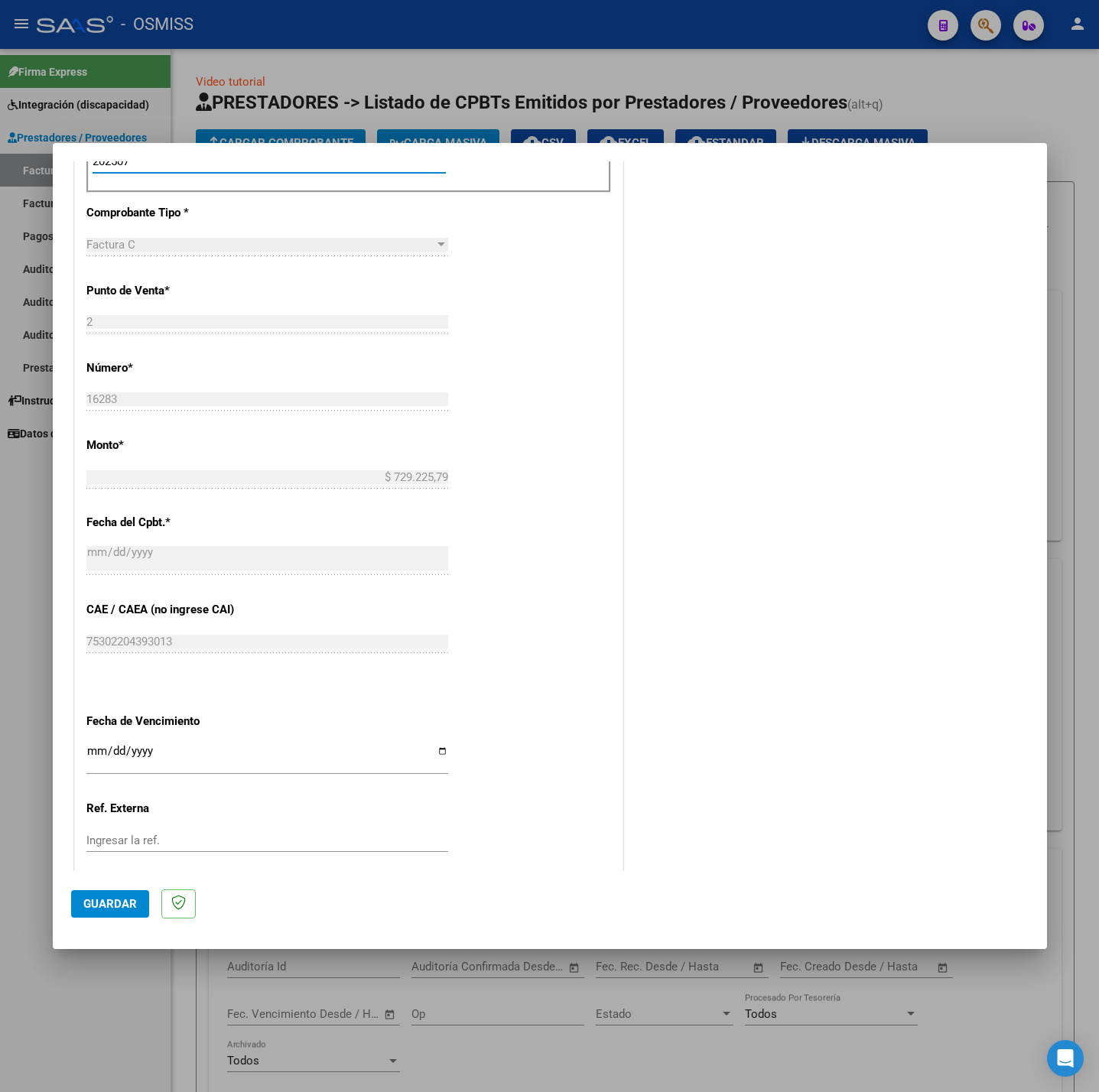
scroll to position [640, 0]
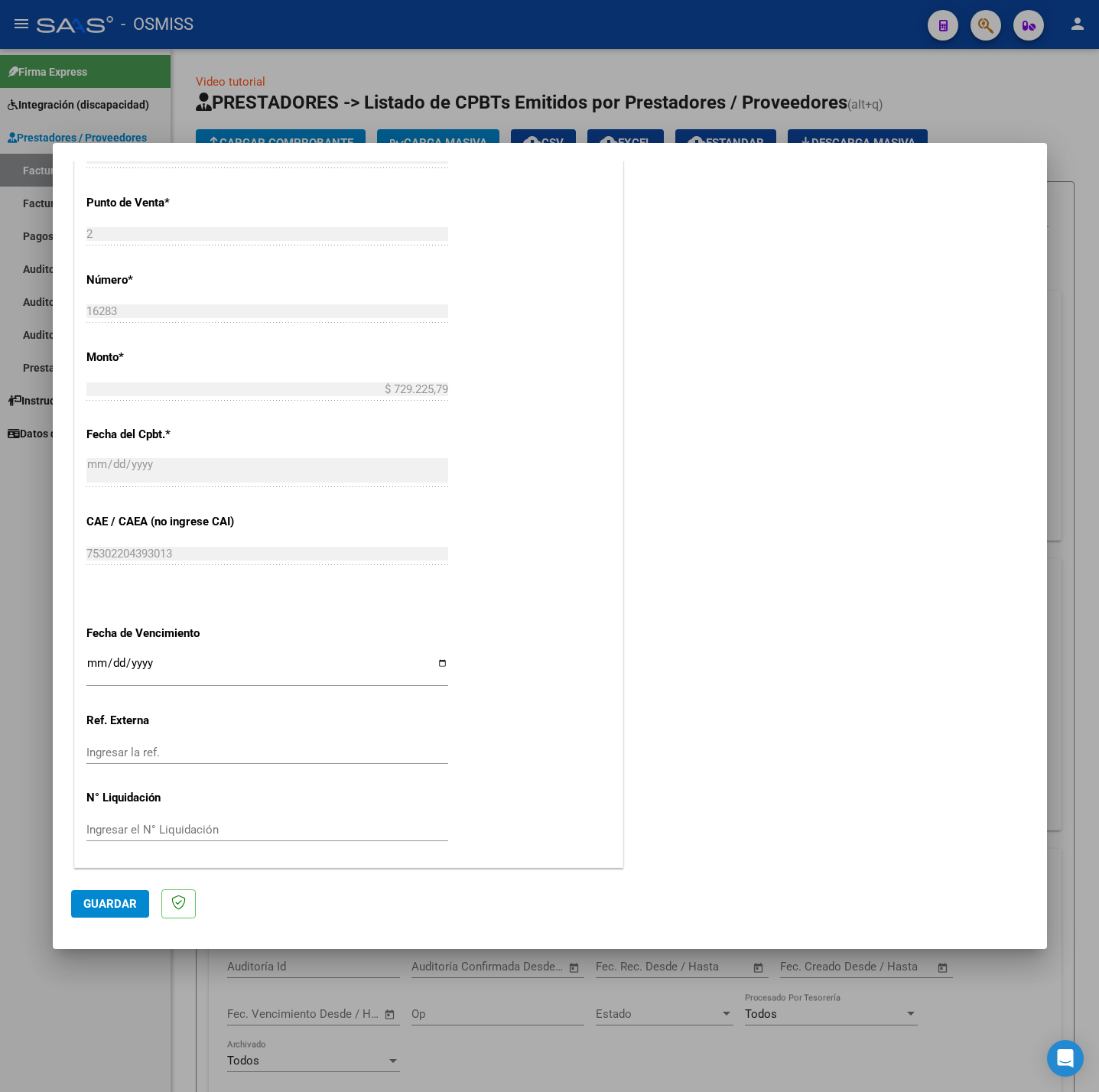
type input "202507"
click at [96, 668] on input "Ingresar la fecha" at bounding box center [267, 669] width 361 height 24
type input "[DATE]"
click at [99, 898] on span "Guardar" at bounding box center [110, 904] width 53 height 14
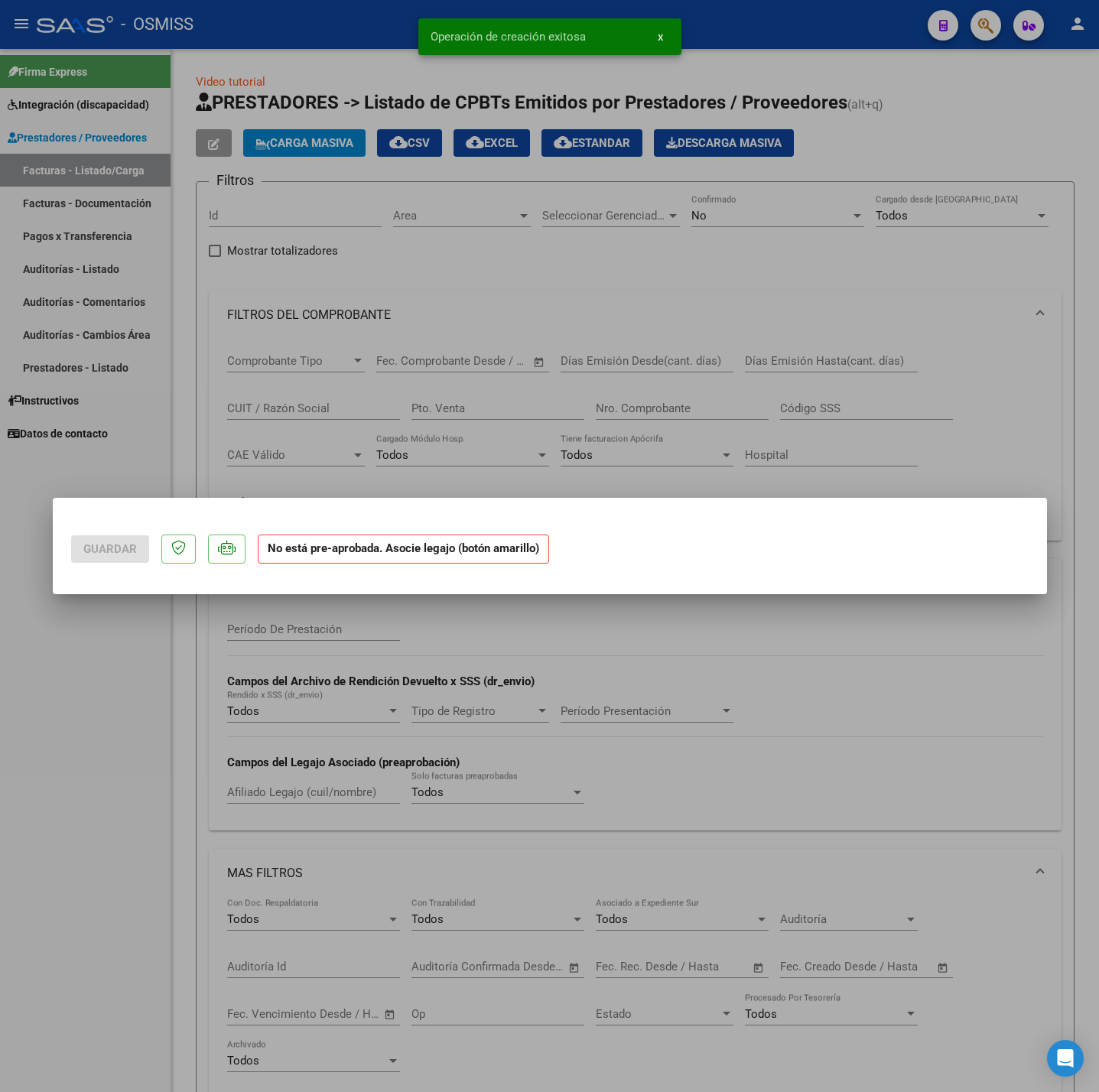
scroll to position [0, 0]
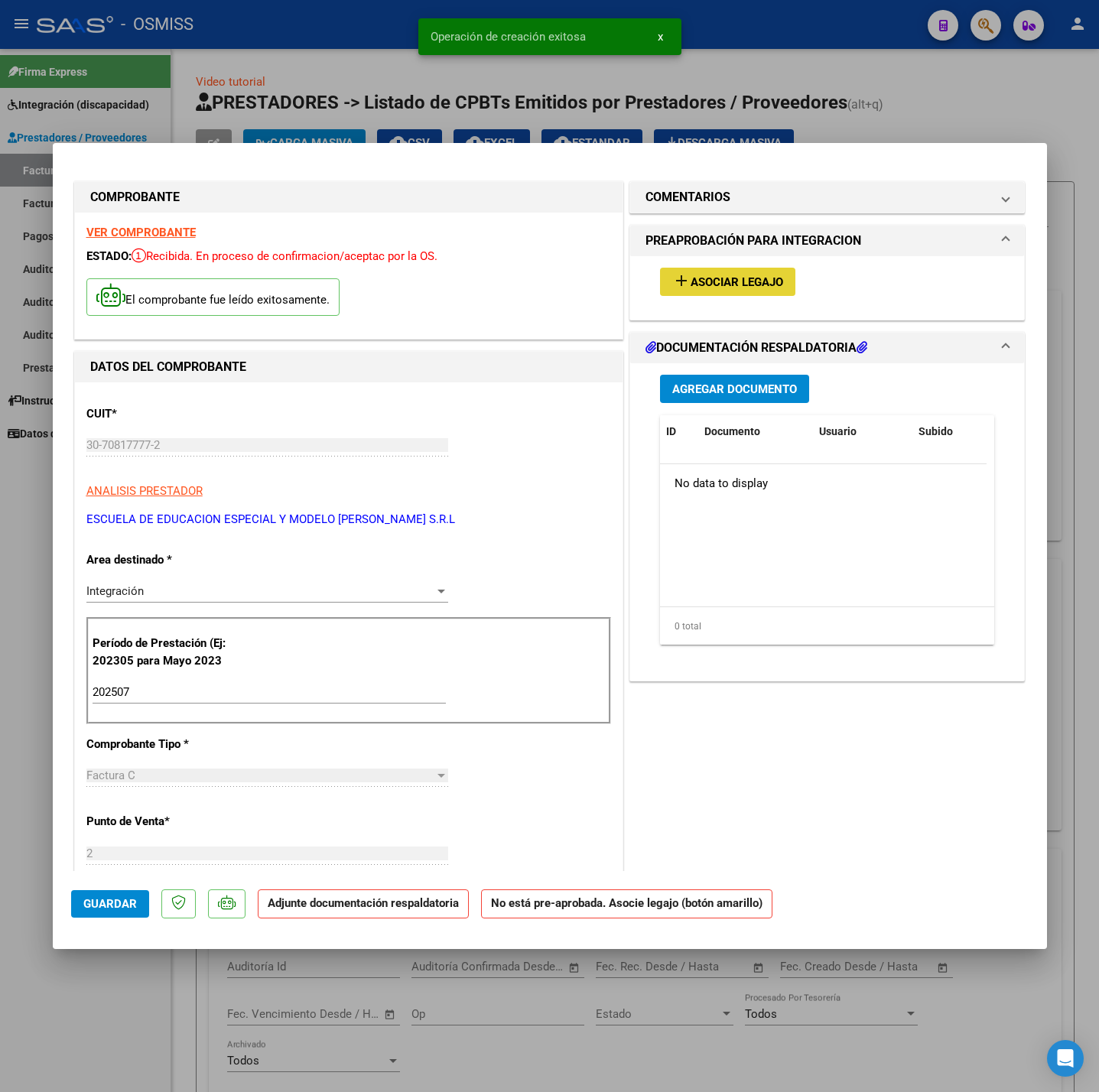
click at [733, 271] on button "add Asociar Legajo" at bounding box center [727, 282] width 135 height 28
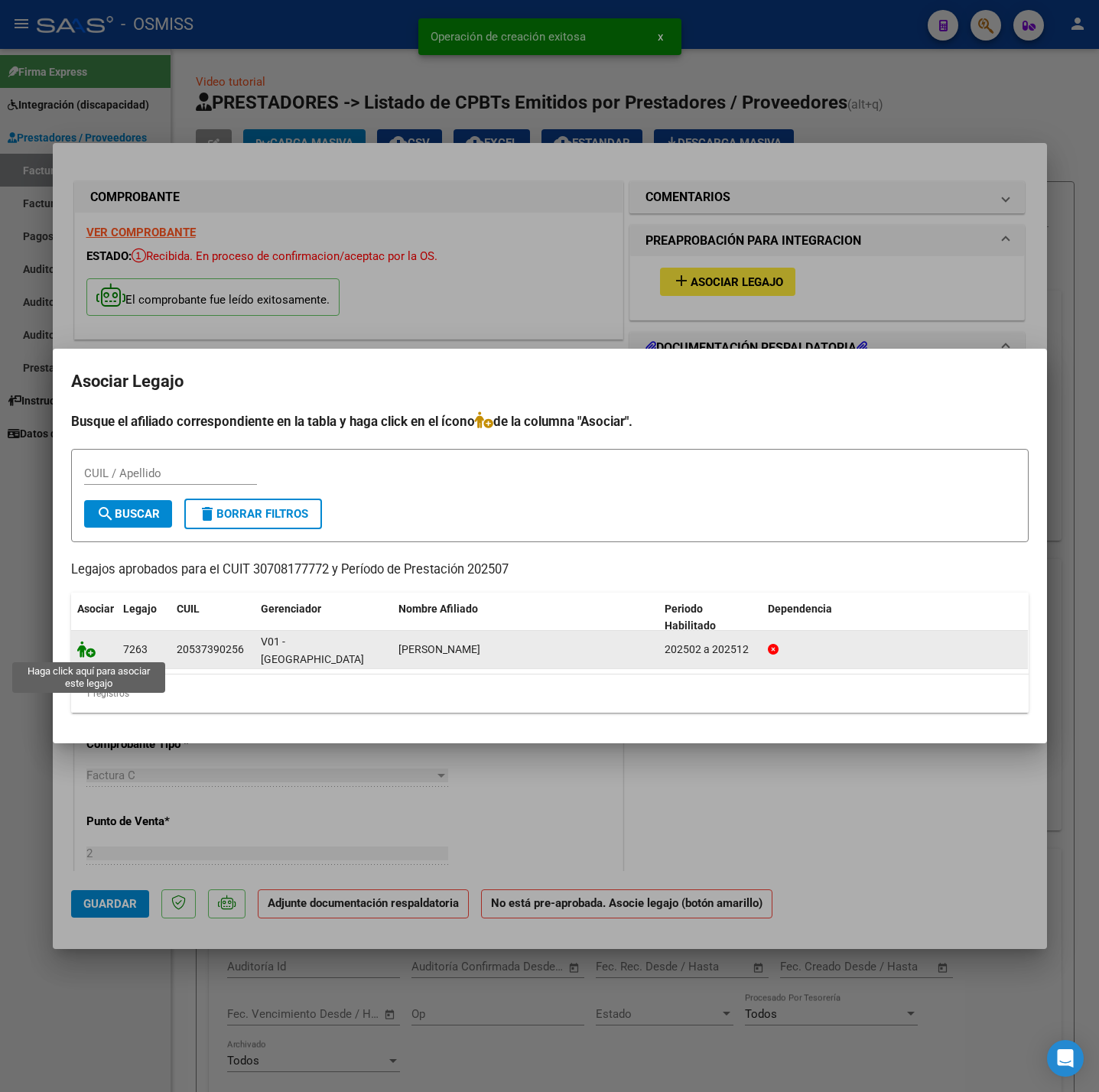
click at [85, 649] on icon at bounding box center [86, 649] width 18 height 17
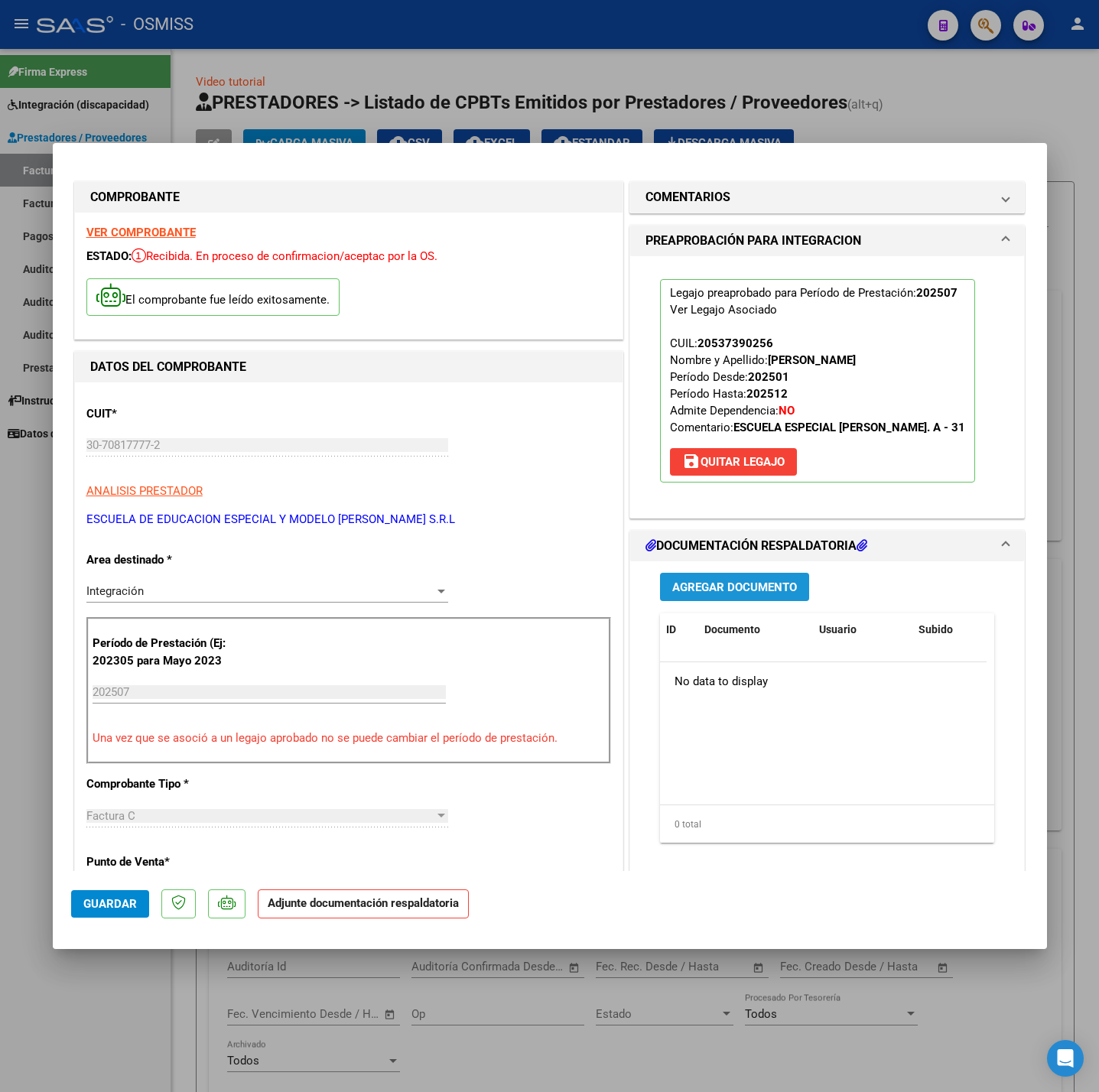
click at [688, 579] on button "Agregar Documento" at bounding box center [734, 587] width 149 height 28
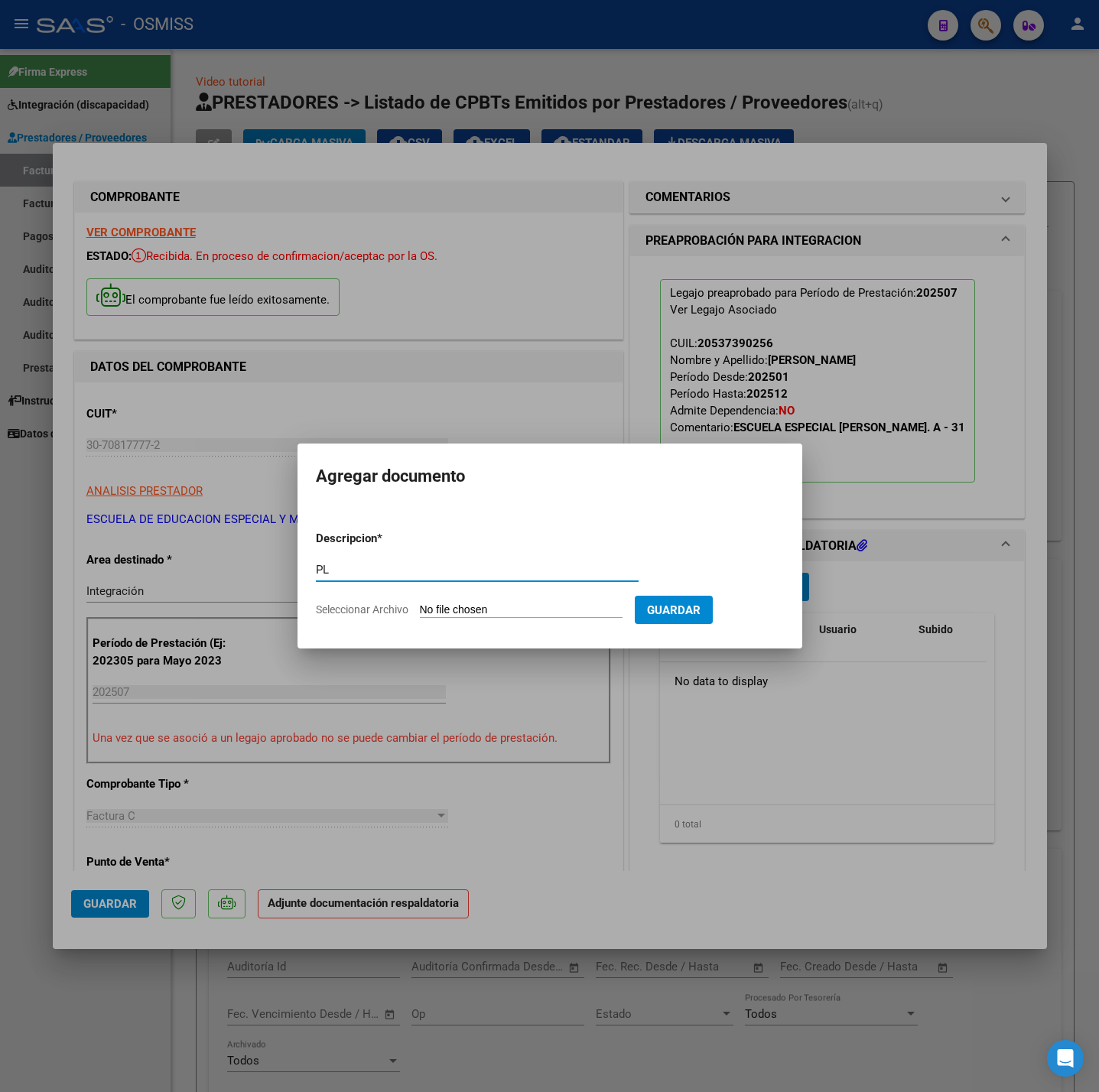
type input "PL"
click at [565, 603] on input "Seleccionar Archivo" at bounding box center [521, 610] width 203 height 15
type input "C:\fakepath\Asistencias Julio 2025-Burgos Uriel - Santiago Trejo.pdf"
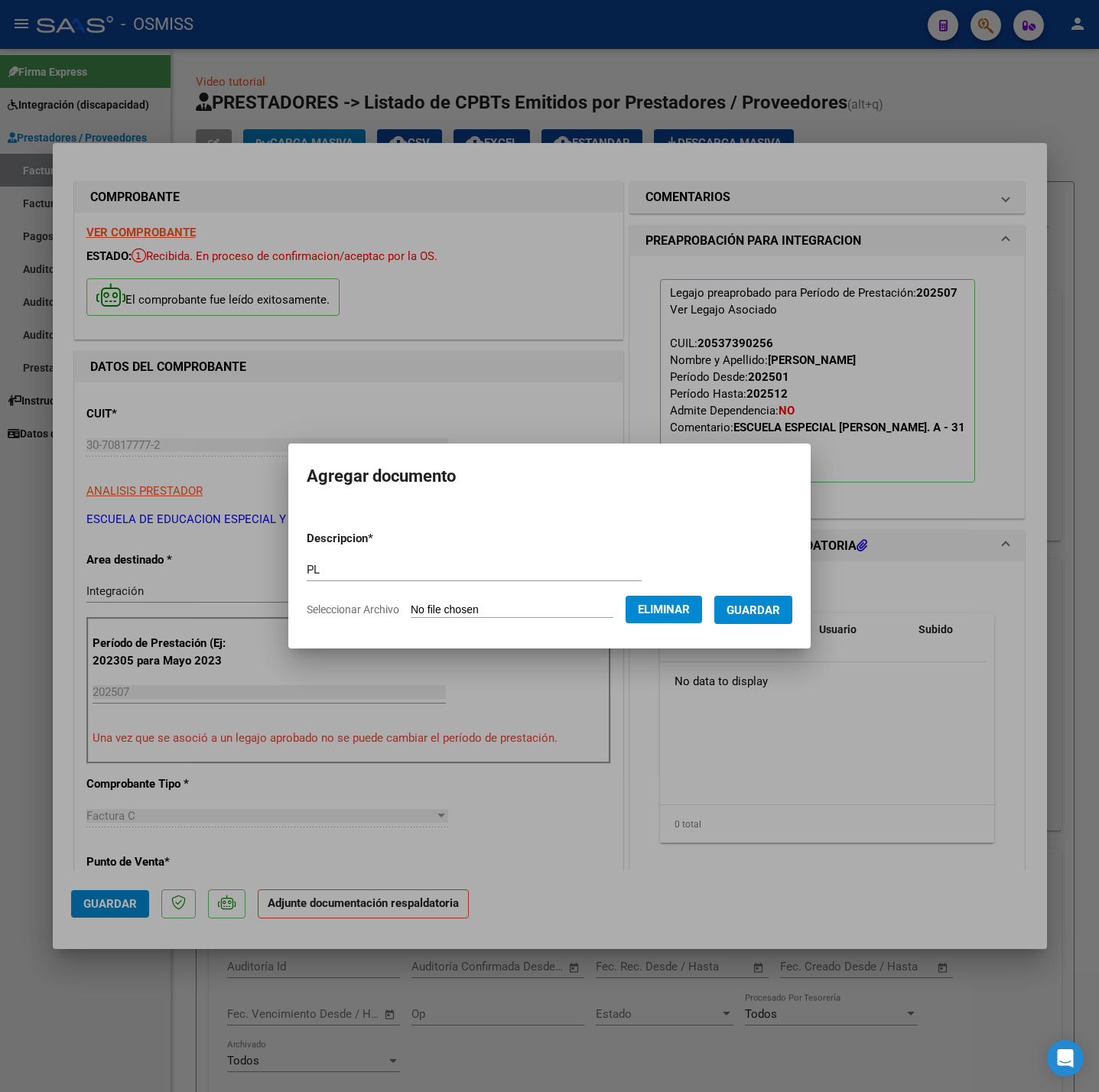
click at [762, 615] on span "Guardar" at bounding box center [753, 610] width 53 height 14
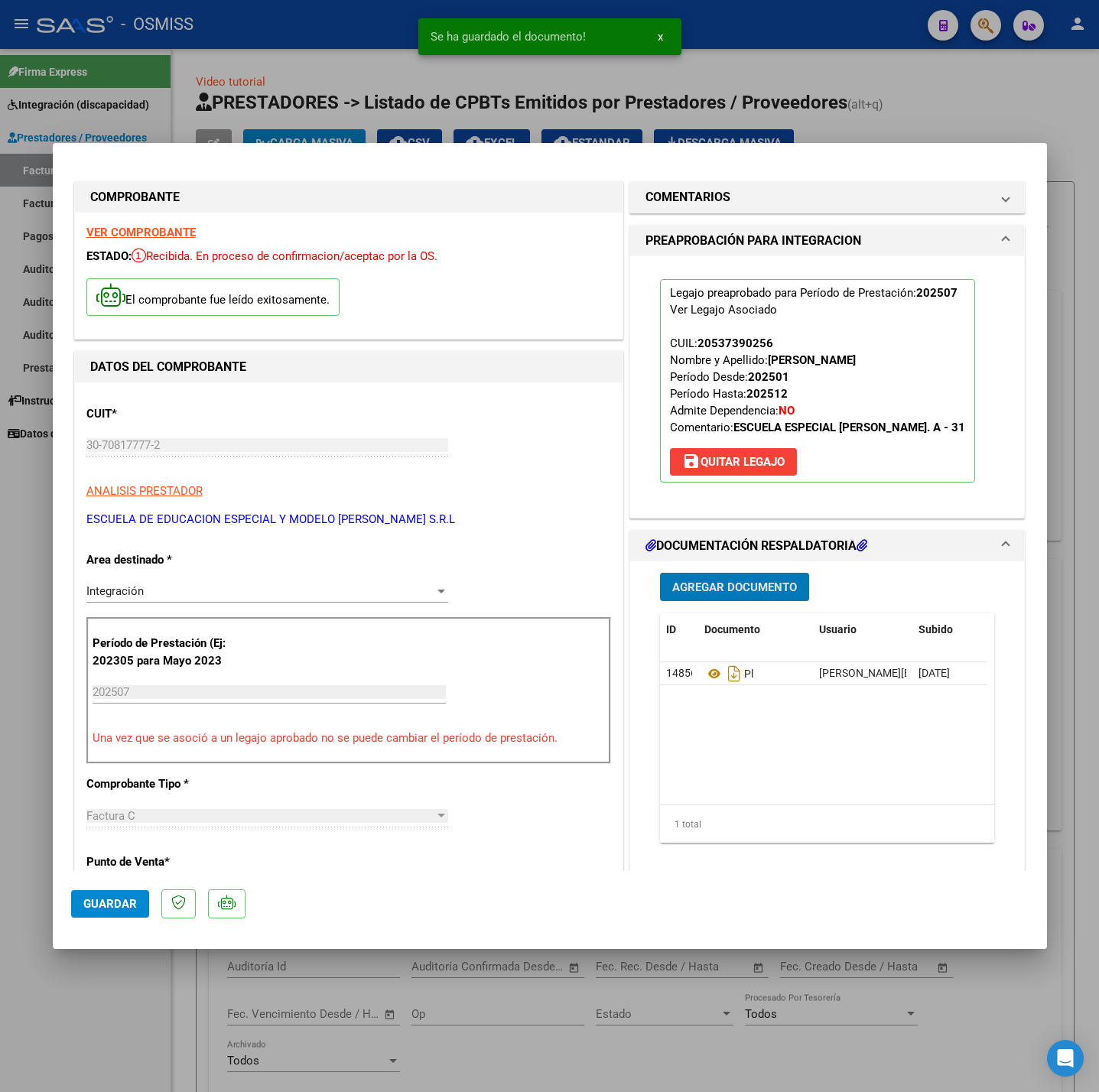
click at [110, 910] on span "Guardar" at bounding box center [110, 904] width 53 height 14
click at [135, 1023] on div at bounding box center [549, 546] width 1099 height 1092
type input "$ 0,00"
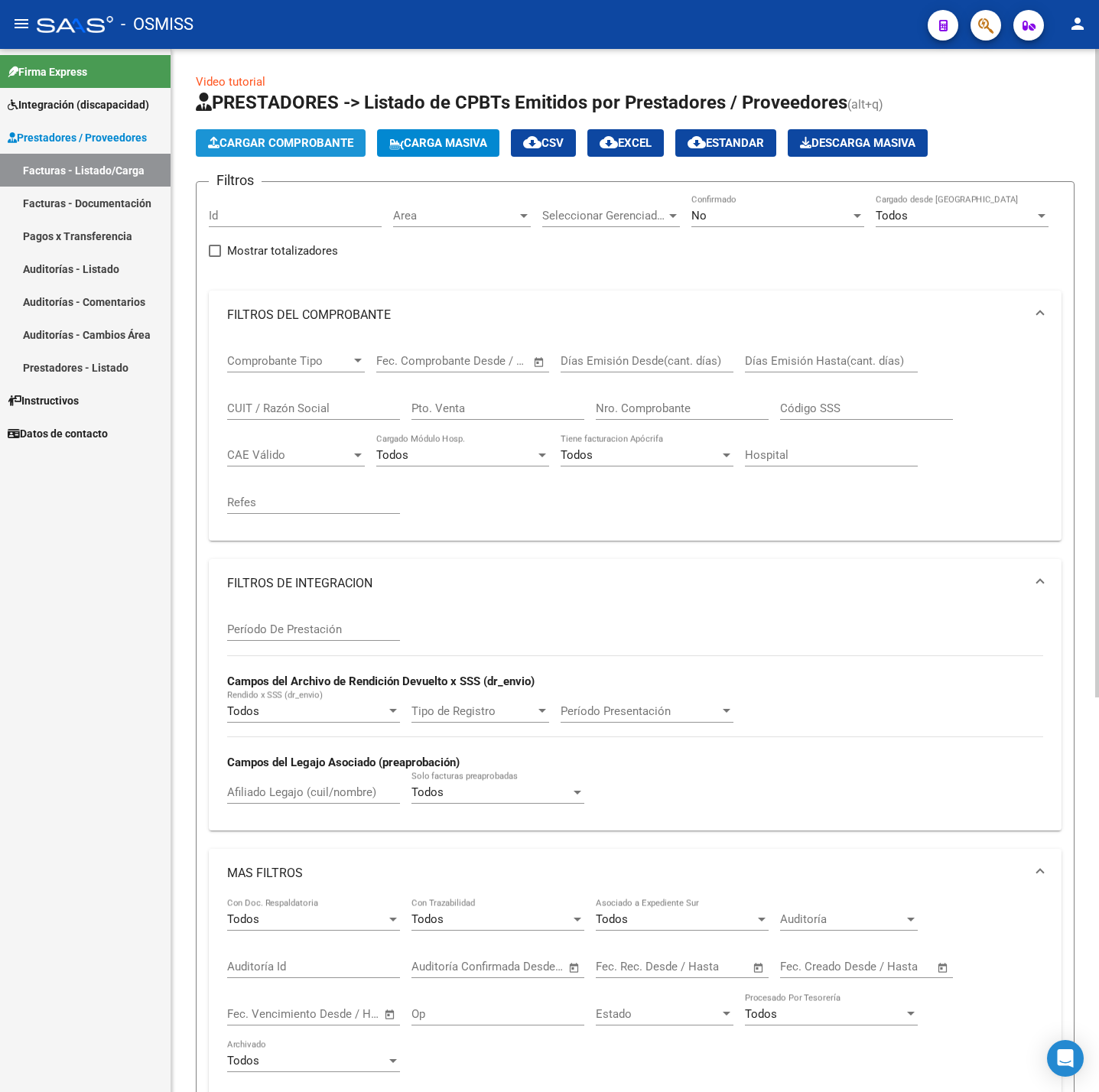
click at [311, 149] on span "Cargar Comprobante" at bounding box center [281, 143] width 145 height 14
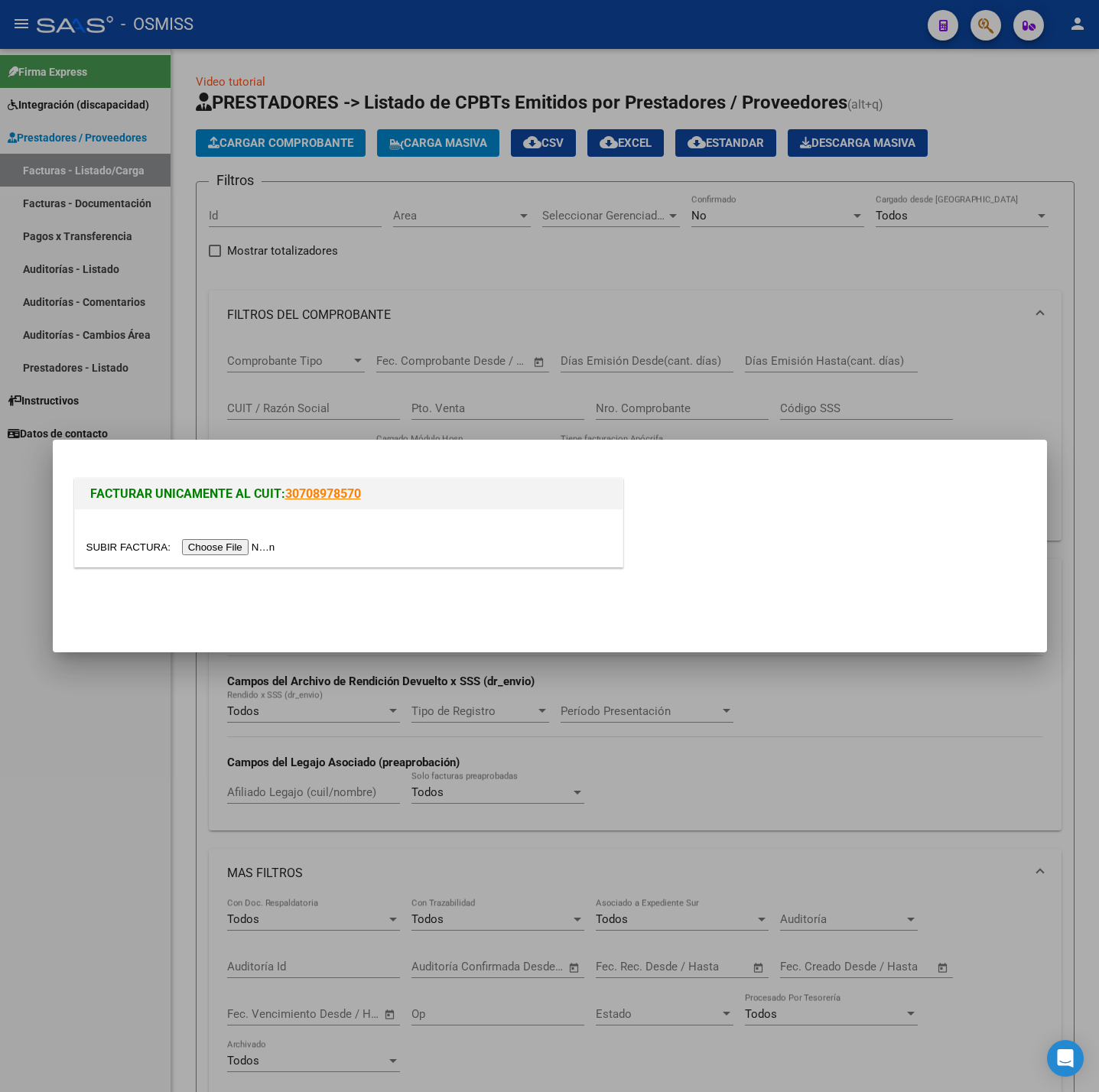
click at [268, 540] on input "file" at bounding box center [182, 547] width 193 height 16
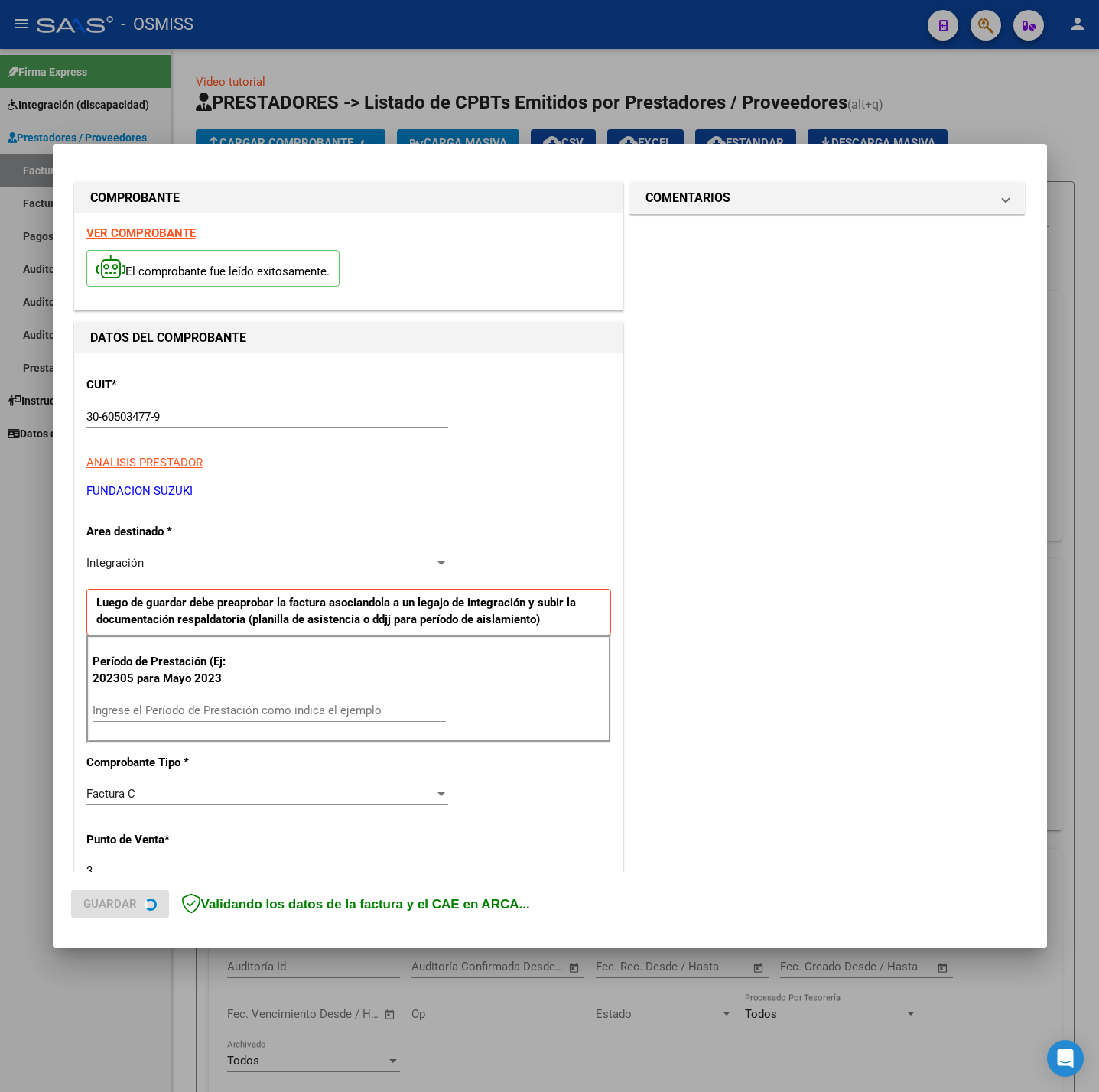
click at [163, 230] on strong "VER COMPROBANTE" at bounding box center [141, 233] width 110 height 14
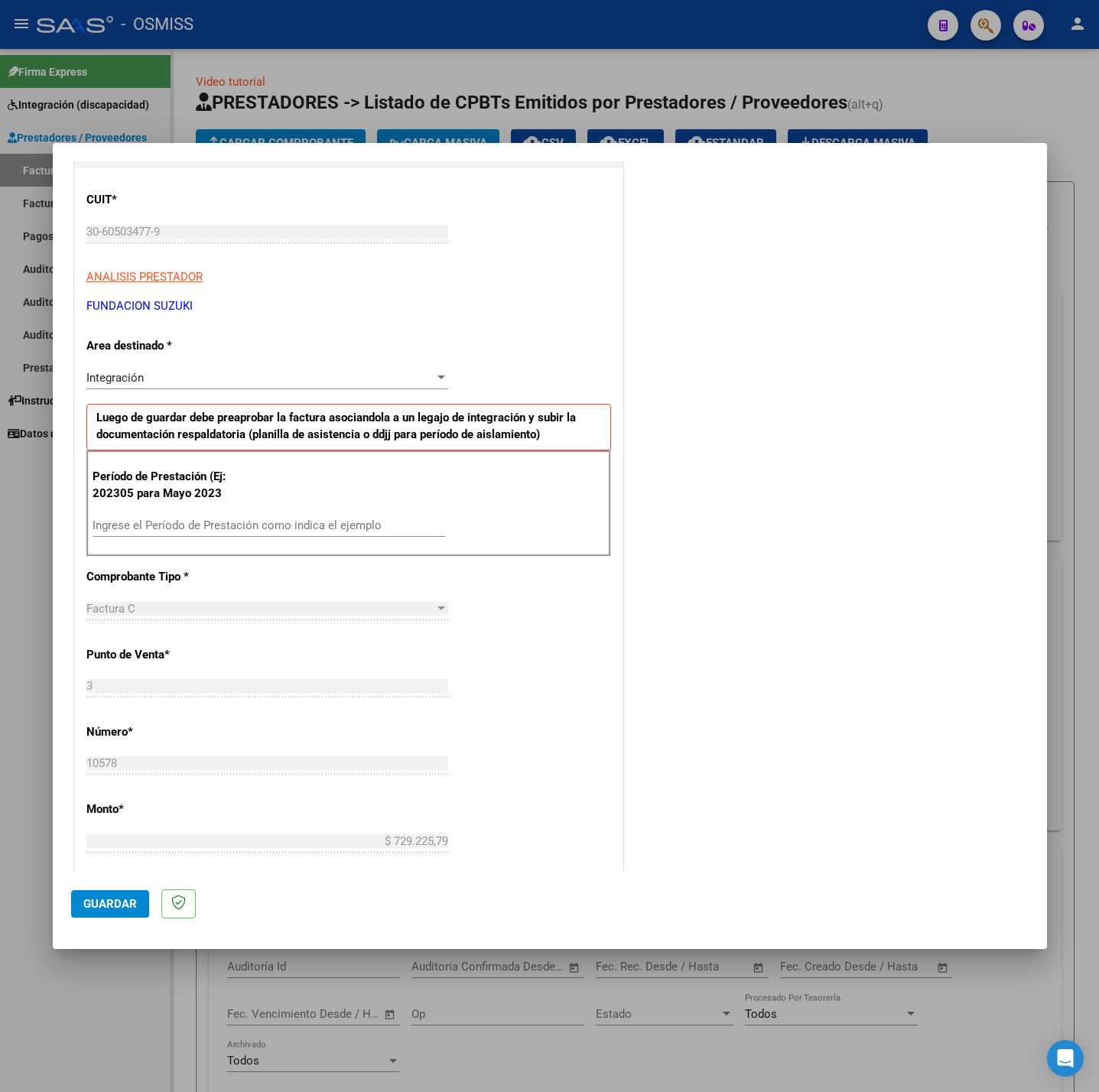
scroll to position [229, 0]
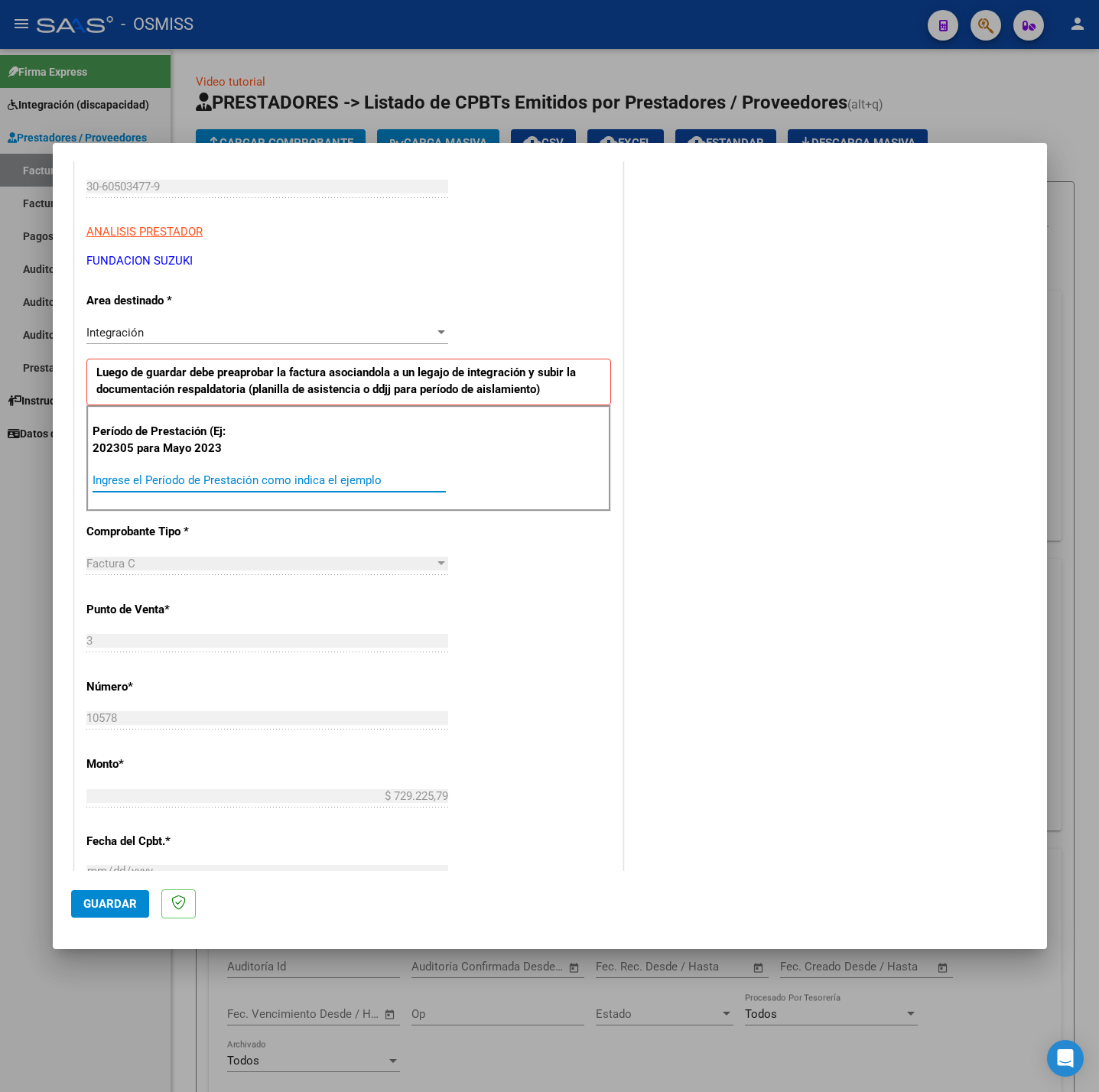
click at [253, 487] on input "Ingrese el Período de Prestación como indica el ejemplo" at bounding box center [269, 480] width 354 height 14
type input "202507"
click at [496, 593] on div "CUIT * 30-60503477-9 Ingresar CUIT ANALISIS PRESTADOR FUNDACION SUZUKI ARCA Pad…" at bounding box center [349, 698] width 548 height 1151
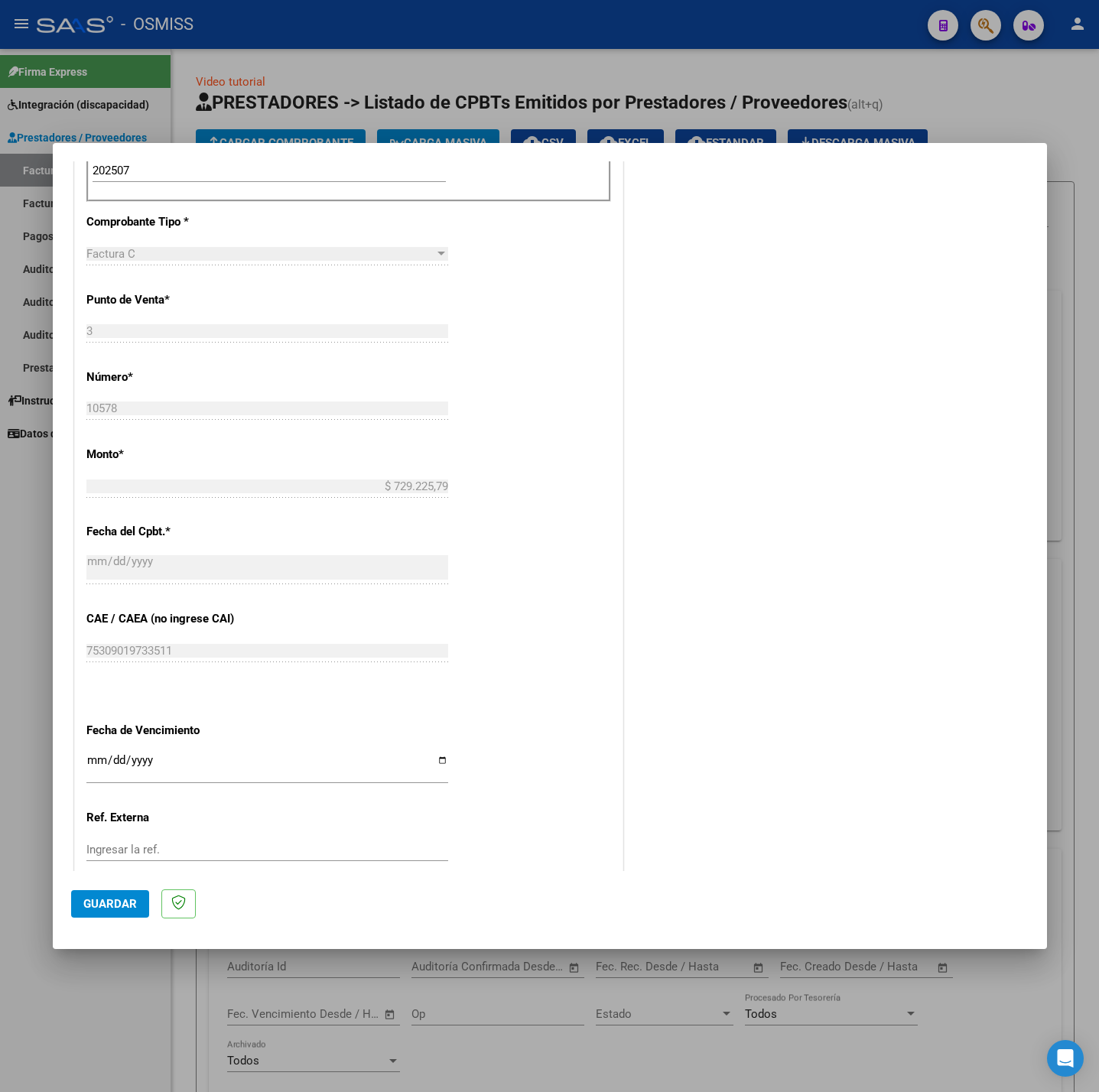
scroll to position [640, 0]
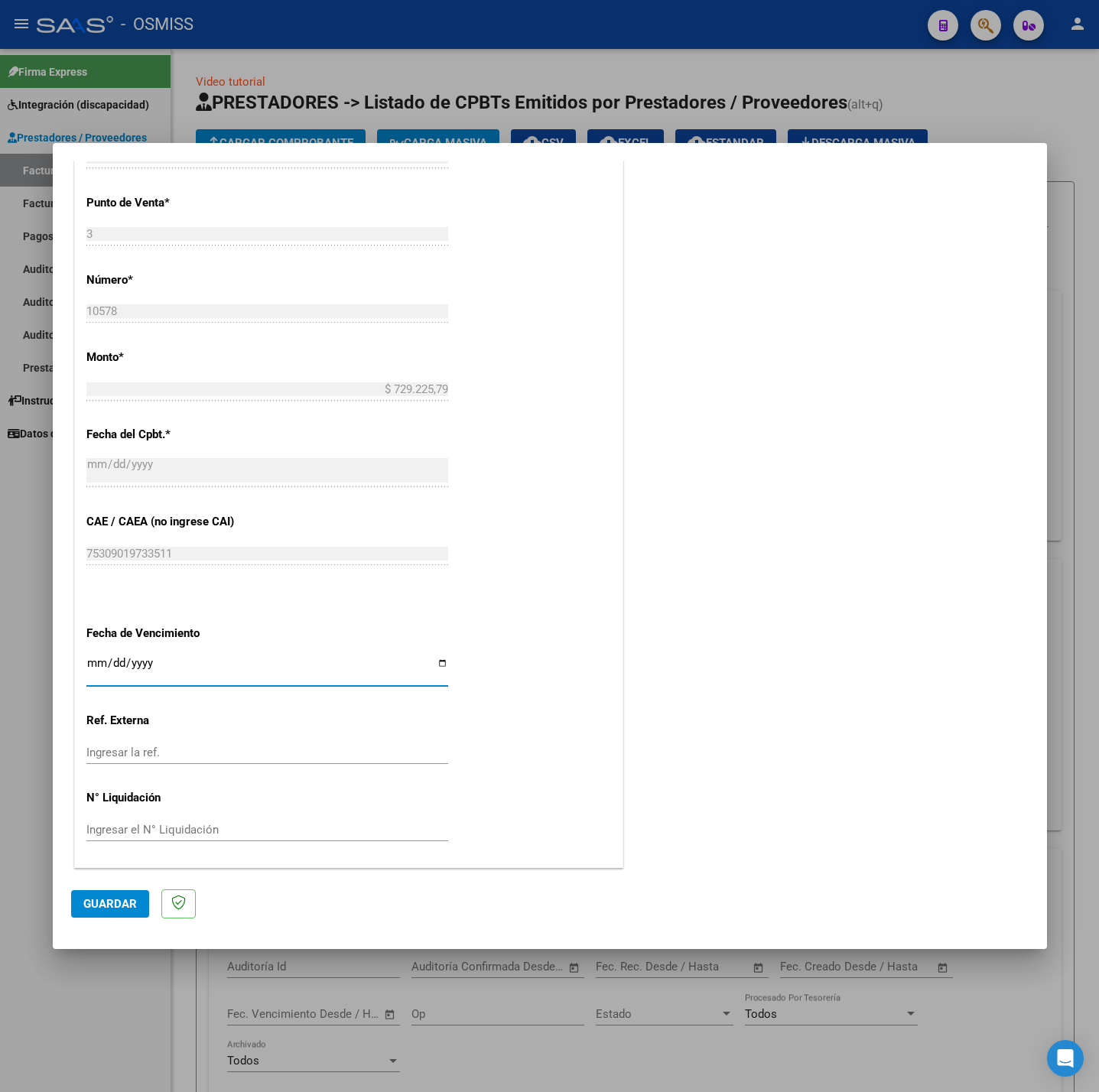
click at [90, 664] on input "Ingresar la fecha" at bounding box center [267, 669] width 361 height 24
type input "[DATE]"
click at [108, 910] on span "Guardar" at bounding box center [110, 904] width 53 height 14
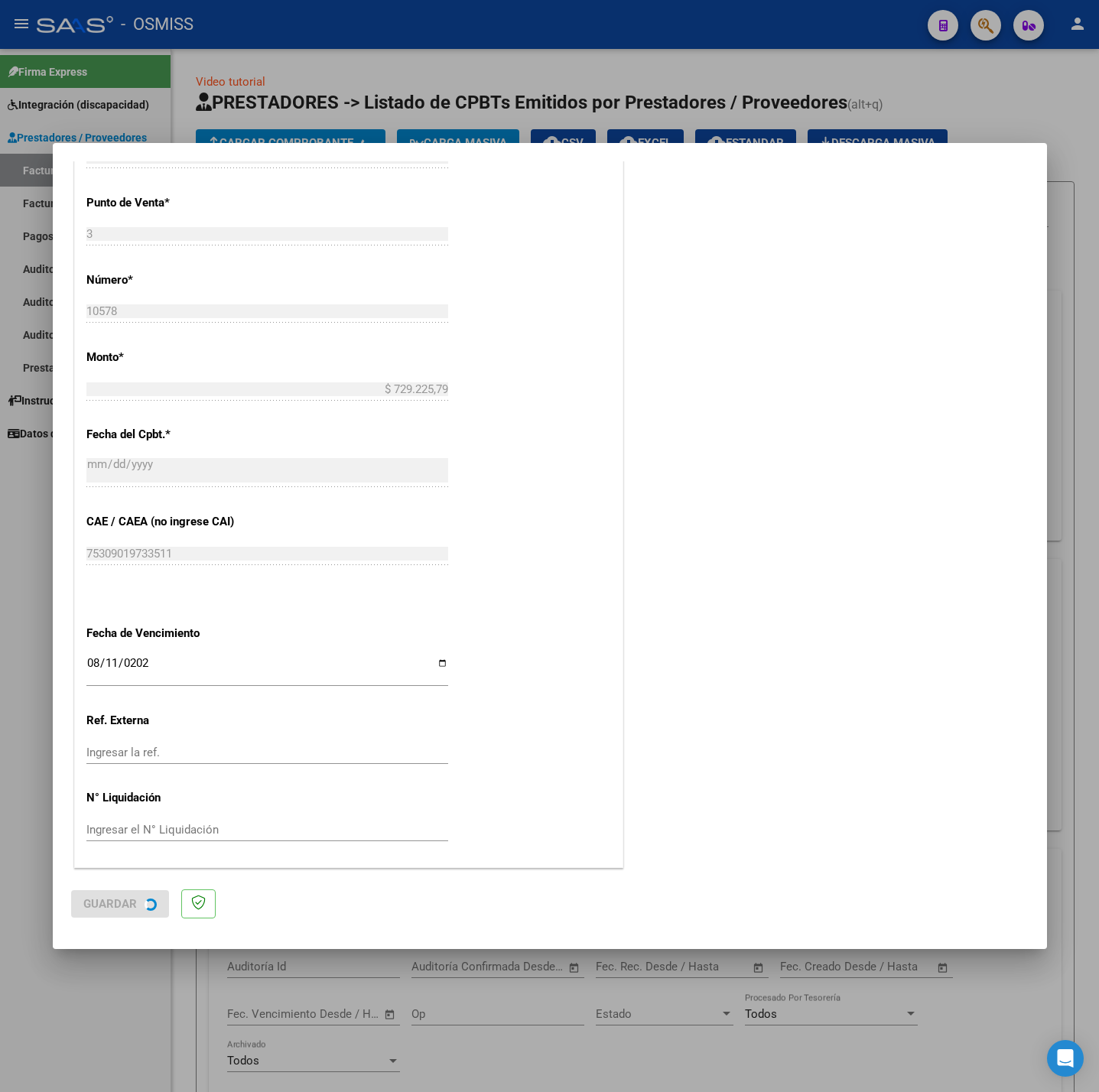
scroll to position [0, 0]
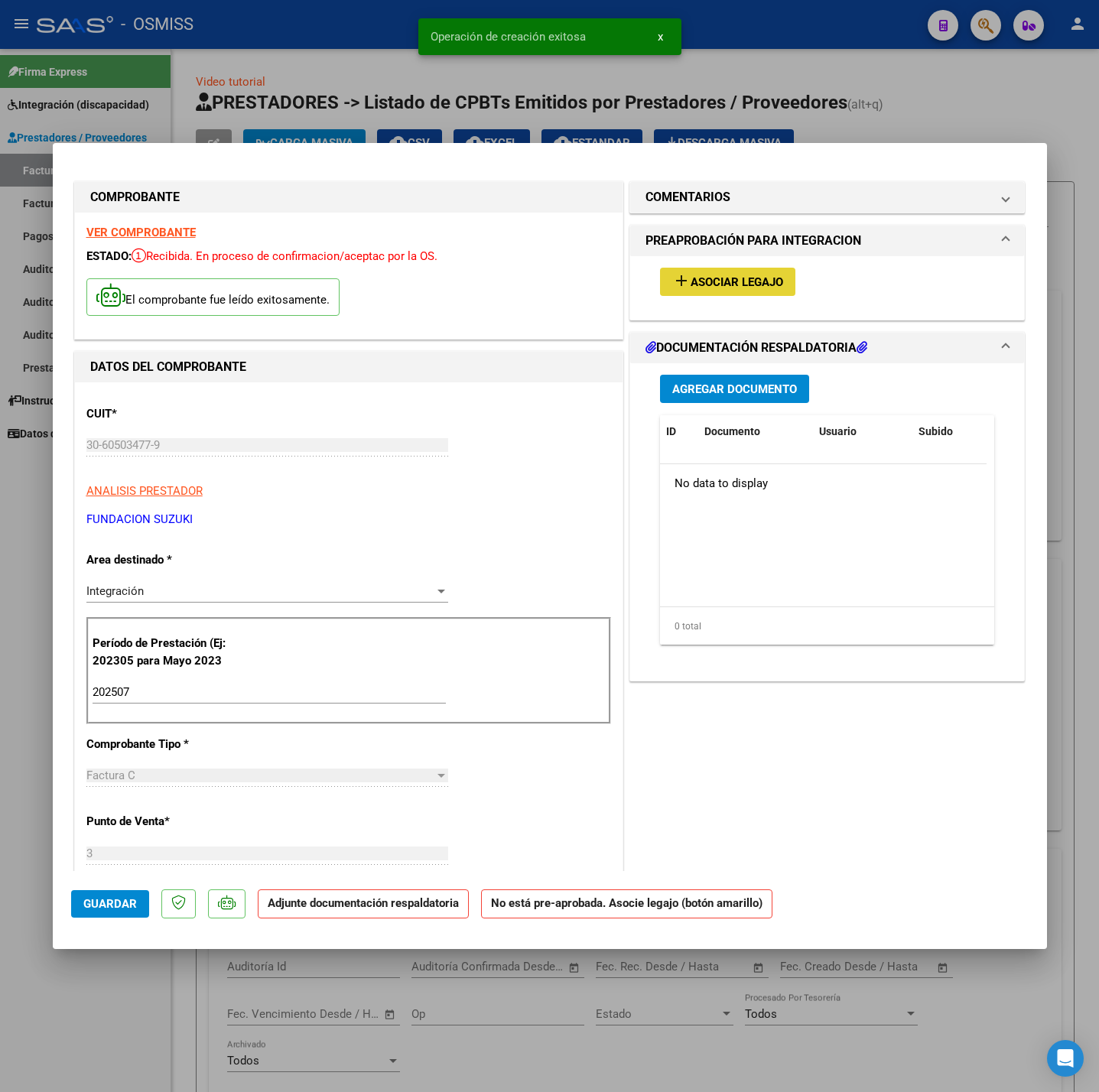
click at [767, 283] on span "Asociar Legajo" at bounding box center [737, 282] width 92 height 14
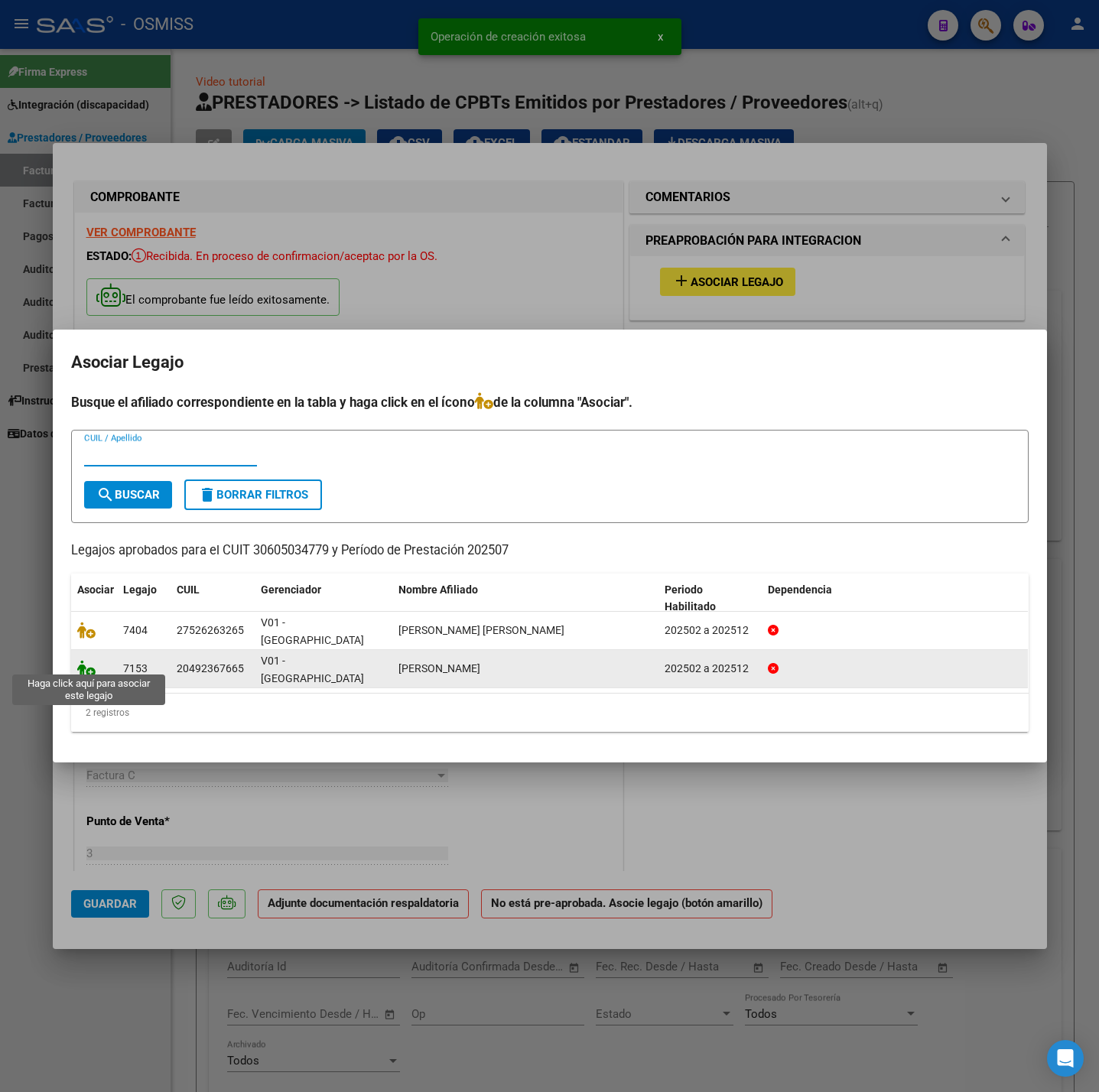
click at [83, 661] on icon at bounding box center [86, 669] width 18 height 17
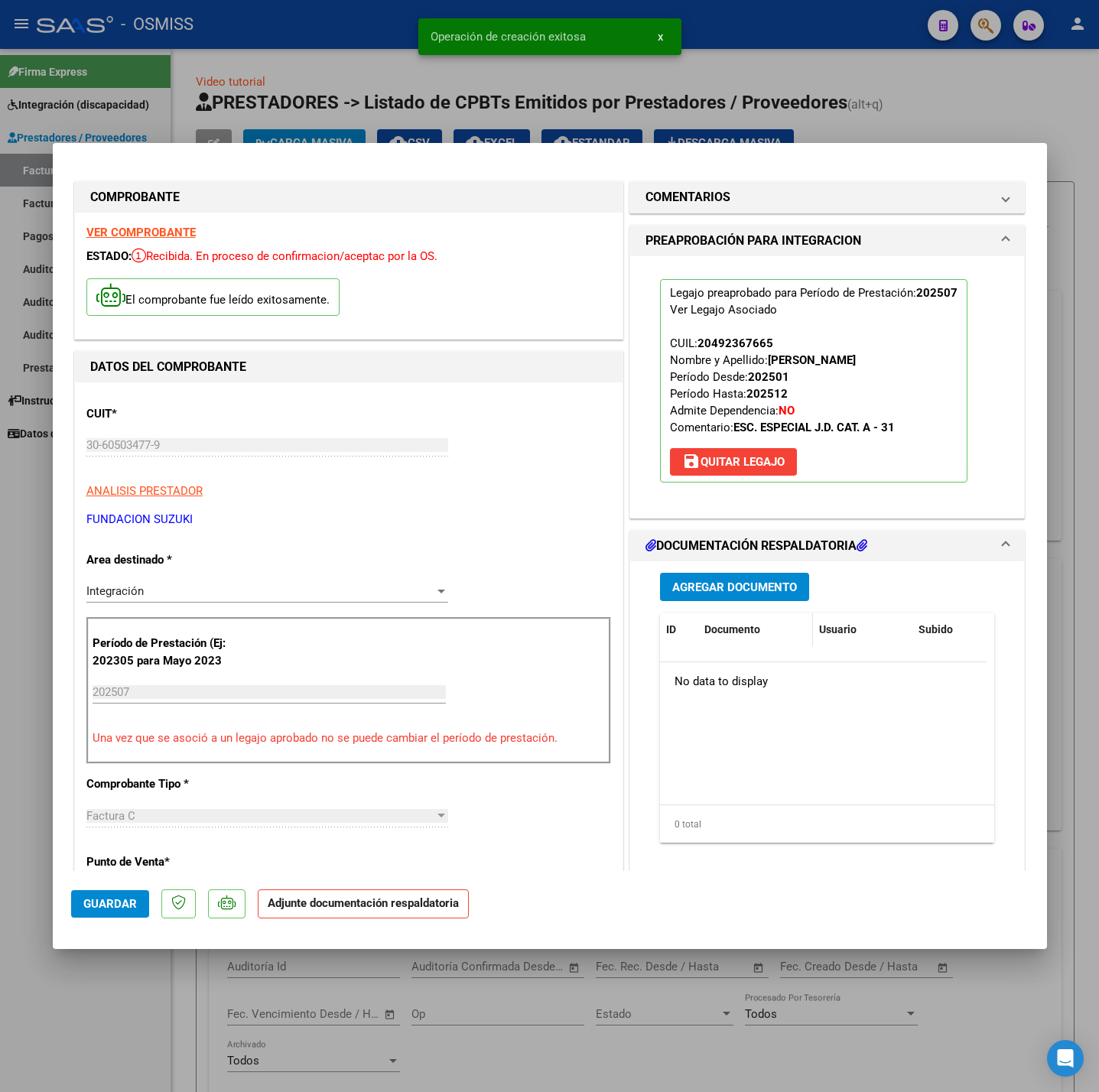
drag, startPoint x: 726, startPoint y: 624, endPoint x: 720, endPoint y: 598, distance: 26.7
click at [725, 624] on div "Documento" at bounding box center [755, 630] width 102 height 17
click at [713, 584] on span "Agregar Documento" at bounding box center [734, 587] width 124 height 14
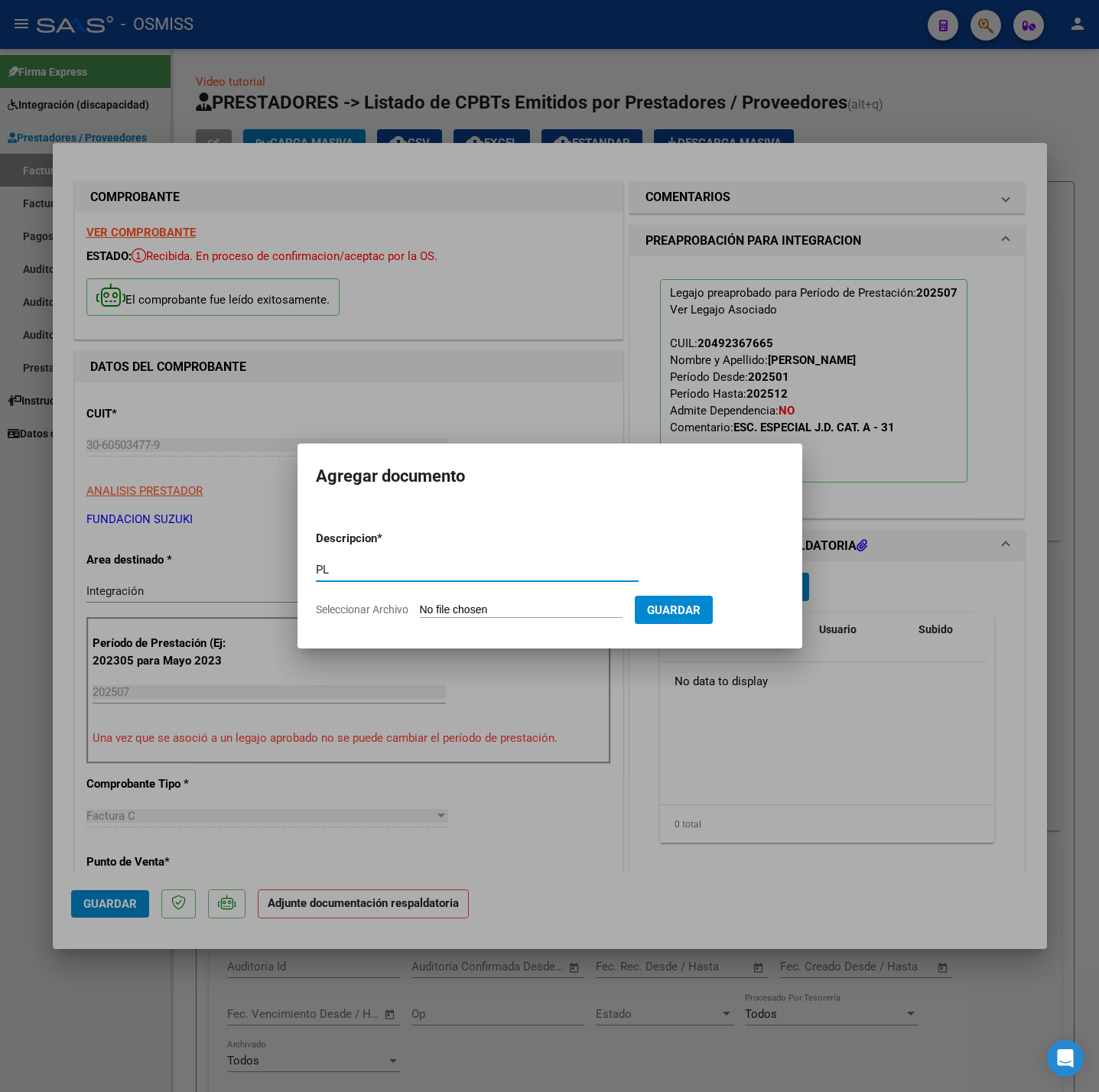
type input "PL"
click at [542, 602] on app-file-uploader "Seleccionar Archivo" at bounding box center [476, 609] width 319 height 14
click at [448, 608] on input "Seleccionar Archivo" at bounding box center [521, 610] width 203 height 15
type input "C:\fakepath\Asistencia Altamiranda Julio - Documentación FS.pdf"
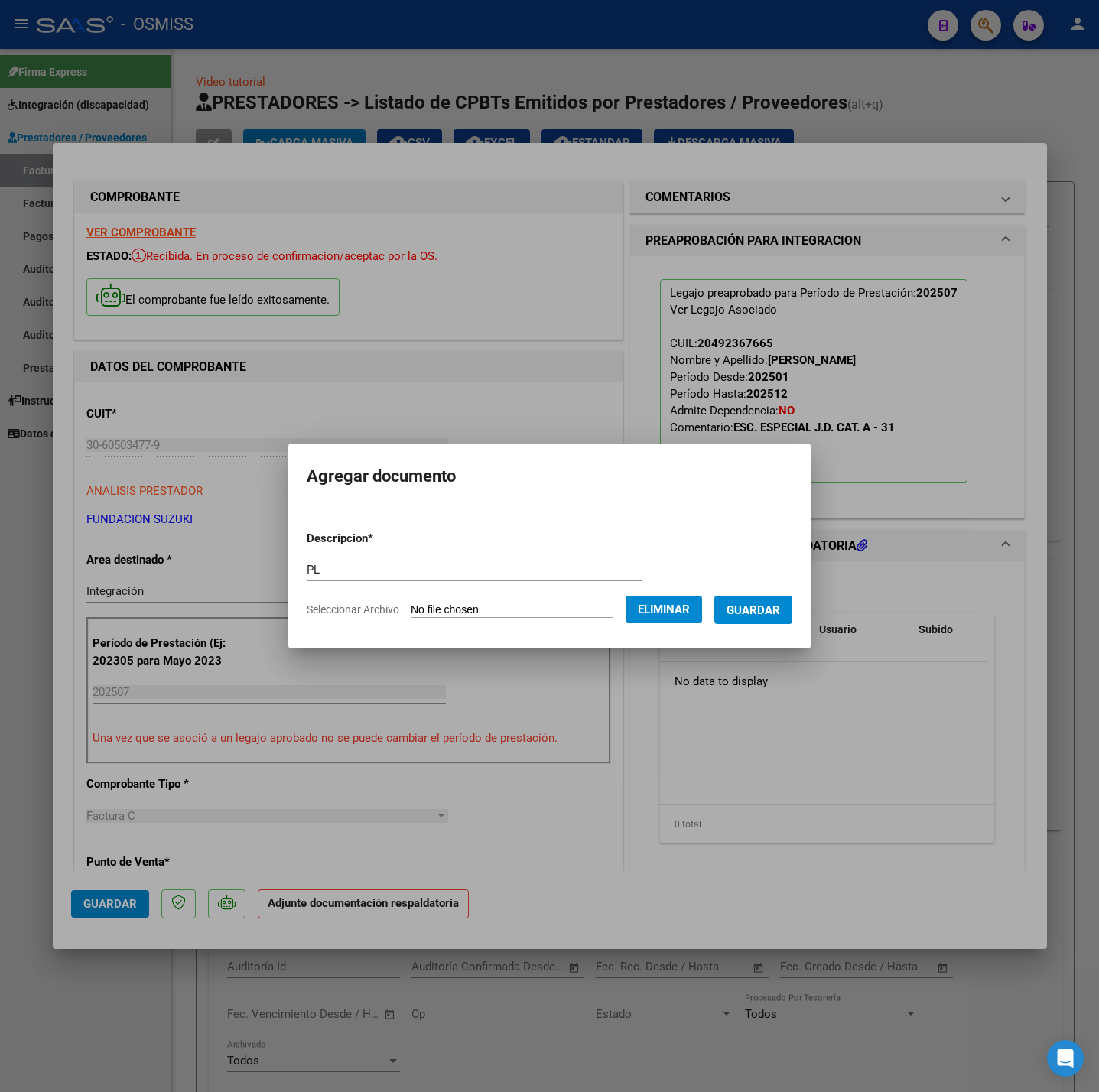
click at [758, 613] on span "Guardar" at bounding box center [753, 610] width 53 height 14
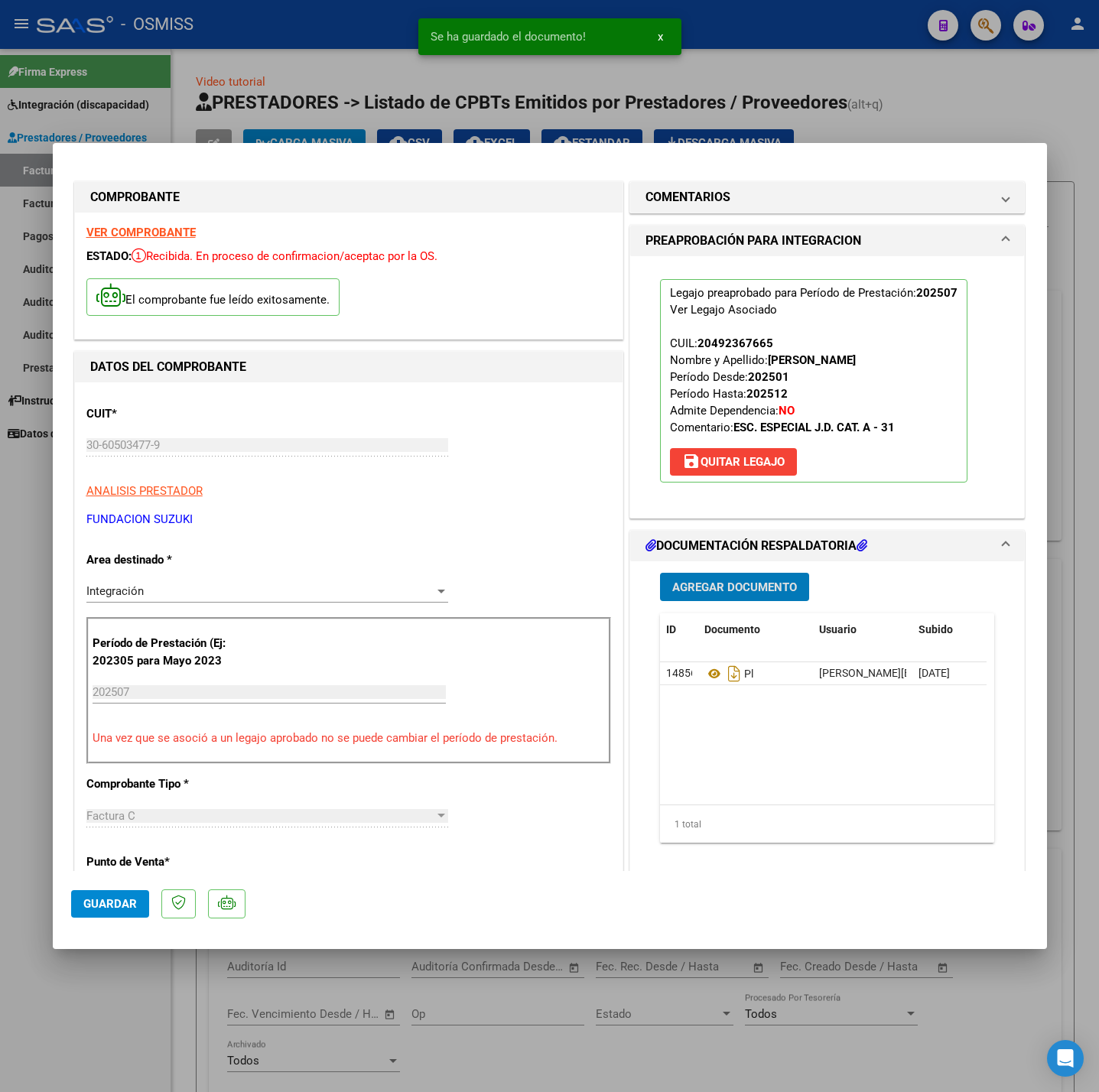
click at [133, 910] on span "Guardar" at bounding box center [110, 904] width 53 height 14
click at [141, 1017] on div at bounding box center [549, 546] width 1099 height 1092
type input "$ 0,00"
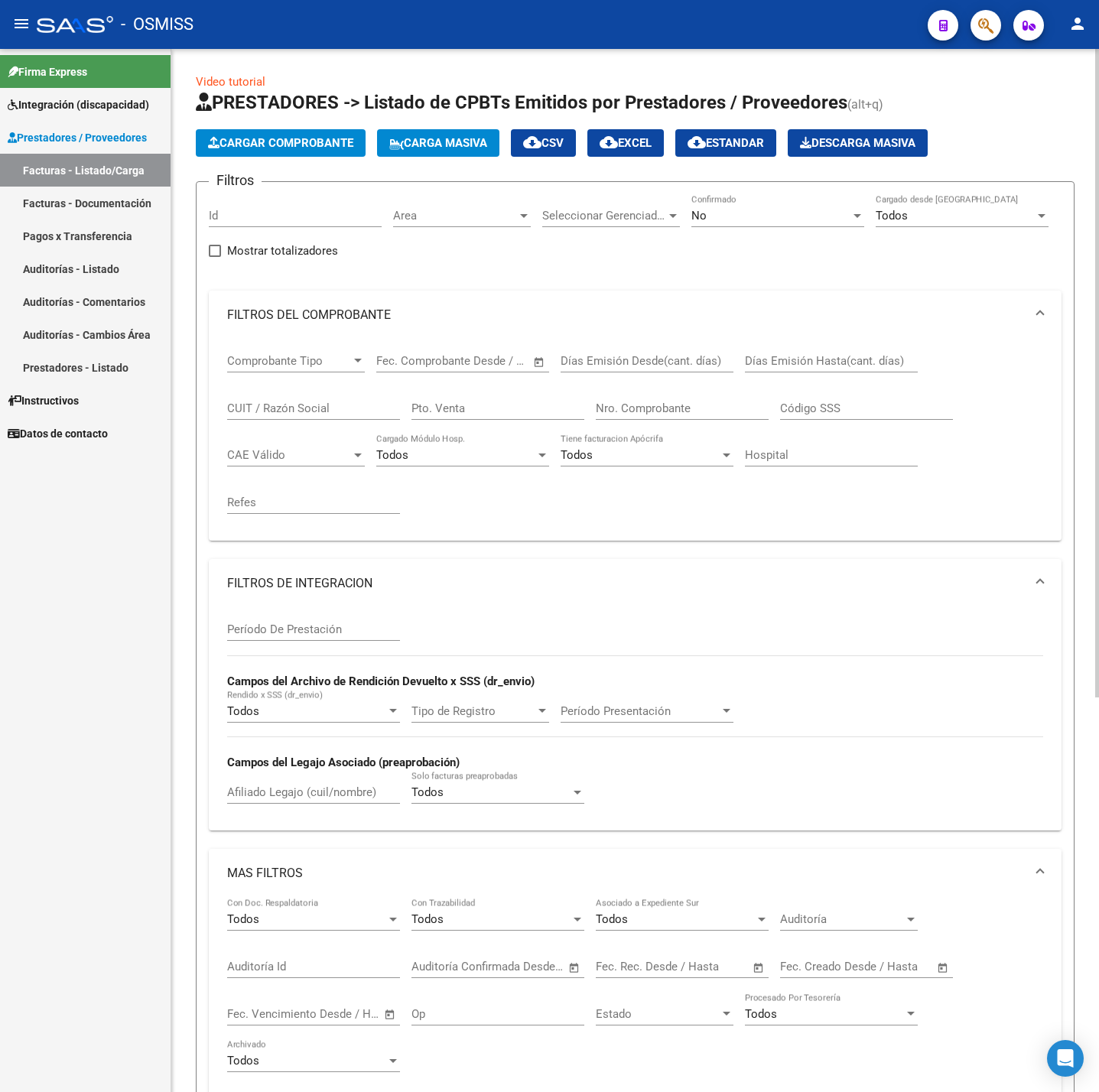
click at [264, 142] on span "Cargar Comprobante" at bounding box center [281, 143] width 145 height 14
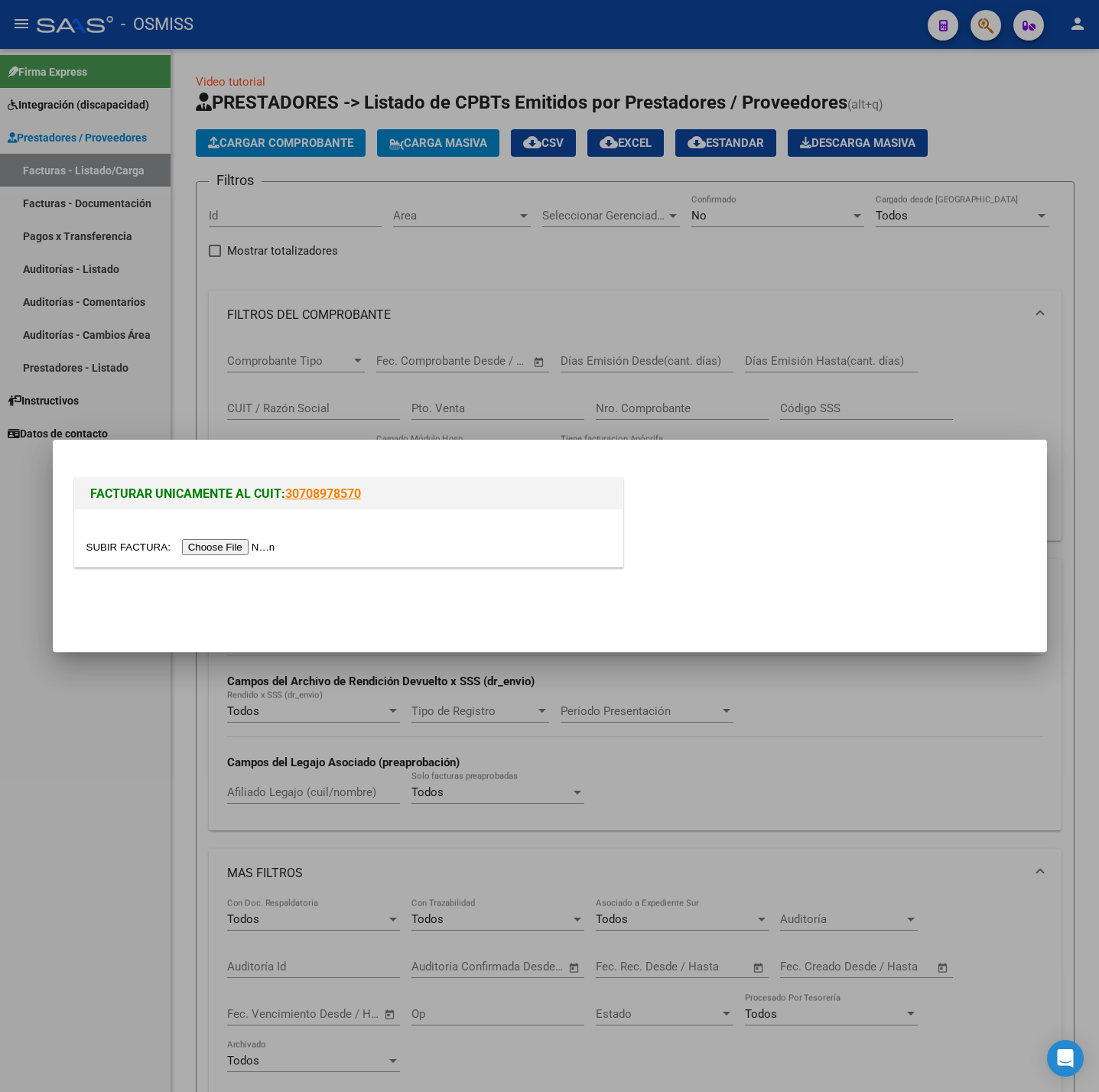
click at [214, 549] on input "file" at bounding box center [182, 547] width 193 height 16
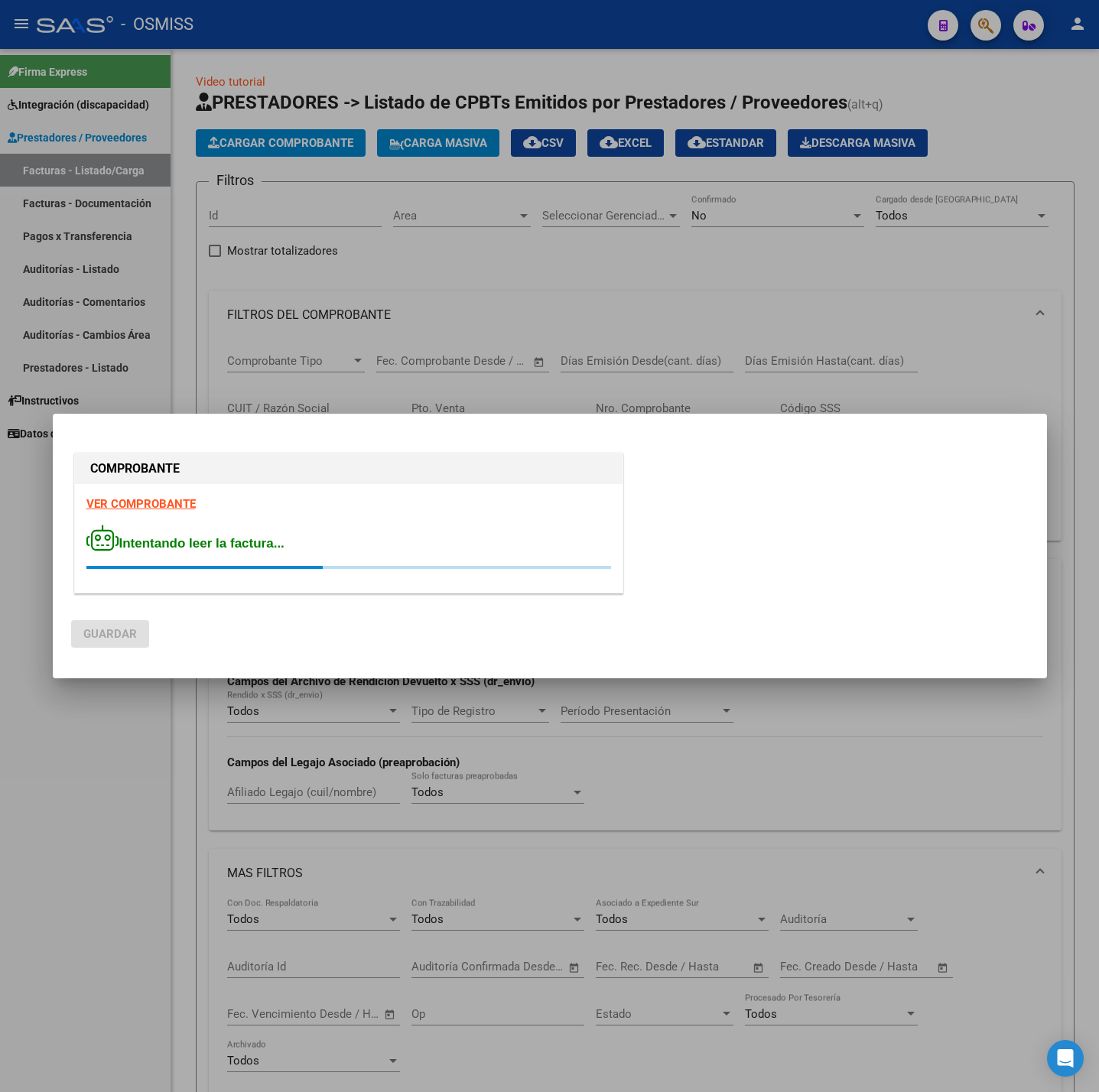
click at [116, 507] on strong "VER COMPROBANTE" at bounding box center [141, 505] width 110 height 14
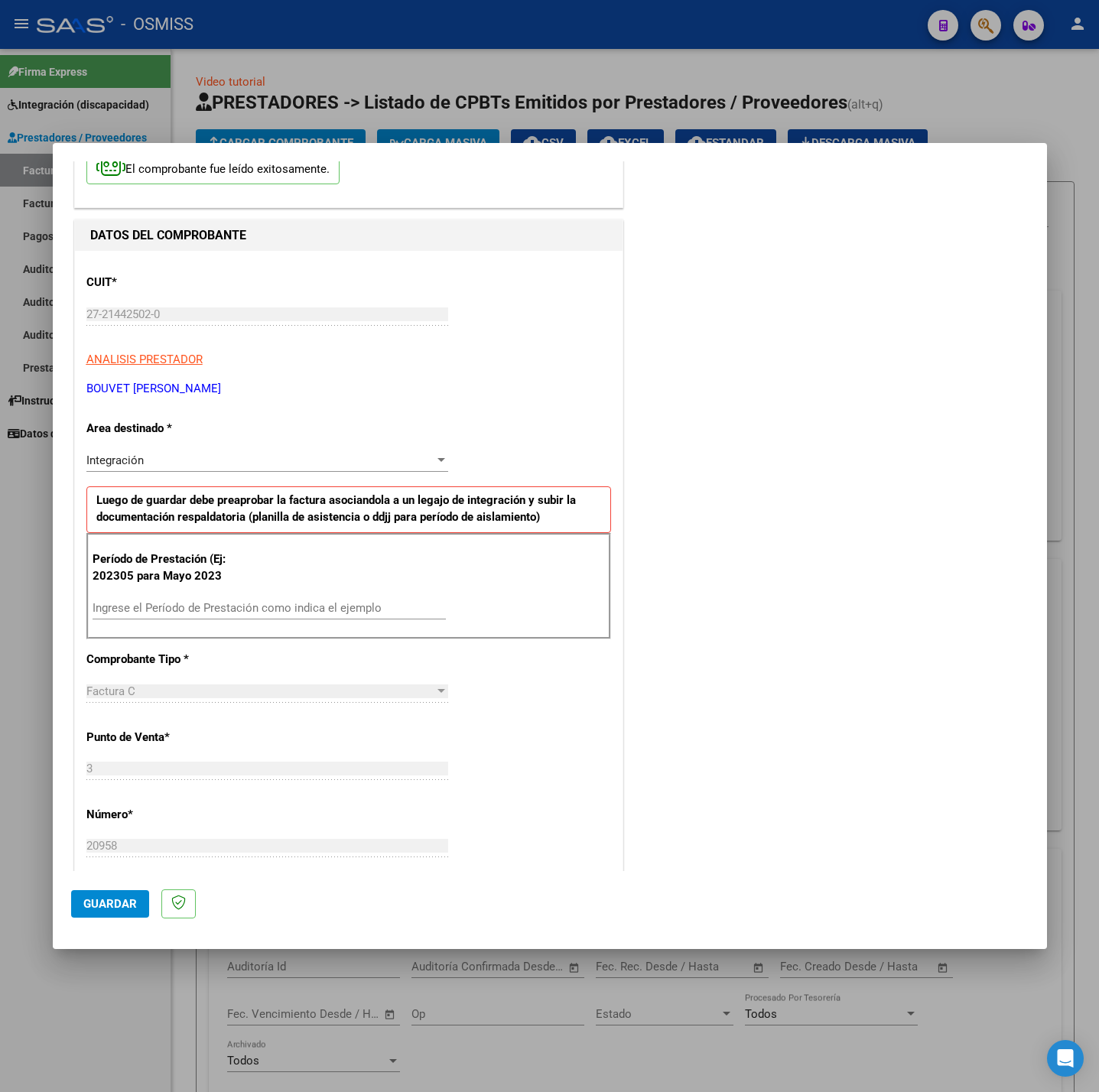
scroll to position [115, 0]
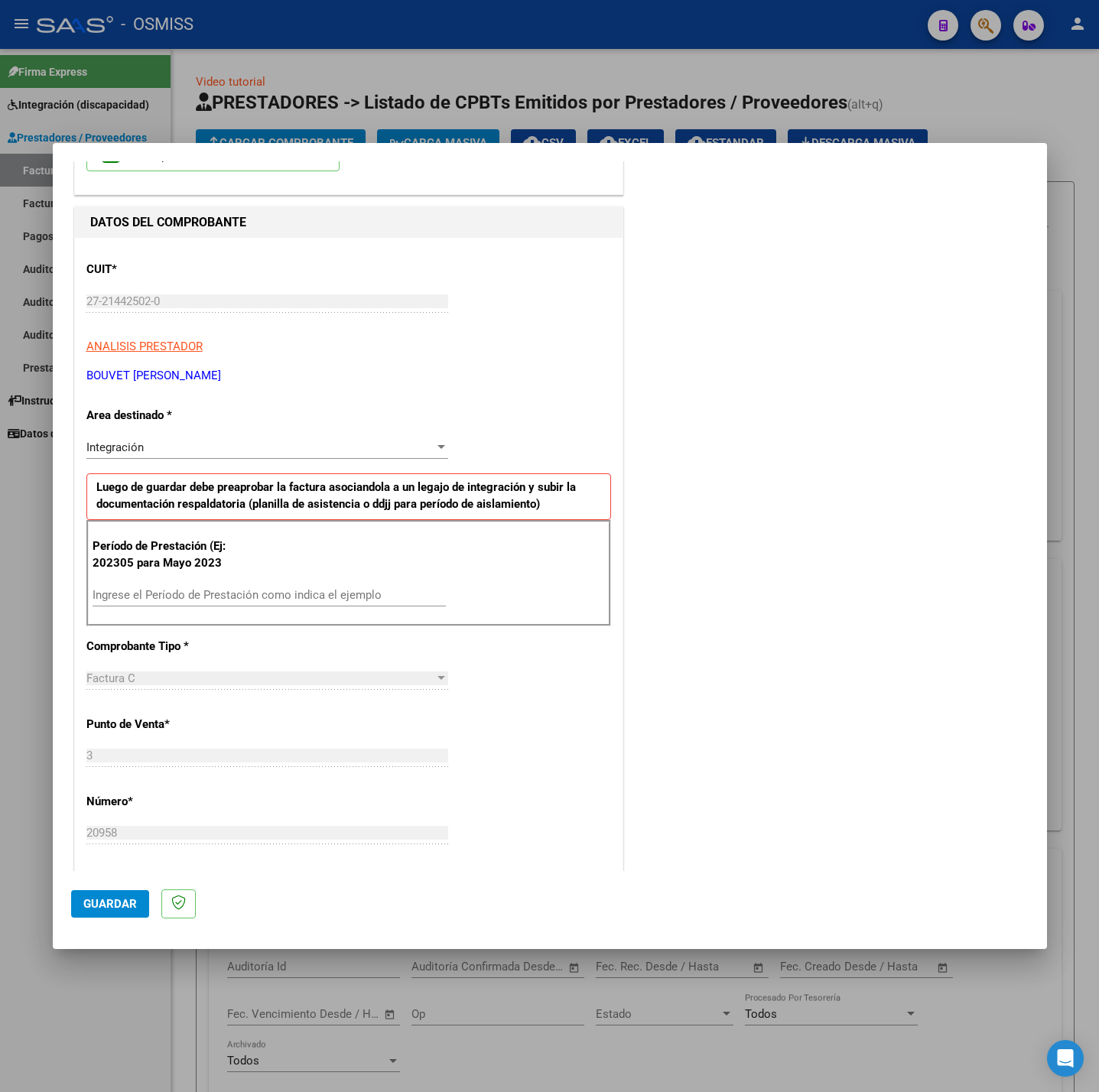
click at [190, 602] on input "Ingrese el Período de Prestación como indica el ejemplo" at bounding box center [269, 595] width 354 height 14
type input "202507"
click at [530, 735] on div "CUIT * 27-21442502-0 Ingresar CUIT ANALISIS PRESTADOR BOUVET LIA MARIA NATALIA …" at bounding box center [349, 813] width 548 height 1151
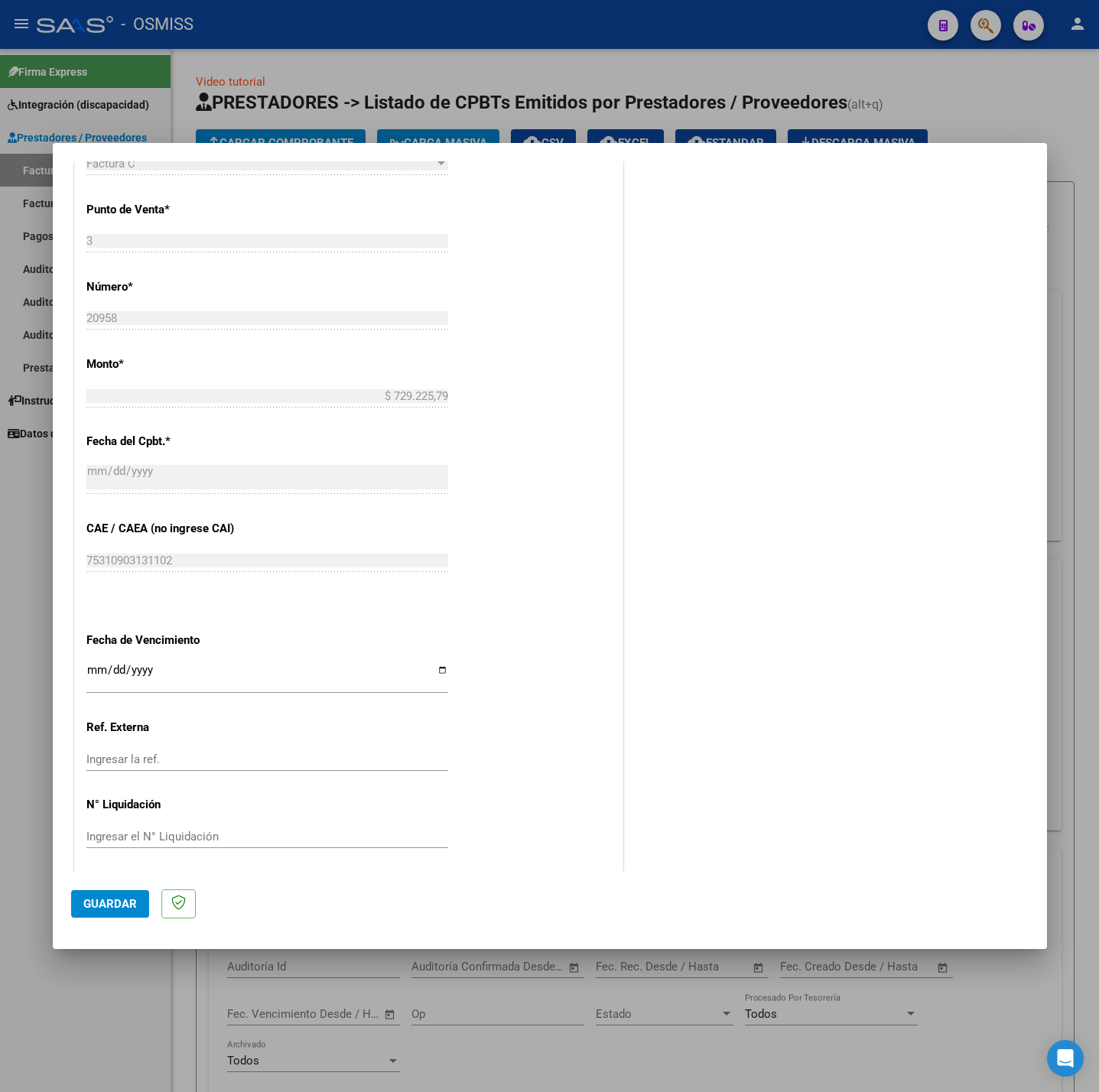
scroll to position [640, 0]
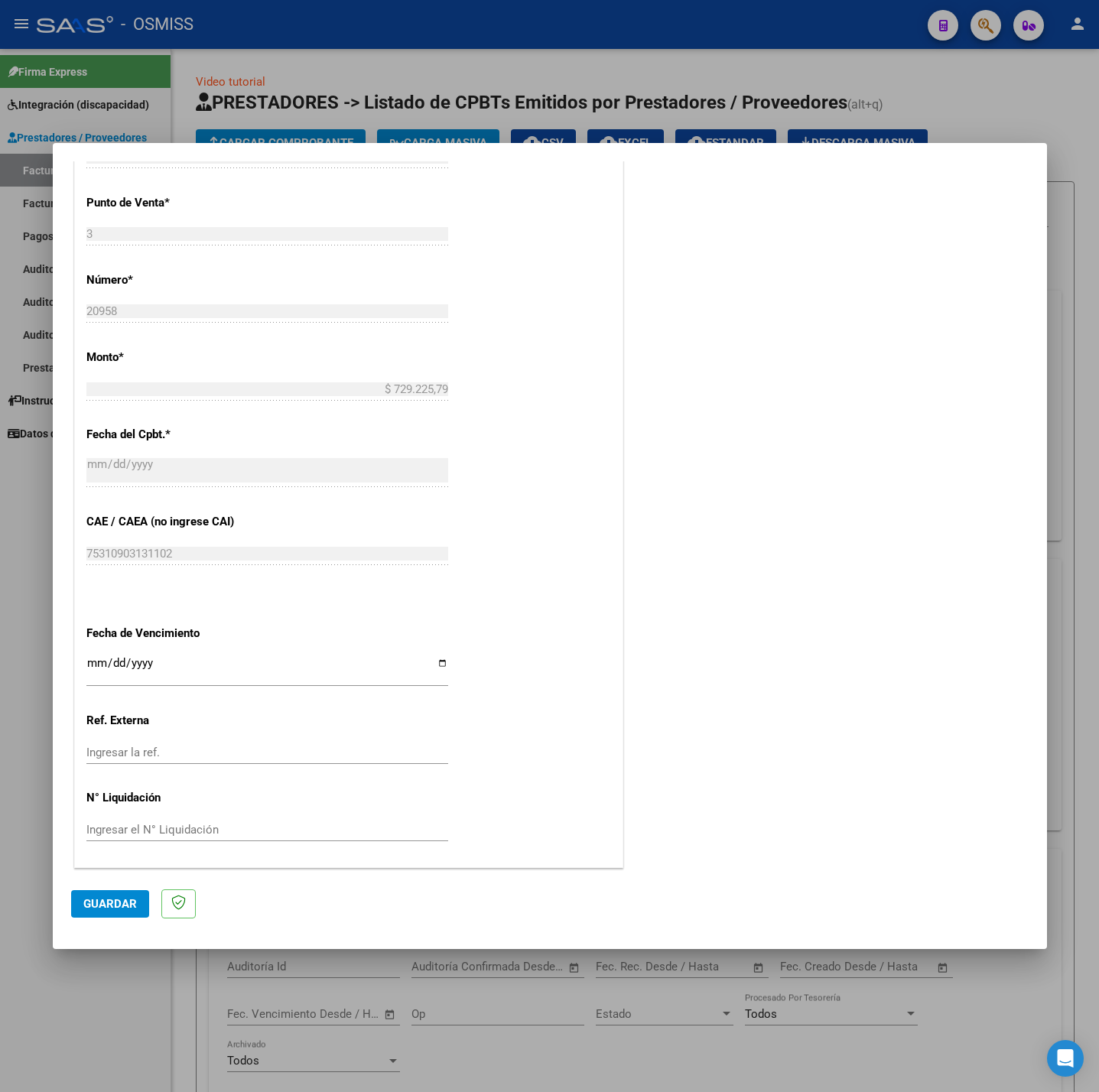
click at [92, 661] on input "Ingresar la fecha" at bounding box center [267, 669] width 361 height 24
type input "[DATE]"
click at [95, 889] on mat-dialog-actions "Guardar" at bounding box center [550, 901] width 957 height 60
click at [106, 898] on span "Guardar" at bounding box center [110, 904] width 53 height 14
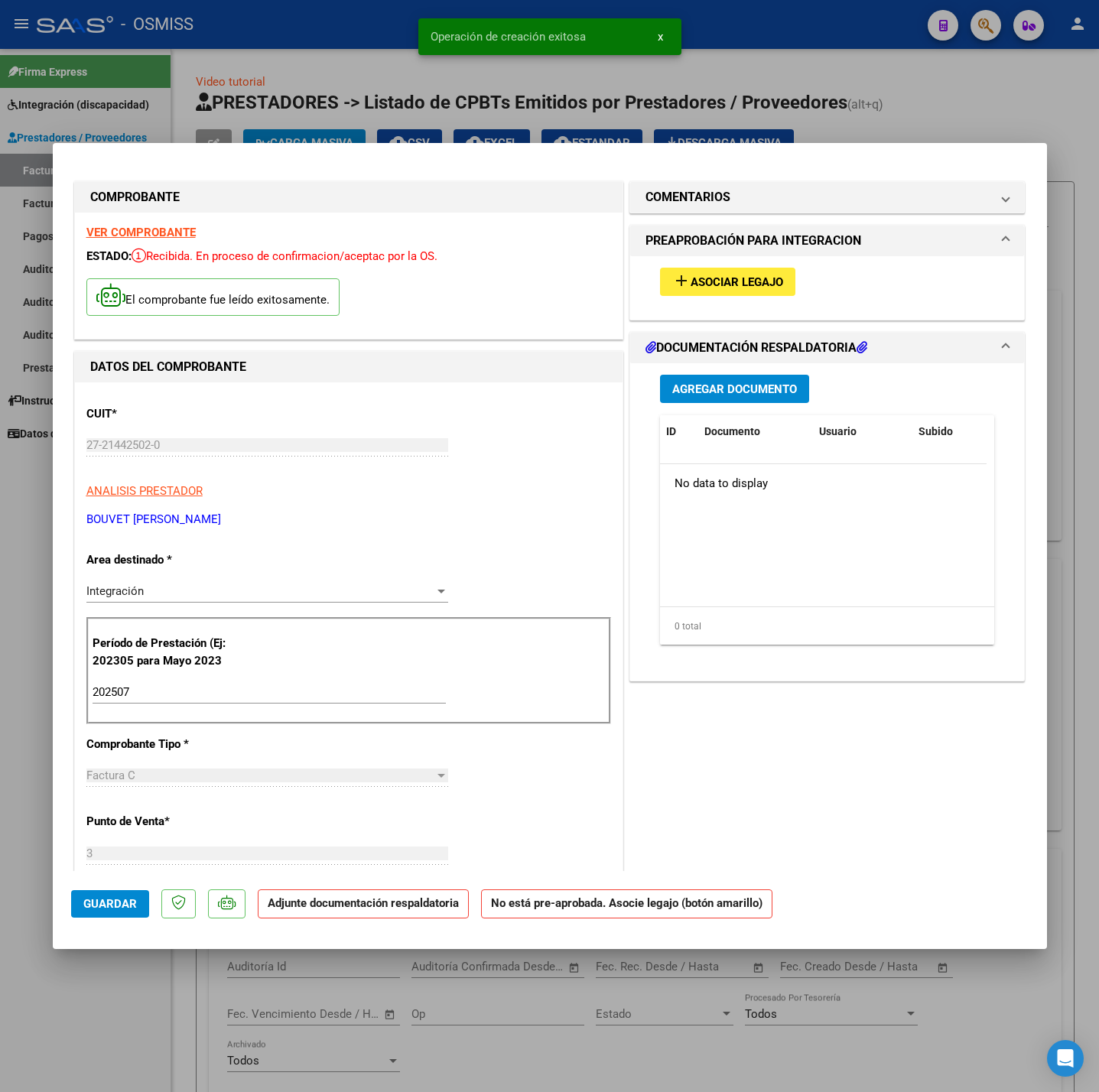
click at [723, 269] on button "add Asociar Legajo" at bounding box center [727, 282] width 135 height 28
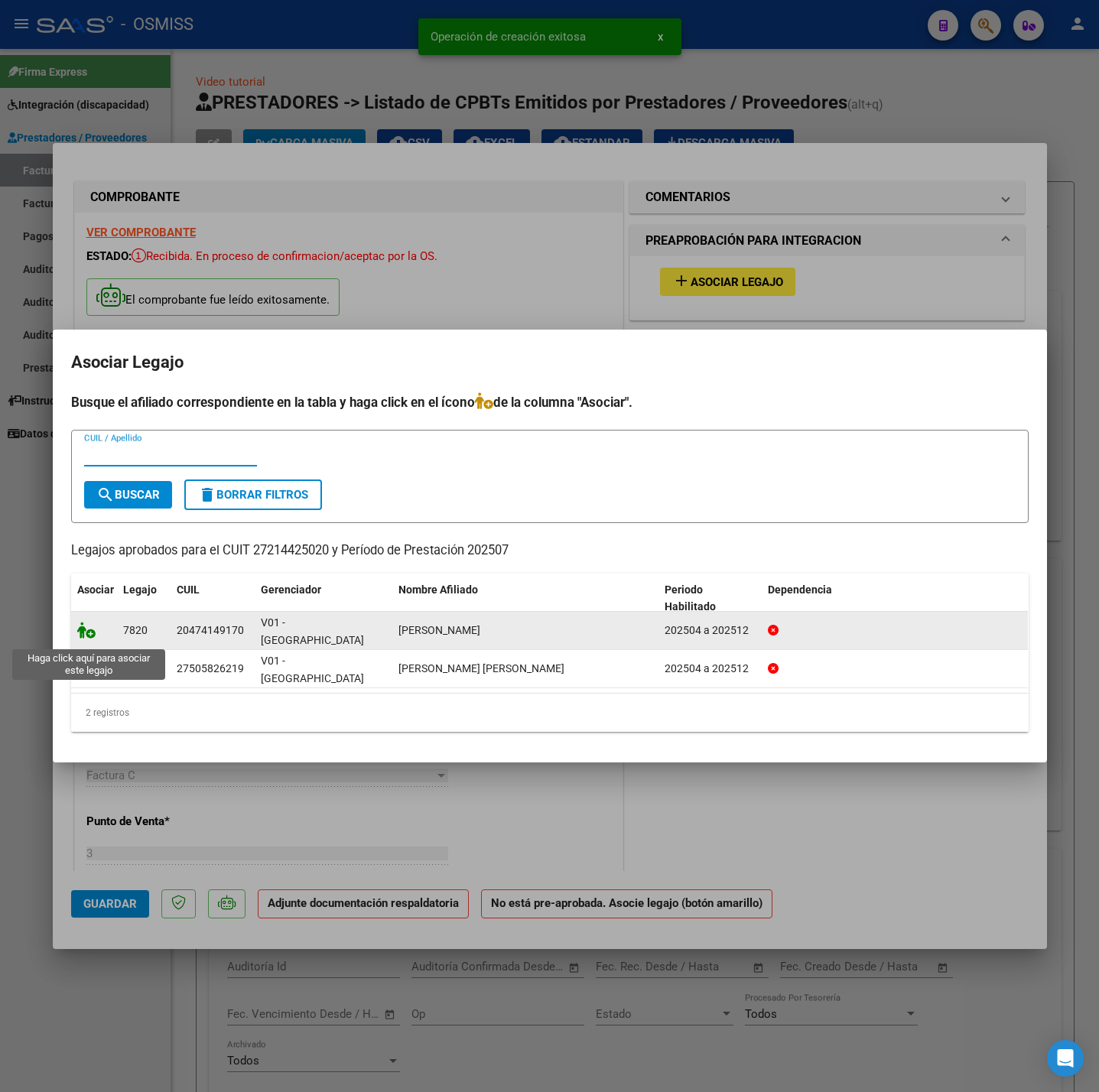
click at [79, 636] on icon at bounding box center [86, 630] width 18 height 17
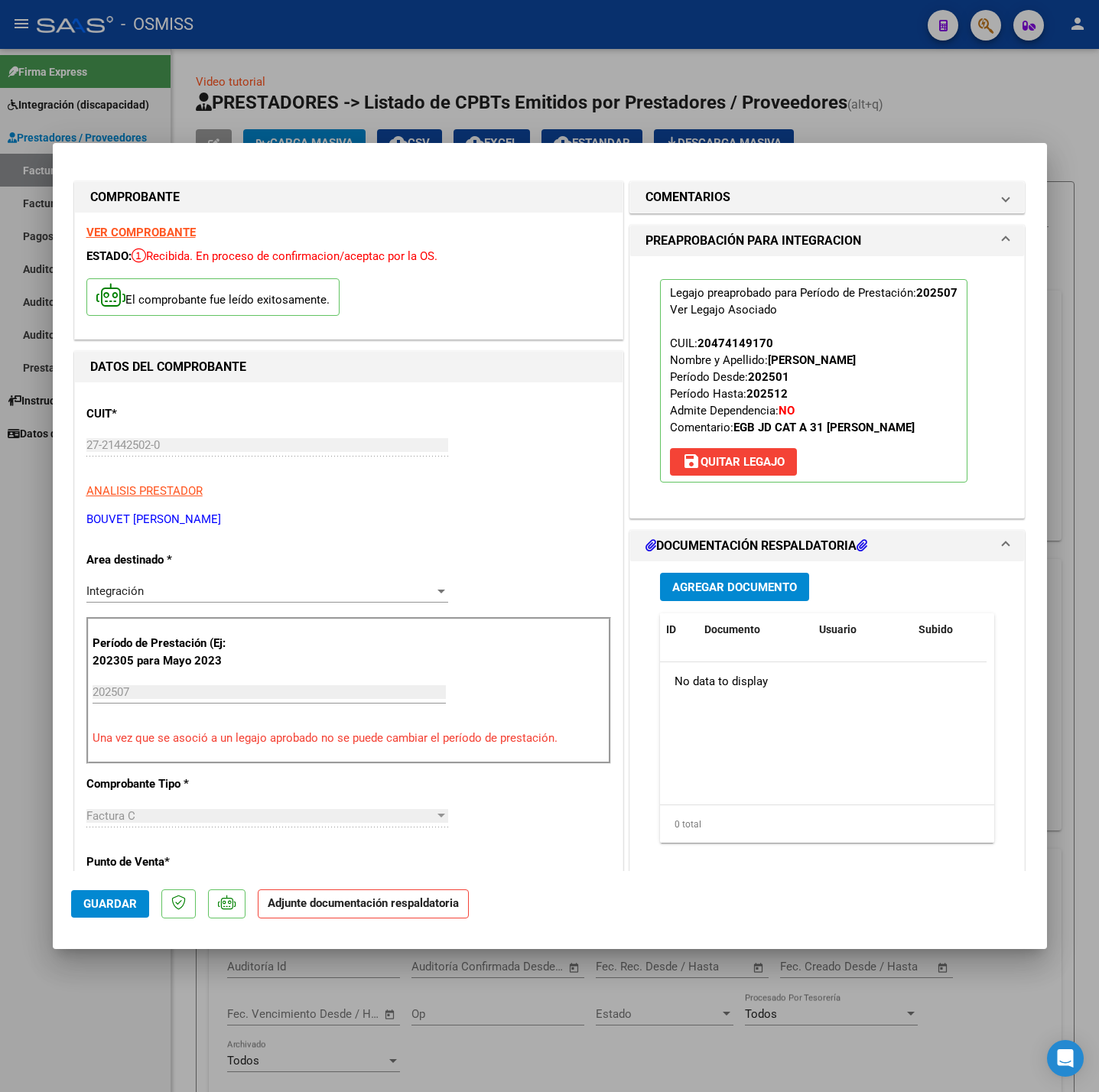
click at [704, 593] on span "Agregar Documento" at bounding box center [734, 587] width 124 height 14
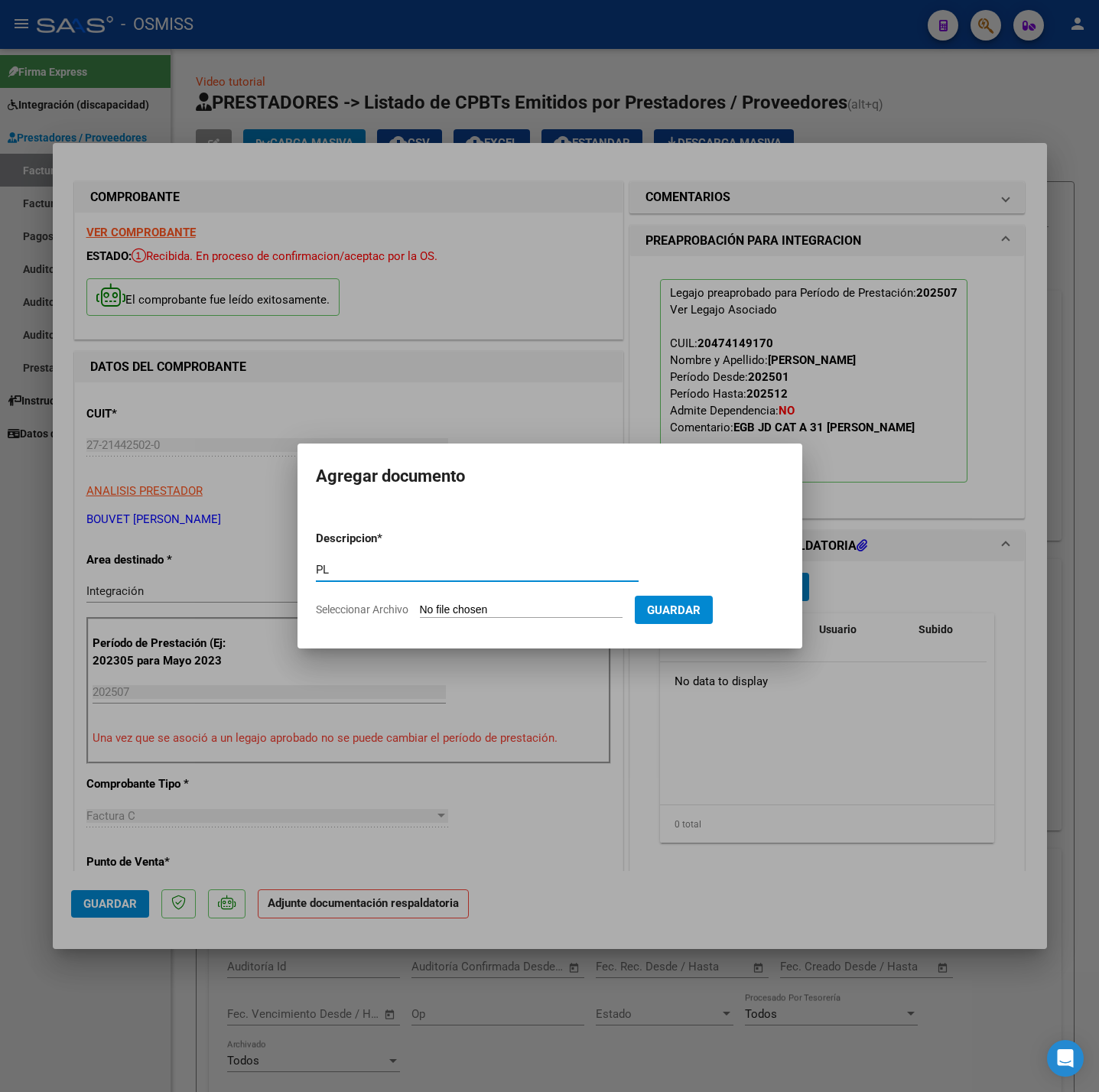
type input "PL"
click at [528, 605] on input "Seleccionar Archivo" at bounding box center [521, 610] width 203 height 15
type input "C:\fakepath\GOMEZ ASIST JULIO 2025 - Lia Maria Natalia Bouvet (1).pdf"
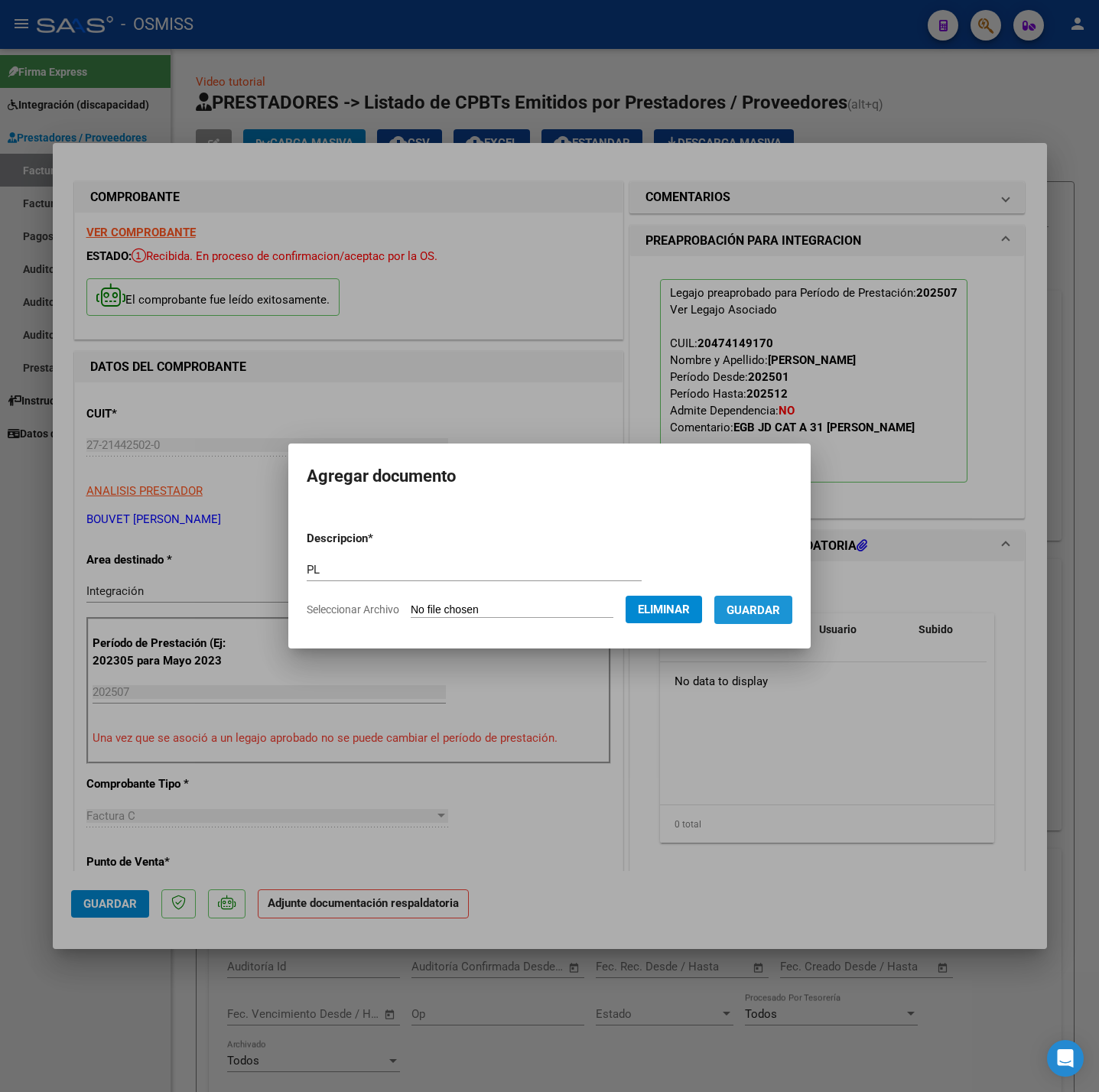
click at [742, 618] on button "Guardar" at bounding box center [753, 610] width 78 height 28
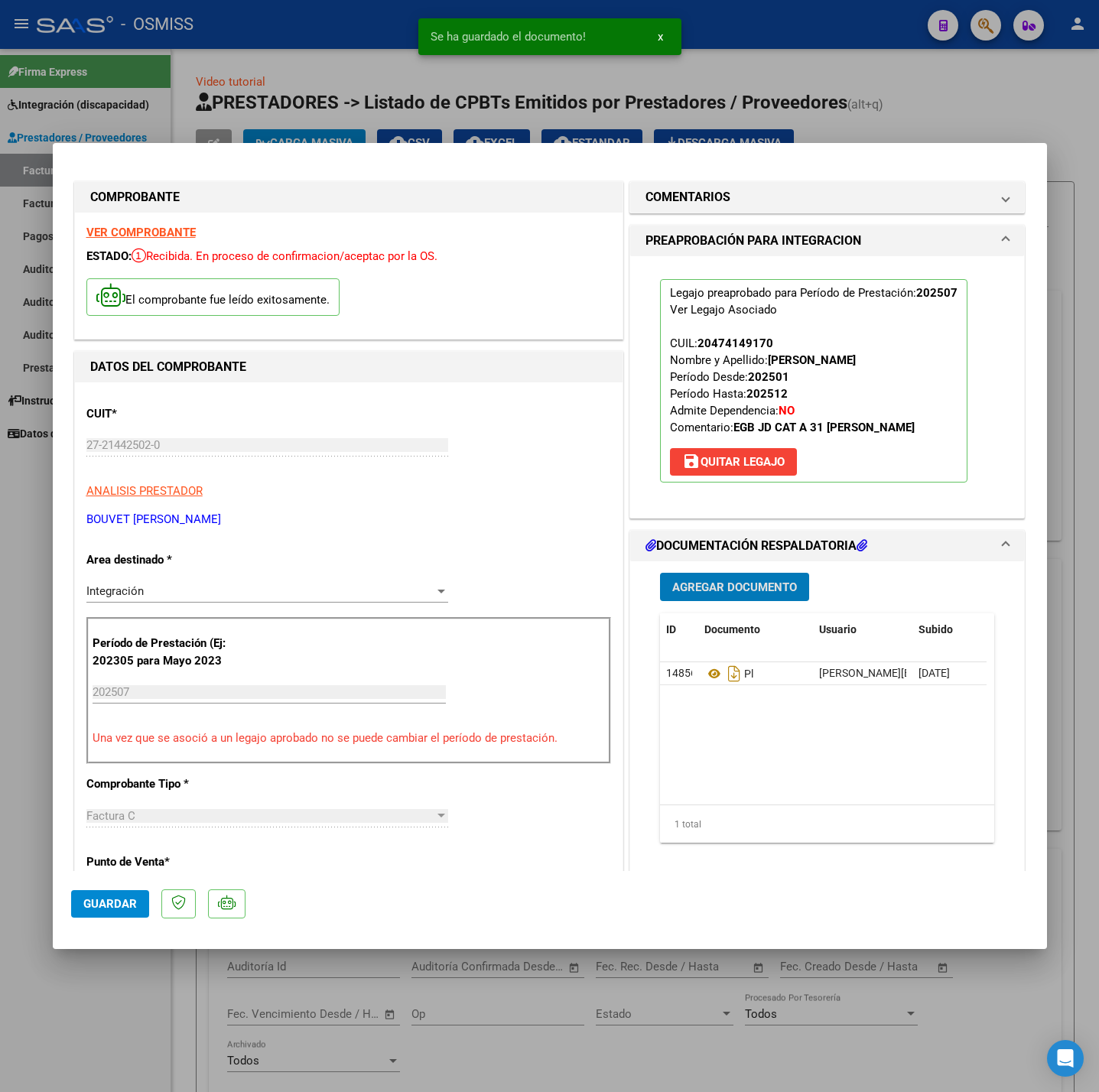
click at [127, 895] on button "Guardar" at bounding box center [110, 903] width 78 height 27
click at [128, 1006] on div at bounding box center [549, 546] width 1099 height 1092
type input "$ 0,00"
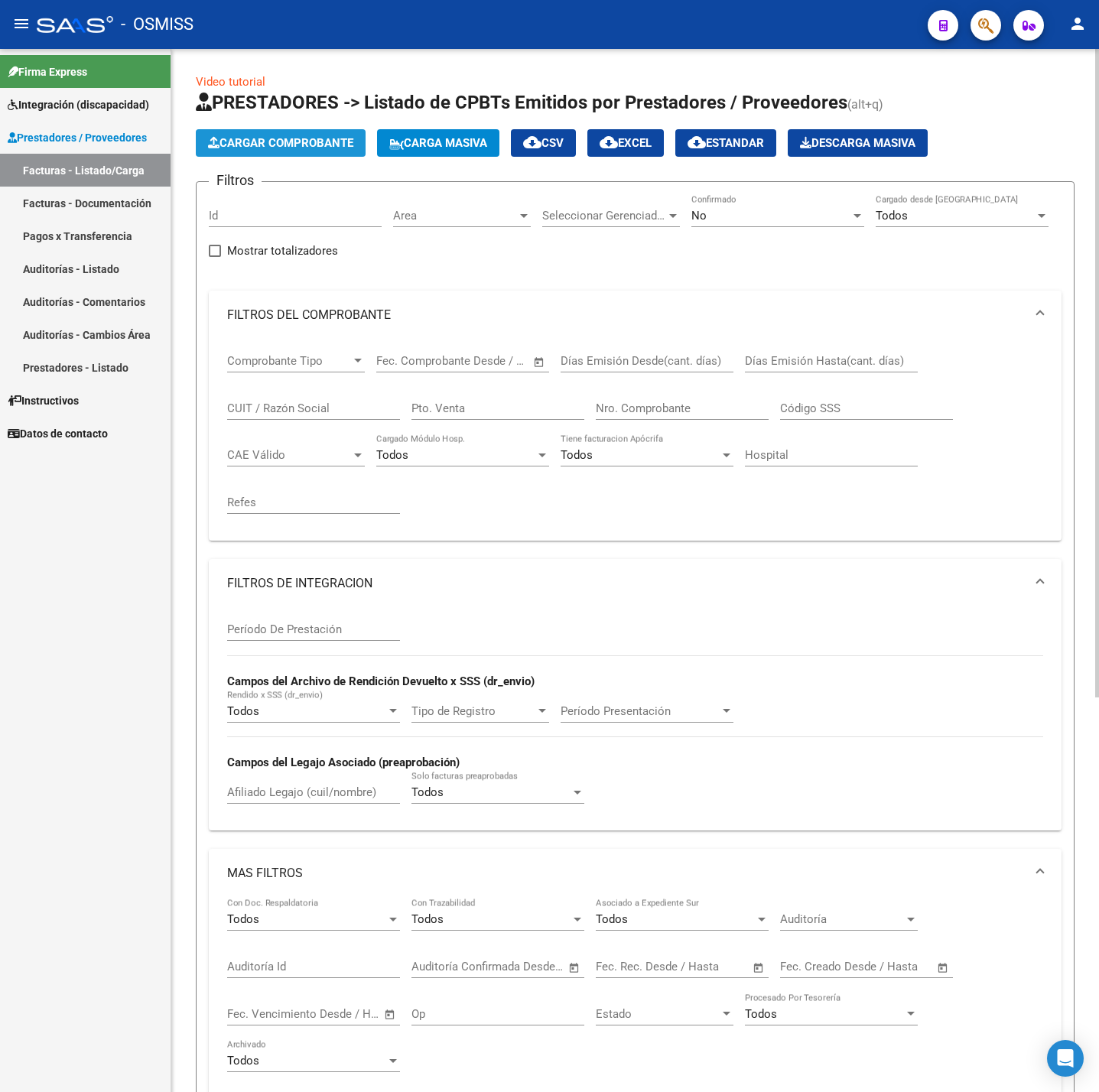
click at [288, 143] on span "Cargar Comprobante" at bounding box center [281, 143] width 145 height 14
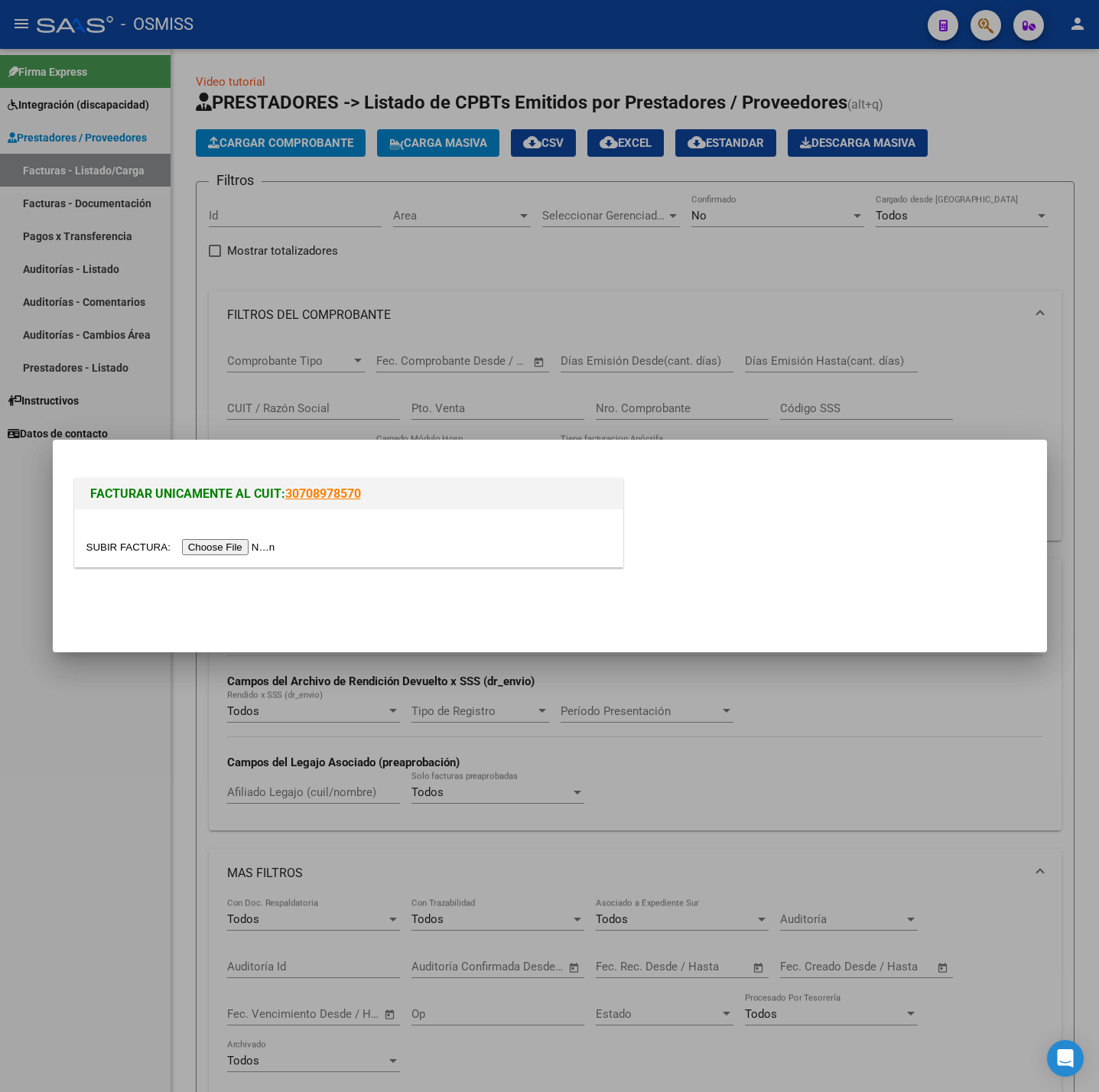
click at [256, 540] on input "file" at bounding box center [182, 547] width 193 height 16
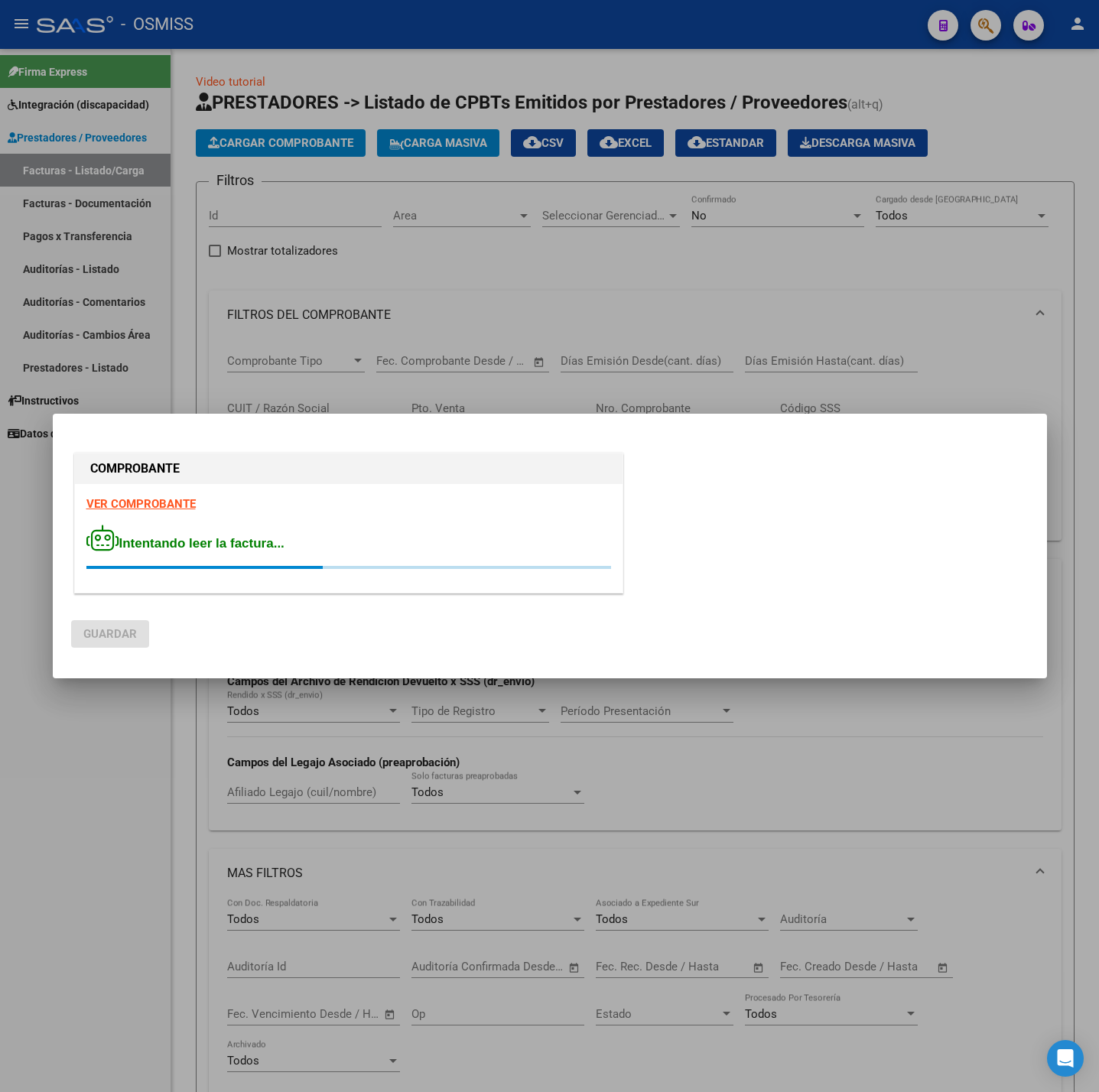
click at [142, 500] on strong "VER COMPROBANTE" at bounding box center [141, 505] width 110 height 14
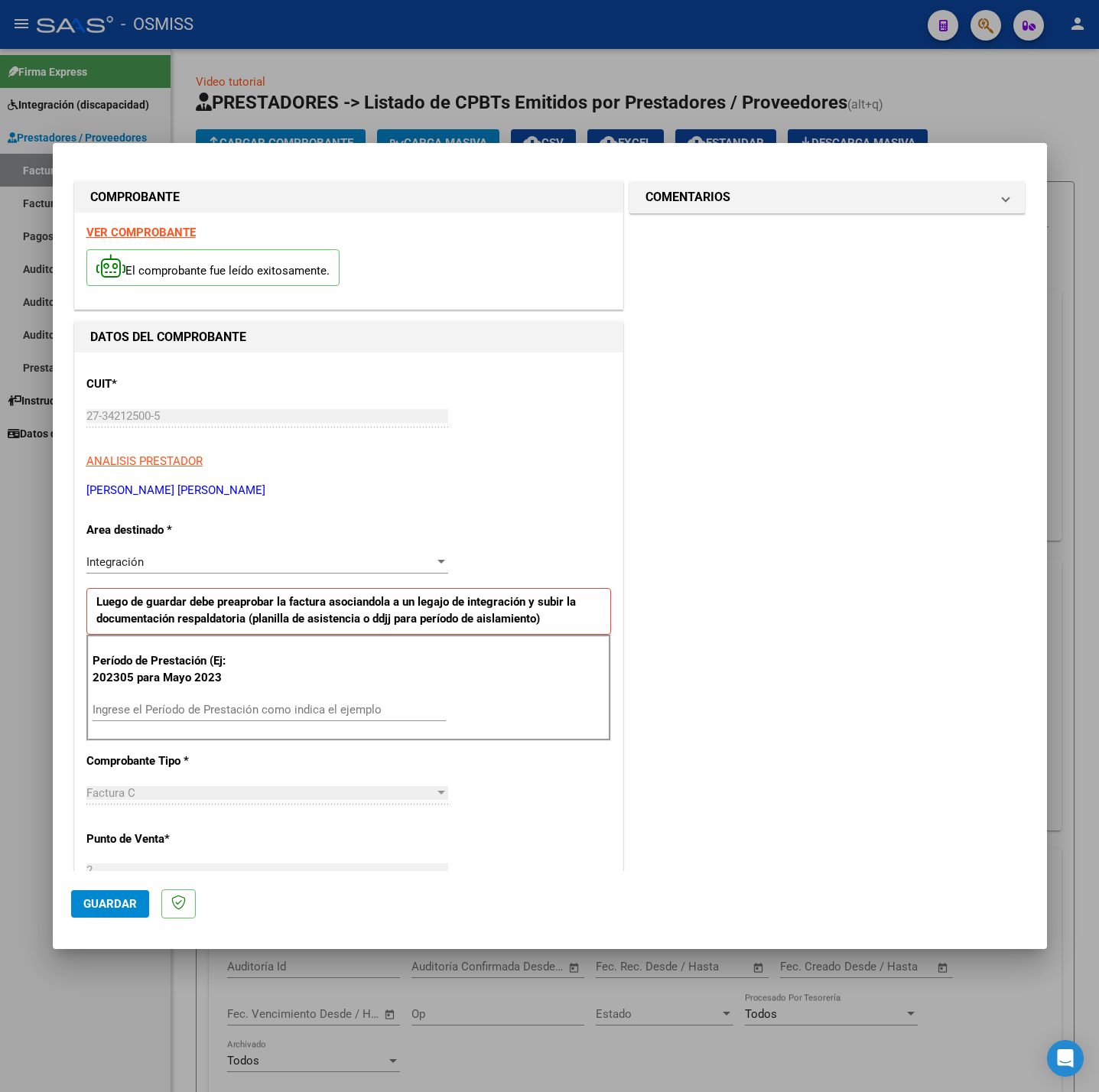
scroll to position [115, 0]
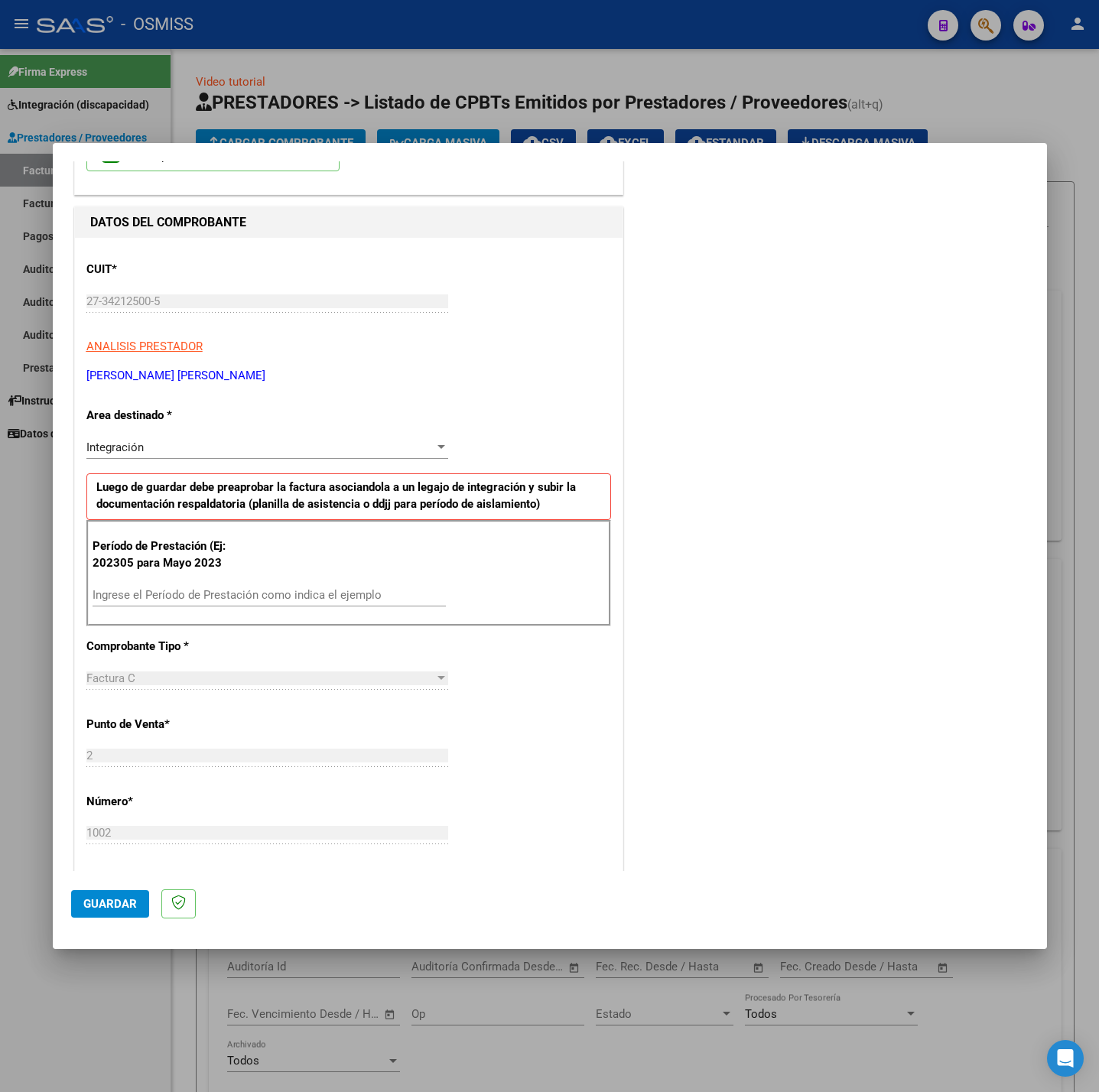
click at [221, 602] on input "Ingrese el Período de Prestación como indica el ejemplo" at bounding box center [269, 595] width 354 height 14
type input "202507"
click at [512, 688] on div "CUIT * 27-34212500-5 Ingresar CUIT ANALISIS PRESTADOR ARAYA SOSA ANA BELEN ARCA…" at bounding box center [349, 813] width 548 height 1151
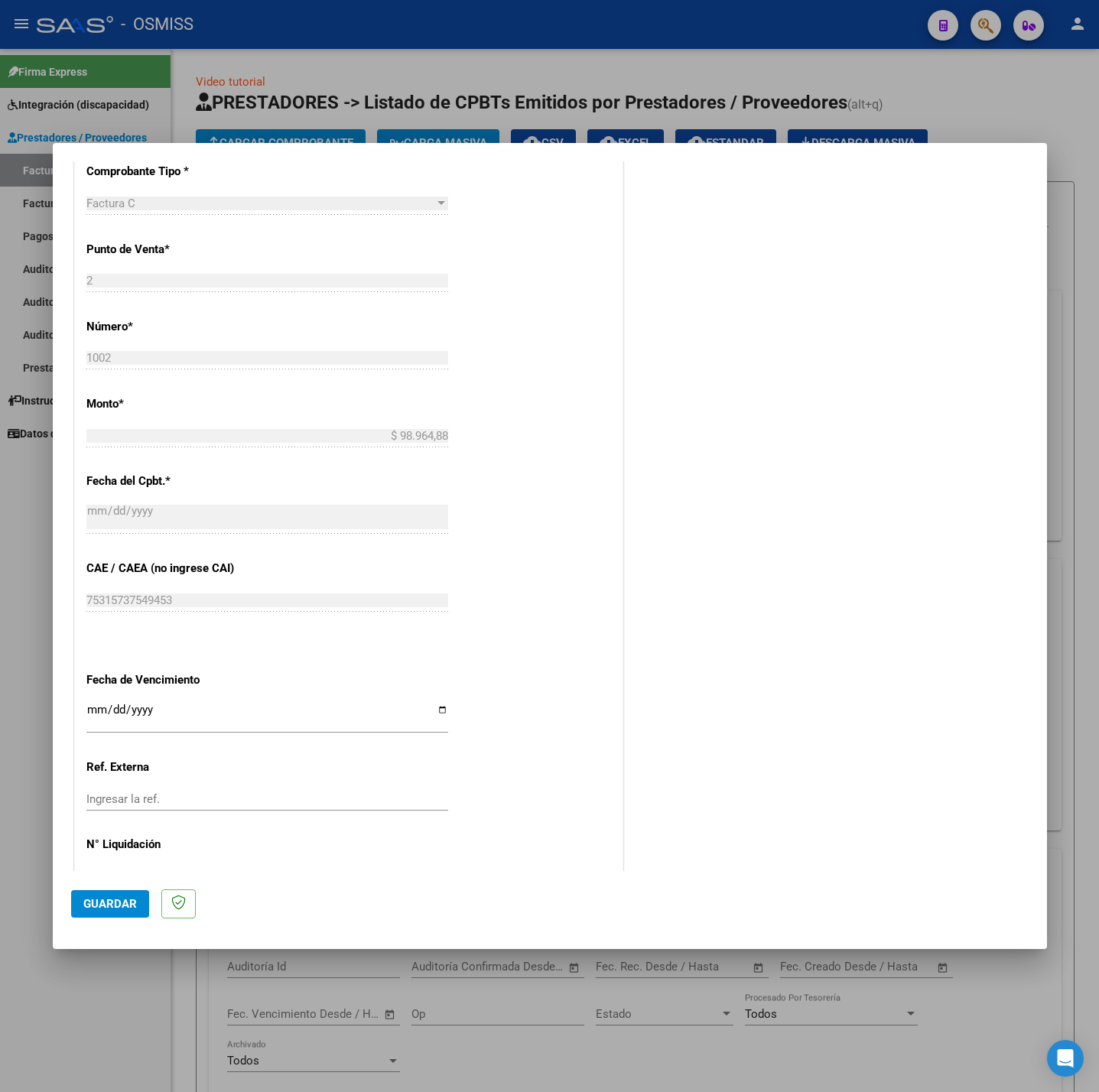
scroll to position [640, 0]
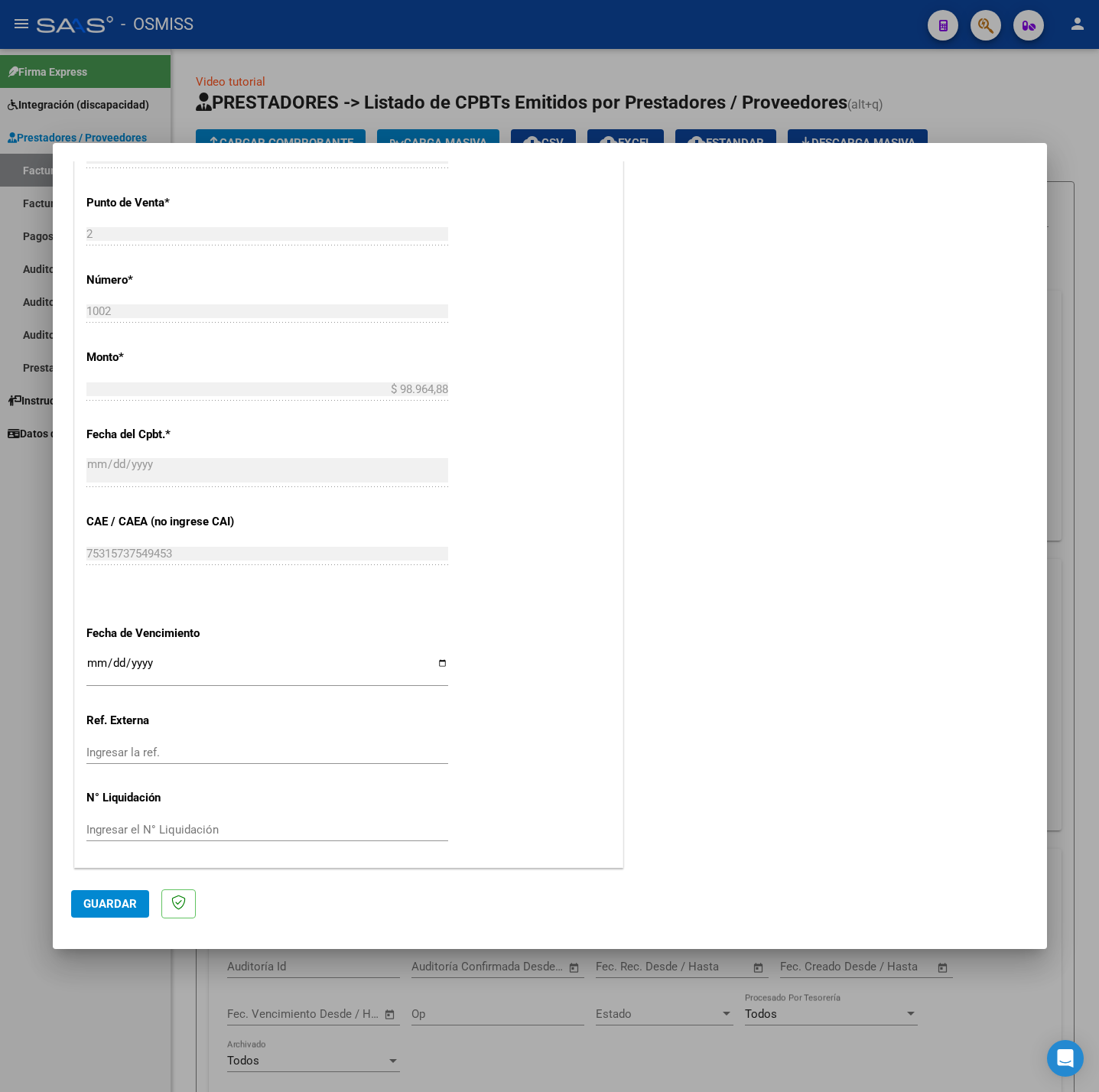
click at [90, 663] on input "Ingresar la fecha" at bounding box center [267, 669] width 361 height 24
type input "[DATE]"
click at [92, 918] on button "Guardar" at bounding box center [110, 903] width 78 height 27
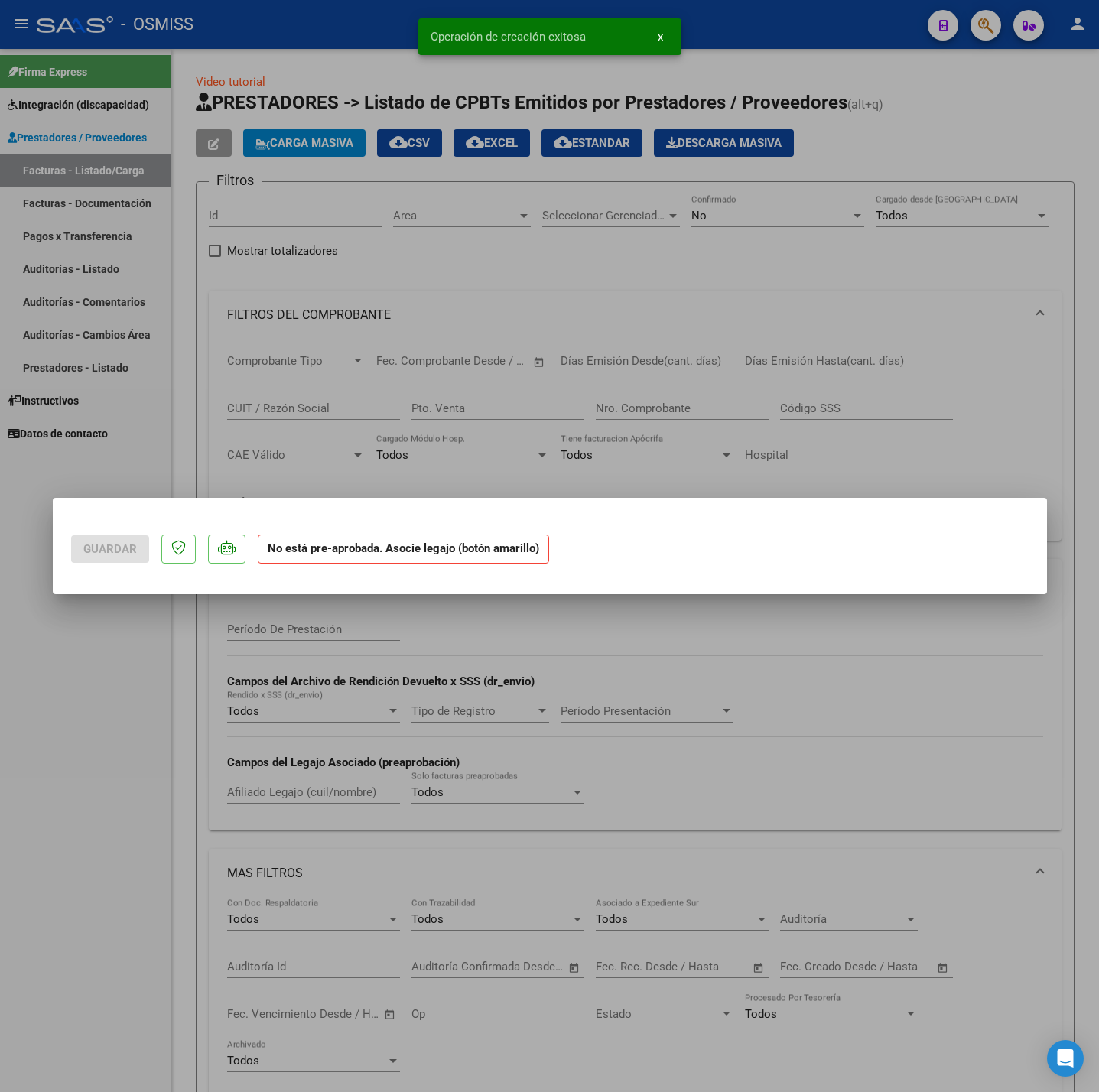
scroll to position [0, 0]
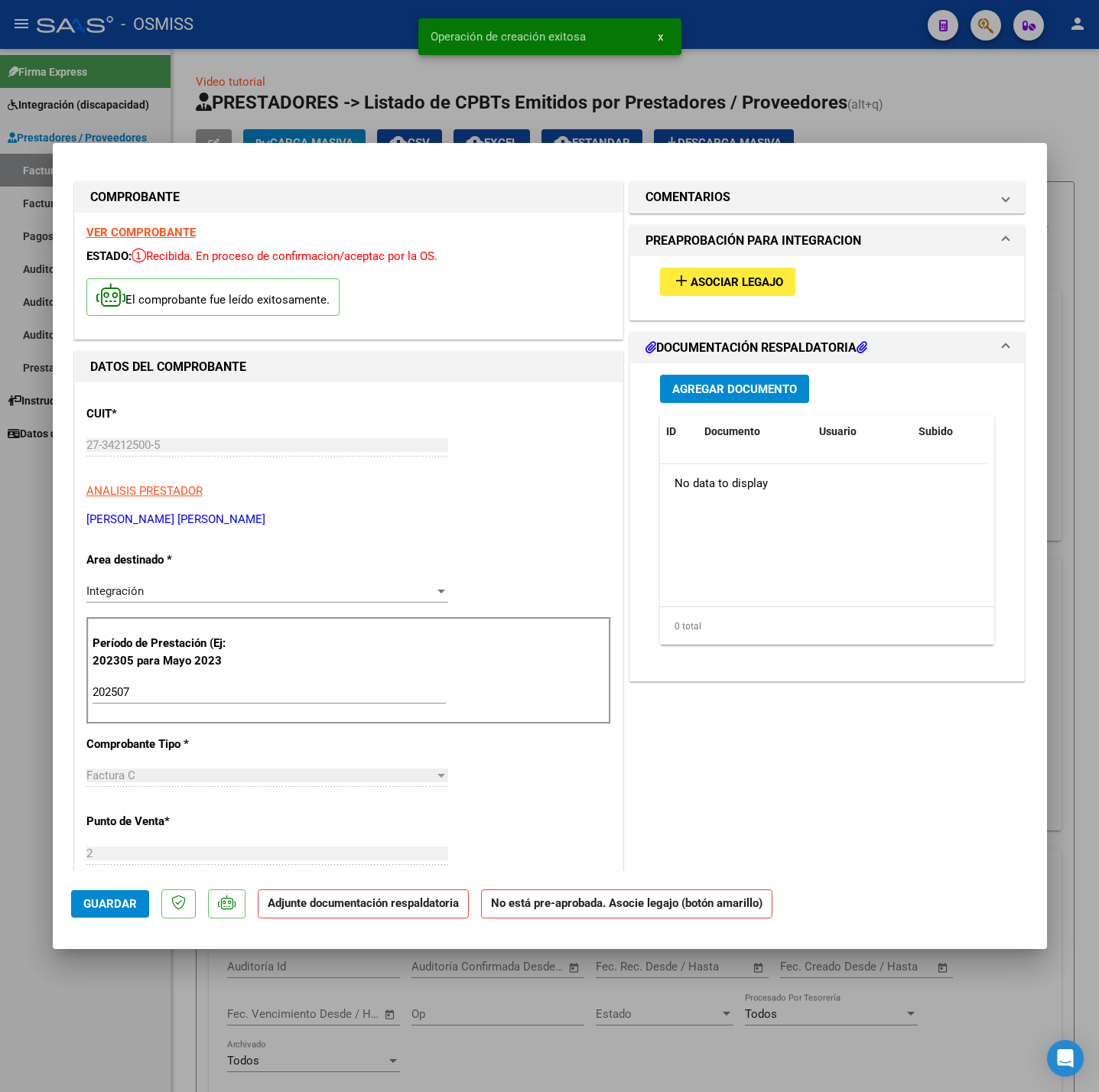
click at [765, 282] on span "Asociar Legajo" at bounding box center [737, 282] width 92 height 14
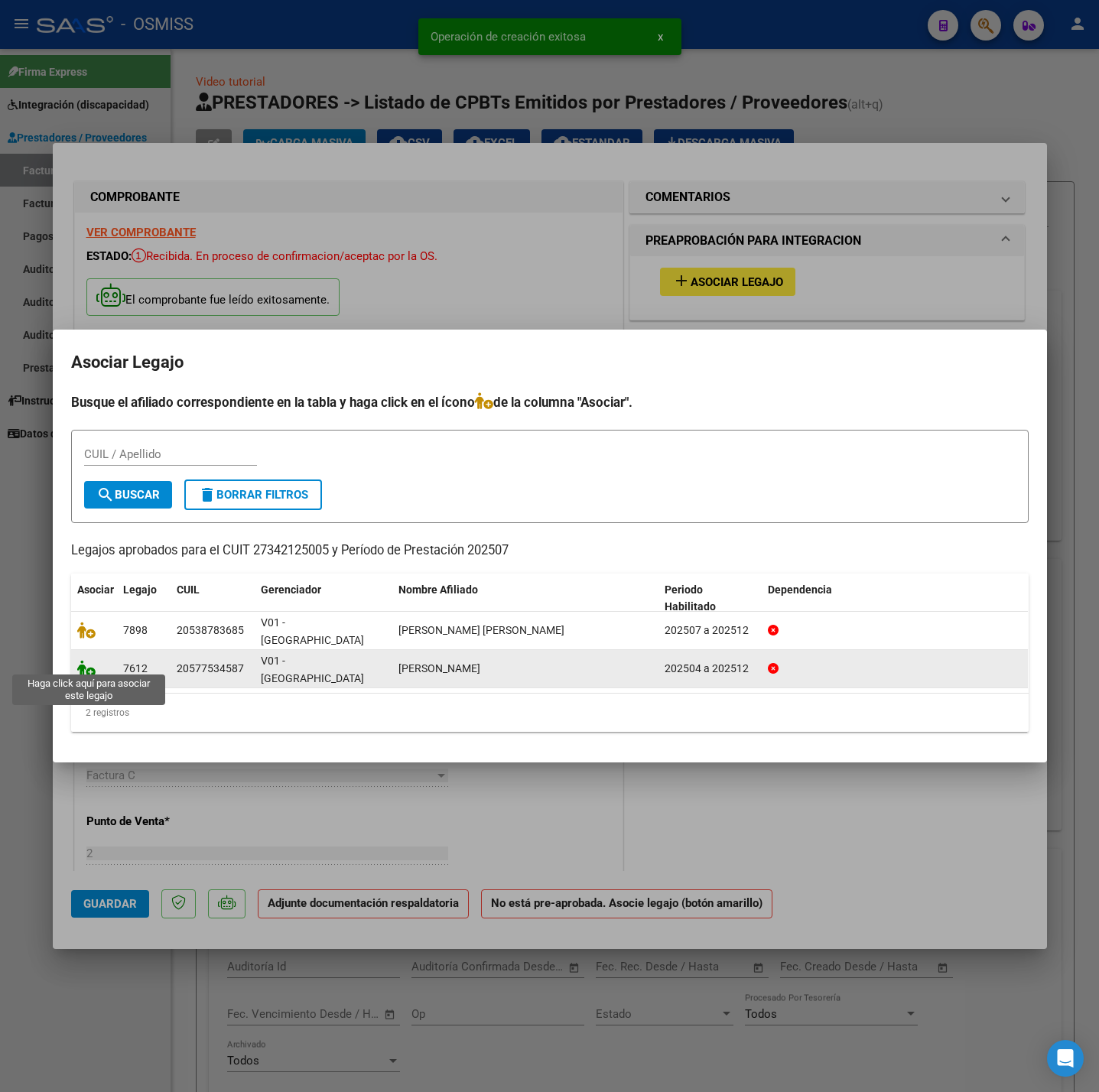
click at [86, 666] on icon at bounding box center [86, 669] width 18 height 17
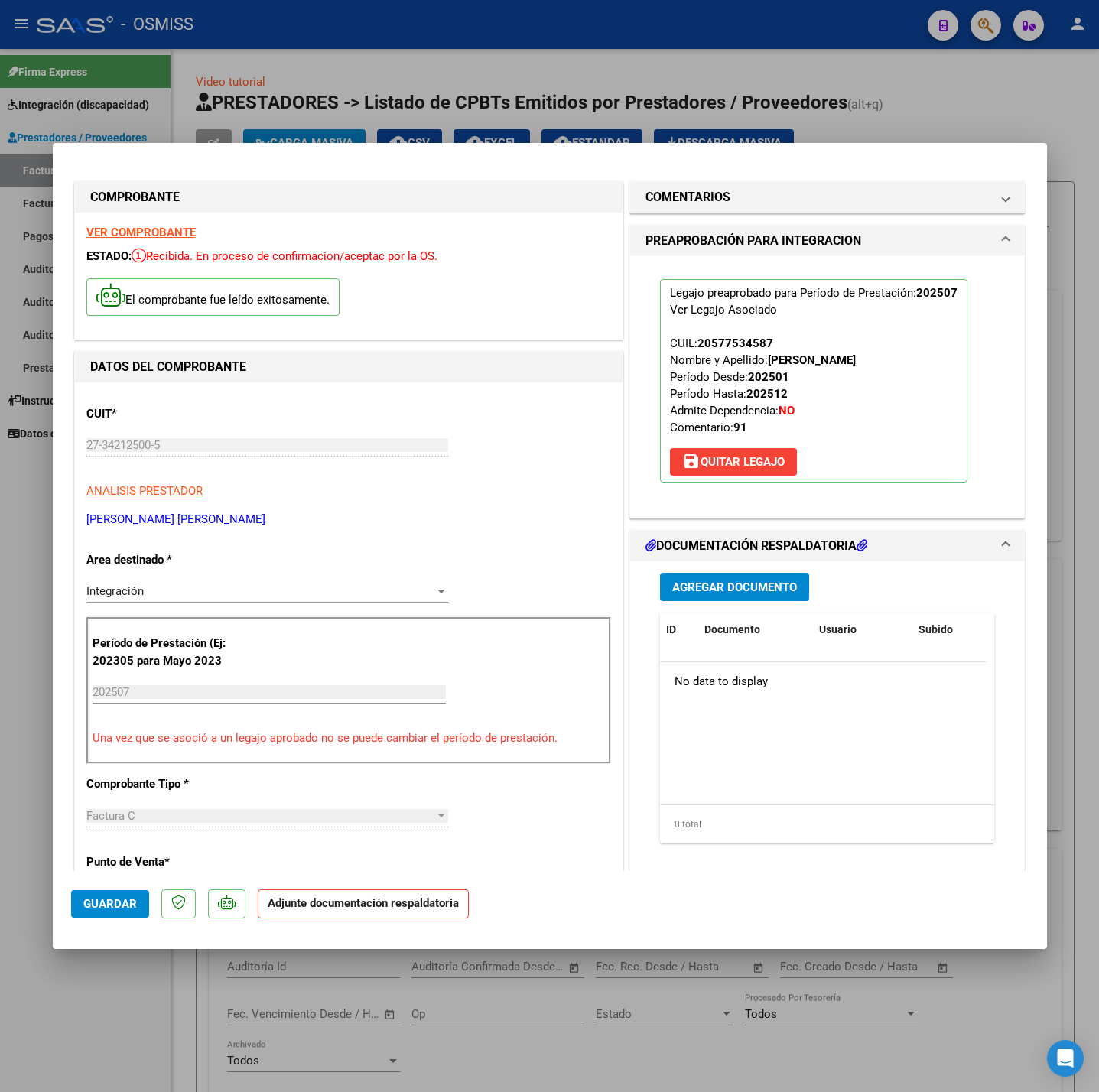
click at [727, 590] on span "Agregar Documento" at bounding box center [734, 587] width 124 height 14
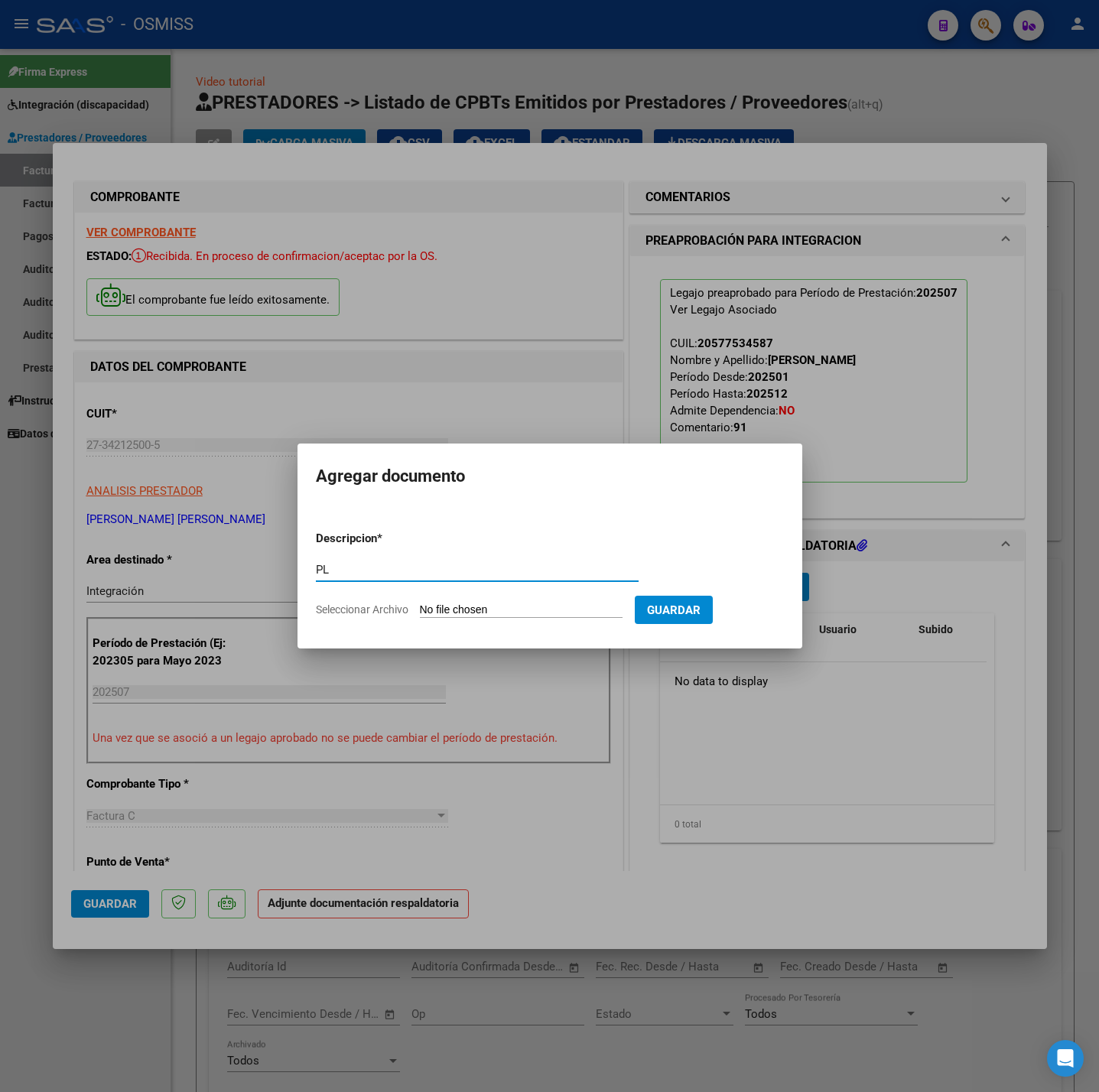
type input "PL"
click at [494, 613] on input "Seleccionar Archivo" at bounding box center [521, 610] width 203 height 15
type input "C:\fakepath\Planilla de aistencia Joaquine Santillan Julio 2025 - Ana Araya.pdf"
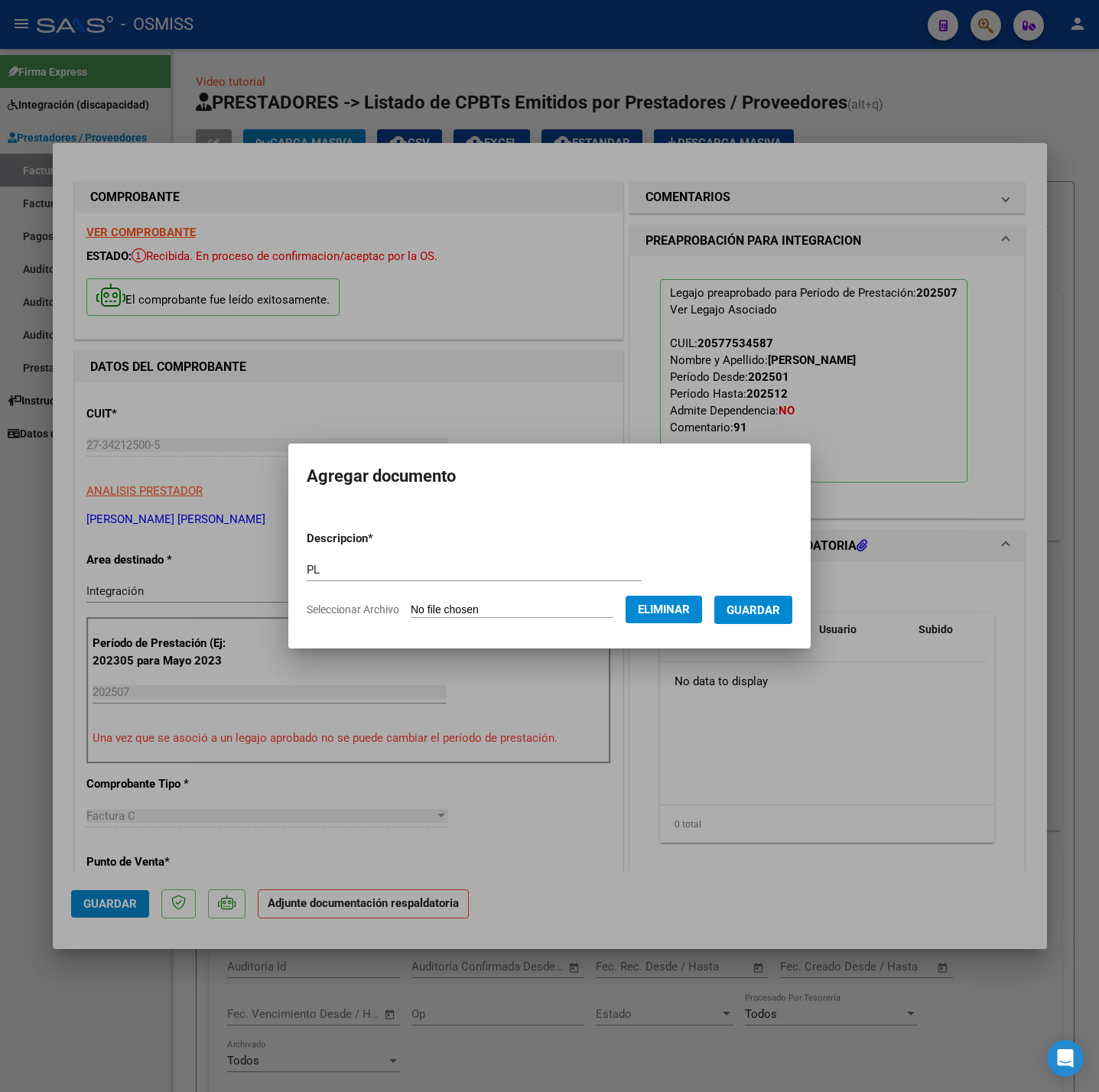
click at [778, 618] on button "Guardar" at bounding box center [753, 610] width 78 height 28
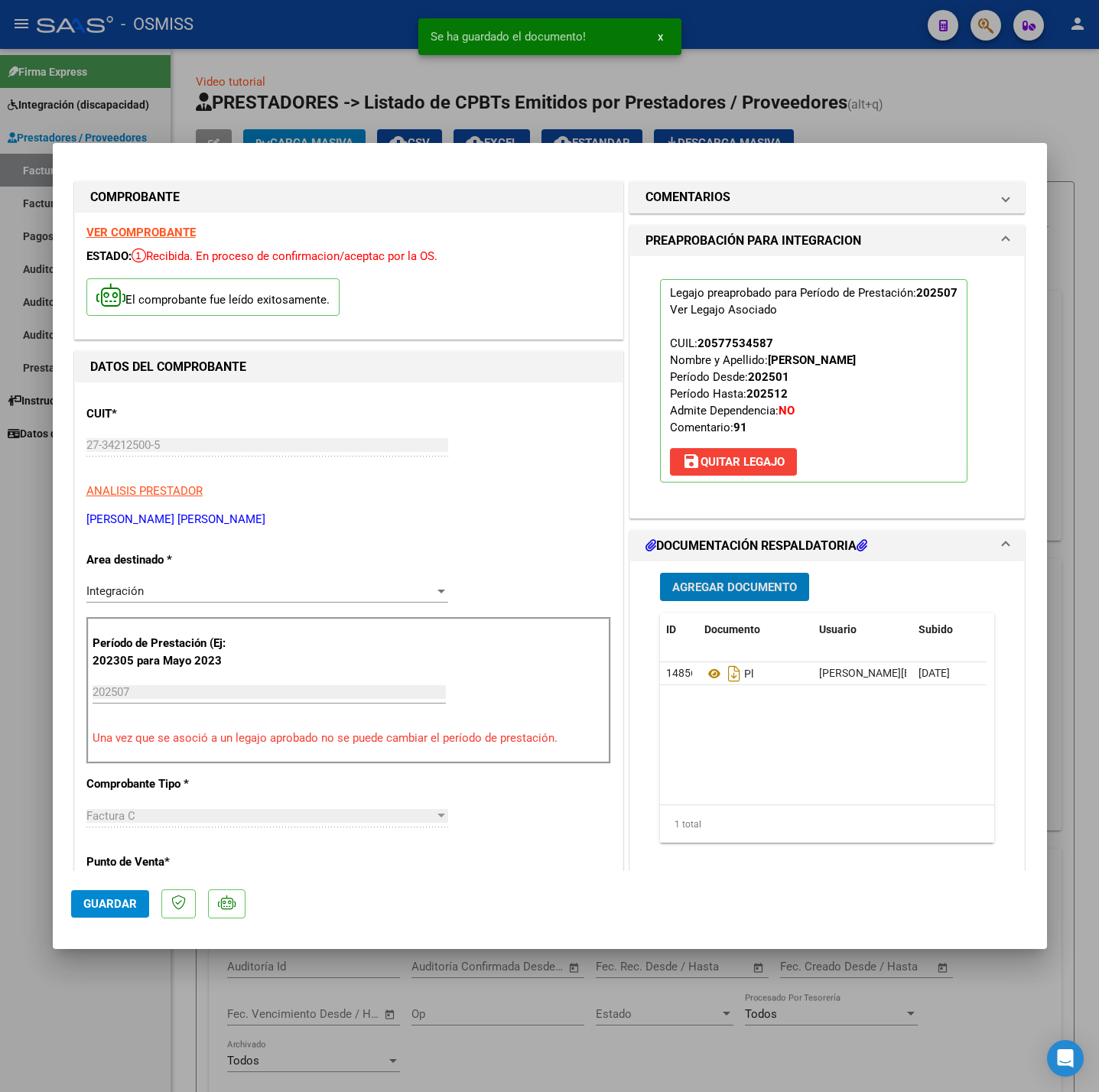
click at [92, 897] on span "Guardar" at bounding box center [110, 904] width 53 height 14
click at [102, 1019] on div at bounding box center [549, 546] width 1099 height 1092
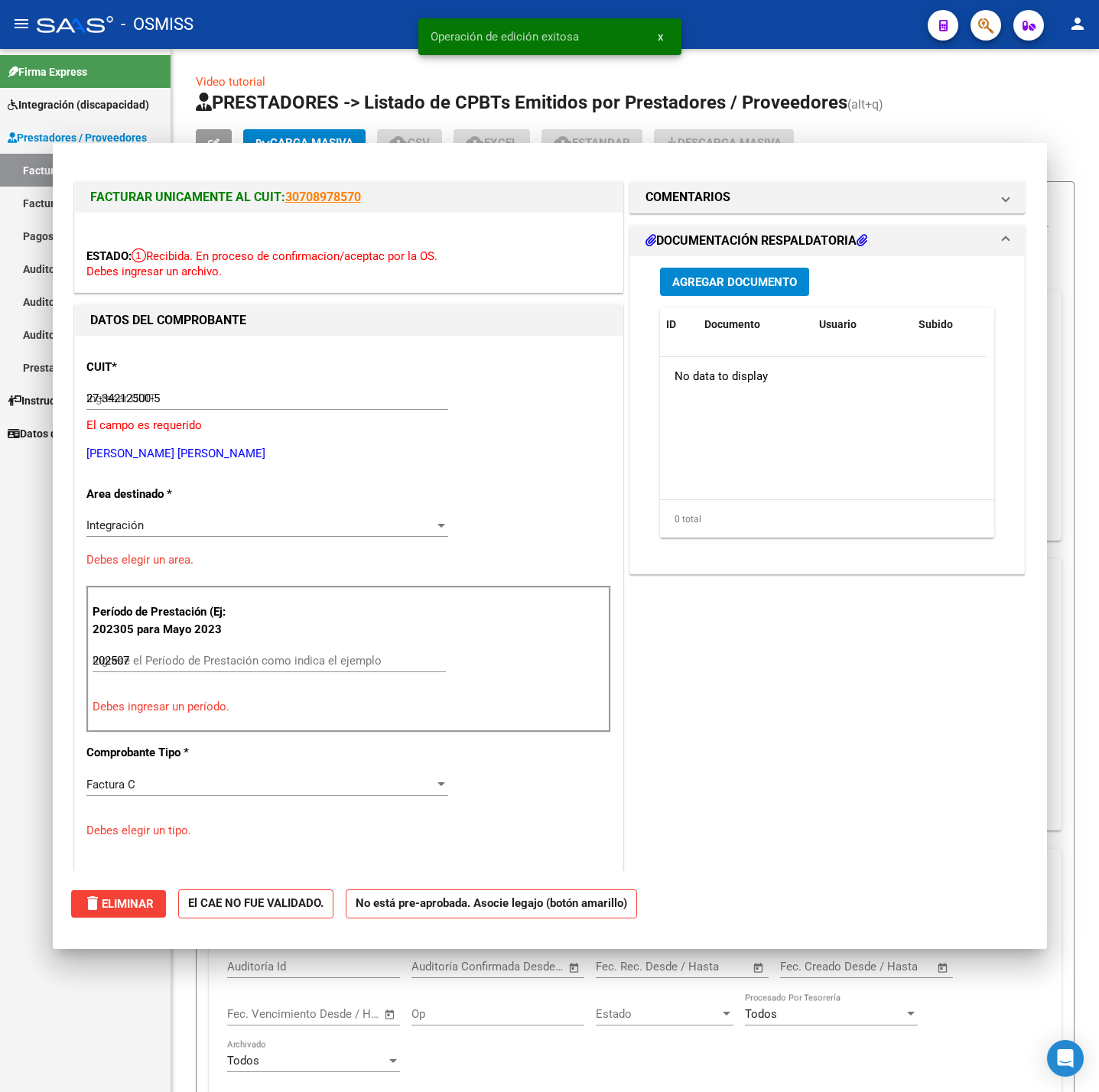
type input "$ 0,00"
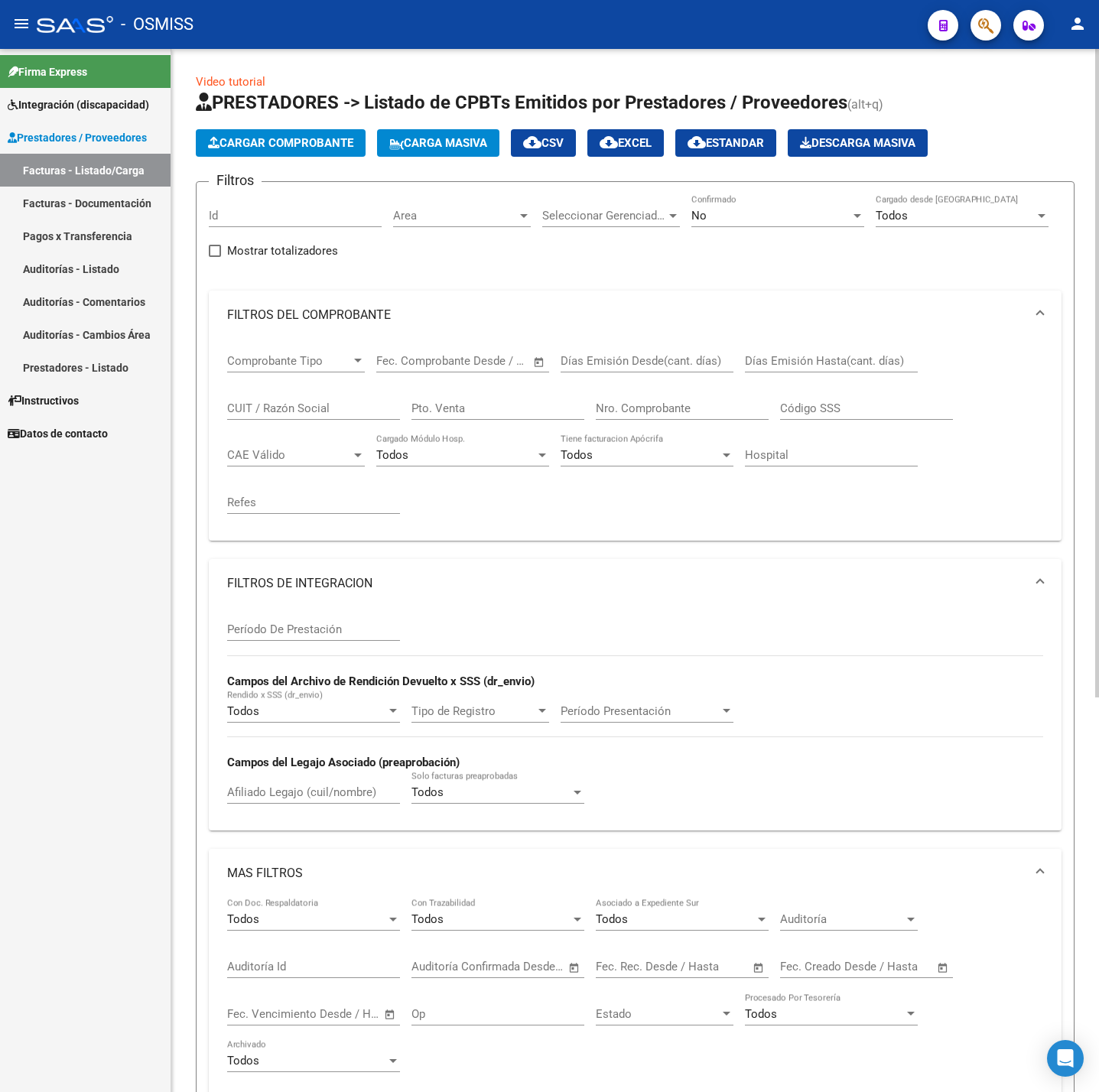
click at [232, 163] on app-list-header "PRESTADORES -> Listado de CPBTs Emitidos por Prestadores / Proveedores (alt+q) …" at bounding box center [634, 624] width 878 height 1069
click at [232, 148] on span "Cargar Comprobante" at bounding box center [281, 143] width 145 height 14
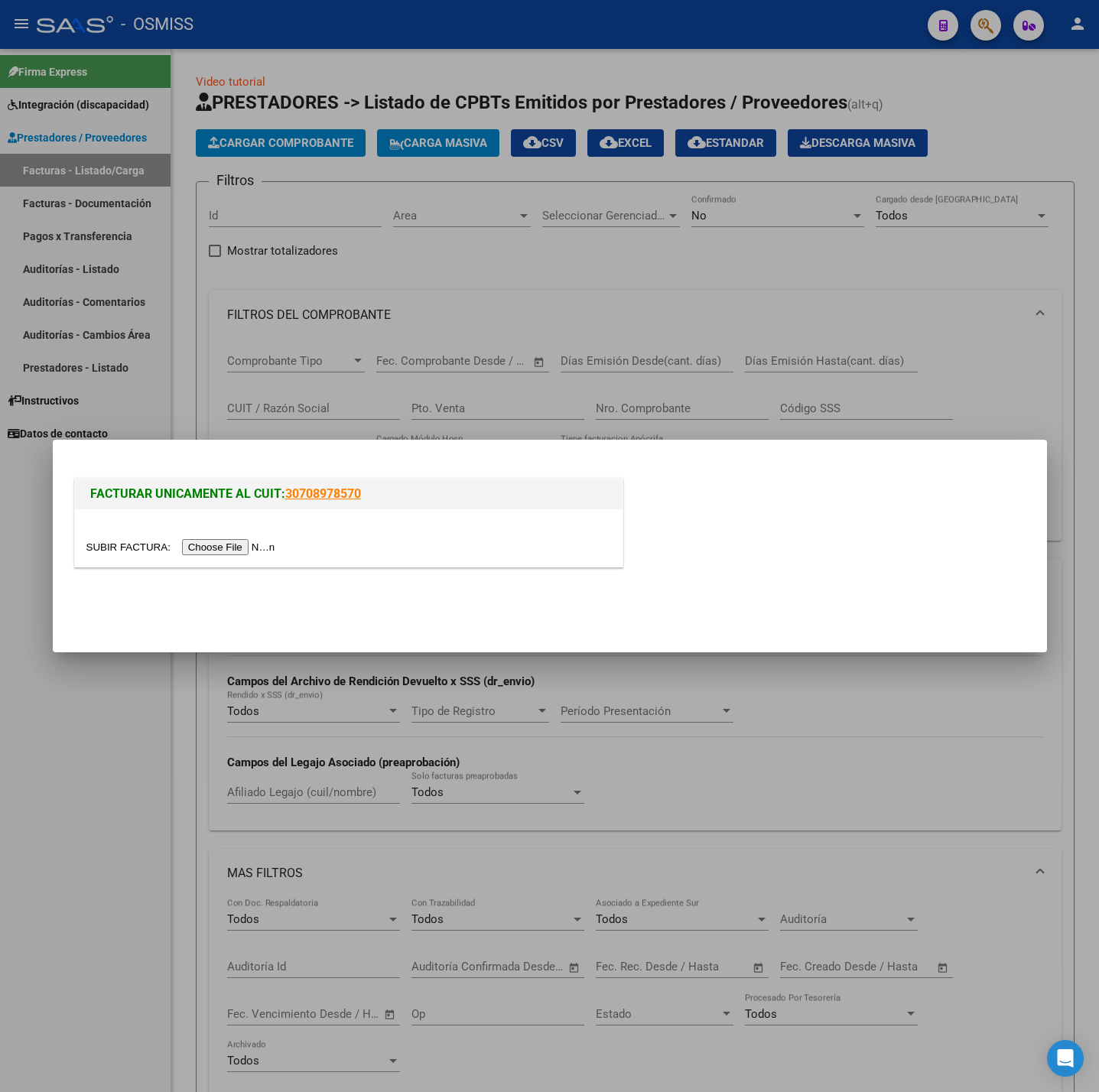
click at [264, 540] on input "file" at bounding box center [182, 547] width 193 height 16
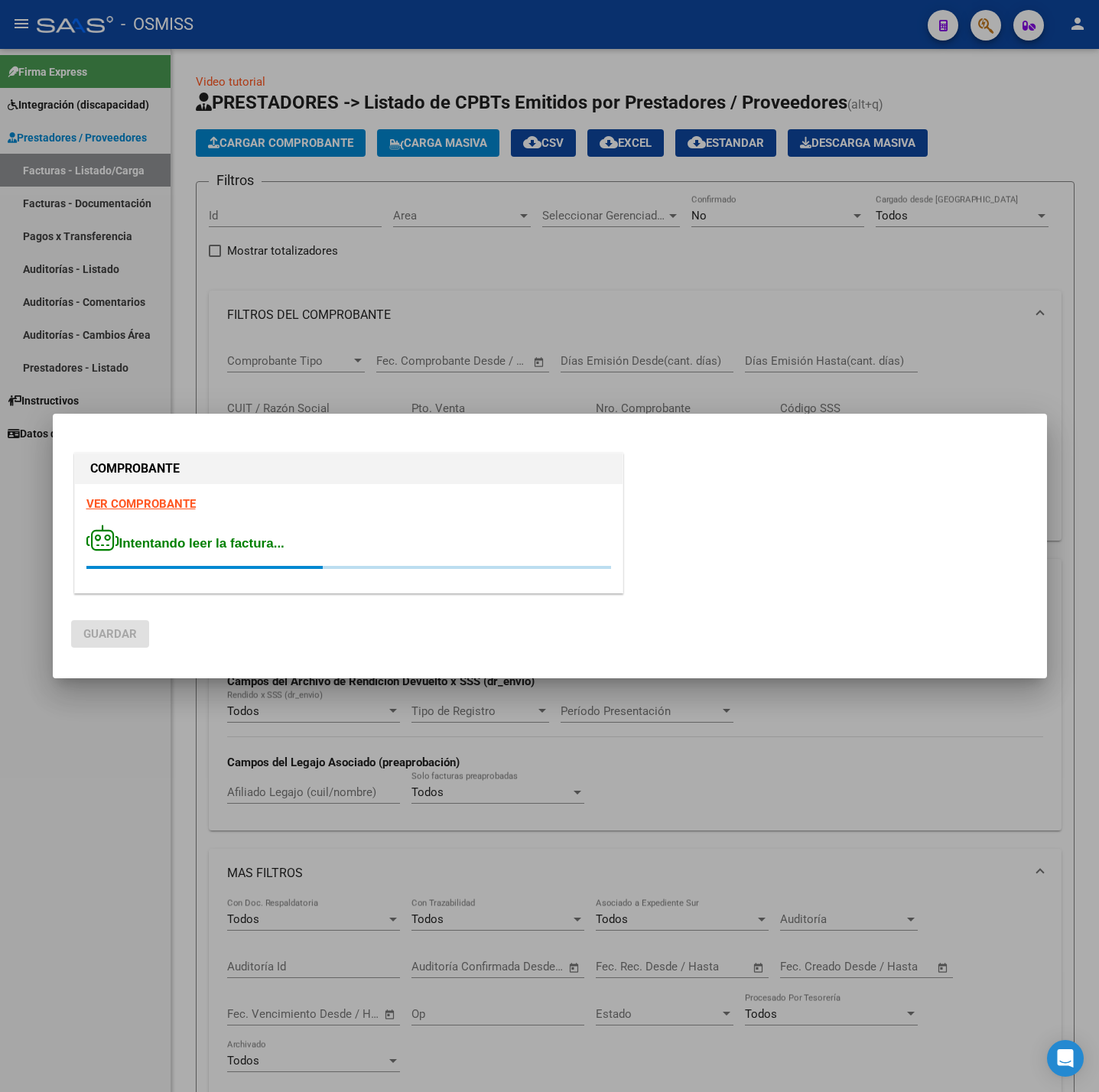
click at [147, 500] on strong "VER COMPROBANTE" at bounding box center [141, 505] width 110 height 14
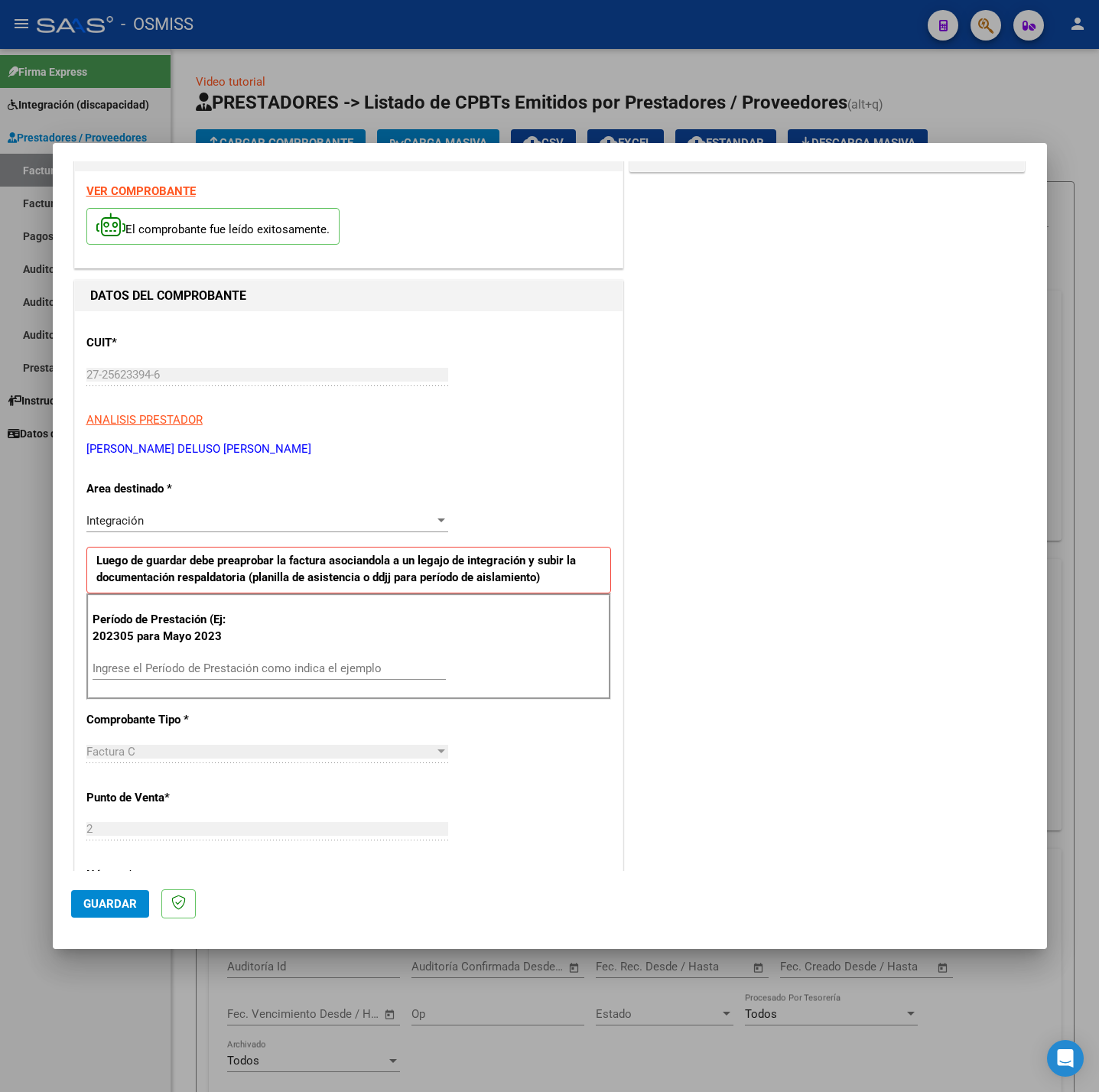
scroll to position [115, 0]
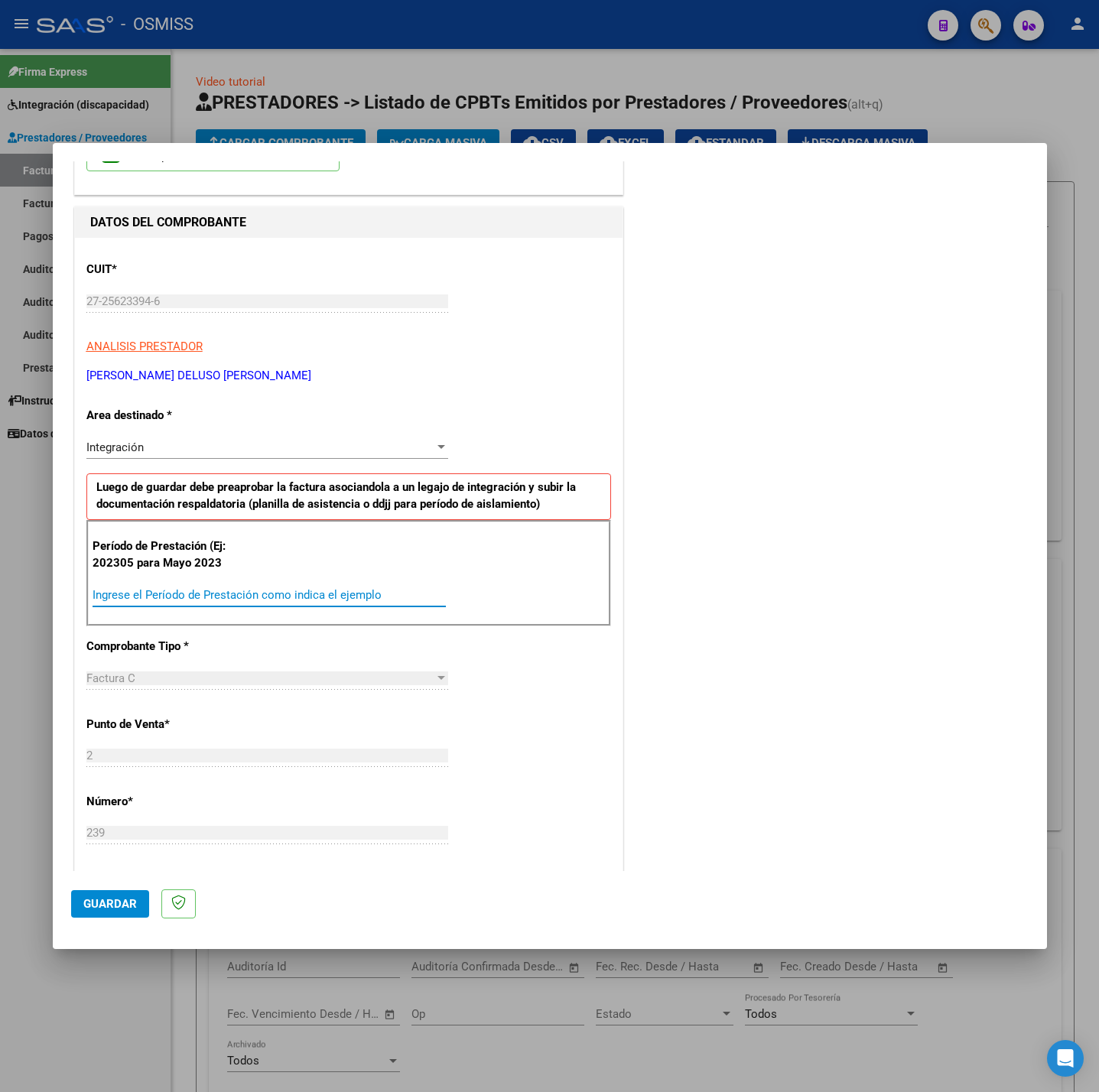
click at [246, 599] on input "Ingrese el Período de Prestación como indica el ejemplo" at bounding box center [269, 595] width 354 height 14
type input "202507"
click at [406, 679] on div "Factura C" at bounding box center [260, 678] width 348 height 14
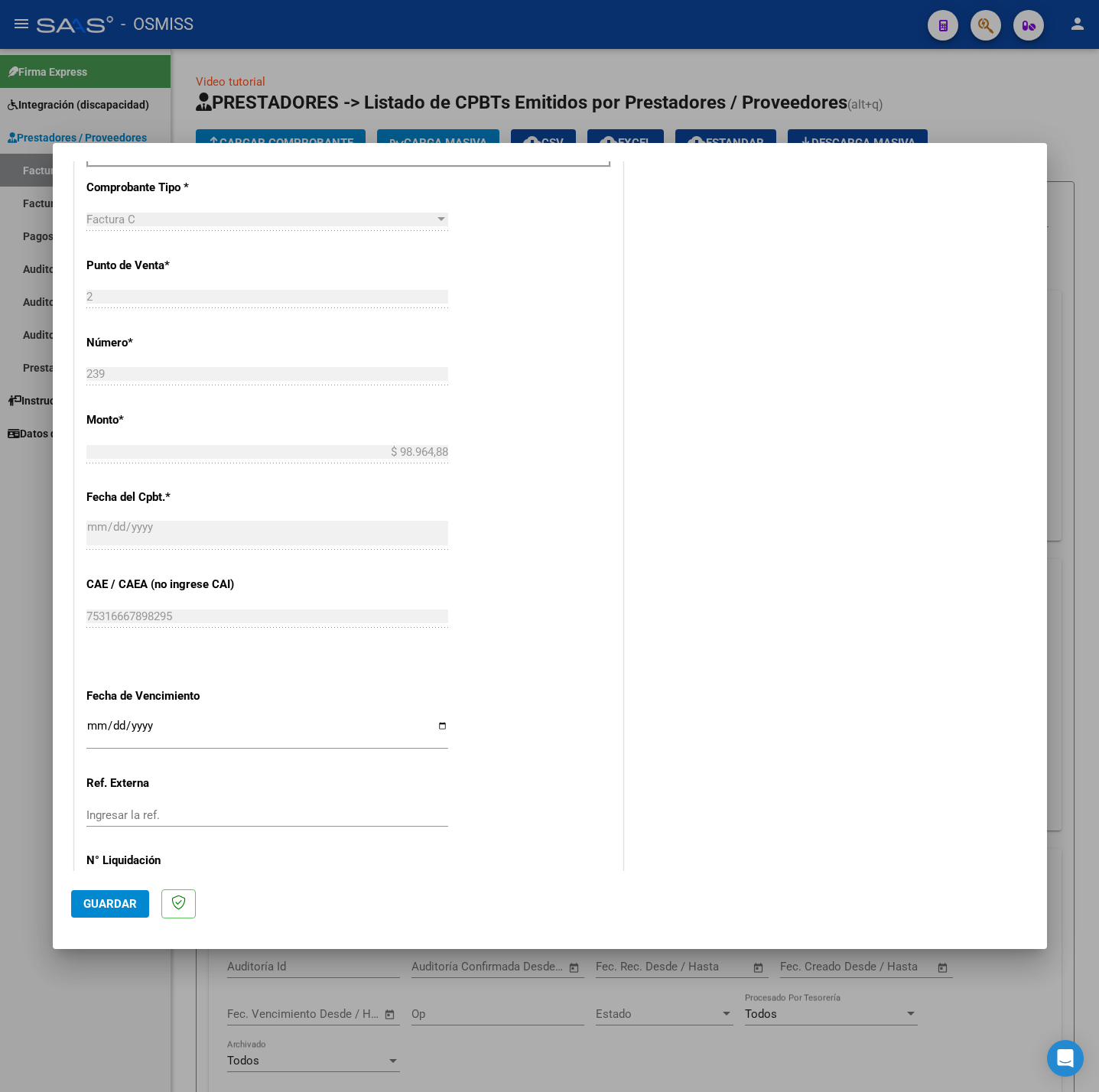
click at [84, 721] on div "CUIT * 27-25623394-6 Ingresar CUIT ANALISIS PRESTADOR GIMENEZ DELUSO MARIA DEL …" at bounding box center [349, 354] width 548 height 1151
click at [94, 731] on input "Ingresar la fecha" at bounding box center [267, 731] width 361 height 24
type input "[DATE]"
click at [129, 910] on span "Guardar" at bounding box center [110, 904] width 53 height 14
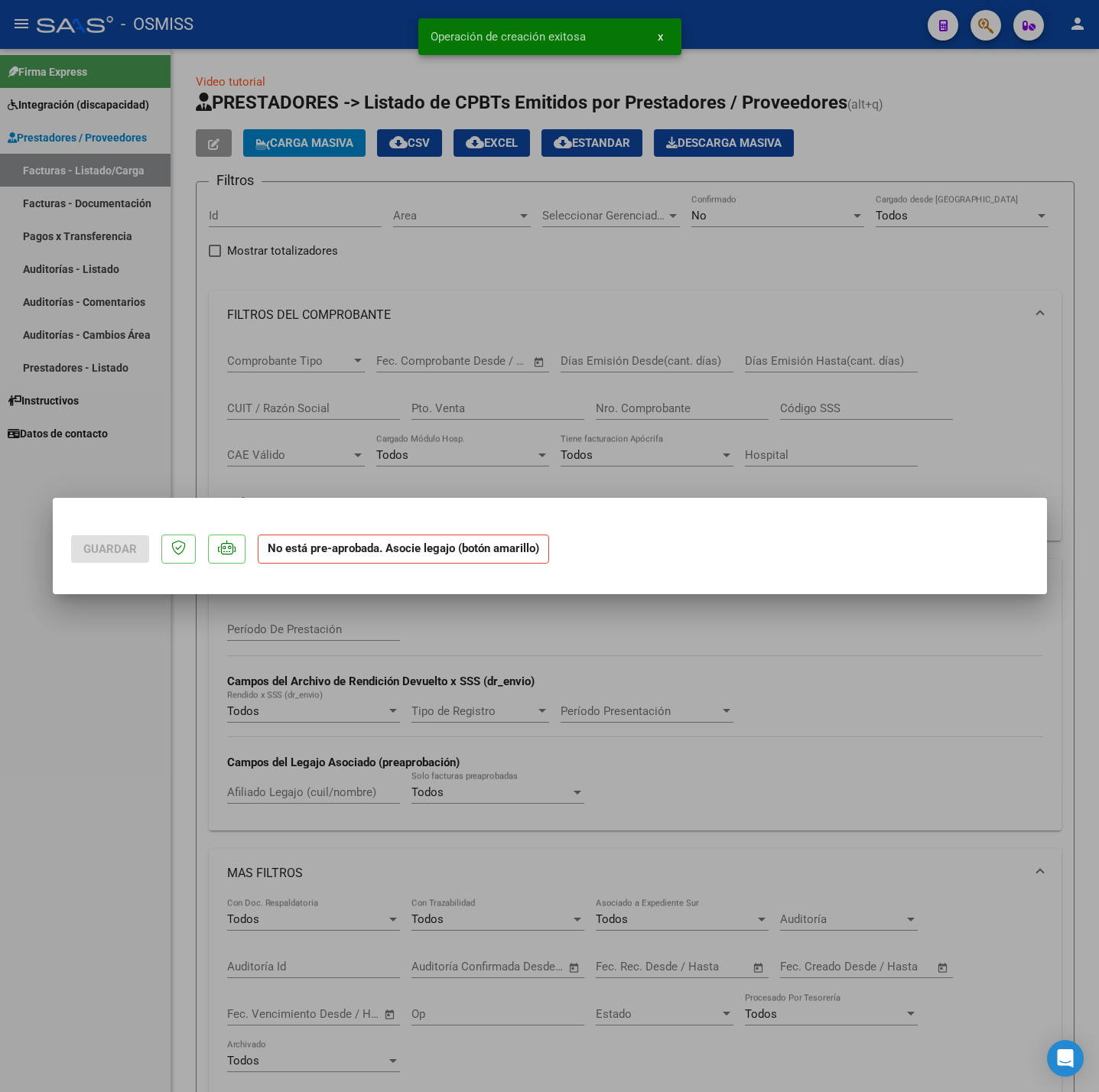
scroll to position [0, 0]
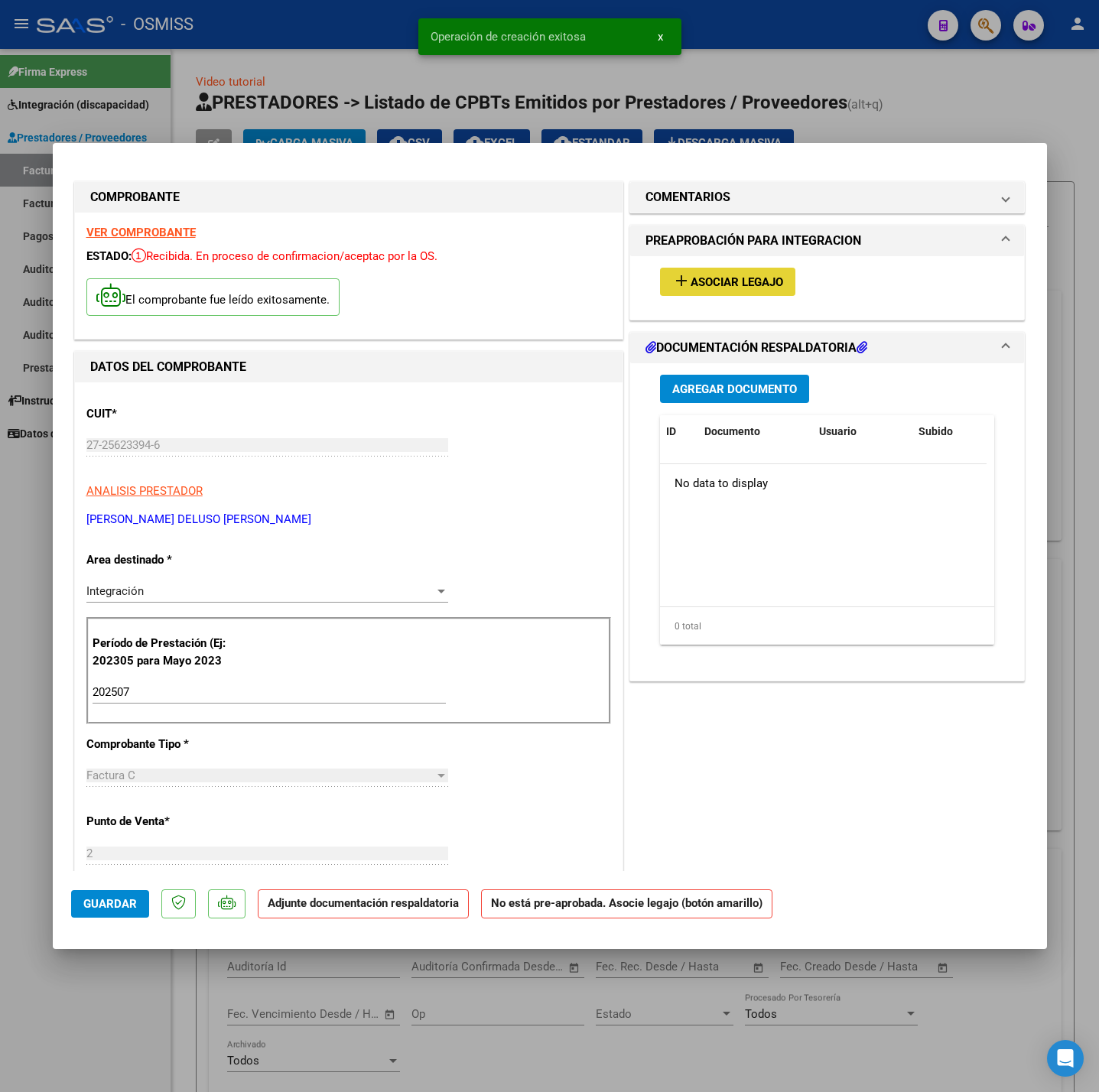
click at [757, 296] on button "add Asociar Legajo" at bounding box center [727, 282] width 135 height 28
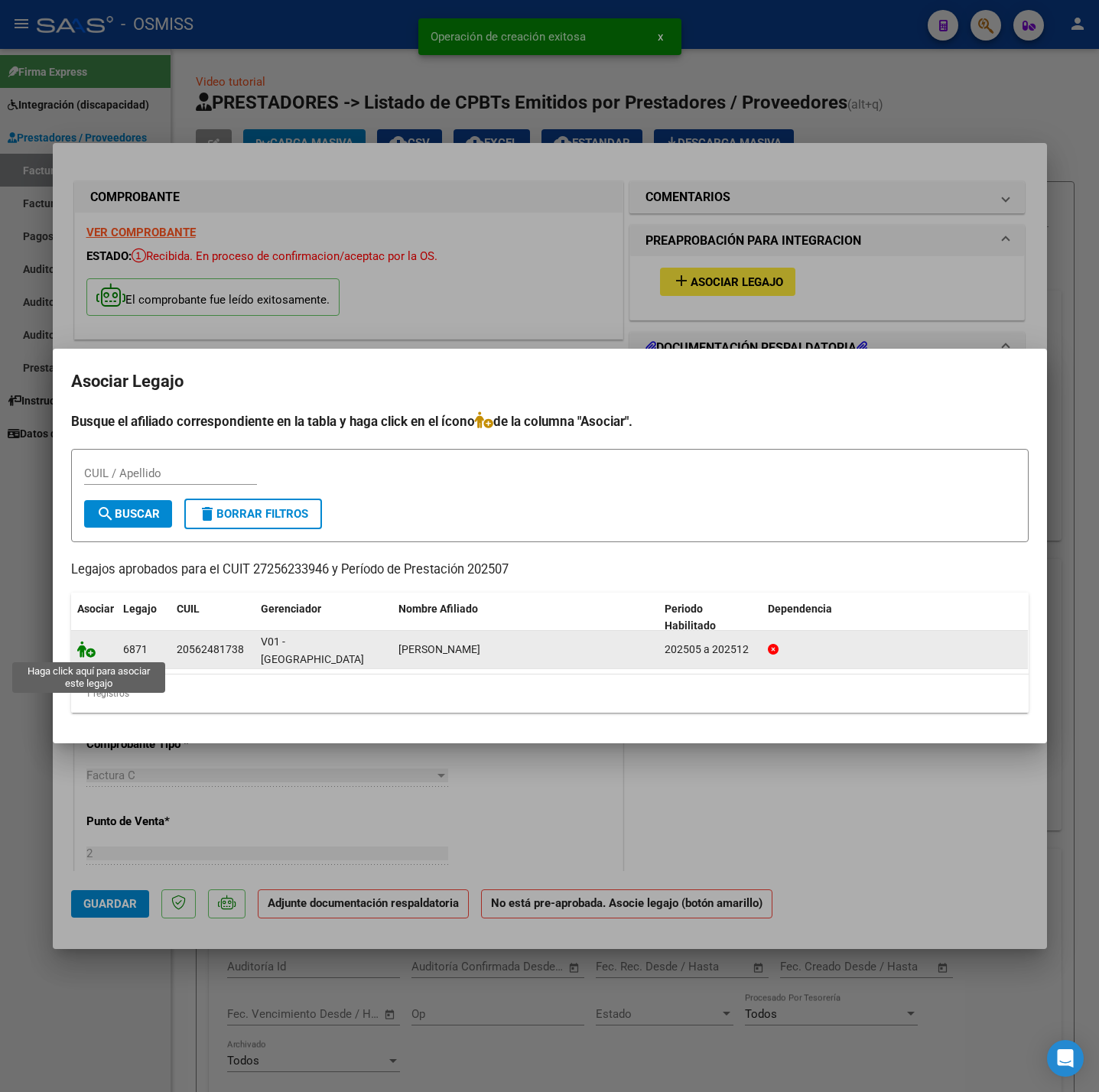
click at [84, 652] on icon at bounding box center [86, 649] width 18 height 17
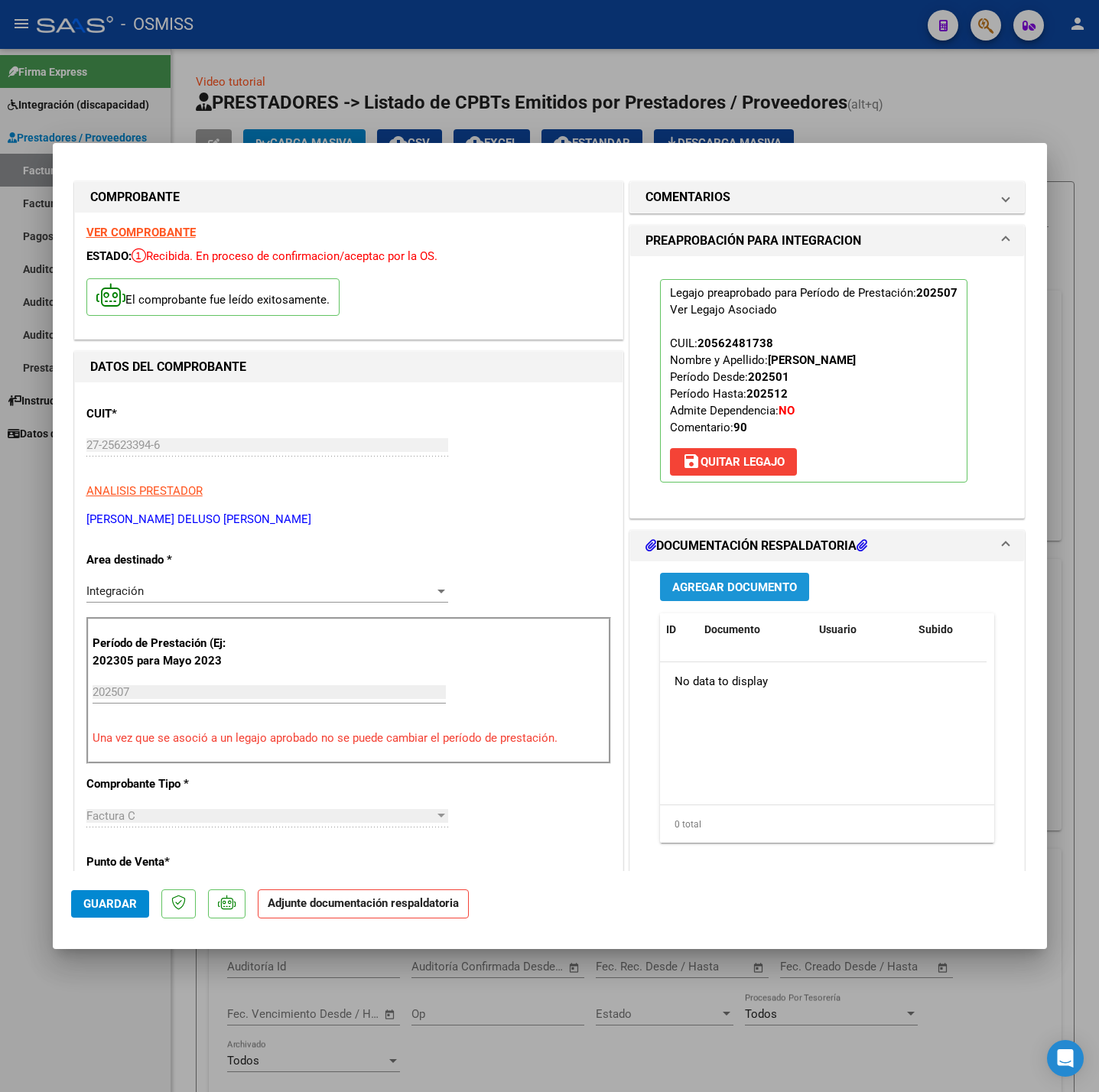
click at [726, 600] on button "Agregar Documento" at bounding box center [734, 587] width 149 height 28
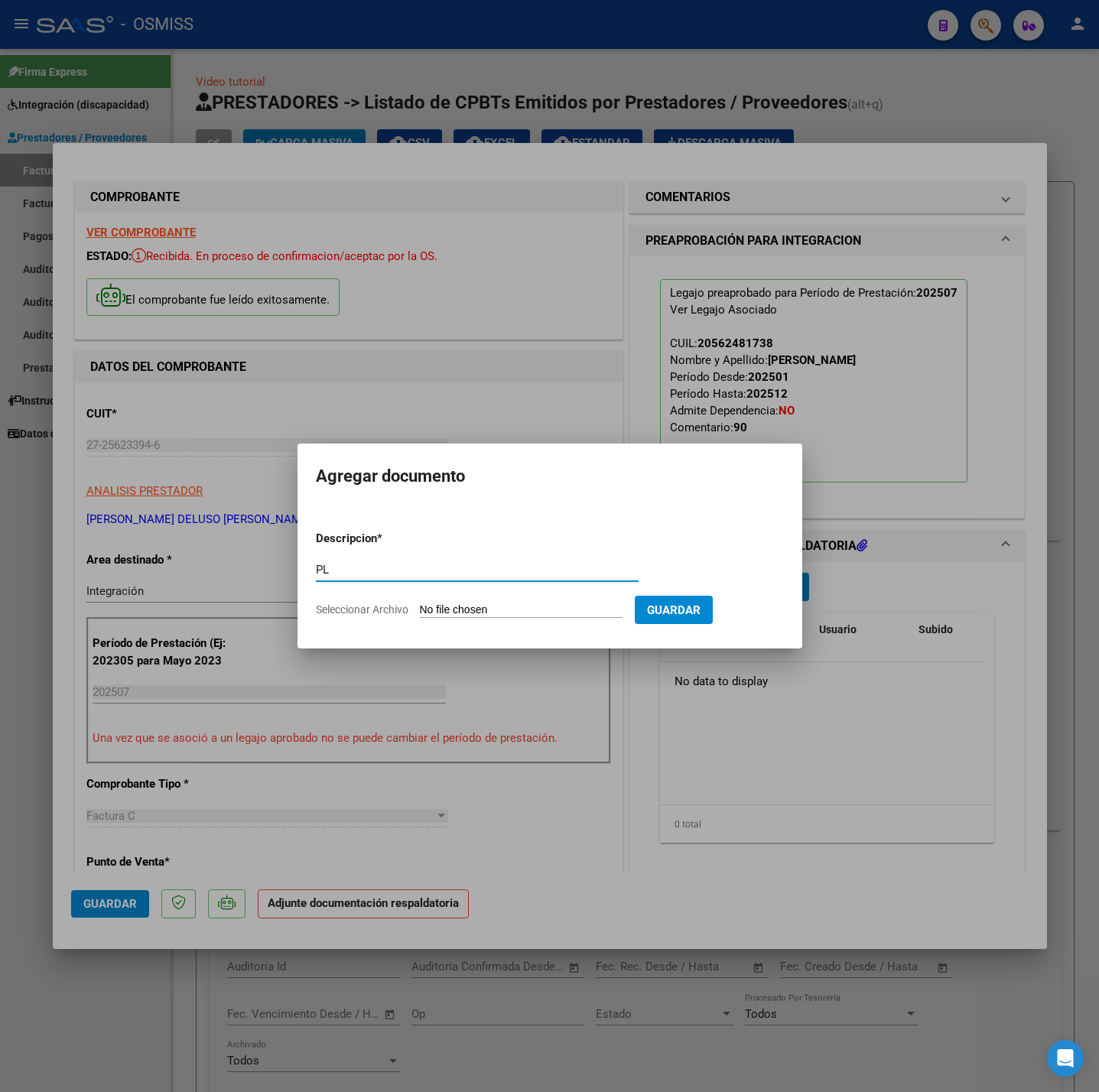
type input "PL"
click at [554, 606] on input "Seleccionar Archivo" at bounding box center [521, 610] width 203 height 15
type input "C:\fakepath\PA Herrera Julio25 - Maby Giménez.pdf"
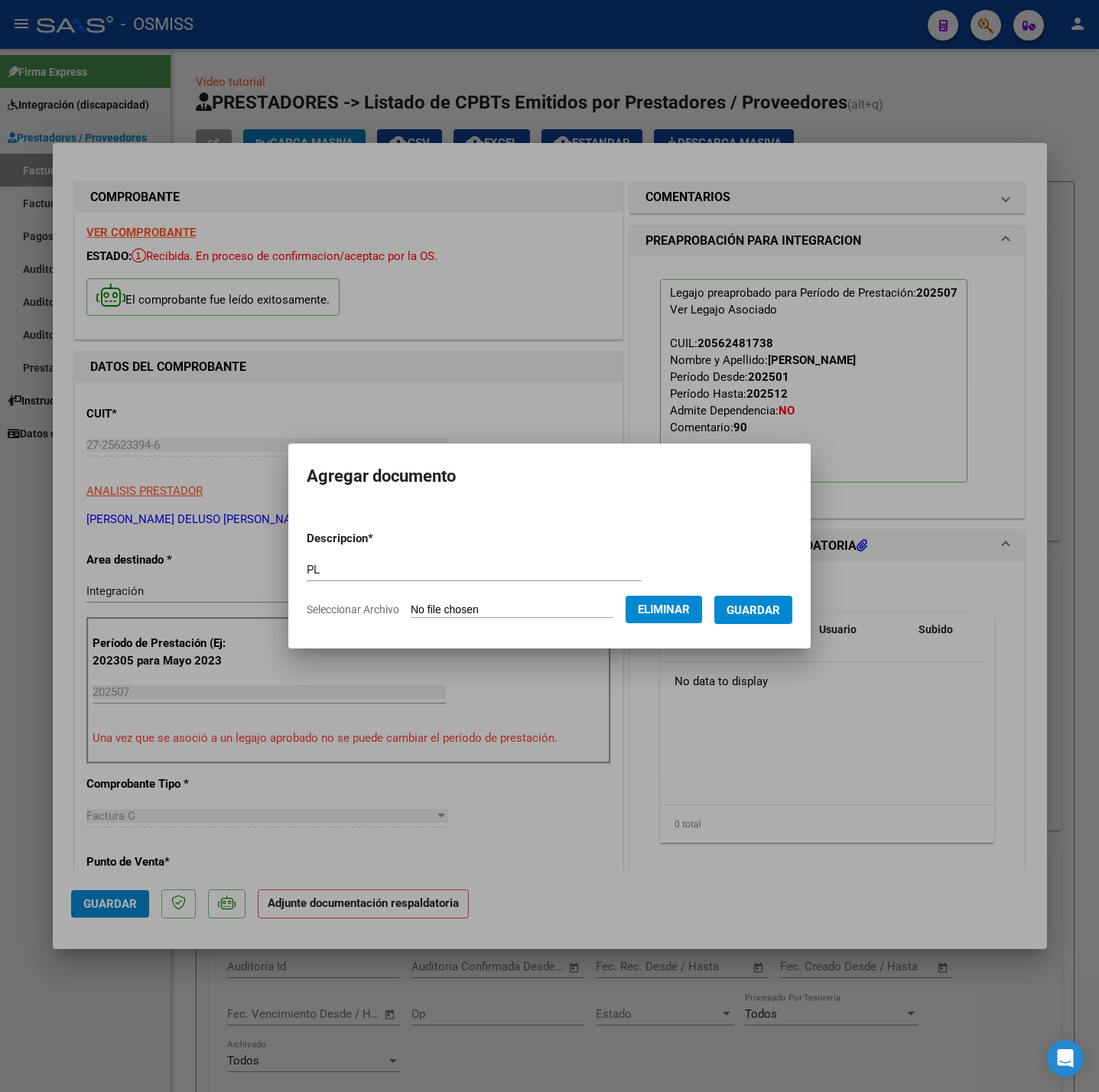
click at [751, 623] on button "Guardar" at bounding box center [753, 610] width 78 height 28
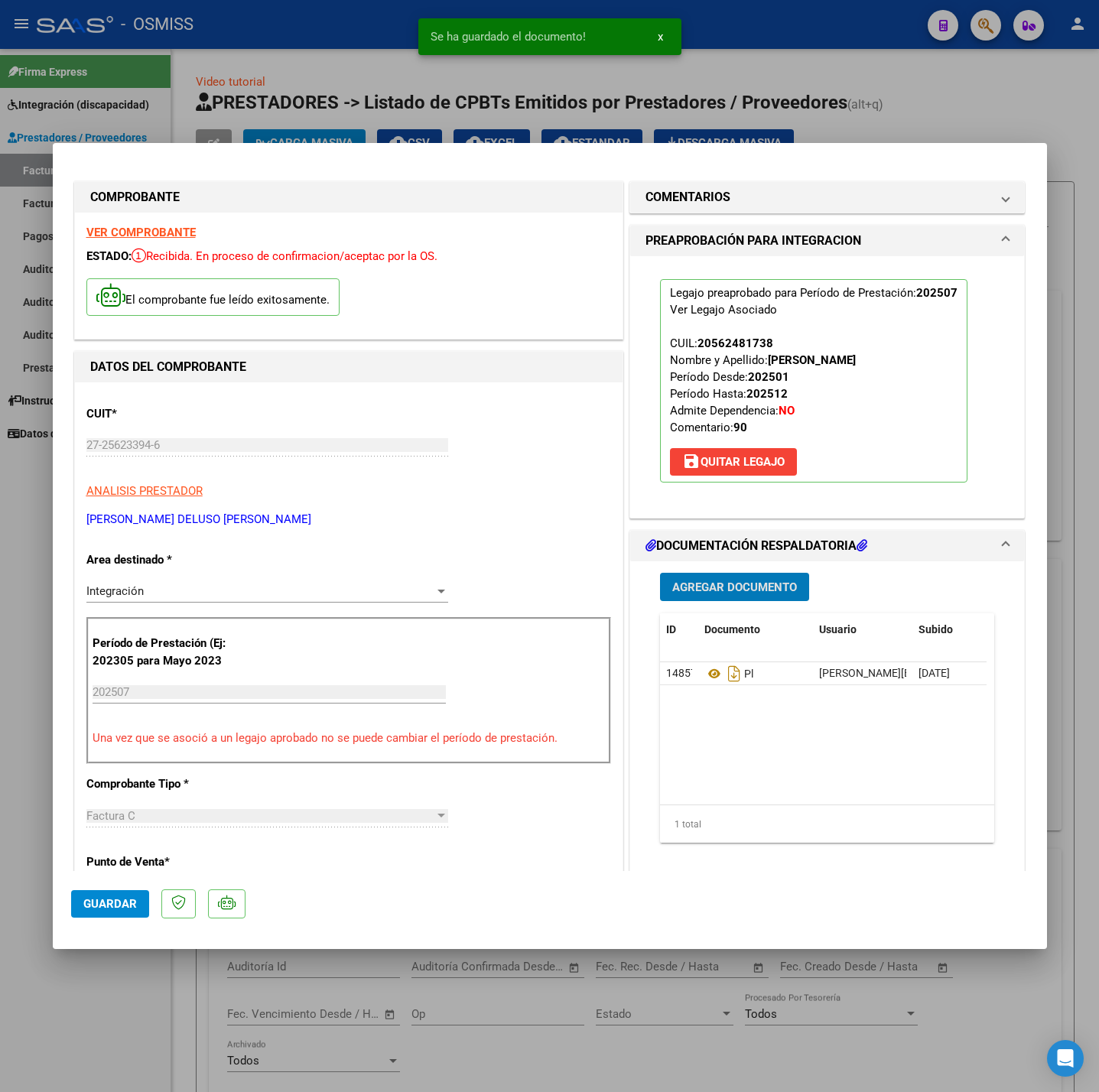
click at [84, 910] on span "Guardar" at bounding box center [110, 904] width 53 height 14
click at [156, 999] on div at bounding box center [549, 546] width 1099 height 1092
type input "$ 0,00"
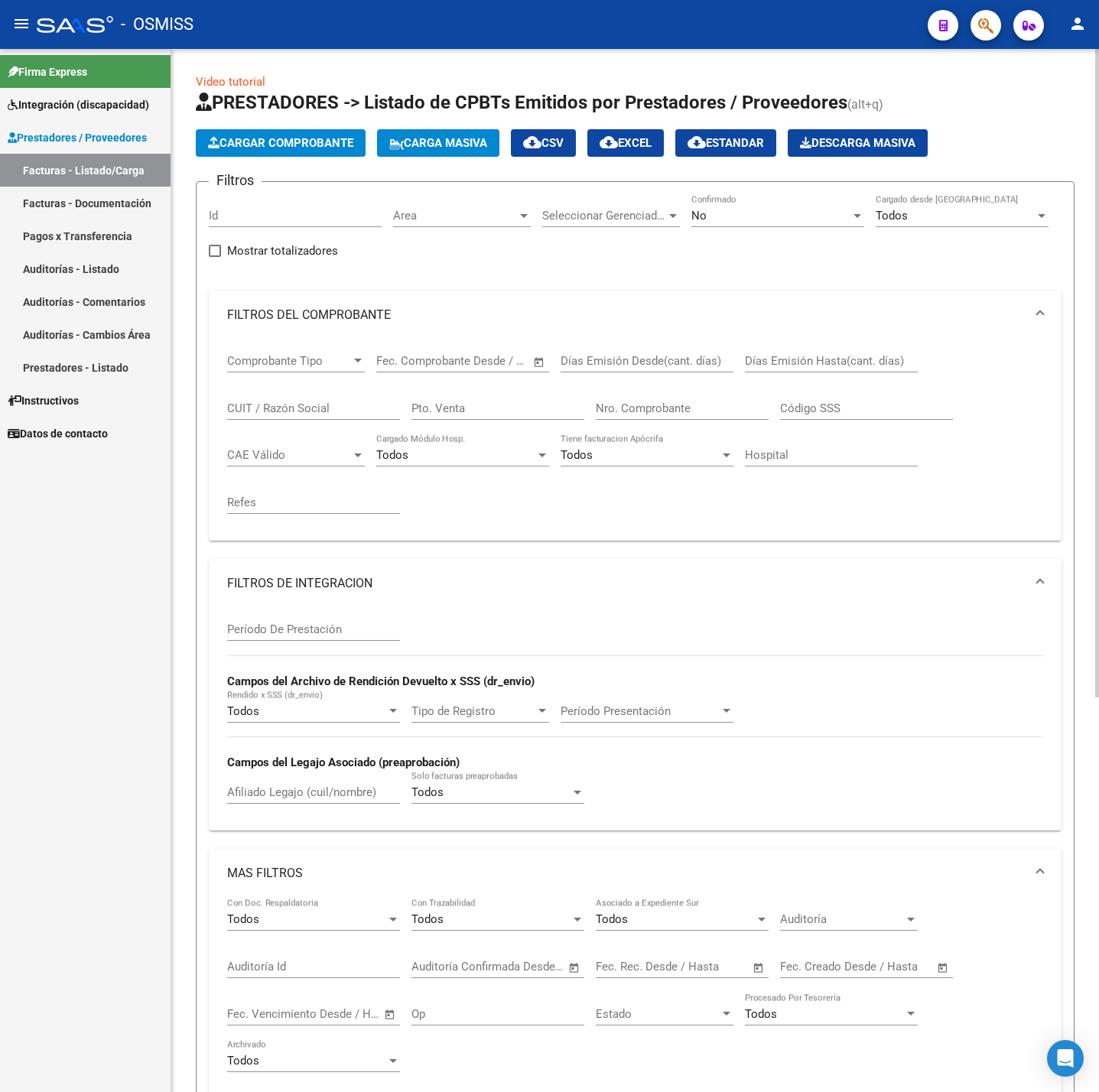
click at [255, 145] on span "Cargar Comprobante" at bounding box center [281, 143] width 145 height 14
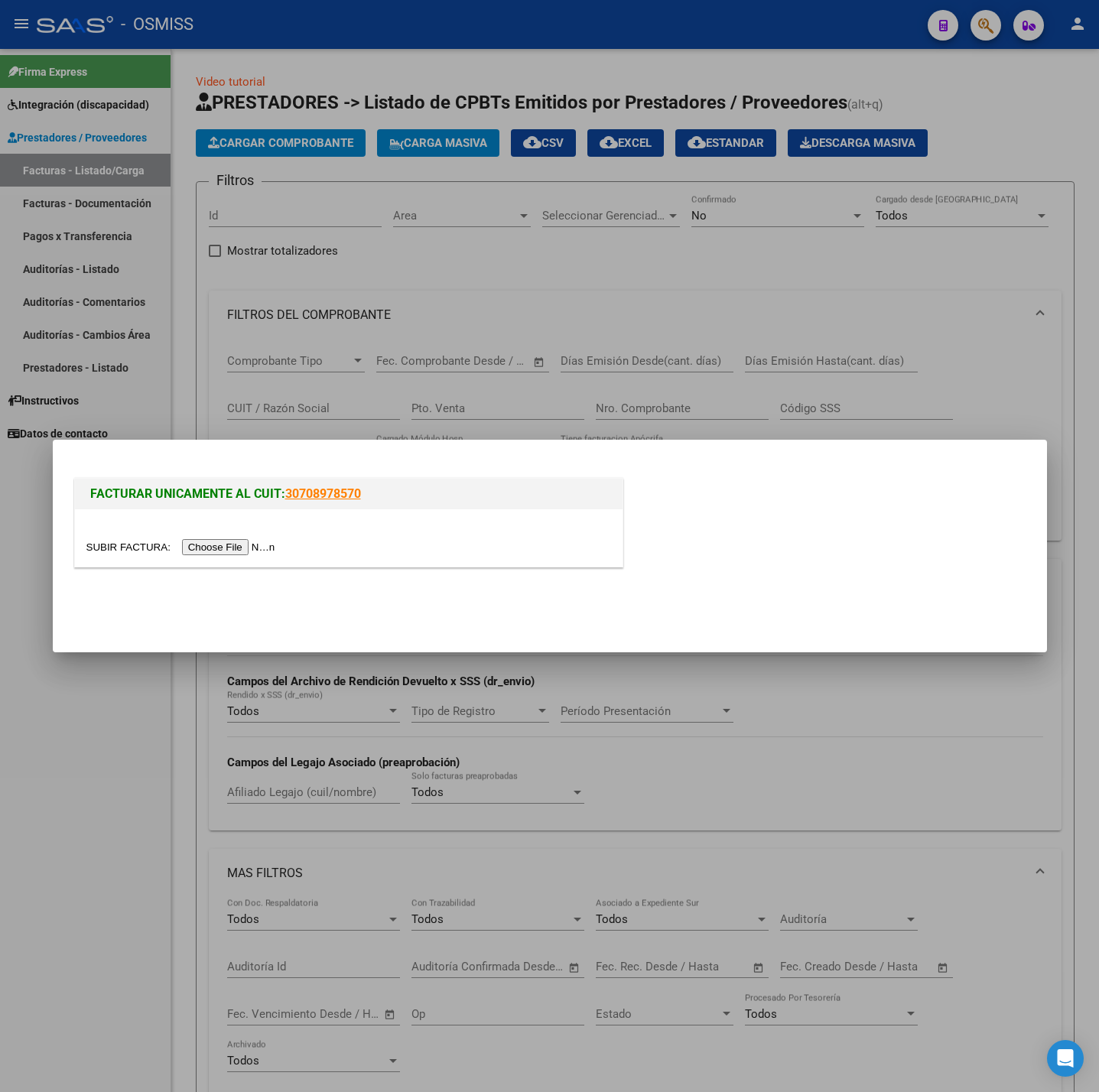
click at [259, 555] on div at bounding box center [348, 547] width 525 height 17
click at [249, 551] on input "file" at bounding box center [182, 547] width 193 height 16
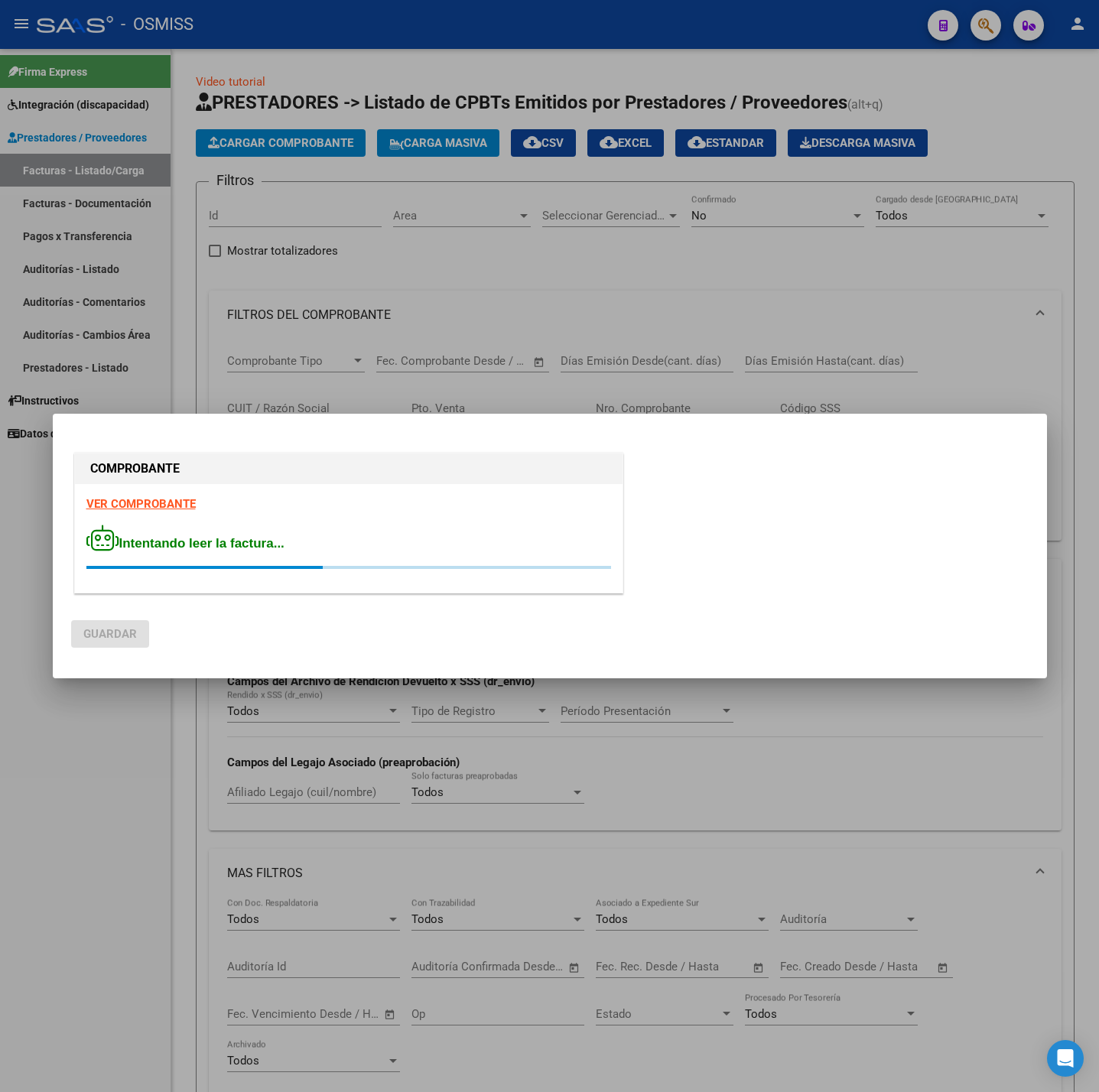
click at [138, 502] on strong "VER COMPROBANTE" at bounding box center [141, 505] width 110 height 14
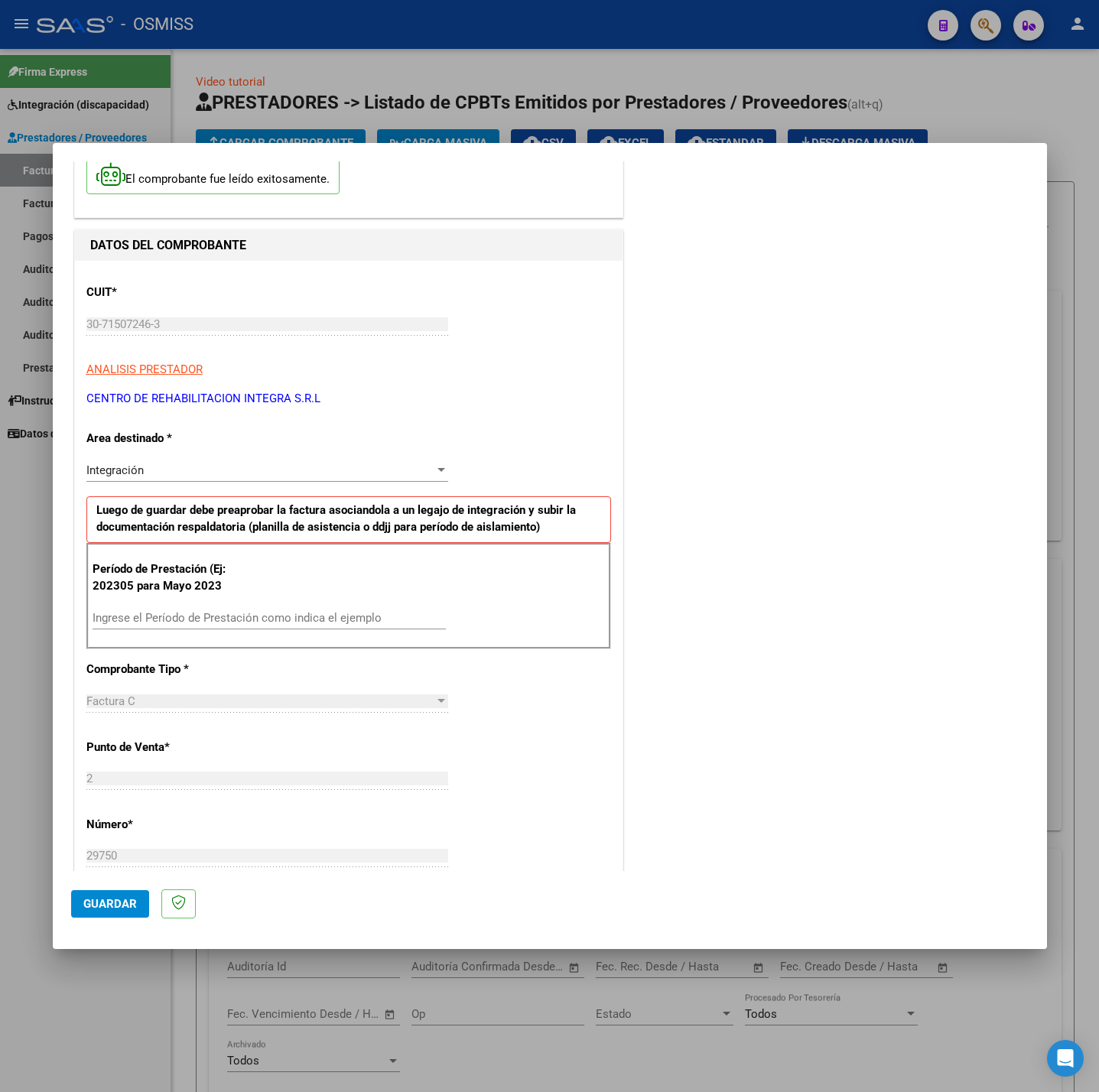
scroll to position [115, 0]
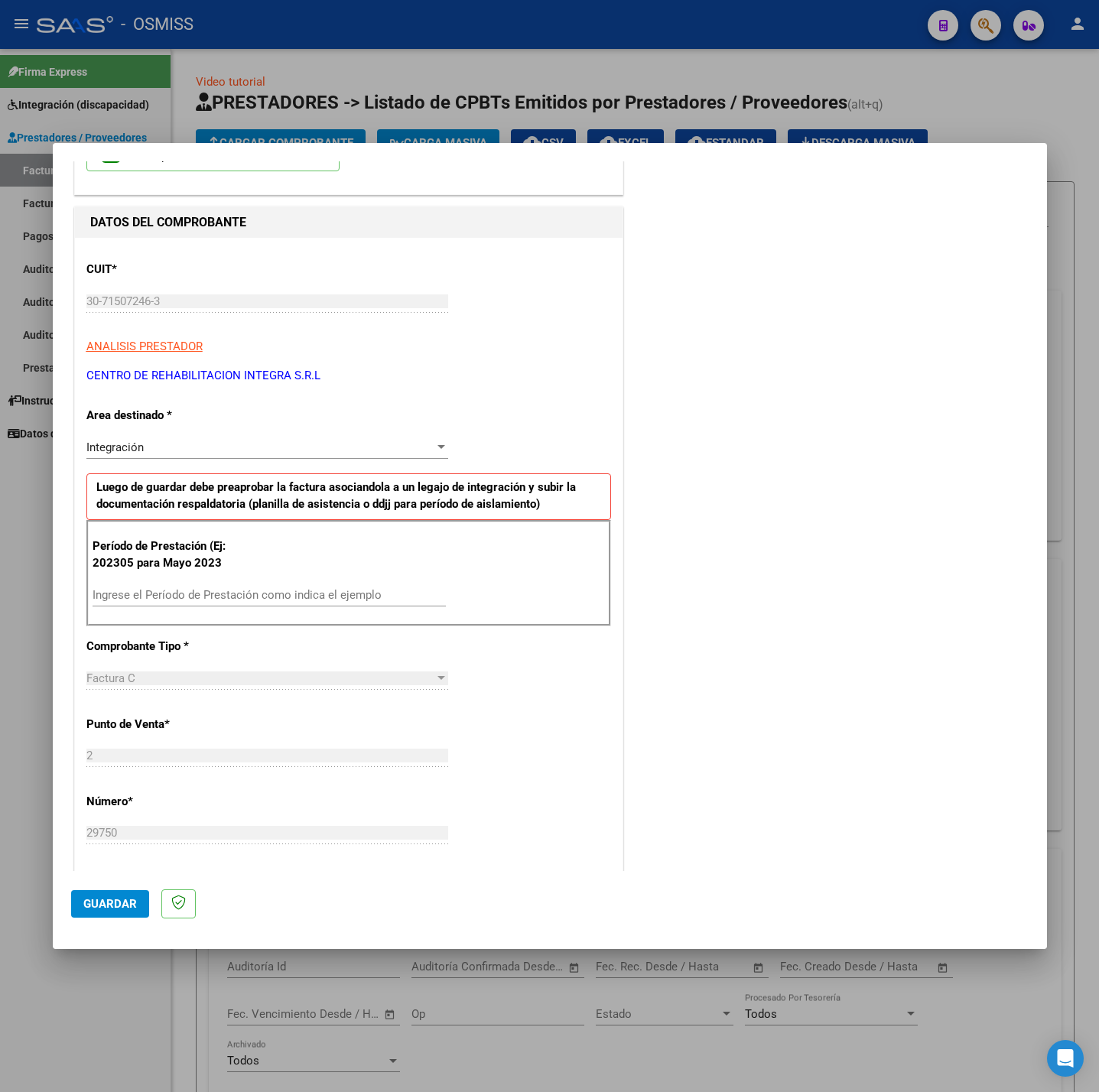
click at [217, 588] on div "Ingrese el Período de Prestación como indica el ejemplo" at bounding box center [269, 594] width 354 height 23
click at [239, 594] on input "Ingrese el Período de Prestación como indica el ejemplo" at bounding box center [269, 595] width 354 height 14
type input "202507"
click at [494, 695] on div "CUIT * 30-71507246-3 Ingresar CUIT ANALISIS PRESTADOR CENTRO DE REHABILITACION …" at bounding box center [349, 813] width 548 height 1151
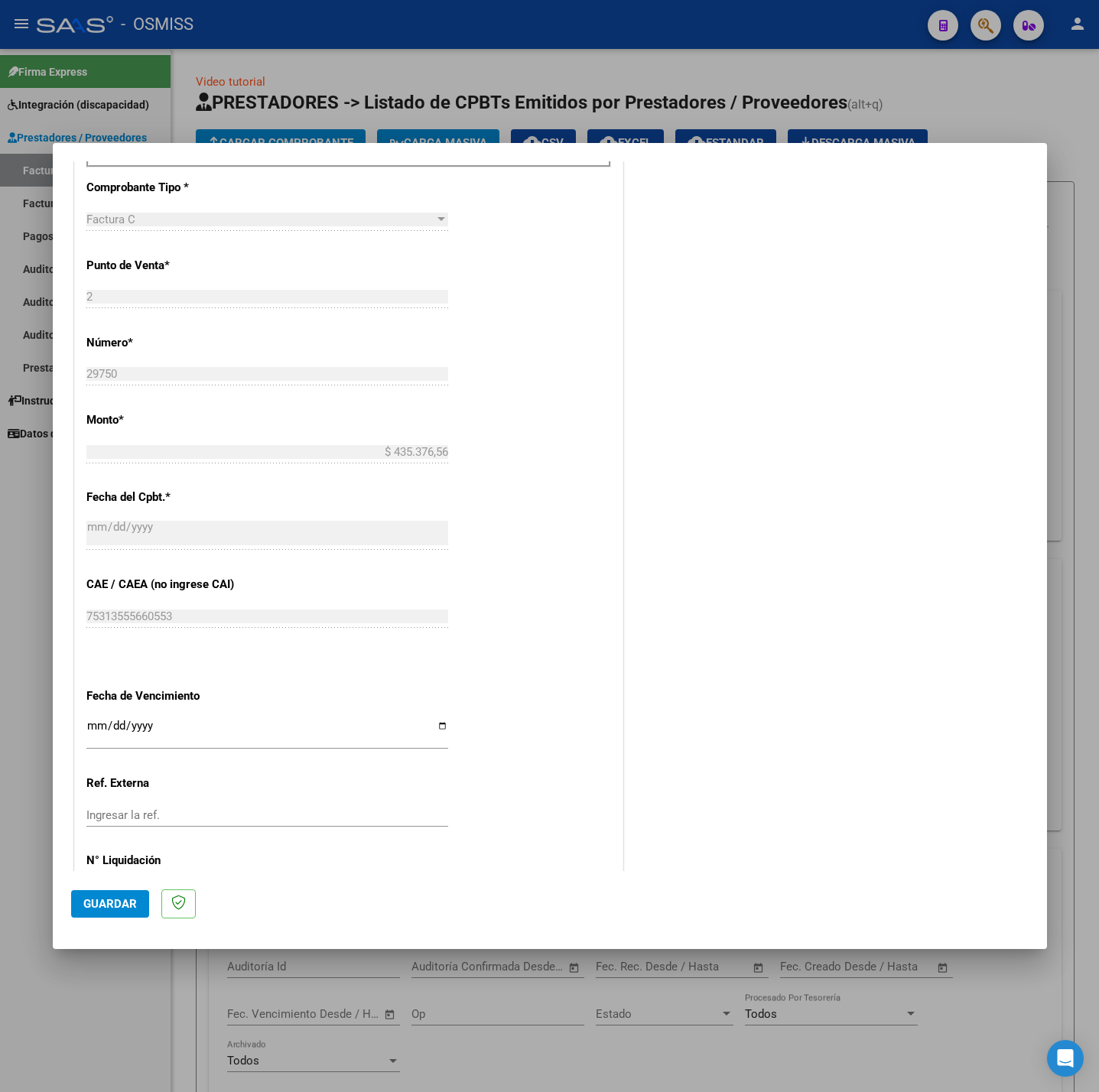
scroll to position [640, 0]
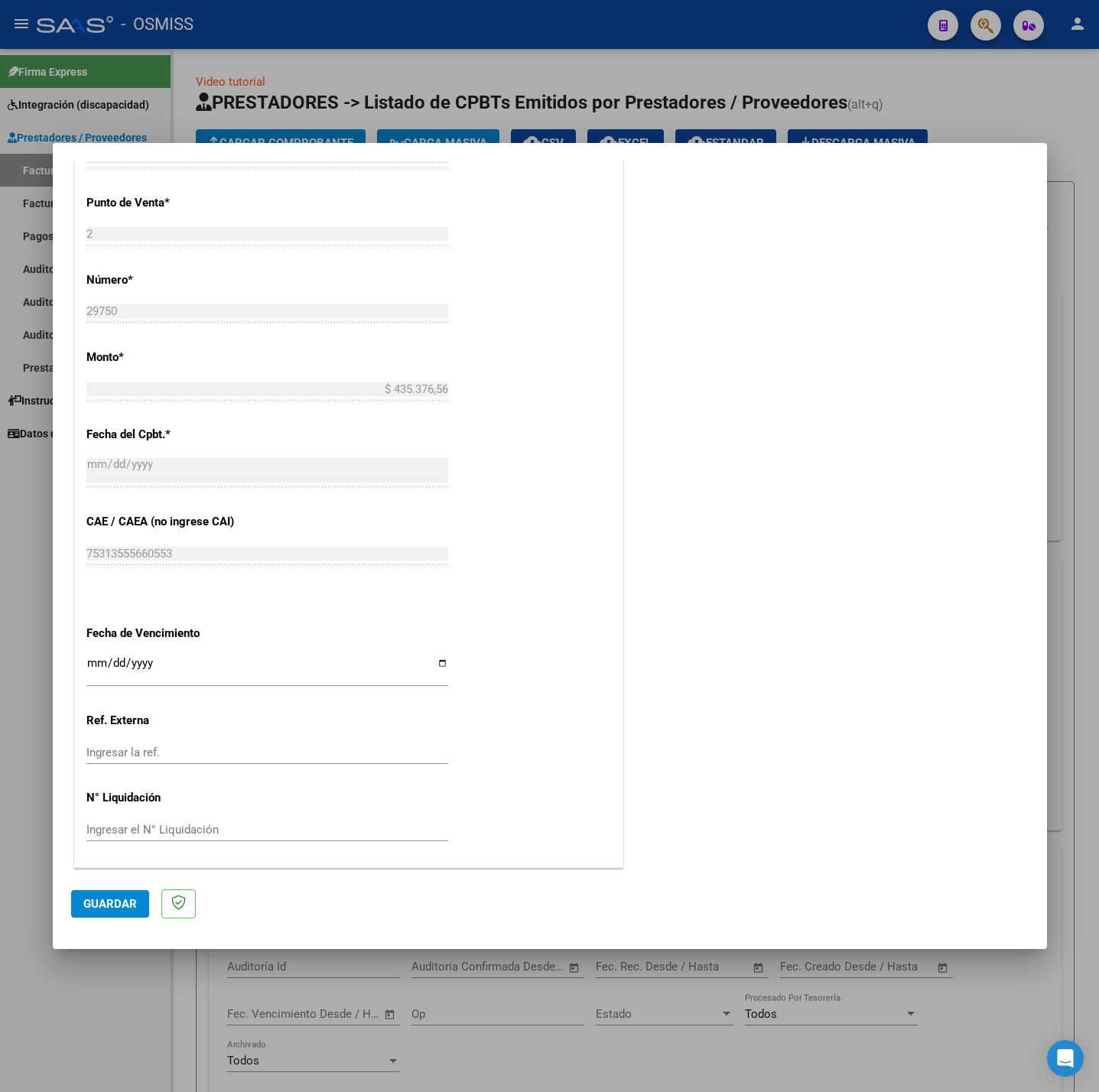
click at [94, 663] on input "Ingresar la fecha" at bounding box center [267, 669] width 361 height 24
type input "2025-06-11"
click at [92, 898] on span "Guardar" at bounding box center [110, 904] width 53 height 14
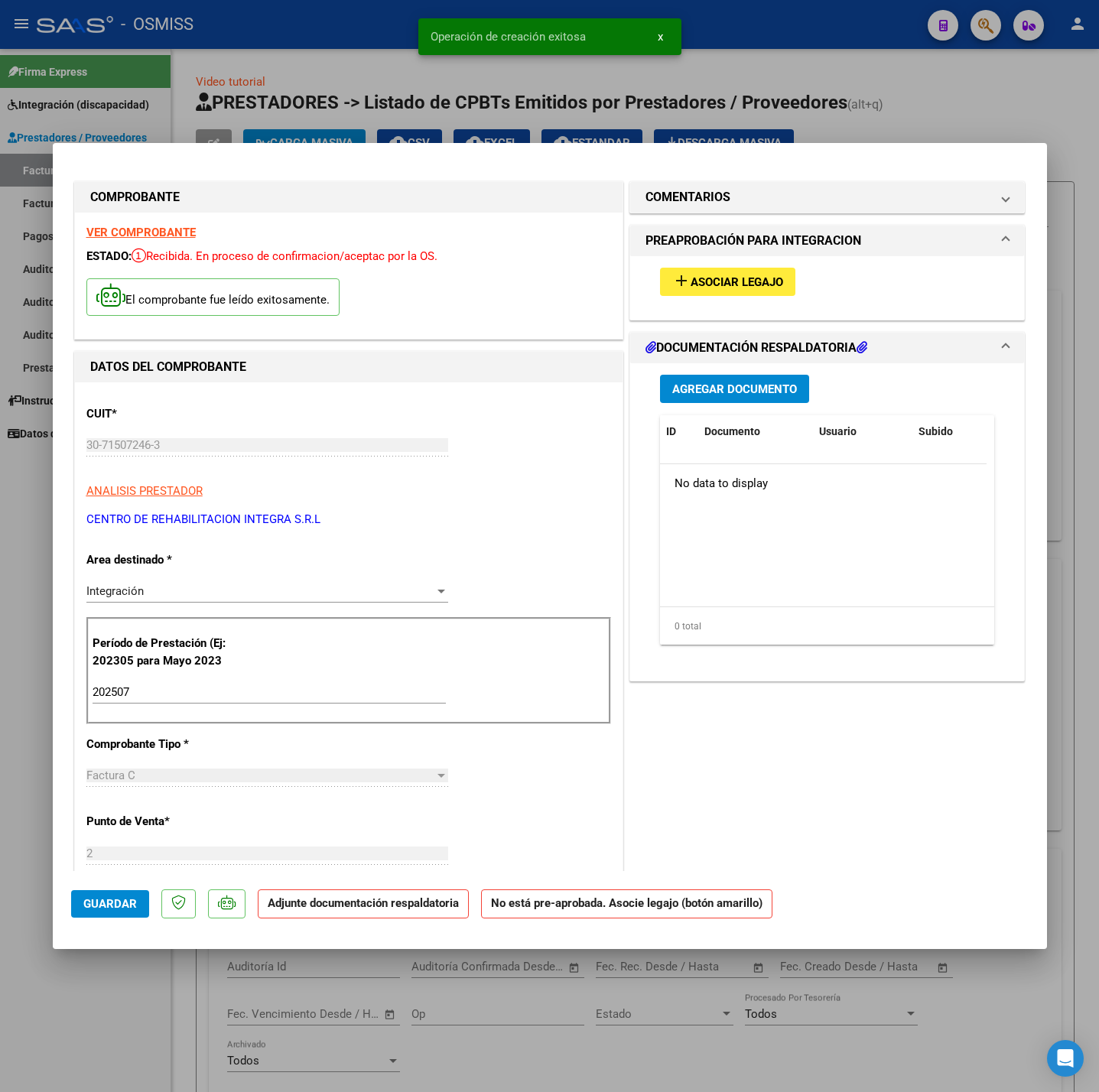
click at [746, 280] on span "Asociar Legajo" at bounding box center [737, 282] width 92 height 14
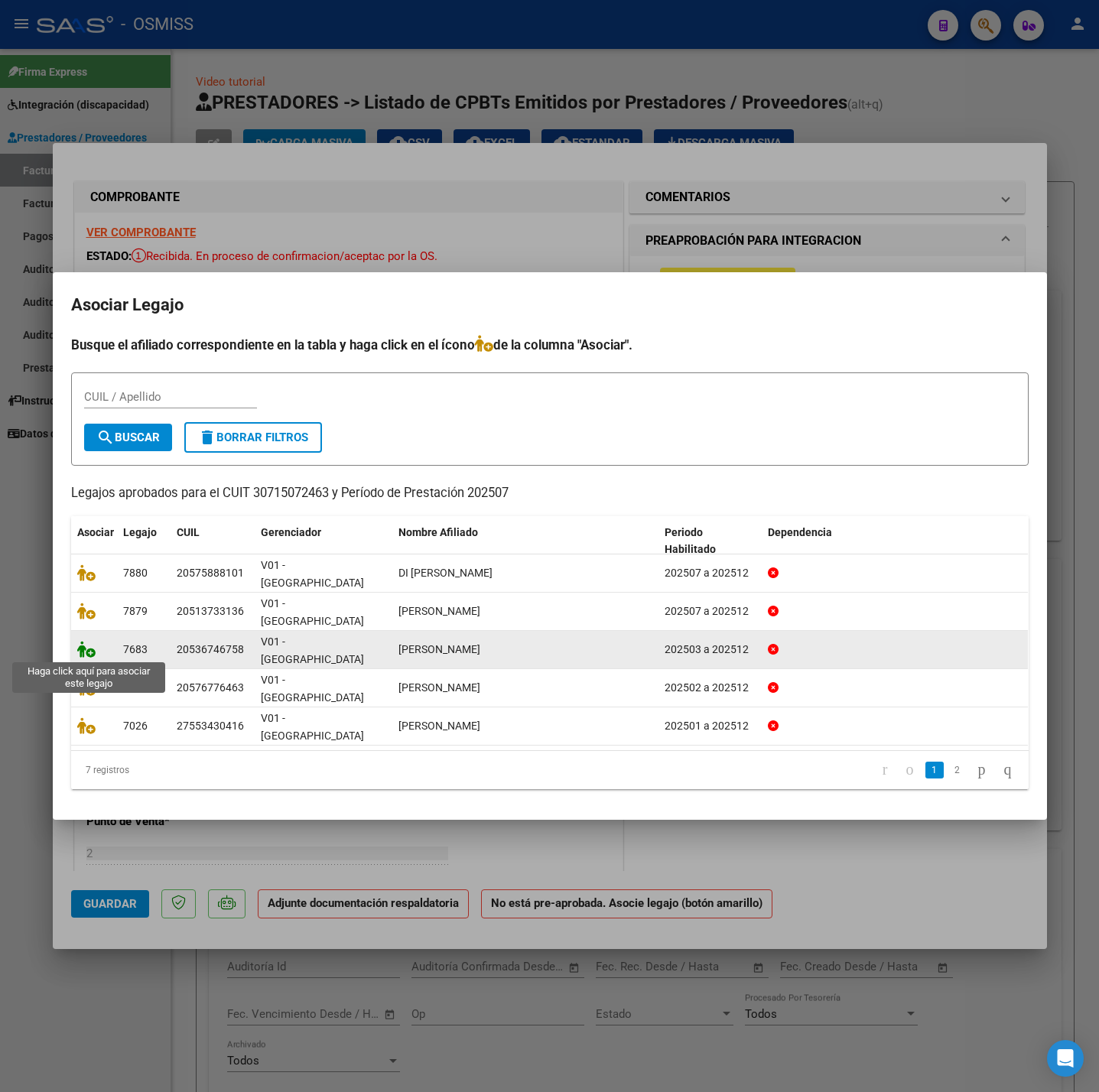
click at [89, 649] on icon at bounding box center [86, 649] width 18 height 17
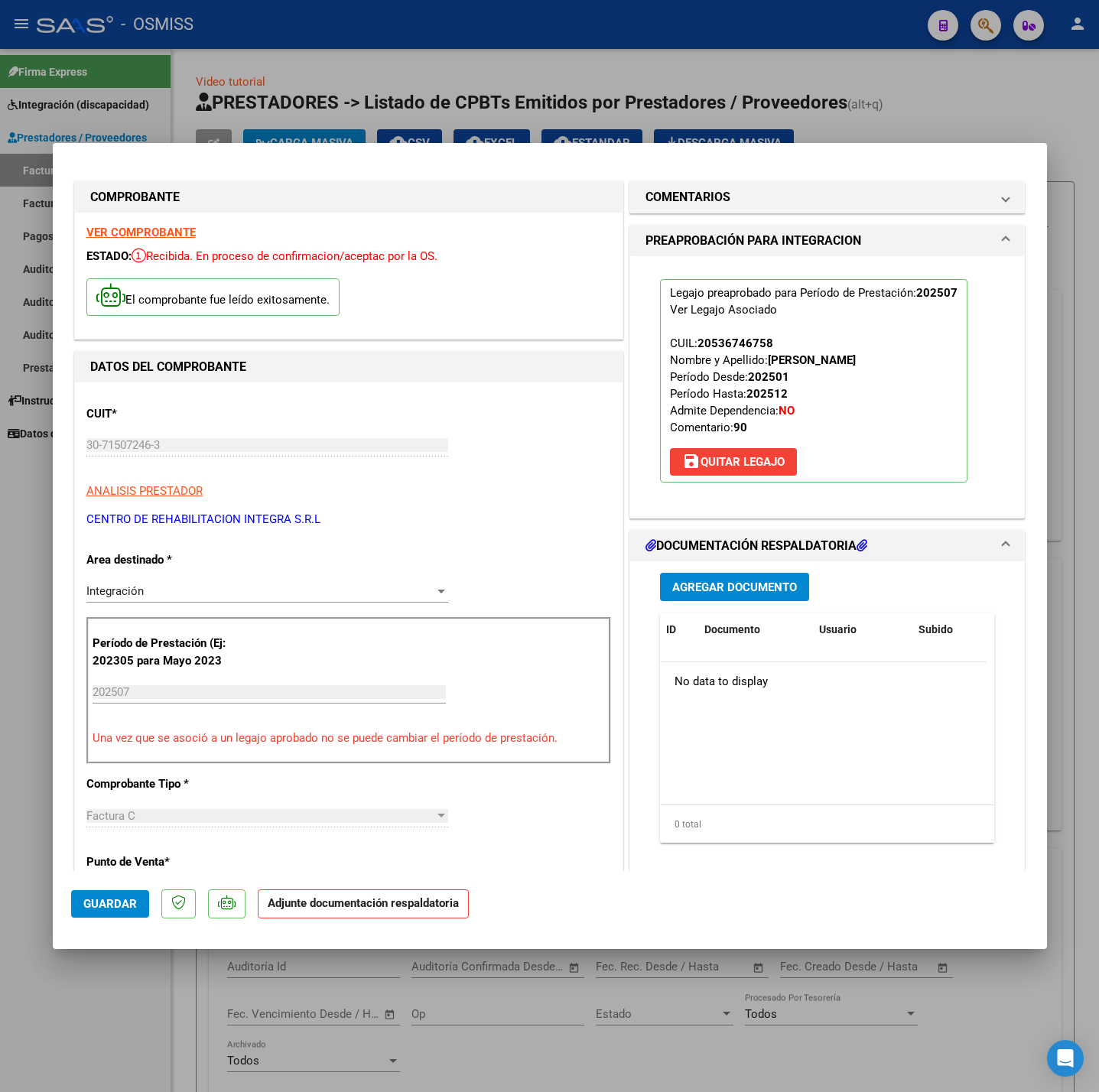
click at [760, 586] on span "Agregar Documento" at bounding box center [734, 587] width 124 height 14
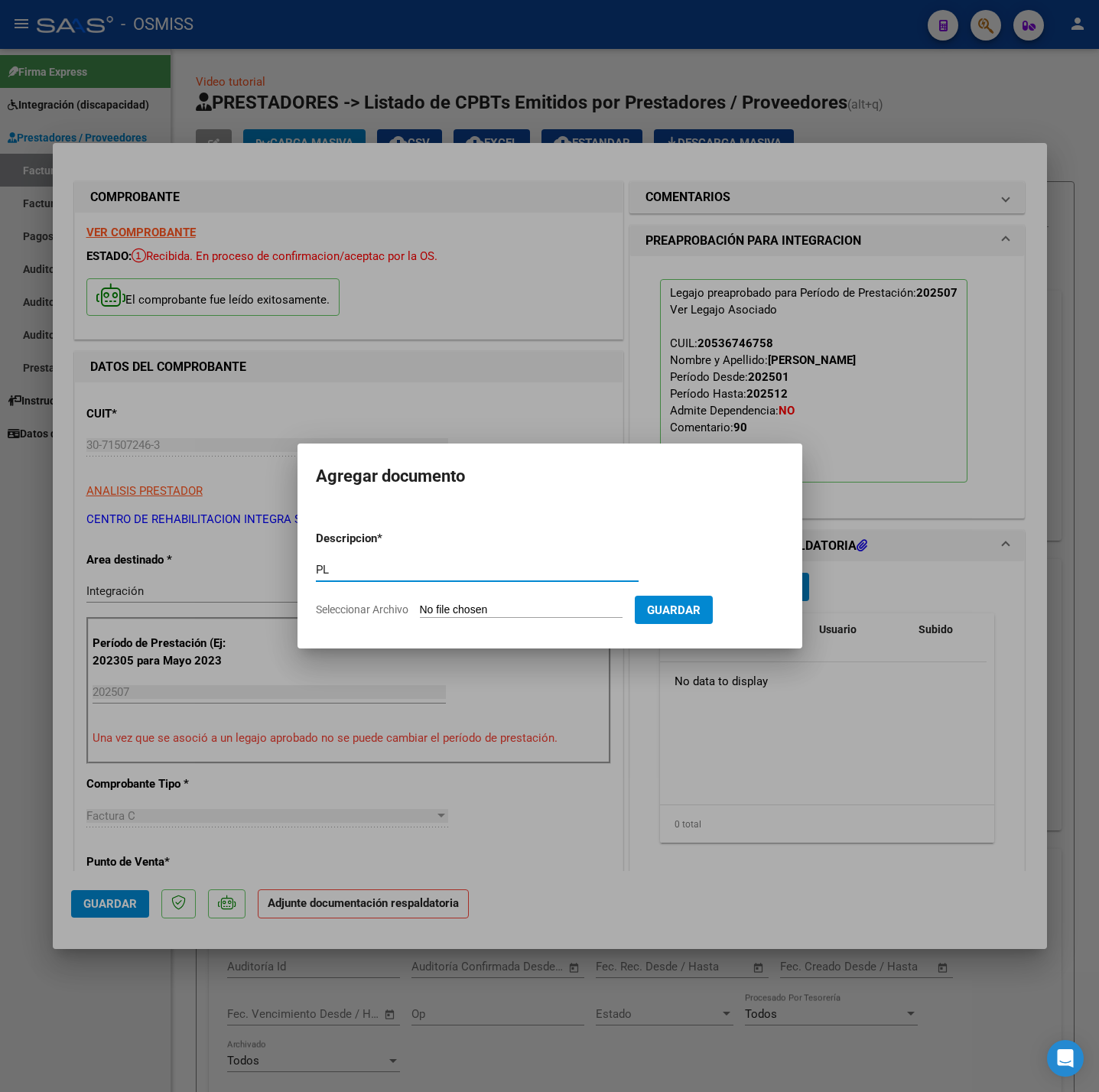
type input "PL"
click at [569, 602] on app-file-uploader "Seleccionar Archivo" at bounding box center [476, 609] width 319 height 14
click at [489, 604] on input "Seleccionar Archivo" at bounding box center [521, 610] width 203 height 15
type input "C:\fakepath\GODOY GONZALEZ MAXIMO -PLANILLAS DE ASISTENCIA- JULIO 2025 - OSMISS…"
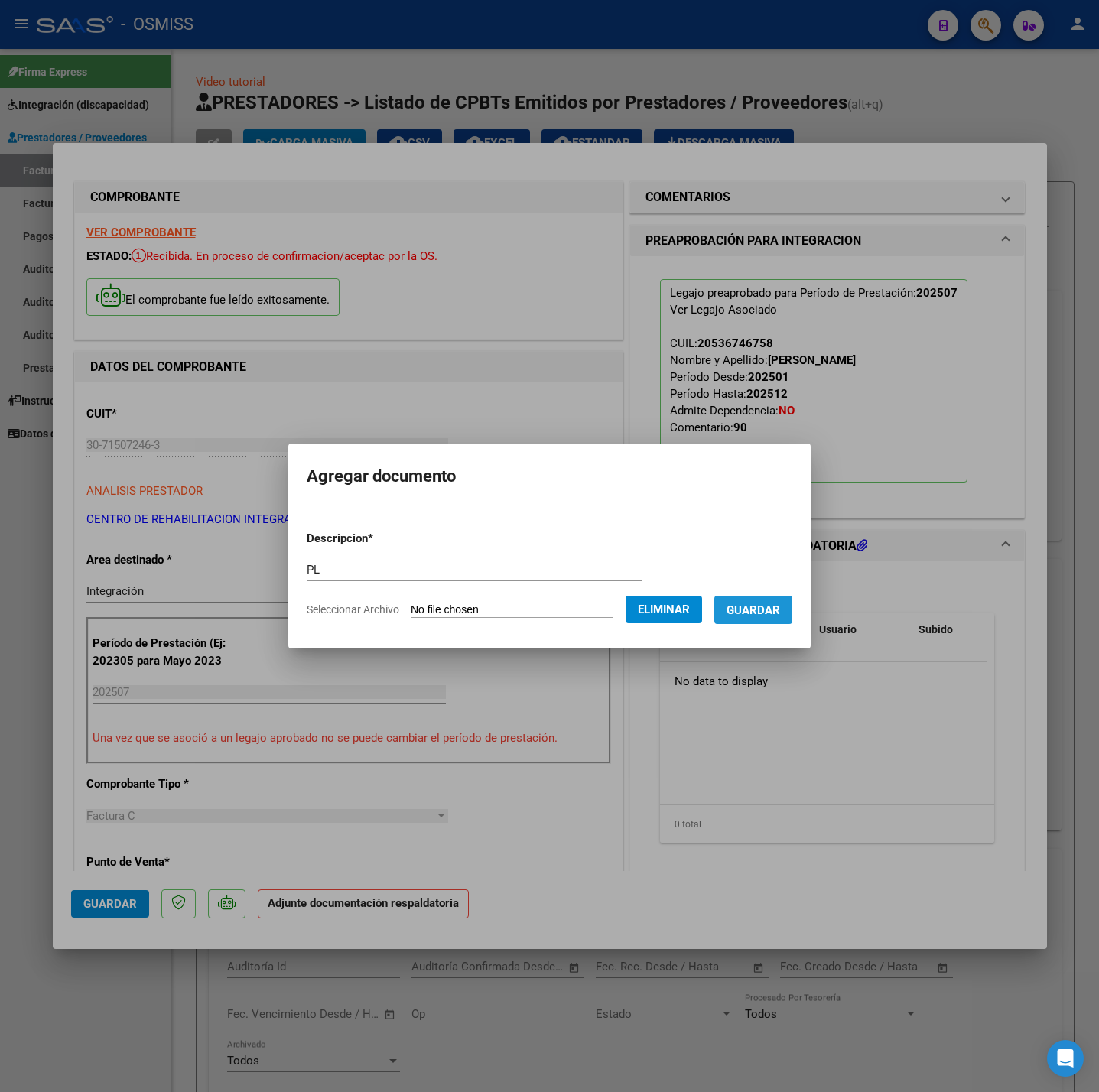
click at [775, 622] on button "Guardar" at bounding box center [753, 610] width 78 height 28
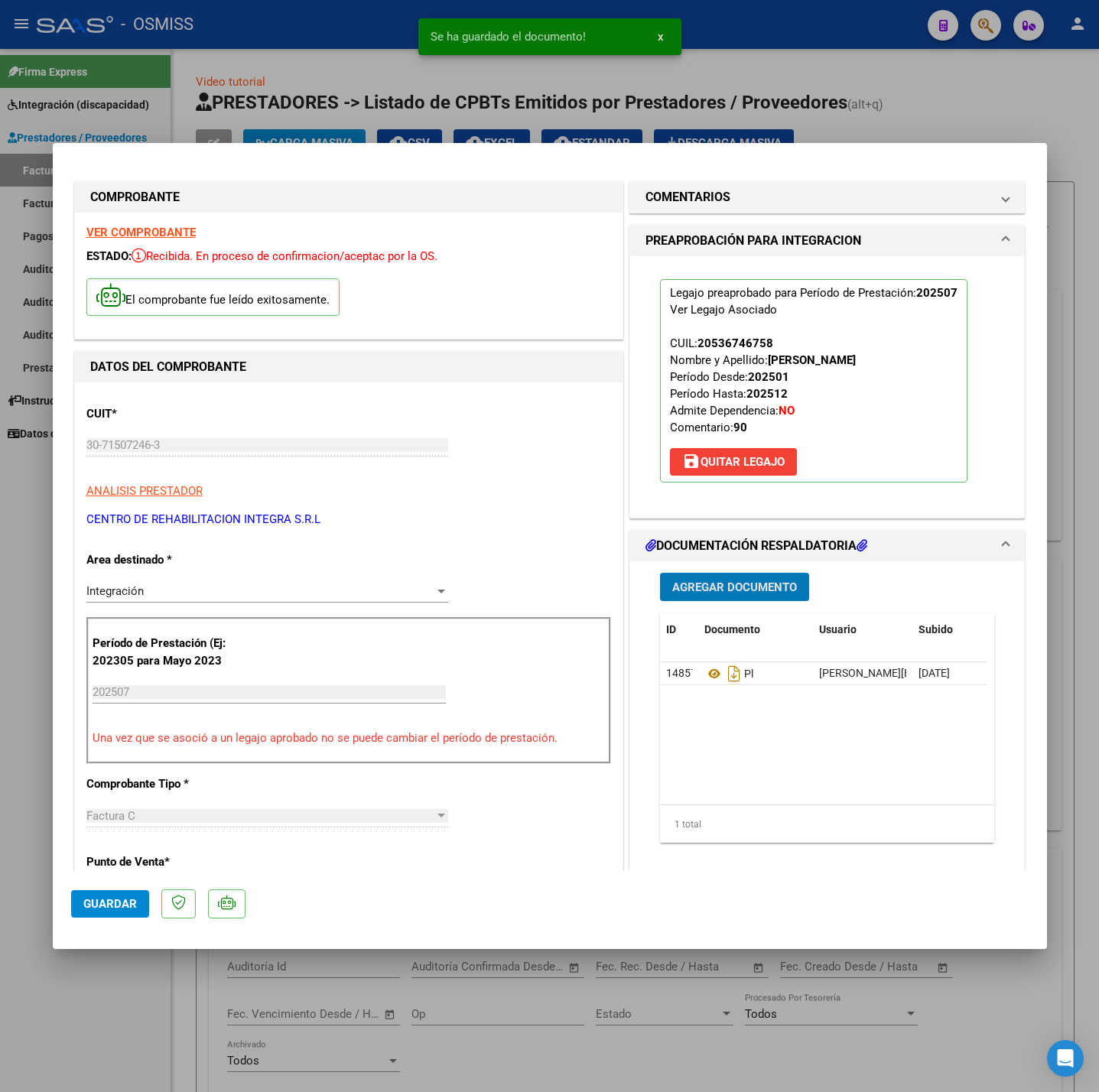
click at [152, 885] on mat-dialog-actions "Guardar" at bounding box center [550, 901] width 957 height 60
click at [140, 900] on button "Guardar" at bounding box center [110, 903] width 78 height 27
click at [120, 1008] on div at bounding box center [549, 546] width 1099 height 1092
type input "$ 0,00"
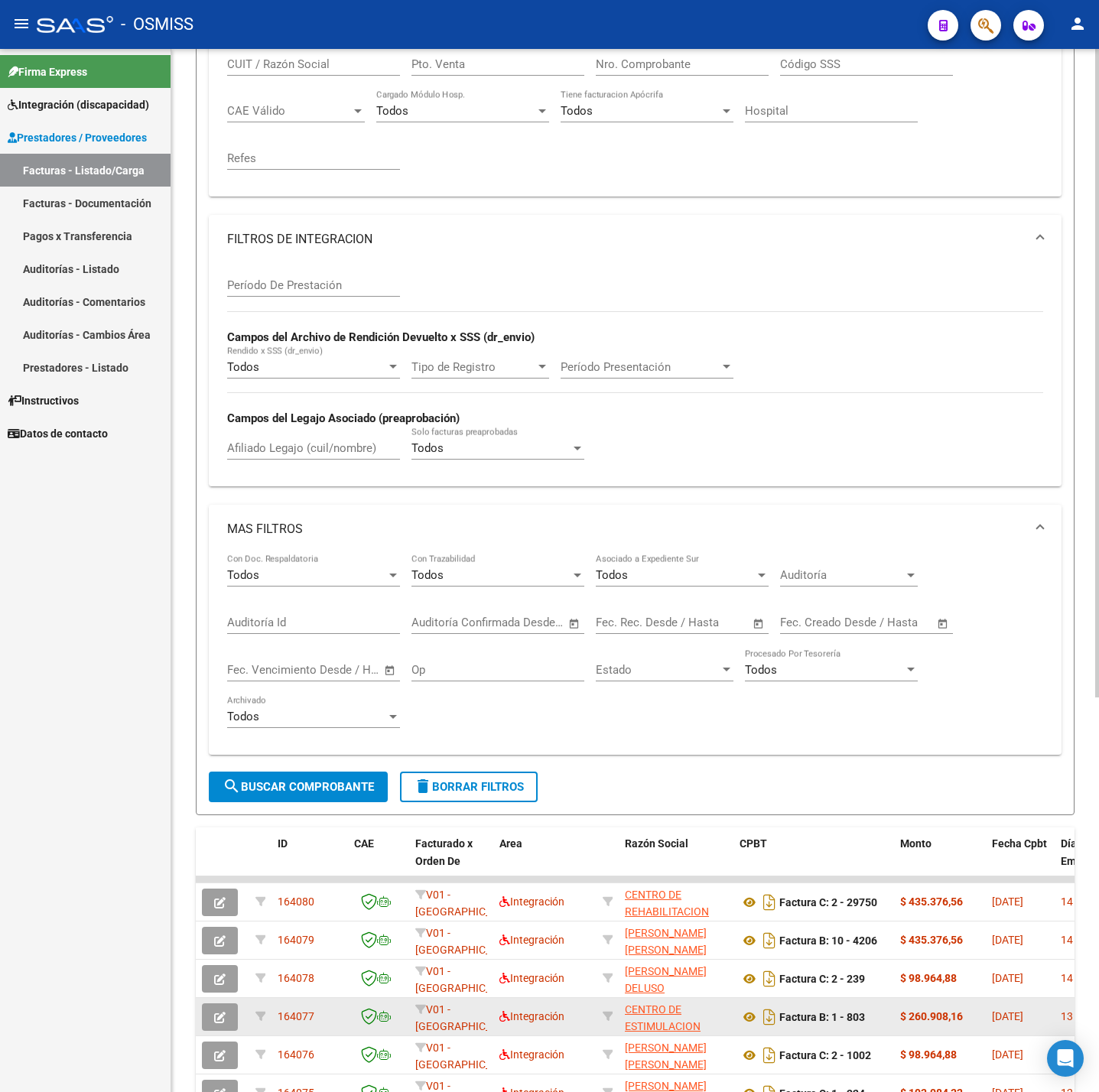
scroll to position [634, 0]
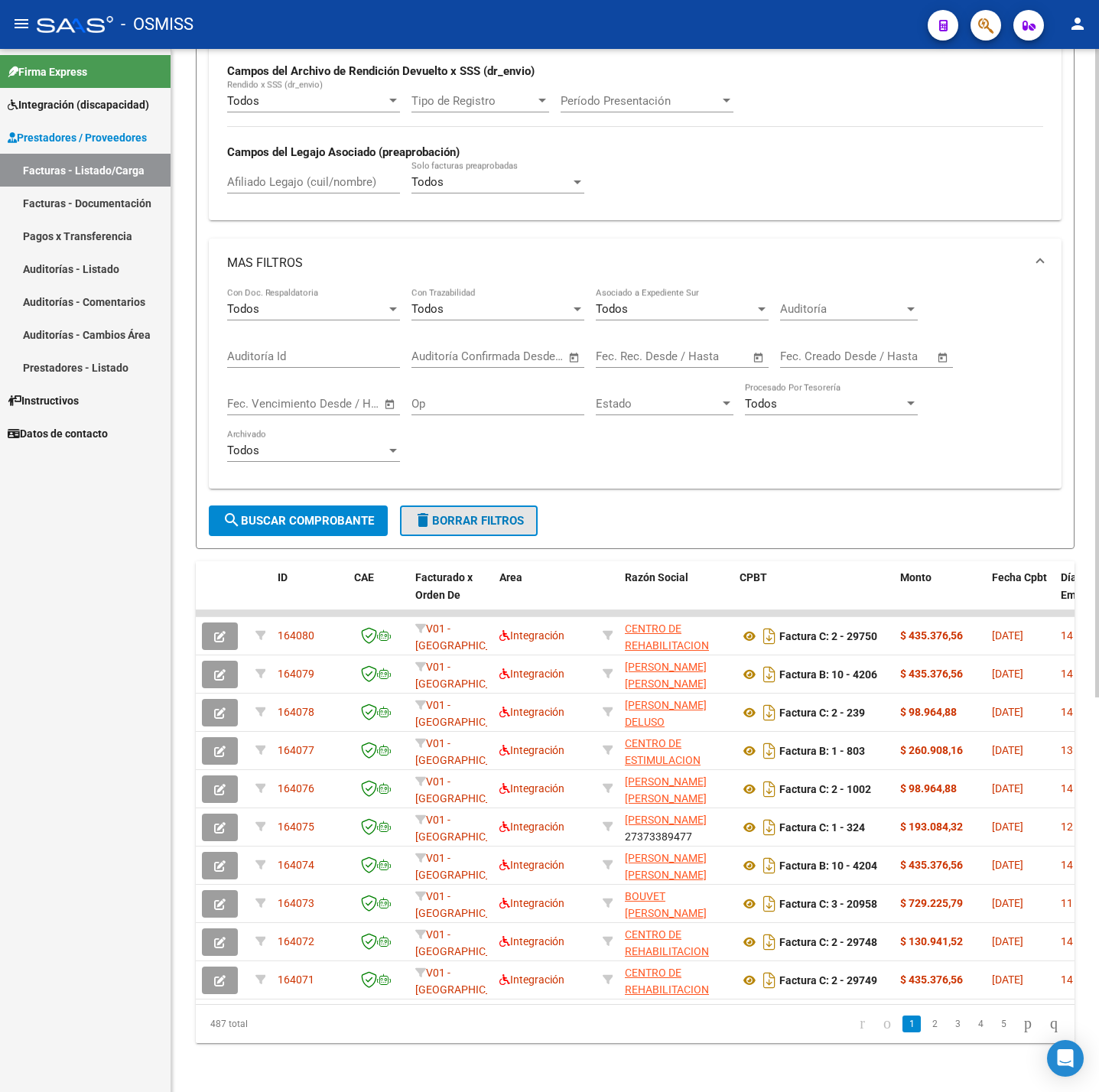
click at [477, 514] on span "delete Borrar Filtros" at bounding box center [469, 521] width 110 height 14
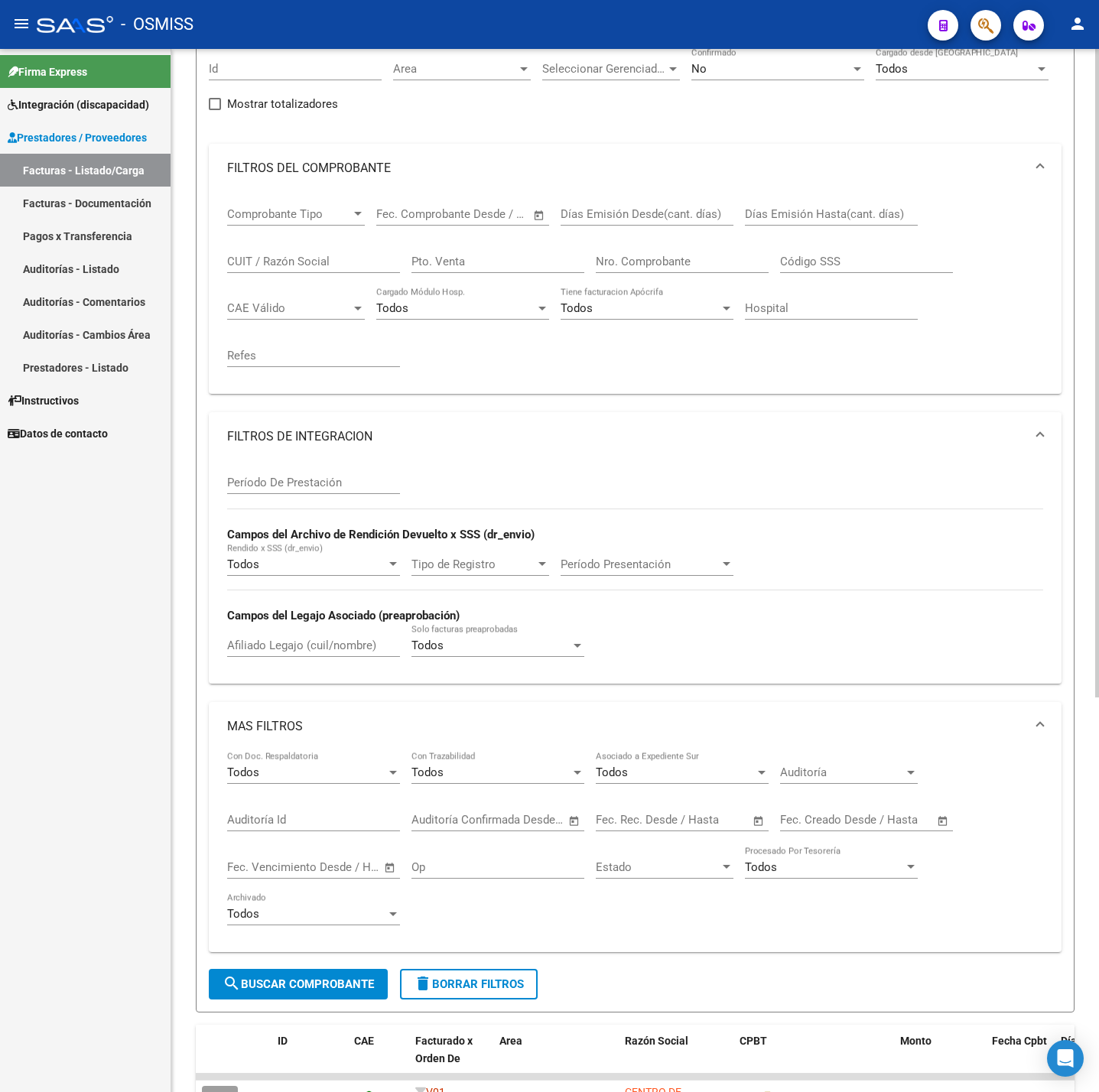
scroll to position [0, 0]
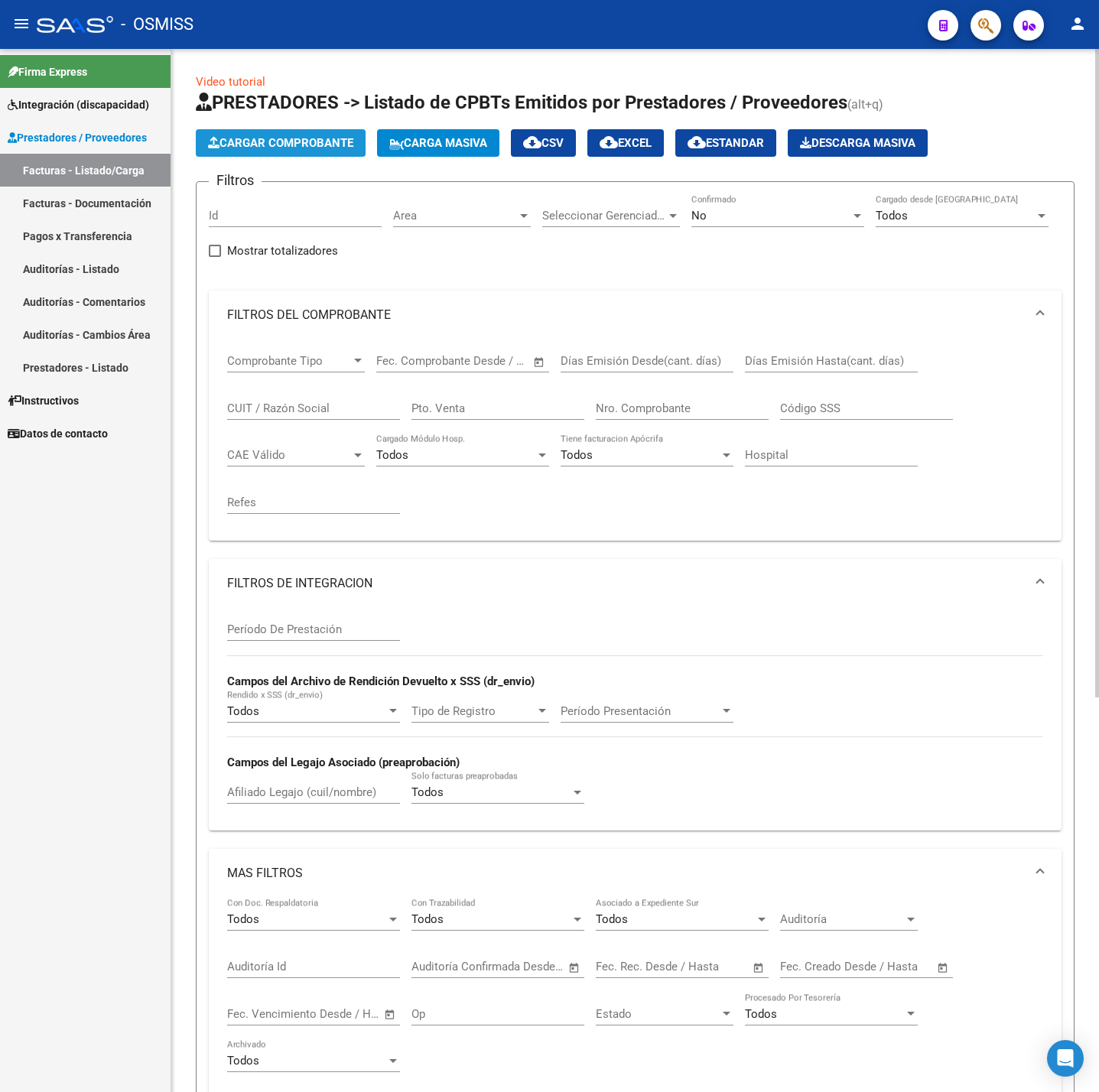
click at [278, 145] on span "Cargar Comprobante" at bounding box center [281, 143] width 145 height 14
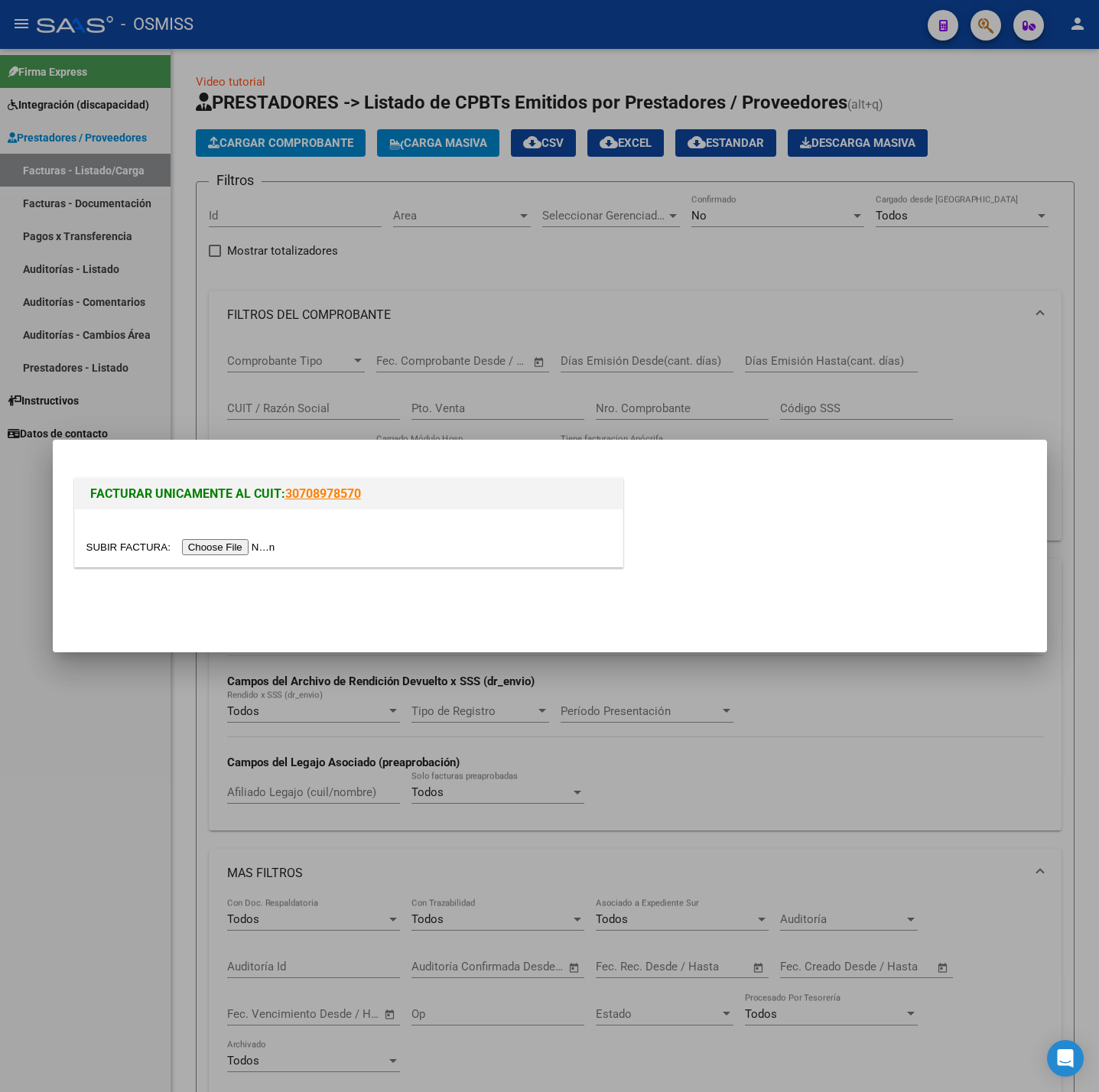
click at [253, 554] on input "file" at bounding box center [182, 547] width 193 height 16
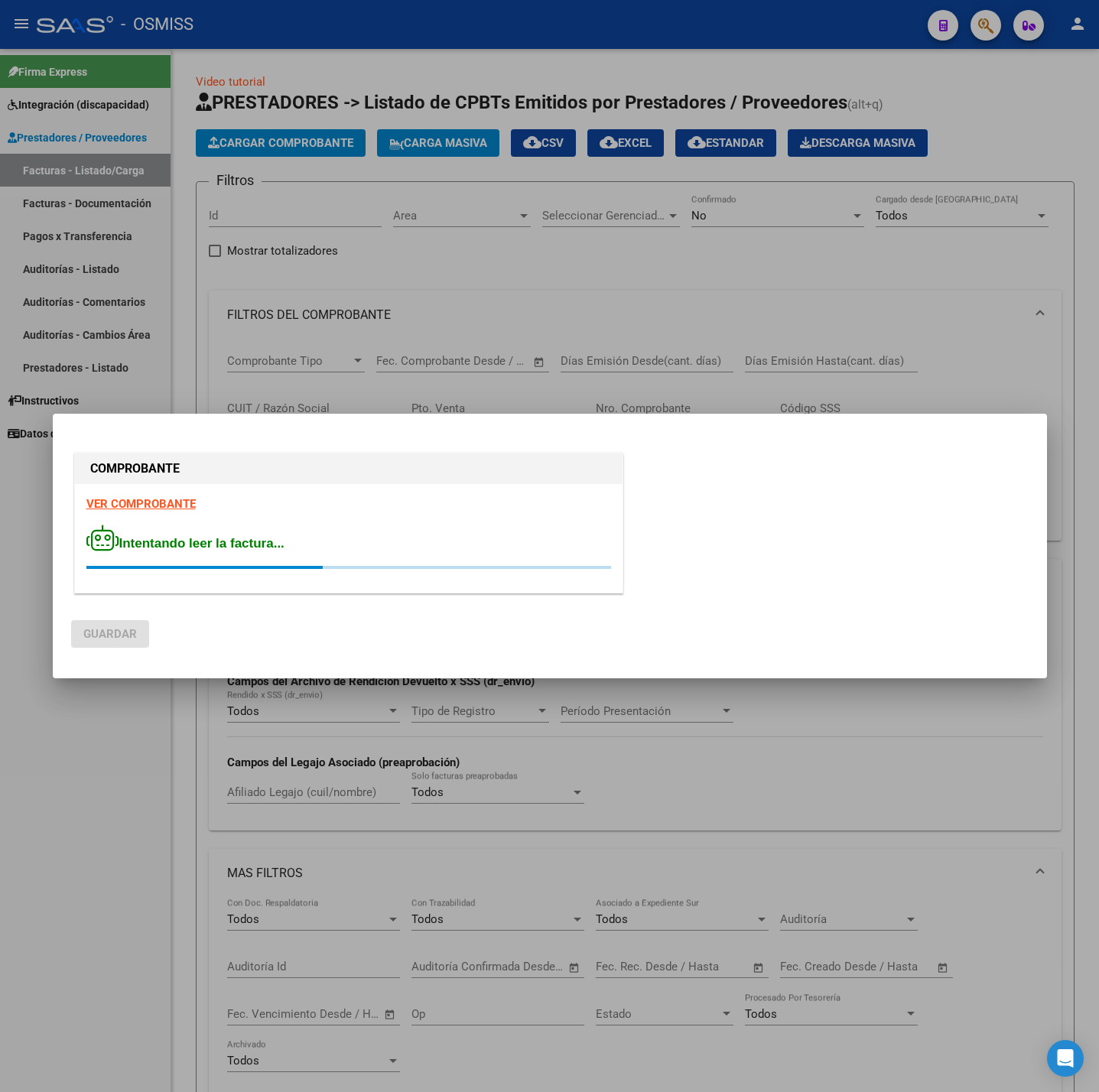
click at [122, 503] on strong "VER COMPROBANTE" at bounding box center [141, 505] width 110 height 14
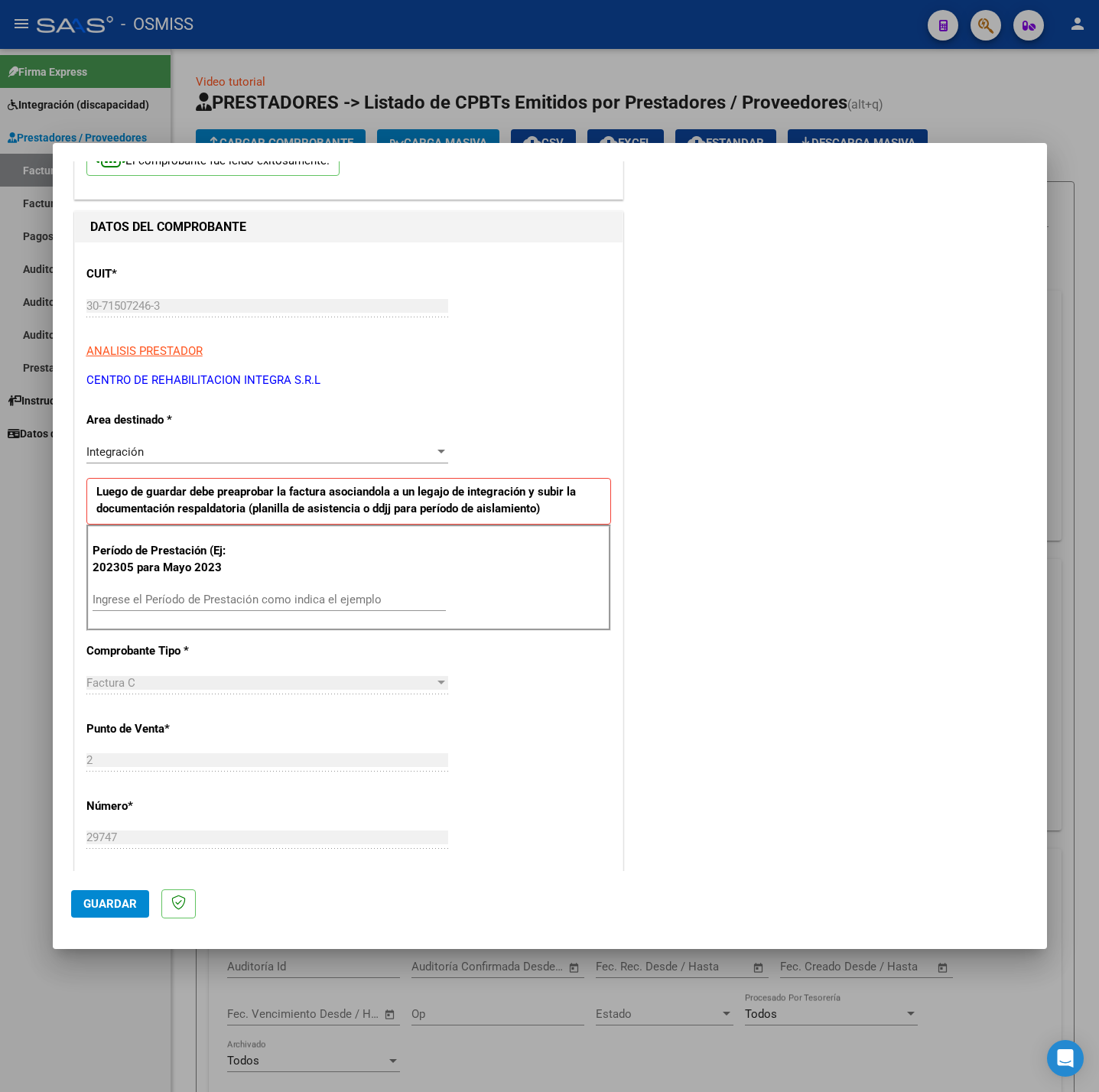
scroll to position [115, 0]
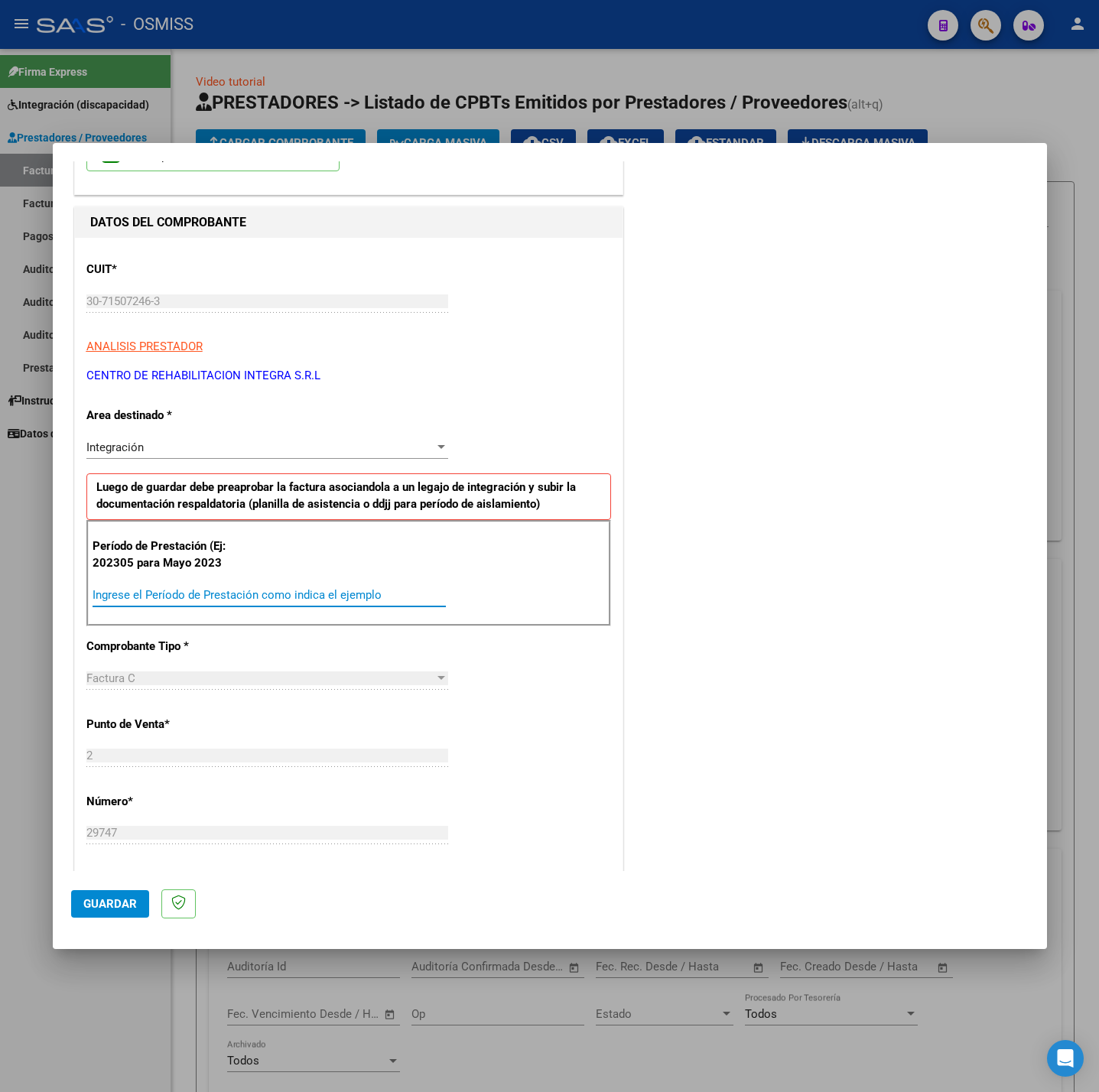
click at [134, 602] on input "Ingrese el Período de Prestación como indica el ejemplo" at bounding box center [269, 595] width 354 height 14
type input "202507"
click at [569, 707] on div "CUIT * 30-71507246-3 Ingresar CUIT ANALISIS PRESTADOR CENTRO DE REHABILITACION …" at bounding box center [349, 813] width 548 height 1151
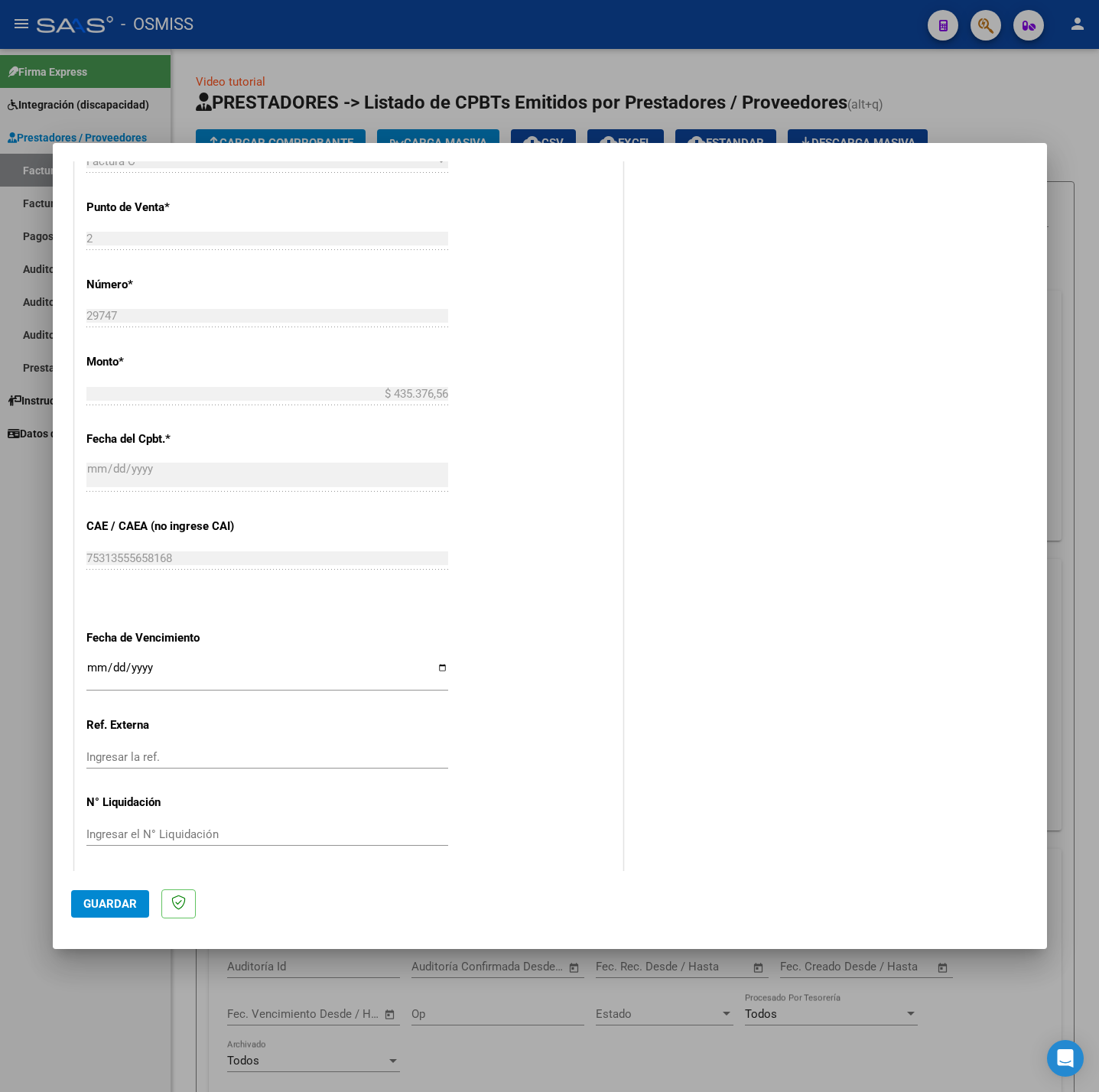
scroll to position [640, 0]
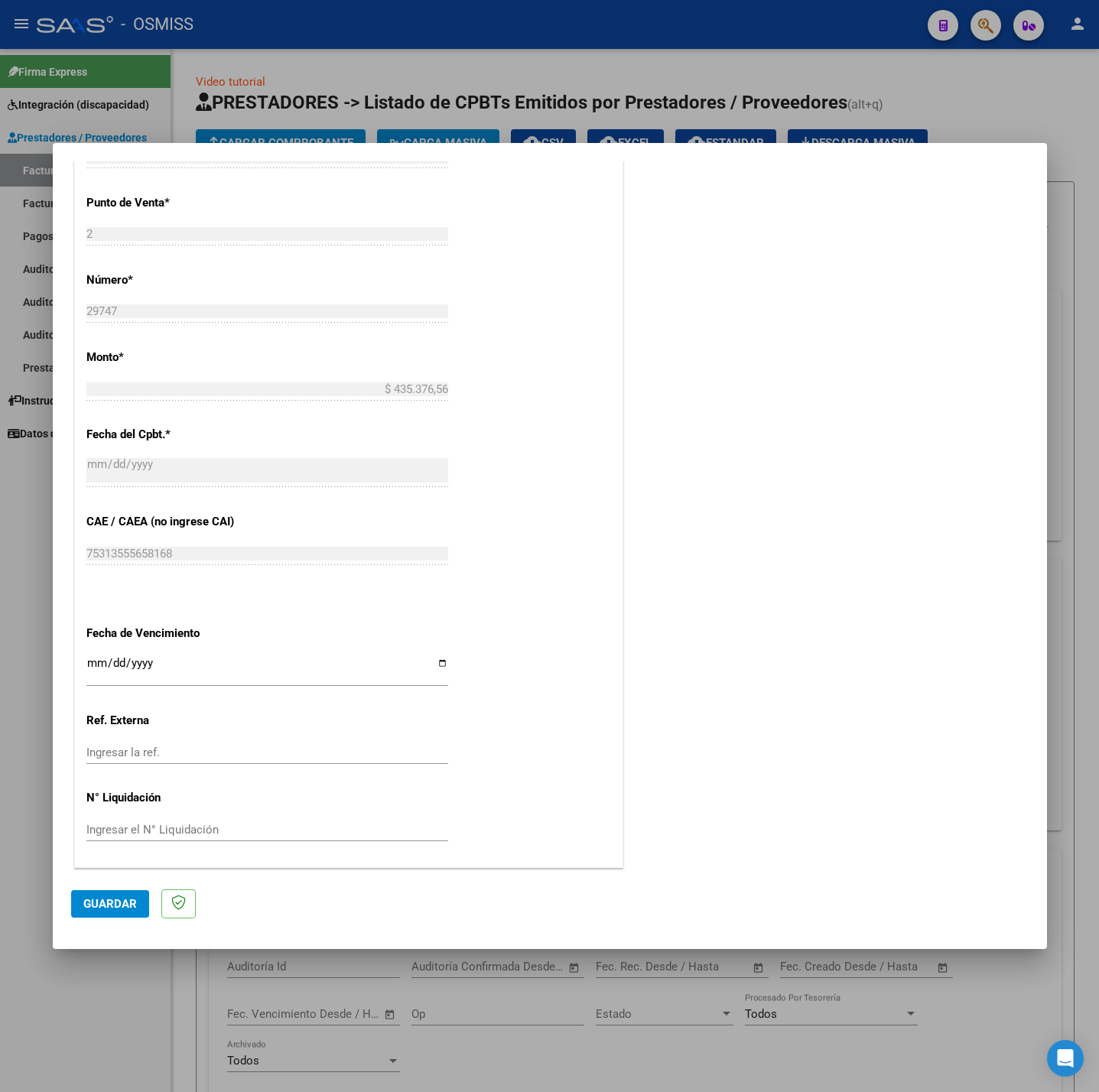
click at [84, 661] on div "CUIT * 30-71507246-3 Ingresar CUIT ANALISIS PRESTADOR CENTRO DE REHABILITACION …" at bounding box center [349, 291] width 548 height 1151
click at [96, 664] on input "Ingresar la fecha" at bounding box center [267, 669] width 361 height 24
type input "2025-07-11"
click at [147, 672] on input "2025-07-11" at bounding box center [267, 669] width 361 height 24
click at [113, 664] on input "2025-07-11" at bounding box center [267, 669] width 361 height 24
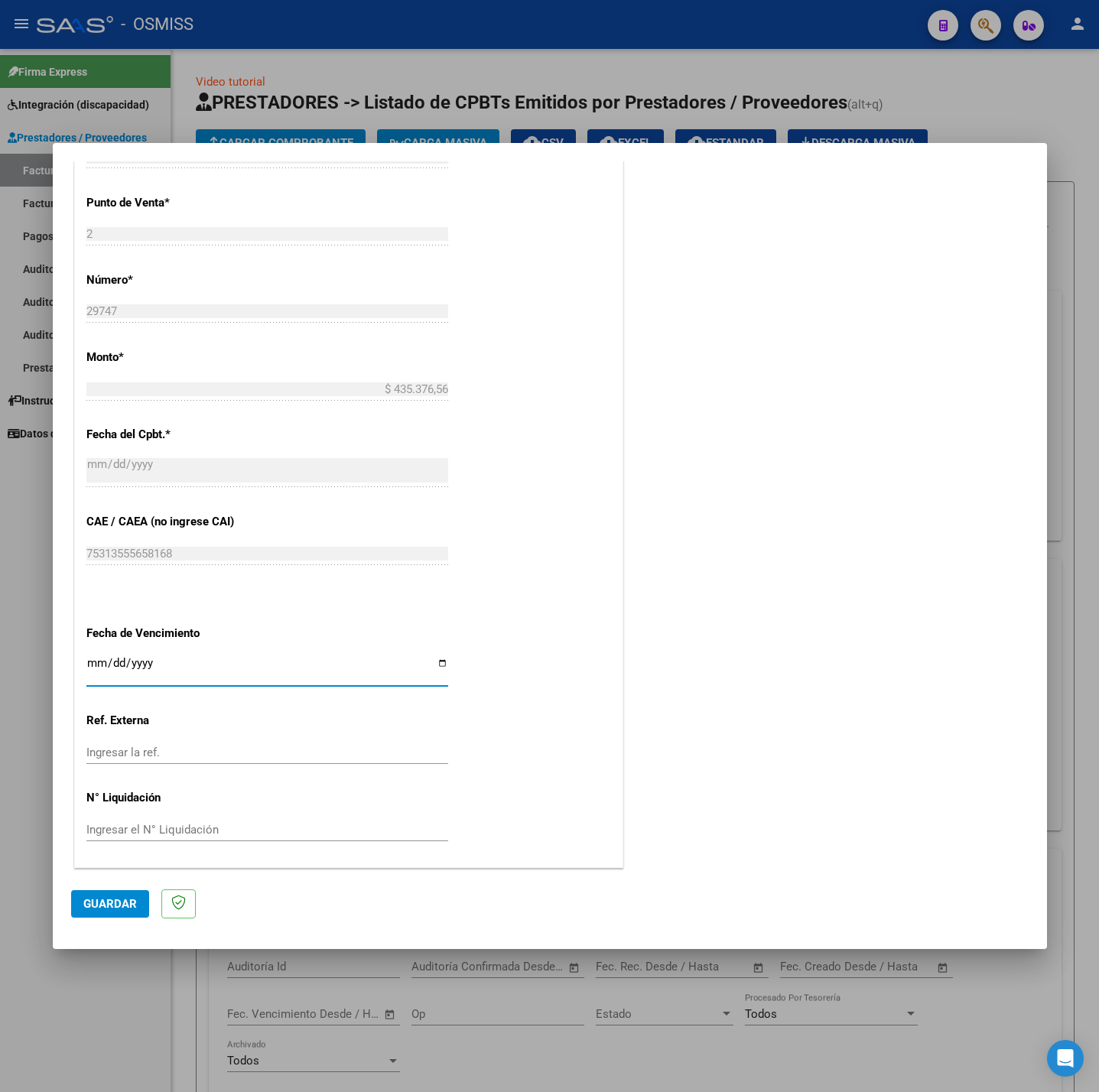
type input "[DATE]"
click at [127, 900] on span "Guardar" at bounding box center [110, 904] width 53 height 14
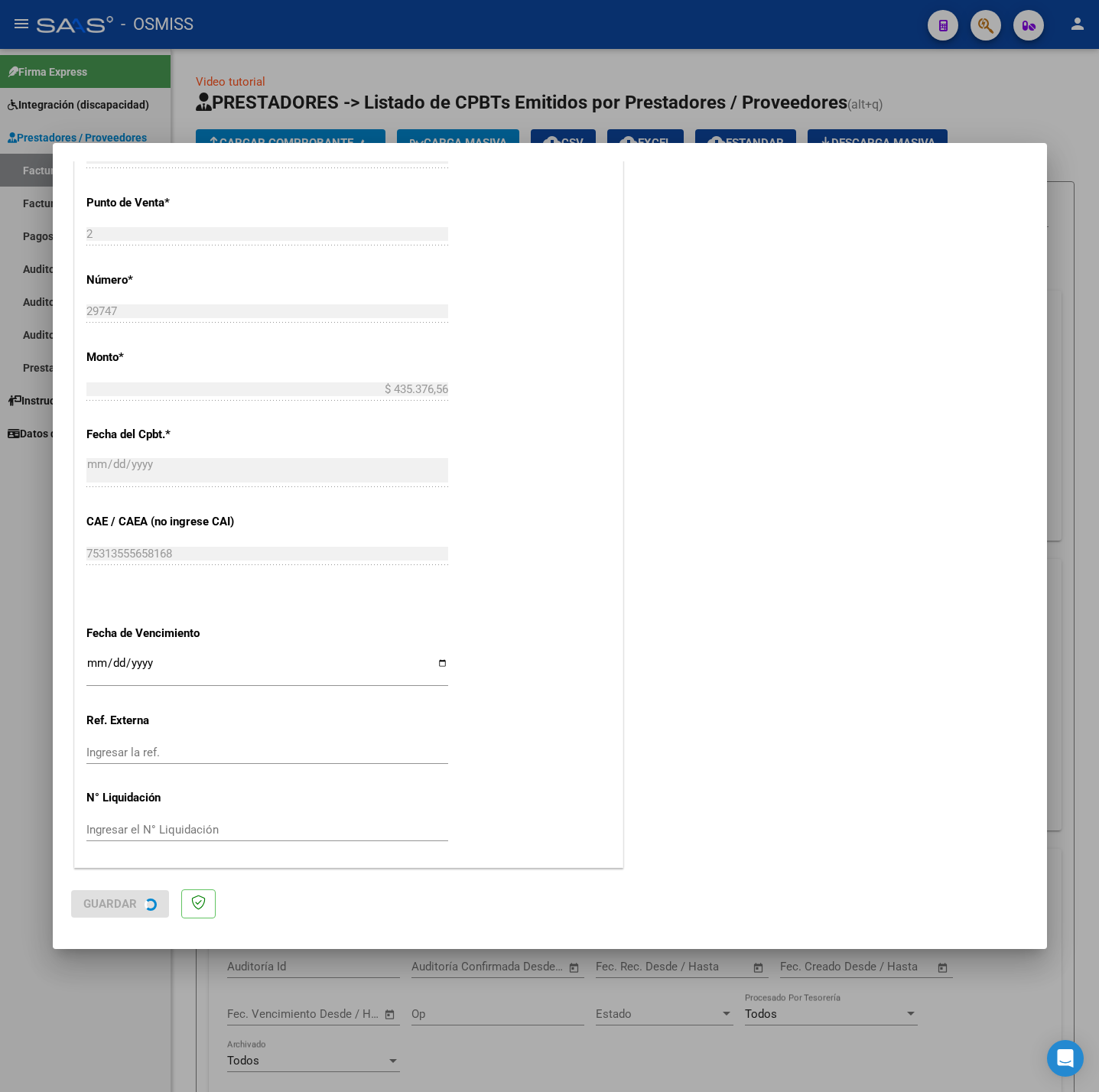
scroll to position [0, 0]
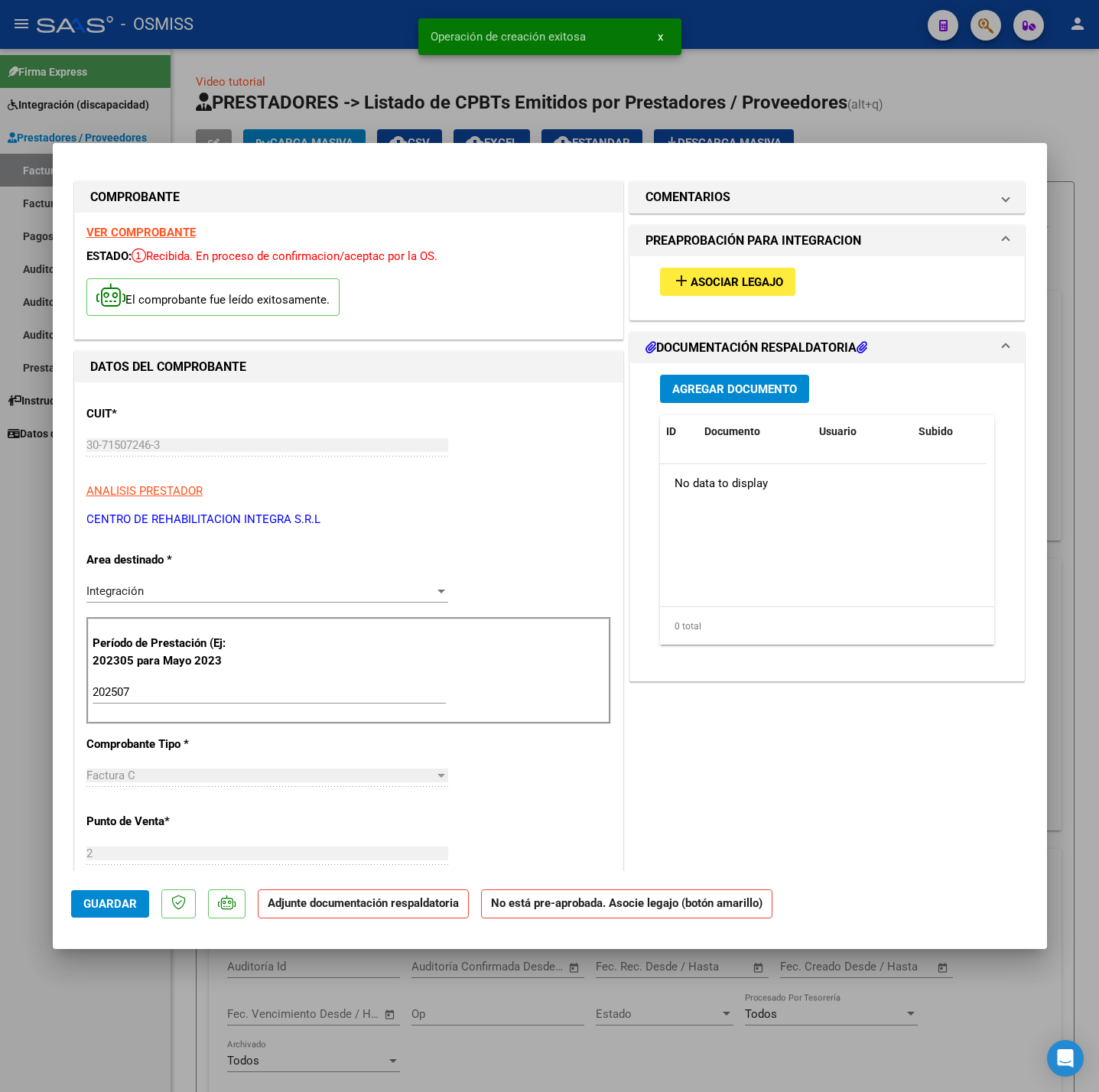
click at [709, 282] on span "Asociar Legajo" at bounding box center [737, 282] width 92 height 14
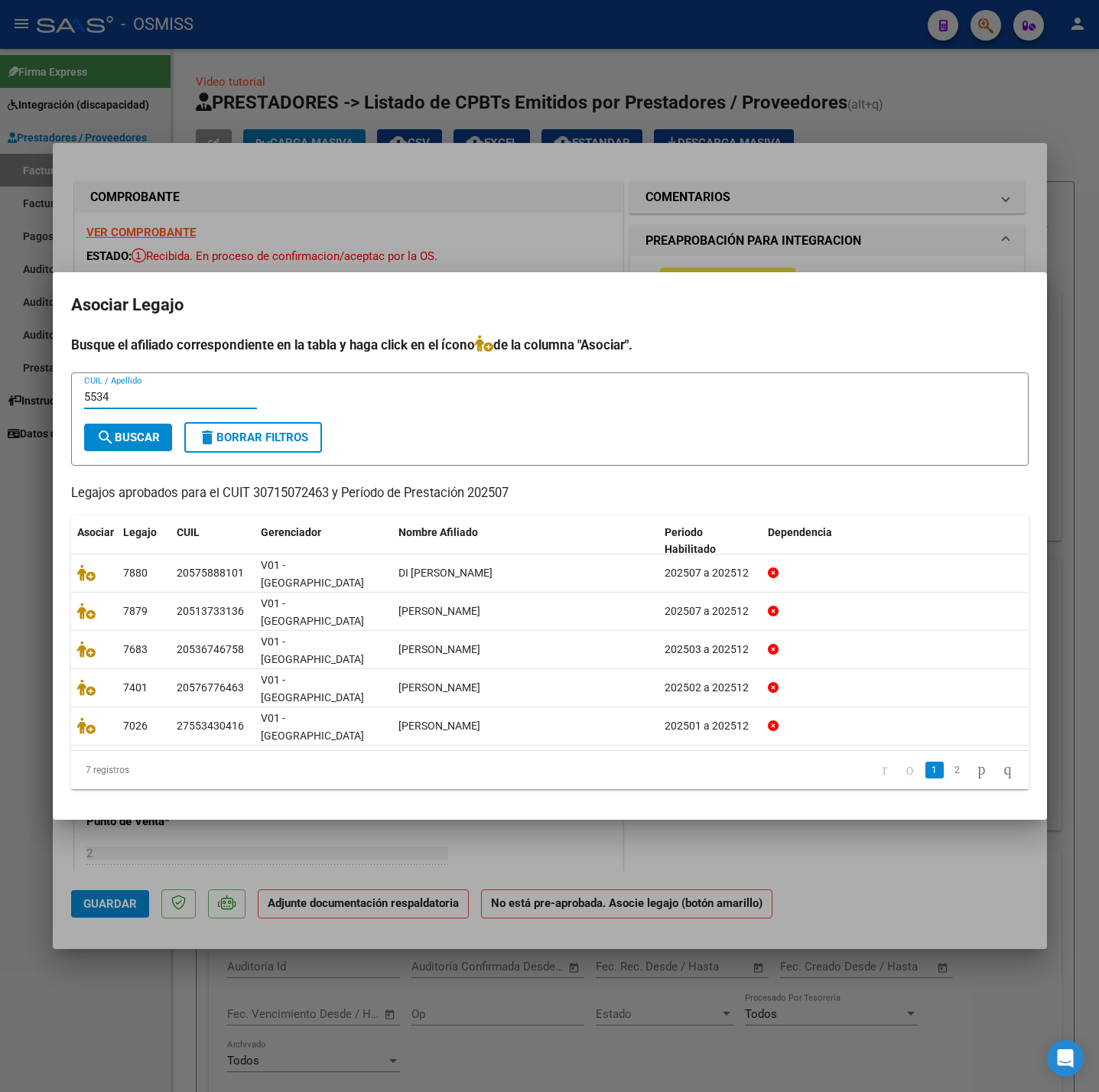
type input "5534"
click at [127, 451] on button "search Buscar" at bounding box center [128, 437] width 88 height 27
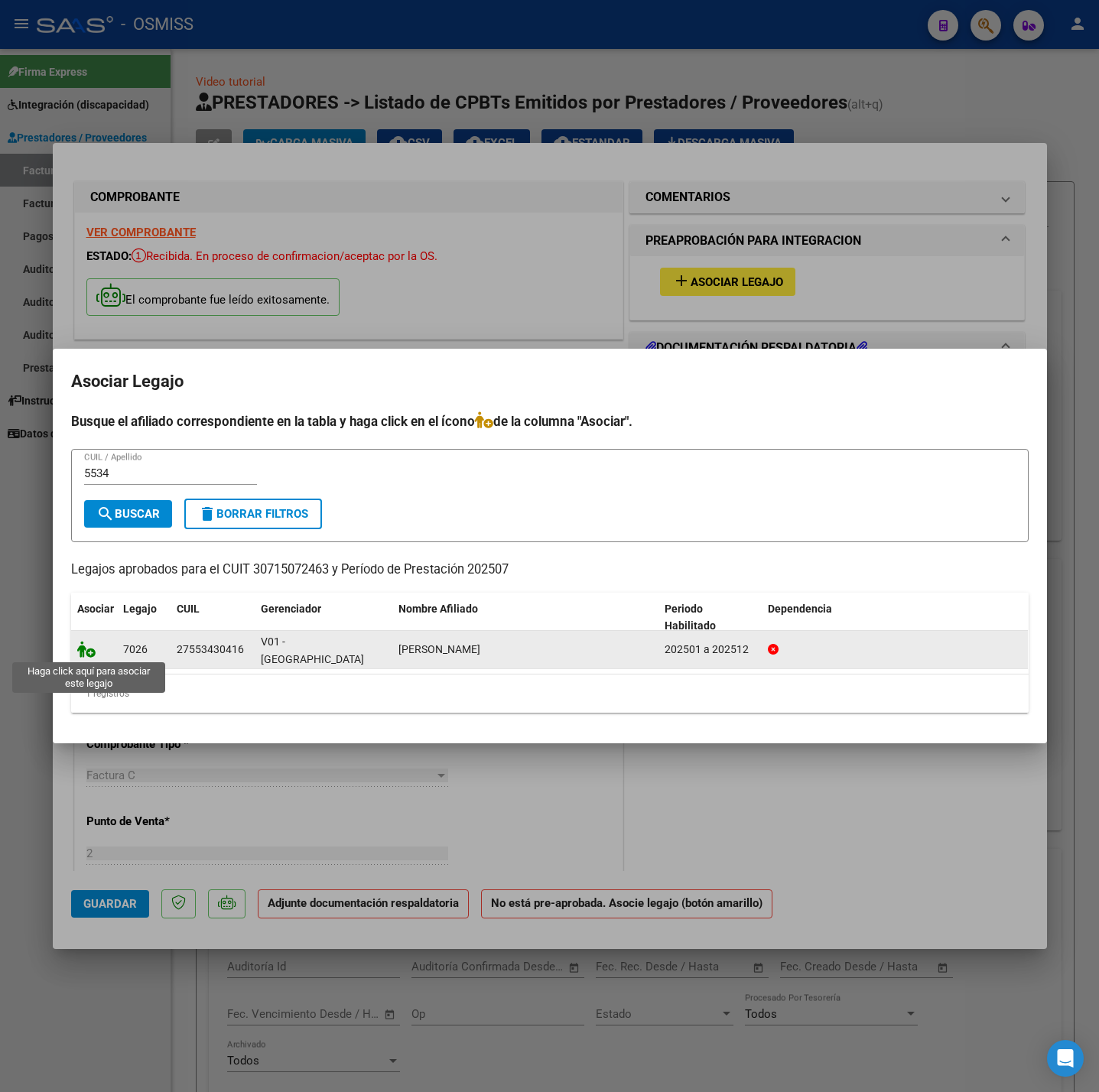
click at [87, 645] on icon at bounding box center [86, 649] width 18 height 17
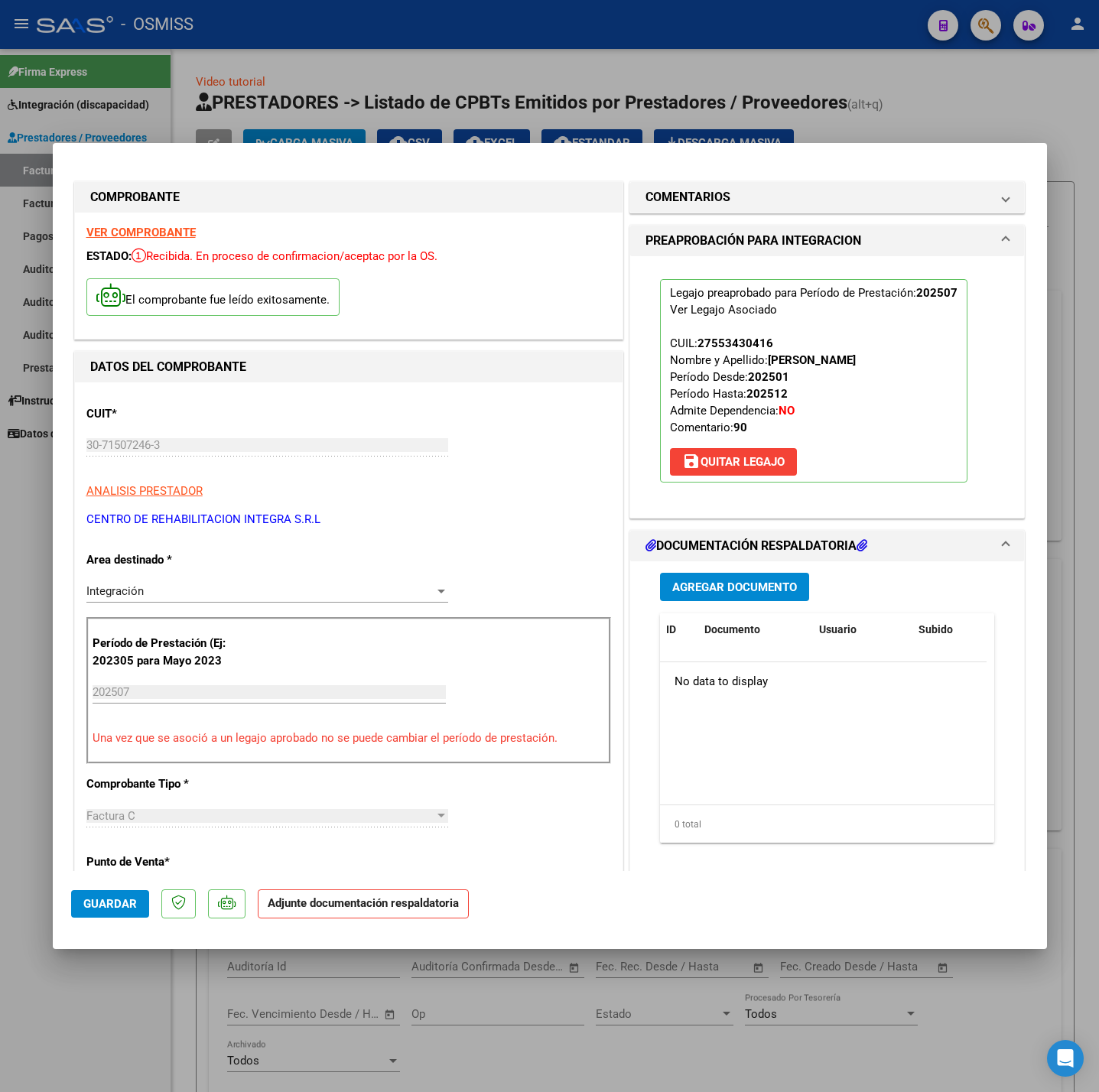
click at [757, 592] on span "Agregar Documento" at bounding box center [734, 587] width 124 height 14
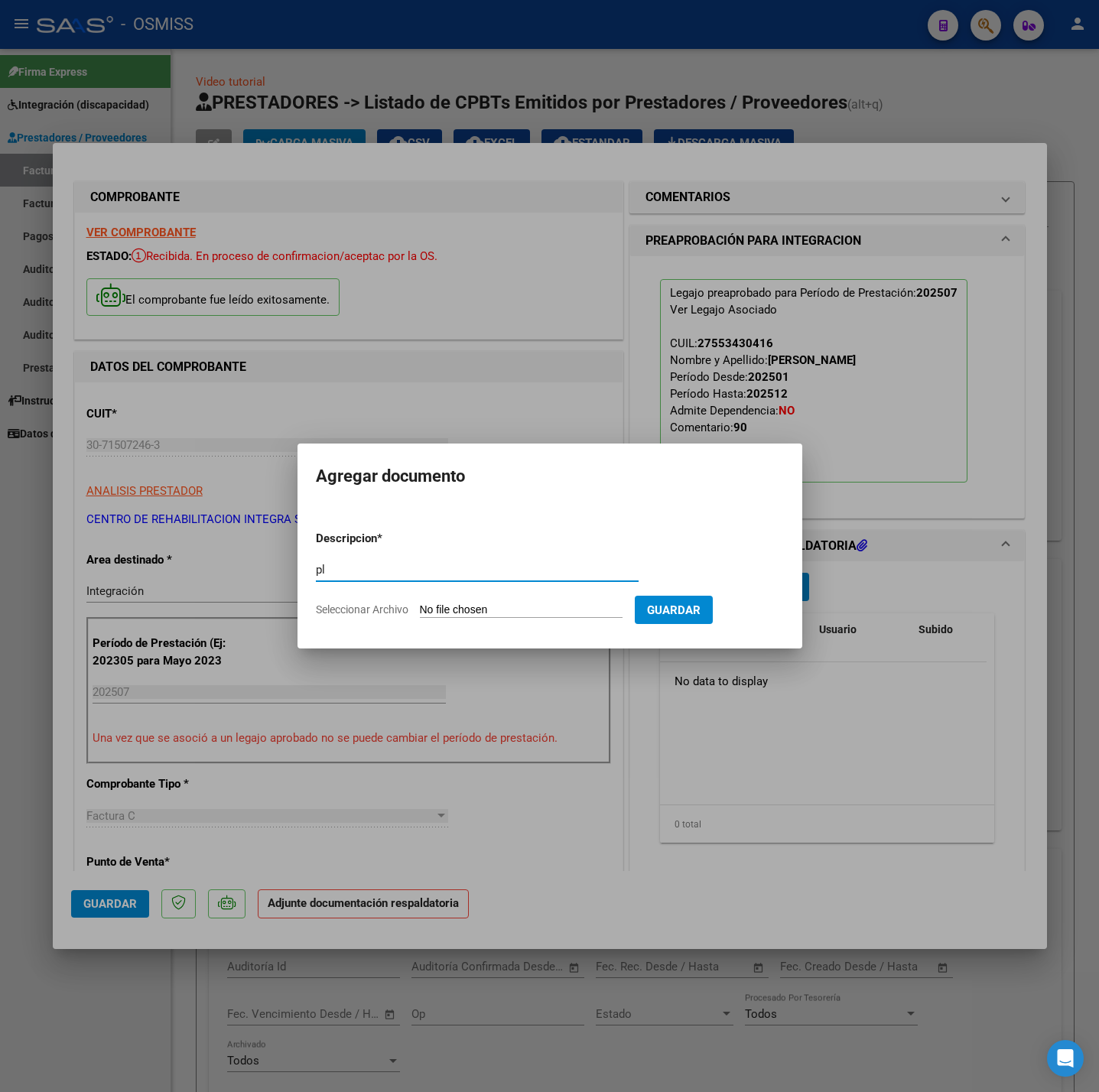
type input "pl"
click at [458, 598] on form "Descripcion * pl Escriba aquí una descripcion Seleccionar Archivo Guardar" at bounding box center [550, 574] width 468 height 112
click at [482, 606] on input "Seleccionar Archivo" at bounding box center [521, 610] width 203 height 15
type input "C:\fakepath\AQUINO CLARA ROSARIO - PLANILLAS DE ASISTENCIA - JULIO 2025 - OSMIS…"
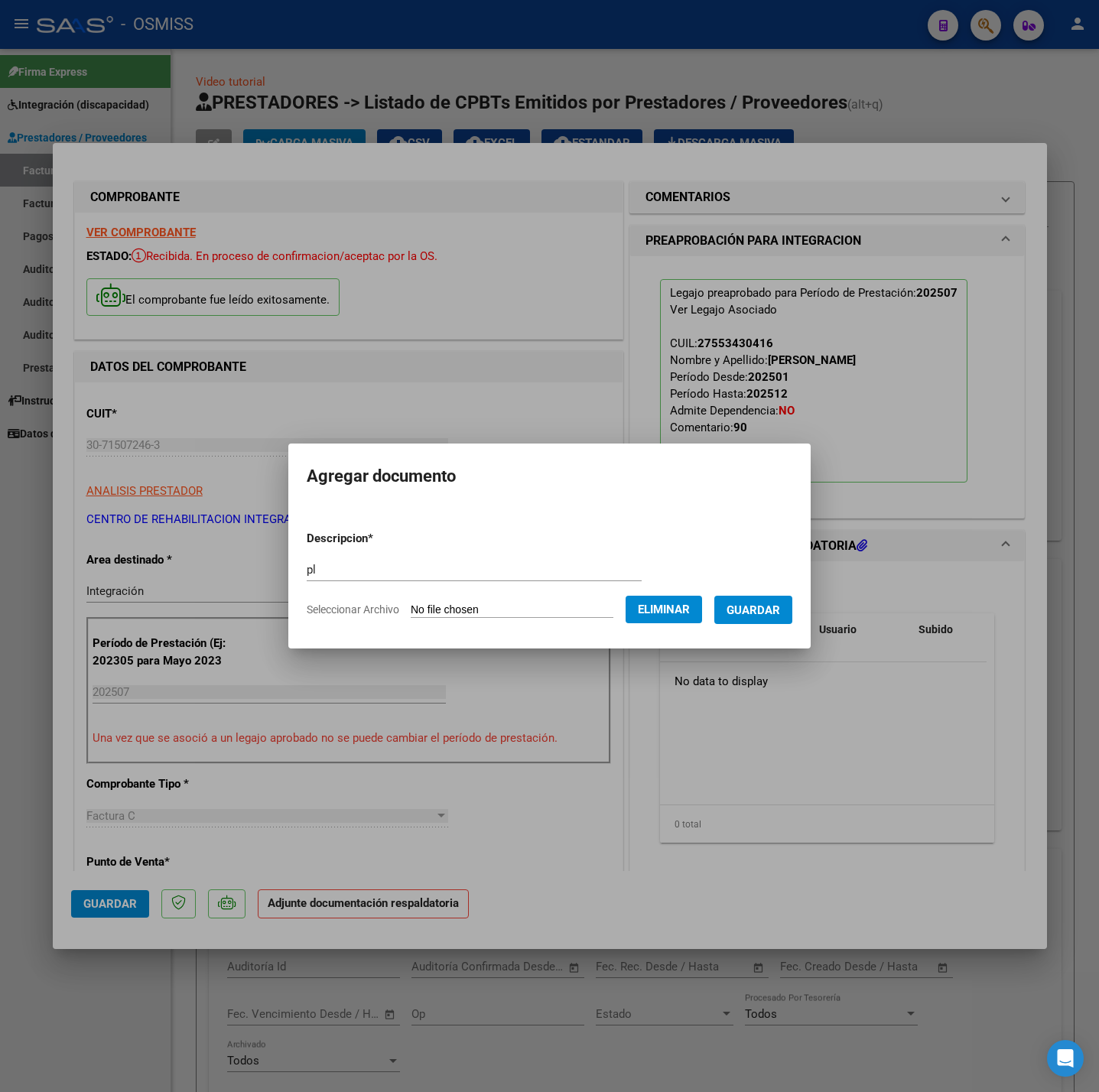
click at [763, 613] on span "Guardar" at bounding box center [753, 610] width 53 height 14
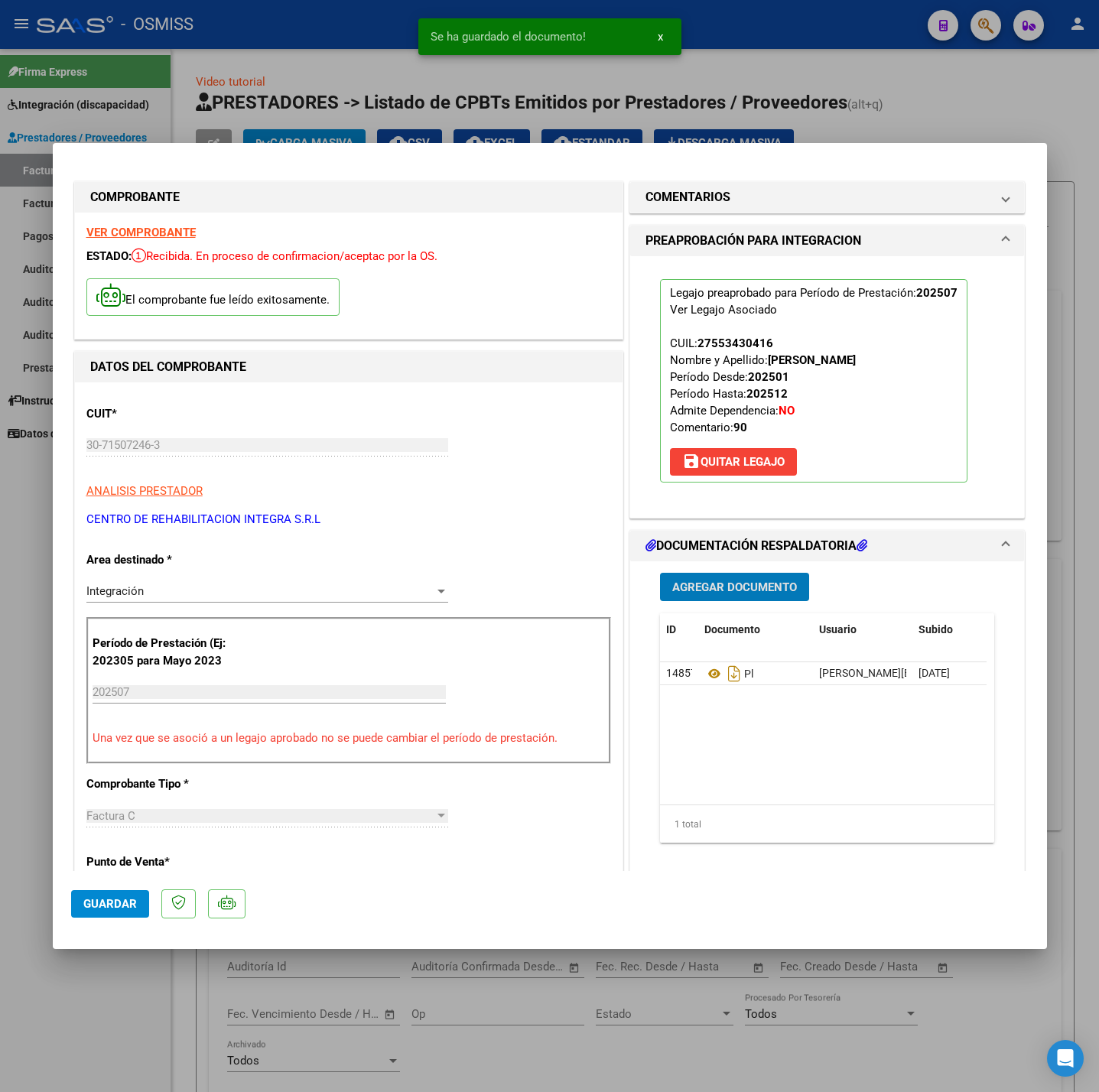
click at [141, 898] on button "Guardar" at bounding box center [110, 903] width 78 height 27
click at [149, 1005] on div at bounding box center [549, 546] width 1099 height 1092
type input "$ 0,00"
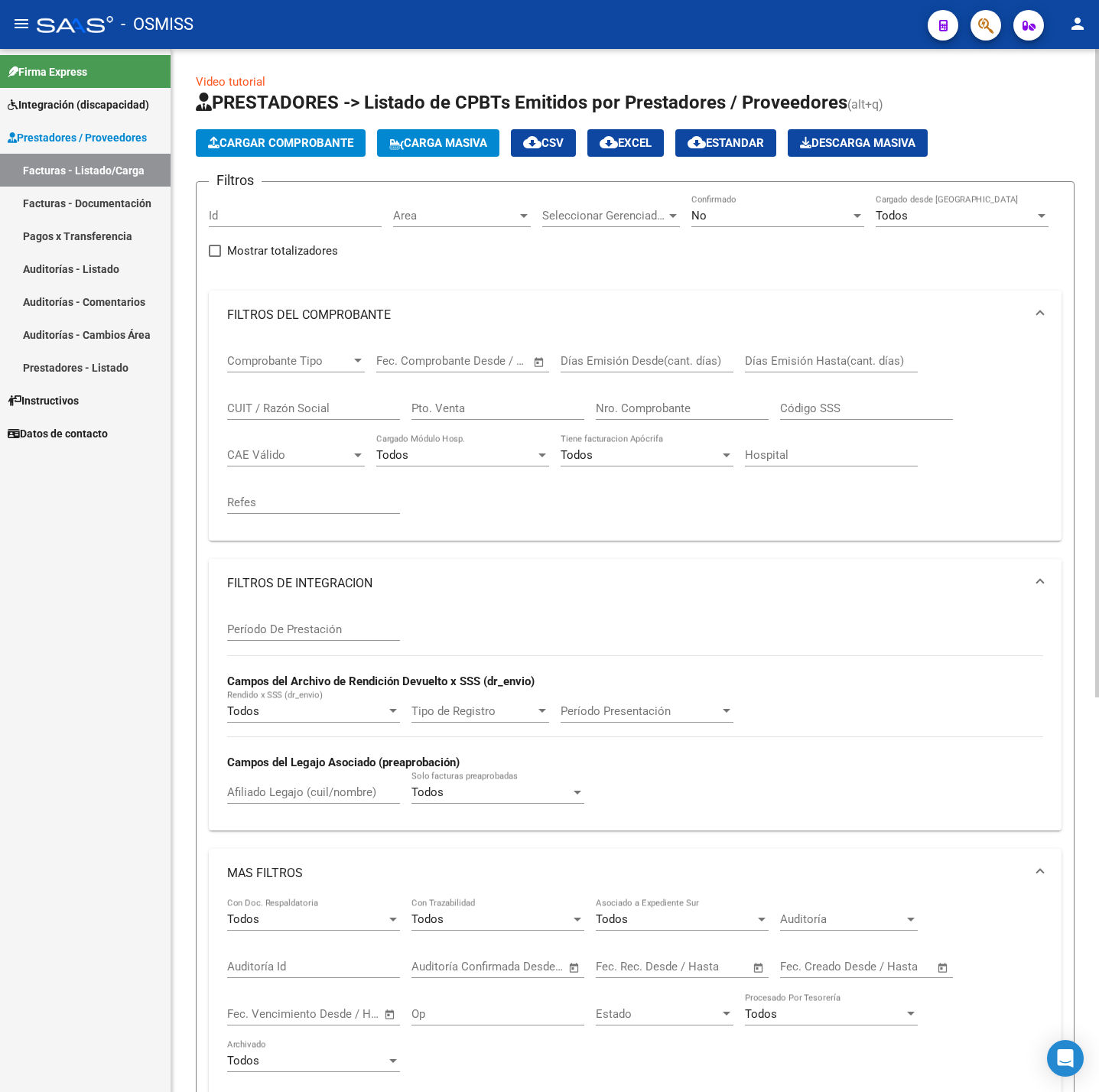
click at [329, 136] on span "Cargar Comprobante" at bounding box center [281, 143] width 145 height 14
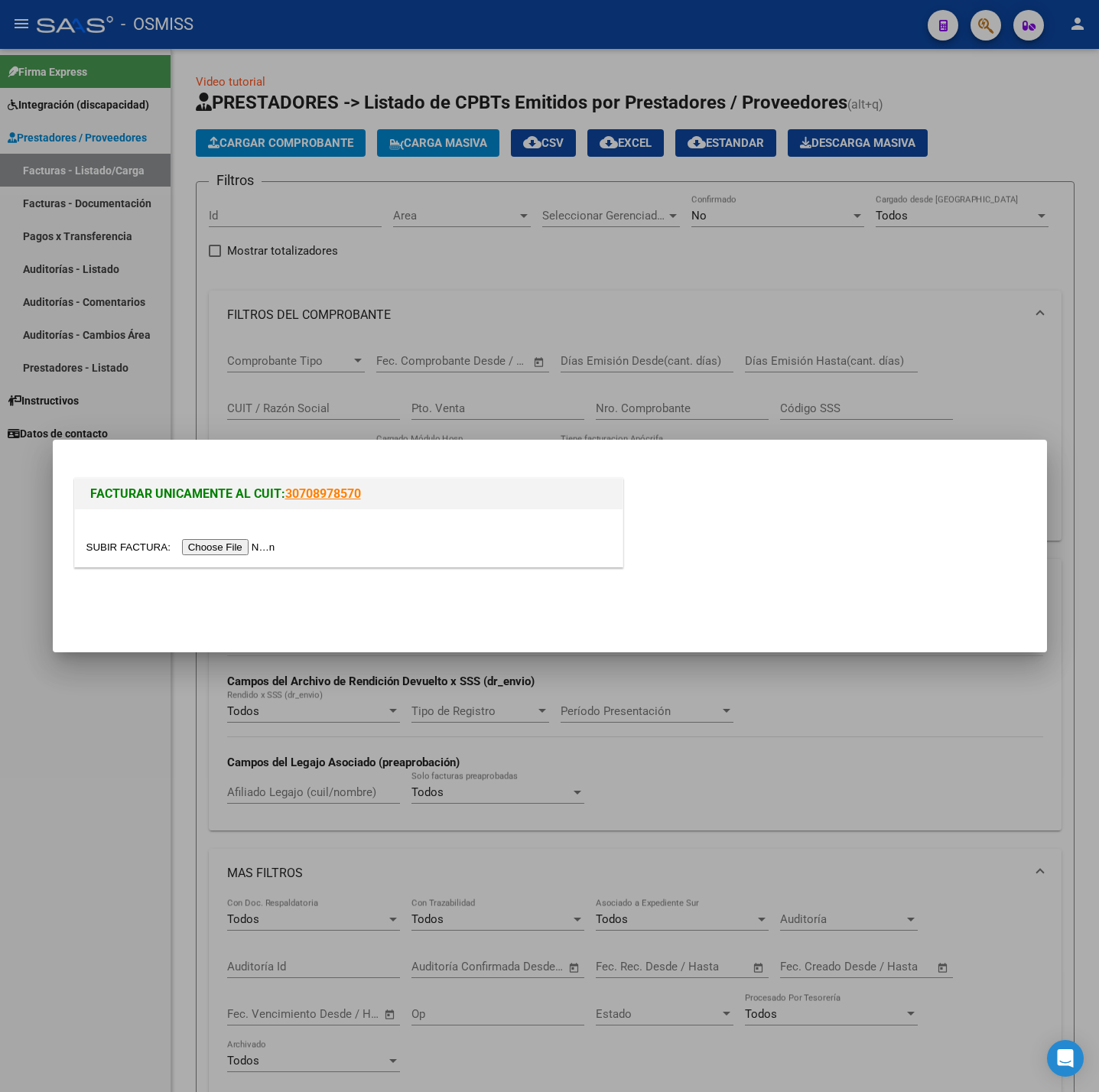
click at [191, 541] on input "file" at bounding box center [182, 547] width 193 height 16
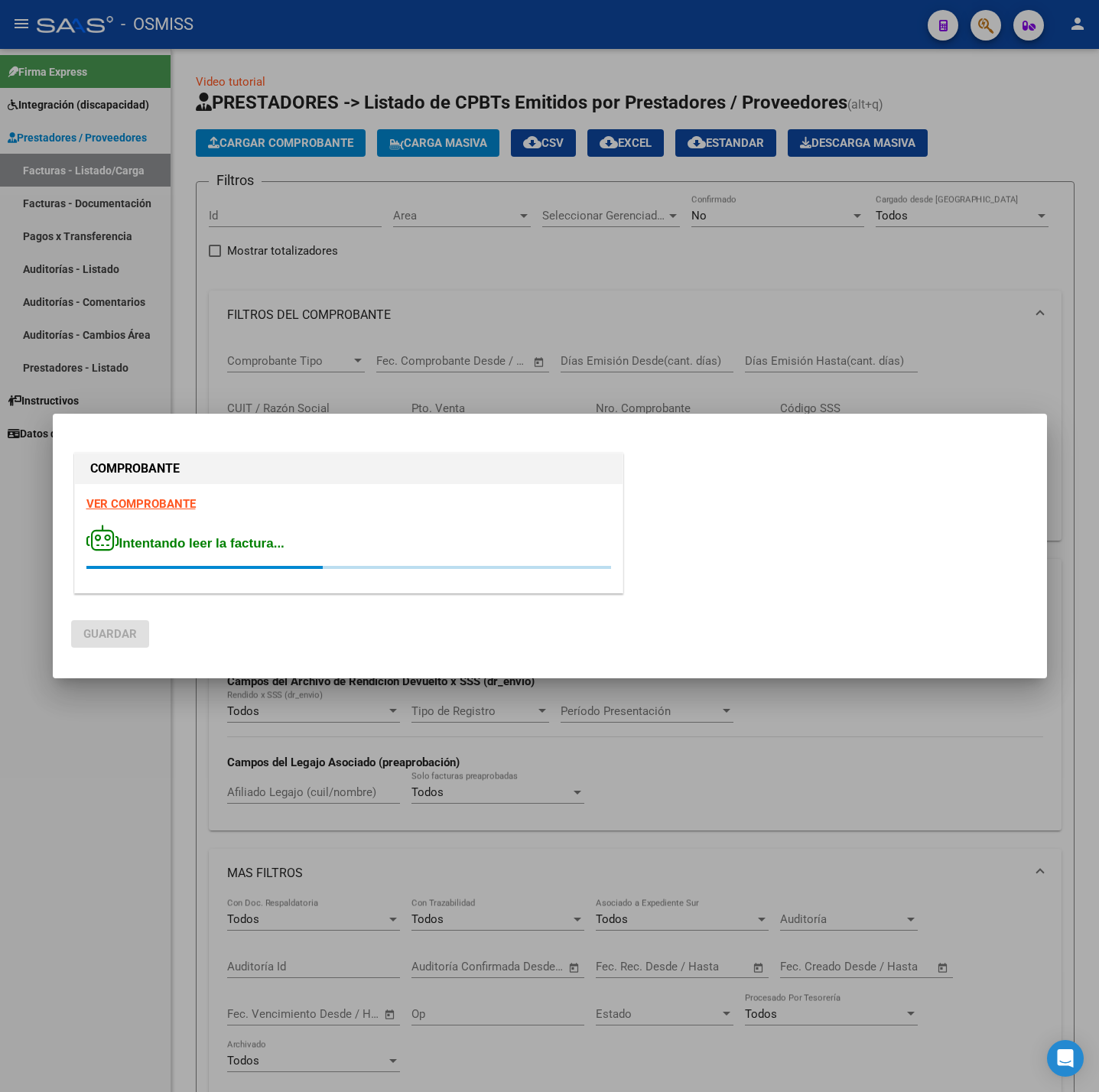
click at [165, 500] on strong "VER COMPROBANTE" at bounding box center [141, 505] width 110 height 14
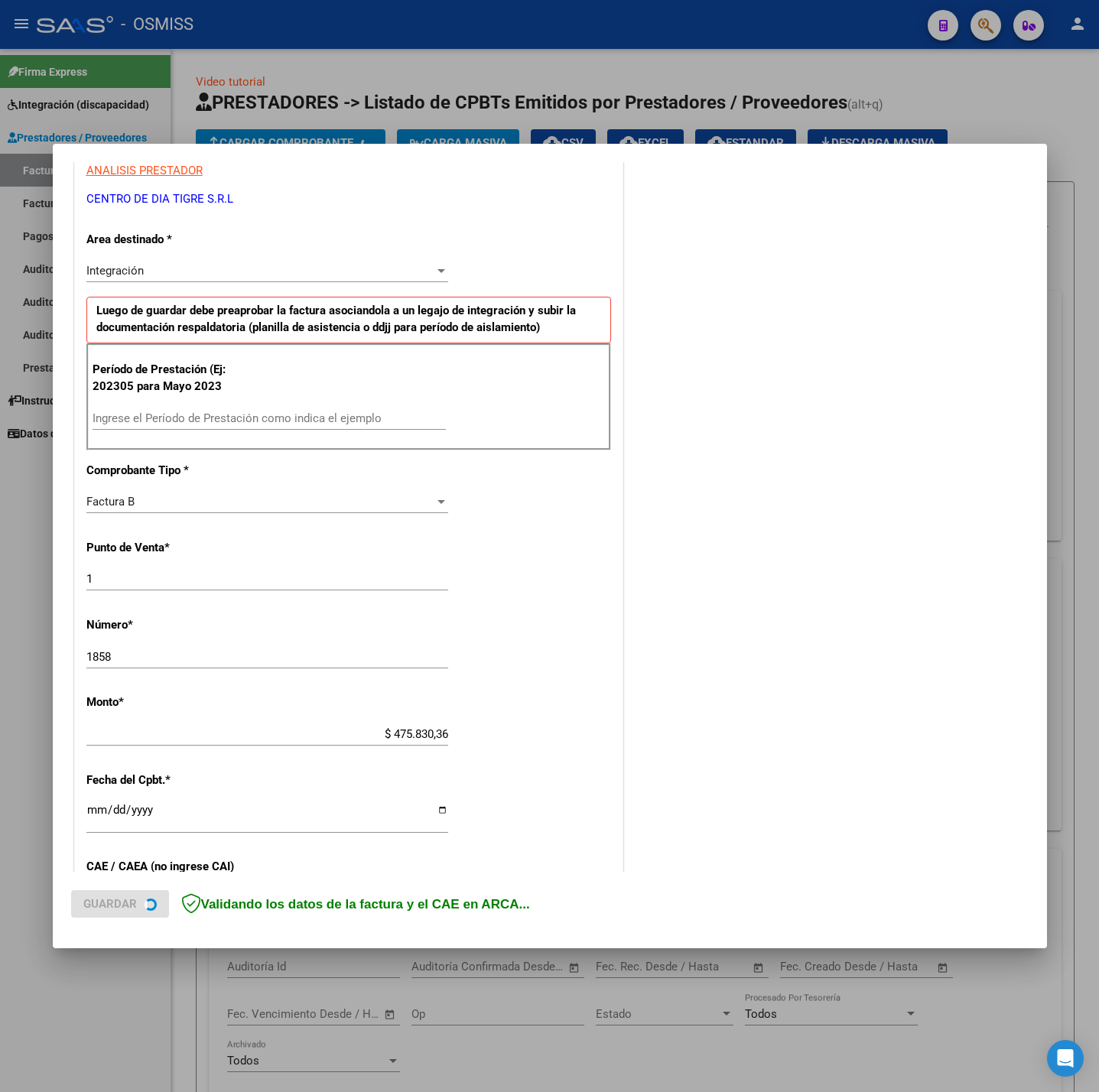
scroll to position [344, 0]
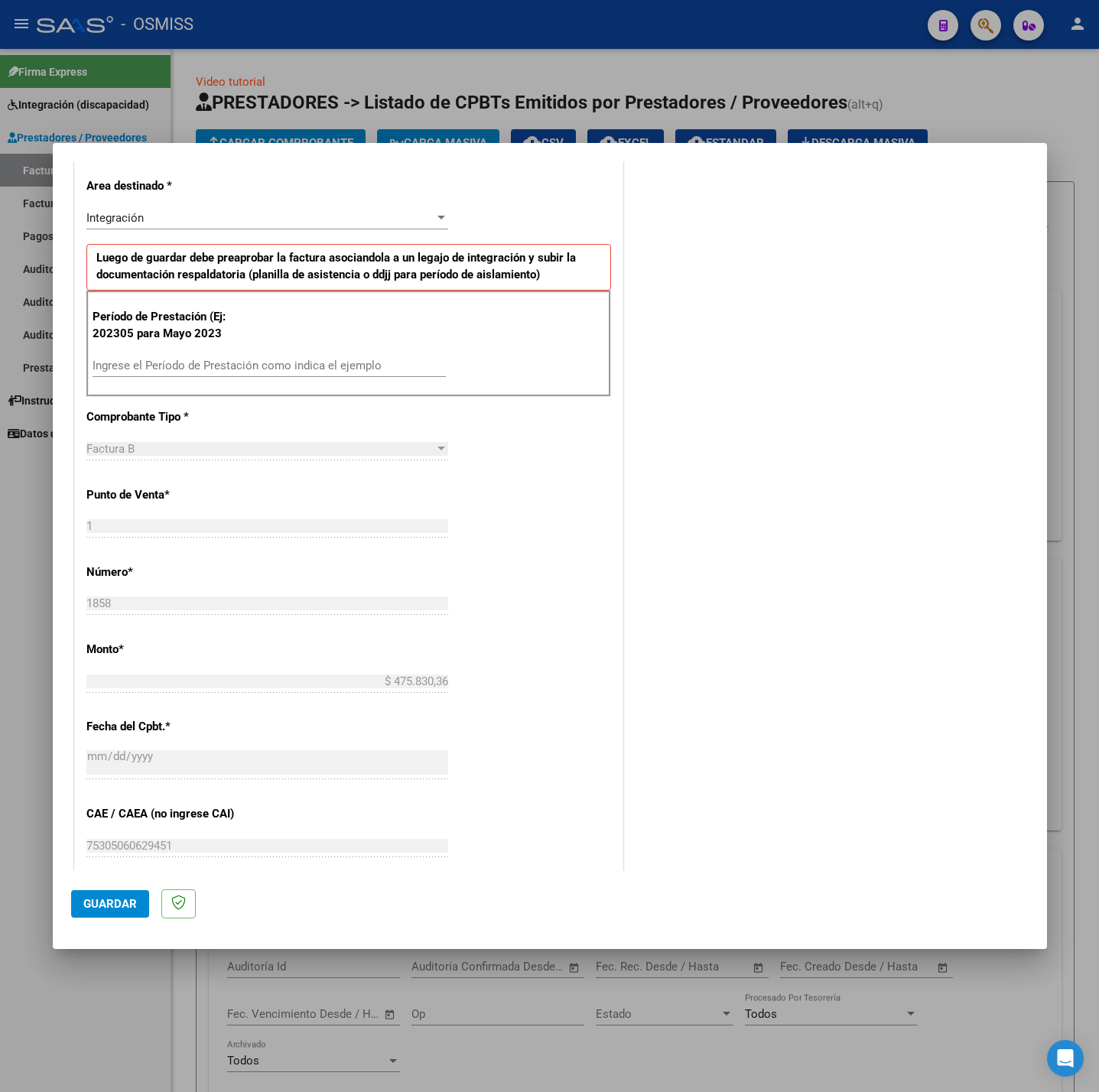
click at [227, 377] on div "Ingrese el Período de Prestación como indica el ejemplo" at bounding box center [269, 365] width 354 height 23
click at [227, 370] on input "Ingrese el Período de Prestación como indica el ejemplo" at bounding box center [269, 366] width 354 height 14
type input "202507"
click at [576, 592] on div "CUIT * 30-71652494-5 Ingresar CUIT ANALISIS PRESTADOR CENTRO DE DIA TIGRE S.R.L…" at bounding box center [349, 584] width 548 height 1151
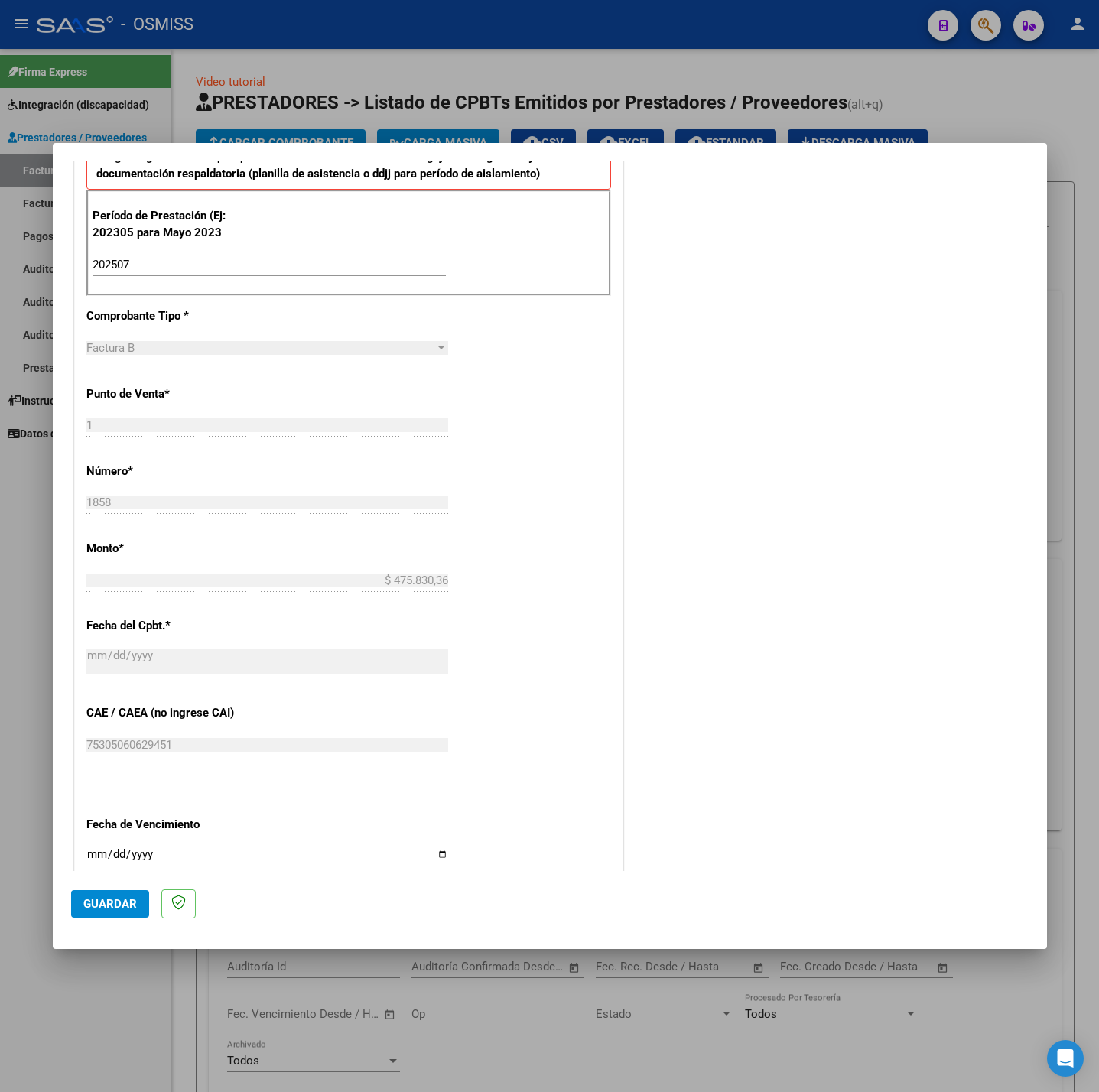
scroll to position [640, 0]
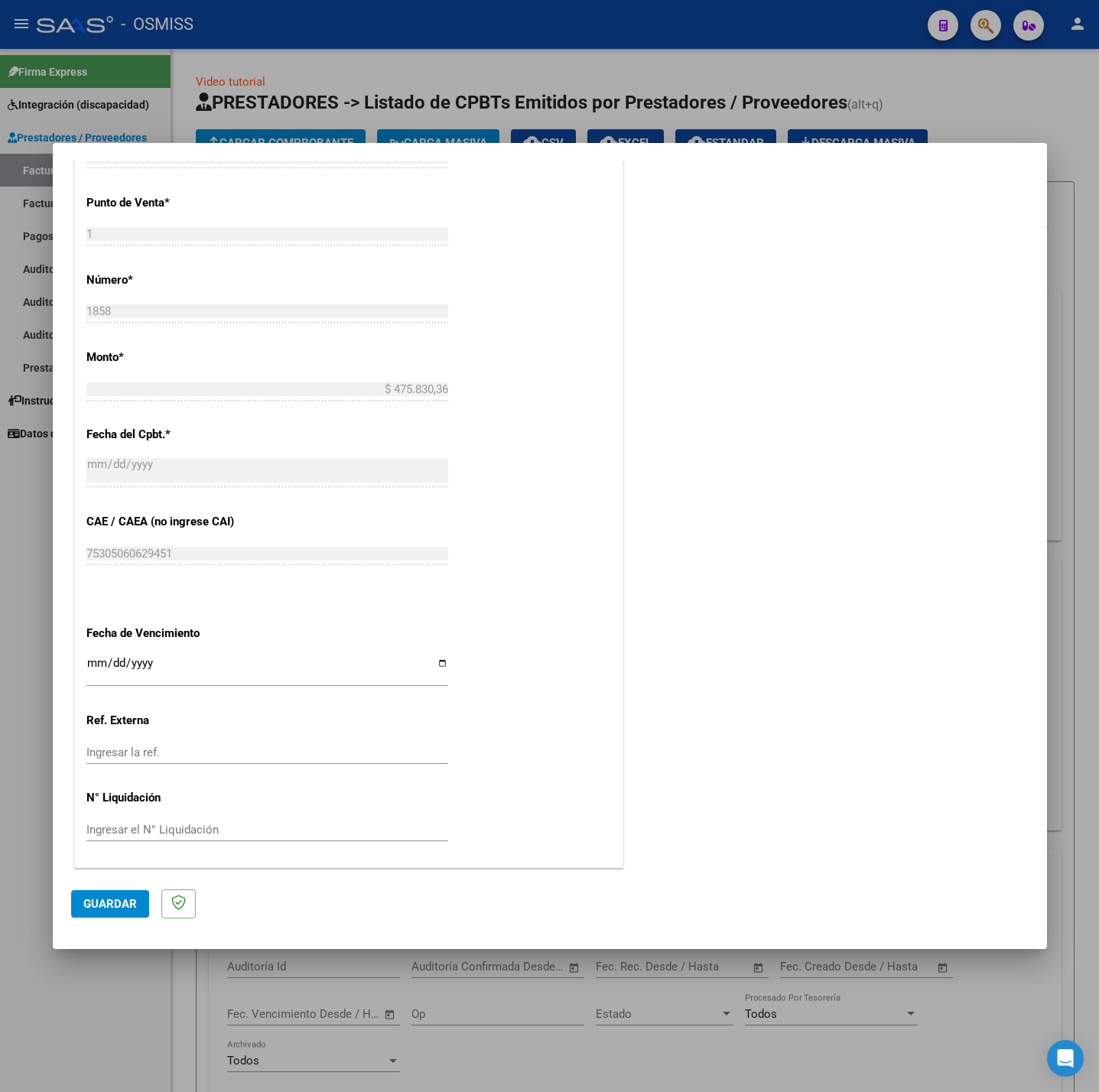
click at [96, 663] on input "Ingresar la fecha" at bounding box center [267, 669] width 361 height 24
type input "[DATE]"
click at [116, 895] on button "Guardar" at bounding box center [110, 903] width 78 height 27
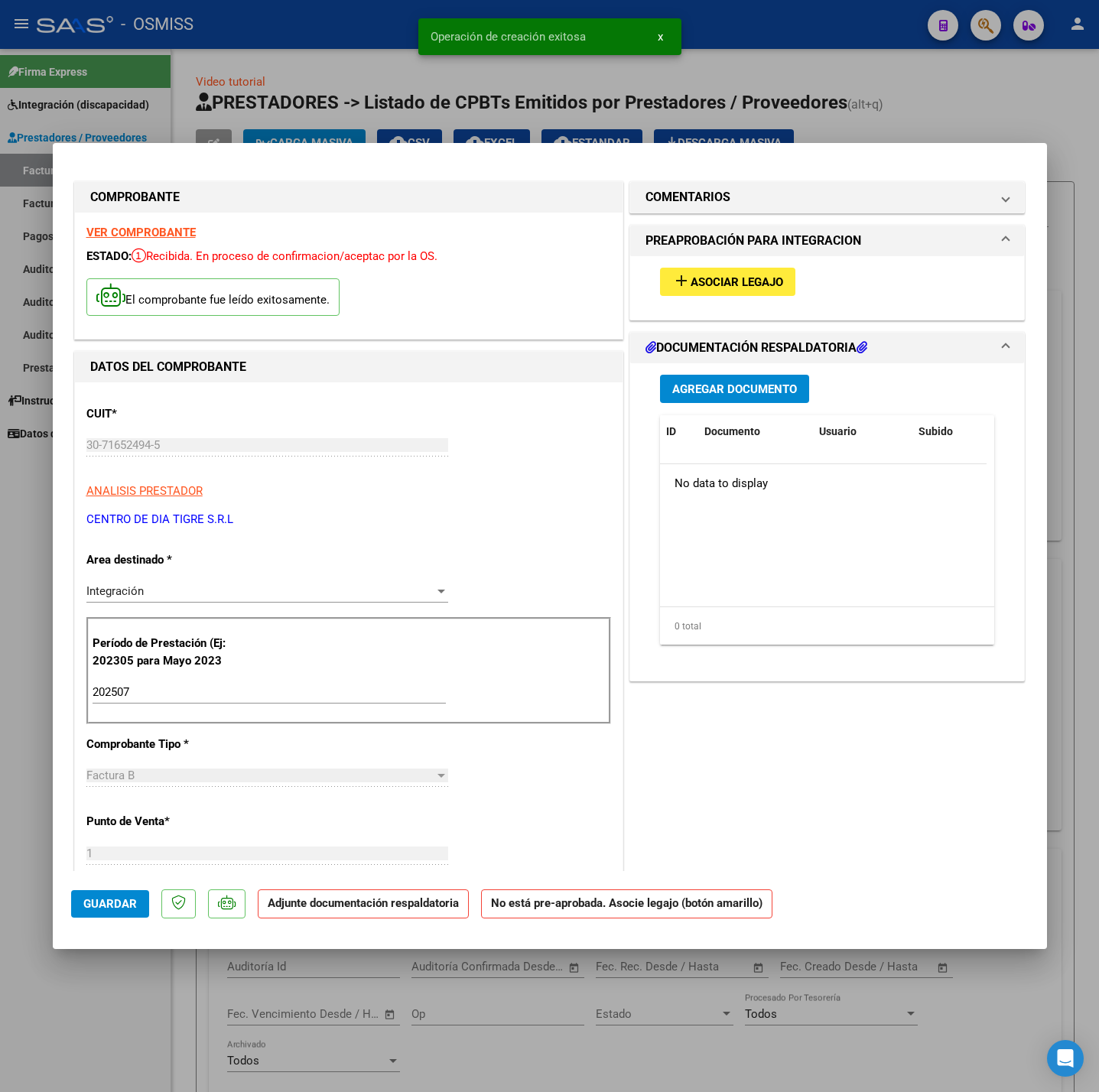
drag, startPoint x: 748, startPoint y: 264, endPoint x: 752, endPoint y: 274, distance: 10.8
click at [749, 267] on div "add Asociar Legajo" at bounding box center [828, 282] width 358 height 52
click at [752, 275] on span "Asociar Legajo" at bounding box center [737, 282] width 92 height 14
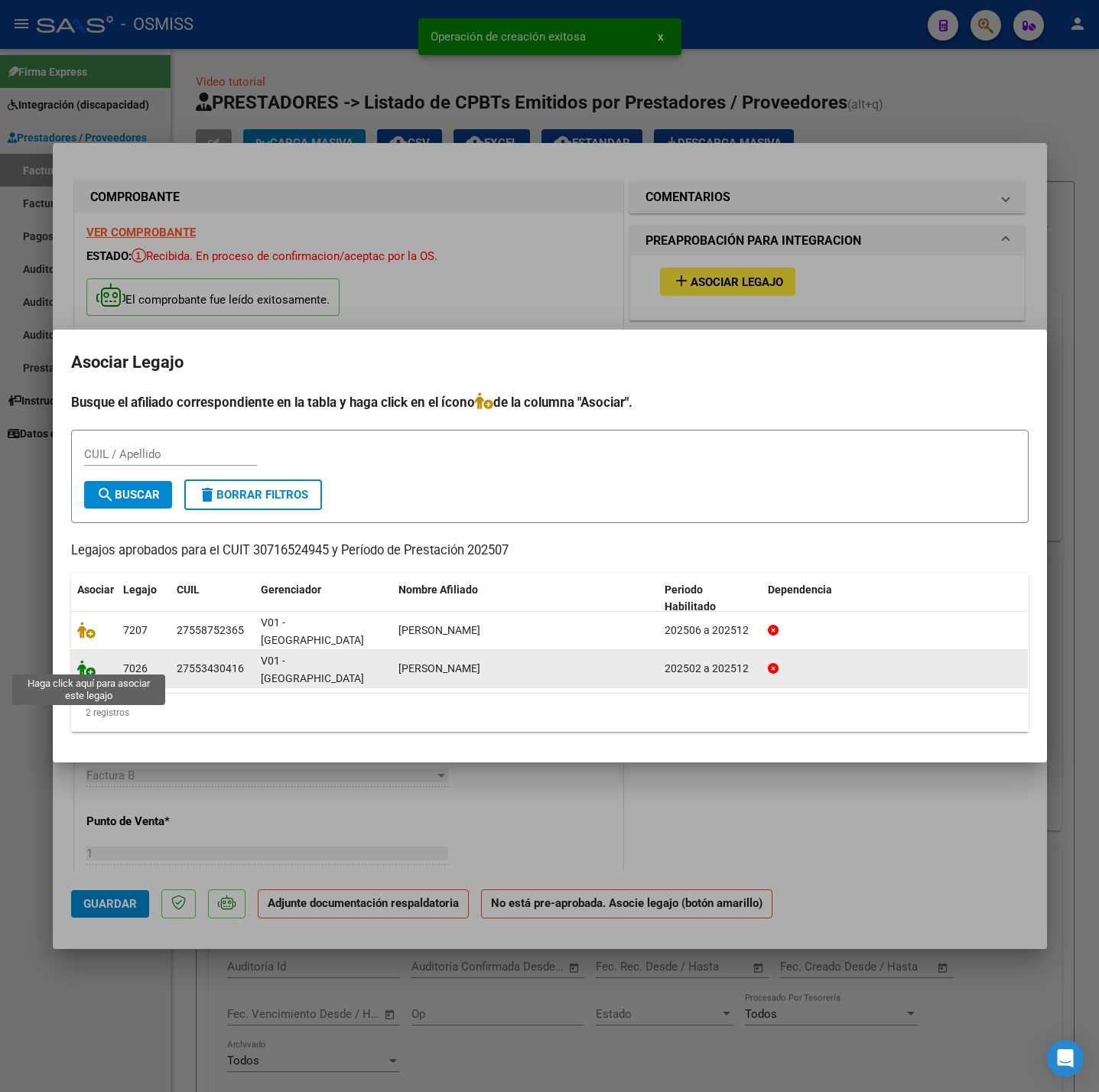
click at [81, 661] on icon at bounding box center [86, 669] width 18 height 17
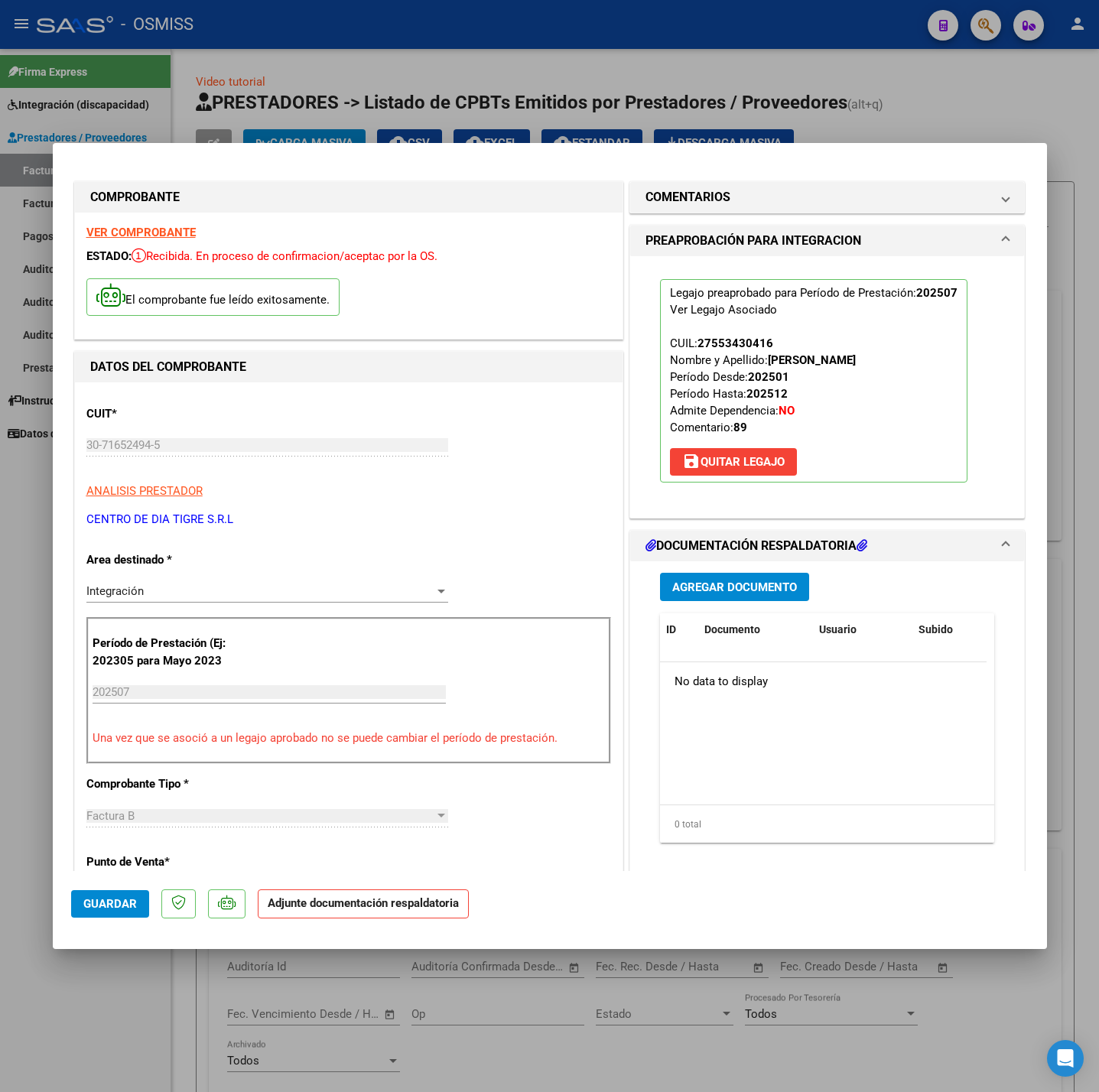
click at [776, 583] on span "Agregar Documento" at bounding box center [734, 587] width 124 height 14
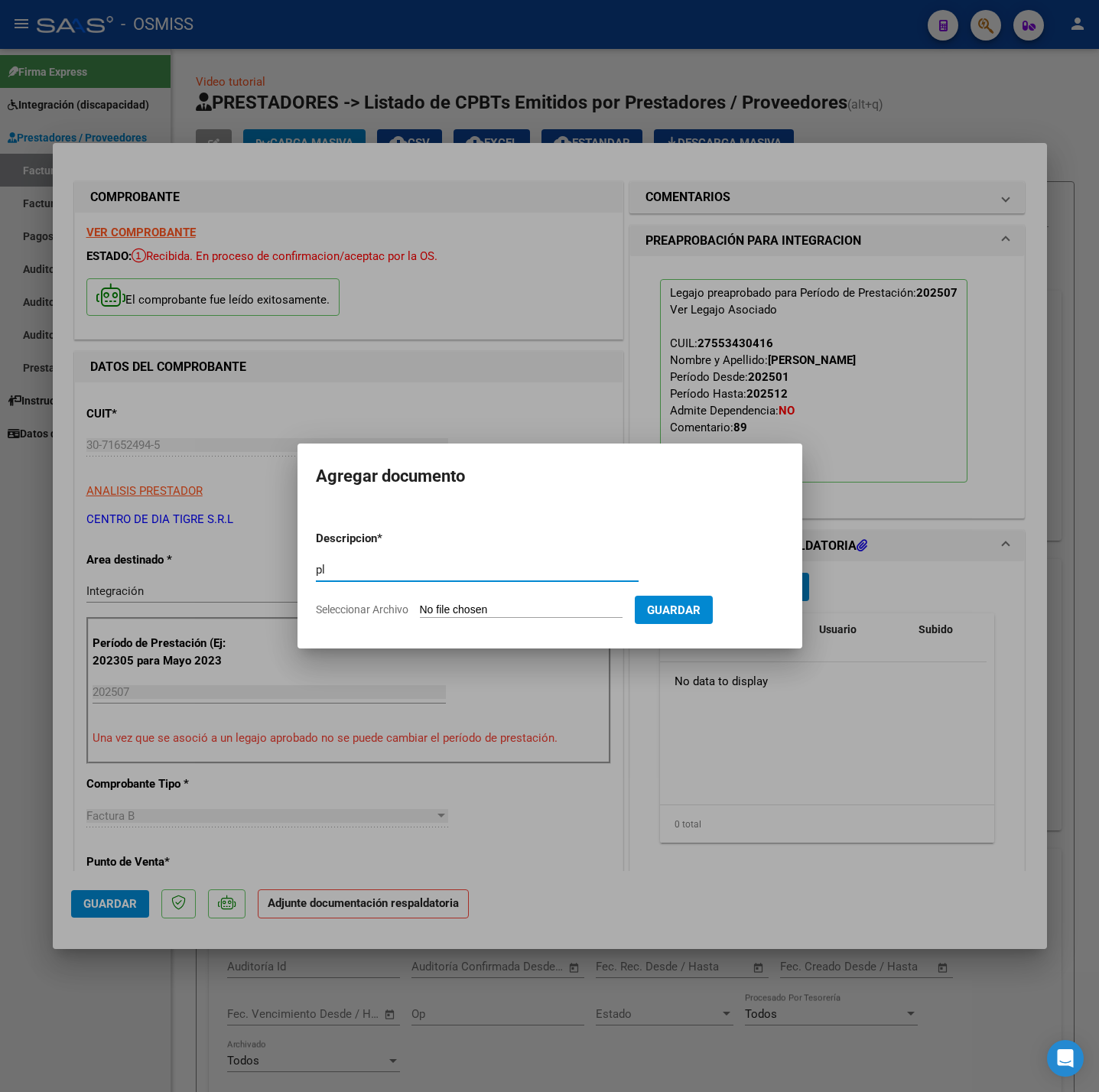
type input "pl"
click at [526, 620] on form "Descripcion * pl Escriba aquí una descripcion Seleccionar Archivo Guardar" at bounding box center [550, 574] width 468 height 112
click at [521, 608] on input "Seleccionar Archivo" at bounding box center [521, 610] width 203 height 15
type input "C:\fakepath\Aquino 7 - Centro de Día Tigre.pdf"
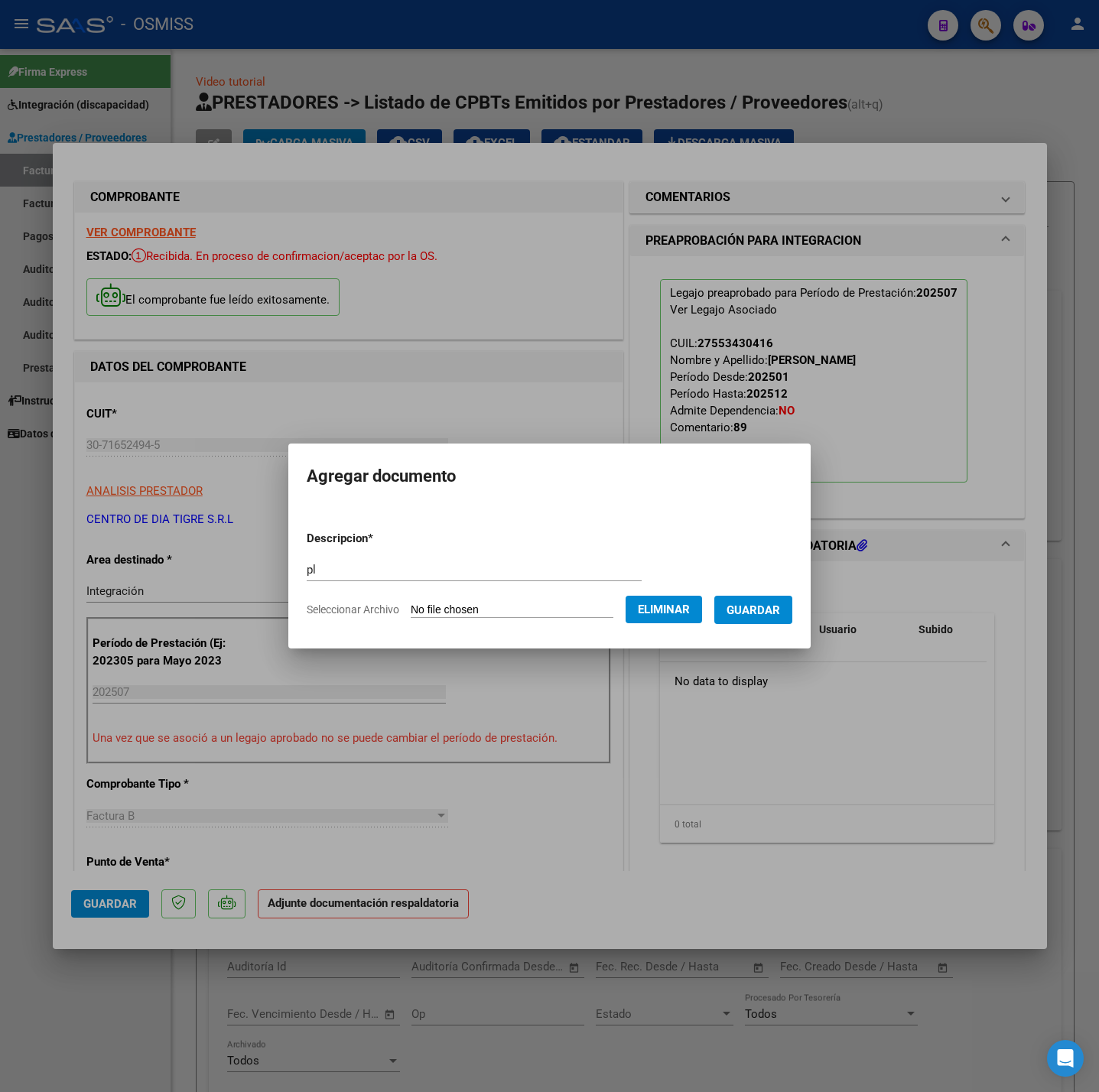
click at [780, 620] on button "Guardar" at bounding box center [753, 610] width 78 height 28
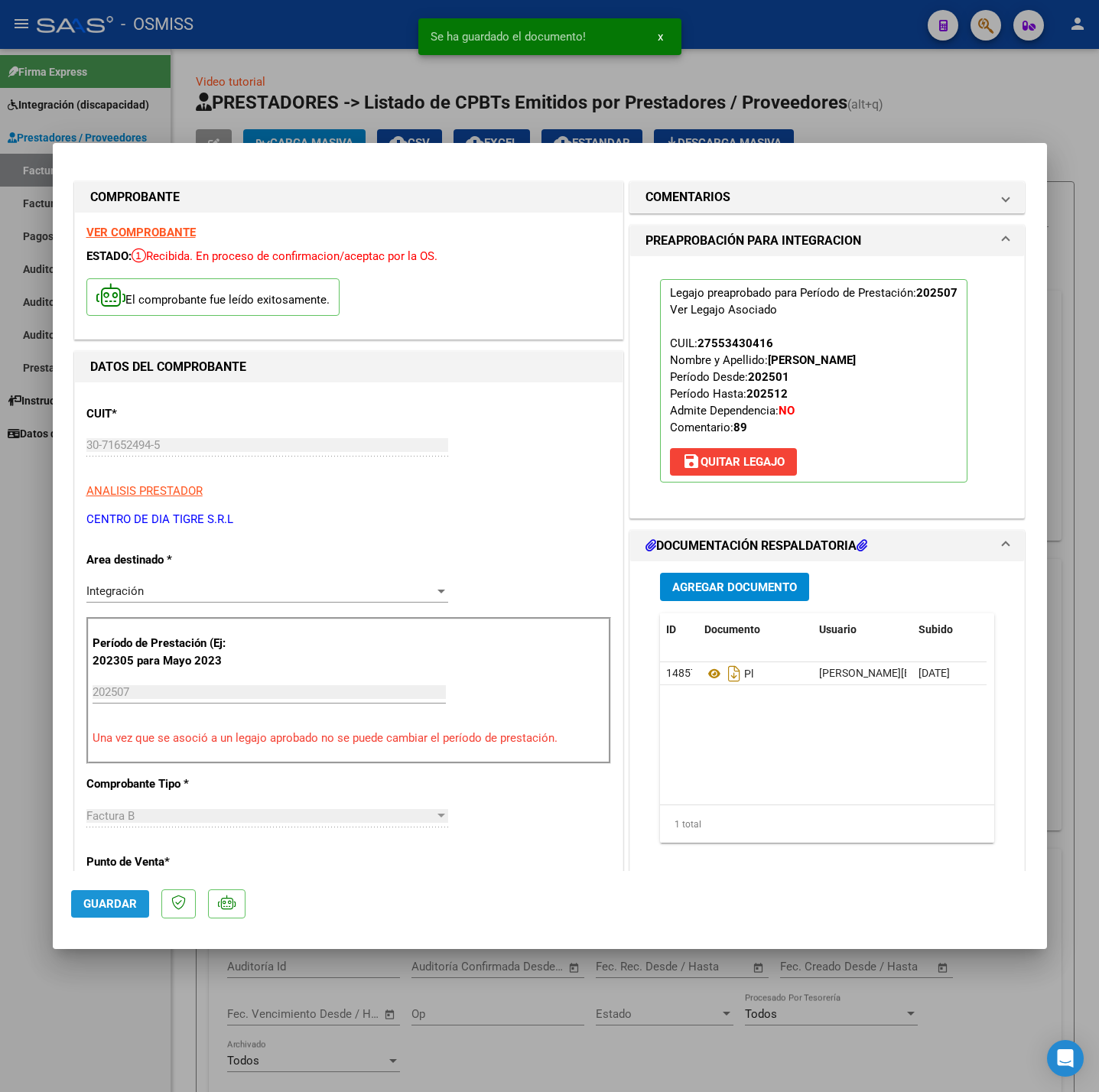
click at [124, 900] on span "Guardar" at bounding box center [110, 904] width 53 height 14
click at [140, 1016] on div at bounding box center [549, 546] width 1099 height 1092
type input "$ 0,00"
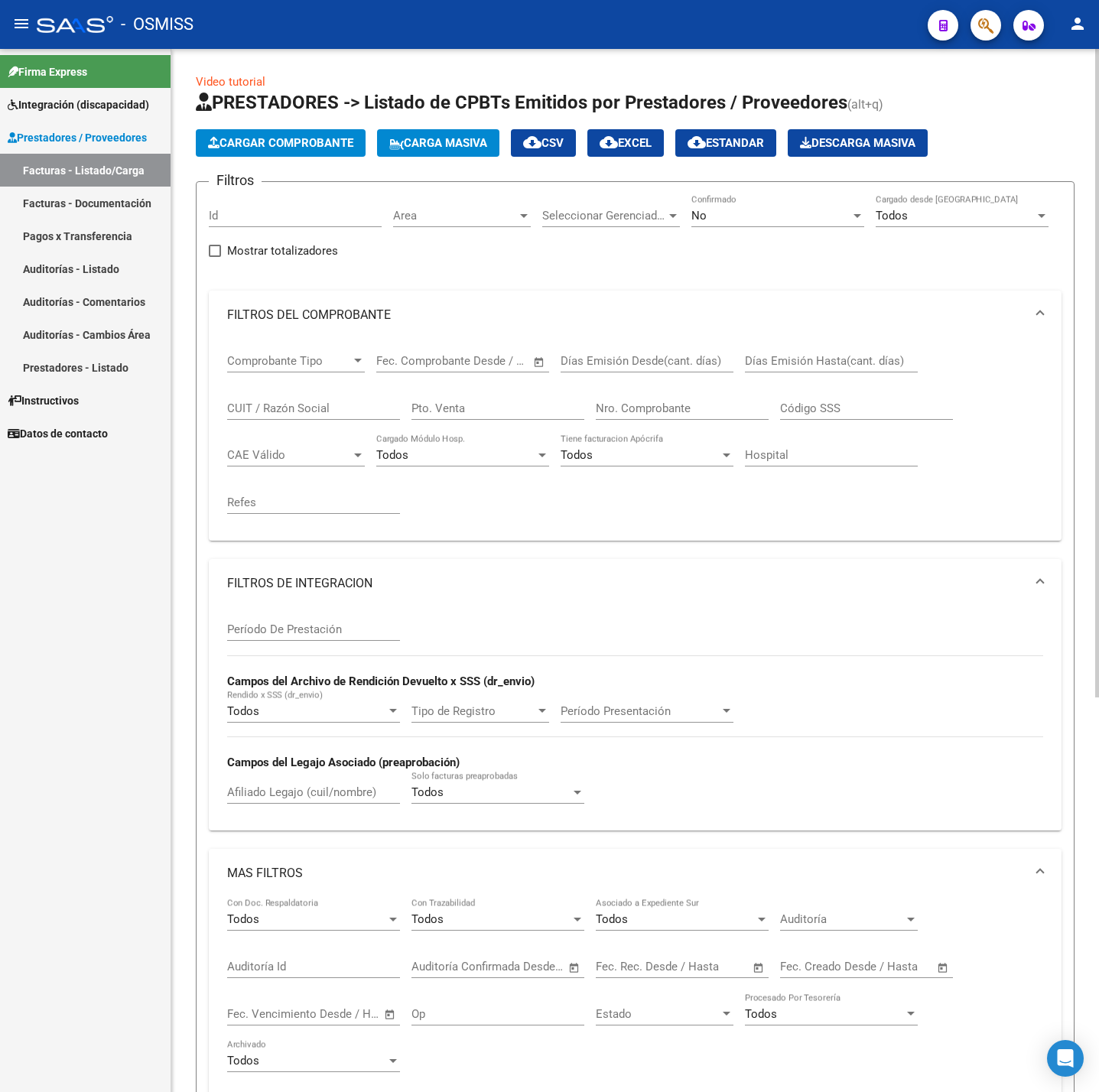
click at [294, 145] on span "Cargar Comprobante" at bounding box center [281, 143] width 145 height 14
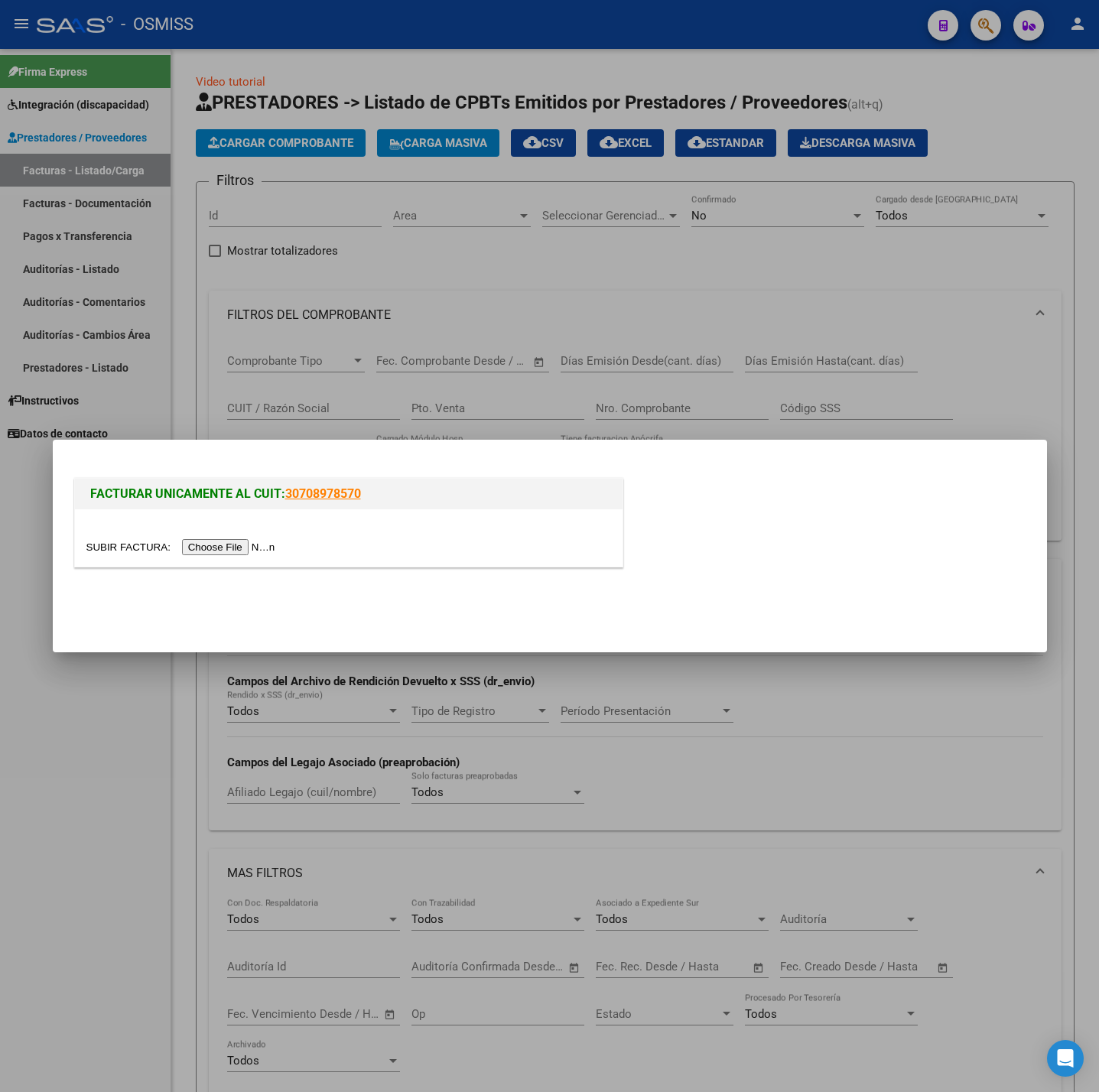
click at [239, 551] on input "file" at bounding box center [182, 547] width 193 height 16
drag, startPoint x: 223, startPoint y: 533, endPoint x: 227, endPoint y: 542, distance: 9.8
click at [223, 535] on div at bounding box center [349, 537] width 548 height 57
click at [227, 546] on input "file" at bounding box center [182, 547] width 193 height 16
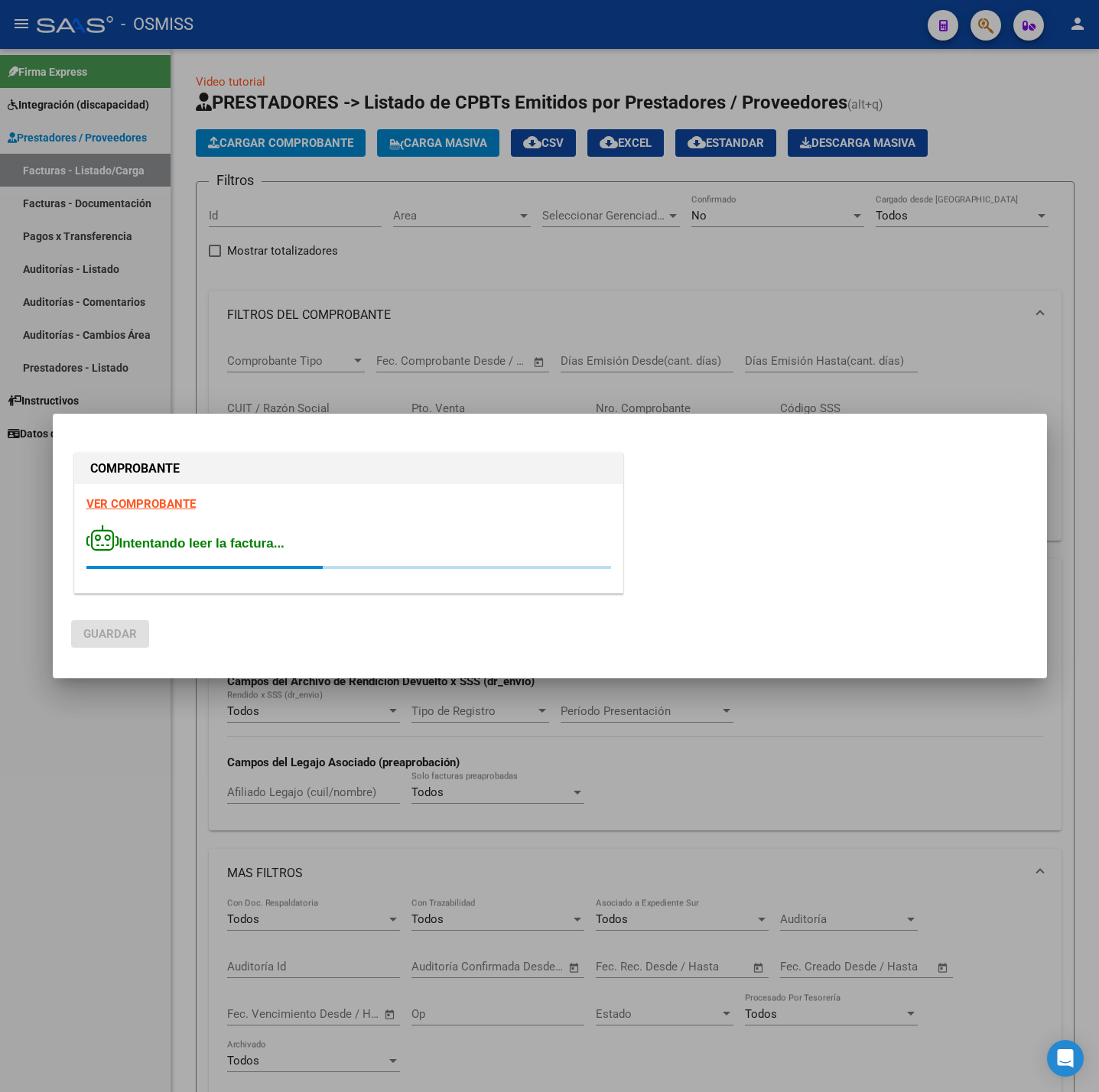
click at [143, 505] on strong "VER COMPROBANTE" at bounding box center [141, 505] width 110 height 14
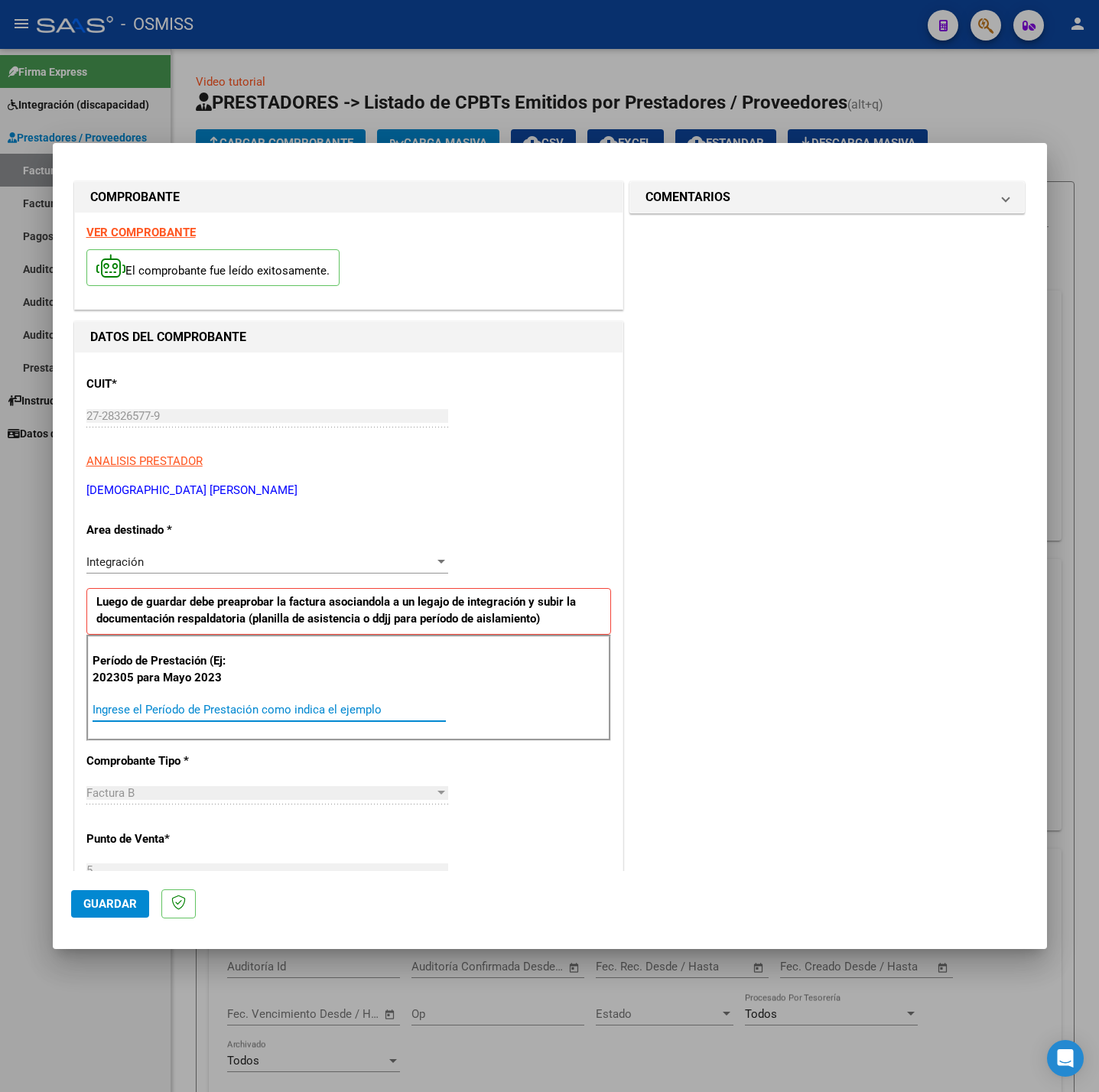
click at [223, 714] on input "Ingrese el Período de Prestación como indica el ejemplo" at bounding box center [269, 710] width 354 height 14
type input "202507"
click at [569, 788] on div "CUIT * 27-28326577-9 Ingresar CUIT ANALISIS PRESTADOR SICILIANO MARIA FERNANDA …" at bounding box center [349, 928] width 548 height 1151
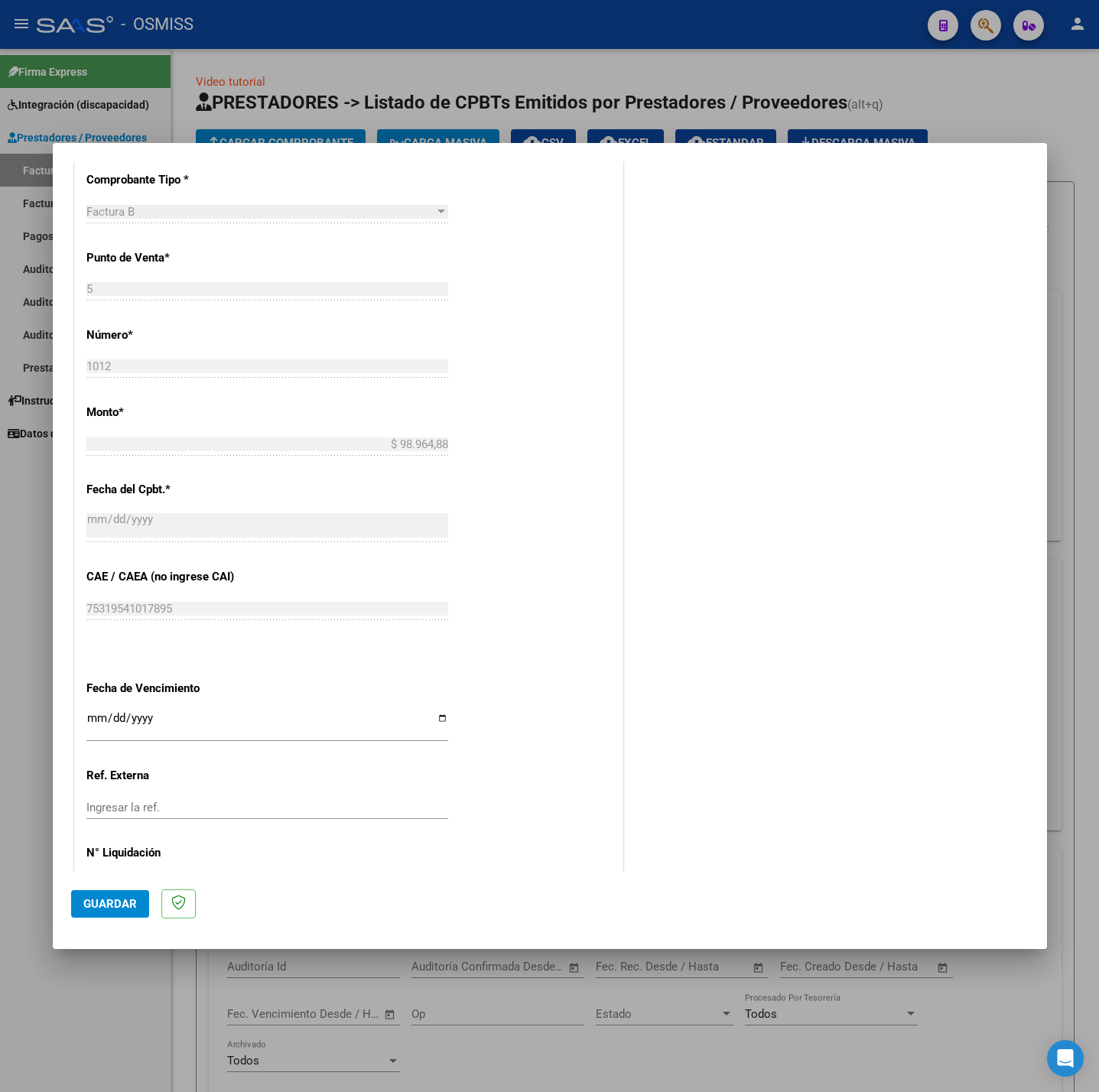
scroll to position [640, 0]
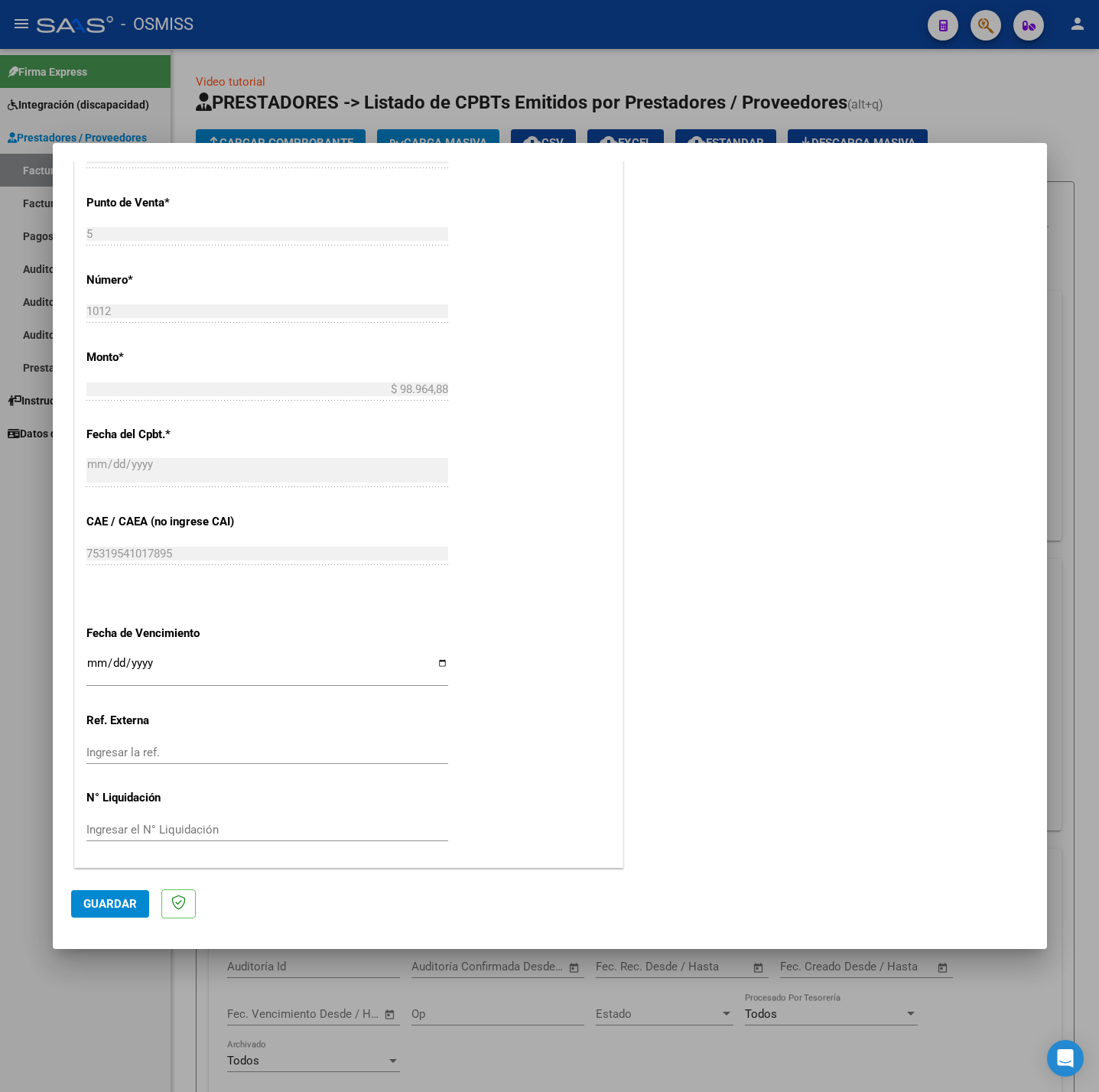
click at [94, 661] on input "Ingresar la fecha" at bounding box center [267, 669] width 361 height 24
type input "[DATE]"
click at [124, 891] on button "Guardar" at bounding box center [110, 903] width 78 height 27
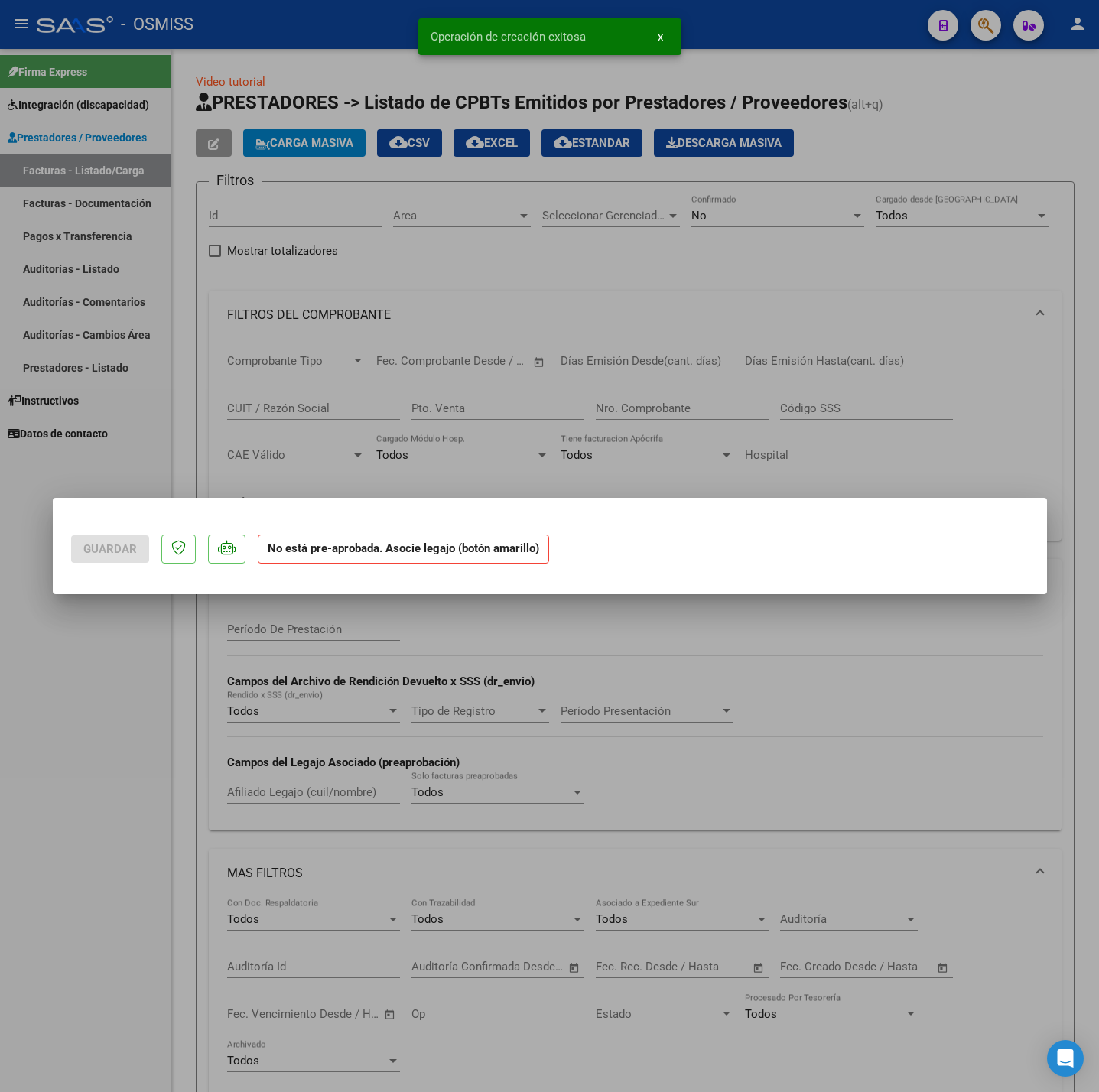
scroll to position [0, 0]
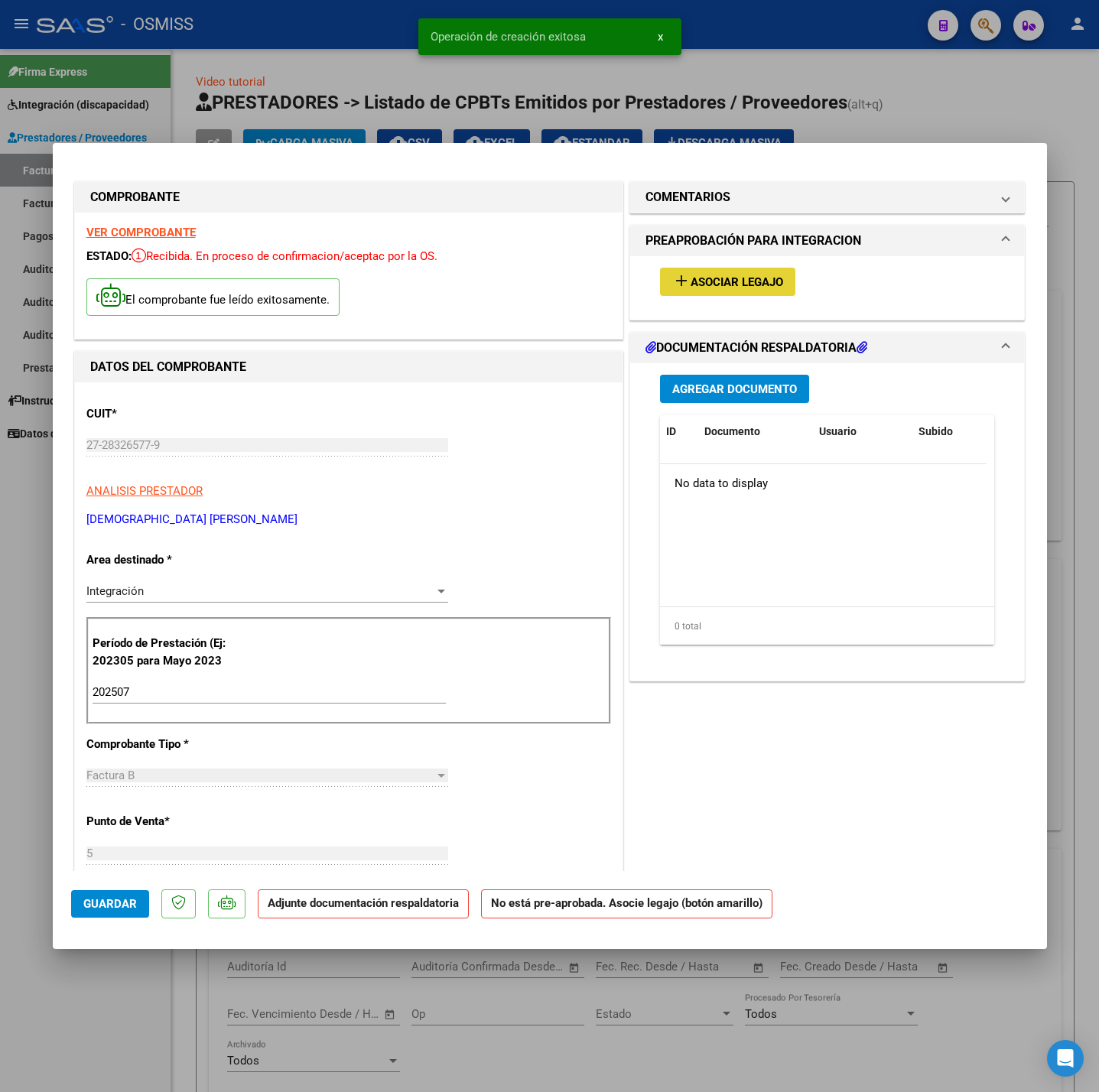
click at [679, 288] on mat-icon "add" at bounding box center [681, 280] width 18 height 18
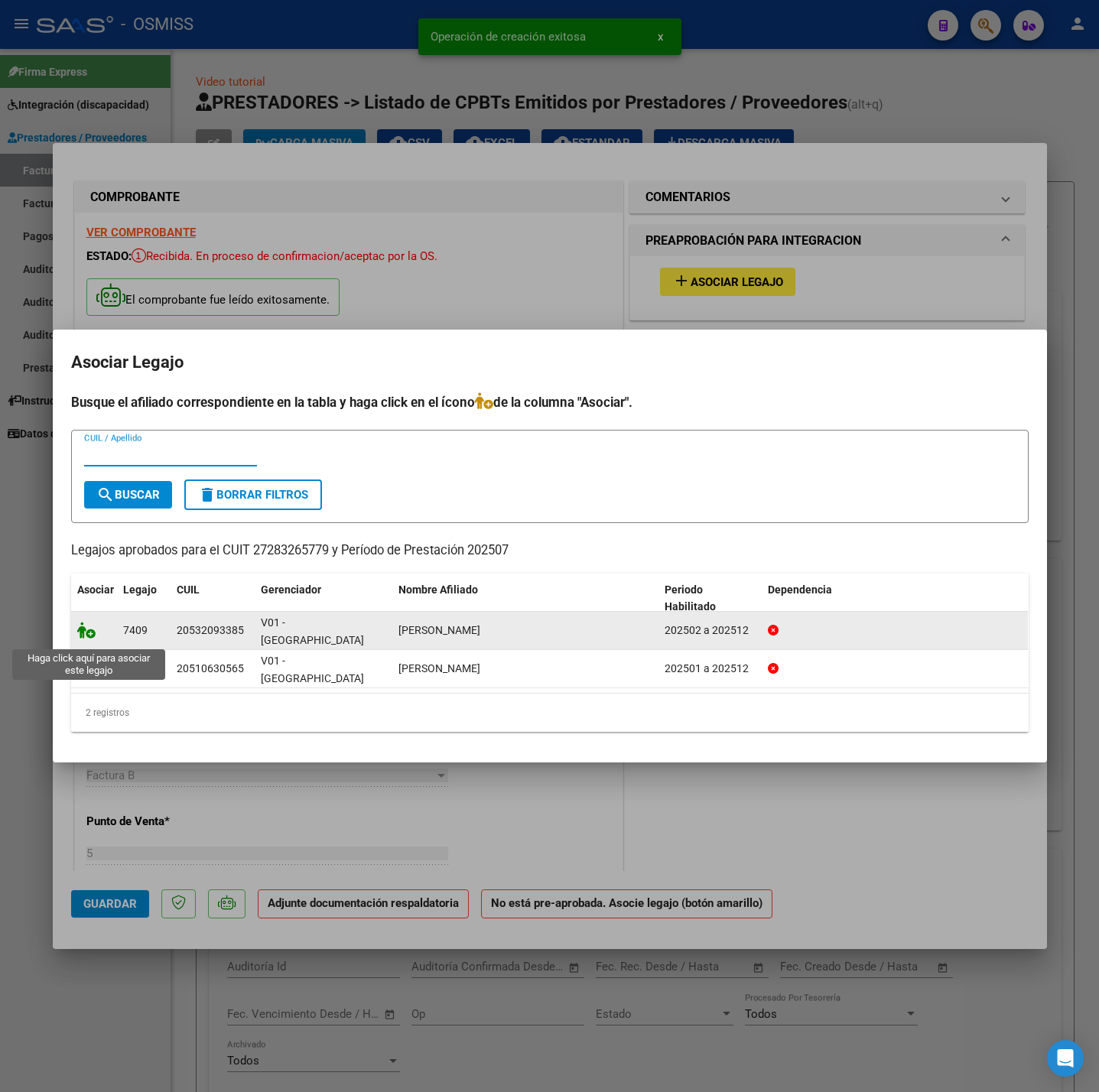
click at [84, 634] on icon at bounding box center [86, 630] width 18 height 17
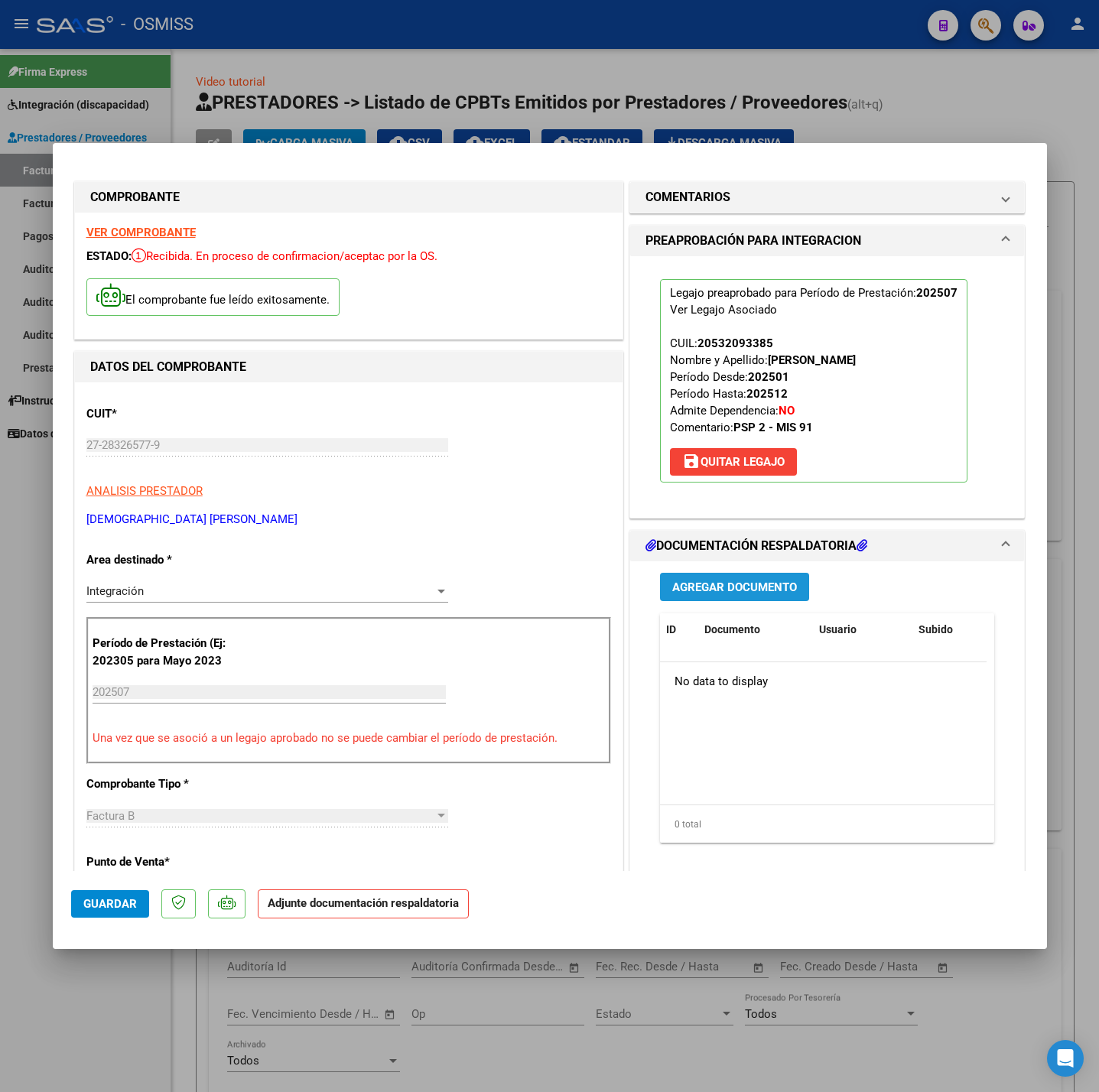
click at [704, 583] on span "Agregar Documento" at bounding box center [734, 587] width 124 height 14
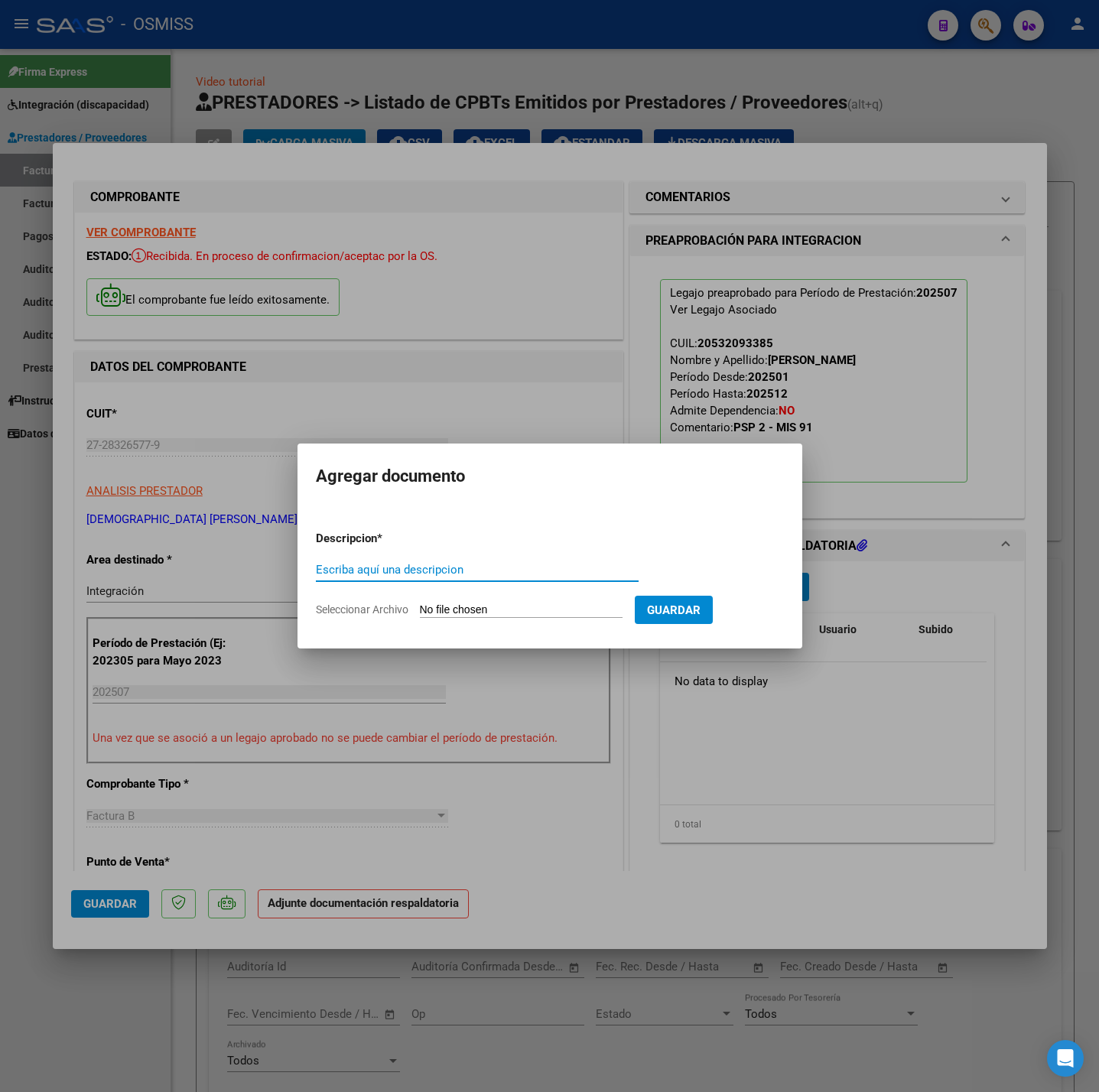
click at [503, 569] on div "Escriba aquí una descripcion" at bounding box center [477, 569] width 323 height 23
click at [503, 569] on input "Escriba aquí una descripcion" at bounding box center [477, 570] width 323 height 14
type input "PL"
click at [509, 608] on input "Seleccionar Archivo" at bounding box center [521, 610] width 203 height 15
type input "C:\fakepath\Milo L jul - Fernanda Siciliano.pdf"
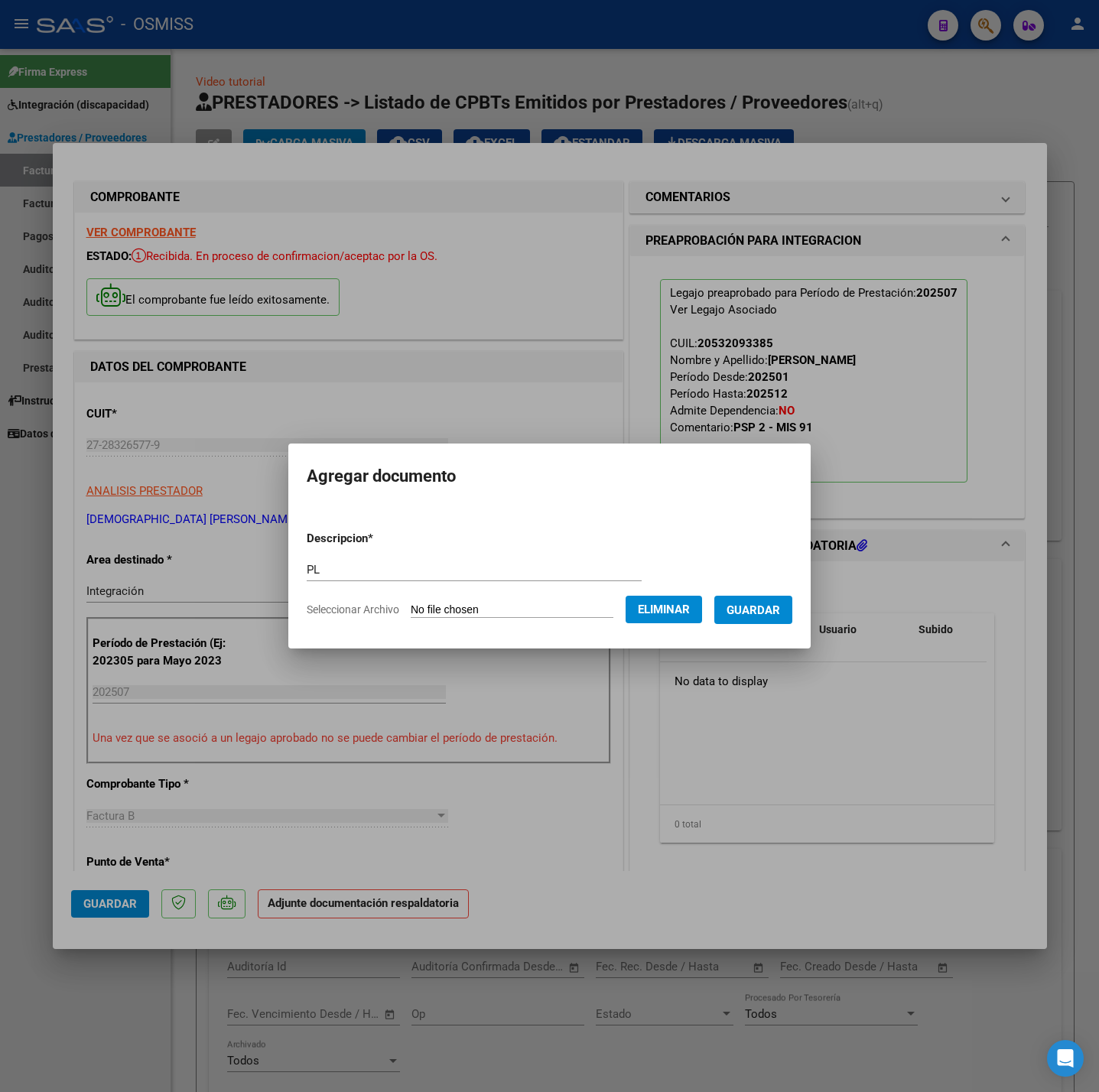
click at [780, 606] on span "Guardar" at bounding box center [753, 610] width 53 height 14
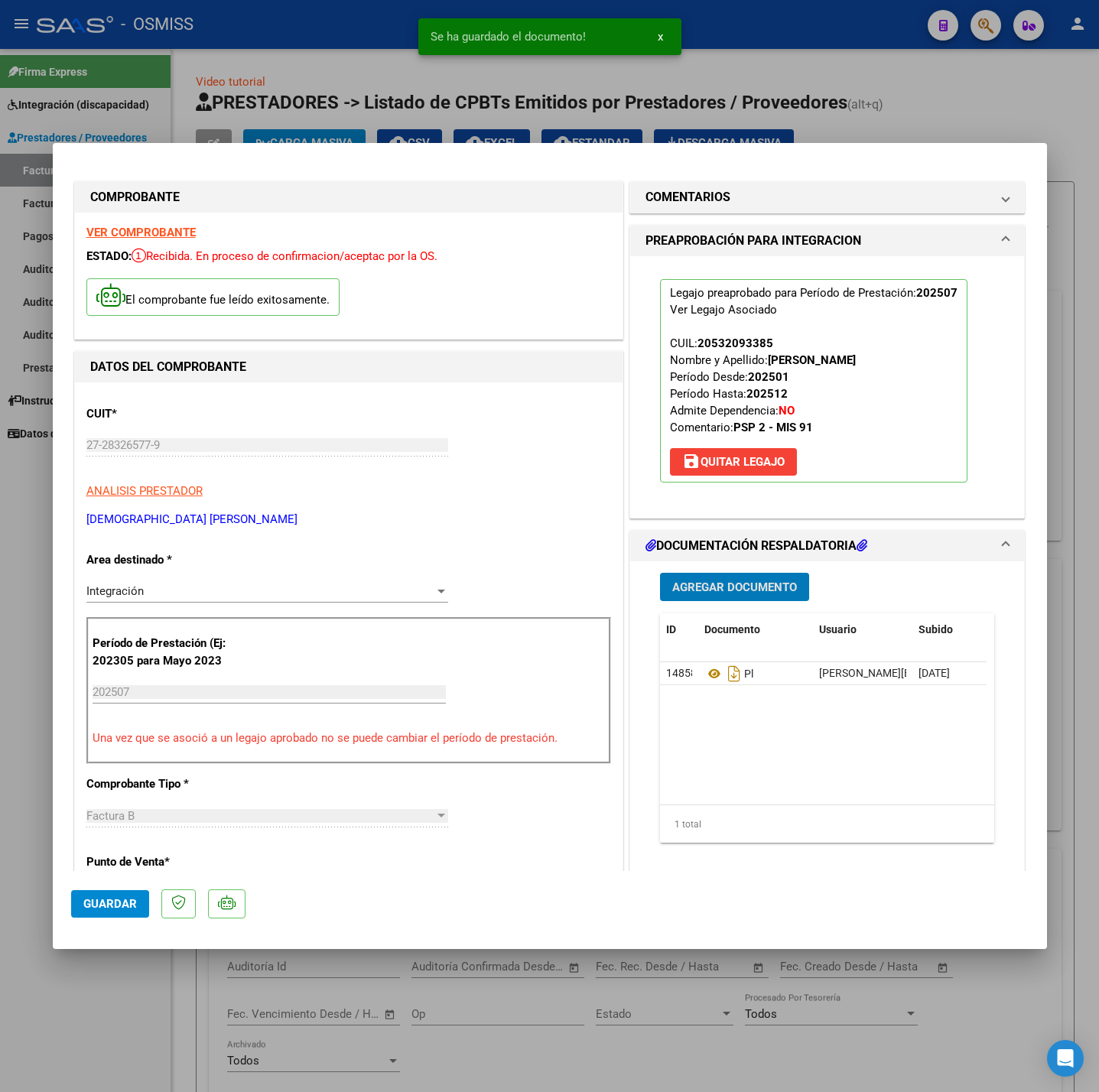
click at [99, 904] on span "Guardar" at bounding box center [110, 904] width 53 height 14
click at [106, 1006] on div at bounding box center [549, 546] width 1099 height 1092
type input "$ 0,00"
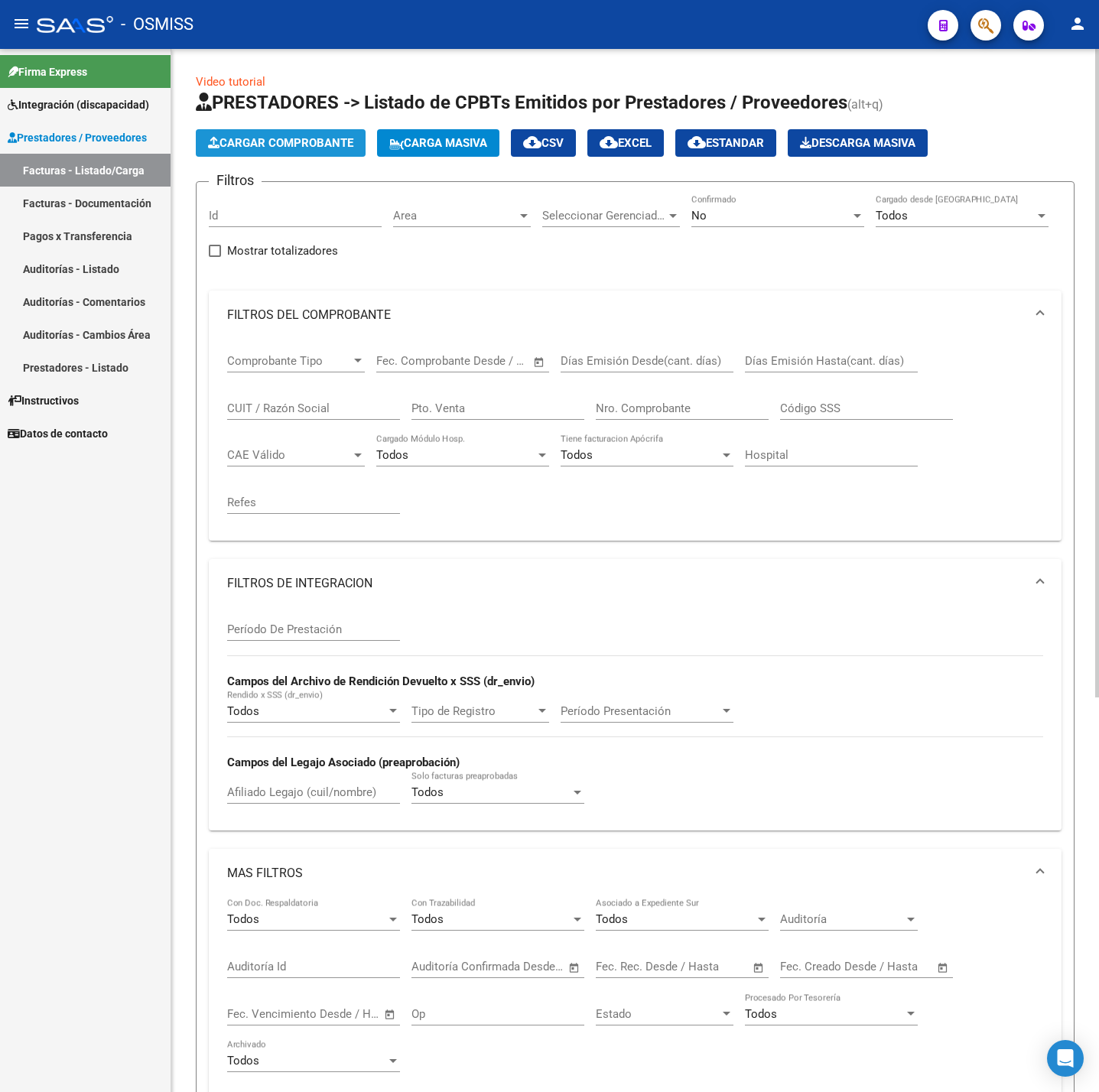
click at [283, 138] on span "Cargar Comprobante" at bounding box center [281, 143] width 145 height 14
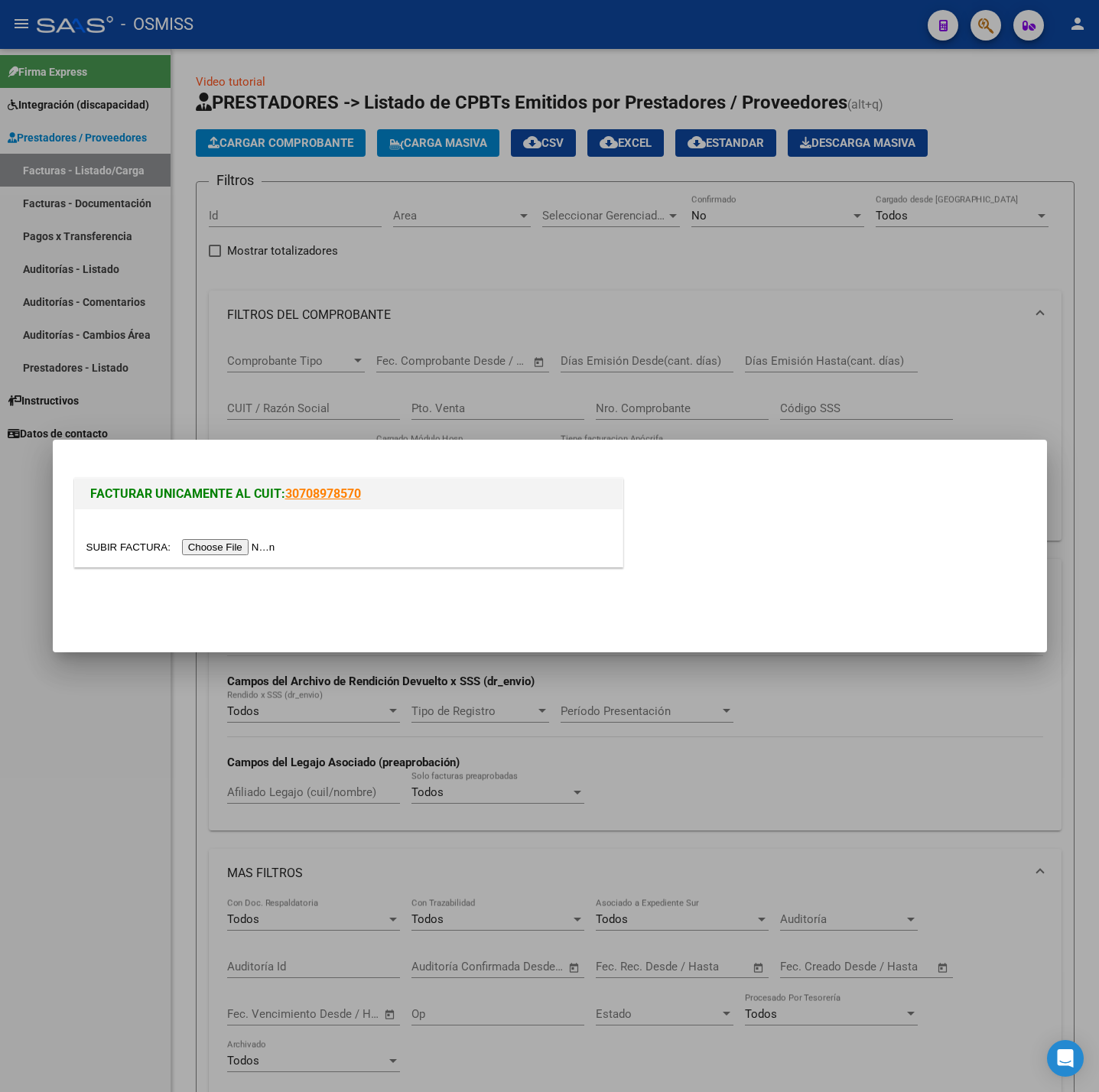
click at [248, 546] on input "file" at bounding box center [182, 547] width 193 height 16
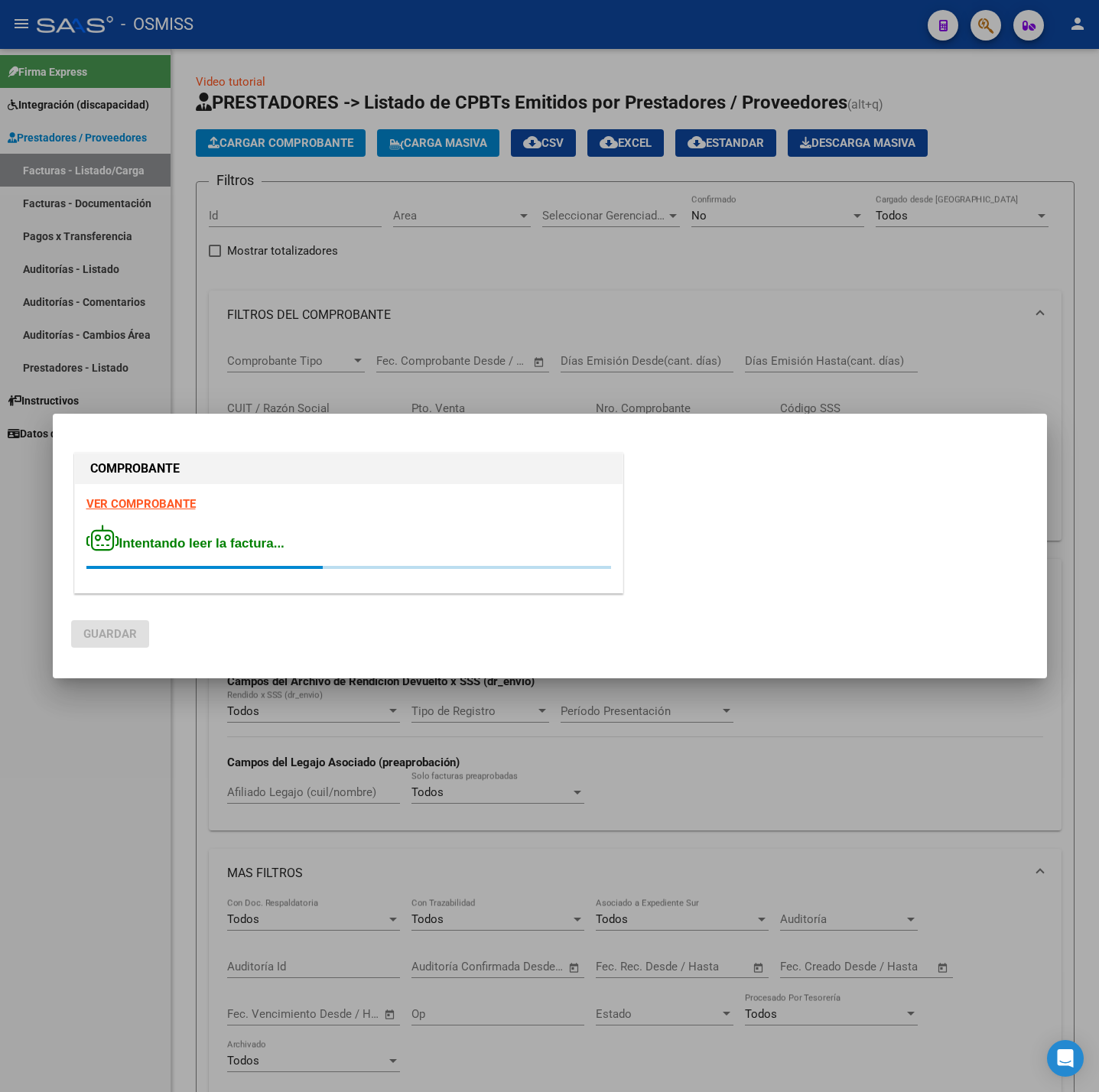
click at [160, 505] on strong "VER COMPROBANTE" at bounding box center [141, 505] width 110 height 14
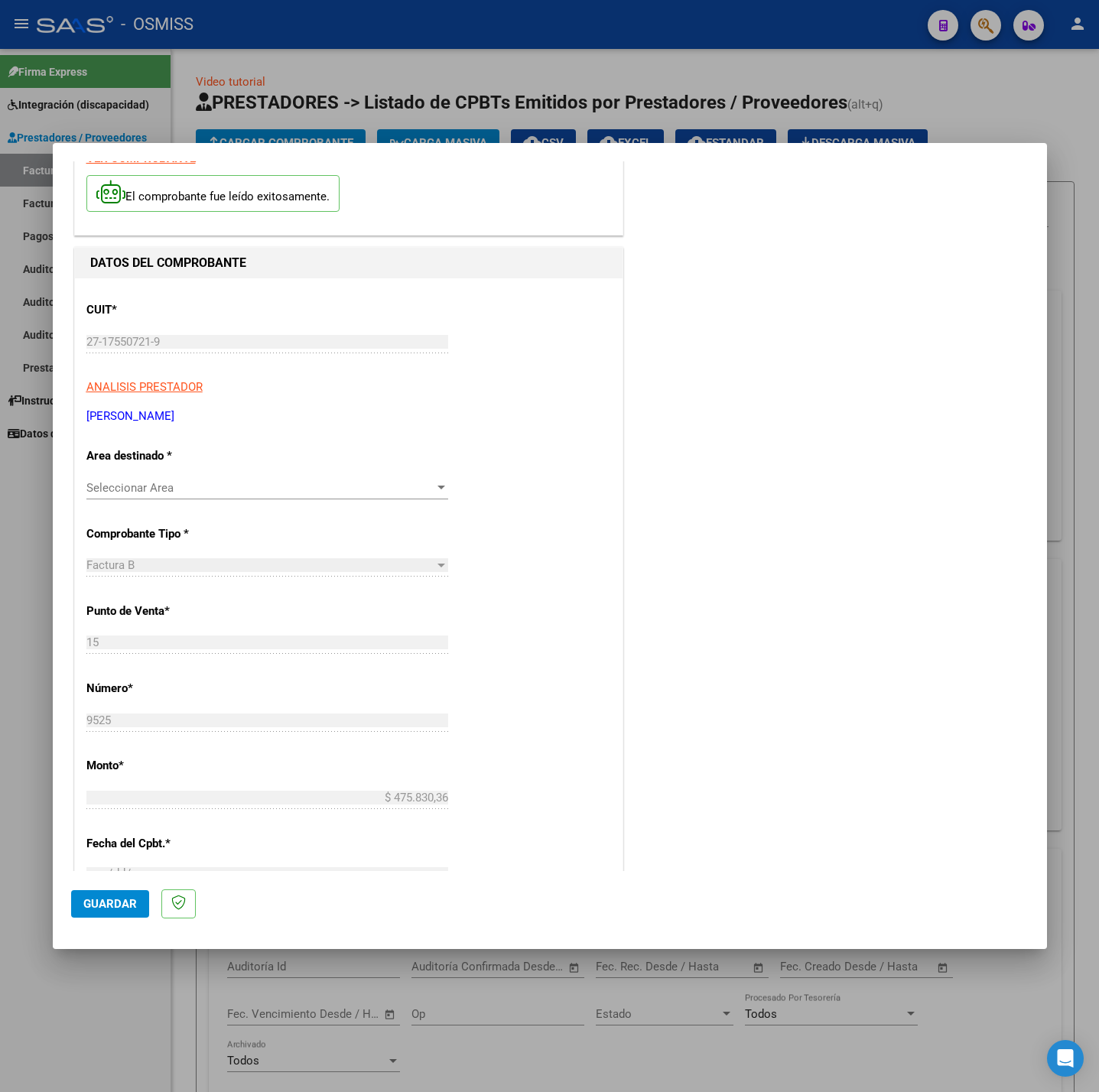
scroll to position [115, 0]
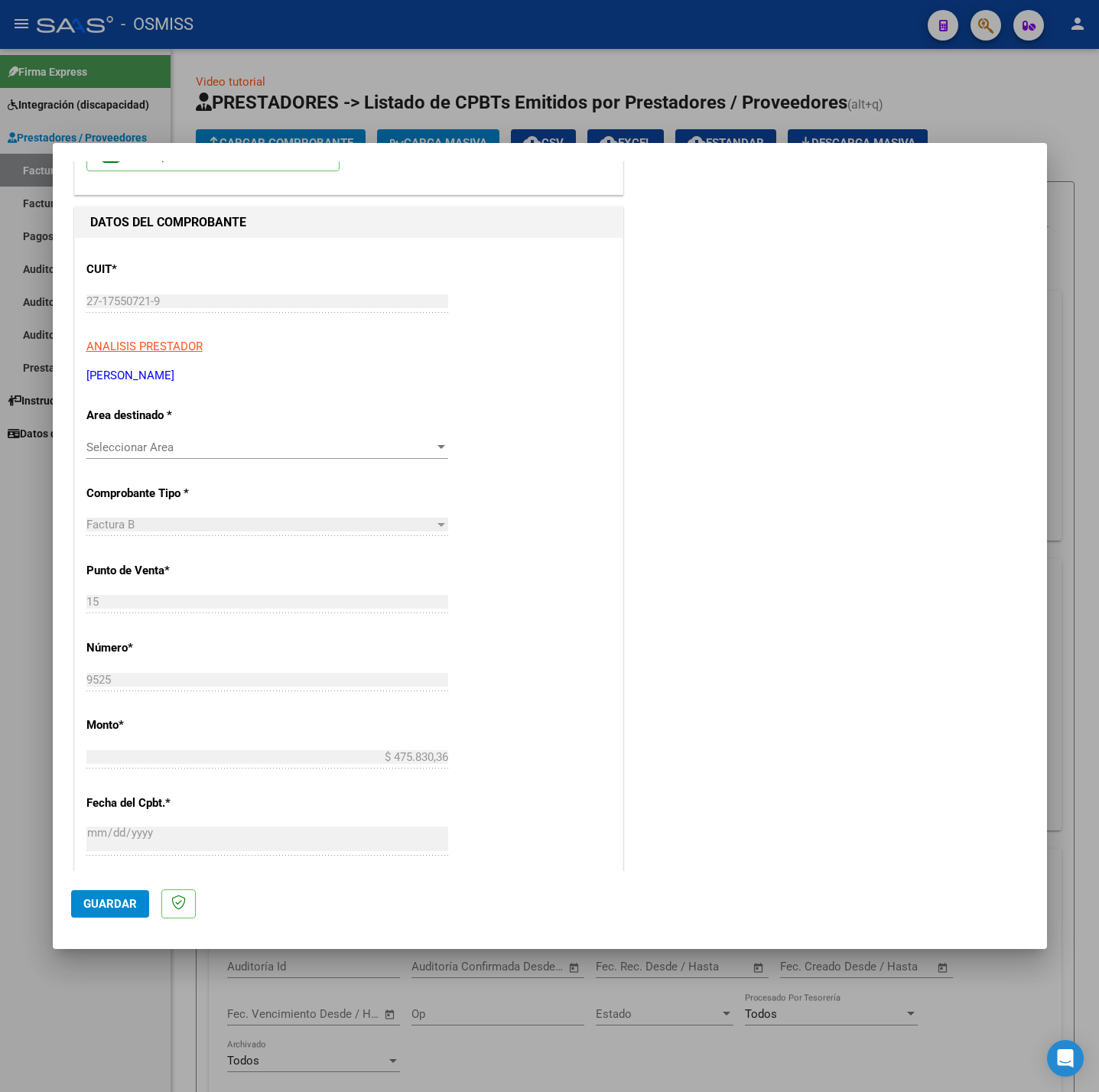
click at [185, 439] on div "Seleccionar Area Seleccionar Area" at bounding box center [267, 447] width 361 height 23
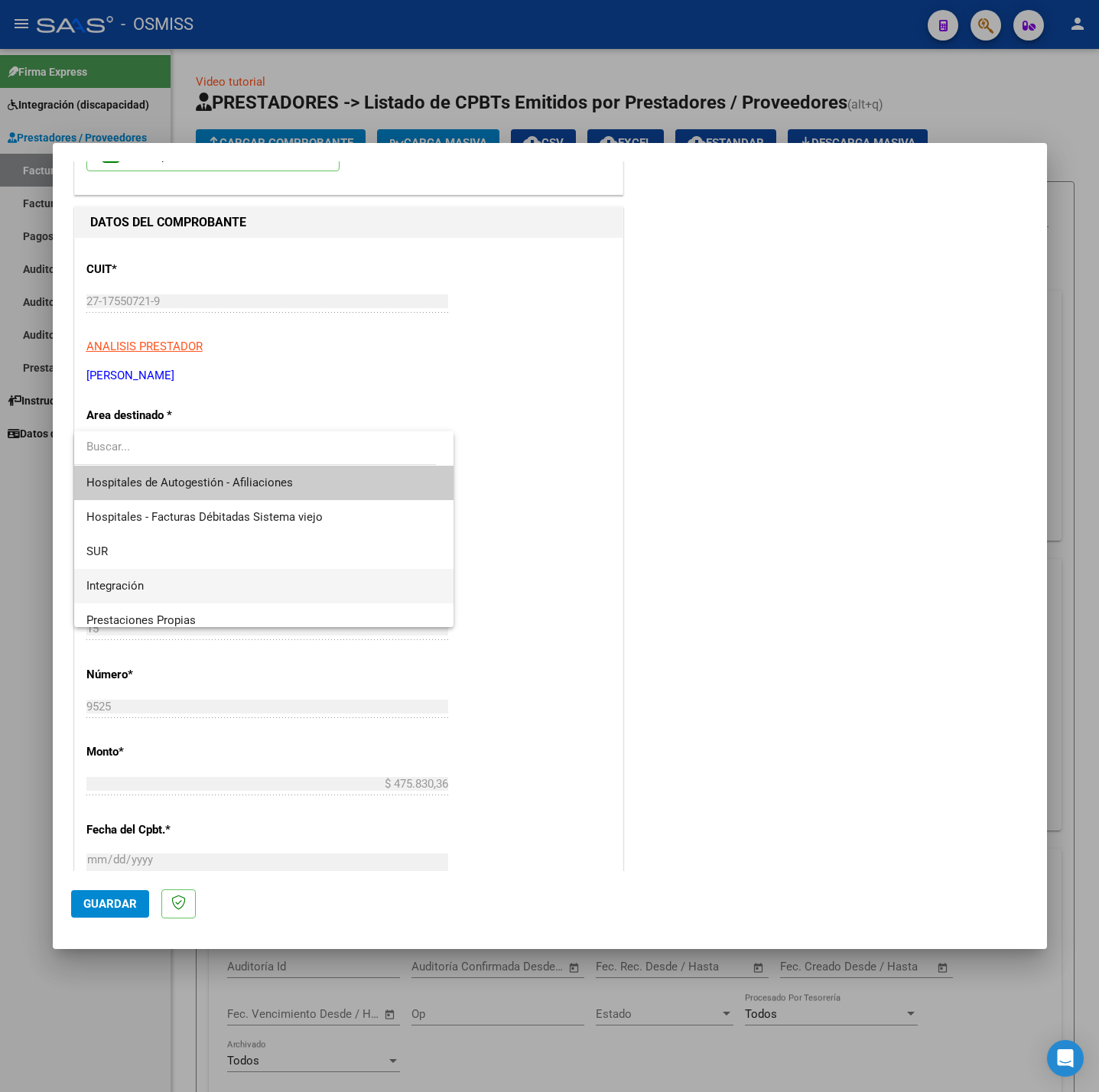
click at [177, 577] on span "Integración" at bounding box center [264, 586] width 355 height 34
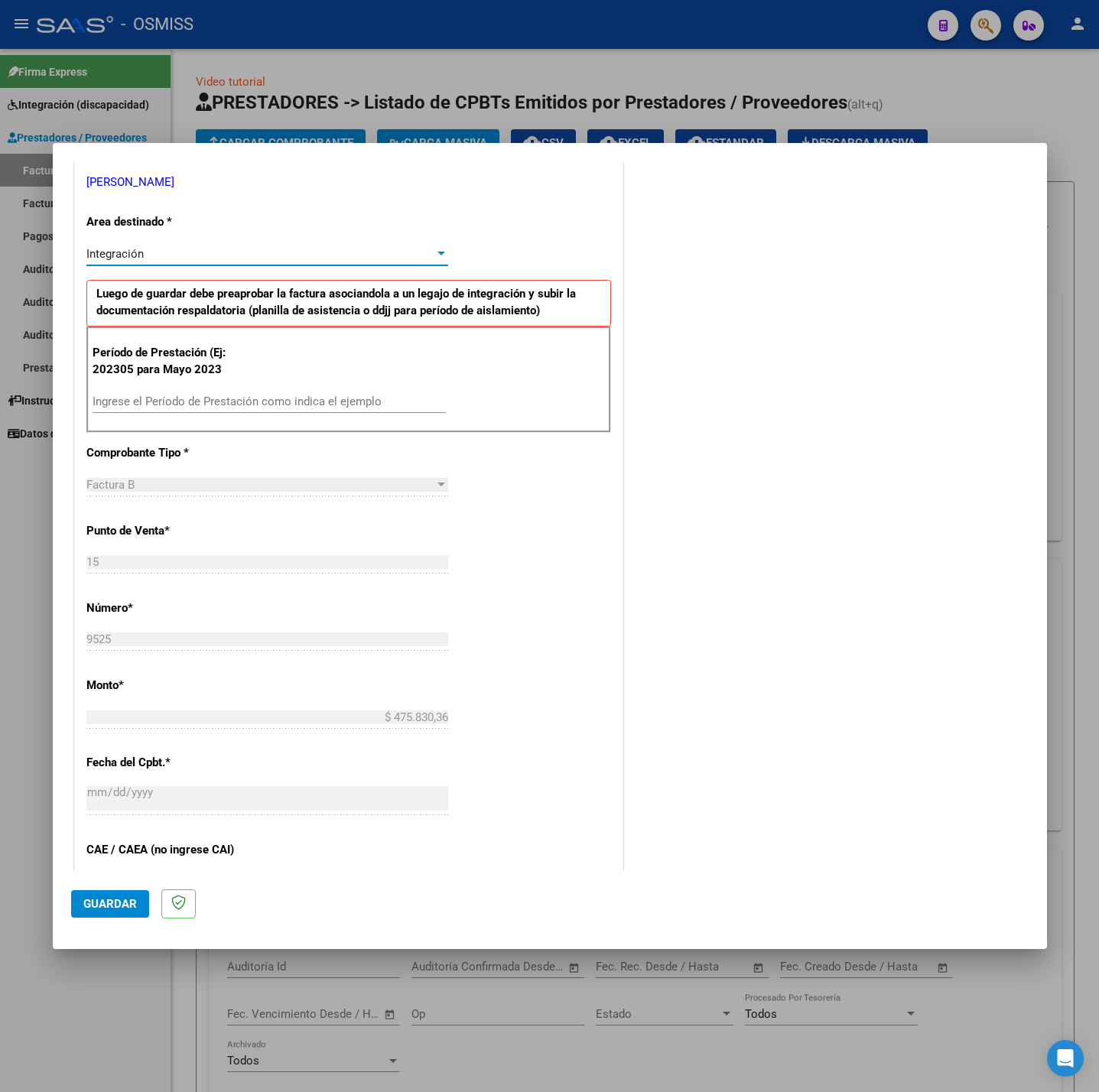
scroll to position [344, 0]
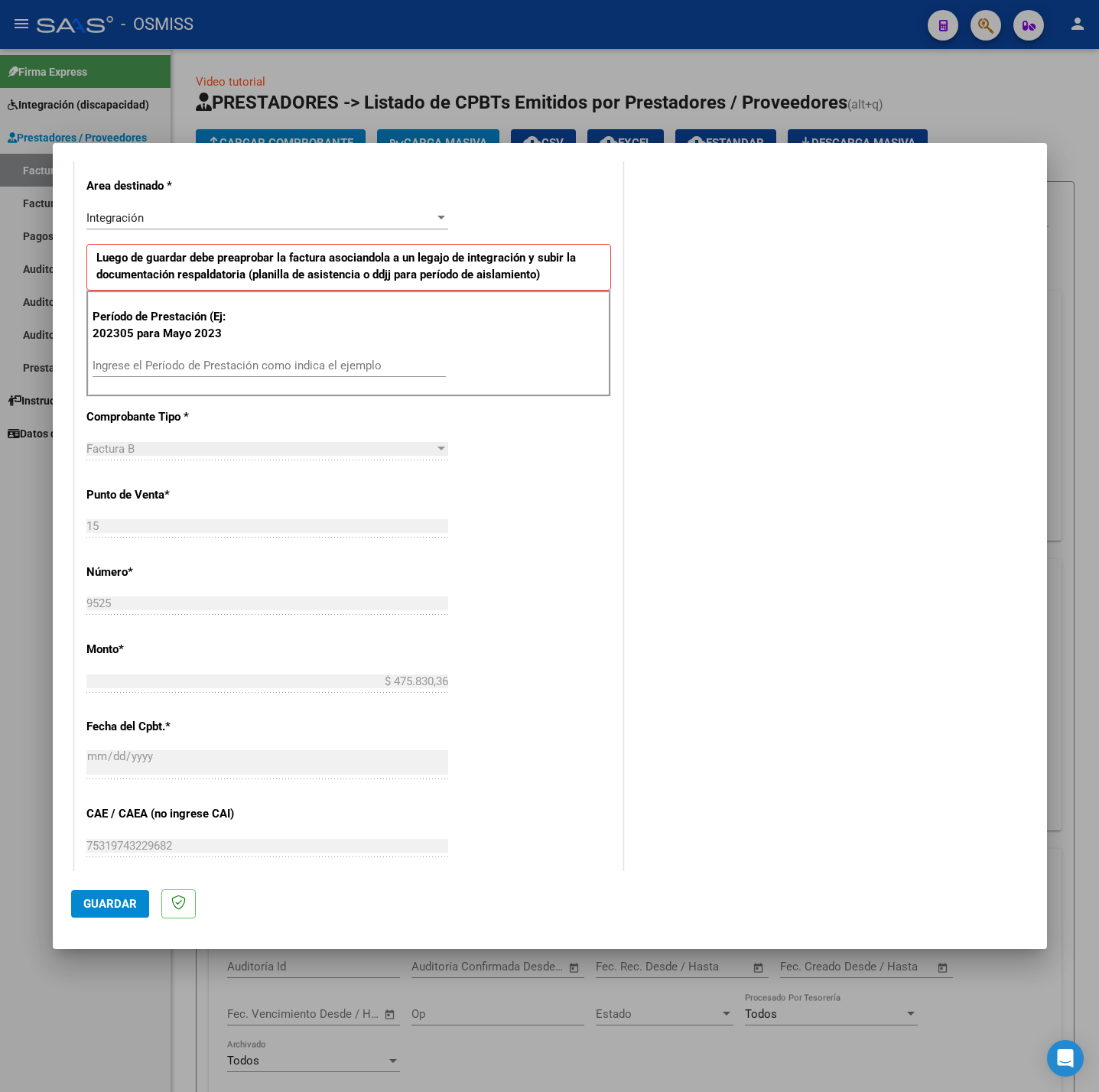
click at [230, 359] on div "Ingrese el Período de Prestación como indica el ejemplo" at bounding box center [269, 365] width 354 height 23
type input "202507"
click at [530, 551] on div "CUIT * 27-17550721-9 Ingresar CUIT ANALISIS PRESTADOR ENRIQUEZ ALICIA LILIANA A…" at bounding box center [349, 584] width 548 height 1151
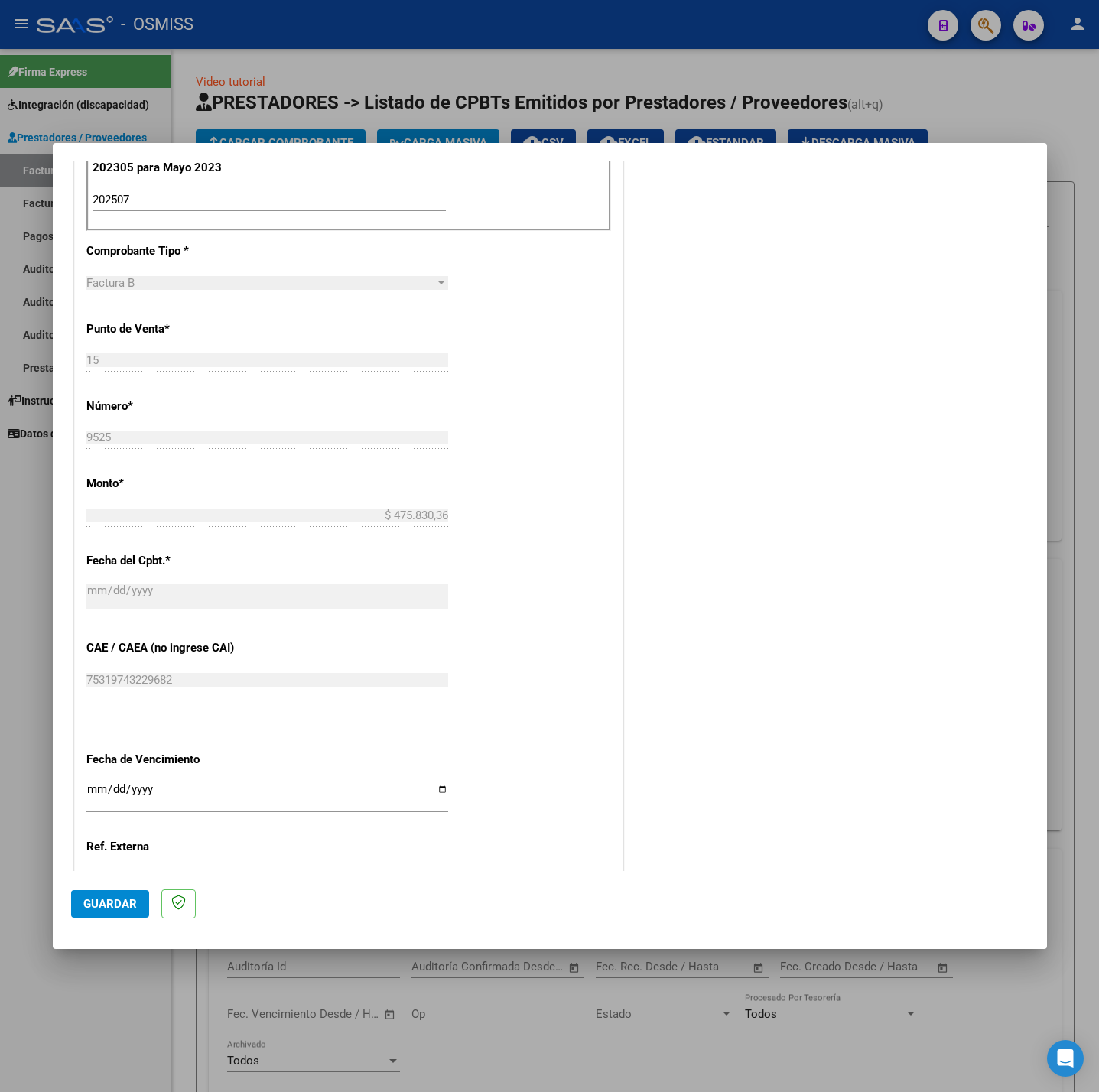
scroll to position [640, 0]
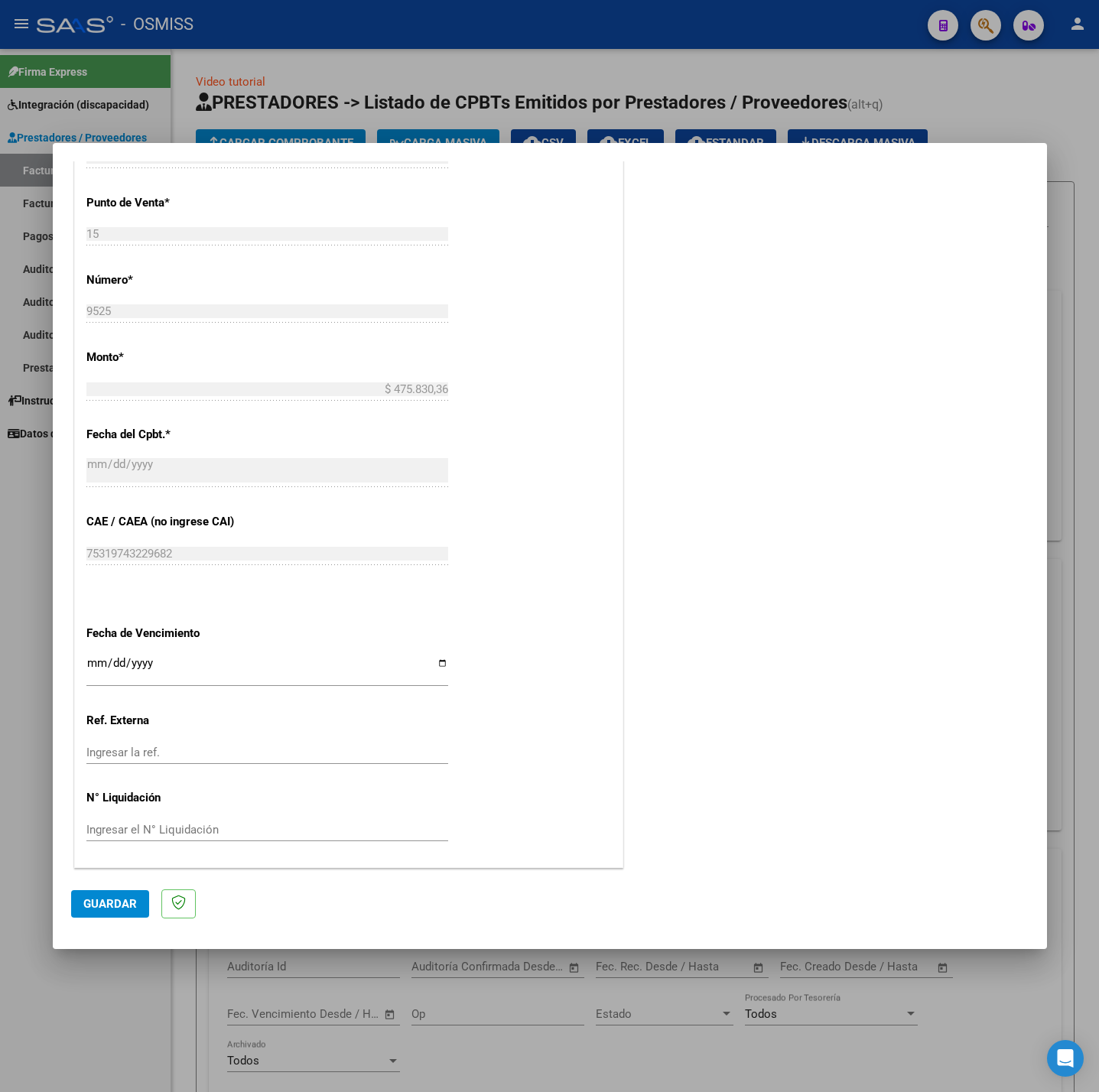
click at [92, 668] on input "Ingresar la fecha" at bounding box center [267, 669] width 361 height 24
type input "2025-08-12"
click at [110, 911] on span "Guardar" at bounding box center [110, 904] width 53 height 14
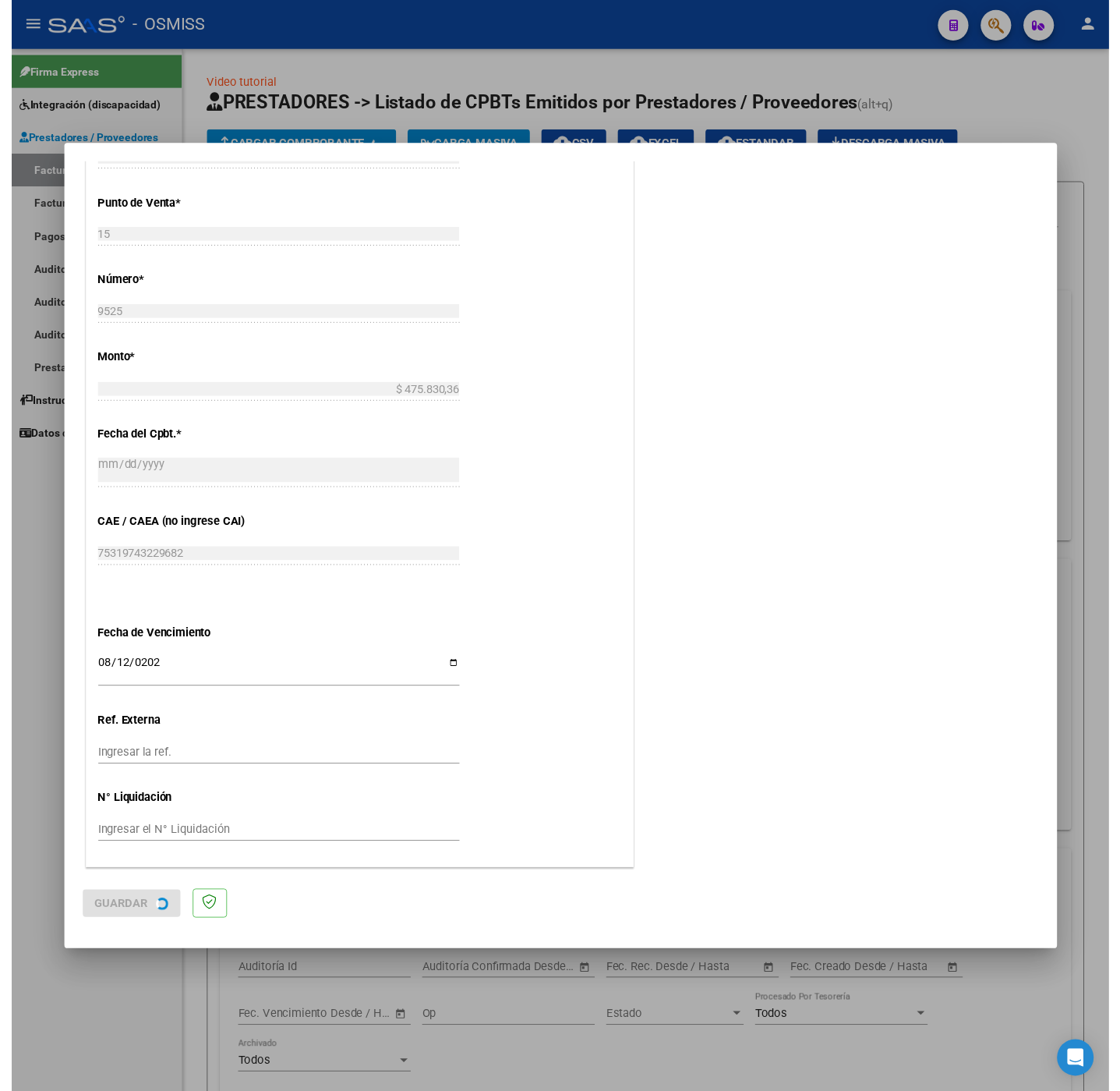
scroll to position [0, 0]
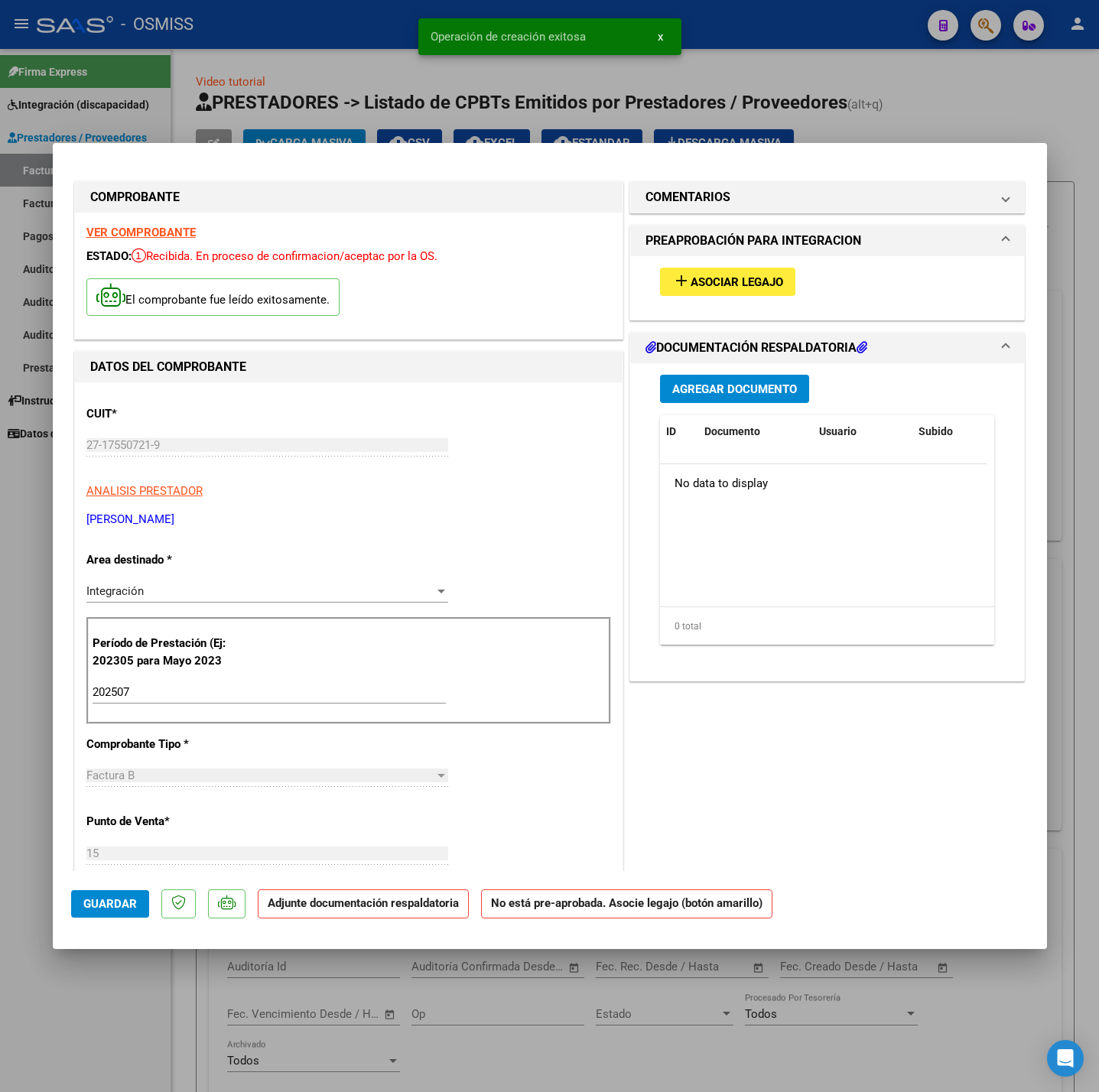
click at [748, 278] on span "Asociar Legajo" at bounding box center [737, 282] width 92 height 14
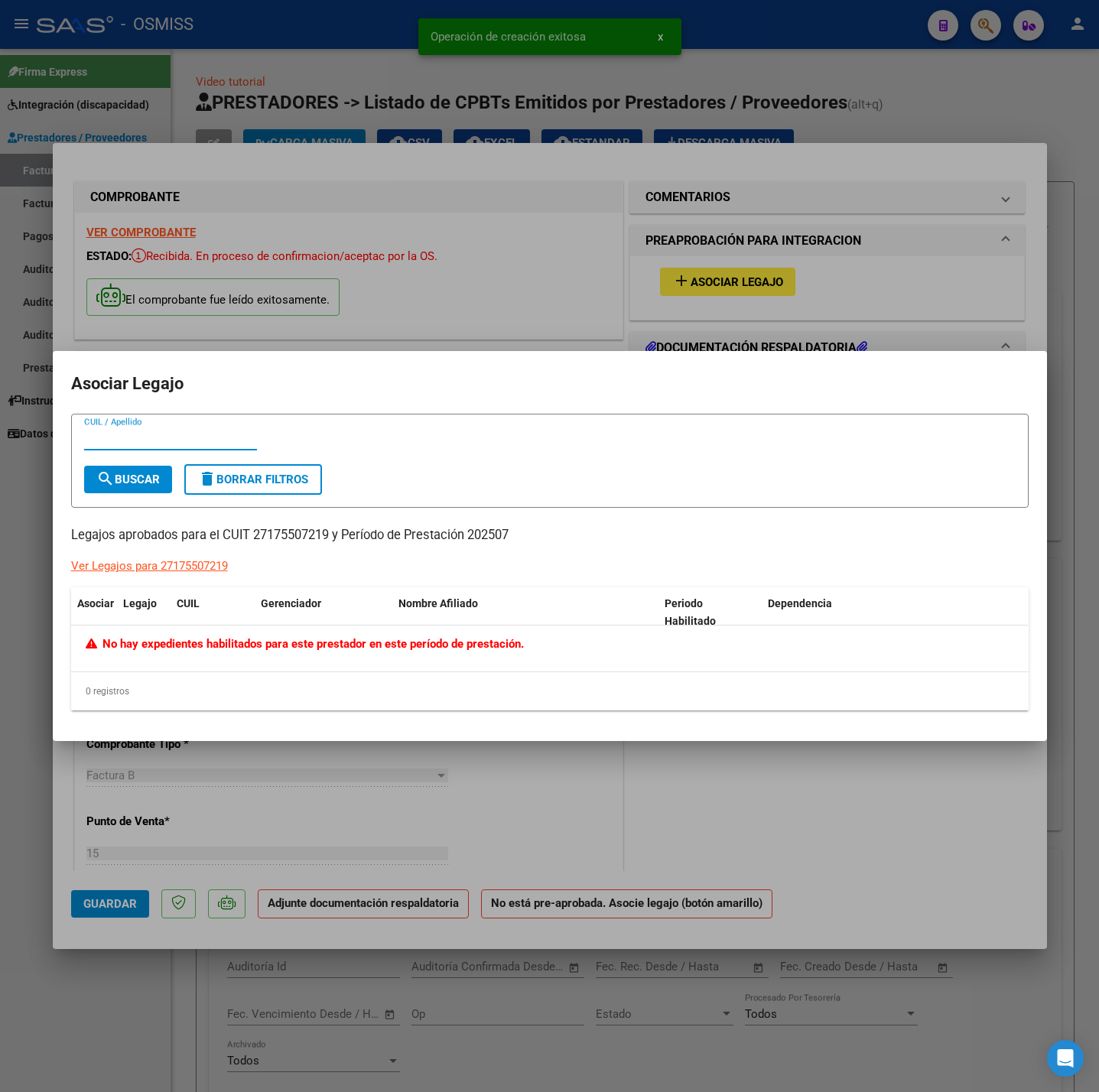
click at [637, 255] on div at bounding box center [549, 546] width 1099 height 1092
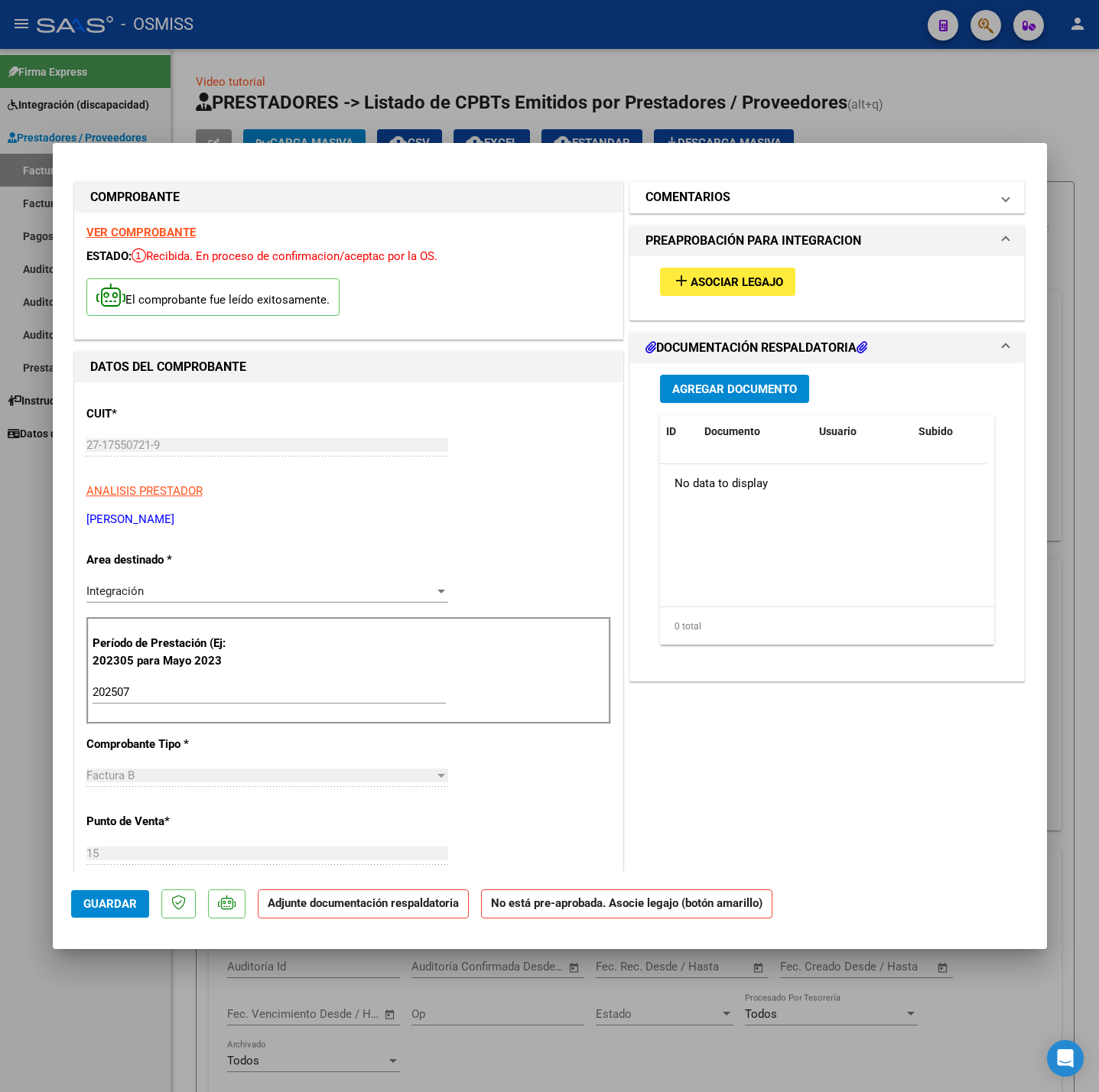
click at [726, 190] on mat-panel-title "COMENTARIOS" at bounding box center [818, 197] width 346 height 18
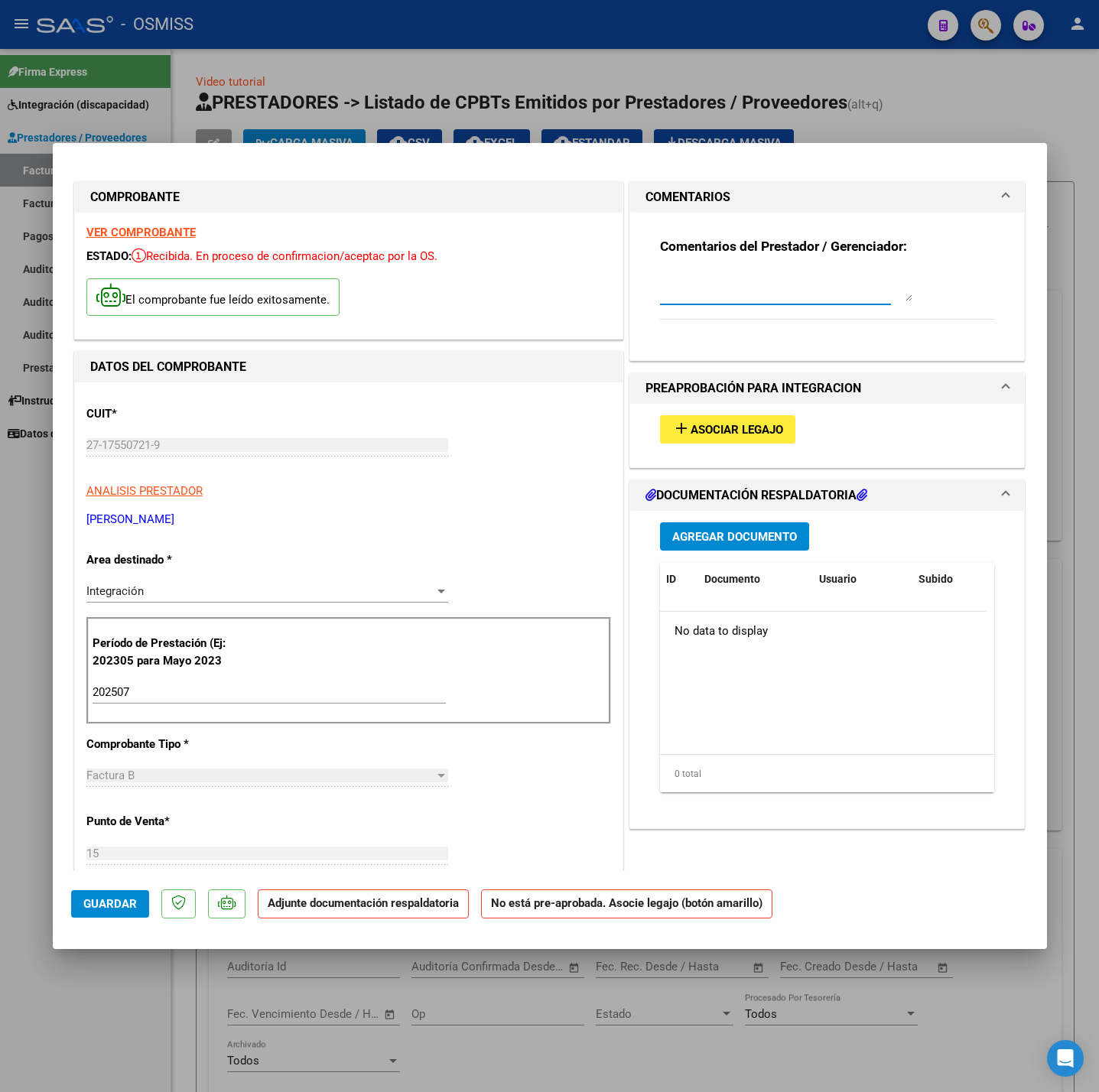
click at [687, 299] on textarea at bounding box center [786, 286] width 253 height 31
paste textarea "GOMEZ MORINGO BRAULIO"
type textarea "15-08 SIN LEGAJO PARA ASOCIAR A GOMEZ MORINGO BRAULIO"
click at [755, 530] on span "Agregar Documento" at bounding box center [734, 537] width 124 height 14
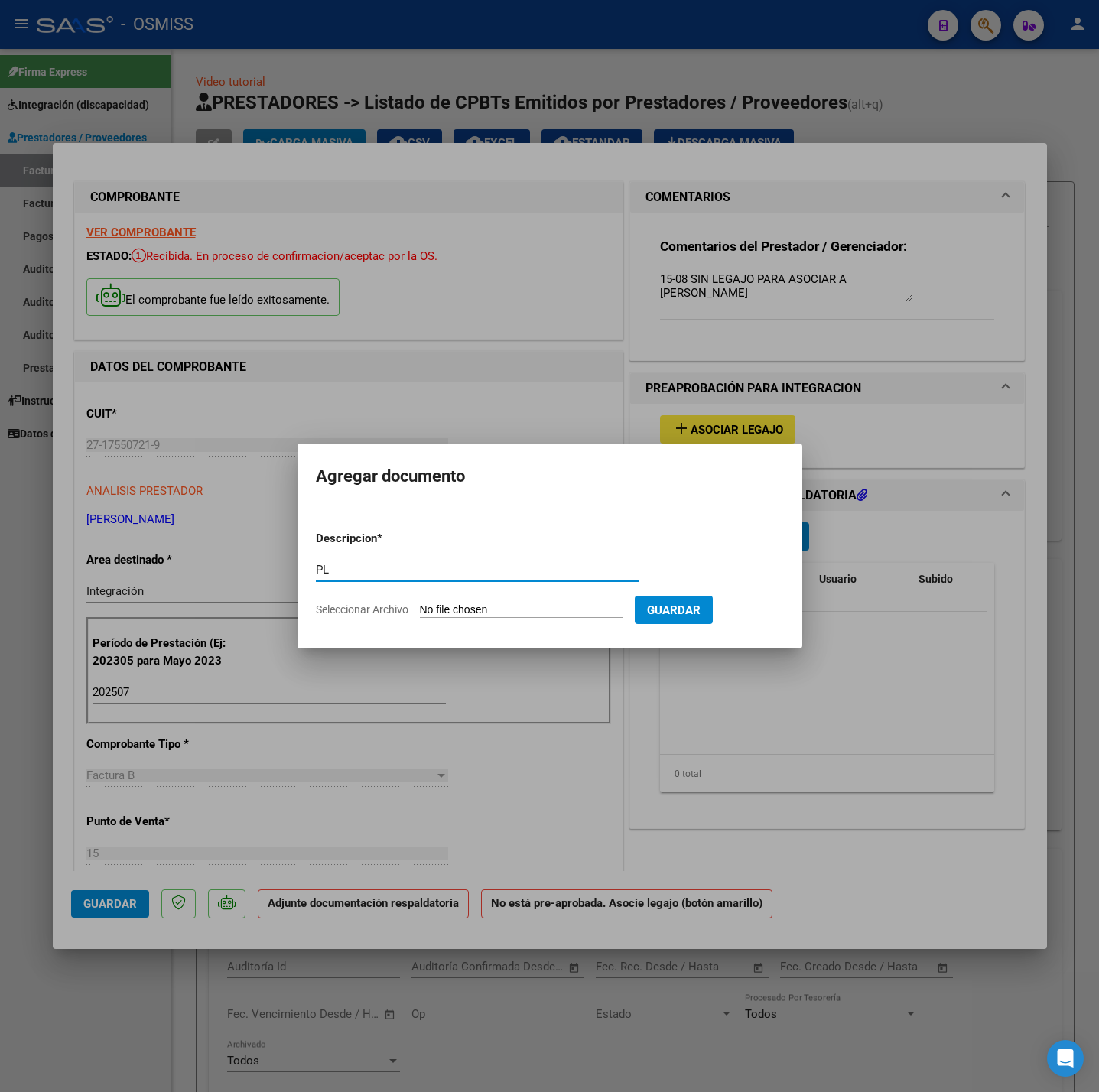
type input "PL"
click at [485, 611] on input "Seleccionar Archivo" at bounding box center [521, 610] width 203 height 15
type input "C:\fakepath\PLANILLA_56580900_GOMEZ_MORINIGO_202507301147415 - facundo agustin …"
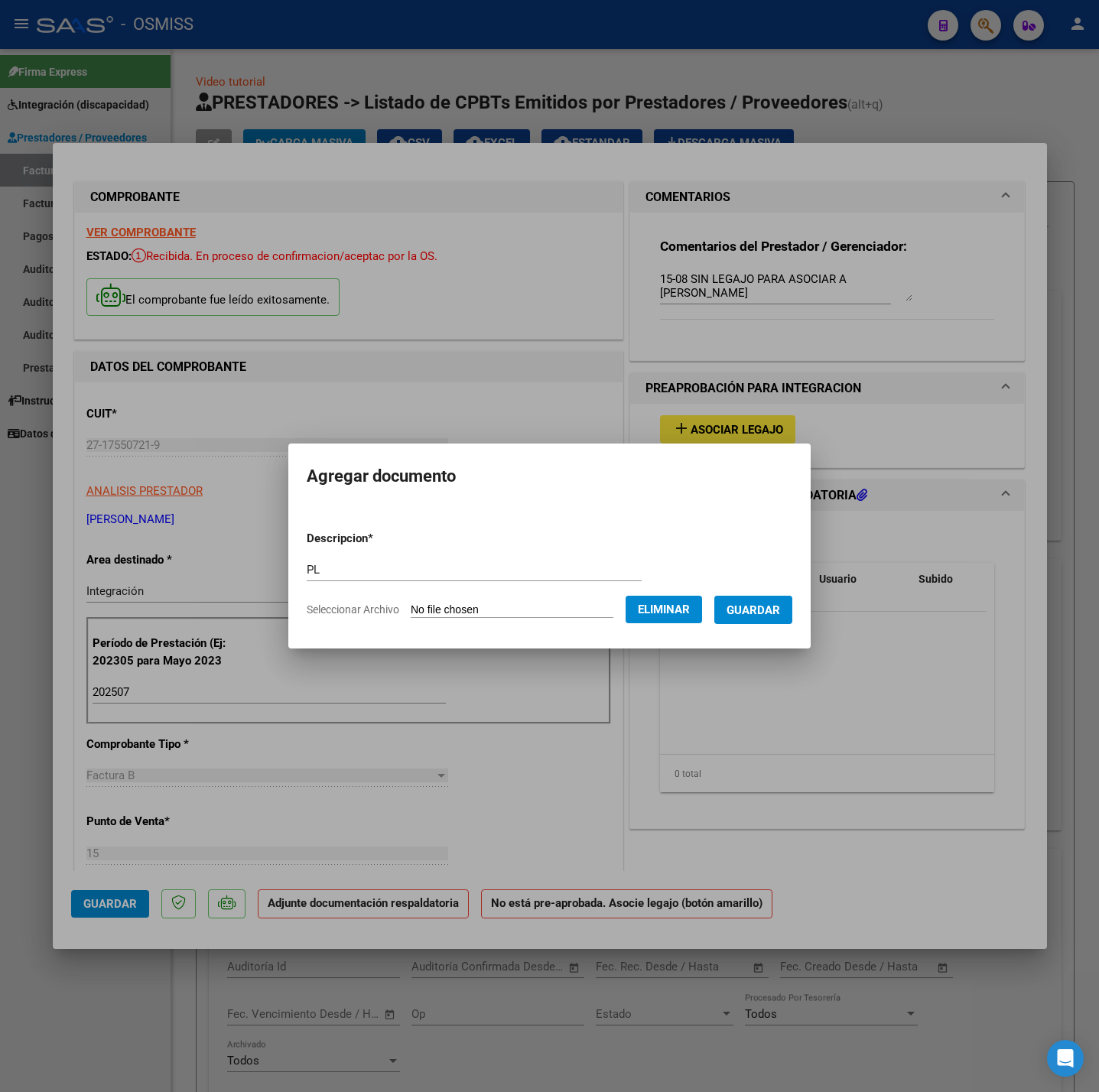
click at [775, 617] on button "Guardar" at bounding box center [753, 610] width 78 height 28
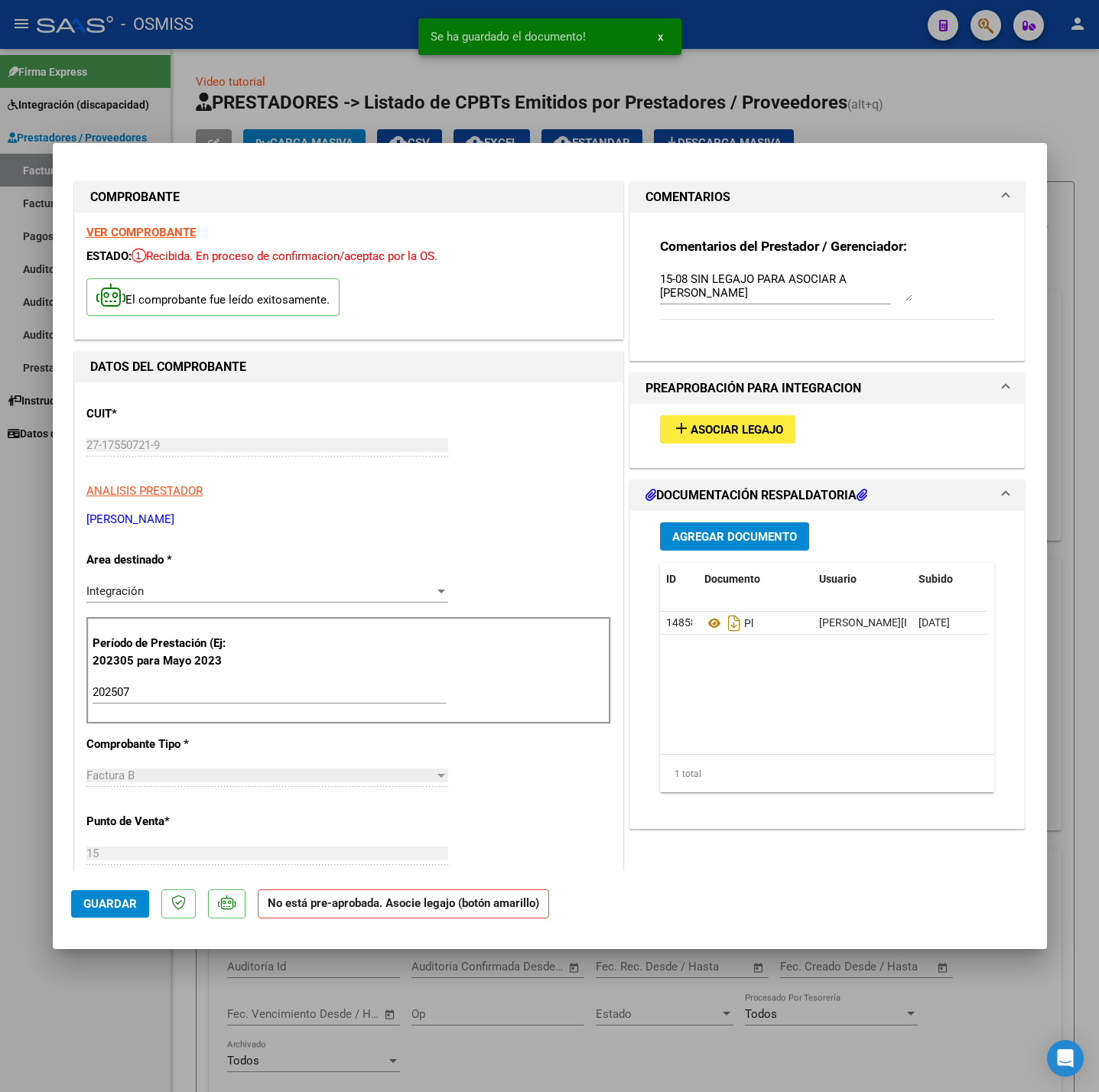
click at [153, 907] on mat-dialog-actions "Guardar No está pre-aprobada. Asocie legajo (botón amarillo)" at bounding box center [550, 901] width 957 height 60
click at [133, 907] on span "Guardar" at bounding box center [110, 904] width 53 height 14
click at [135, 991] on div at bounding box center [549, 546] width 1099 height 1092
type input "$ 0,00"
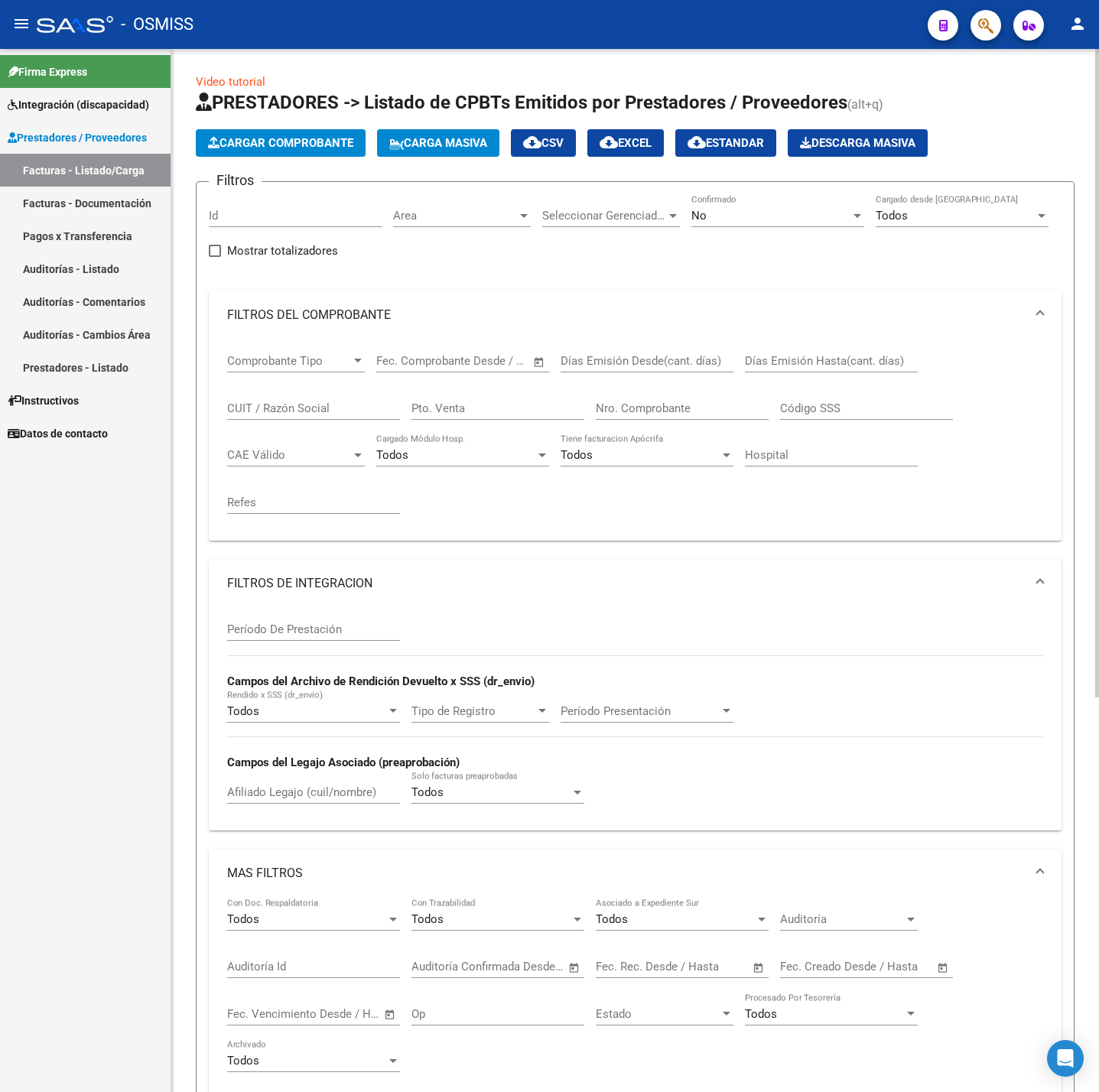
click at [328, 149] on span "Cargar Comprobante" at bounding box center [281, 143] width 145 height 14
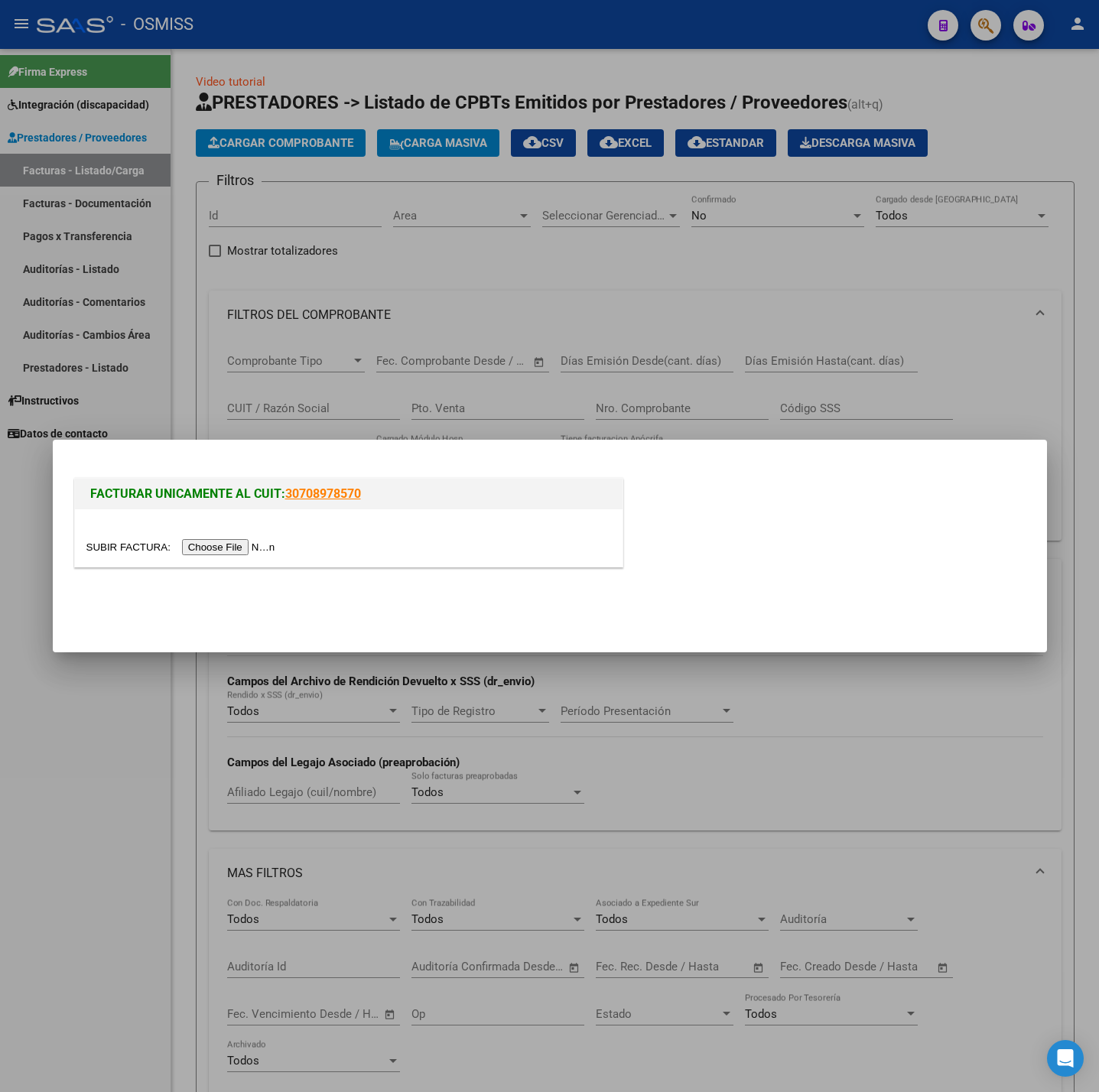
click at [262, 542] on input "file" at bounding box center [182, 547] width 193 height 16
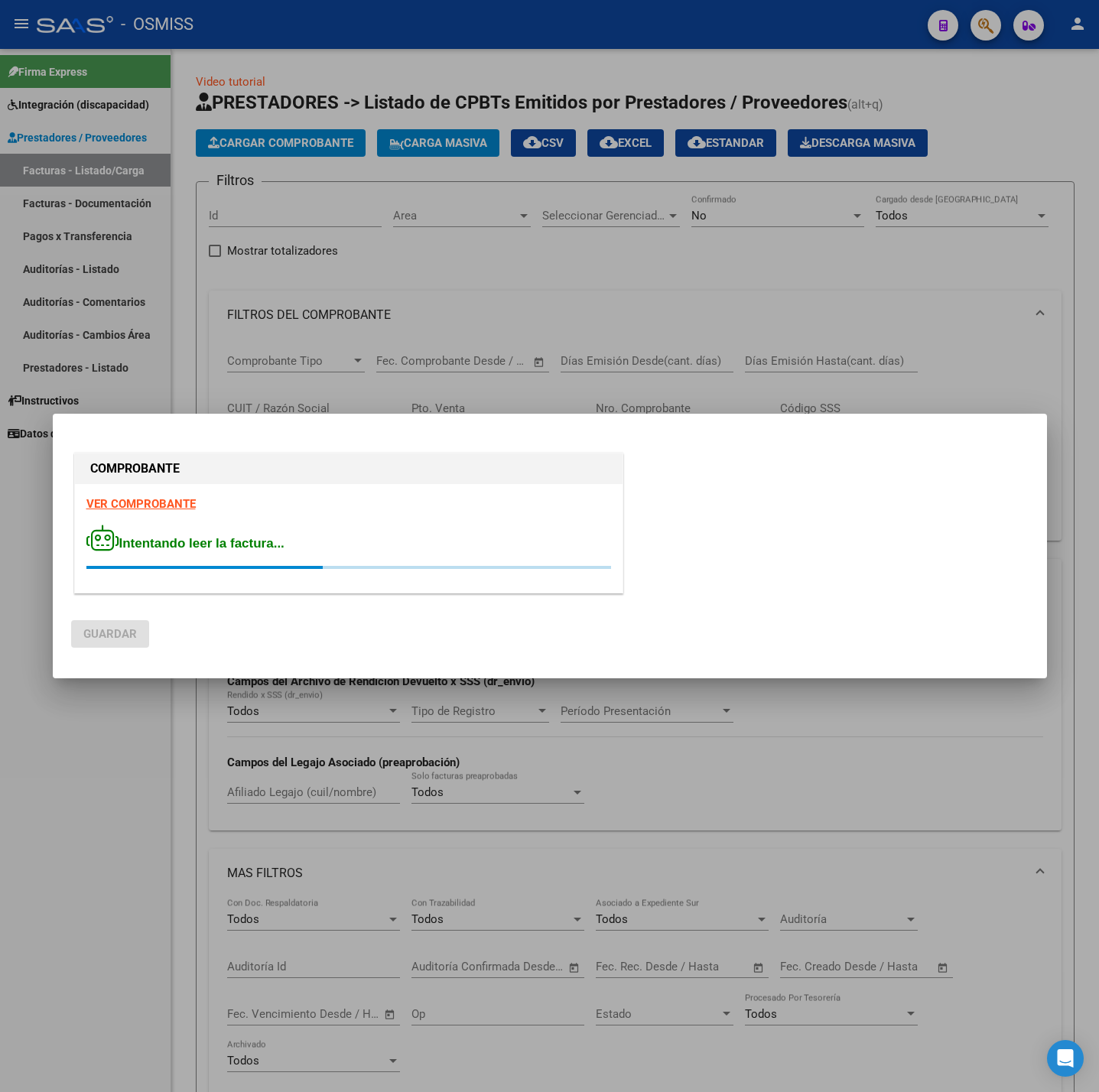
click at [142, 498] on strong "VER COMPROBANTE" at bounding box center [141, 505] width 110 height 14
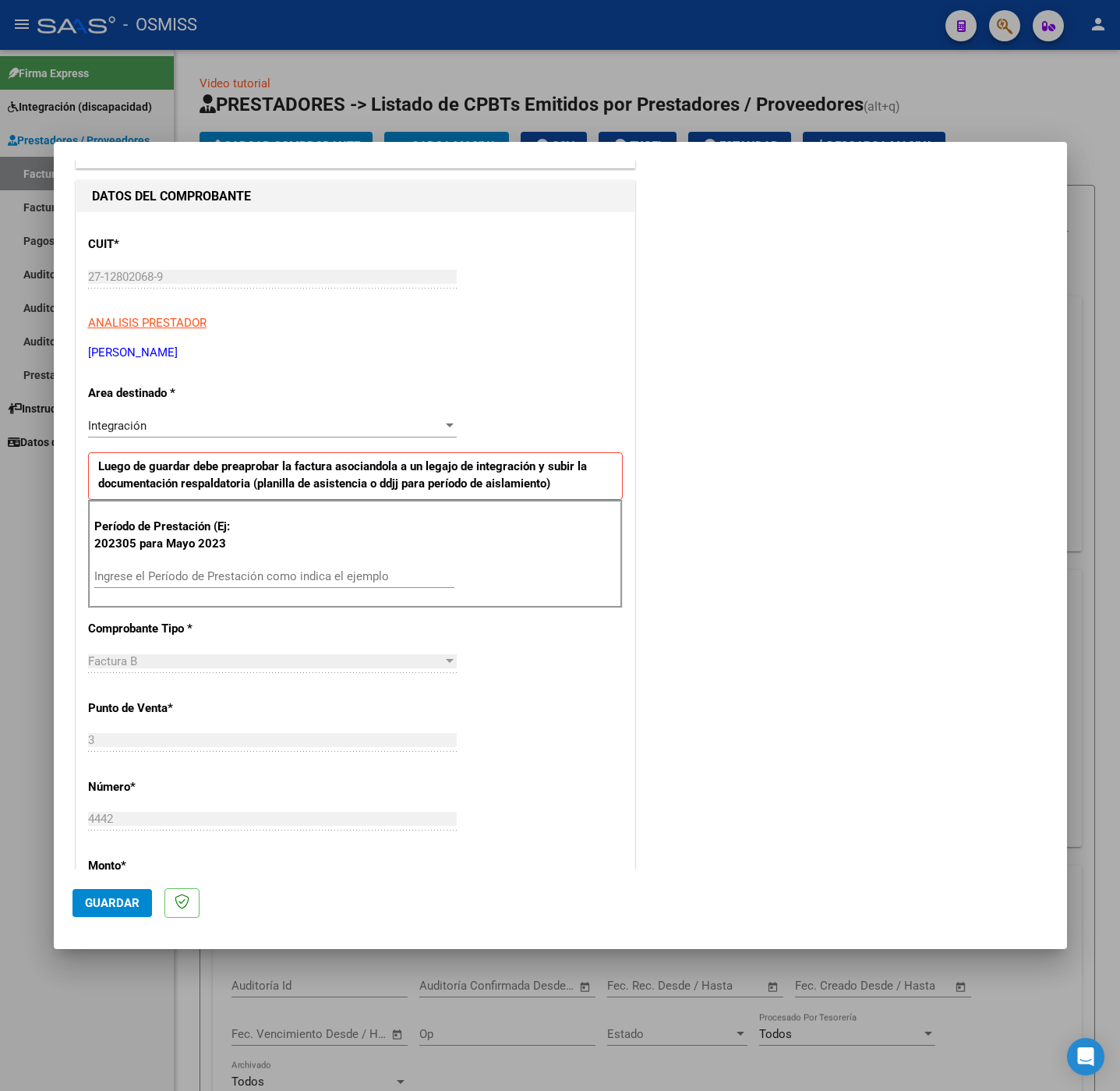
scroll to position [234, 0]
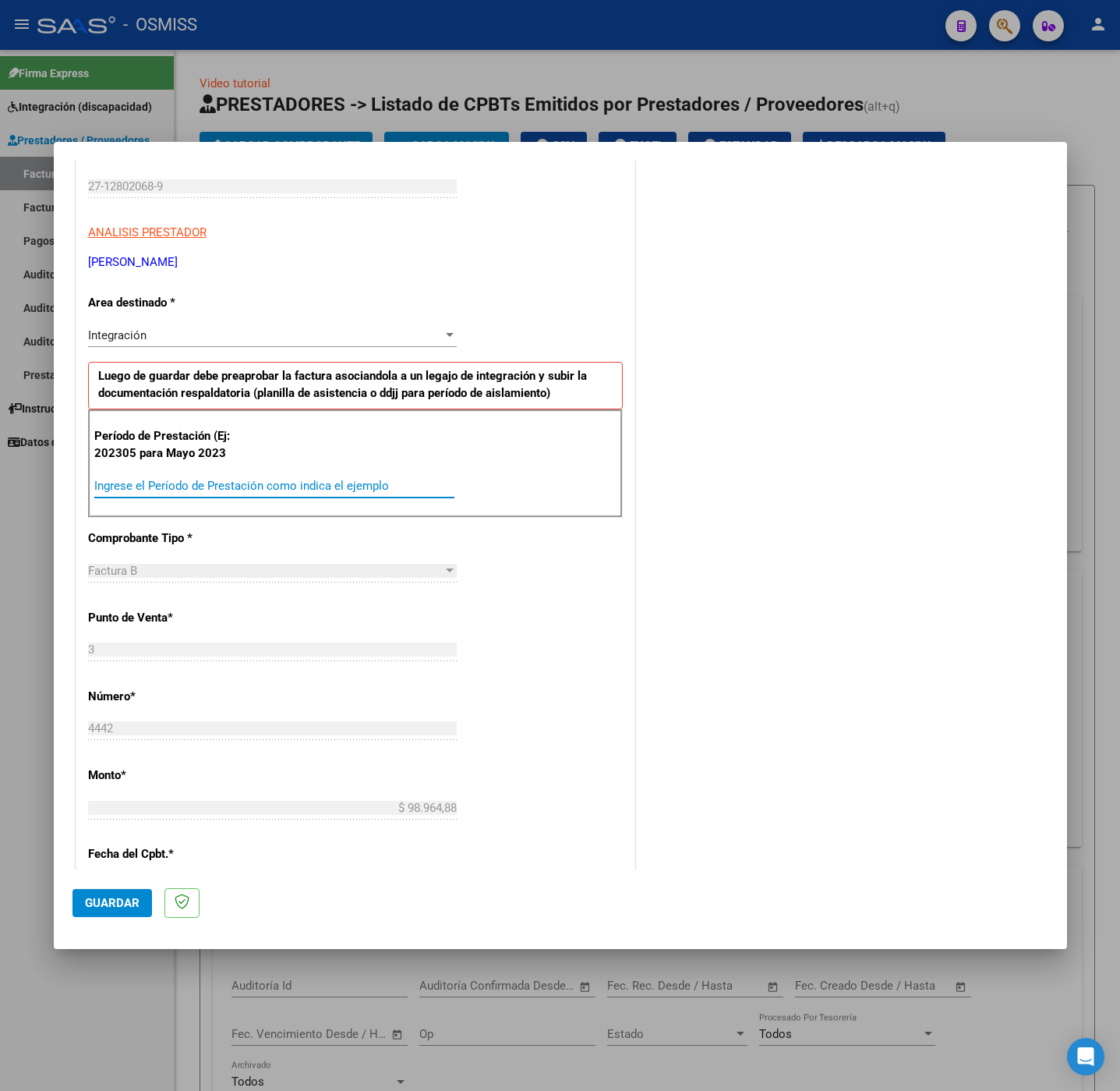
click at [208, 492] on input "Ingrese el Período de Prestación como indica el ejemplo" at bounding box center [274, 486] width 360 height 14
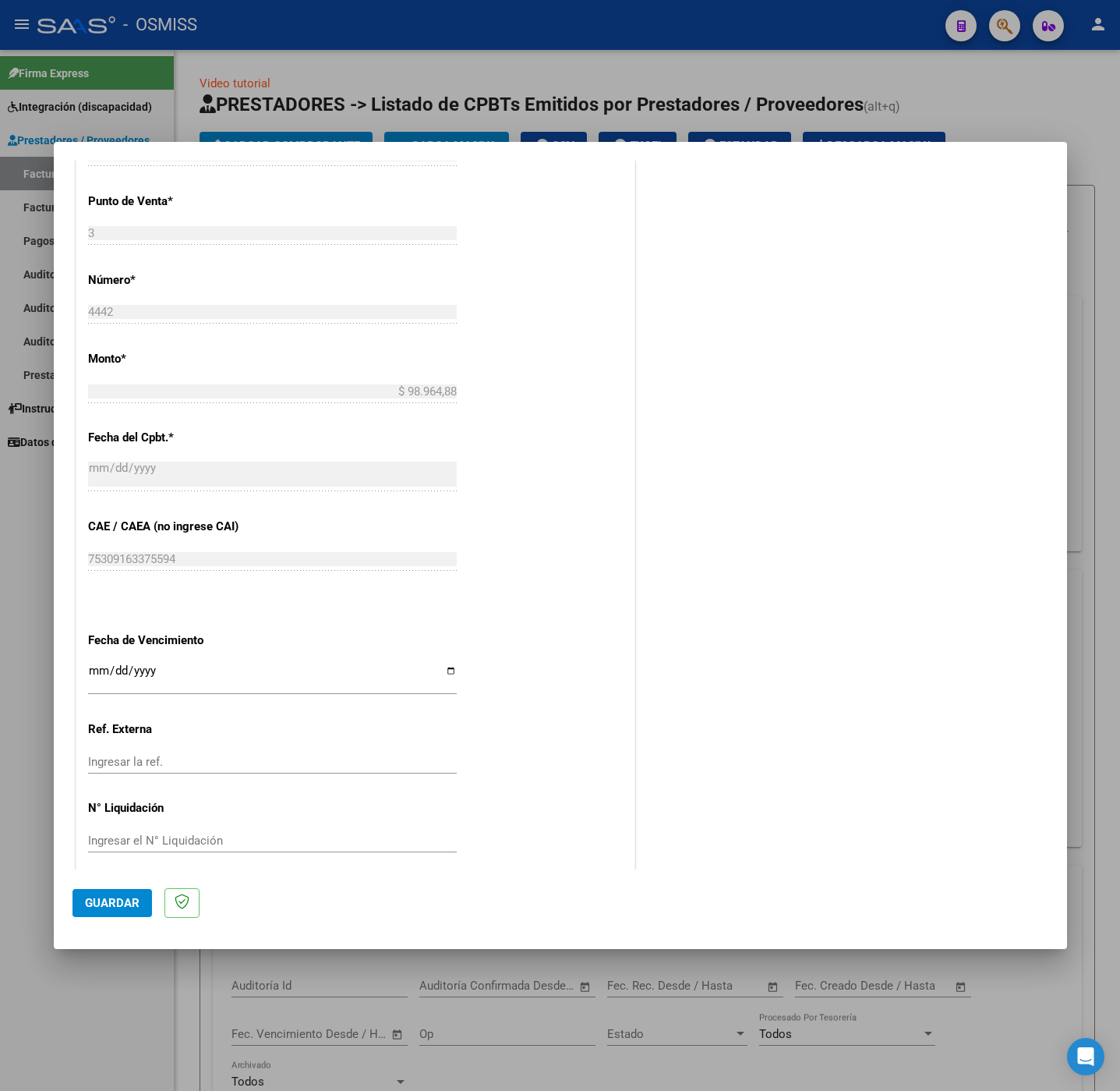
scroll to position [668, 0]
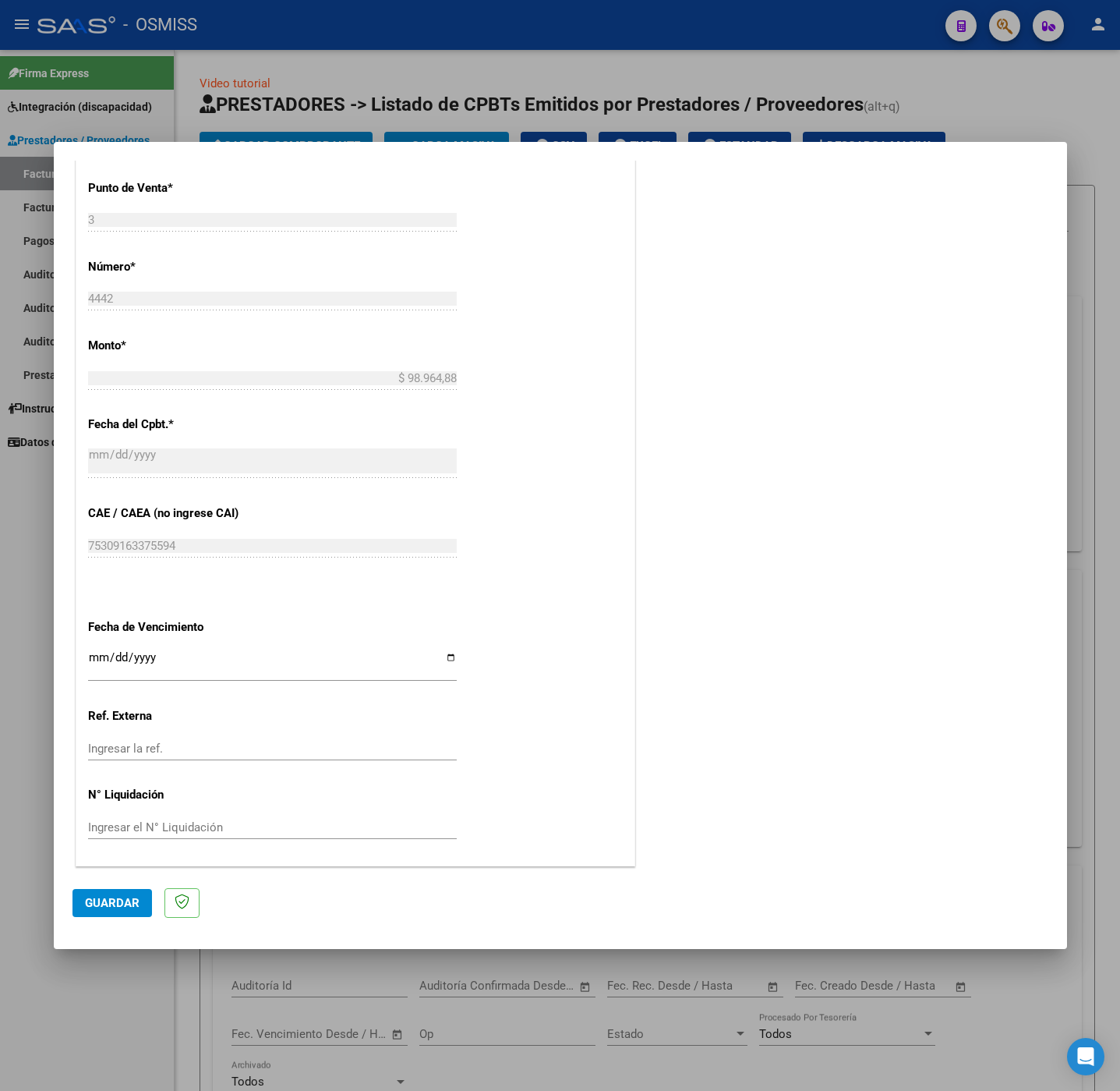
type input "202507"
click at [85, 658] on div "CUIT * 27-12802068-9 Ingresar CUIT ANALISIS PRESTADOR MOLINE LILIANA GRACIELA A…" at bounding box center [356, 278] width 558 height 1173
click at [94, 657] on input "Ingresar la fecha" at bounding box center [272, 663] width 368 height 25
type input "[DATE]"
click at [110, 896] on span "Guardar" at bounding box center [112, 903] width 54 height 14
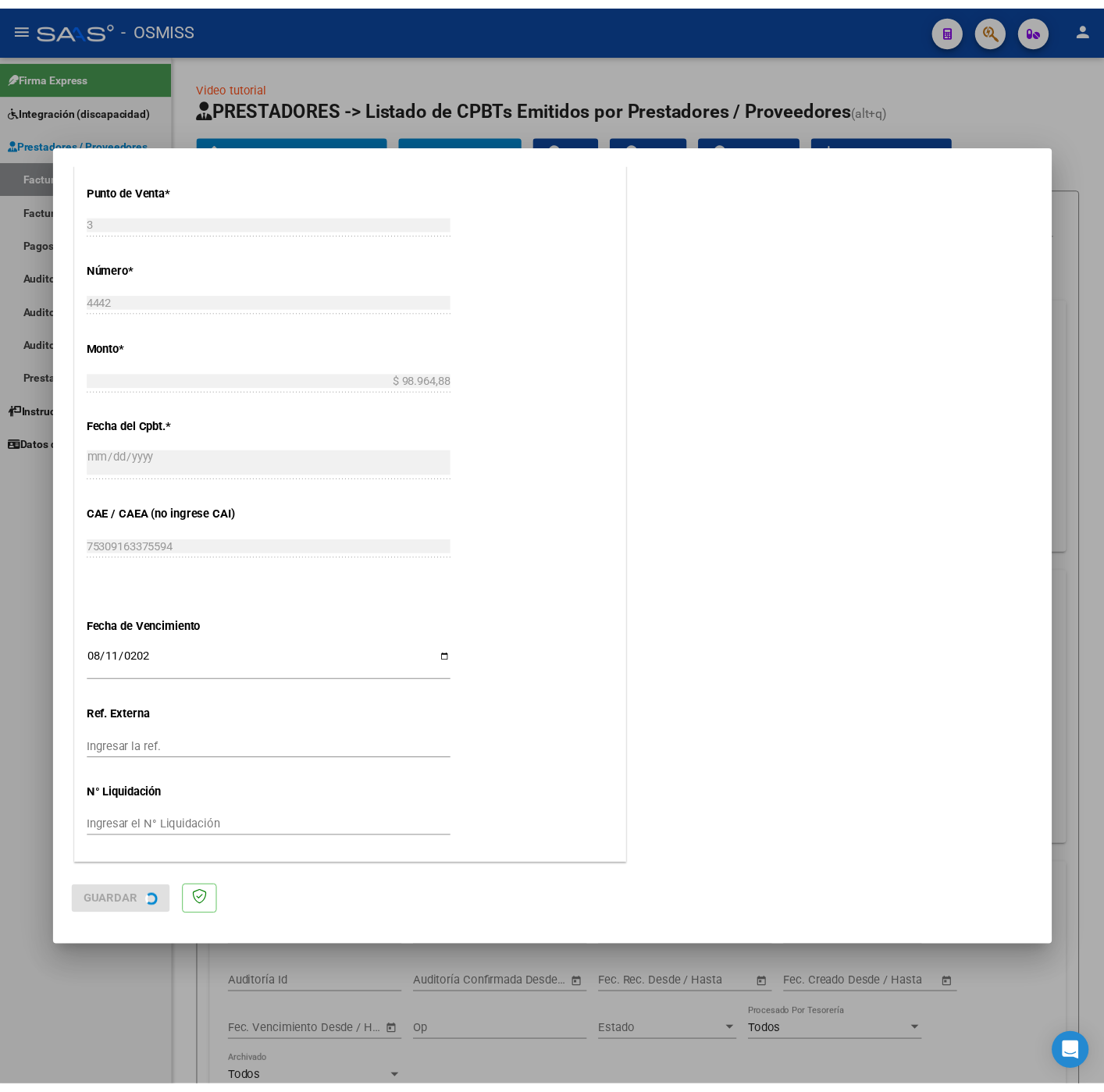
scroll to position [0, 0]
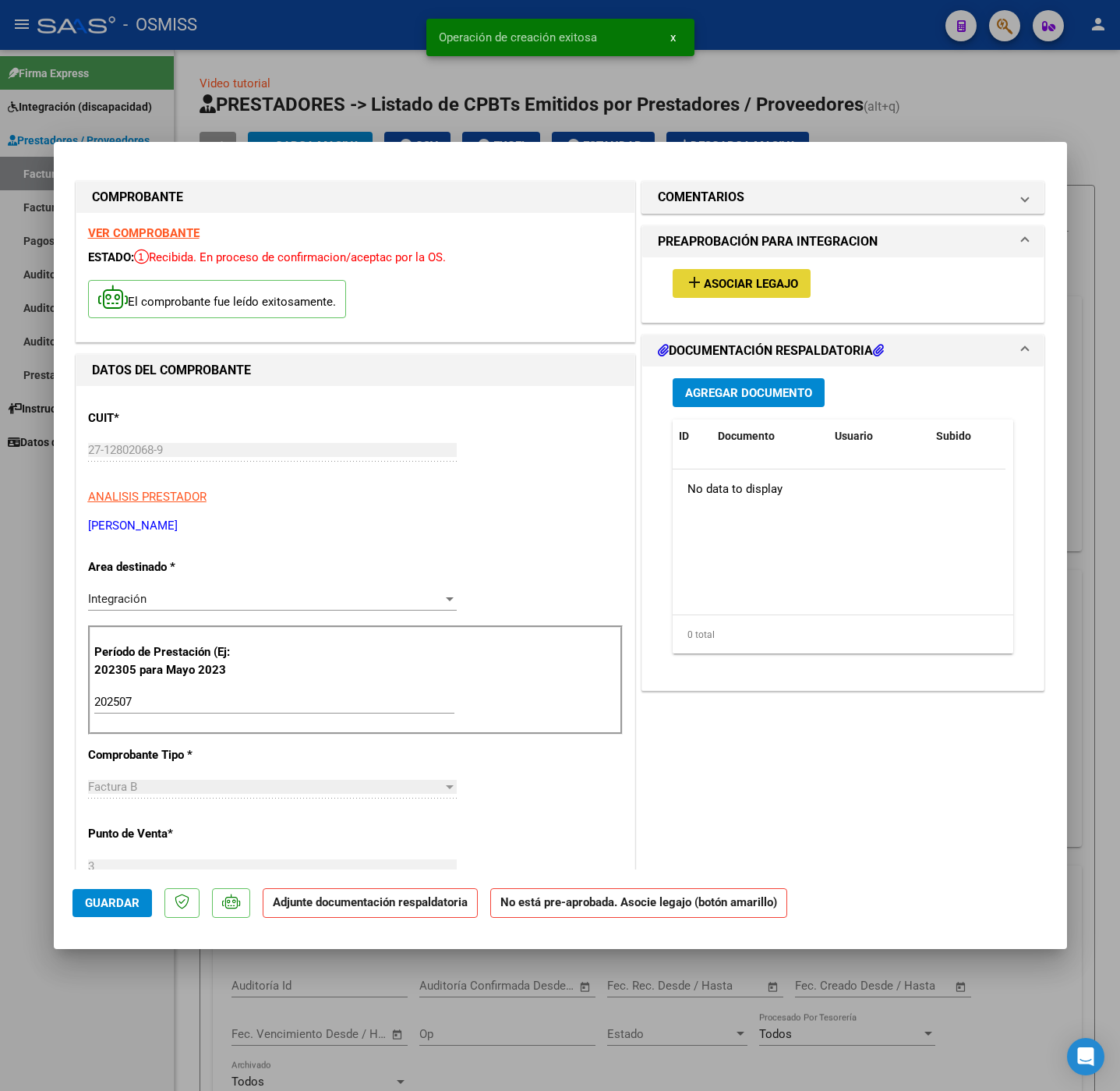
click at [727, 289] on span "Asociar Legajo" at bounding box center [751, 284] width 94 height 14
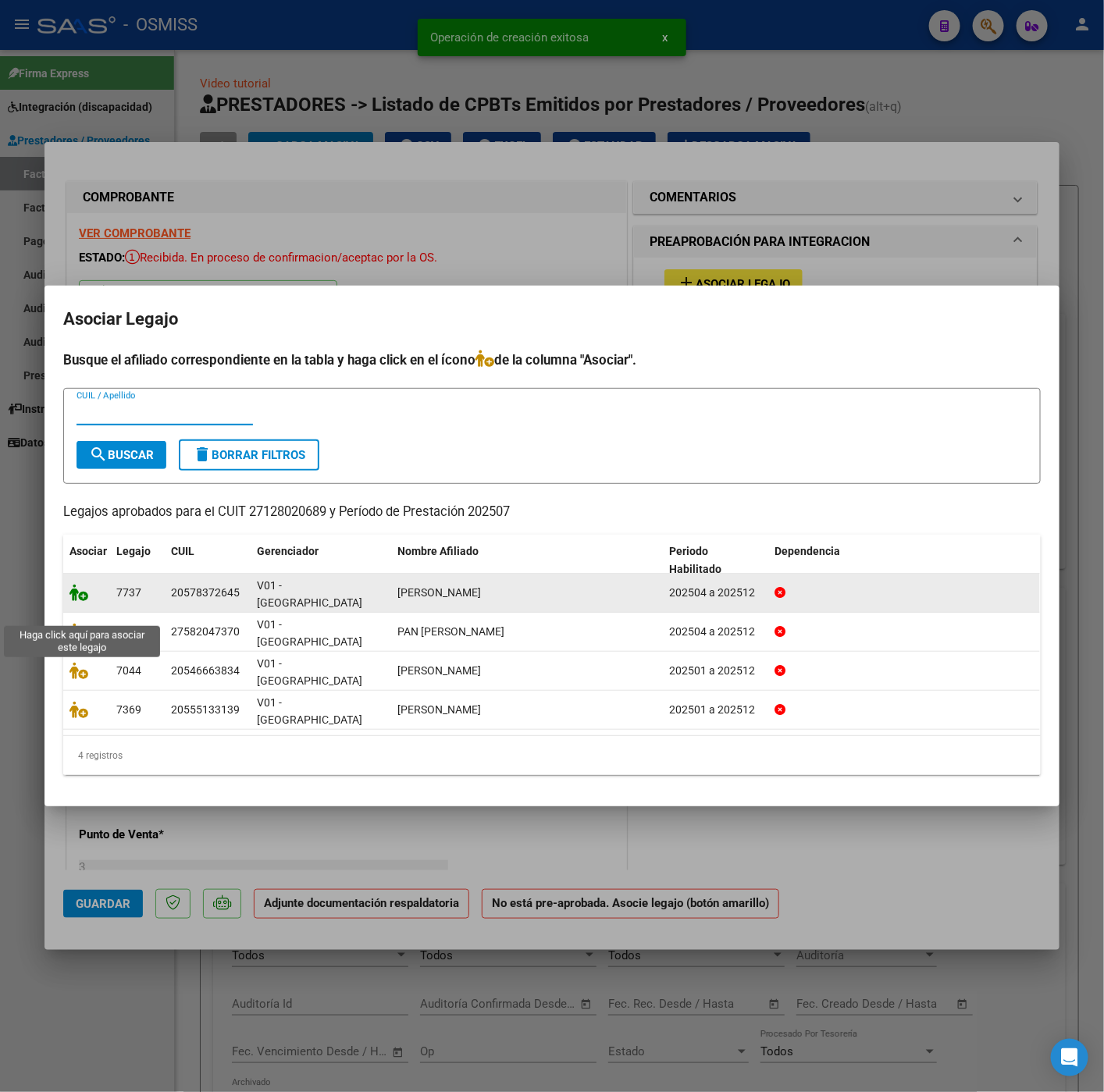
click at [81, 601] on icon at bounding box center [78, 592] width 18 height 18
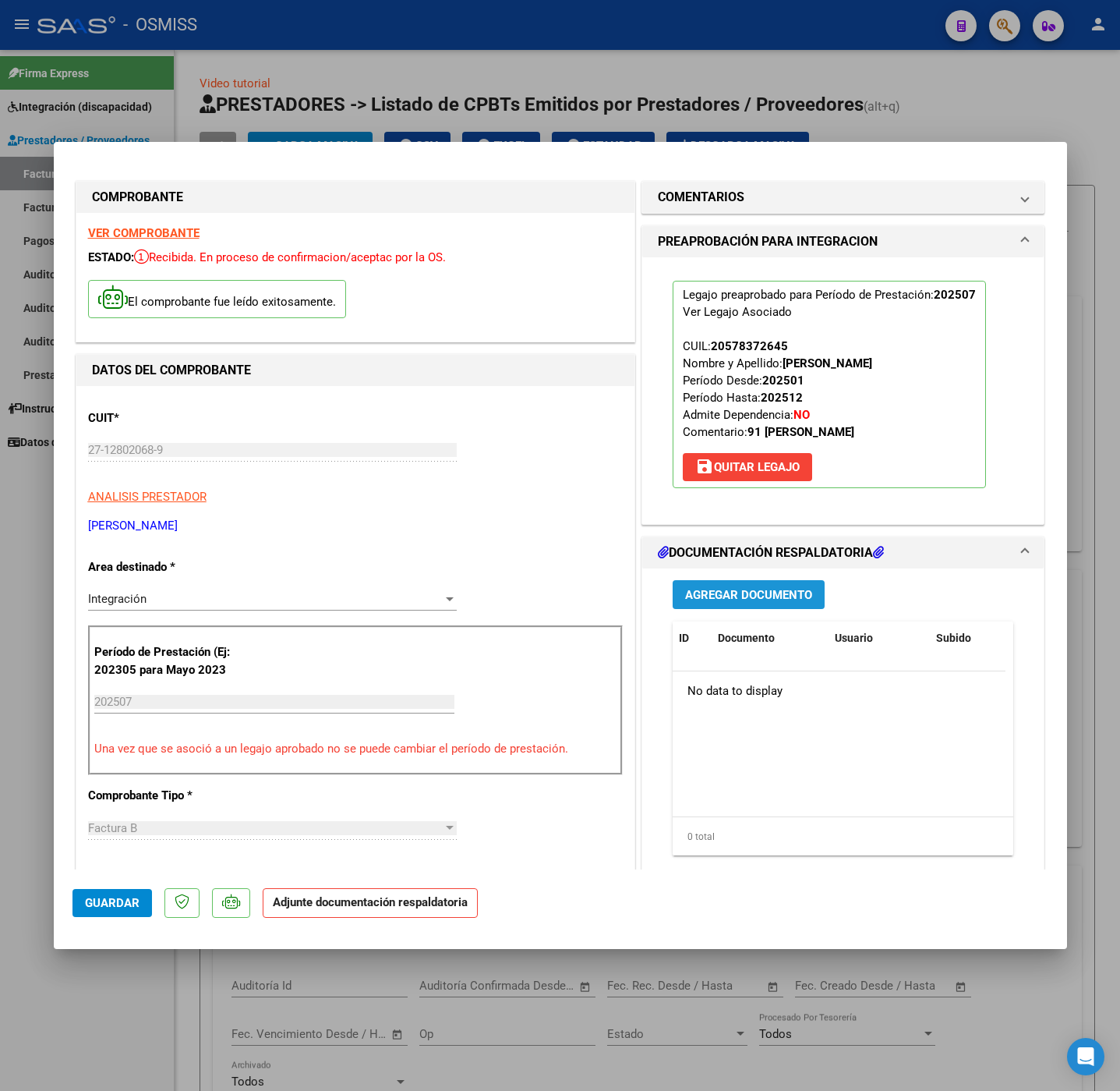
click at [751, 582] on button "Agregar Documento" at bounding box center [749, 594] width 152 height 29
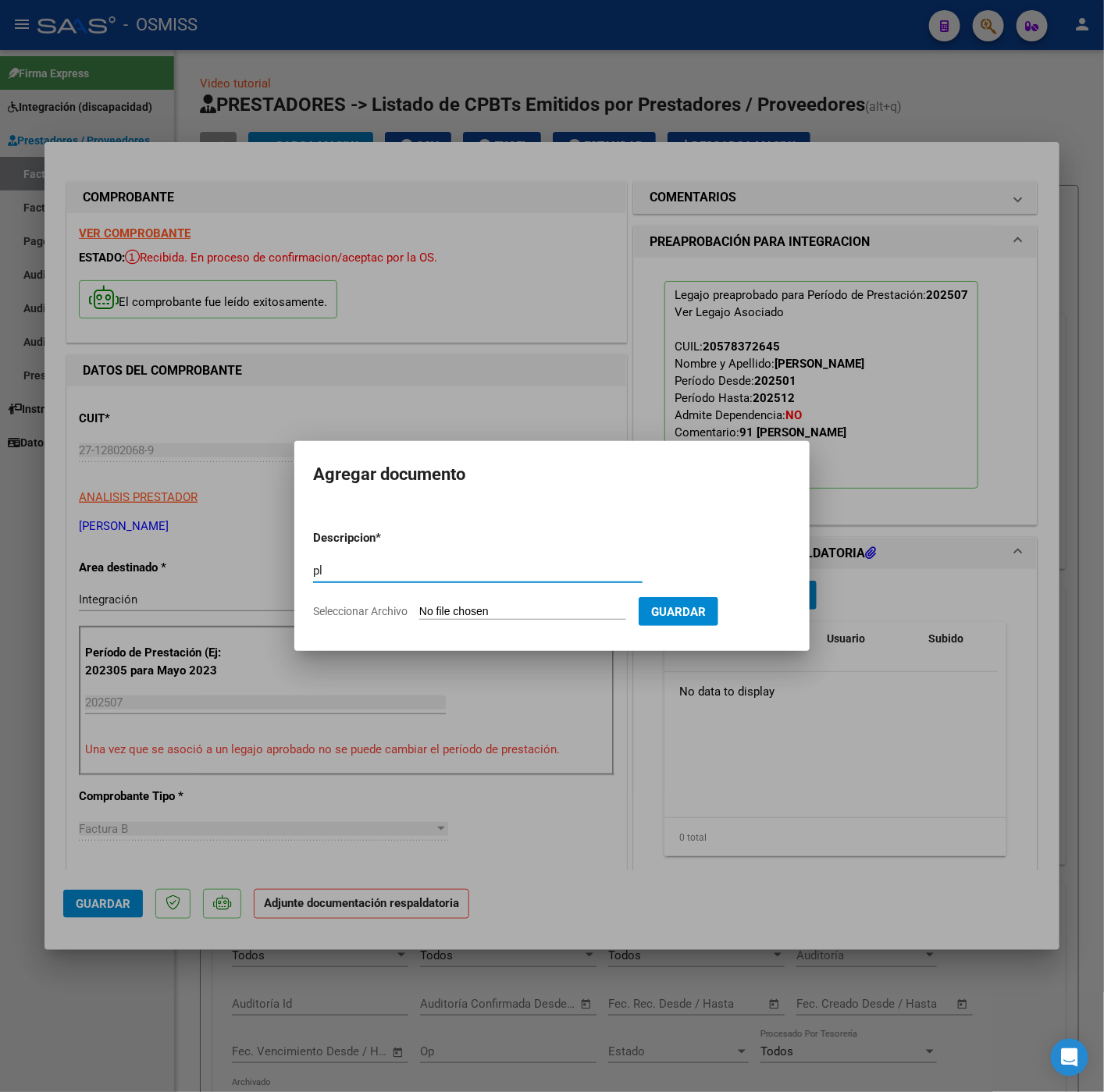
type input "pl"
click at [492, 616] on input "Seleccionar Archivo" at bounding box center [522, 612] width 207 height 15
type input "C:\fakepath\Asistencia Sarabia Rodrigo julio 25 - Liliana Moliné.pdf"
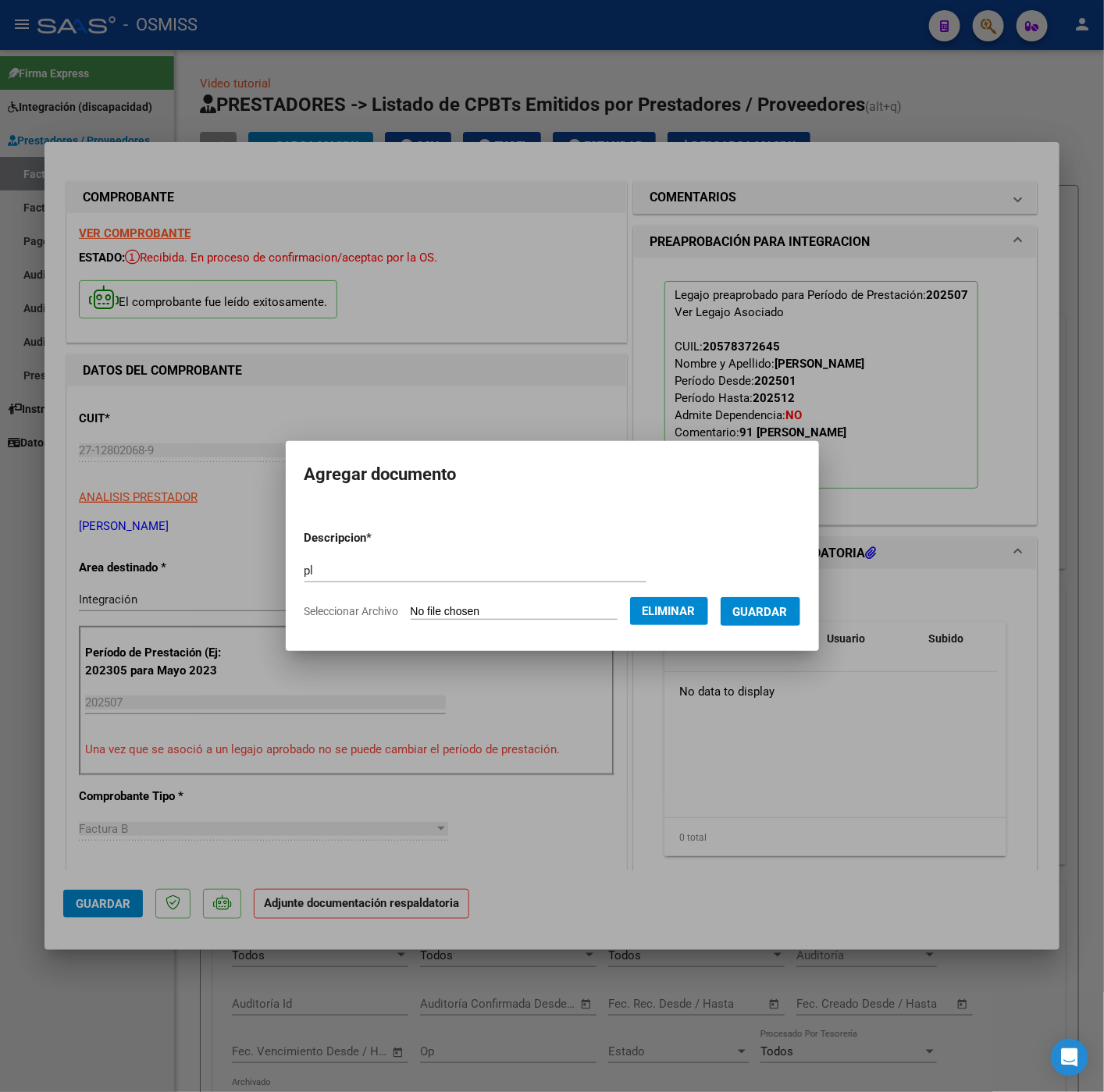
click at [758, 620] on button "Guardar" at bounding box center [760, 611] width 80 height 29
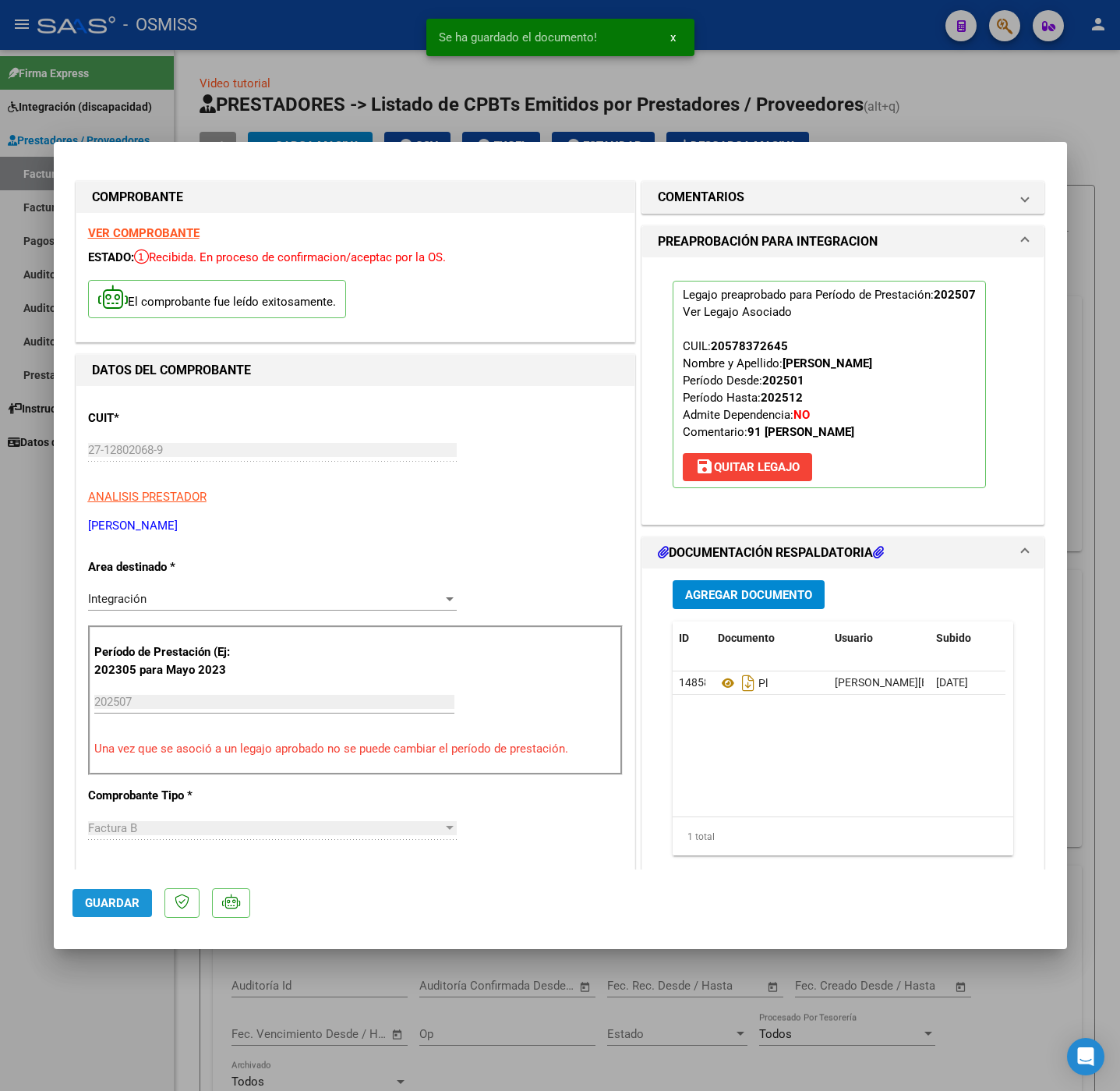
click at [136, 903] on span "Guardar" at bounding box center [112, 903] width 54 height 14
click at [158, 1002] on div at bounding box center [560, 546] width 1120 height 1091
type input "$ 0,00"
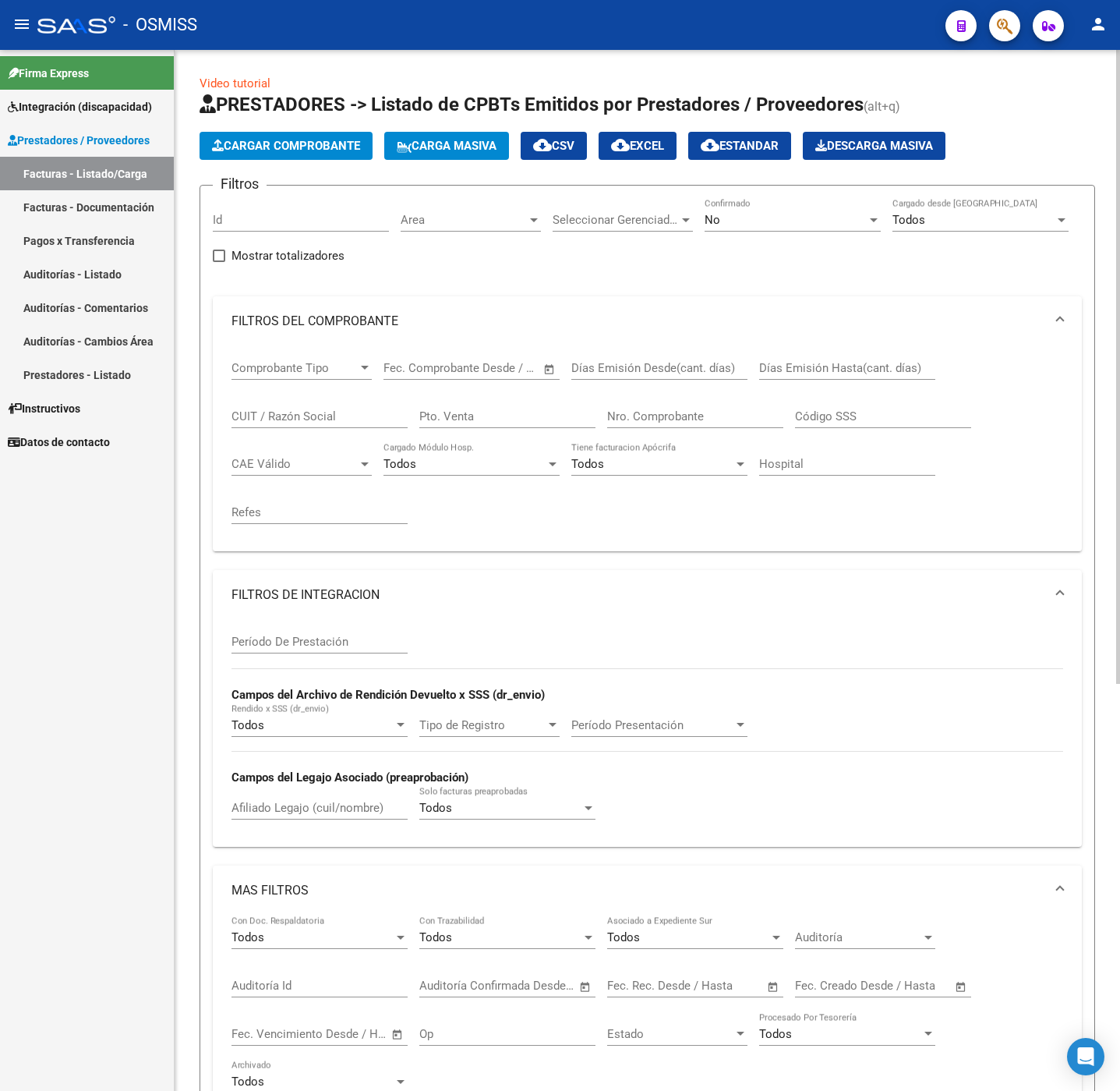
click at [290, 155] on button "Cargar Comprobante" at bounding box center [285, 145] width 173 height 28
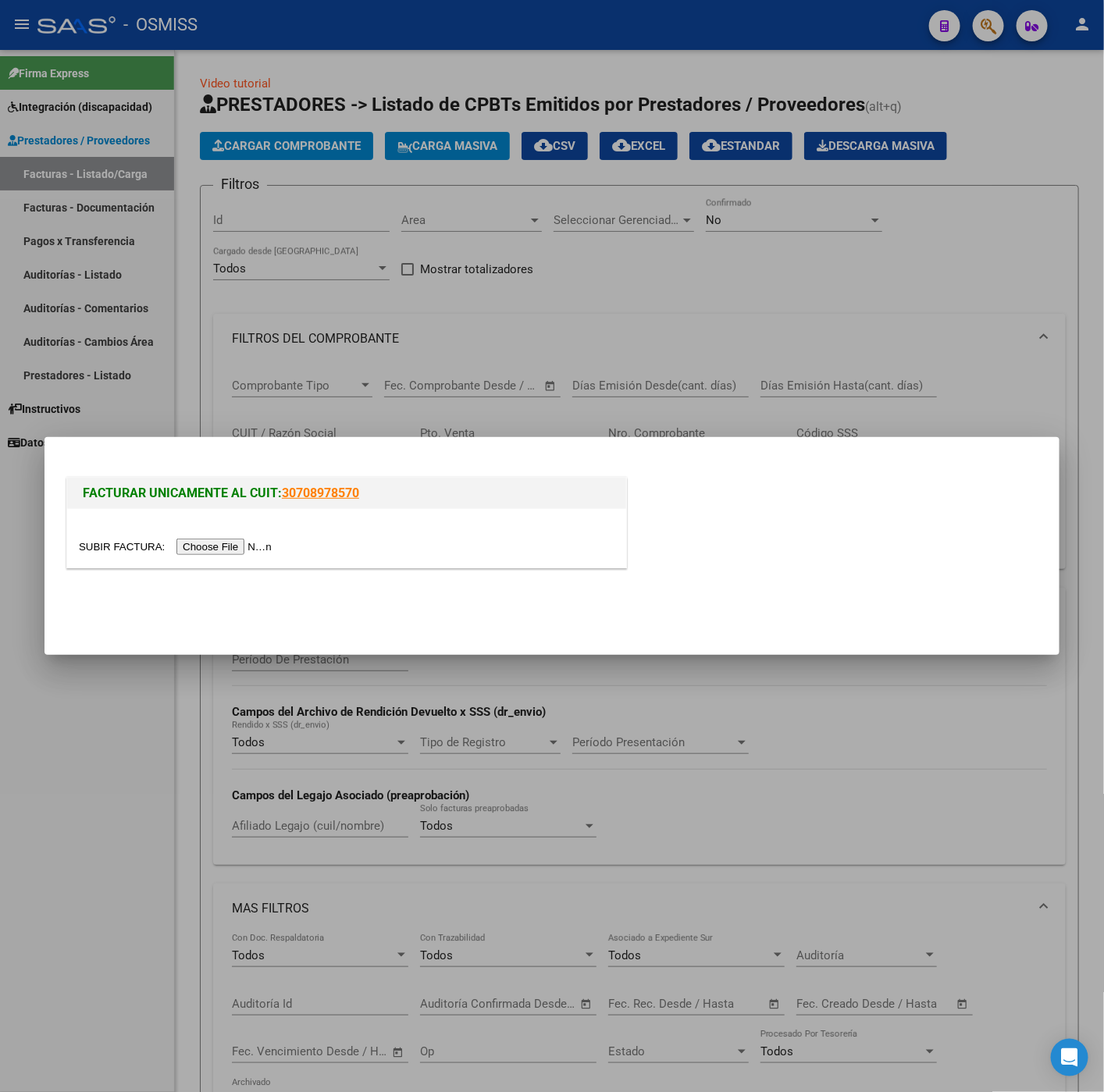
click at [244, 544] on input "file" at bounding box center [177, 547] width 197 height 17
click at [148, 715] on div at bounding box center [552, 546] width 1104 height 1092
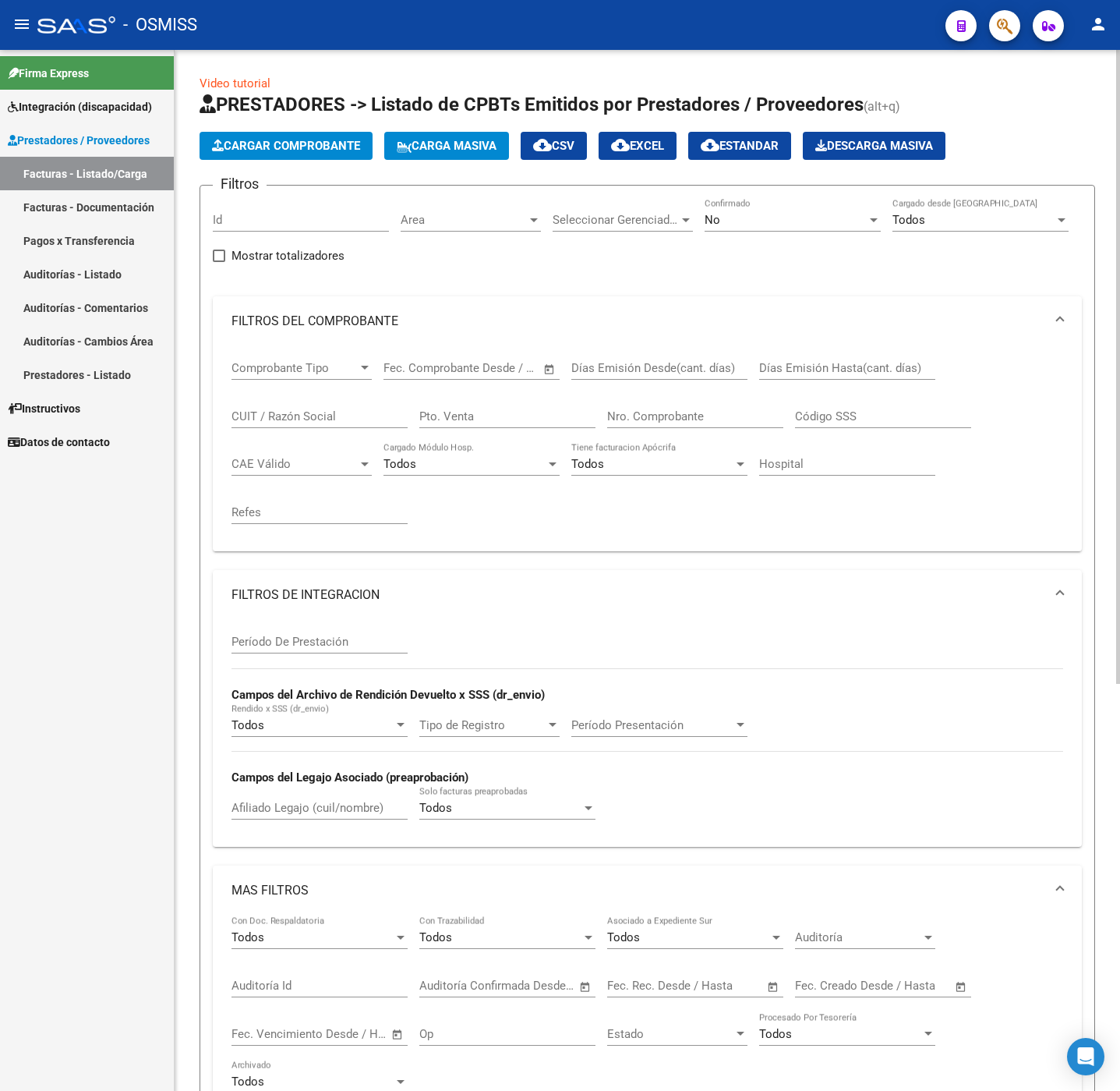
click at [293, 144] on span "Cargar Comprobante" at bounding box center [286, 146] width 148 height 14
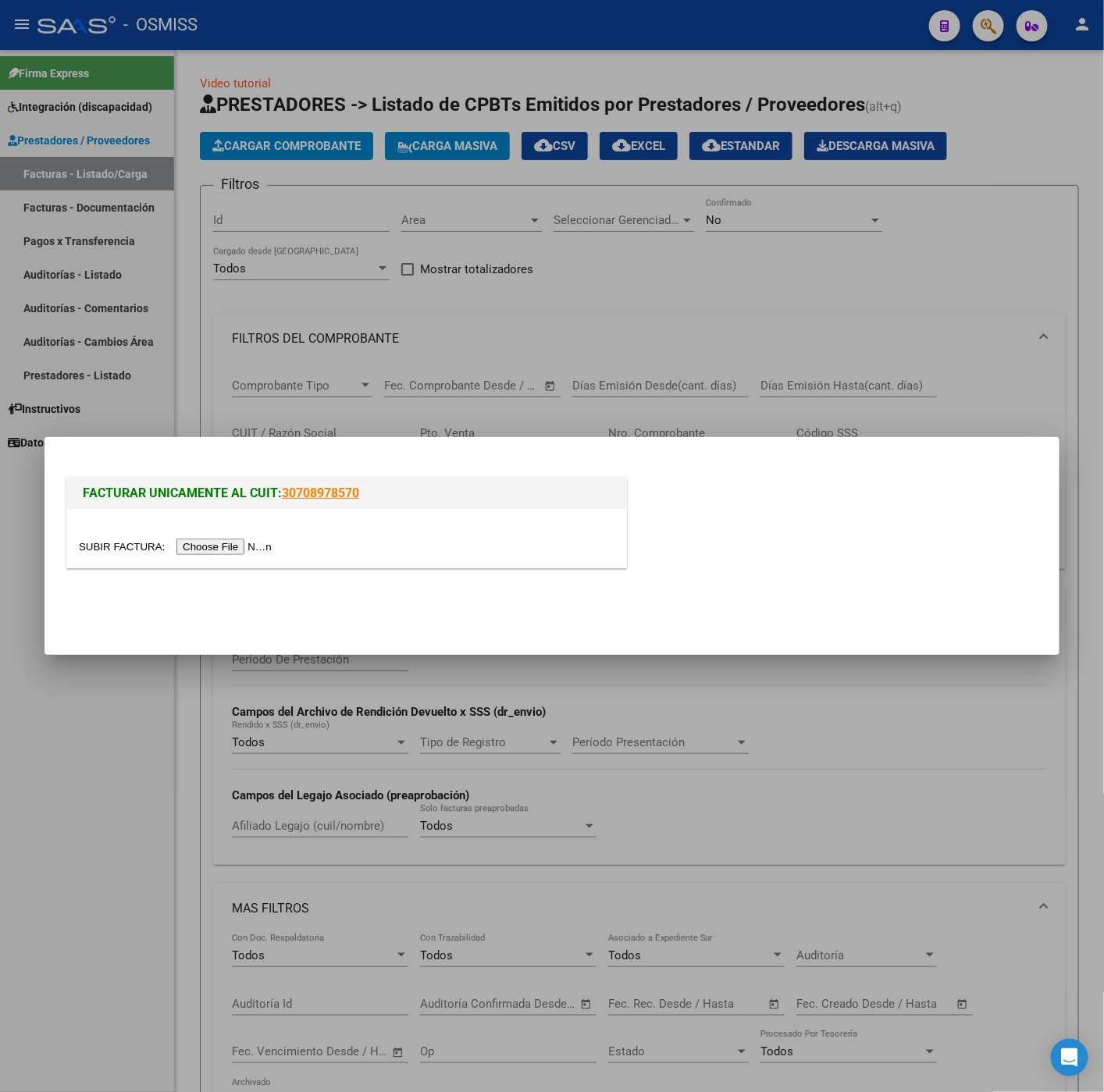
click at [225, 540] on input "file" at bounding box center [177, 547] width 197 height 17
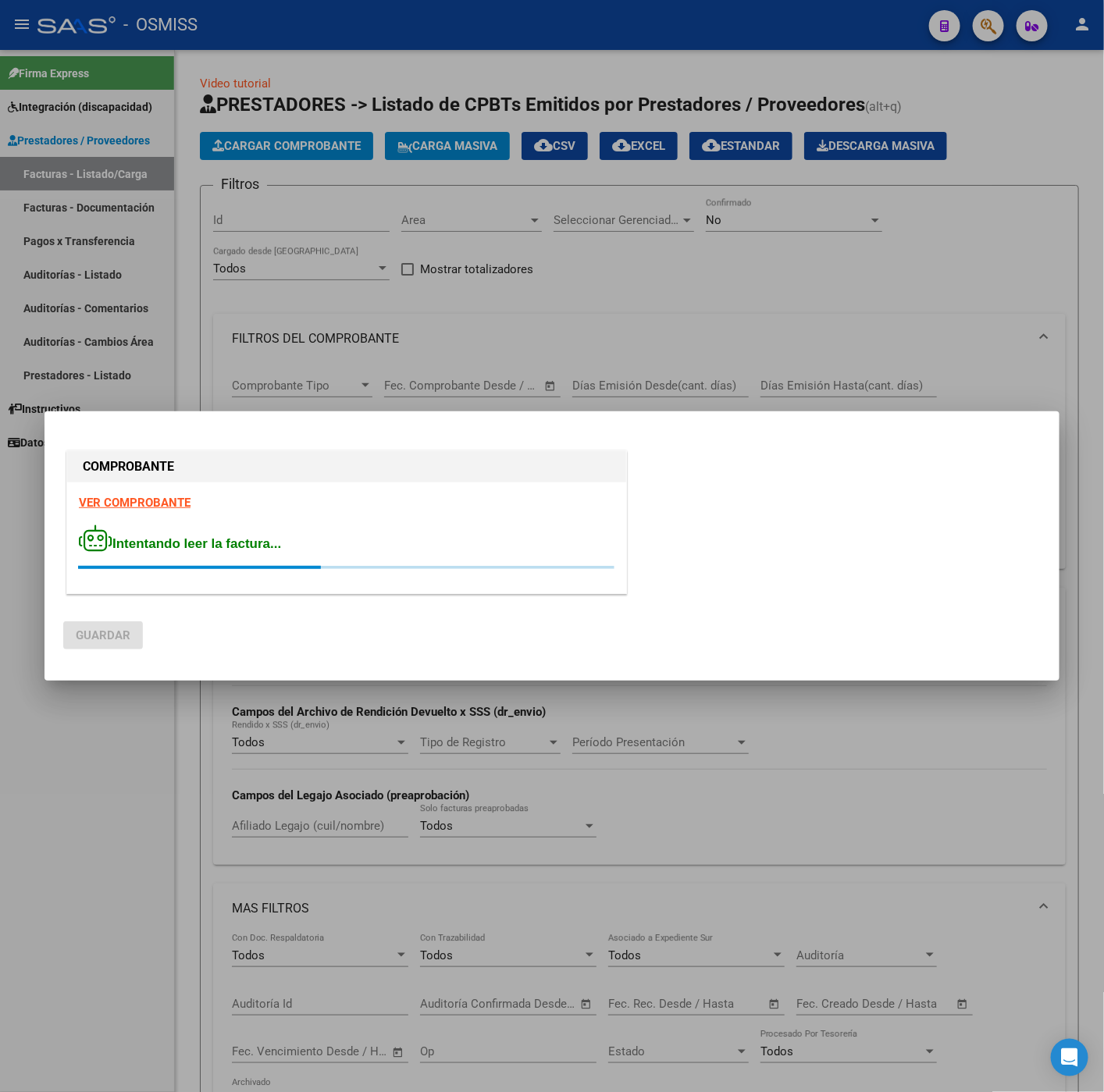
click at [176, 504] on strong "VER COMPROBANTE" at bounding box center [135, 503] width 112 height 14
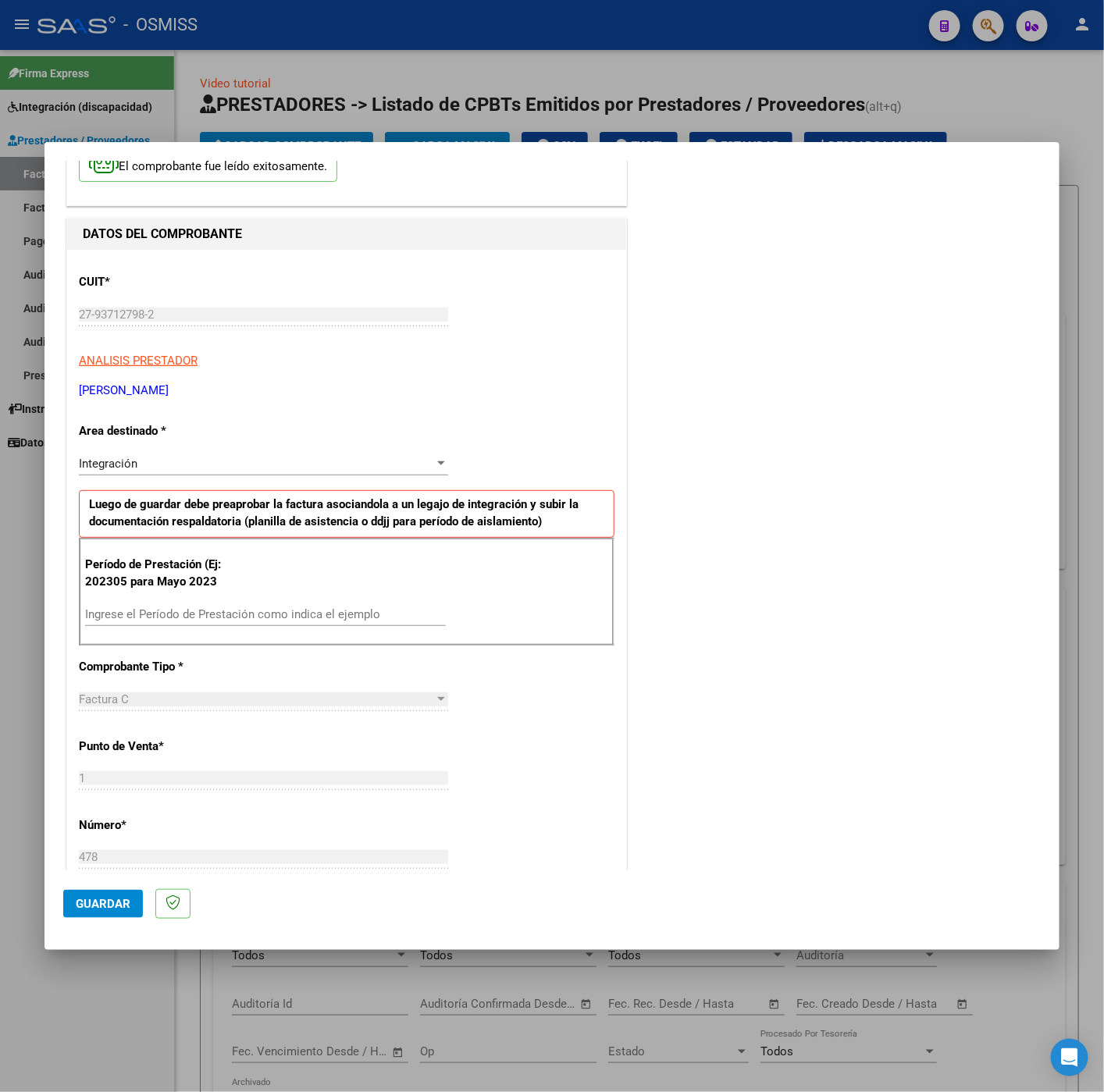
scroll to position [117, 0]
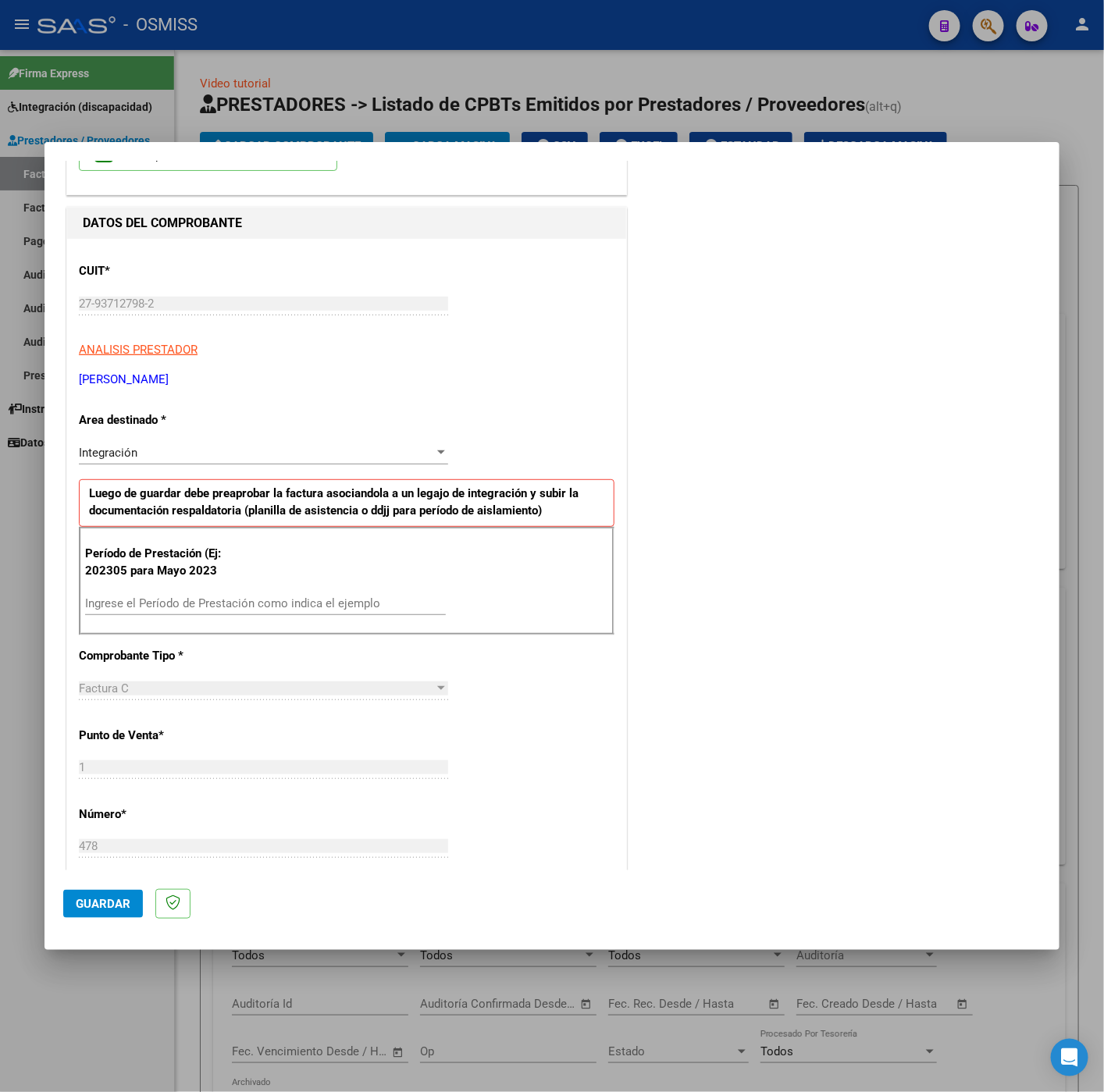
click at [211, 604] on input "Ingrese el Período de Prestación como indica el ejemplo" at bounding box center [266, 603] width 361 height 14
type input "202507"
click at [487, 724] on div "CUIT * 27-93712798-2 Ingresar CUIT ANALISIS PRESTADOR CARRASCO AGUILAR GLORIA G…" at bounding box center [346, 825] width 559 height 1174
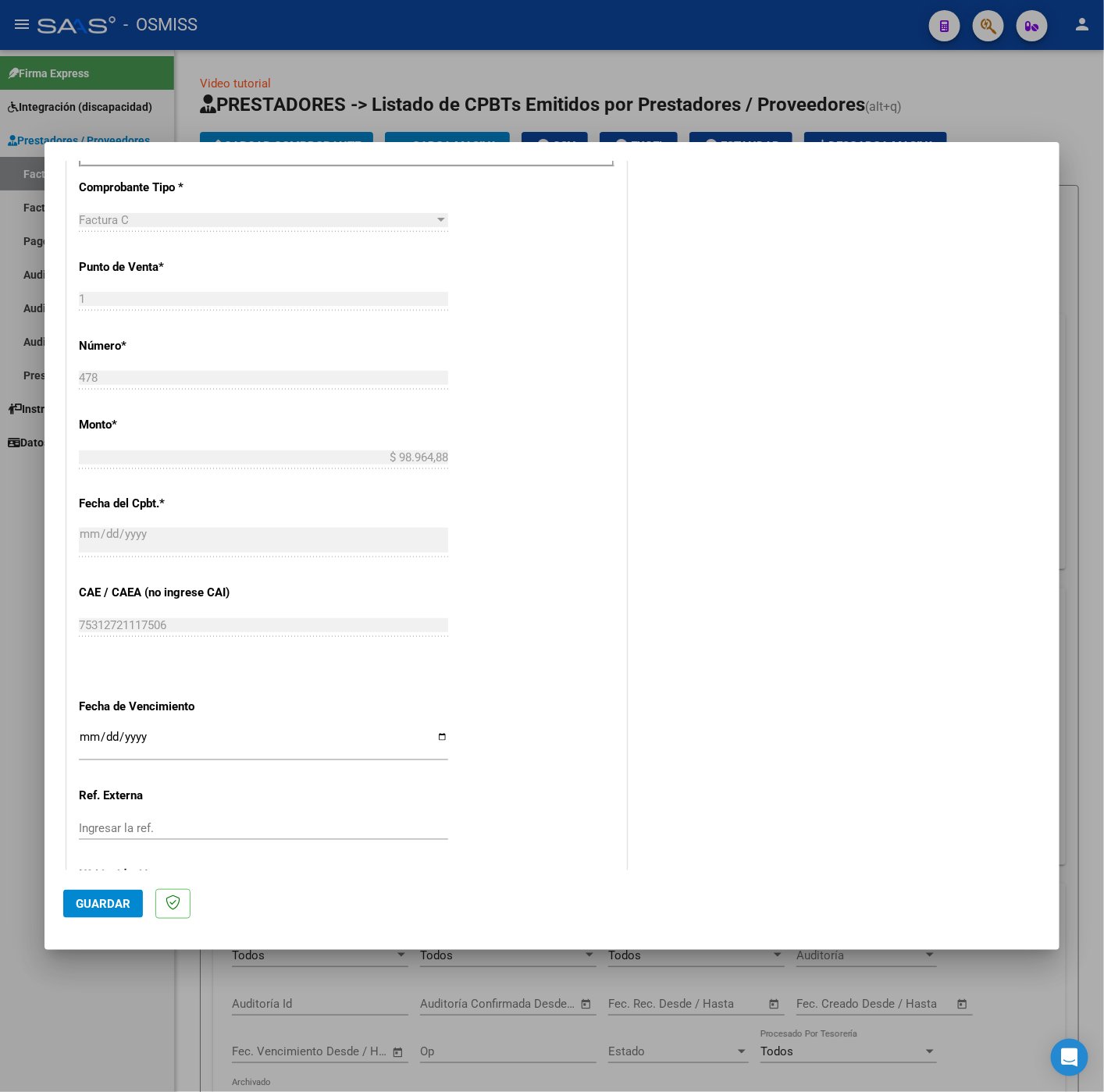
scroll to position [668, 0]
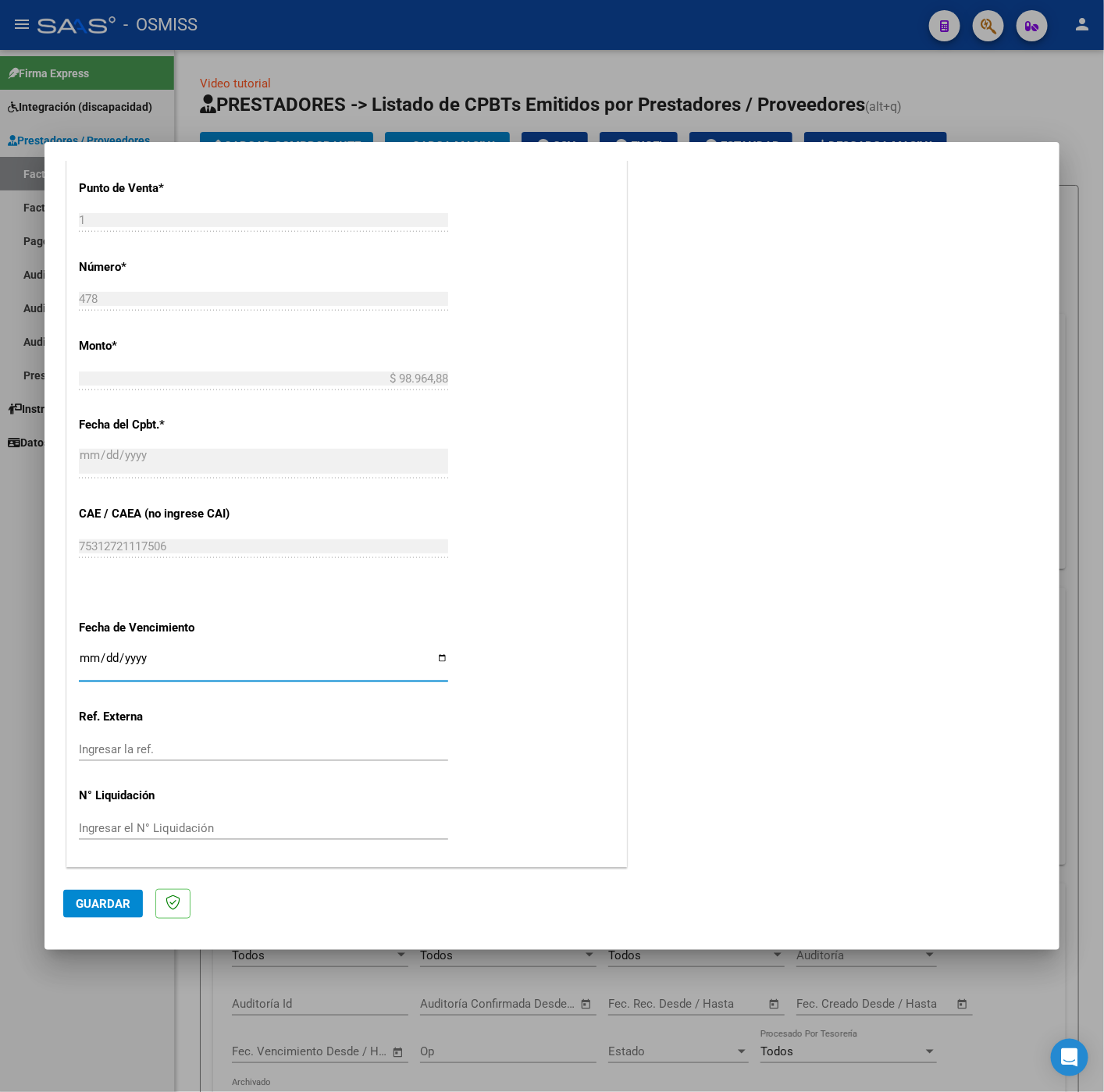
click at [85, 655] on input "Ingresar la fecha" at bounding box center [263, 663] width 369 height 25
type input "2025-08-12"
click at [104, 908] on span "Guardar" at bounding box center [103, 904] width 54 height 14
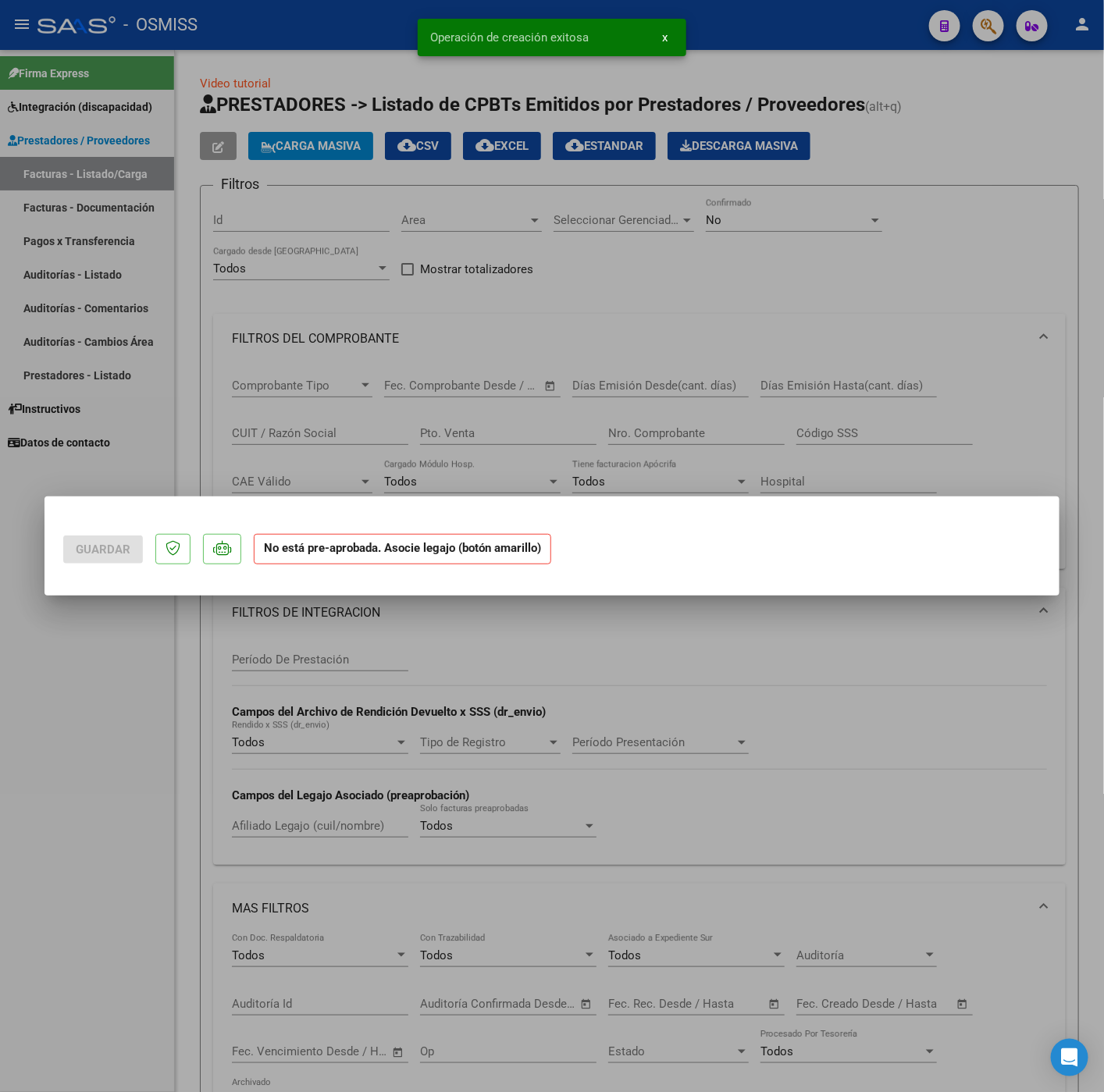
scroll to position [0, 0]
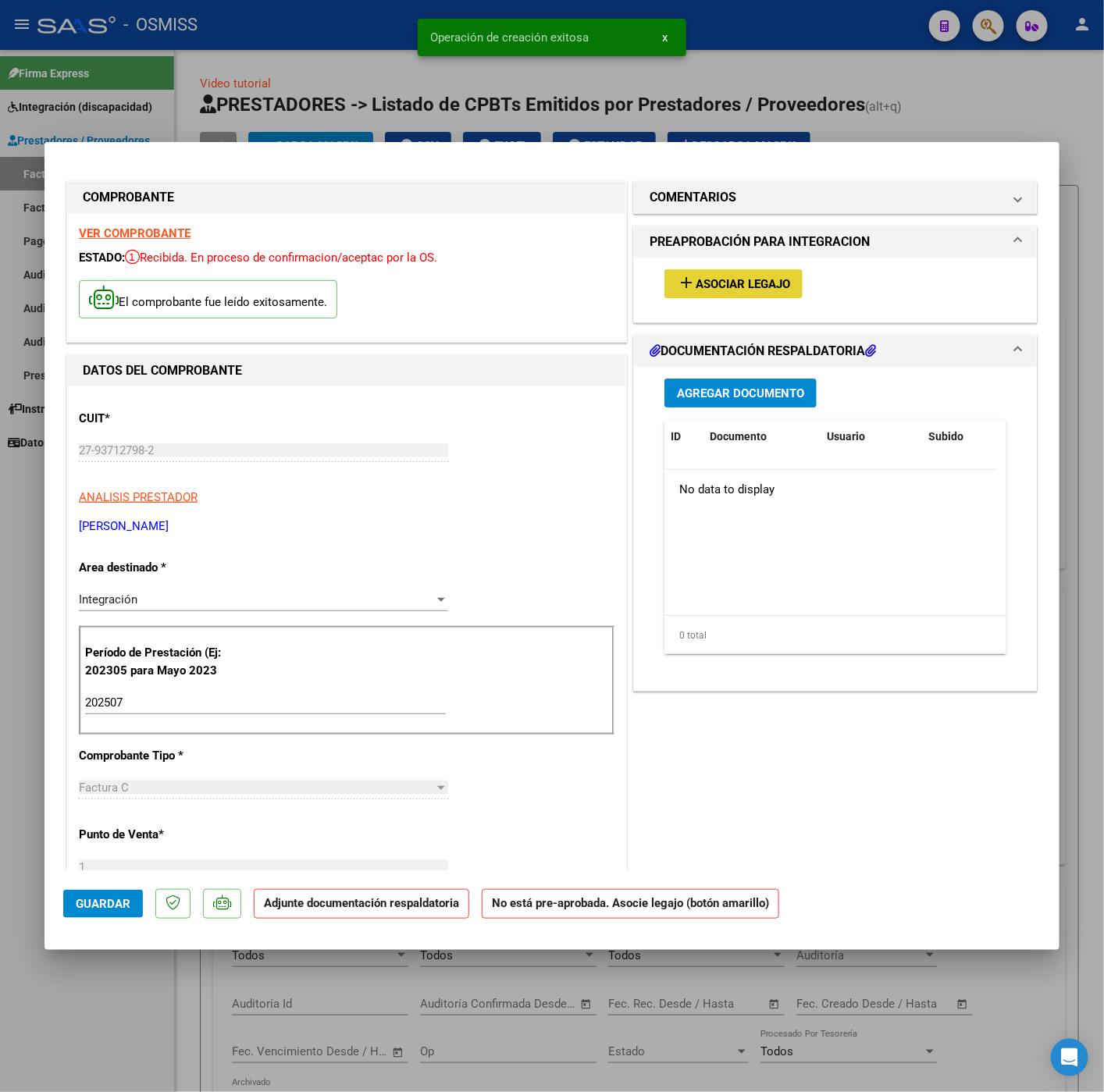
click at [743, 291] on span "Asociar Legajo" at bounding box center [742, 284] width 94 height 14
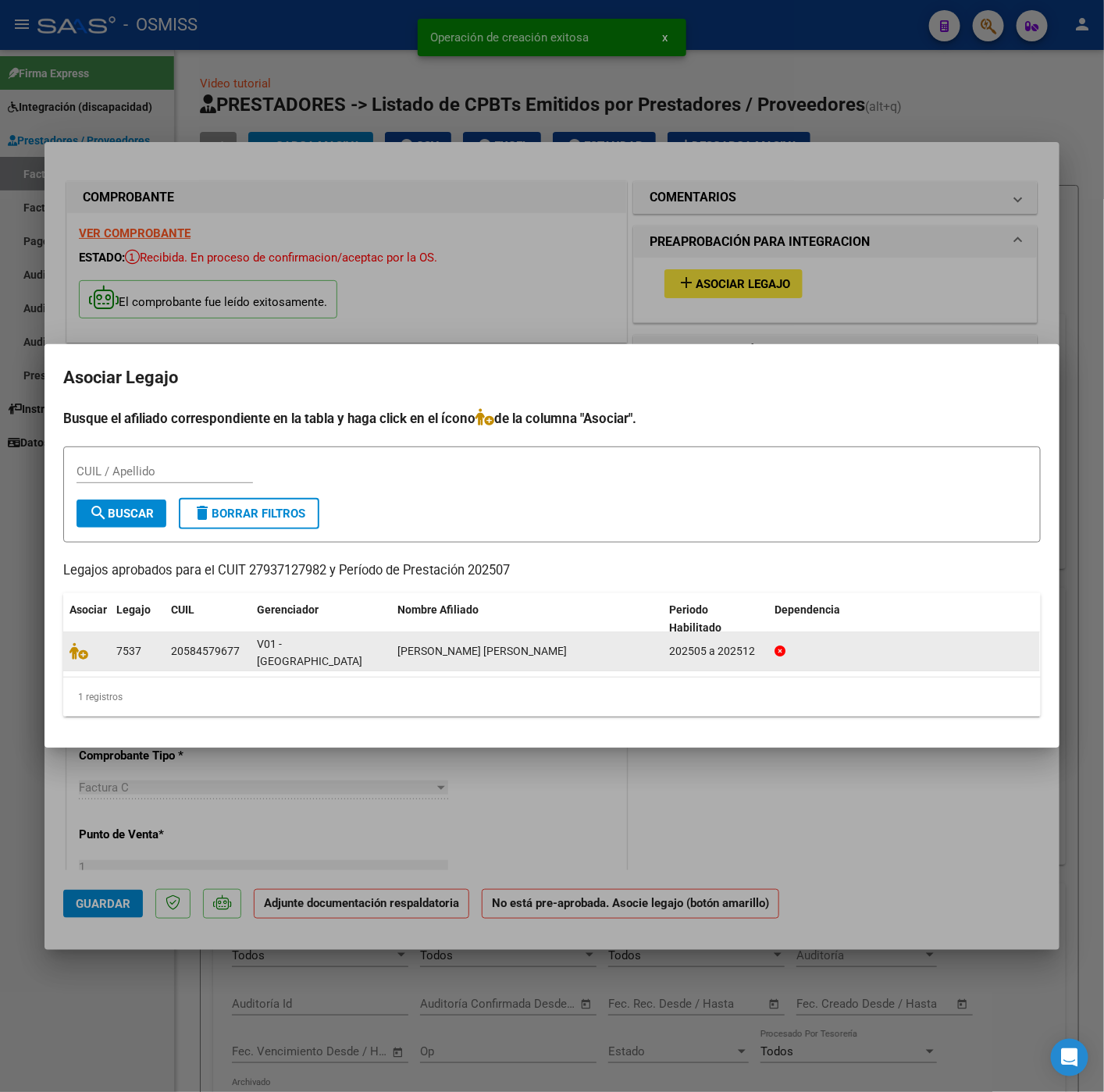
click at [77, 660] on div at bounding box center [86, 651] width 34 height 18
click at [73, 654] on icon at bounding box center [78, 651] width 18 height 18
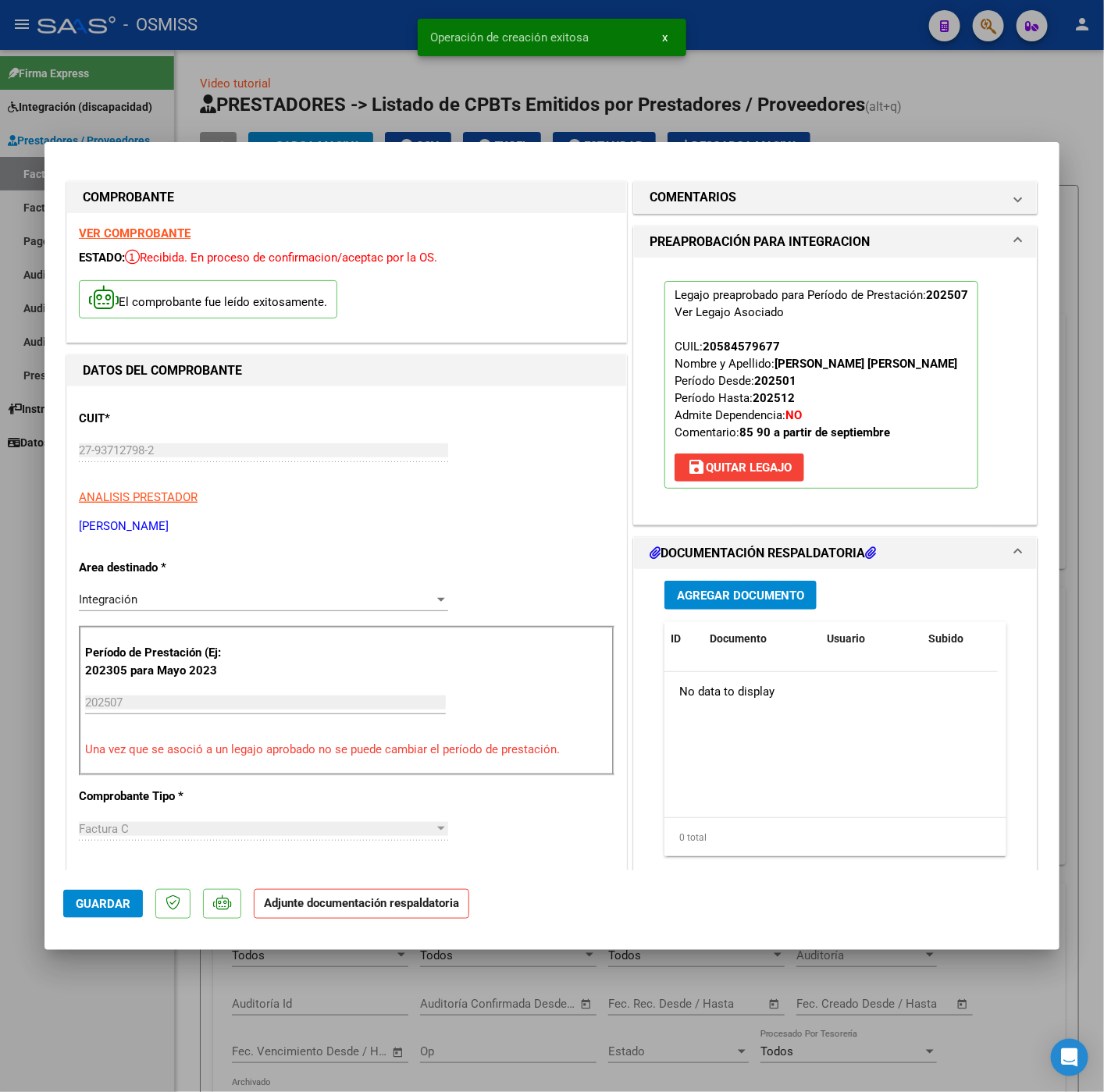
click at [759, 579] on div "Agregar Documento ID Documento Usuario Subido Acción No data to display 0 total…" at bounding box center [835, 725] width 366 height 311
click at [759, 591] on span "Agregar Documento" at bounding box center [740, 595] width 127 height 14
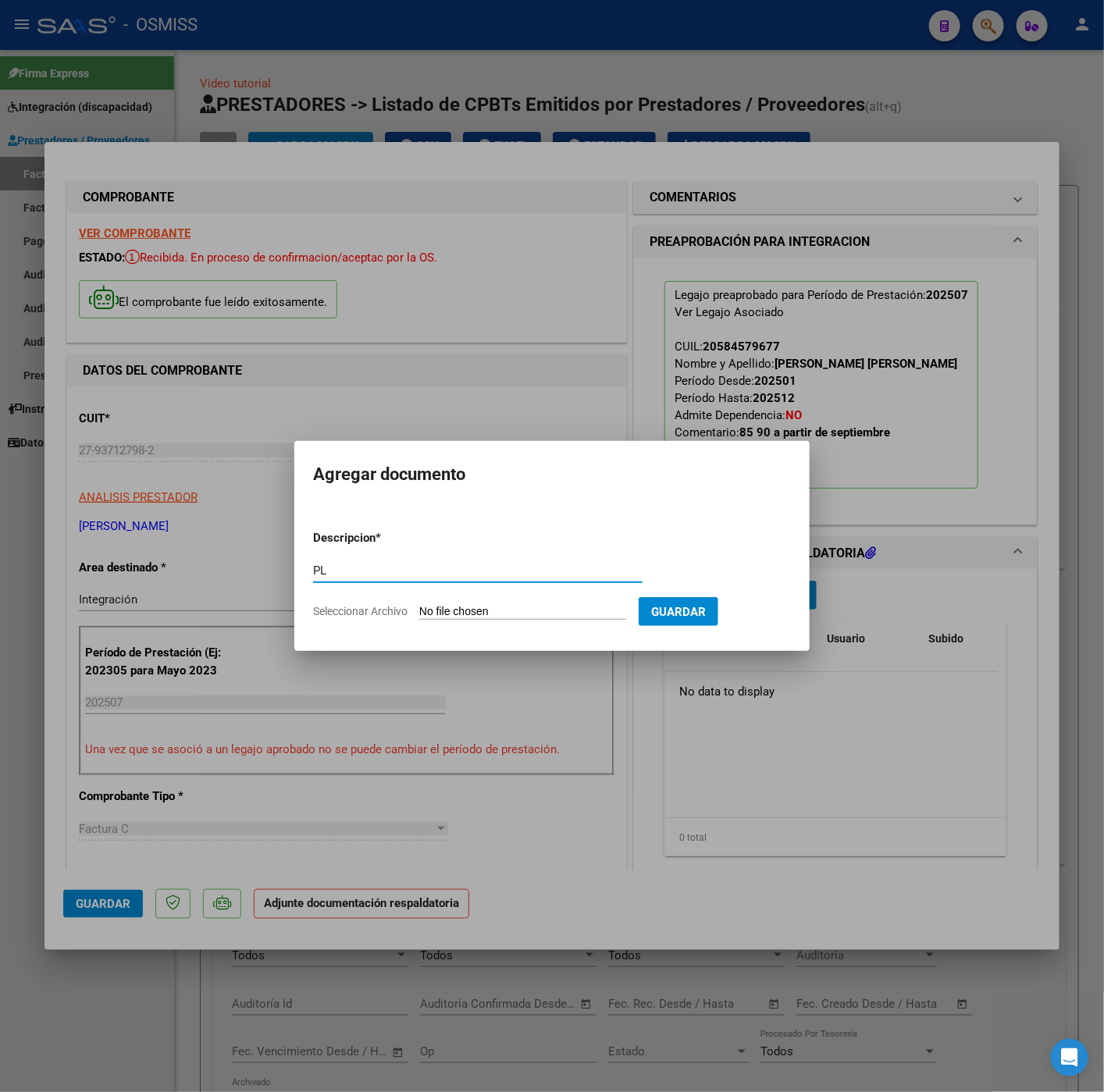
type input "PL"
click at [472, 611] on input "Seleccionar Archivo" at bounding box center [522, 612] width 207 height 15
type input "C:\fakepath\planil-julio - Gloria Gina Carrasco (1).pdf"
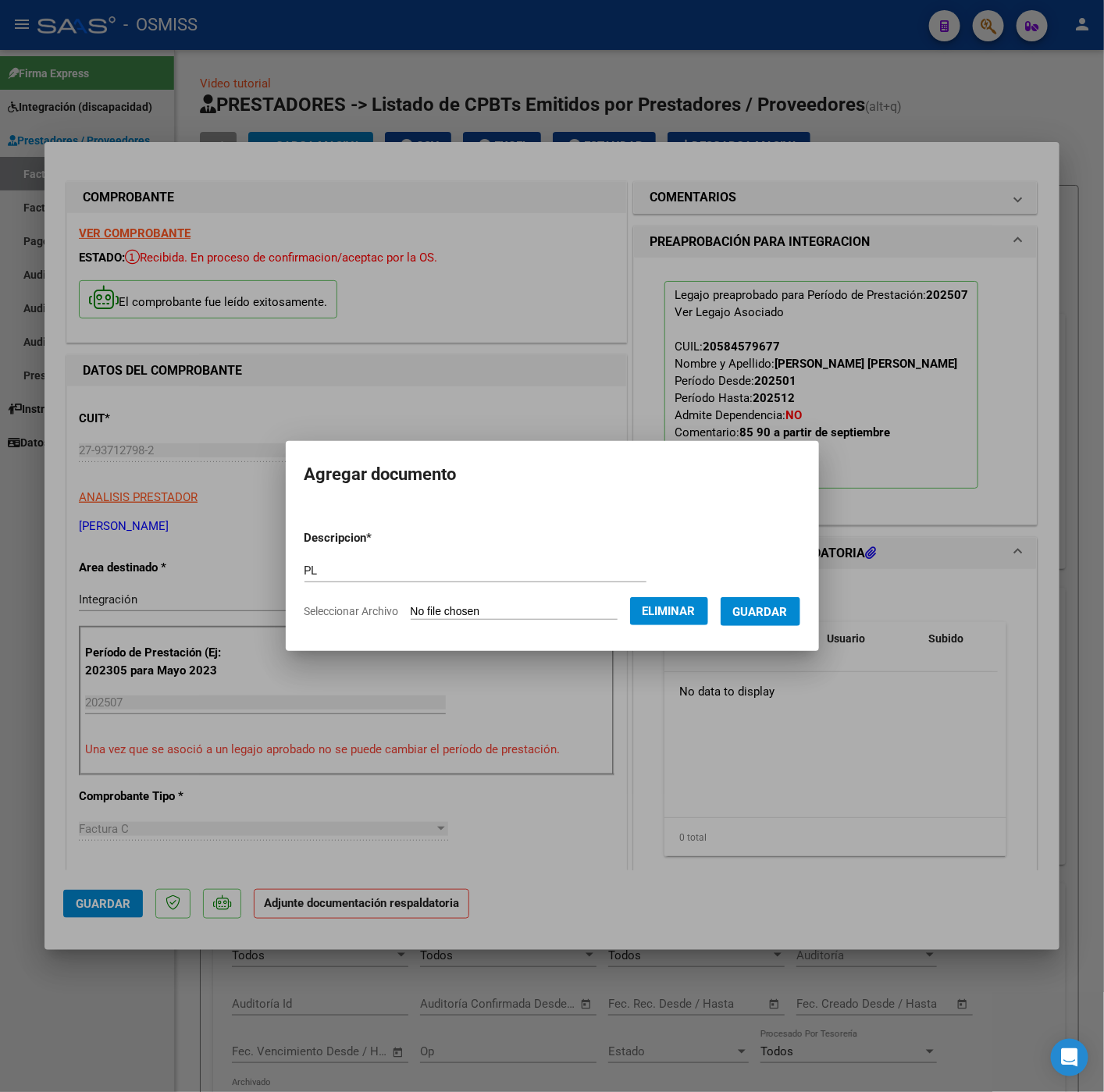
click at [771, 614] on span "Guardar" at bounding box center [760, 612] width 54 height 14
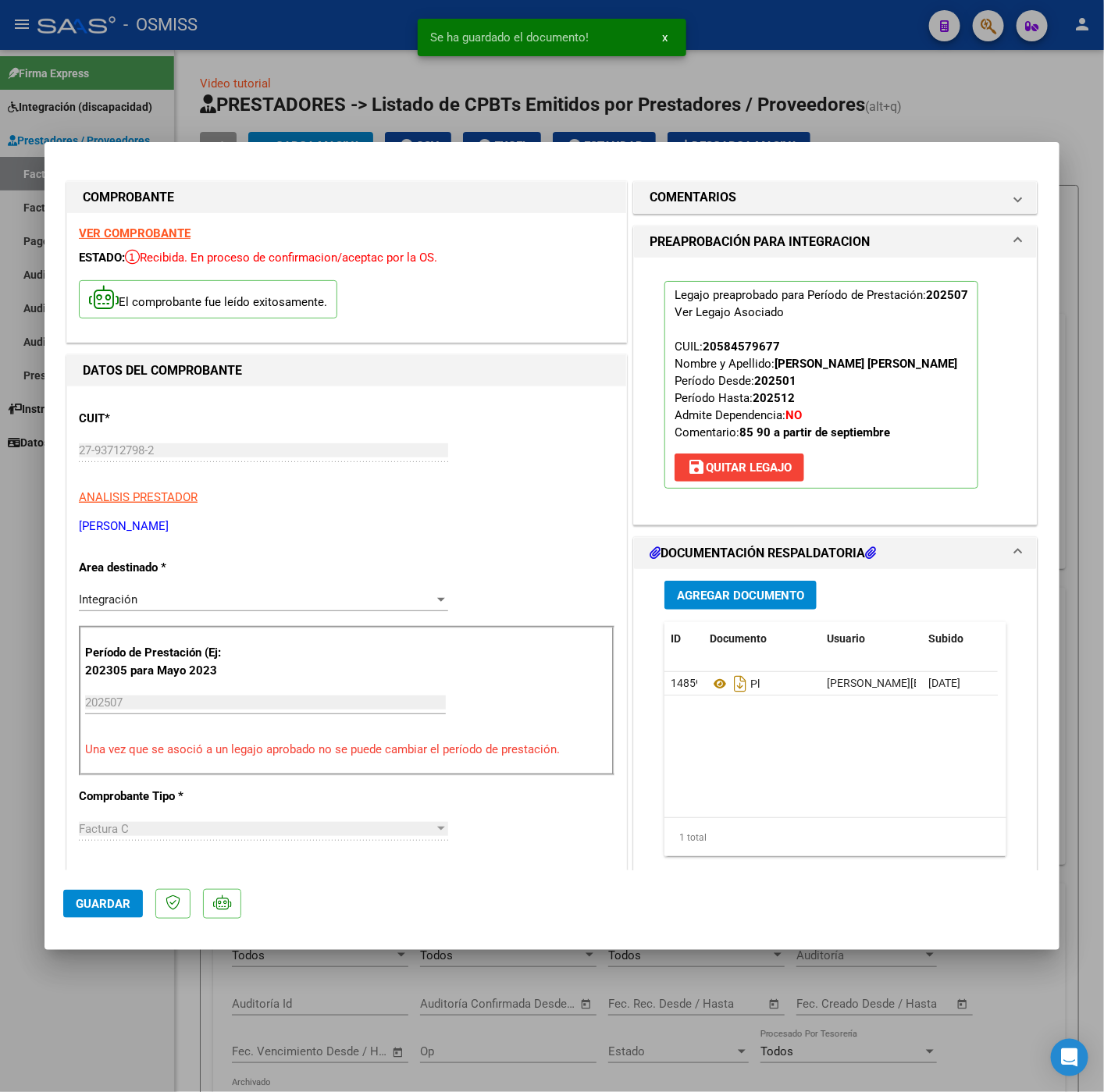
click at [121, 886] on mat-dialog-actions "Guardar" at bounding box center [552, 900] width 977 height 61
click at [134, 916] on button "Guardar" at bounding box center [103, 904] width 80 height 28
click at [126, 988] on div at bounding box center [552, 546] width 1104 height 1092
type input "$ 0,00"
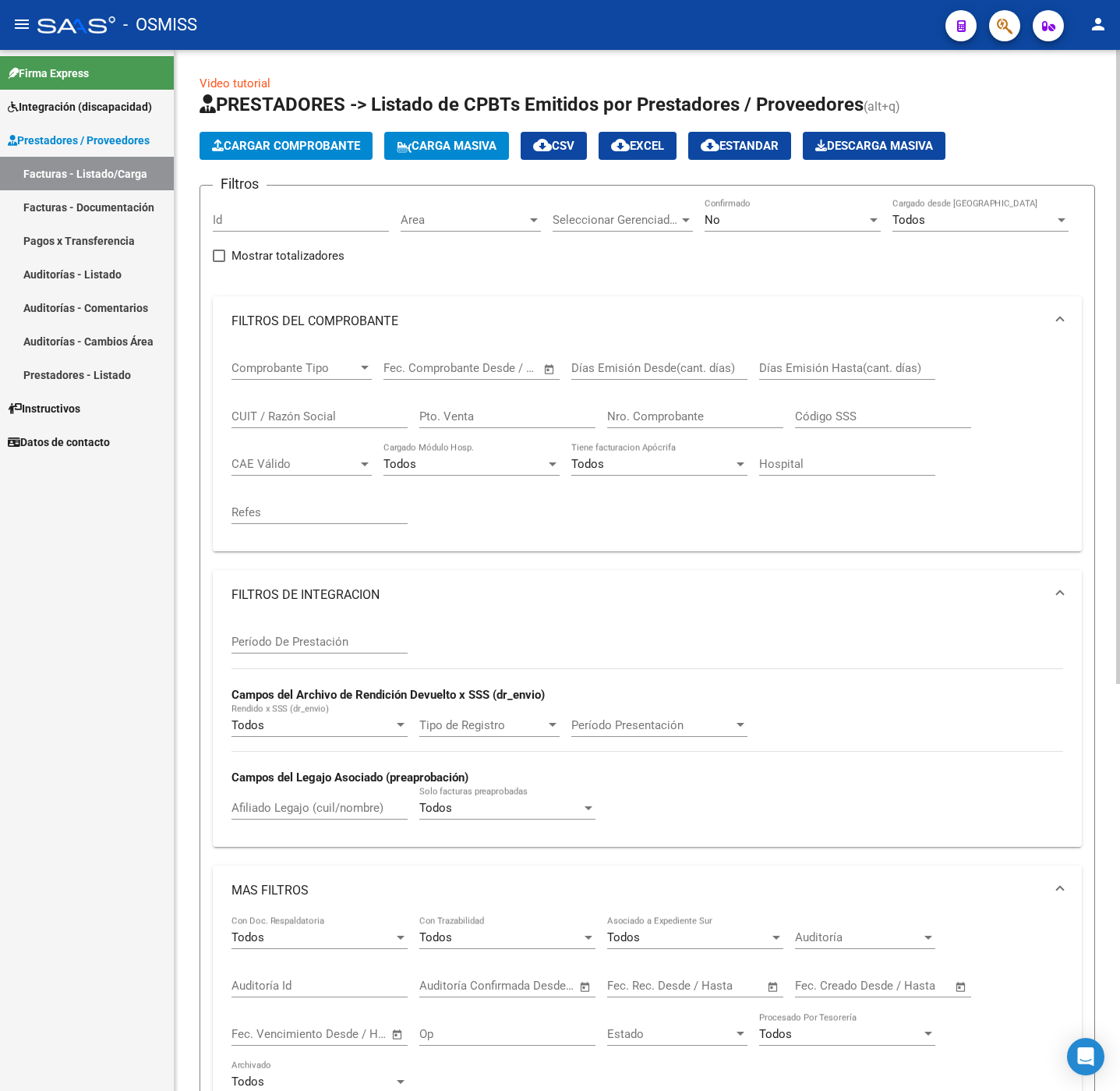
click at [340, 148] on span "Cargar Comprobante" at bounding box center [286, 146] width 148 height 14
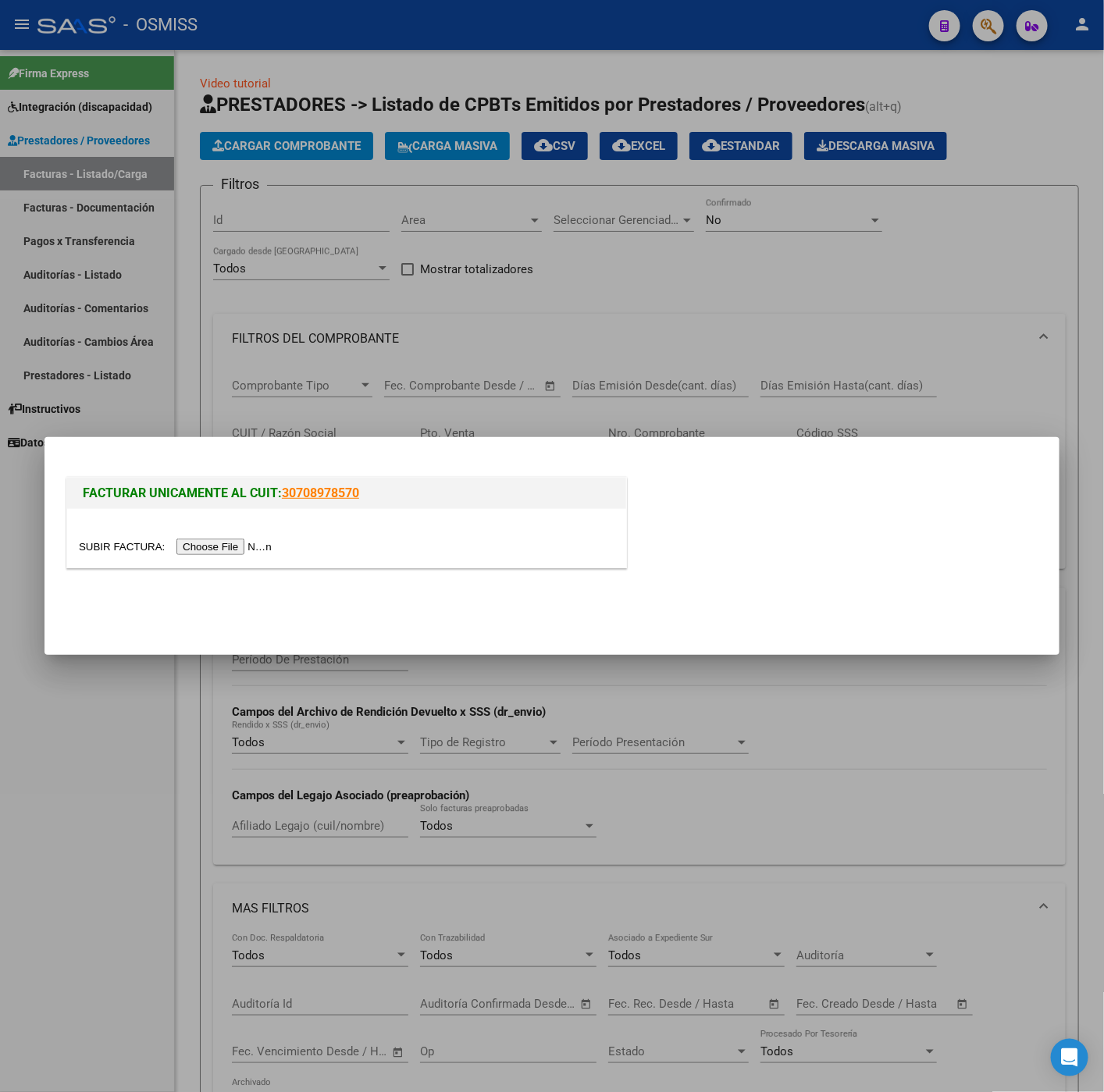
click at [249, 544] on input "file" at bounding box center [177, 547] width 197 height 17
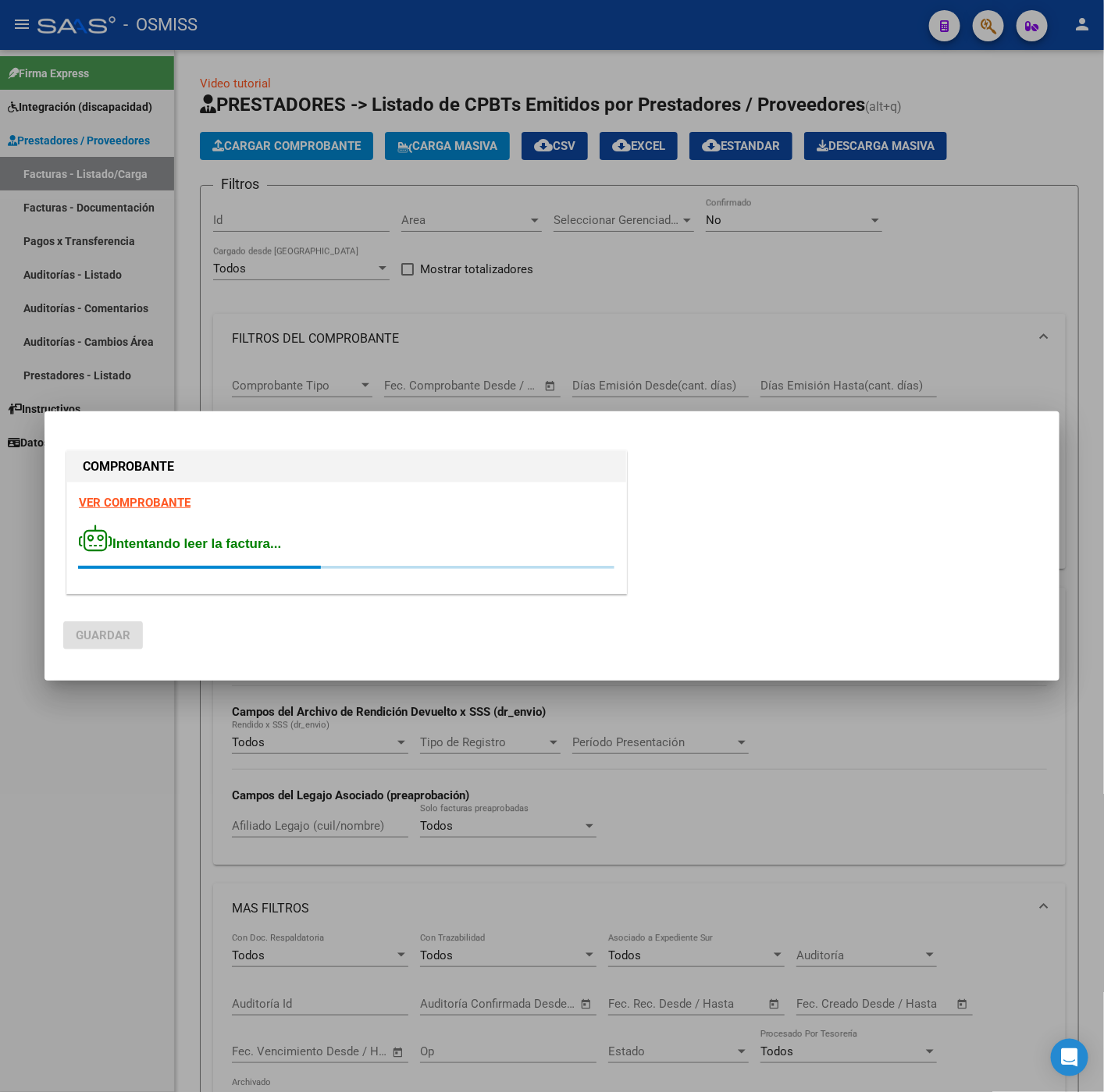
click at [171, 500] on strong "VER COMPROBANTE" at bounding box center [135, 503] width 112 height 14
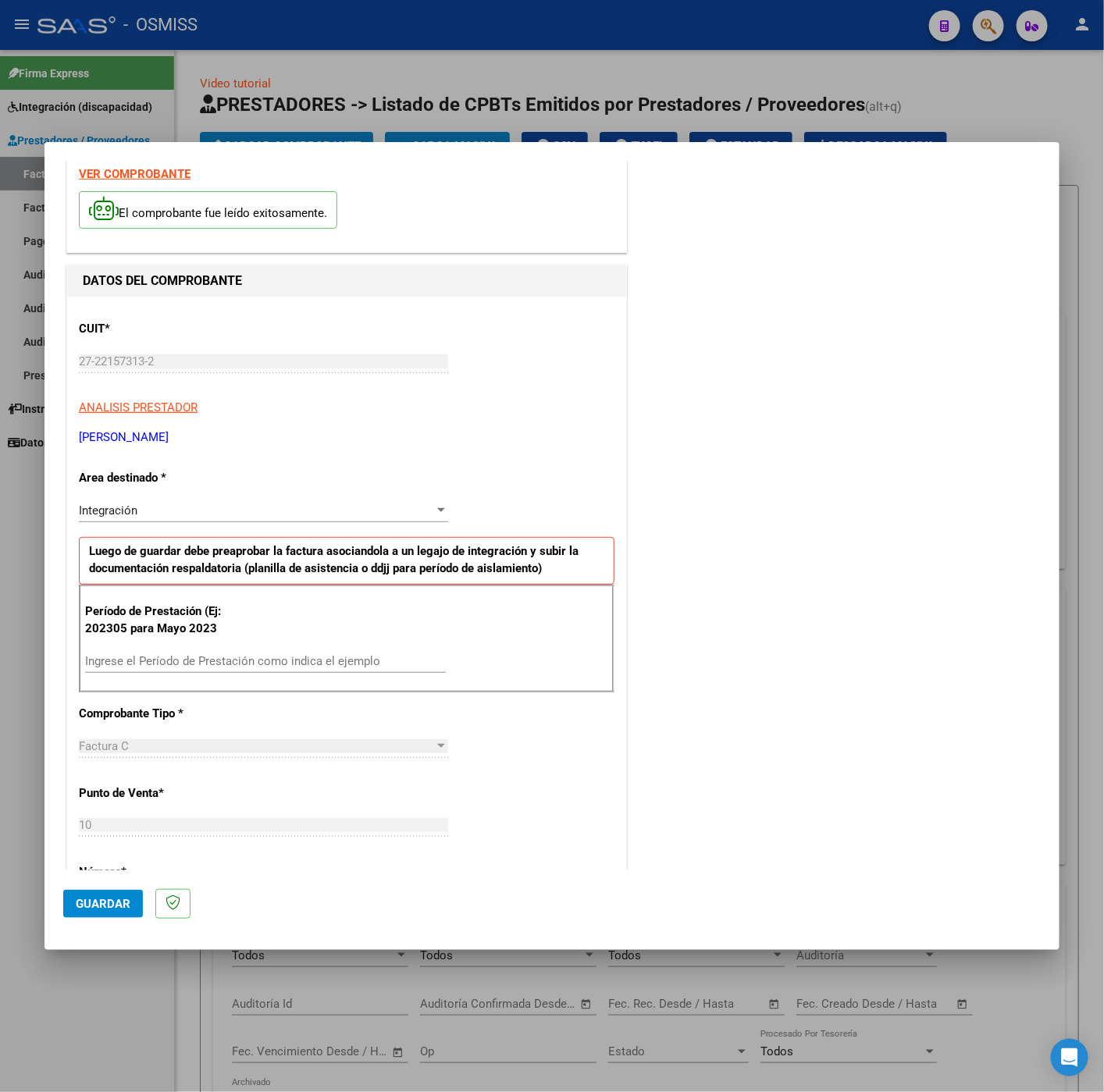
scroll to position [117, 0]
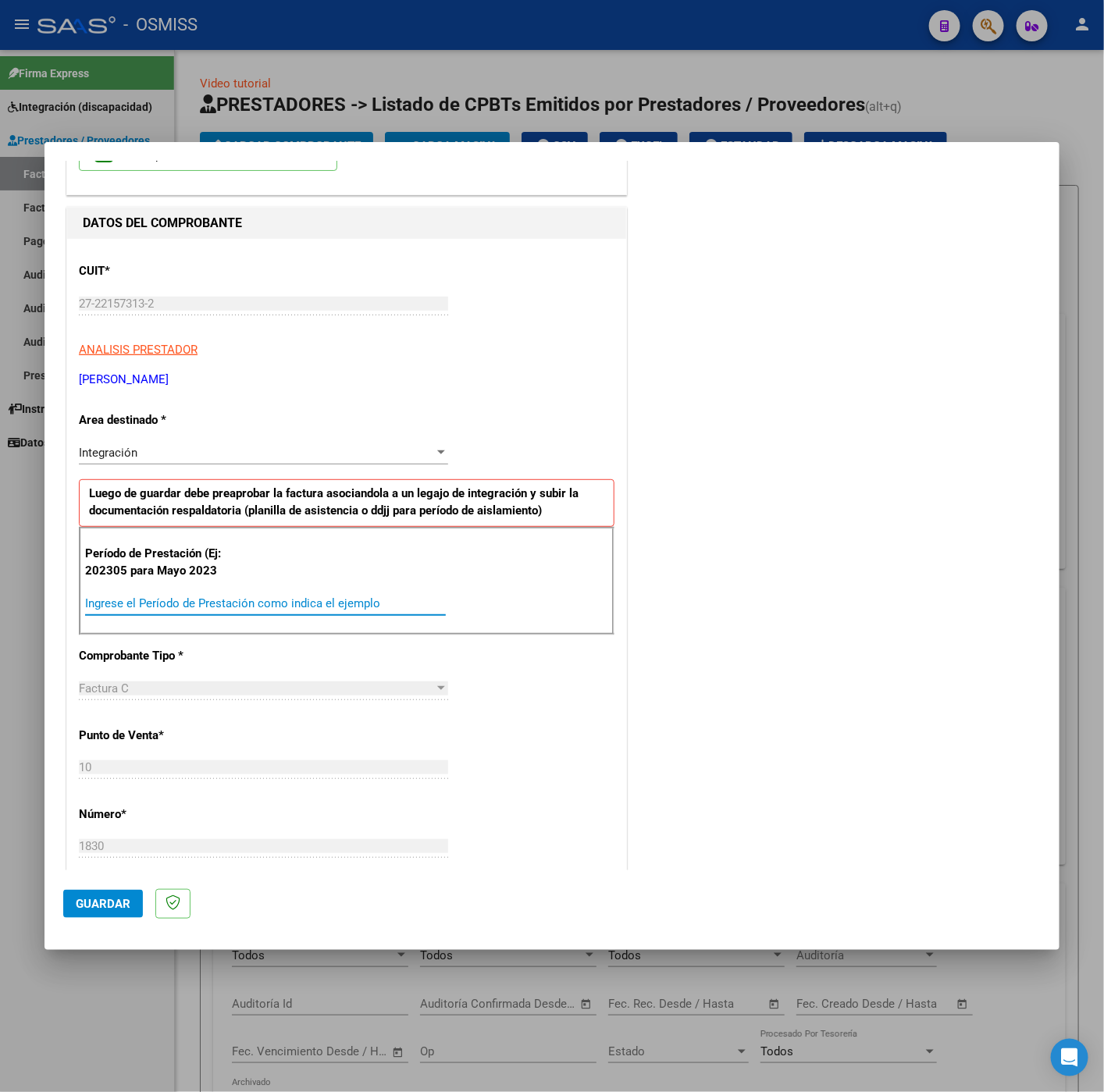
click at [248, 599] on input "Ingrese el Período de Prestación como indica el ejemplo" at bounding box center [266, 603] width 361 height 14
type input "202507"
click at [513, 706] on div "CUIT * 27-22157313-2 Ingresar CUIT ANALISIS PRESTADOR GAUTO GRACIELA IRMA ARCA …" at bounding box center [346, 825] width 559 height 1174
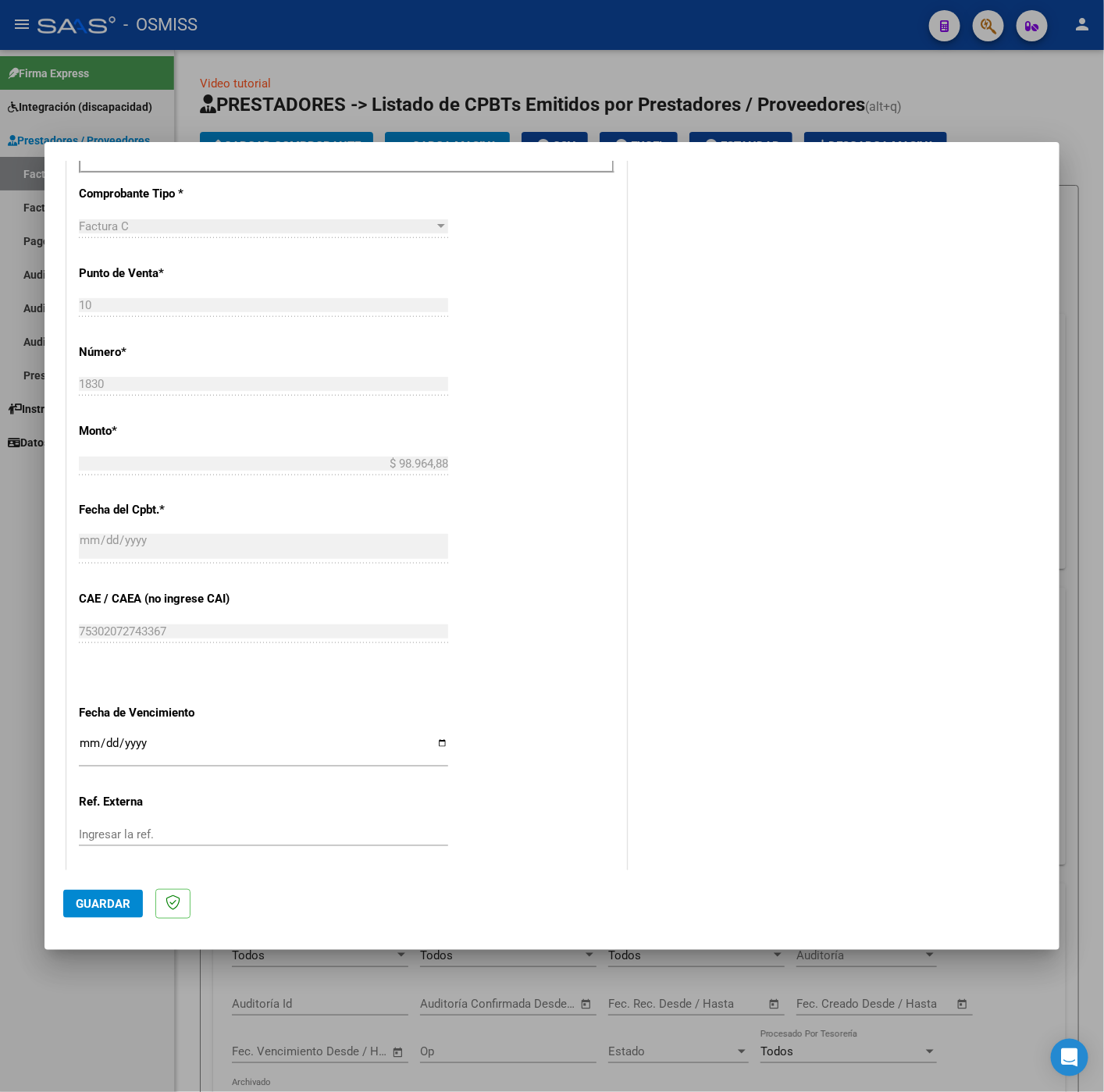
scroll to position [585, 0]
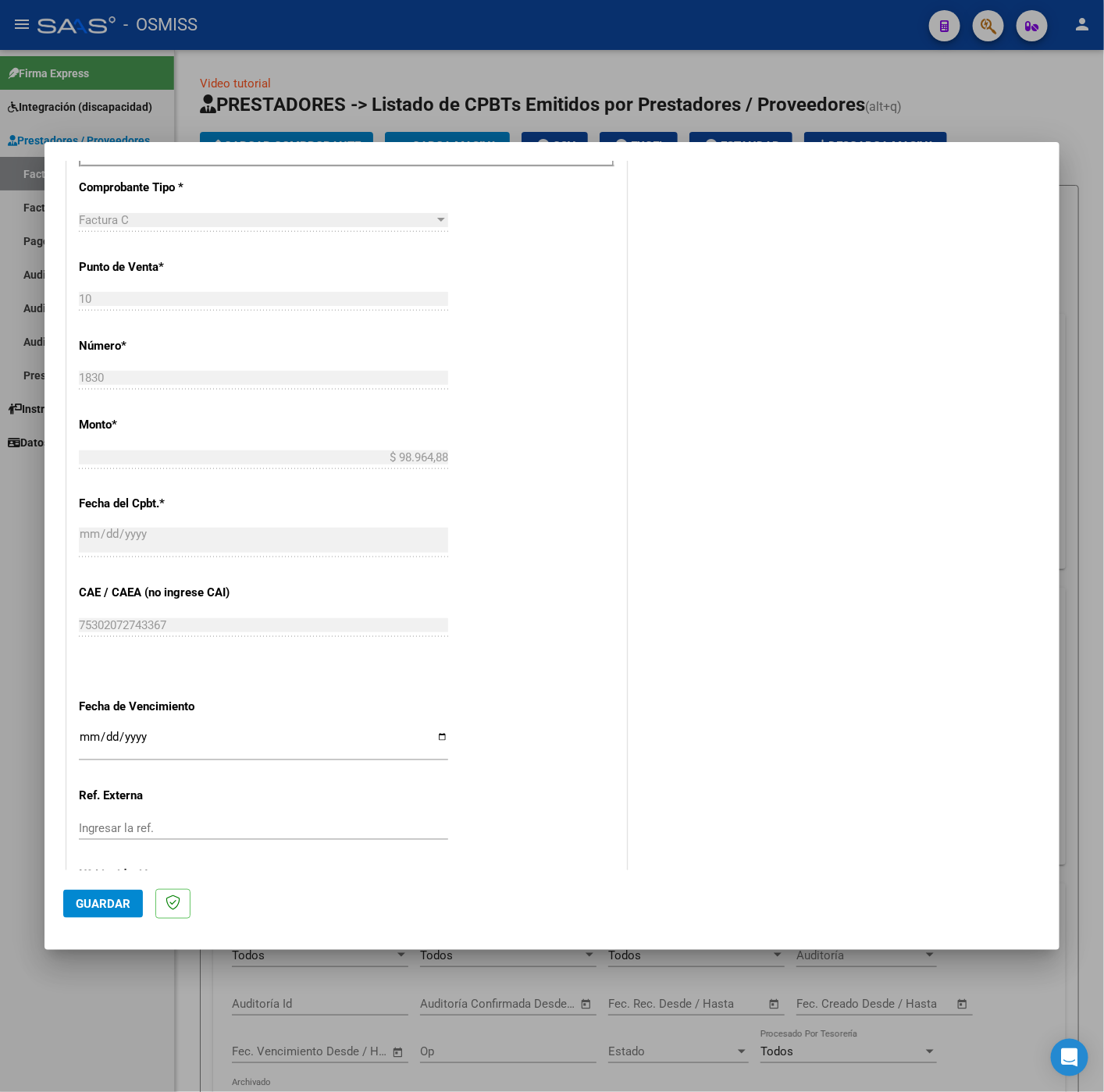
click at [91, 743] on input "Ingresar la fecha" at bounding box center [263, 742] width 369 height 25
type input "[DATE]"
click at [106, 897] on span "Guardar" at bounding box center [103, 904] width 54 height 14
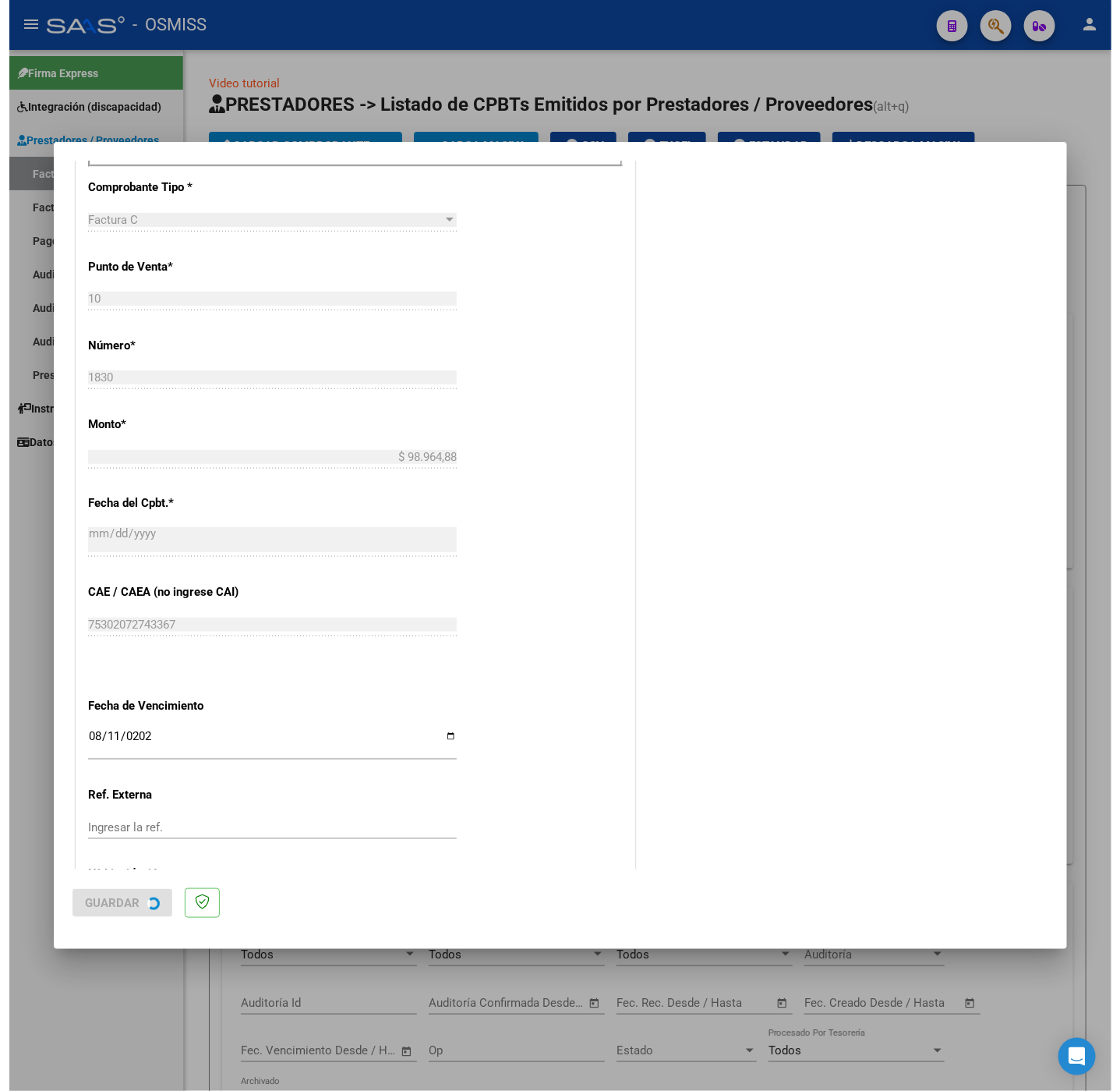
scroll to position [0, 0]
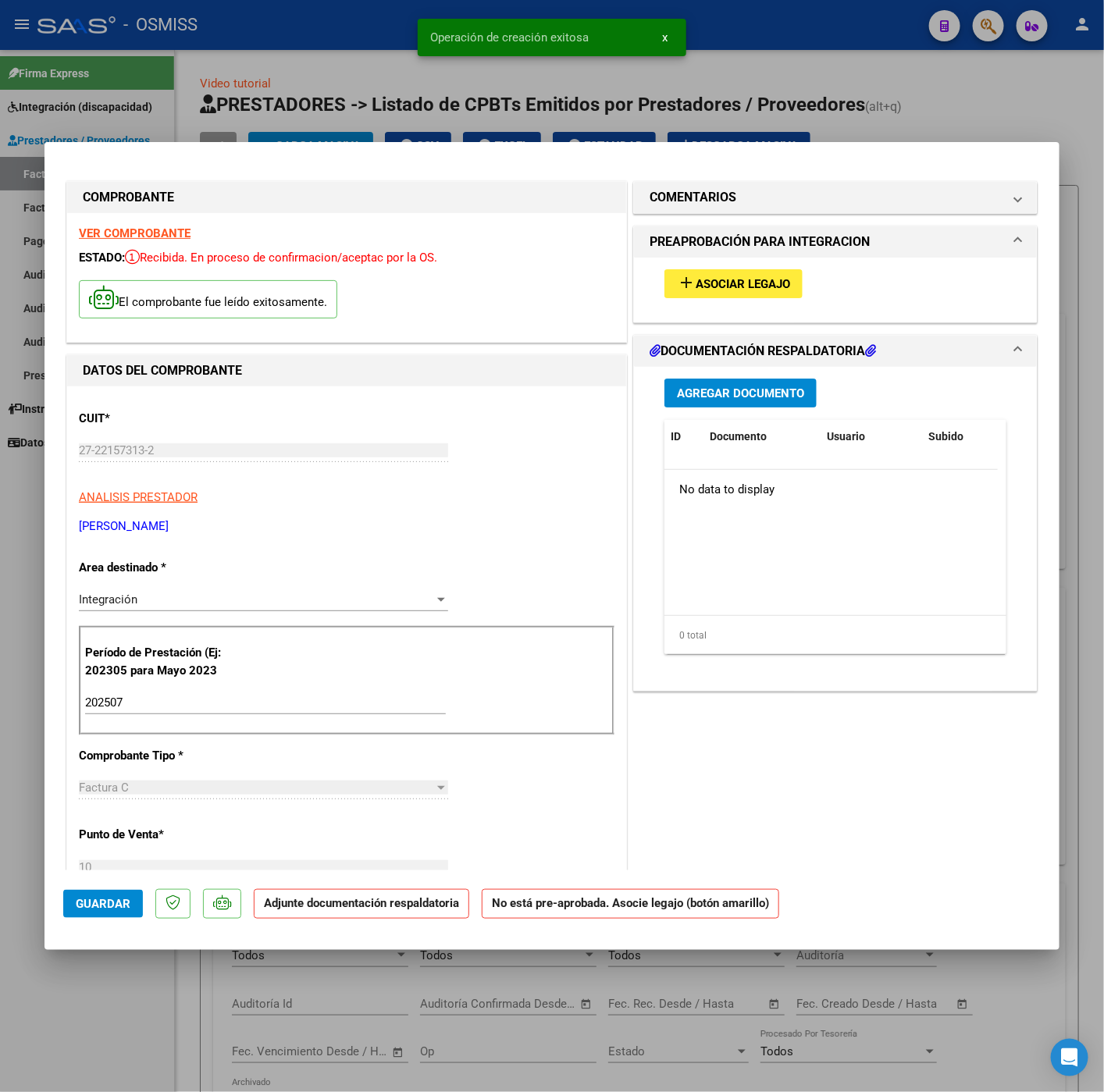
click at [717, 281] on span "Asociar Legajo" at bounding box center [742, 284] width 94 height 14
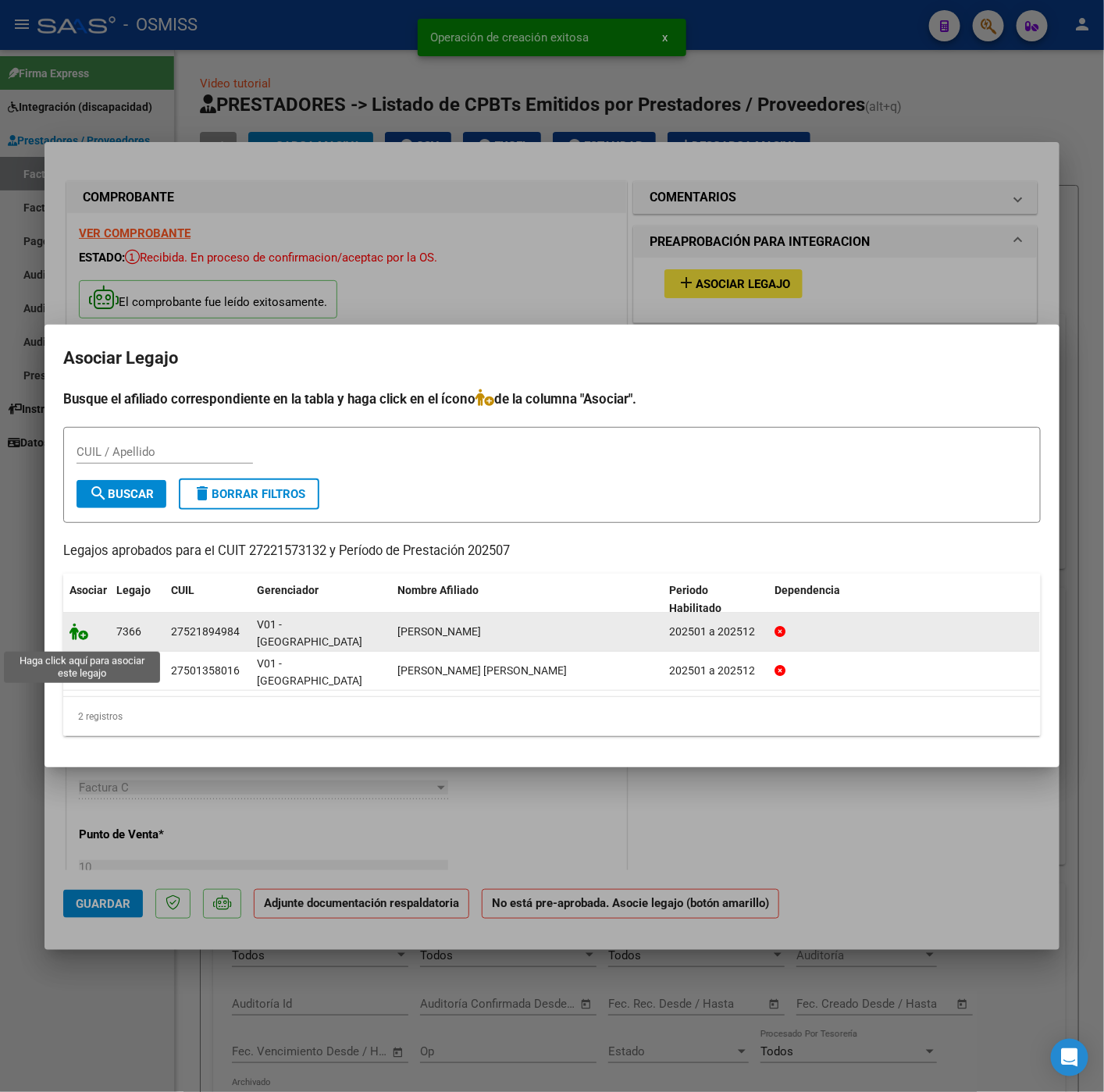
click at [78, 638] on icon at bounding box center [78, 631] width 18 height 18
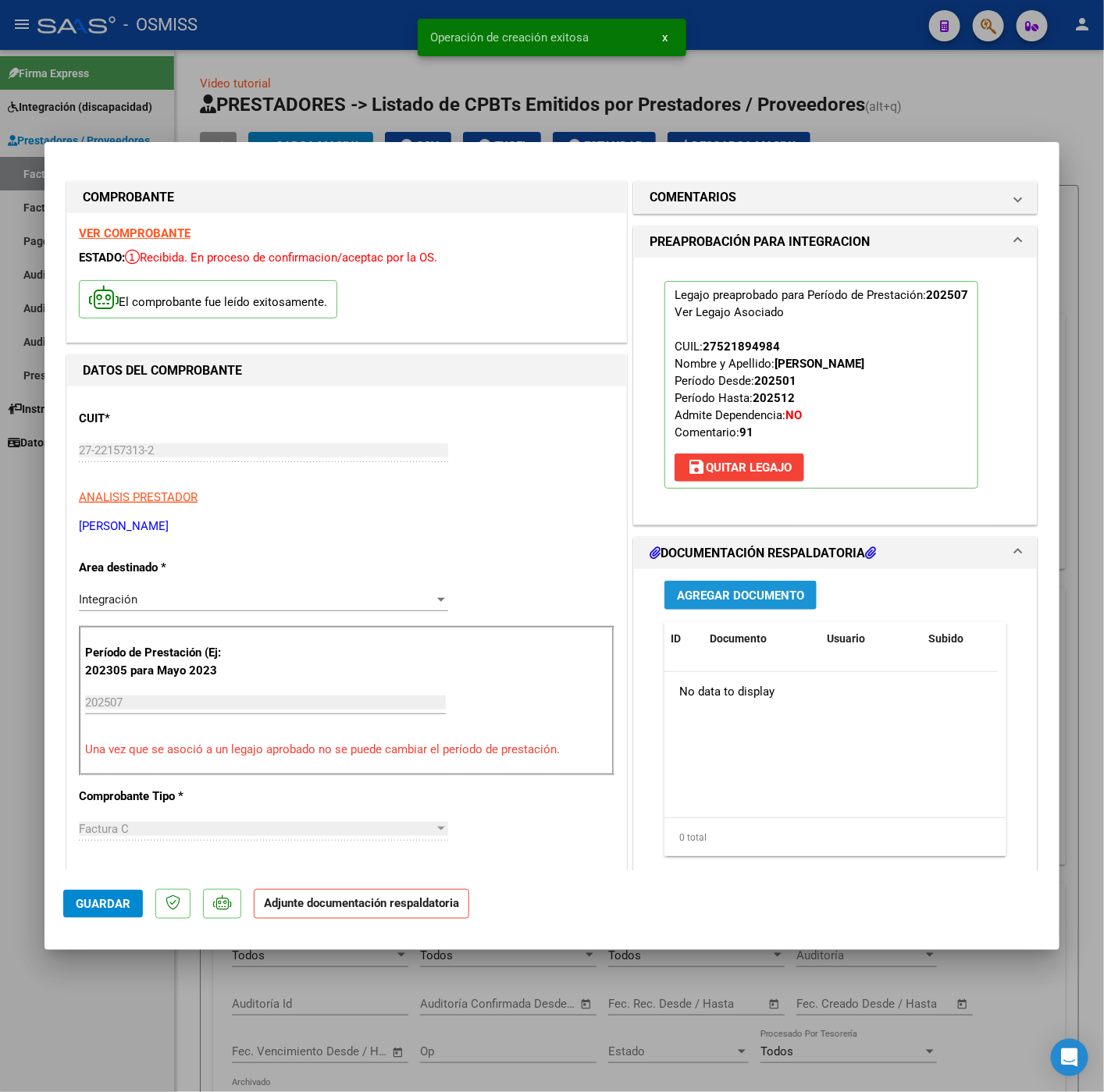
click at [758, 590] on span "Agregar Documento" at bounding box center [740, 595] width 127 height 14
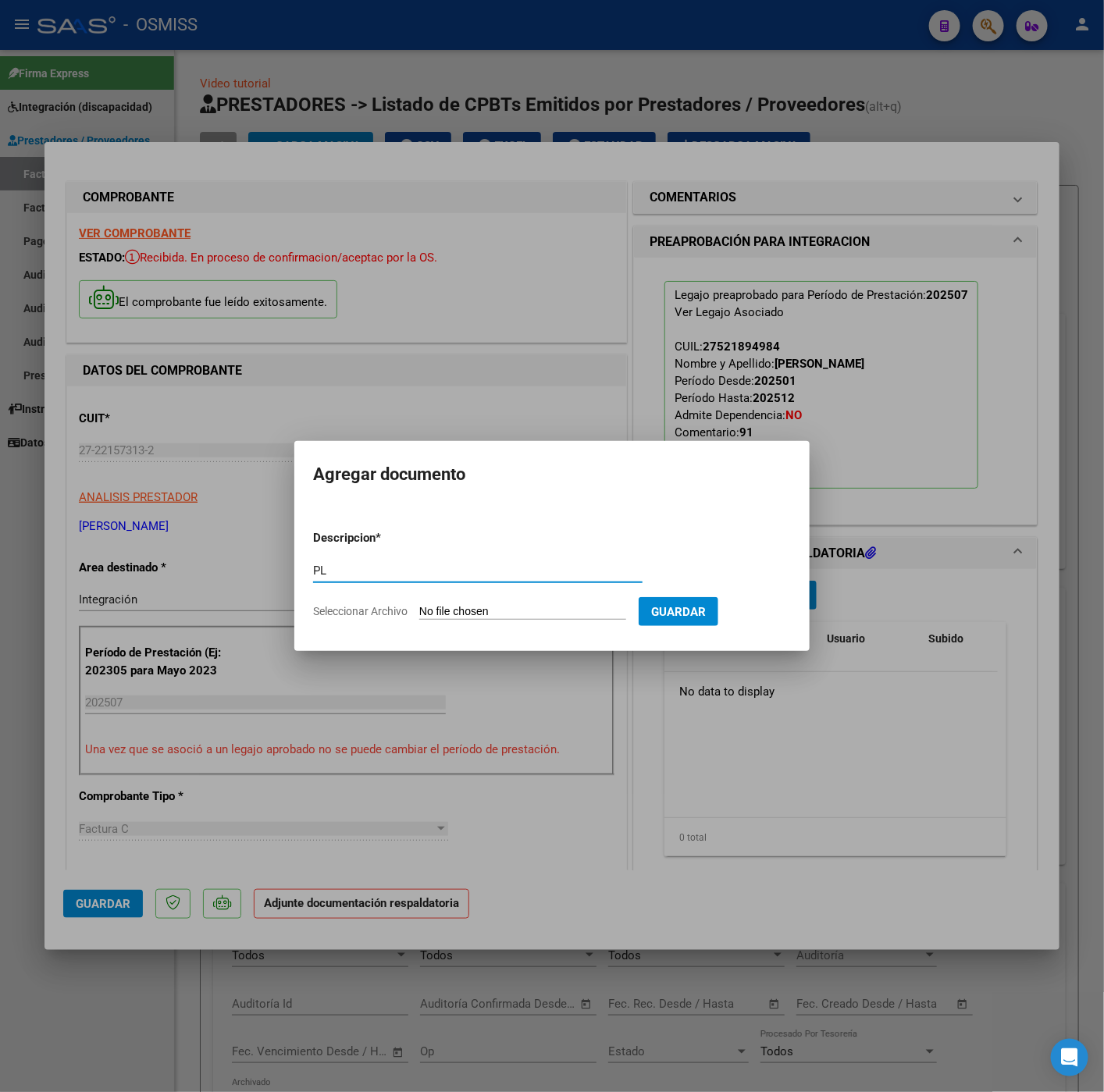
type input "PL"
click at [557, 616] on input "Seleccionar Archivo" at bounding box center [522, 612] width 207 height 15
type input "C:\fakepath\Planilla de Raffo Jul - Graciela Gauto.pdf"
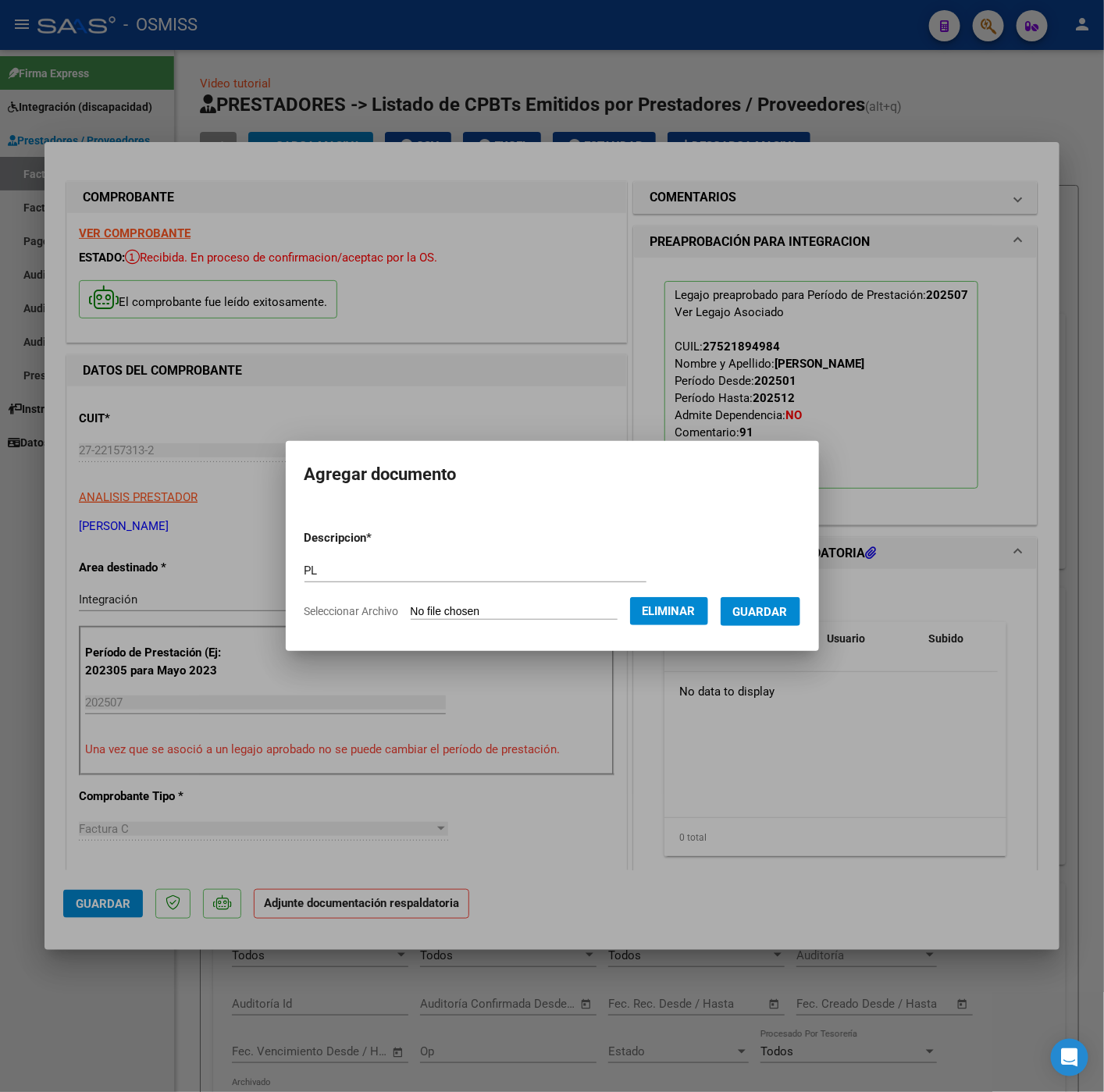
click at [771, 615] on span "Guardar" at bounding box center [760, 612] width 54 height 14
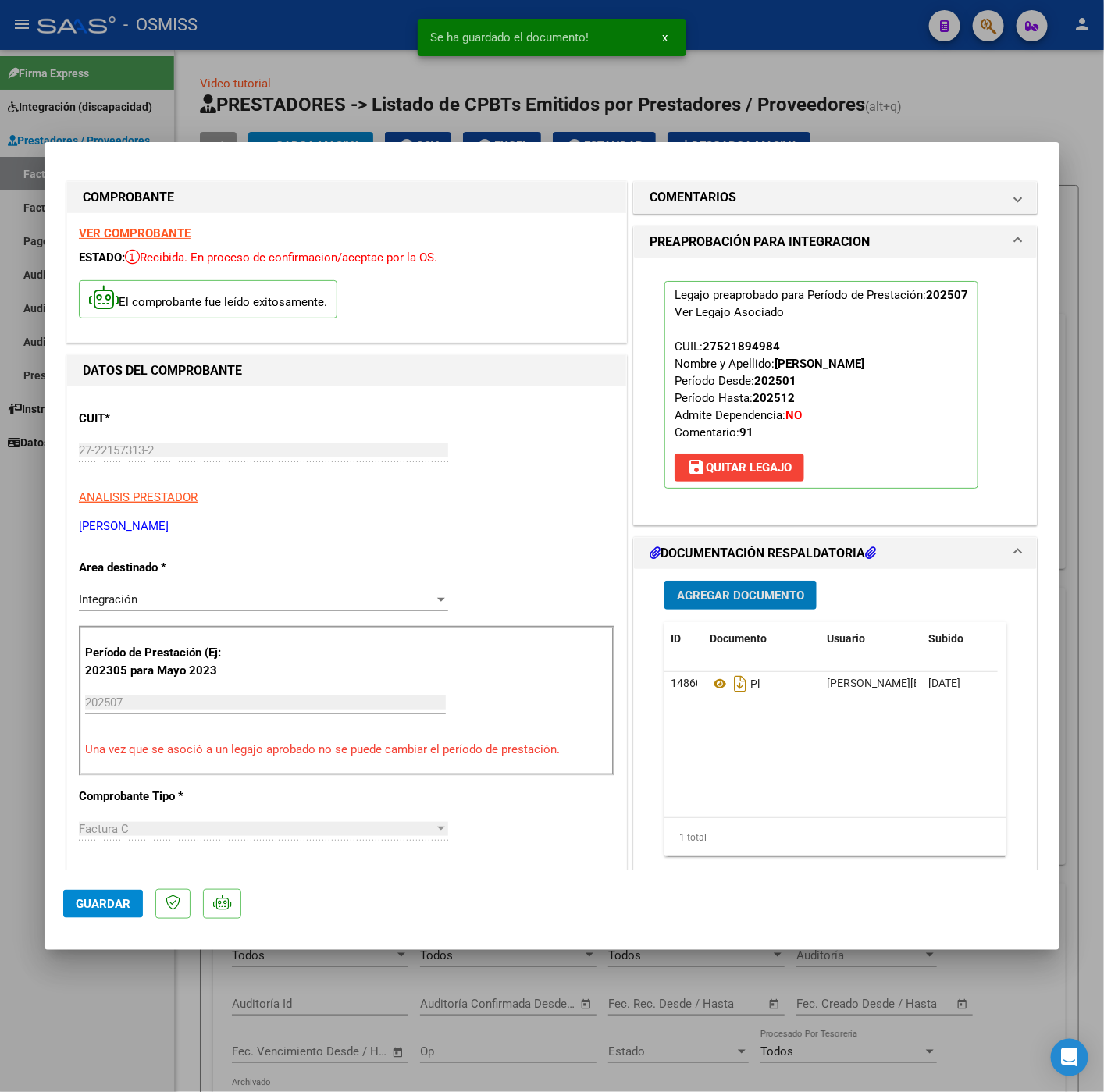
click at [103, 902] on span "Guardar" at bounding box center [103, 904] width 54 height 14
click at [143, 1029] on div at bounding box center [552, 546] width 1104 height 1092
type input "$ 0,00"
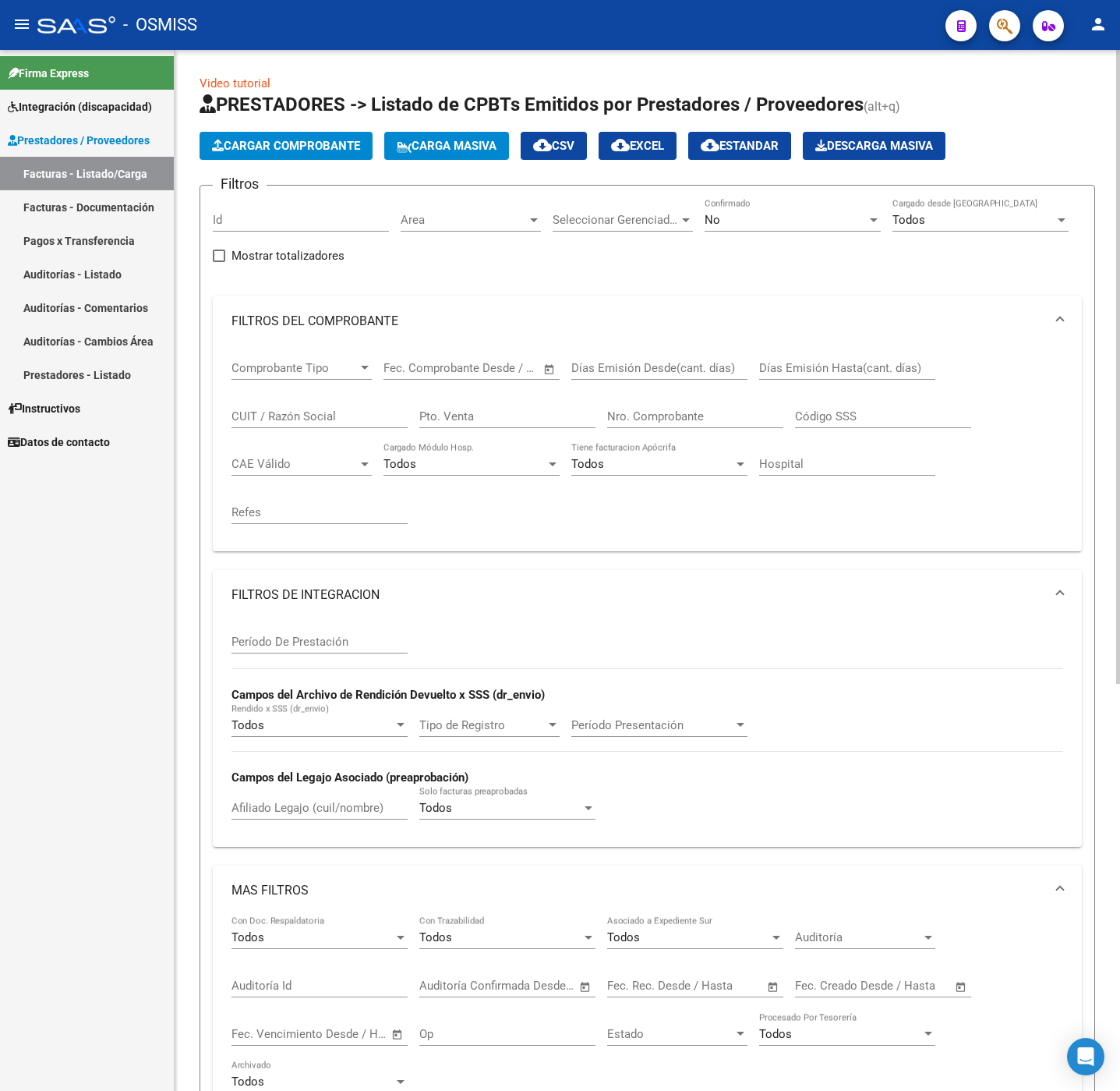
click at [285, 146] on span "Cargar Comprobante" at bounding box center [286, 146] width 148 height 14
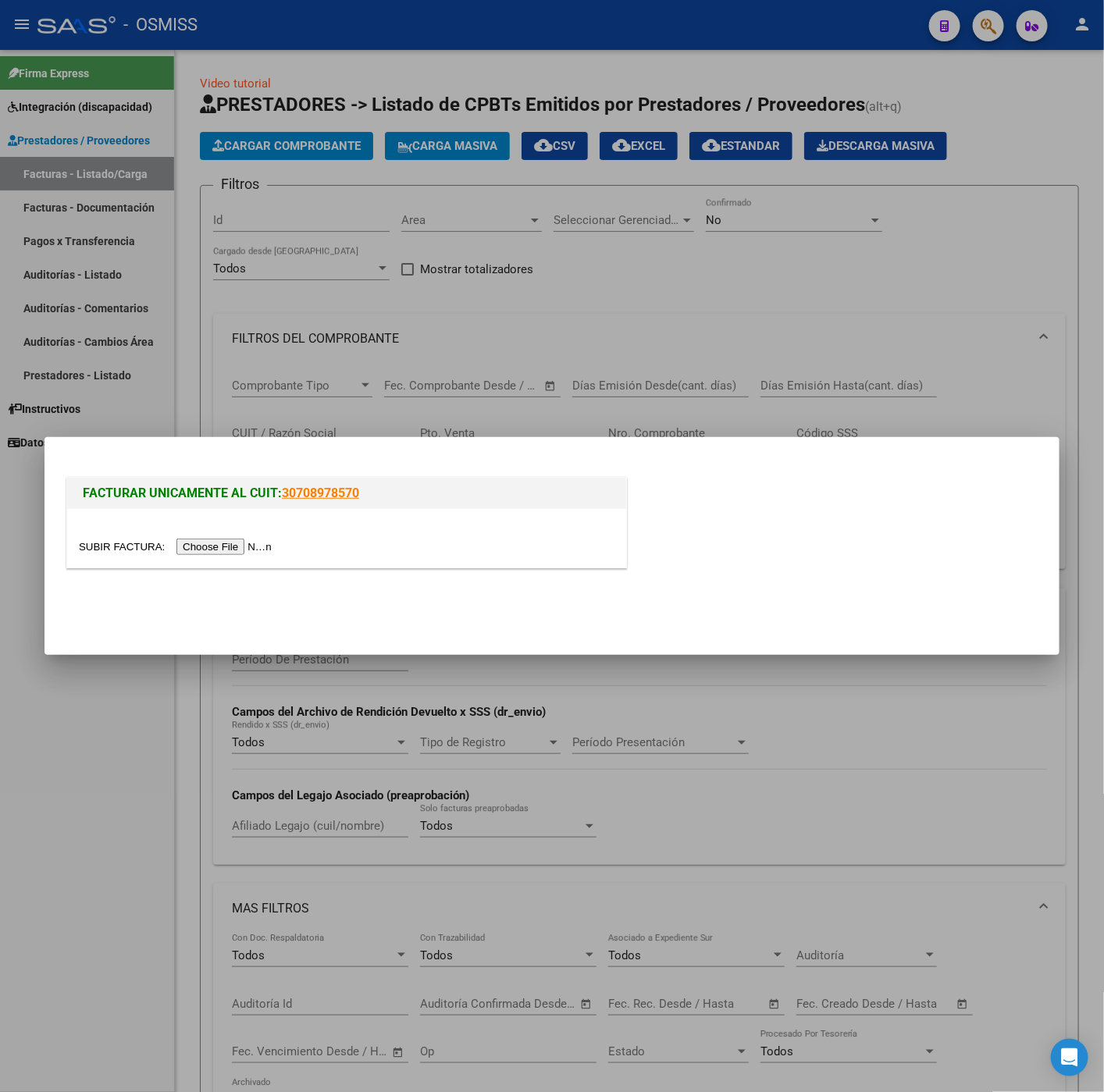
click at [218, 542] on input "file" at bounding box center [177, 547] width 197 height 17
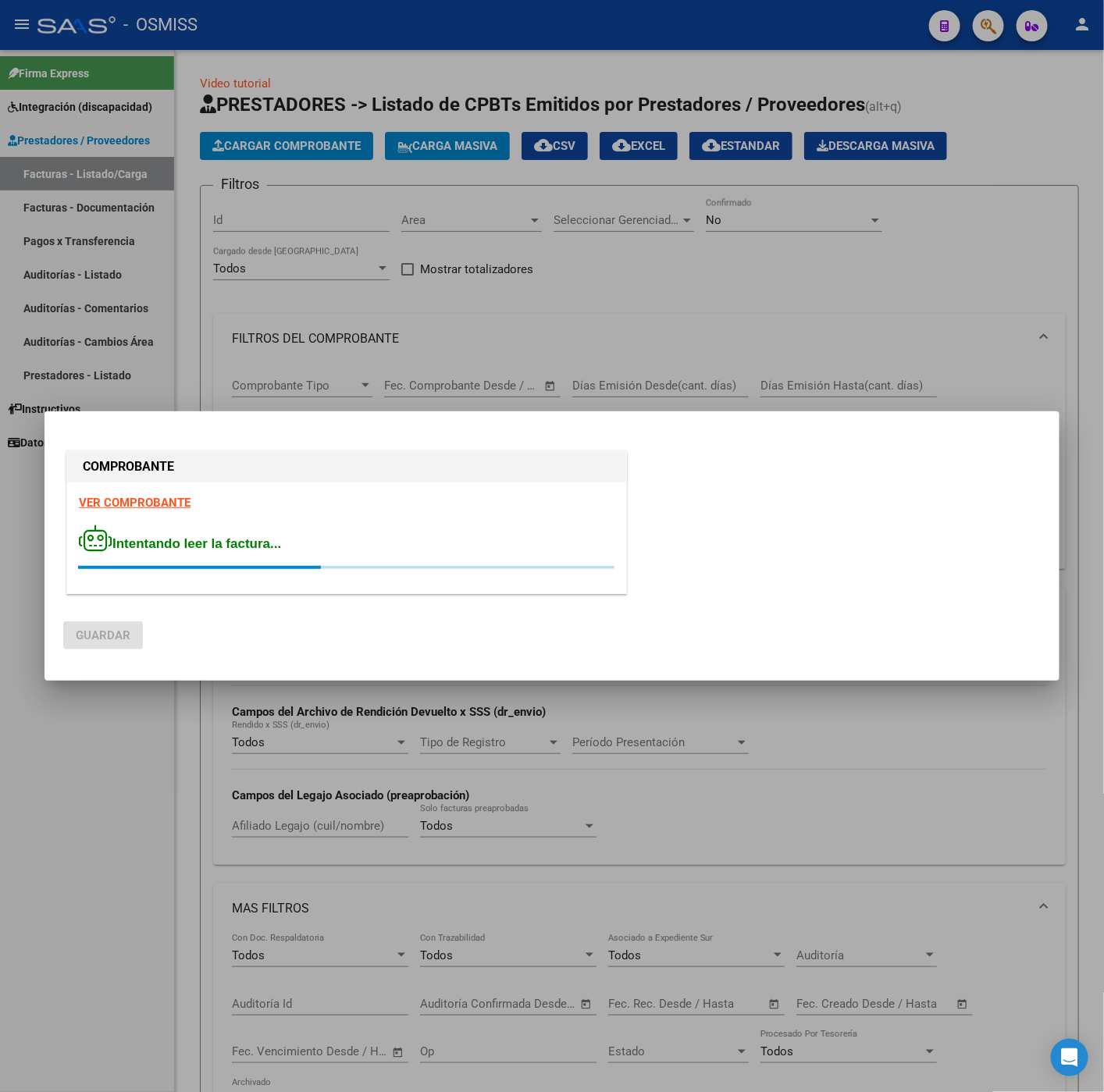
click at [129, 508] on strong "VER COMPROBANTE" at bounding box center [135, 503] width 112 height 14
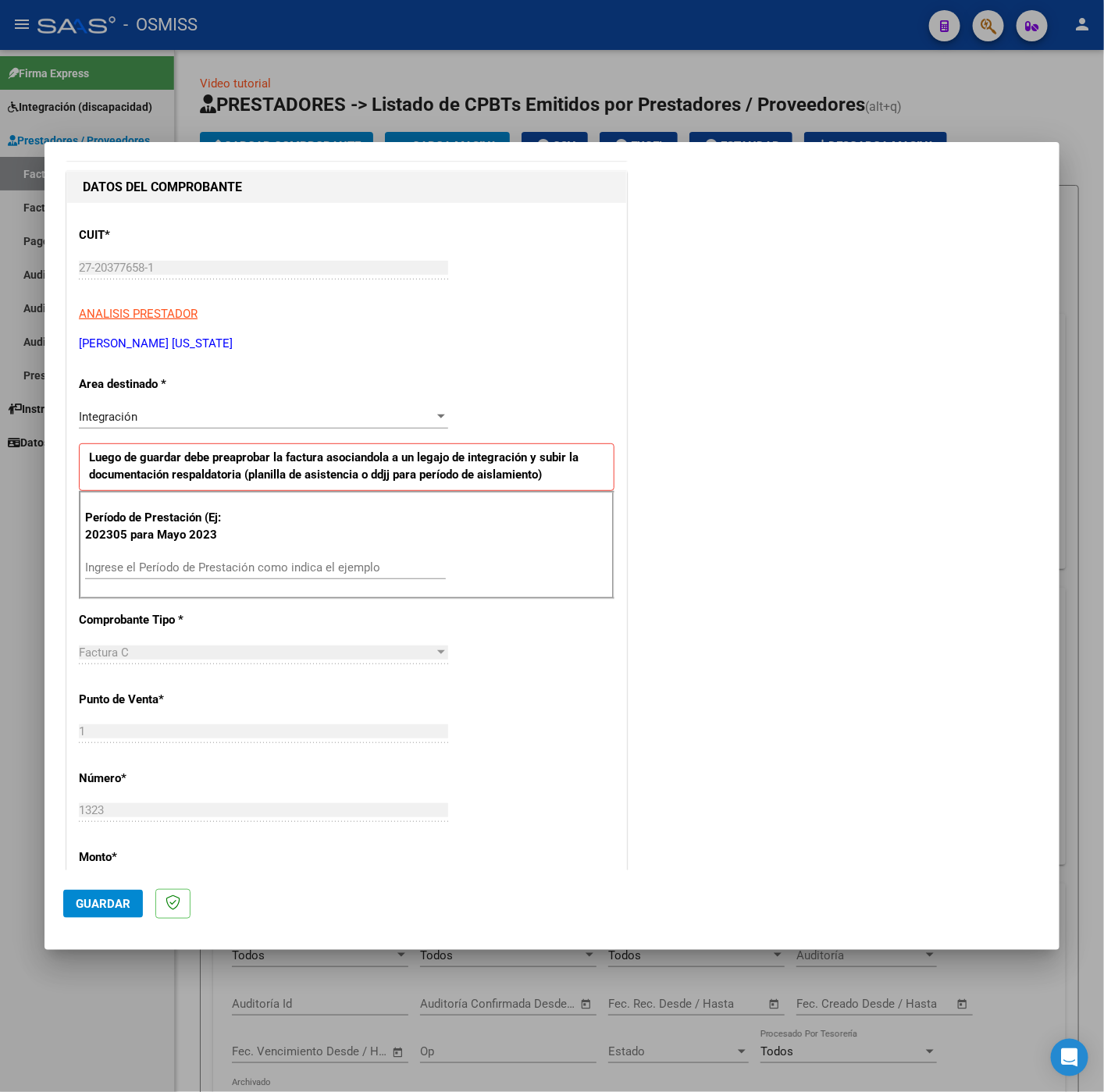
scroll to position [234, 0]
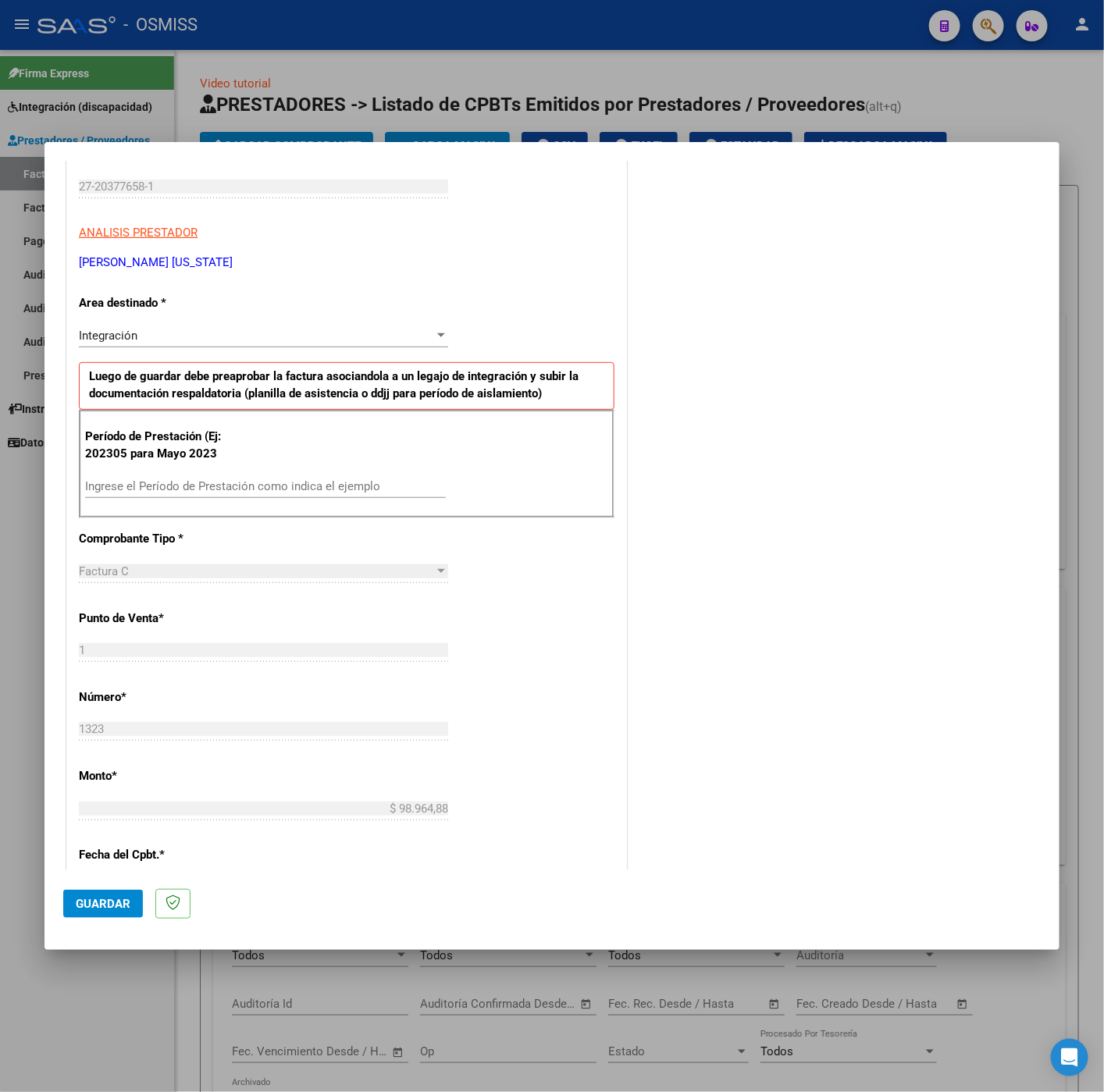
click at [228, 487] on input "Ingrese el Período de Prestación como indica el ejemplo" at bounding box center [266, 486] width 361 height 14
type input "202507"
click at [462, 614] on div "CUIT * 27-20377658-1 Ingresar CUIT ANALISIS PRESTADOR ALEMAN LAURA VIRGINIA ARC…" at bounding box center [346, 709] width 559 height 1174
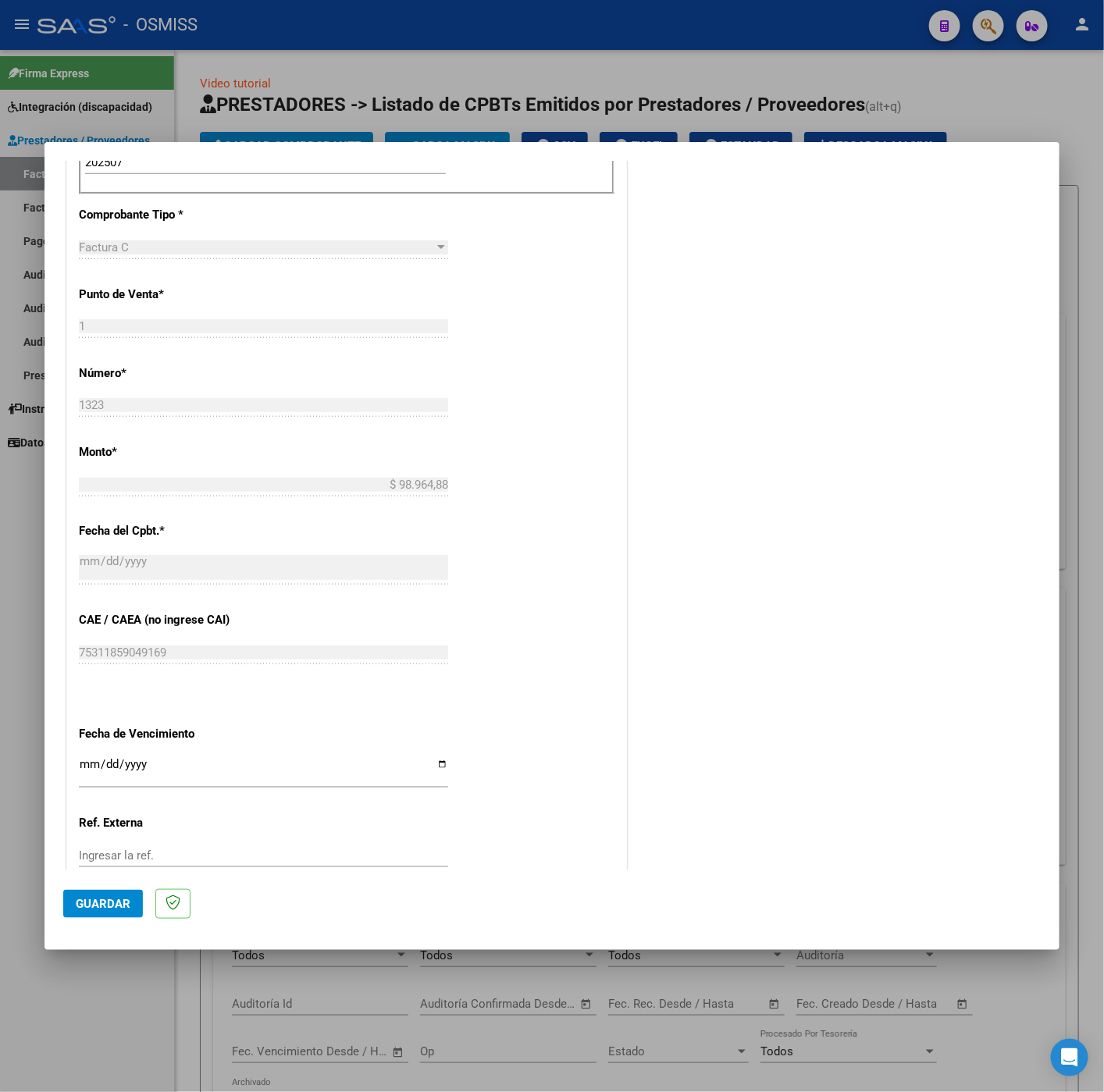
scroll to position [668, 0]
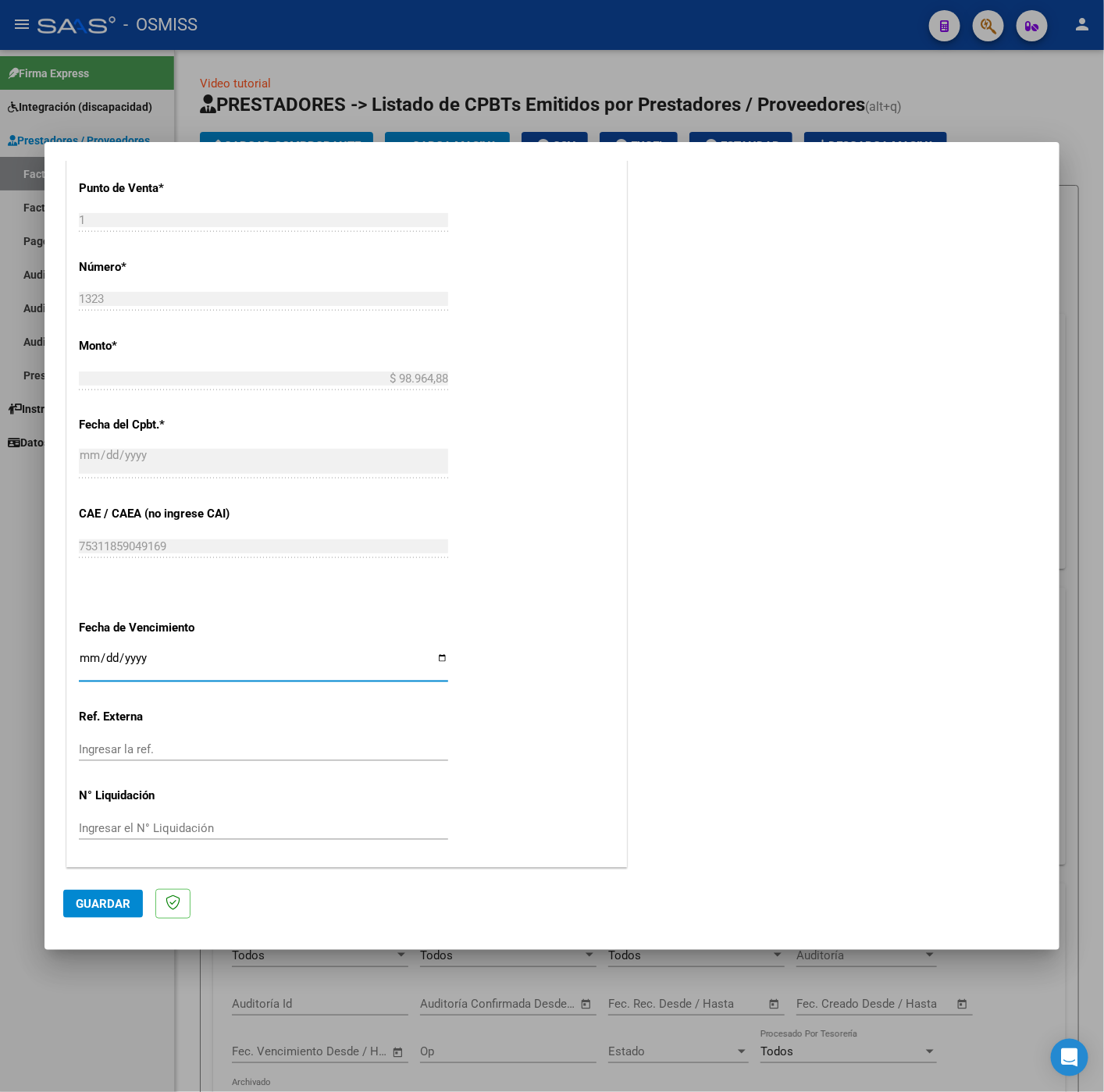
click at [85, 656] on input "Ingresar la fecha" at bounding box center [263, 663] width 369 height 25
type input "[DATE]"
click at [80, 921] on mat-dialog-actions "Guardar" at bounding box center [552, 900] width 977 height 61
click at [88, 911] on span "Guardar" at bounding box center [103, 904] width 54 height 14
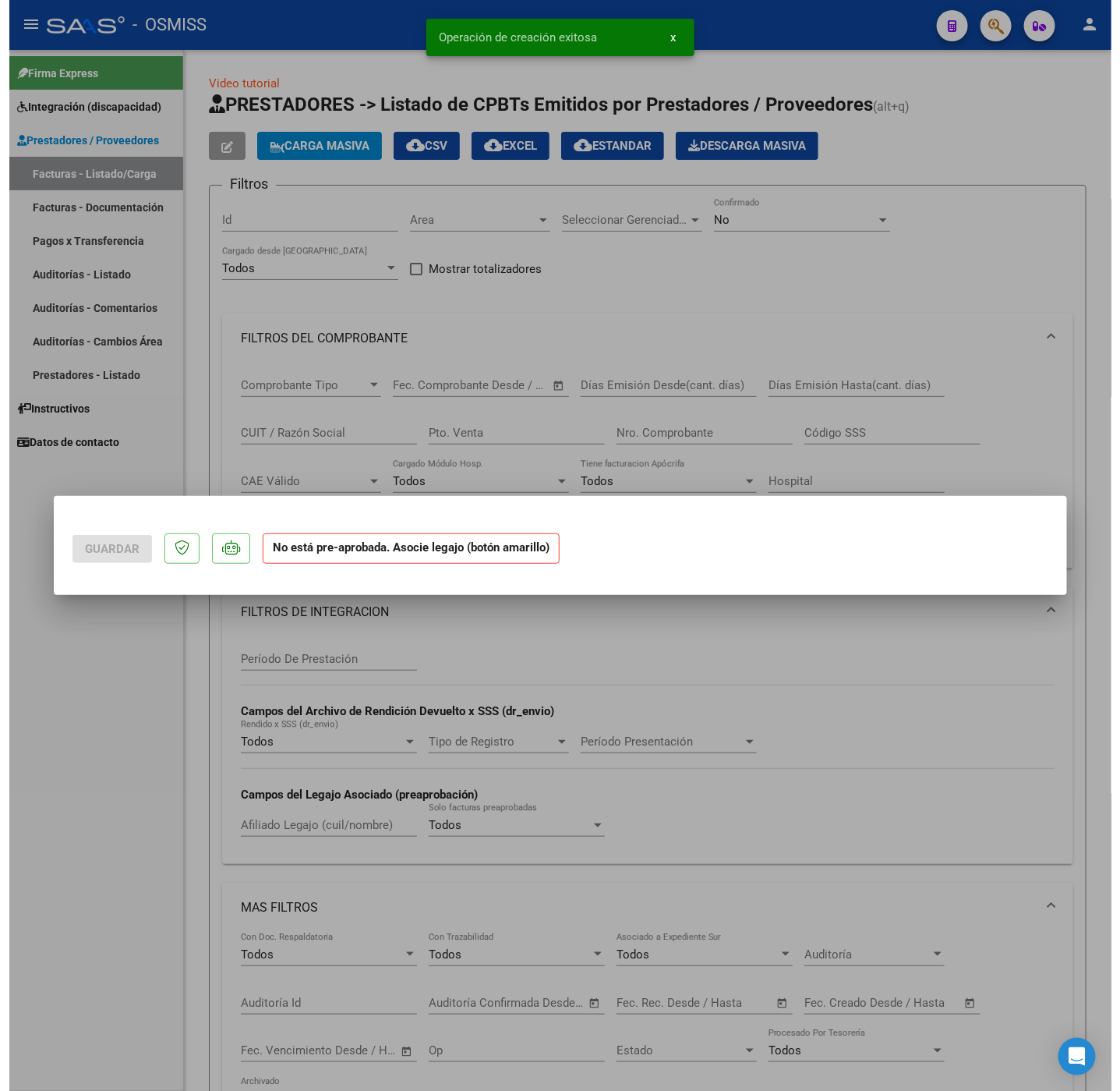
scroll to position [0, 0]
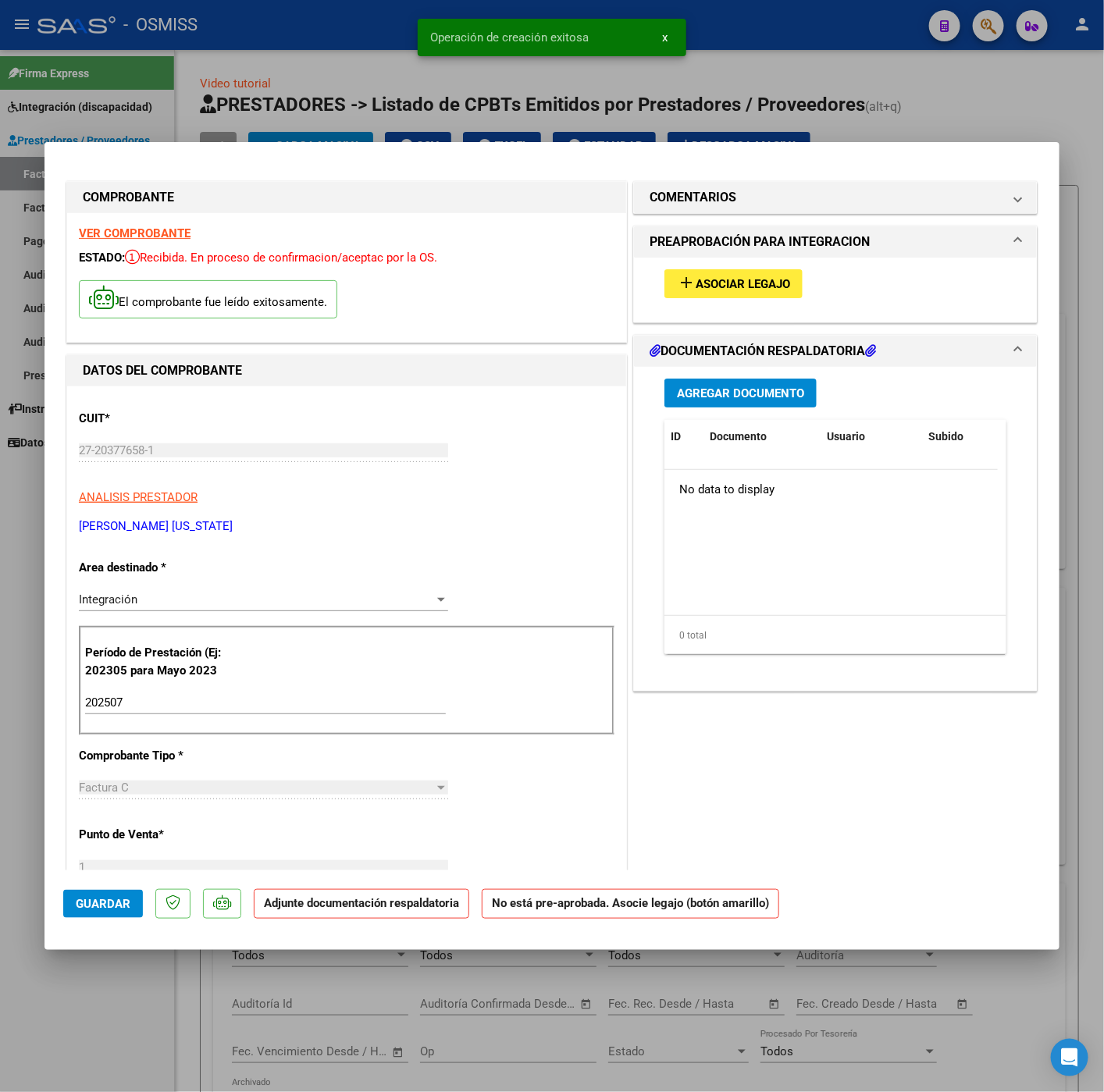
click at [740, 279] on span "Asociar Legajo" at bounding box center [742, 284] width 94 height 14
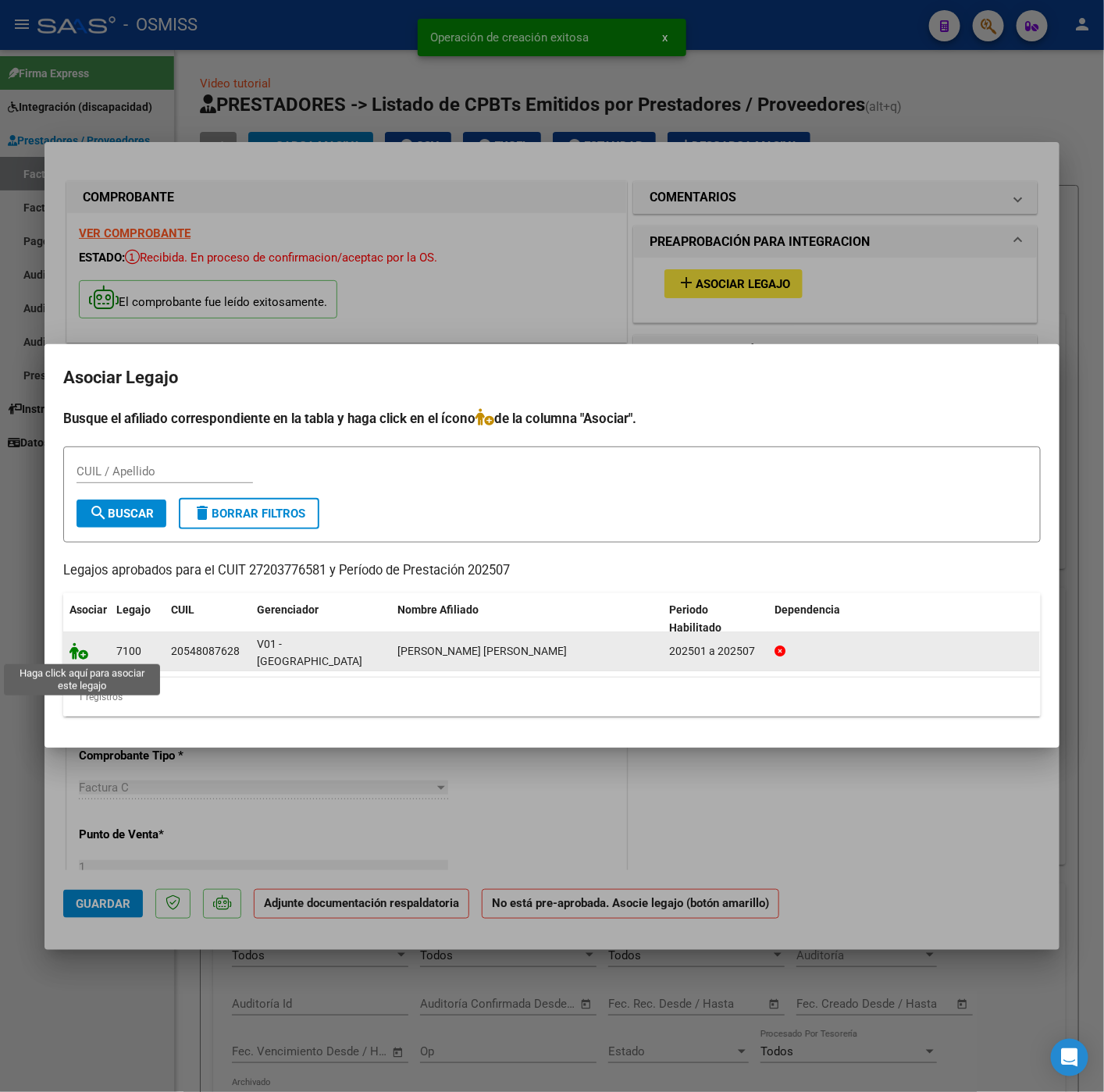
click at [73, 651] on icon at bounding box center [78, 651] width 18 height 18
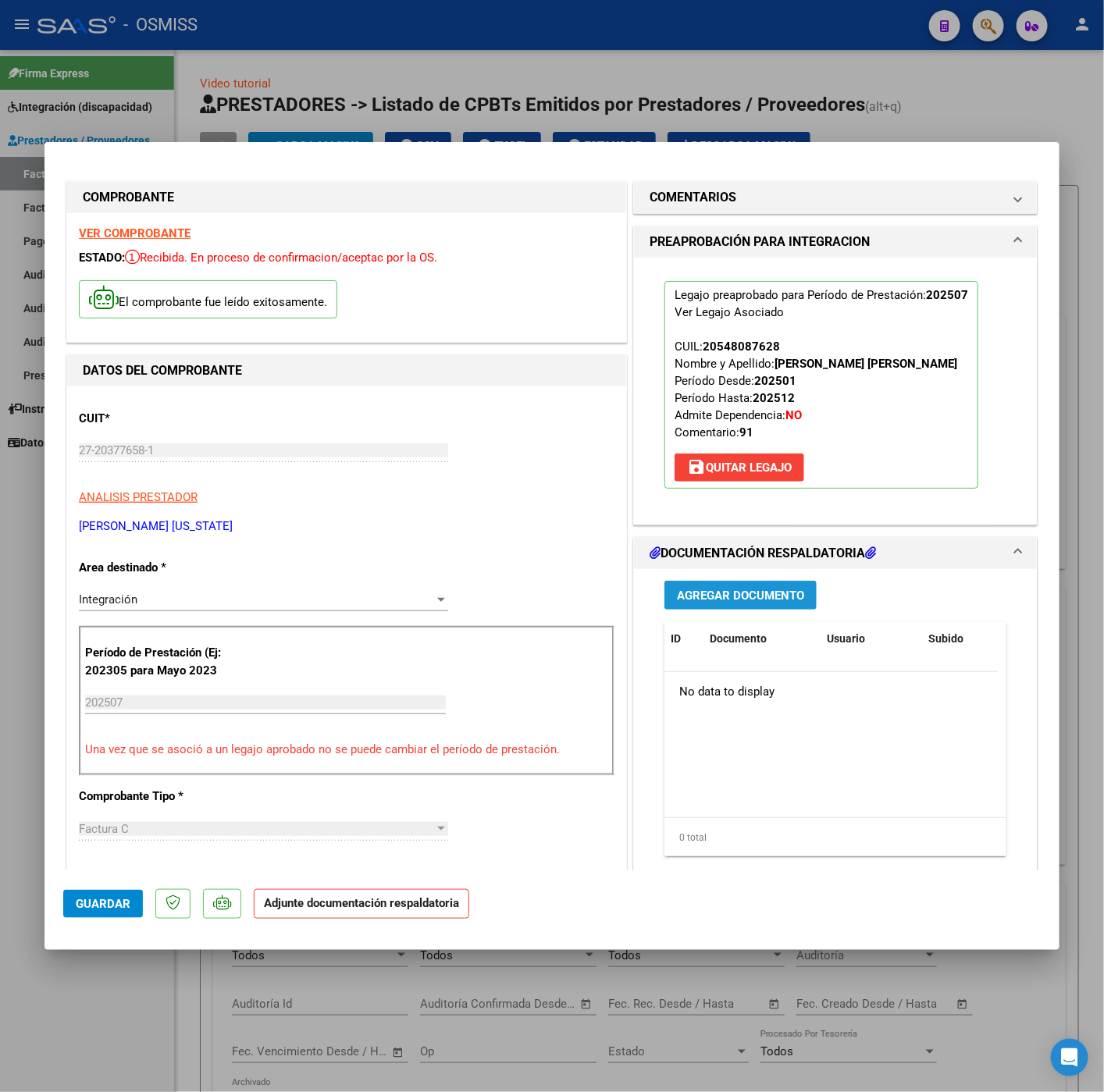
click at [728, 603] on span "Agregar Documento" at bounding box center [740, 595] width 127 height 14
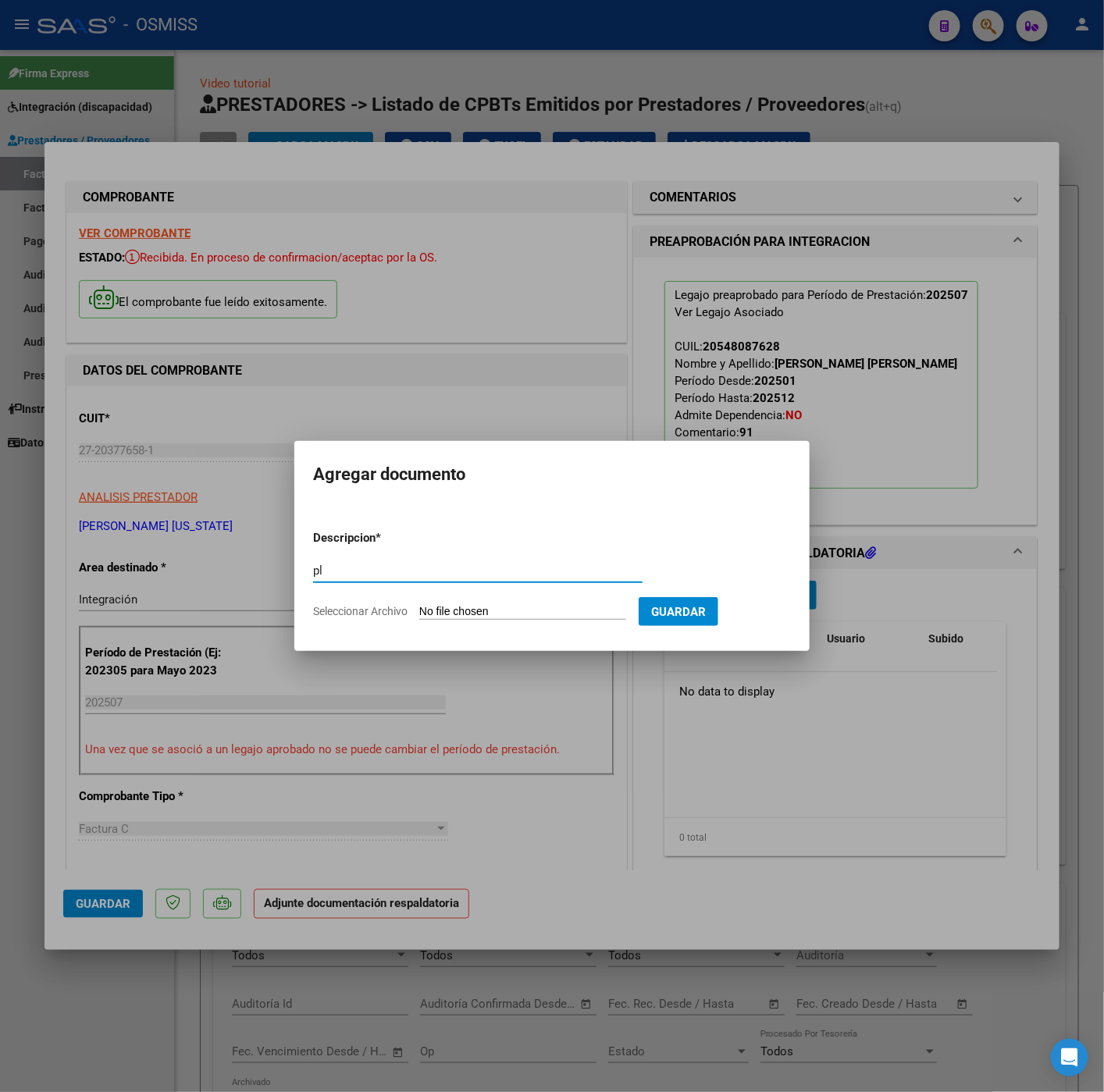
click at [576, 600] on form "Descripcion * pl Escriba aquí una descripcion Seleccionar Archivo Guardar" at bounding box center [552, 574] width 477 height 114
click at [515, 611] on input "Seleccionar Archivo" at bounding box center [522, 612] width 207 height 15
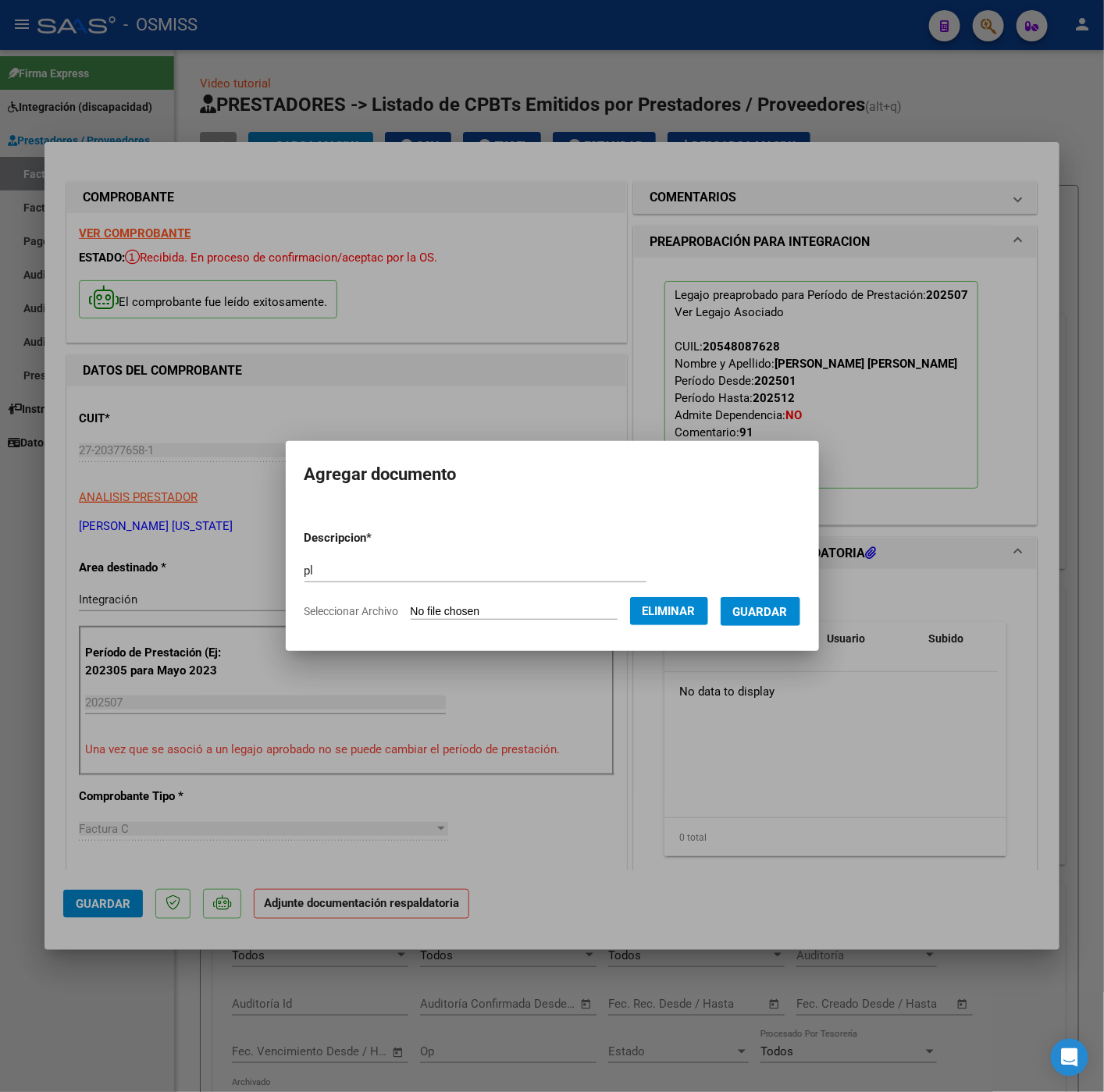
click at [775, 614] on span "Guardar" at bounding box center [760, 612] width 54 height 14
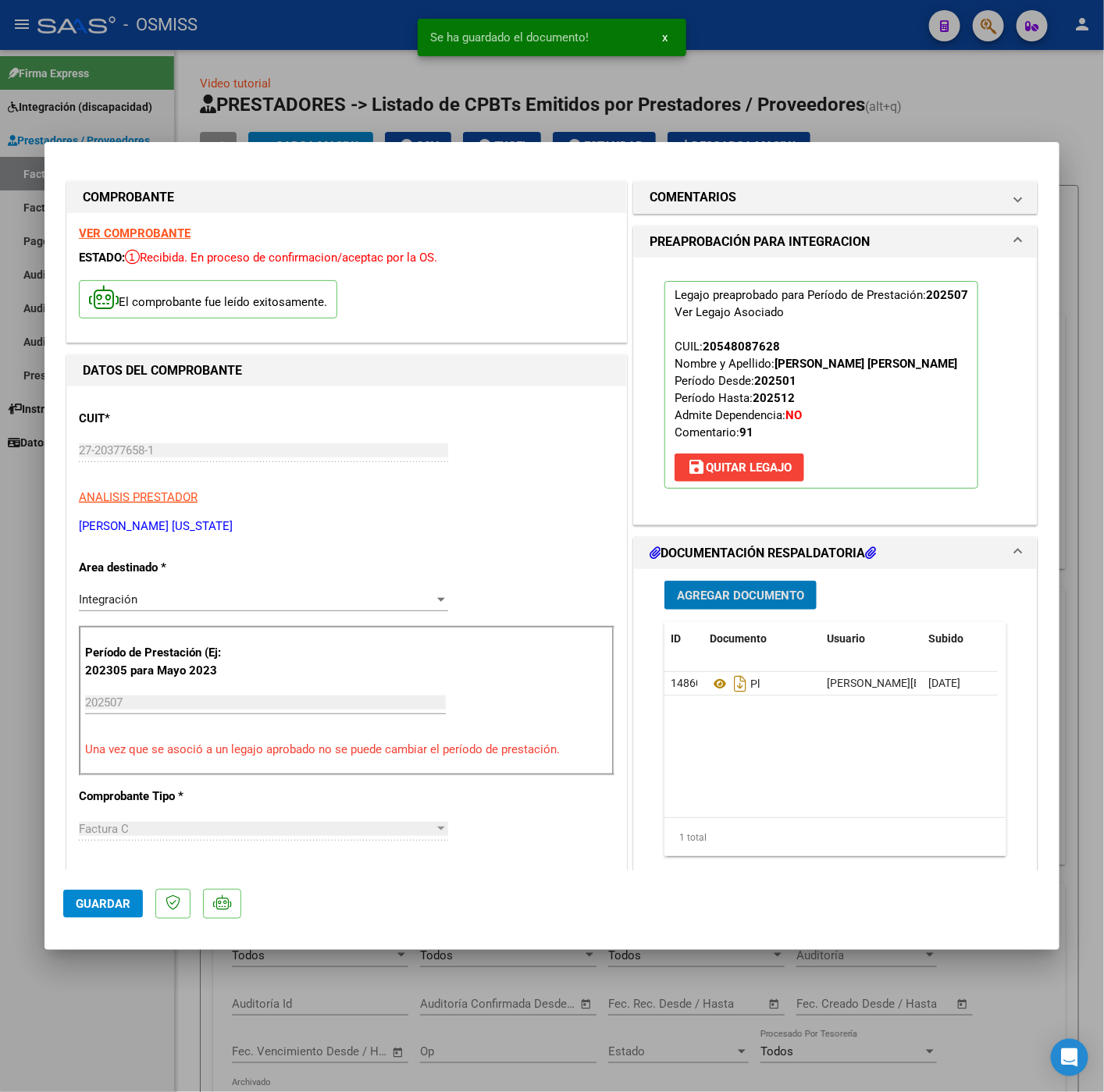
click at [96, 914] on button "Guardar" at bounding box center [103, 904] width 80 height 28
click at [91, 1037] on div at bounding box center [552, 546] width 1104 height 1092
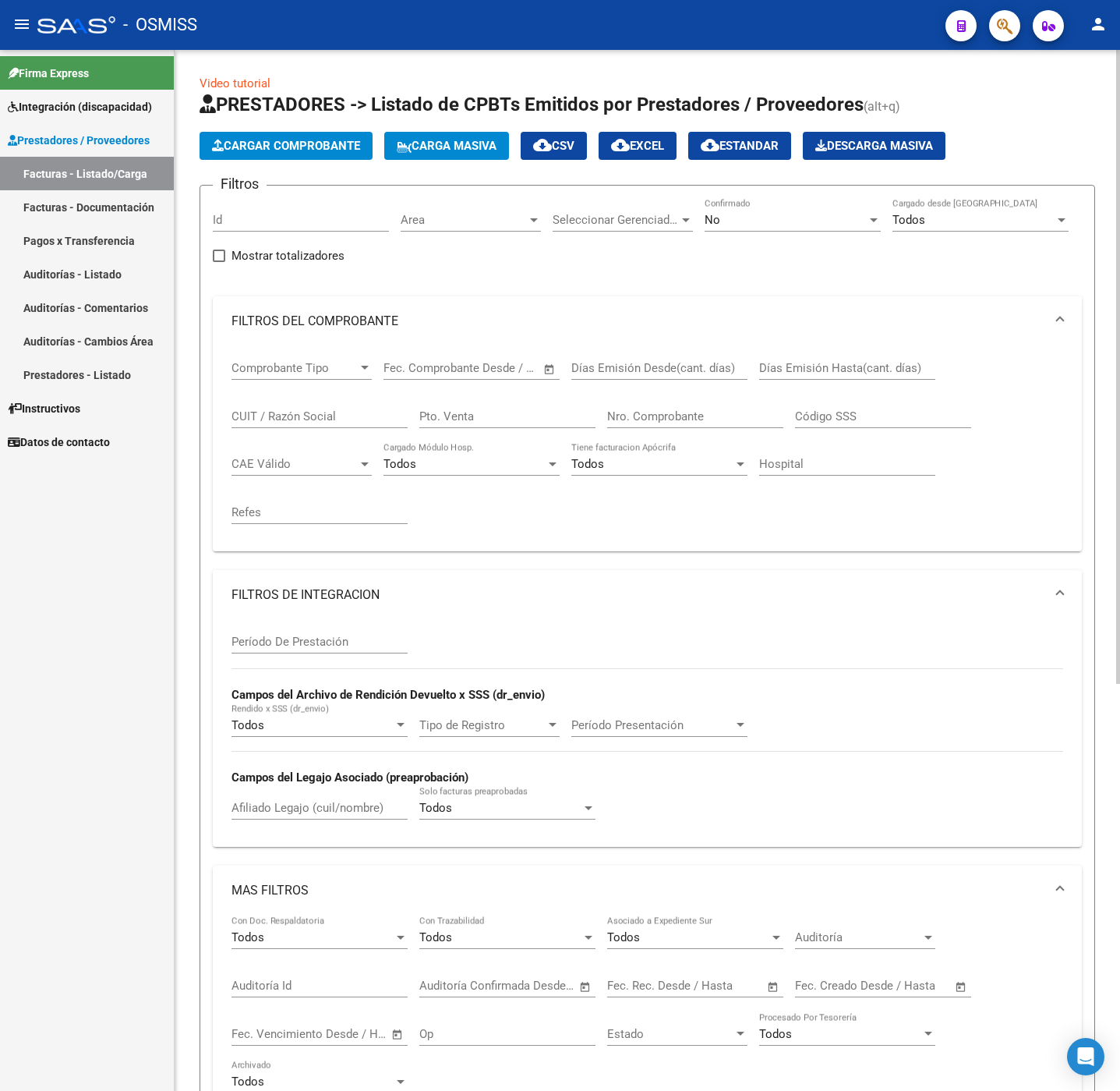
click at [305, 156] on button "Cargar Comprobante" at bounding box center [285, 145] width 173 height 28
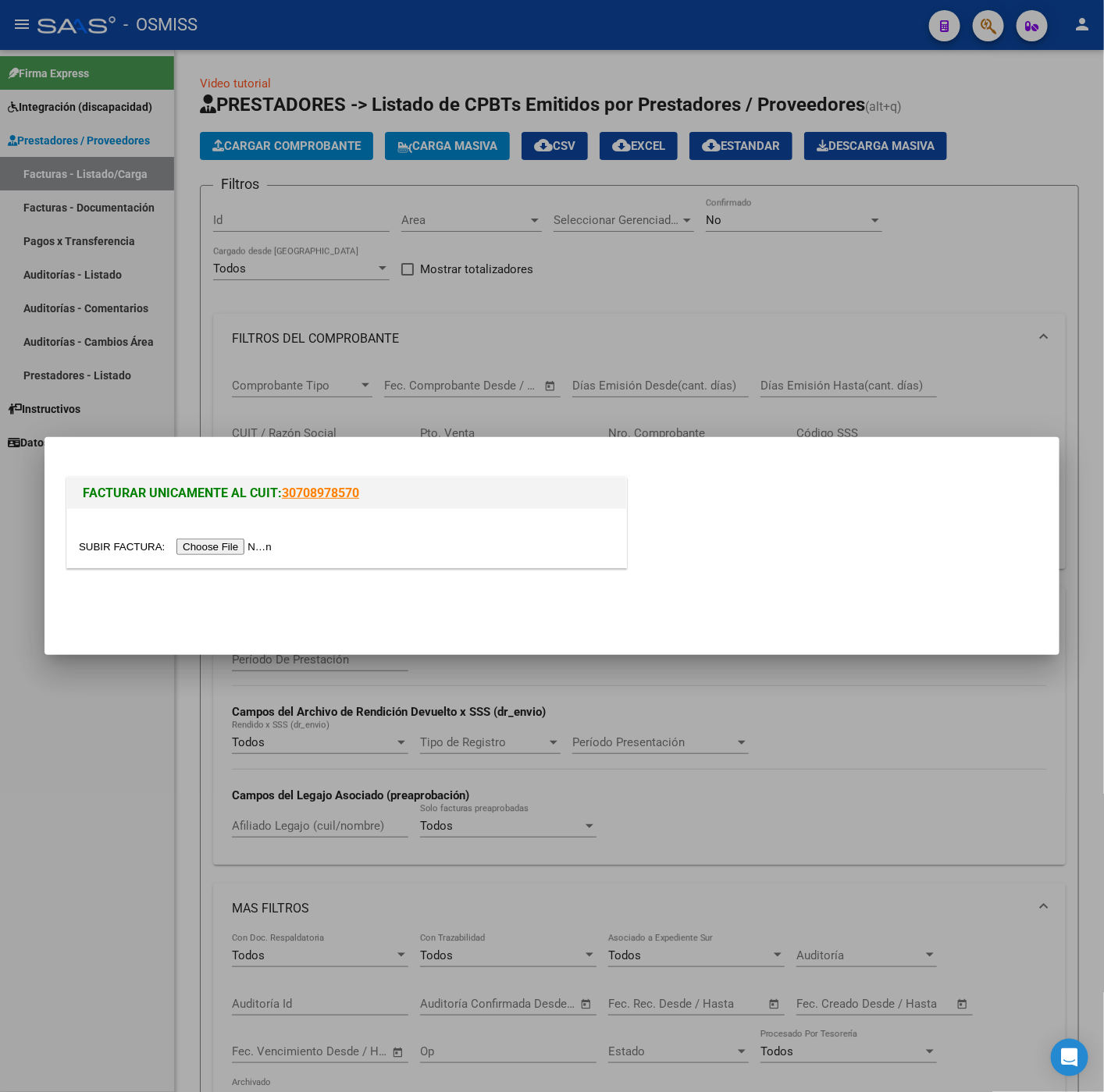
click at [243, 552] on input "file" at bounding box center [177, 547] width 197 height 17
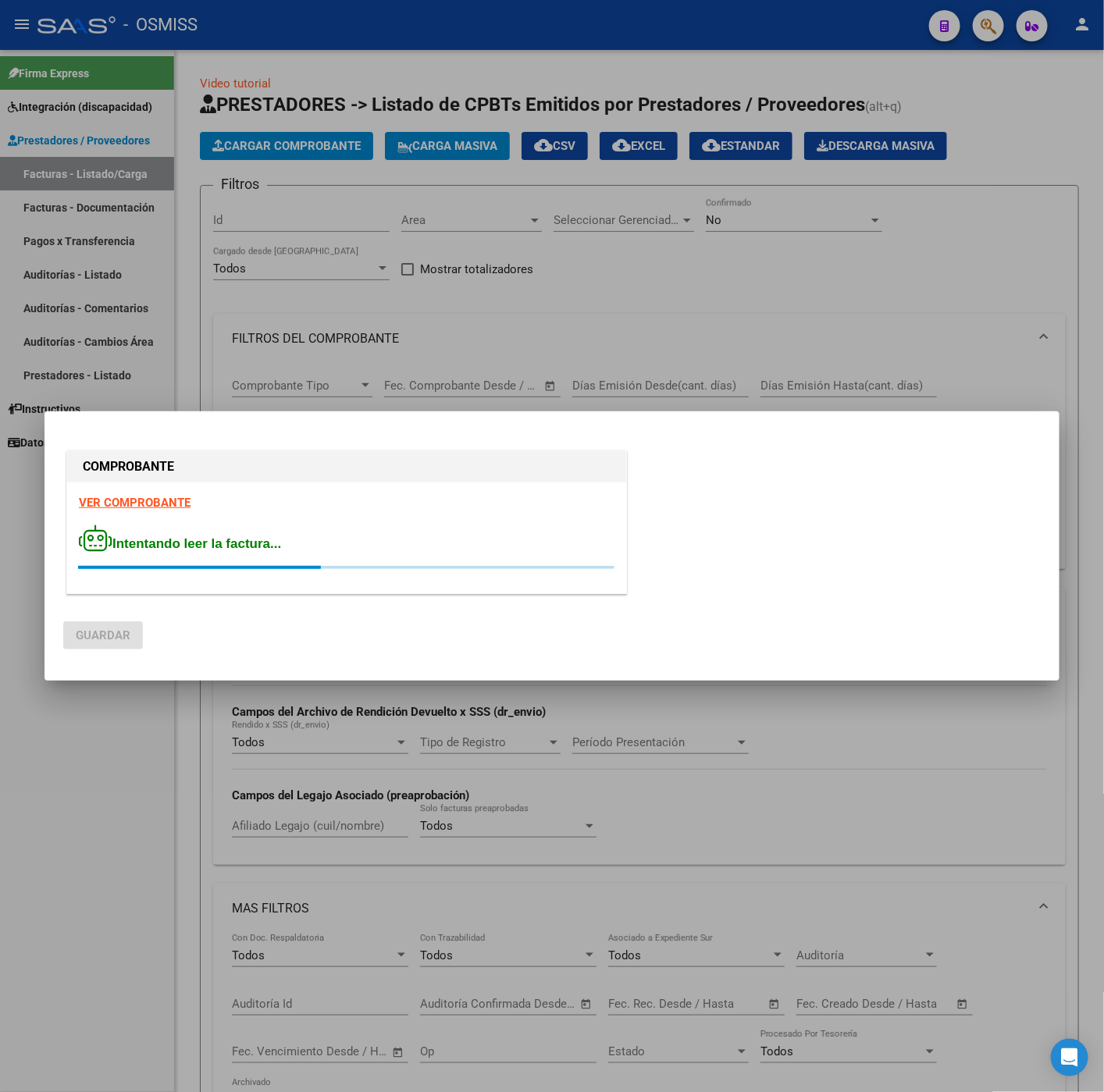
click at [144, 499] on strong "VER COMPROBANTE" at bounding box center [135, 503] width 112 height 14
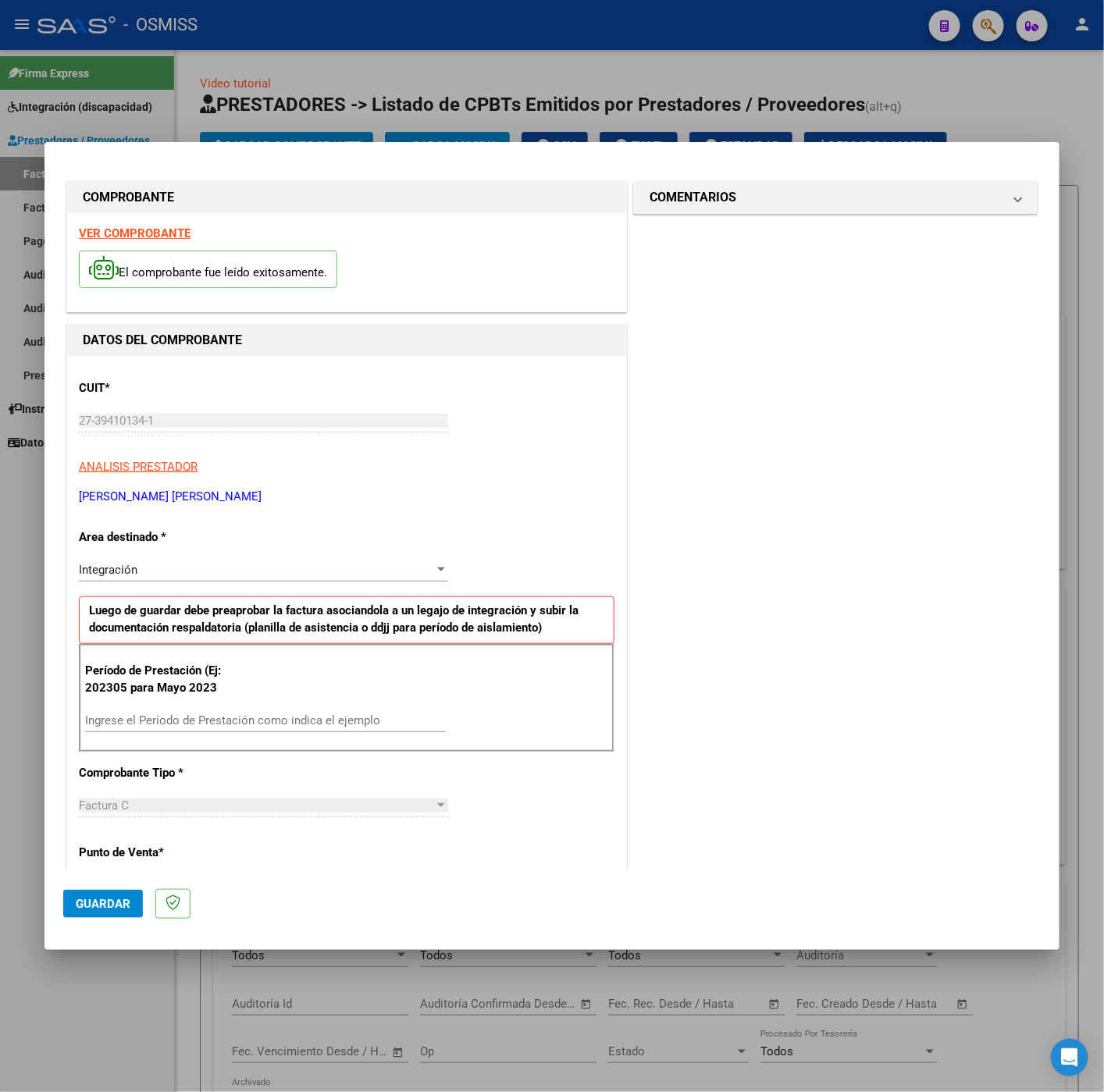
scroll to position [234, 0]
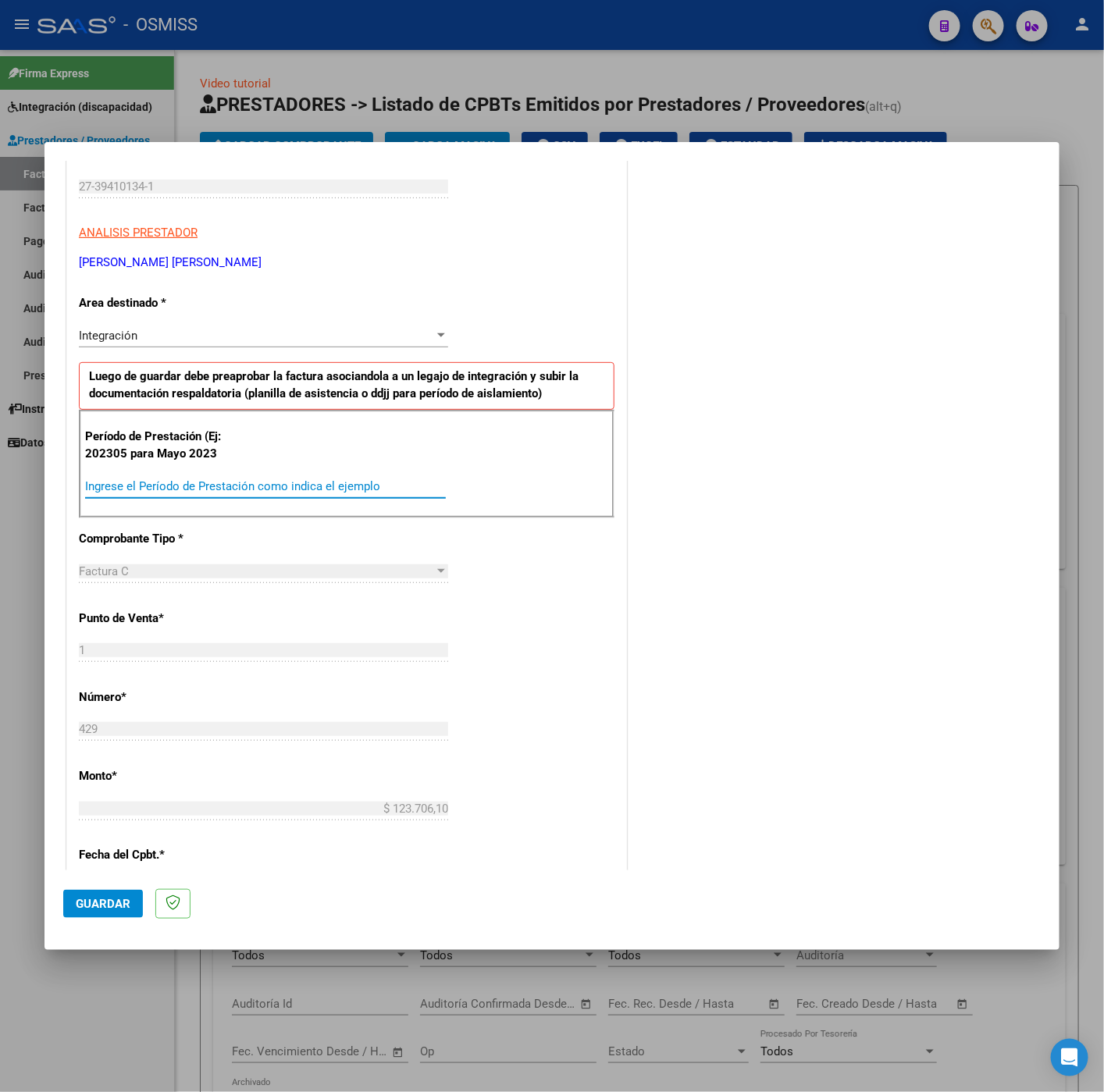
click at [216, 493] on input "Ingrese el Período de Prestación como indica el ejemplo" at bounding box center [266, 486] width 361 height 14
click at [489, 600] on div "CUIT * 27-39410134-1 Ingresar CUIT ANALISIS PRESTADOR HOURIET MICAELA BELEN ARC…" at bounding box center [346, 709] width 559 height 1174
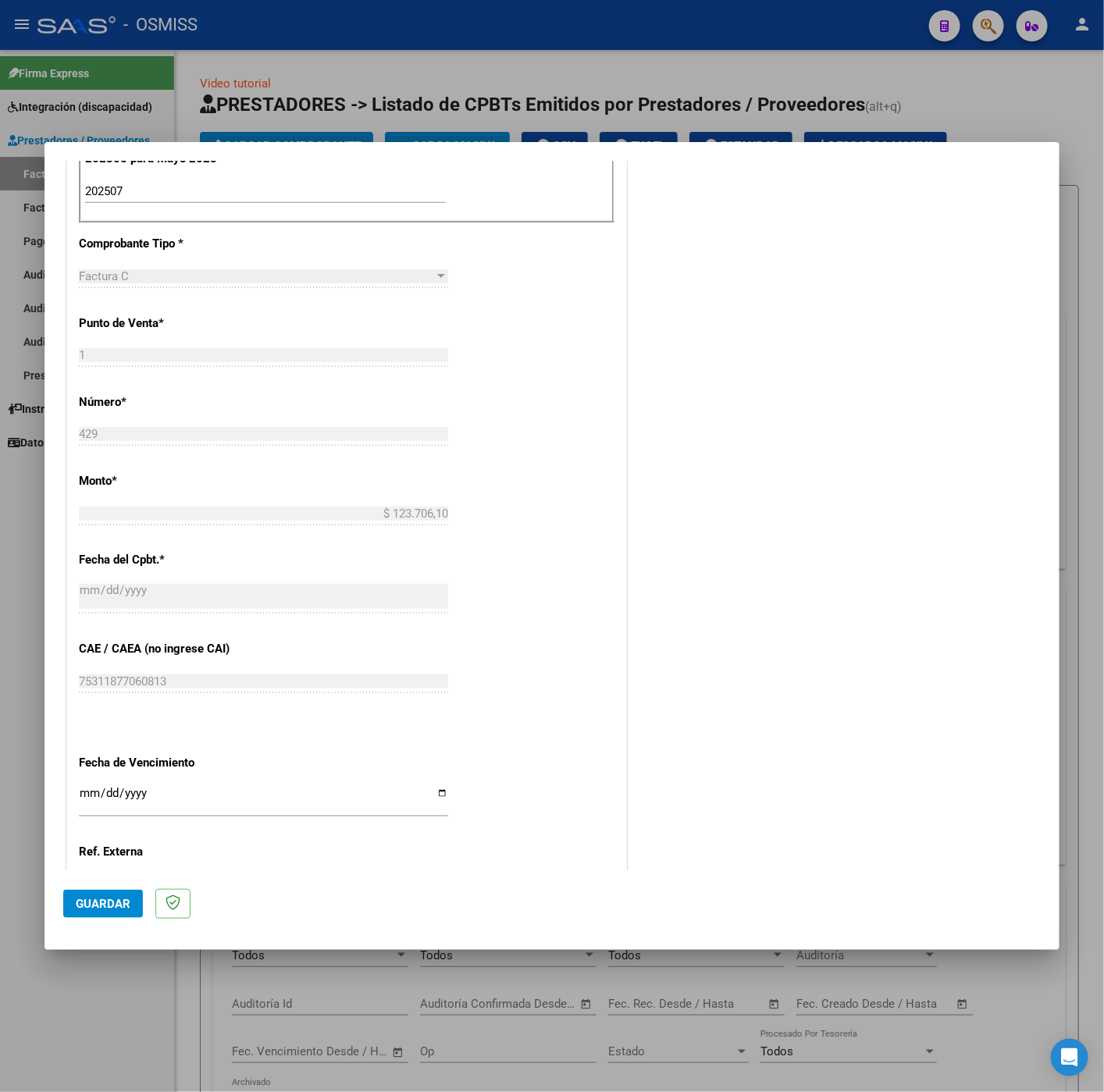
scroll to position [668, 0]
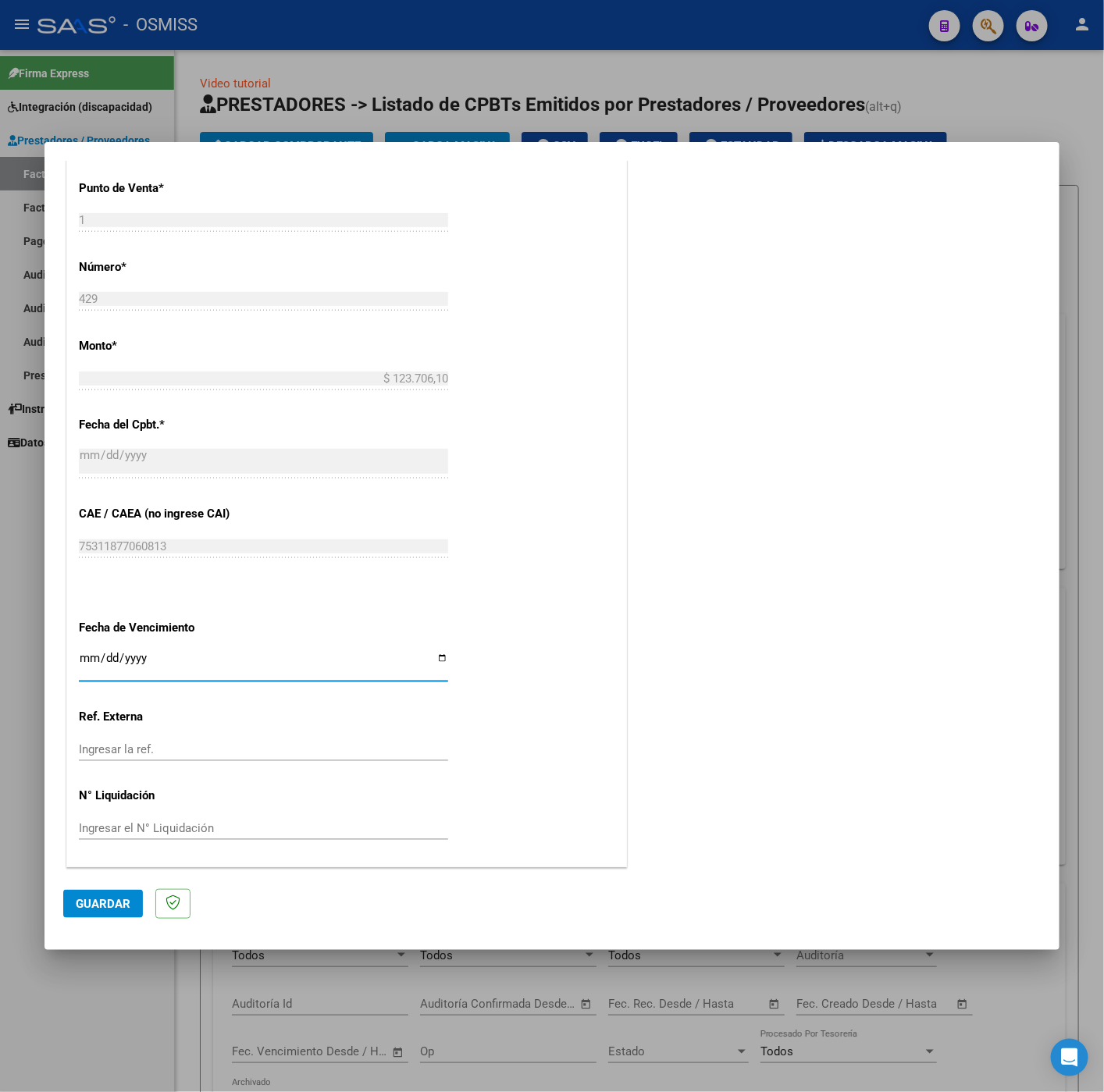
click at [85, 658] on input "Ingresar la fecha" at bounding box center [263, 663] width 369 height 25
click at [132, 909] on button "Guardar" at bounding box center [103, 904] width 80 height 28
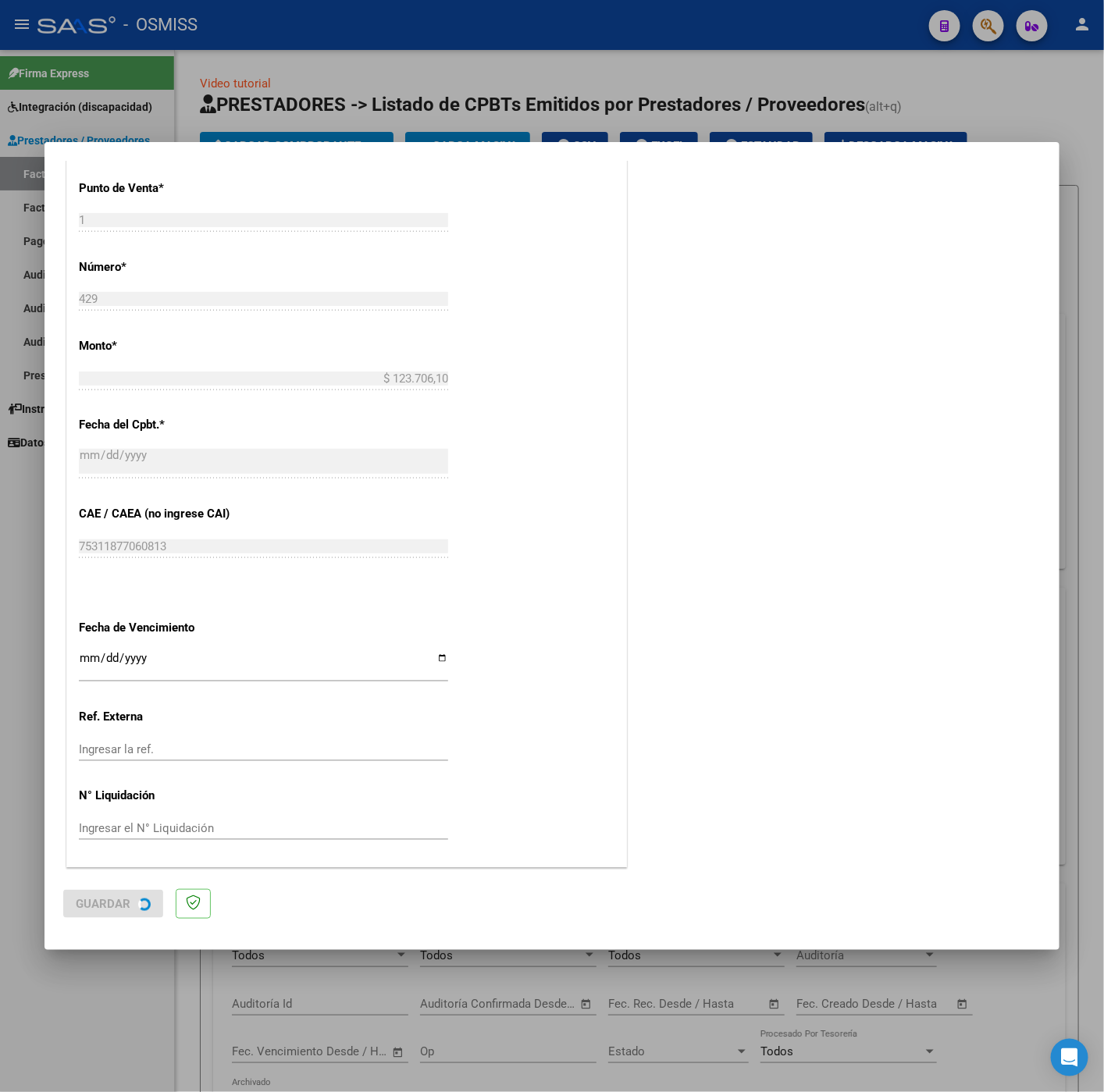
scroll to position [0, 0]
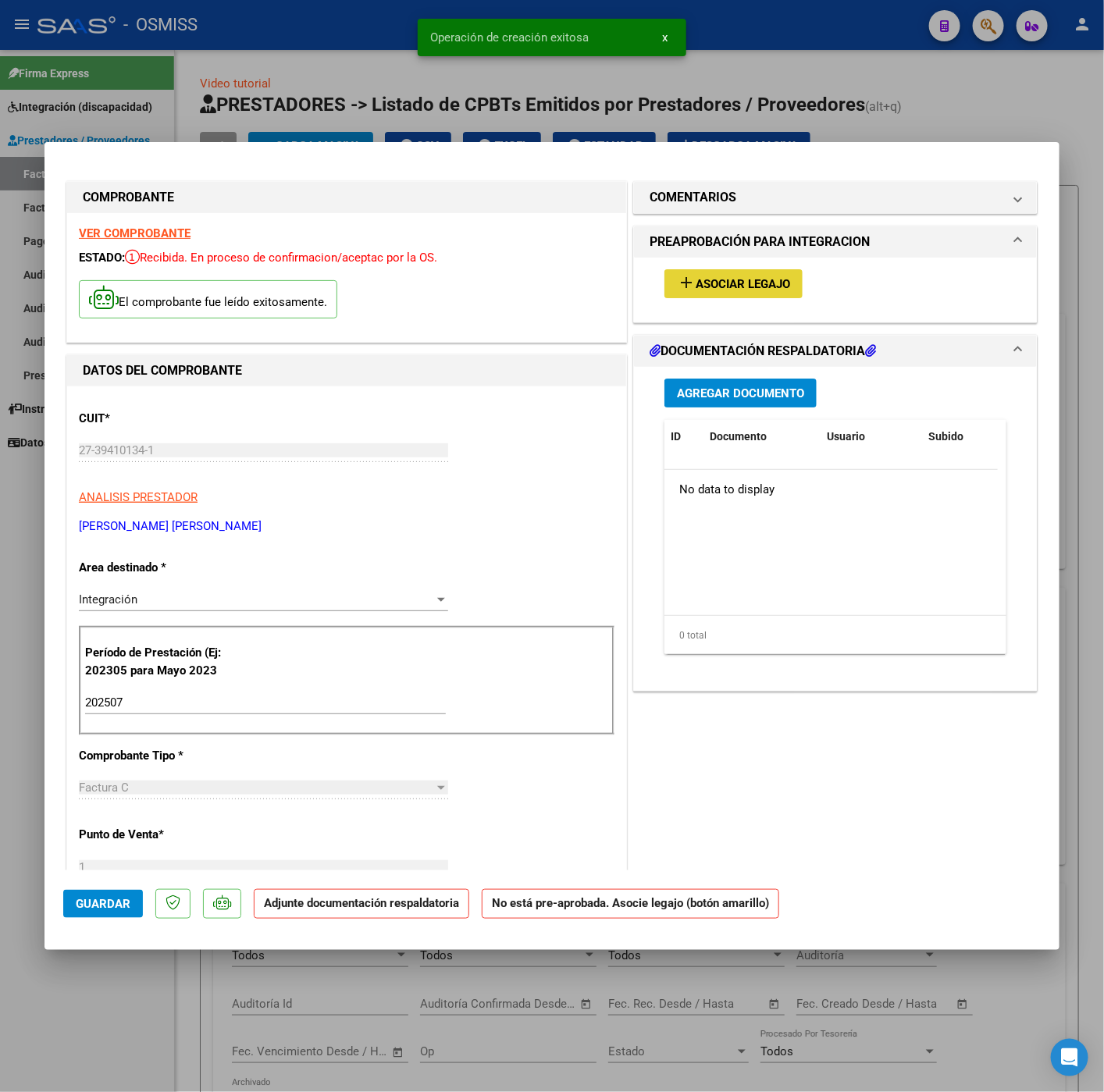
click at [706, 293] on button "add Asociar Legajo" at bounding box center [733, 283] width 138 height 29
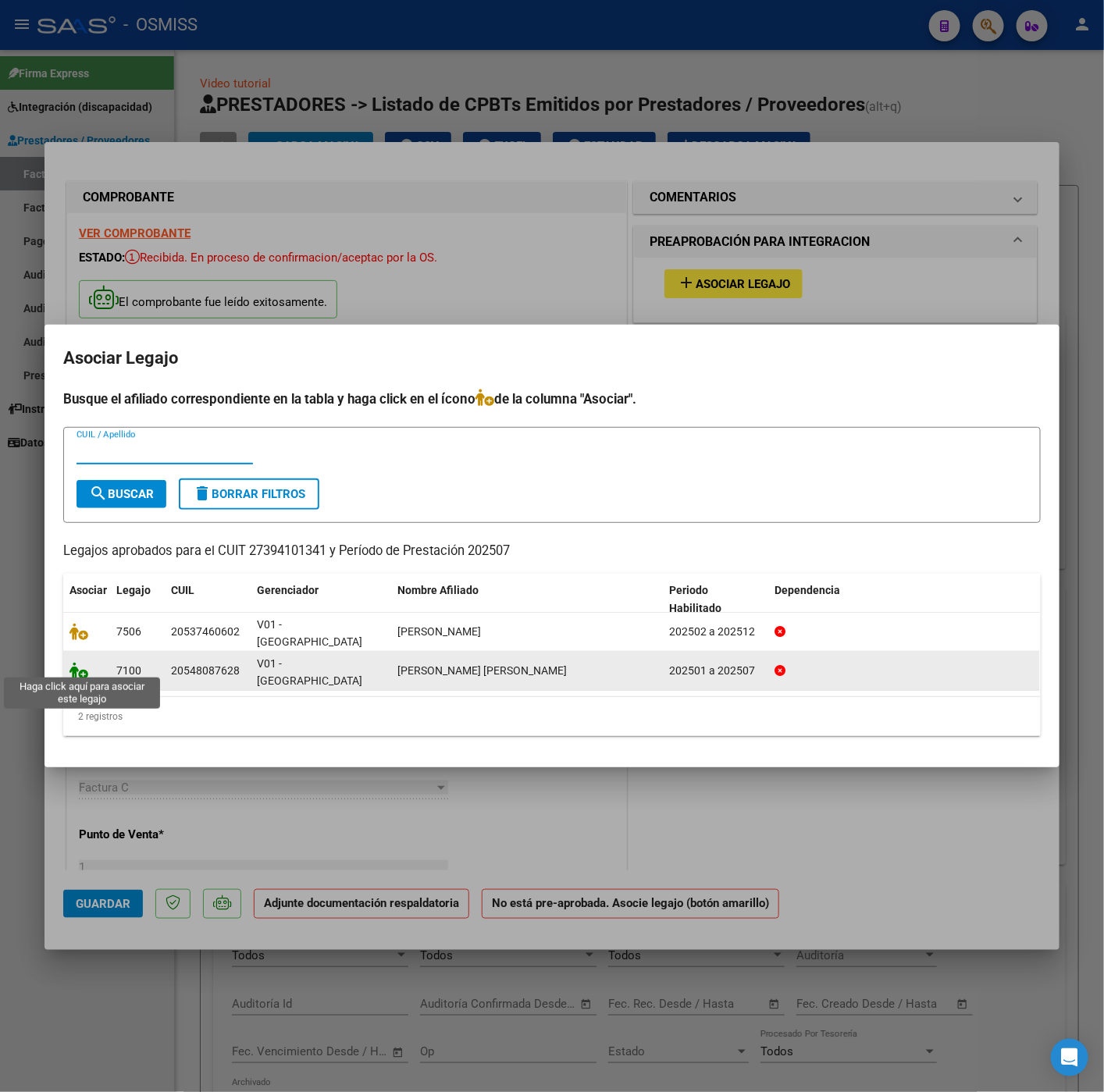
click at [76, 668] on icon at bounding box center [78, 671] width 18 height 18
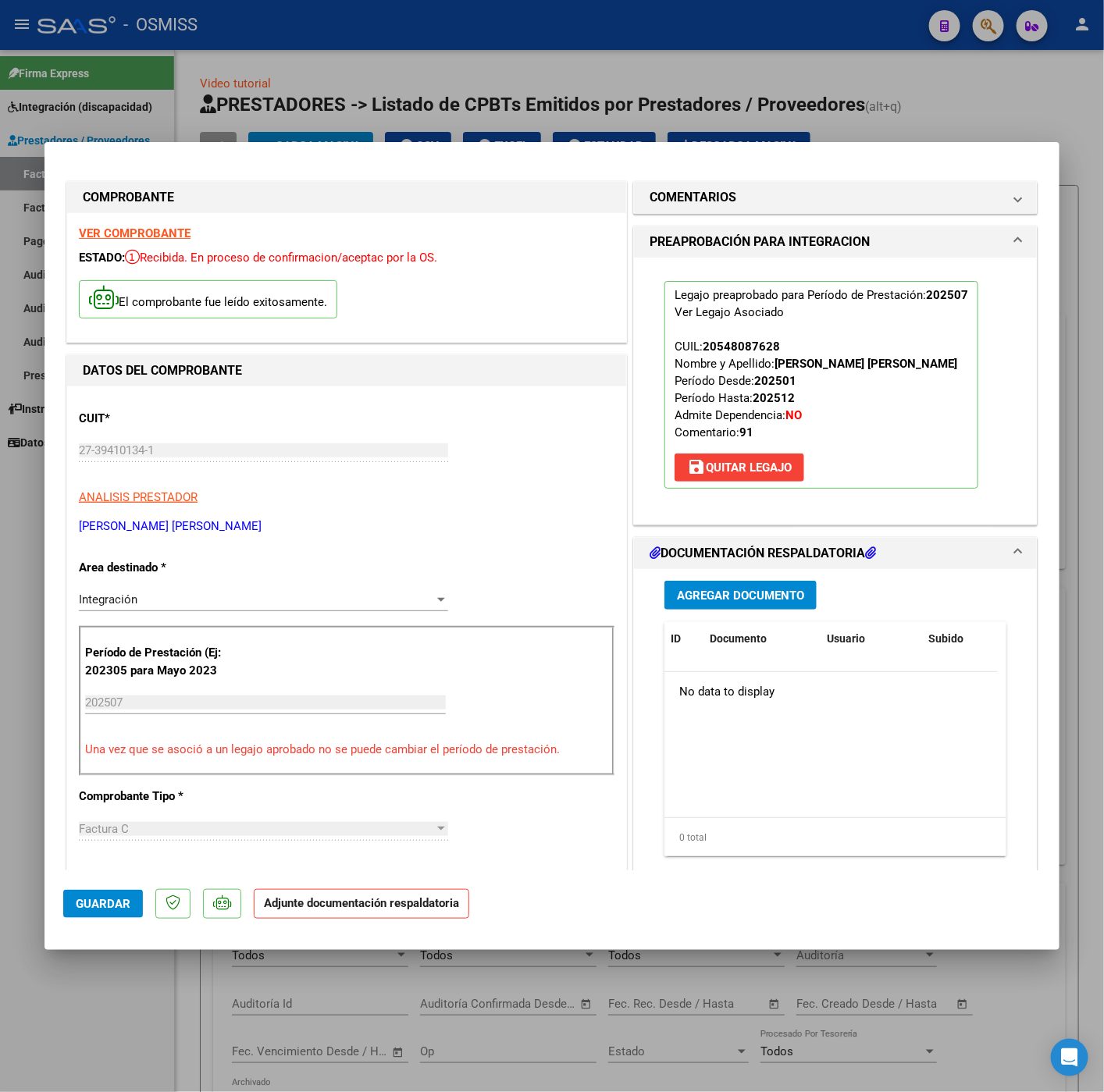
click at [715, 603] on span "Agregar Documento" at bounding box center [740, 595] width 127 height 14
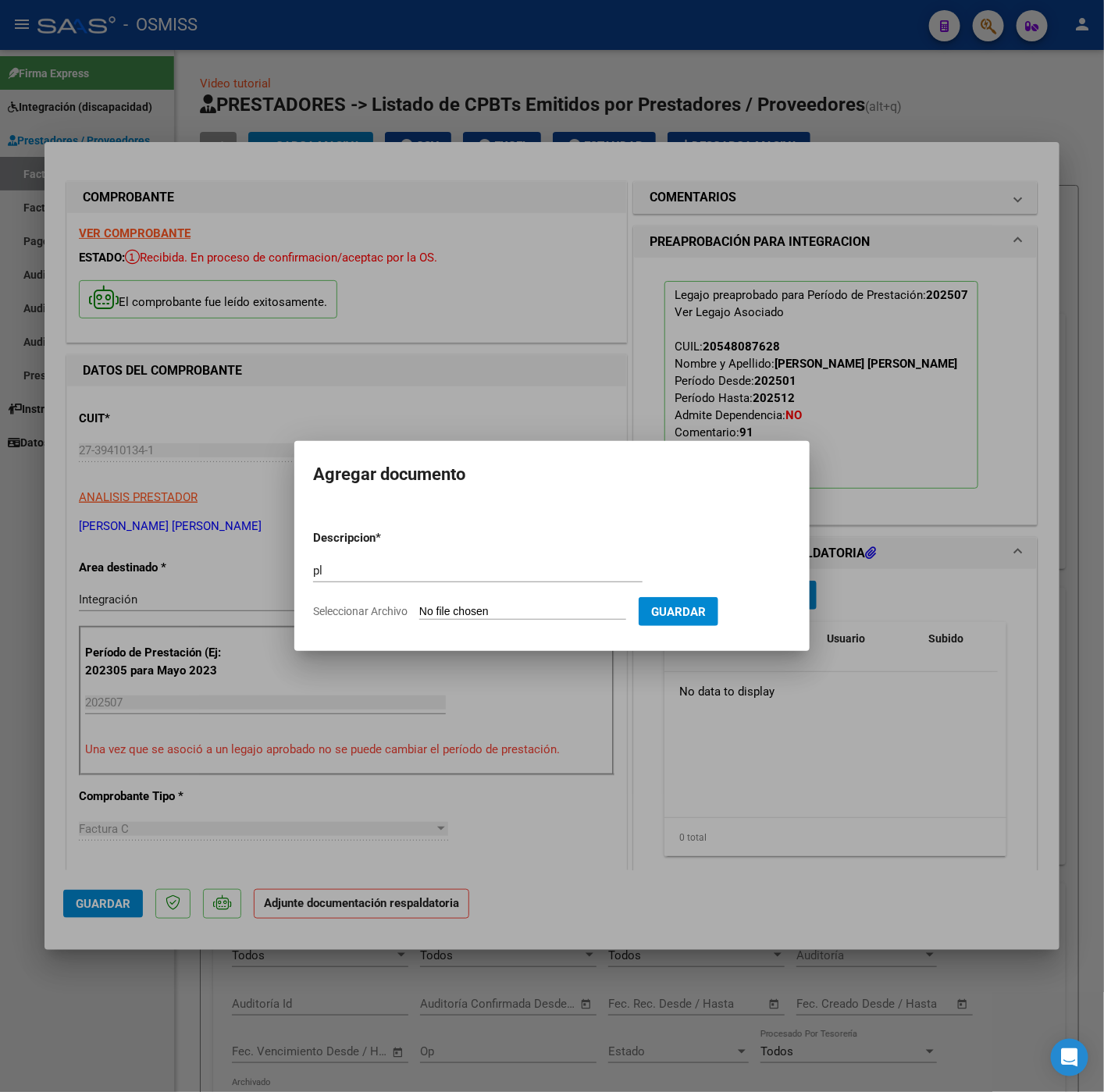
click at [596, 614] on input "Seleccionar Archivo" at bounding box center [522, 612] width 207 height 15
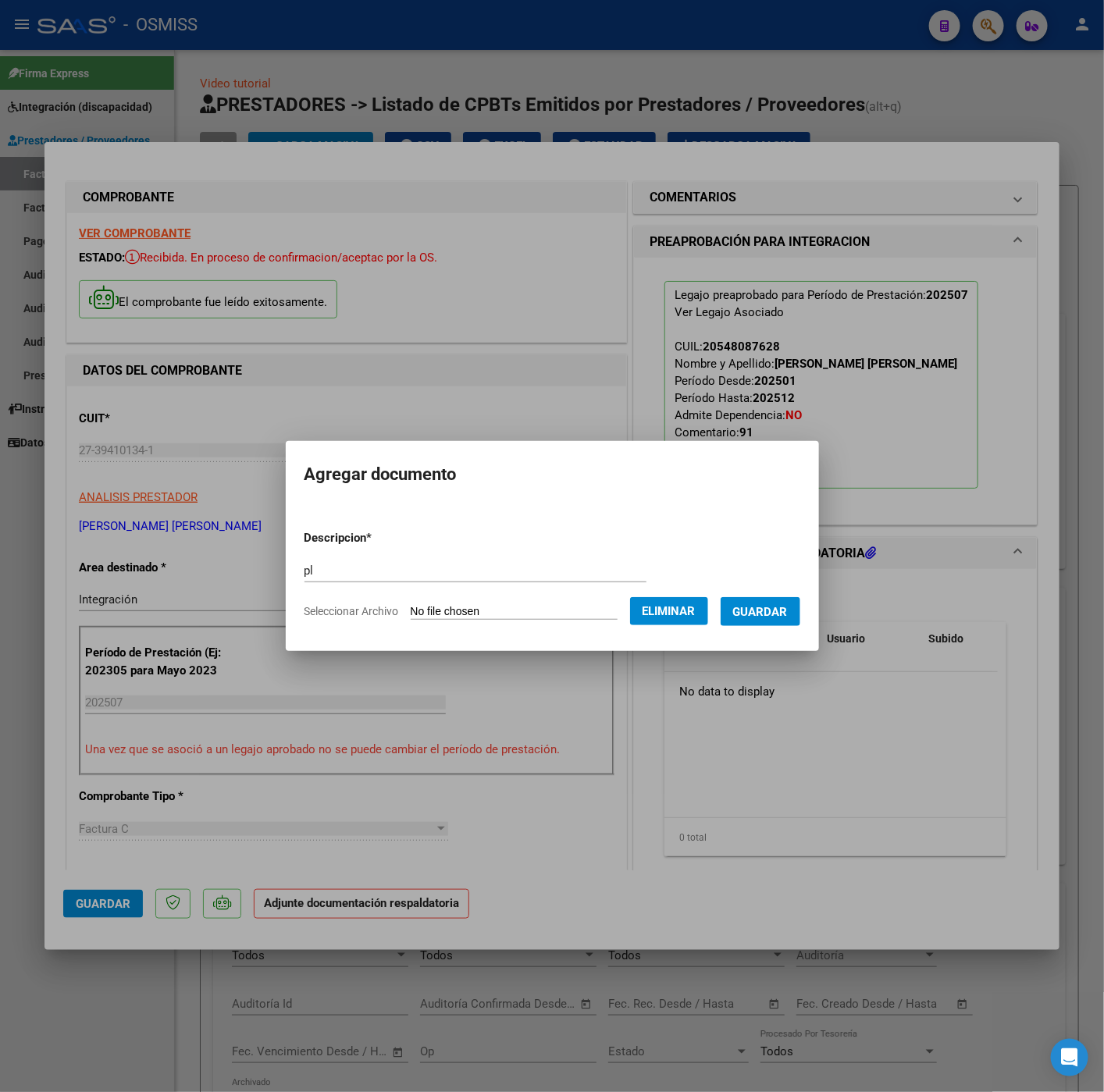
click at [770, 621] on button "Guardar" at bounding box center [760, 611] width 80 height 29
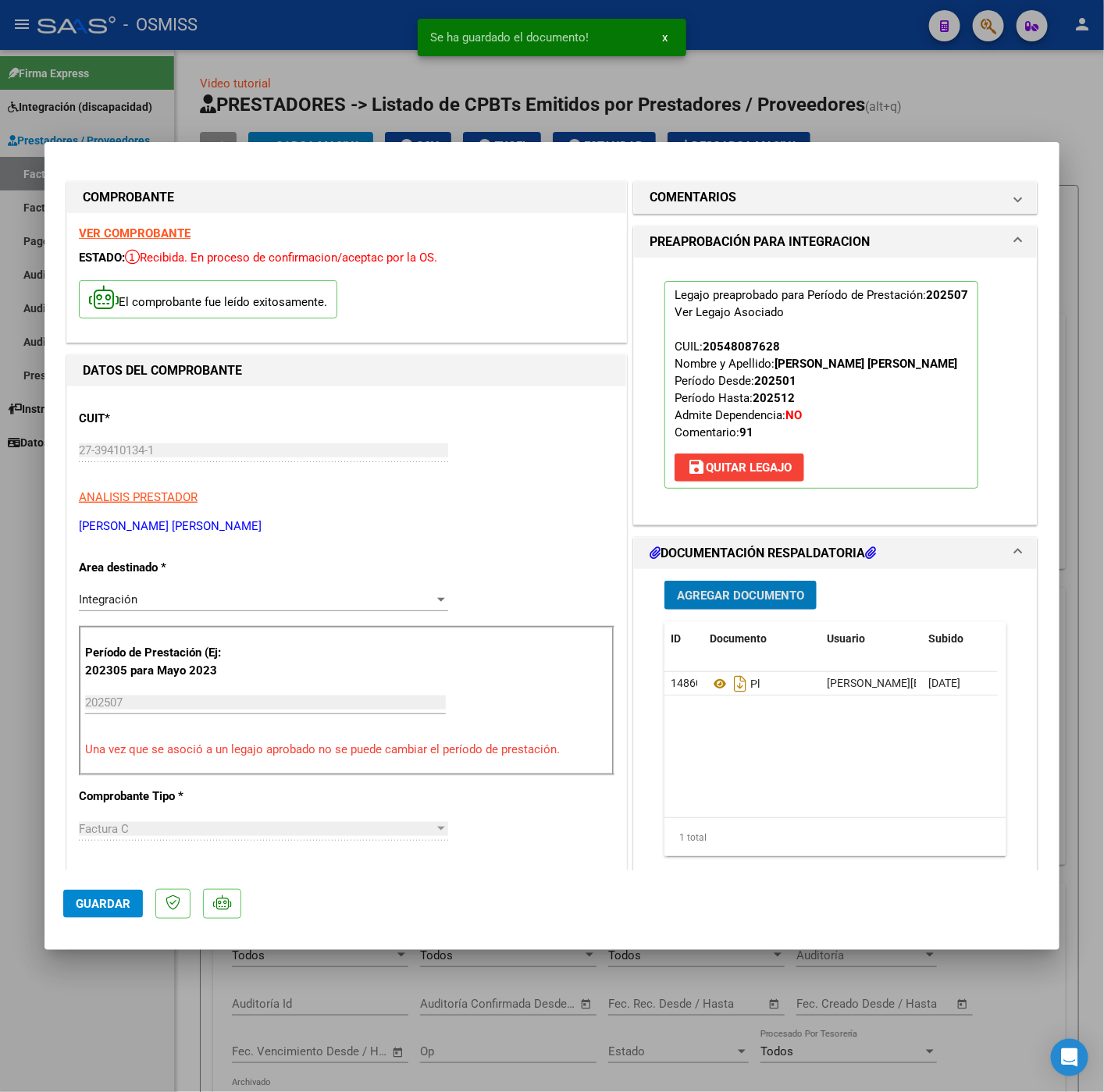
click at [118, 901] on span "Guardar" at bounding box center [103, 904] width 54 height 14
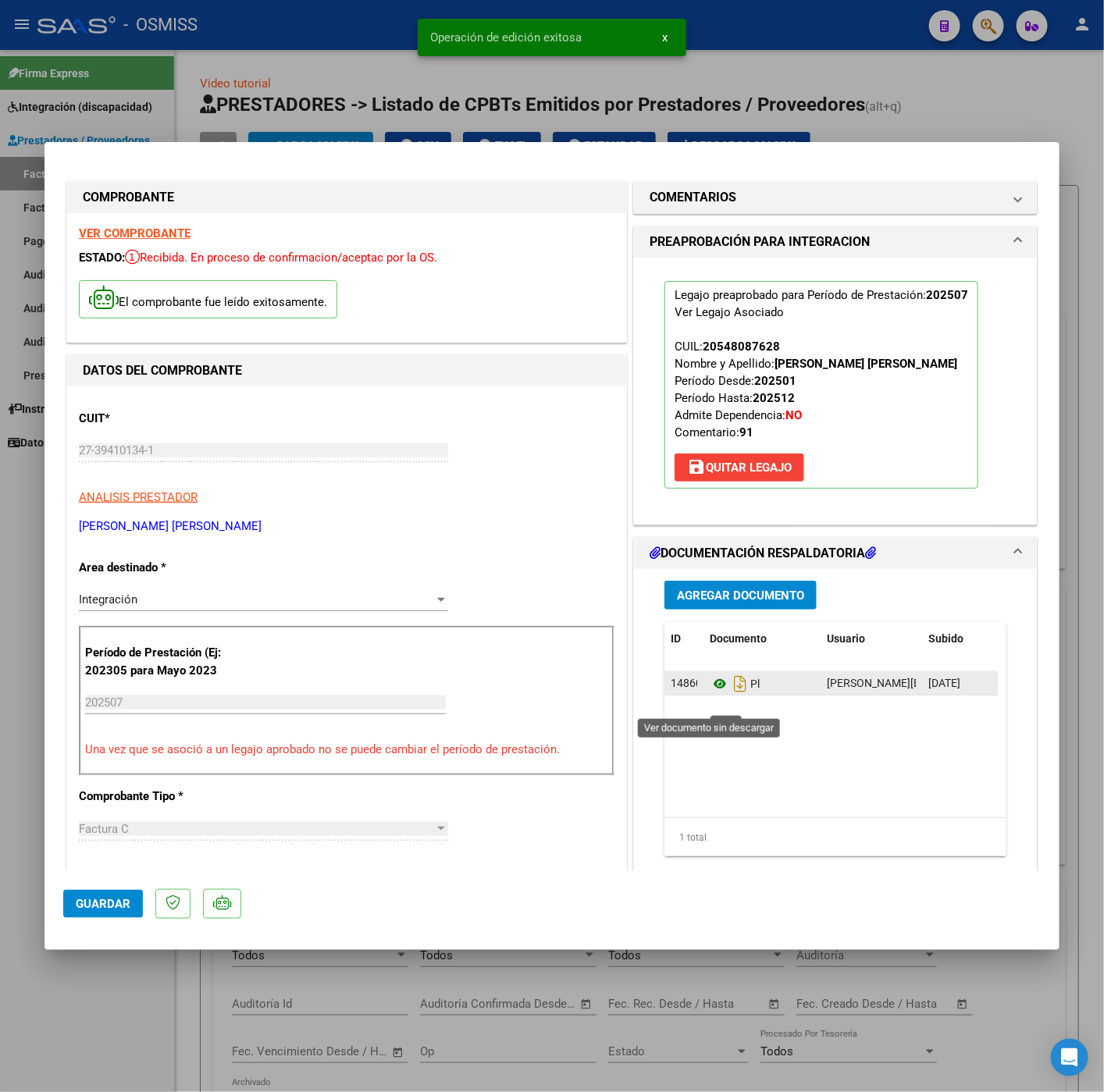
click at [710, 693] on icon at bounding box center [719, 683] width 20 height 18
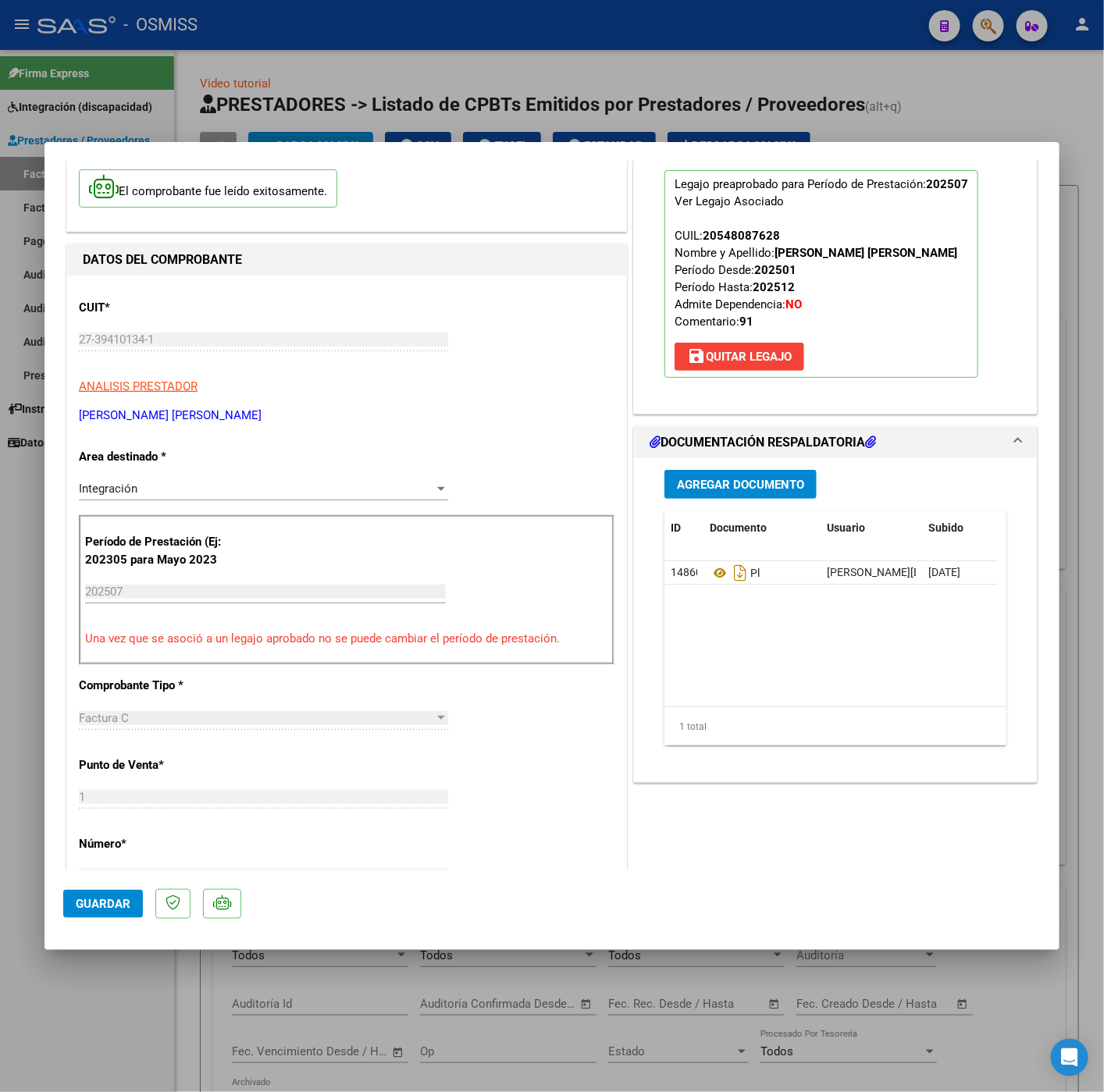
scroll to position [117, 0]
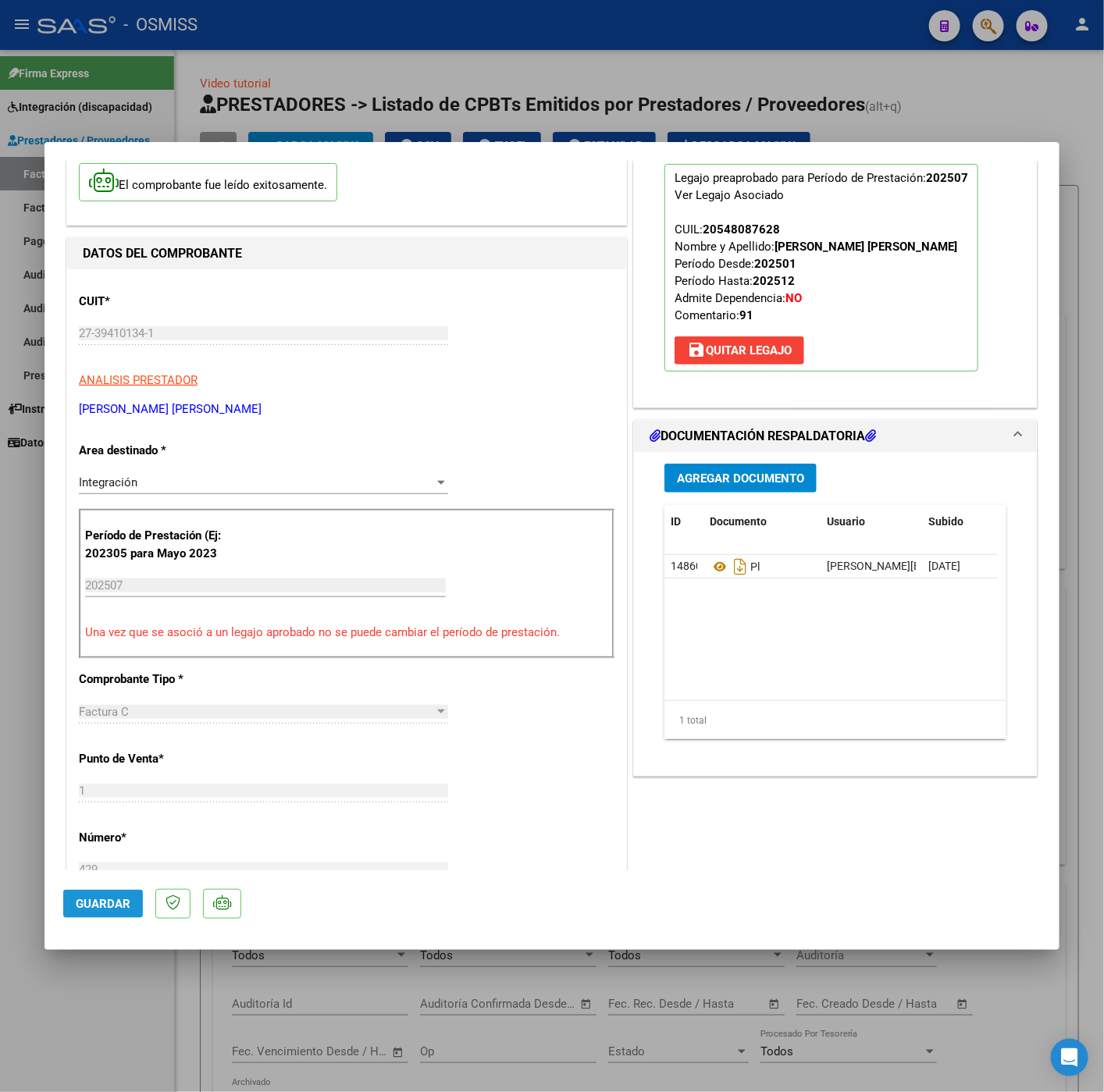
click at [88, 896] on span "Guardar" at bounding box center [103, 904] width 54 height 14
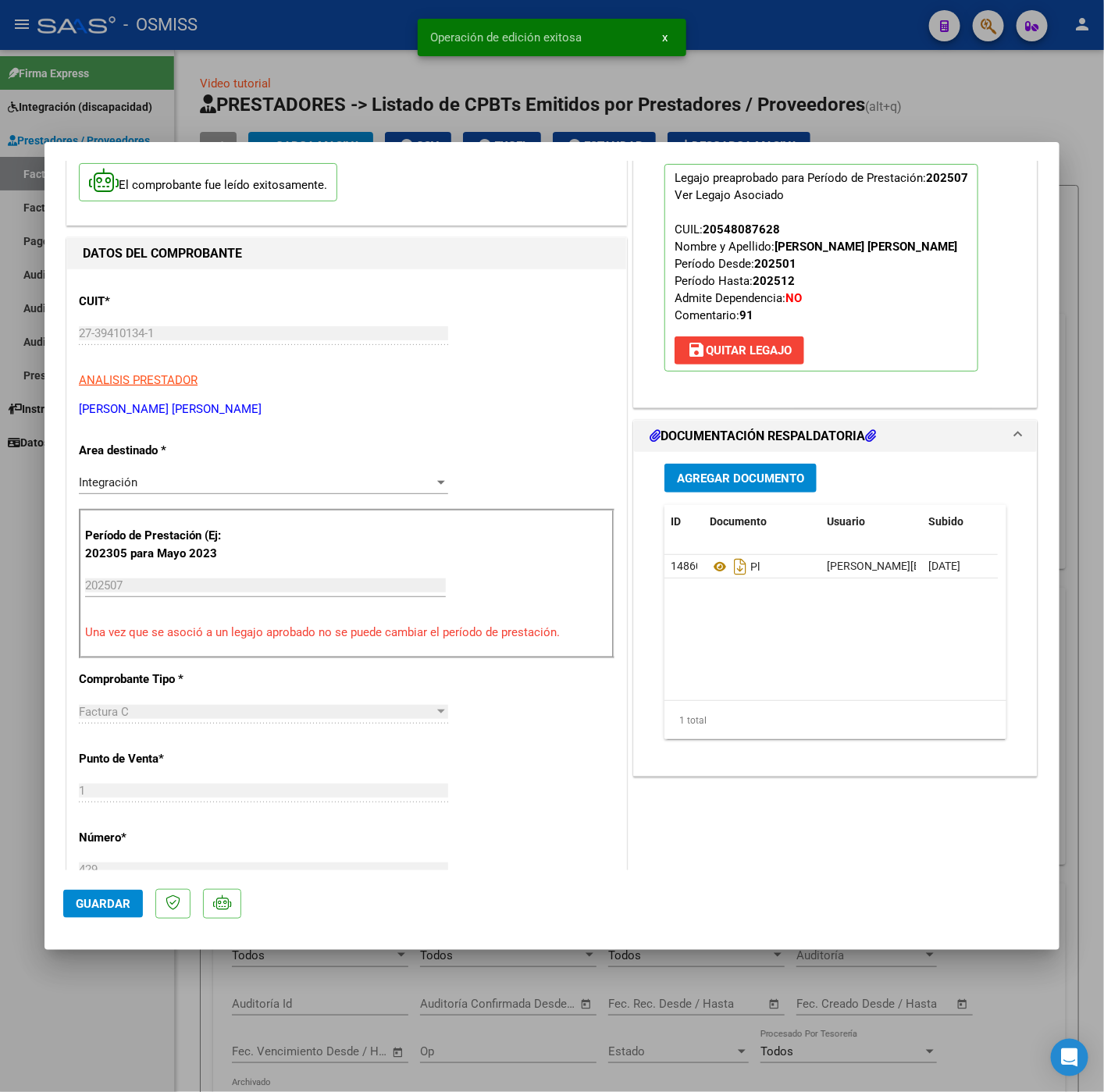
click at [111, 1021] on div at bounding box center [552, 546] width 1104 height 1092
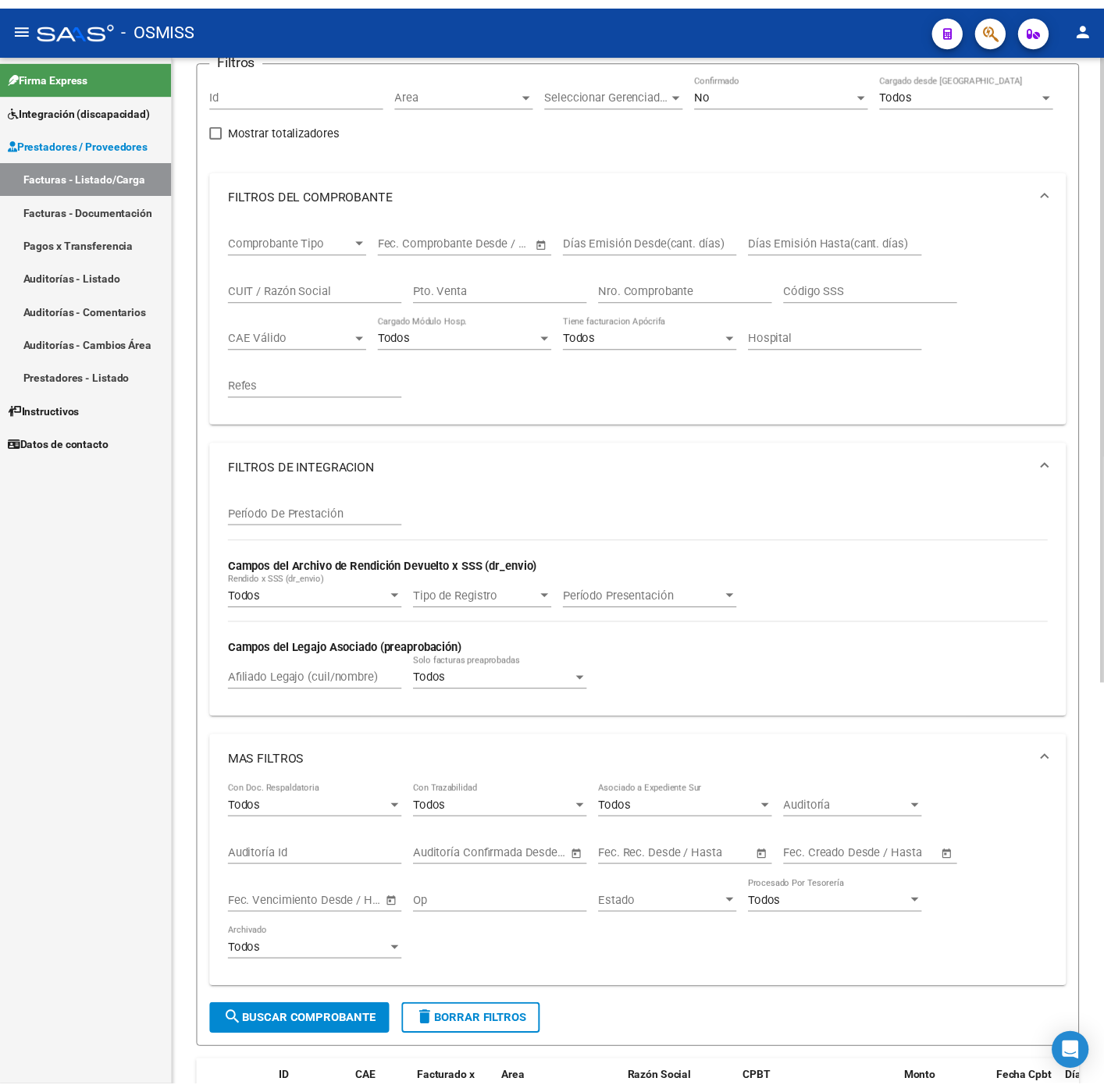
scroll to position [0, 0]
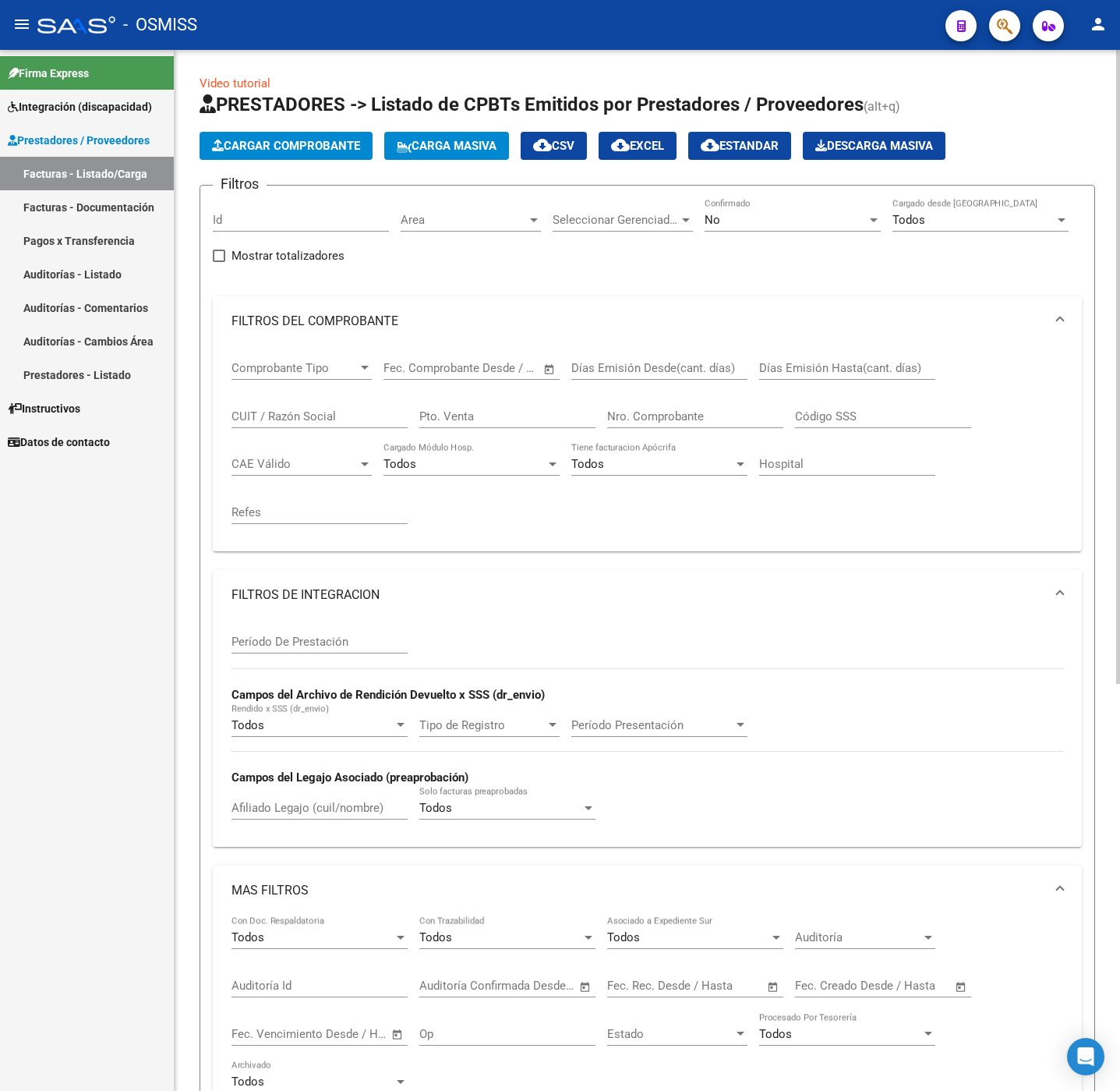
click at [301, 155] on button "Cargar Comprobante" at bounding box center [285, 145] width 173 height 28
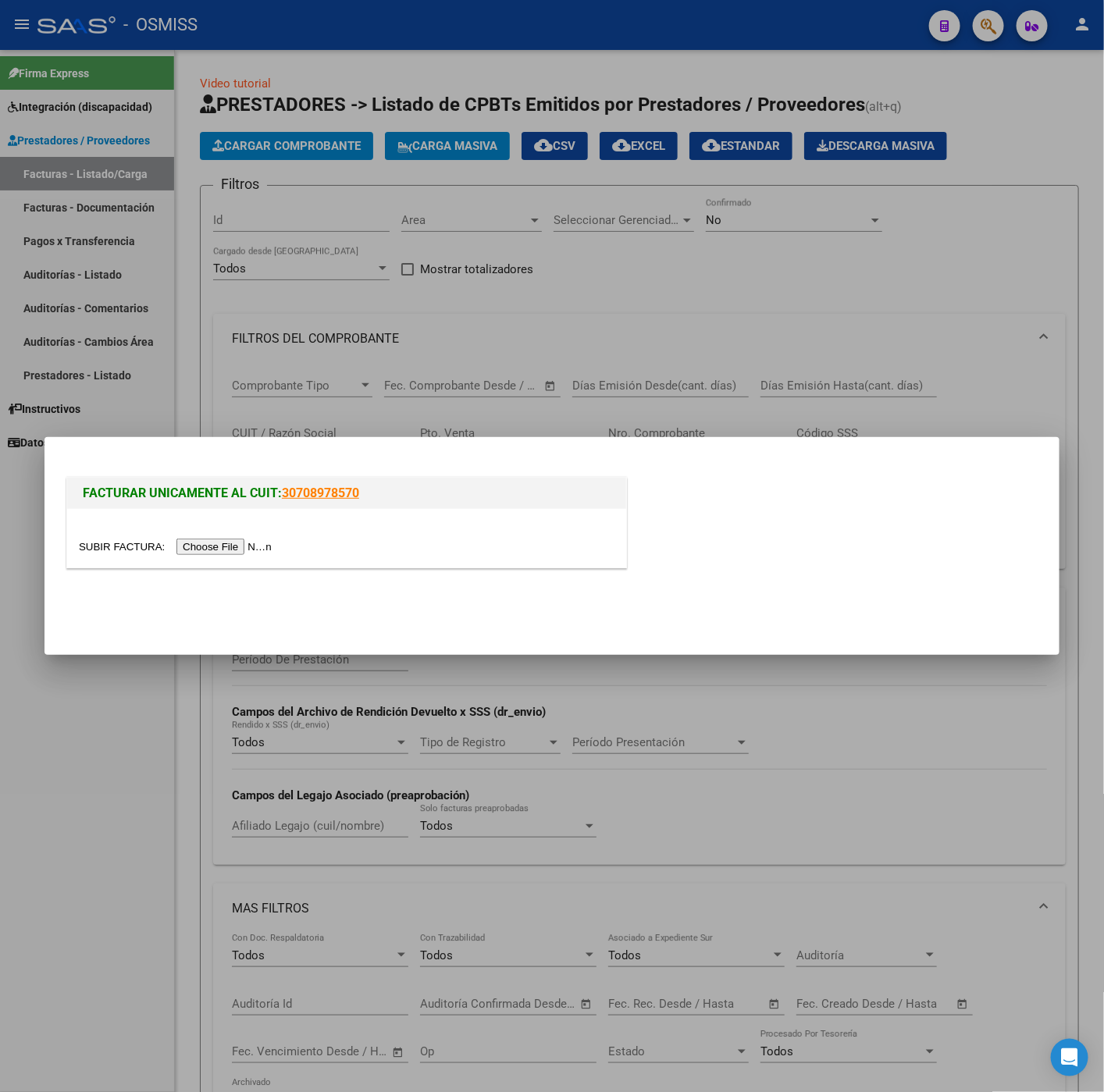
click at [272, 546] on input "file" at bounding box center [177, 547] width 197 height 17
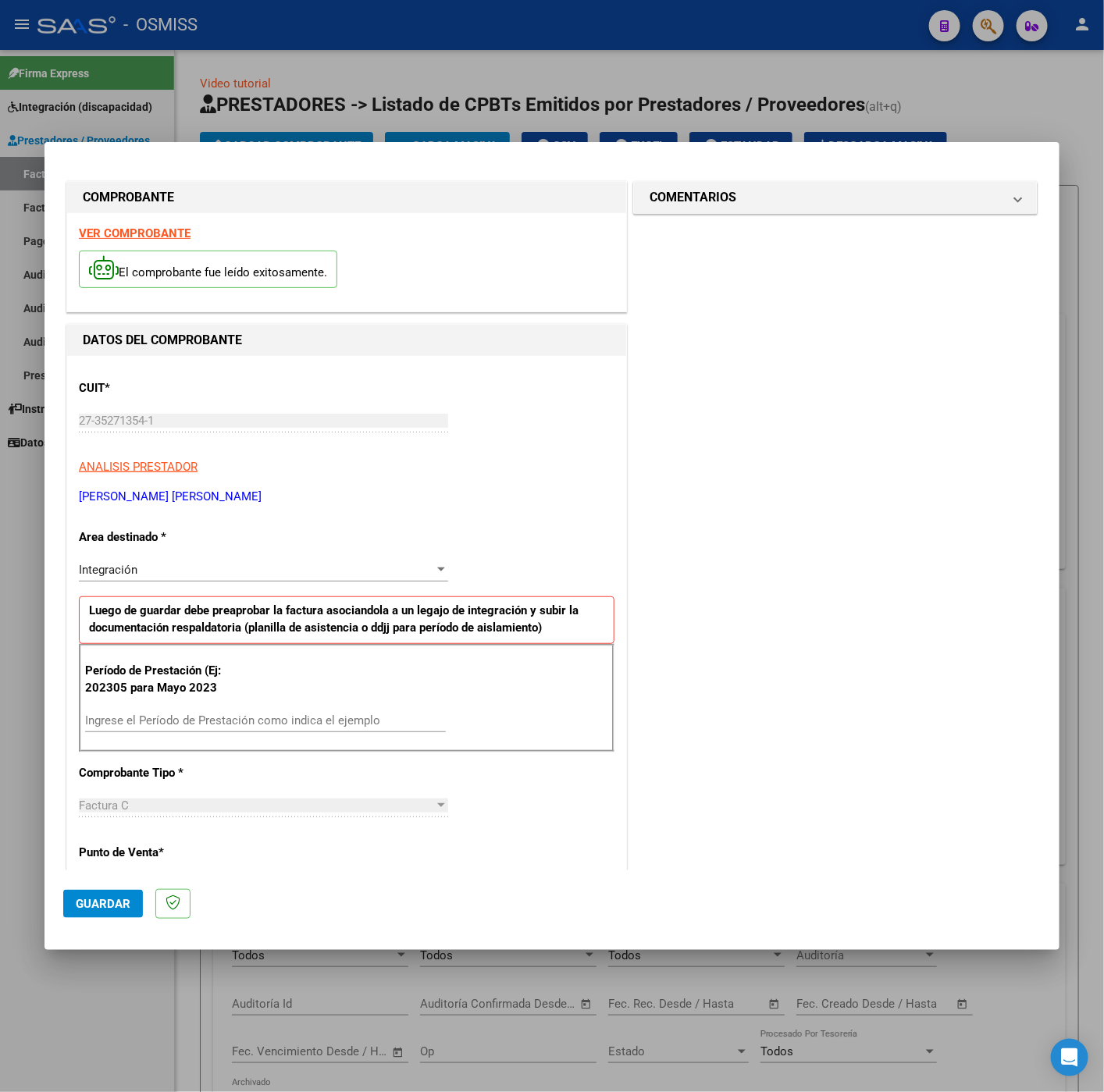
click at [151, 223] on div "VER COMPROBANTE El comprobante fue leído exitosamente." at bounding box center [346, 262] width 559 height 98
click at [167, 231] on strong "VER COMPROBANTE" at bounding box center [135, 234] width 112 height 14
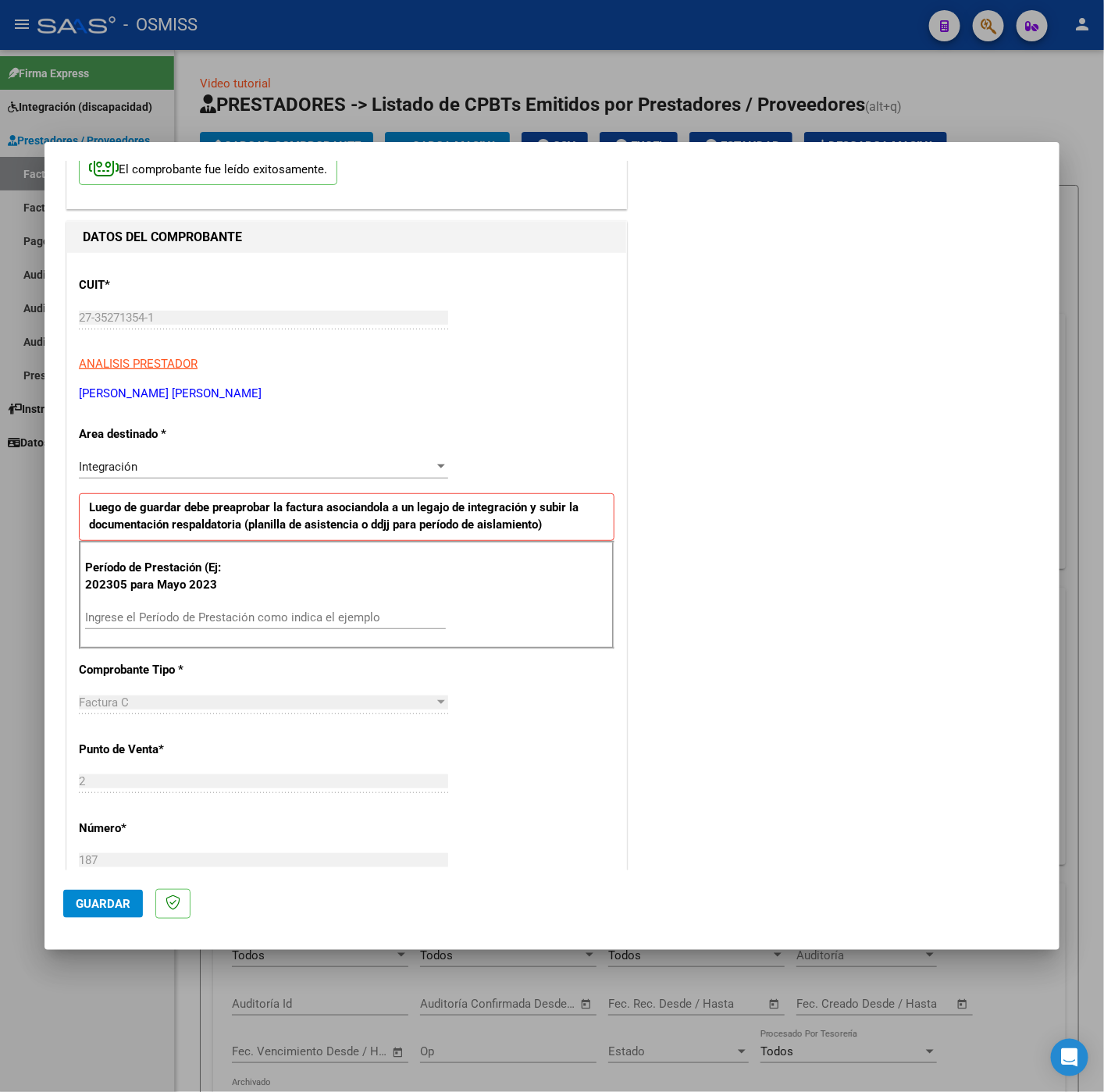
scroll to position [117, 0]
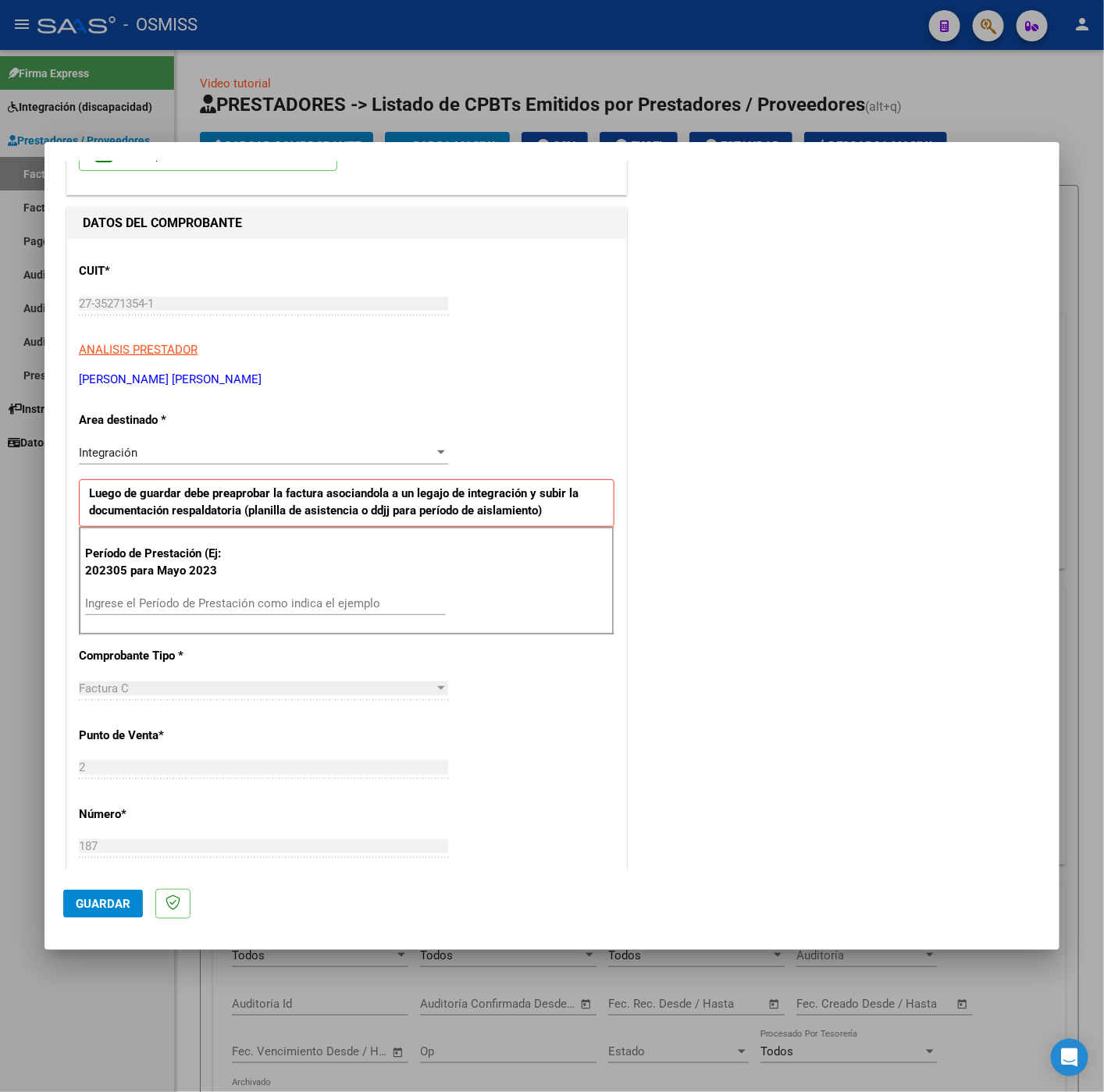
click at [236, 605] on input "Ingrese el Período de Prestación como indica el ejemplo" at bounding box center [266, 603] width 361 height 14
click at [567, 658] on div "CUIT * 27-35271354-1 Ingresar CUIT ANALISIS PRESTADOR ZAGARI FLORENCIA MALEN AR…" at bounding box center [346, 825] width 559 height 1174
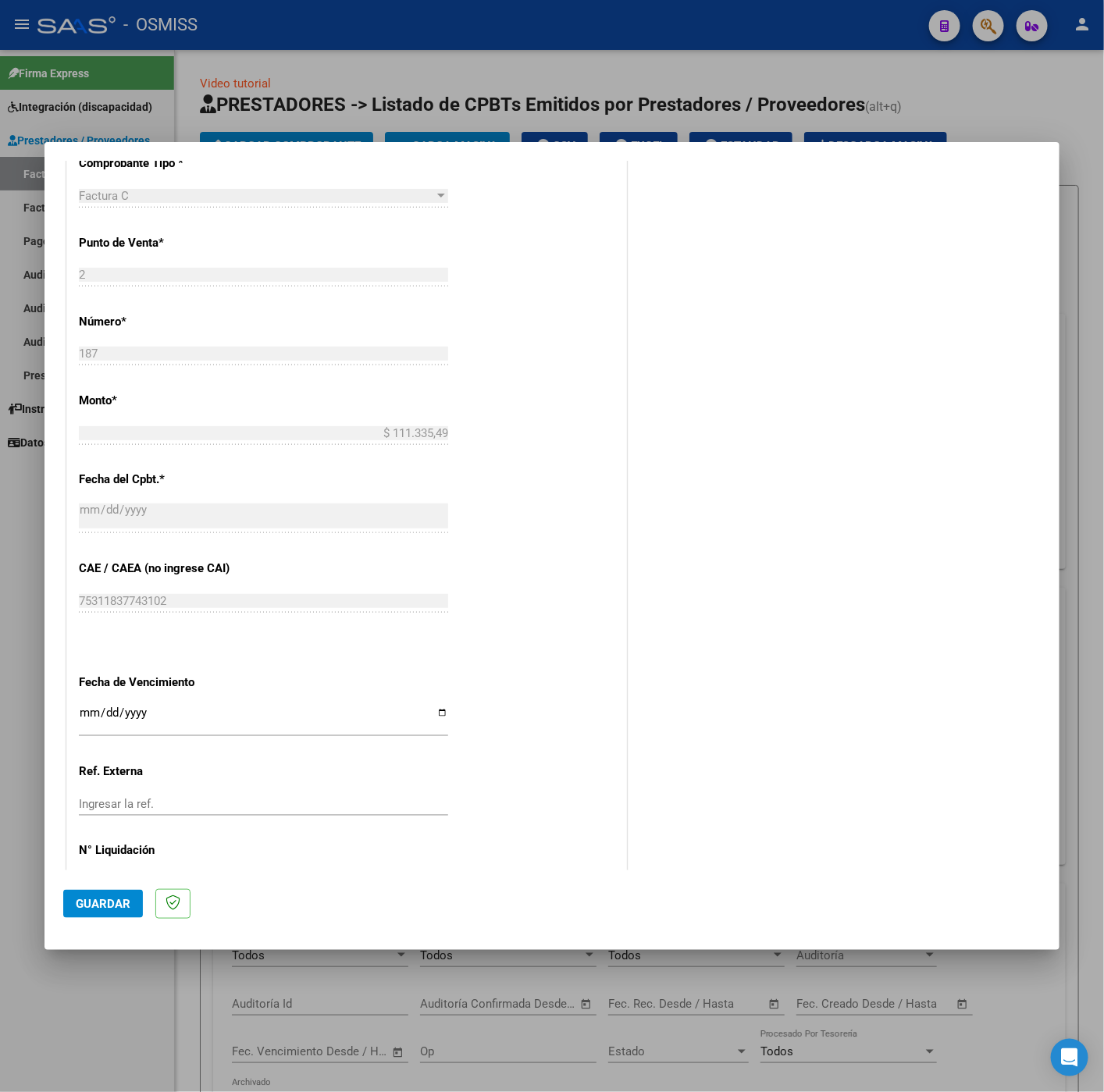
scroll to position [668, 0]
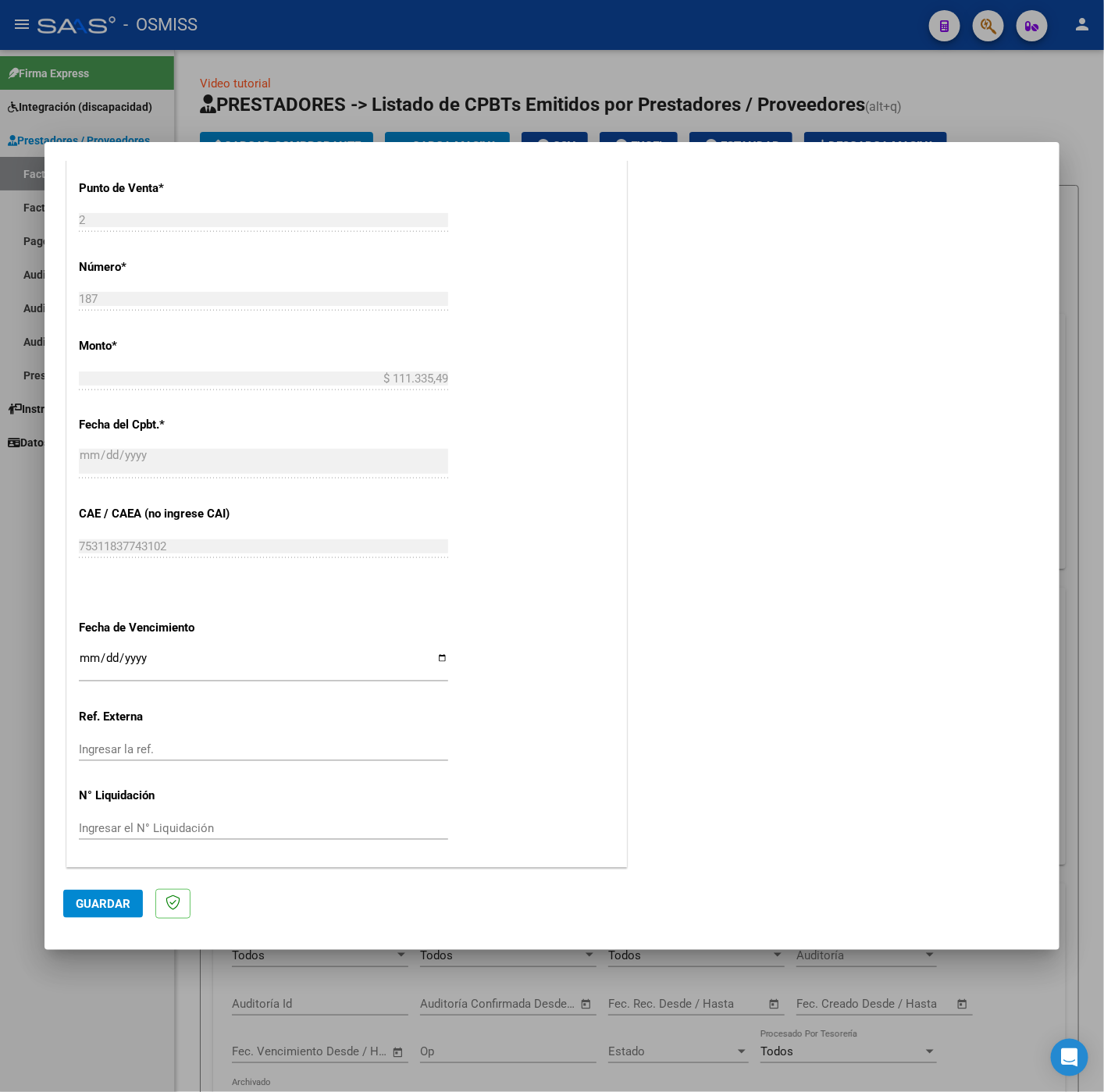
click at [89, 667] on input "Ingresar la fecha" at bounding box center [263, 663] width 369 height 25
click at [115, 888] on mat-dialog-actions "Guardar" at bounding box center [552, 900] width 977 height 61
click at [115, 896] on span "Guardar" at bounding box center [103, 904] width 54 height 14
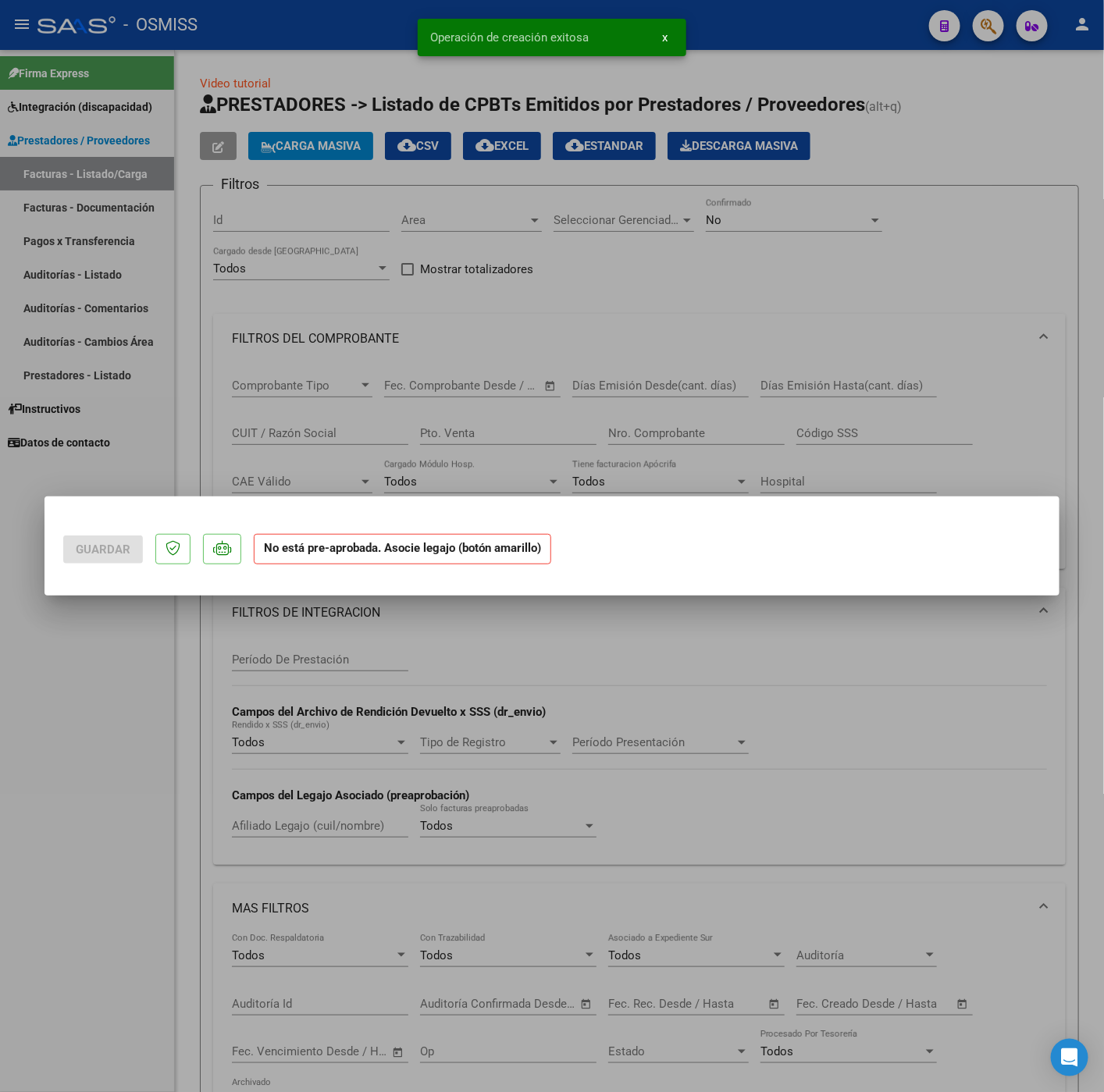
scroll to position [0, 0]
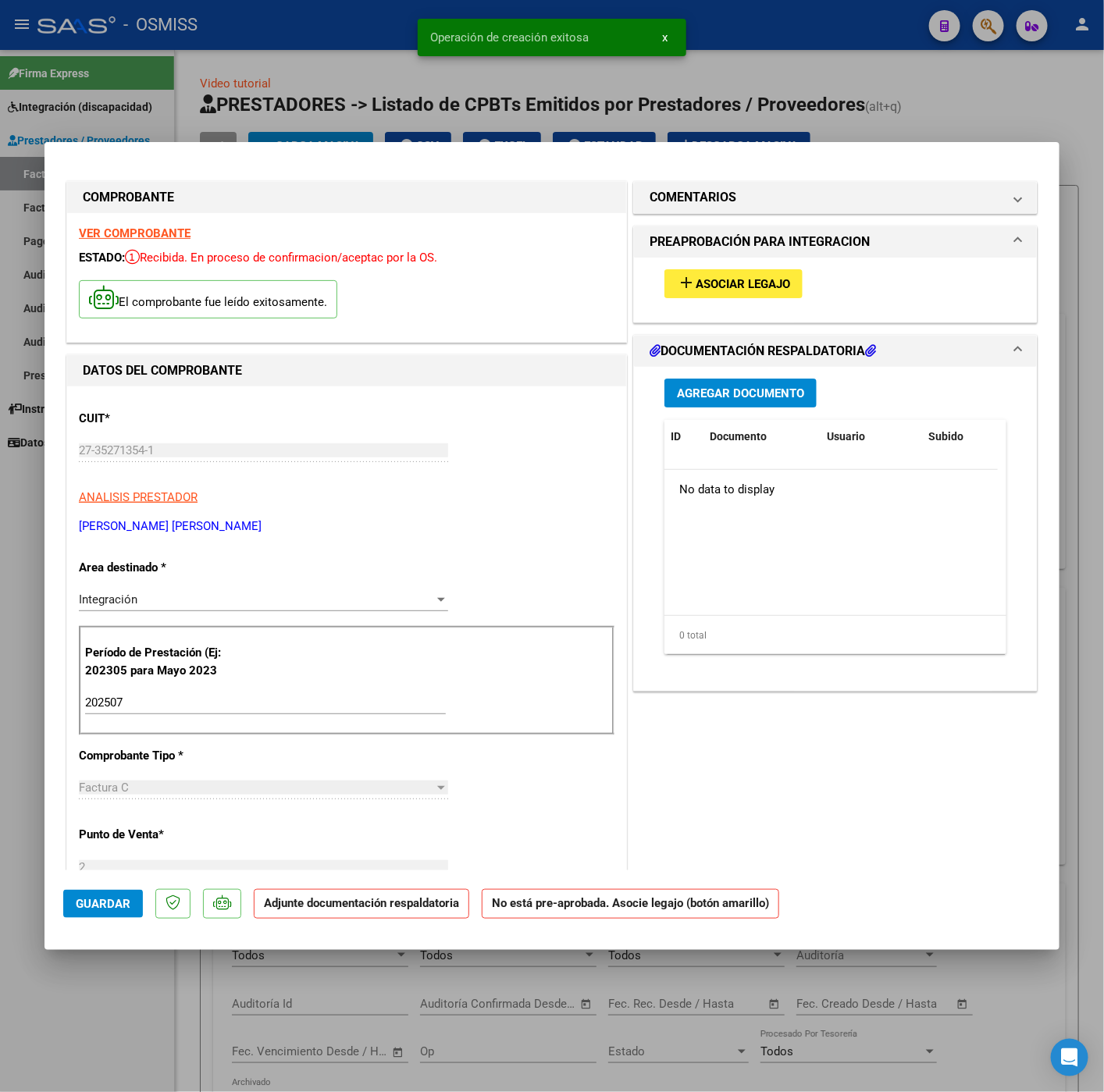
click at [703, 296] on button "add Asociar Legajo" at bounding box center [733, 283] width 138 height 29
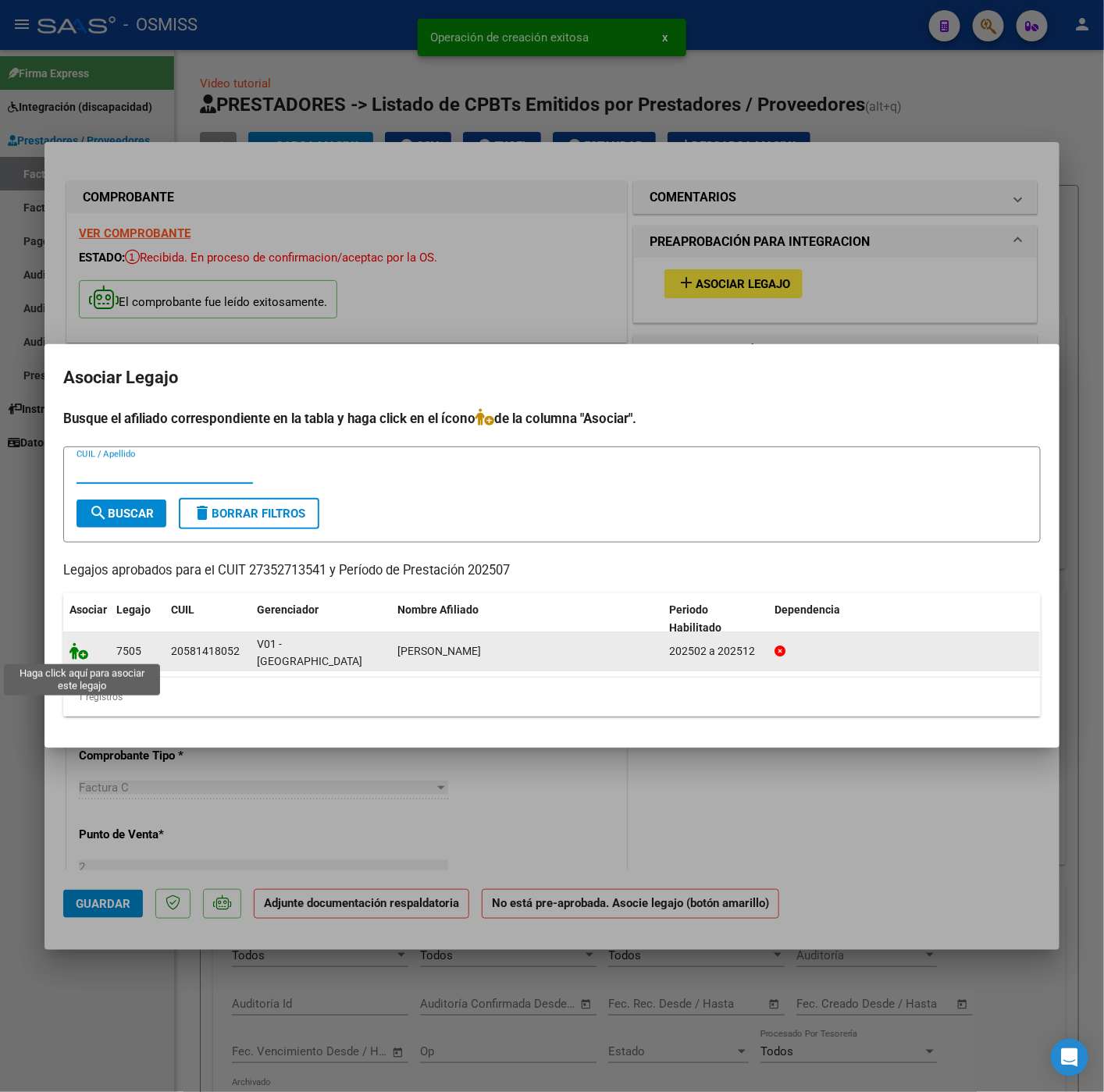
click at [85, 651] on icon at bounding box center [78, 651] width 18 height 18
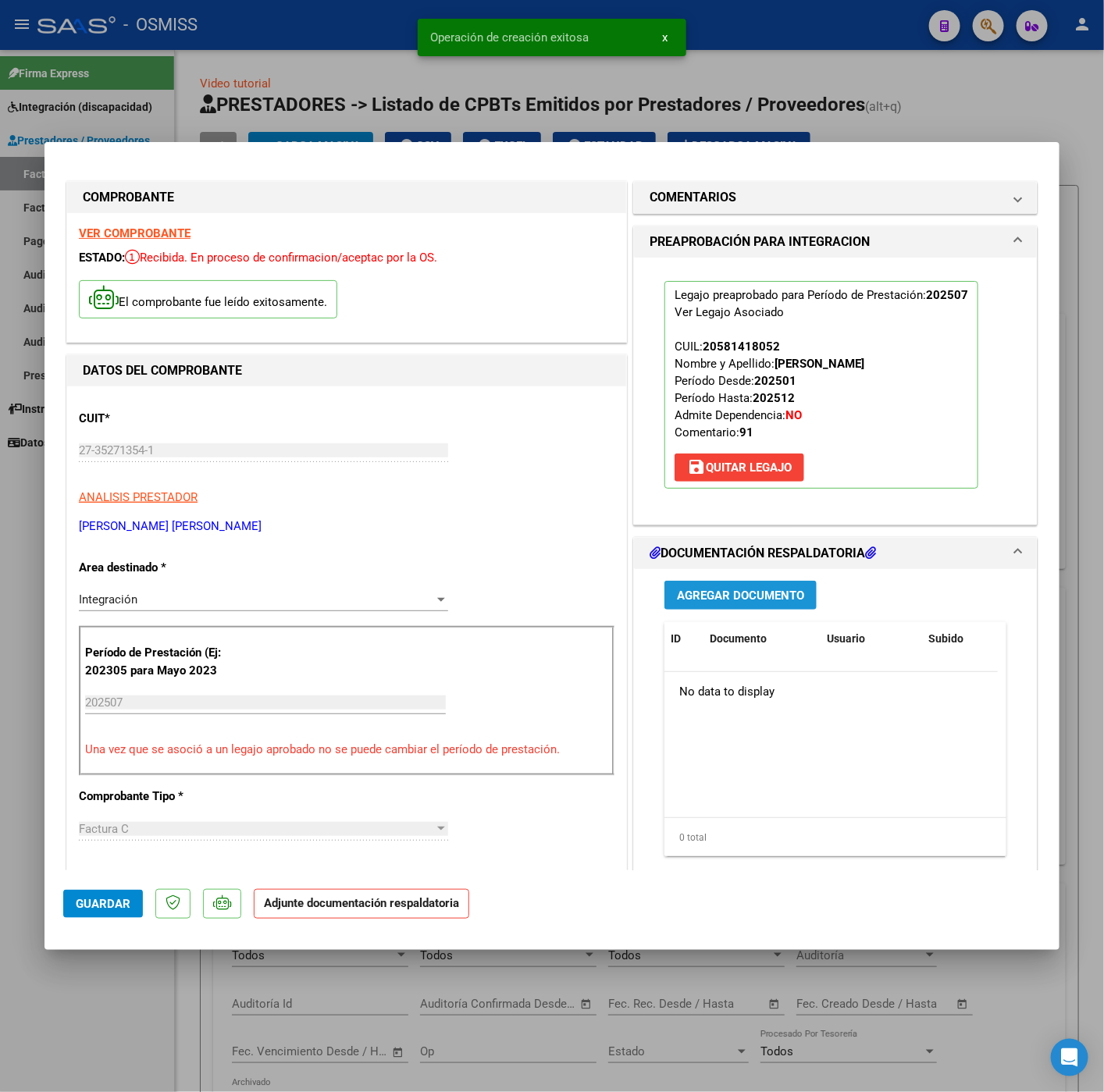
click at [721, 599] on span "Agregar Documento" at bounding box center [740, 595] width 127 height 14
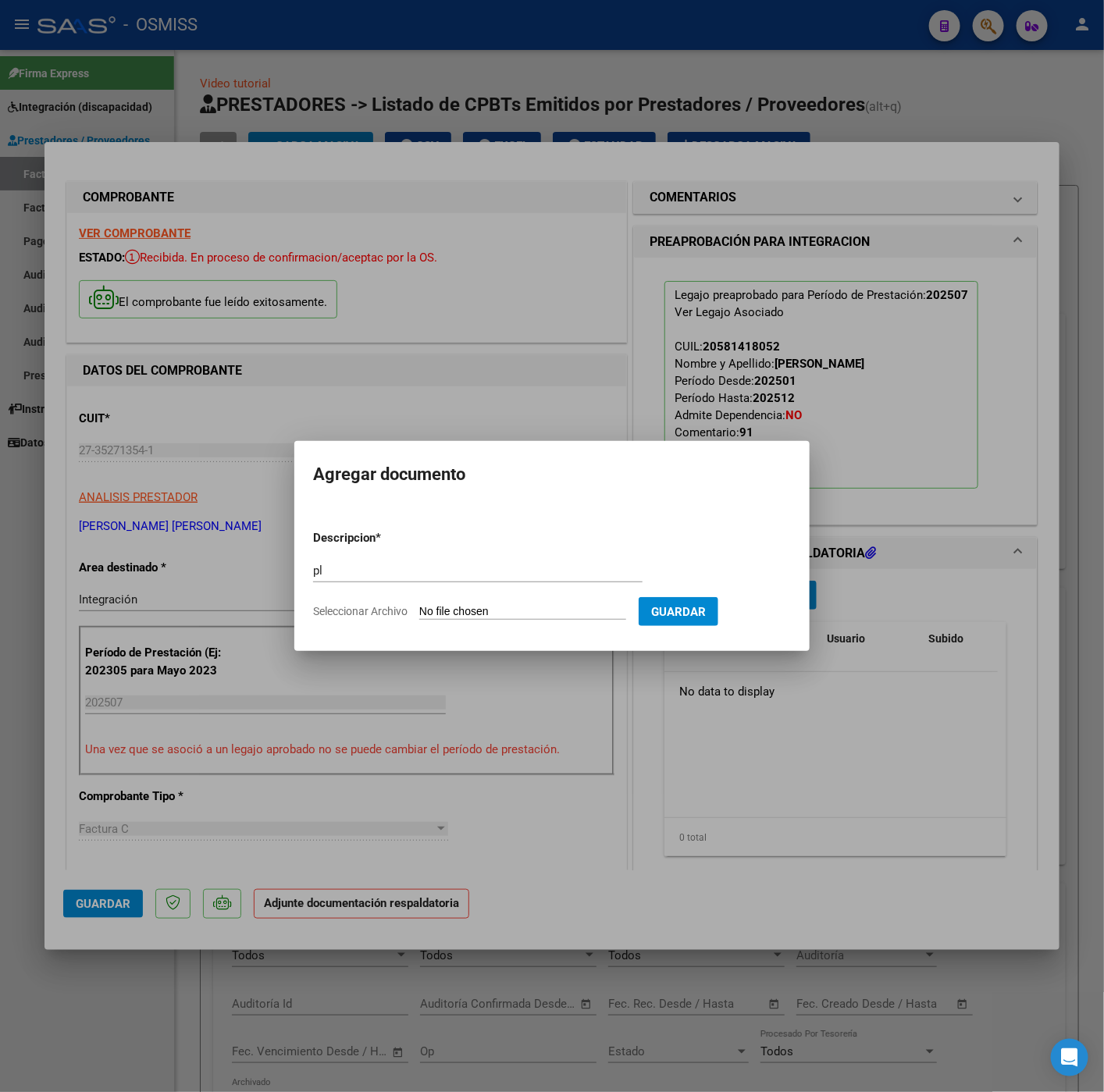
click at [473, 612] on input "Seleccionar Archivo" at bounding box center [522, 612] width 207 height 15
click at [585, 832] on div at bounding box center [552, 546] width 1104 height 1092
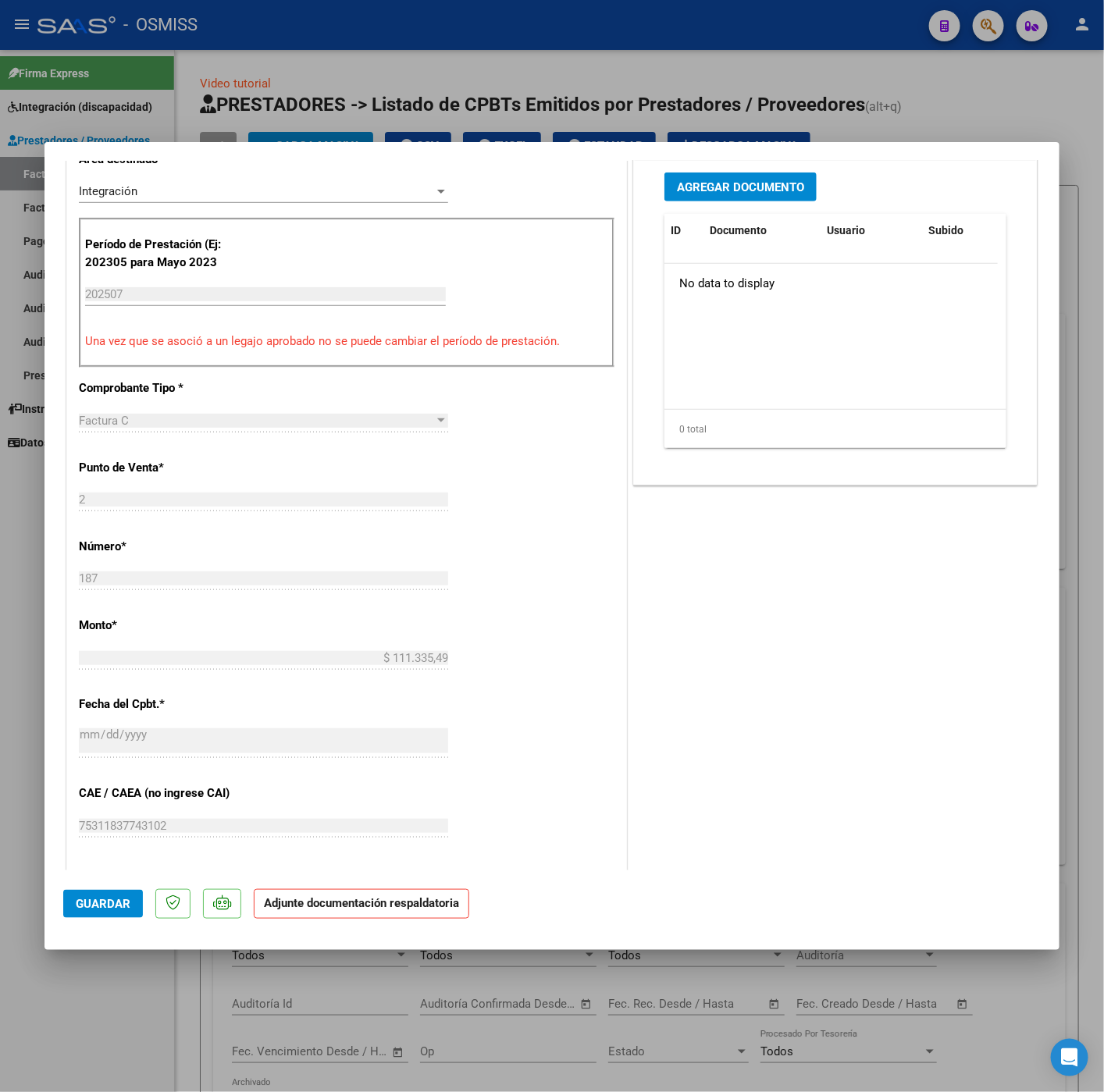
scroll to position [339, 0]
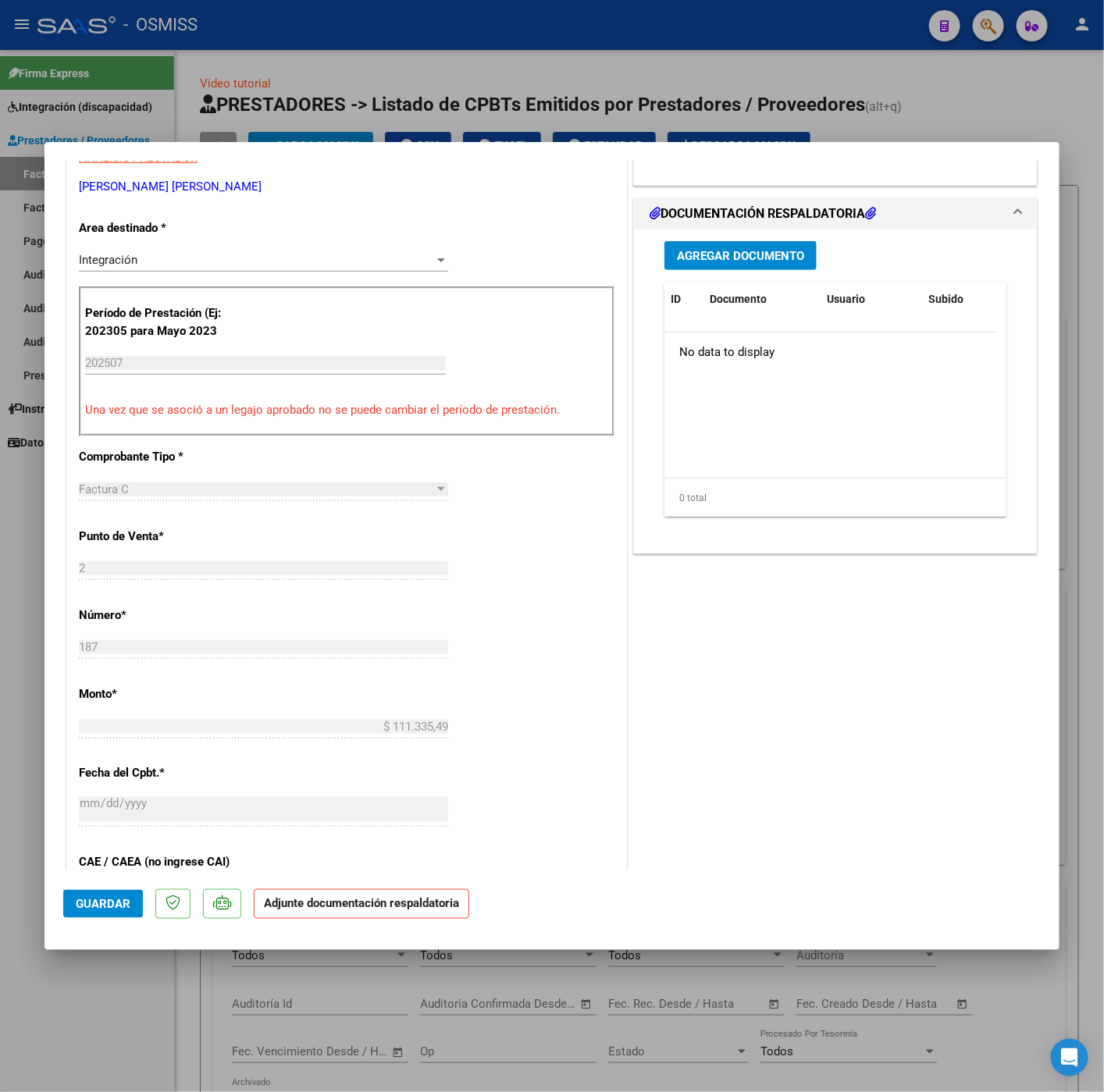
click at [83, 902] on span "Guardar" at bounding box center [103, 904] width 54 height 14
click at [131, 994] on div at bounding box center [552, 546] width 1104 height 1092
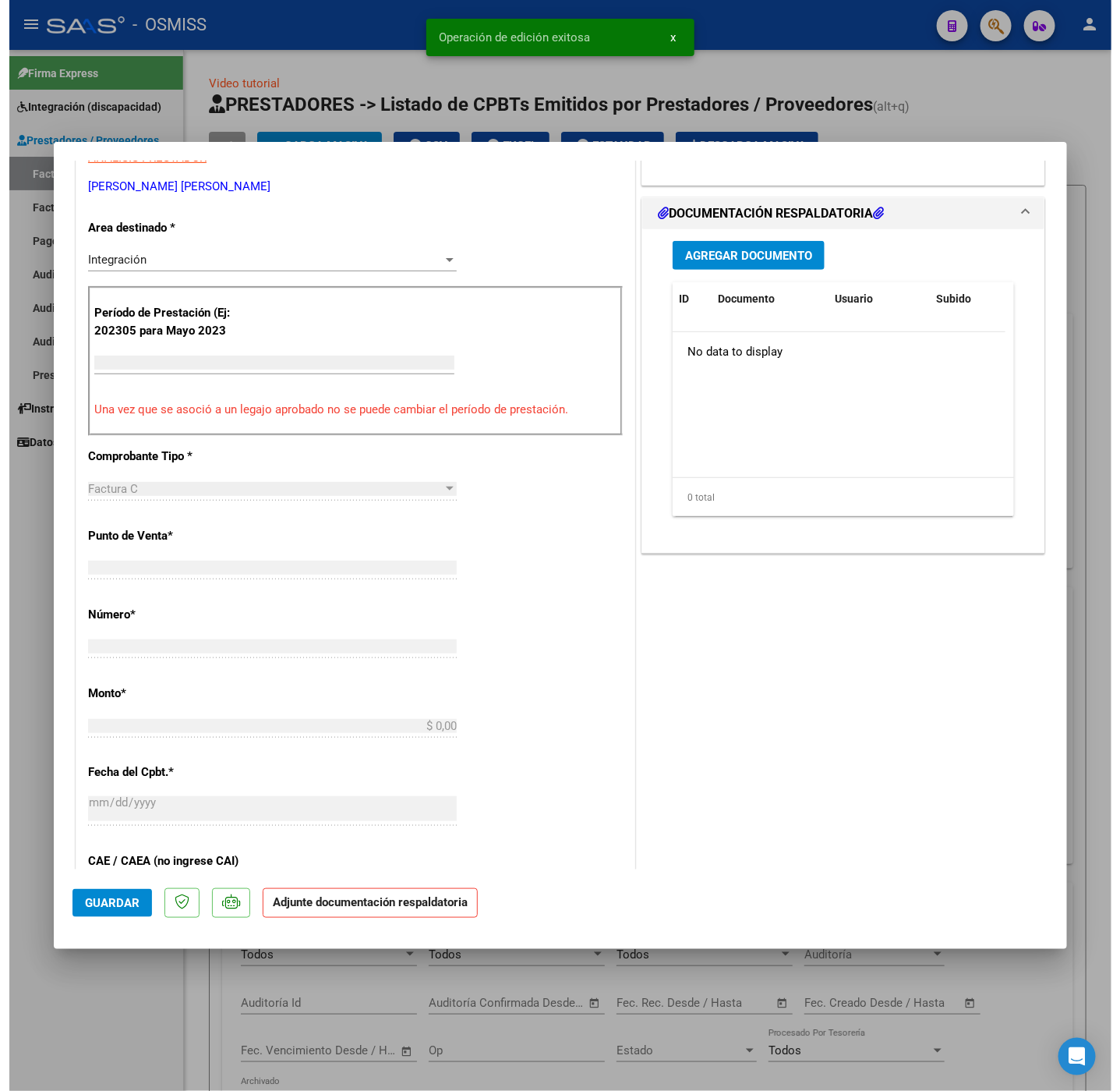
scroll to position [272, 0]
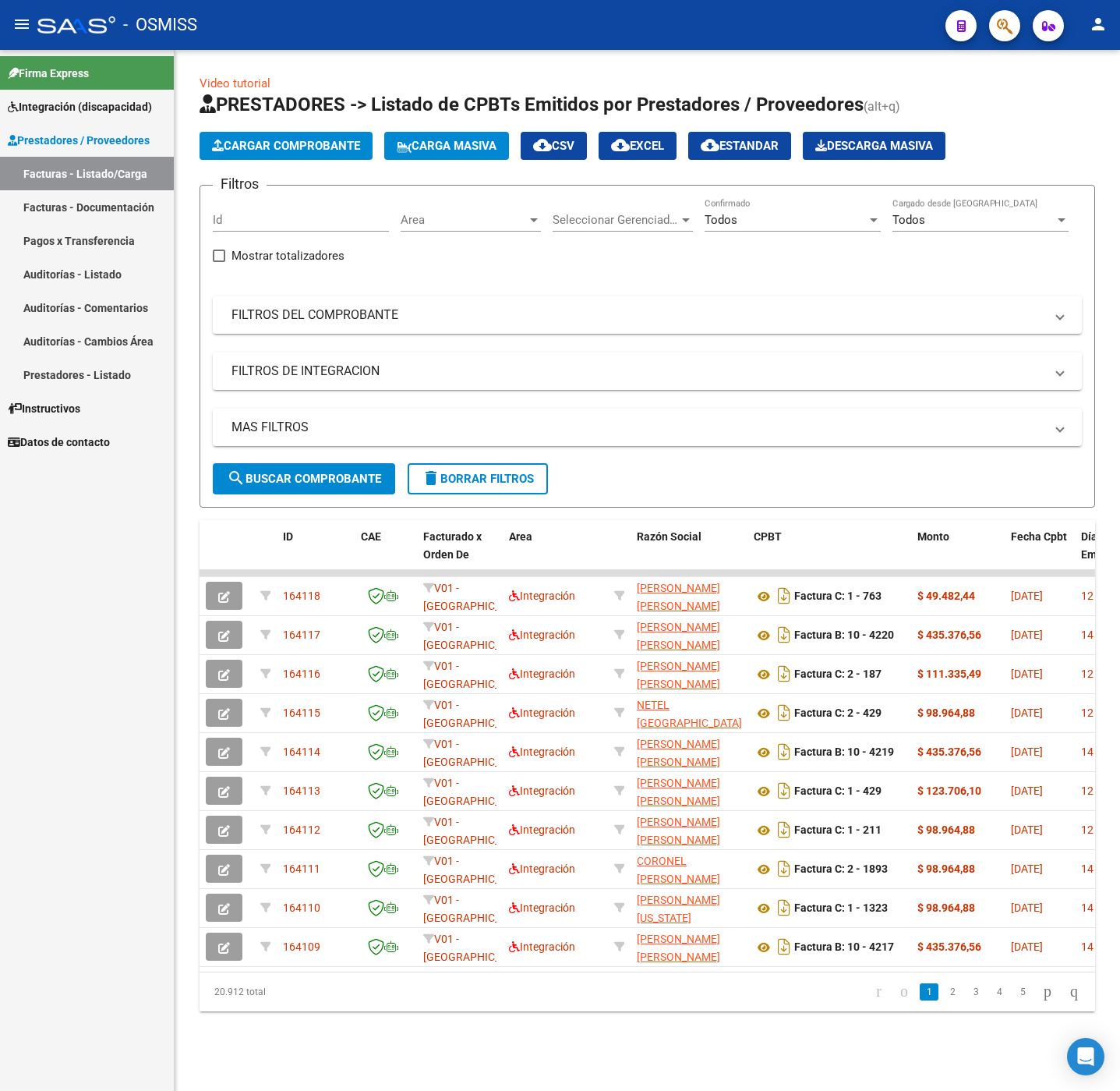
click at [319, 151] on span "Cargar Comprobante" at bounding box center [286, 146] width 148 height 14
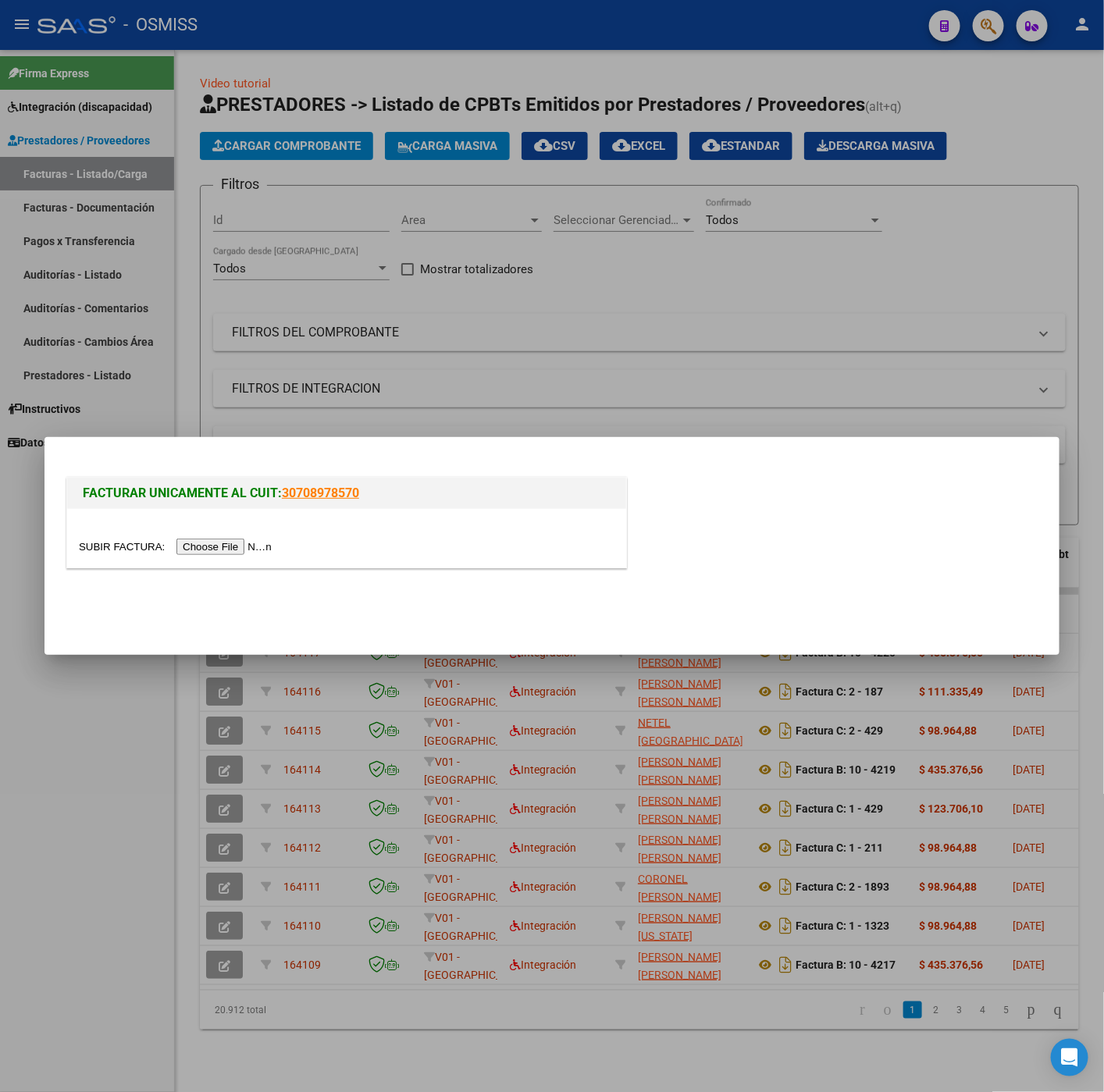
click at [239, 544] on input "file" at bounding box center [177, 547] width 197 height 17
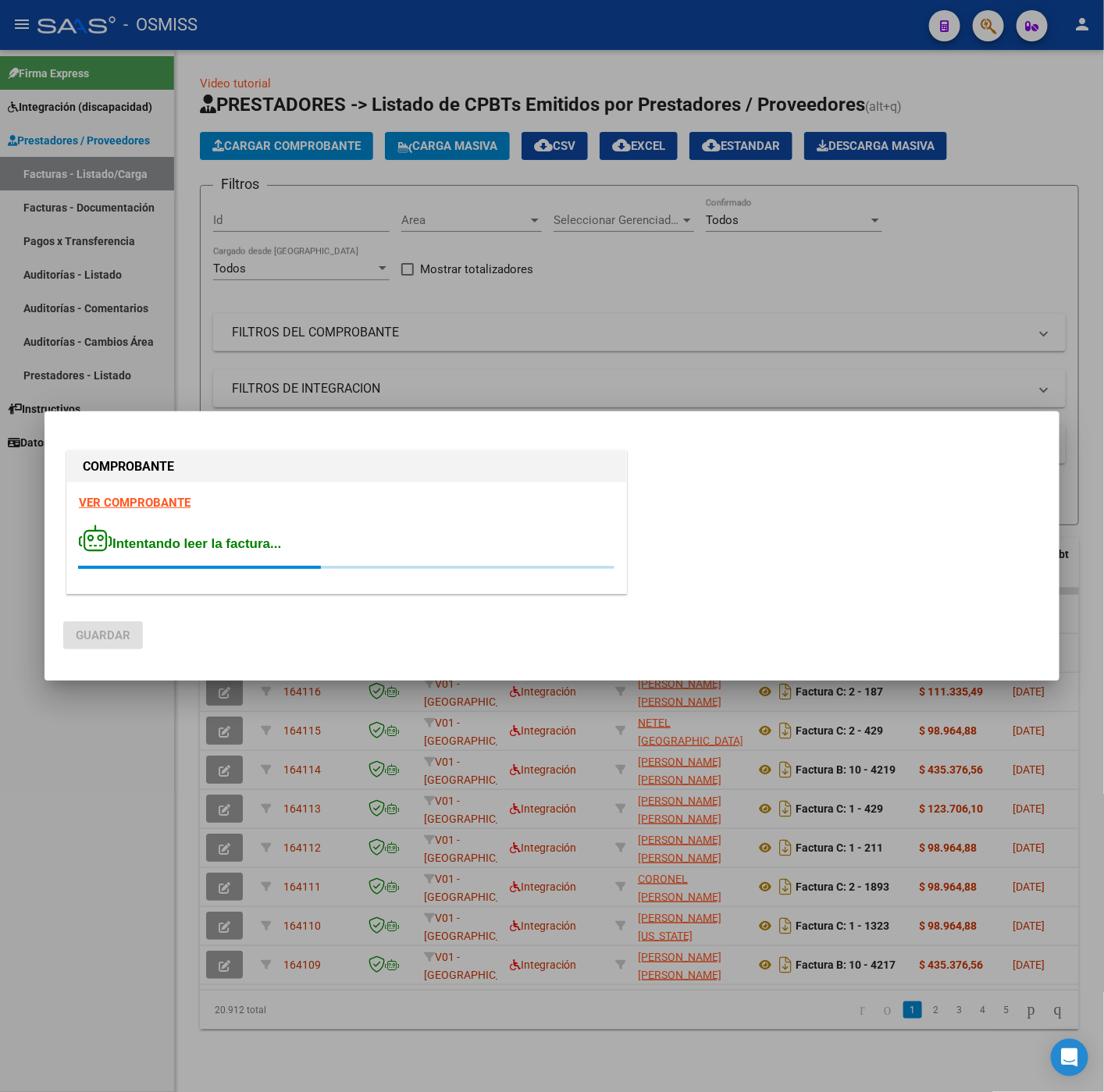
click at [141, 504] on strong "VER COMPROBANTE" at bounding box center [135, 503] width 112 height 14
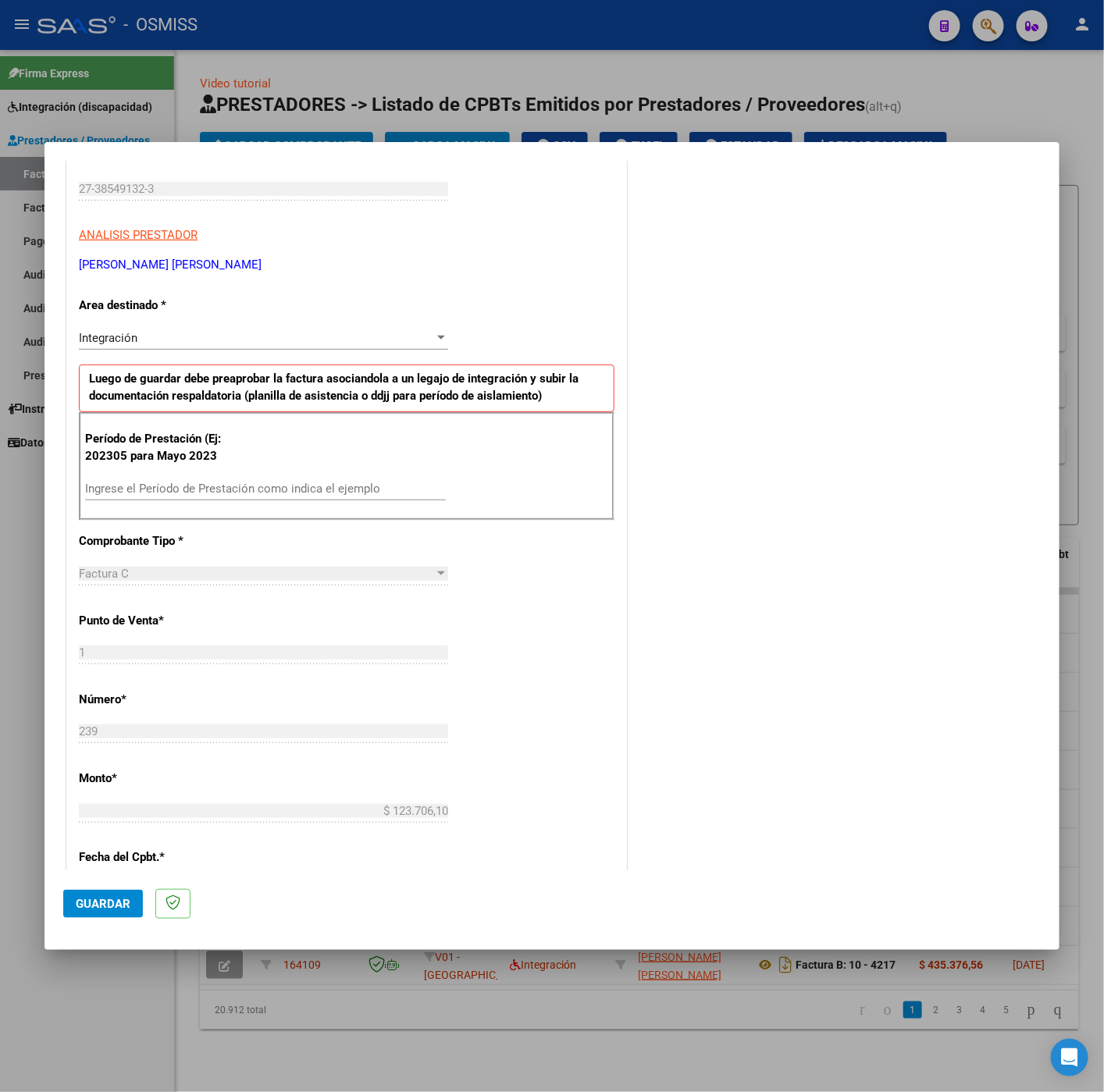
scroll to position [234, 0]
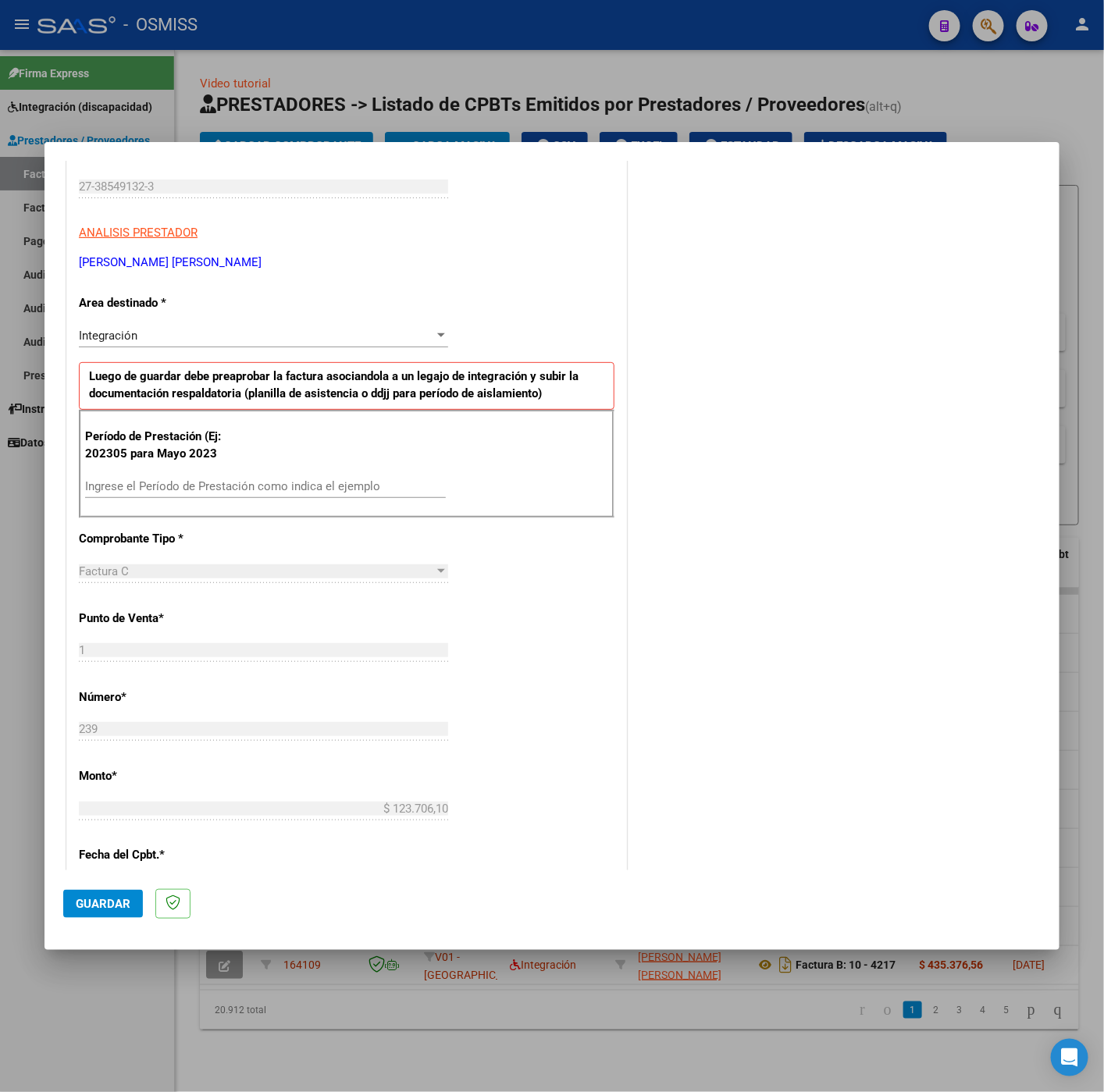
click at [228, 490] on input "Ingrese el Período de Prestación como indica el ejemplo" at bounding box center [266, 486] width 361 height 14
type input "202507"
click at [557, 667] on div "CUIT * 27-38549132-3 Ingresar CUIT ANALISIS PRESTADOR MENESCALDI PRISCILA MAGAL…" at bounding box center [346, 709] width 559 height 1174
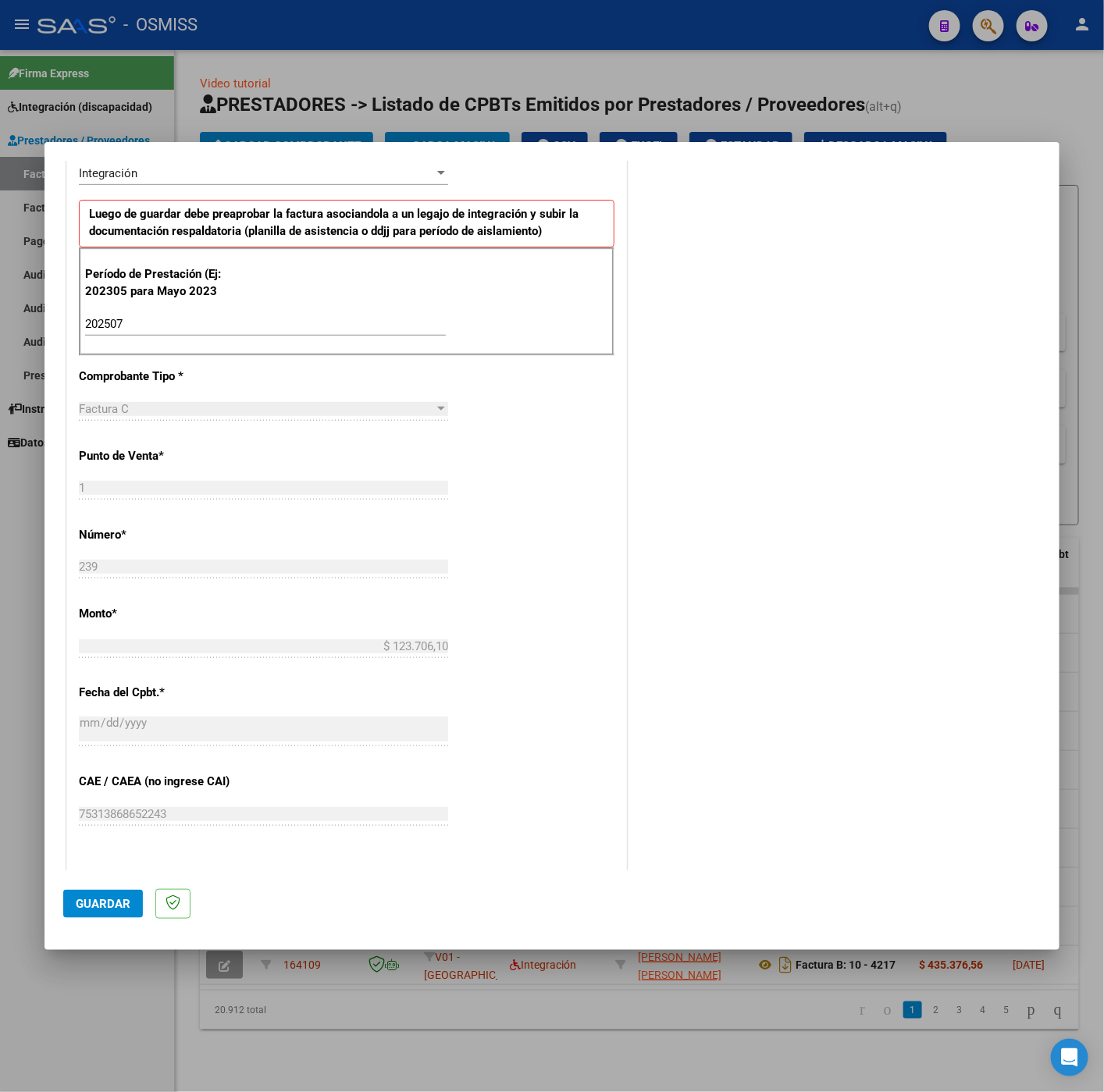
scroll to position [668, 0]
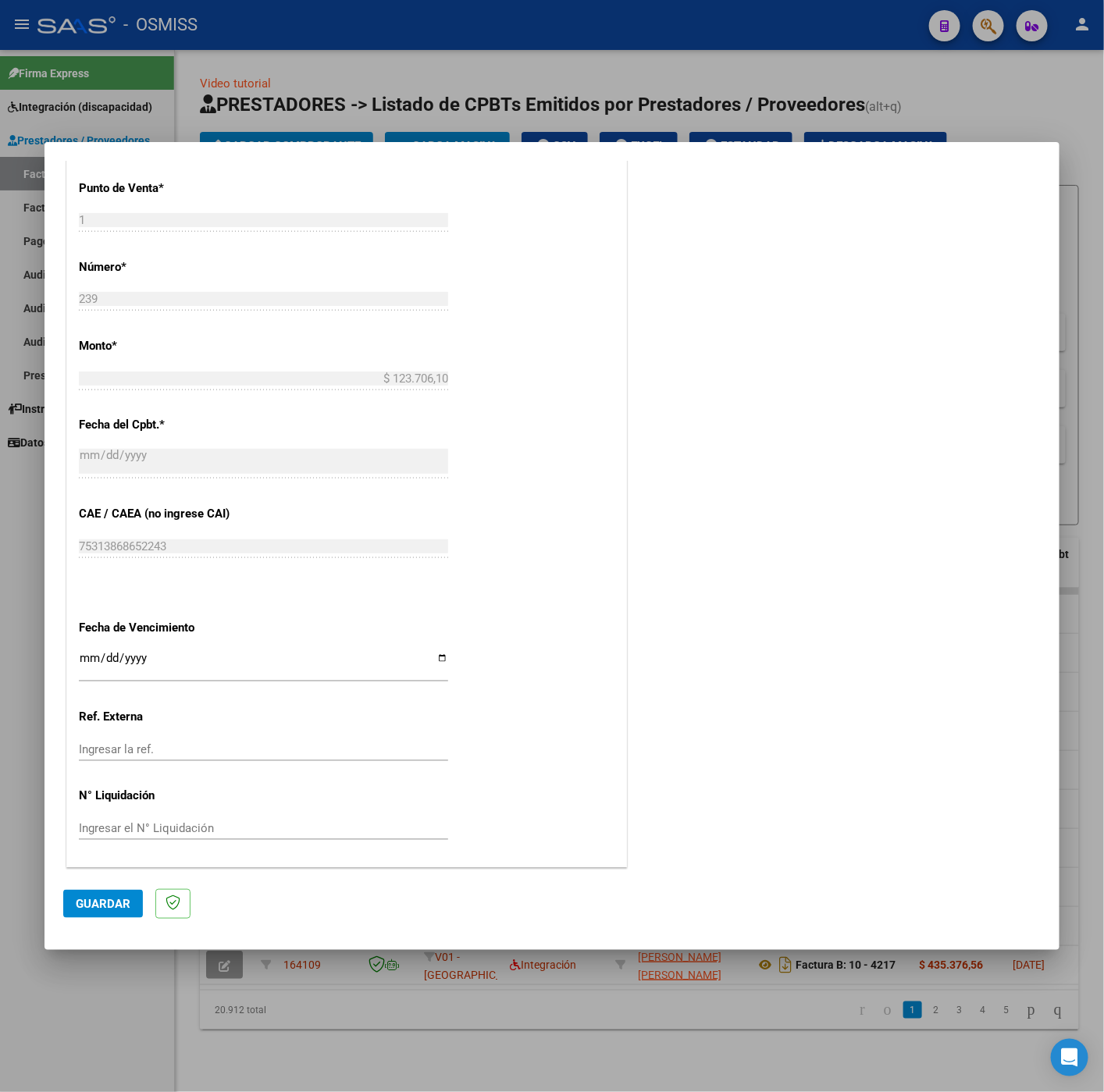
click at [89, 658] on input "Ingresar la fecha" at bounding box center [263, 663] width 369 height 25
type input "[DATE]"
click at [87, 896] on span "Guardar" at bounding box center [103, 904] width 54 height 14
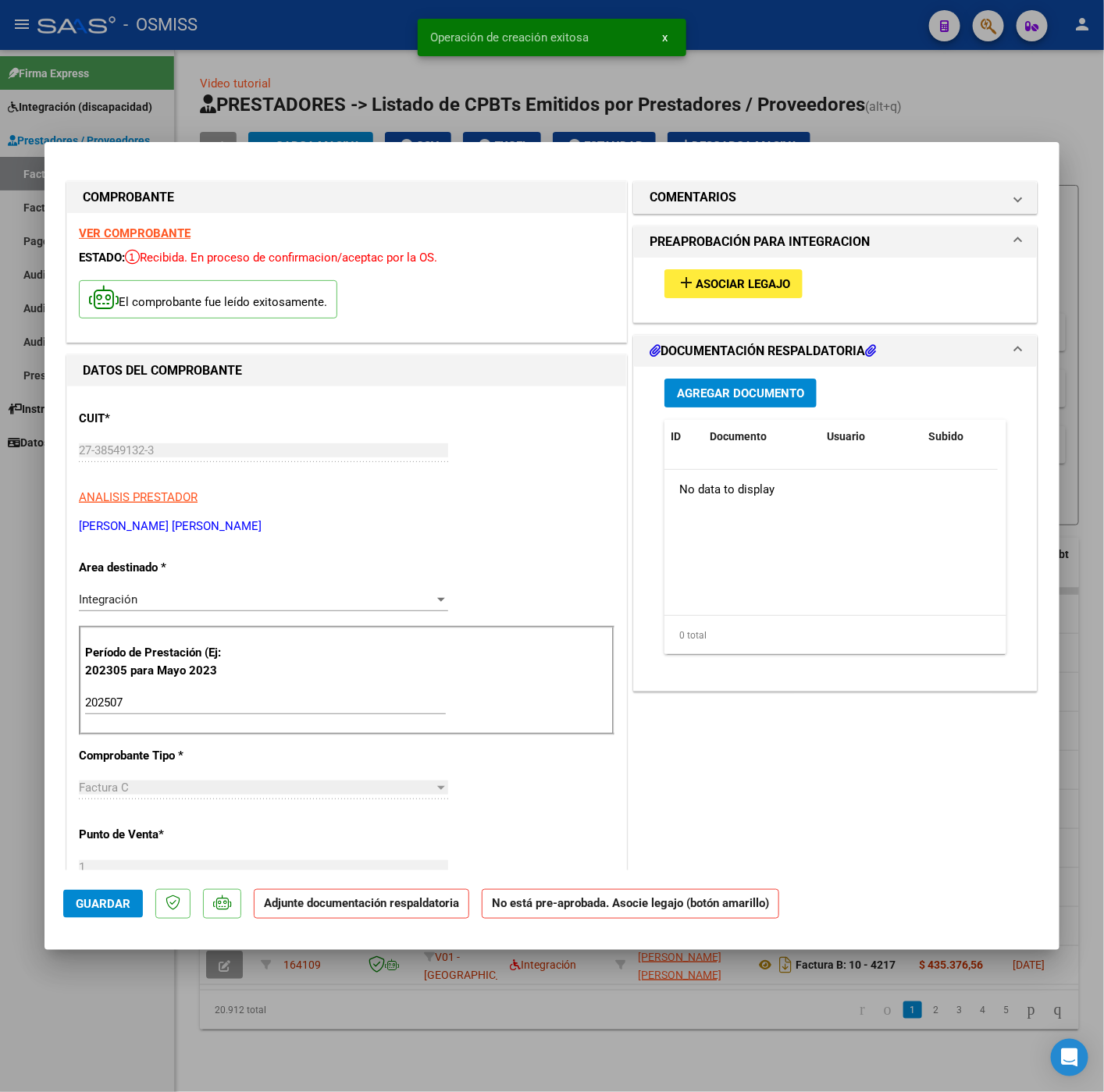
click at [750, 282] on span "Asociar Legajo" at bounding box center [742, 284] width 94 height 14
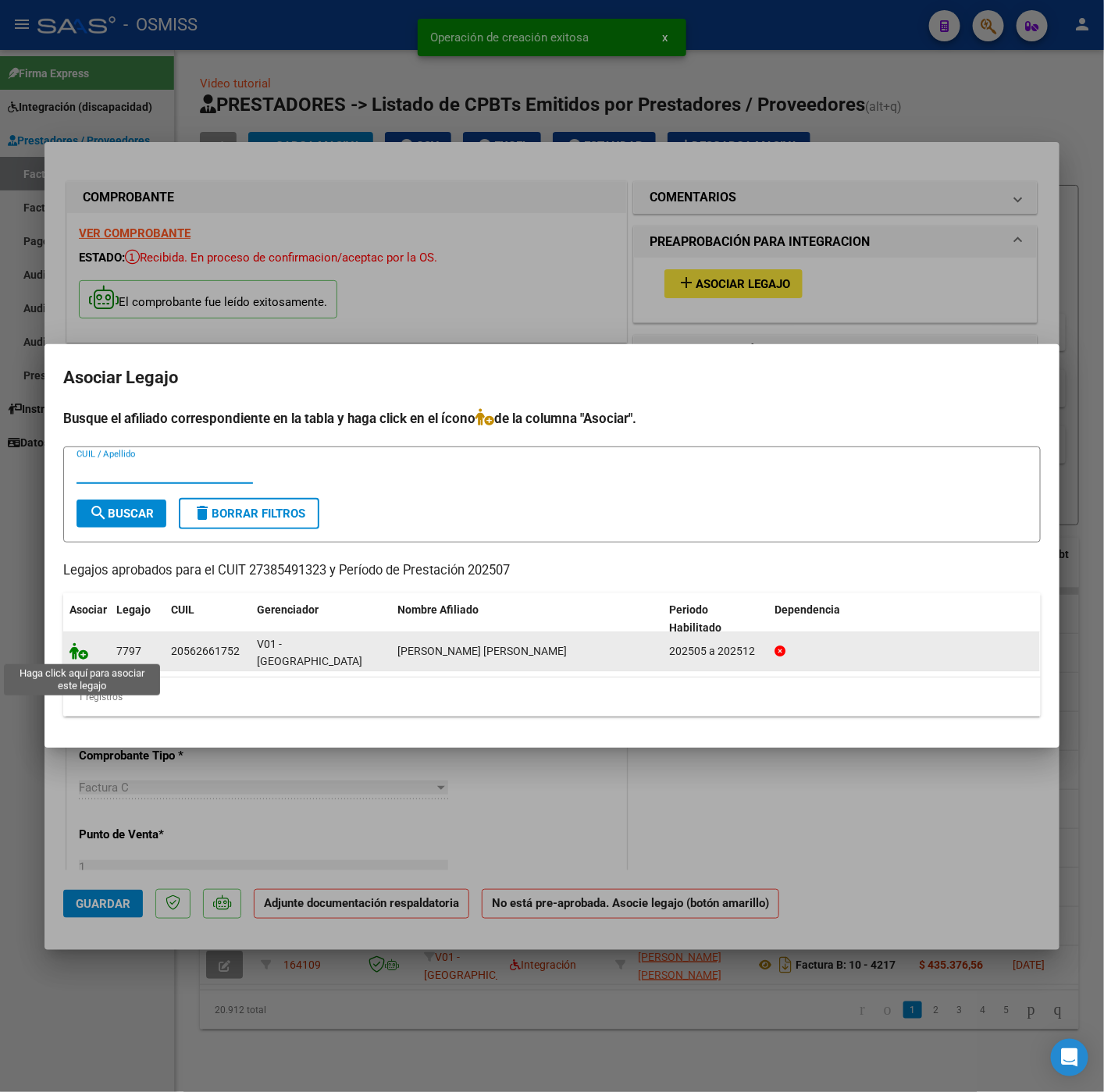
click at [80, 658] on icon at bounding box center [78, 651] width 18 height 18
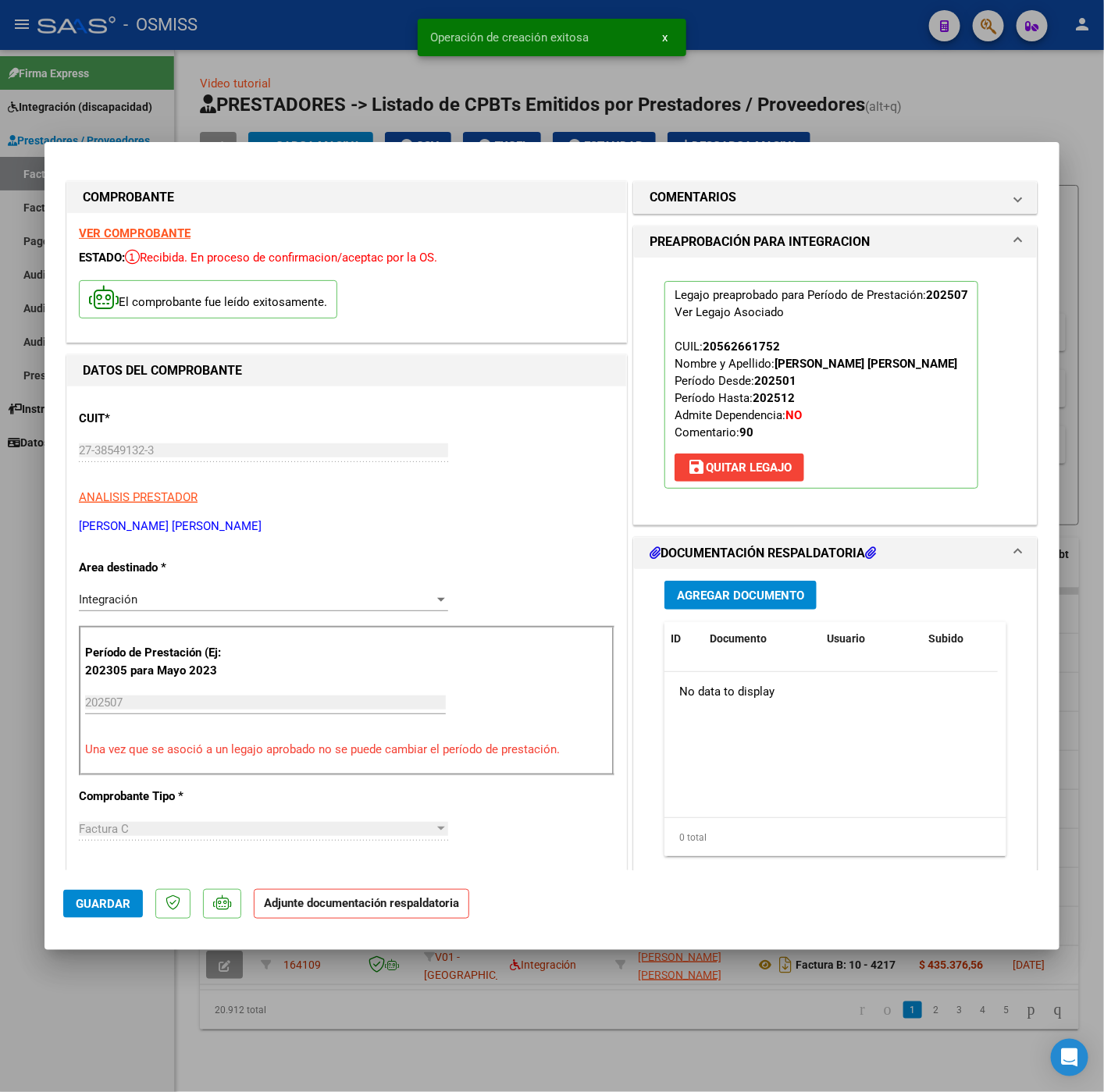
click at [719, 569] on mat-expansion-panel-header "DOCUMENTACIÓN RESPALDATORIA" at bounding box center [835, 553] width 403 height 31
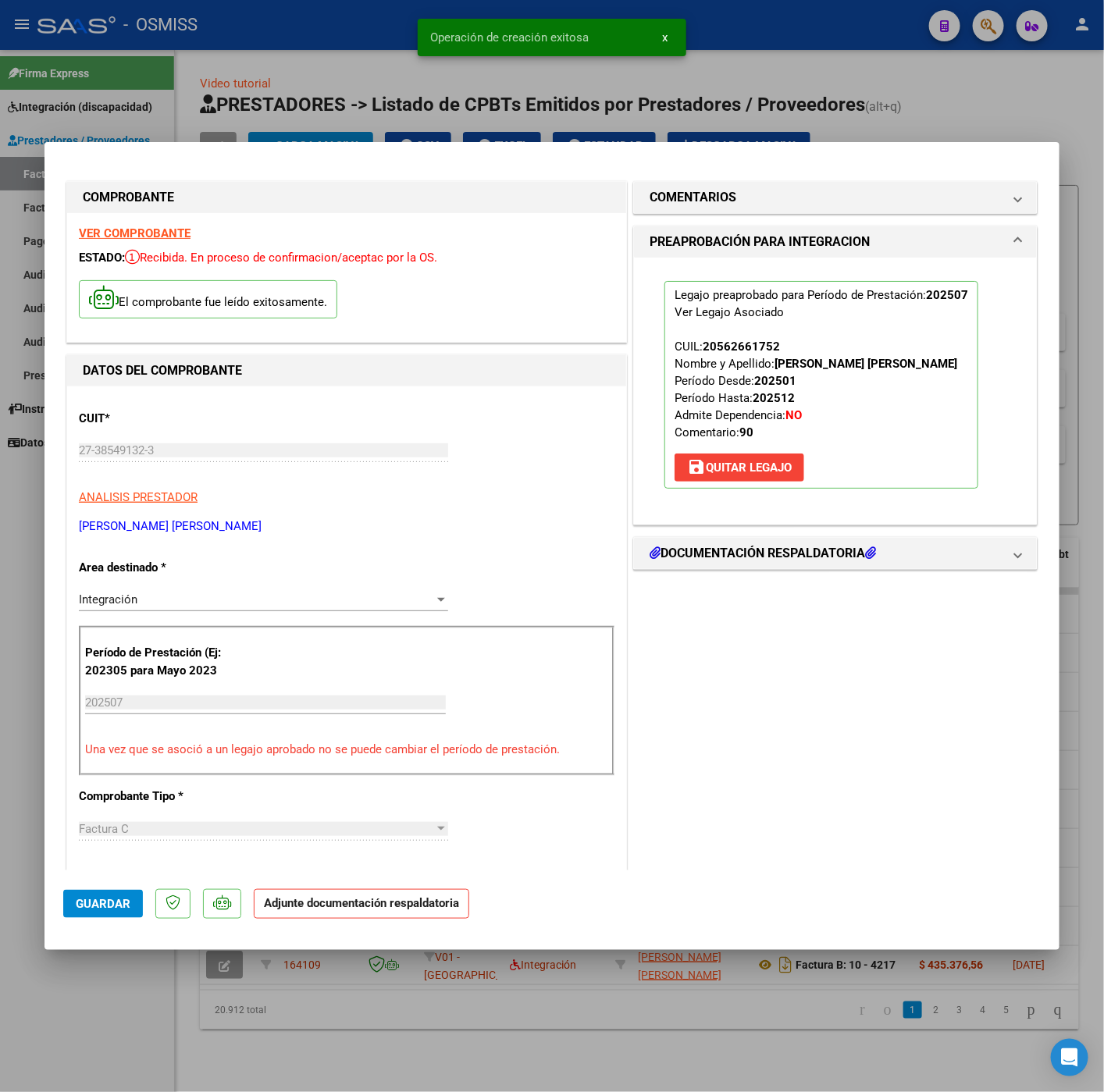
click at [731, 611] on div "COMENTARIOS Comentarios del Prestador / Gerenciador: PREAPROBACIÓN PARA INTEGRA…" at bounding box center [835, 868] width 410 height 1380
click at [718, 563] on h1 "DOCUMENTACIÓN RESPALDATORIA" at bounding box center [762, 552] width 227 height 18
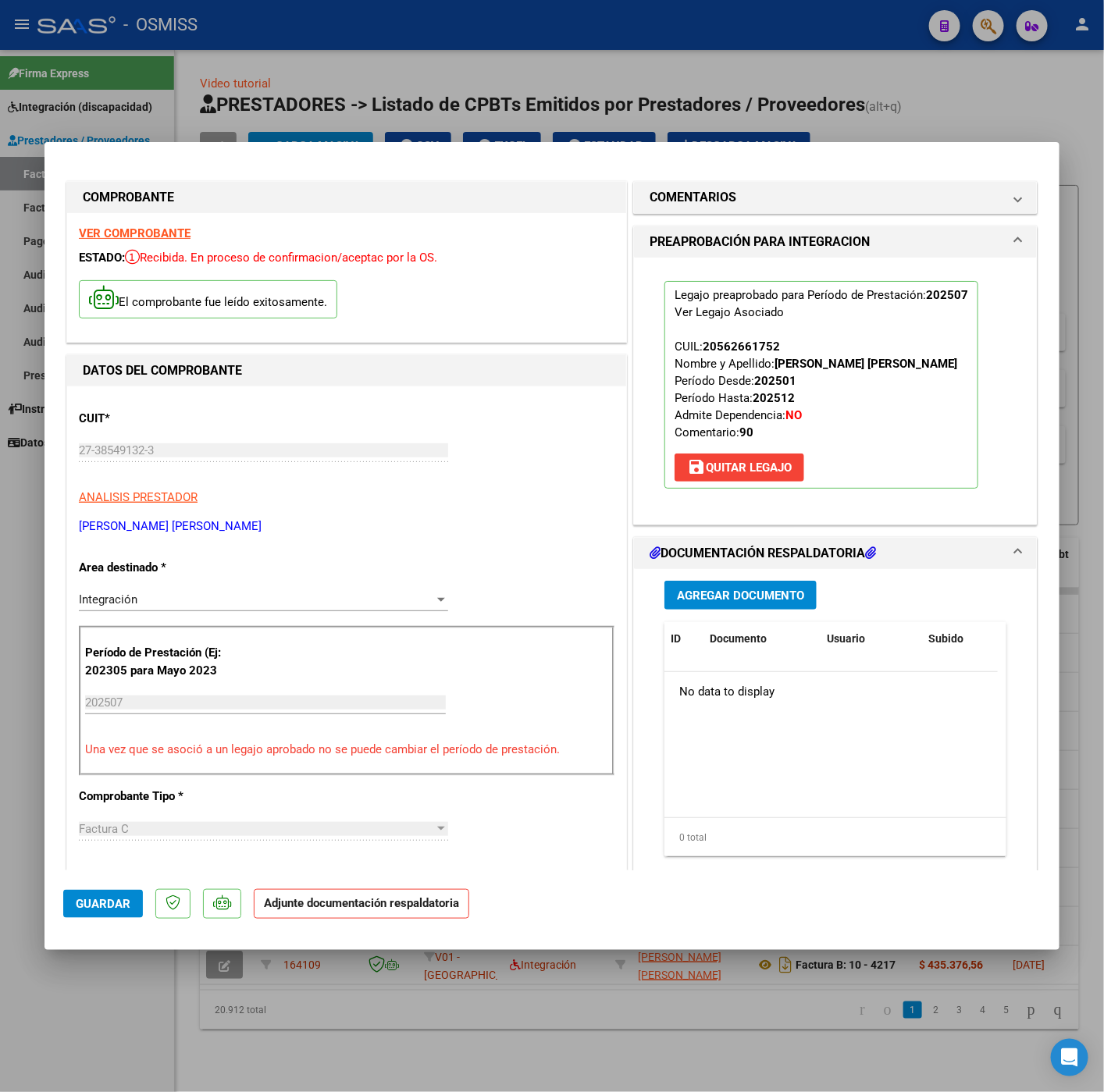
click at [726, 603] on span "Agregar Documento" at bounding box center [740, 595] width 127 height 14
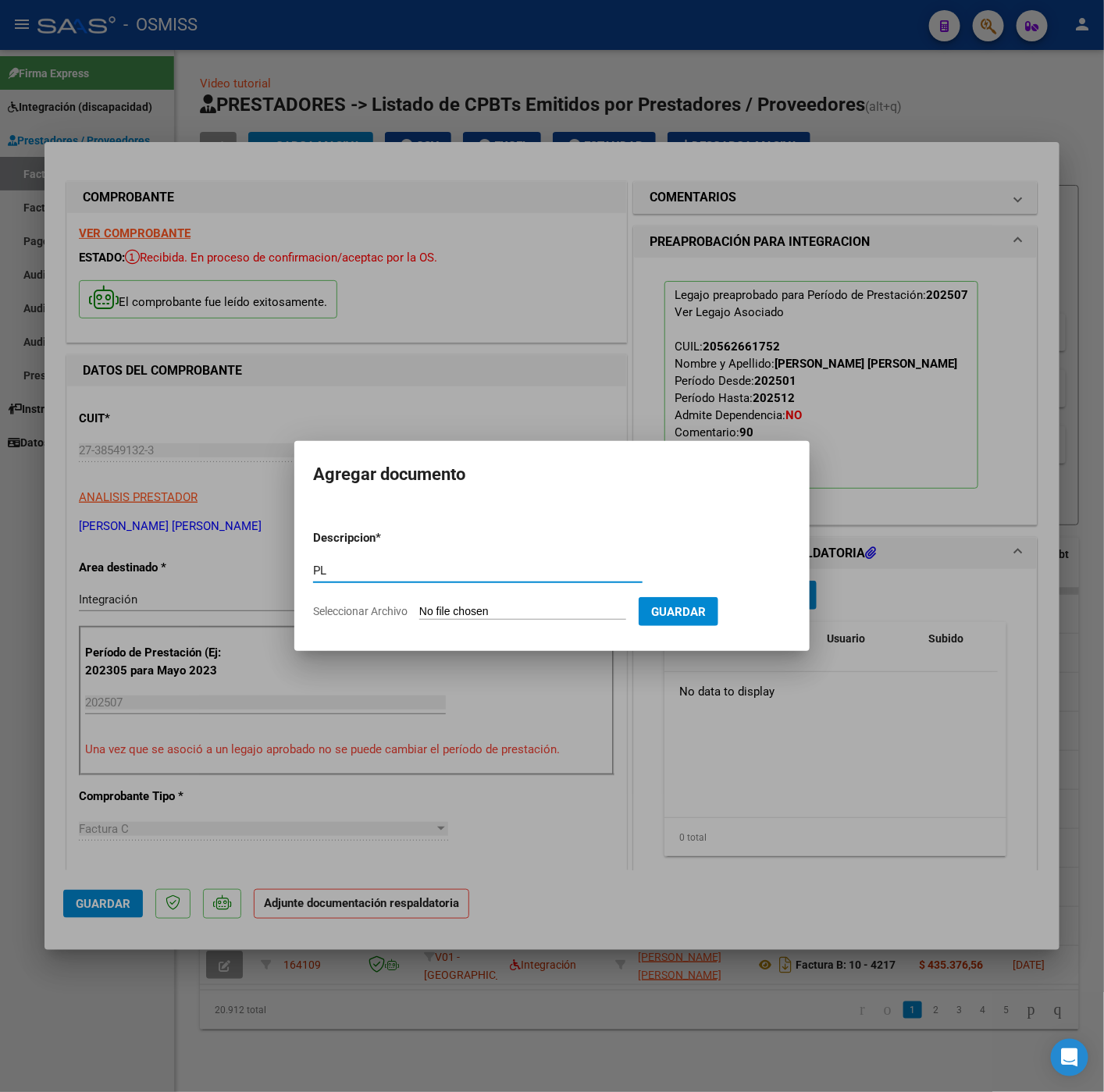
type input "PL"
click at [500, 602] on form "Descripcion * PL Escriba aquí una descripcion Seleccionar Archivo Guardar" at bounding box center [552, 574] width 477 height 114
click at [515, 610] on input "Seleccionar Archivo" at bounding box center [522, 612] width 207 height 15
type input "C:\fakepath\ASISTENCIA JULIO - Priscila Magaly Menescadi.pdf"
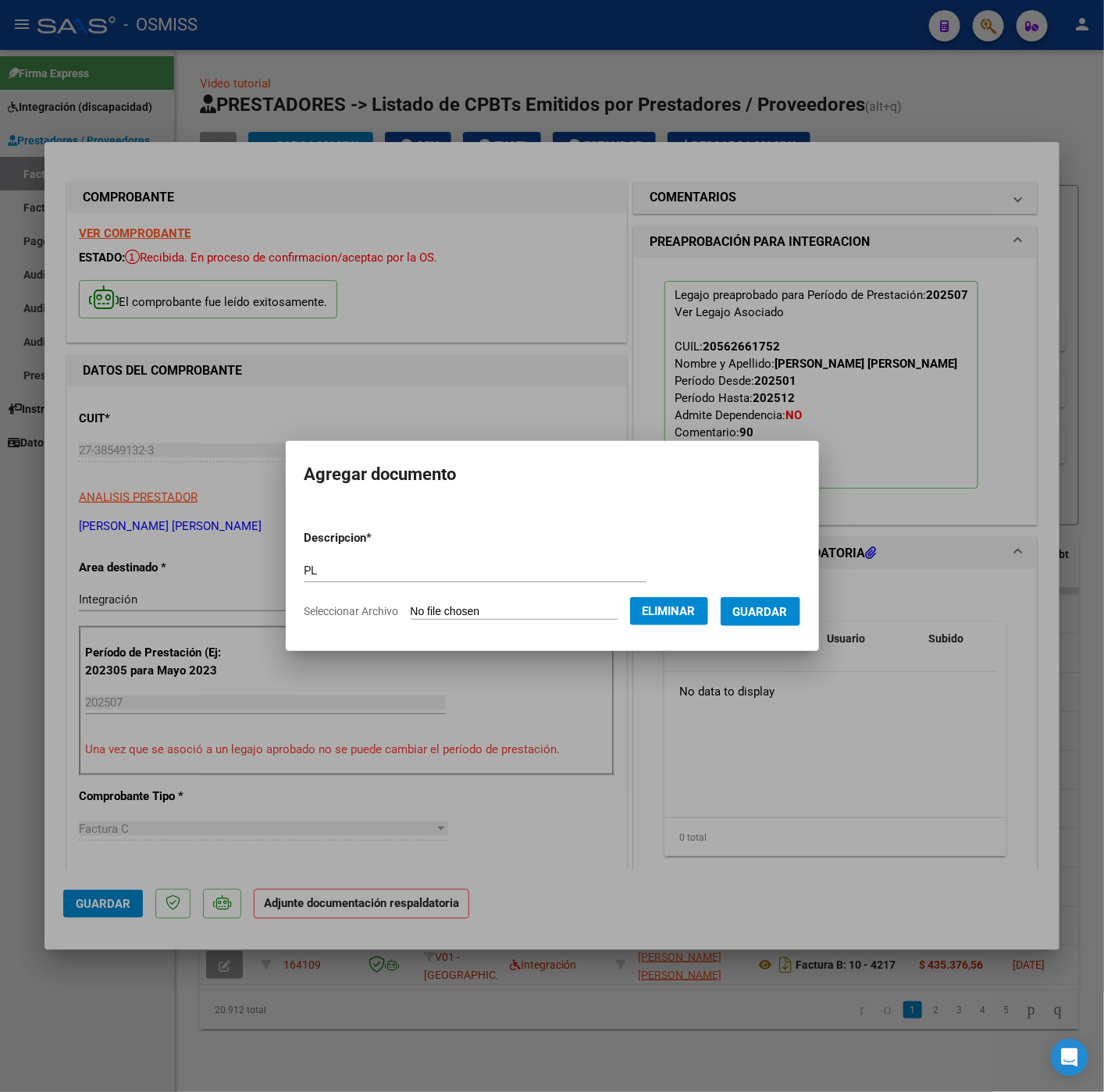
click at [763, 623] on button "Guardar" at bounding box center [760, 611] width 80 height 29
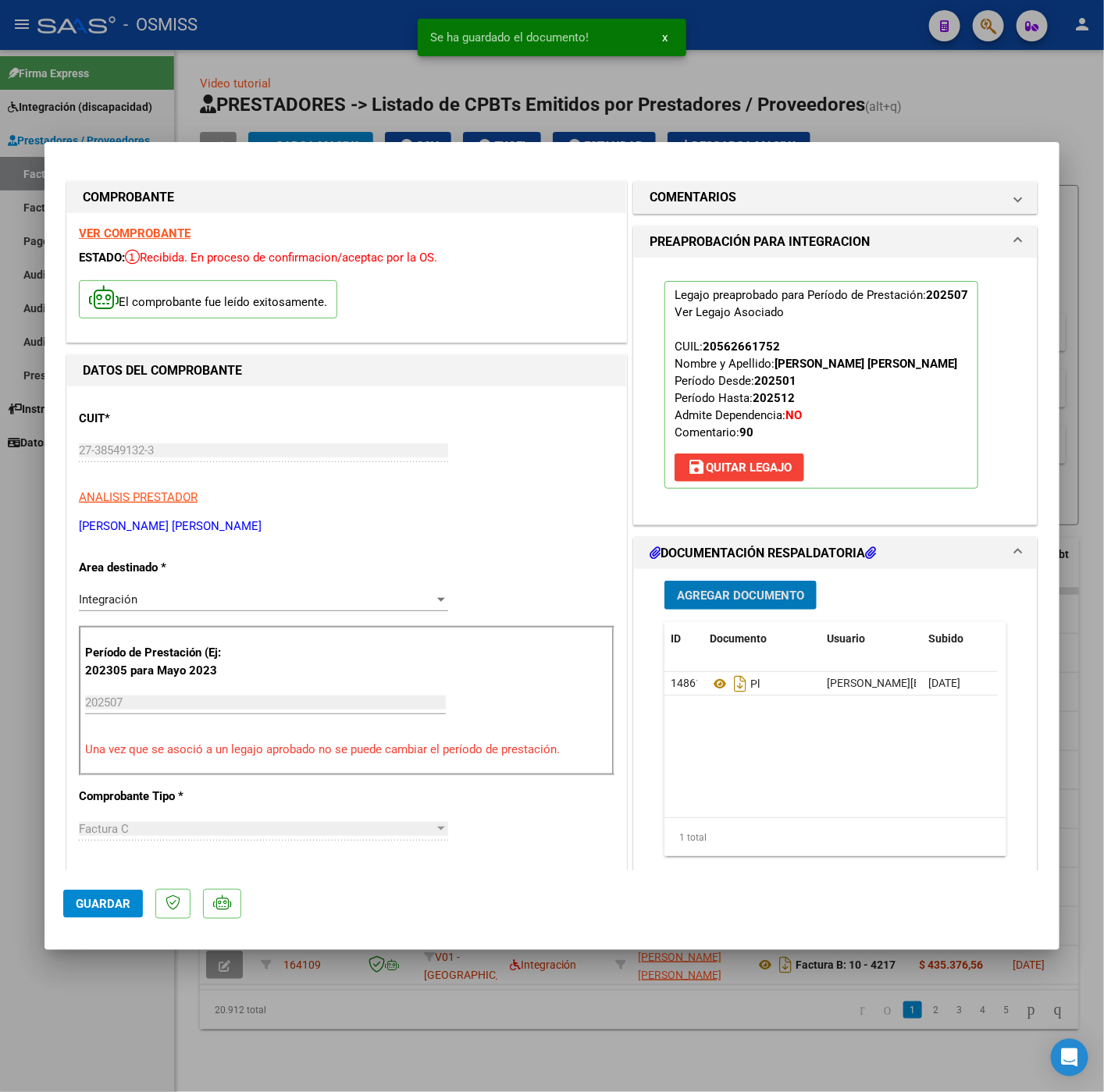
click at [73, 909] on button "Guardar" at bounding box center [103, 904] width 80 height 28
click at [94, 998] on div at bounding box center [552, 546] width 1104 height 1092
type input "$ 0,00"
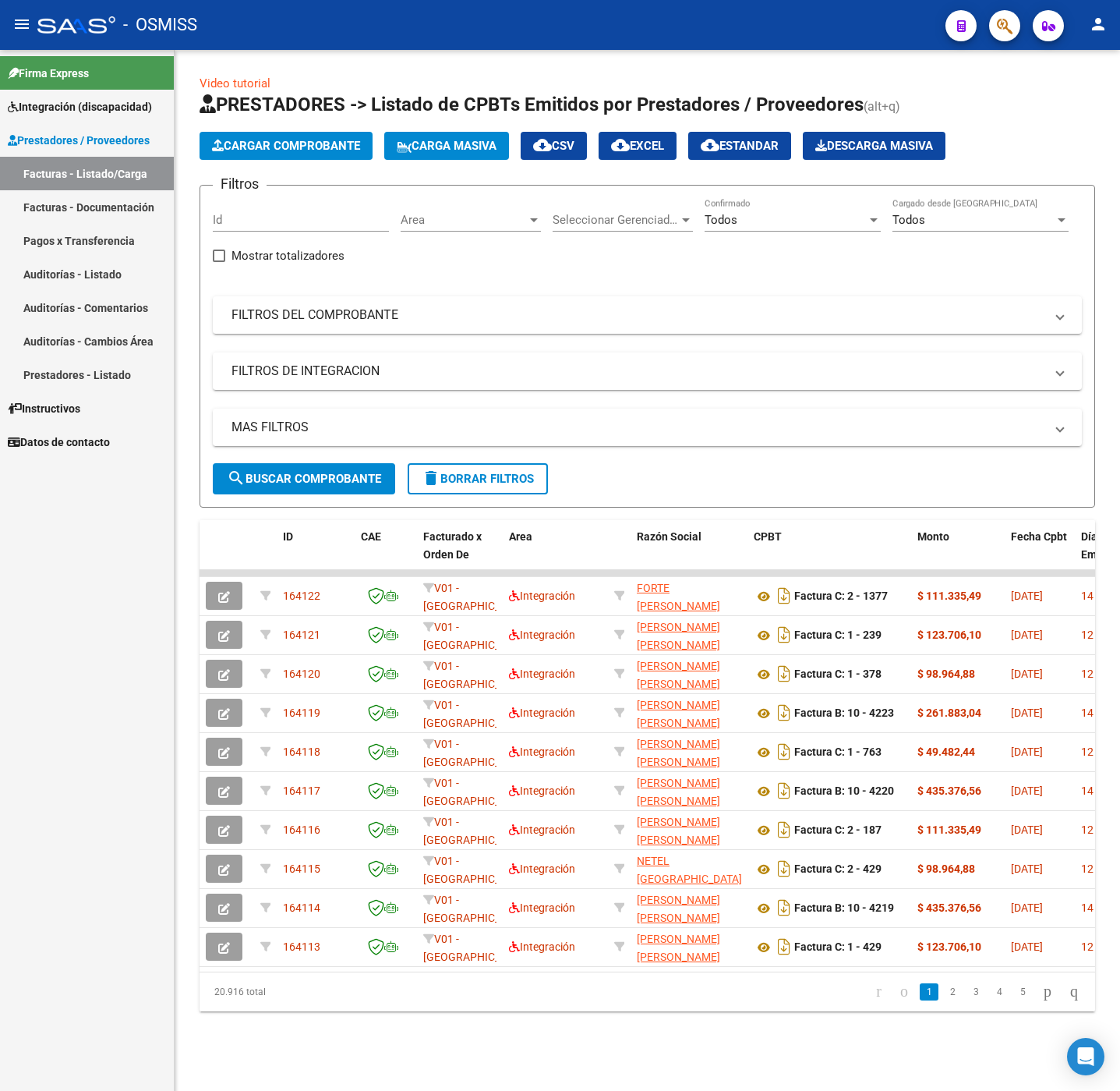
click at [276, 148] on span "Cargar Comprobante" at bounding box center [286, 146] width 148 height 14
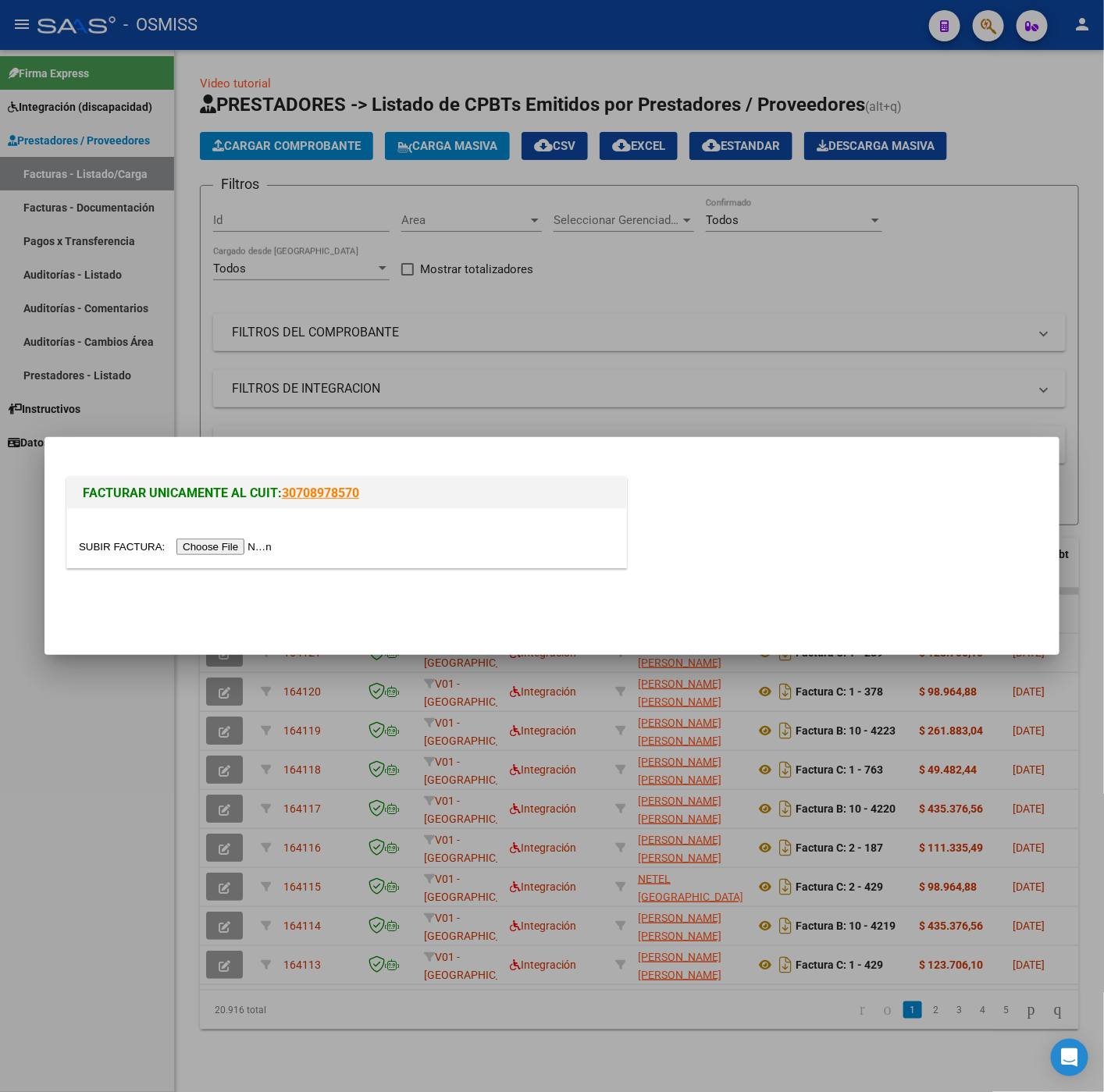
click at [208, 552] on input "file" at bounding box center [177, 547] width 197 height 17
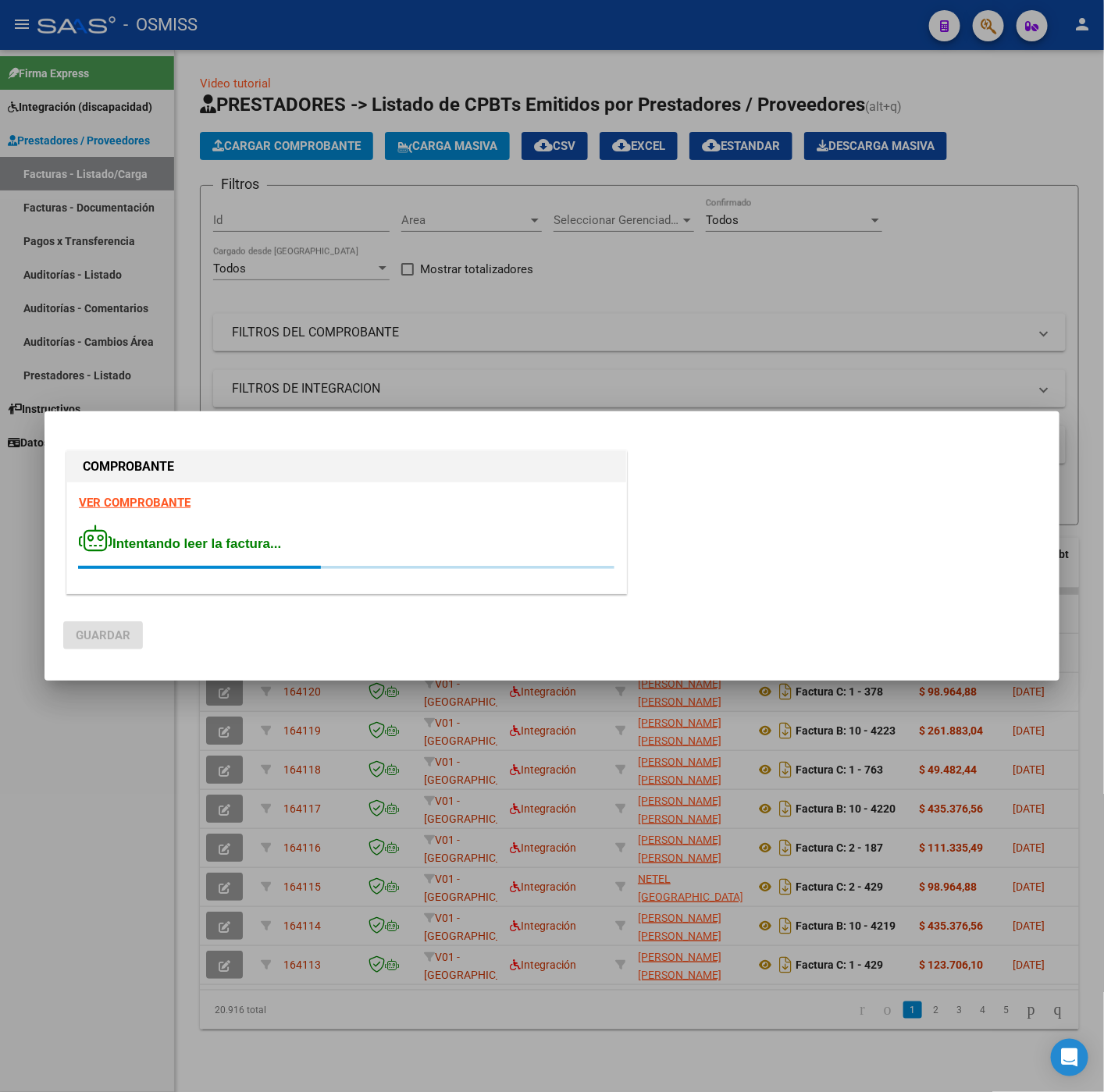
click at [168, 502] on strong "VER COMPROBANTE" at bounding box center [135, 503] width 112 height 14
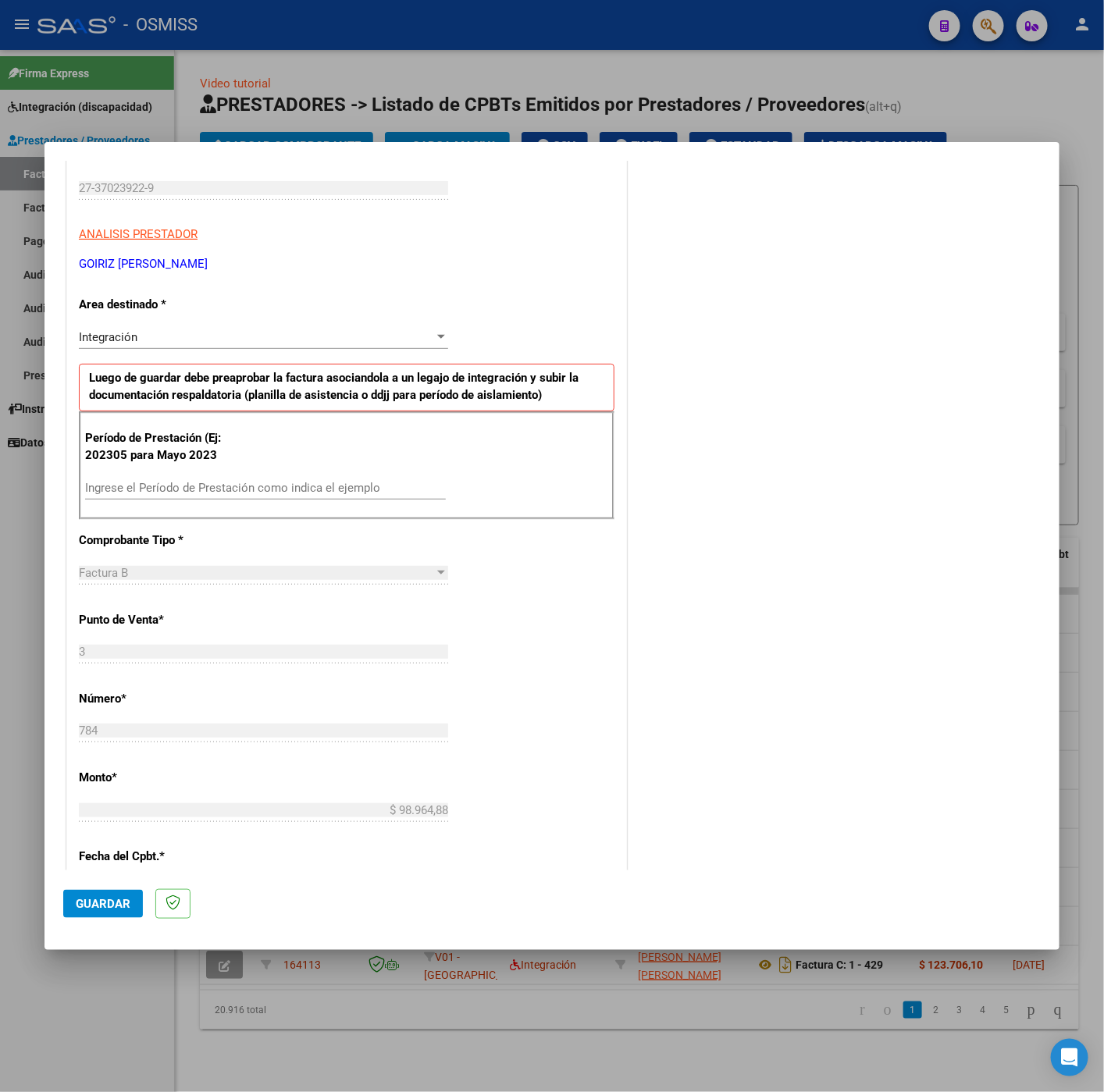
scroll to position [234, 0]
click at [223, 487] on input "Ingrese el Período de Prestación como indica el ejemplo" at bounding box center [266, 486] width 361 height 14
type input "202507"
click at [467, 633] on div "CUIT * 27-37023922-9 Ingresar CUIT ANALISIS PRESTADOR GOIRIZ MARIA BELEN ARCA P…" at bounding box center [346, 709] width 559 height 1174
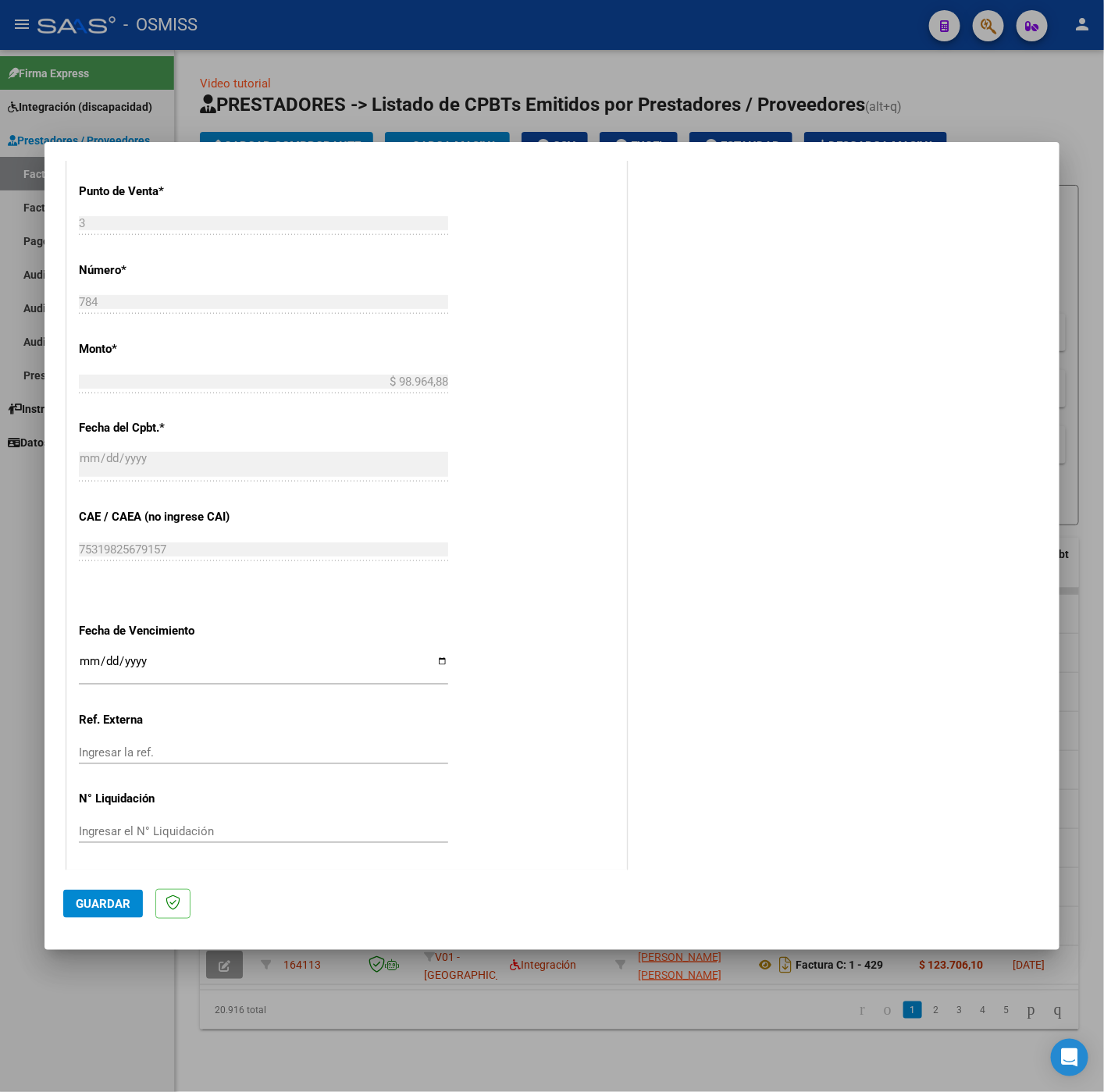
scroll to position [668, 0]
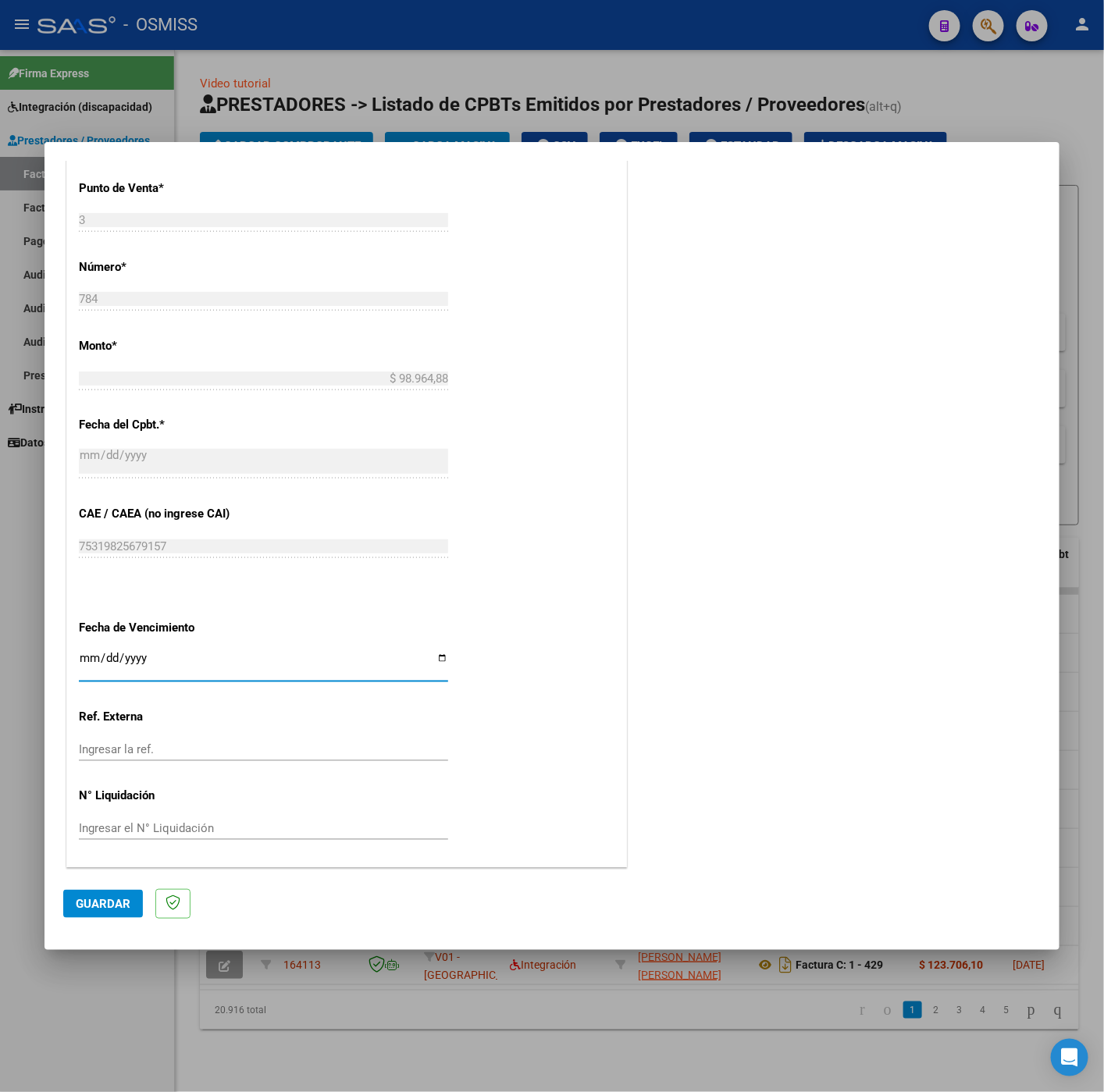
click at [85, 655] on input "Ingresar la fecha" at bounding box center [263, 663] width 369 height 25
type input "[DATE]"
click at [81, 892] on button "Guardar" at bounding box center [103, 904] width 80 height 28
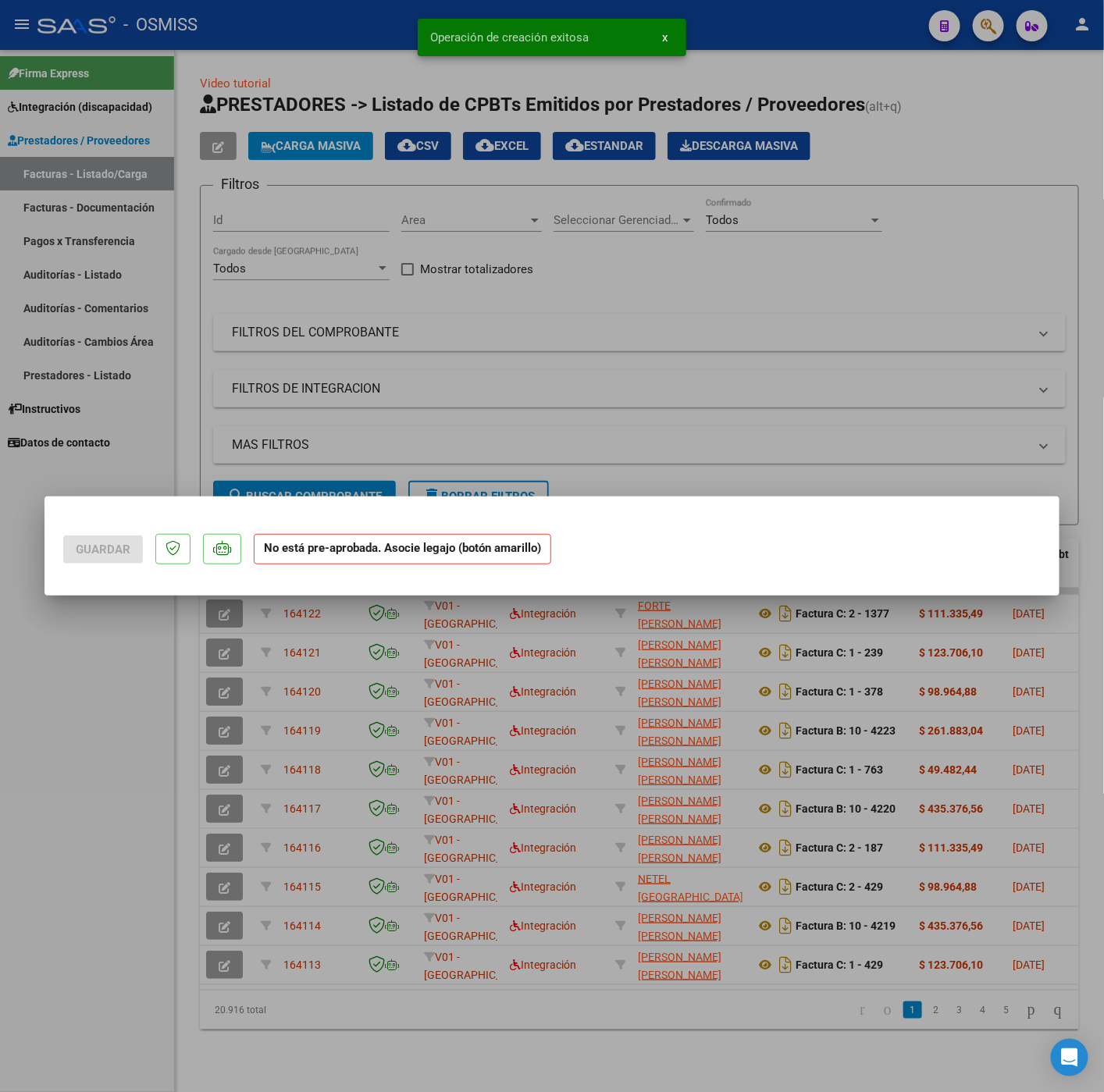
scroll to position [0, 0]
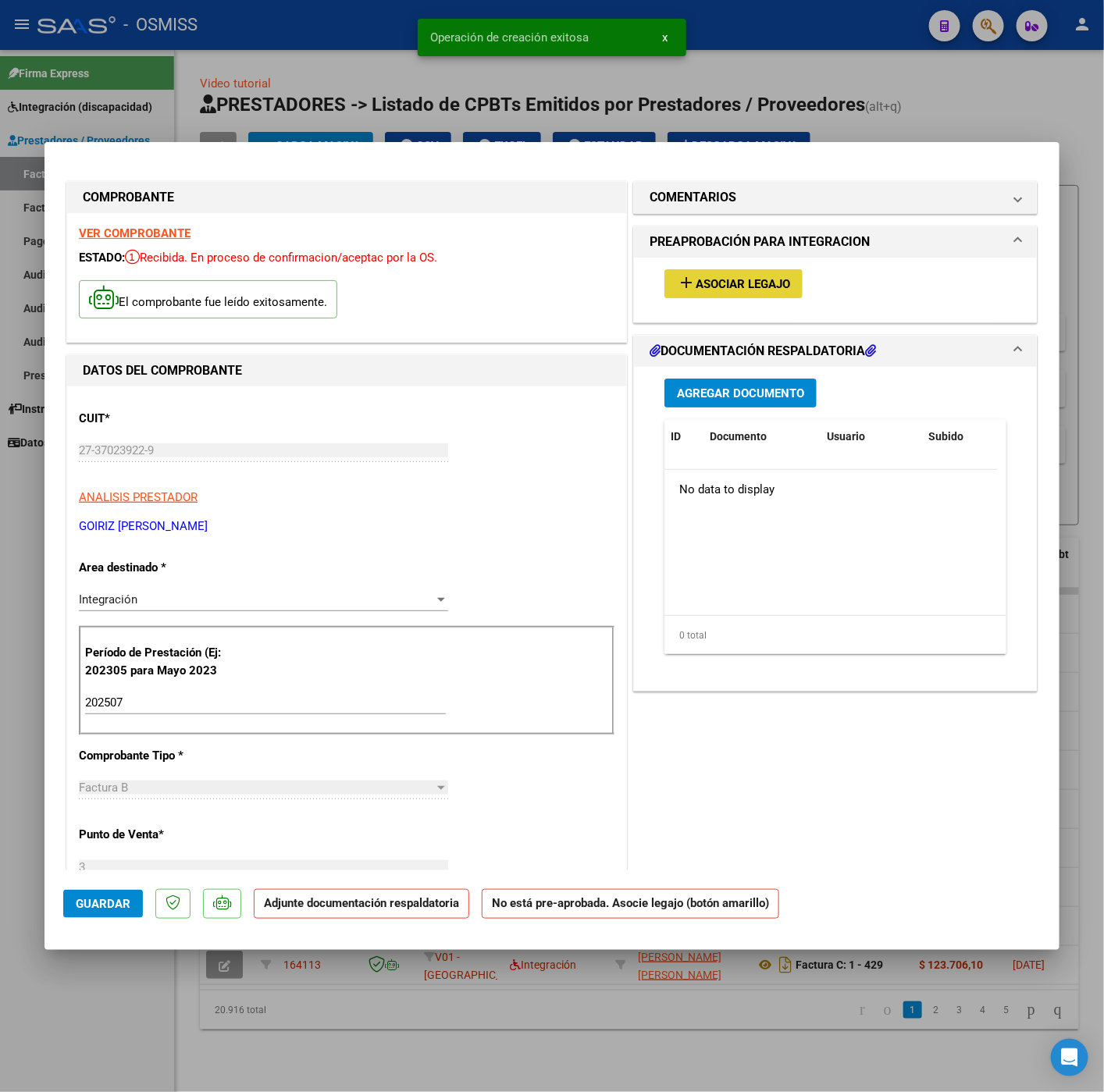
click at [762, 269] on button "add Asociar Legajo" at bounding box center [733, 283] width 138 height 29
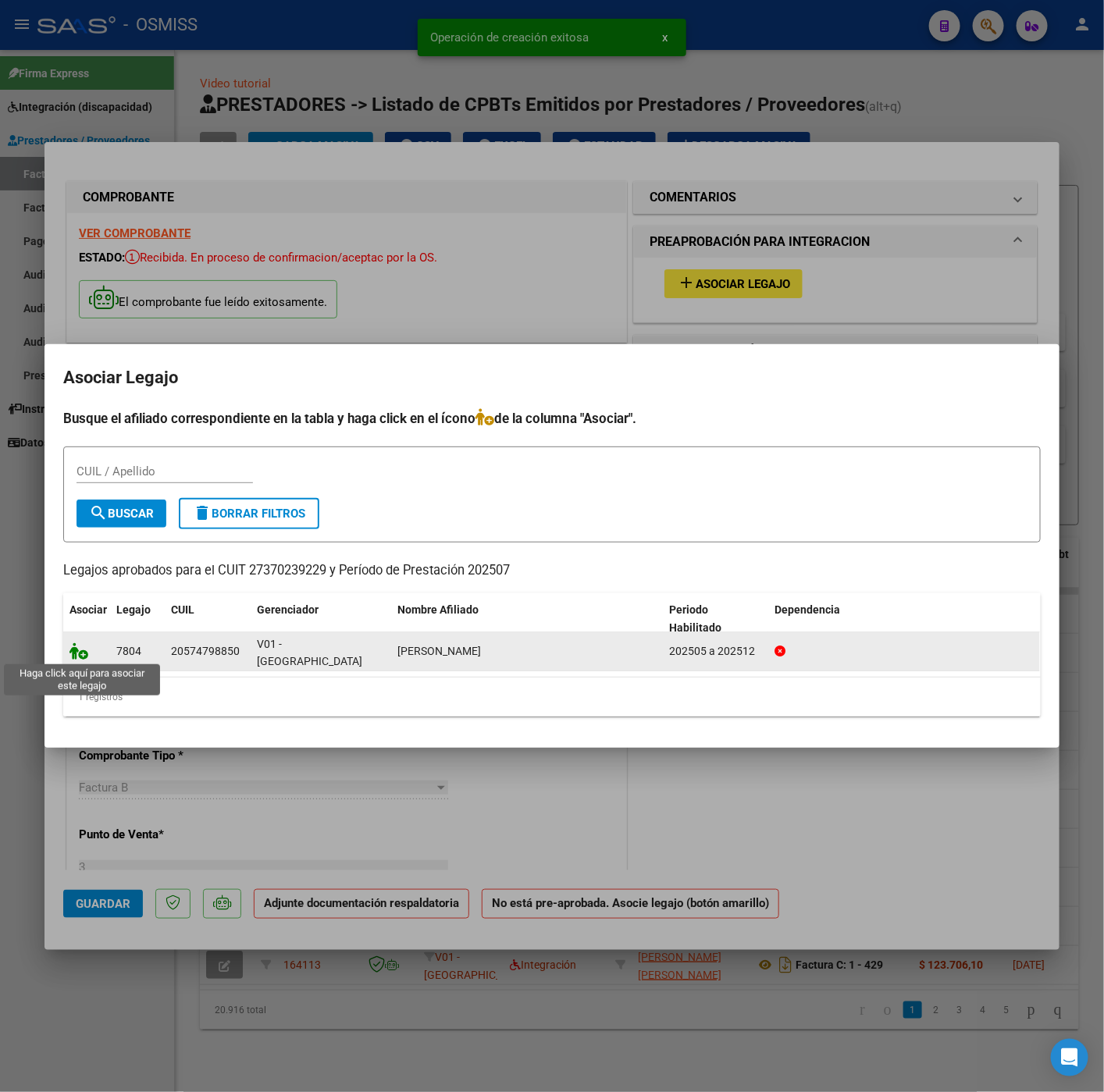
click at [75, 655] on icon at bounding box center [78, 651] width 18 height 18
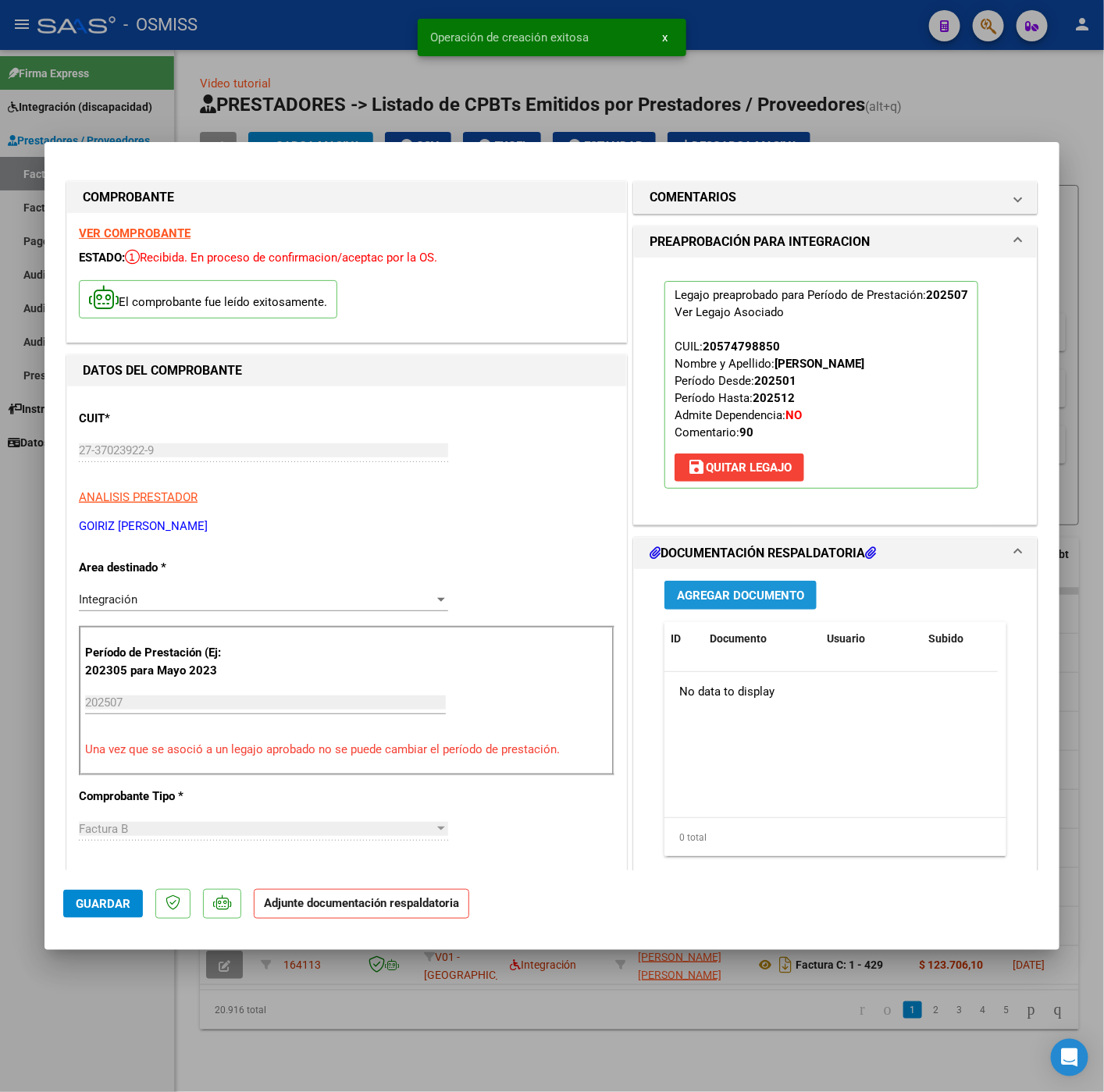
click at [787, 592] on span "Agregar Documento" at bounding box center [740, 595] width 127 height 14
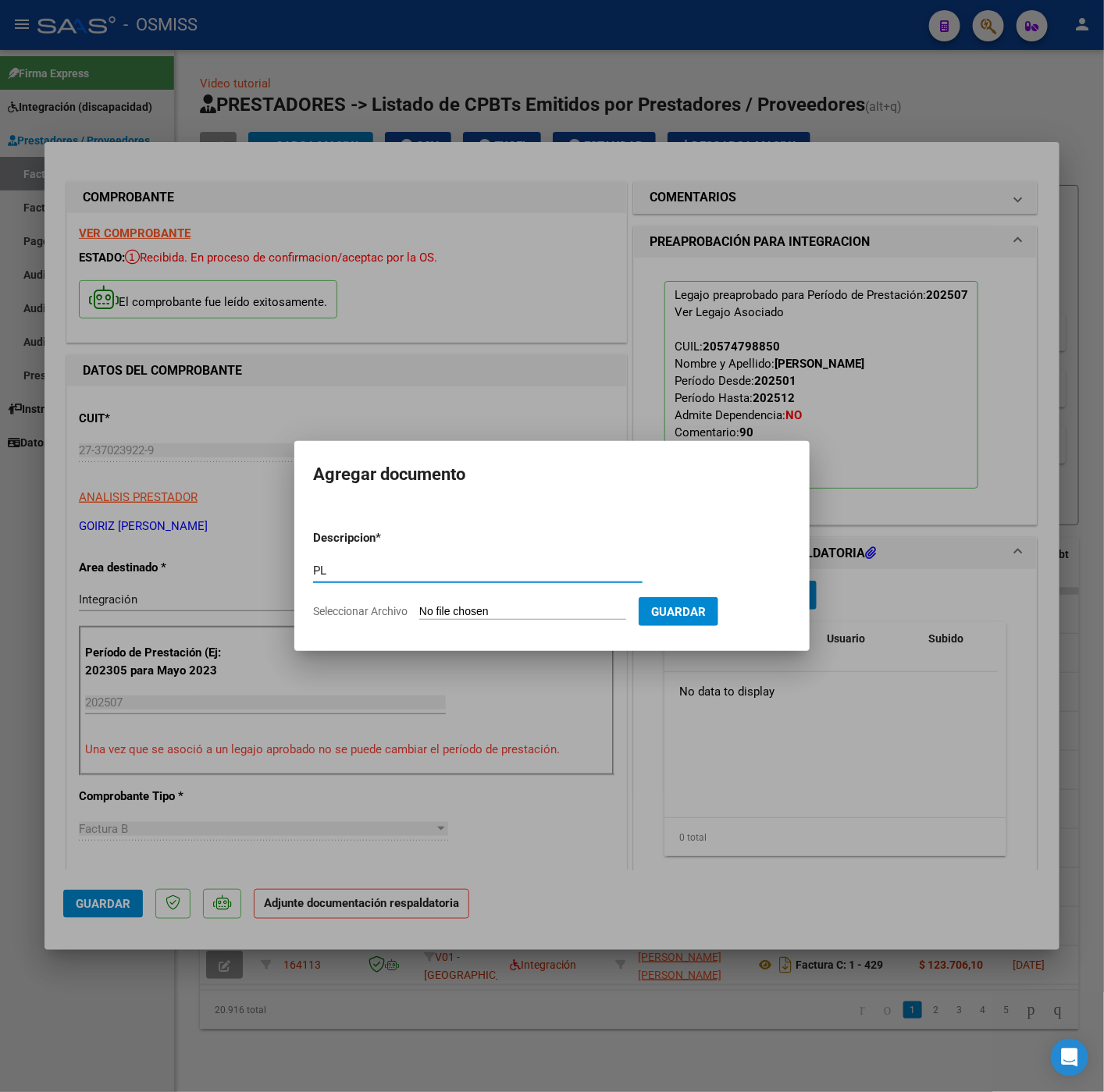
type input "PL"
click at [508, 599] on form "Descripcion * PL Escriba aquí una descripcion Seleccionar Archivo Guardar" at bounding box center [552, 574] width 477 height 114
click at [525, 607] on input "Seleccionar Archivo" at bounding box center [522, 612] width 207 height 15
type input "C:\fakepath\Salvador julio - Belen Goiriz.pdf"
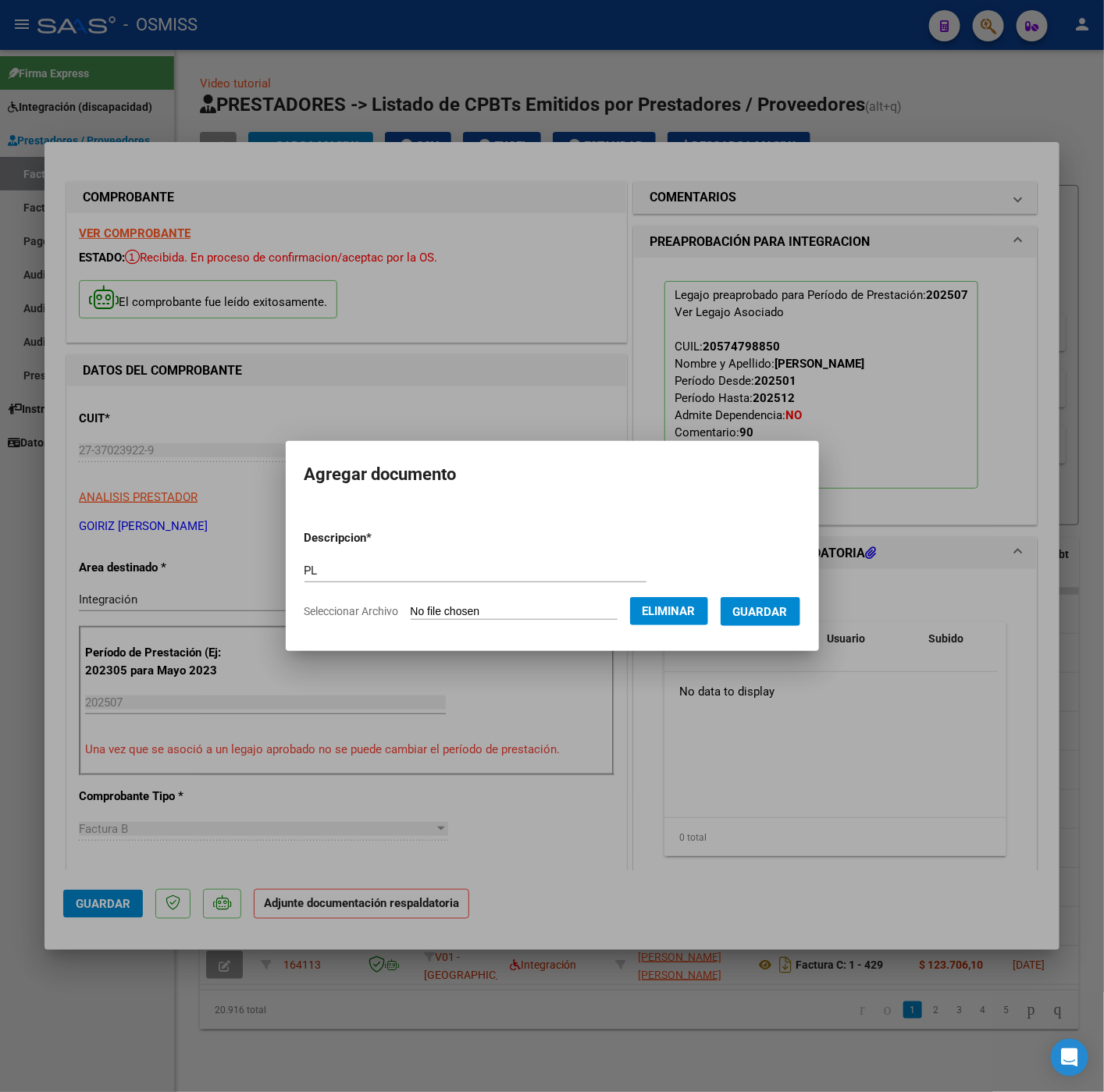
click at [758, 618] on button "Guardar" at bounding box center [760, 611] width 80 height 29
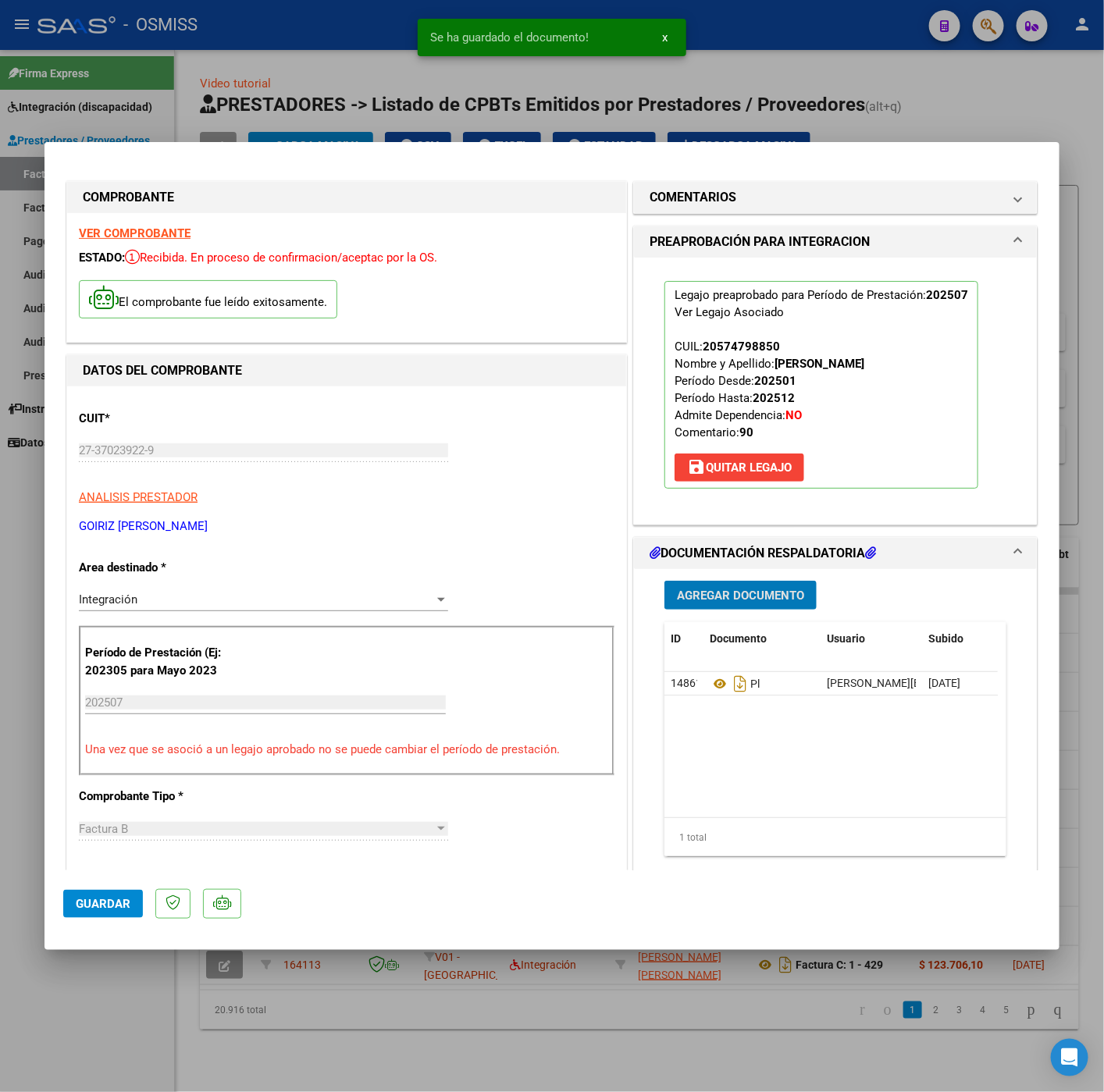
click at [73, 911] on button "Guardar" at bounding box center [103, 904] width 80 height 28
click at [113, 1007] on div at bounding box center [552, 546] width 1104 height 1092
type input "$ 0,00"
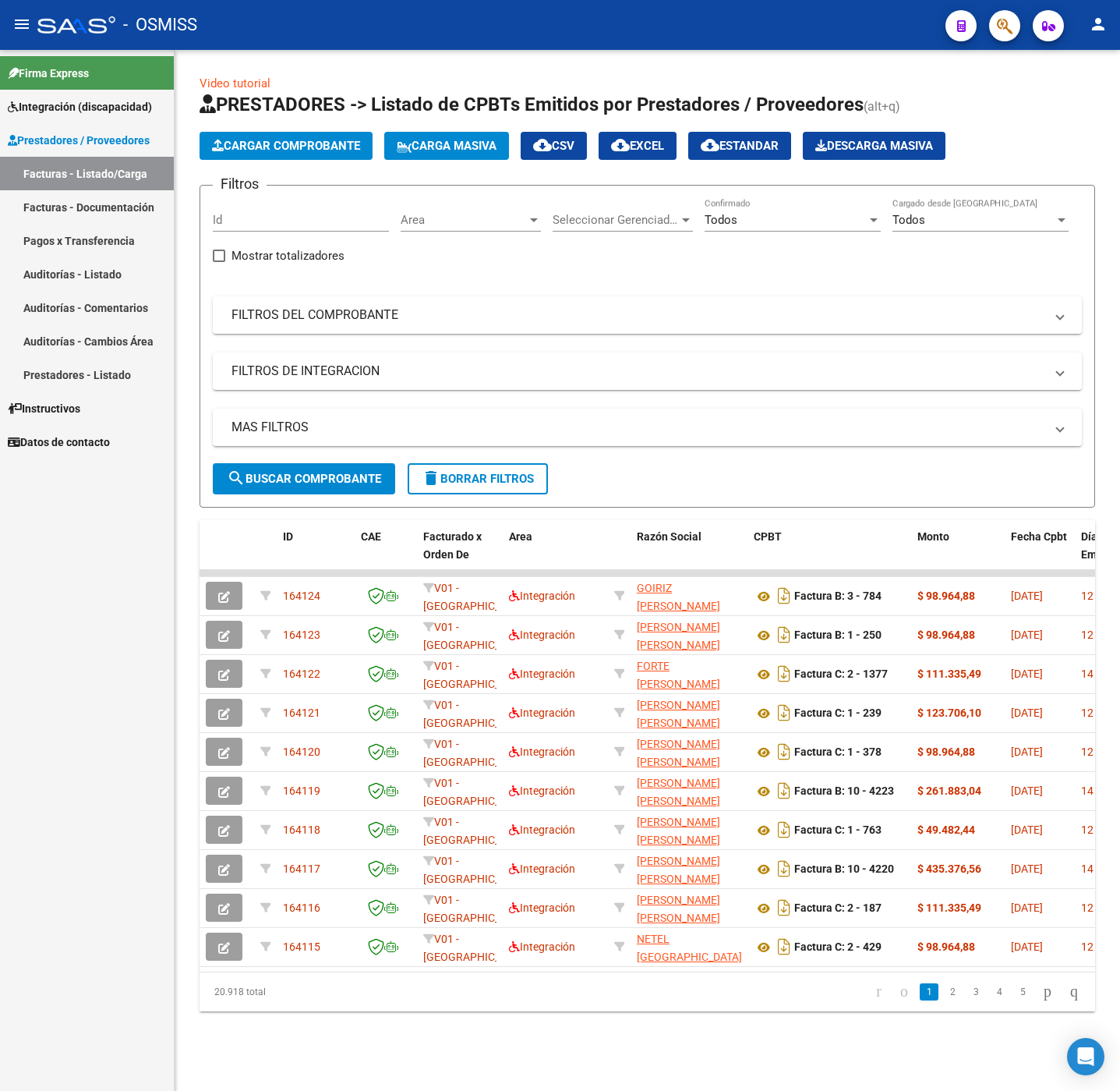
click at [293, 150] on span "Cargar Comprobante" at bounding box center [286, 146] width 148 height 14
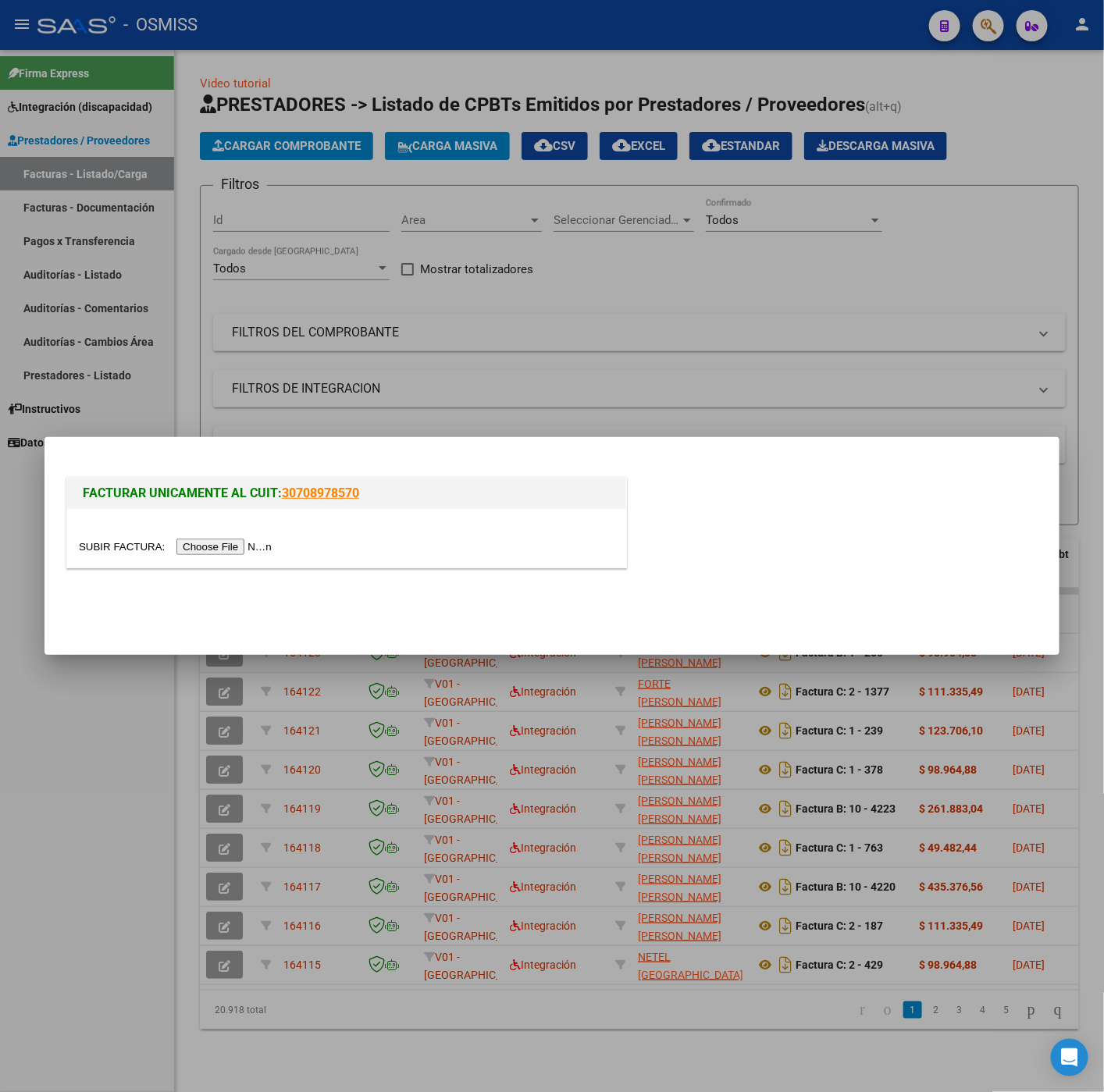
click at [261, 546] on input "file" at bounding box center [177, 547] width 197 height 17
click at [118, 822] on div at bounding box center [552, 546] width 1104 height 1092
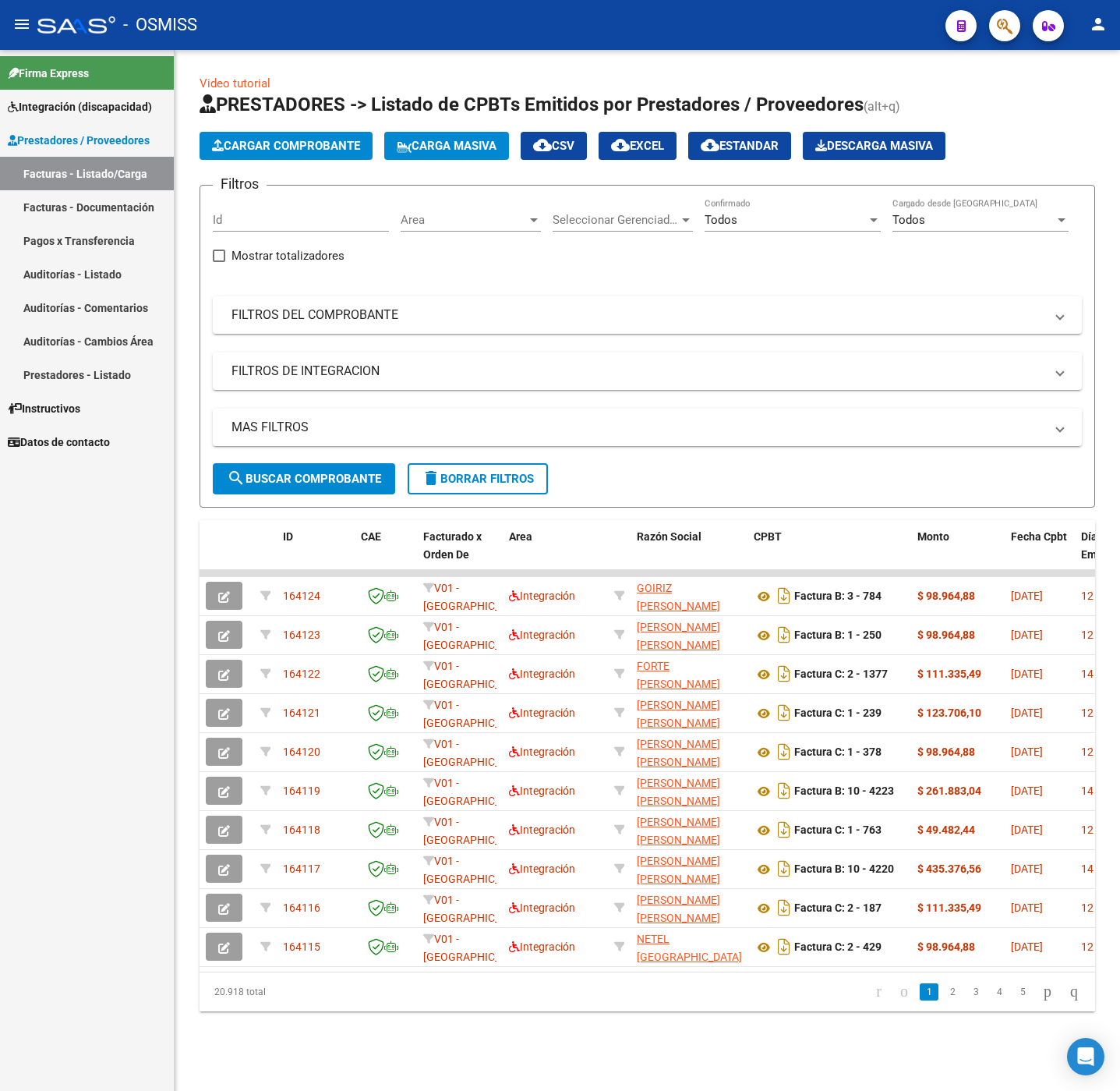
click at [313, 157] on button "Cargar Comprobante" at bounding box center [285, 145] width 173 height 28
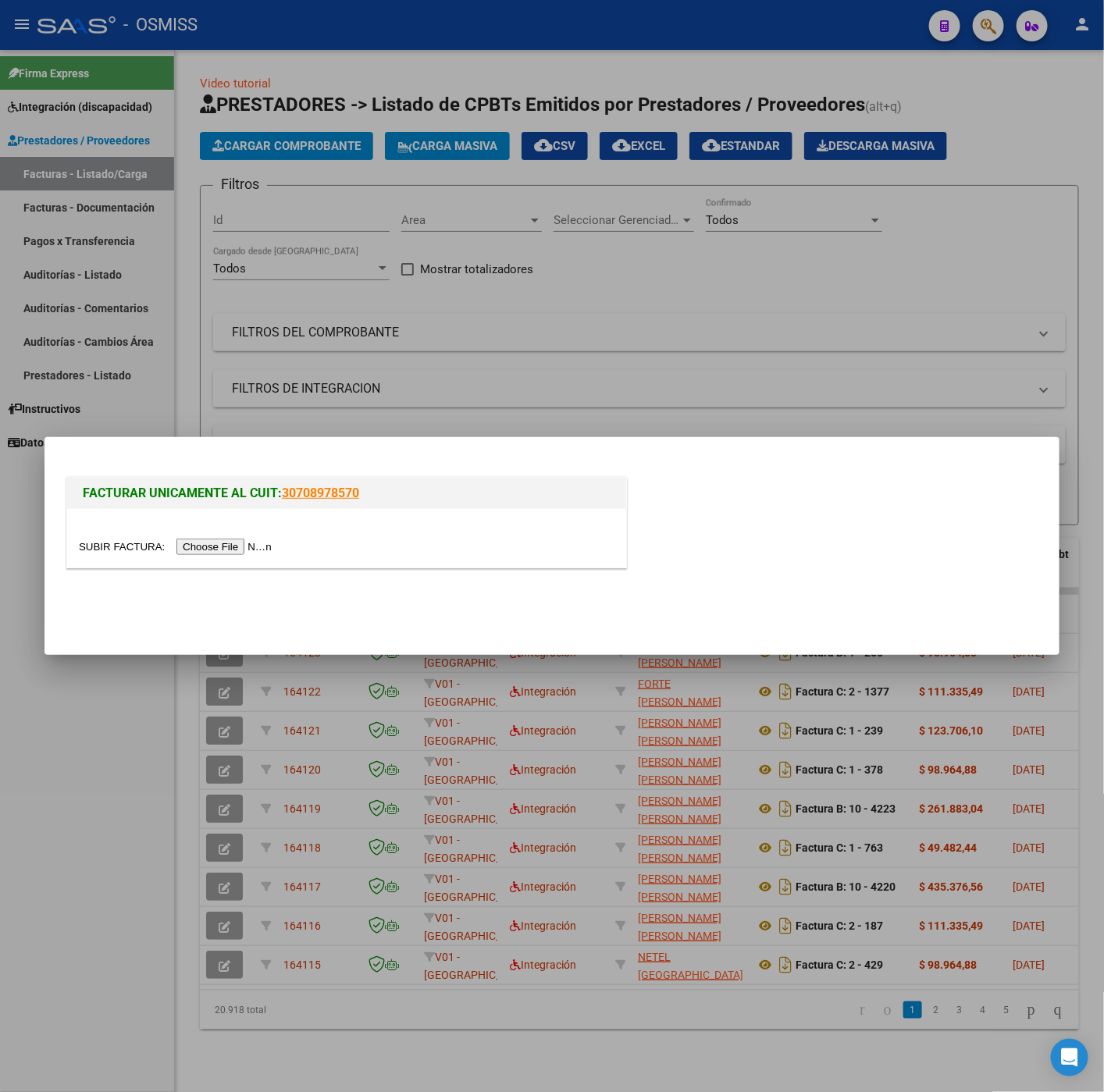
click at [258, 524] on div at bounding box center [346, 537] width 559 height 58
click at [261, 538] on div at bounding box center [346, 547] width 536 height 18
click at [265, 545] on input "file" at bounding box center [177, 547] width 197 height 17
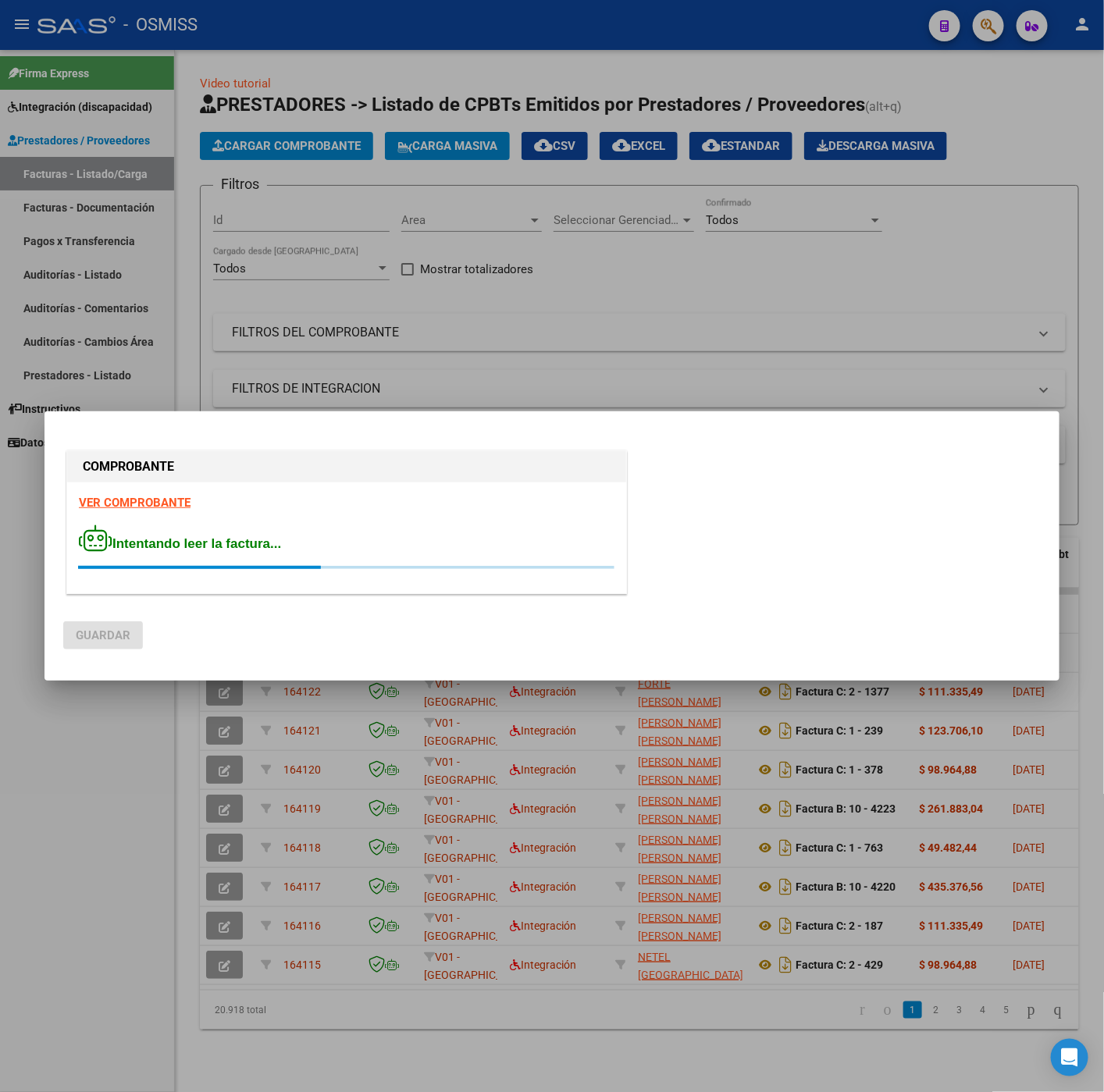
click at [122, 502] on strong "VER COMPROBANTE" at bounding box center [135, 503] width 112 height 14
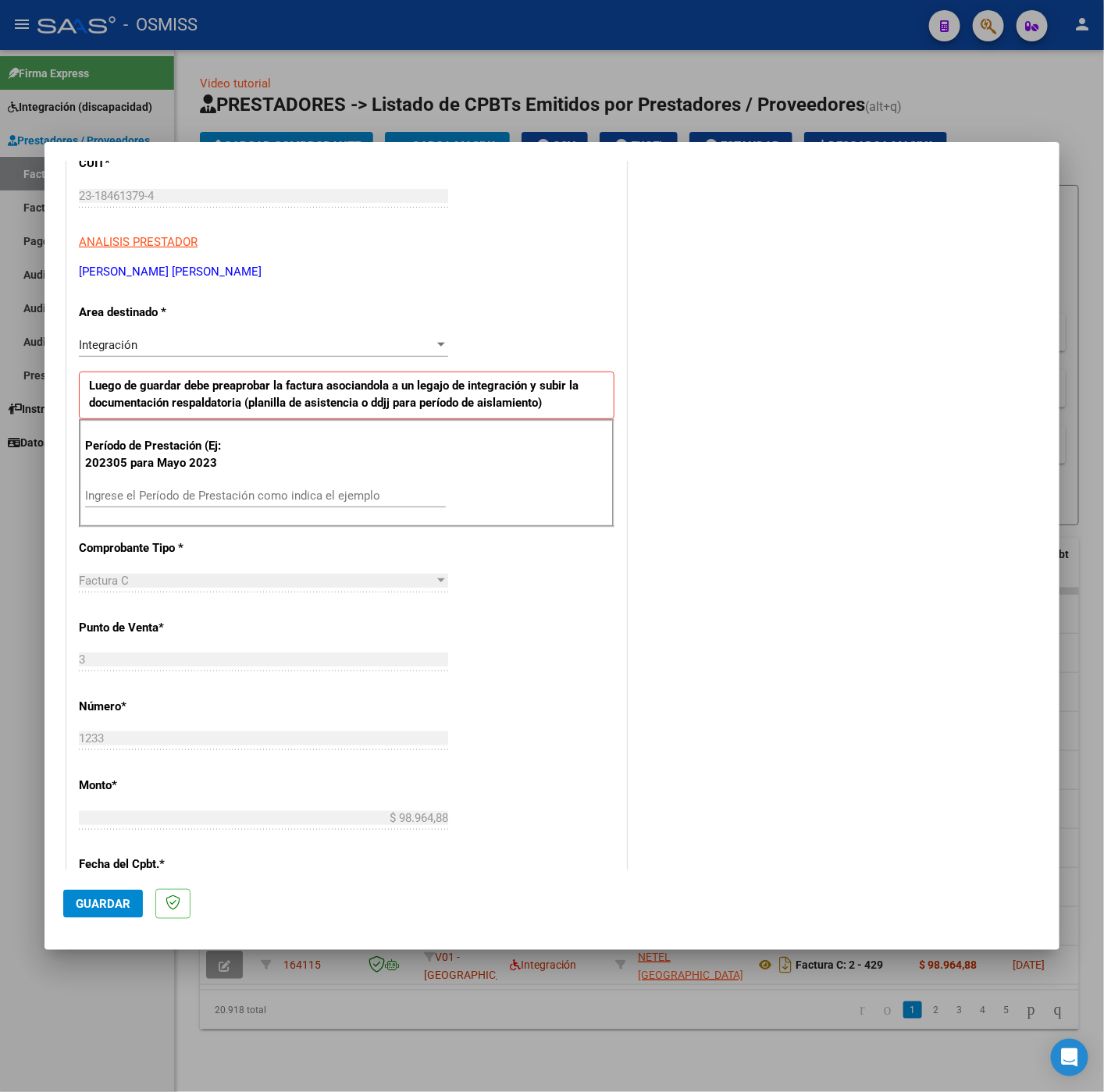
scroll to position [234, 0]
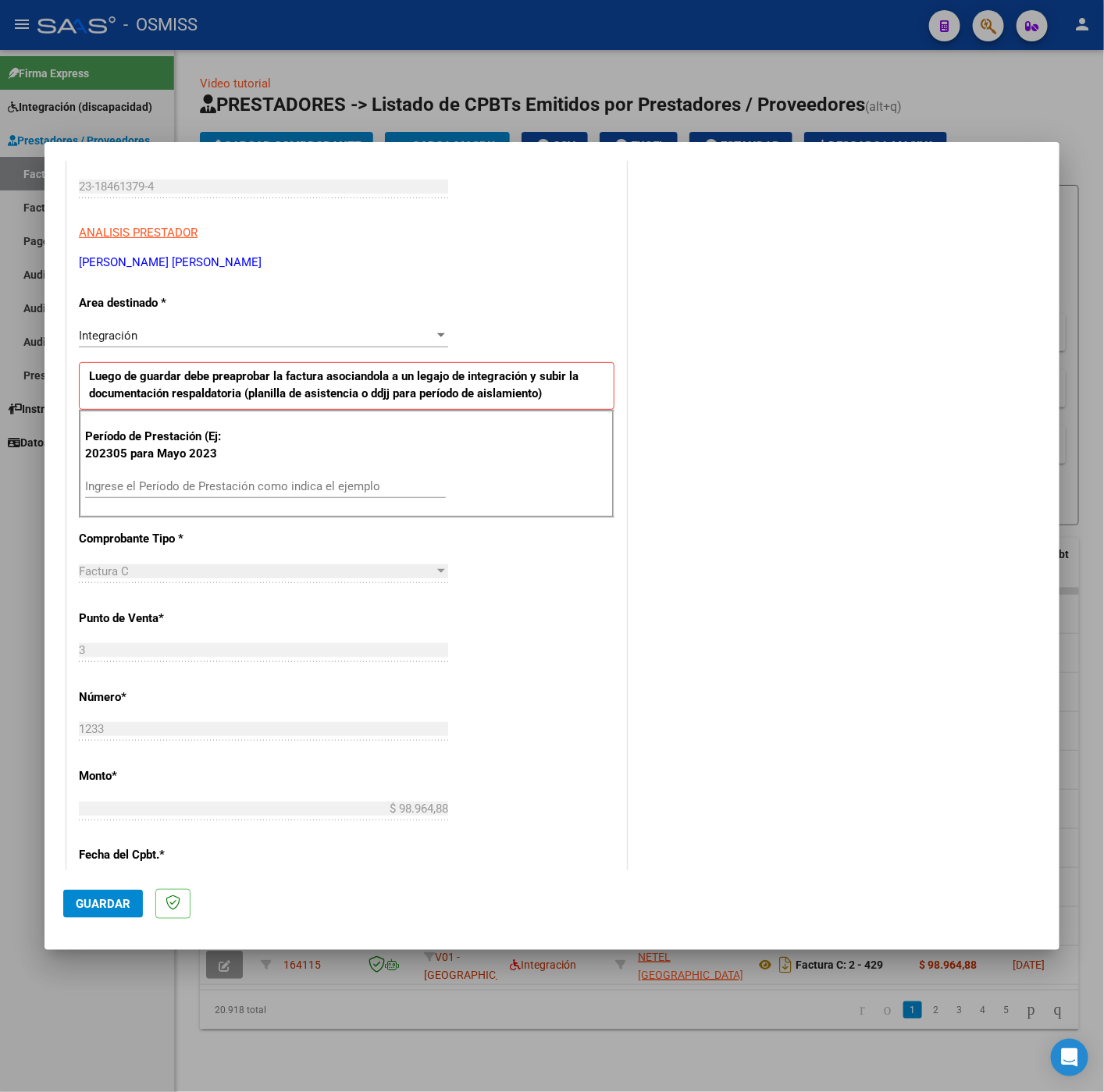
click at [272, 489] on input "Ingrese el Período de Prestación como indica el ejemplo" at bounding box center [266, 486] width 361 height 14
type input "202507"
click at [565, 638] on div "CUIT * 23-18461379-4 Ingresar CUIT ANALISIS PRESTADOR MALLEA SANDRA BEATRIZ ARC…" at bounding box center [346, 709] width 559 height 1174
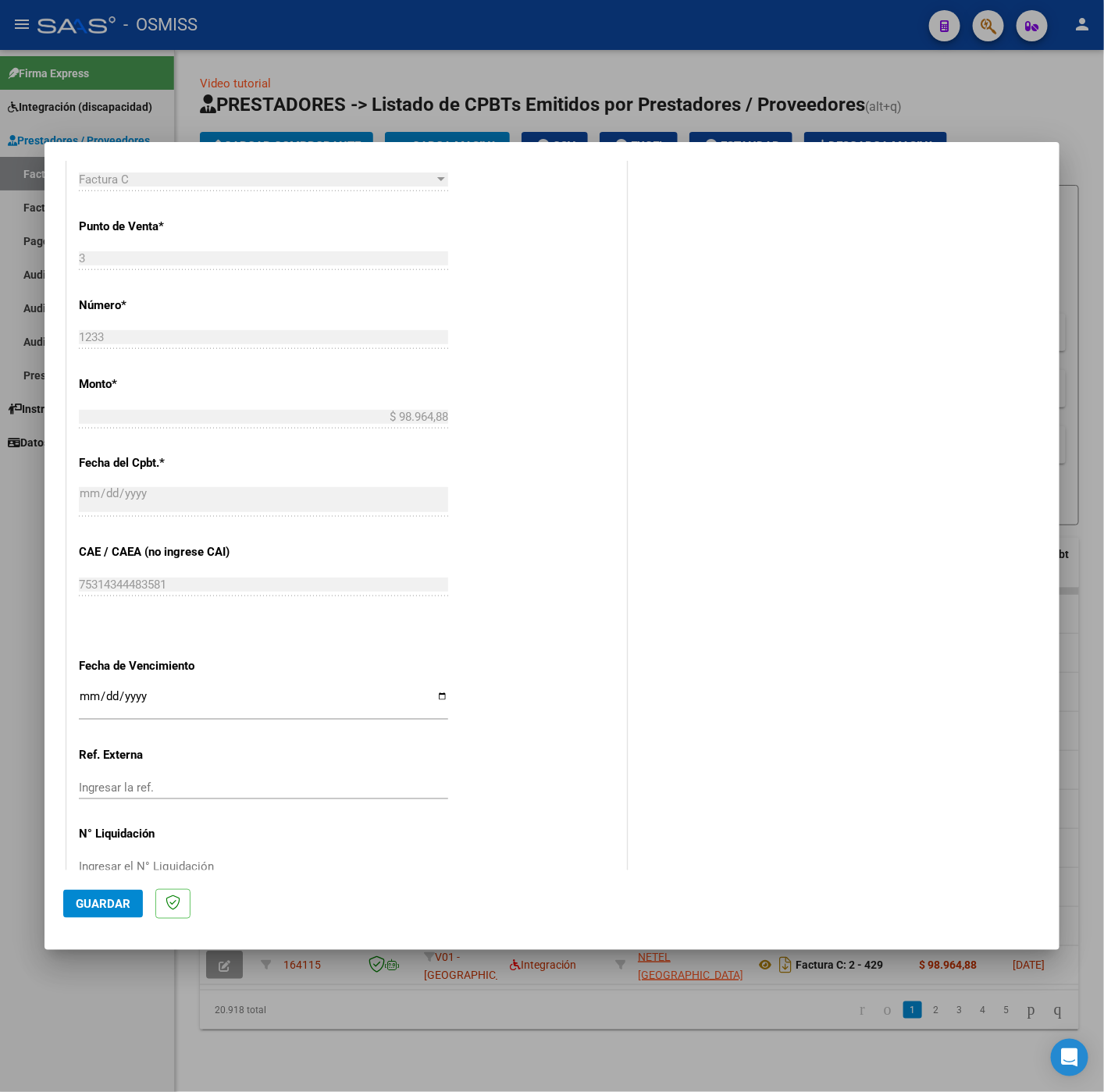
scroll to position [668, 0]
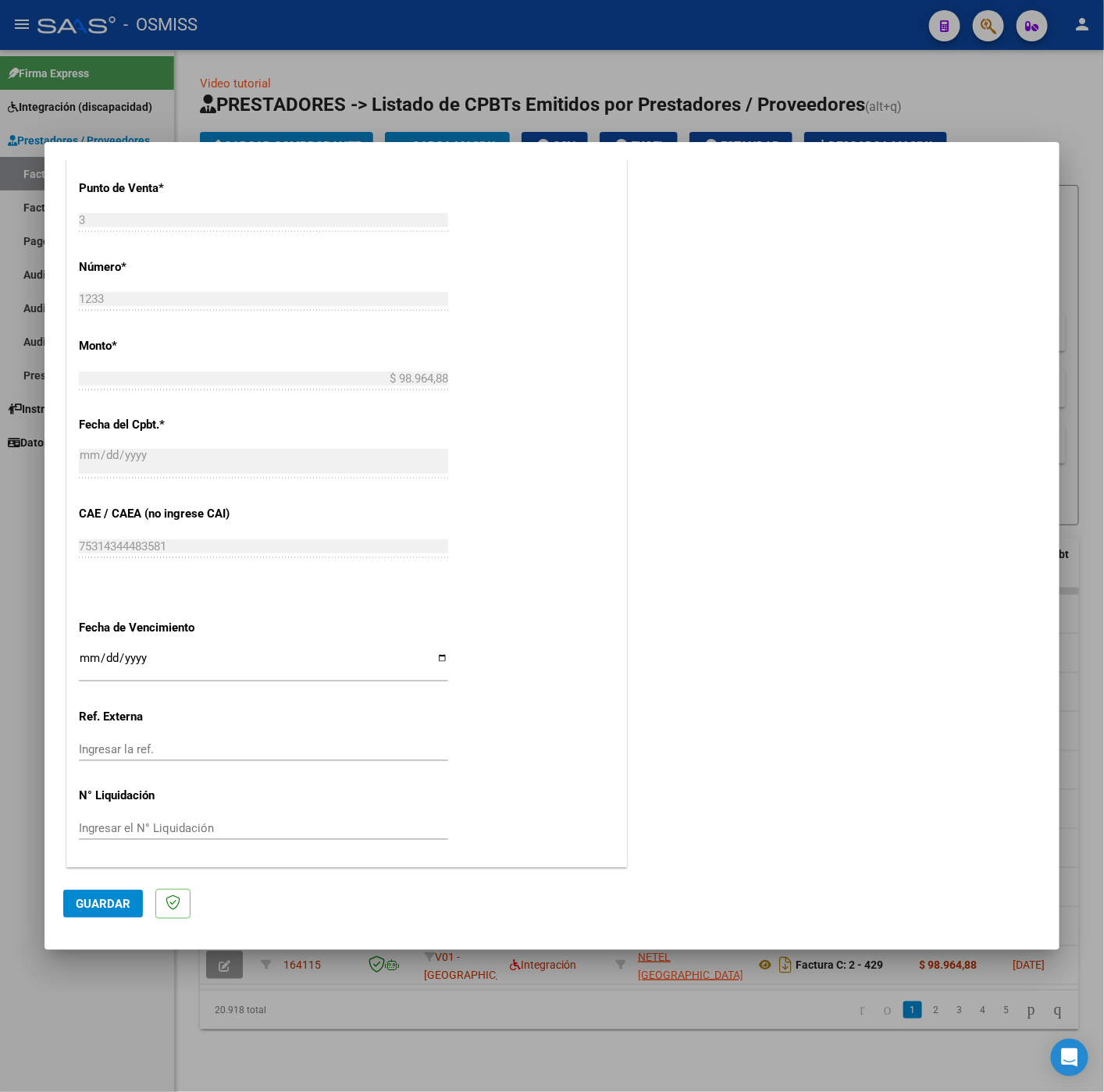
click at [85, 656] on input "Ingresar la fecha" at bounding box center [263, 663] width 369 height 25
type input "[DATE]"
click at [91, 916] on button "Guardar" at bounding box center [103, 904] width 80 height 28
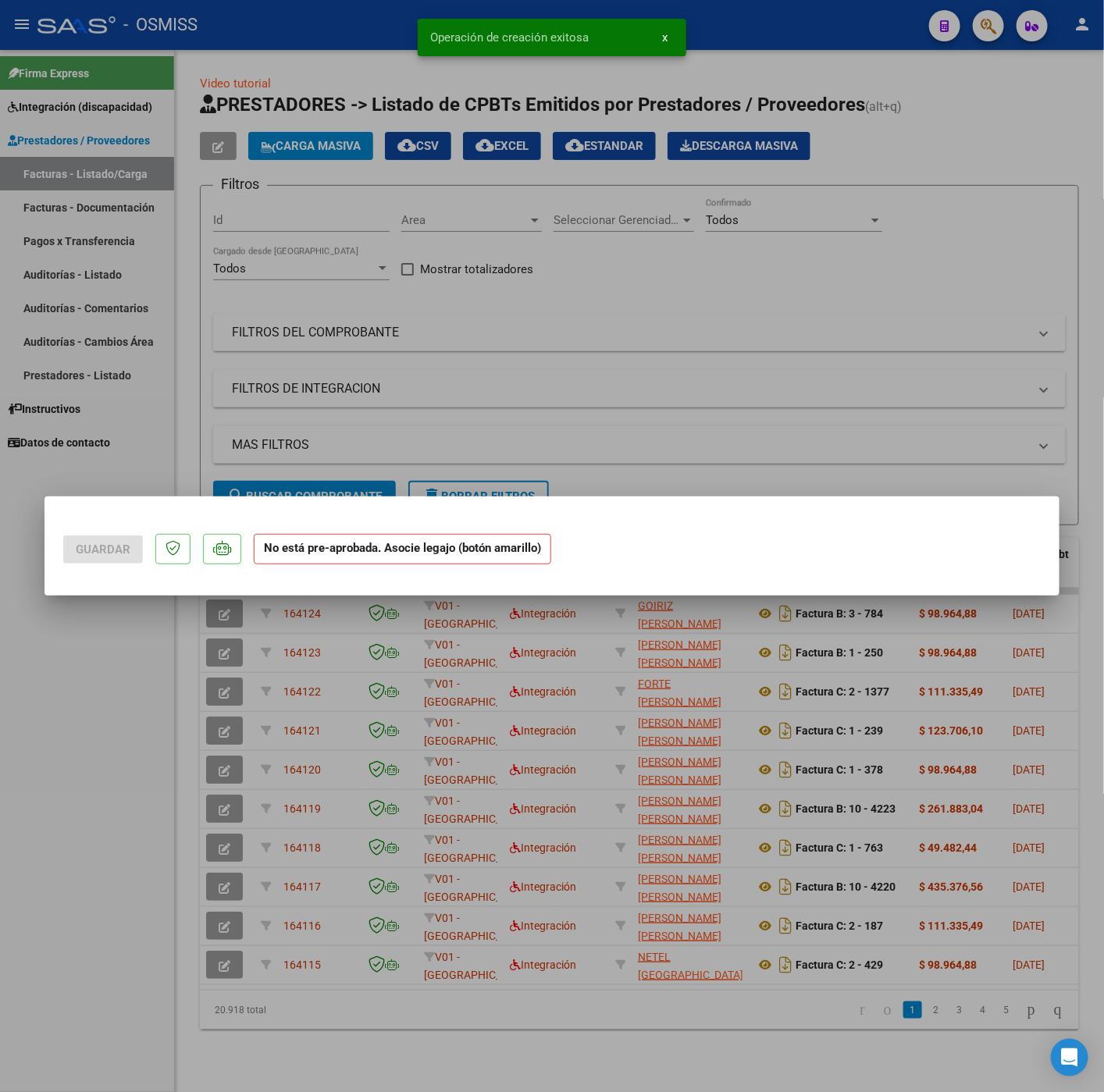
scroll to position [0, 0]
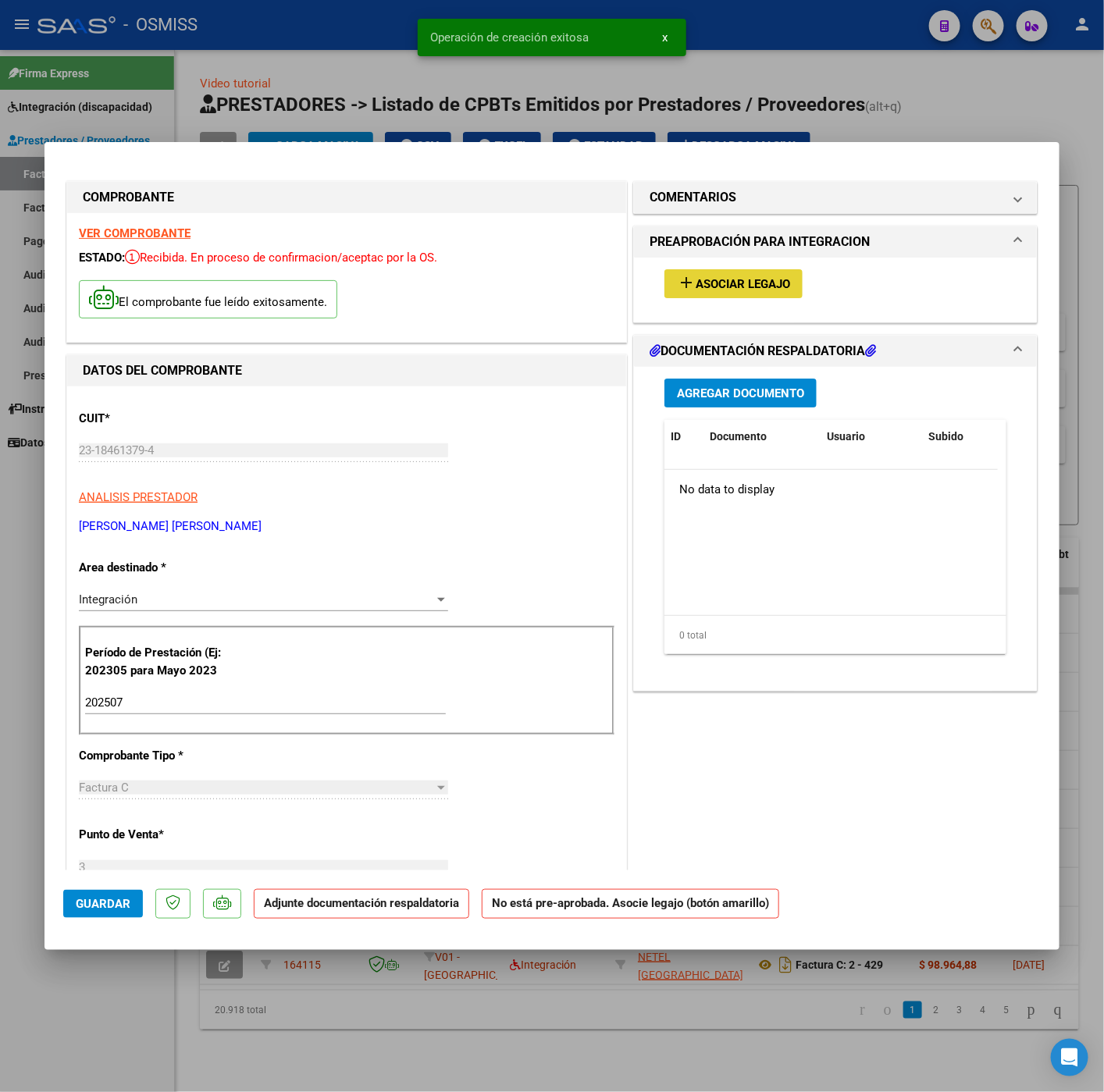
click at [752, 296] on button "add Asociar Legajo" at bounding box center [733, 283] width 138 height 29
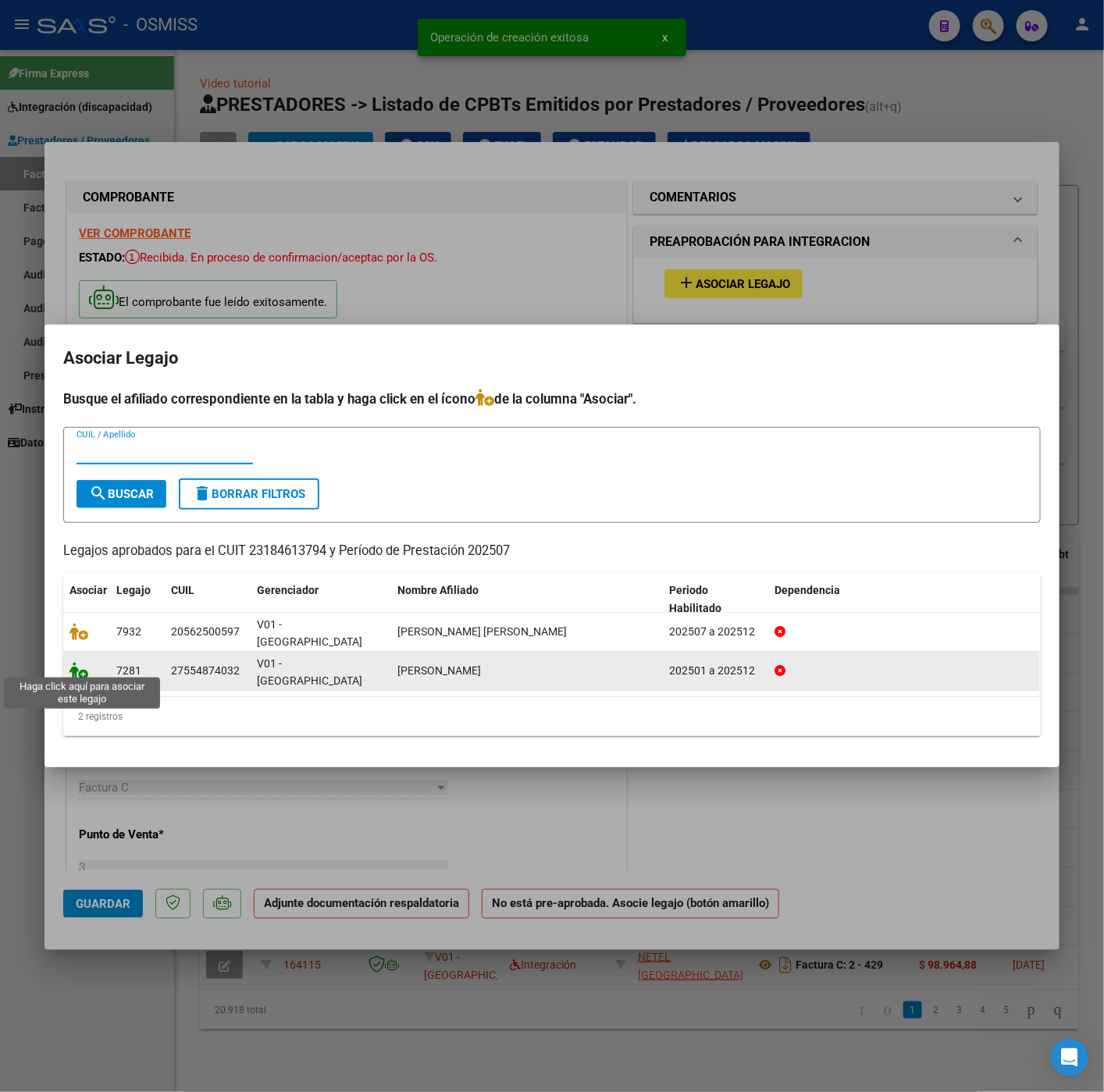
click at [81, 666] on icon at bounding box center [78, 671] width 18 height 18
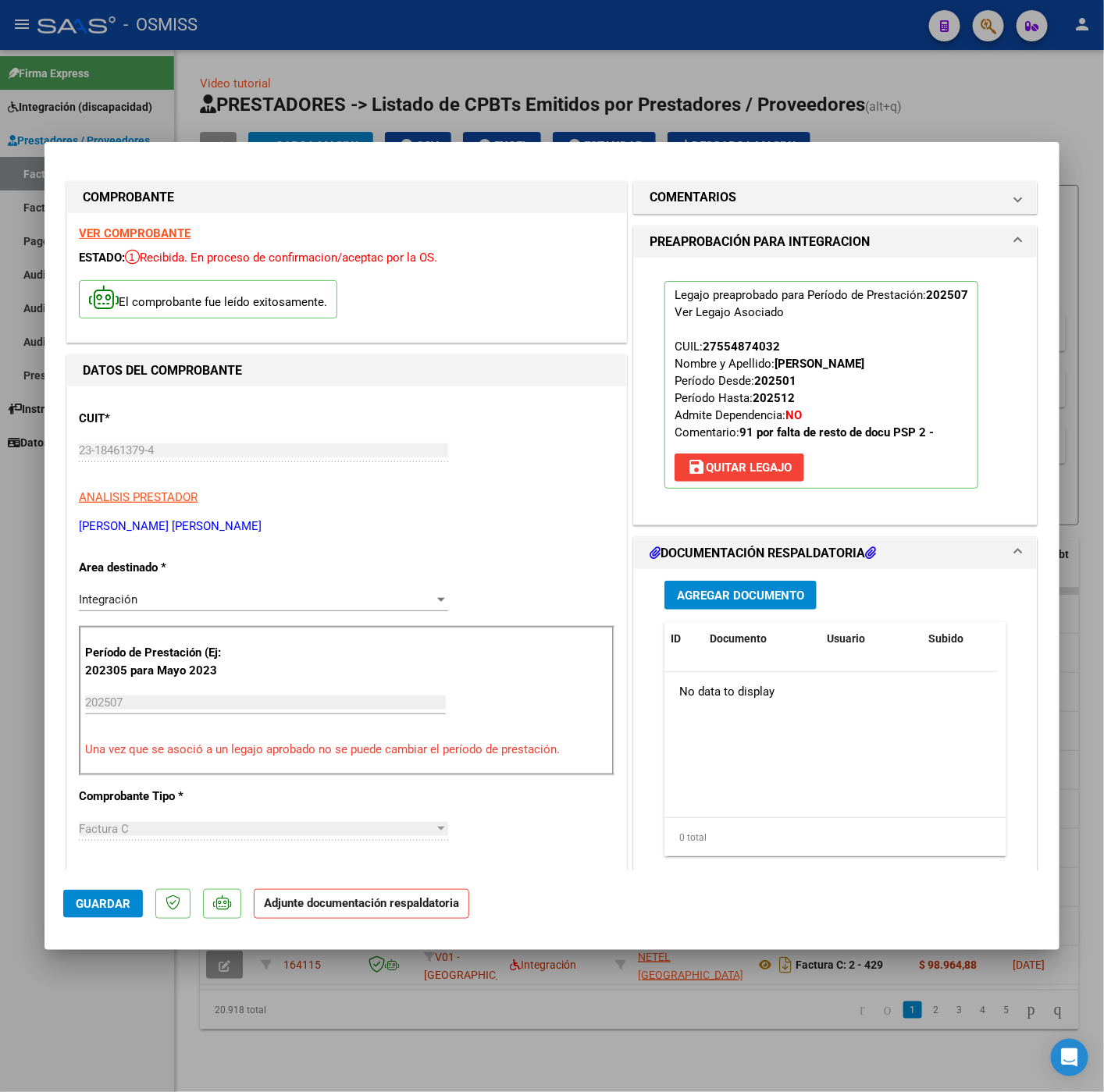
click at [753, 588] on span "Agregar Documento" at bounding box center [740, 595] width 127 height 14
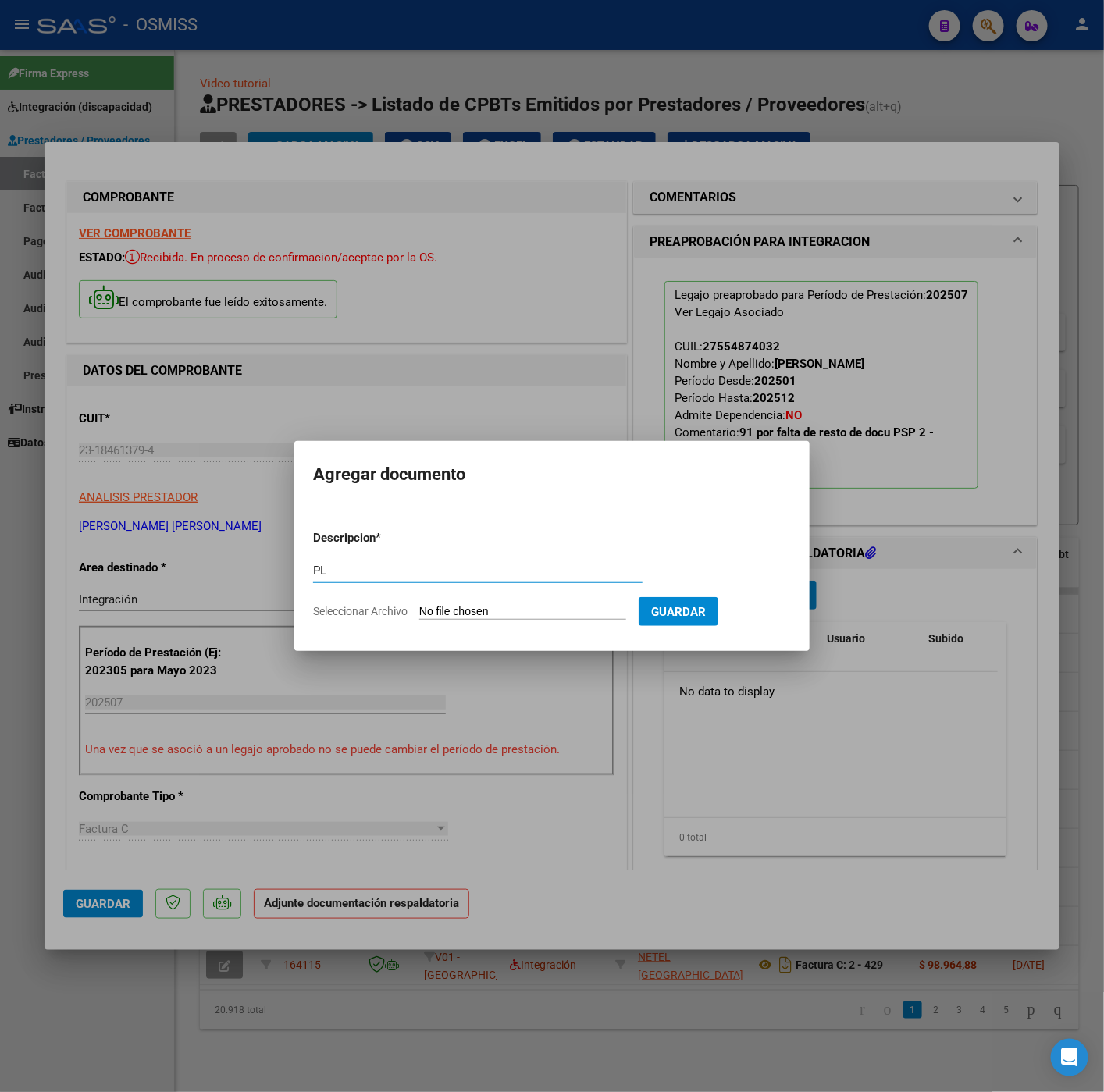
type input "PL"
click at [522, 605] on input "Seleccionar Archivo" at bounding box center [522, 612] width 207 height 15
type input "C:\fakepath\Xiomara julio25 - Sandra Beatriz Mallea (1).pdf"
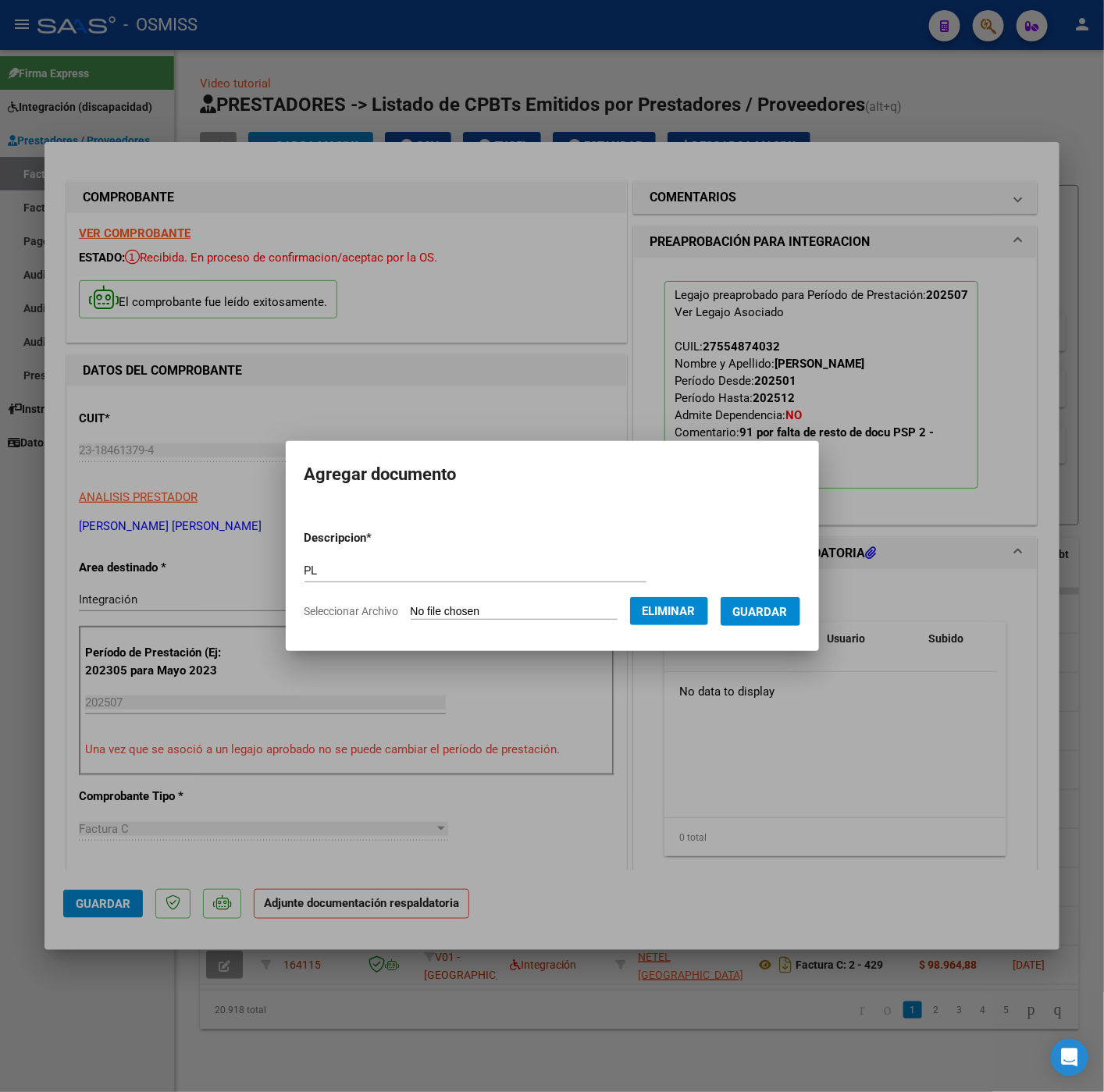
click at [770, 615] on span "Guardar" at bounding box center [760, 612] width 54 height 14
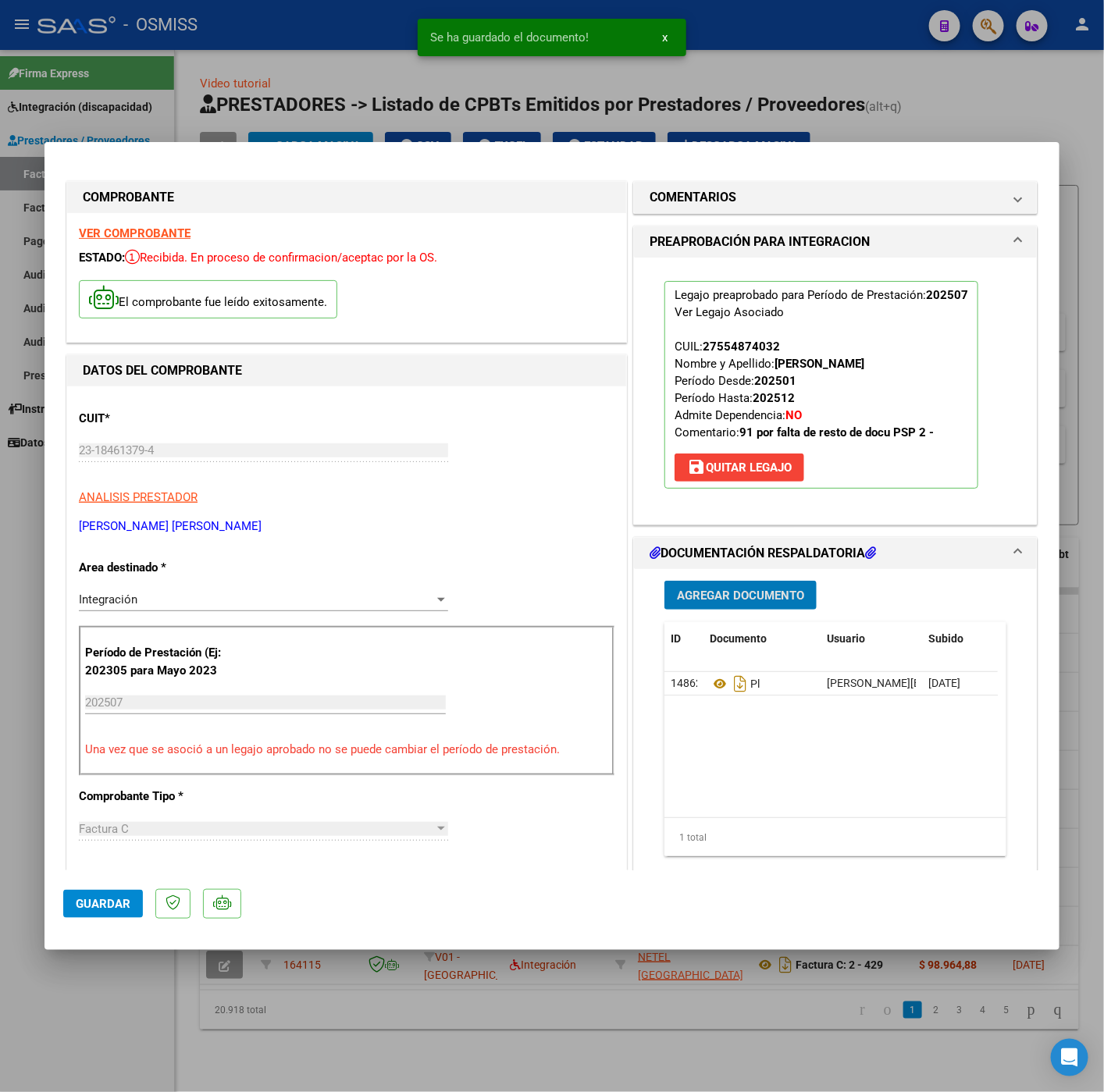
click at [106, 899] on span "Guardar" at bounding box center [103, 904] width 54 height 14
click at [117, 994] on div at bounding box center [552, 546] width 1104 height 1092
type input "$ 0,00"
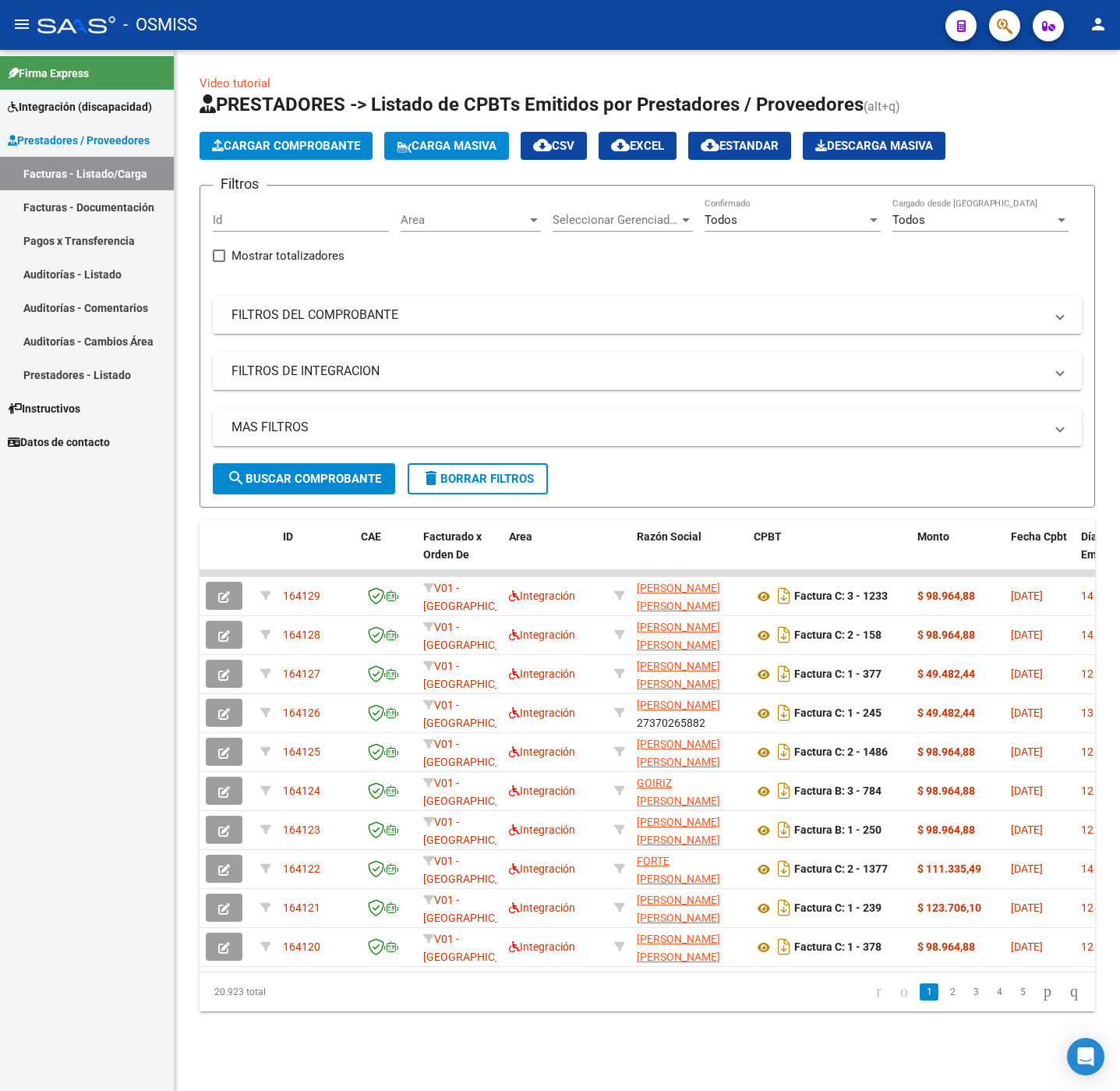
click at [284, 143] on span "Cargar Comprobante" at bounding box center [286, 146] width 148 height 14
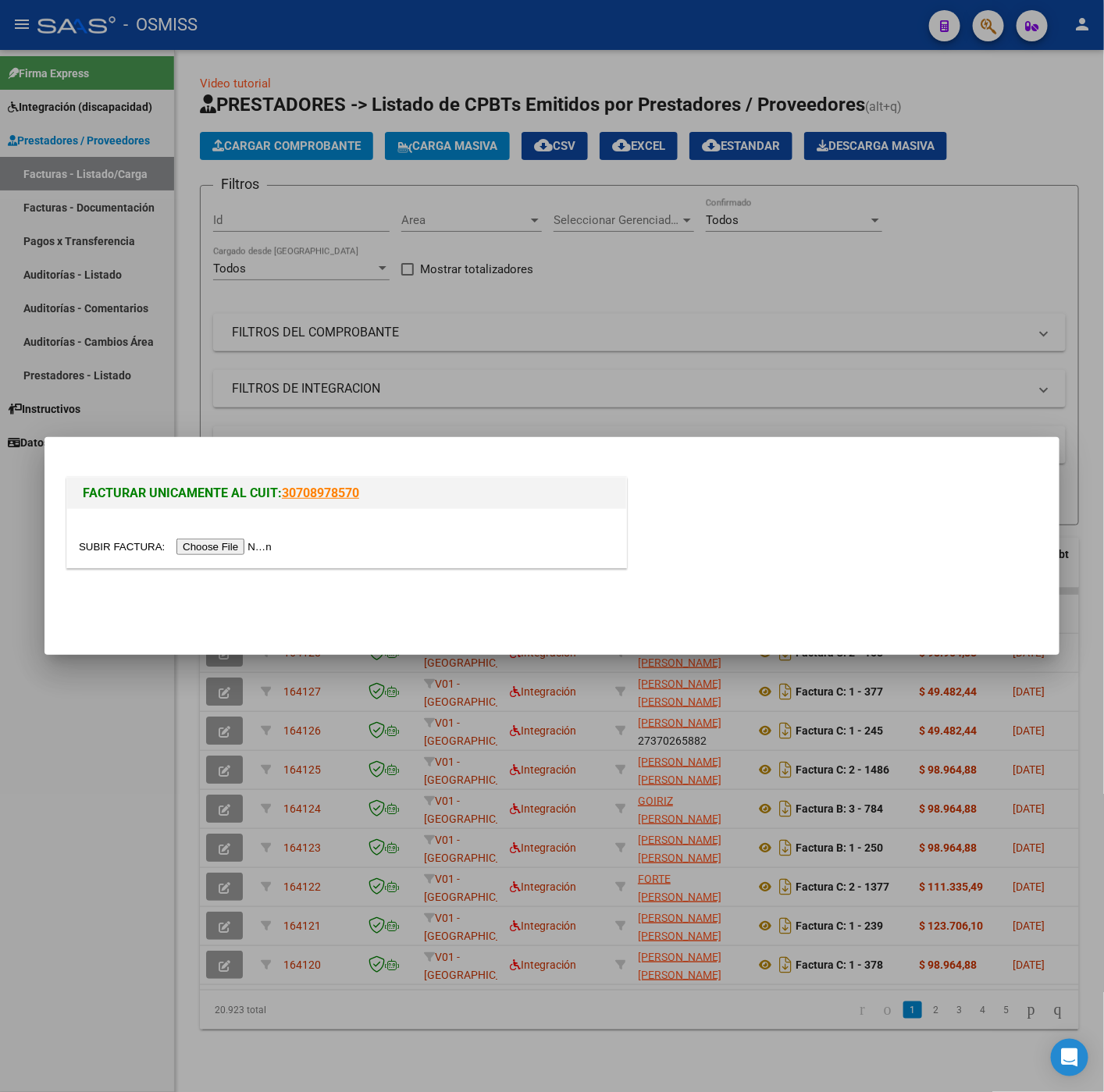
click at [223, 553] on input "file" at bounding box center [177, 547] width 197 height 17
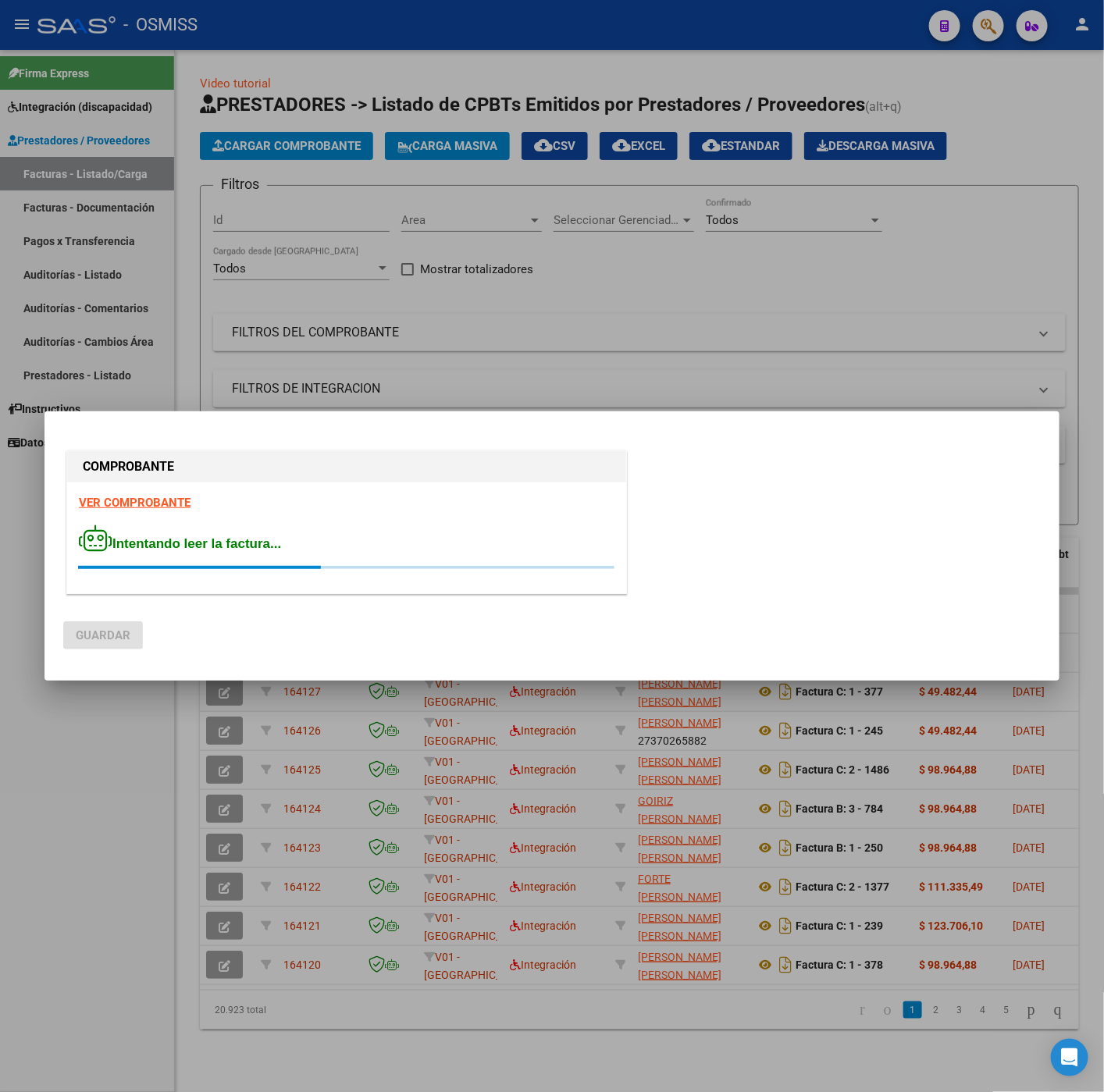
click at [153, 504] on strong "VER COMPROBANTE" at bounding box center [135, 503] width 112 height 14
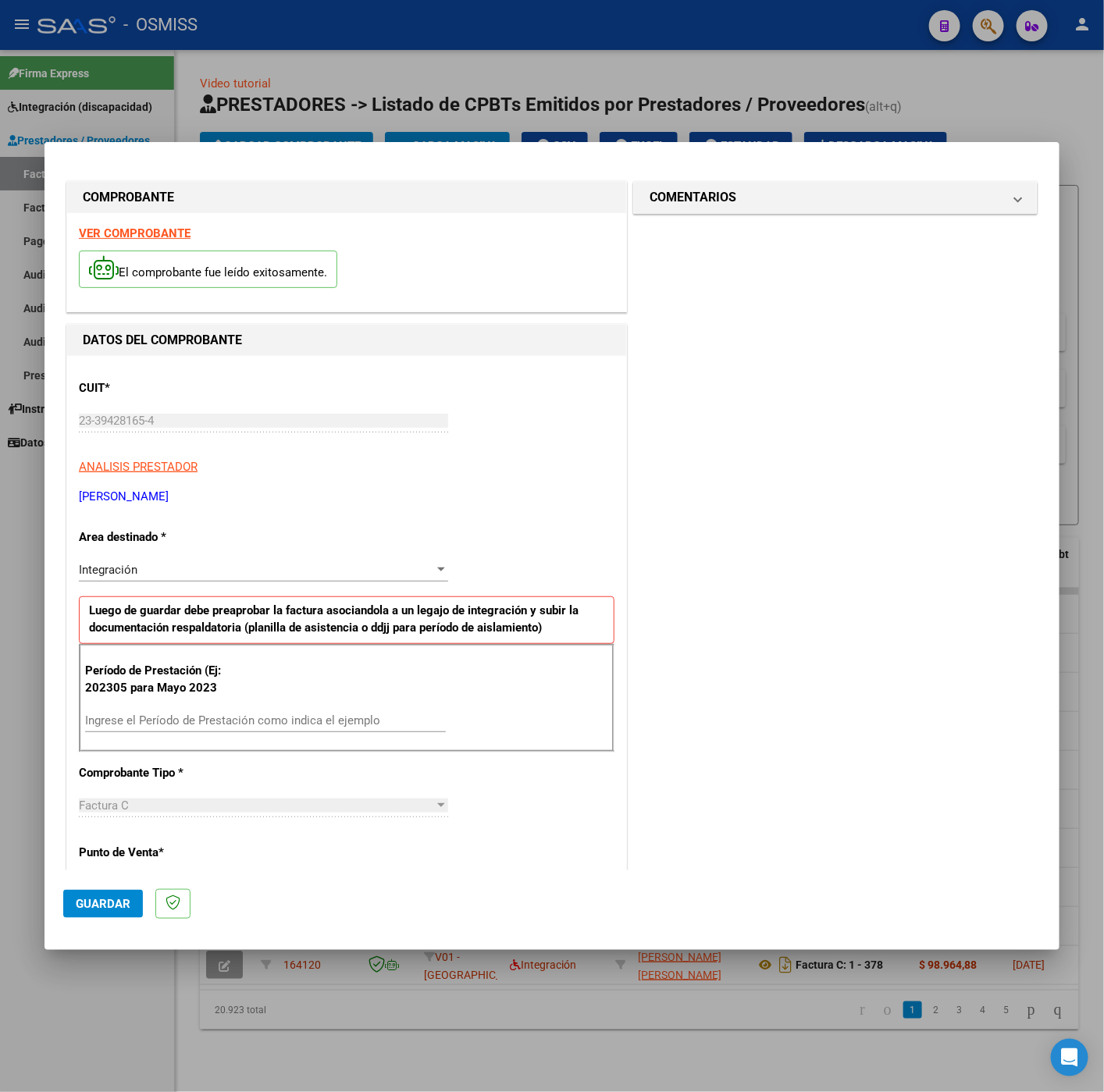
scroll to position [117, 0]
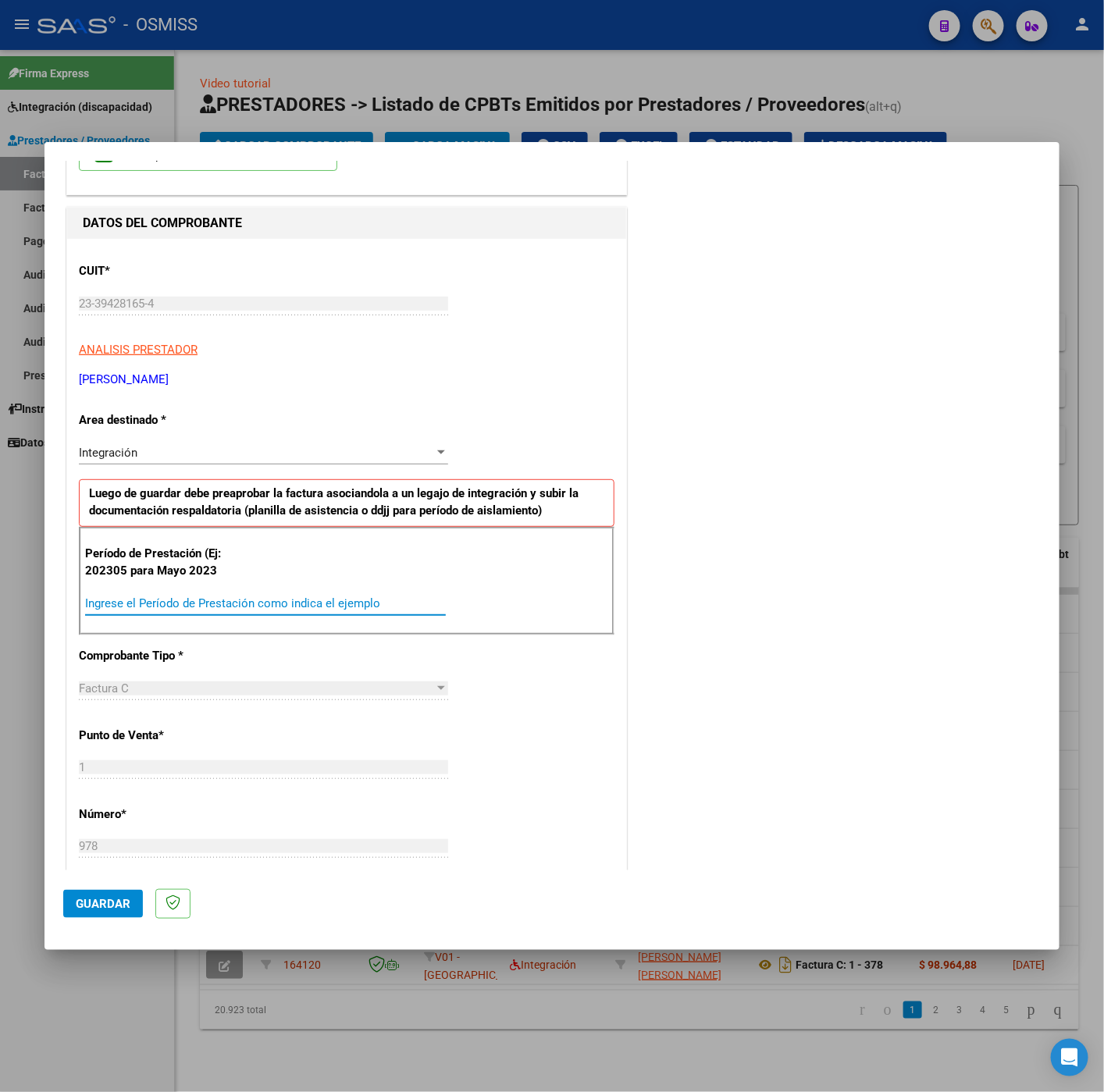
click at [279, 611] on input "Ingrese el Período de Prestación como indica el ejemplo" at bounding box center [266, 603] width 361 height 14
type input "202507"
click at [524, 723] on div "CUIT * 23-39428165-4 Ingresar CUIT ANALISIS PRESTADOR LEDESMA ANTONELLA BELEN A…" at bounding box center [346, 825] width 559 height 1174
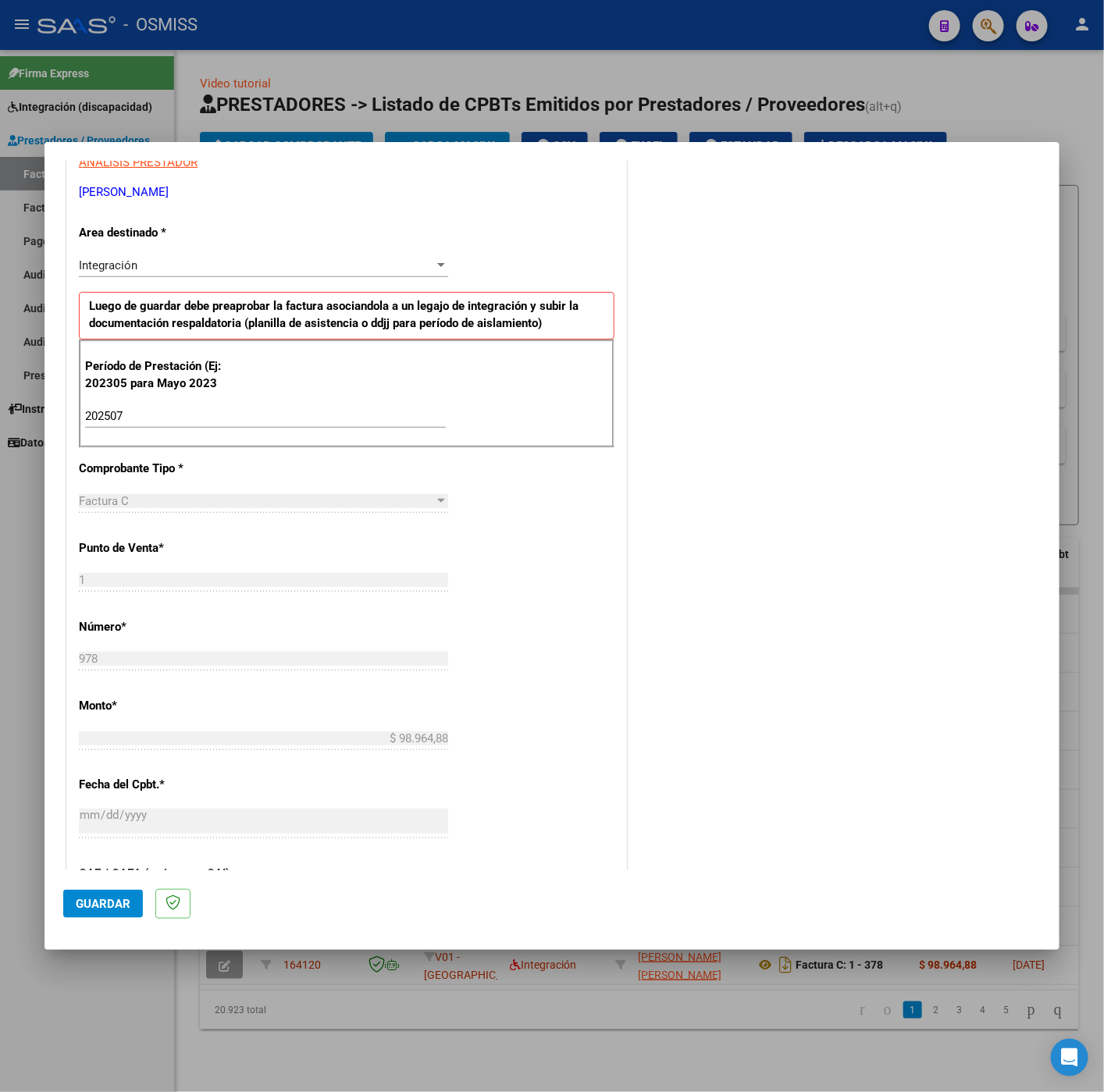
scroll to position [668, 0]
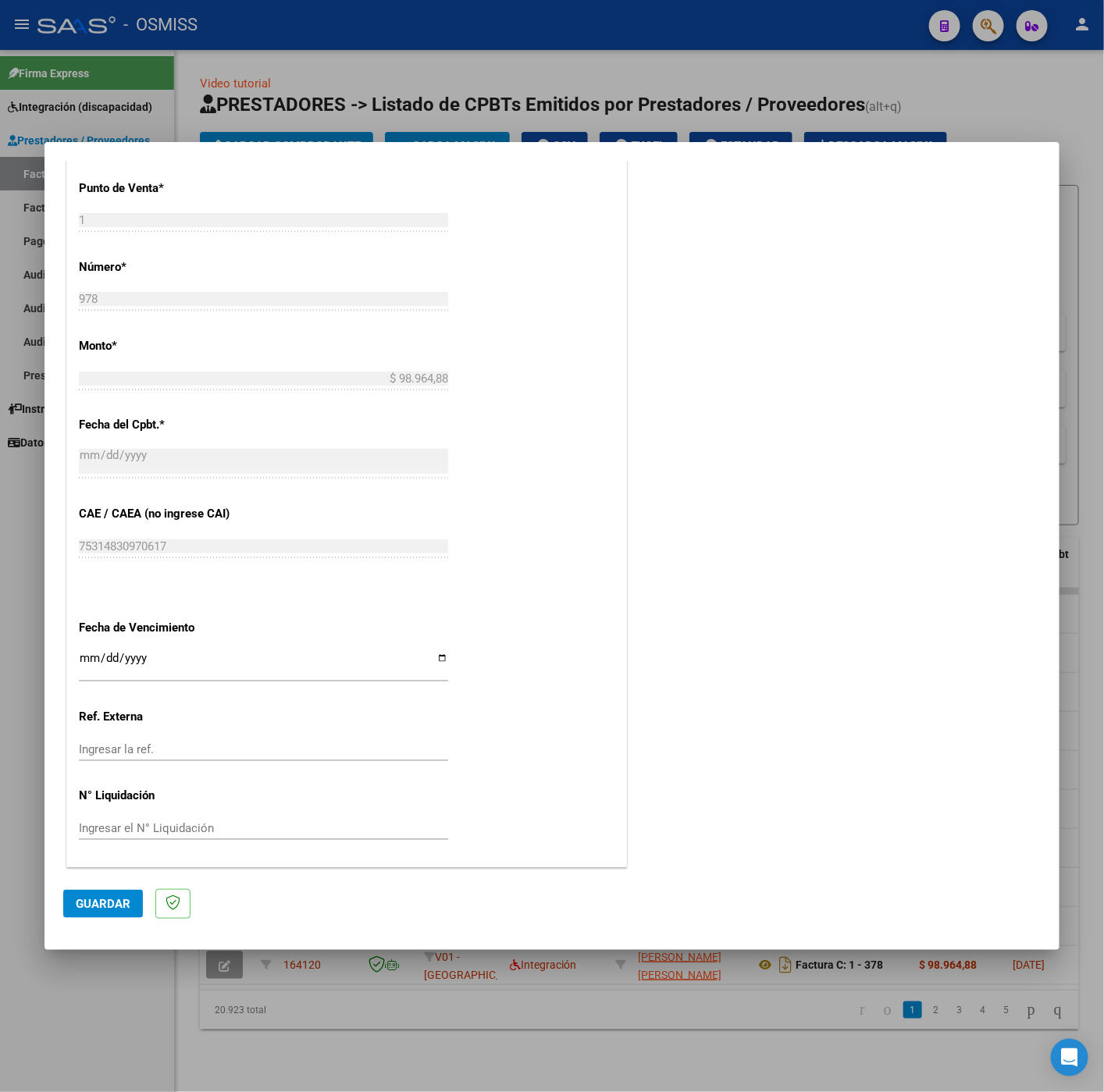
click at [85, 663] on input "Ingresar la fecha" at bounding box center [263, 663] width 369 height 25
type input "[DATE]"
click at [108, 896] on span "Guardar" at bounding box center [103, 904] width 54 height 14
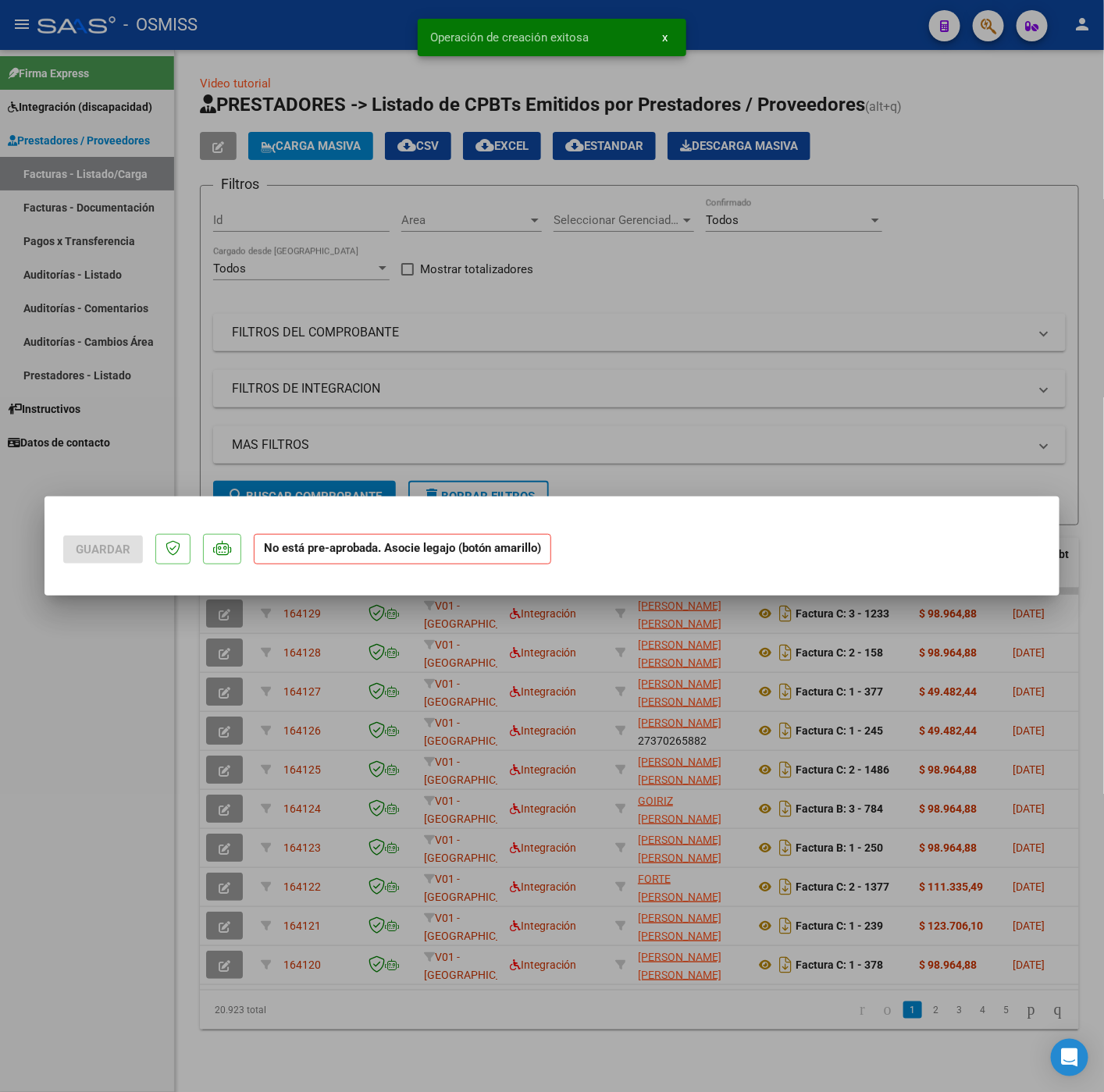
scroll to position [0, 0]
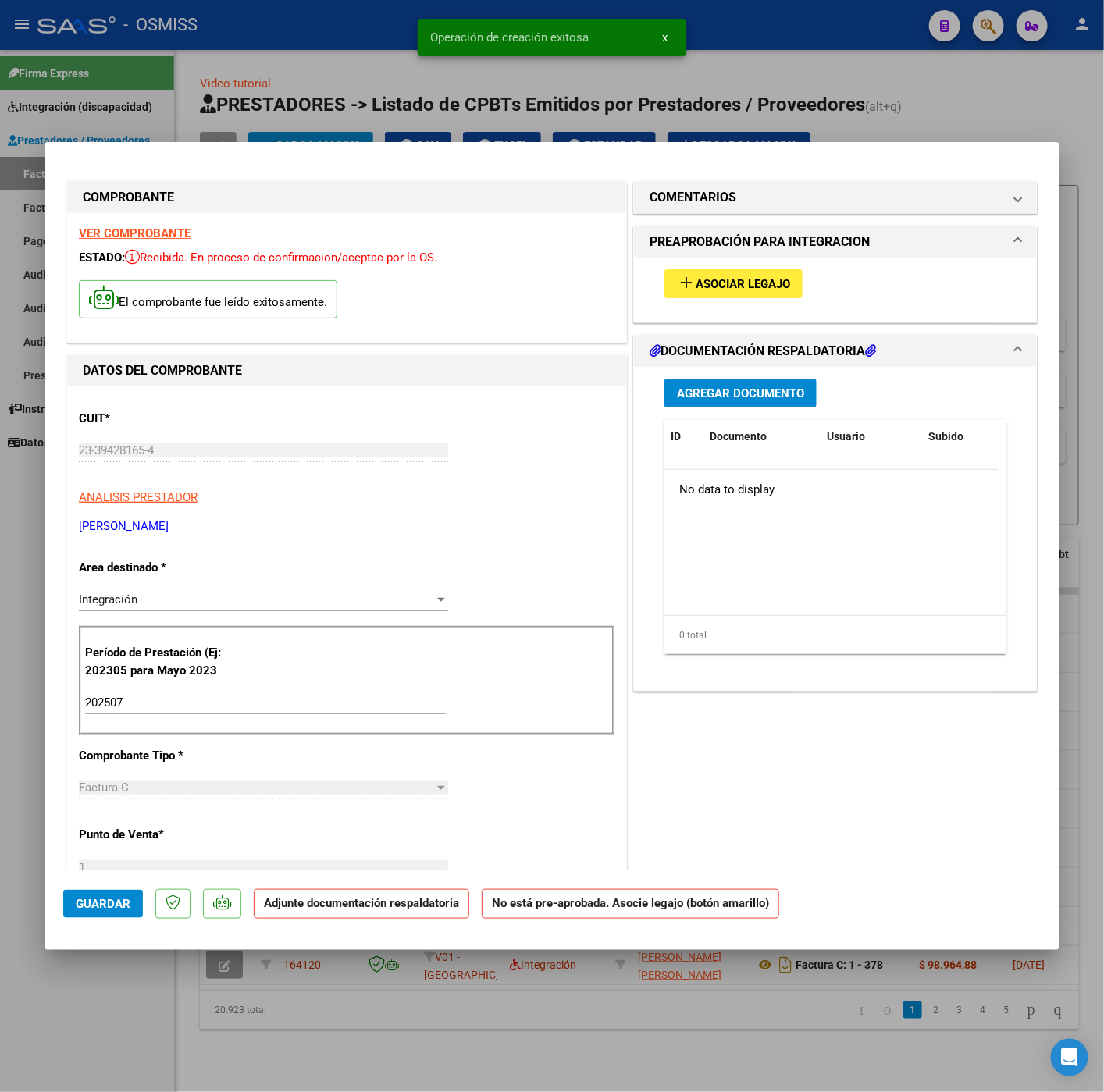
click at [729, 286] on span "Asociar Legajo" at bounding box center [742, 284] width 94 height 14
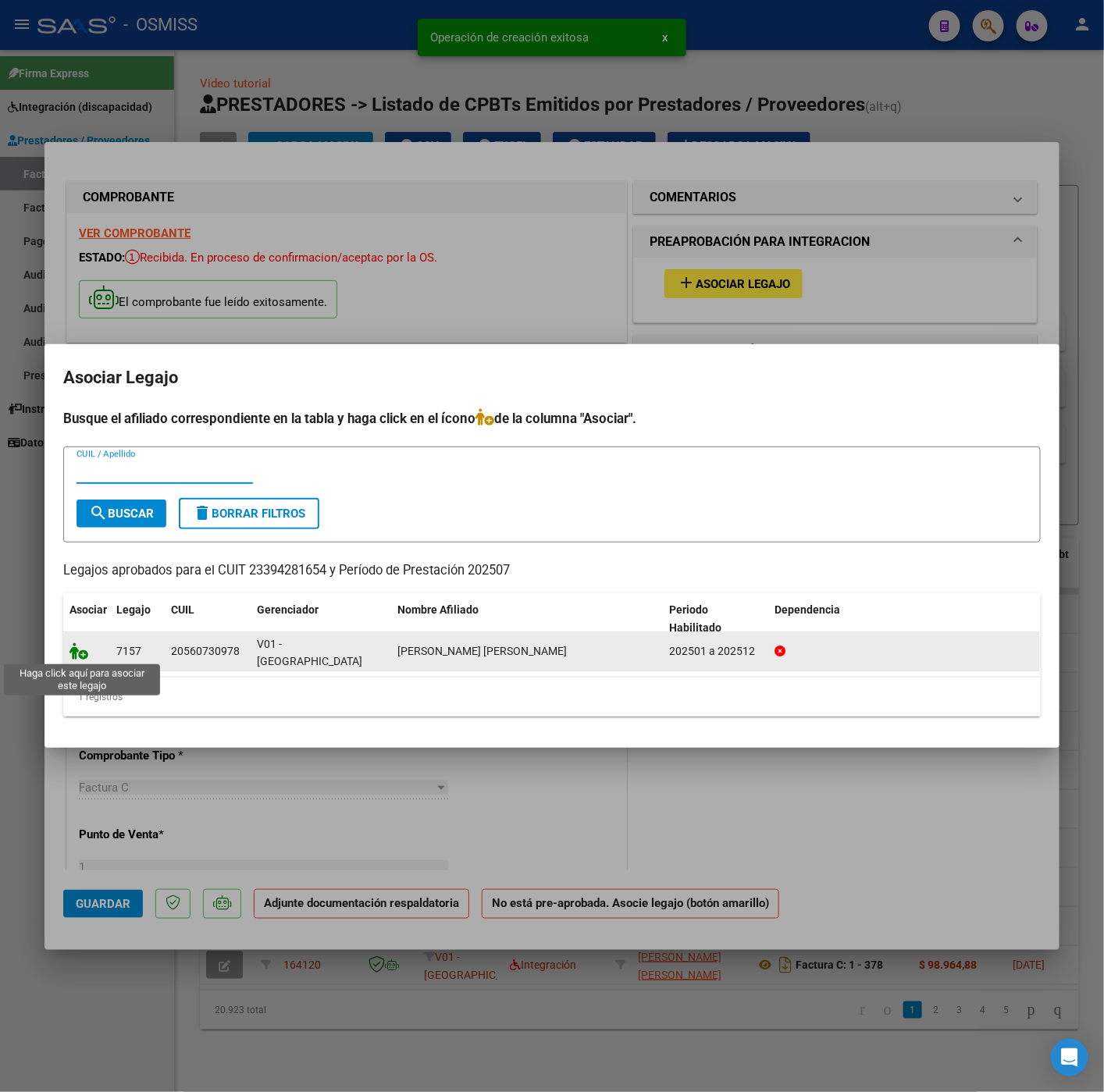
click at [82, 651] on icon at bounding box center [78, 651] width 18 height 18
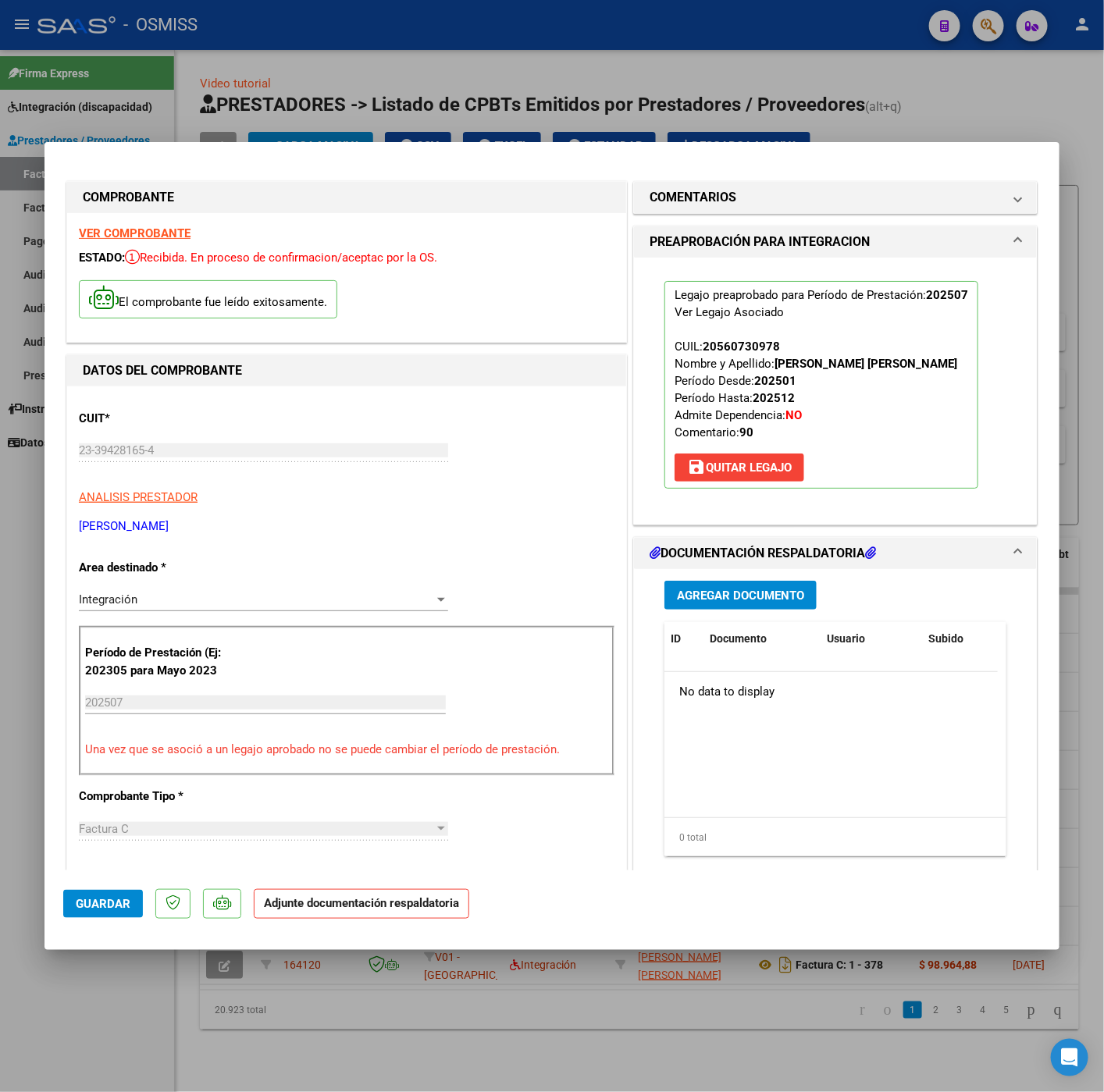
click at [702, 586] on button "Agregar Documento" at bounding box center [740, 595] width 152 height 29
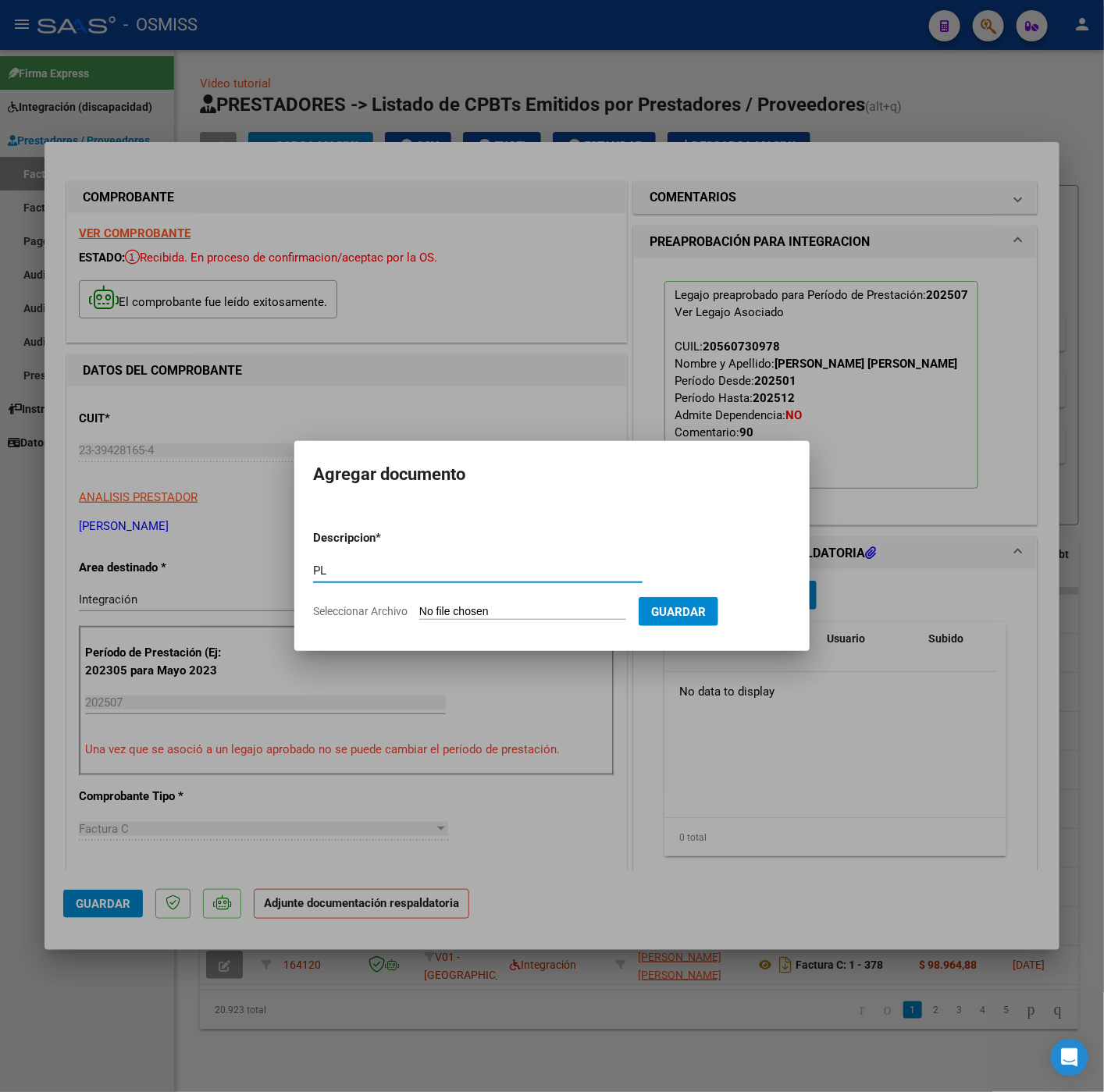
type input "PL"
click at [544, 609] on input "Seleccionar Archivo" at bounding box center [522, 612] width 207 height 15
type input "C:\fakepath\julio planilla, Thiago llpaco - Antonella Ledesma.pdf"
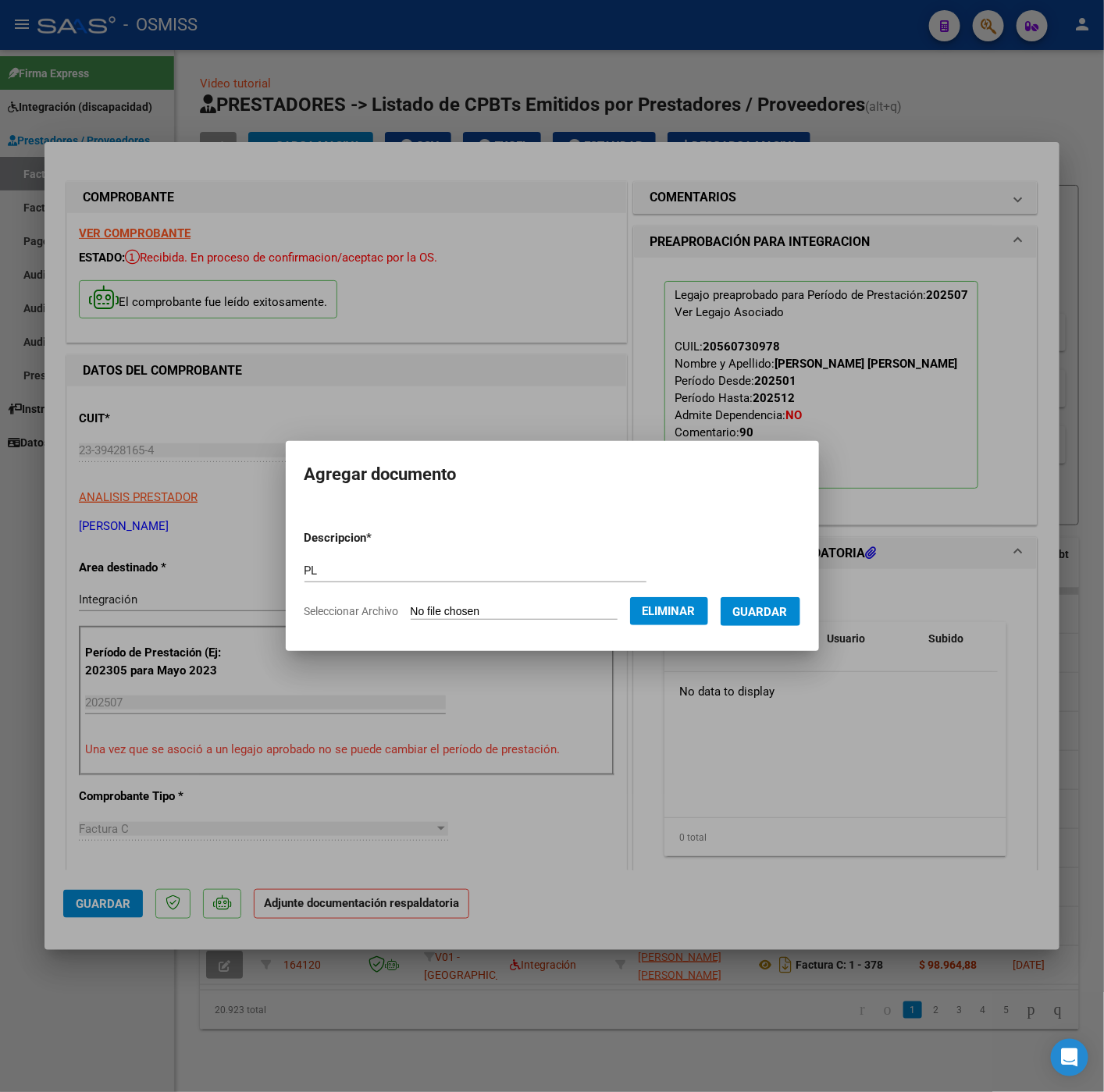
click at [780, 618] on button "Guardar" at bounding box center [760, 611] width 80 height 29
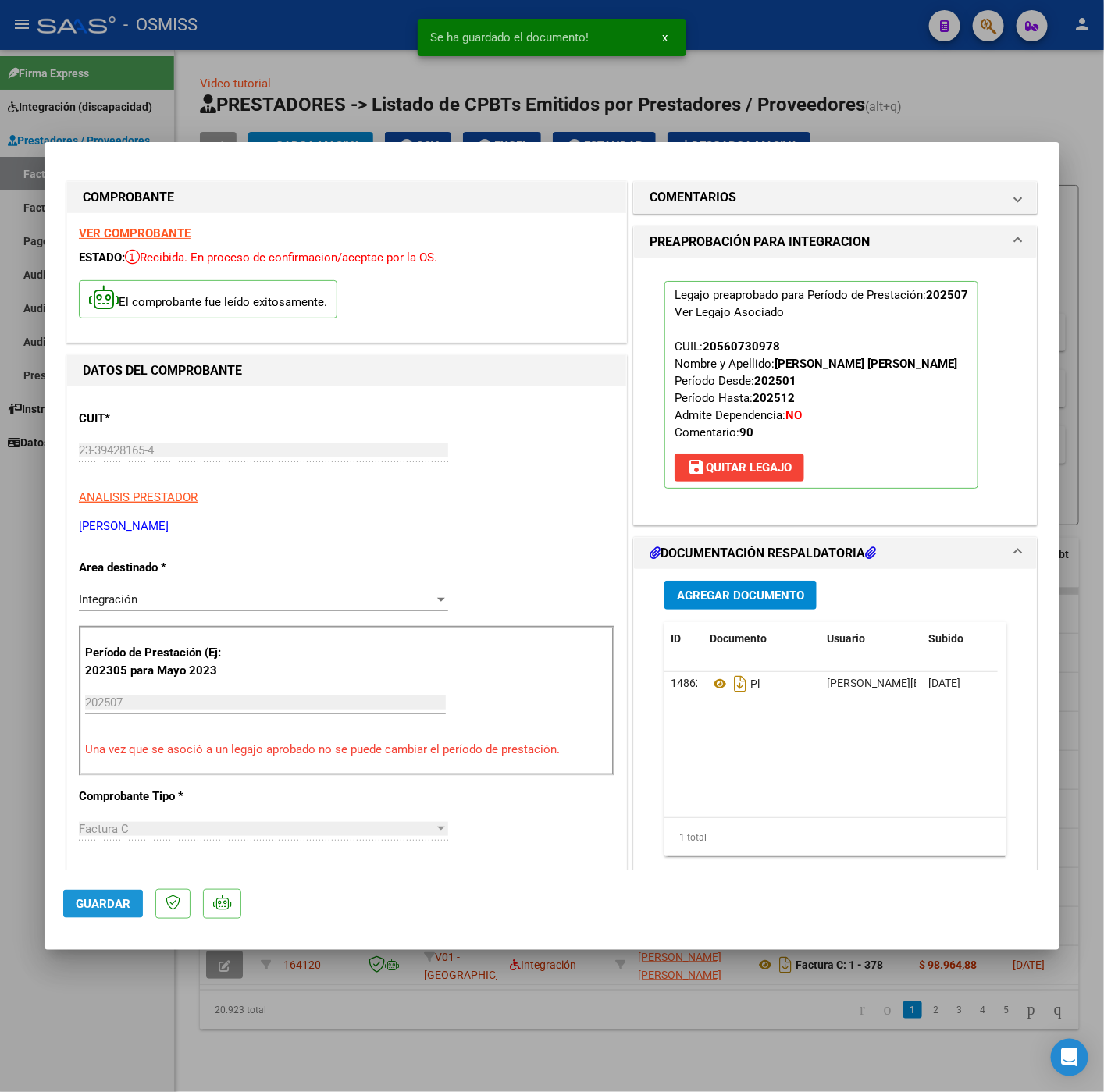
click at [122, 896] on span "Guardar" at bounding box center [103, 904] width 54 height 14
drag, startPoint x: 132, startPoint y: 1015, endPoint x: 225, endPoint y: 157, distance: 863.0
click at [132, 1016] on div at bounding box center [552, 546] width 1104 height 1092
type input "$ 0,00"
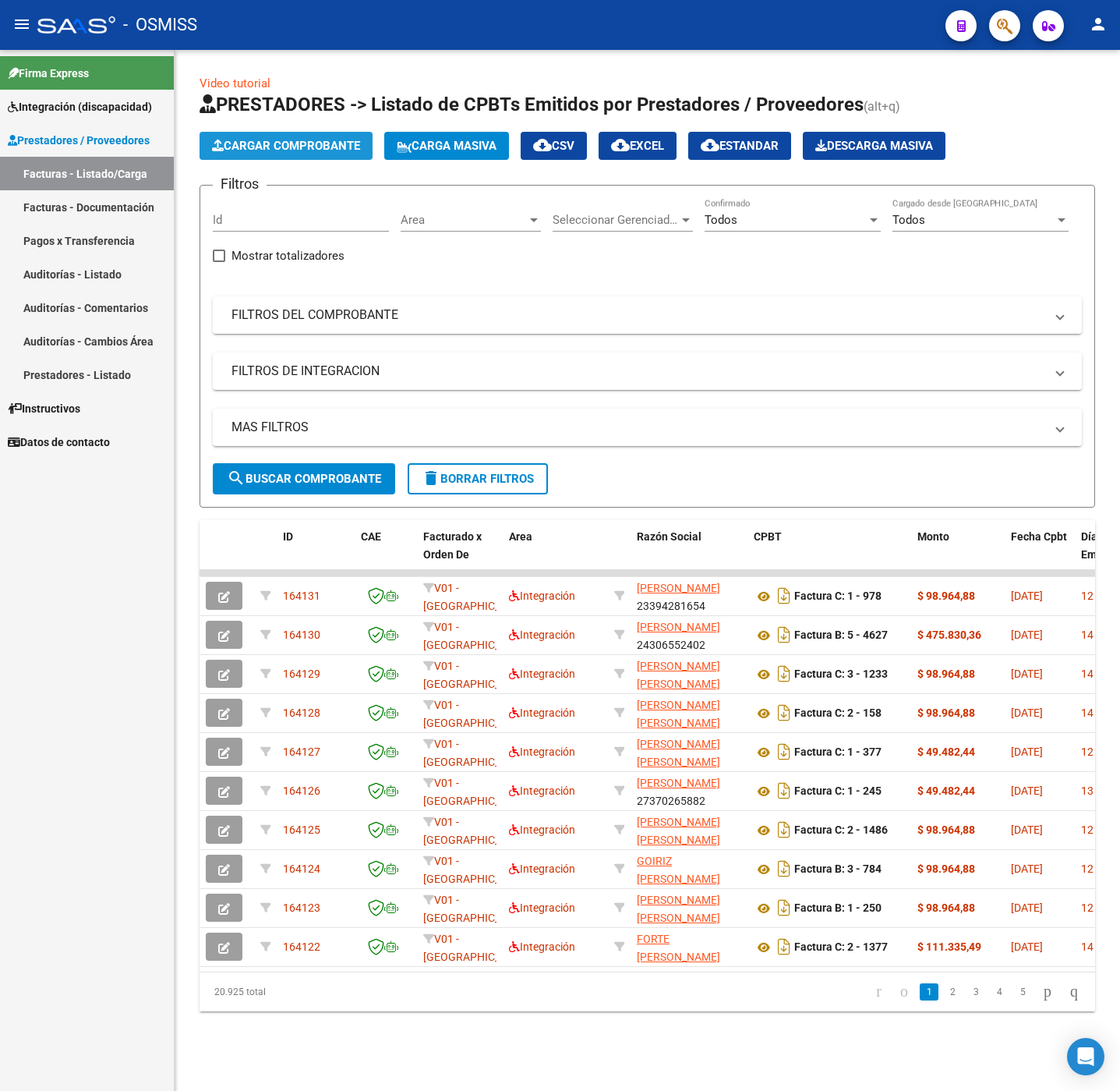
click at [279, 150] on span "Cargar Comprobante" at bounding box center [286, 146] width 148 height 14
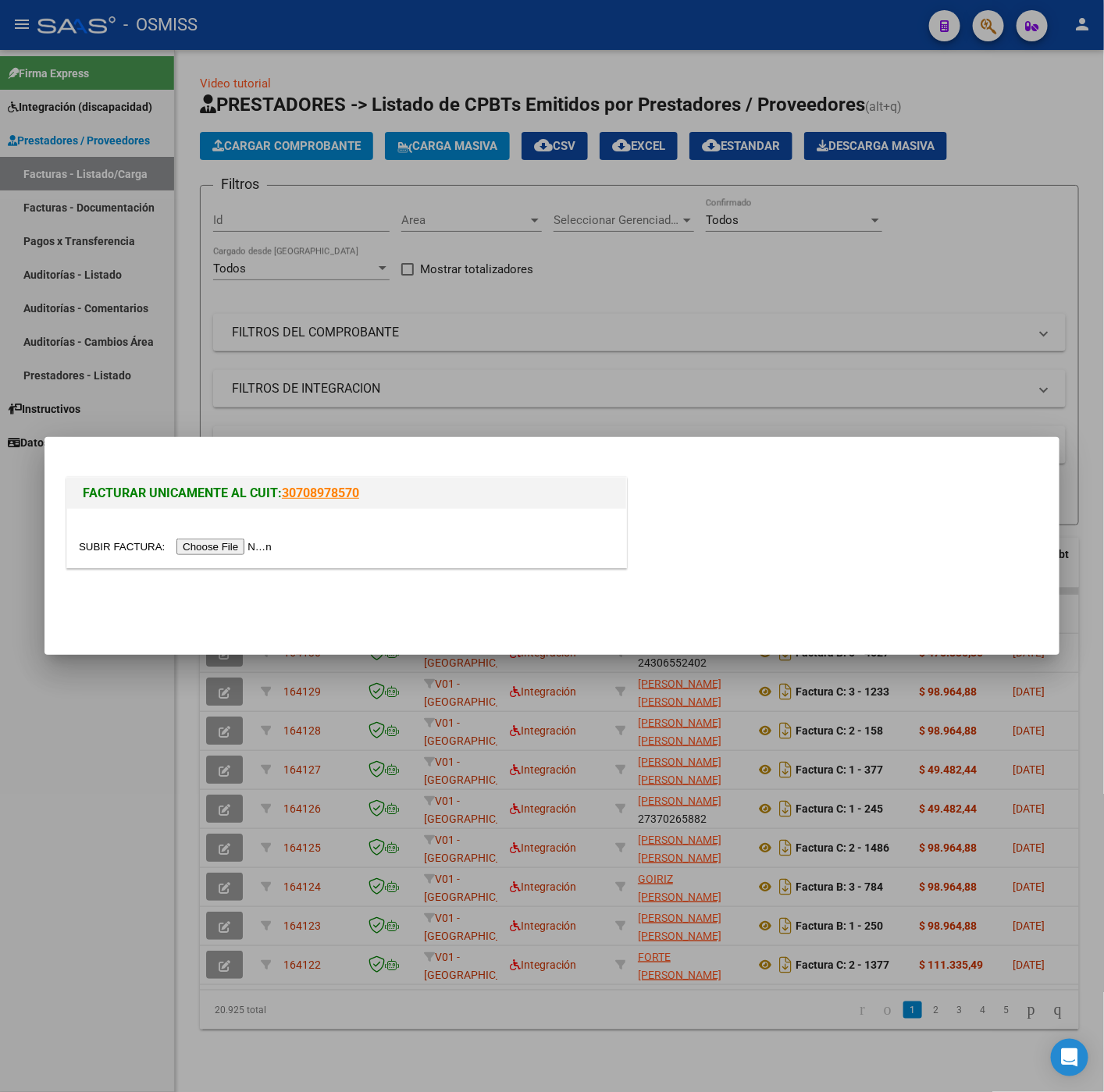
drag, startPoint x: 234, startPoint y: 560, endPoint x: 219, endPoint y: 550, distance: 18.0
click at [232, 562] on div at bounding box center [346, 537] width 559 height 58
click at [211, 544] on input "file" at bounding box center [177, 547] width 197 height 17
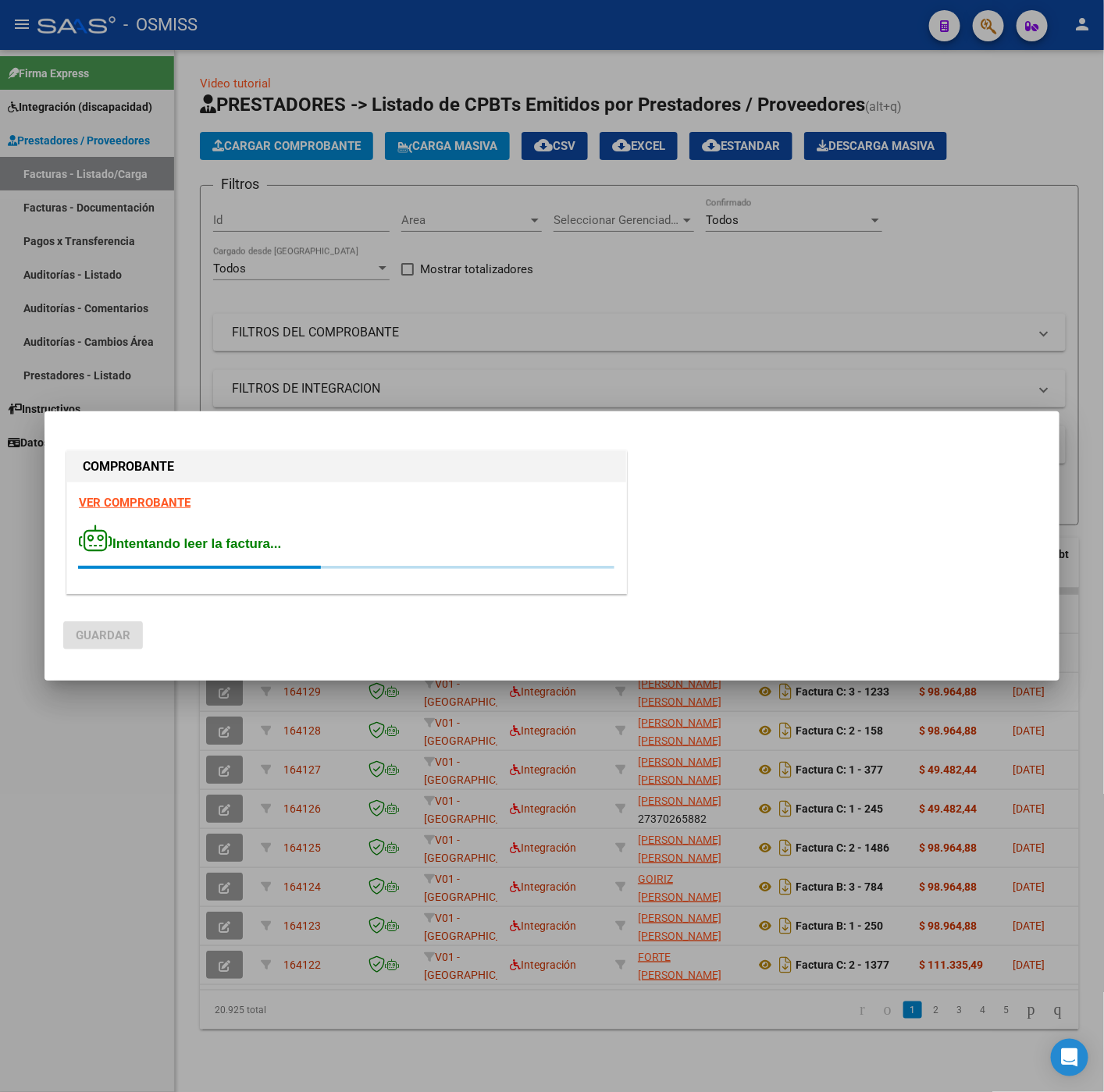
click at [121, 502] on strong "VER COMPROBANTE" at bounding box center [135, 503] width 112 height 14
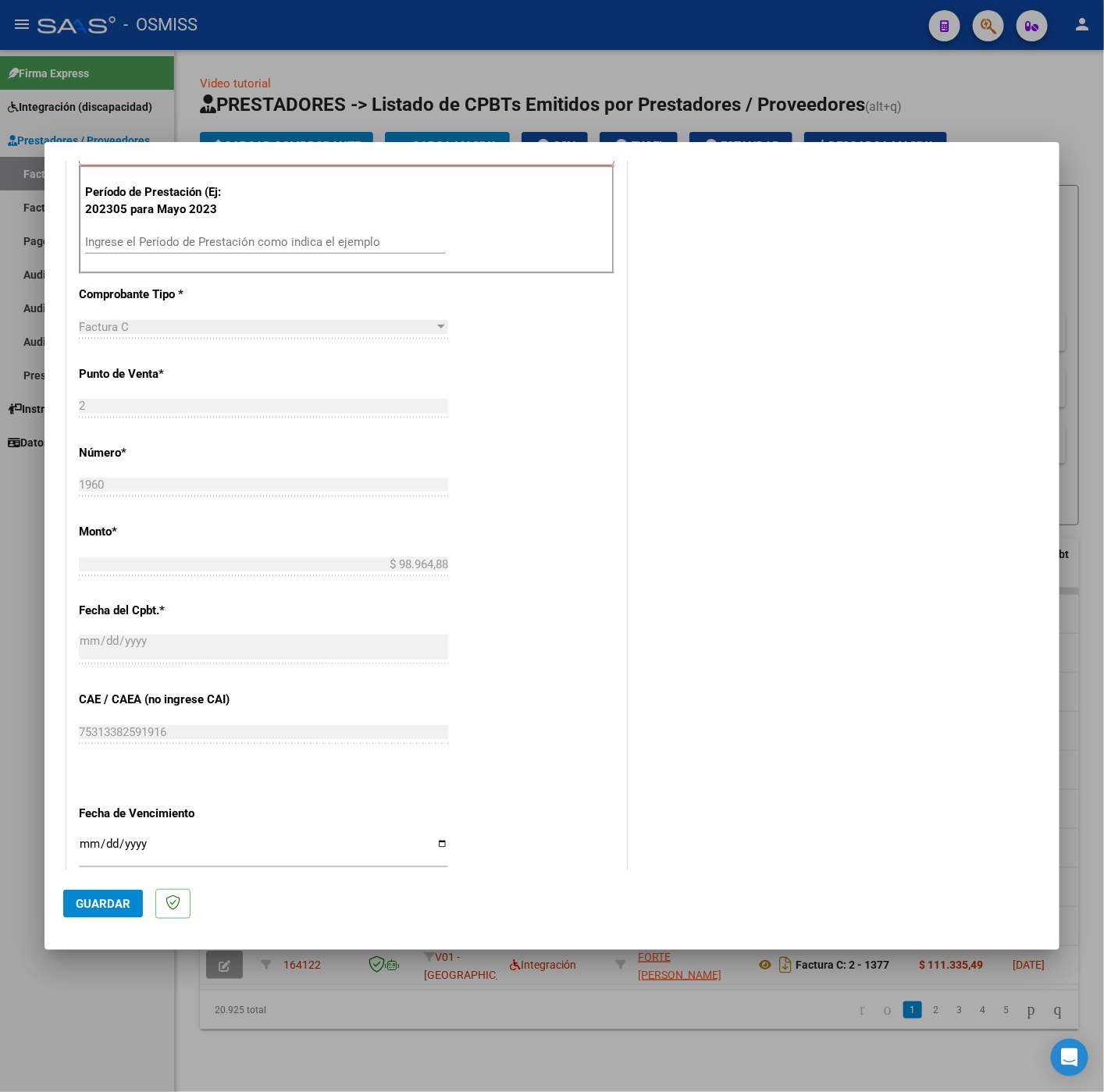
scroll to position [667, 0]
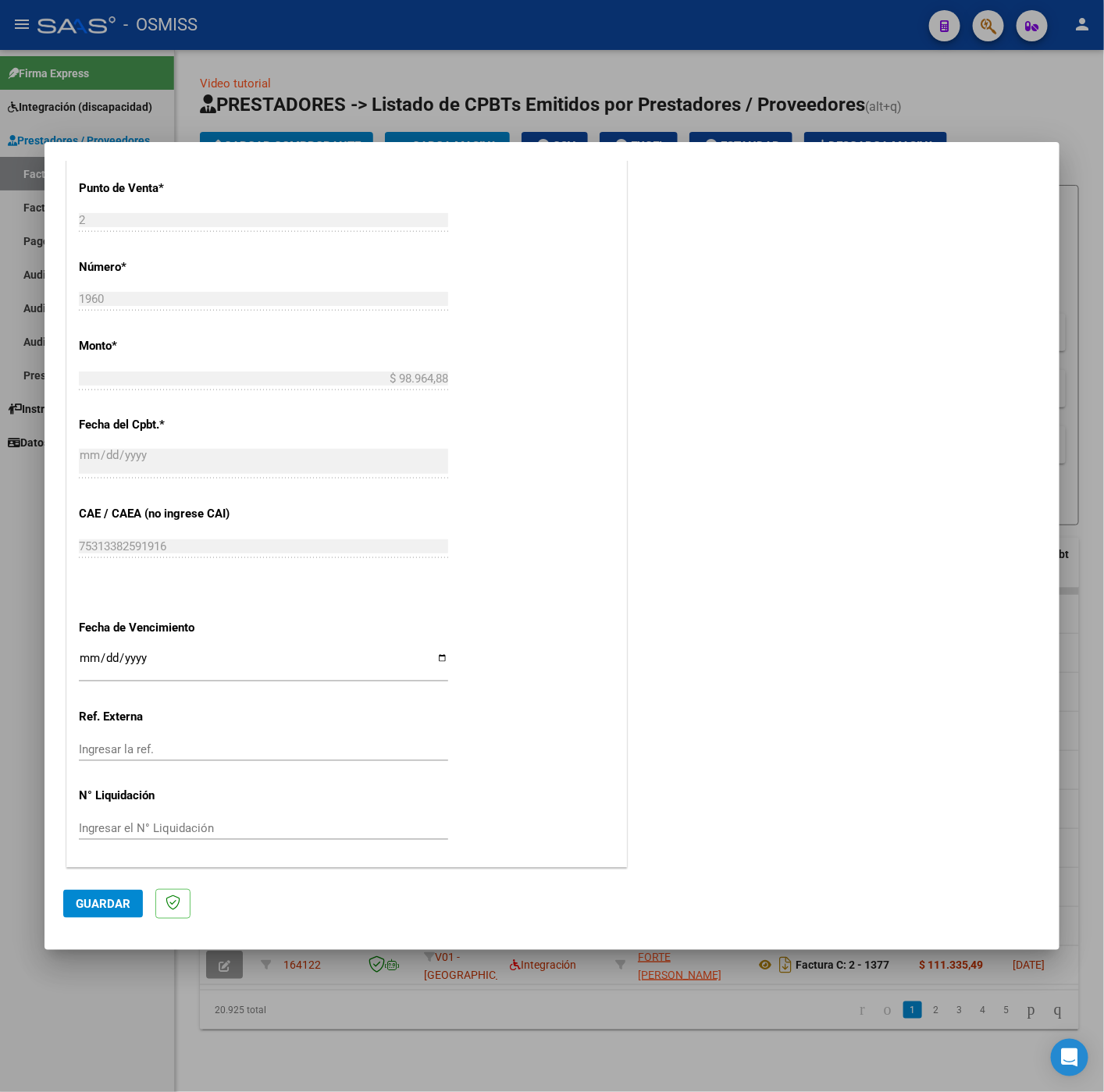
click at [96, 660] on input "Ingresar la fecha" at bounding box center [263, 663] width 369 height 25
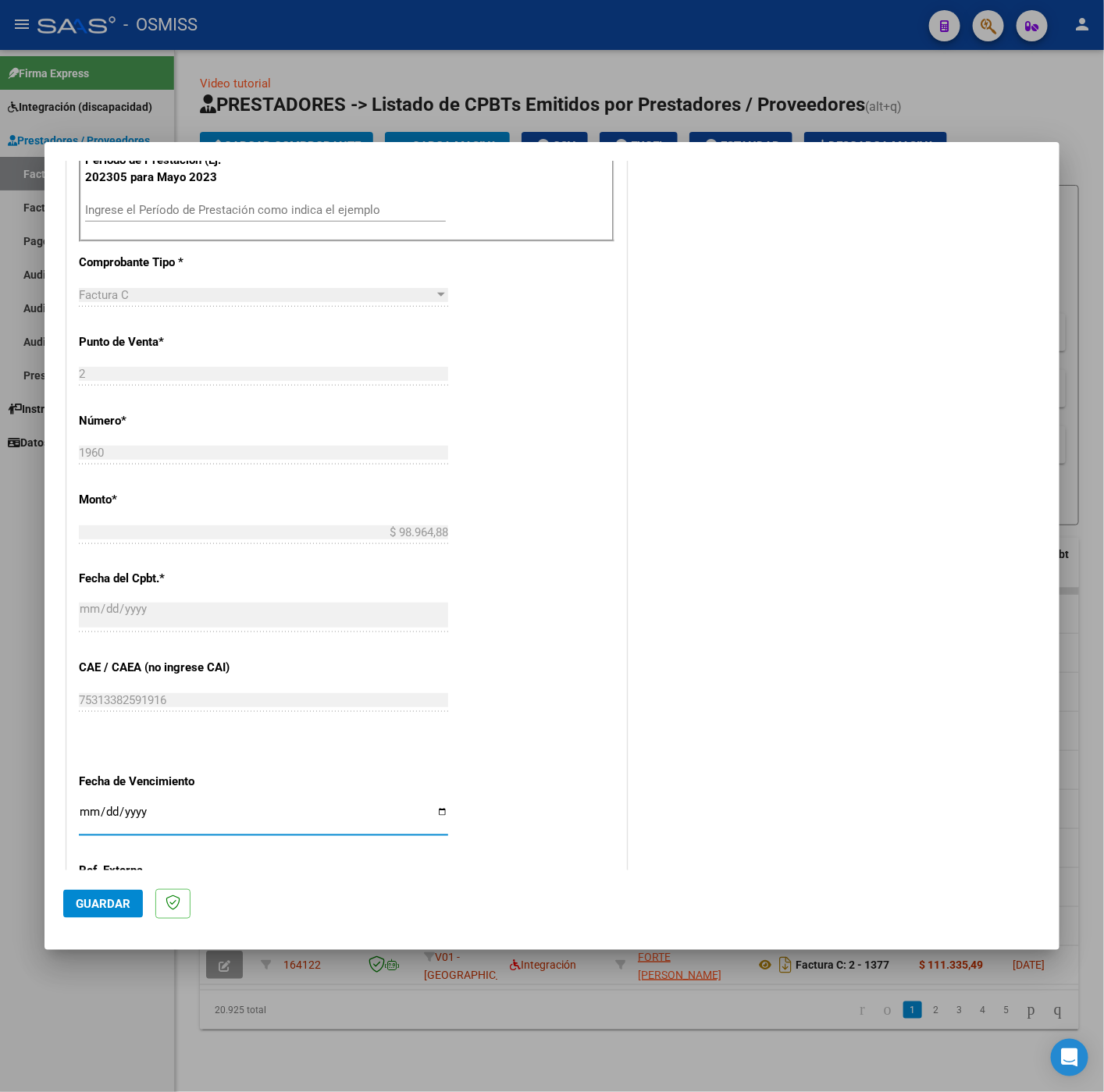
scroll to position [199, 0]
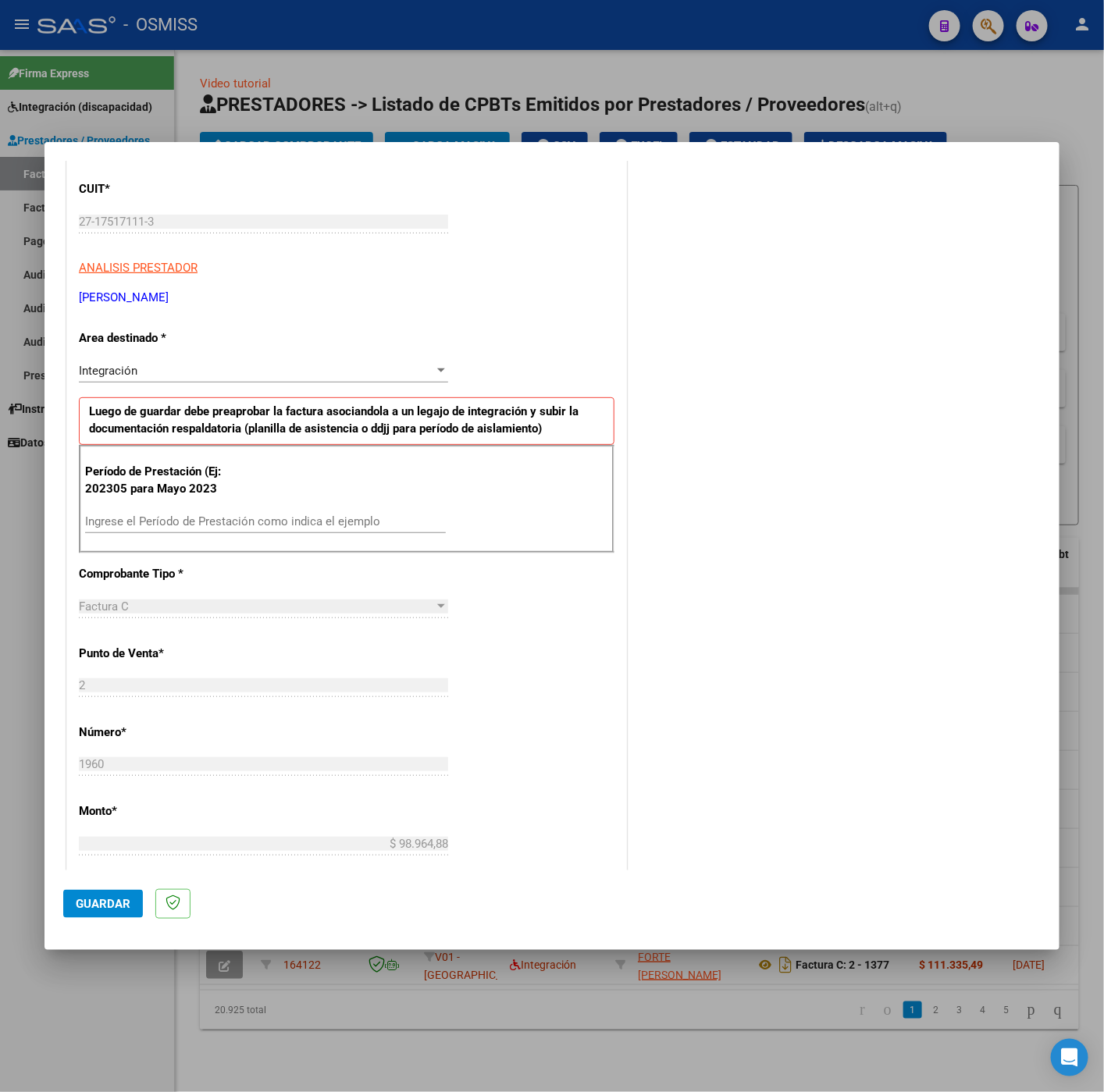
click at [192, 524] on input "Ingrese el Período de Prestación como indica el ejemplo" at bounding box center [266, 521] width 361 height 14
type input "202507"
click at [615, 675] on div "DATOS DEL COMPROBANTE CUIT * 27-17517111-3 Ingresar CUIT ANALISIS PRESTADOR LAV…" at bounding box center [346, 728] width 560 height 1208
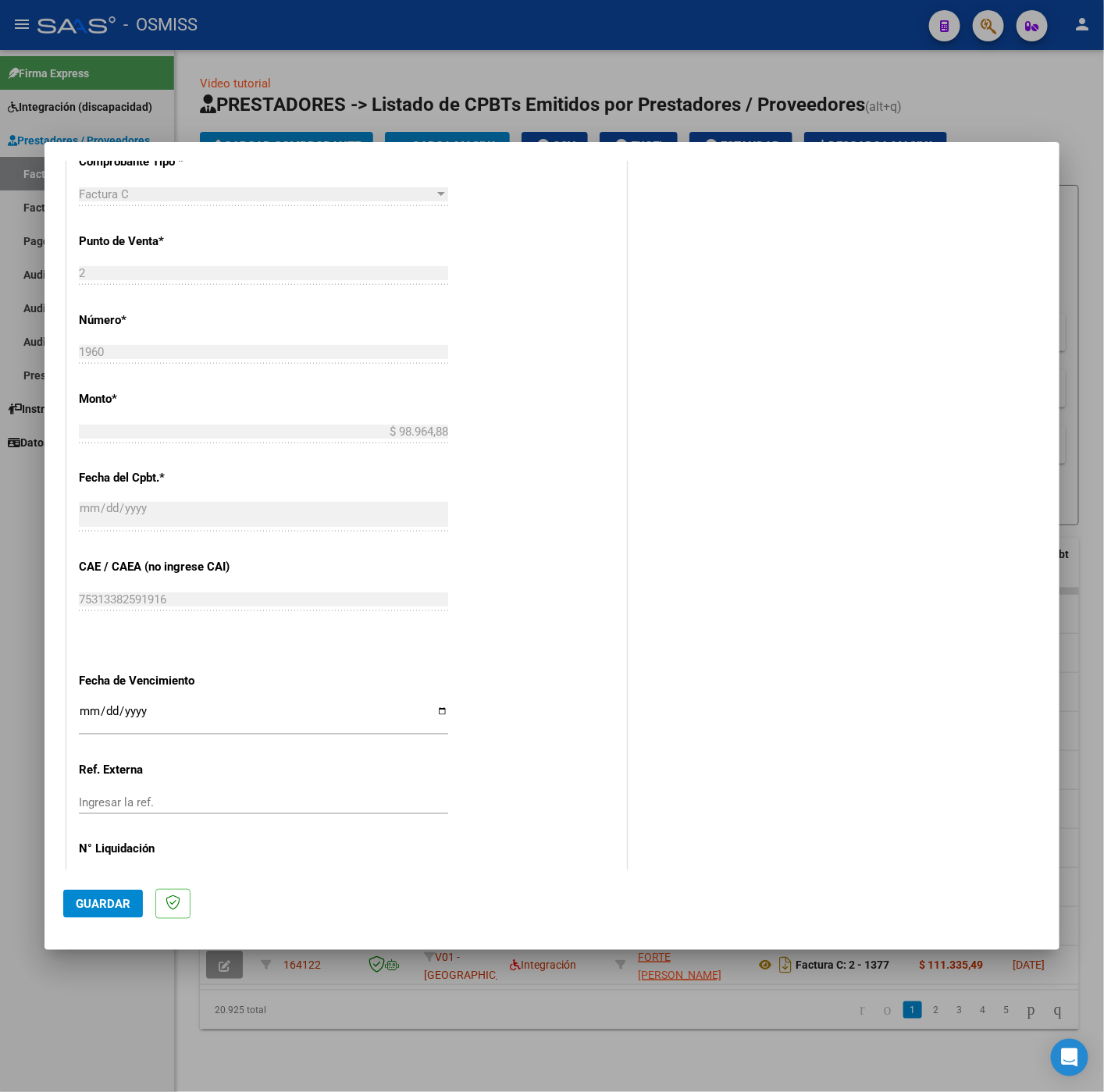
scroll to position [667, 0]
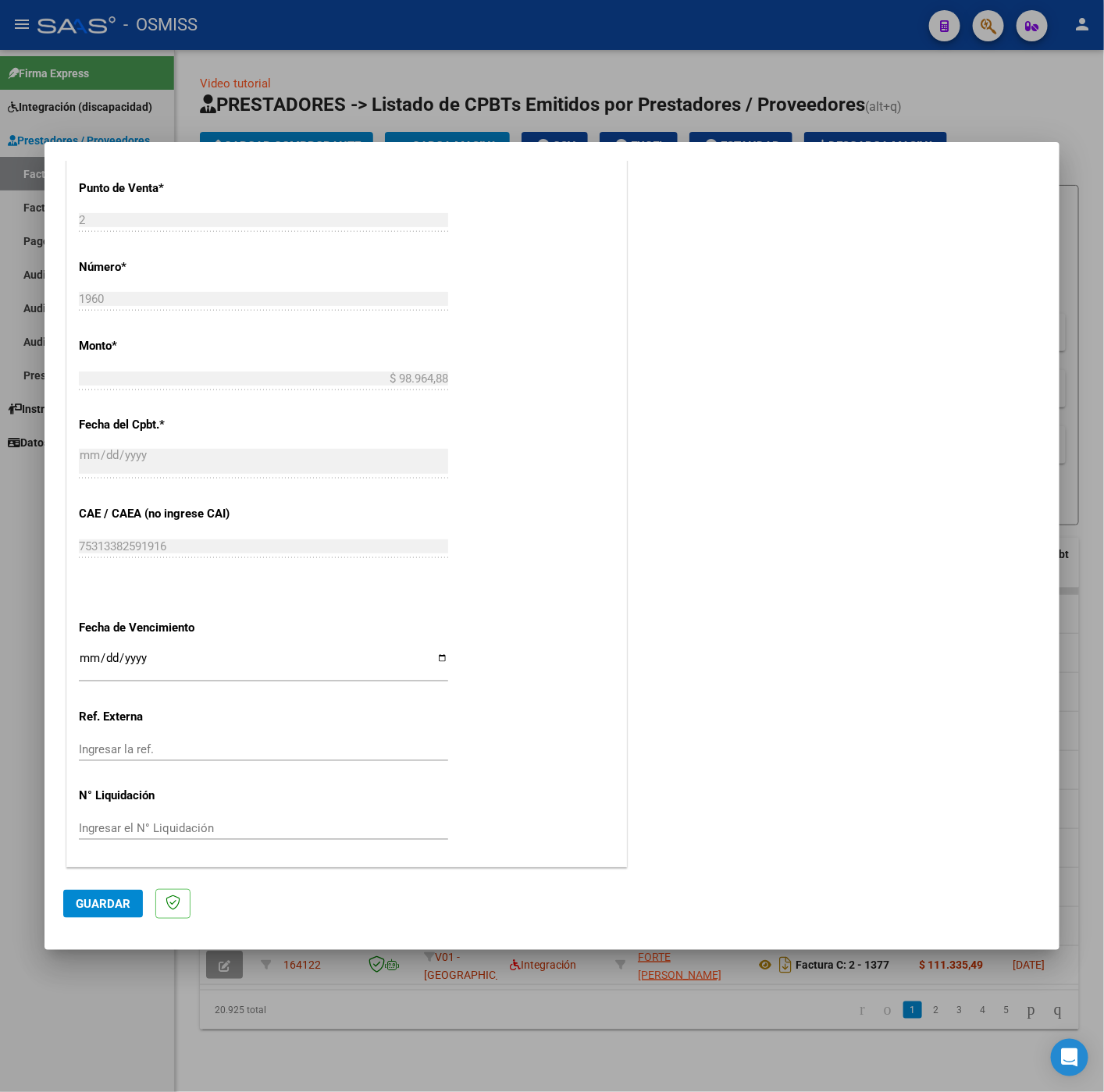
click at [88, 660] on input "Ingresar la fecha" at bounding box center [263, 663] width 369 height 25
type input "[DATE]"
click at [94, 899] on span "Guardar" at bounding box center [103, 904] width 54 height 14
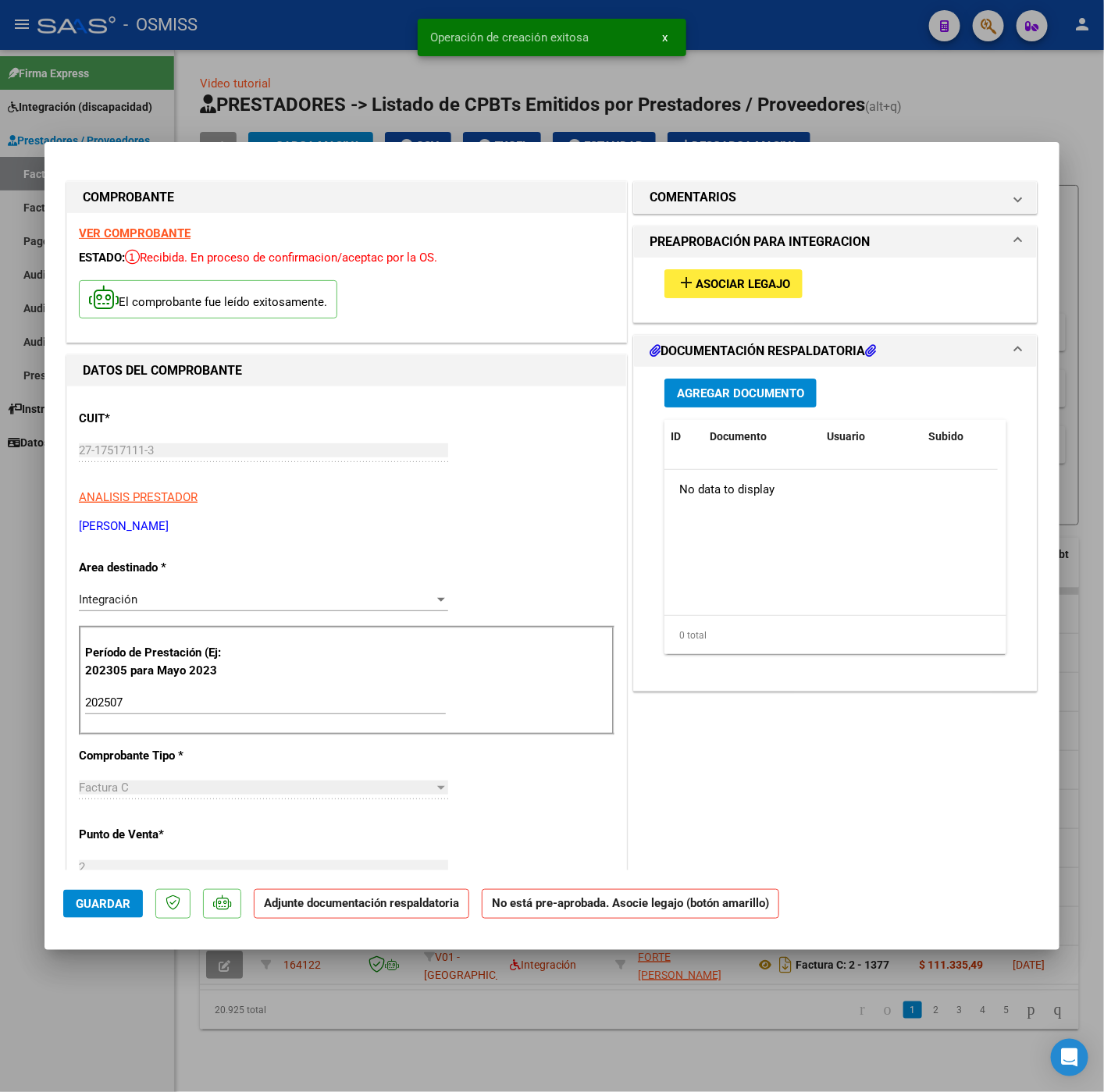
click at [742, 294] on button "add Asociar Legajo" at bounding box center [733, 283] width 138 height 29
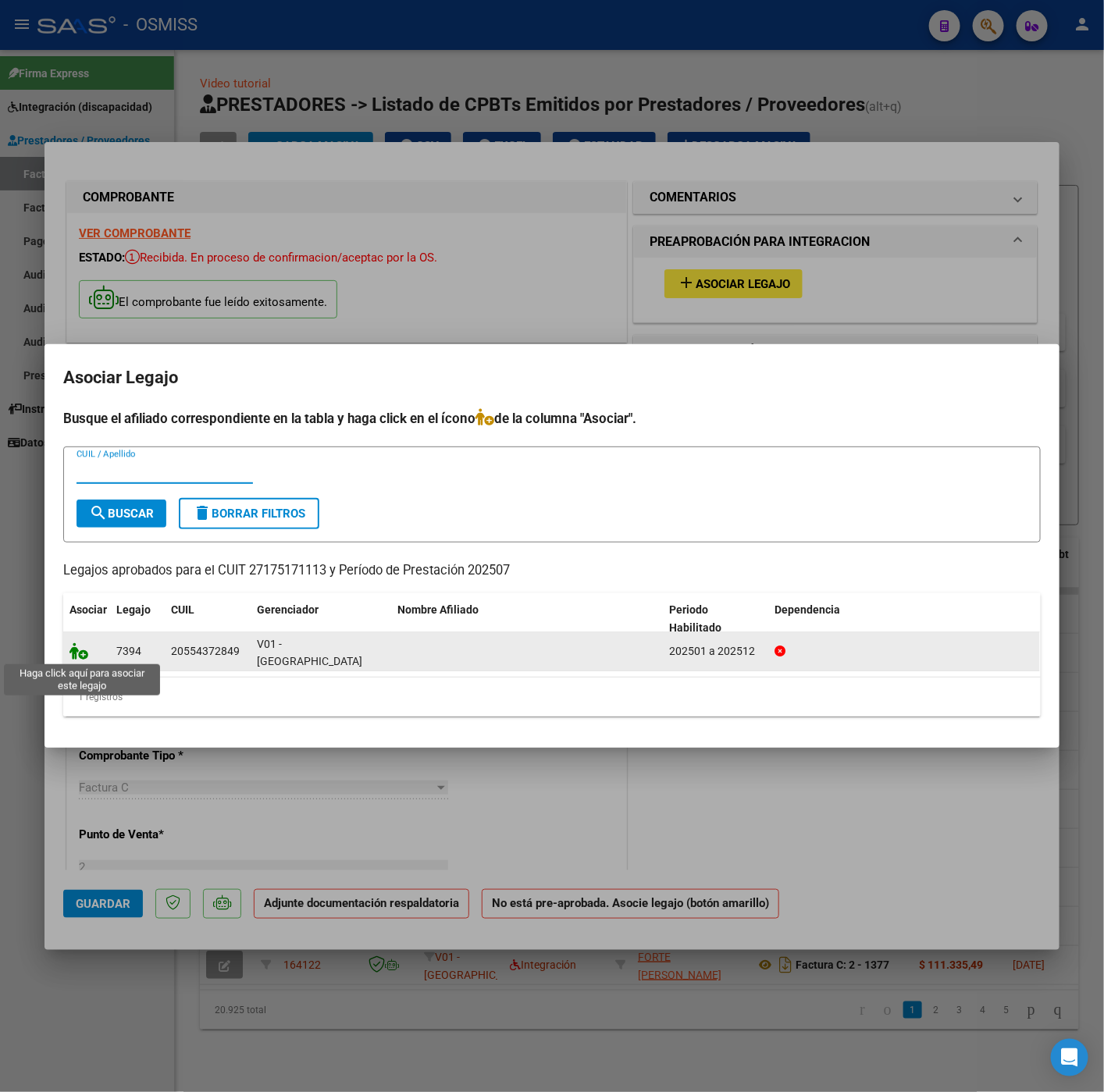
click at [87, 651] on icon at bounding box center [78, 651] width 18 height 18
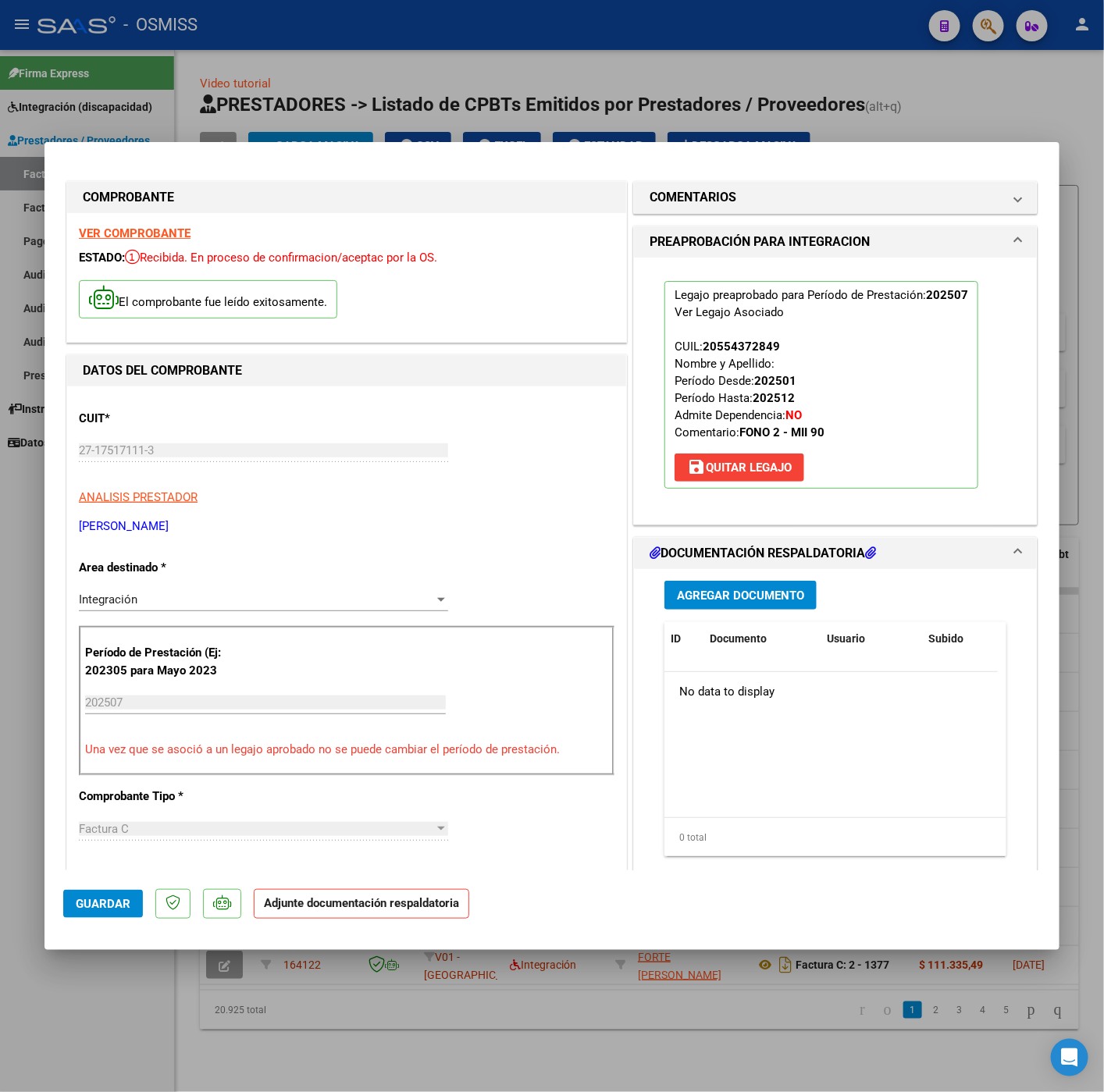
click at [768, 602] on span "Agregar Documento" at bounding box center [740, 595] width 127 height 14
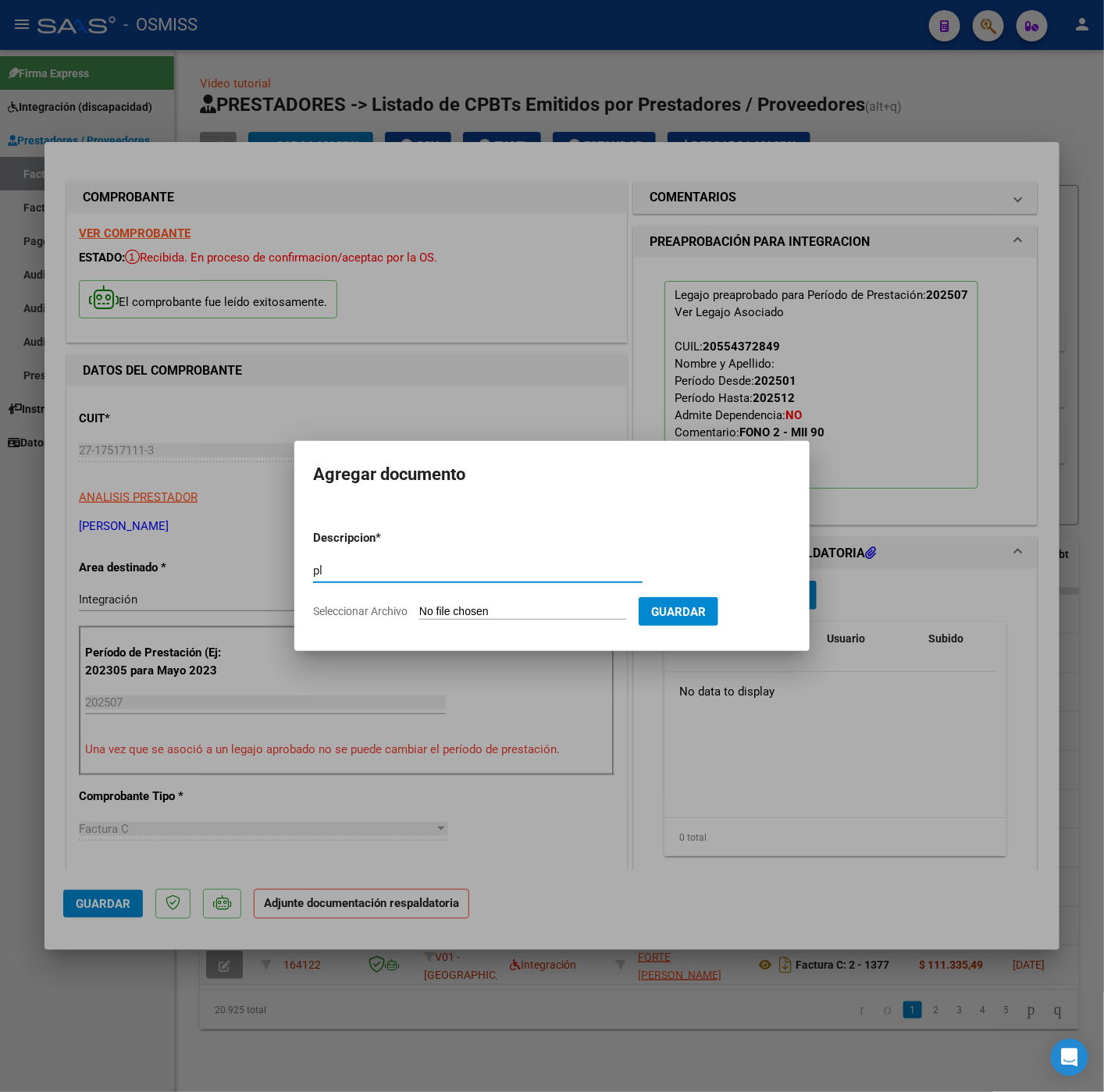
type input "pl"
click at [497, 614] on input "Seleccionar Archivo" at bounding box center [522, 612] width 207 height 15
type input "C:\fakepath\Asistencia Gomez Julio 2025 - María Gabriela Lavergne.pdf"
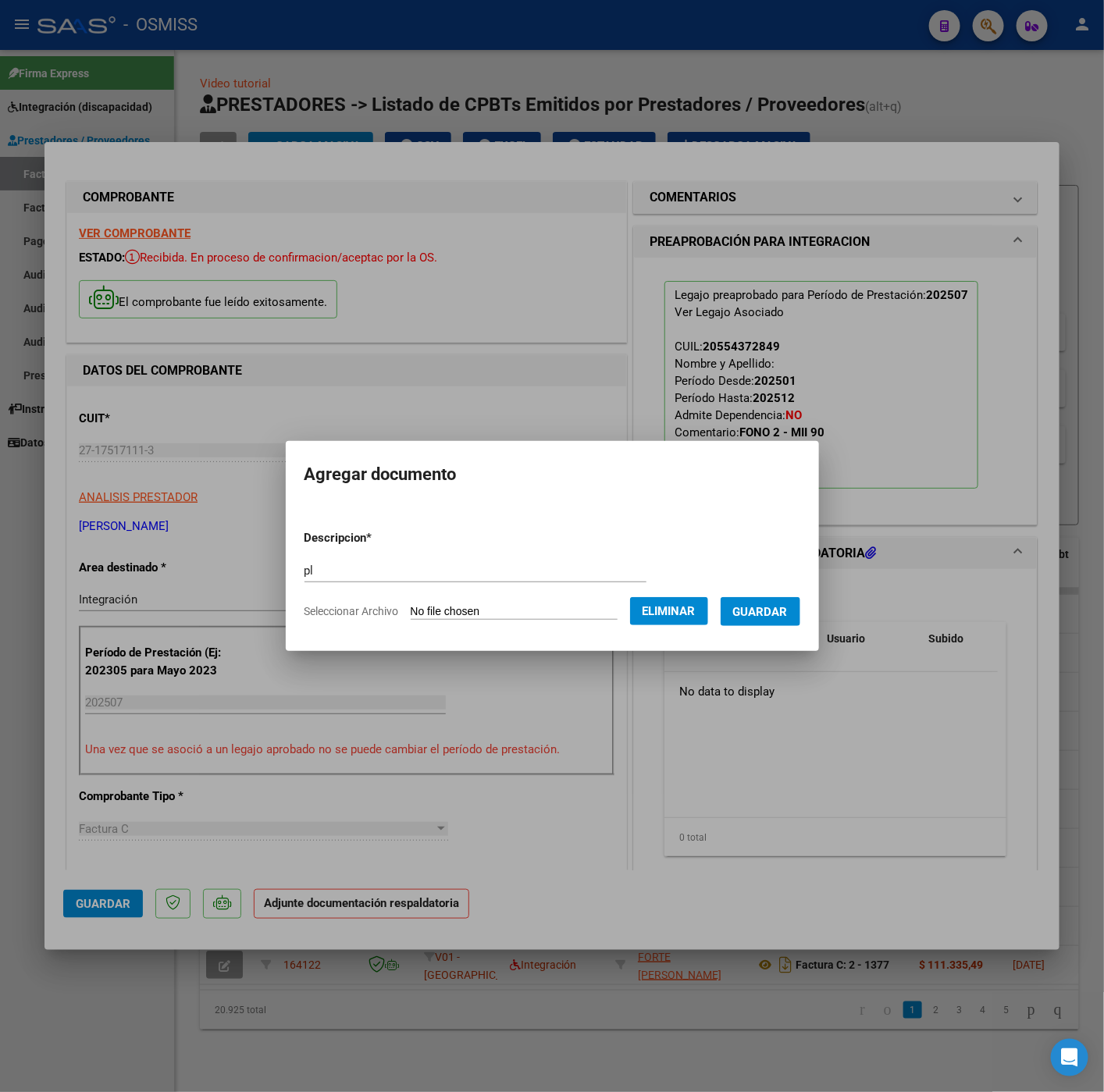
click at [773, 618] on button "Guardar" at bounding box center [760, 611] width 80 height 29
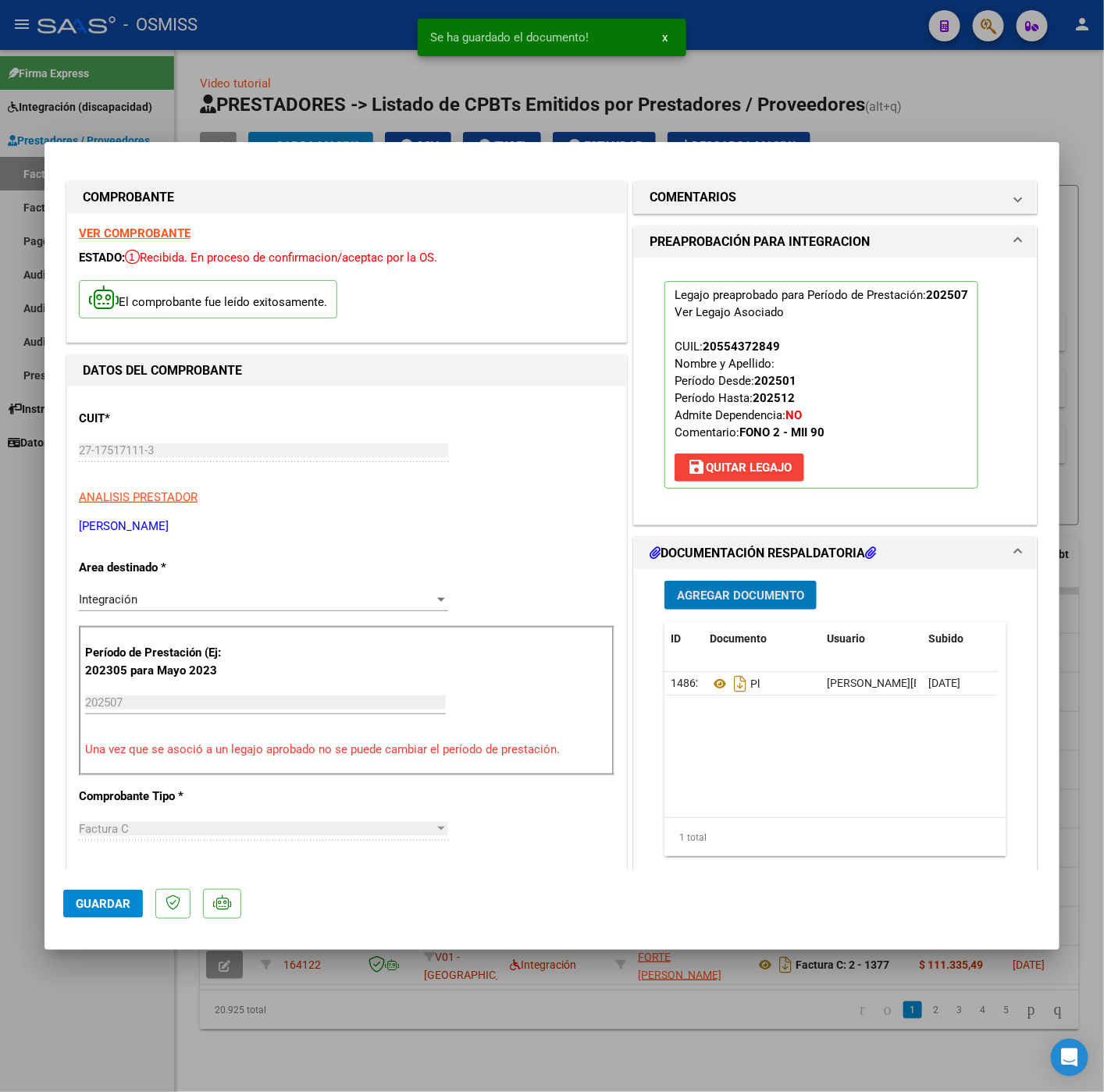
click at [105, 904] on span "Guardar" at bounding box center [103, 904] width 54 height 14
click at [106, 1046] on div at bounding box center [552, 546] width 1104 height 1092
type input "$ 0,00"
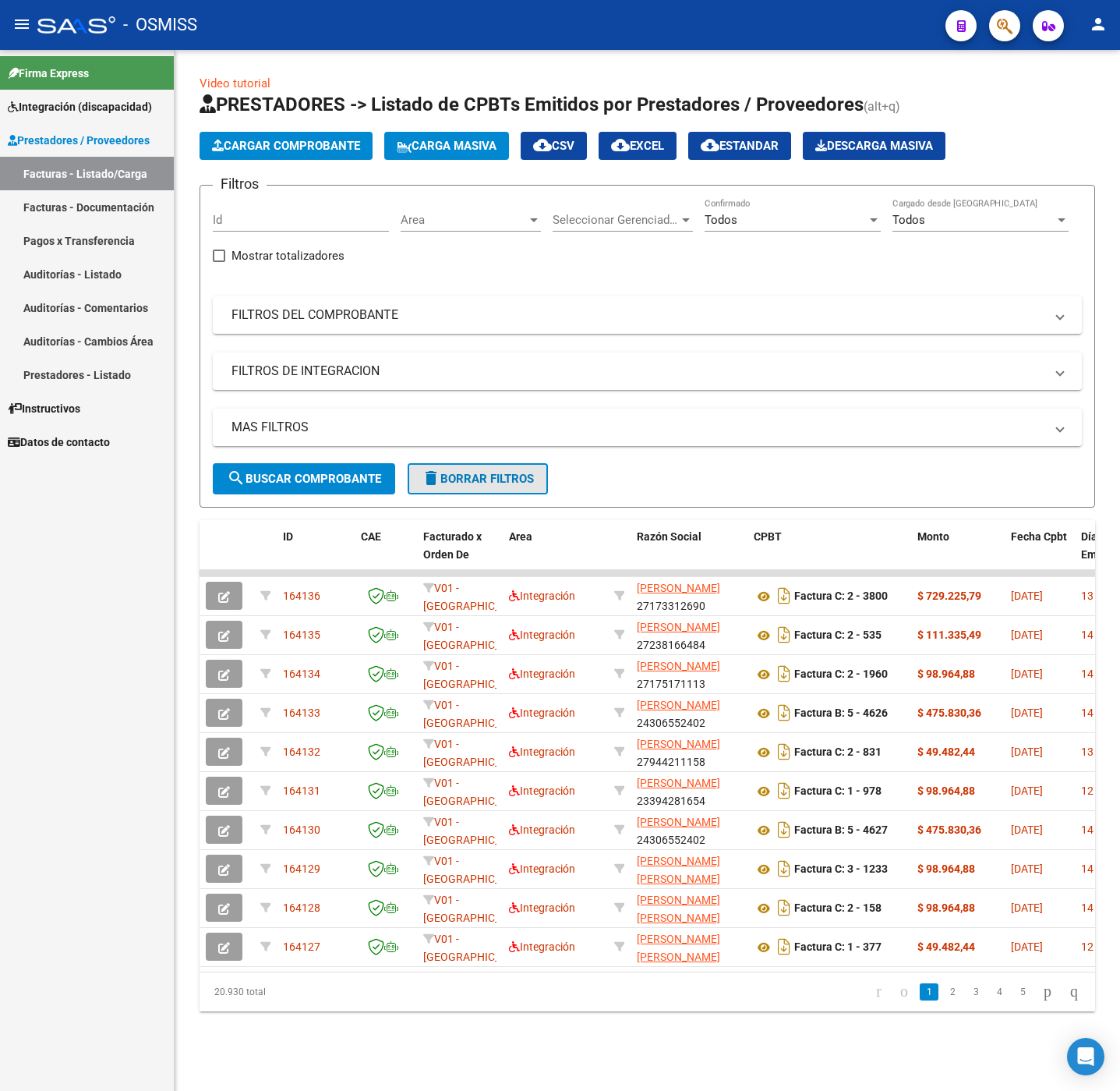
click at [423, 484] on button "delete Borrar Filtros" at bounding box center [477, 479] width 140 height 31
click at [291, 148] on span "Cargar Comprobante" at bounding box center [286, 146] width 148 height 14
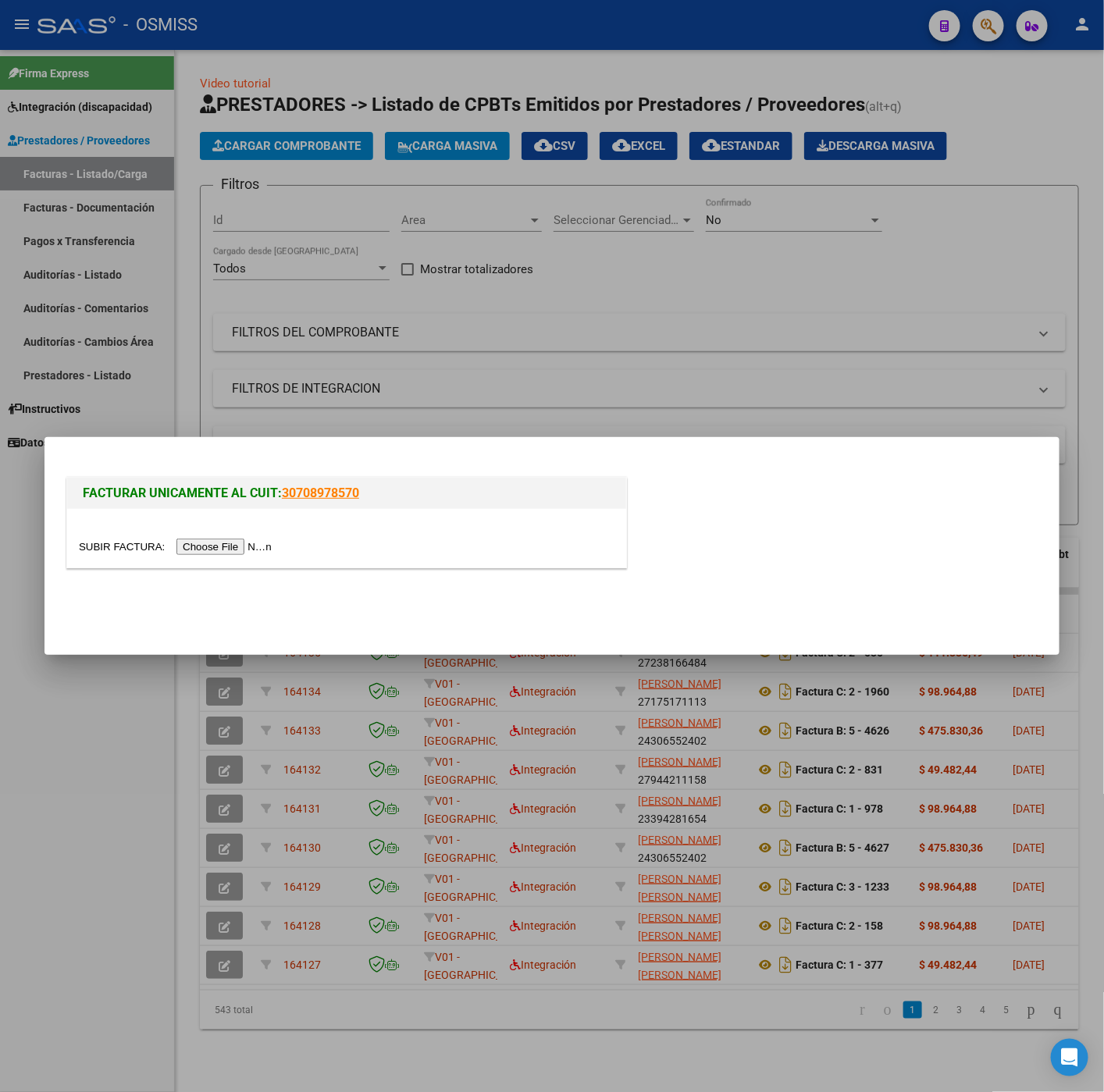
click at [242, 552] on input "file" at bounding box center [177, 547] width 197 height 17
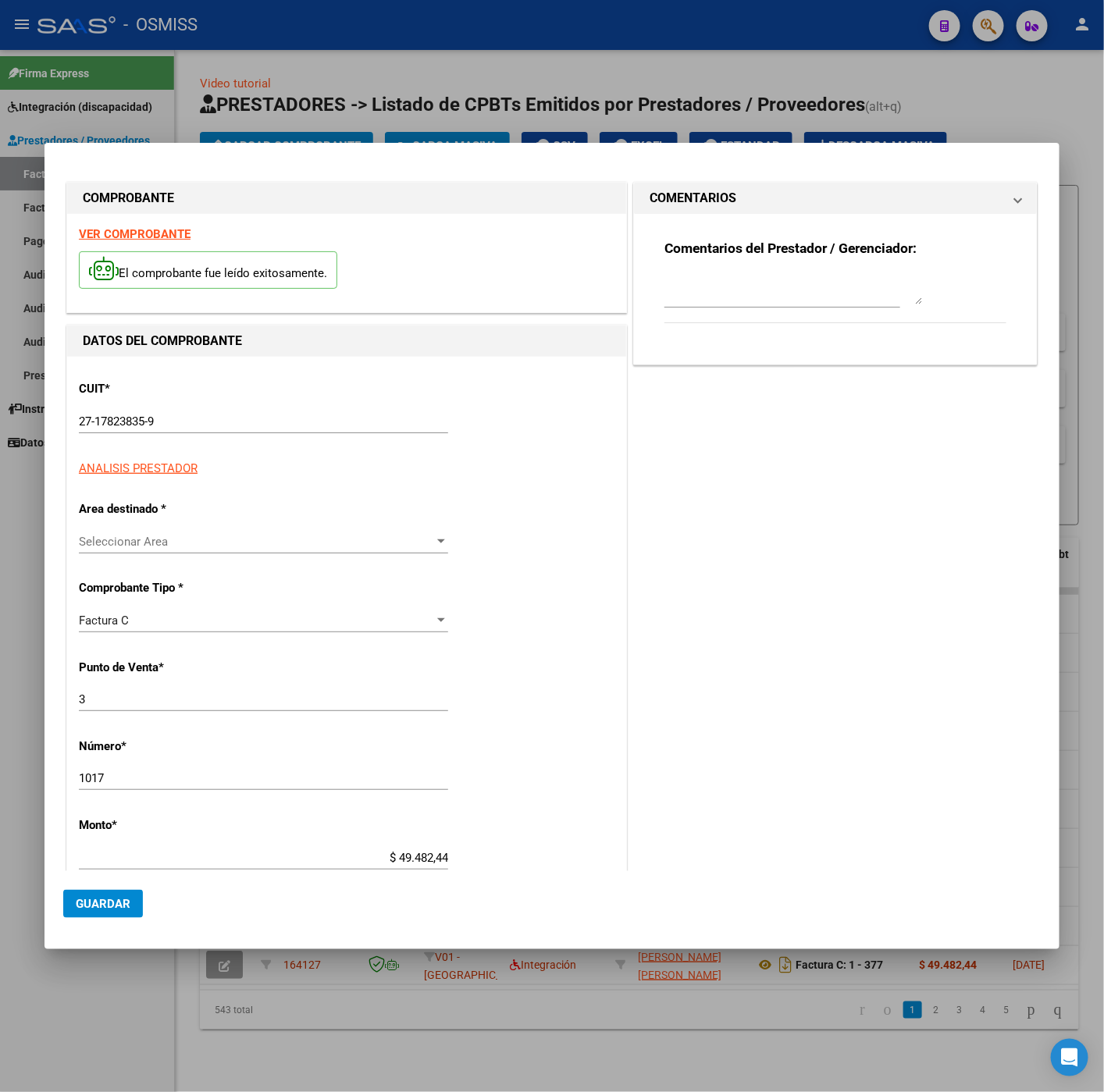
click at [153, 504] on p "Area destinado *" at bounding box center [159, 509] width 160 height 18
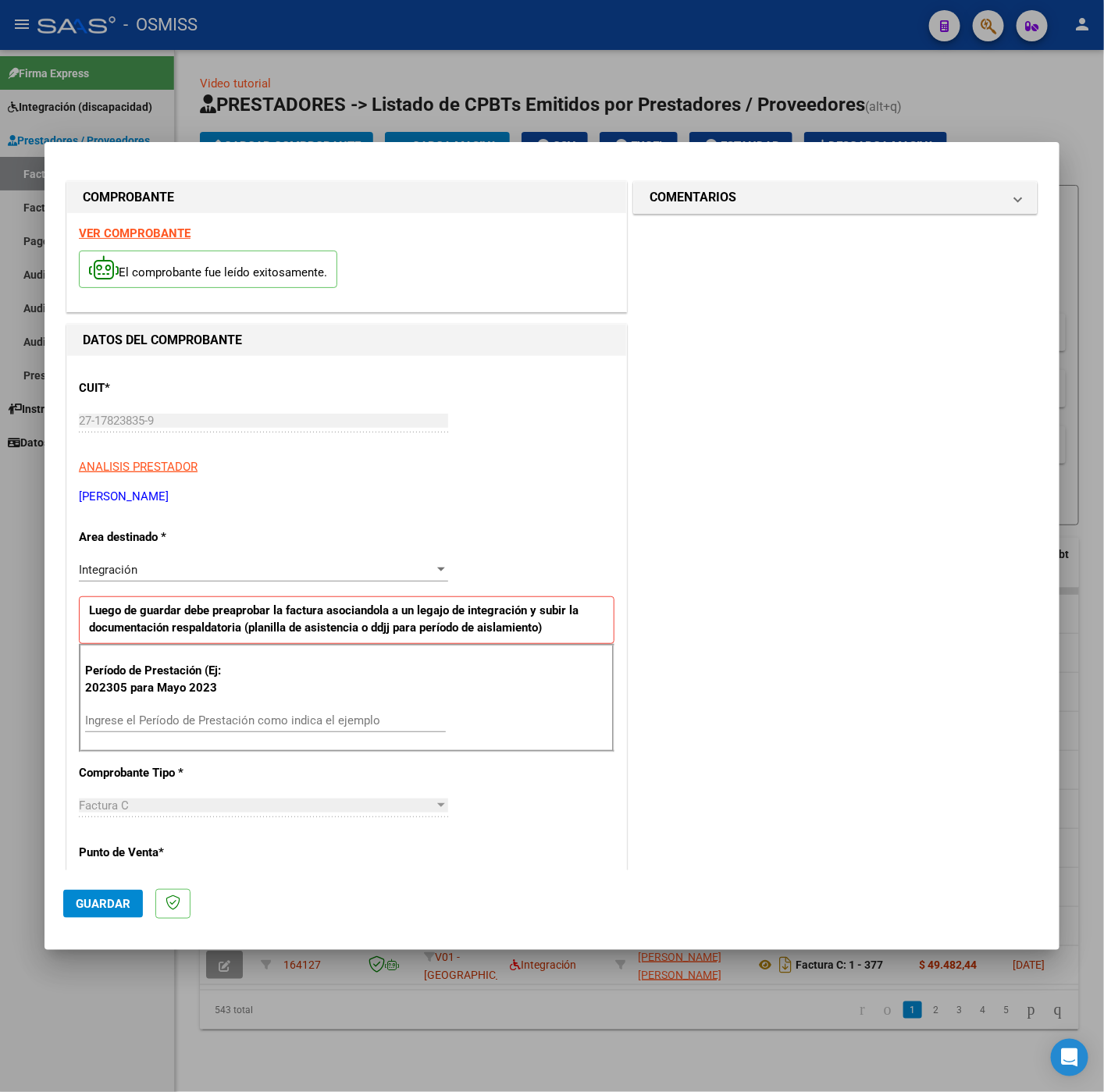
click at [148, 232] on strong "VER COMPROBANTE" at bounding box center [135, 234] width 112 height 14
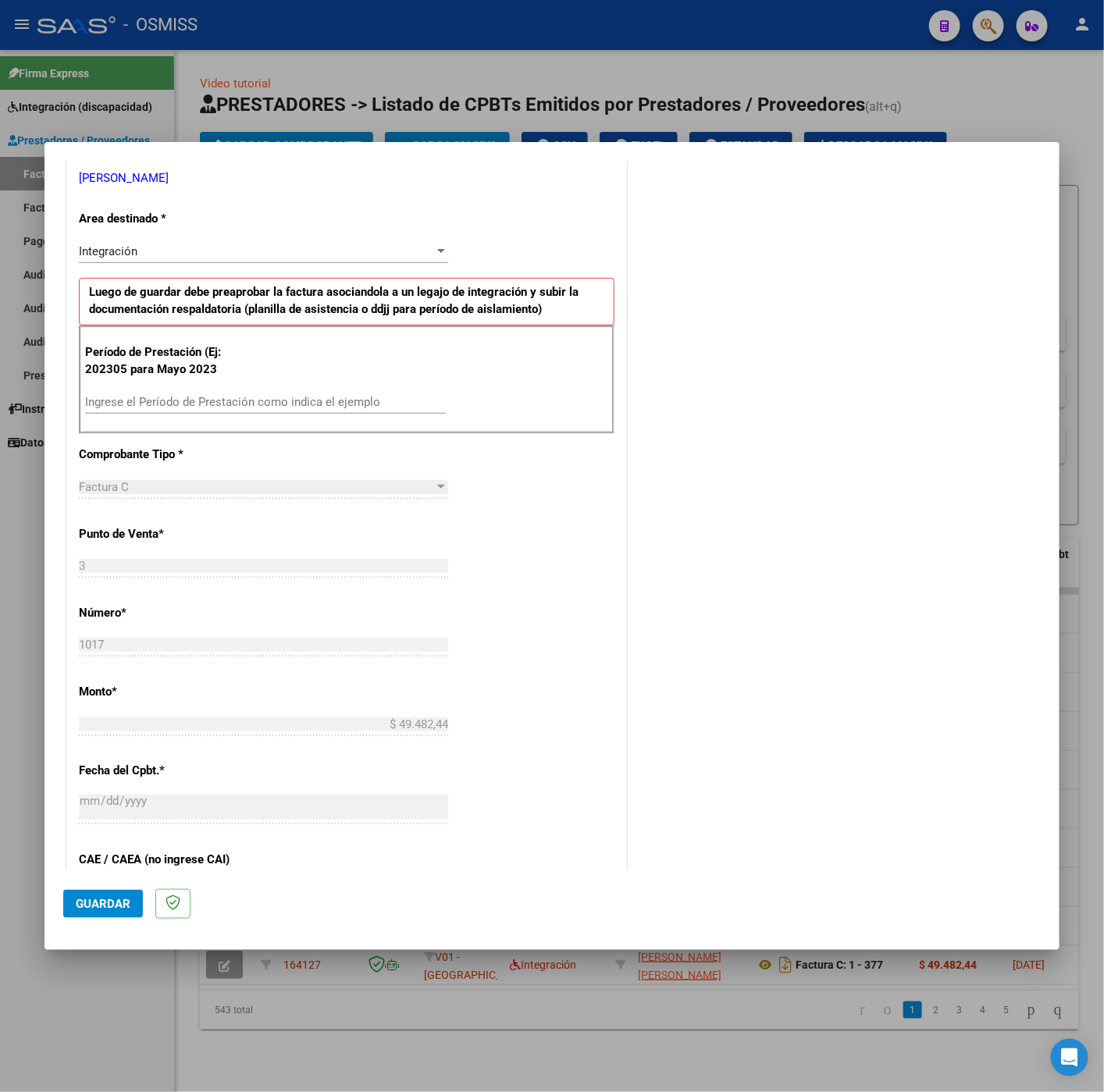
scroll to position [351, 0]
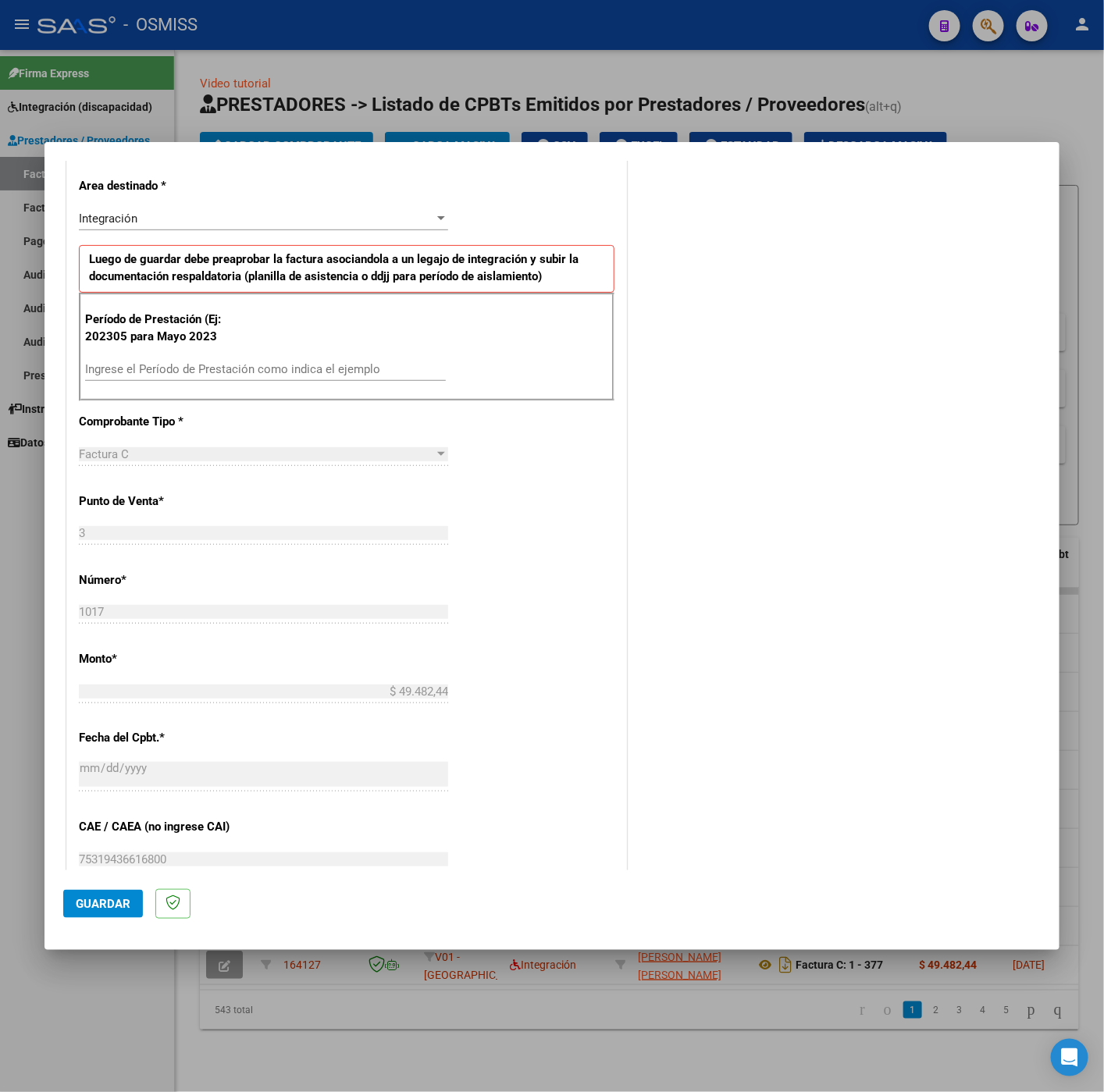
click at [275, 362] on div "Ingrese el Período de Prestación como indica el ejemplo" at bounding box center [266, 369] width 361 height 23
click at [291, 370] on input "Ingrese el Período de Prestación como indica el ejemplo" at bounding box center [266, 370] width 361 height 14
type input "202507"
click at [612, 603] on div "CUIT * 27-17823835-9 Ingresar CUIT ANALISIS PRESTADOR GULLCO ALINA ELSA ARCA Pa…" at bounding box center [346, 592] width 559 height 1174
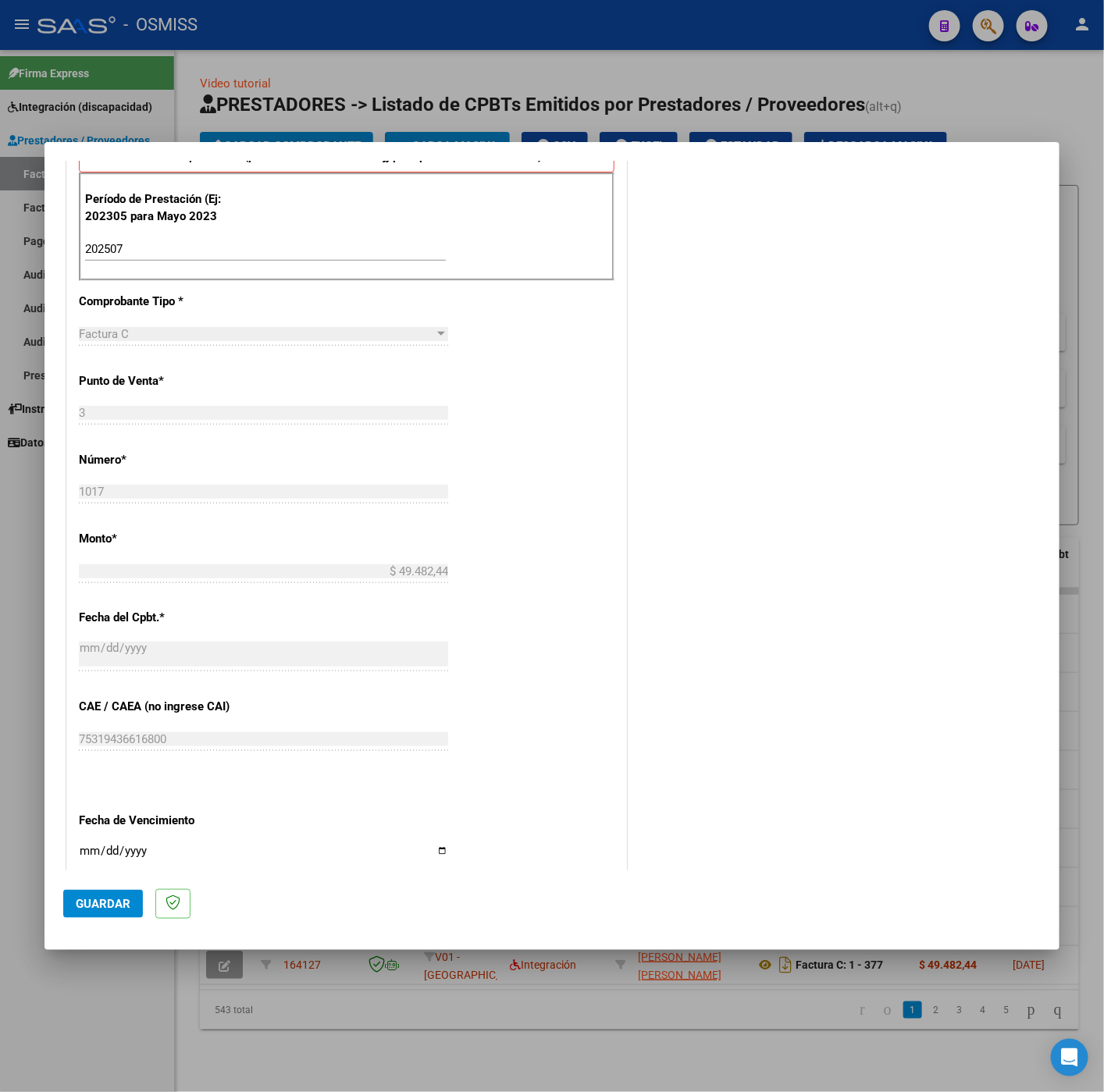
scroll to position [668, 0]
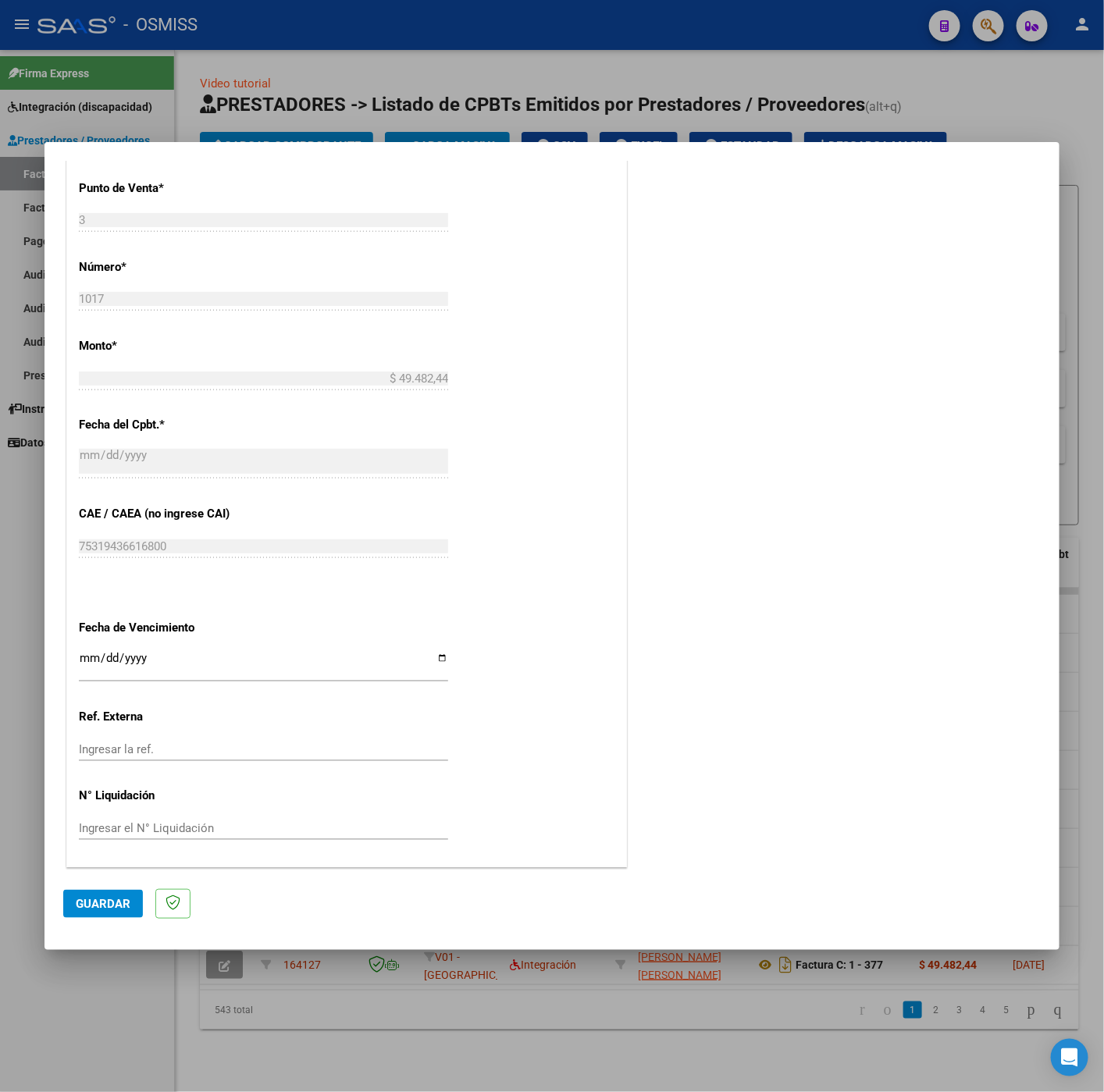
click at [82, 658] on input "Ingresar la fecha" at bounding box center [263, 663] width 369 height 25
type input "[DATE]"
click at [85, 894] on button "Guardar" at bounding box center [103, 904] width 80 height 28
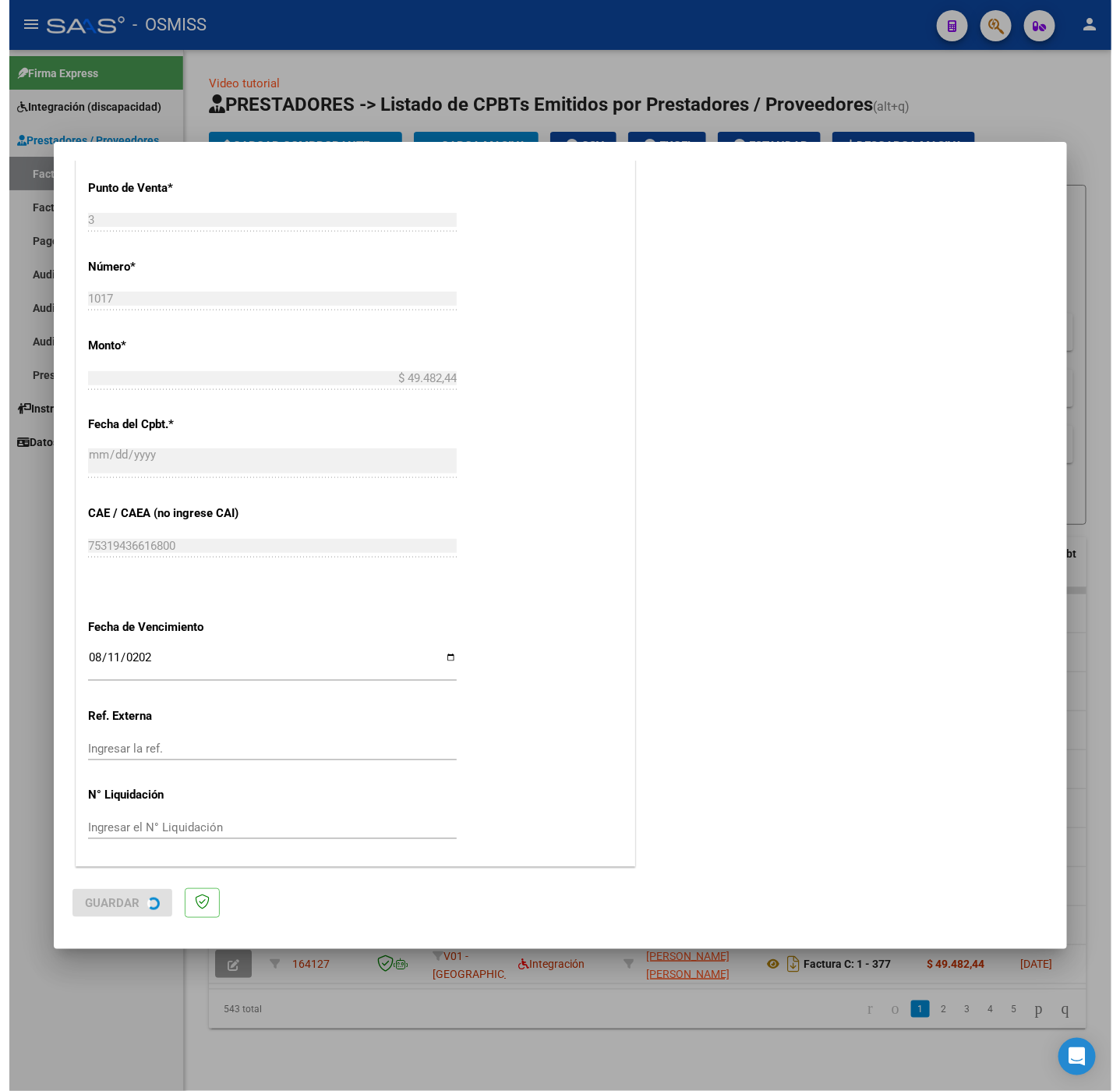
scroll to position [0, 0]
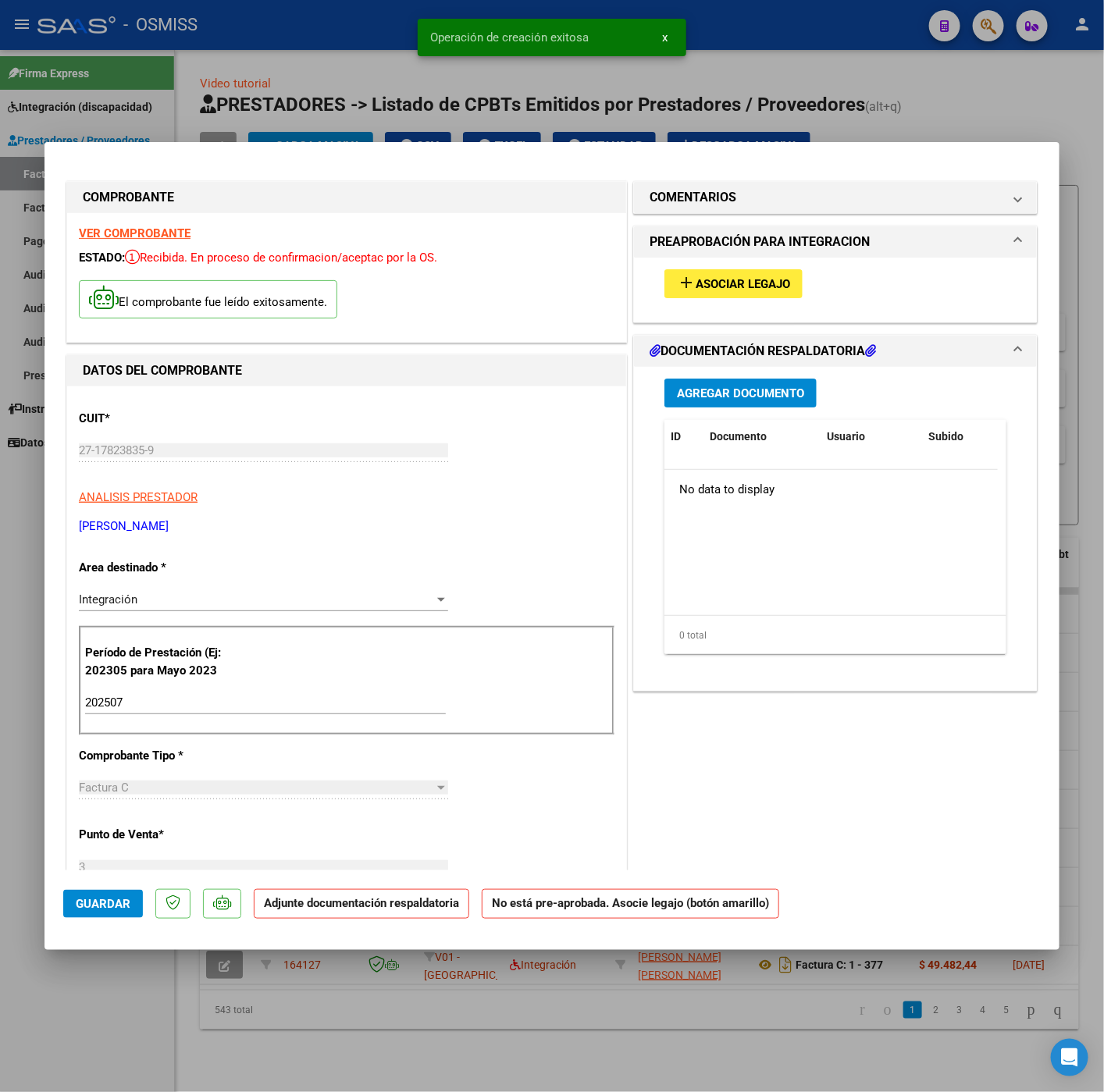
click at [710, 295] on button "add Asociar Legajo" at bounding box center [733, 283] width 138 height 29
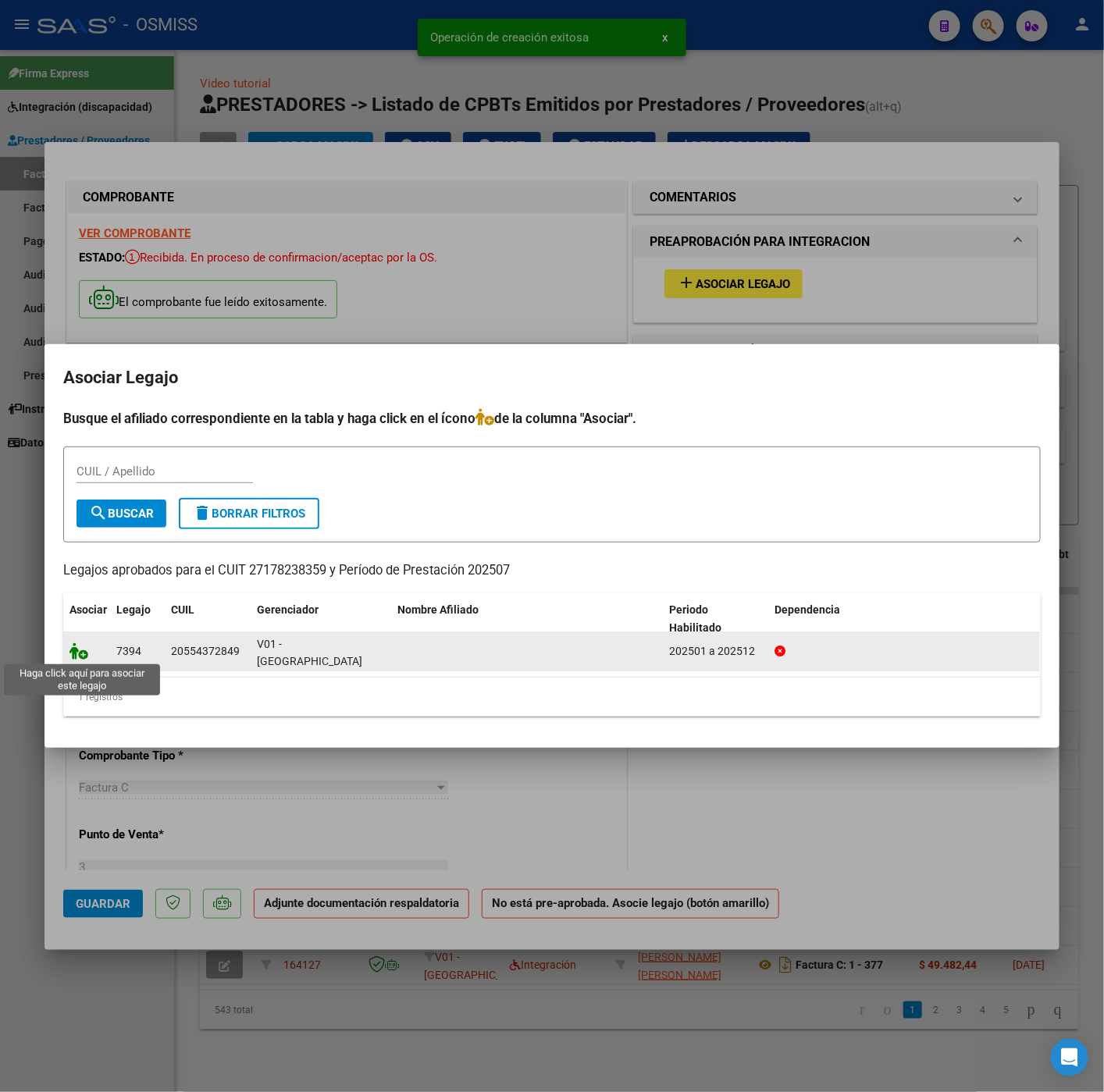
click at [78, 651] on icon at bounding box center [78, 651] width 18 height 18
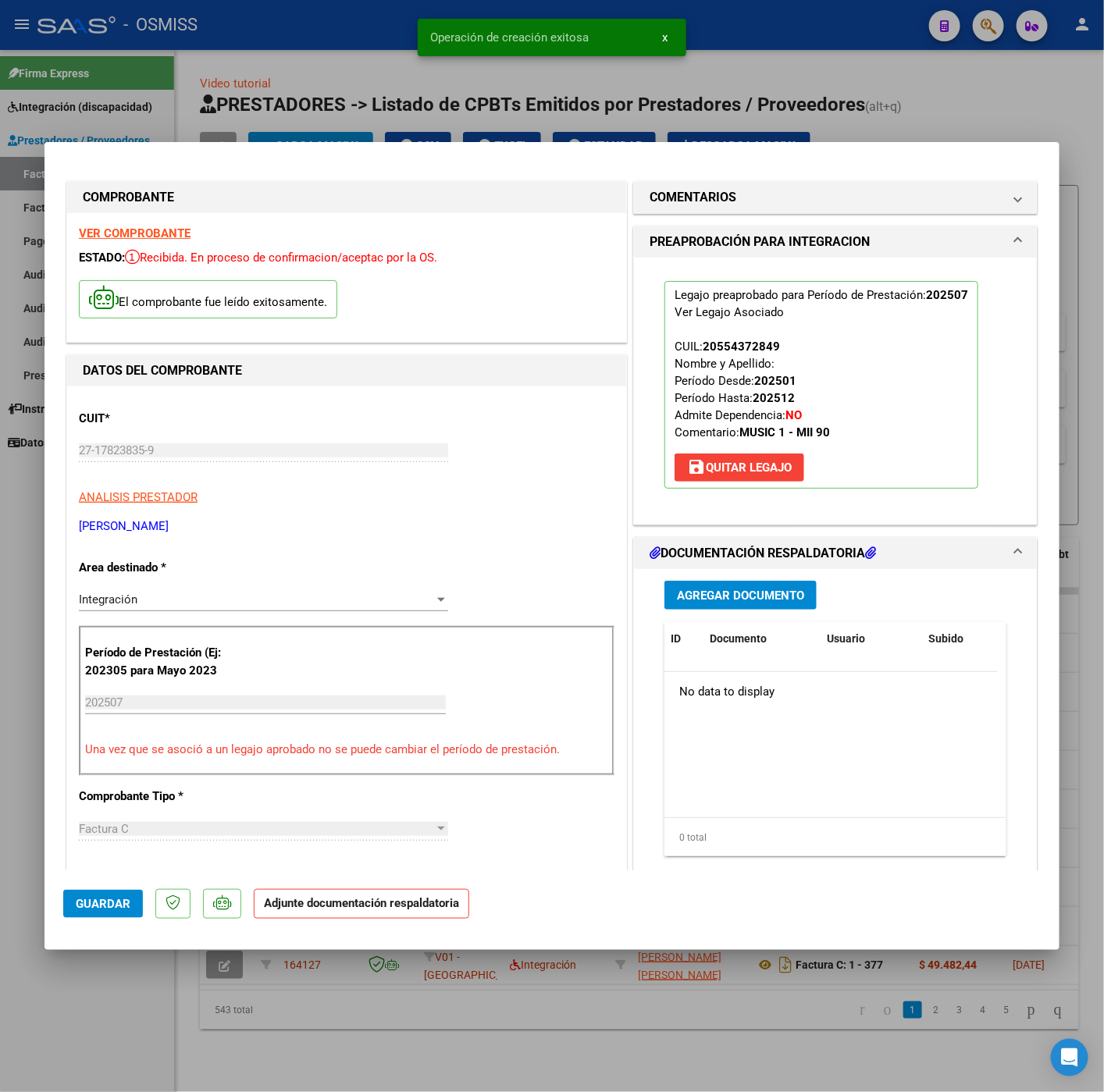
click at [753, 598] on span "Agregar Documento" at bounding box center [740, 595] width 127 height 14
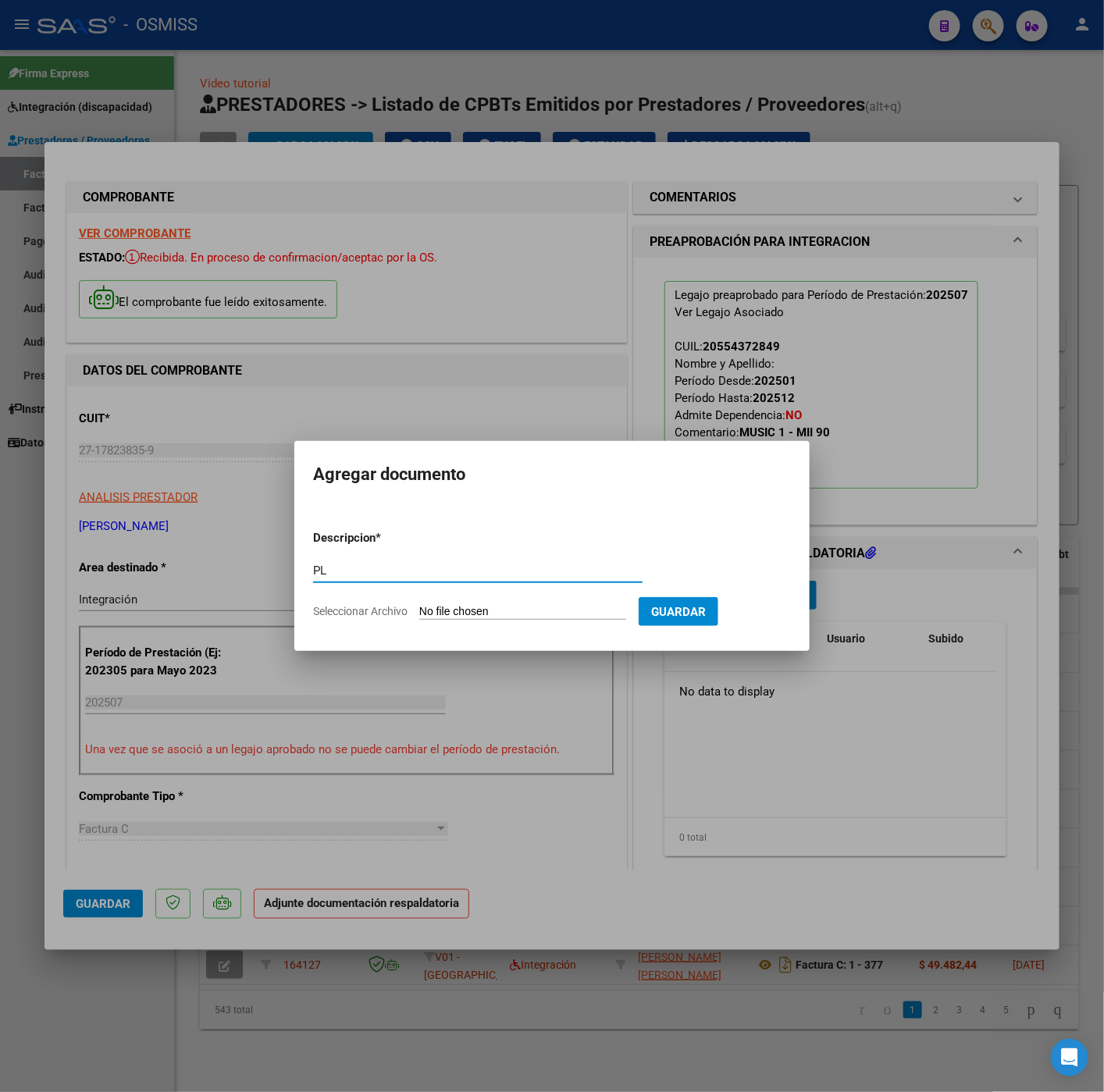
type input "PL"
click at [502, 602] on form "Descripcion * PL Escriba aquí una descripcion Seleccionar Archivo Guardar" at bounding box center [552, 574] width 477 height 114
click at [508, 605] on input "Seleccionar Archivo" at bounding box center [522, 612] width 207 height 15
type input "C:\fakepath\Planilla asistencia NGEL GOMEZ JULIO 2025 - Veronica Bouquet.pdf"
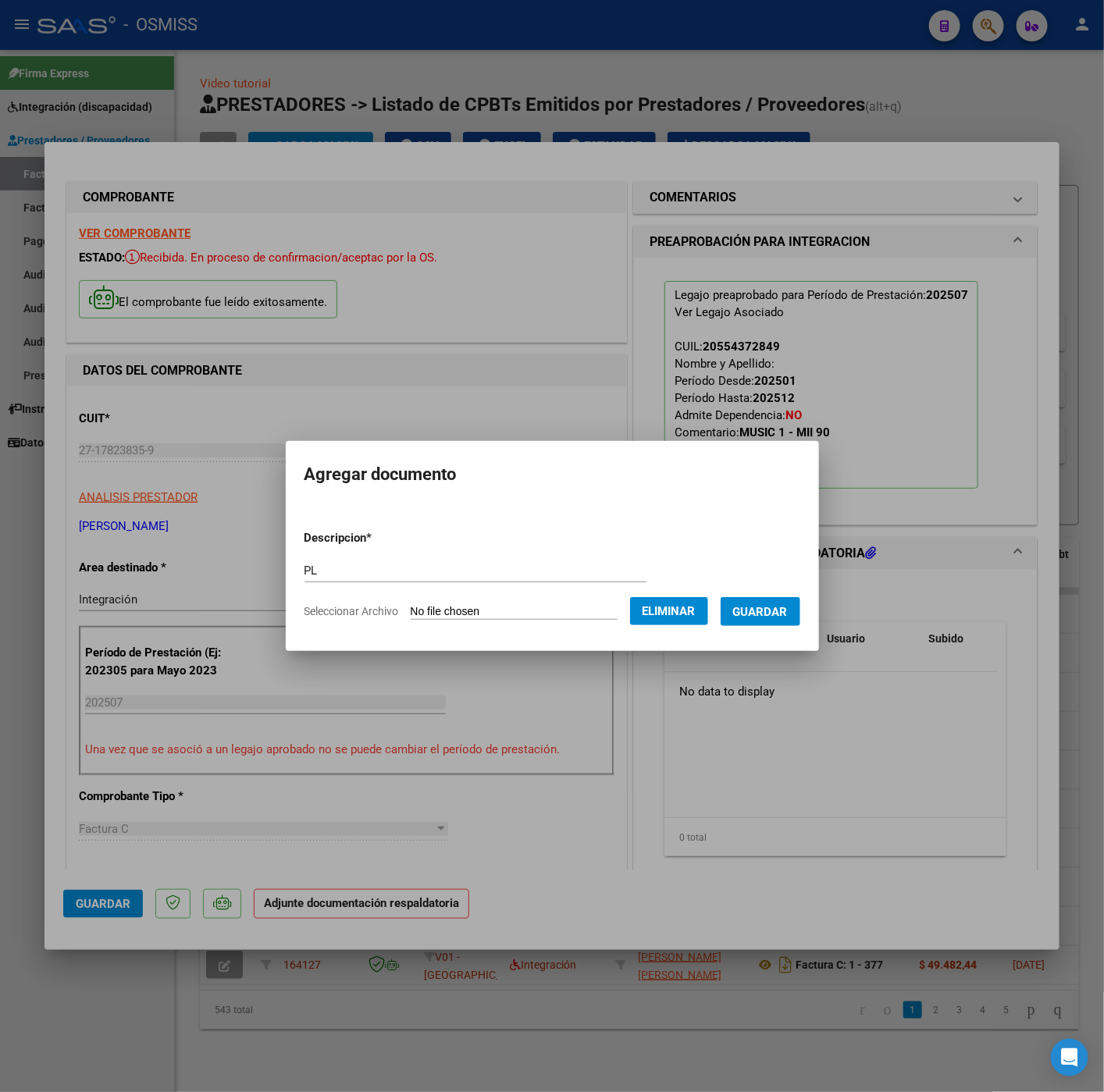
click at [754, 619] on button "Guardar" at bounding box center [760, 611] width 80 height 29
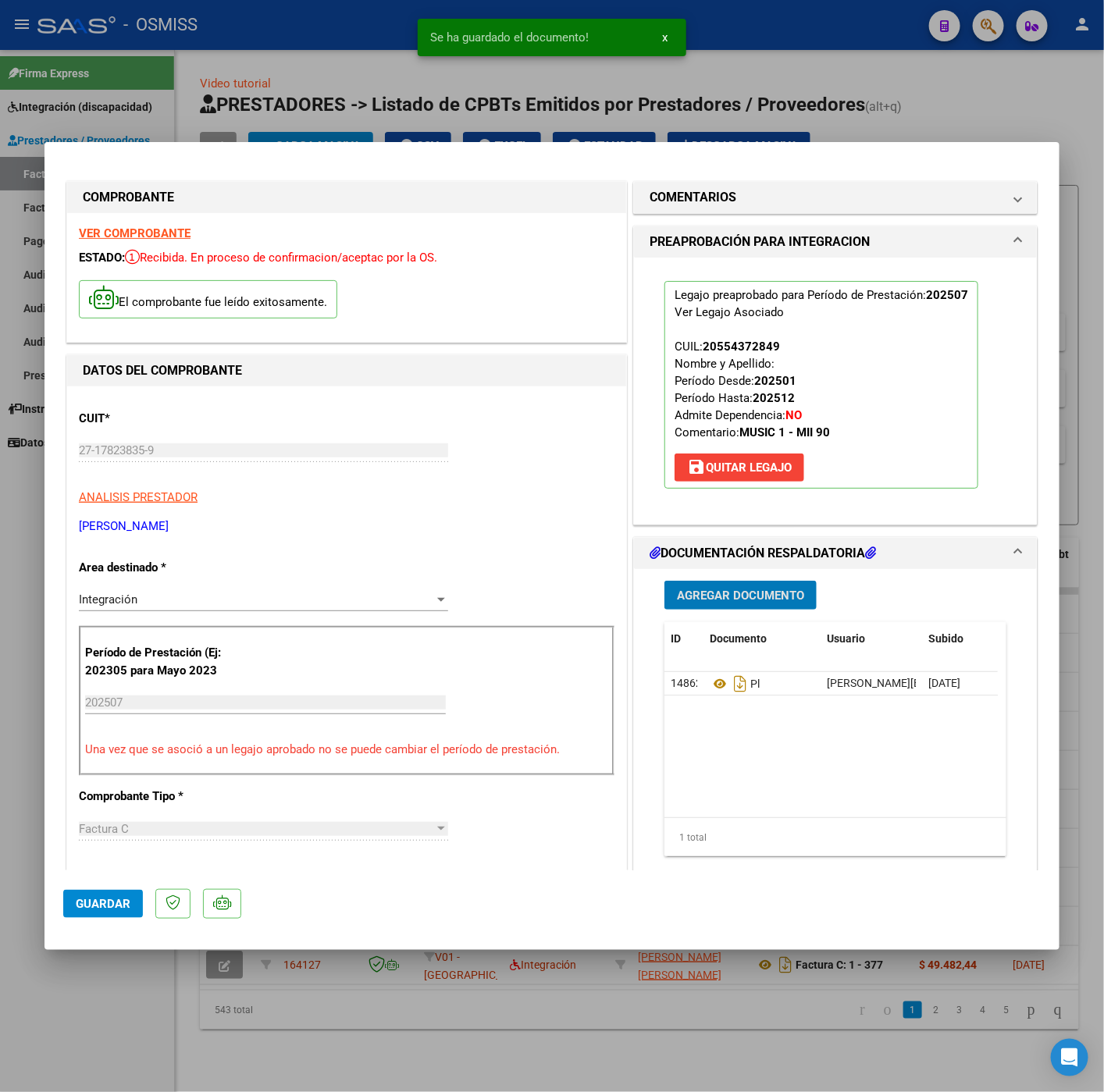
click at [113, 899] on span "Guardar" at bounding box center [103, 904] width 54 height 14
click at [97, 1056] on div at bounding box center [552, 546] width 1104 height 1092
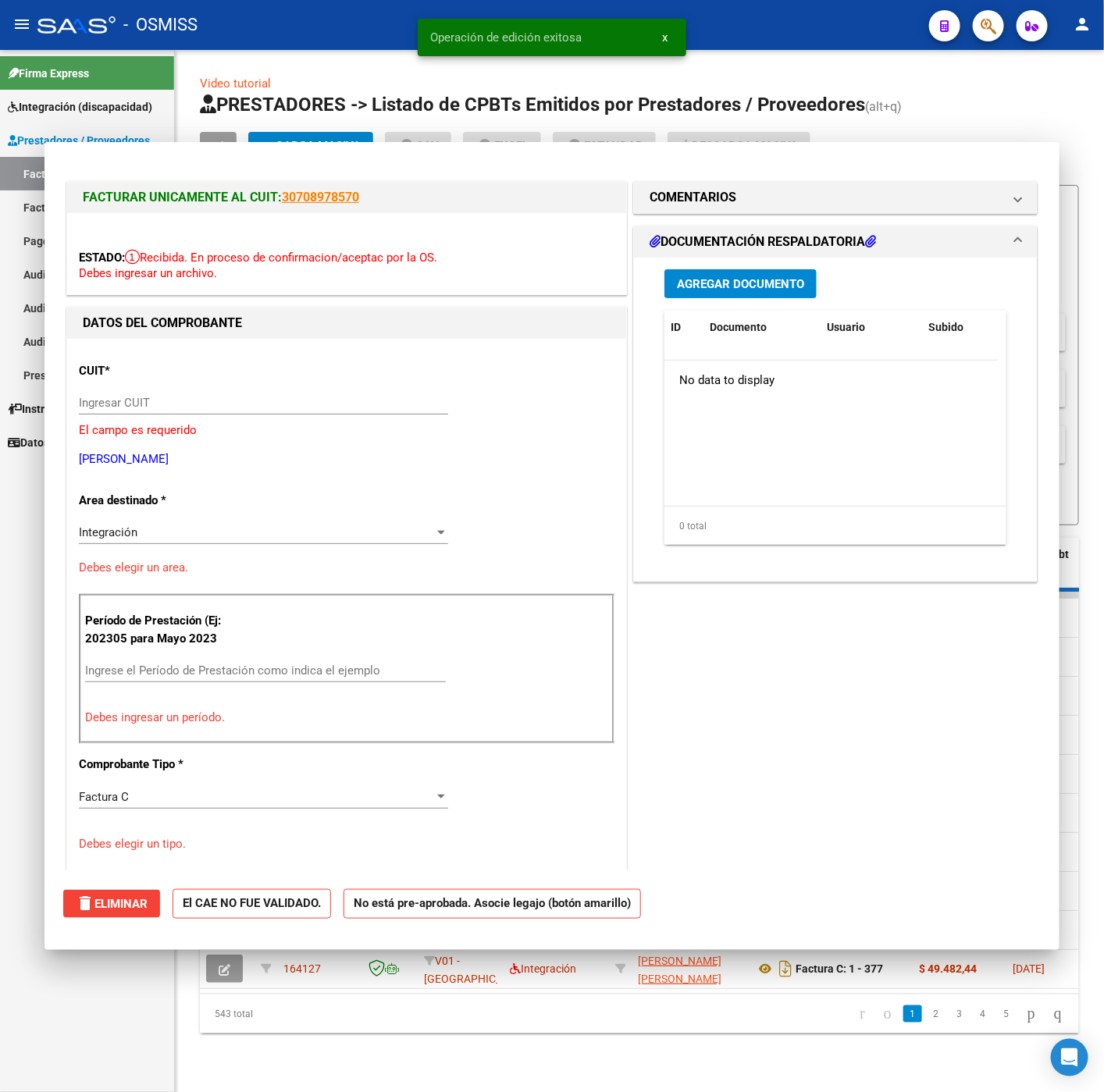
type input "$ 0,00"
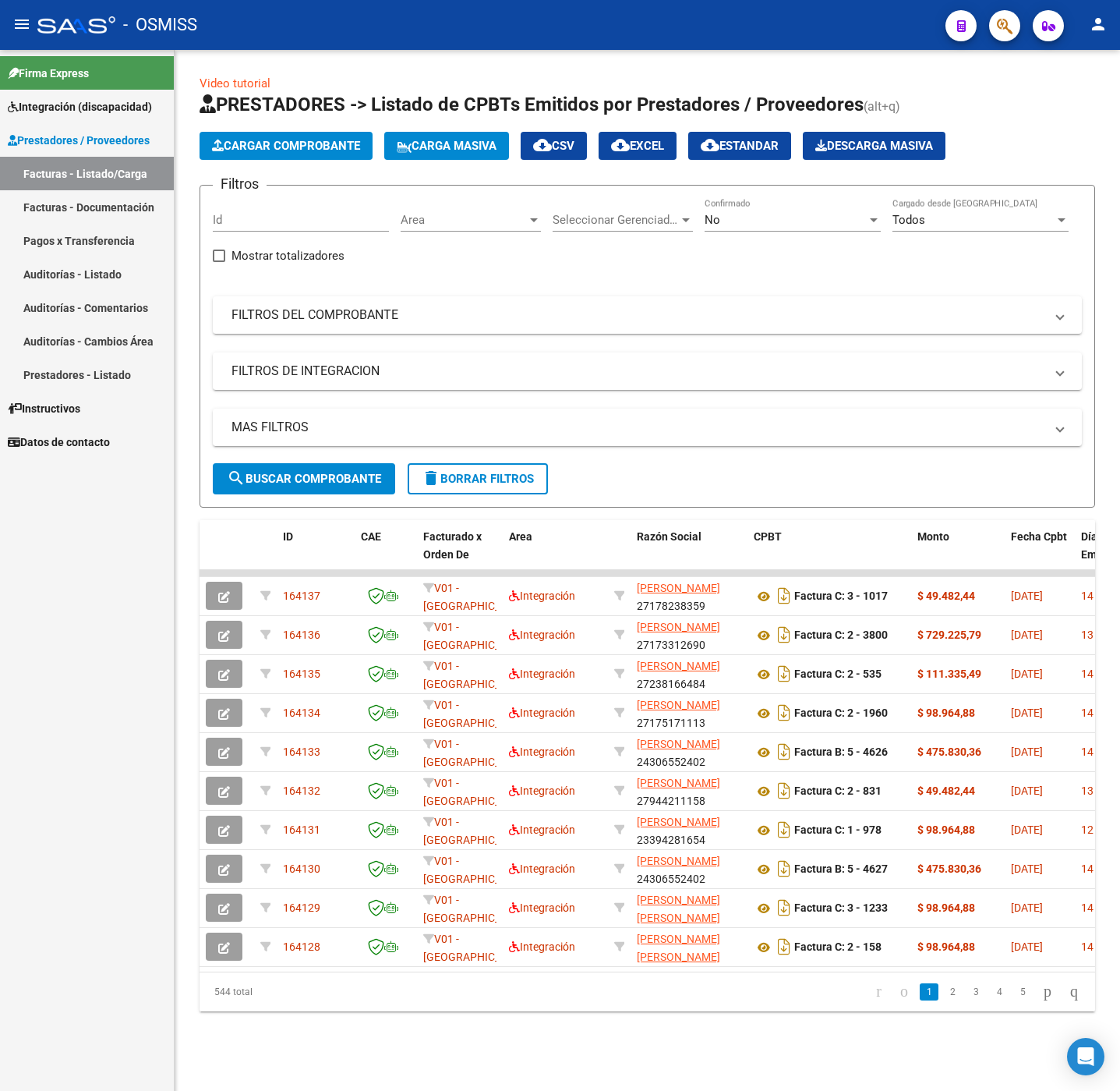
click at [485, 487] on button "delete Borrar Filtros" at bounding box center [477, 479] width 140 height 31
click at [316, 132] on button "Cargar Comprobante" at bounding box center [285, 145] width 173 height 28
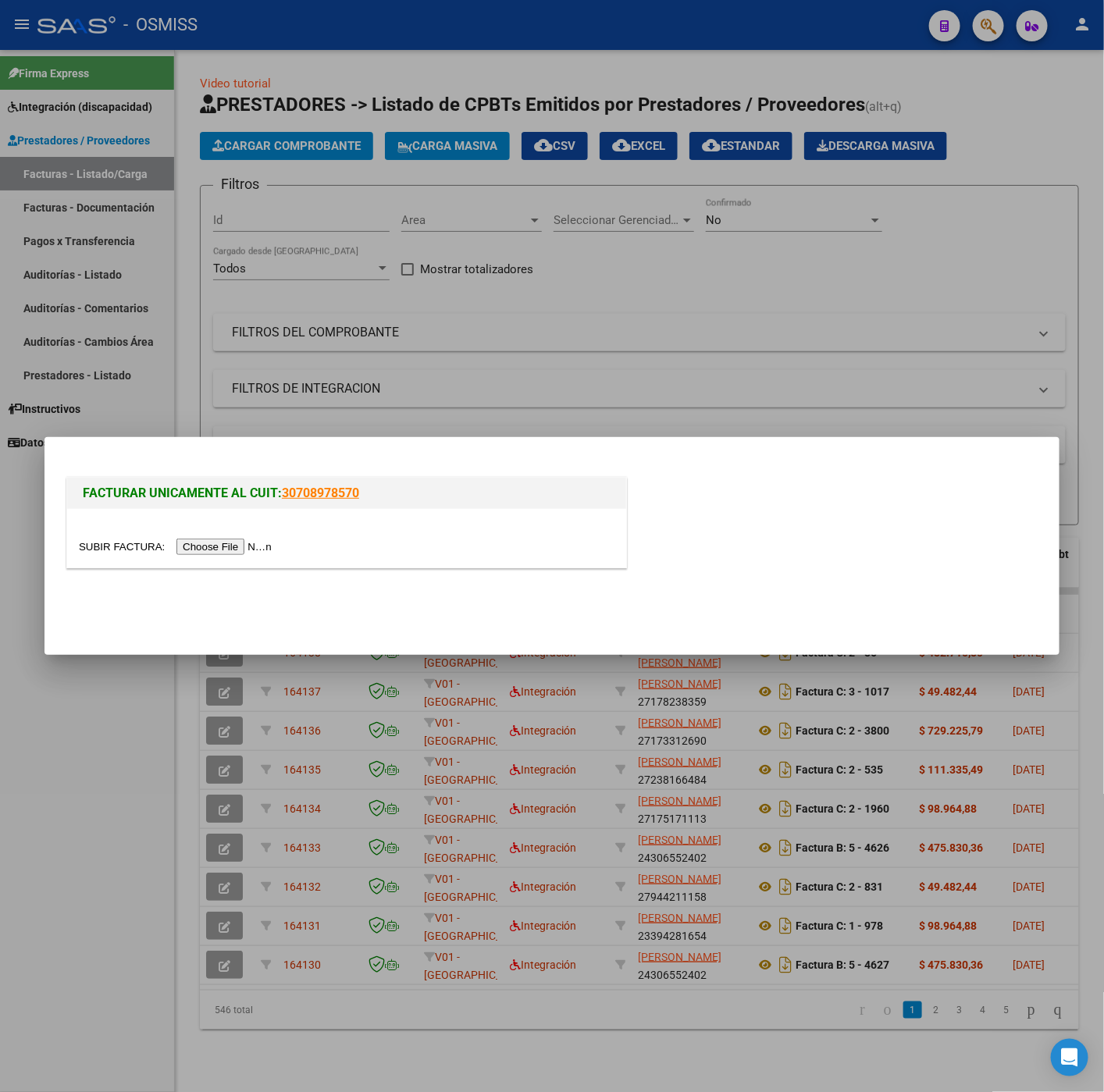
click at [251, 542] on input "file" at bounding box center [177, 547] width 197 height 17
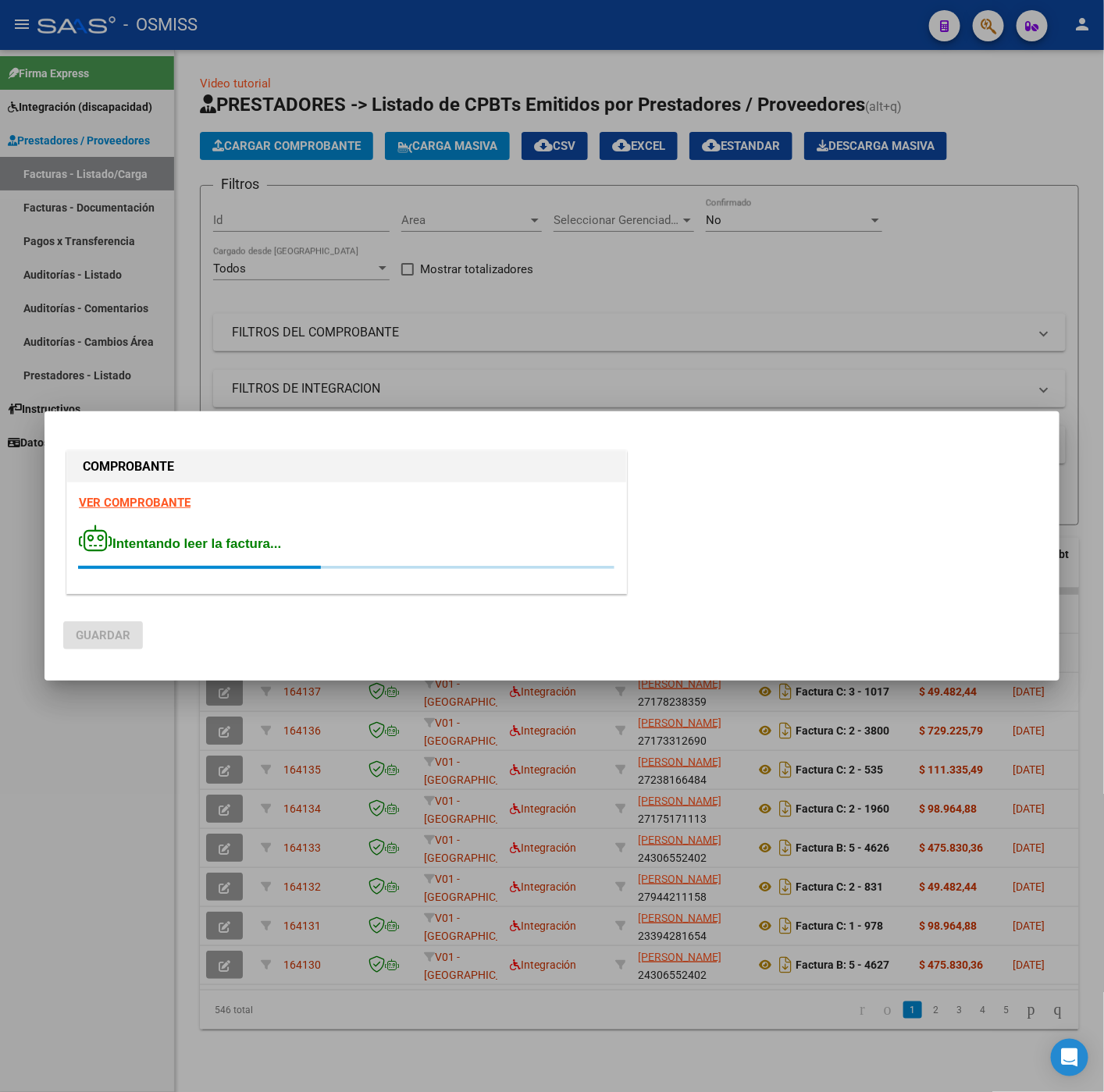
click at [126, 504] on strong "VER COMPROBANTE" at bounding box center [135, 503] width 112 height 14
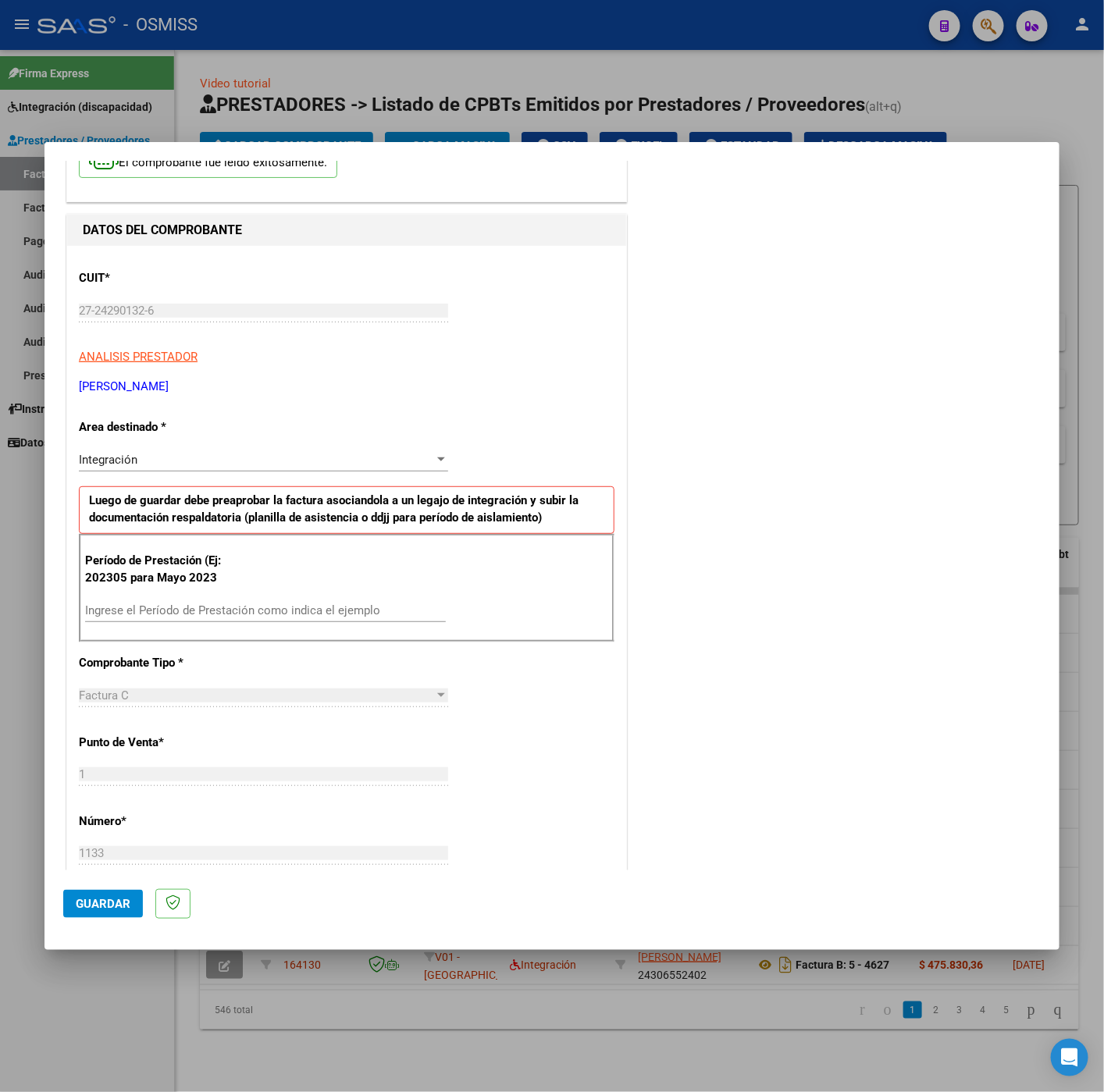
scroll to position [234, 0]
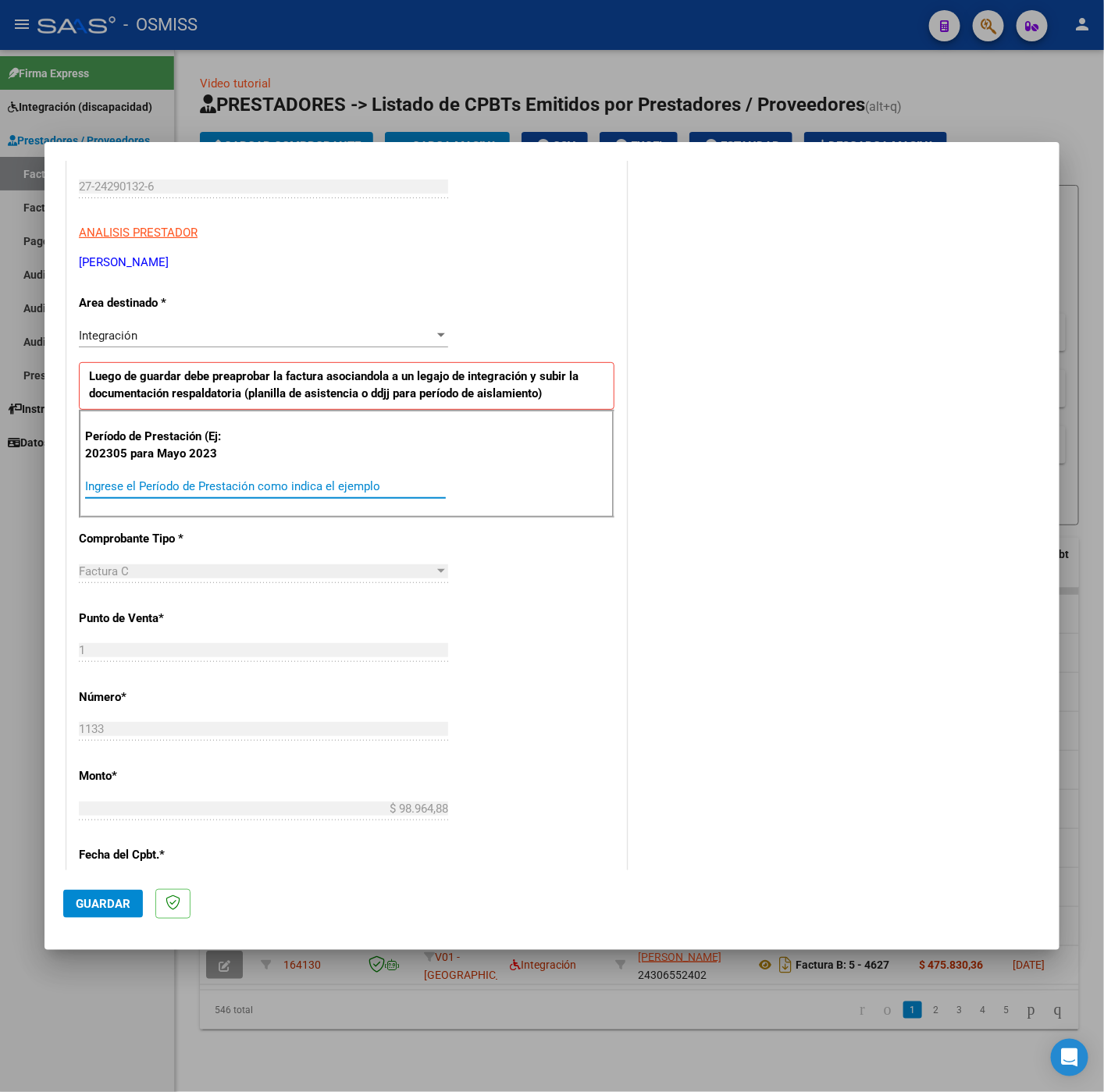
click at [351, 493] on input "Ingrese el Período de Prestación como indica el ejemplo" at bounding box center [266, 486] width 361 height 14
type input "202507"
click at [558, 623] on div "CUIT * 27-24290132-6 Ingresar CUIT ANALISIS PRESTADOR IÑIGUEZ VERONICA IRENE AR…" at bounding box center [346, 709] width 559 height 1174
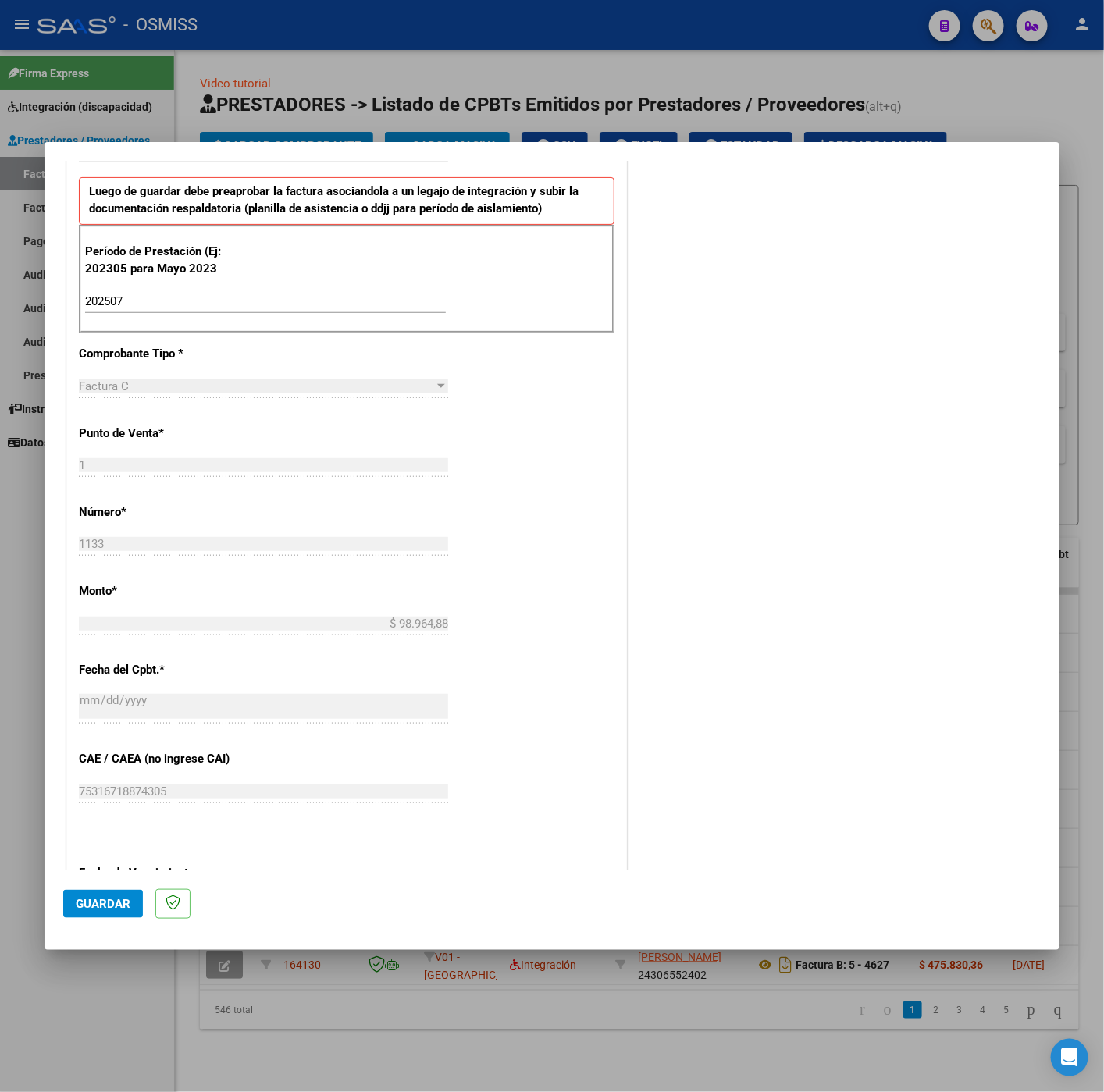
scroll to position [668, 0]
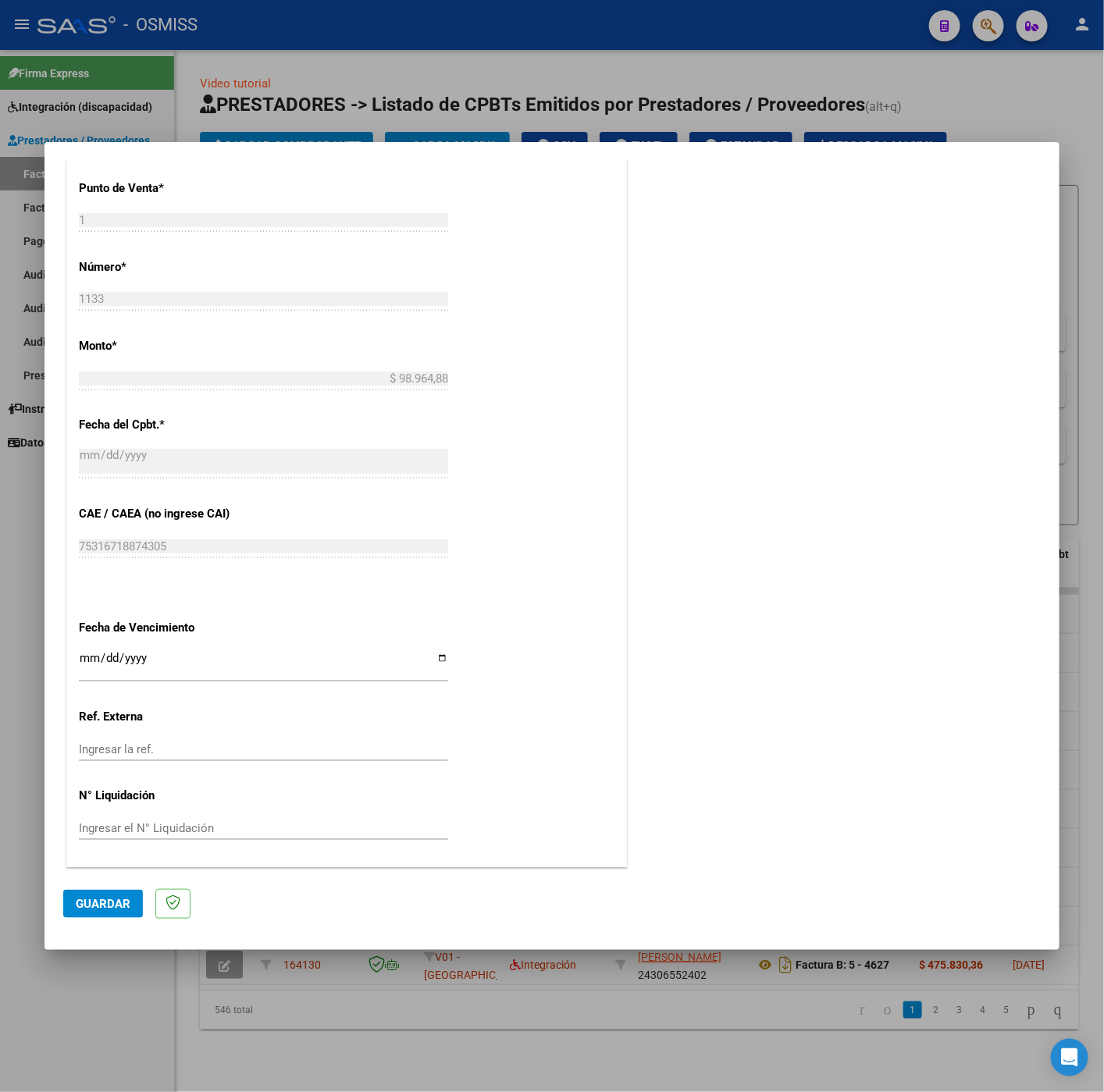
click at [87, 663] on input "Ingresar la fecha" at bounding box center [263, 663] width 369 height 25
type input "2025-08-12"
click at [91, 893] on button "Guardar" at bounding box center [103, 904] width 80 height 28
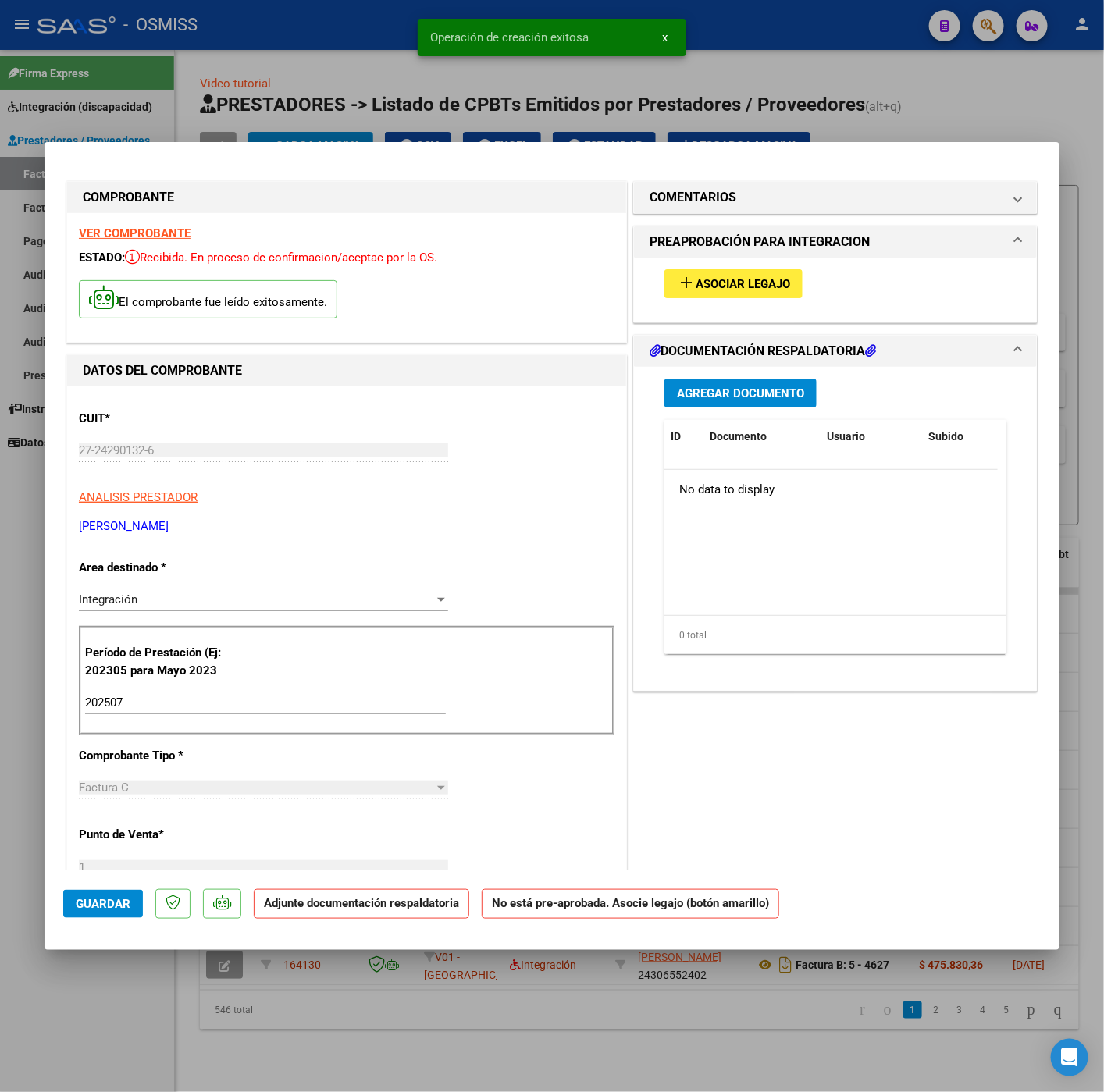
click at [700, 283] on span "Asociar Legajo" at bounding box center [742, 284] width 94 height 14
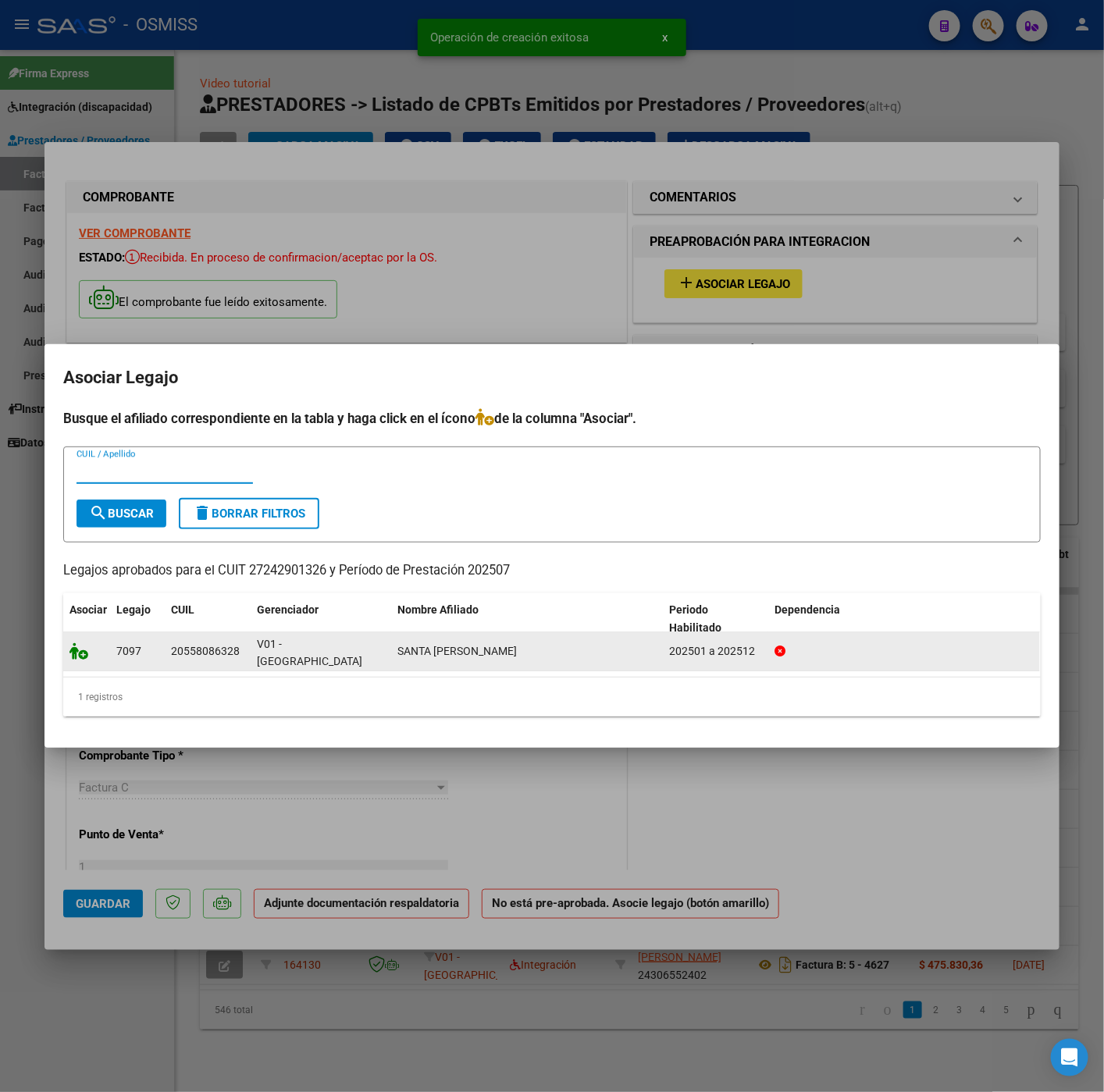
click at [82, 651] on icon at bounding box center [78, 651] width 18 height 18
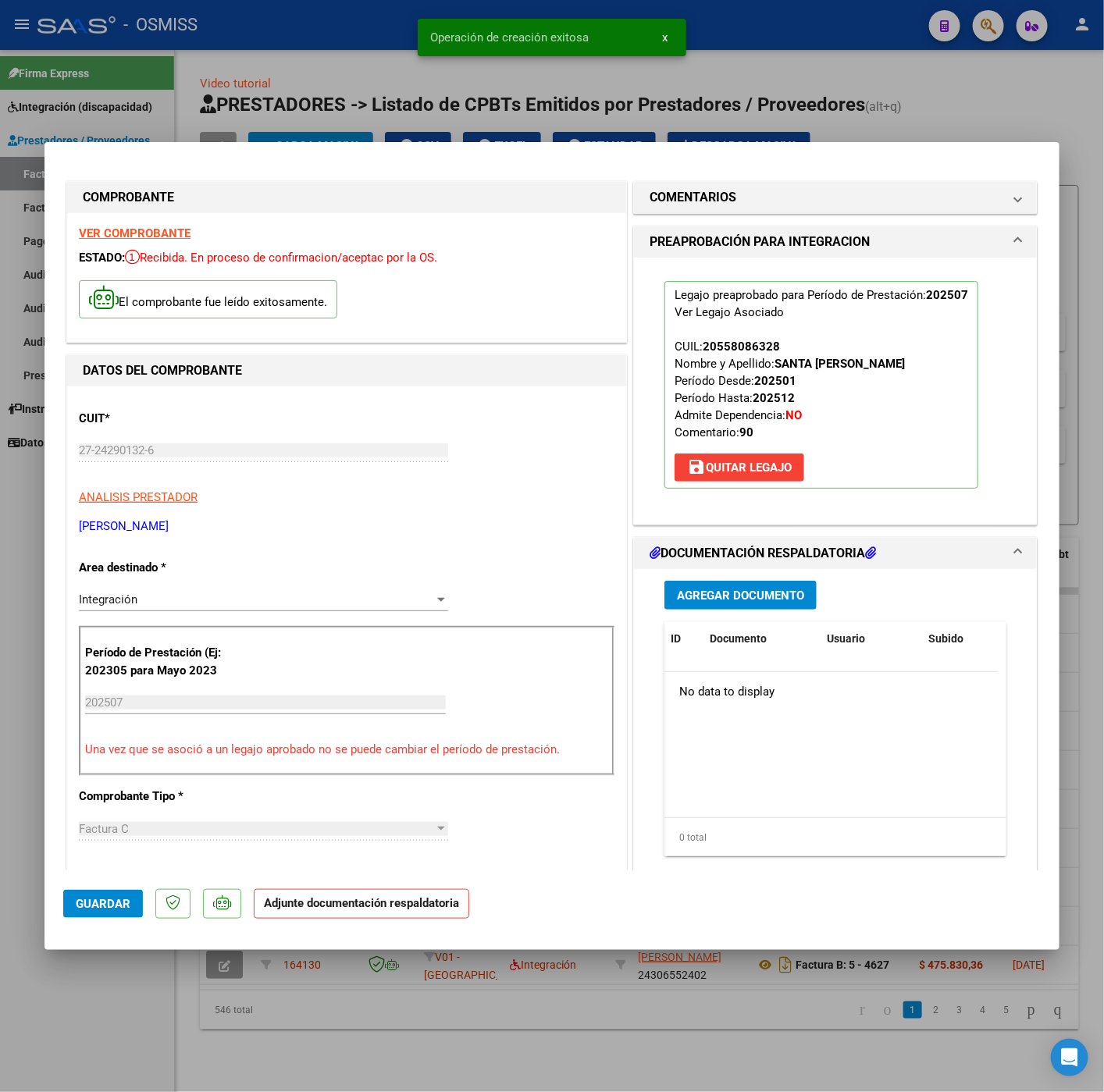
click at [726, 591] on span "Agregar Documento" at bounding box center [740, 595] width 127 height 14
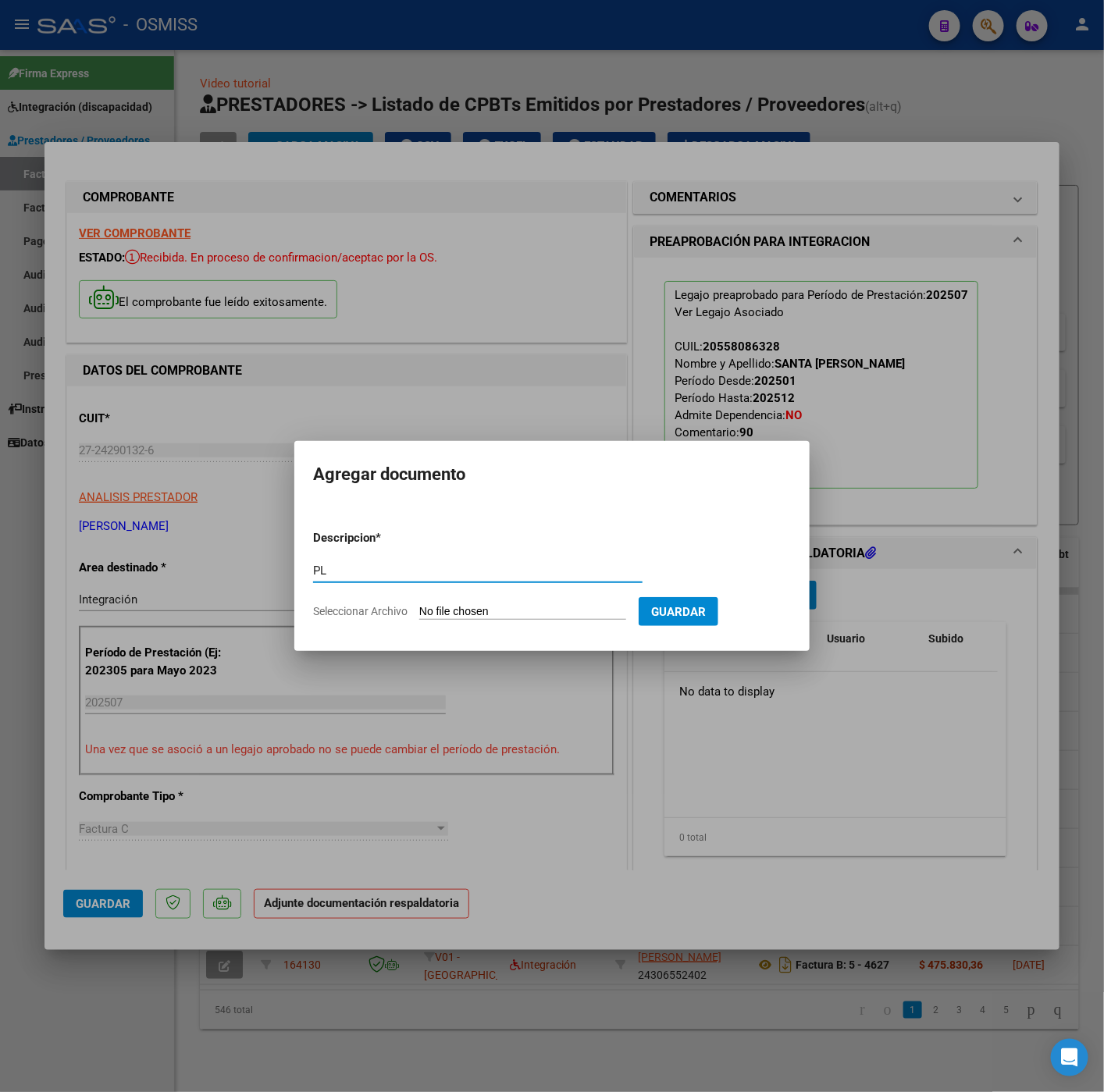
type input "PL"
click at [535, 615] on input "Seleccionar Archivo" at bounding box center [522, 612] width 207 height 15
type input "C:\fakepath\Santamaría Julio 2025 - Veronica Iñiguez.pdf"
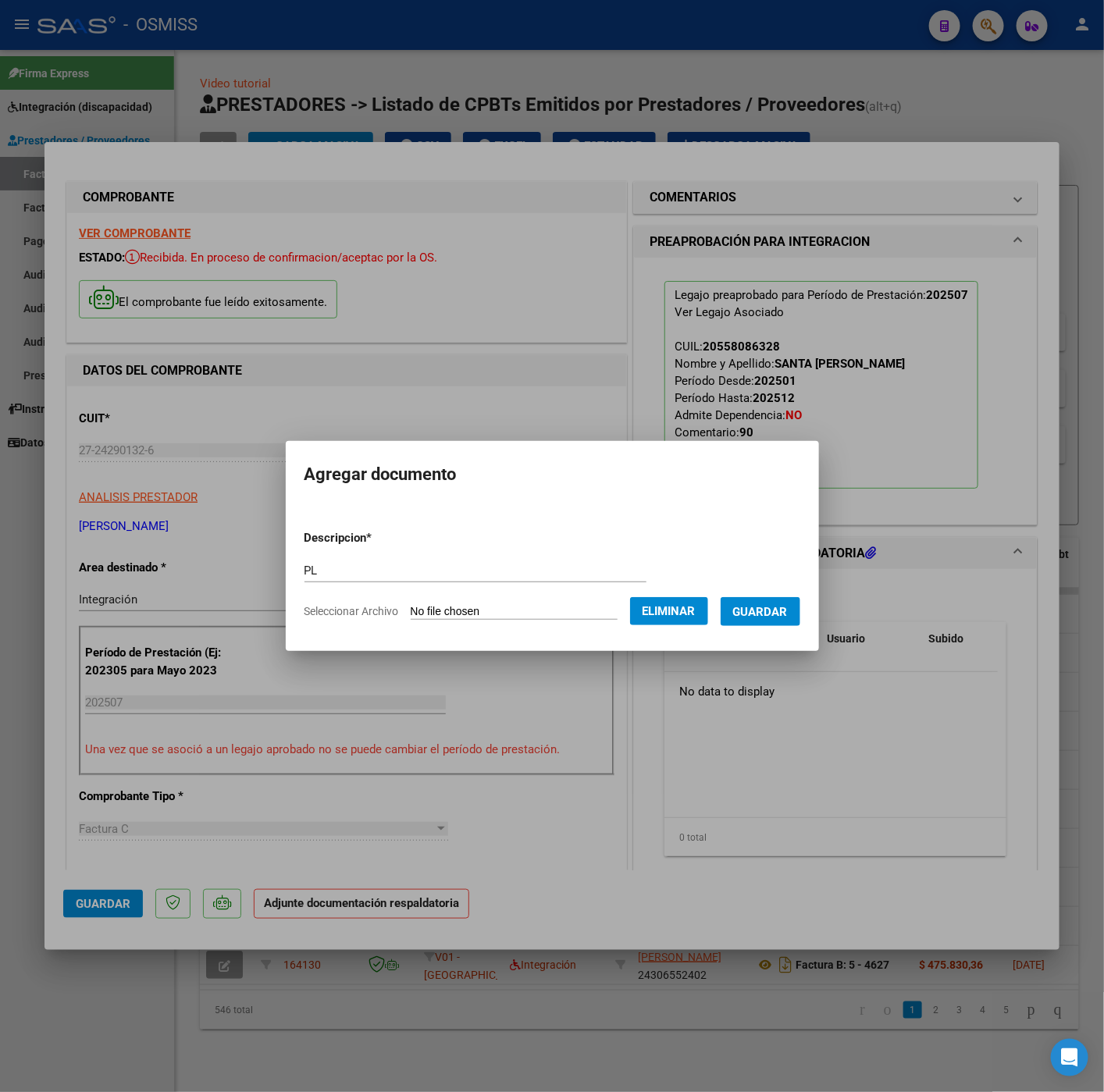
click at [762, 616] on span "Guardar" at bounding box center [760, 612] width 54 height 14
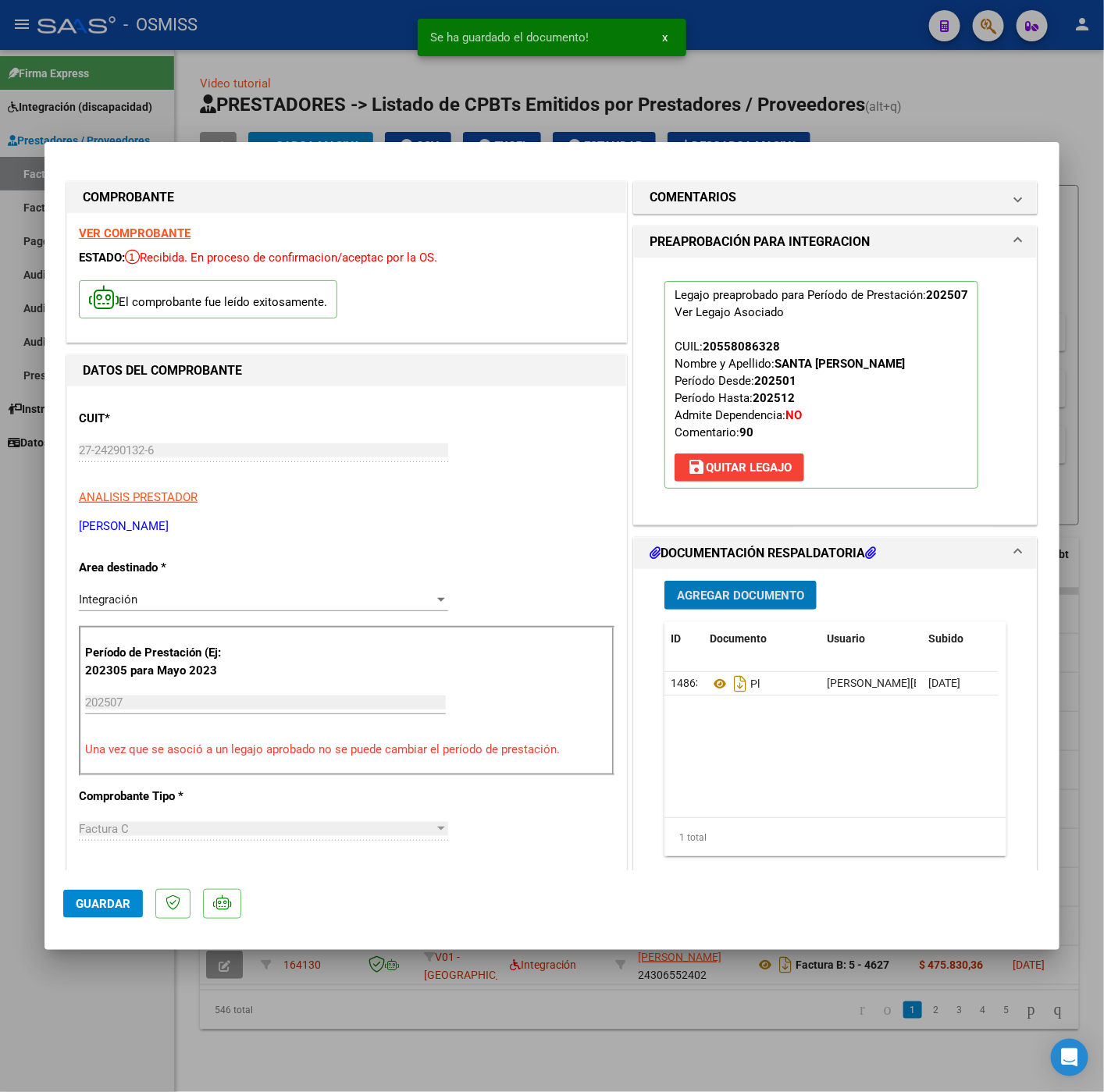
click at [93, 911] on span "Guardar" at bounding box center [103, 904] width 54 height 14
click at [91, 986] on div at bounding box center [552, 546] width 1104 height 1092
type input "$ 0,00"
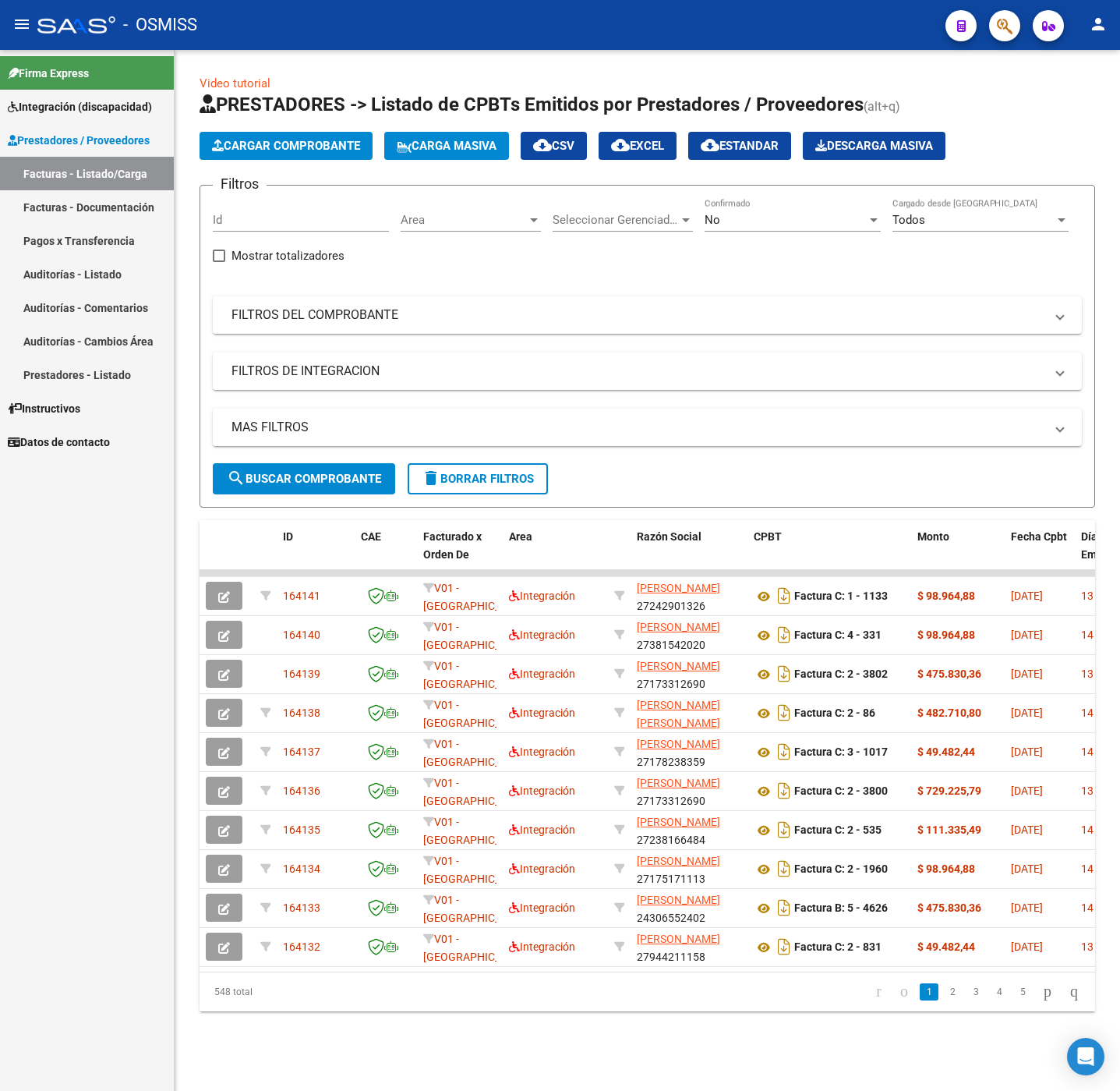
click at [297, 150] on span "Cargar Comprobante" at bounding box center [286, 146] width 148 height 14
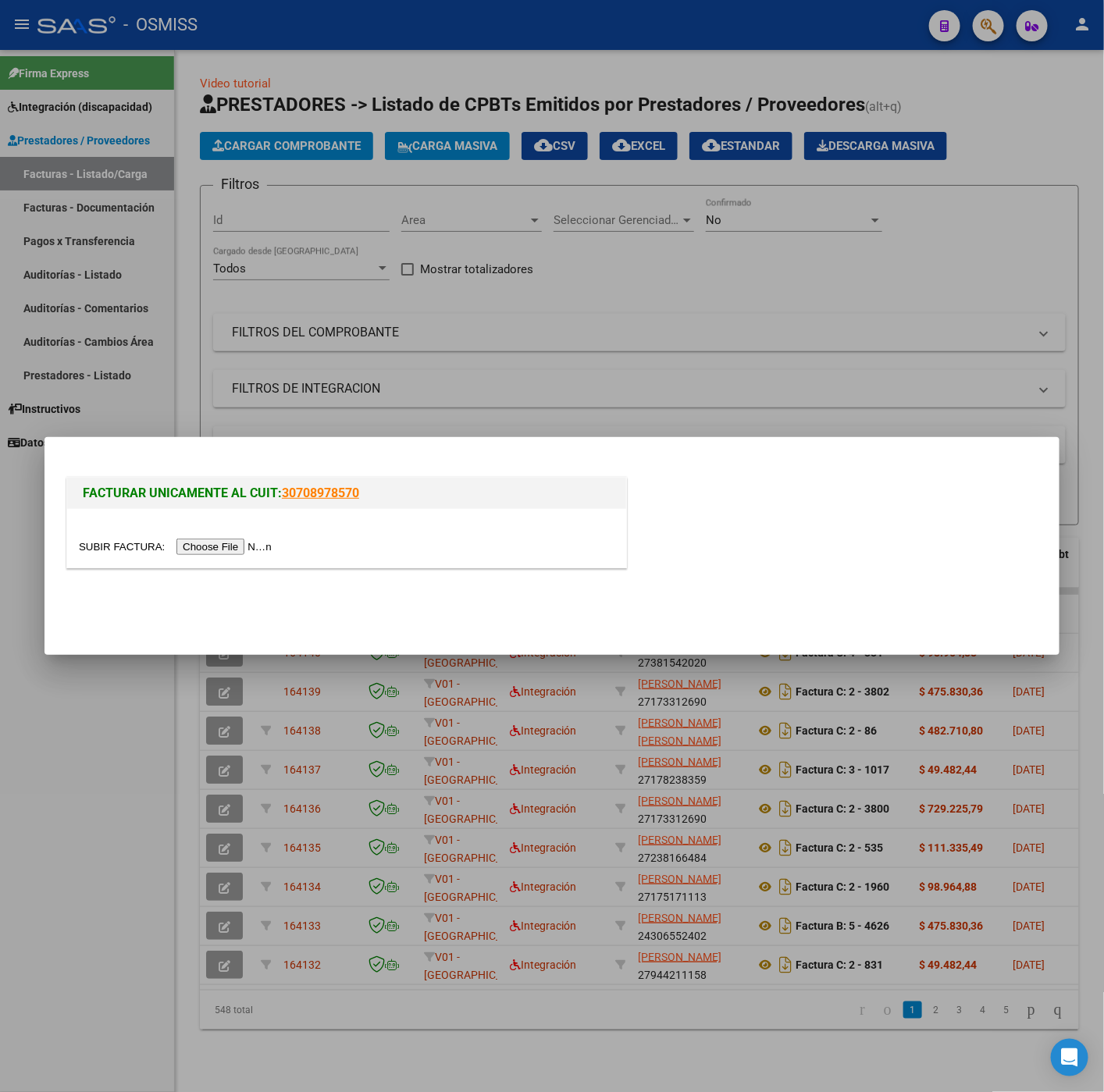
click at [251, 544] on input "file" at bounding box center [177, 547] width 197 height 17
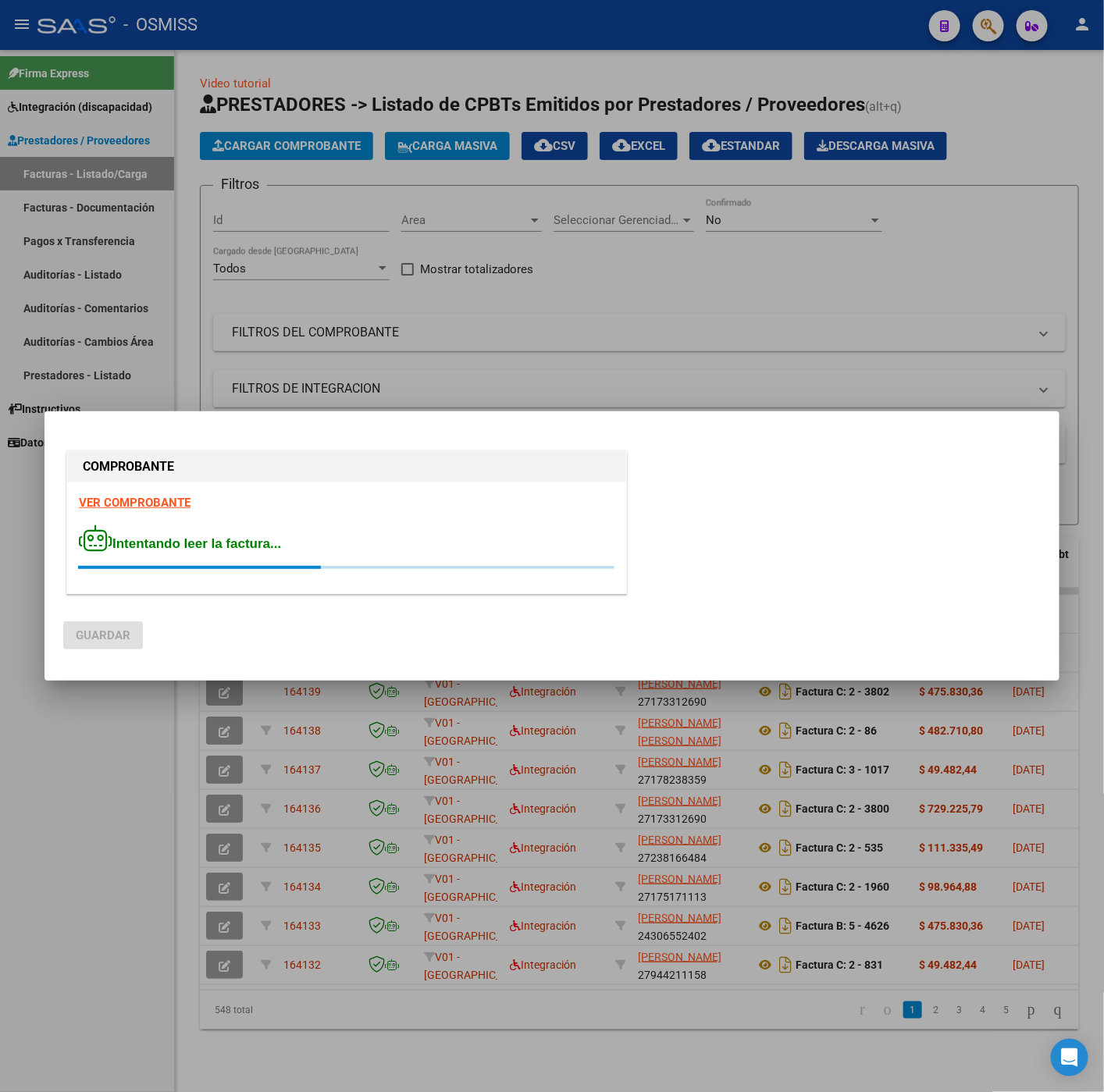
click at [127, 506] on strong "VER COMPROBANTE" at bounding box center [135, 503] width 112 height 14
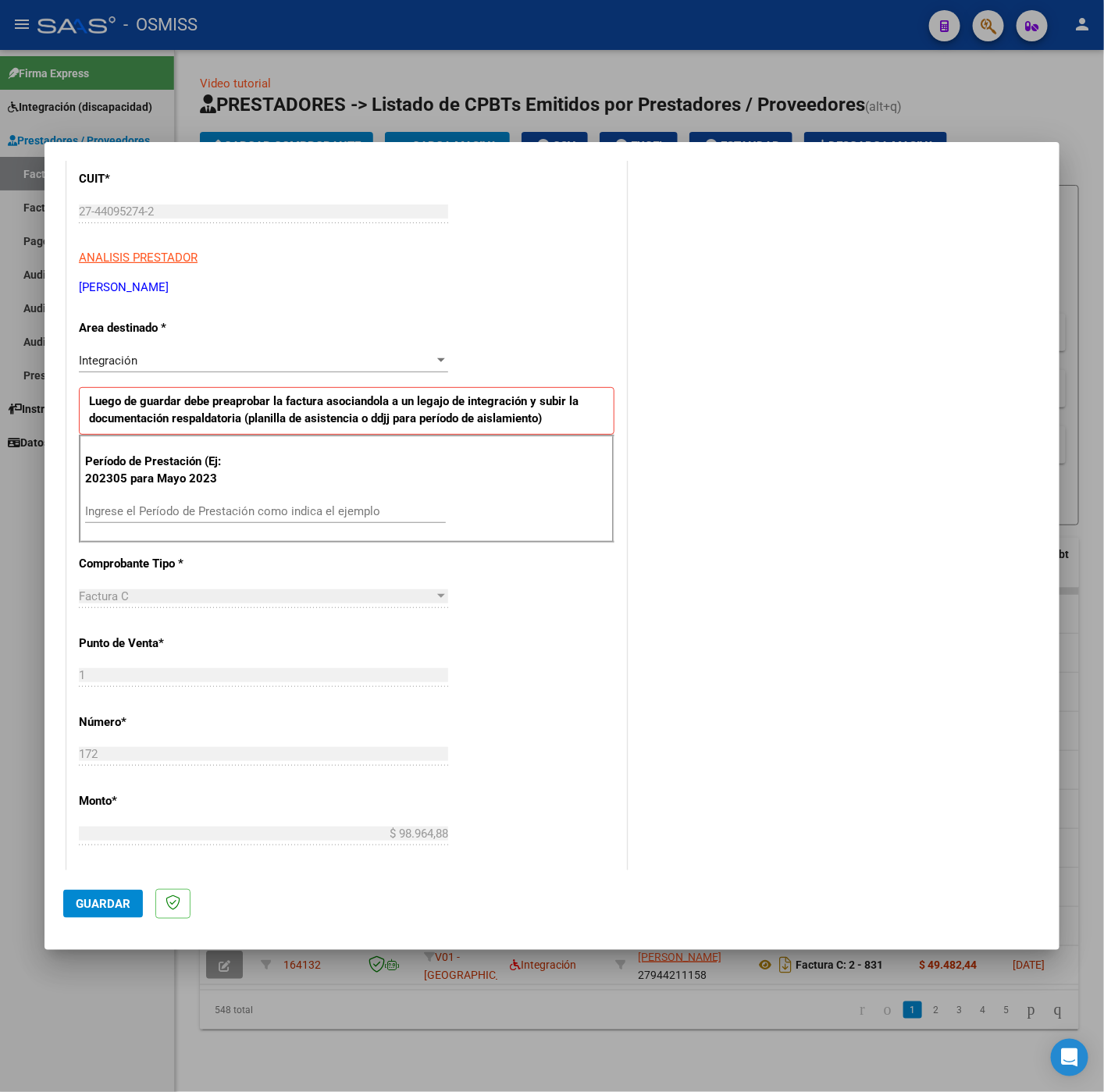
scroll to position [234, 0]
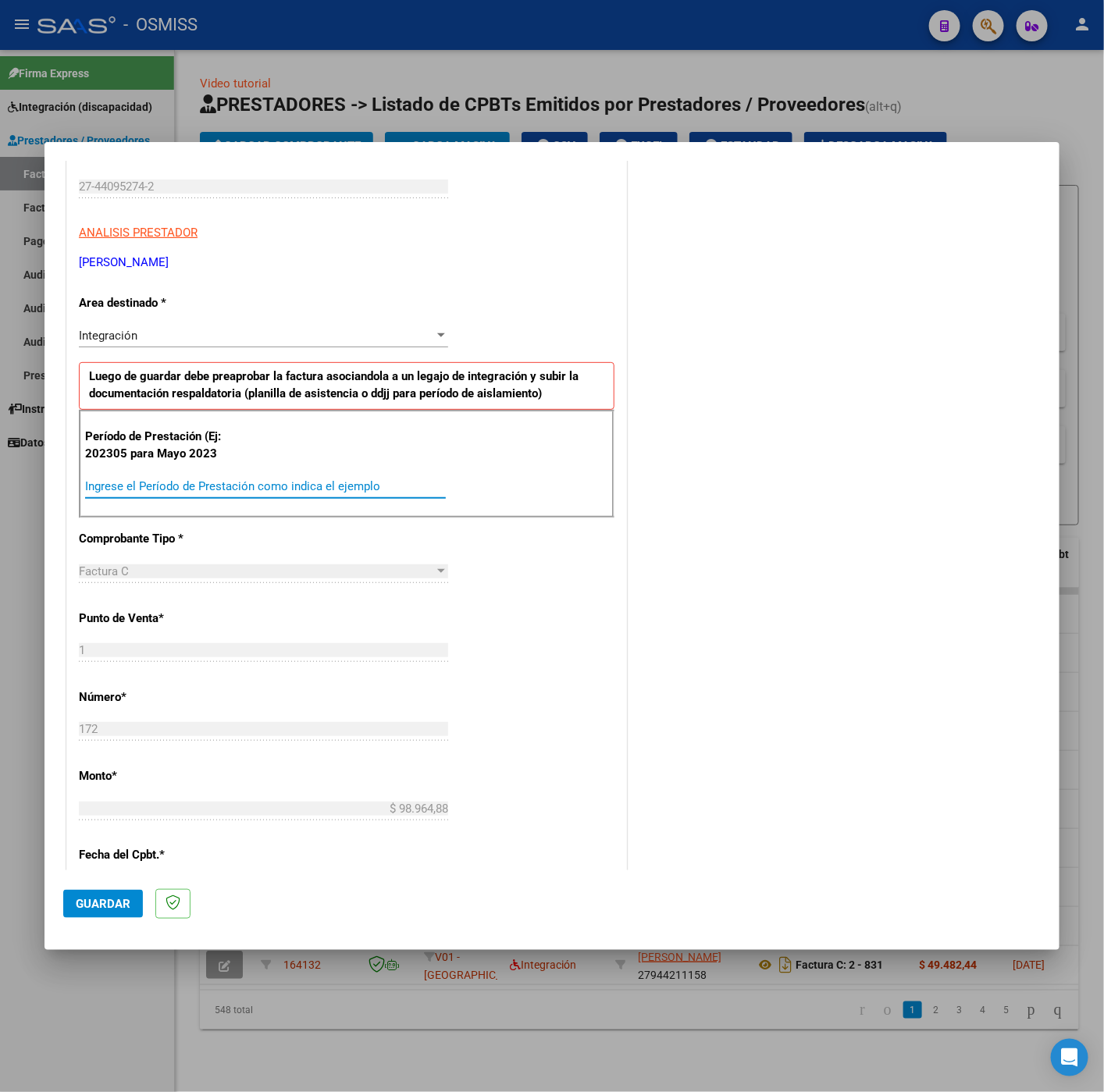
click at [200, 493] on input "Ingrese el Período de Prestación como indica el ejemplo" at bounding box center [266, 486] width 361 height 14
type input "202507"
click at [499, 602] on div "CUIT * 27-44095274-2 Ingresar CUIT ANALISIS PRESTADOR BENFIELD JOSEFINA ARCA Pa…" at bounding box center [346, 709] width 559 height 1174
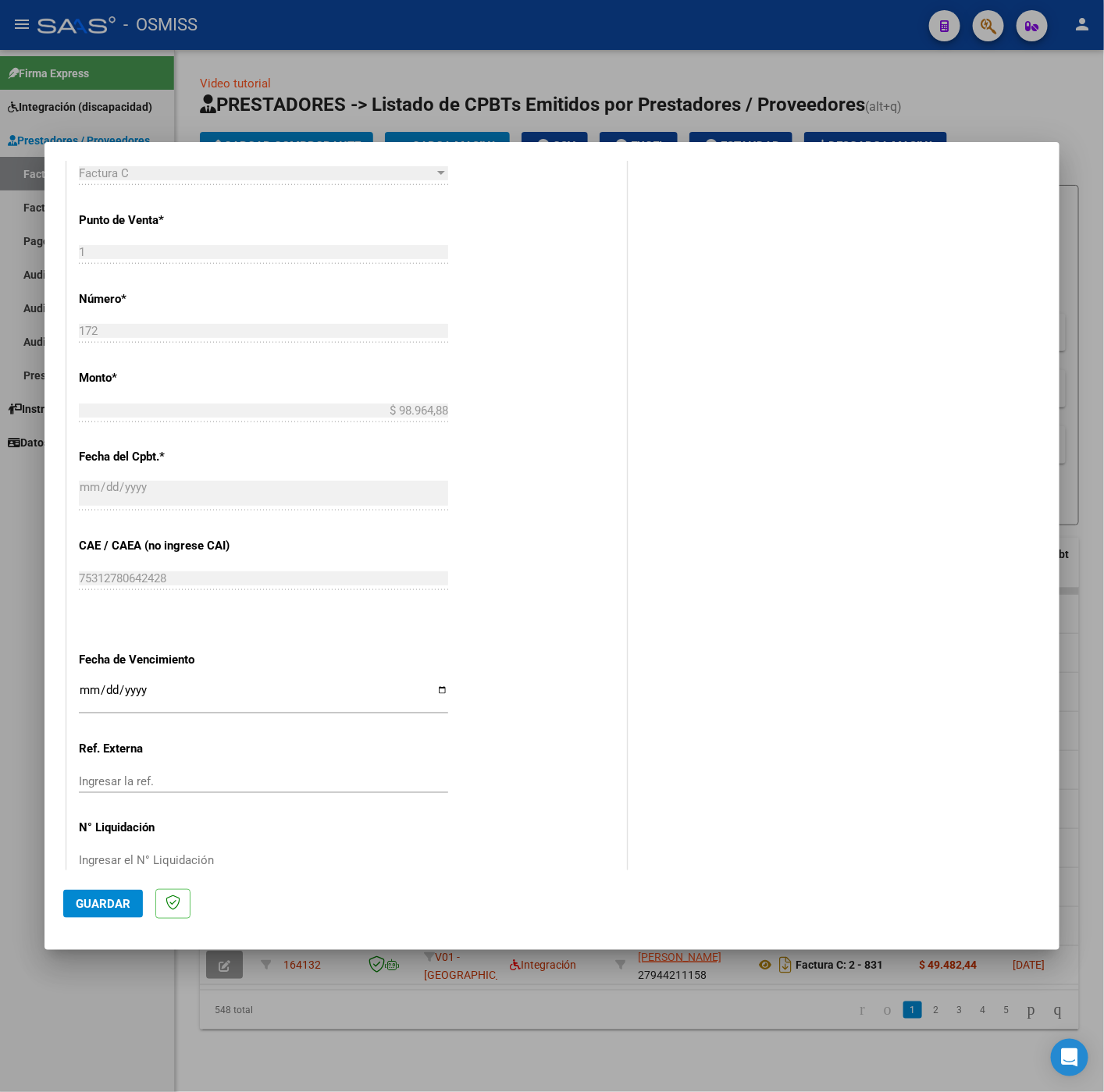
scroll to position [668, 0]
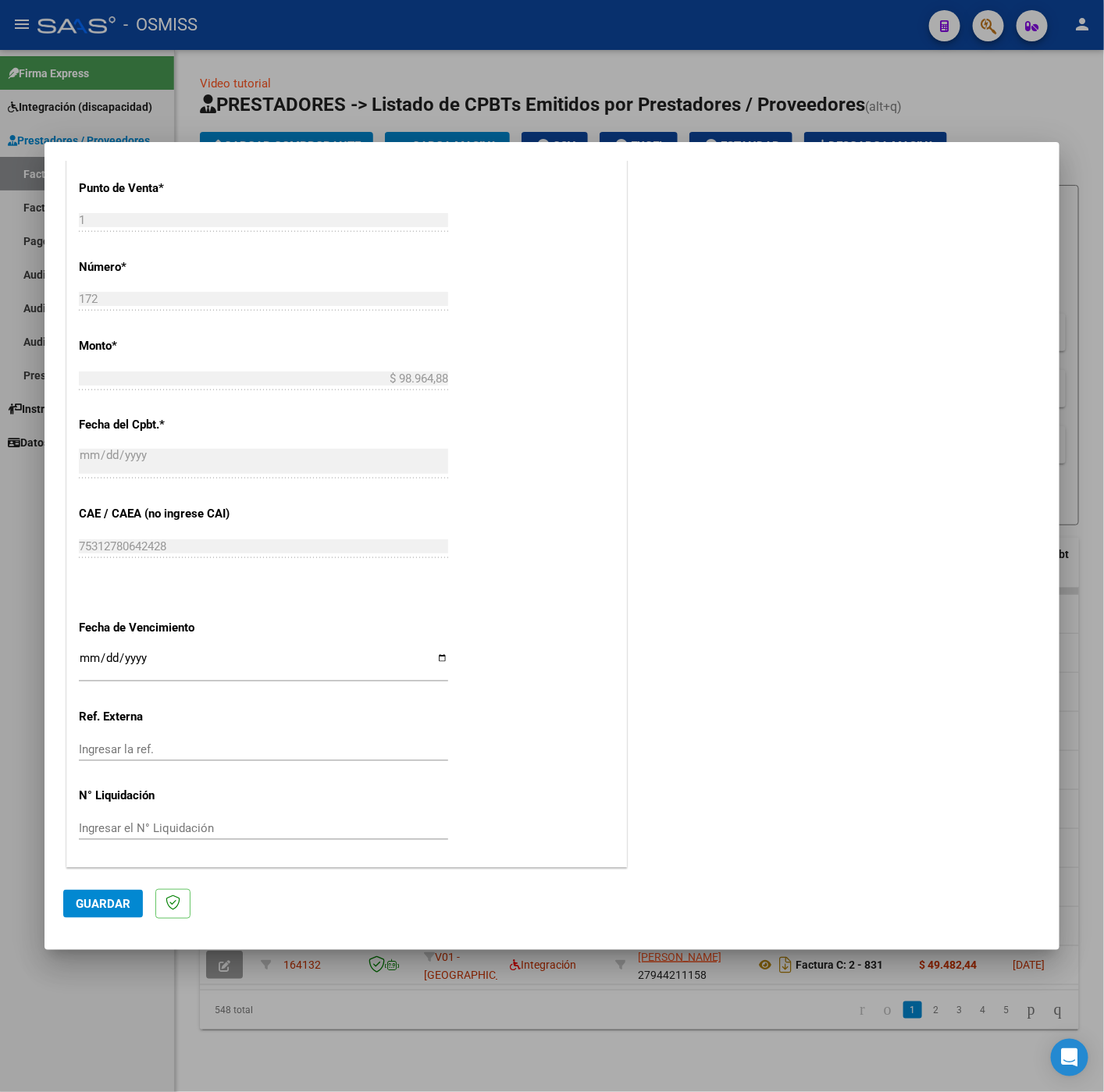
click at [87, 661] on input "Ingresar la fecha" at bounding box center [263, 663] width 369 height 25
type input "2025-08-12"
click at [89, 900] on span "Guardar" at bounding box center [103, 904] width 54 height 14
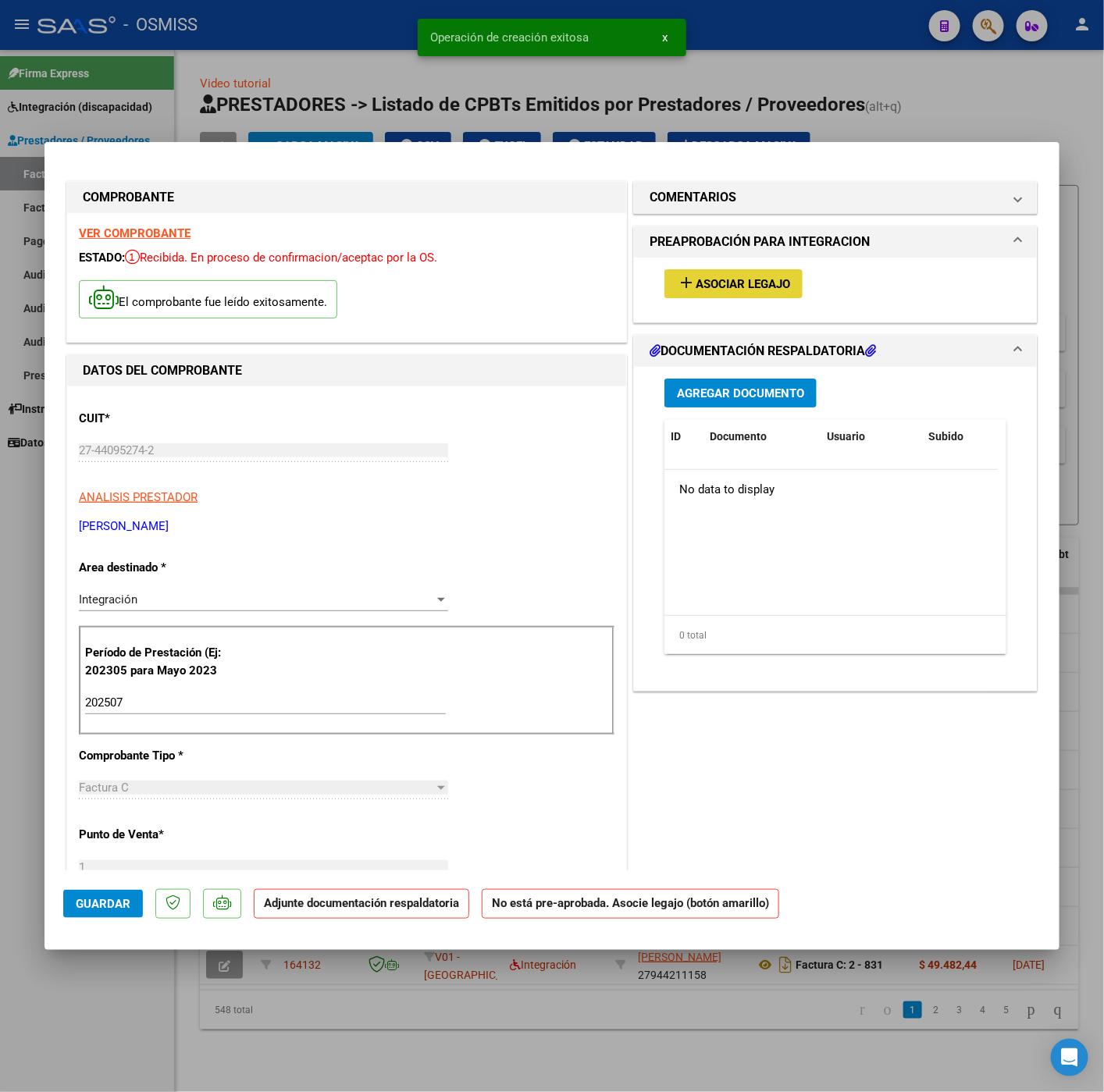
click at [710, 287] on span "Asociar Legajo" at bounding box center [742, 284] width 94 height 14
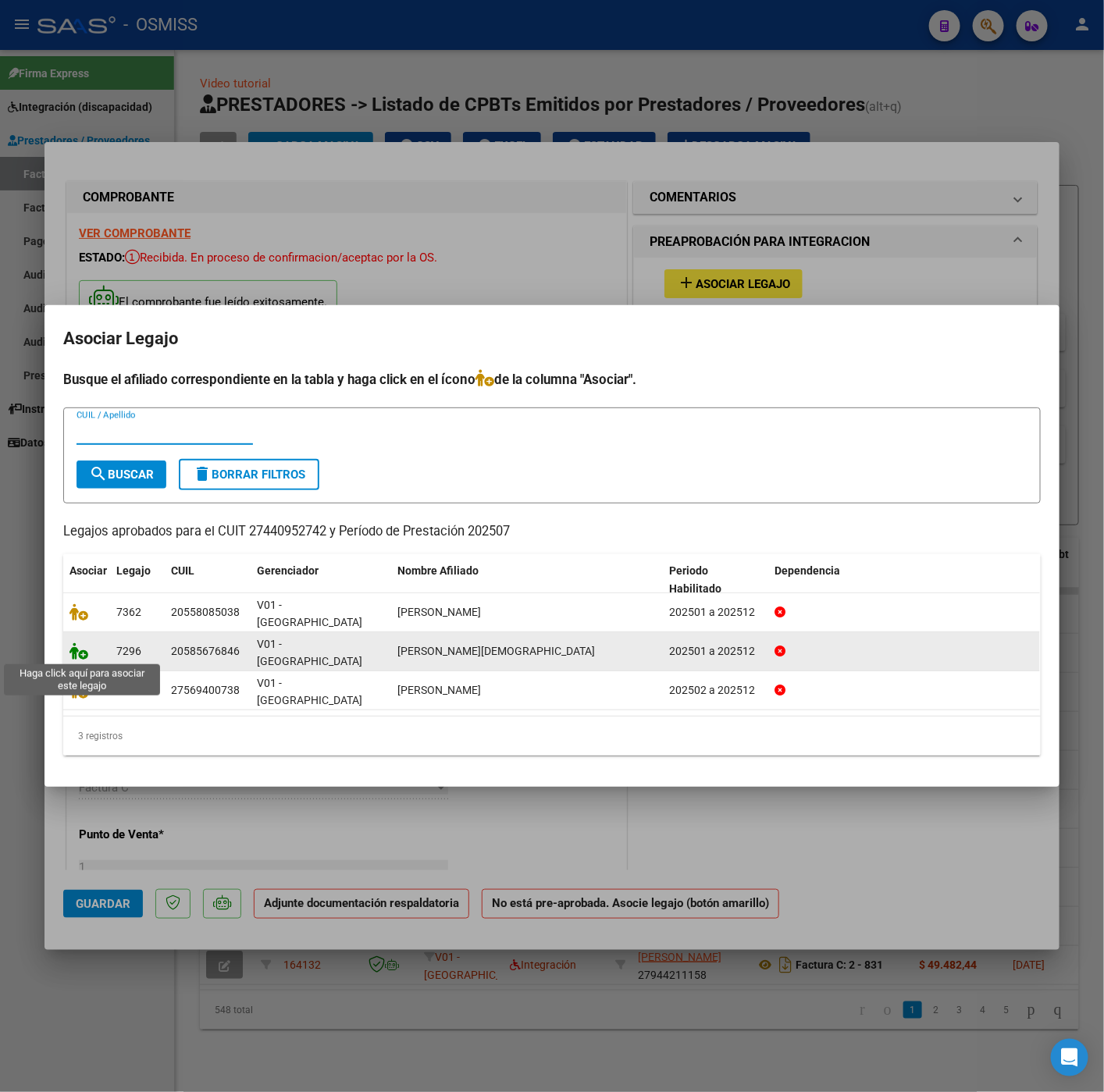
click at [77, 654] on icon at bounding box center [78, 651] width 18 height 18
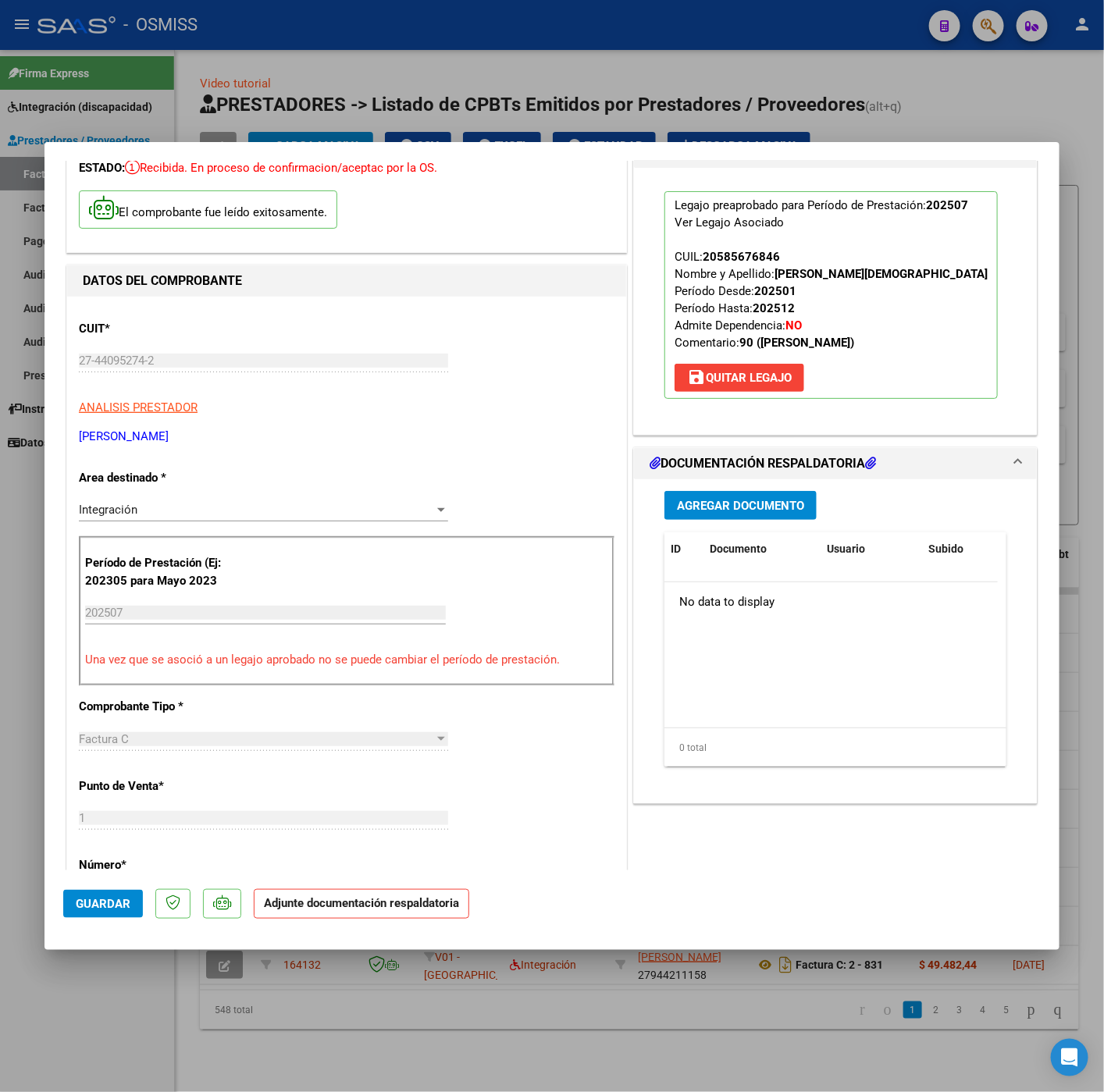
scroll to position [234, 0]
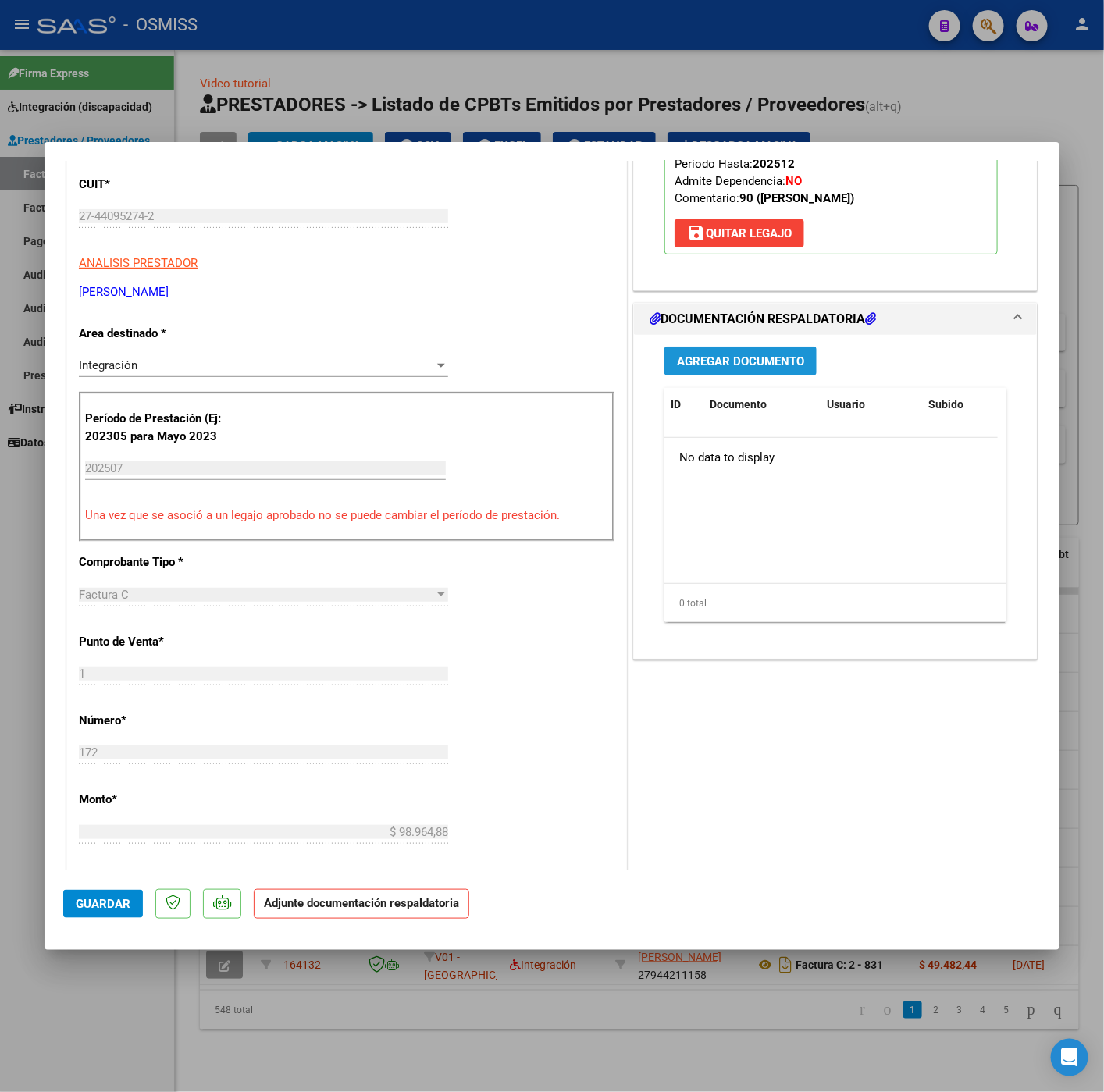
click at [698, 368] on span "Agregar Documento" at bounding box center [740, 362] width 127 height 14
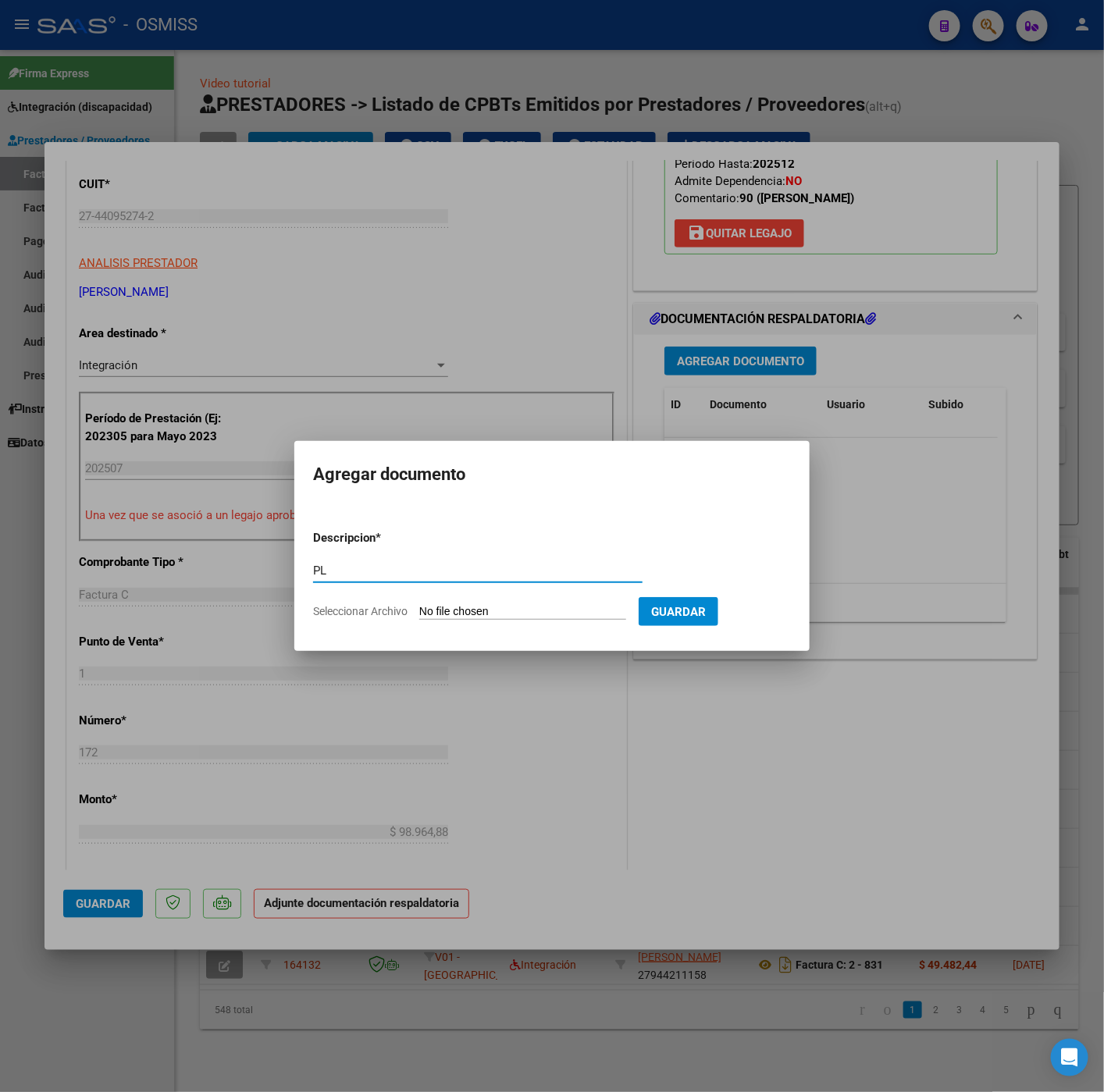
type input "PL"
click at [469, 614] on input "Seleccionar Archivo" at bounding box center [522, 612] width 207 height 15
type input "C:\fakepath\Quitoz Bauyista Julio - Jo Benfield.pdf"
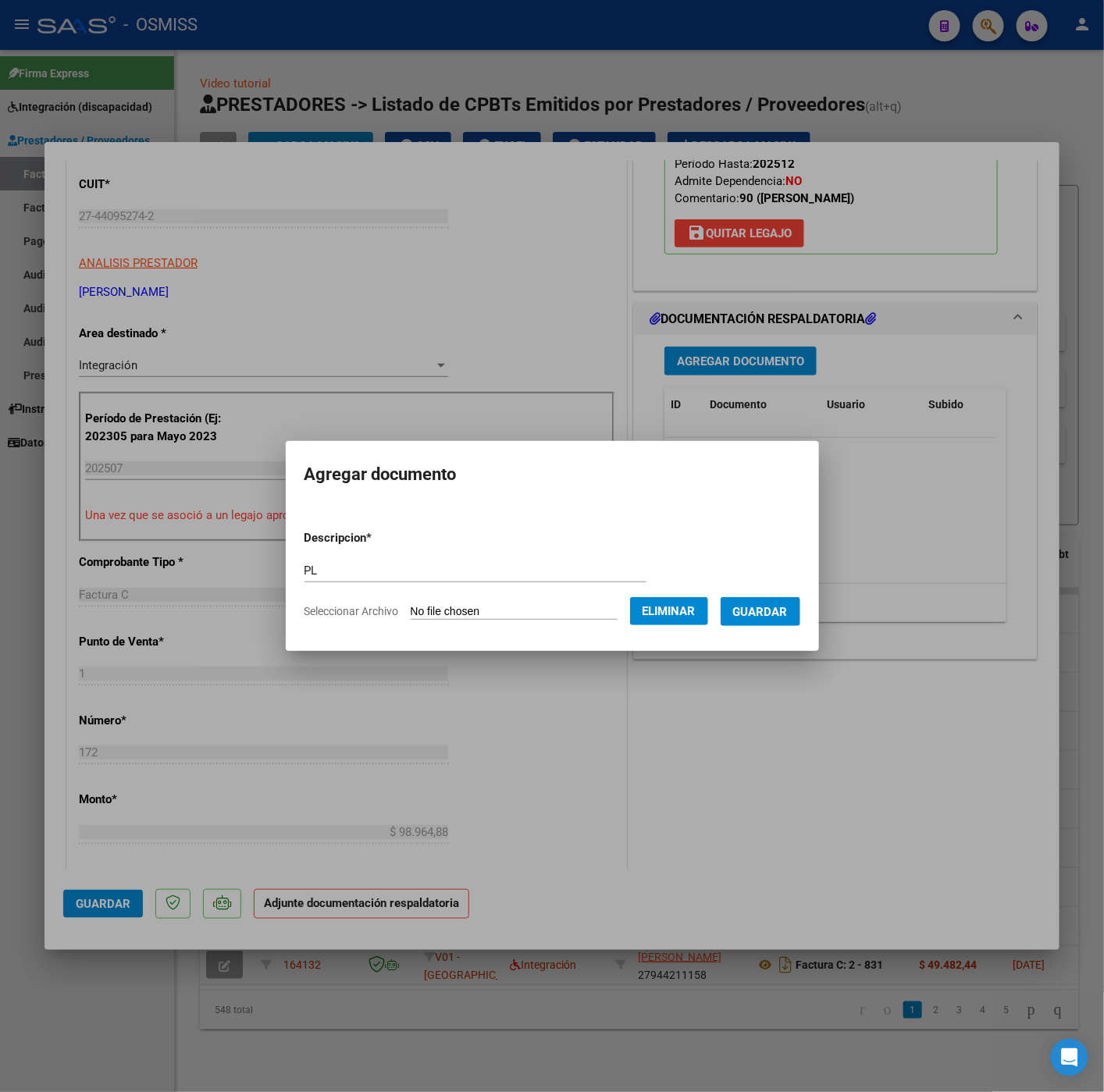
click at [757, 615] on span "Guardar" at bounding box center [760, 612] width 54 height 14
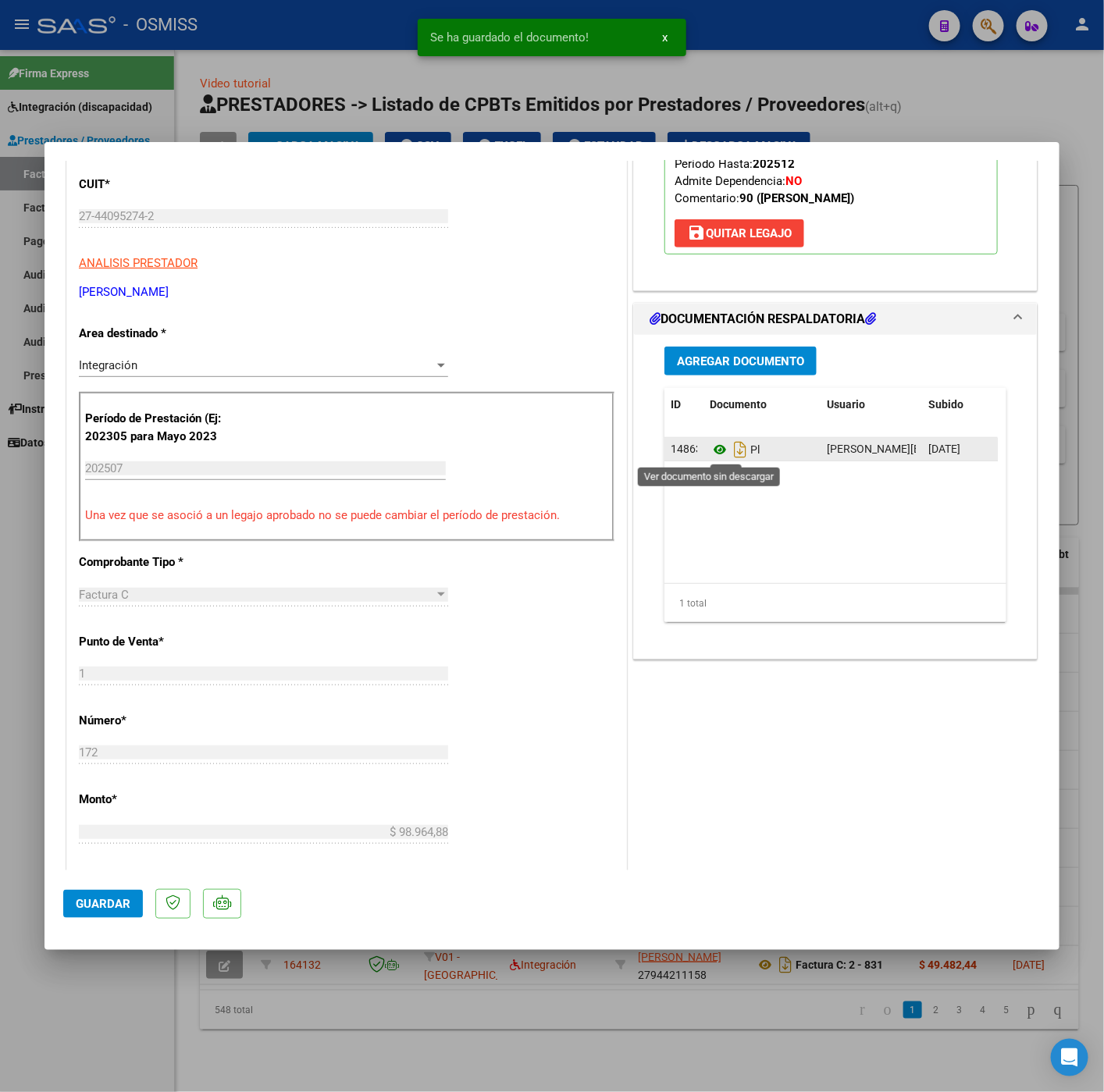
click at [710, 455] on icon at bounding box center [719, 449] width 20 height 18
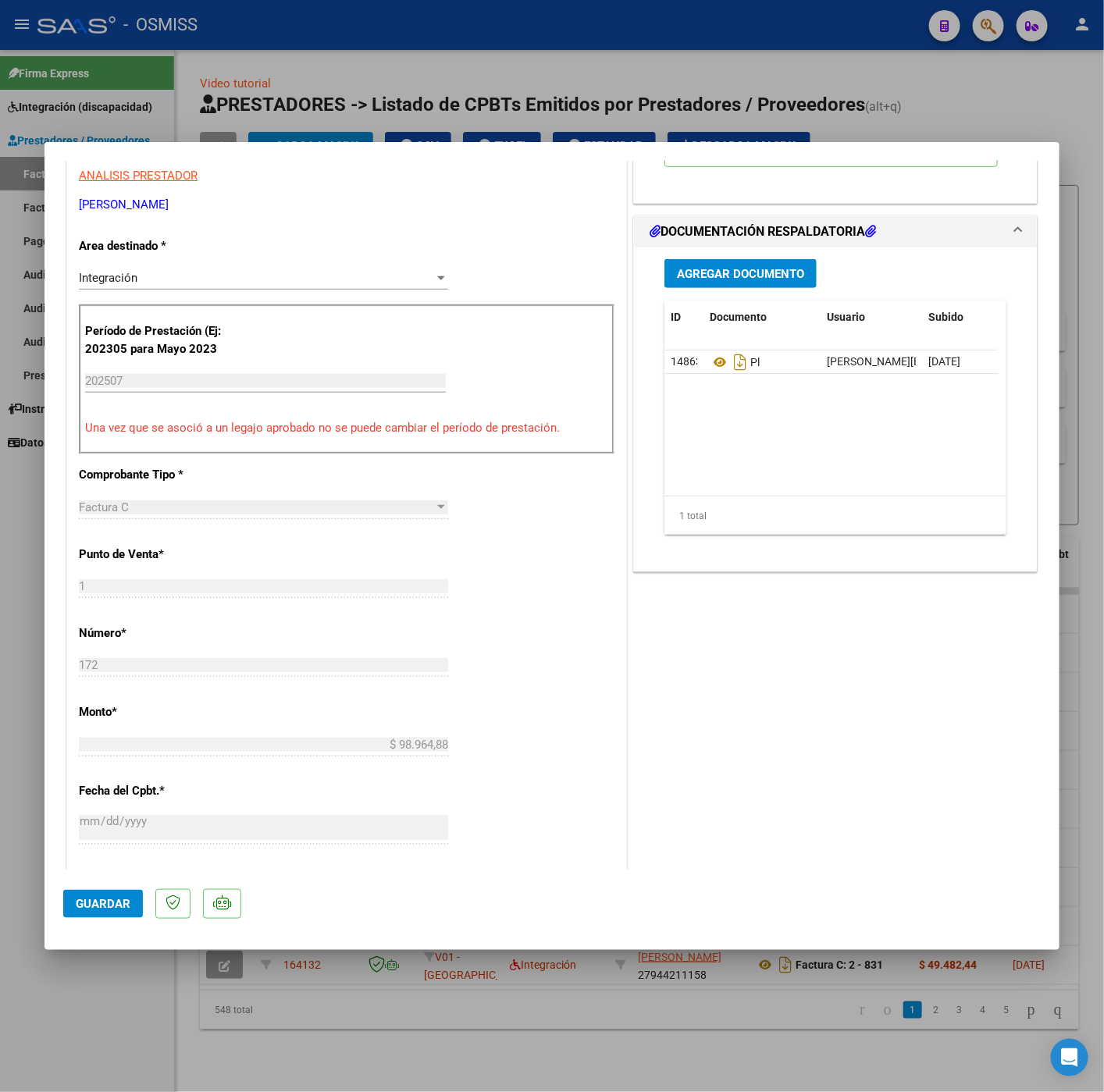
scroll to position [469, 0]
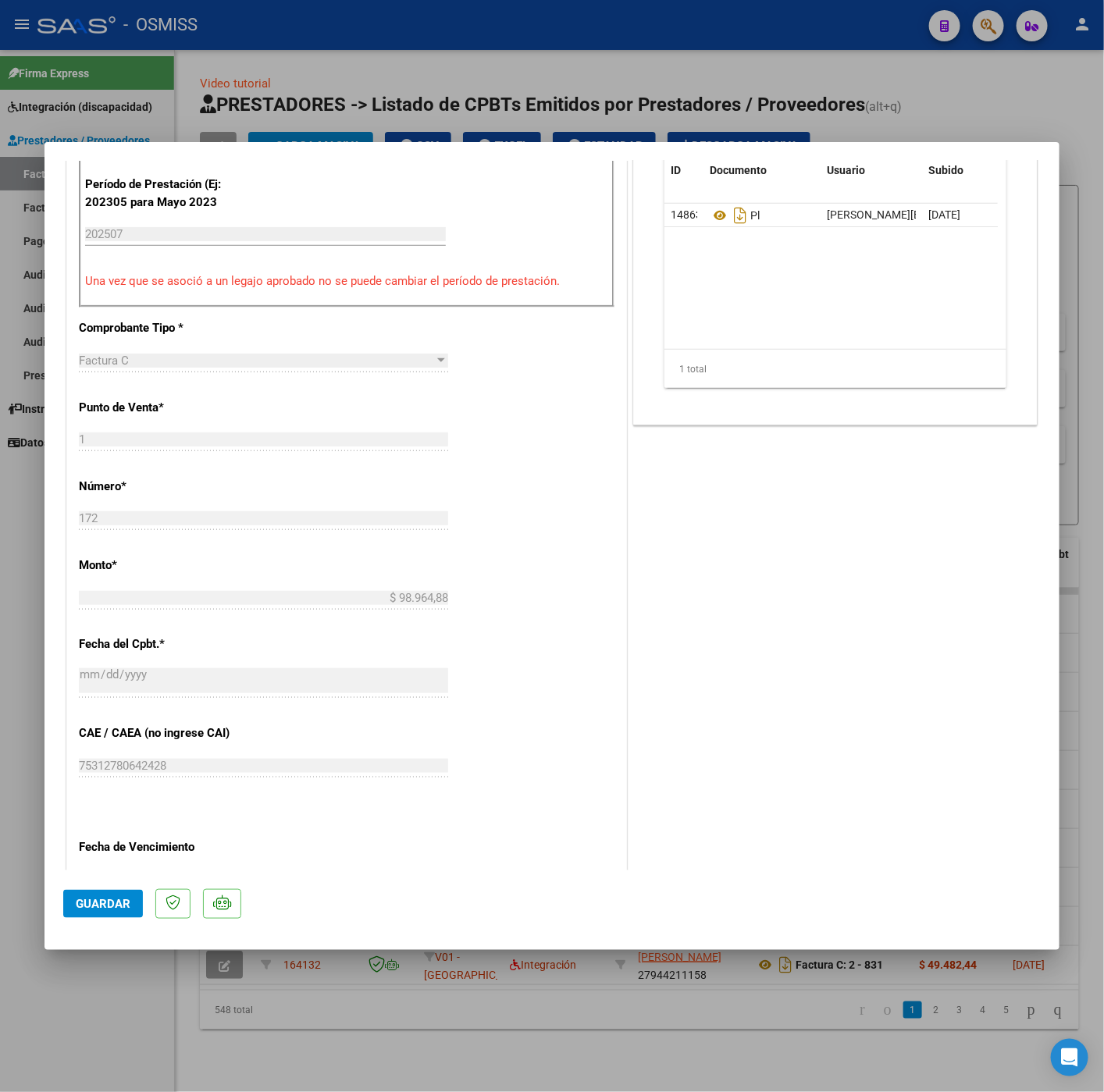
click at [115, 912] on button "Guardar" at bounding box center [103, 904] width 80 height 28
click at [113, 984] on div at bounding box center [552, 546] width 1104 height 1092
type input "$ 0,00"
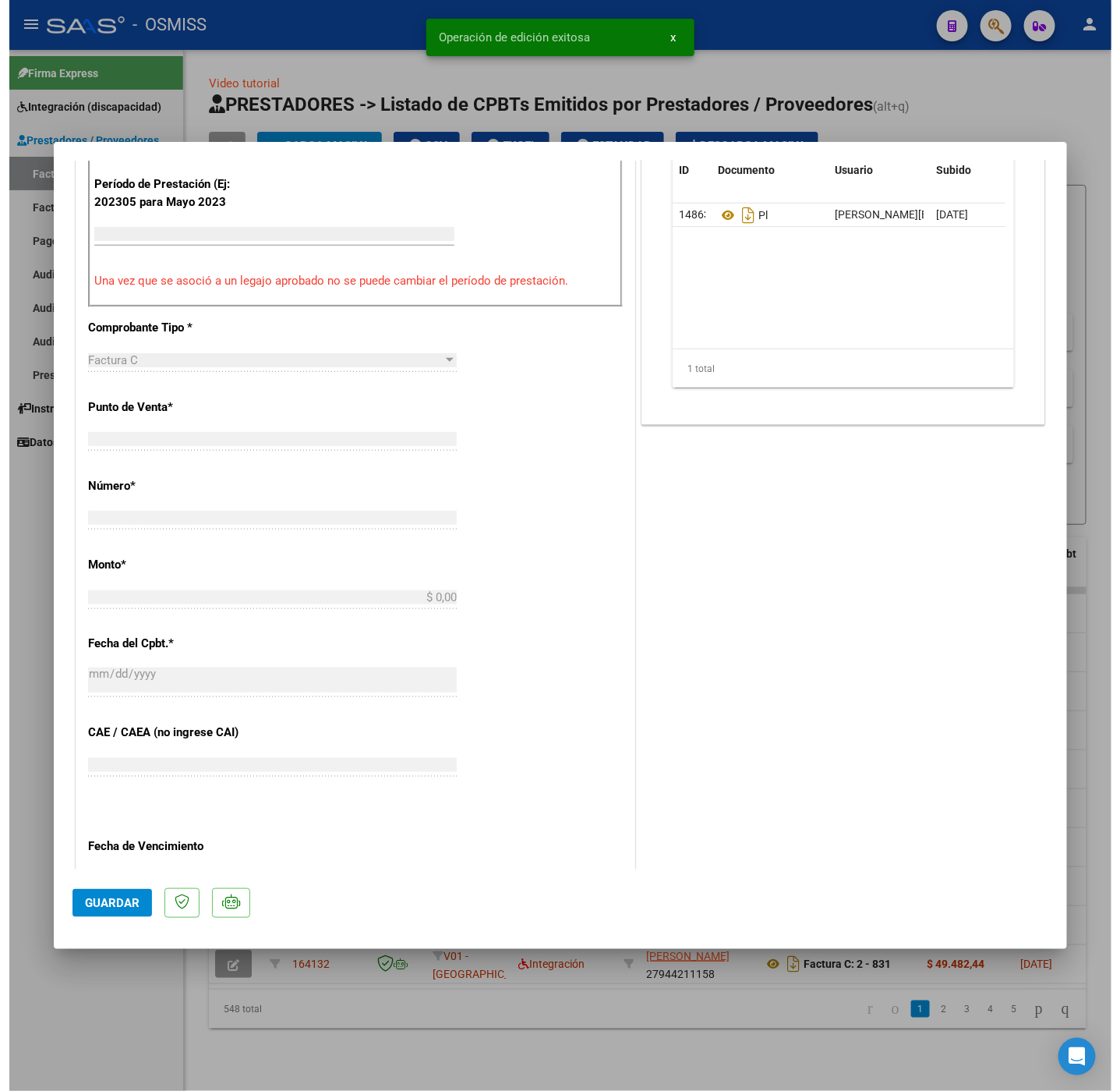
scroll to position [0, 0]
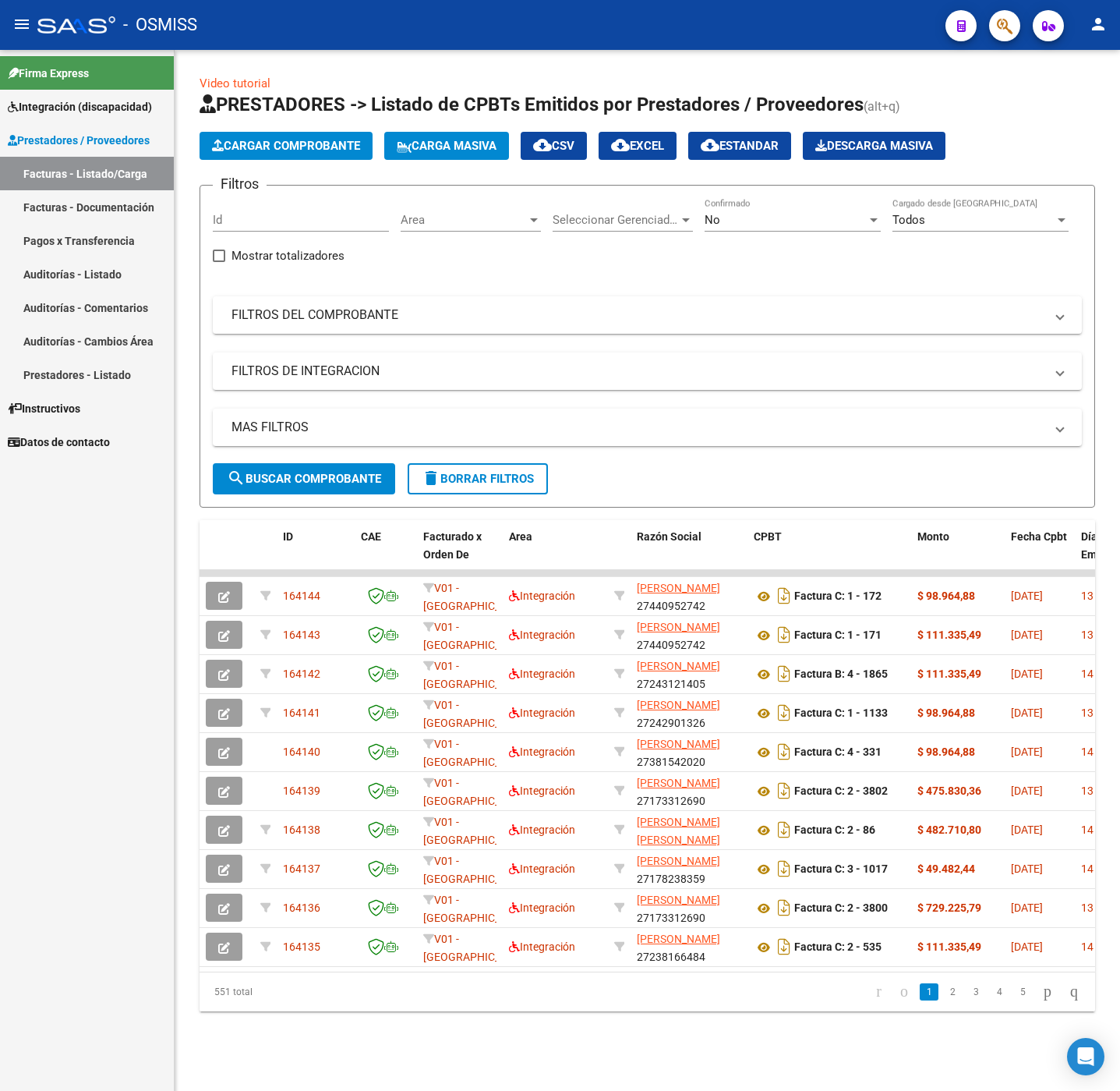
click at [449, 491] on button "delete Borrar Filtros" at bounding box center [477, 479] width 140 height 31
click at [307, 150] on span "Cargar Comprobante" at bounding box center [286, 146] width 148 height 14
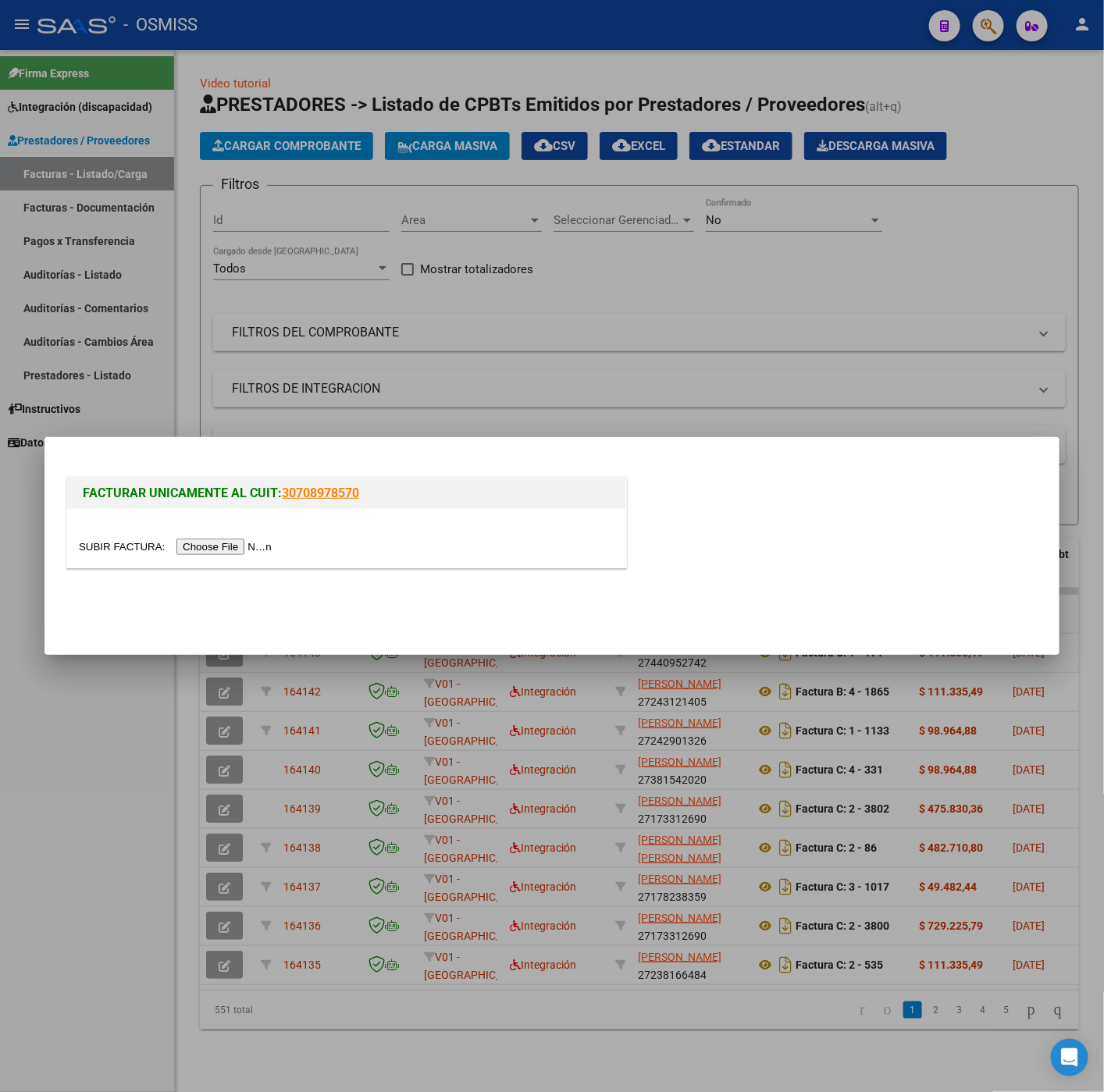
click at [228, 544] on input "file" at bounding box center [177, 547] width 197 height 17
click at [148, 774] on div at bounding box center [552, 546] width 1104 height 1092
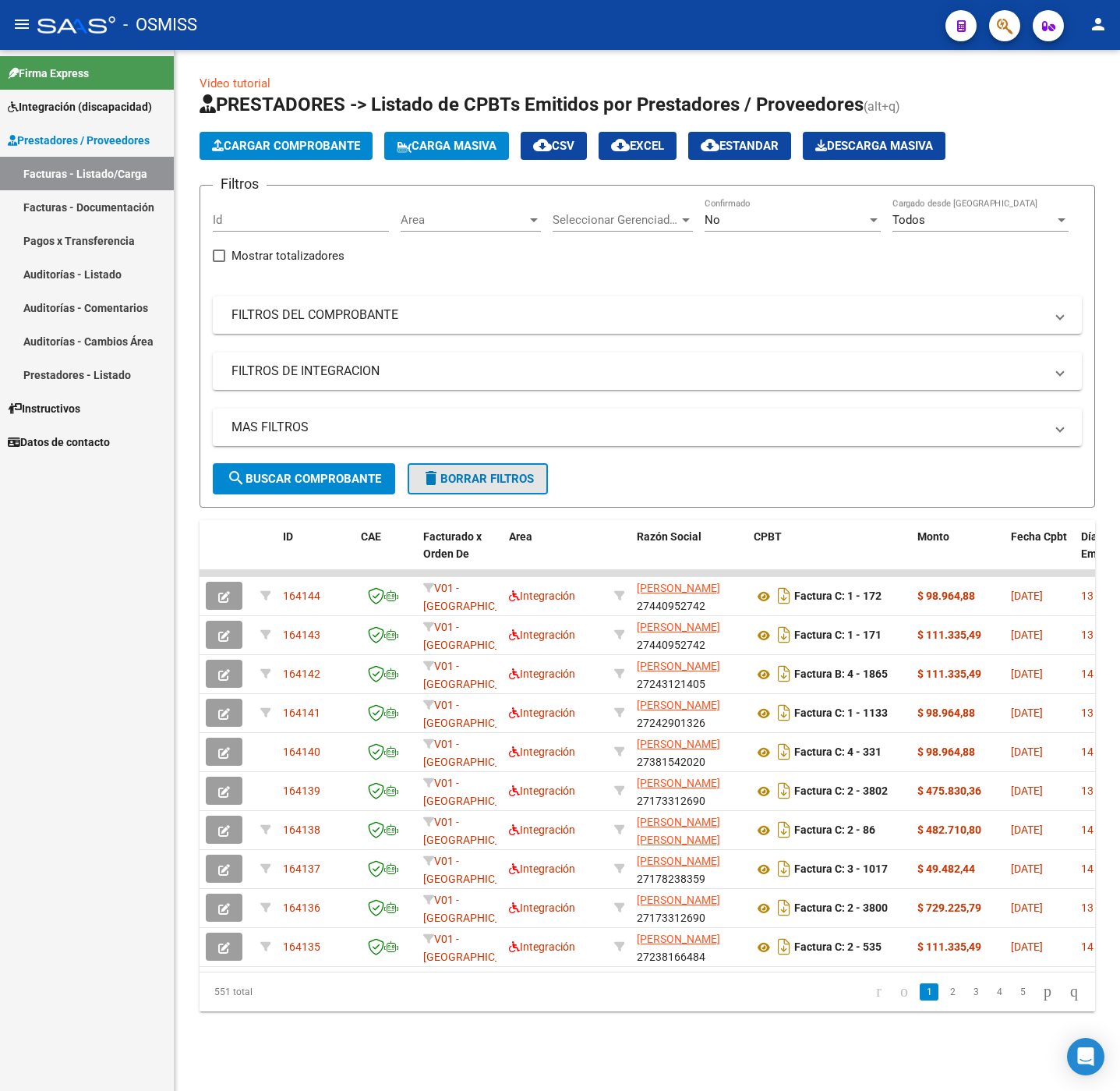
click at [474, 473] on span "delete Borrar Filtros" at bounding box center [477, 479] width 112 height 14
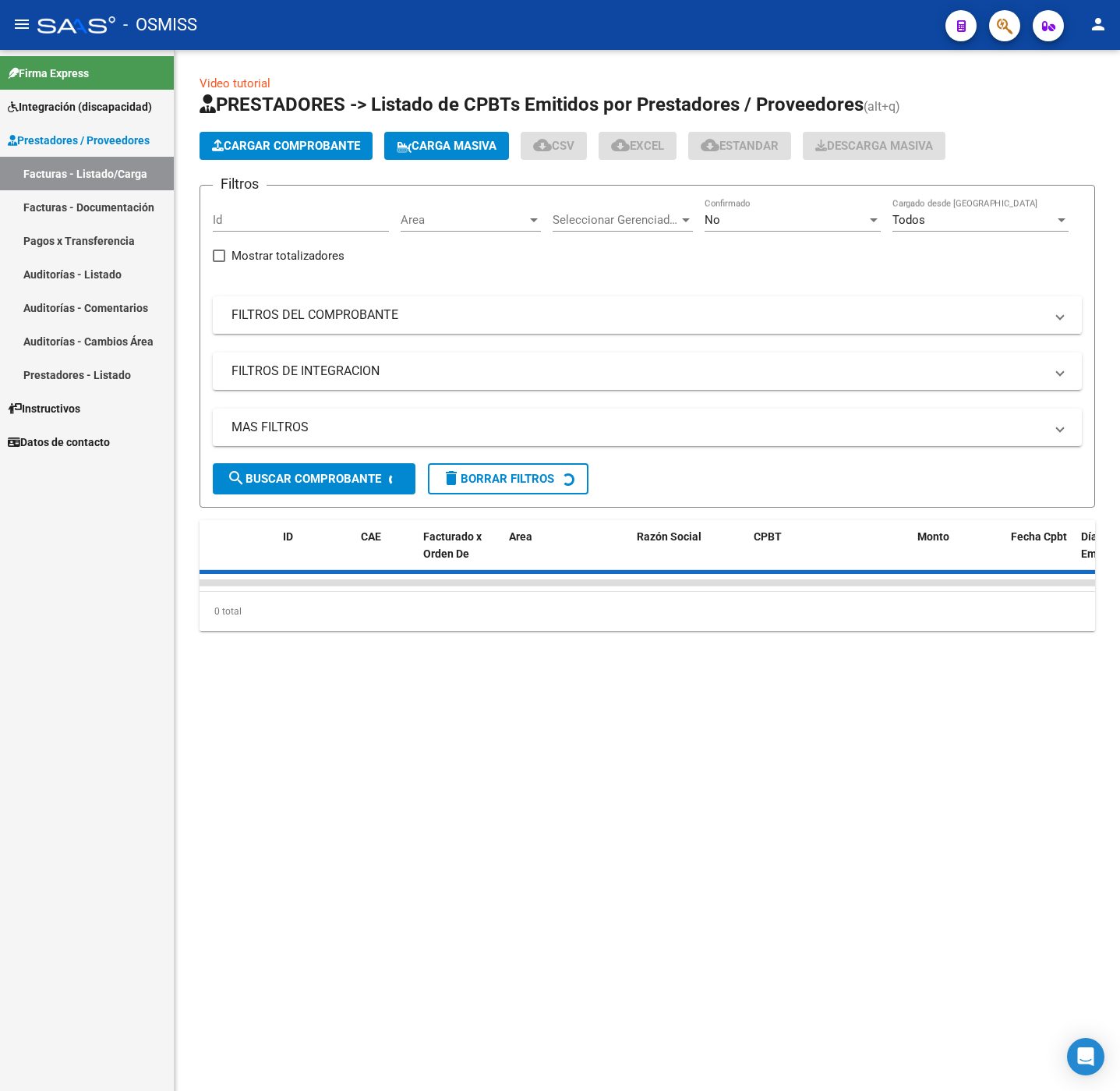
click at [517, 318] on mat-panel-title "FILTROS DEL COMPROBANTE" at bounding box center [638, 315] width 813 height 18
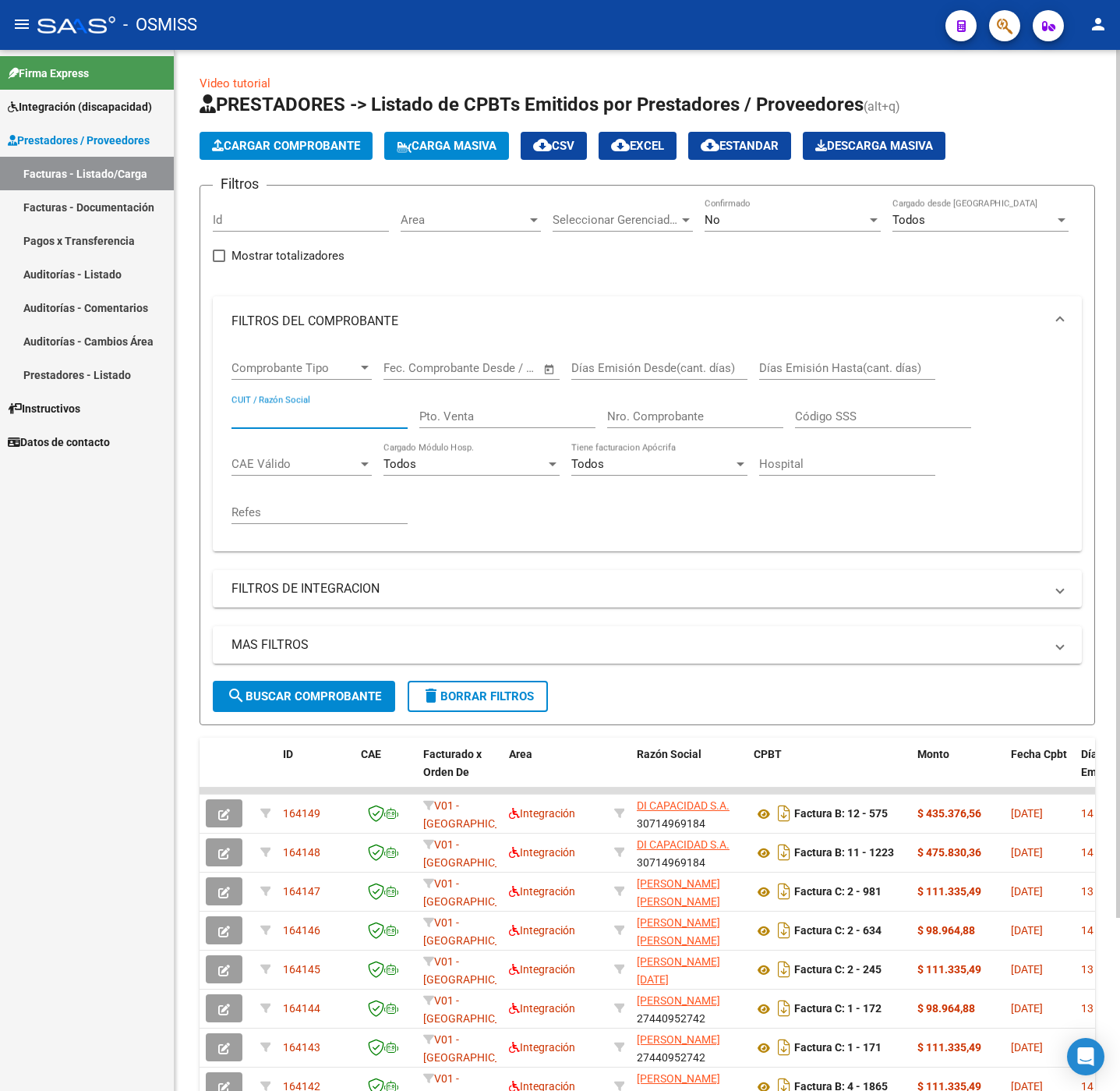
paste input "30637468606"
type input "30637468606"
click at [339, 707] on button "search Buscar Comprobante" at bounding box center [304, 696] width 183 height 31
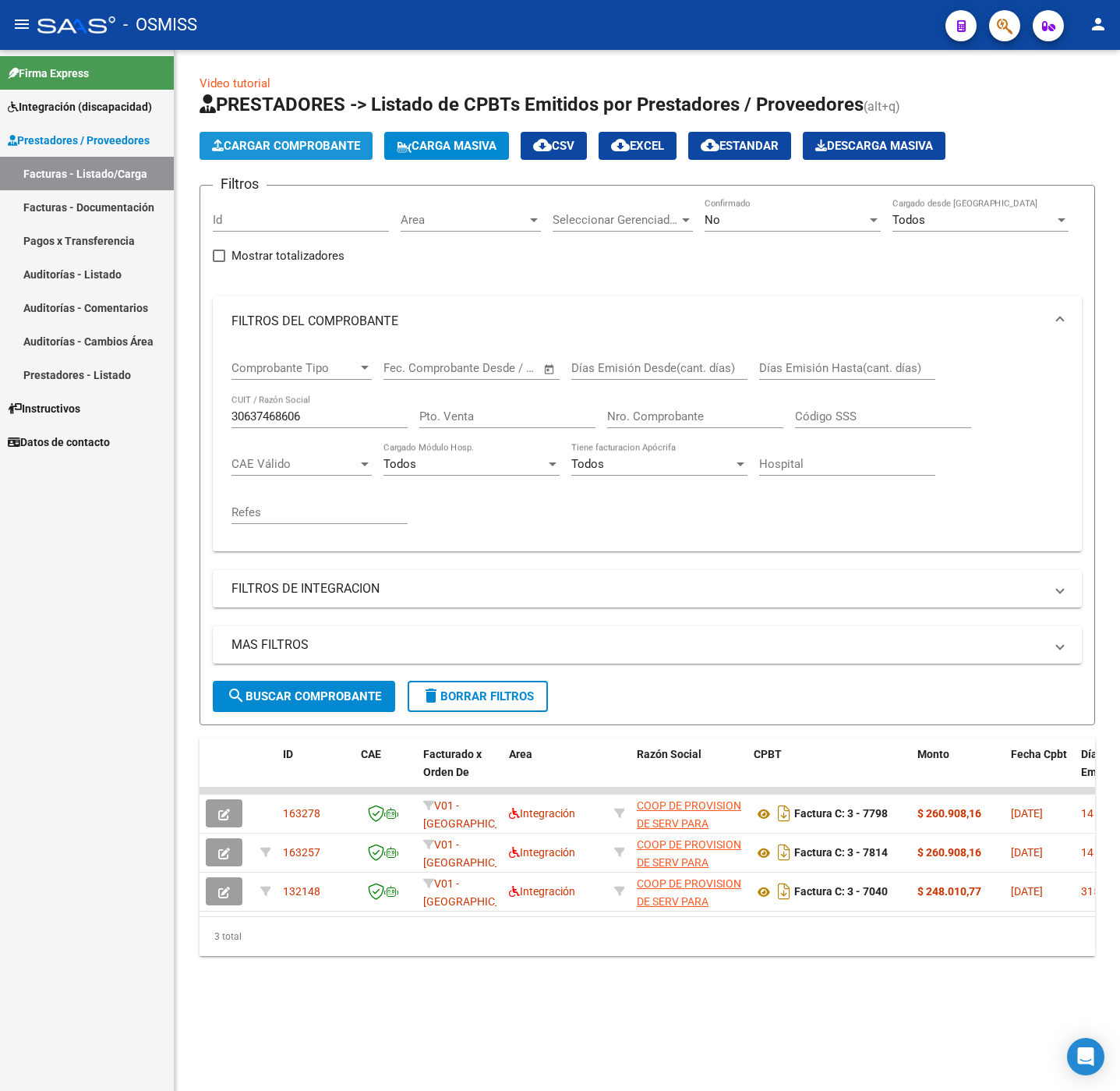
click at [272, 143] on span "Cargar Comprobante" at bounding box center [286, 146] width 148 height 14
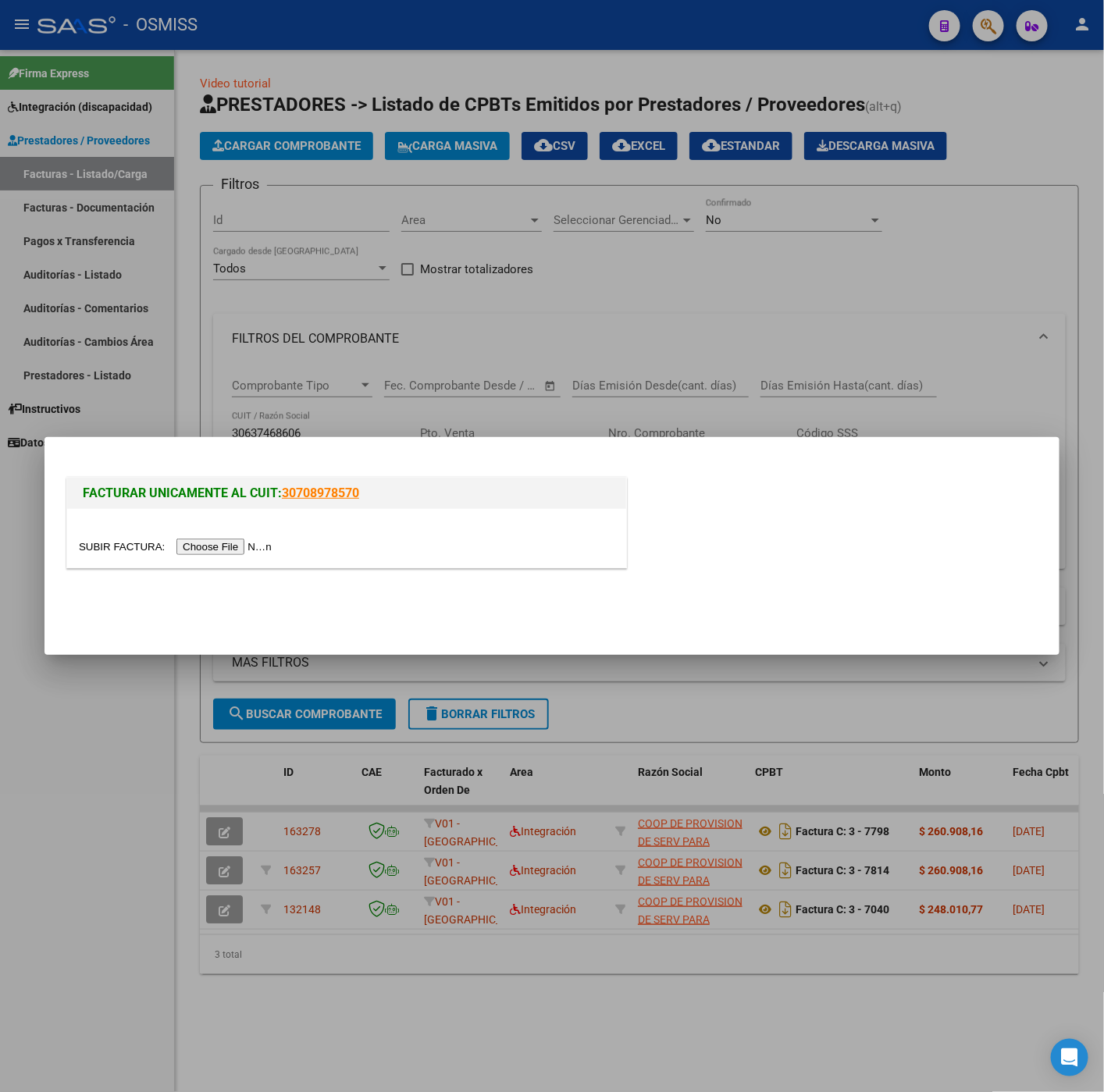
click at [224, 553] on input "file" at bounding box center [177, 547] width 197 height 17
click at [218, 548] on input "file" at bounding box center [177, 547] width 197 height 17
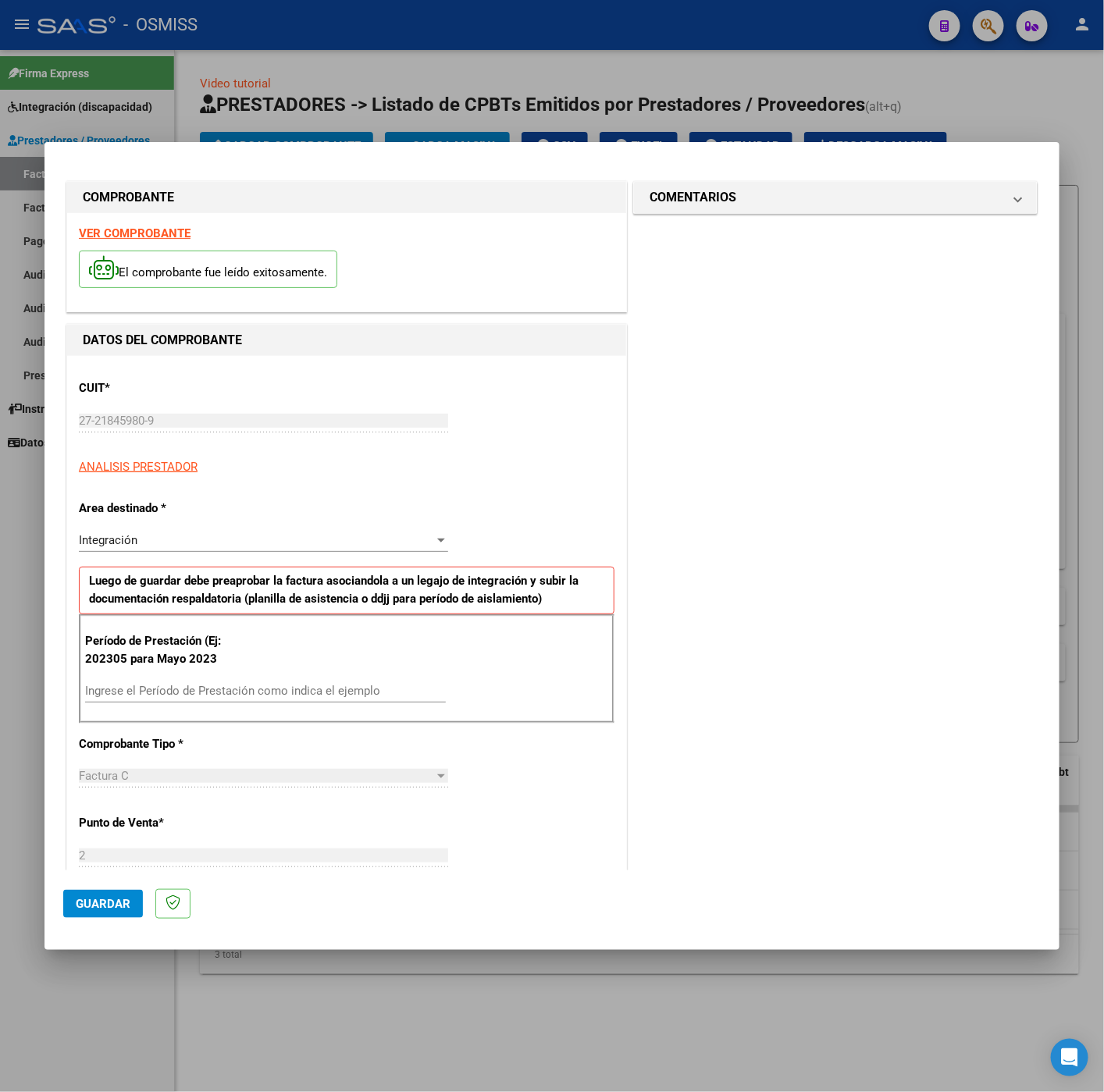
click at [167, 225] on div "VER COMPROBANTE El comprobante fue leído exitosamente." at bounding box center [346, 262] width 559 height 98
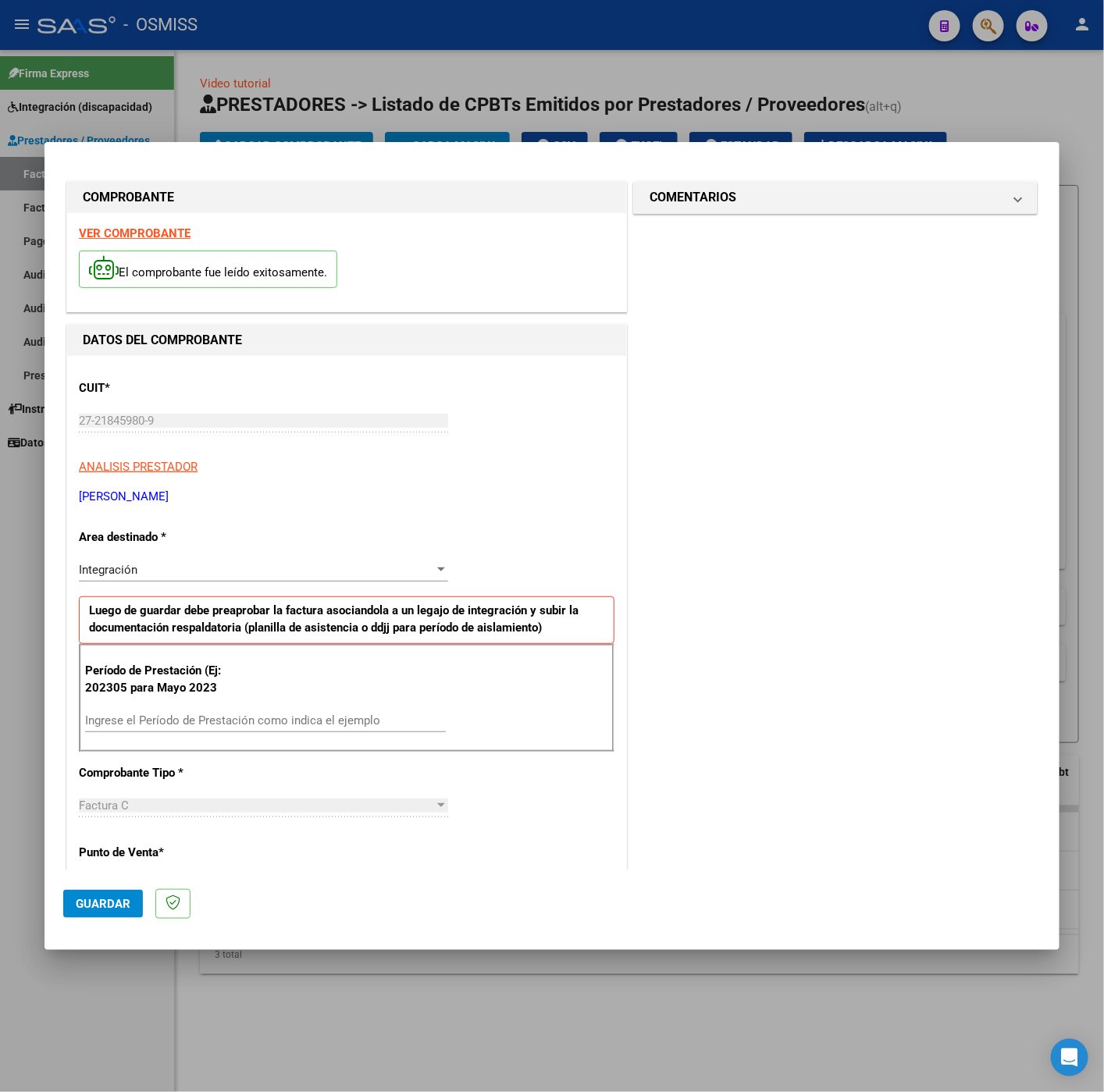
click at [167, 228] on strong "VER COMPROBANTE" at bounding box center [135, 234] width 112 height 14
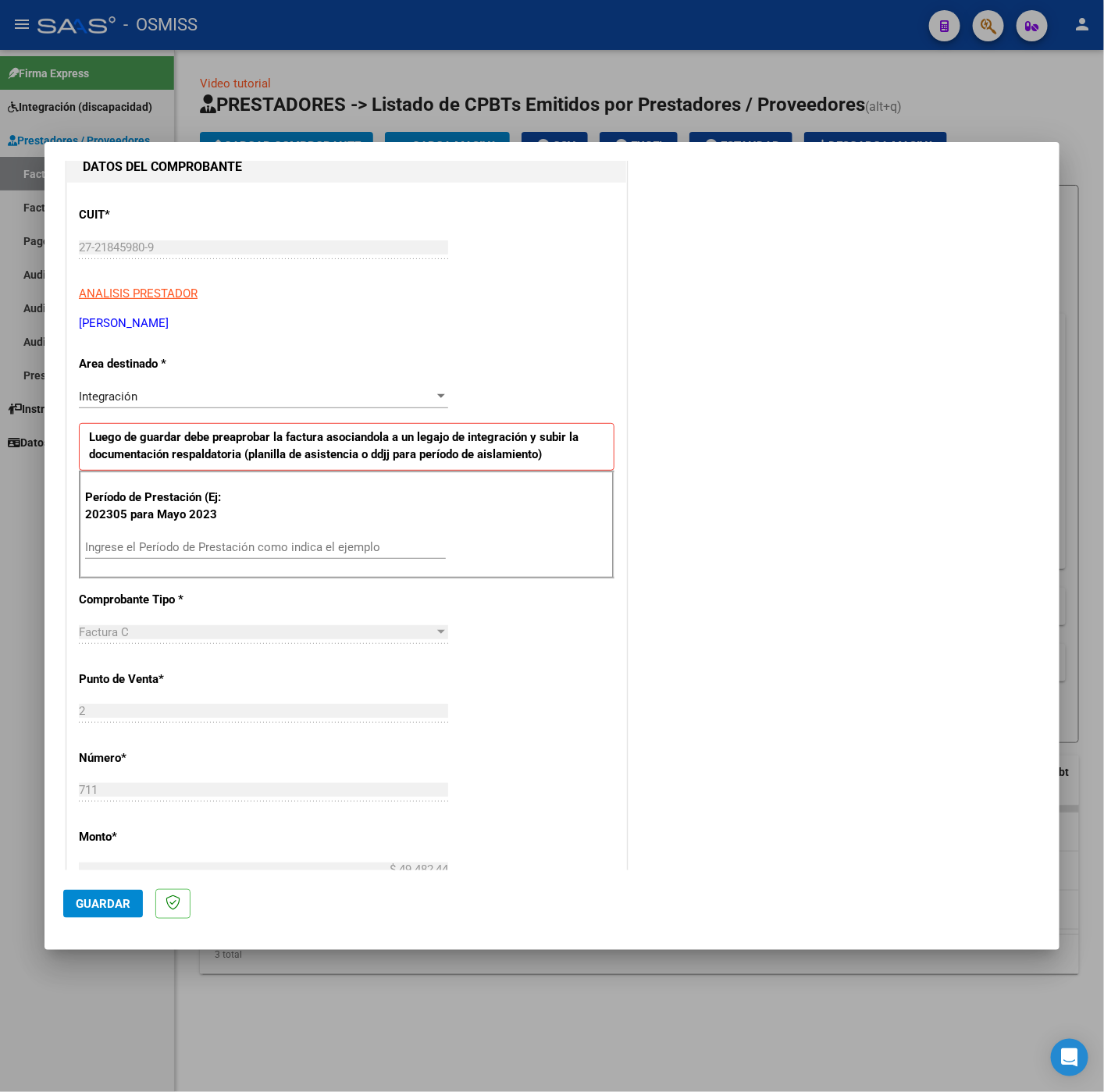
scroll to position [351, 0]
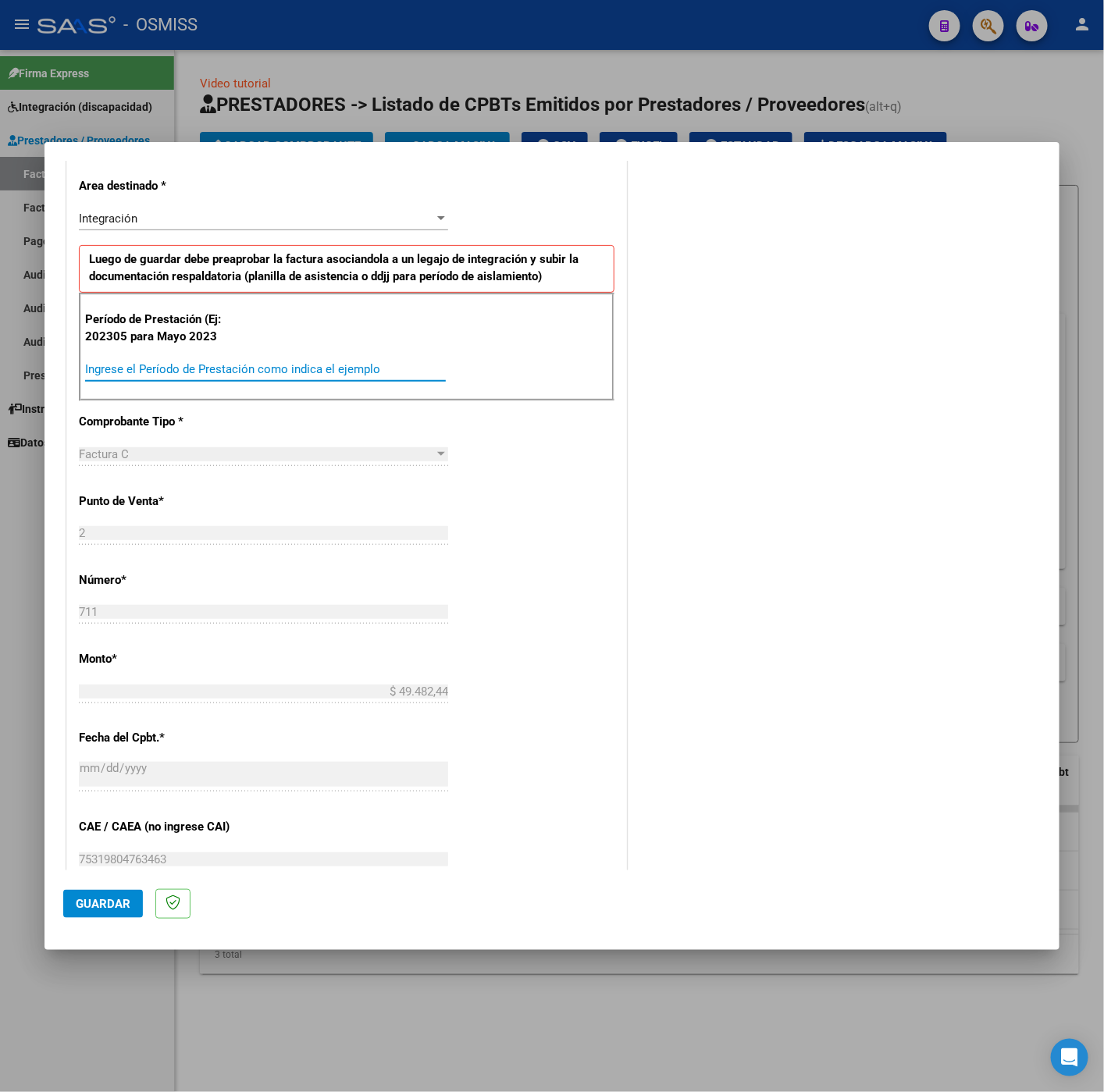
click at [254, 370] on input "Ingrese el Período de Prestación como indica el ejemplo" at bounding box center [266, 370] width 361 height 14
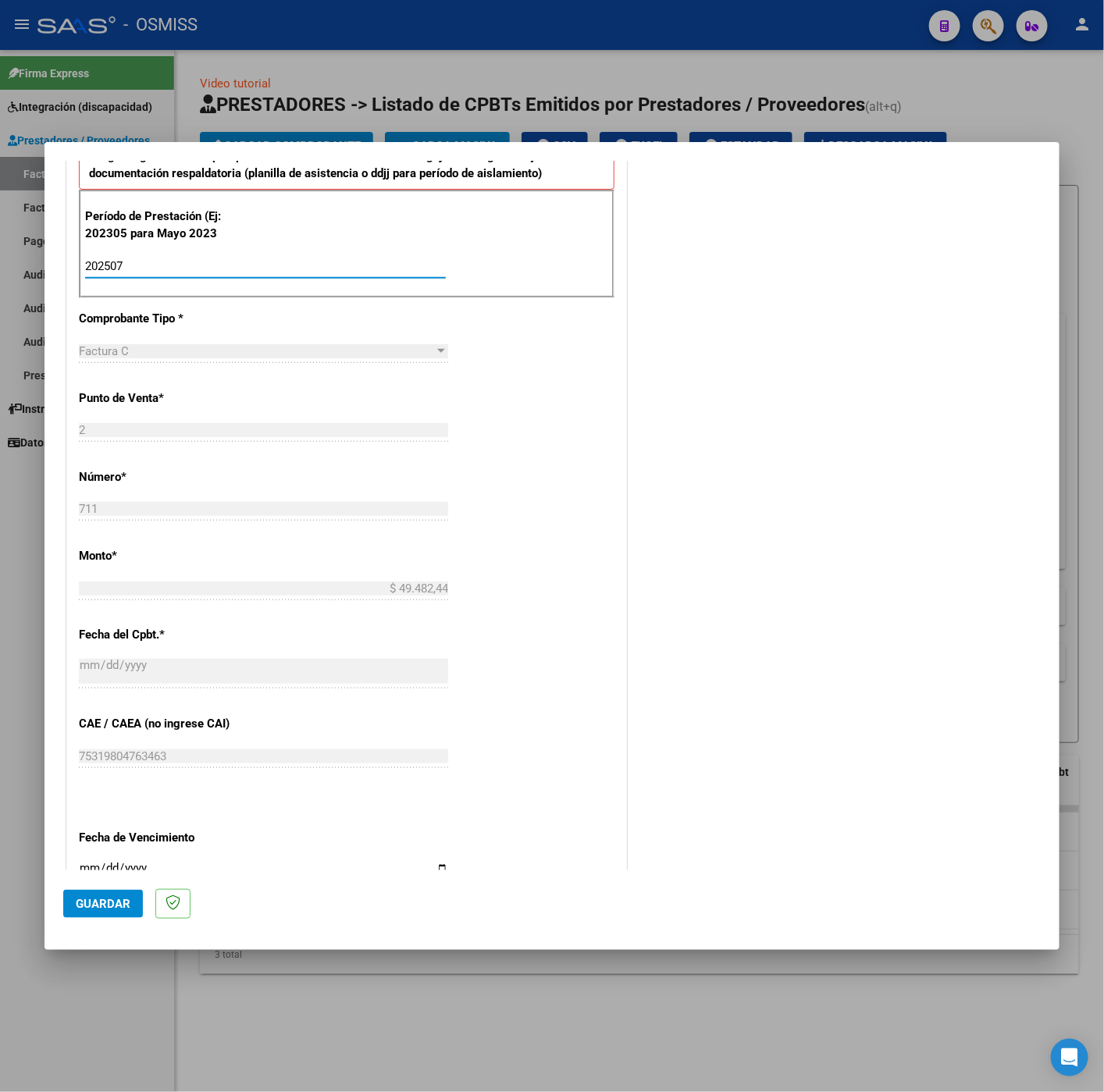
scroll to position [668, 0]
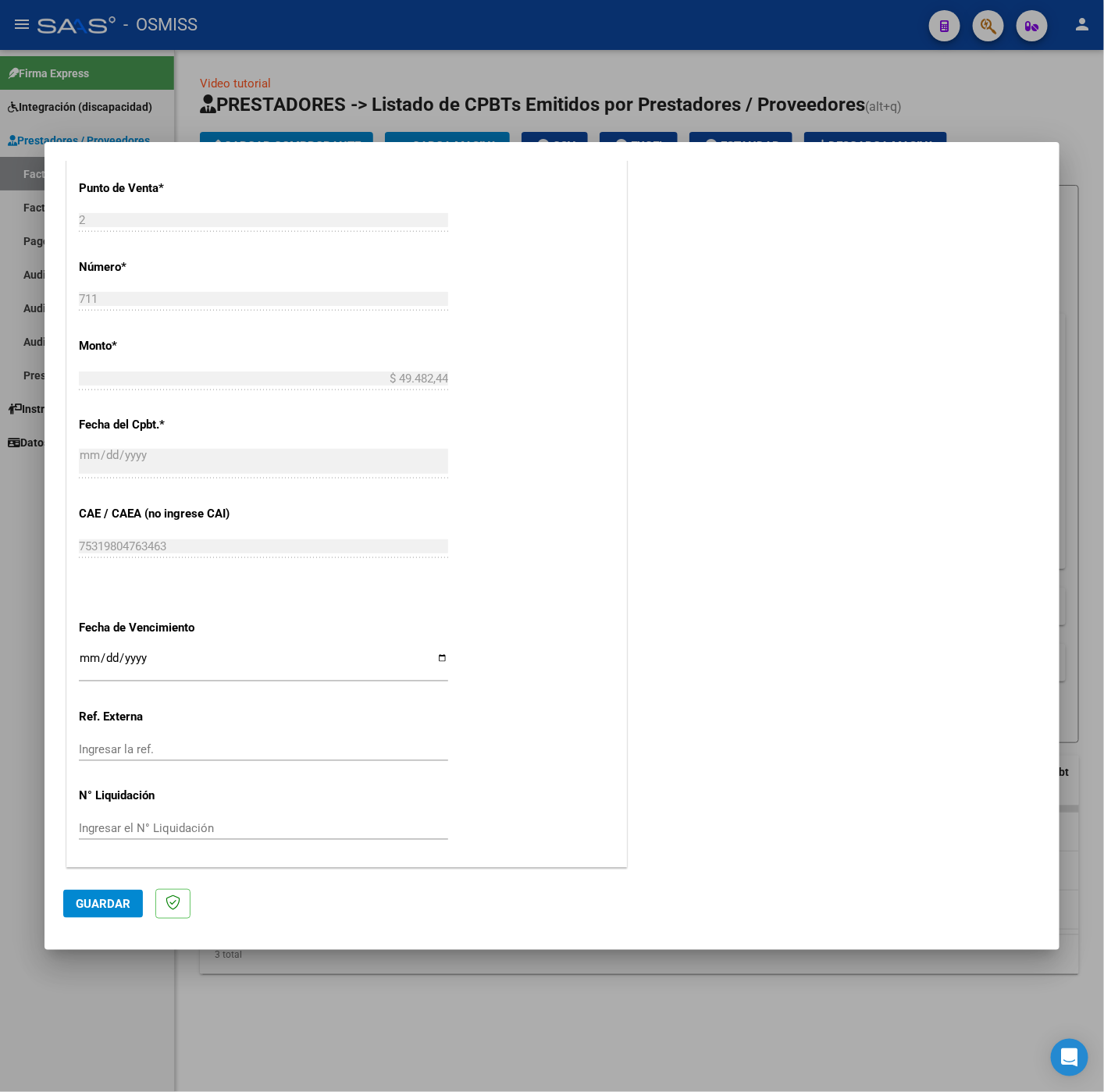
type input "202507"
click at [87, 661] on input "Ingresar la fecha" at bounding box center [263, 663] width 369 height 25
type input "2025-08-12"
click at [104, 911] on span "Guardar" at bounding box center [103, 904] width 54 height 14
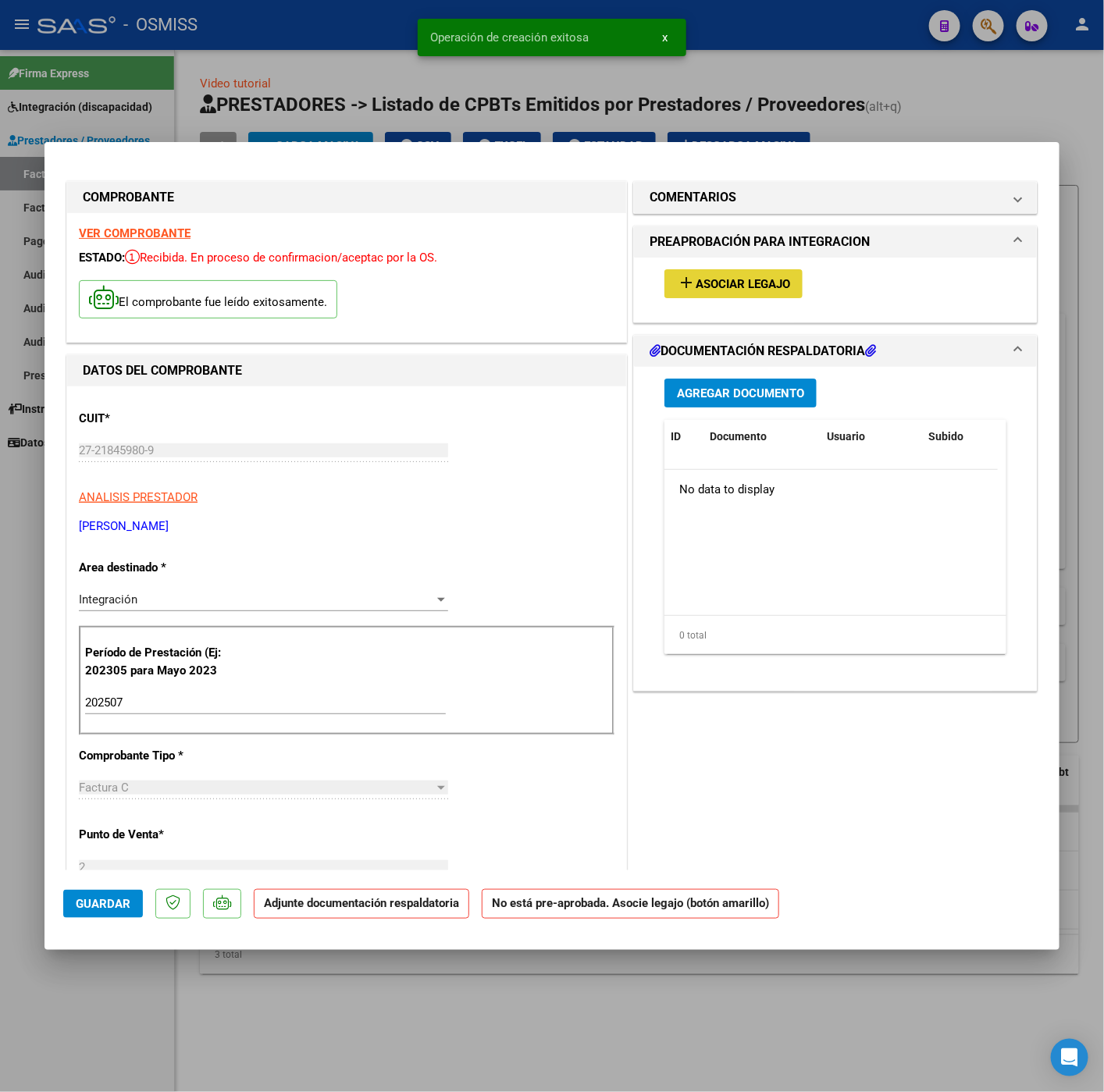
click at [782, 279] on button "add Asociar Legajo" at bounding box center [733, 283] width 138 height 29
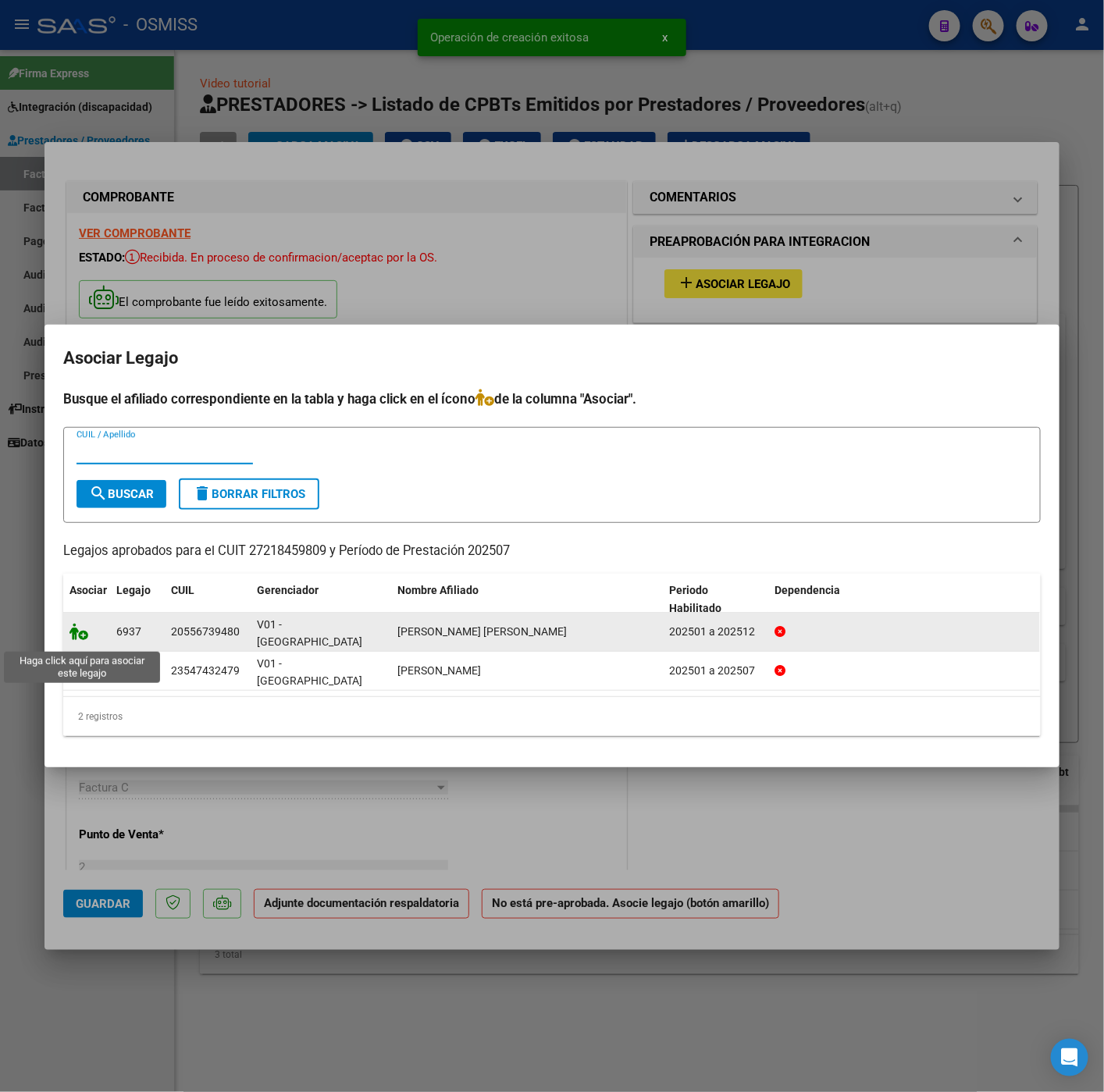
click at [87, 640] on icon at bounding box center [78, 631] width 18 height 18
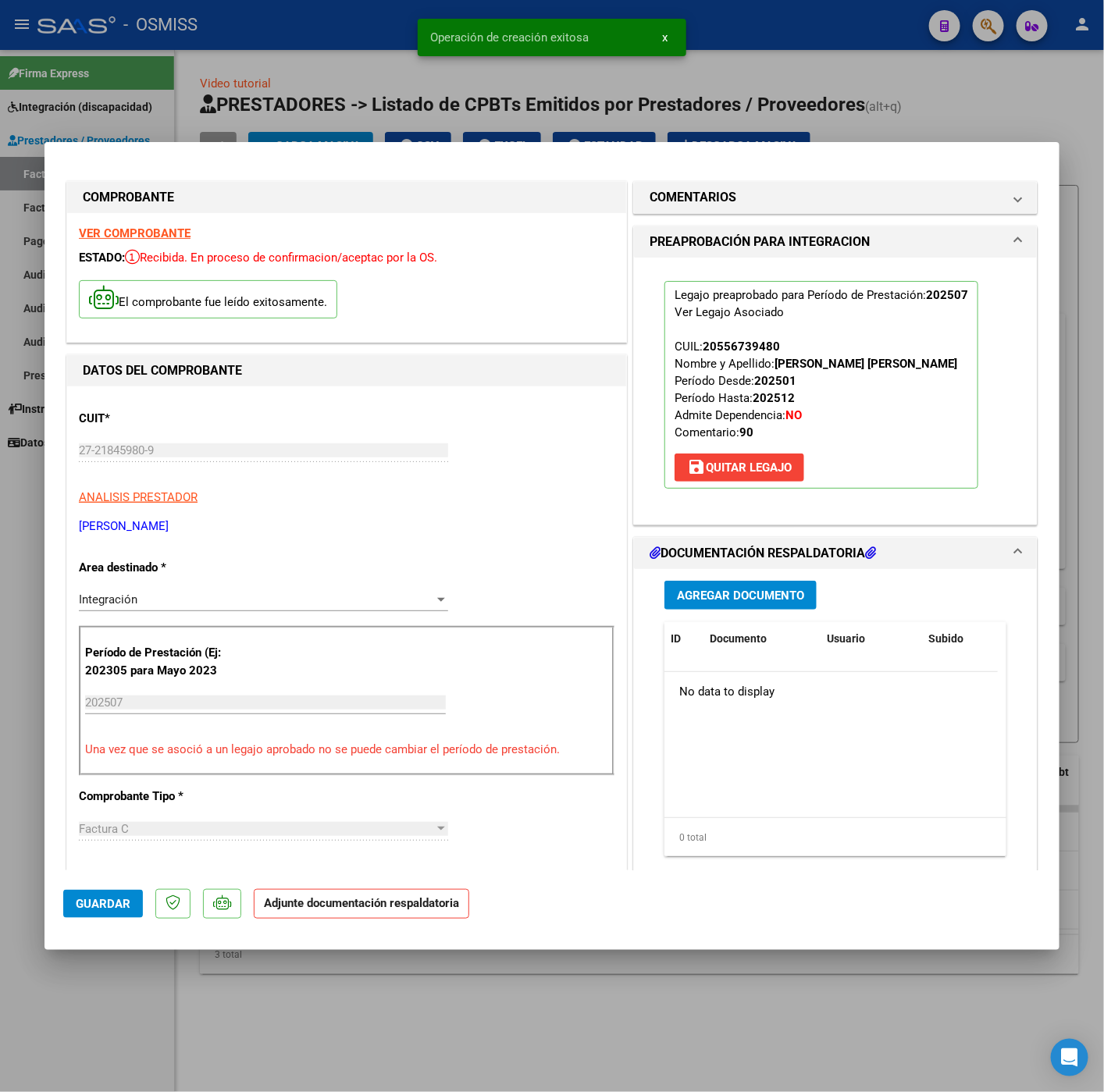
click at [757, 588] on span "Agregar Documento" at bounding box center [740, 595] width 127 height 14
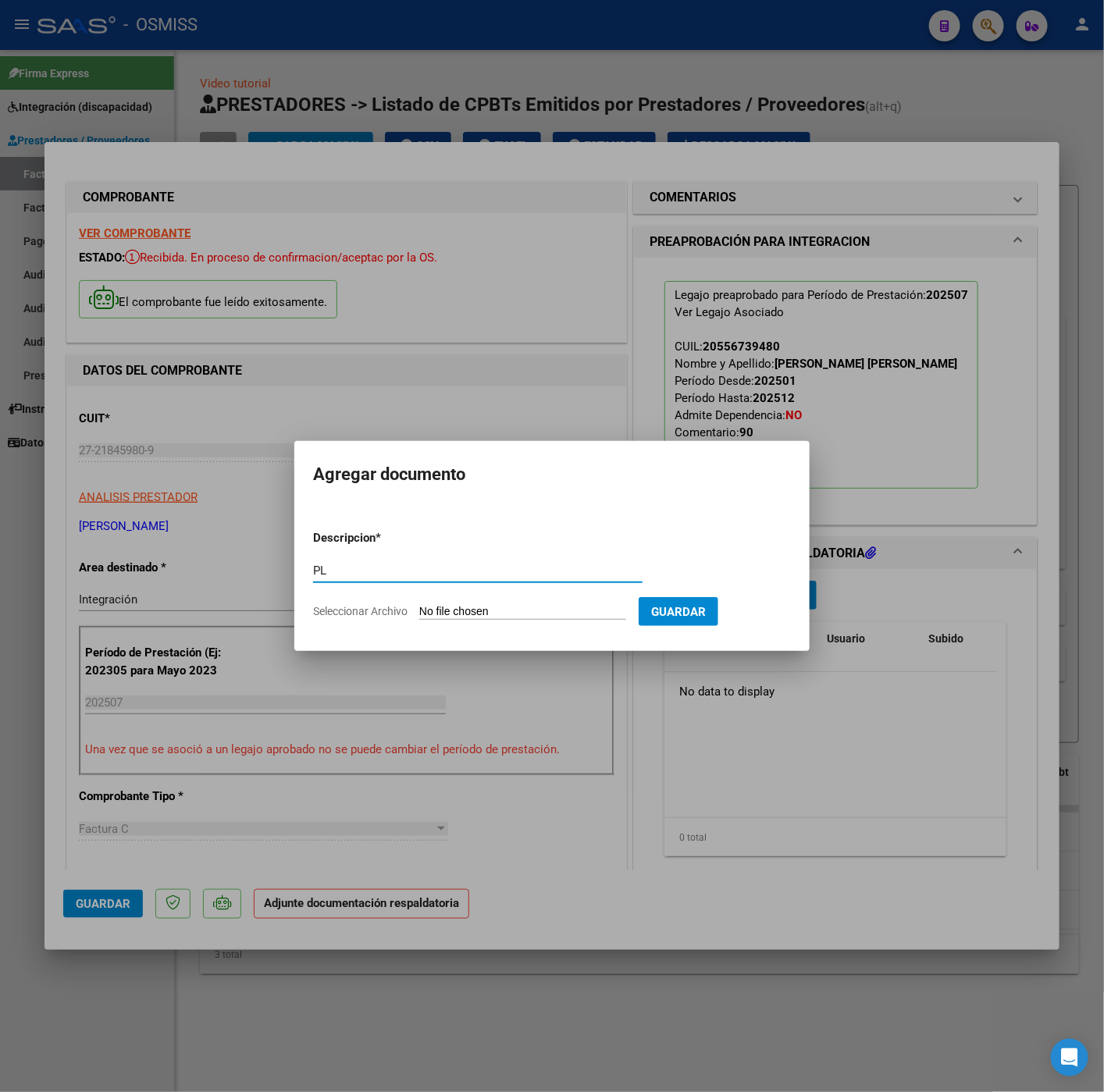
type input "PL"
click at [459, 609] on input "Seleccionar Archivo" at bounding box center [522, 612] width 207 height 15
type input "C:\fakepath\Asist Drago julio 25 - cristina litardo.pdf"
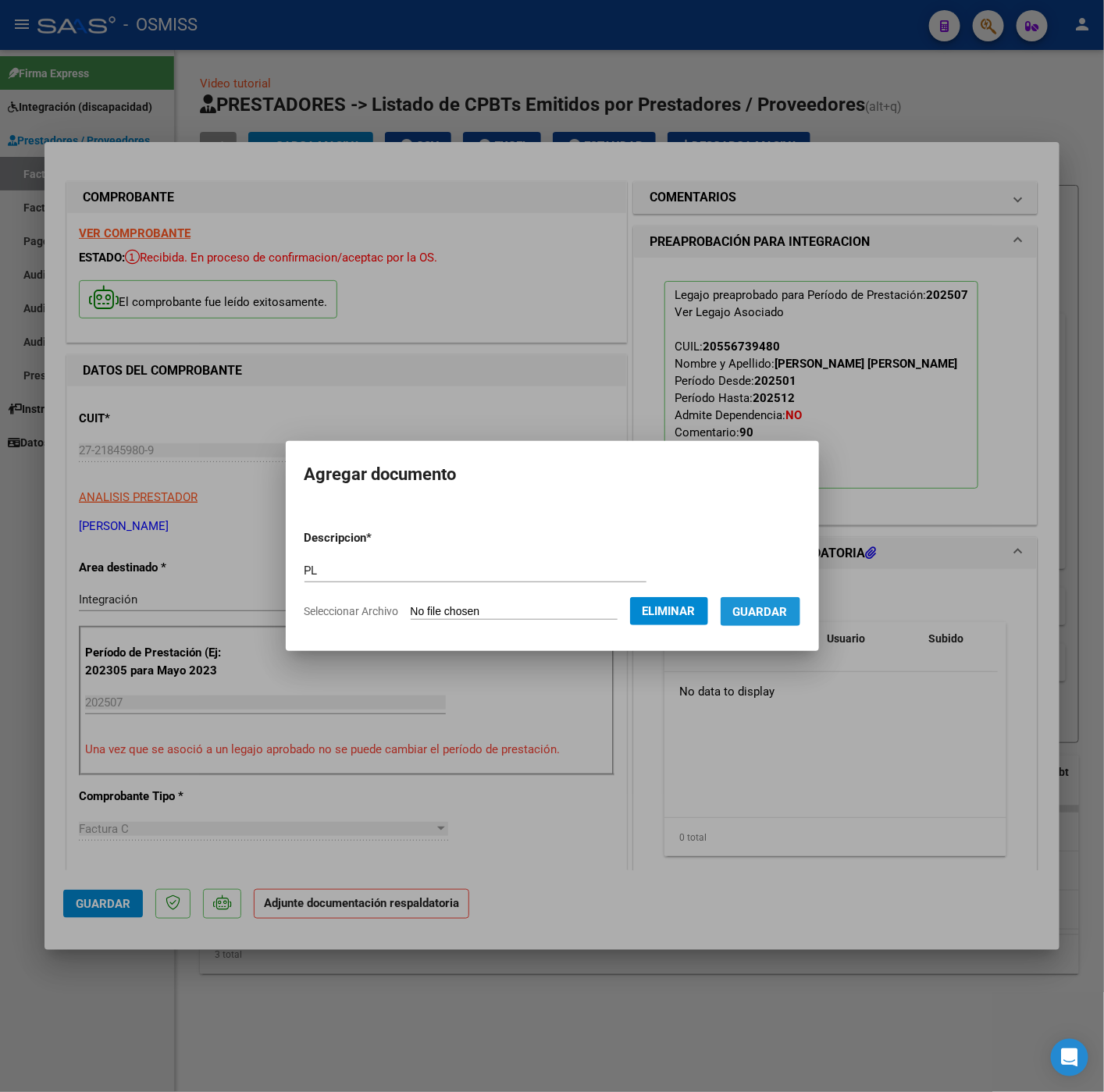
click at [753, 623] on button "Guardar" at bounding box center [760, 611] width 80 height 29
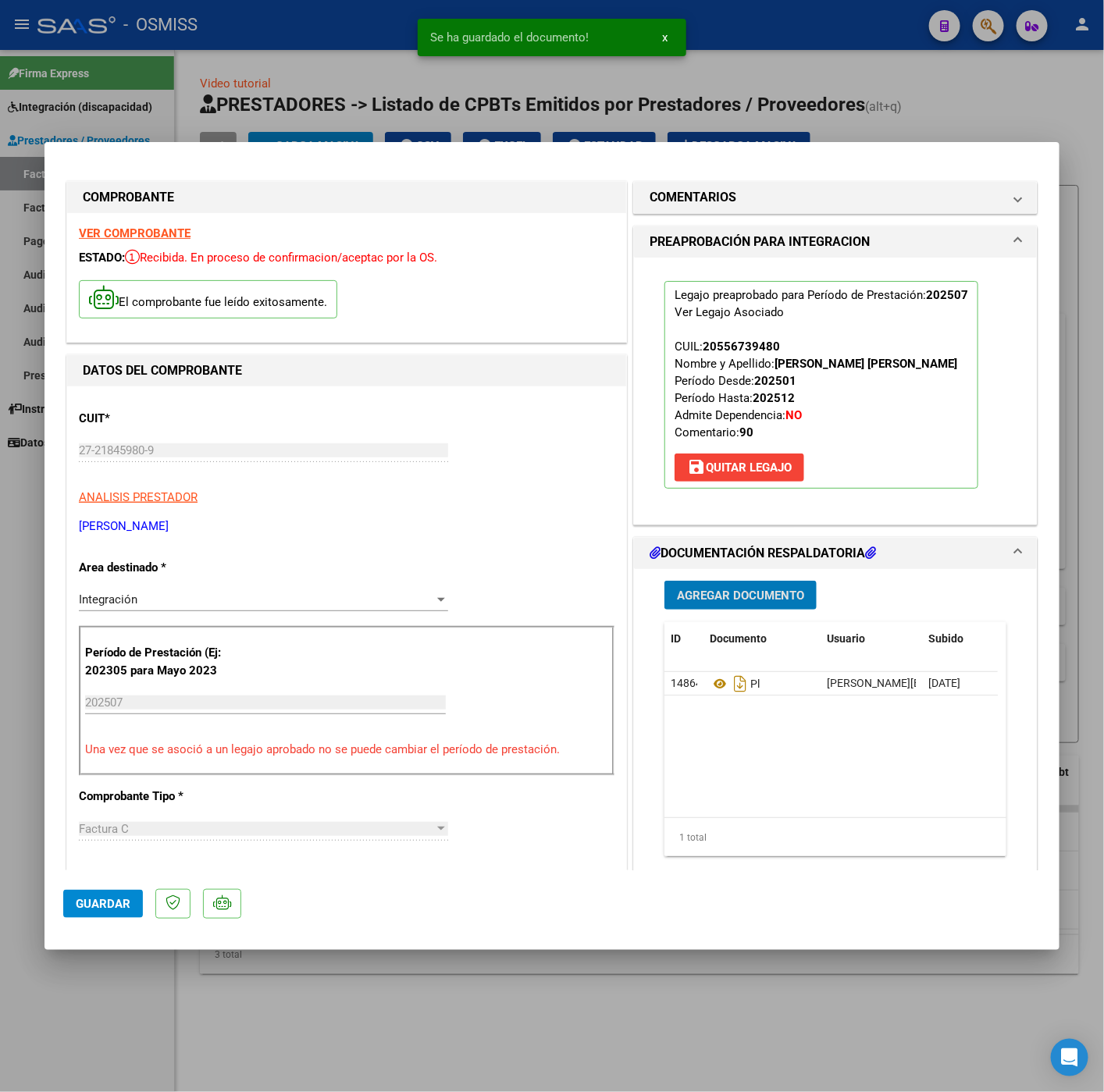
click at [139, 901] on button "Guardar" at bounding box center [103, 904] width 80 height 28
click at [96, 998] on div at bounding box center [552, 546] width 1104 height 1092
type input "$ 0,00"
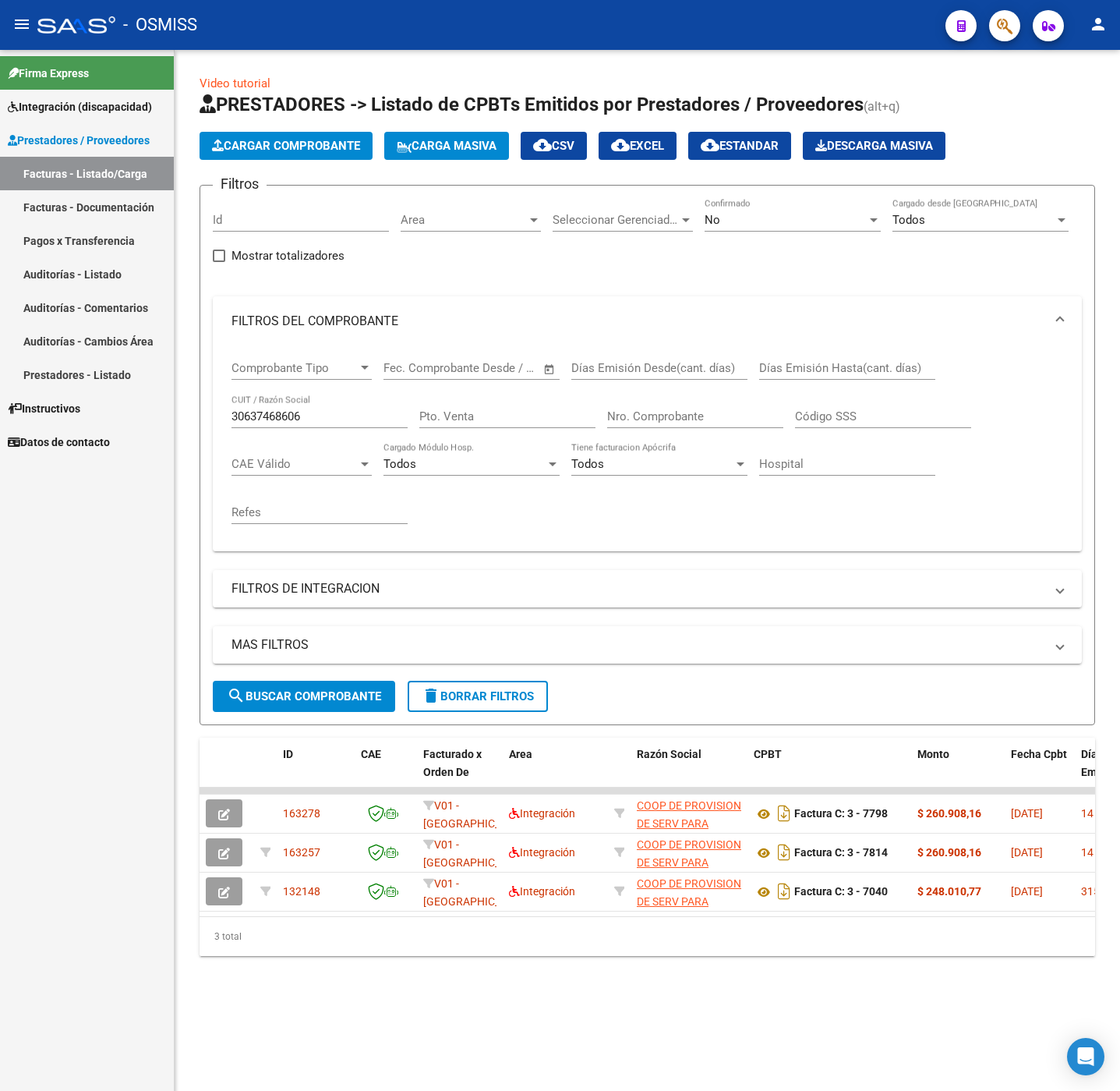
click at [316, 158] on button "Cargar Comprobante" at bounding box center [285, 145] width 173 height 28
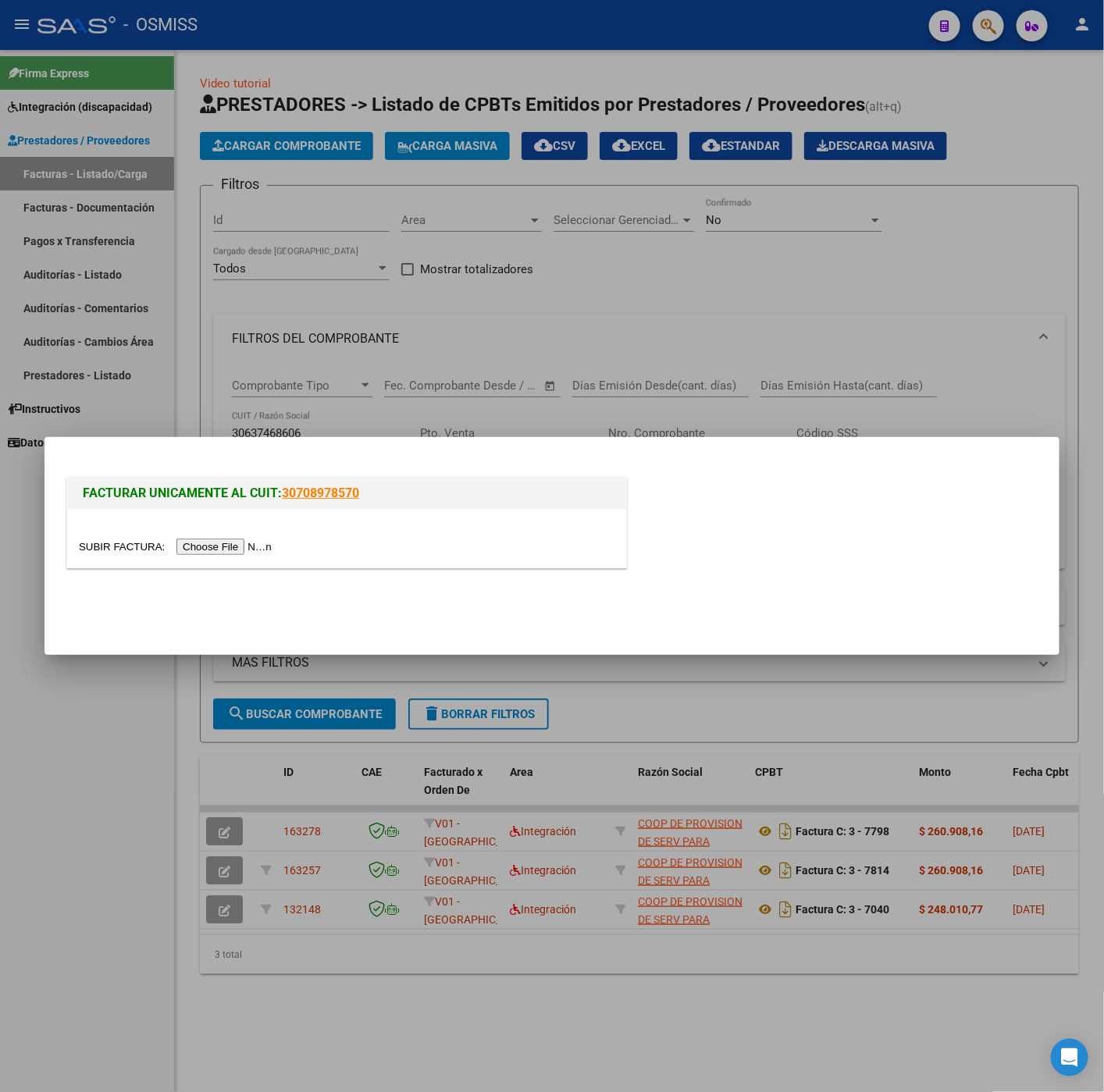
click at [226, 553] on input "file" at bounding box center [177, 547] width 197 height 17
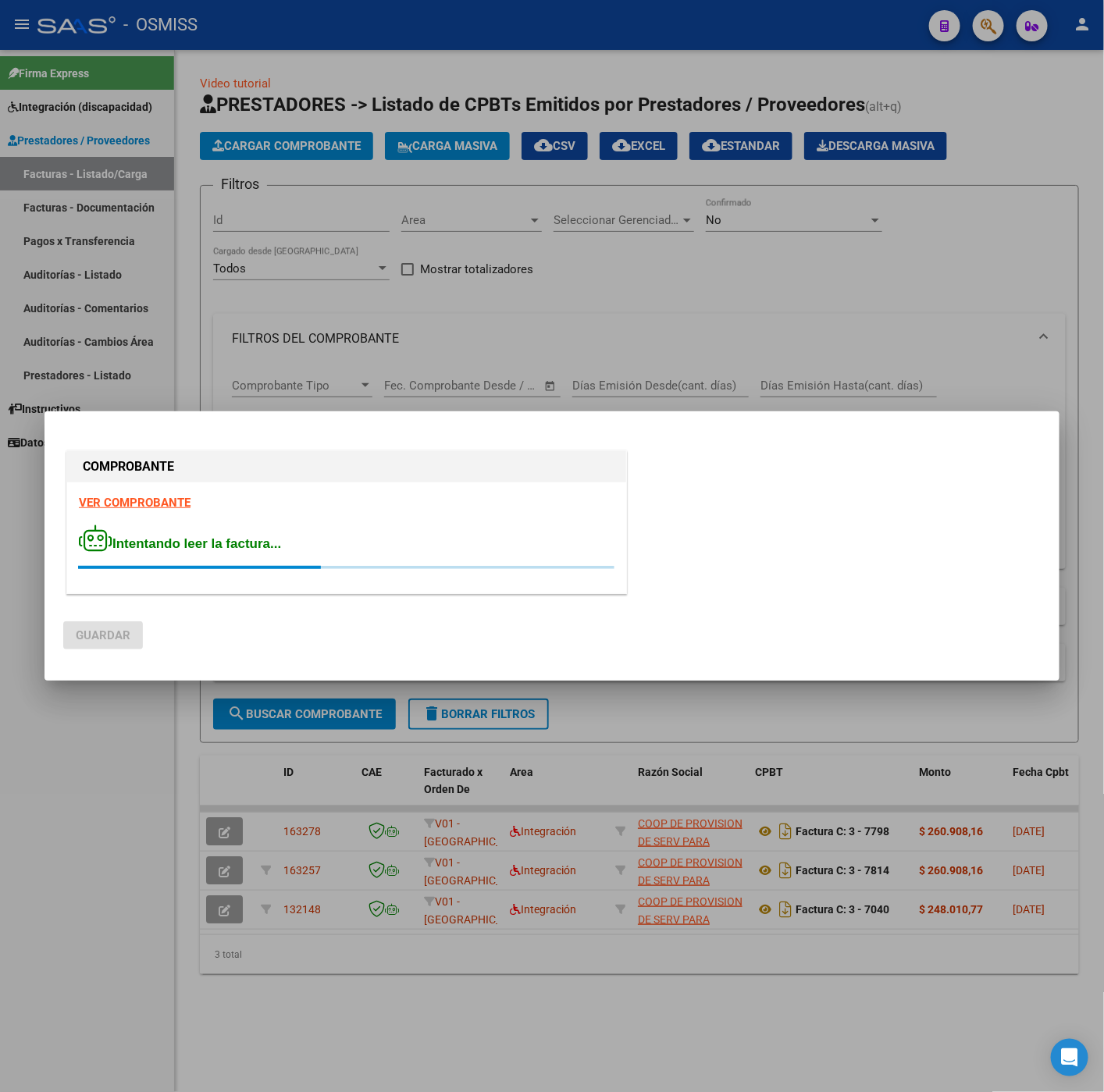
click at [161, 502] on strong "VER COMPROBANTE" at bounding box center [135, 503] width 112 height 14
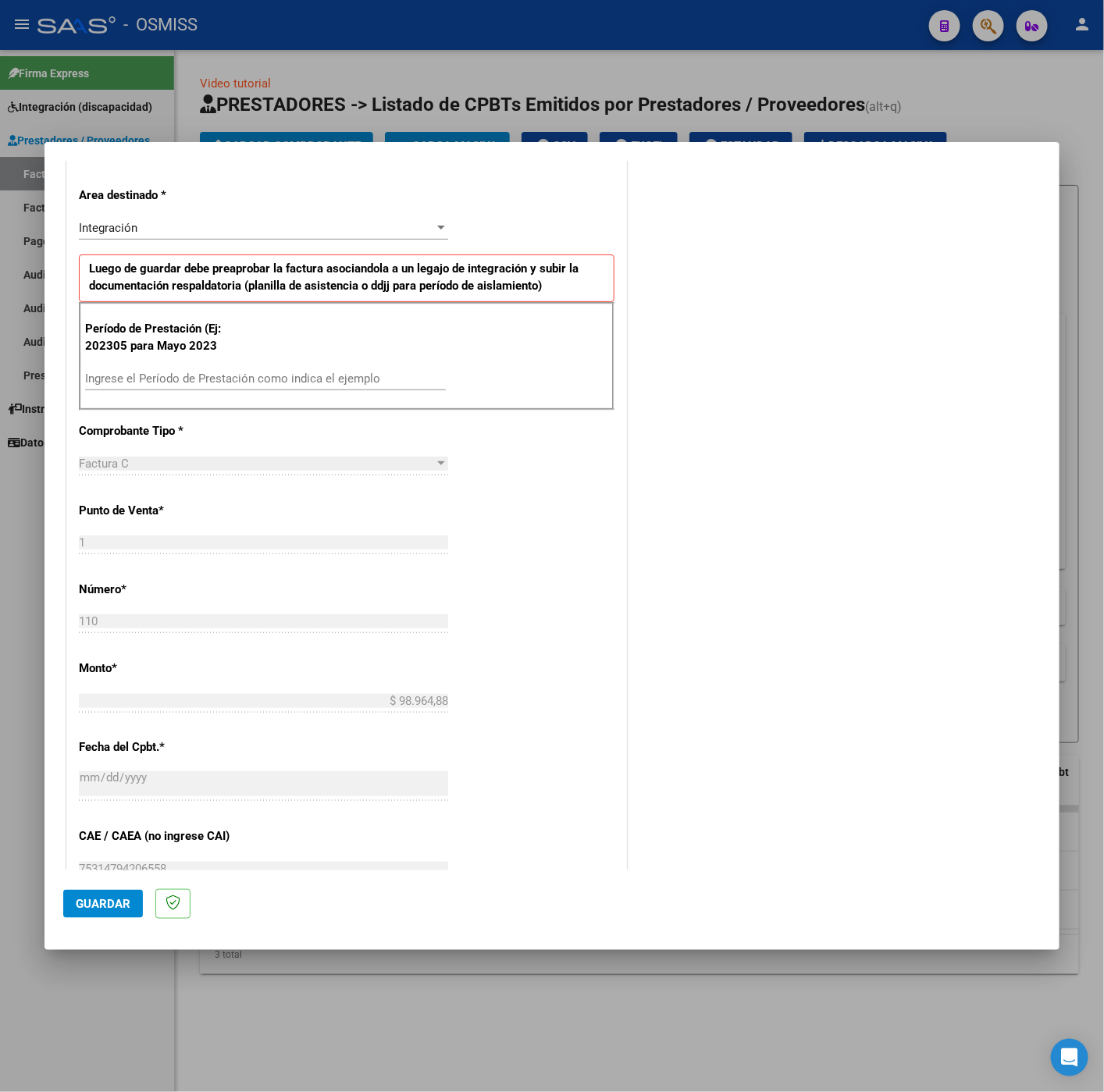
scroll to position [351, 0]
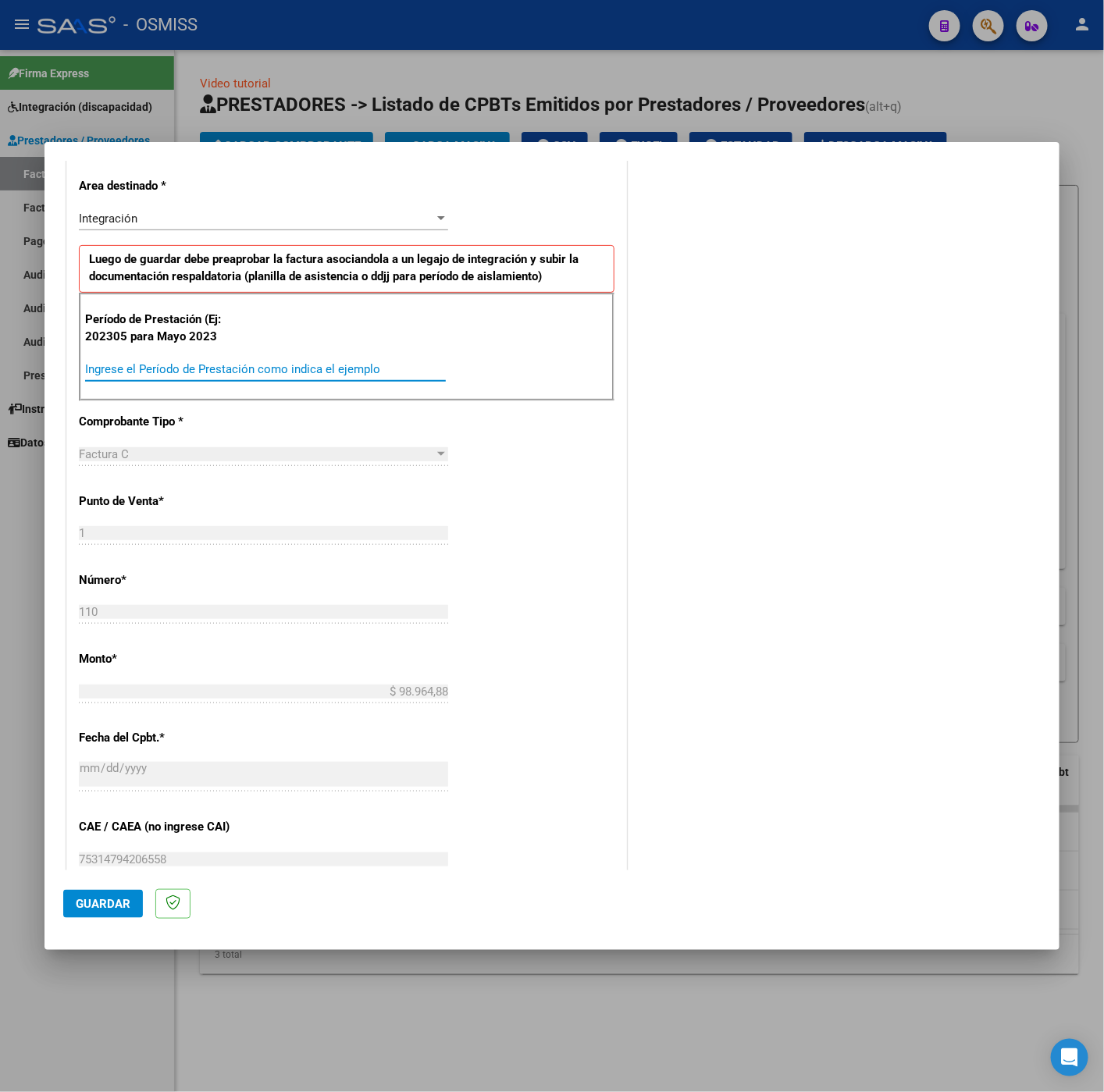
click at [279, 376] on input "Ingrese el Período de Prestación como indica el ejemplo" at bounding box center [266, 370] width 361 height 14
type input "202507"
click at [562, 517] on div "CUIT * 27-25251198-4 Ingresar CUIT ANALISIS PRESTADOR BECERRA NANCY LILIANA ARC…" at bounding box center [346, 592] width 559 height 1174
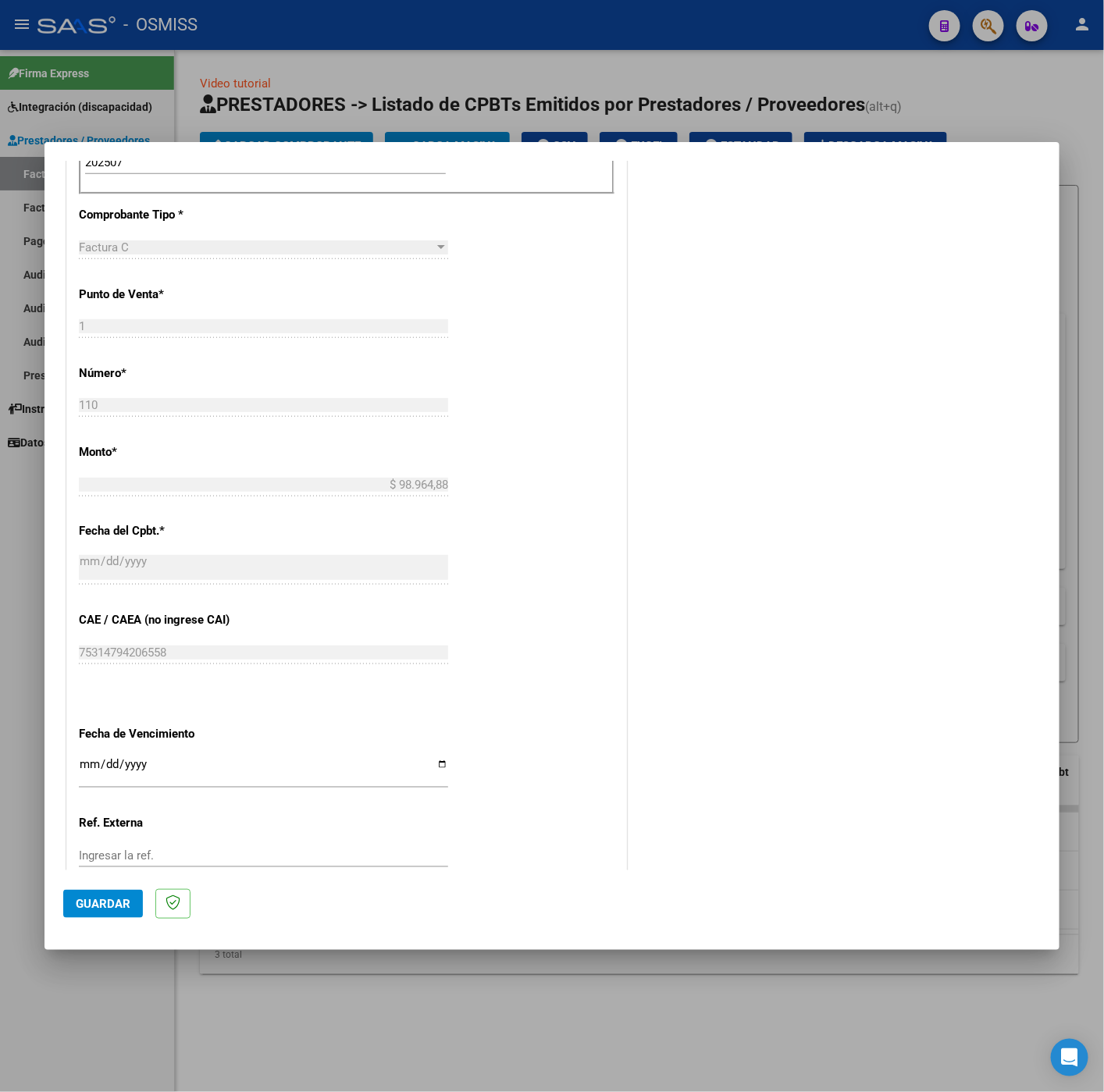
scroll to position [668, 0]
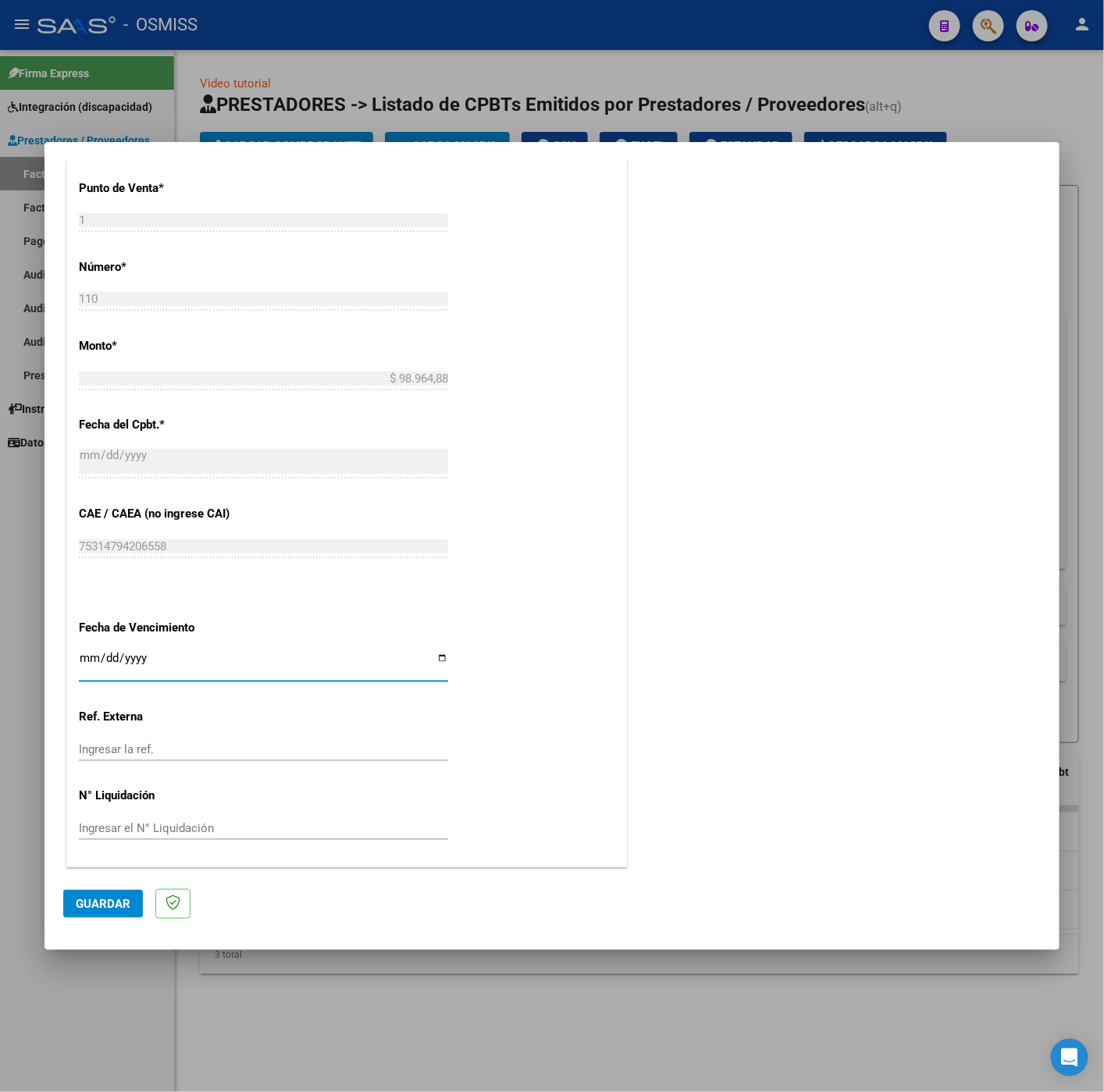
click at [81, 653] on input "Ingresar la fecha" at bounding box center [263, 663] width 369 height 25
type input "2025-08-12"
click at [106, 912] on button "Guardar" at bounding box center [103, 904] width 80 height 28
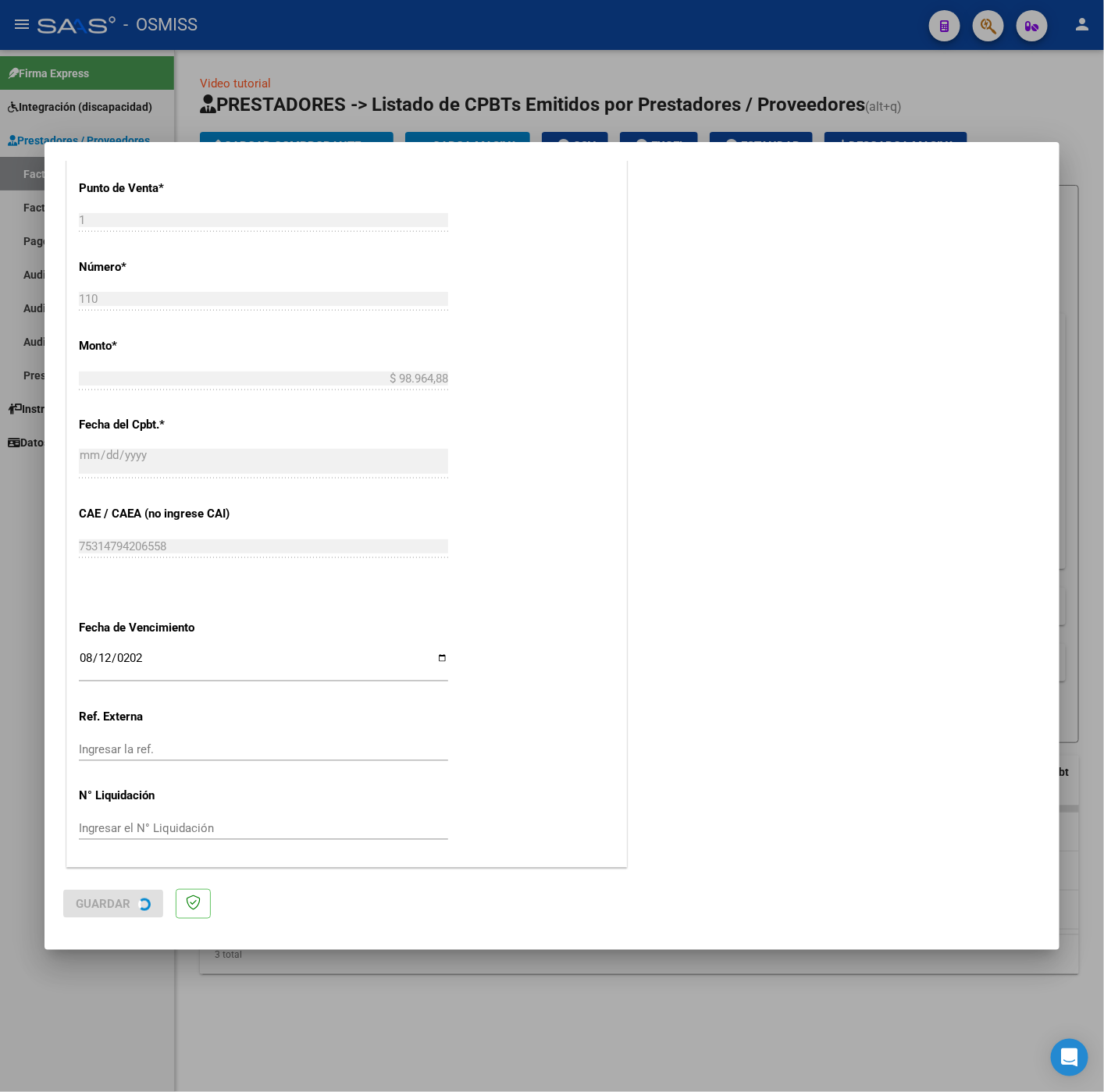
scroll to position [0, 0]
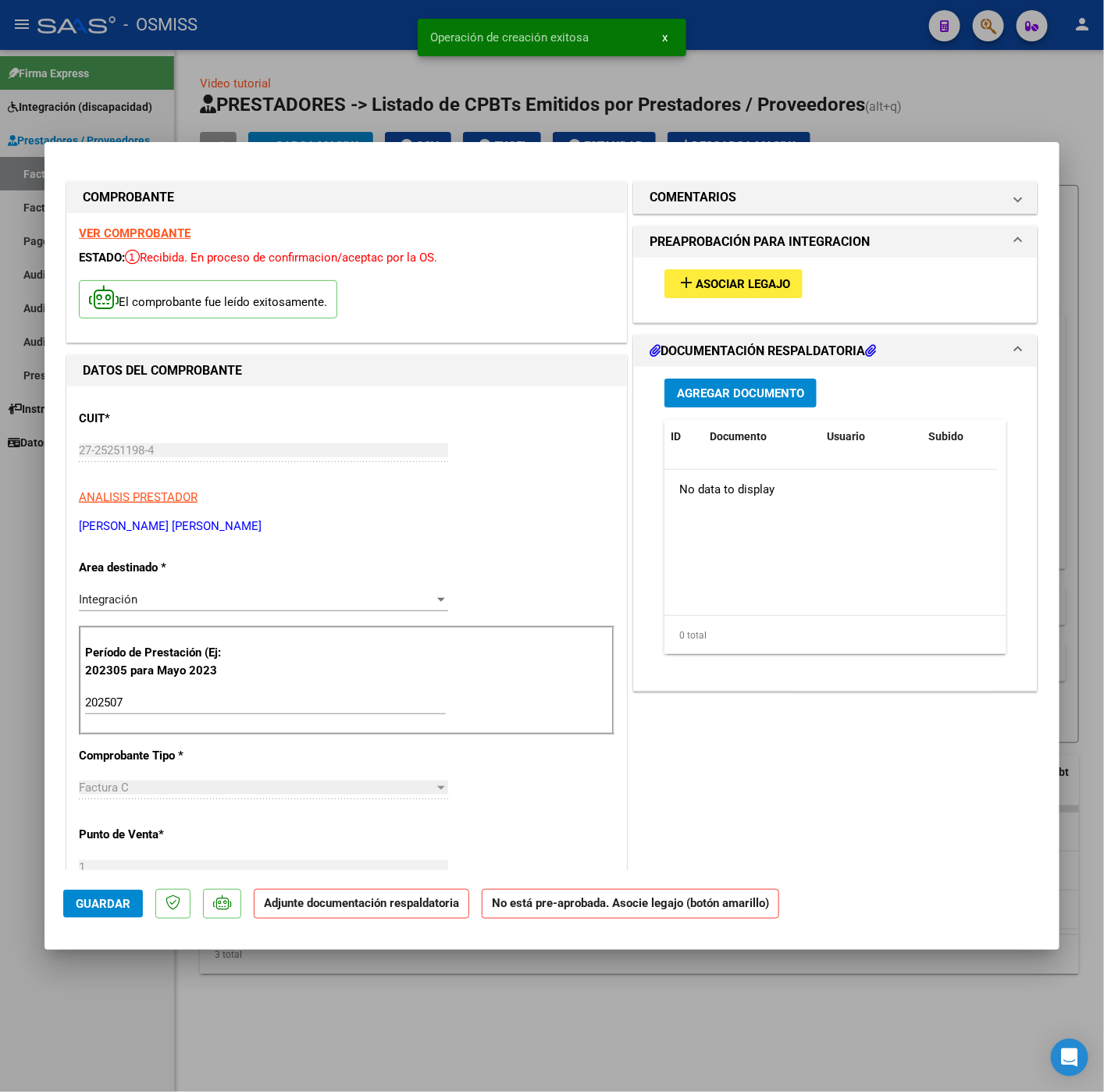
click at [753, 300] on div "add Asociar Legajo" at bounding box center [835, 284] width 366 height 53
click at [750, 288] on span "Asociar Legajo" at bounding box center [742, 284] width 94 height 14
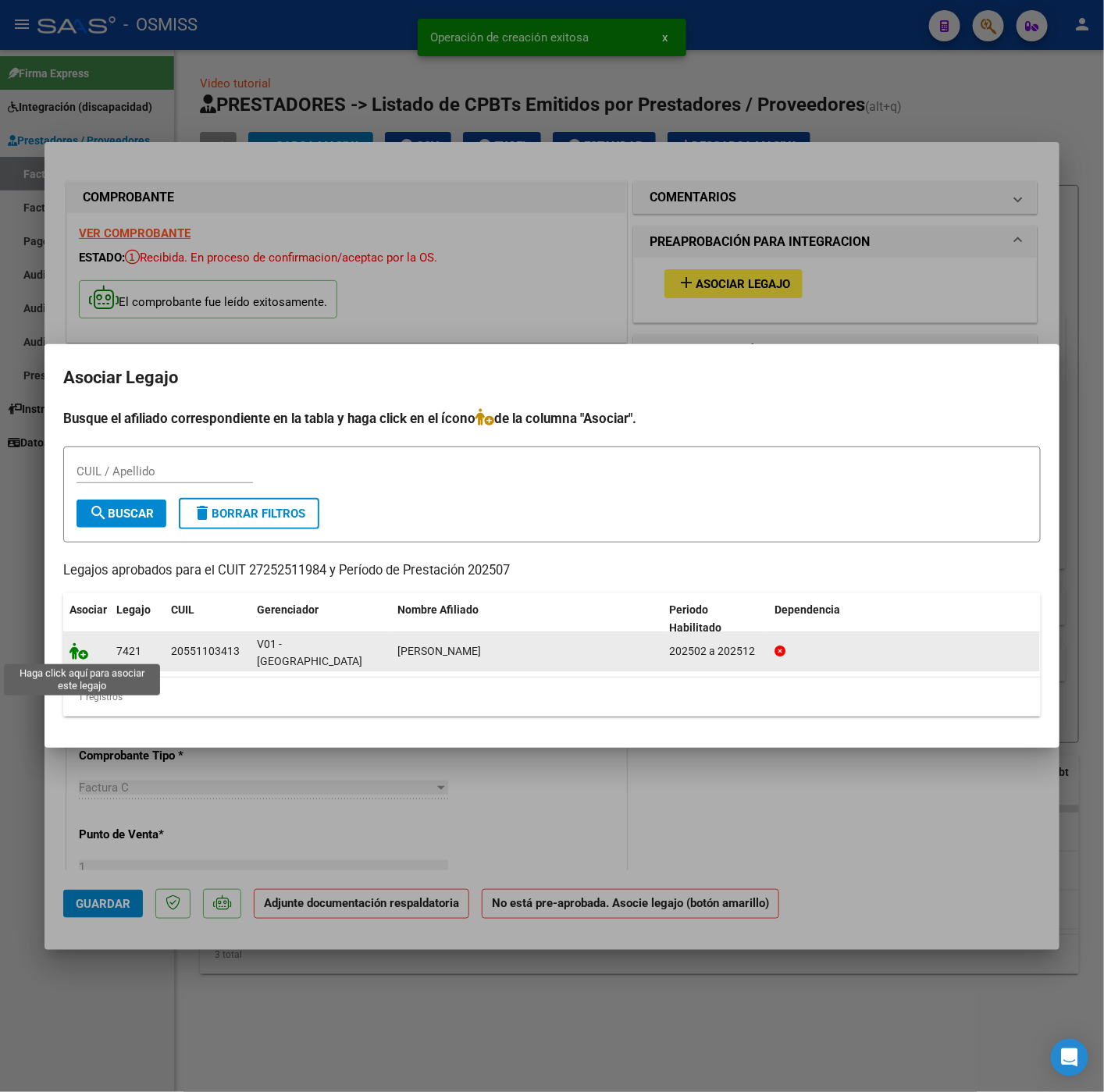
click at [83, 647] on icon at bounding box center [78, 651] width 18 height 18
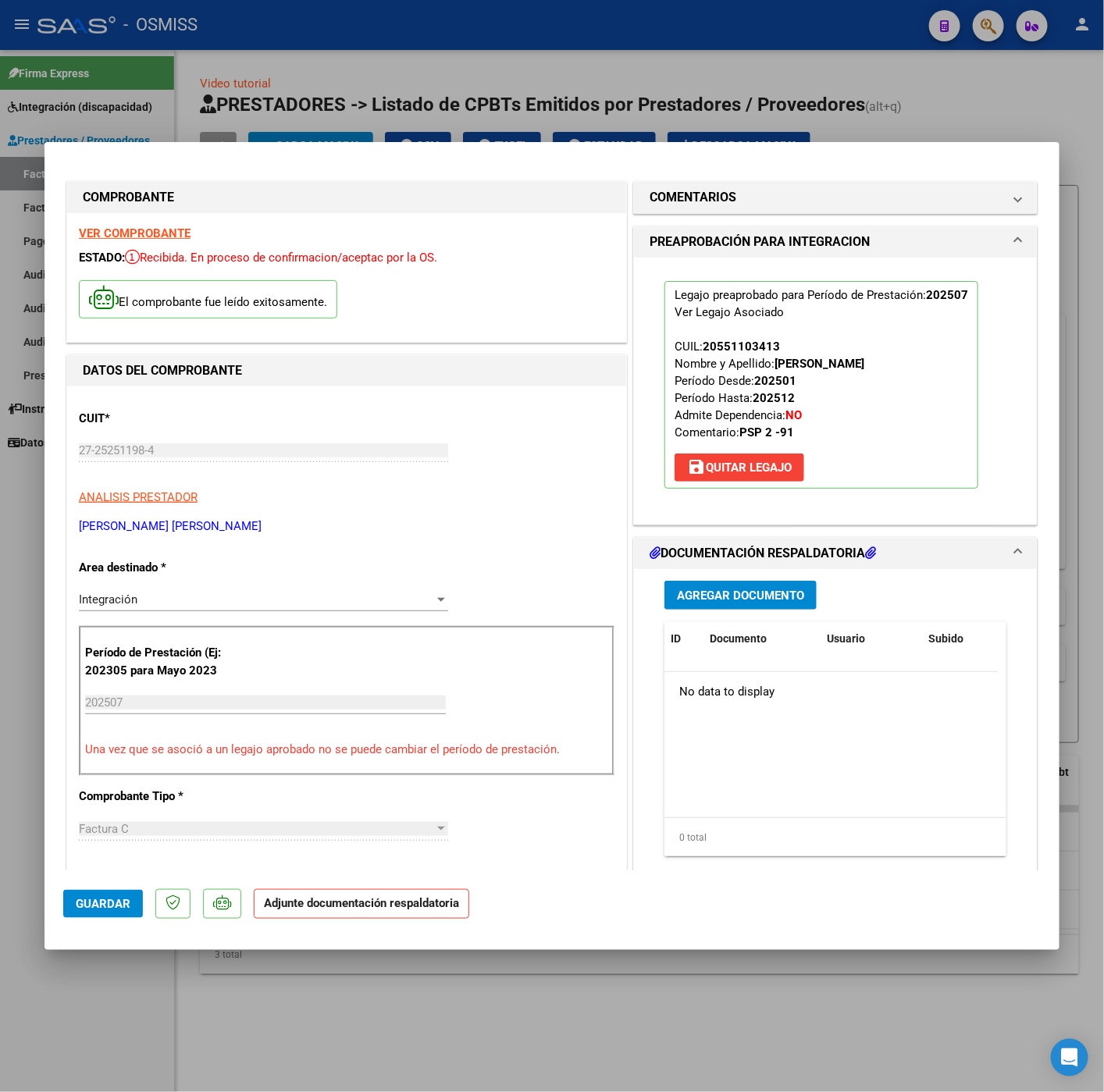
click at [734, 593] on span "Agregar Documento" at bounding box center [740, 595] width 127 height 14
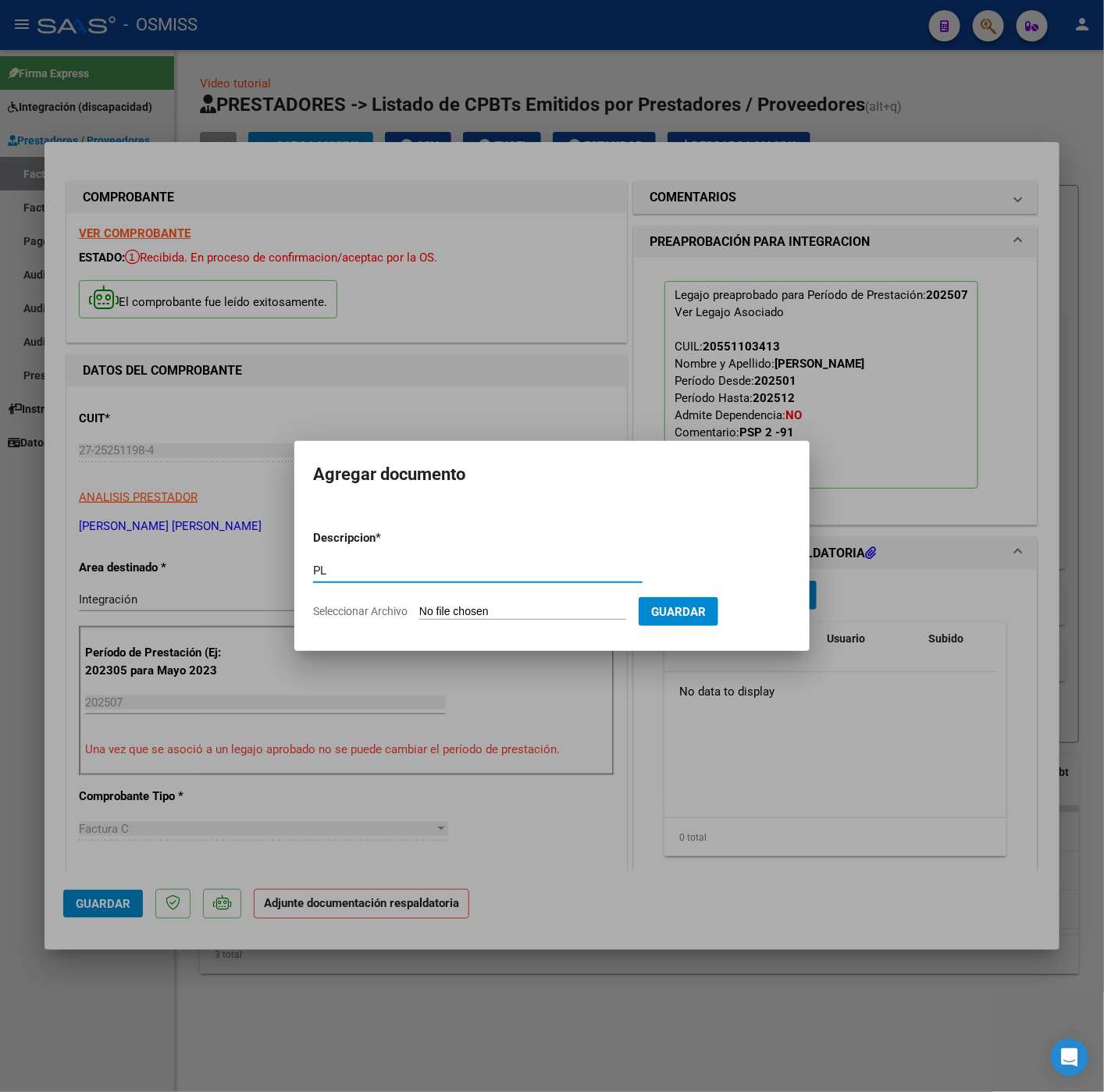
type input "PL"
click at [572, 609] on input "Seleccionar Archivo" at bounding box center [522, 612] width 207 height 15
type input "C:\fakepath\Planilla de asistencia julio 2025(Alejo R) - nancy becerra.pdf"
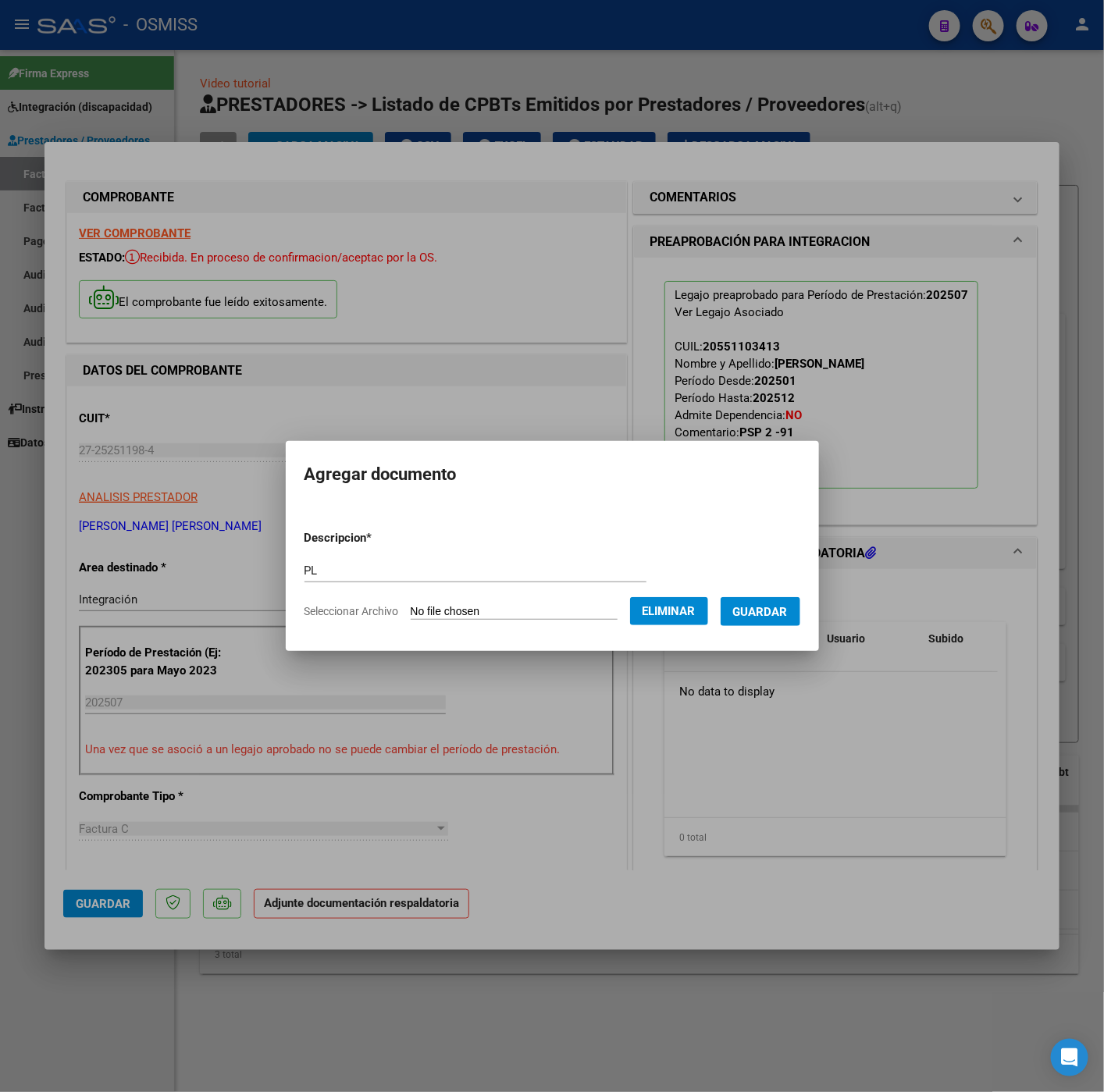
click at [776, 614] on span "Guardar" at bounding box center [760, 612] width 54 height 14
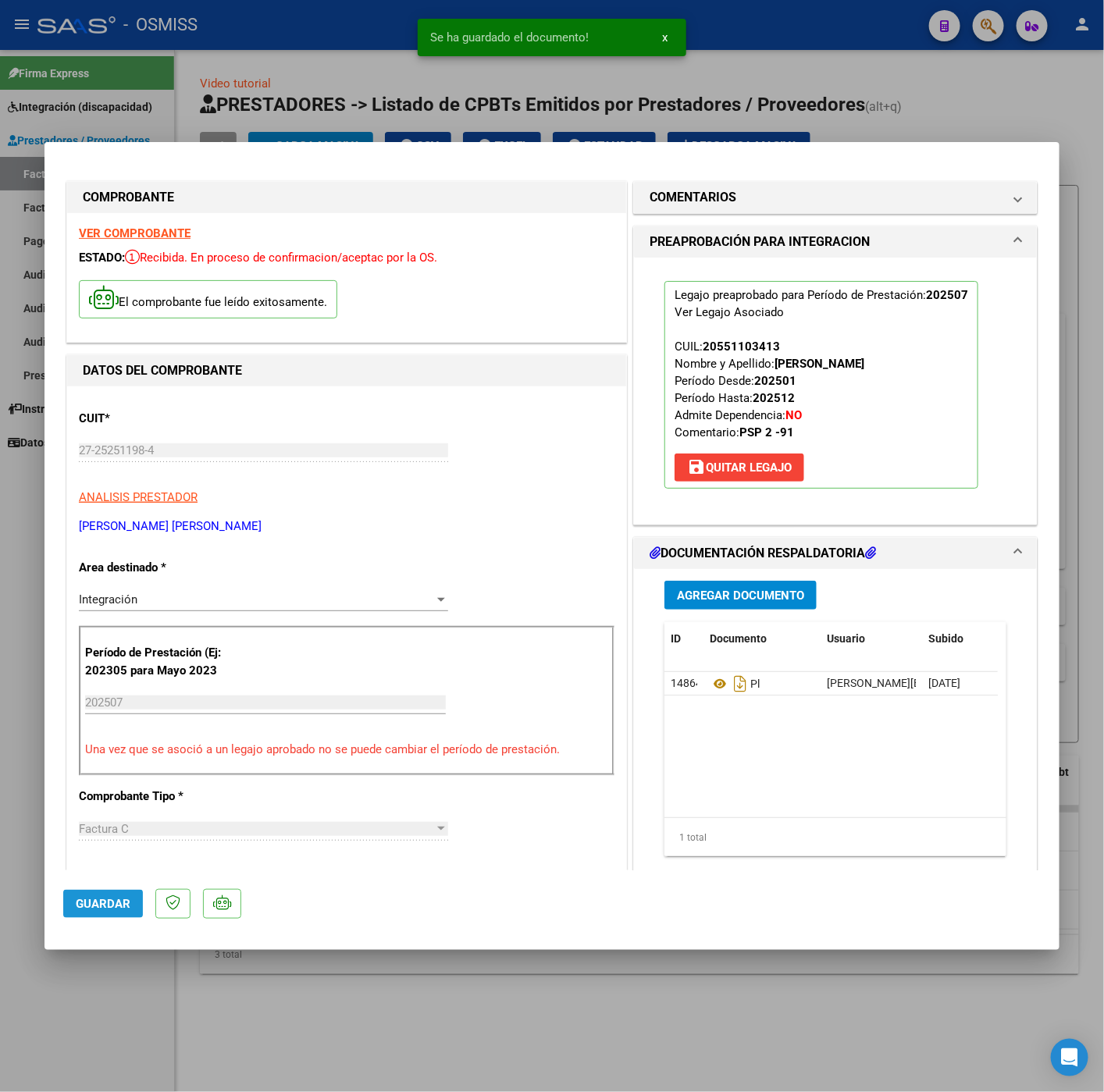
click at [120, 890] on button "Guardar" at bounding box center [103, 904] width 80 height 28
click at [116, 999] on div at bounding box center [552, 546] width 1104 height 1092
type input "$ 0,00"
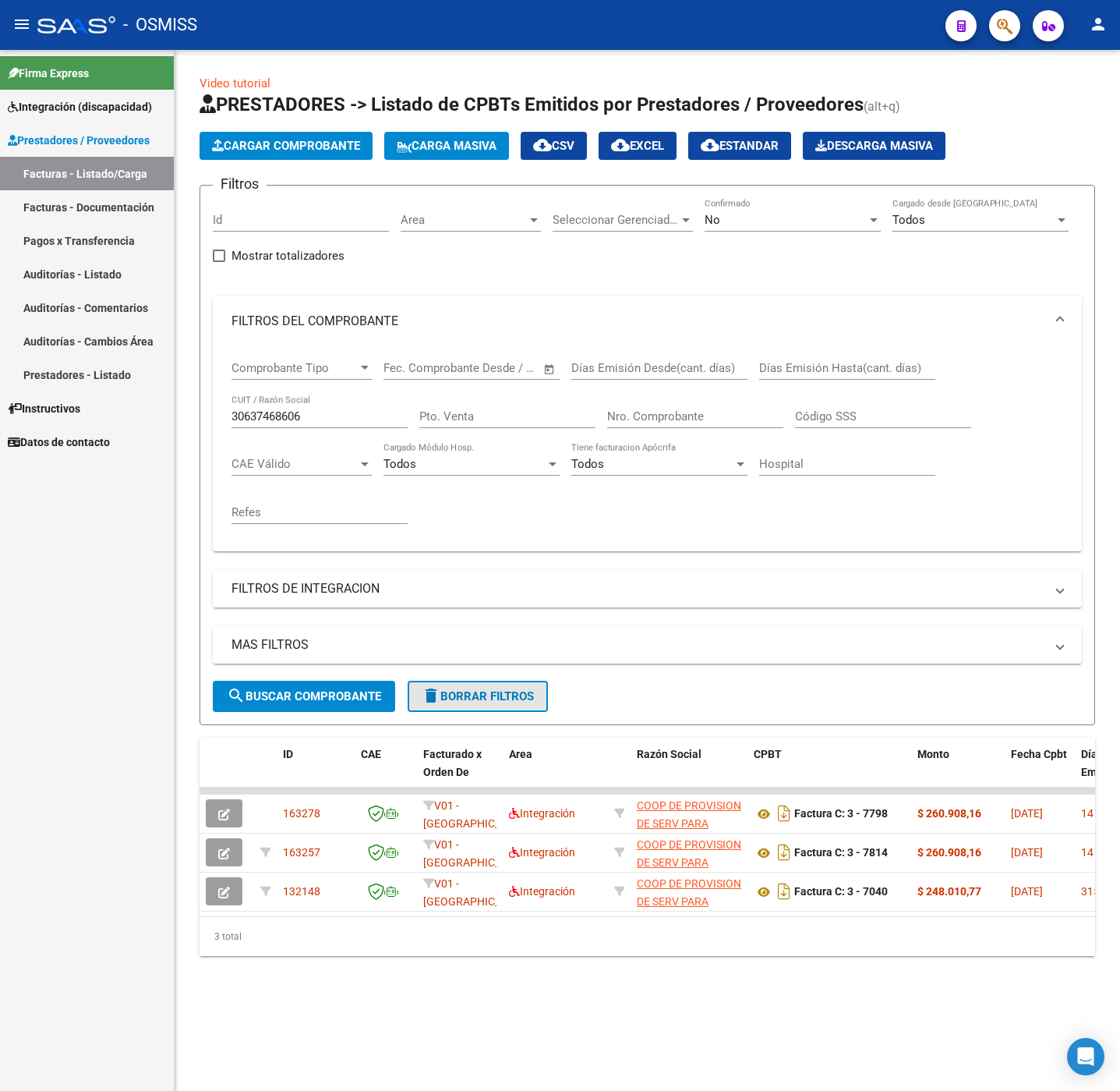
click at [421, 710] on button "delete Borrar Filtros" at bounding box center [477, 696] width 140 height 31
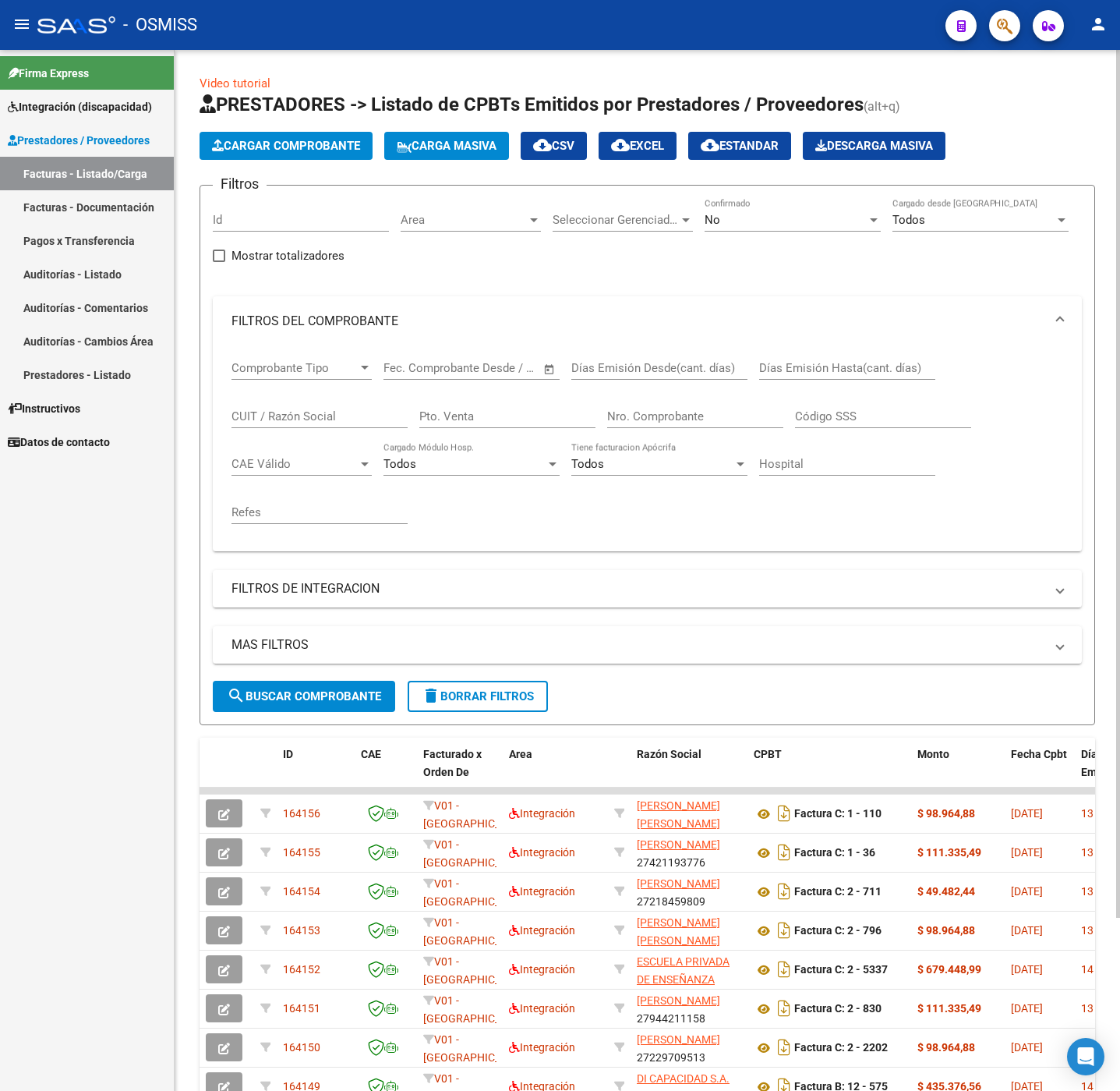
click at [244, 144] on span "Cargar Comprobante" at bounding box center [286, 146] width 148 height 14
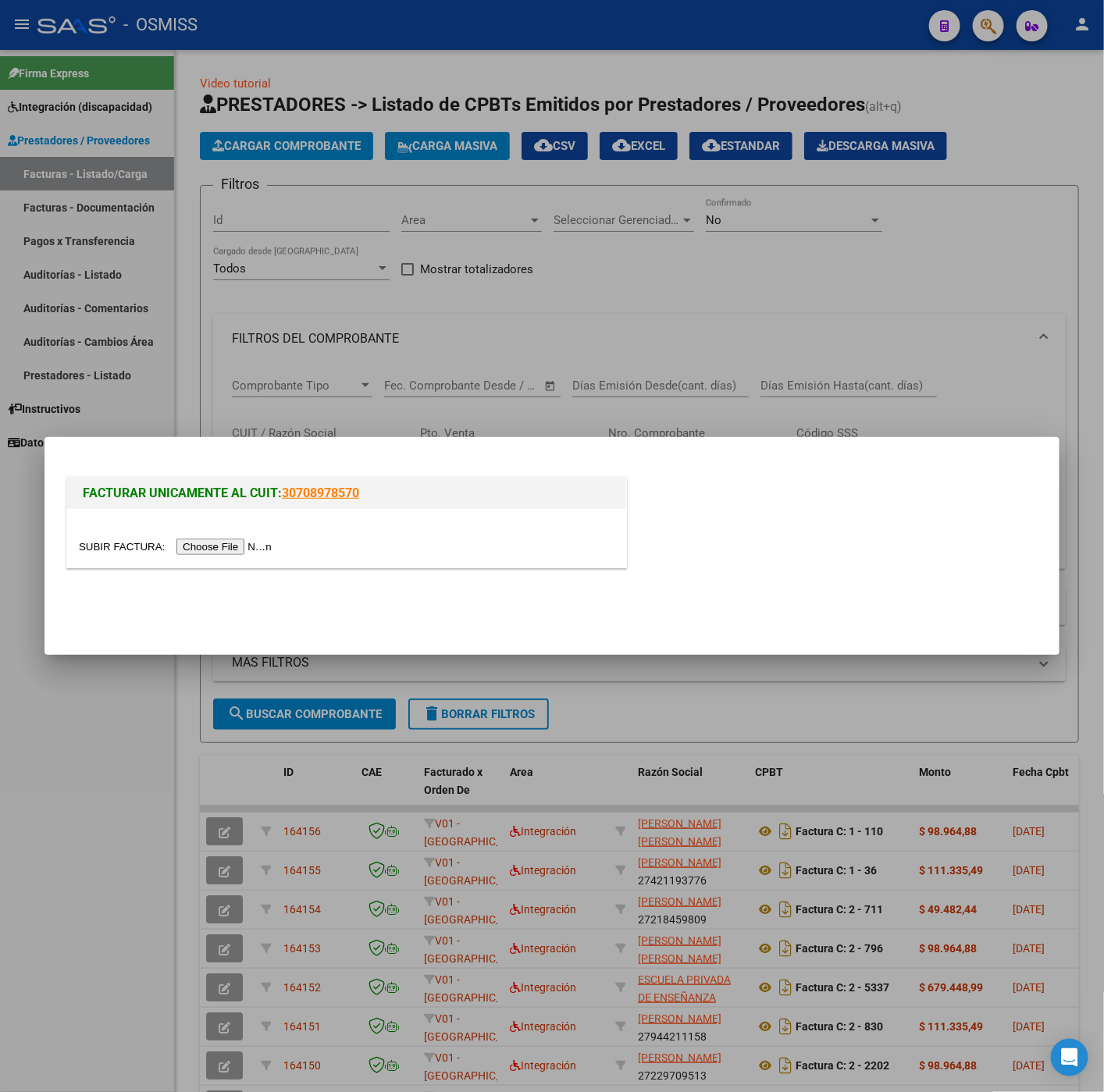
click at [231, 548] on input "file" at bounding box center [177, 547] width 197 height 17
click at [202, 538] on div at bounding box center [346, 547] width 536 height 18
click at [211, 542] on input "file" at bounding box center [177, 547] width 197 height 17
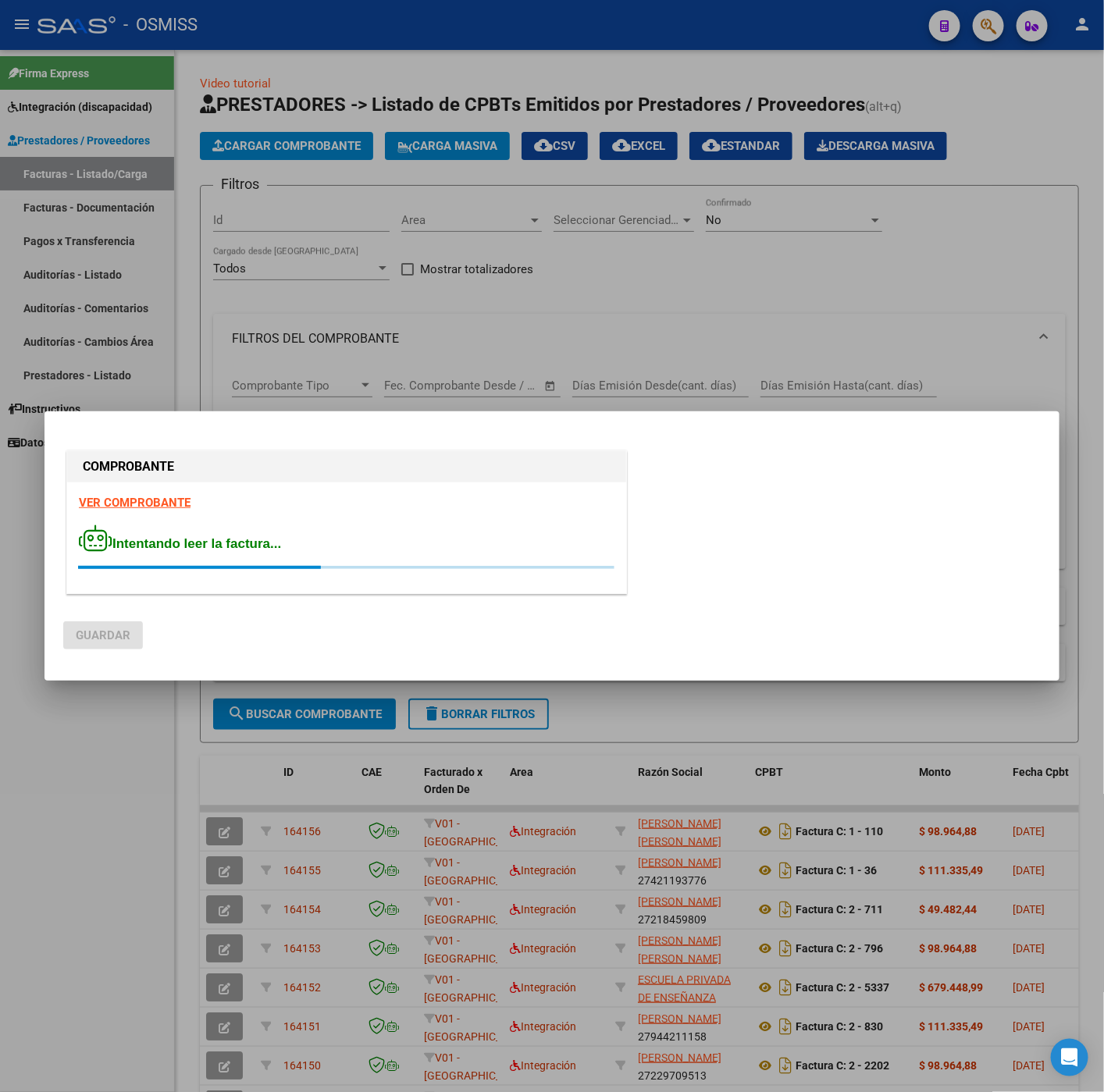
click at [176, 500] on strong "VER COMPROBANTE" at bounding box center [135, 503] width 112 height 14
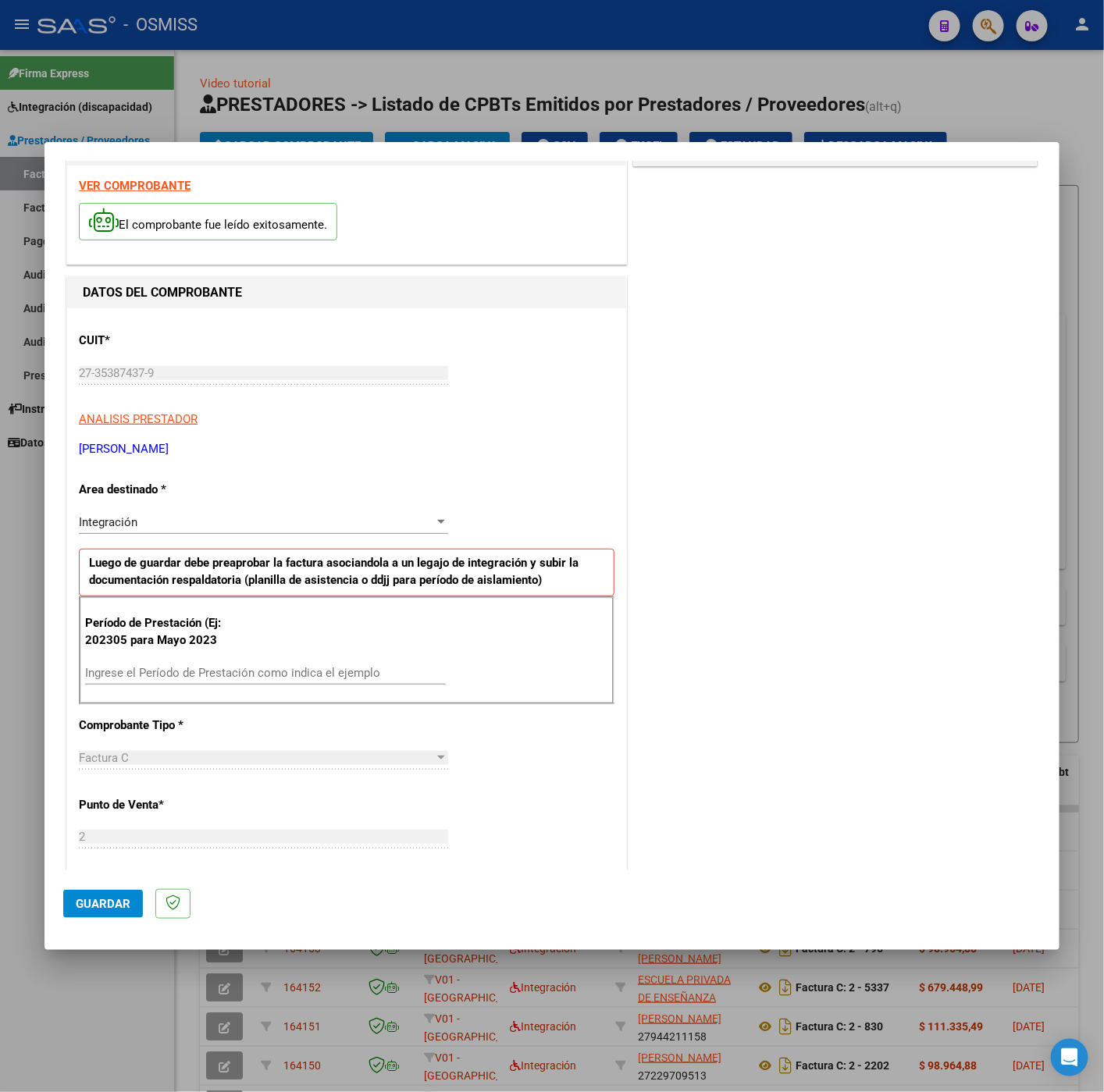
scroll to position [234, 0]
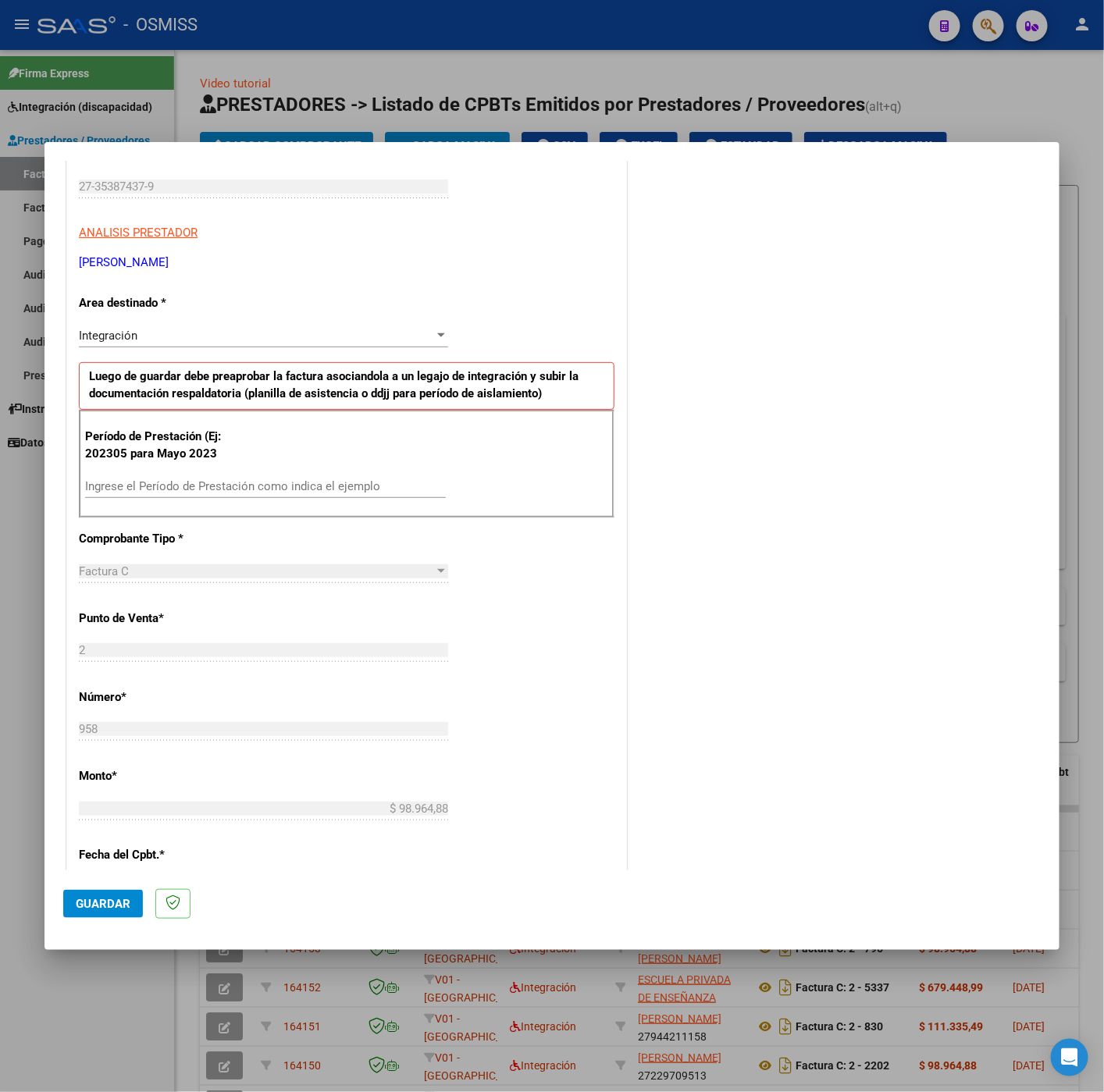
click at [291, 485] on input "Ingrese el Período de Prestación como indica el ejemplo" at bounding box center [266, 486] width 361 height 14
type input "202507"
click at [504, 710] on div "CUIT * 27-35387437-9 Ingresar CUIT ANALISIS PRESTADOR COSTANTINO ROCIO BELEN AR…" at bounding box center [346, 709] width 559 height 1174
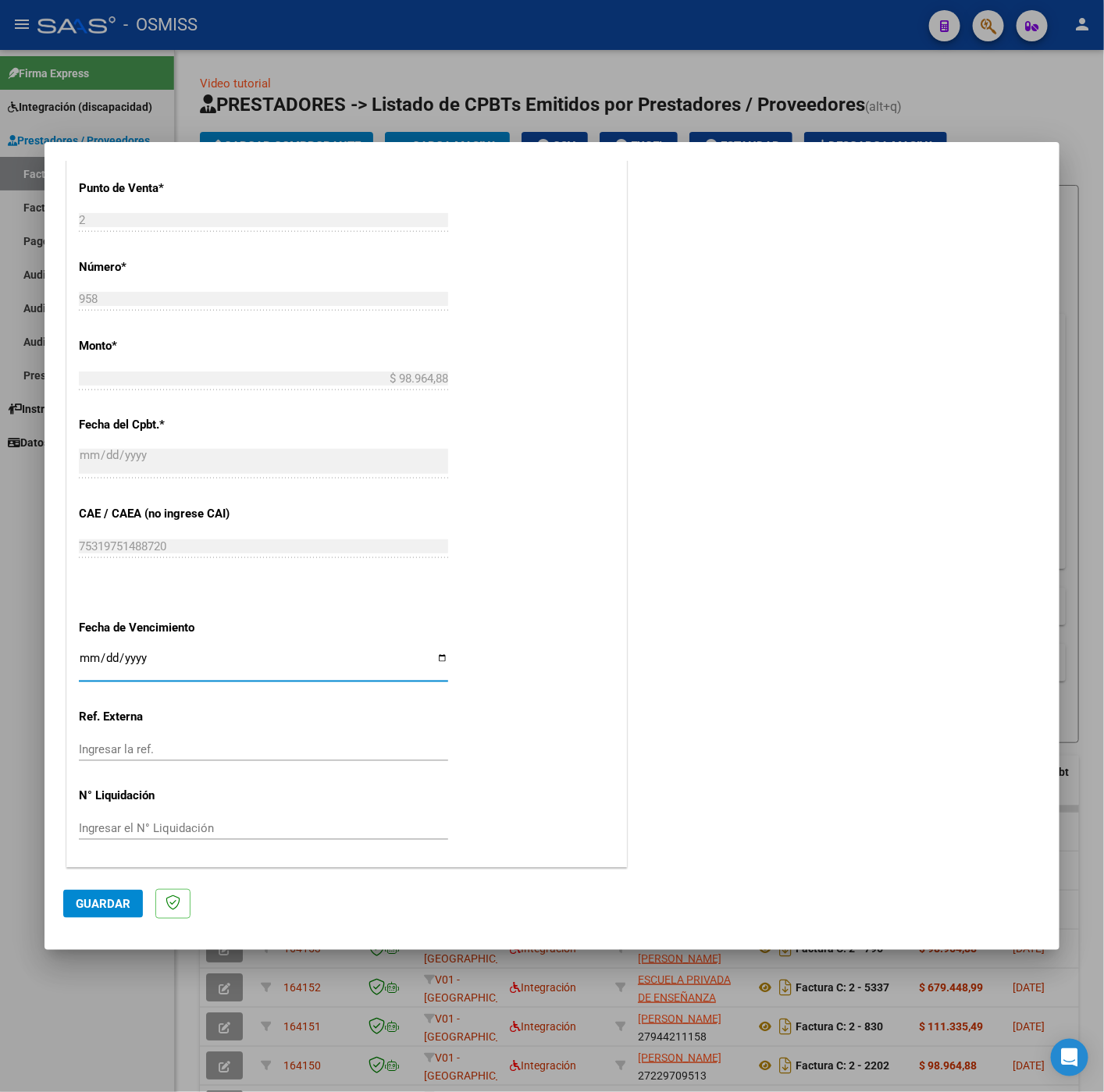
click at [87, 659] on input "Ingresar la fecha" at bounding box center [263, 663] width 369 height 25
type input "[DATE]"
click at [80, 913] on button "Guardar" at bounding box center [103, 904] width 80 height 28
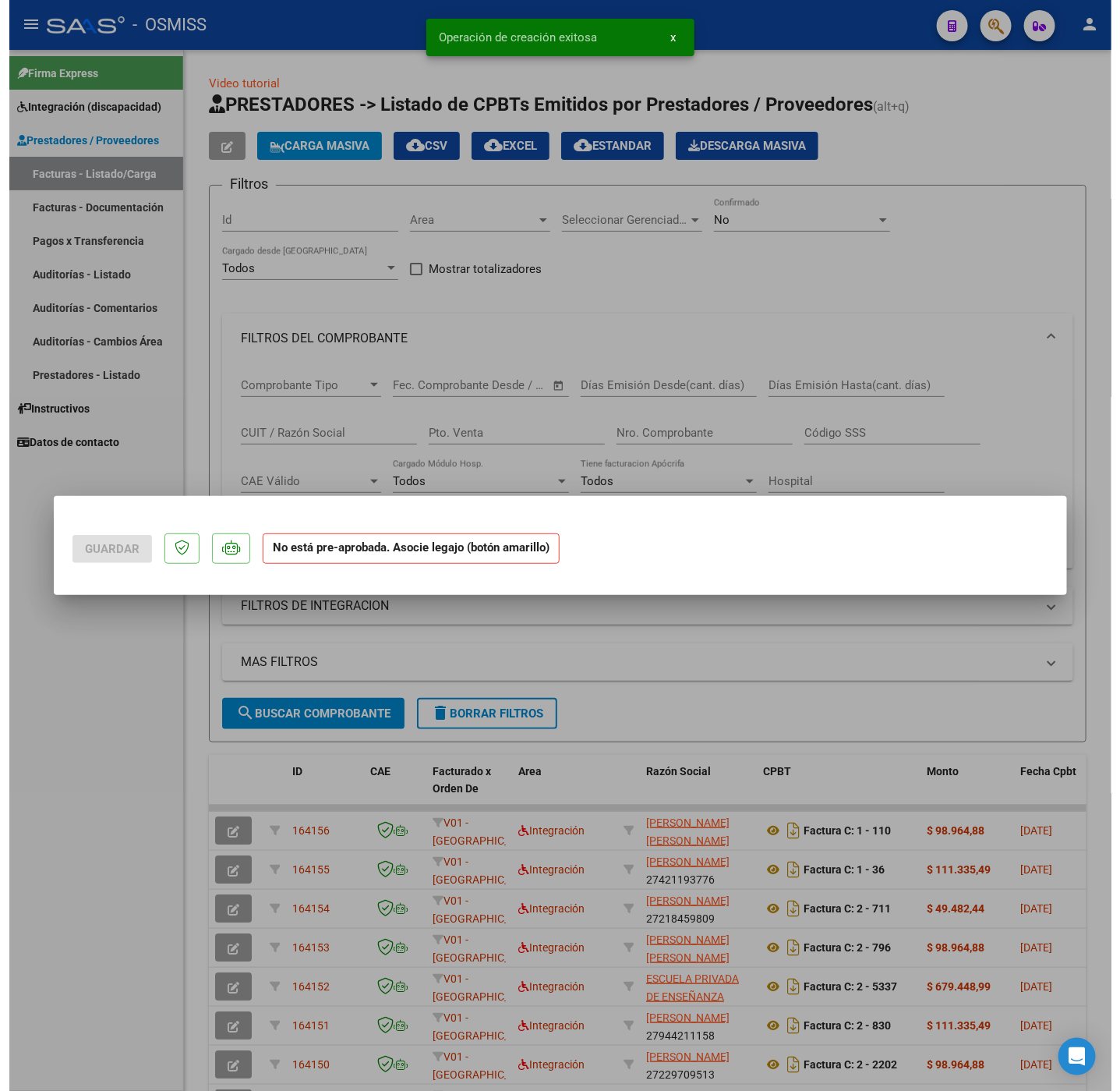
scroll to position [0, 0]
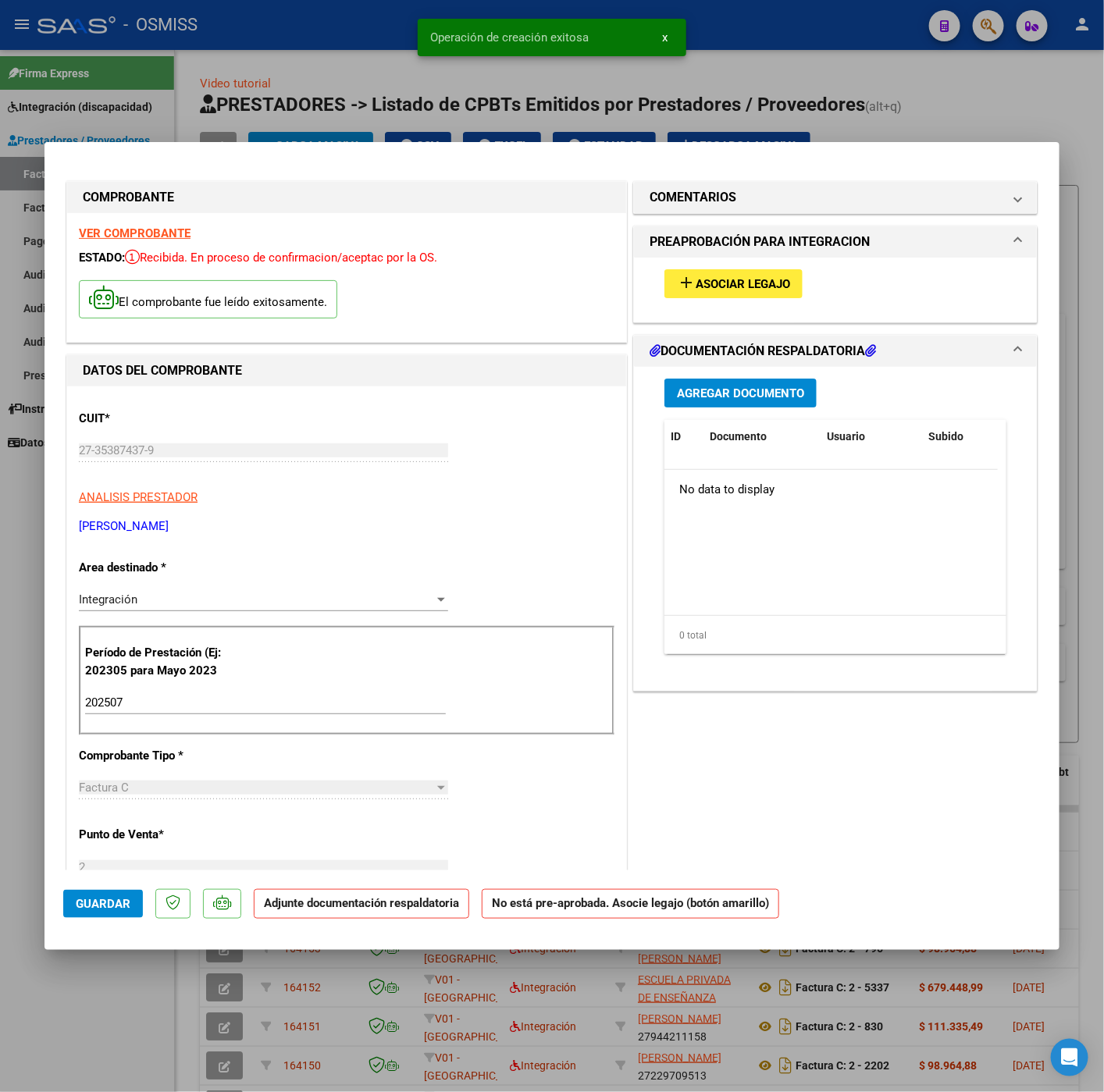
click at [705, 294] on button "add Asociar Legajo" at bounding box center [733, 283] width 138 height 29
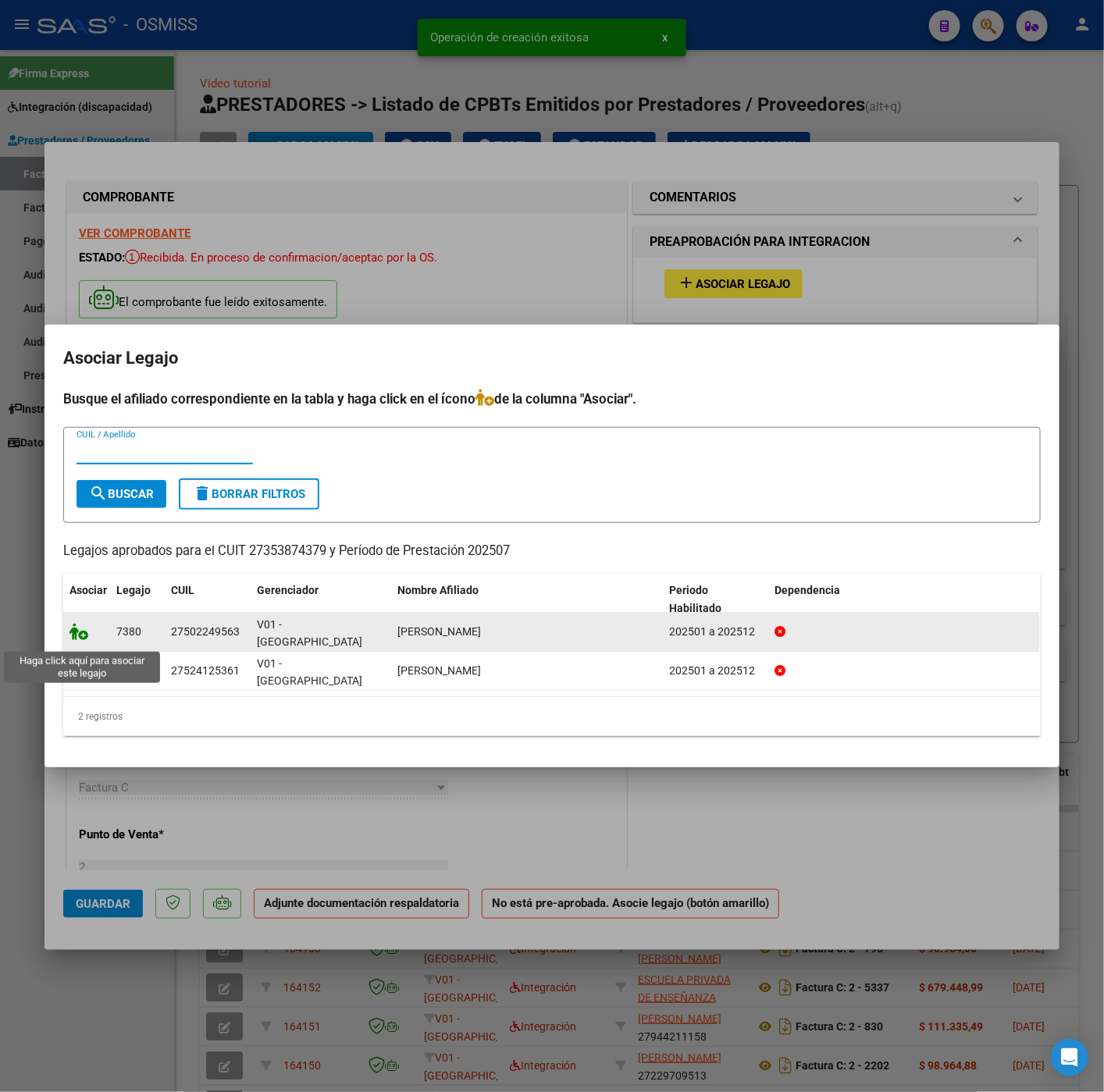
click at [77, 637] on icon at bounding box center [78, 631] width 18 height 18
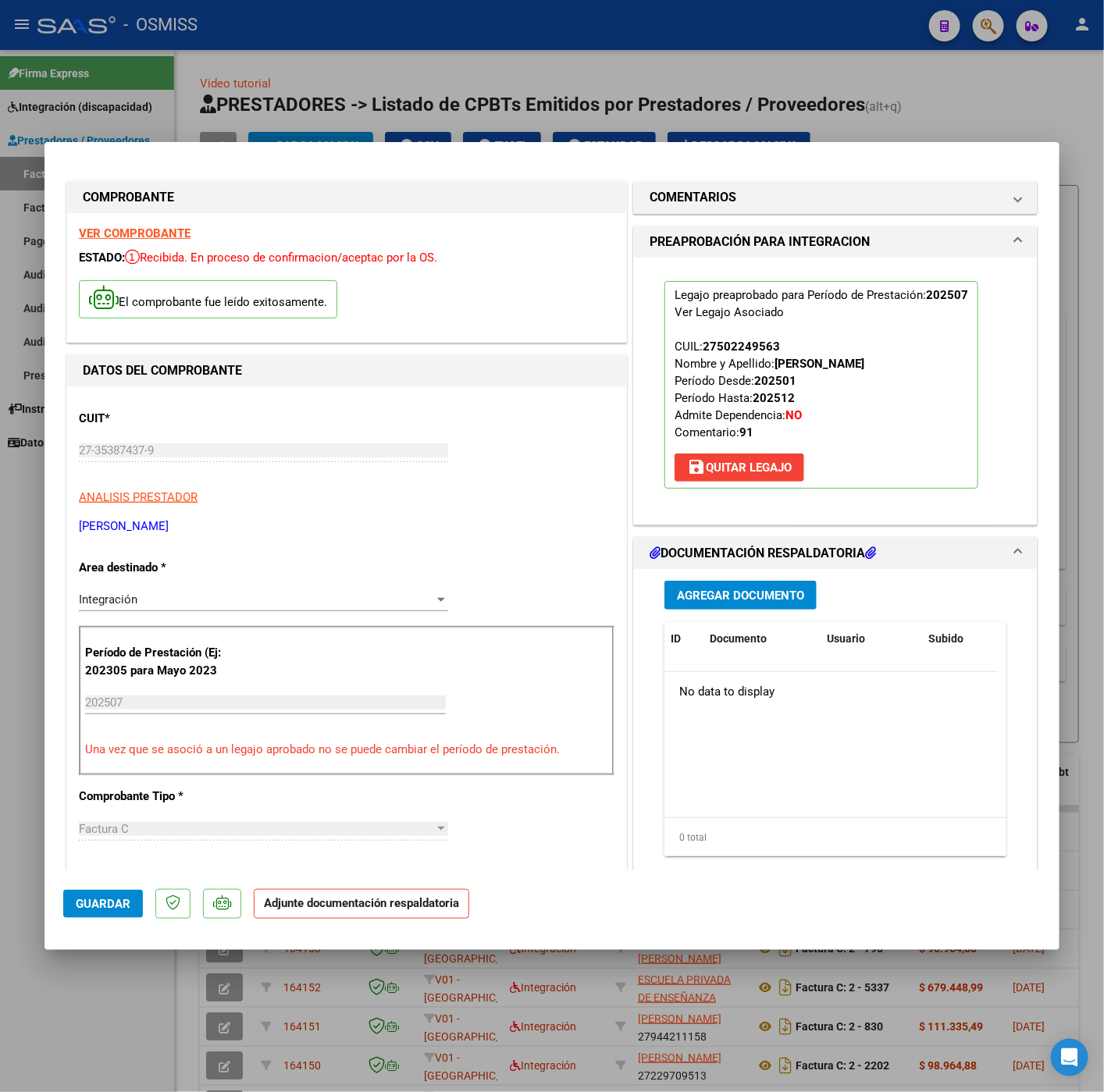
click at [683, 597] on span "Agregar Documento" at bounding box center [740, 595] width 127 height 14
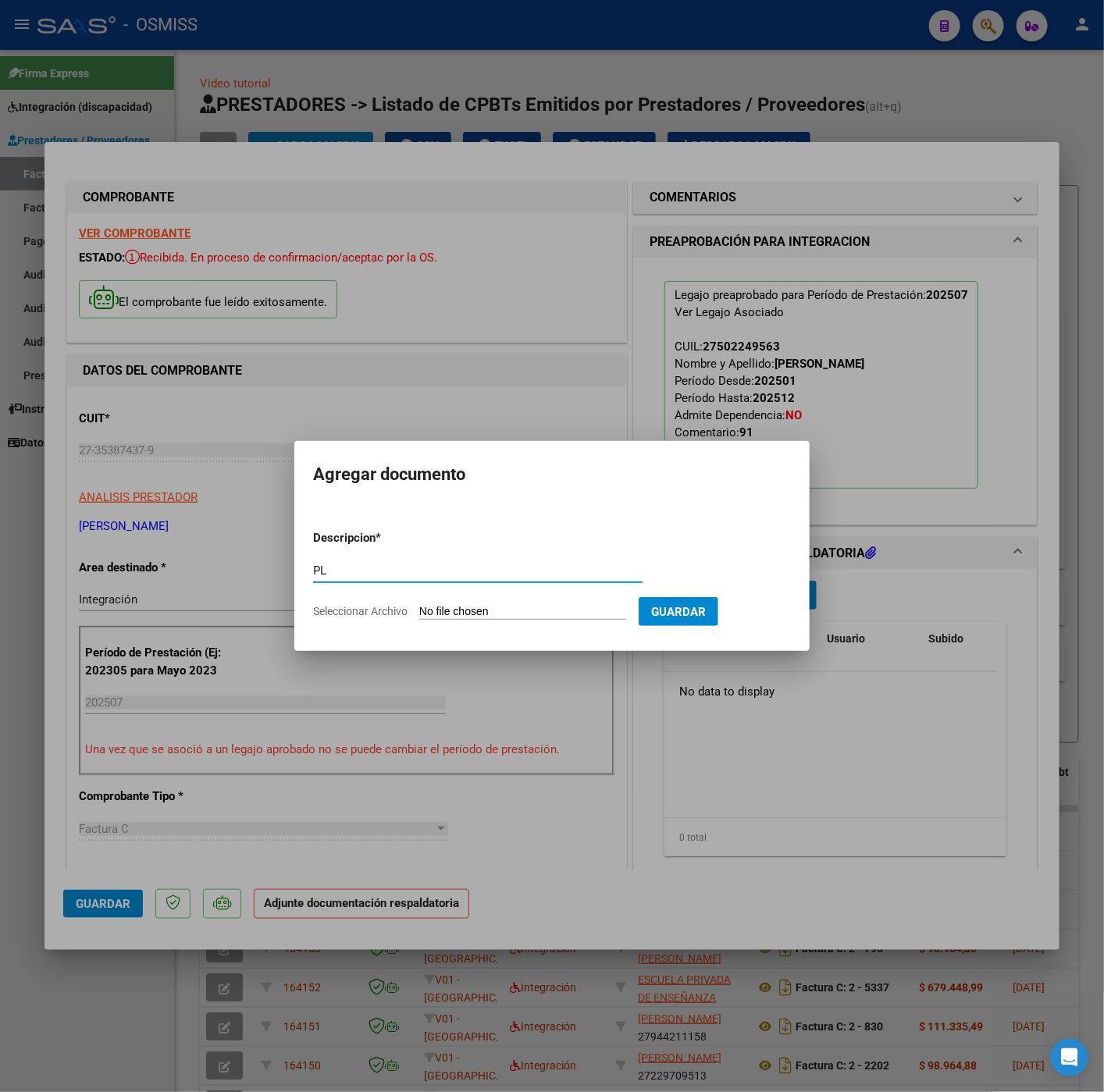
type input "PL"
click at [504, 614] on input "Seleccionar Archivo" at bounding box center [522, 612] width 207 height 15
type input "C:\fakepath\Planilla Julio Morena - Rocio Costantino.pdf"
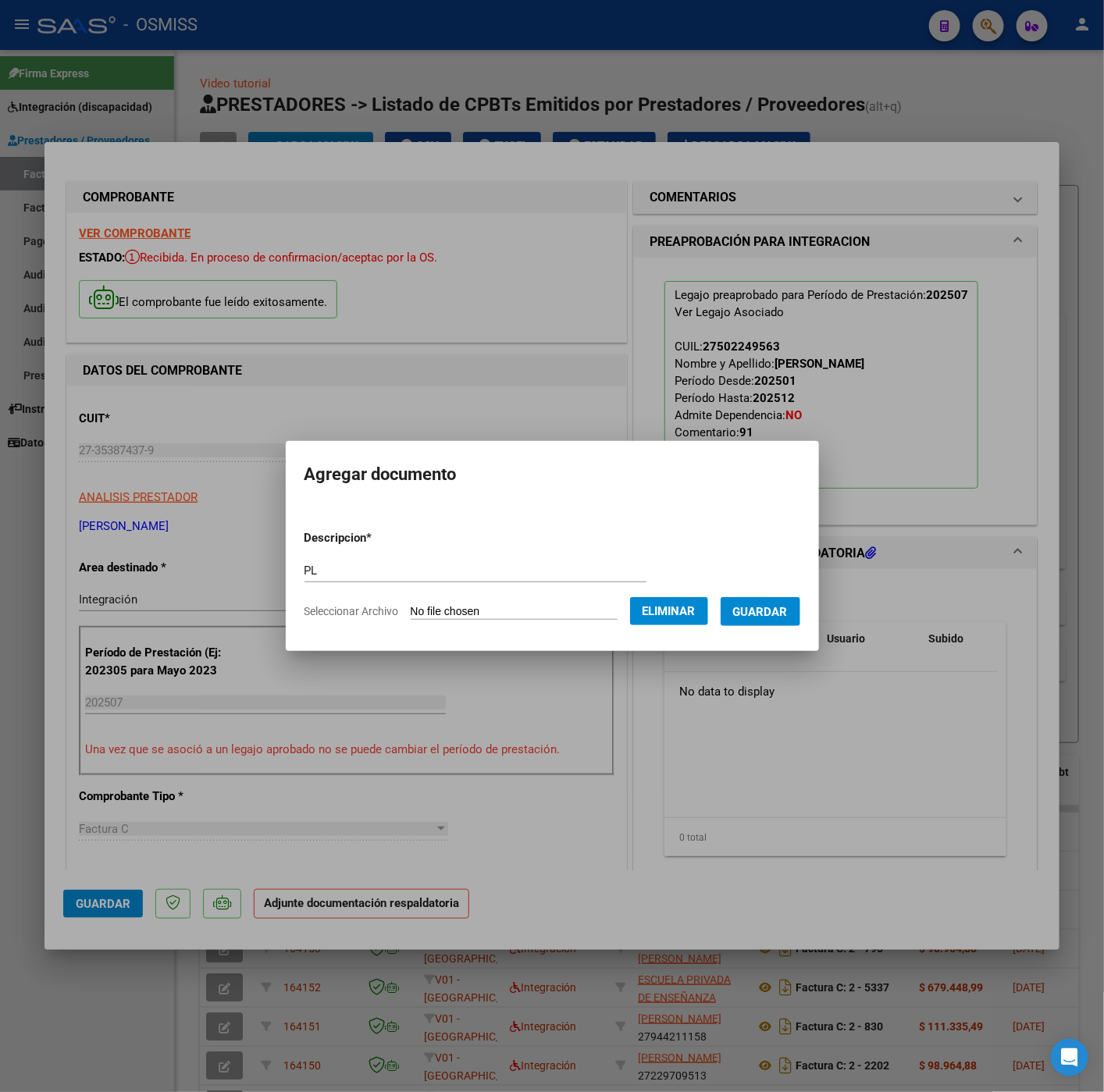
click at [770, 614] on span "Guardar" at bounding box center [760, 612] width 54 height 14
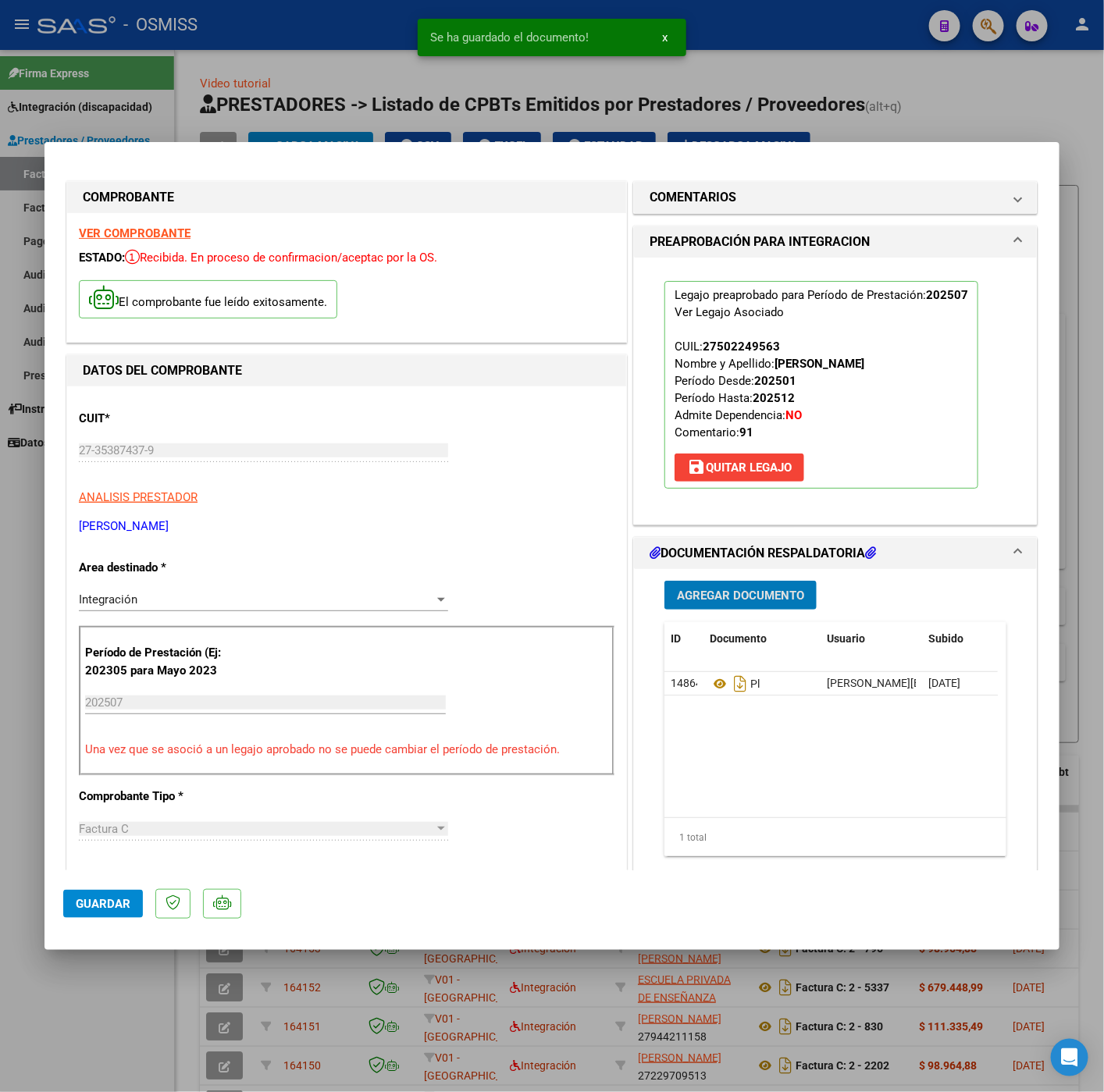
click at [80, 907] on span "Guardar" at bounding box center [103, 904] width 54 height 14
click at [77, 999] on div at bounding box center [552, 546] width 1104 height 1092
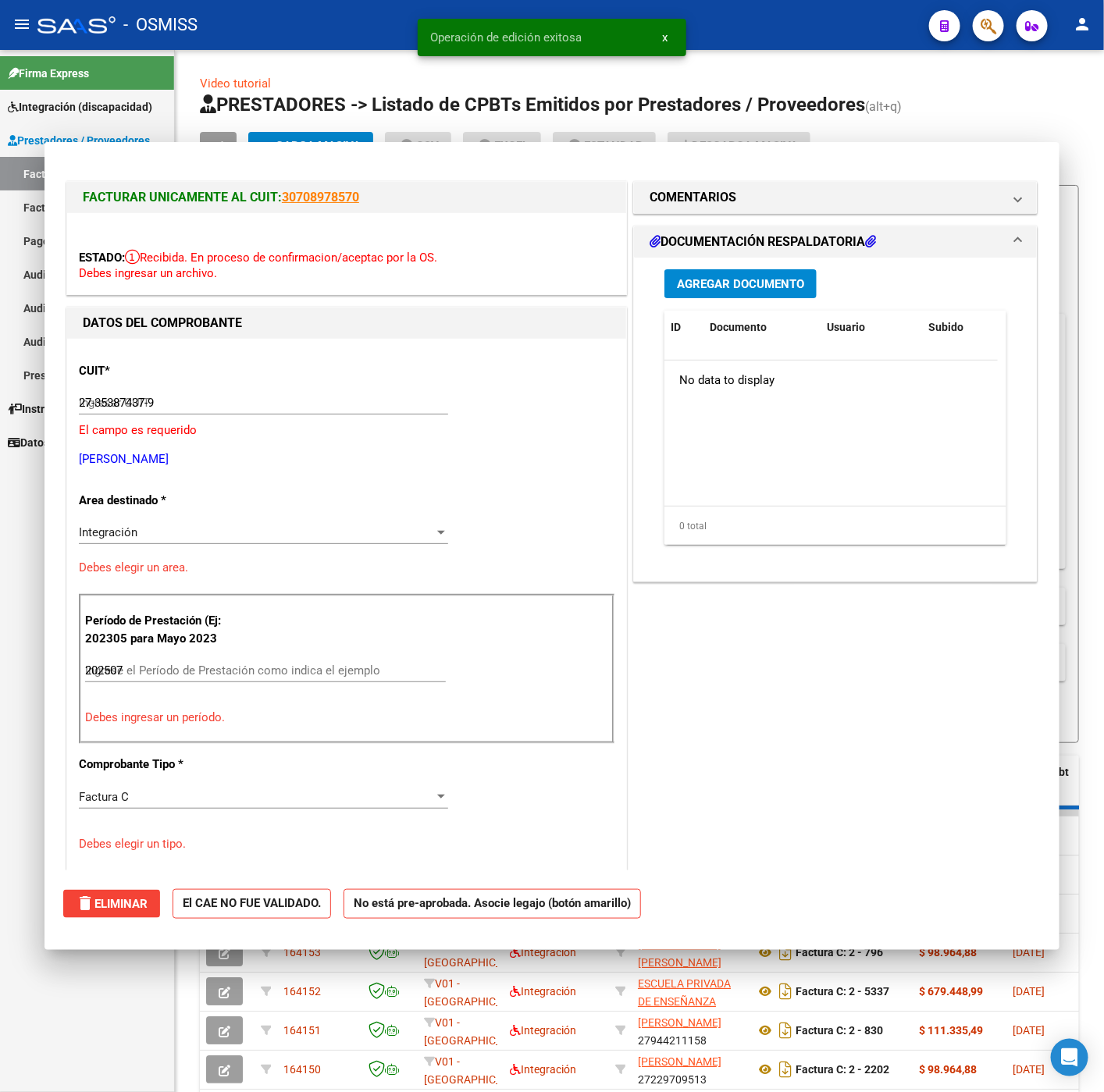
type input "$ 0,00"
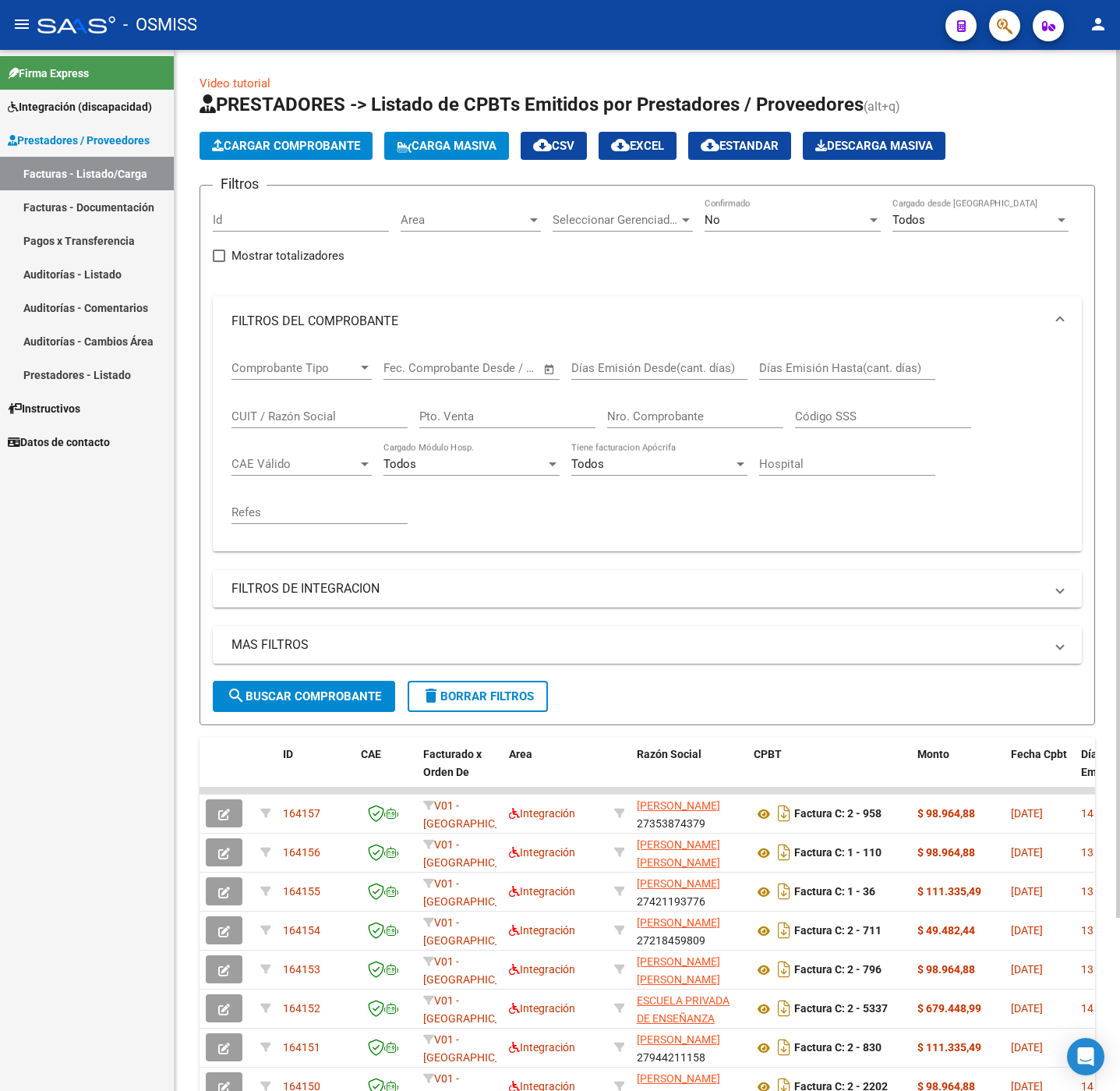
click at [300, 132] on button "Cargar Comprobante" at bounding box center [285, 145] width 173 height 28
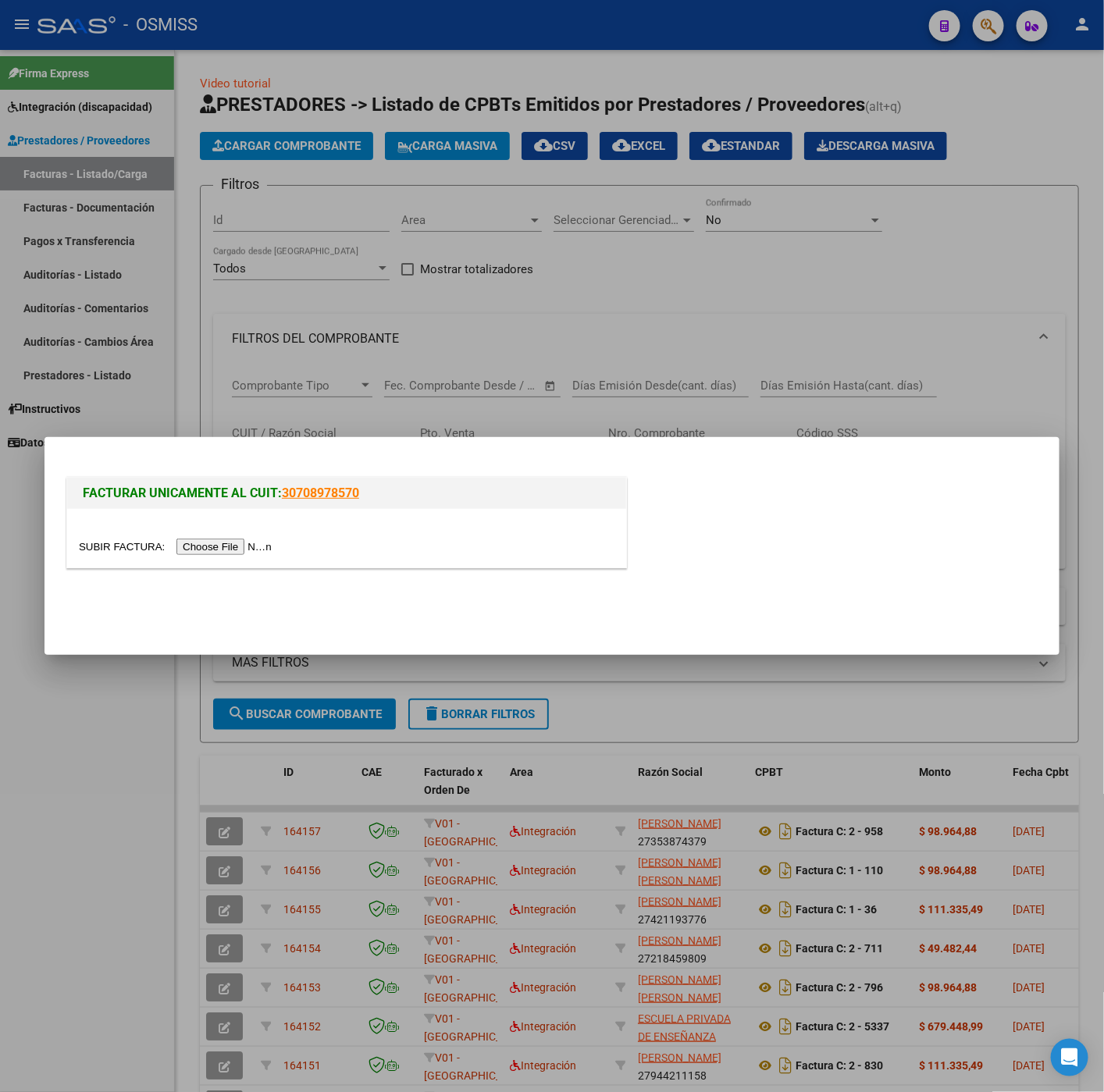
click at [188, 552] on input "file" at bounding box center [177, 547] width 197 height 17
click at [157, 805] on div at bounding box center [552, 546] width 1104 height 1092
